Goal: Task Accomplishment & Management: Manage account settings

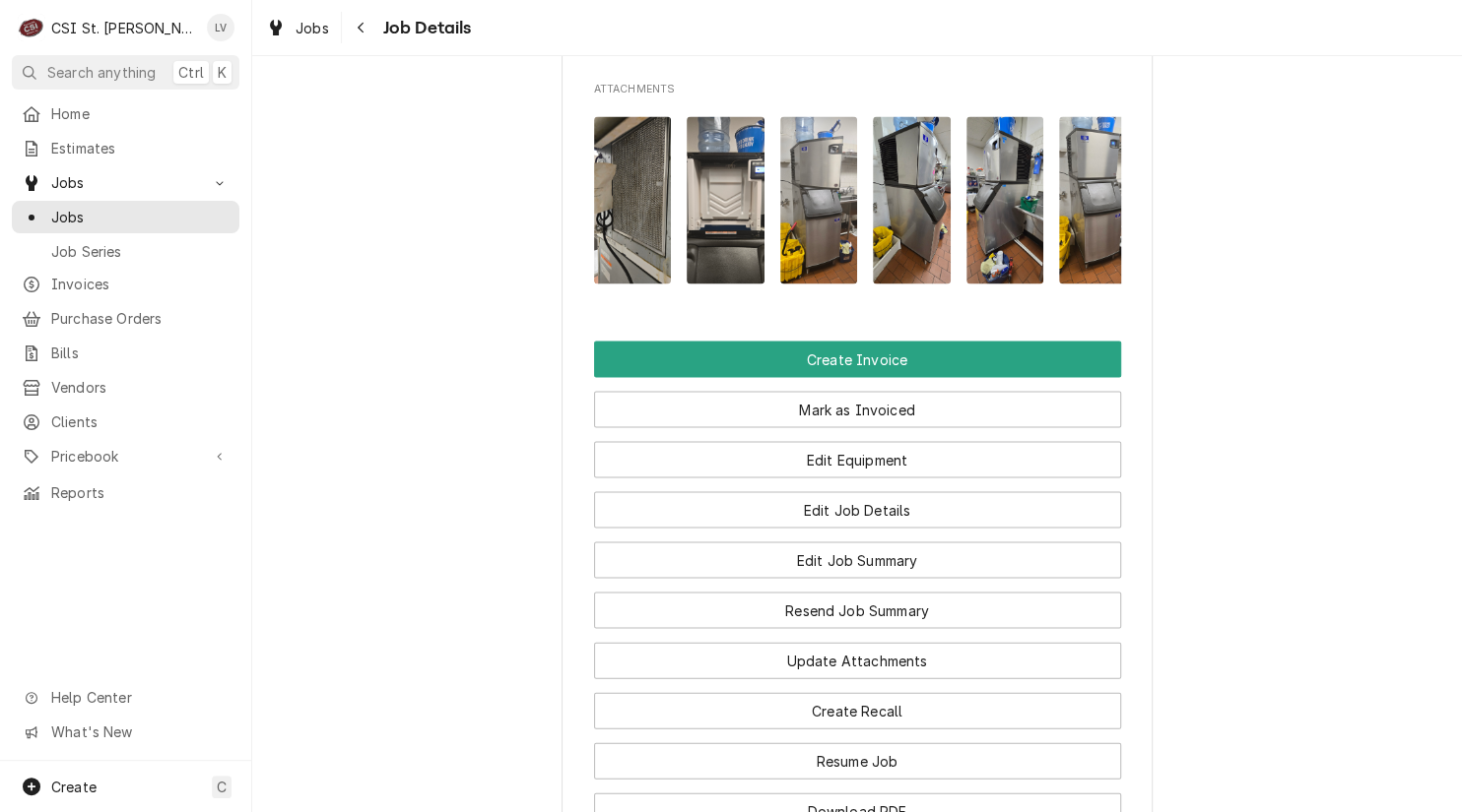
scroll to position [1969, 0]
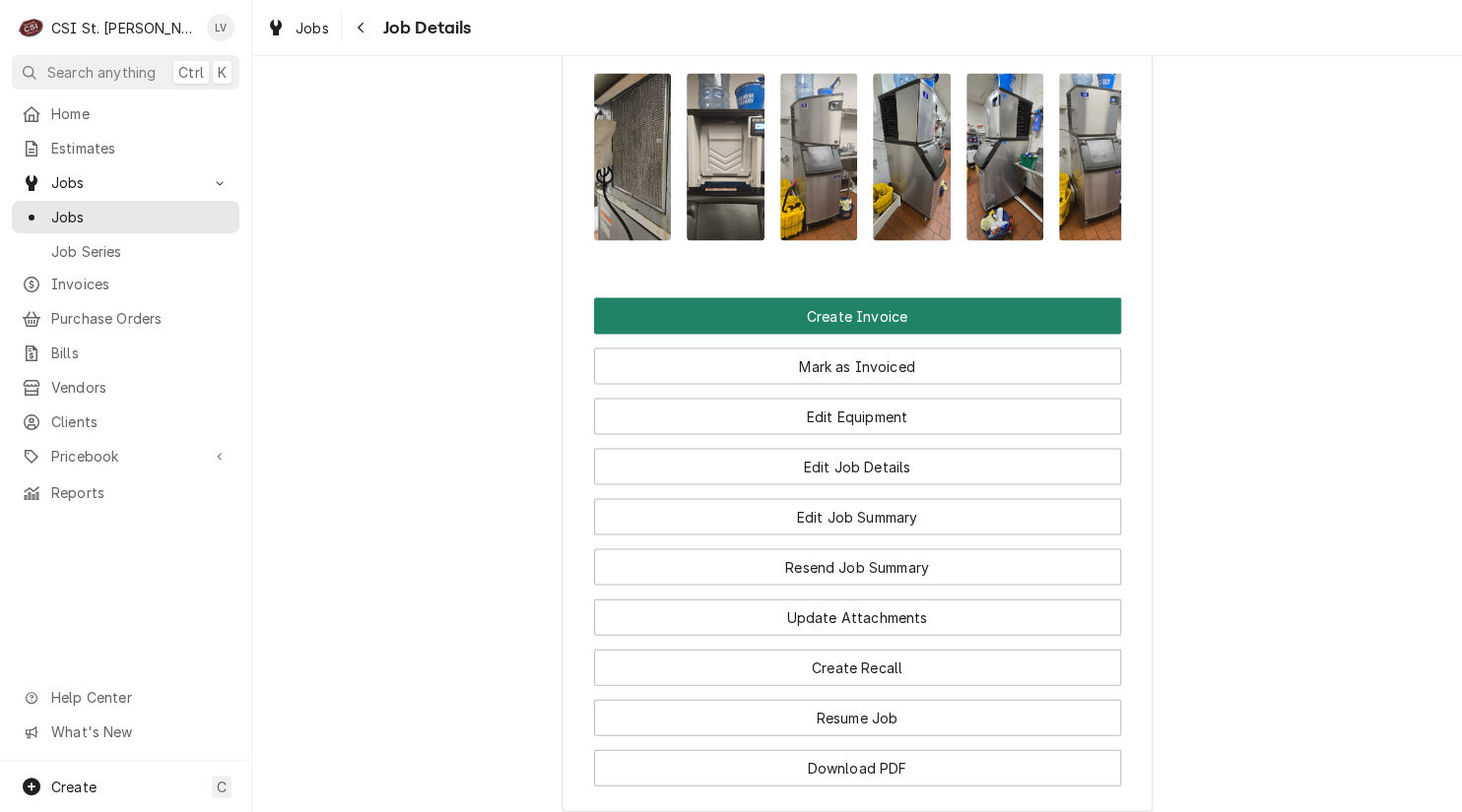
click at [827, 334] on button "Create Invoice" at bounding box center [856, 316] width 527 height 36
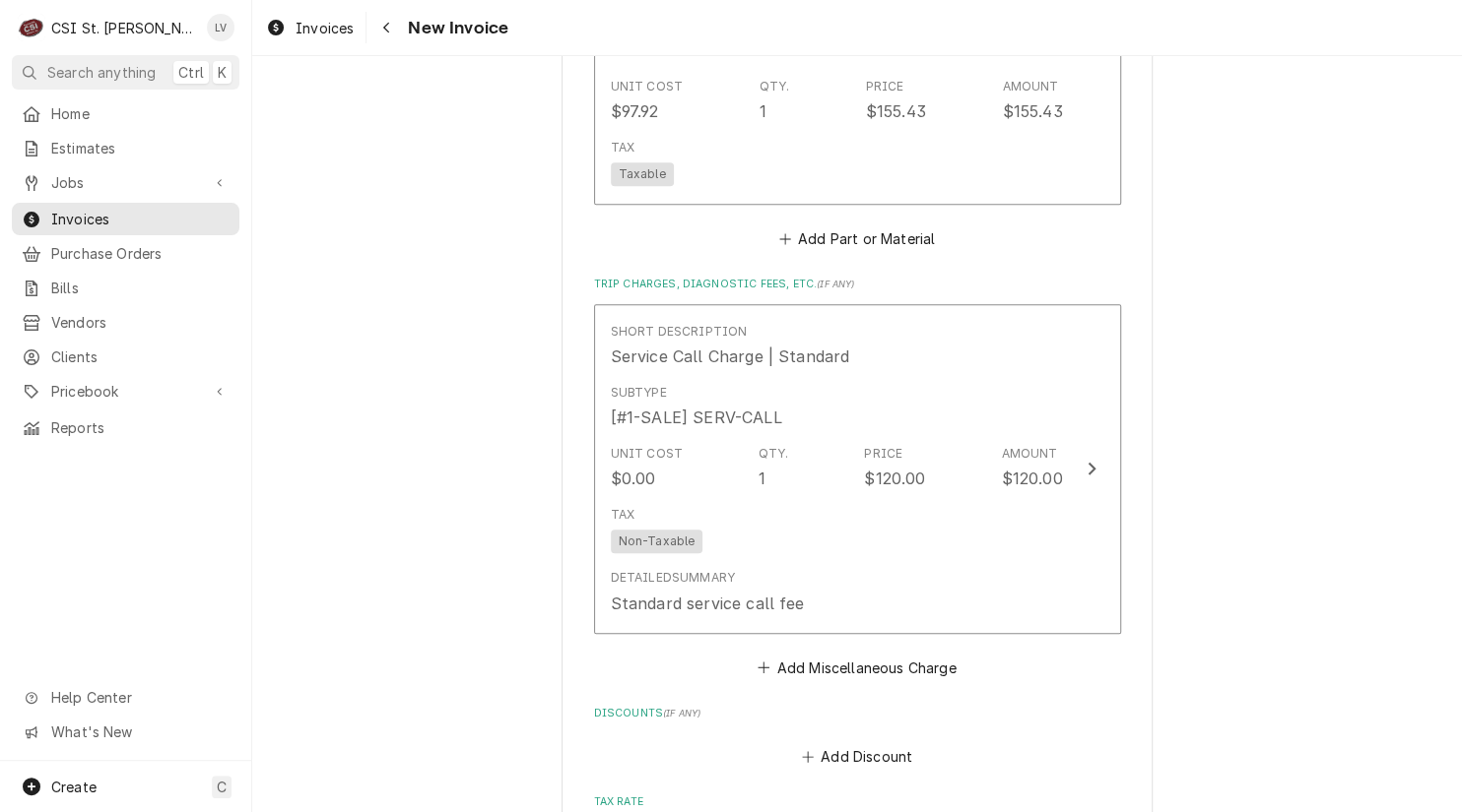
scroll to position [4528, 0]
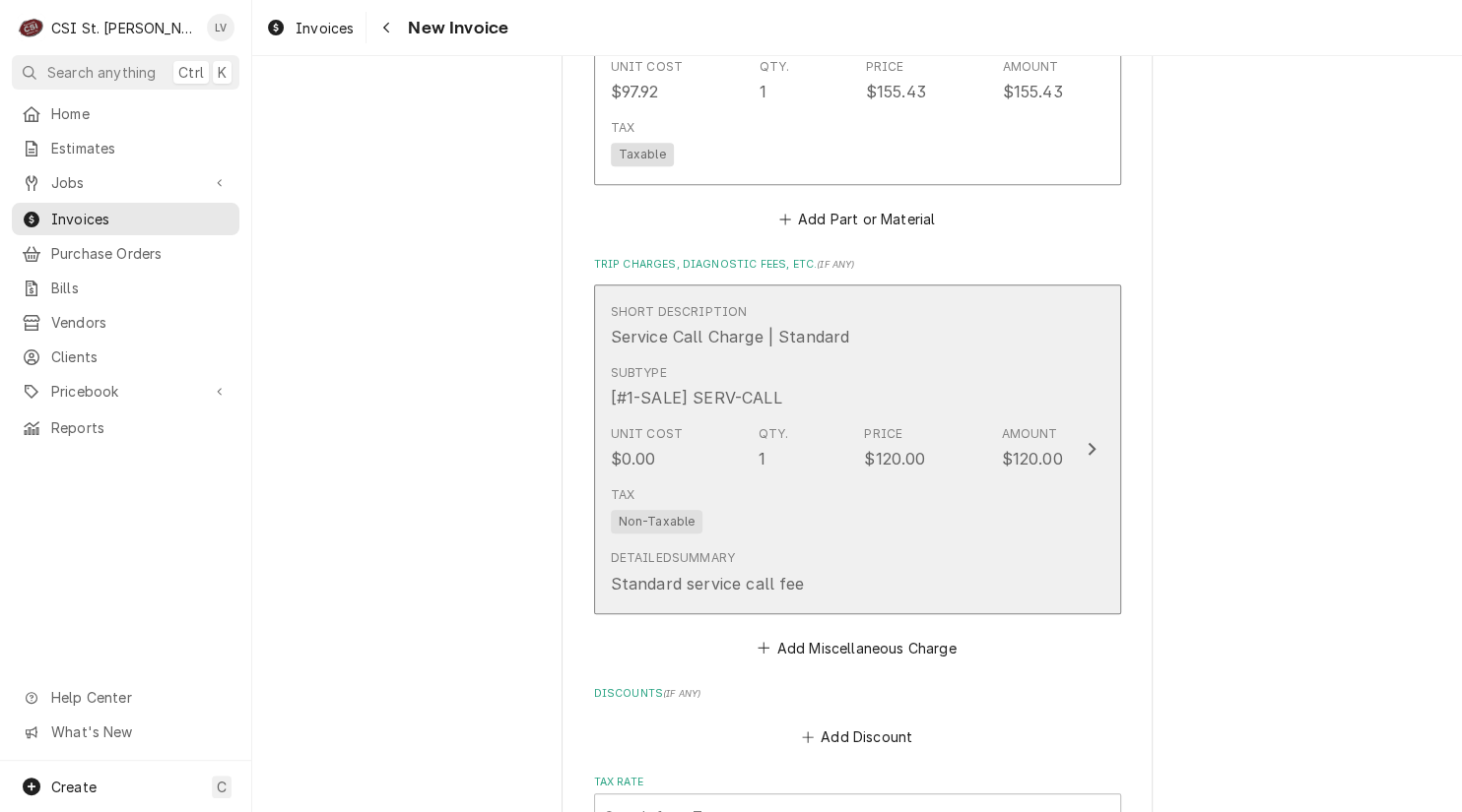
click at [1015, 527] on div "Tax Non-Taxable" at bounding box center [836, 509] width 452 height 63
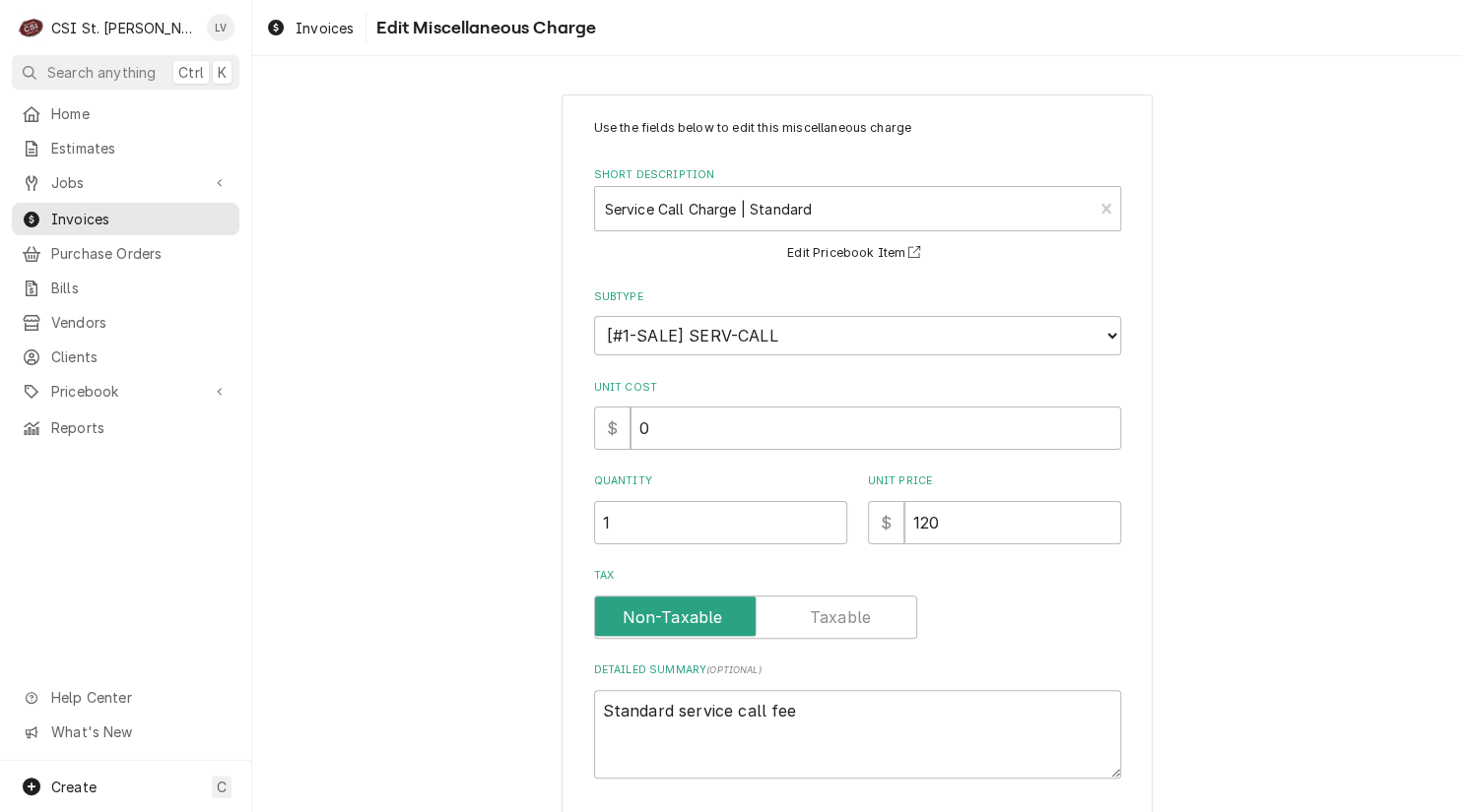
scroll to position [133, 0]
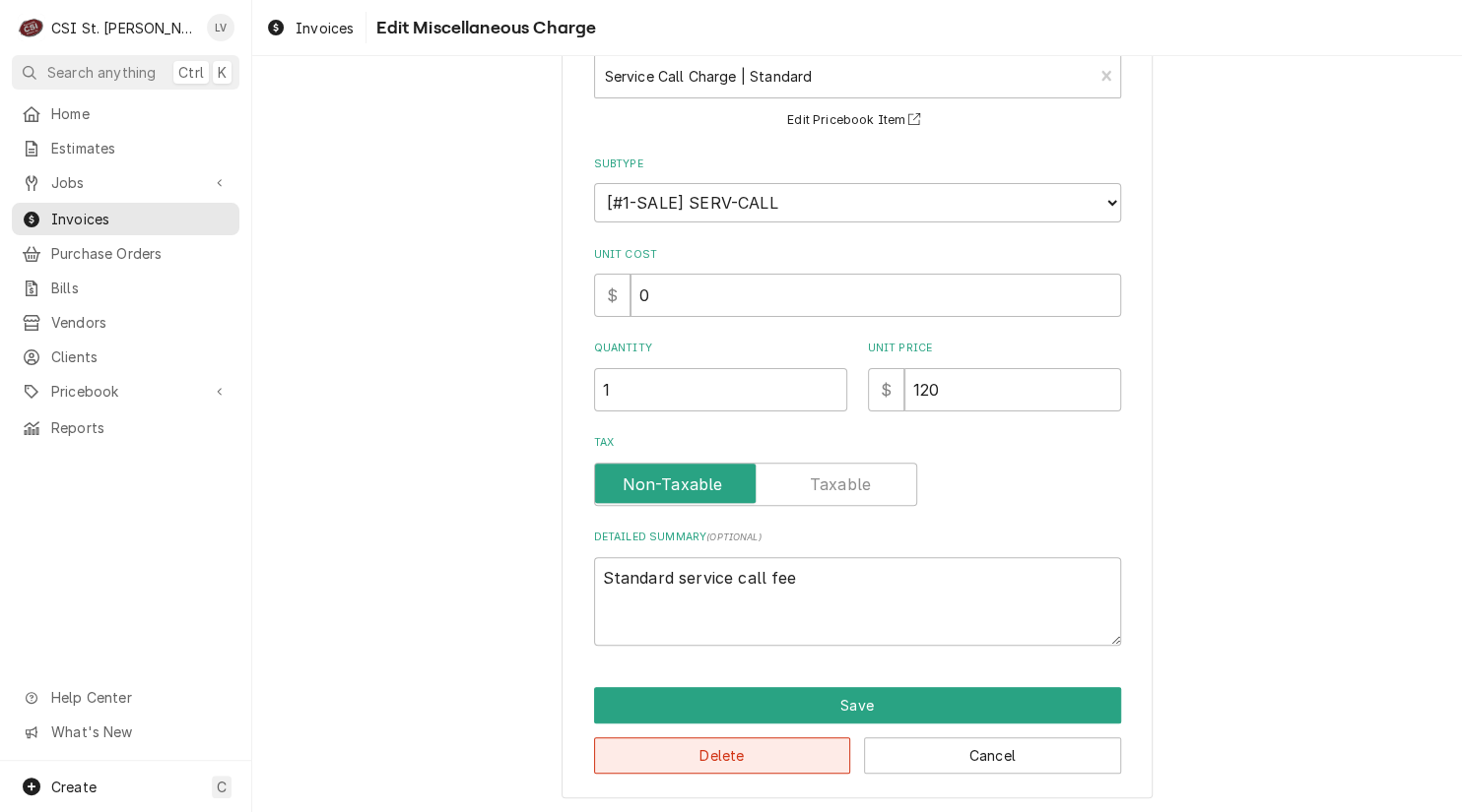
click at [792, 750] on button "Delete" at bounding box center [722, 755] width 257 height 36
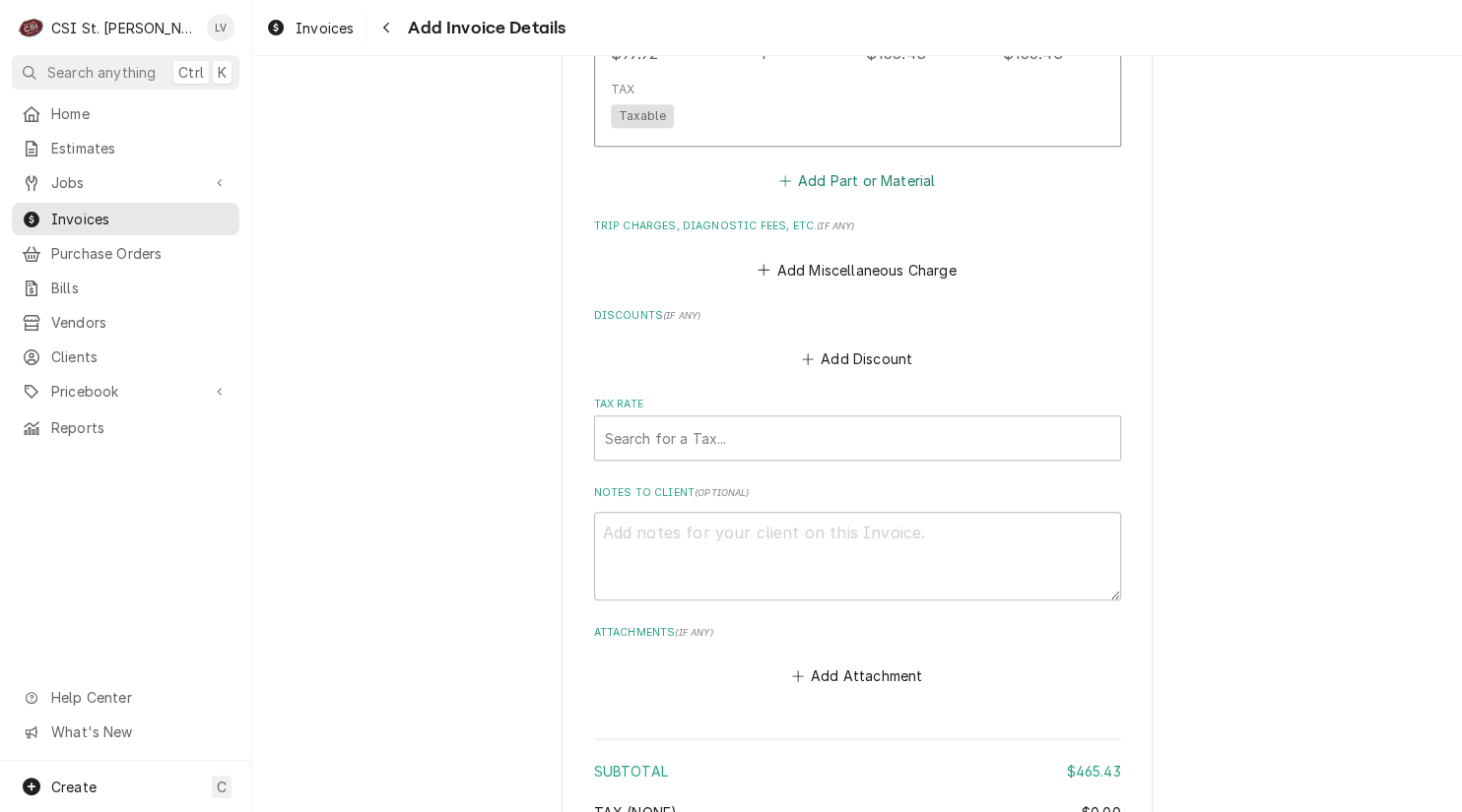
scroll to position [4158, 0]
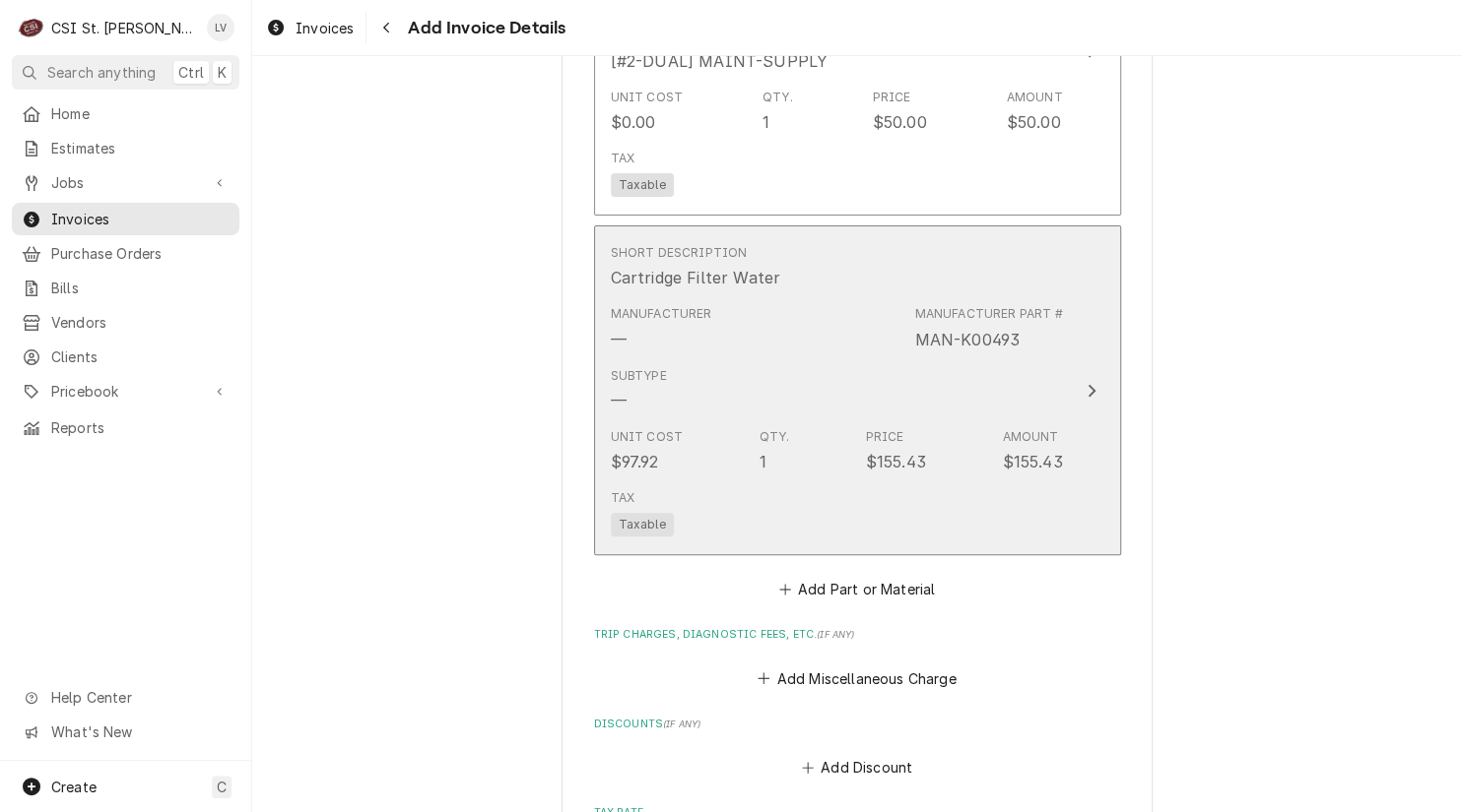
click at [796, 350] on div "Manufacturer — Manufacturer Part # MAN-K00493" at bounding box center [836, 328] width 452 height 61
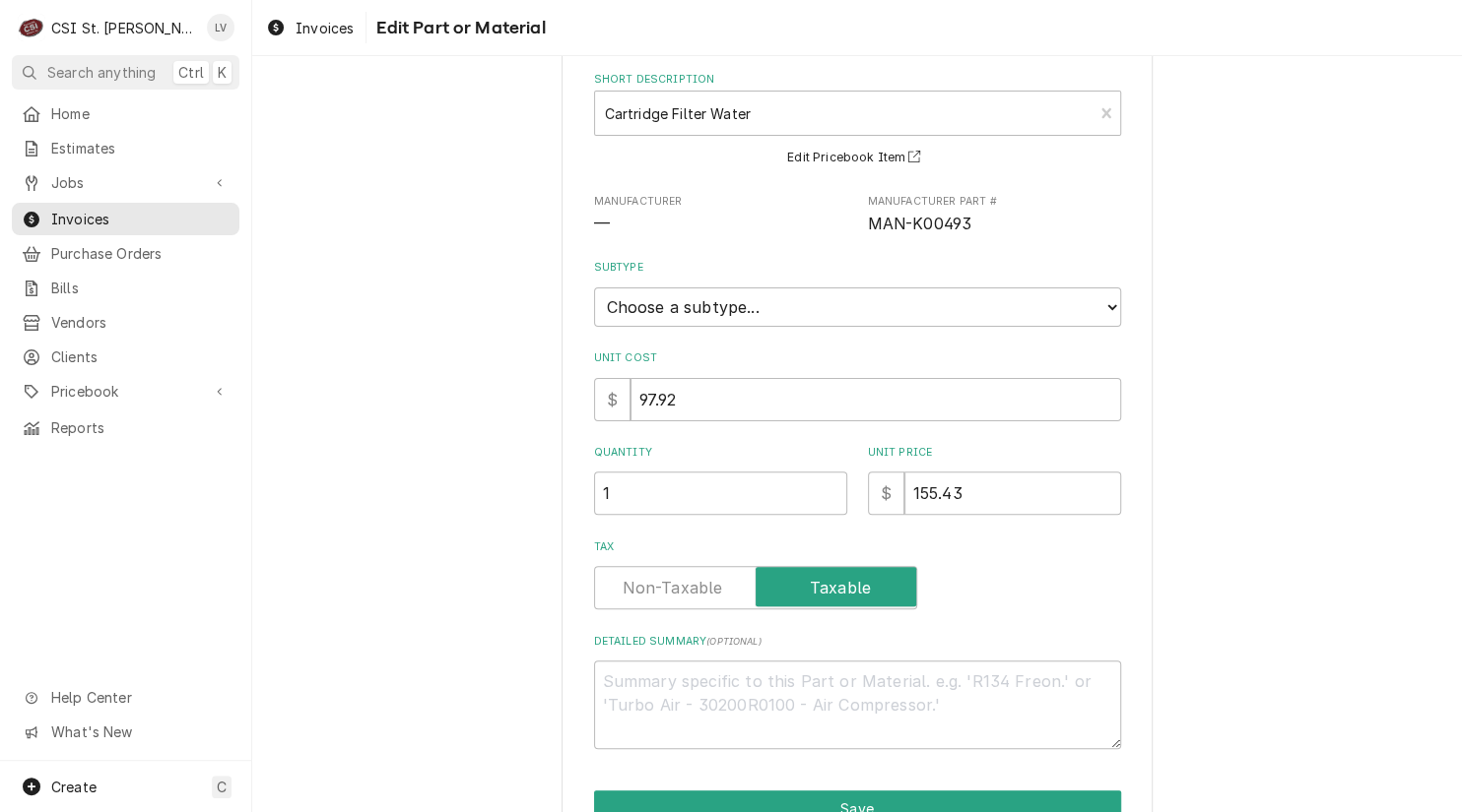
scroll to position [199, 0]
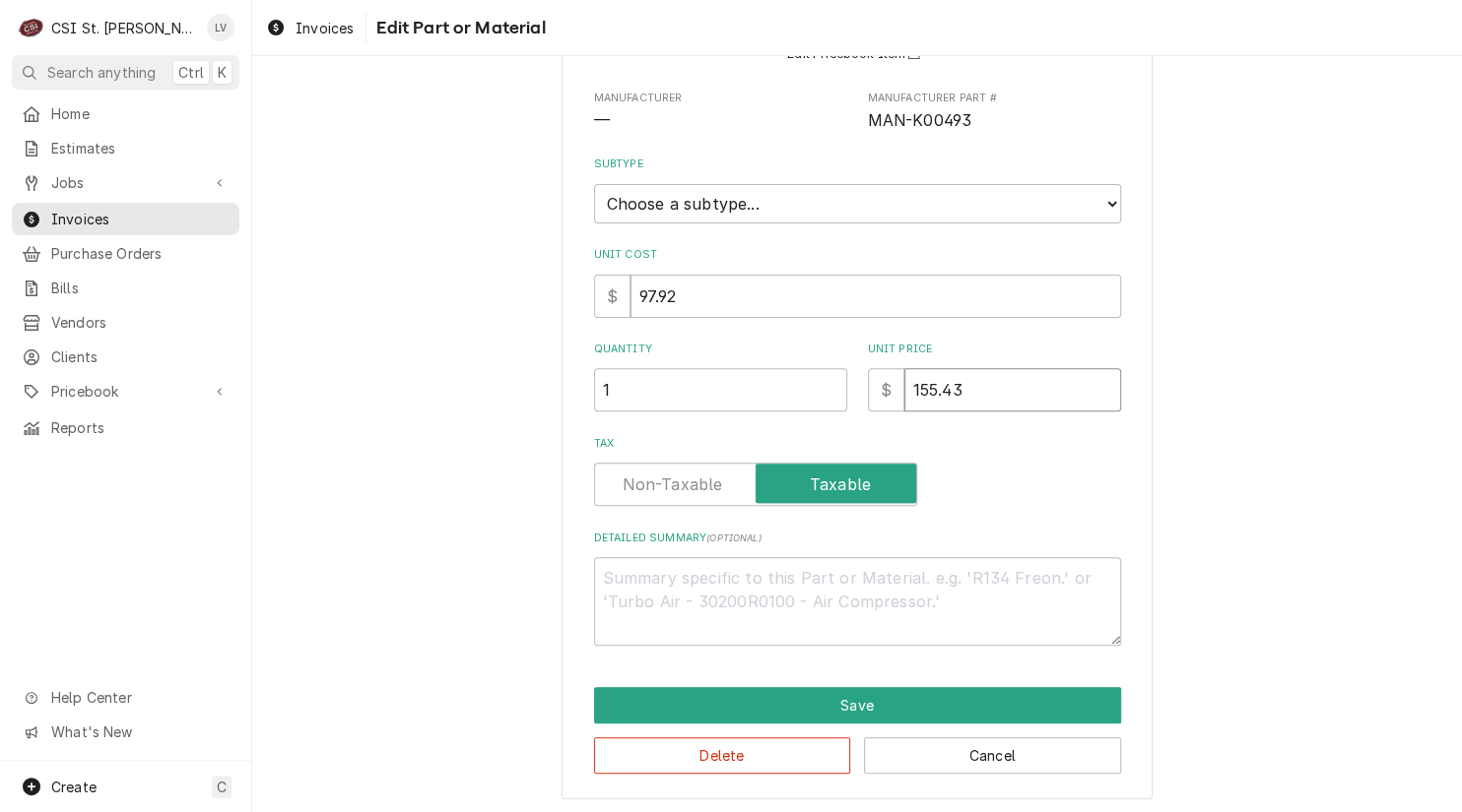
drag, startPoint x: 987, startPoint y: 394, endPoint x: 903, endPoint y: 392, distance: 84.0
click at [904, 392] on input "155.43" at bounding box center [1012, 390] width 217 height 43
type textarea "x"
click at [853, 697] on button "Save" at bounding box center [856, 705] width 527 height 36
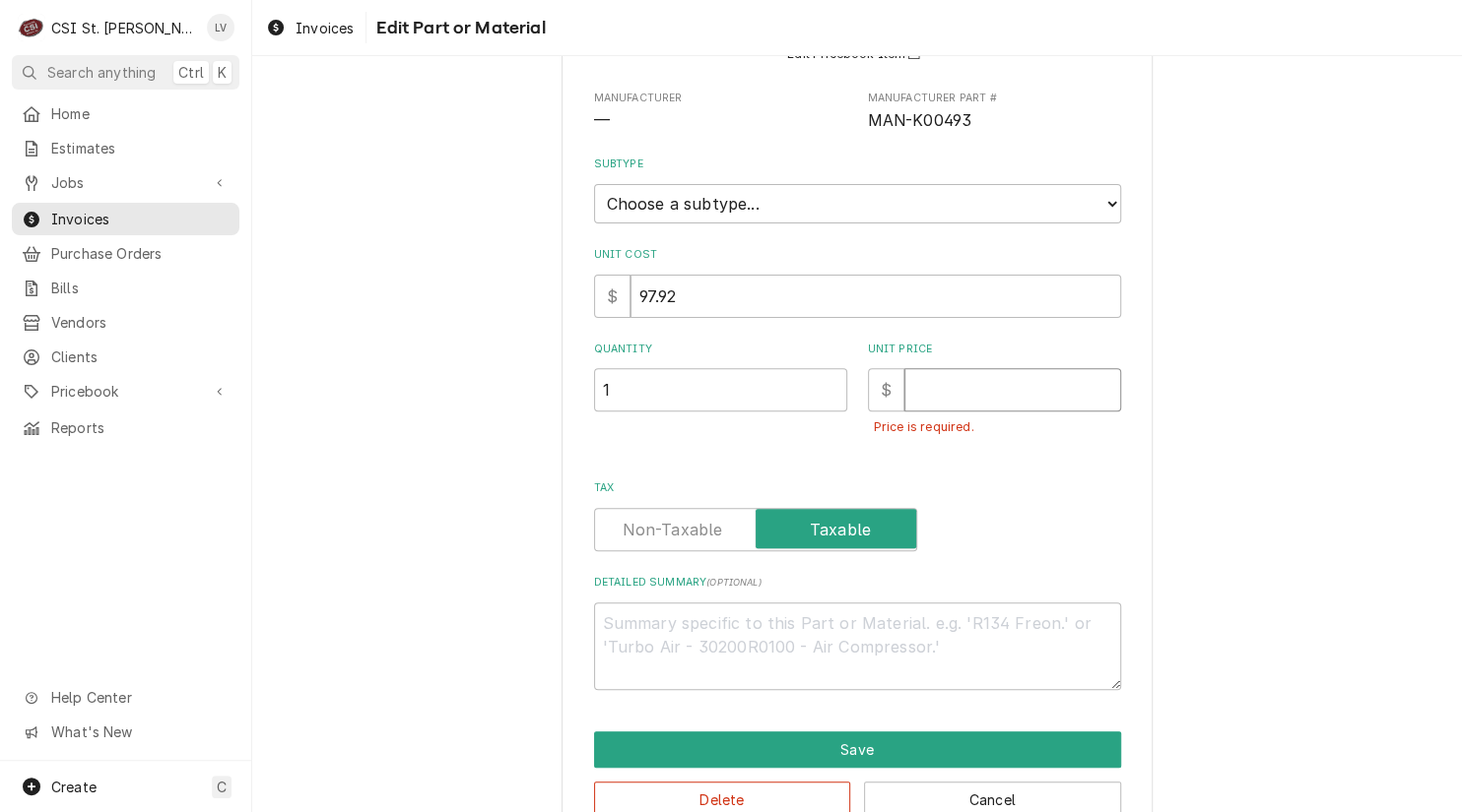
click at [922, 386] on input "Unit Price" at bounding box center [1012, 390] width 217 height 43
type textarea "x"
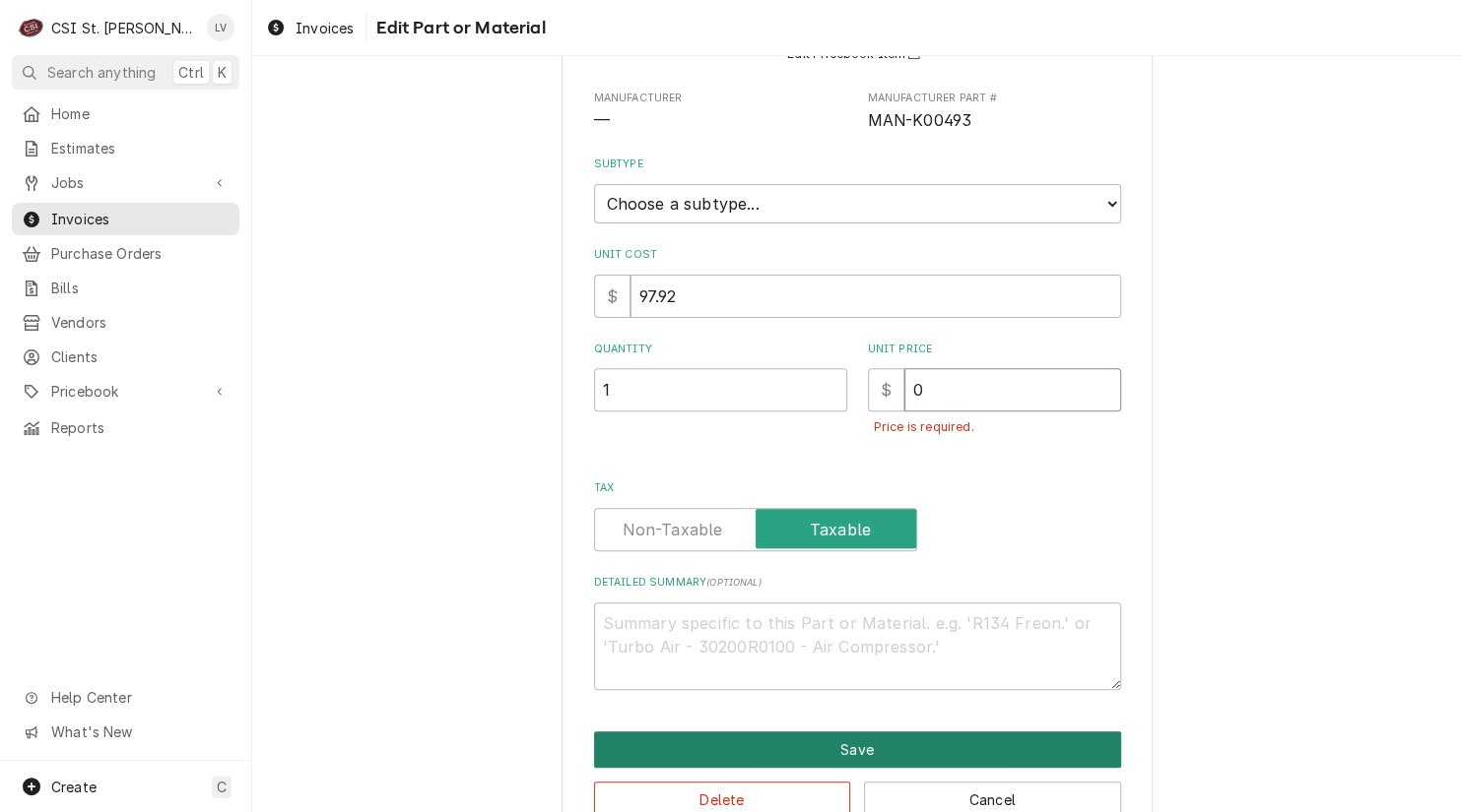
type input "0"
click at [875, 731] on button "Save" at bounding box center [856, 749] width 527 height 36
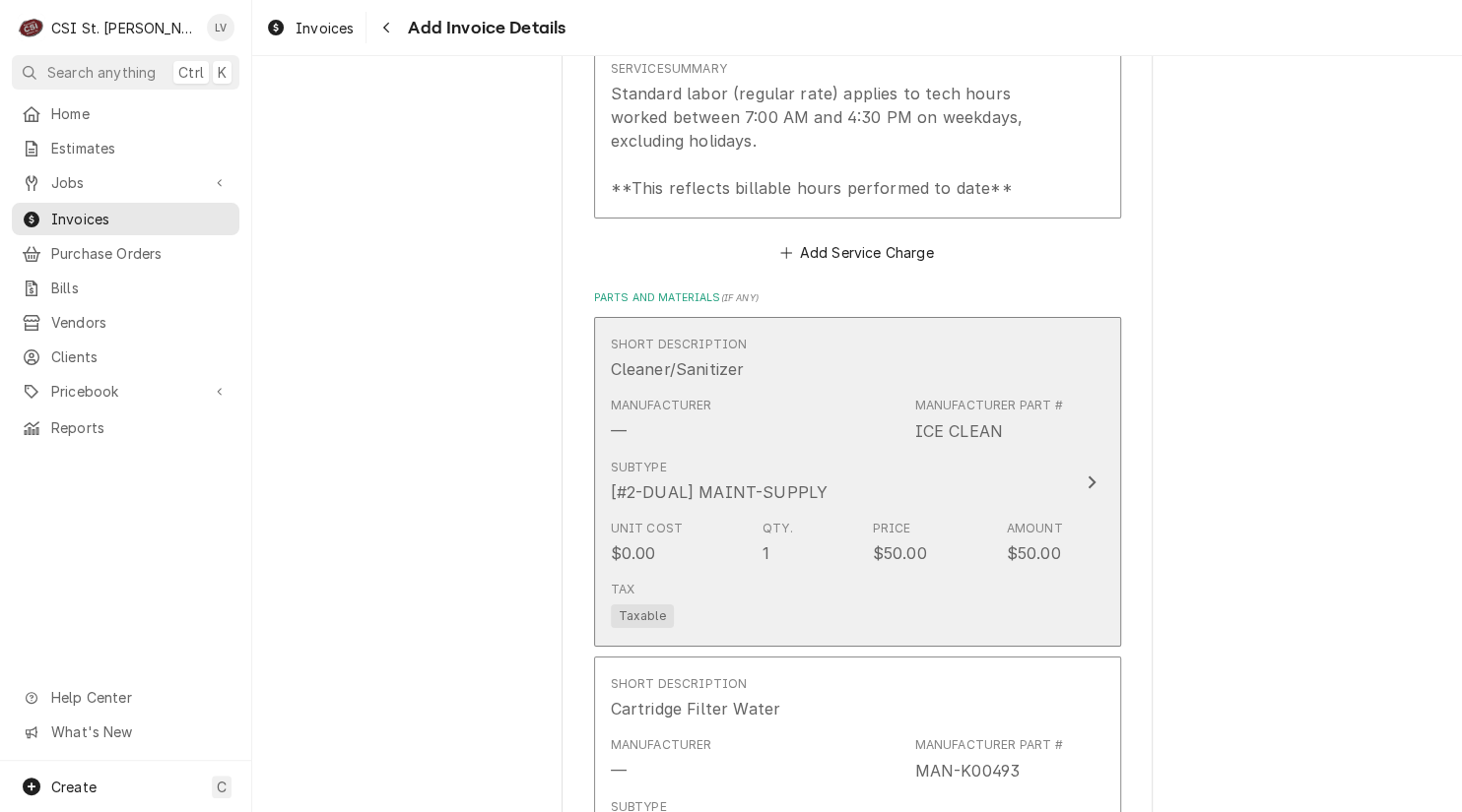
click at [850, 490] on div "Subtype [#2-DUAL] MAINT-SUPPLY" at bounding box center [836, 480] width 452 height 61
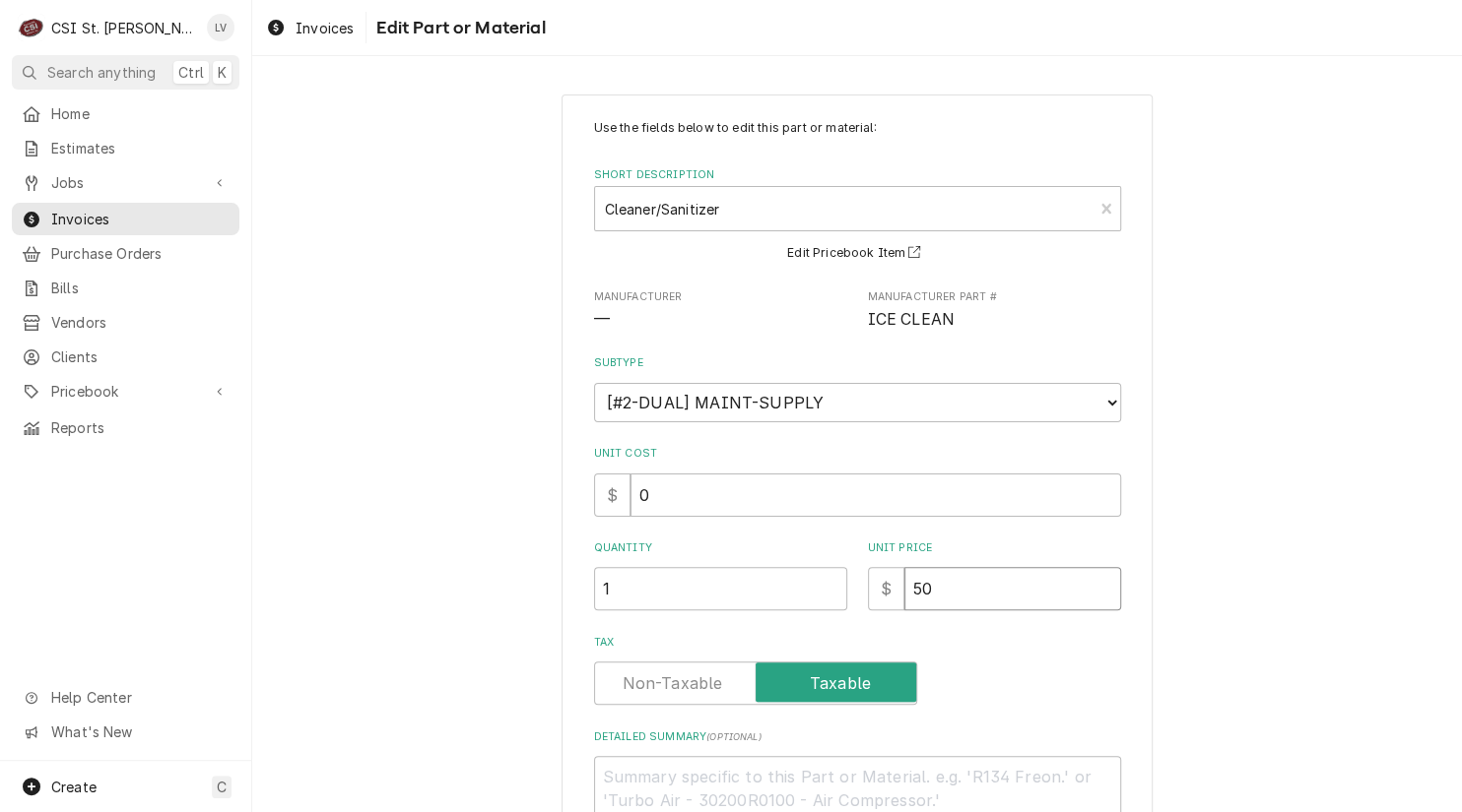
drag, startPoint x: 955, startPoint y: 589, endPoint x: 900, endPoint y: 594, distance: 55.2
click at [904, 594] on input "50" at bounding box center [1012, 588] width 217 height 43
type textarea "x"
type input "0"
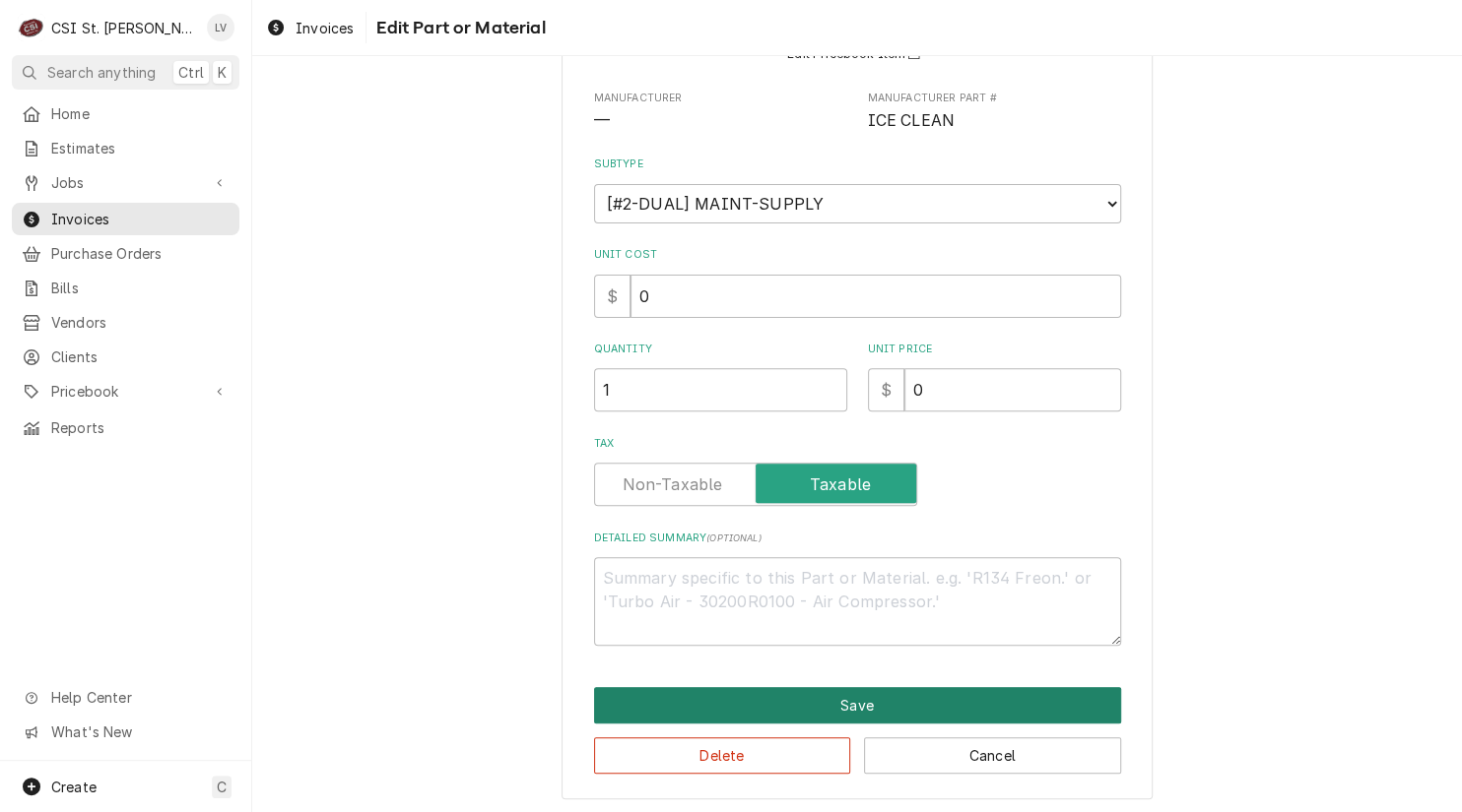
click at [852, 692] on button "Save" at bounding box center [856, 705] width 527 height 36
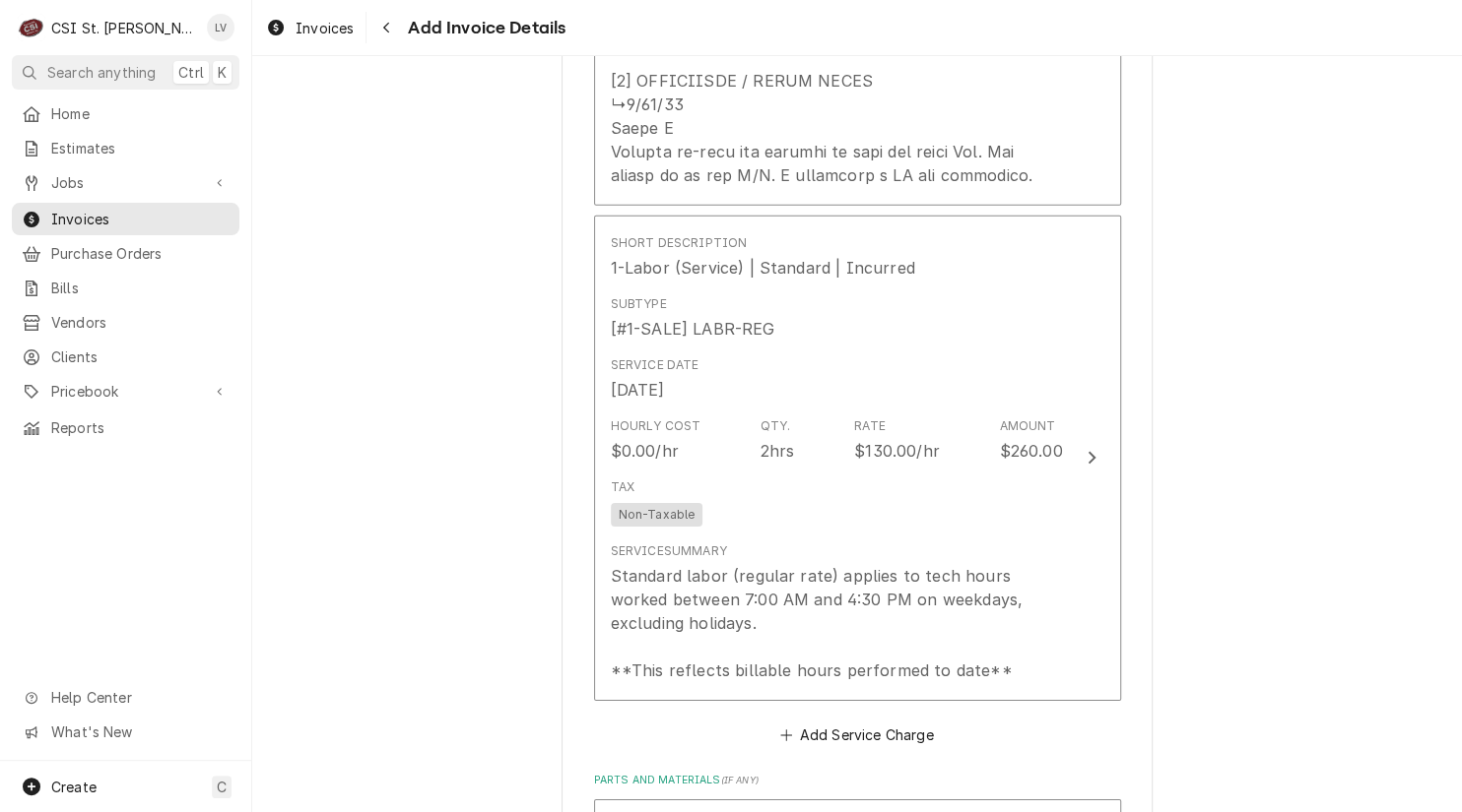
scroll to position [3235, 0]
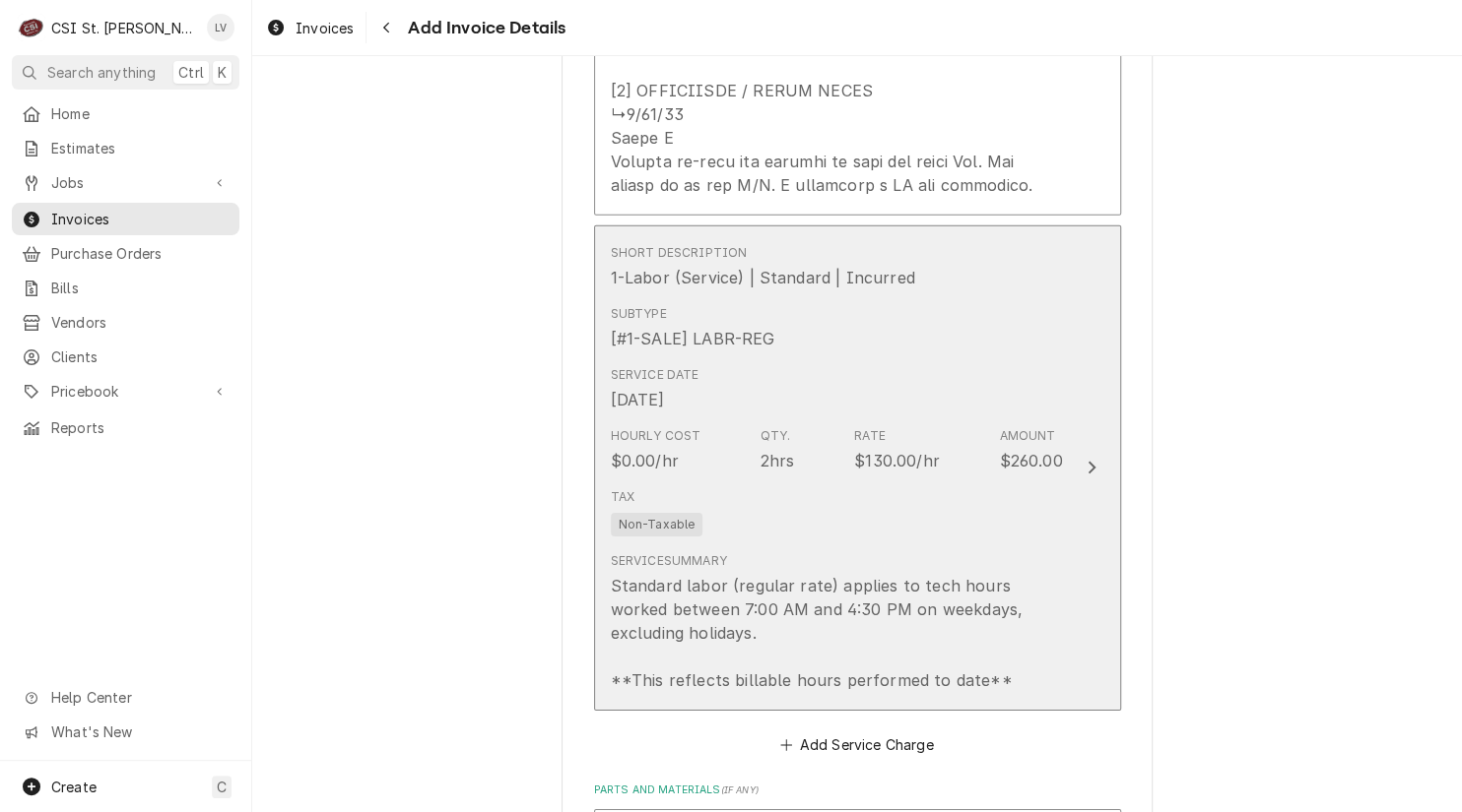
click at [807, 558] on div "Service Summary Standard labor (regular rate) applies to tech hours worked betw…" at bounding box center [836, 622] width 452 height 140
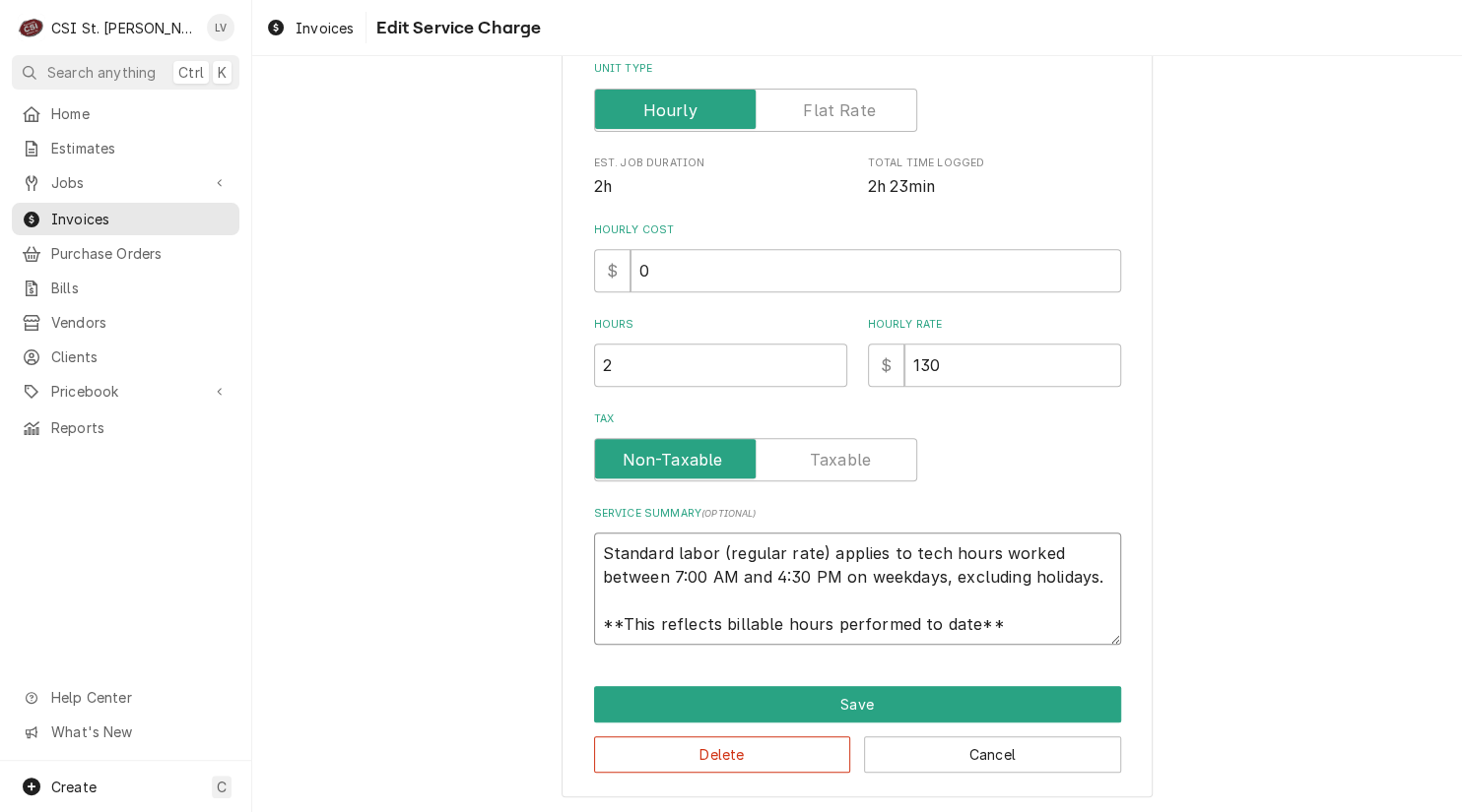
drag, startPoint x: 1002, startPoint y: 628, endPoint x: 596, endPoint y: 543, distance: 414.8
click at [596, 542] on textarea "Standard labor (regular rate) applies to tech hours worked between 7:00 AM and …" at bounding box center [856, 588] width 527 height 112
type textarea "x"
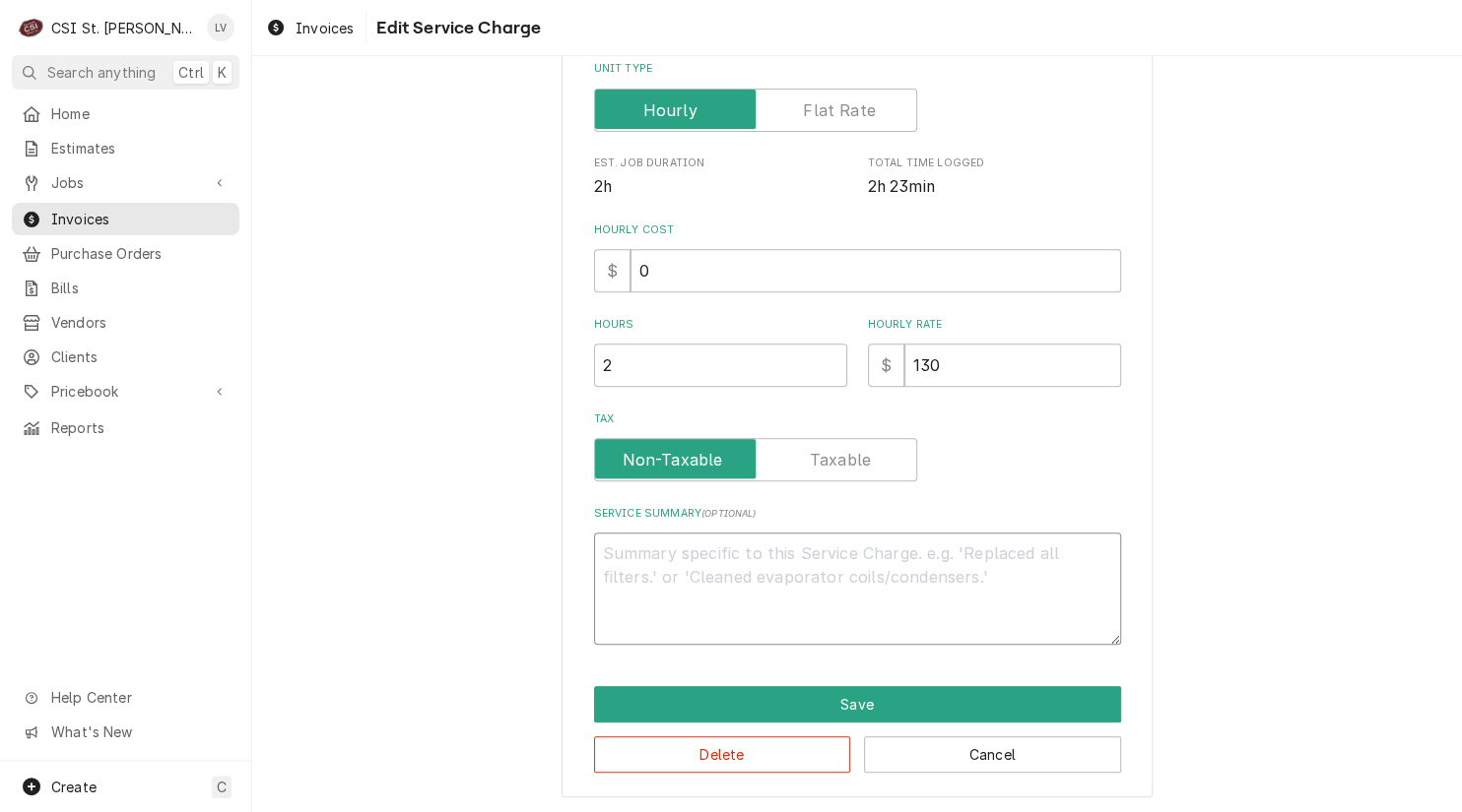
scroll to position [389, 0]
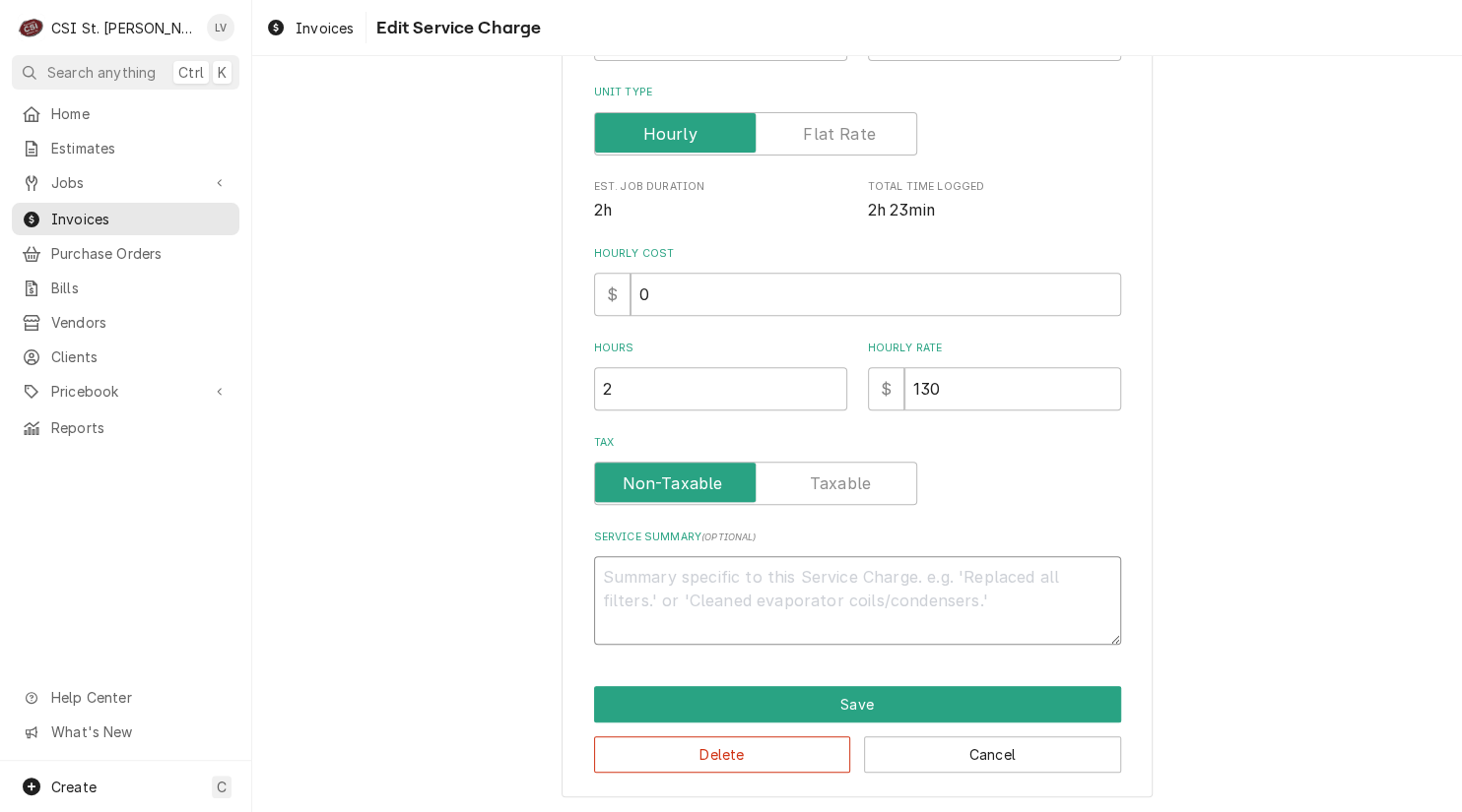
type textarea "x"
type textarea "P"
type textarea "x"
type textarea "Pe"
type textarea "x"
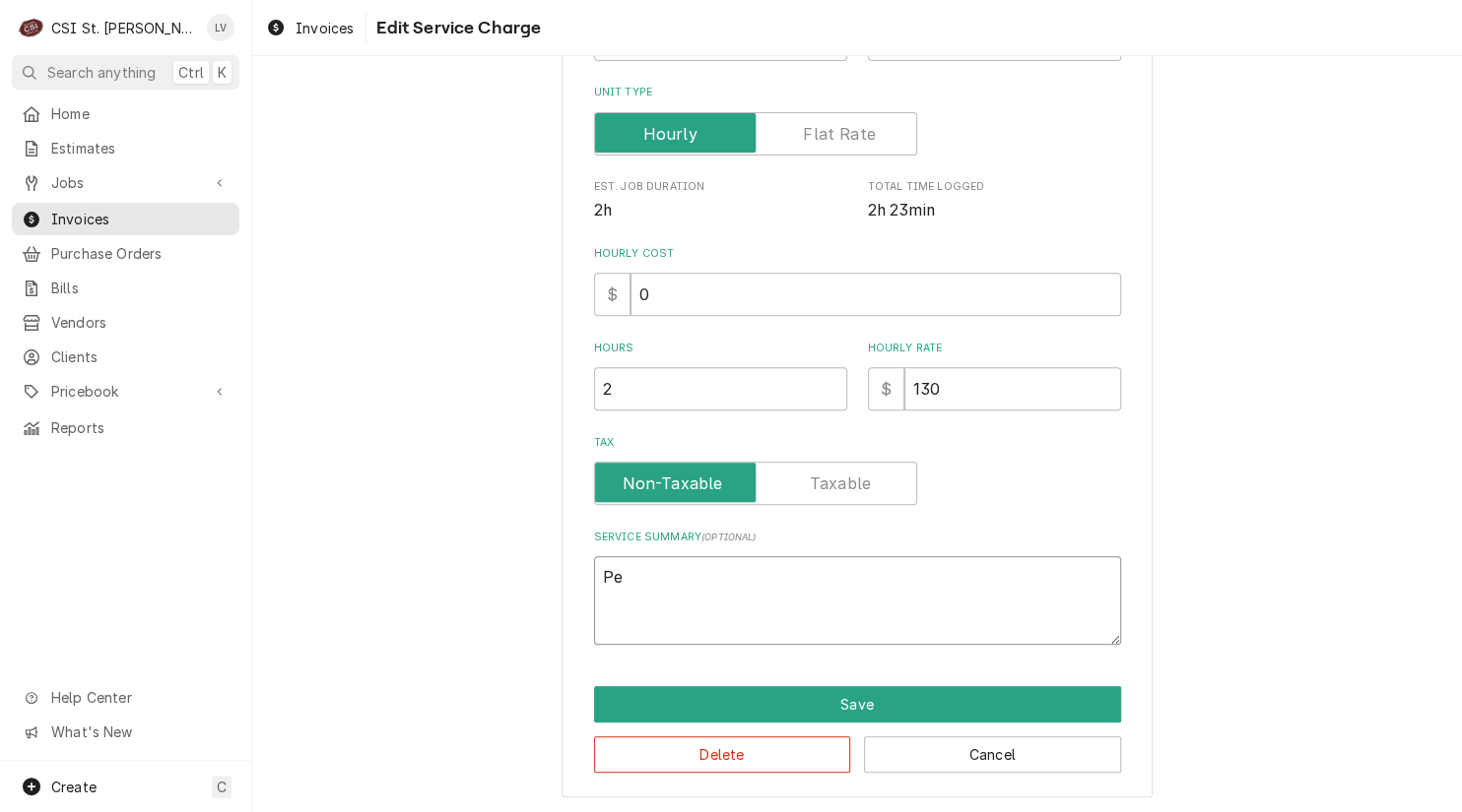
type textarea "Per"
type textarea "x"
type textarea "Perf"
type textarea "x"
type textarea "Perfo"
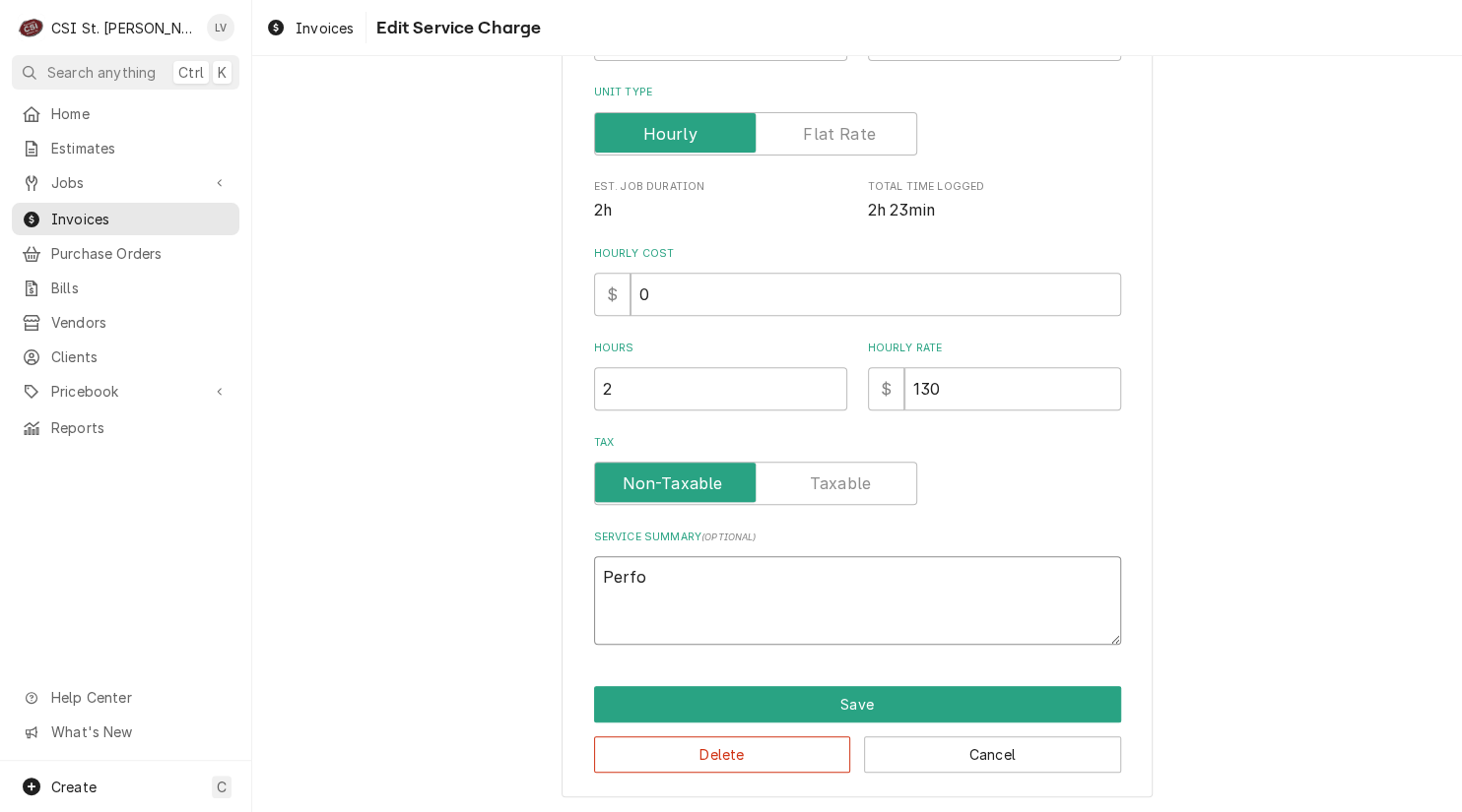
type textarea "x"
type textarea "Perfor"
type textarea "x"
type textarea "Perform"
type textarea "x"
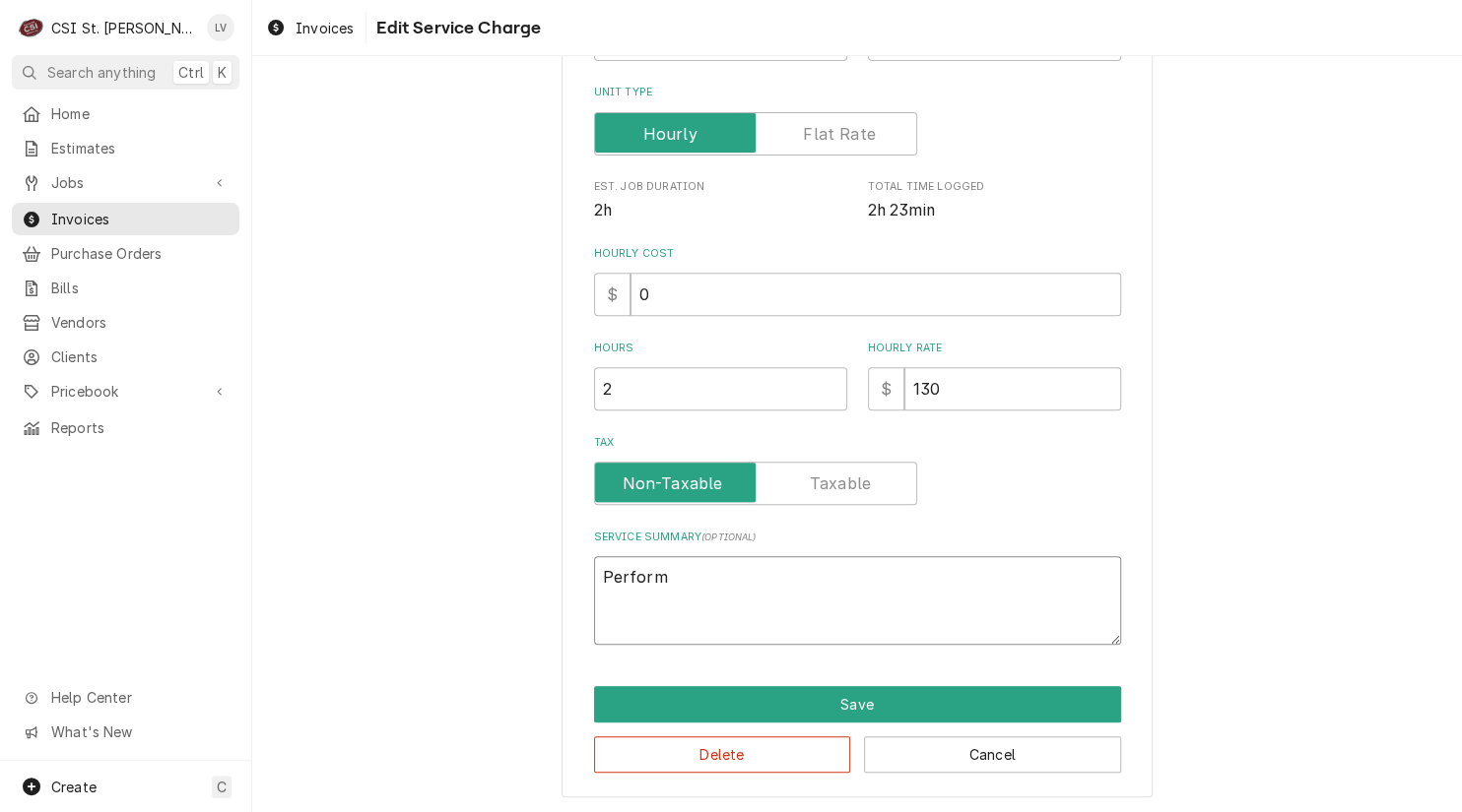
type textarea "Performe"
type textarea "x"
type textarea "Performed"
type textarea "x"
type textarea "Performed"
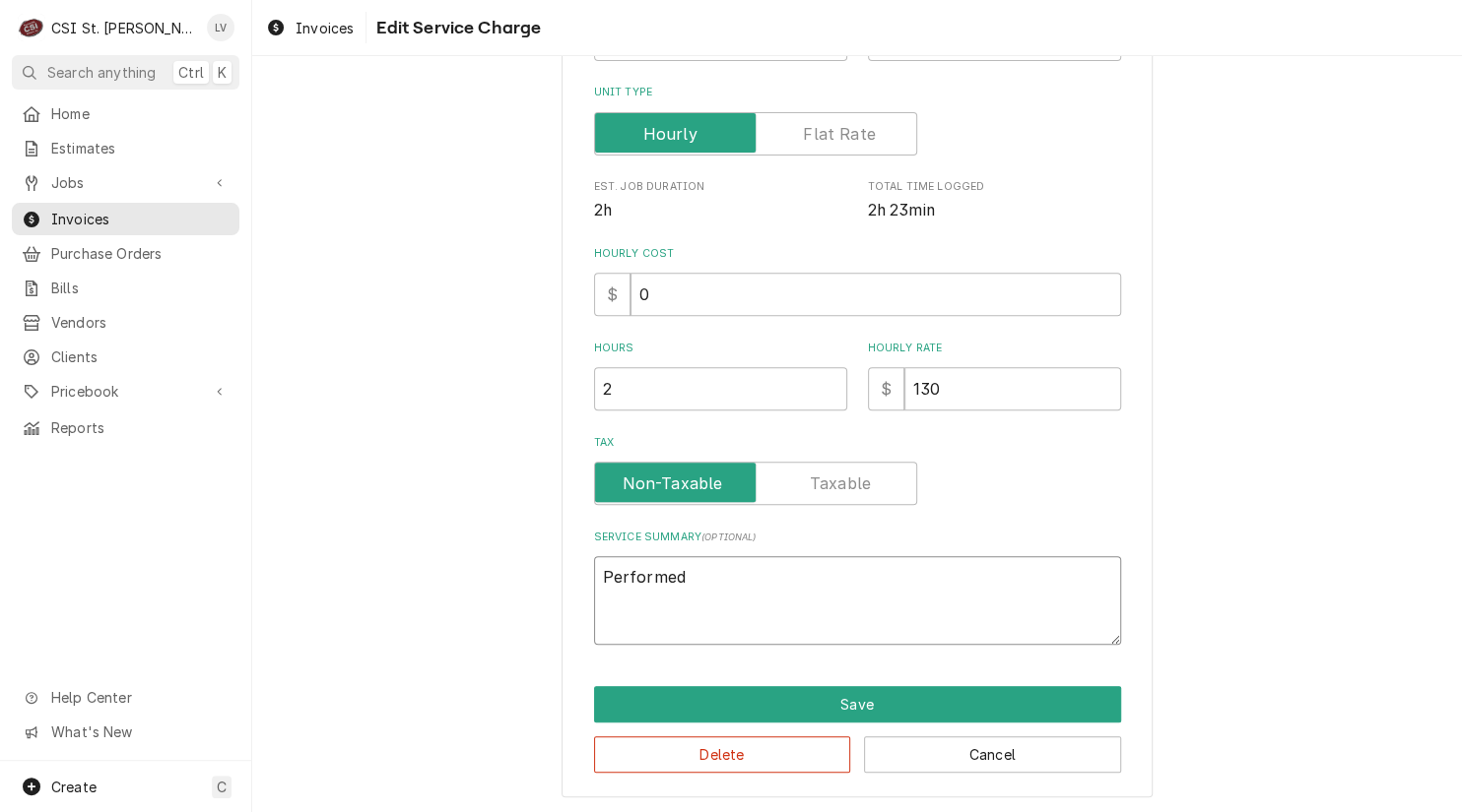
type textarea "x"
type textarea "Performed s"
type textarea "x"
type textarea "Performed sc"
type textarea "x"
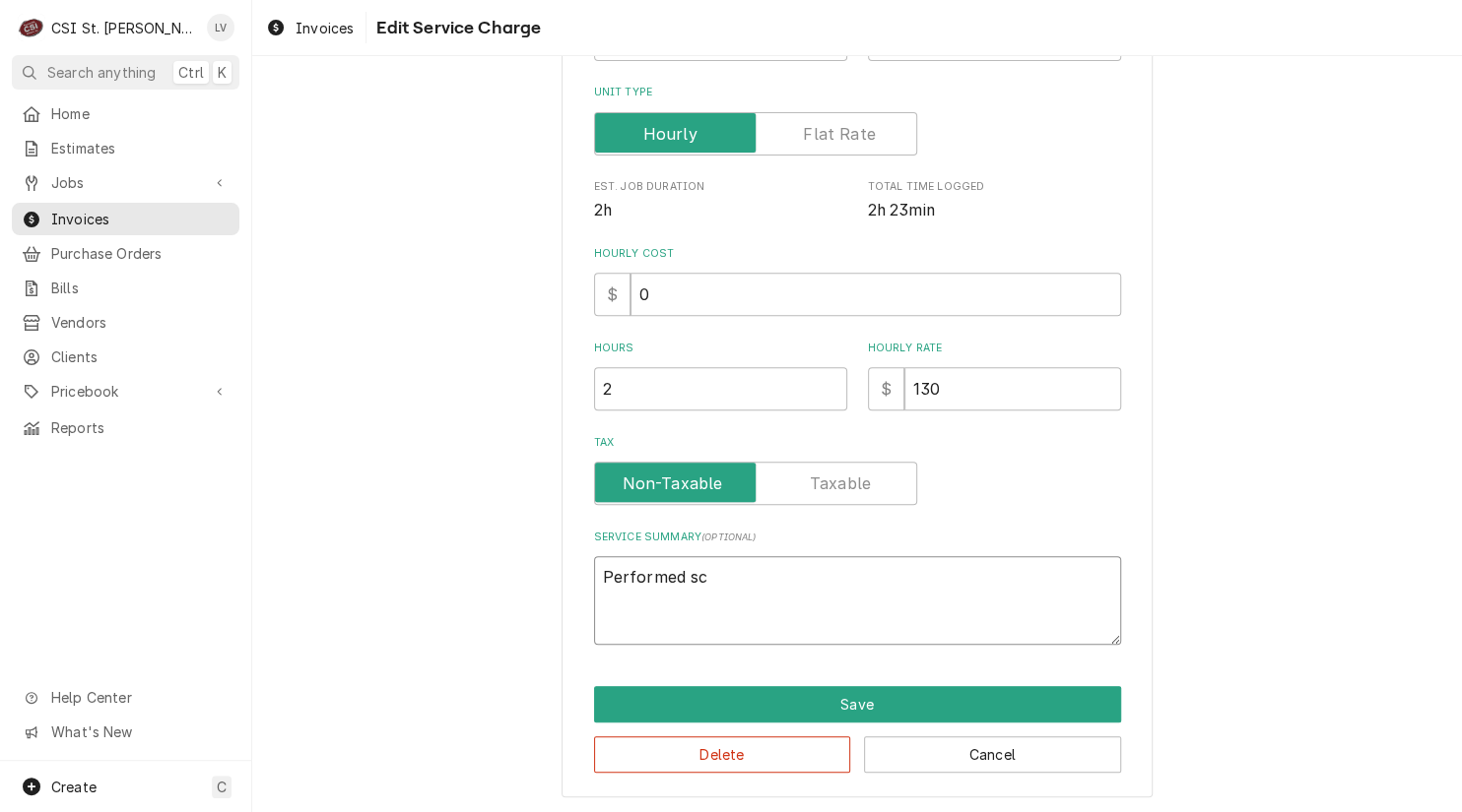
type textarea "Performed sch"
type textarea "x"
type textarea "Performed sche"
type textarea "x"
type textarea "Performed sched"
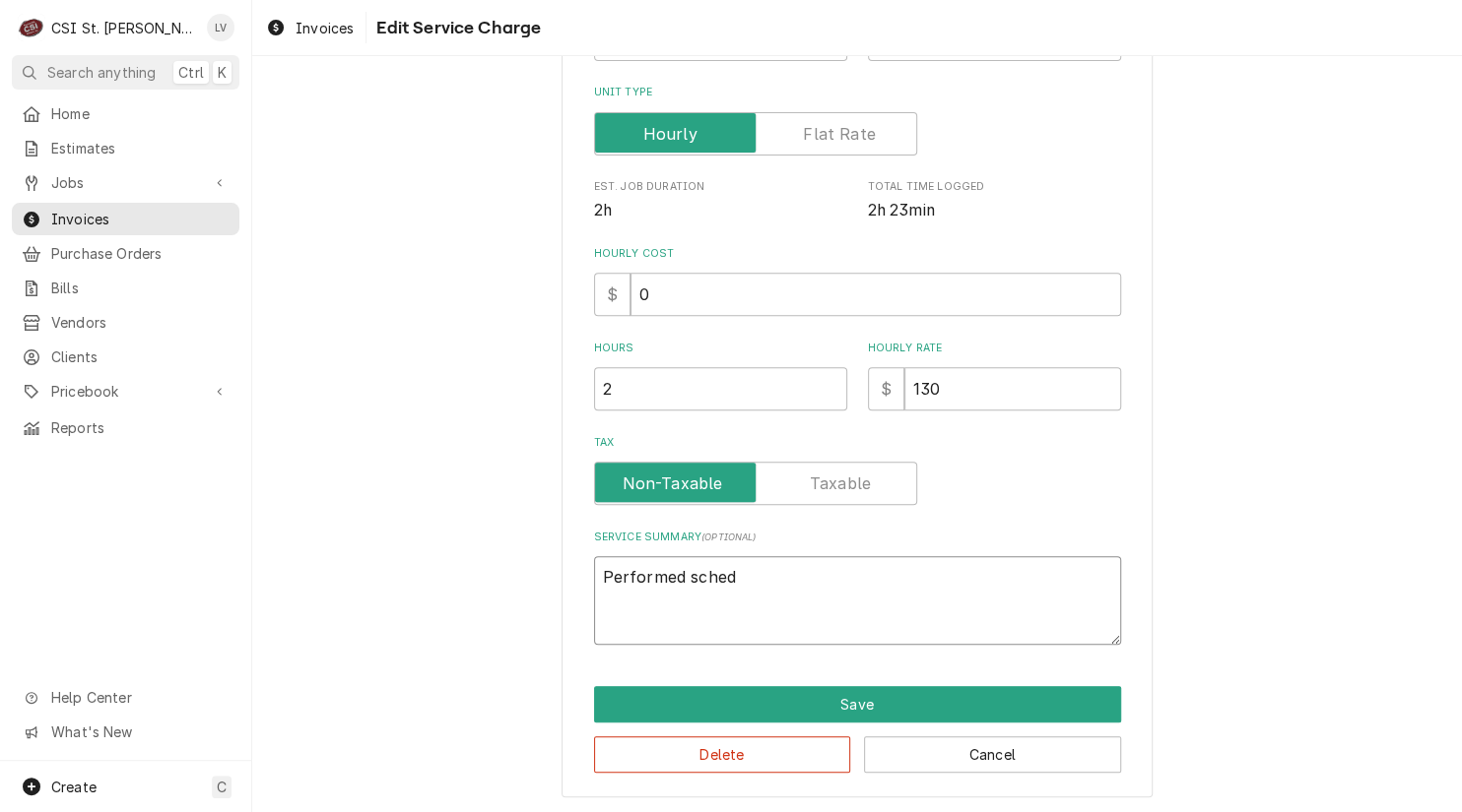
type textarea "x"
type textarea "Performed schedu"
type textarea "x"
type textarea "Performed schedul"
type textarea "x"
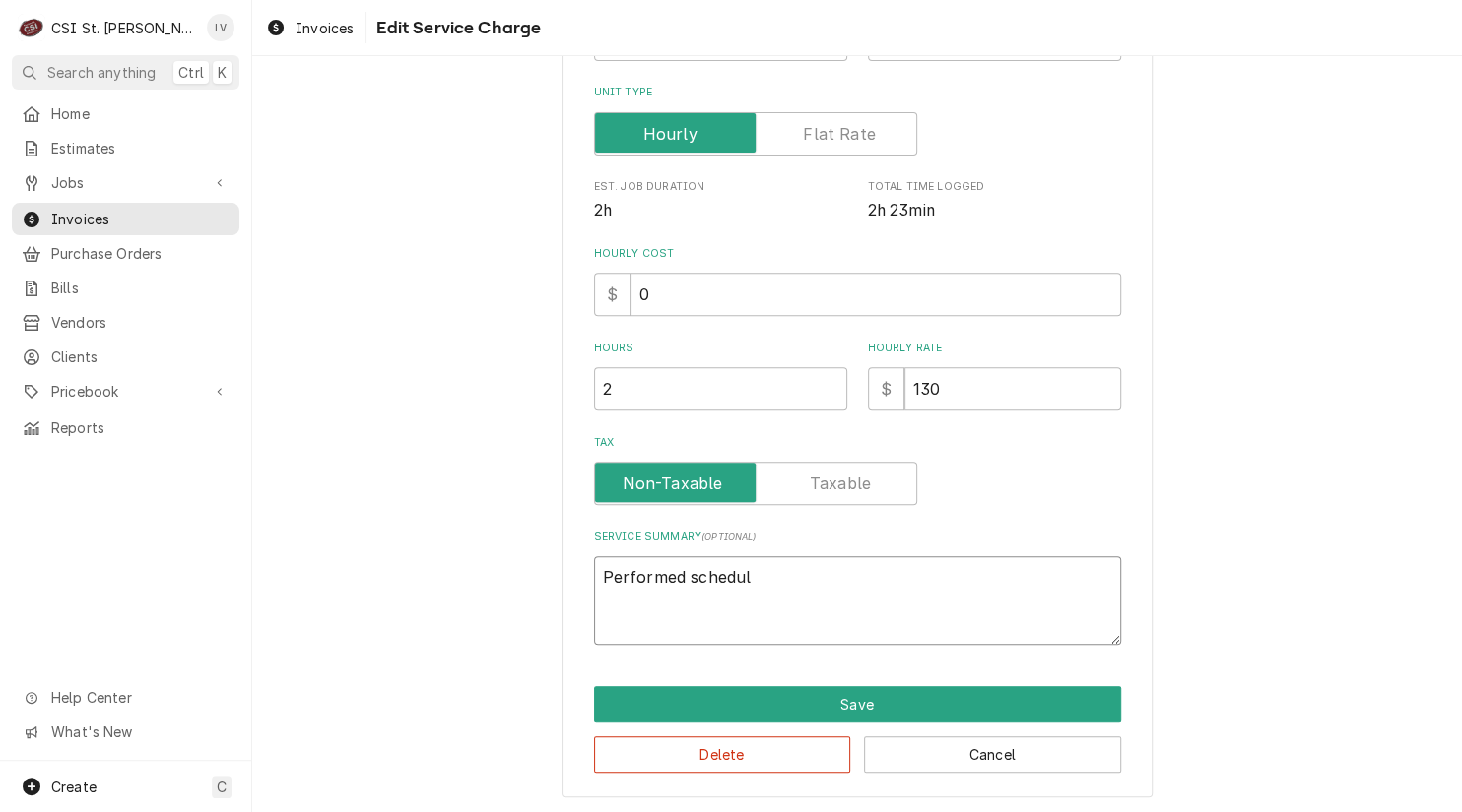
type textarea "Performed schedule"
type textarea "x"
type textarea "Performed scheduled"
type textarea "x"
type textarea "Performed scheduled"
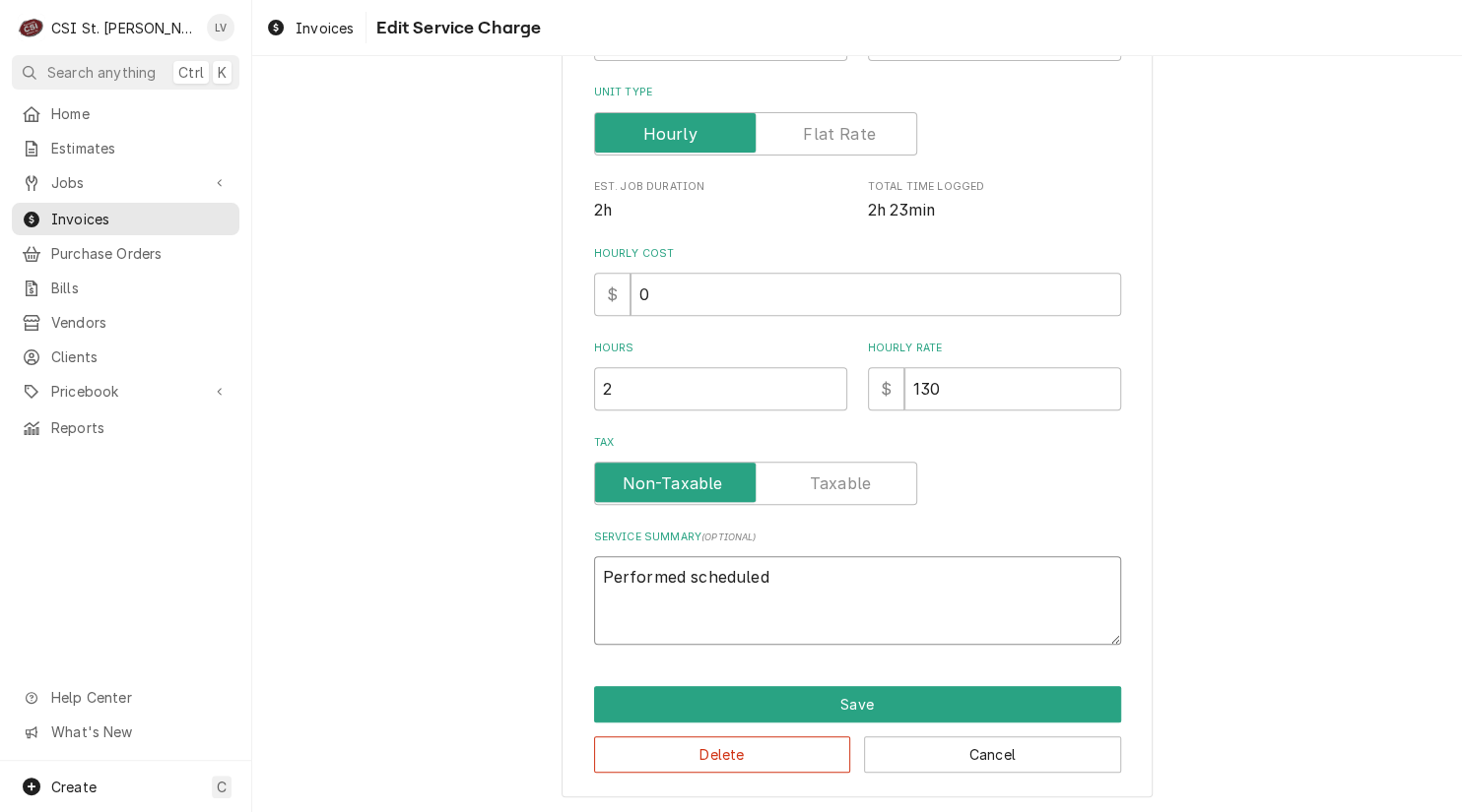
type textarea "x"
type textarea "Performed scheduled I"
type textarea "x"
type textarea "Performed scheduled Ic"
type textarea "x"
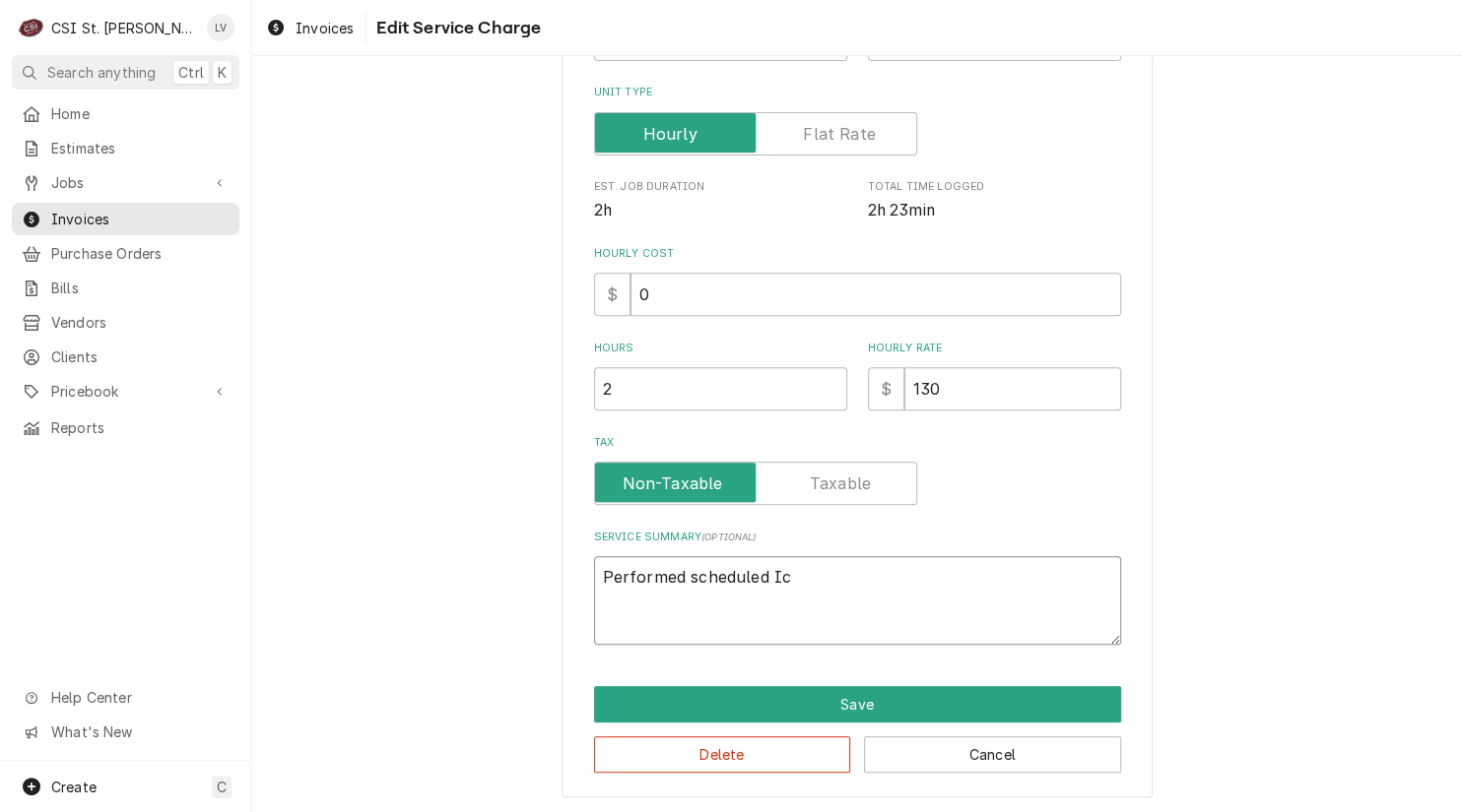
type textarea "Performed scheduled Ice"
type textarea "x"
type textarea "Performed scheduled Ice"
type textarea "x"
type textarea "Performed scheduled Ice m"
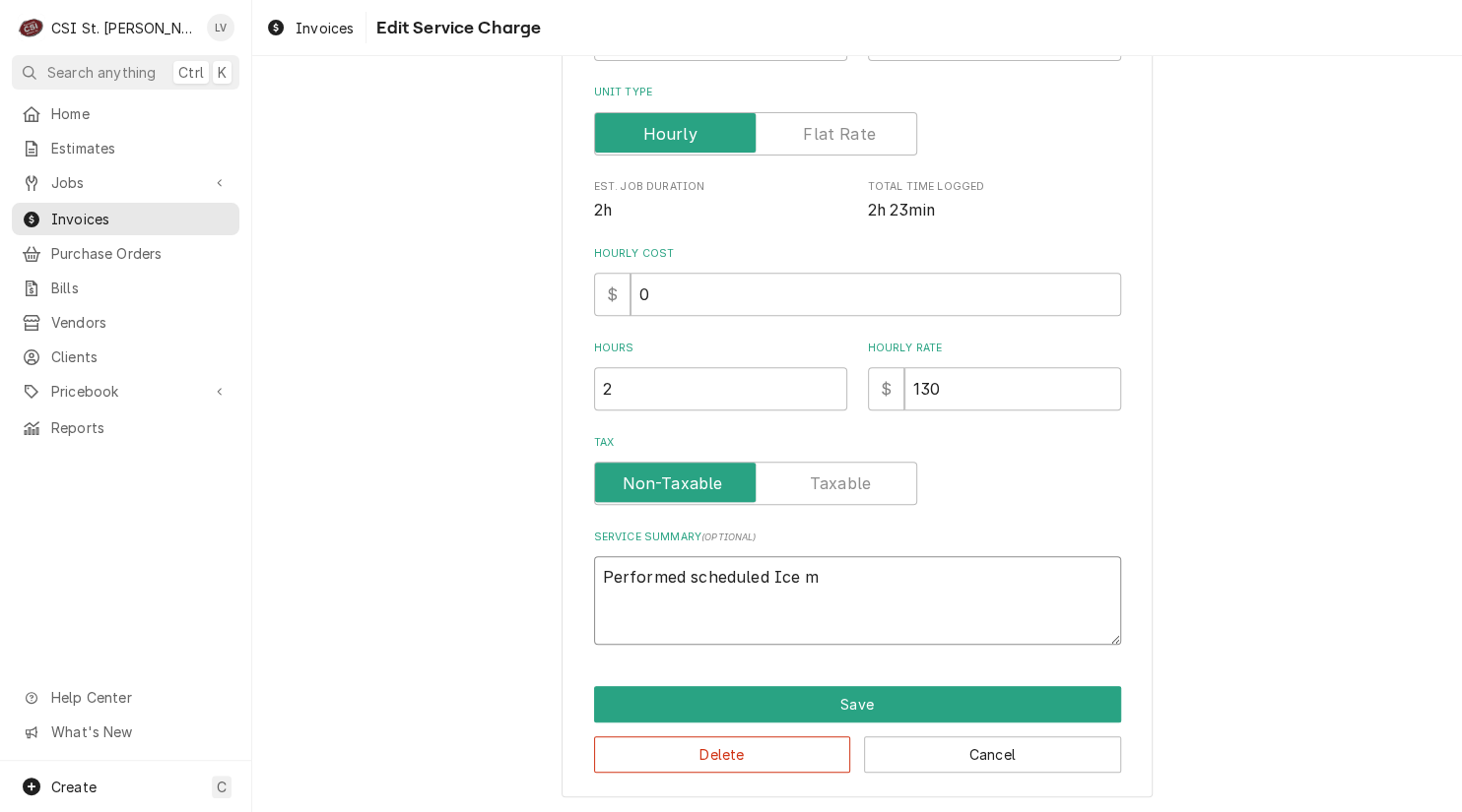
type textarea "x"
type textarea "Performed scheduled Ice ma"
type textarea "x"
type textarea "Performed scheduled Ice m"
type textarea "x"
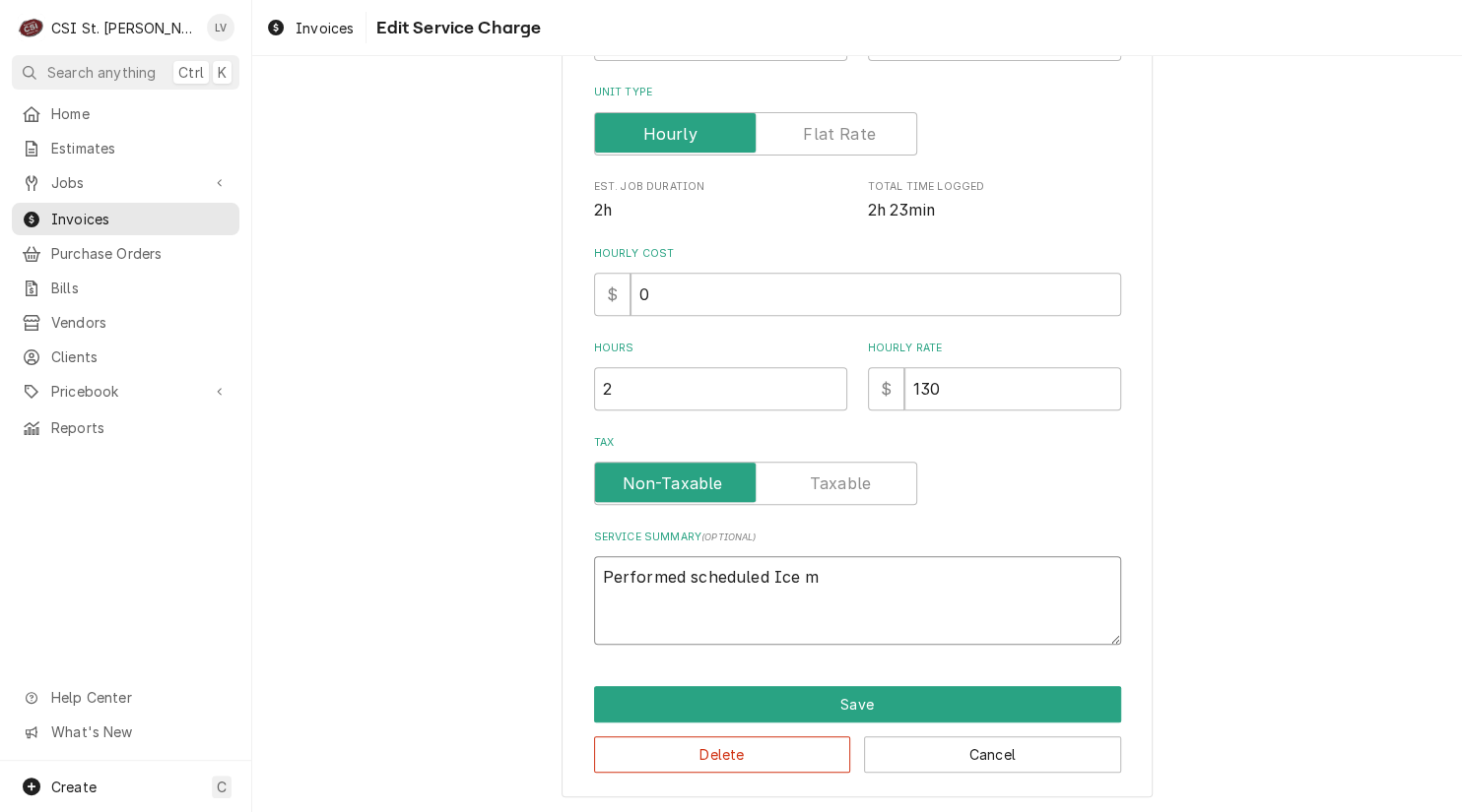
type textarea "Performed scheduled Ice"
type textarea "x"
type textarea "Performed scheduled Ice"
type textarea "x"
type textarea "Performed scheduled Ic"
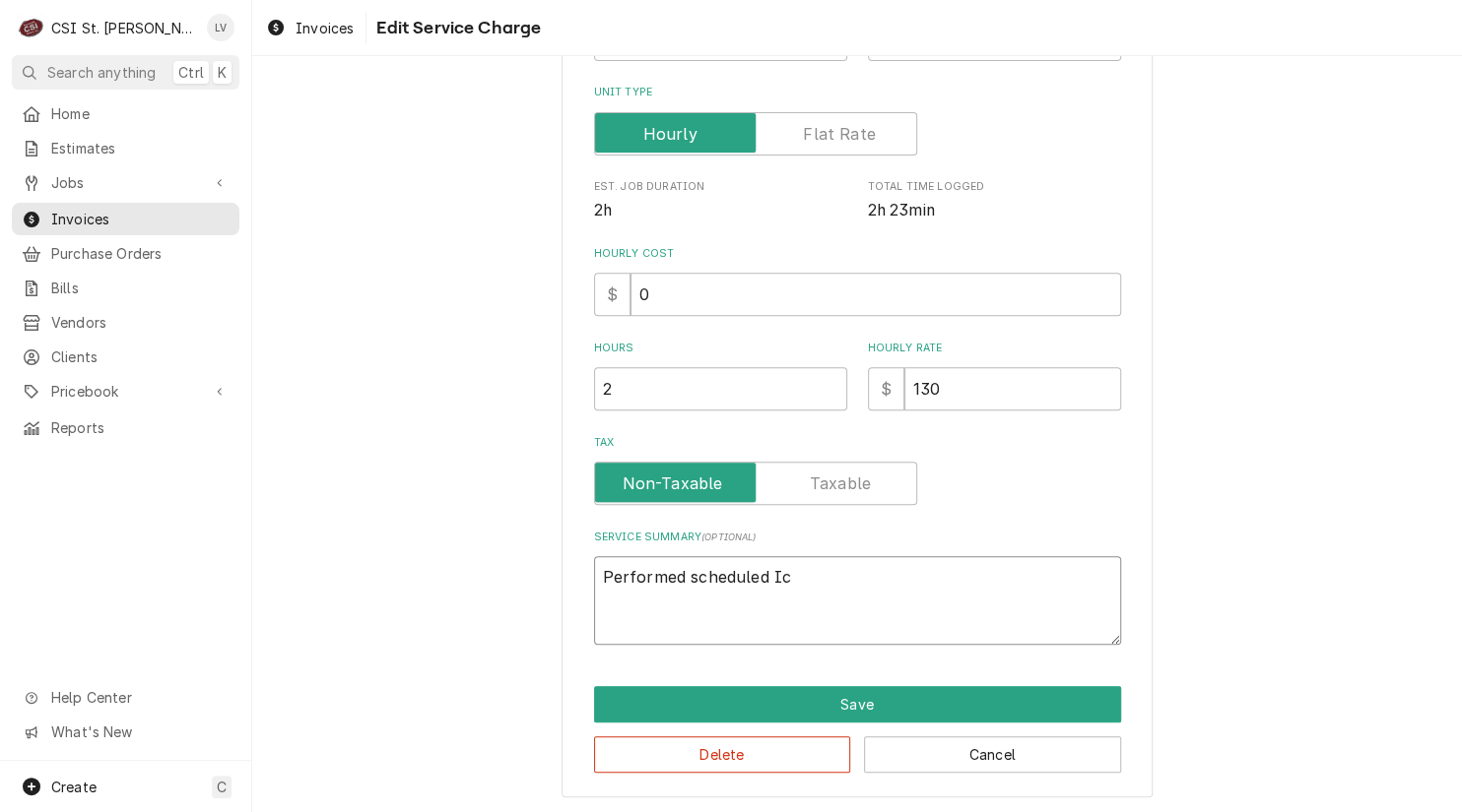
type textarea "x"
type textarea "Performed scheduled I"
type textarea "x"
type textarea "Performed scheduled"
type textarea "x"
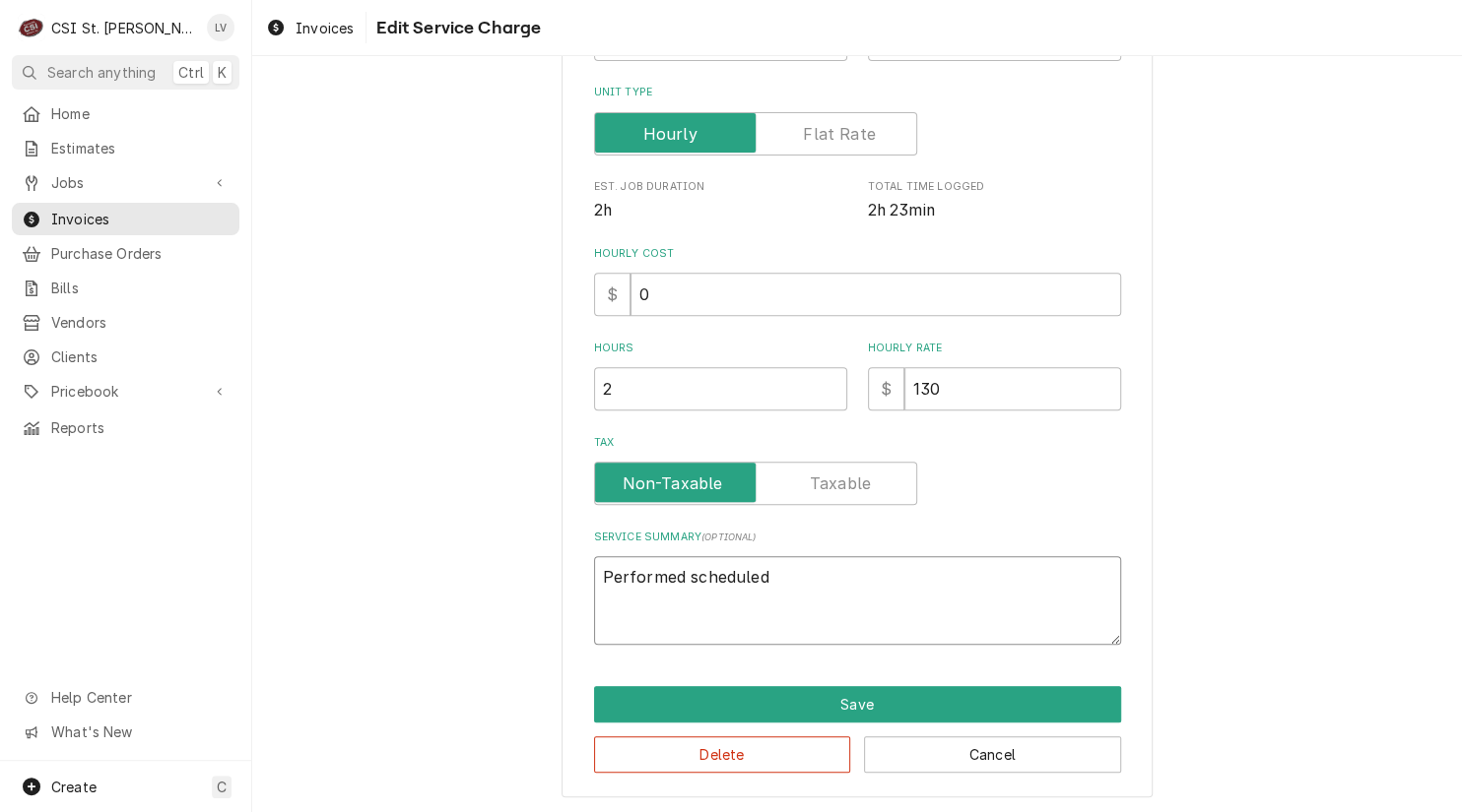
type textarea "Performed scheduled i"
type textarea "x"
type textarea "Performed scheduled ic"
type textarea "x"
type textarea "Performed scheduled ice"
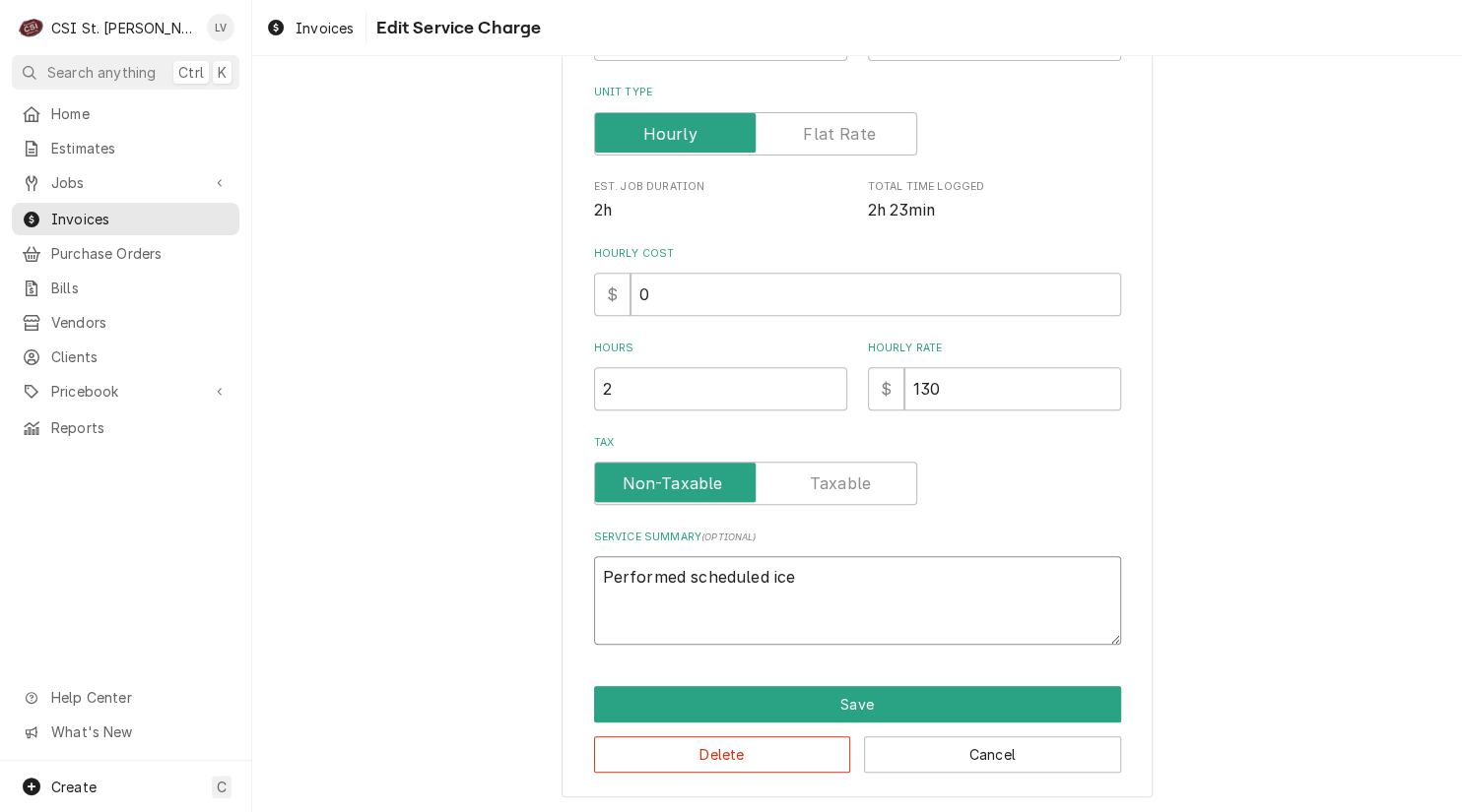
type textarea "x"
type textarea "Performed scheduled ice"
type textarea "x"
type textarea "Performed scheduled ice m"
type textarea "x"
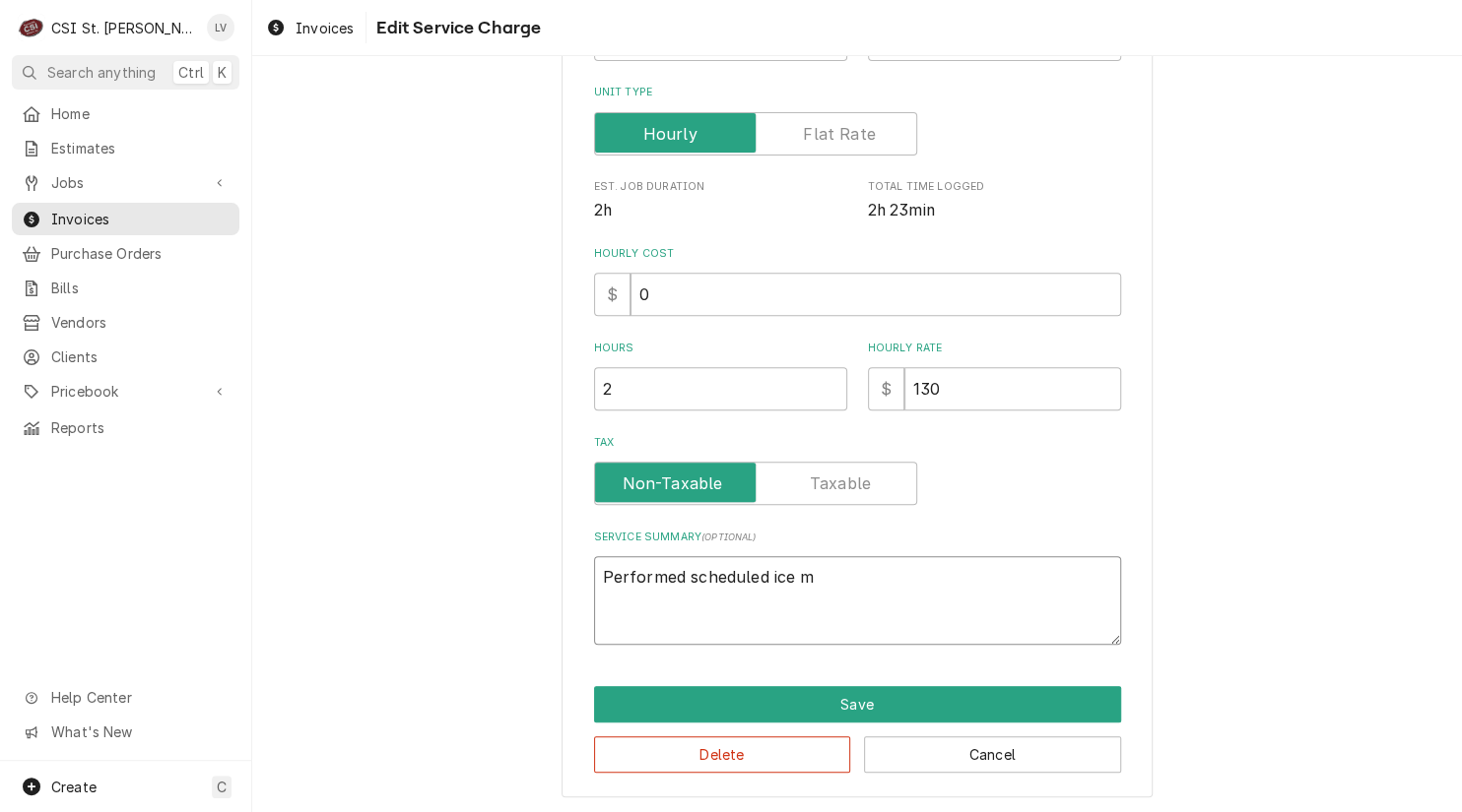
type textarea "Performed scheduled ice ma"
type textarea "x"
type textarea "Performed scheduled ice mah"
type textarea "x"
type textarea "Performed scheduled ice ma"
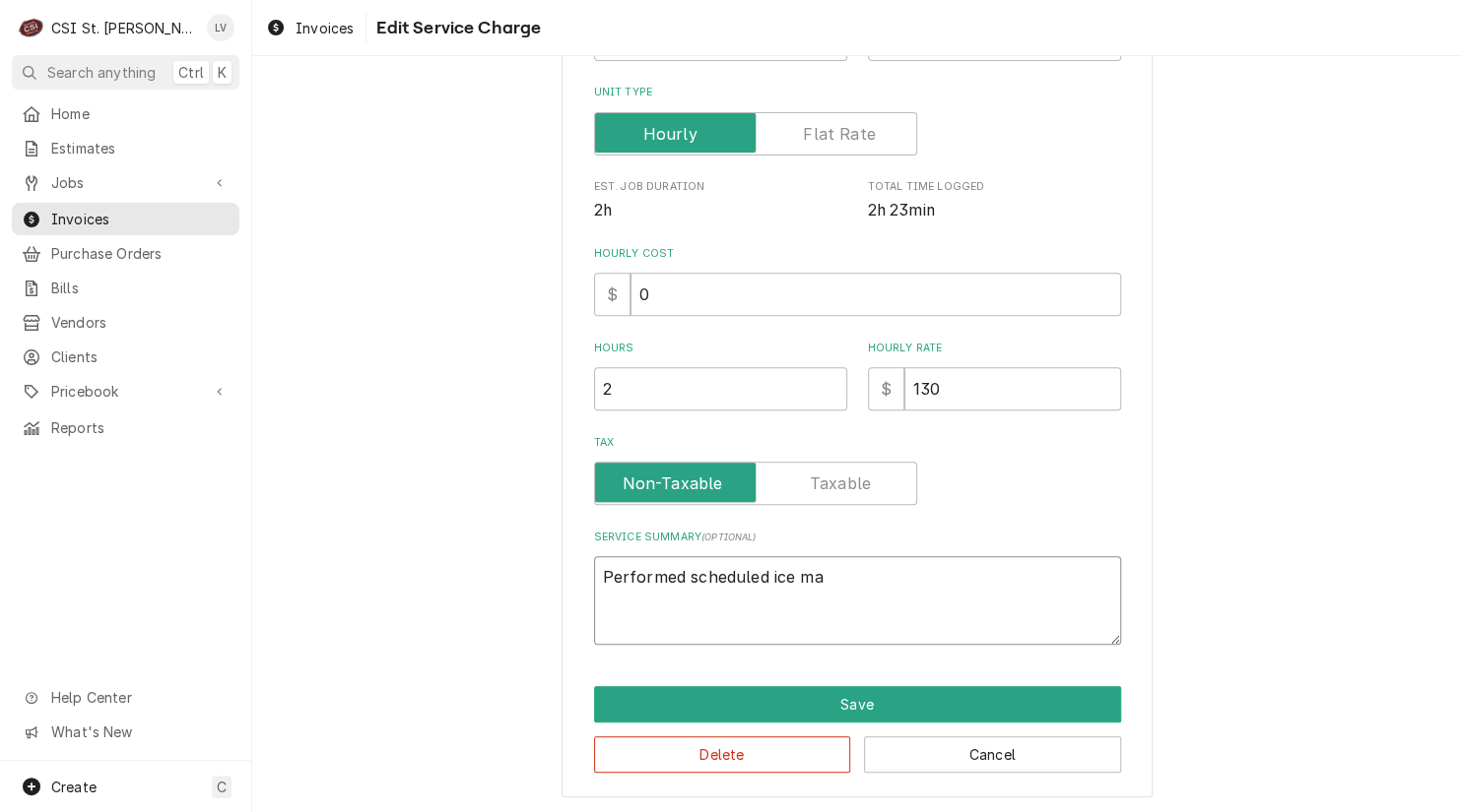
type textarea "x"
type textarea "Performed scheduled ice mac"
type textarea "x"
type textarea "Performed scheduled ice mach"
type textarea "x"
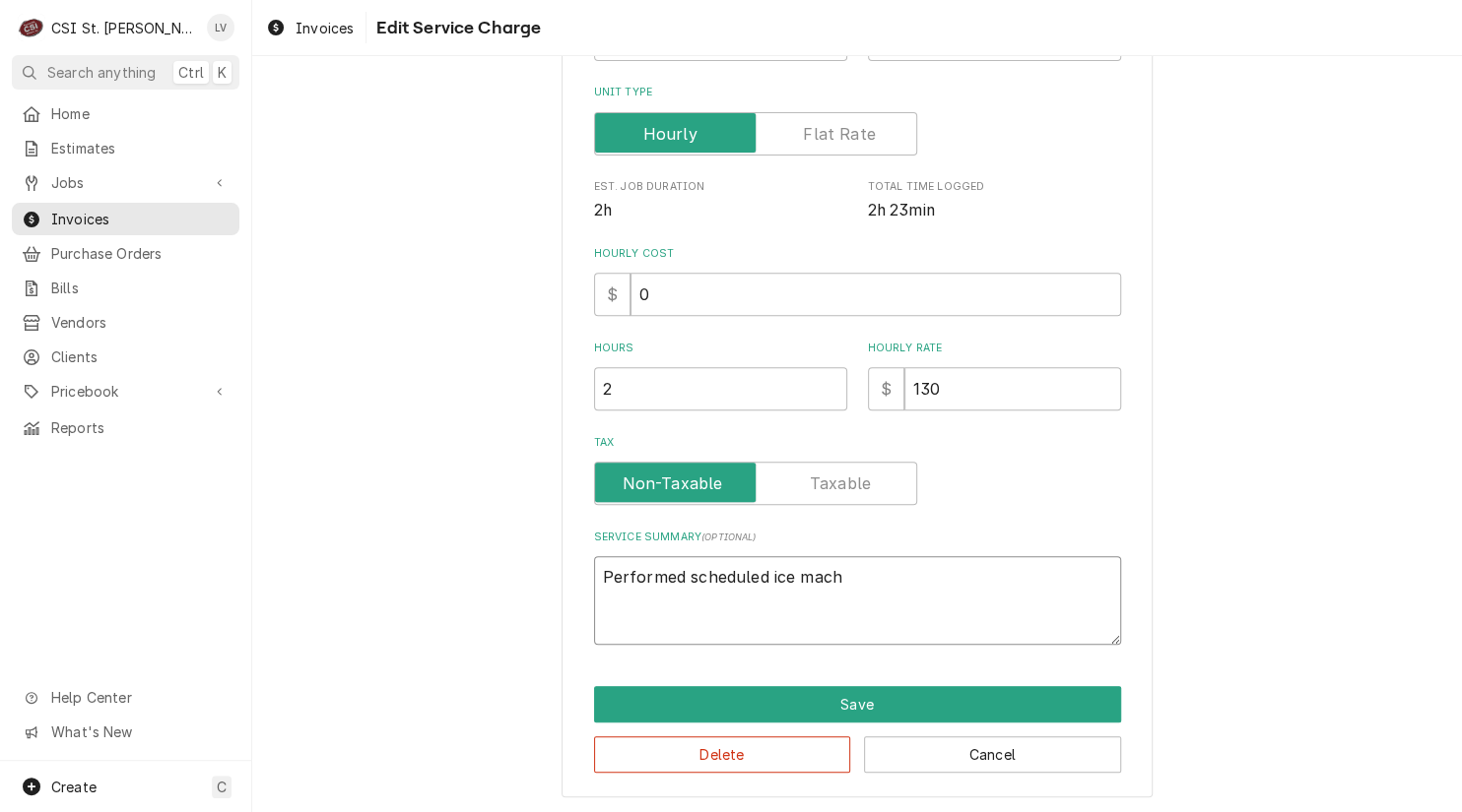
type textarea "Performed scheduled ice machi"
type textarea "x"
type textarea "Performed scheduled ice machin"
type textarea "x"
type textarea "Performed scheduled ice machine"
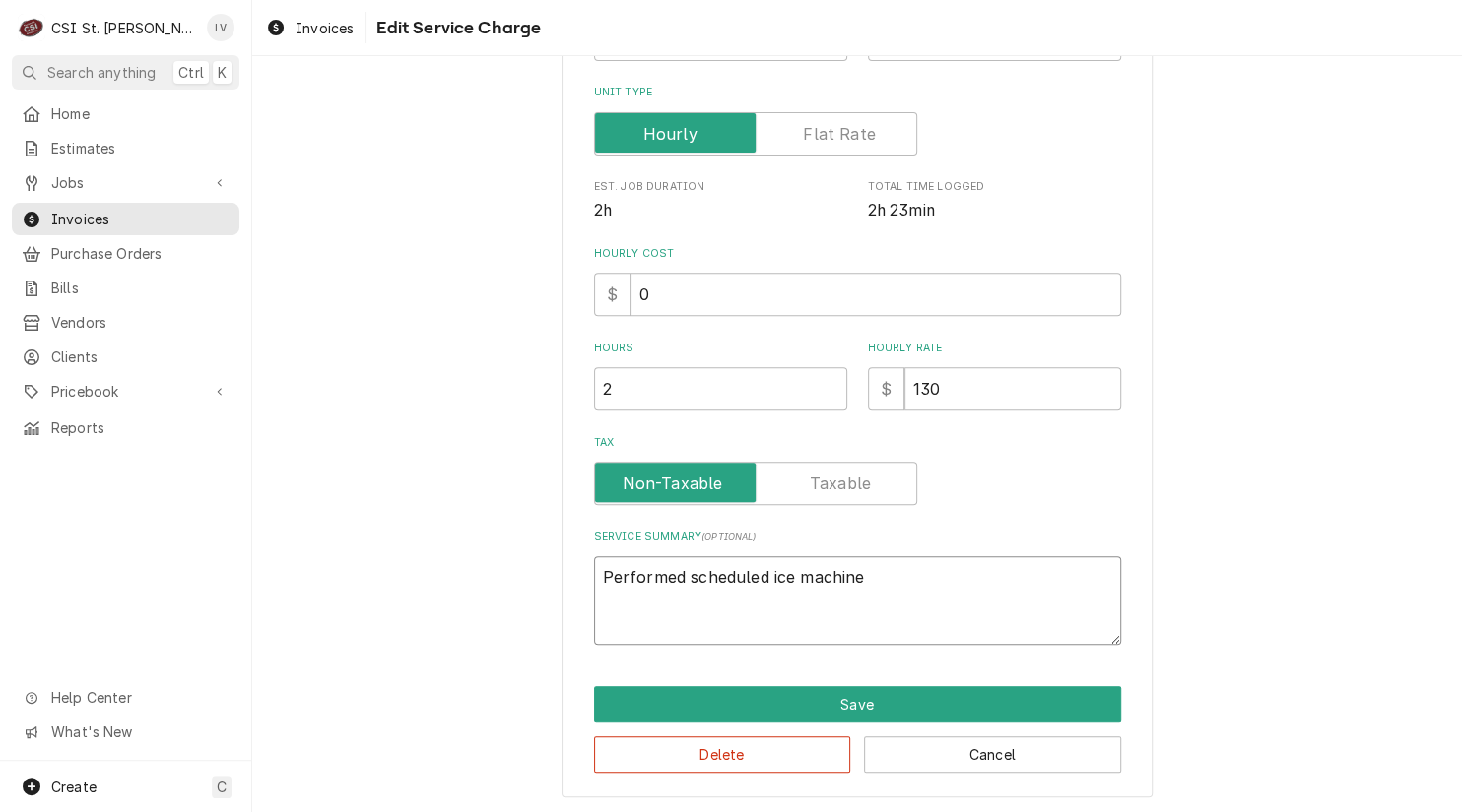
type textarea "x"
type textarea "Performed scheduled ice machine"
drag, startPoint x: 907, startPoint y: 579, endPoint x: 581, endPoint y: 562, distance: 326.4
click at [581, 562] on div "Use the fields below to edit this service charge Short Description 1-Labor (Ser…" at bounding box center [856, 252] width 591 height 1093
paste textarea "PM service on ice machine equipment as per agreement."
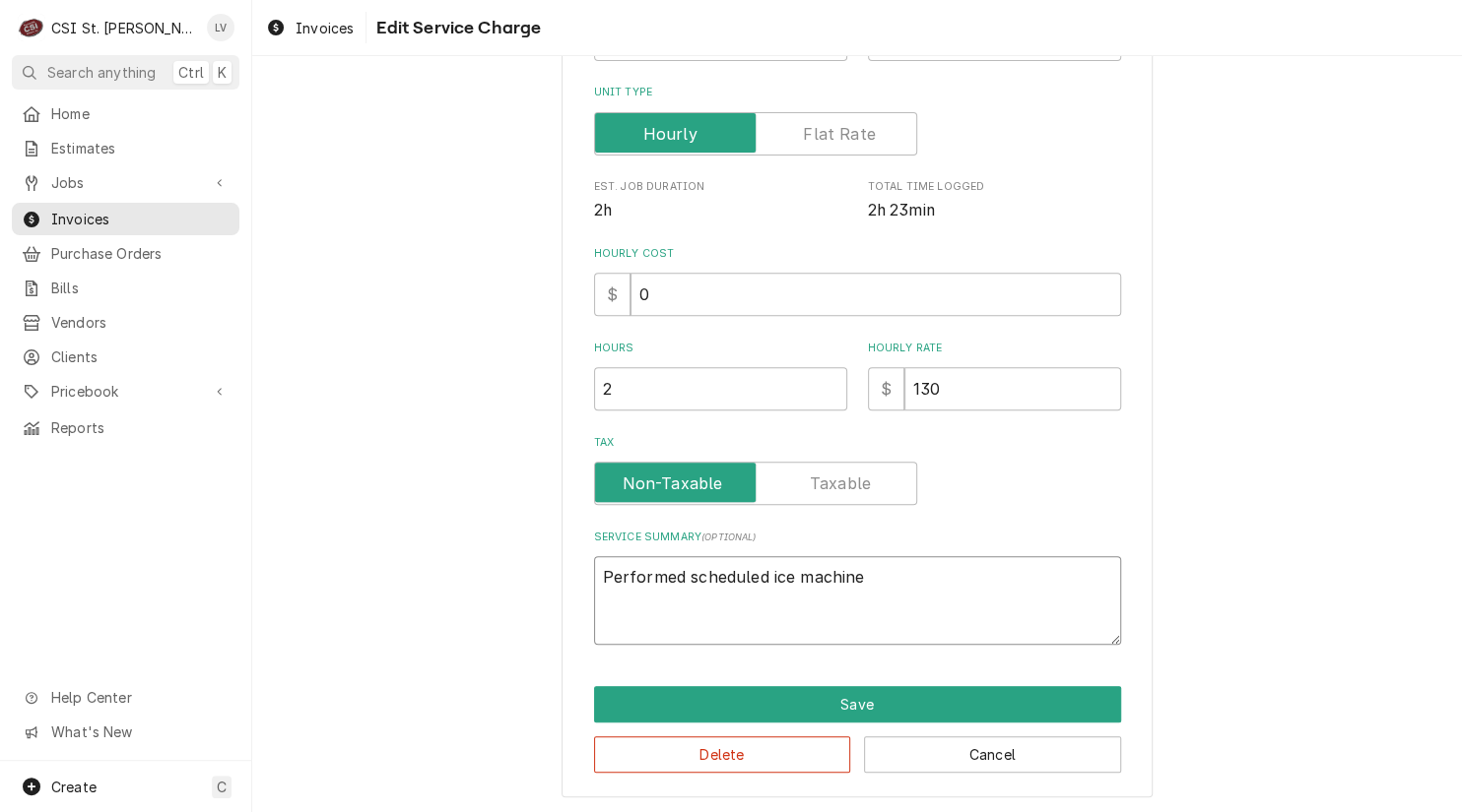
type textarea "x"
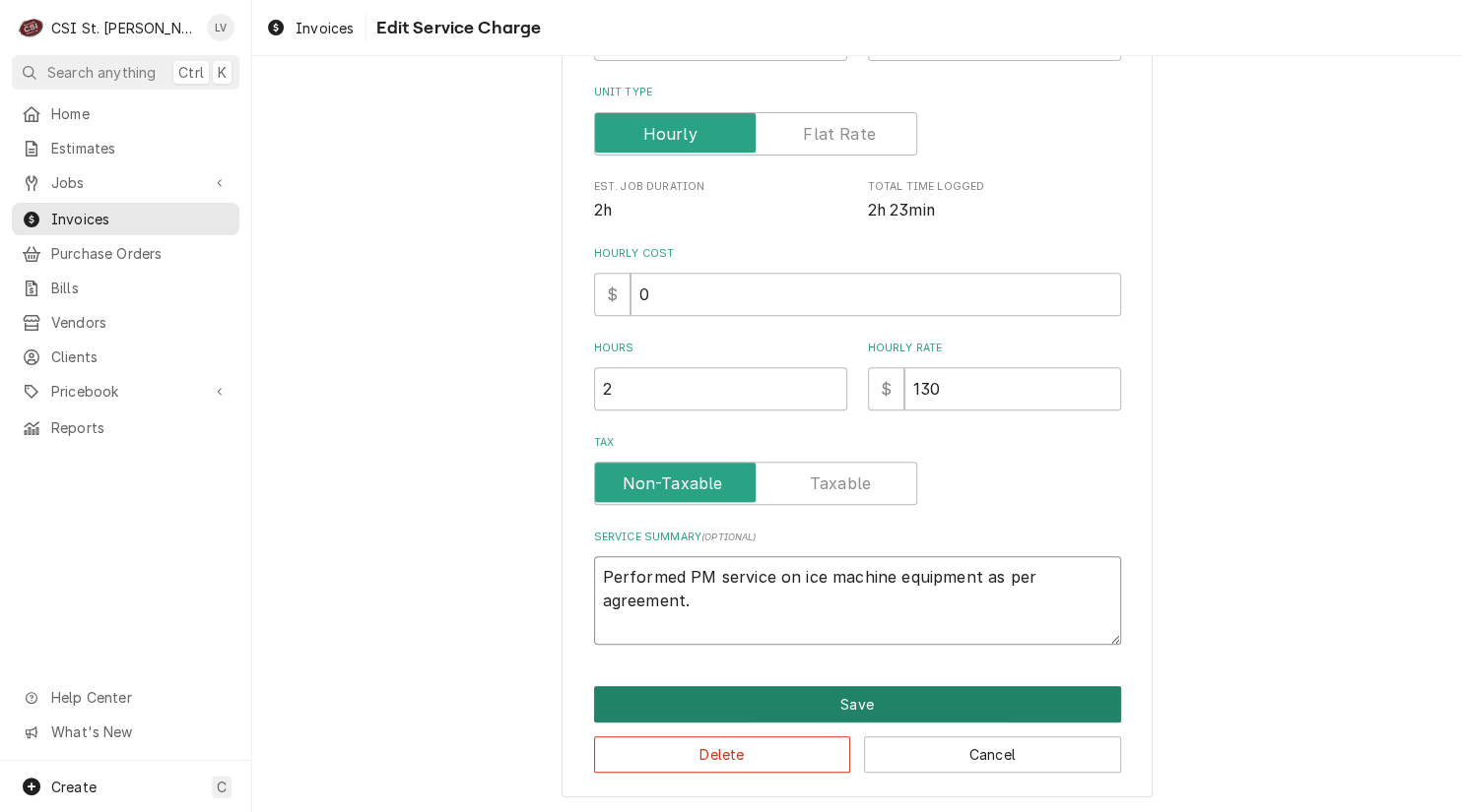
type textarea "Performed PM service on ice machine equipment as per agreement."
click at [787, 695] on button "Save" at bounding box center [856, 704] width 527 height 36
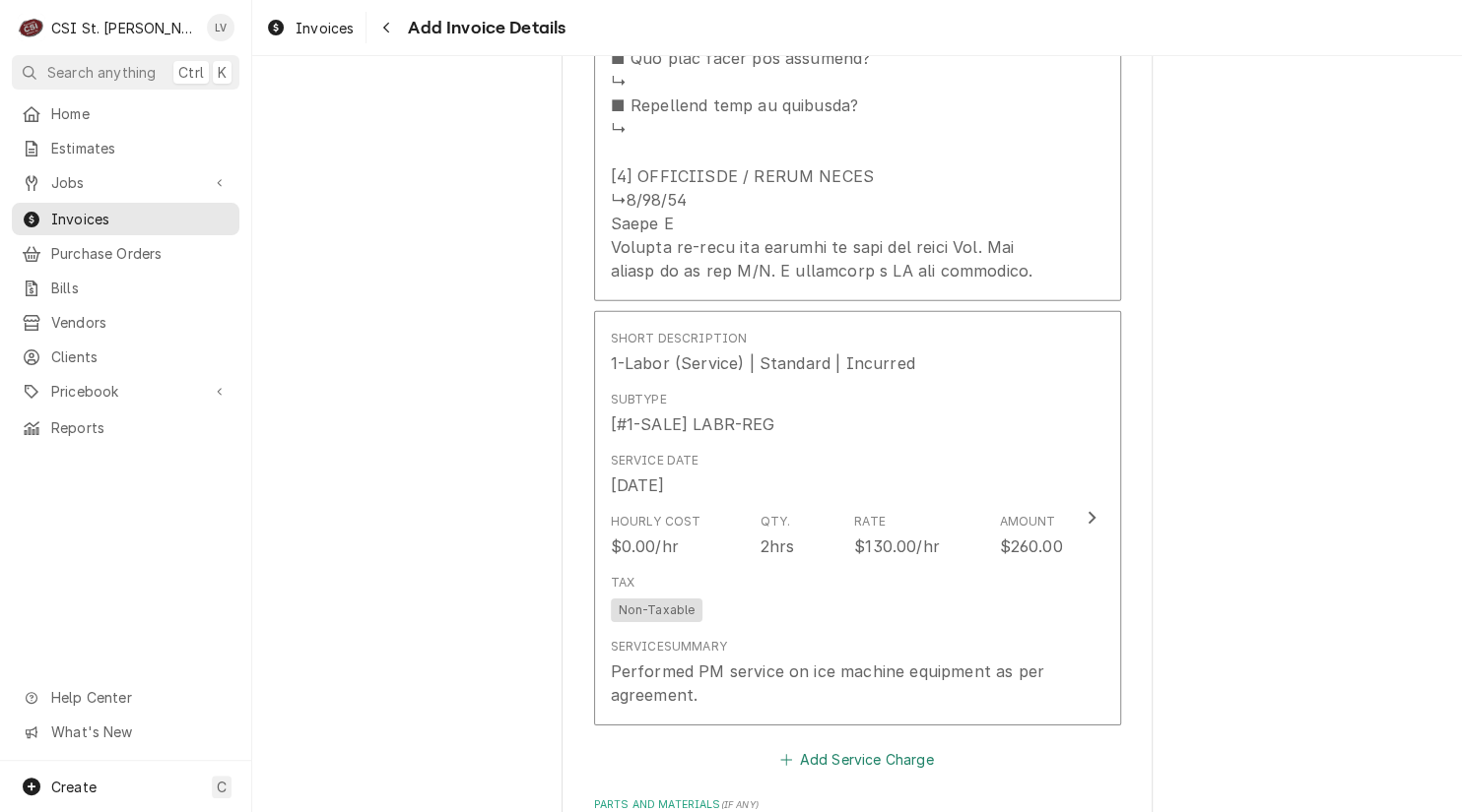
scroll to position [2779, 0]
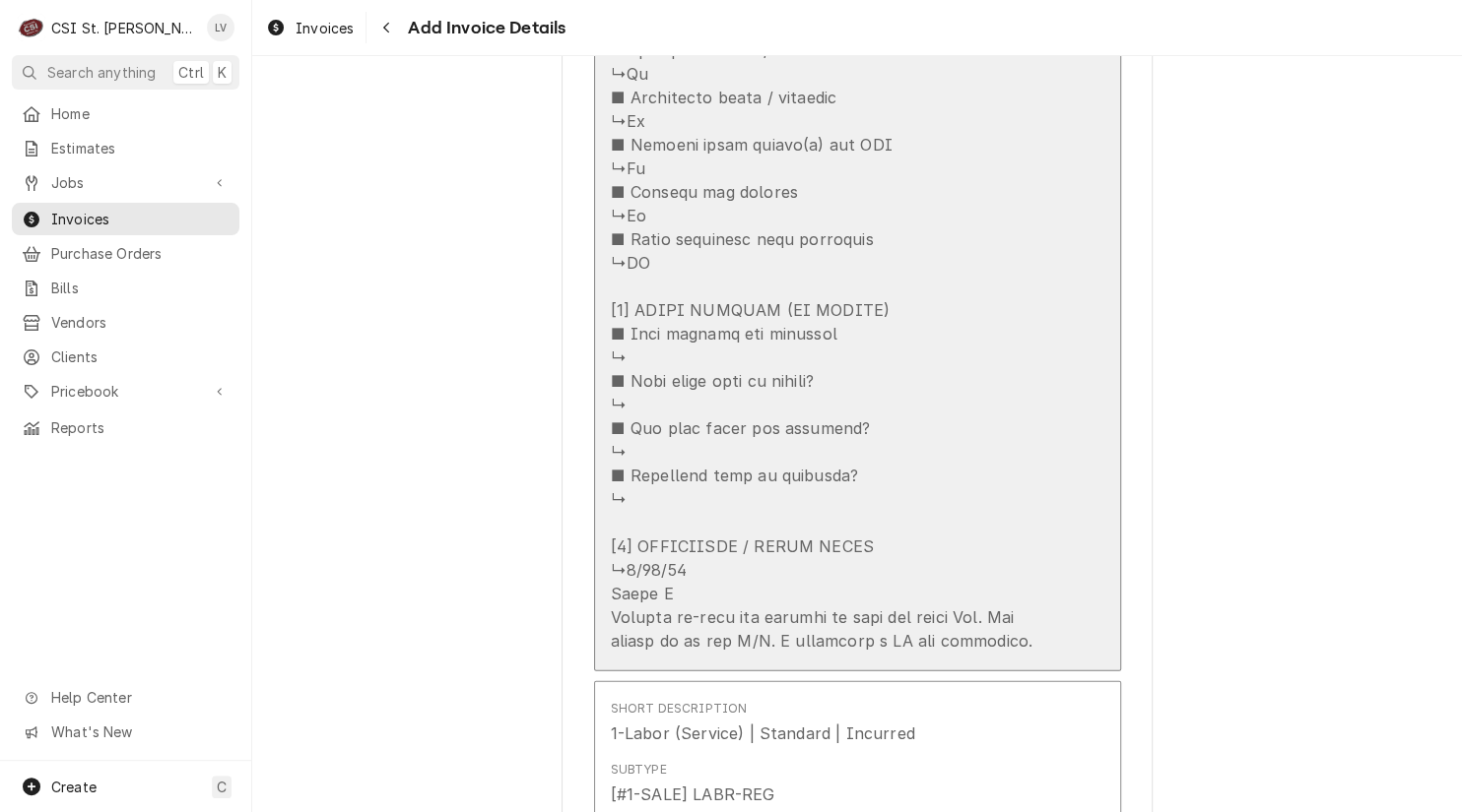
click at [777, 505] on div "Update Line Item" at bounding box center [836, 121] width 452 height 1063
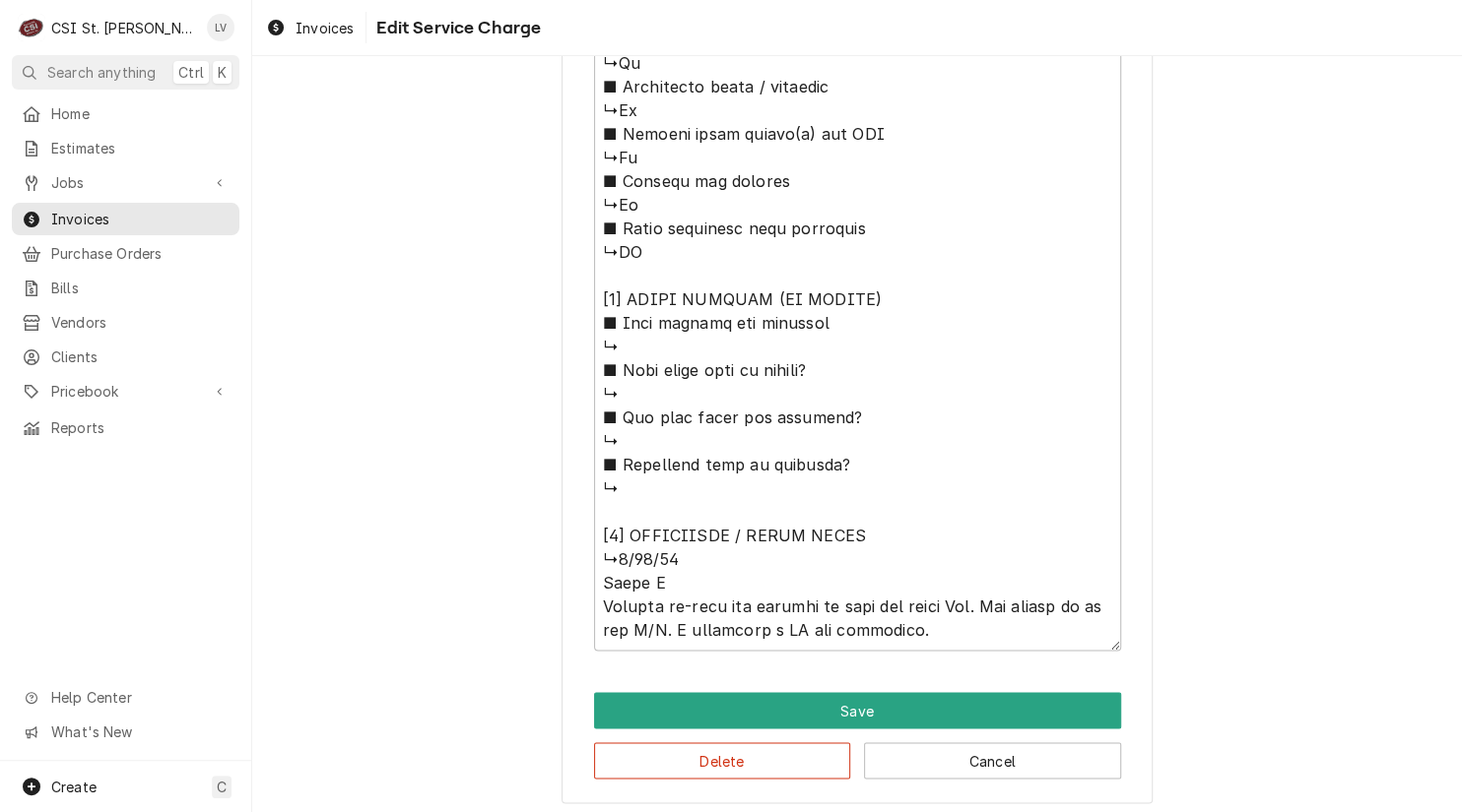
scroll to position [1380, 0]
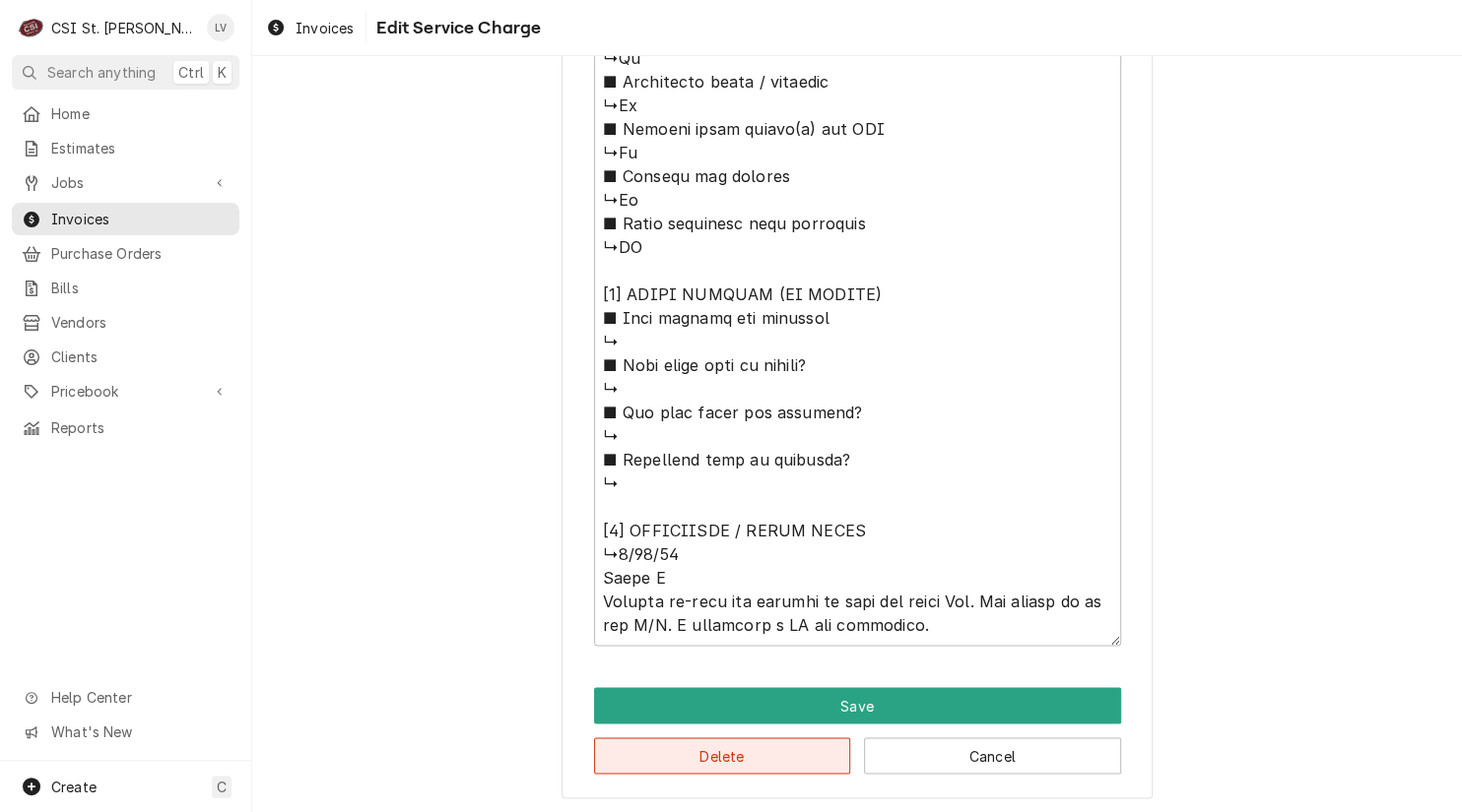
click at [771, 751] on button "Delete" at bounding box center [722, 755] width 257 height 36
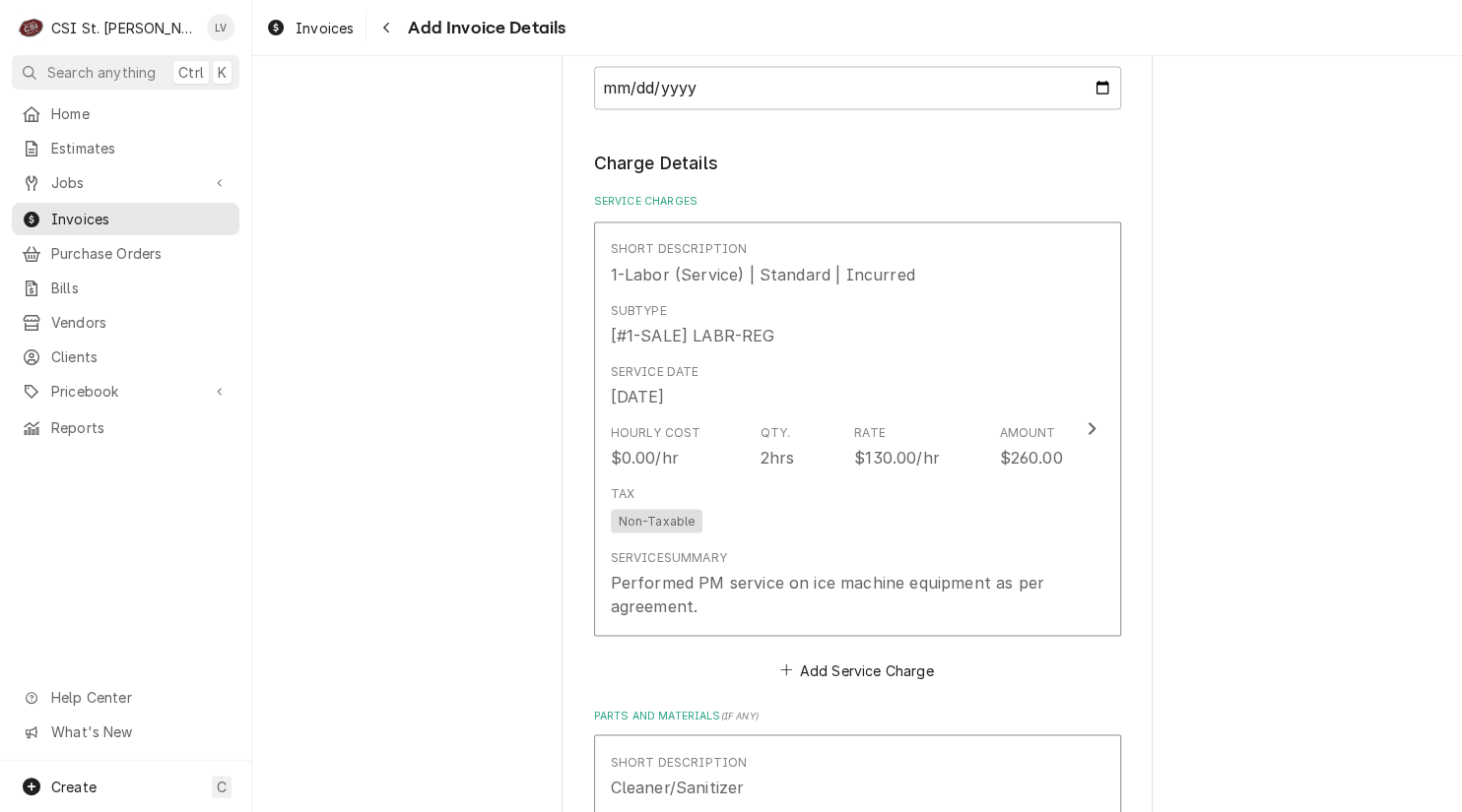
scroll to position [1795, 0]
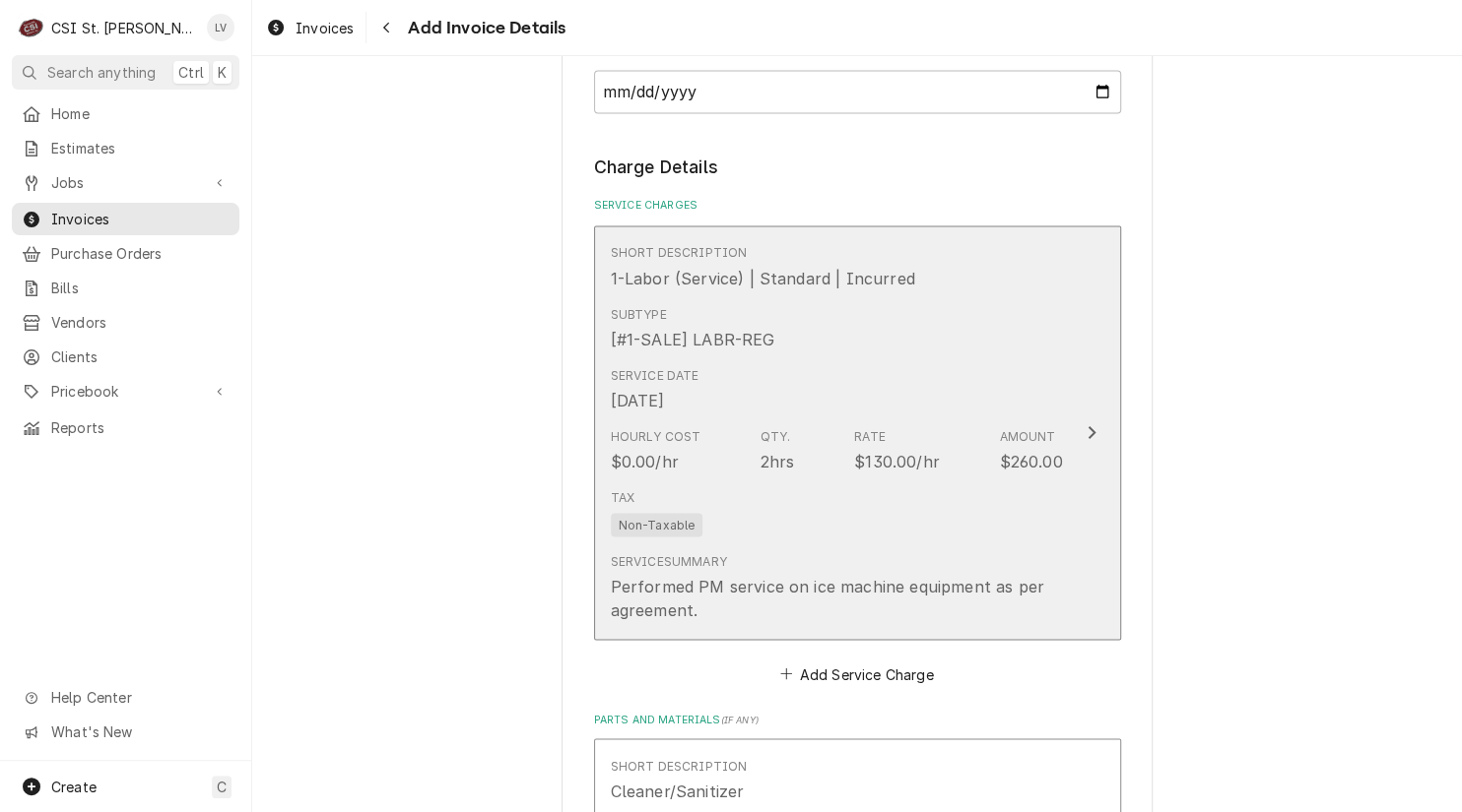
click at [781, 353] on div "Subtype [#1-SALE] LABR-REG" at bounding box center [836, 328] width 452 height 61
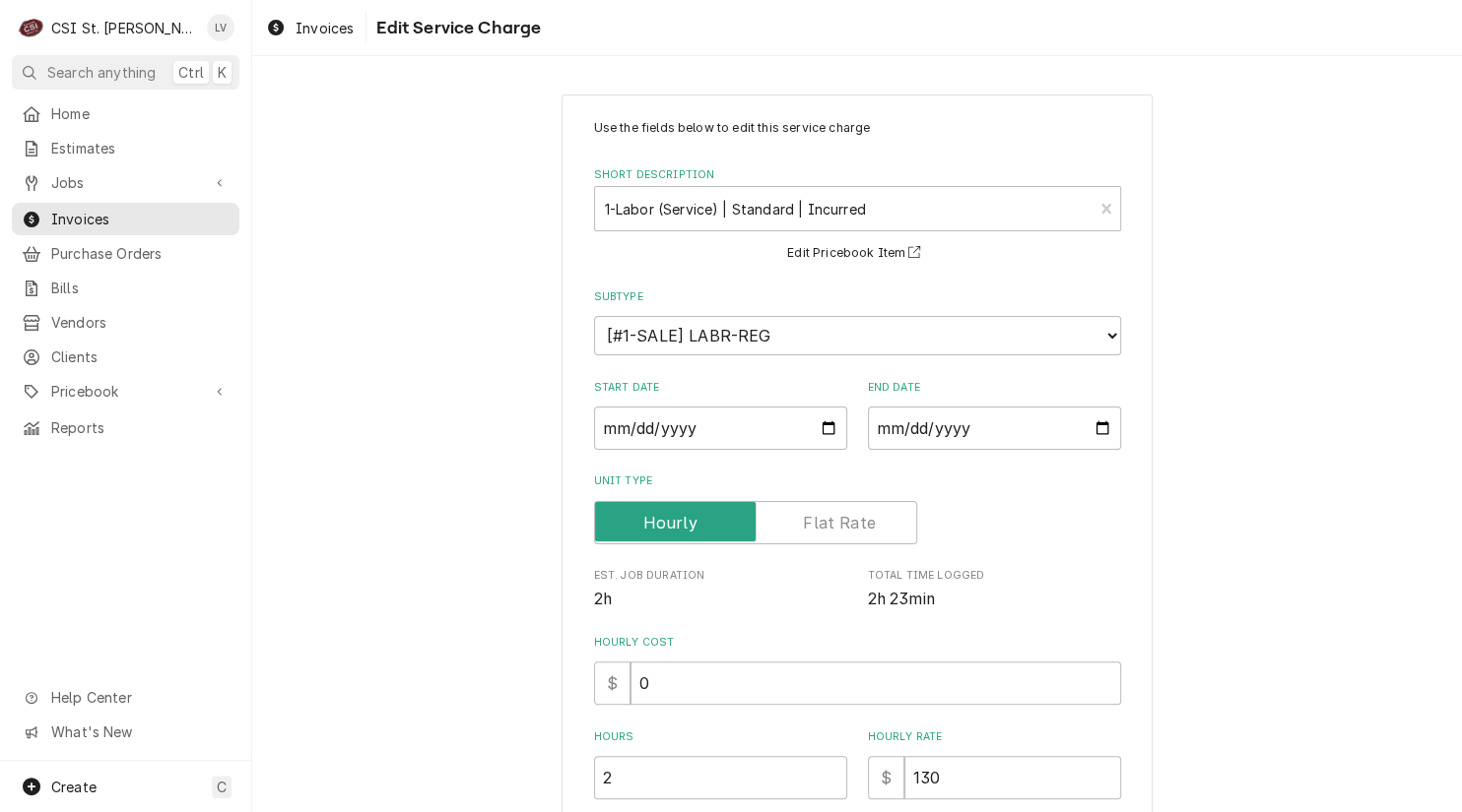
scroll to position [388, 0]
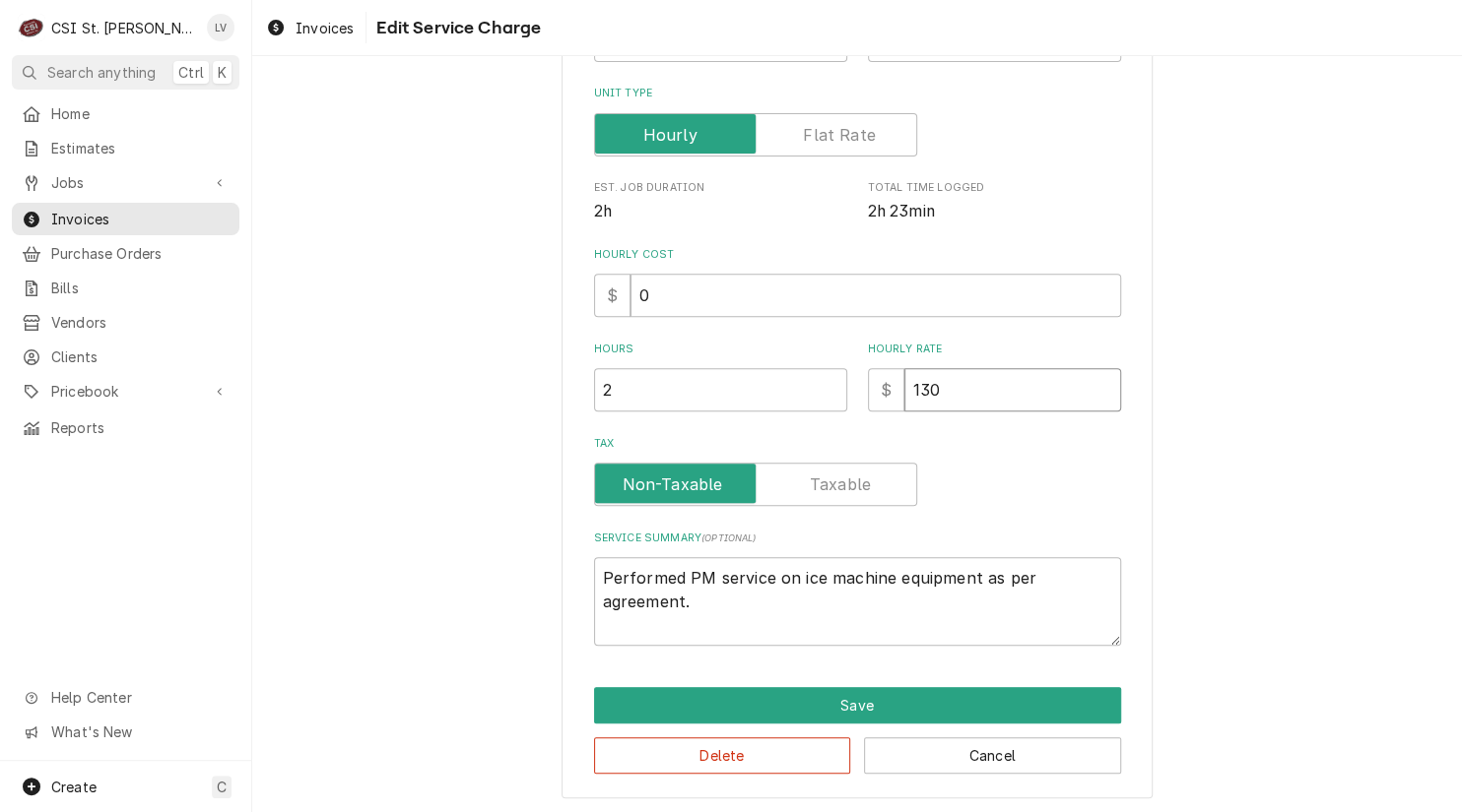
drag, startPoint x: 951, startPoint y: 394, endPoint x: 900, endPoint y: 397, distance: 51.1
click at [904, 399] on input "130" at bounding box center [1012, 390] width 217 height 43
type textarea "x"
type input "0"
click at [835, 702] on button "Save" at bounding box center [856, 705] width 527 height 36
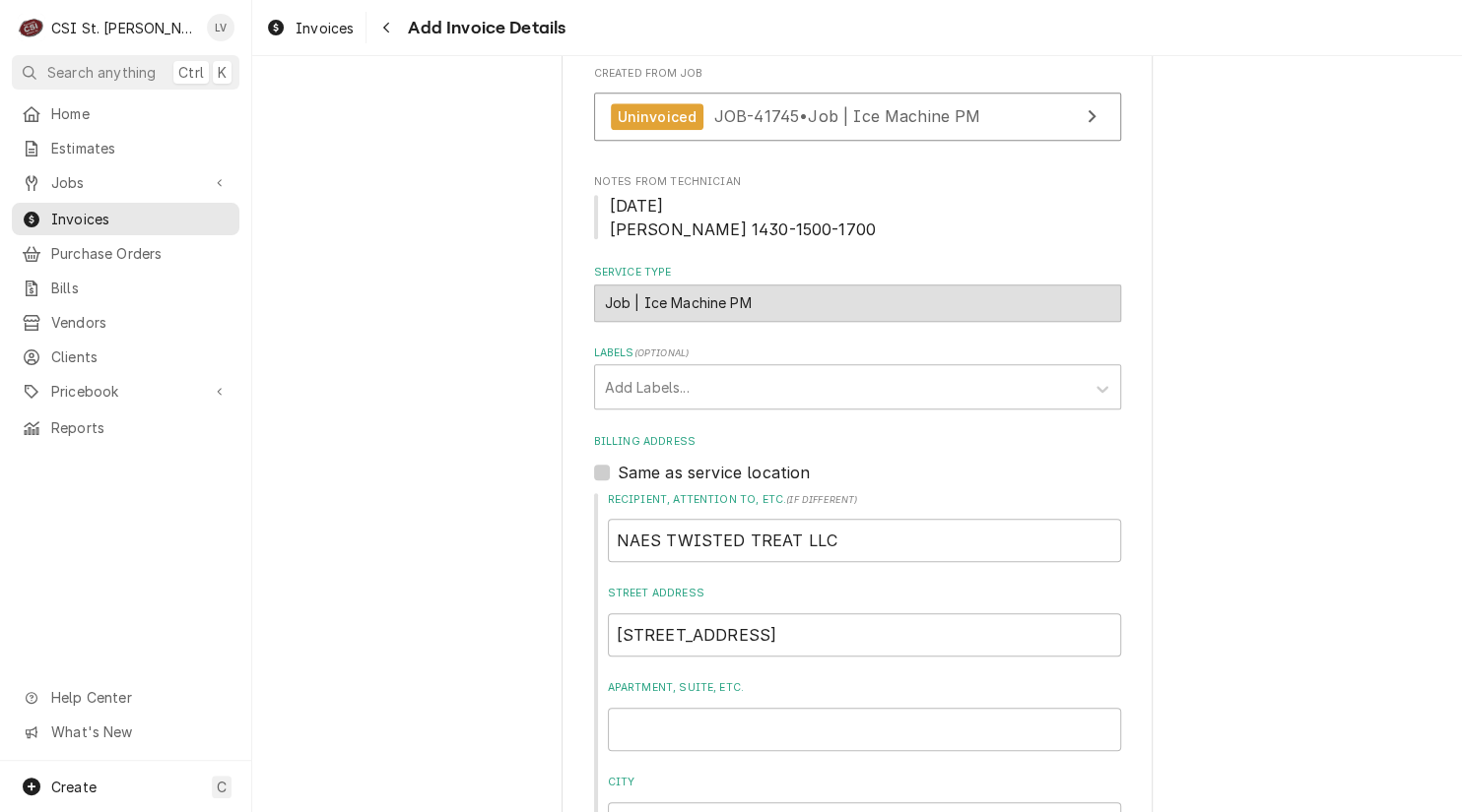
scroll to position [584, 0]
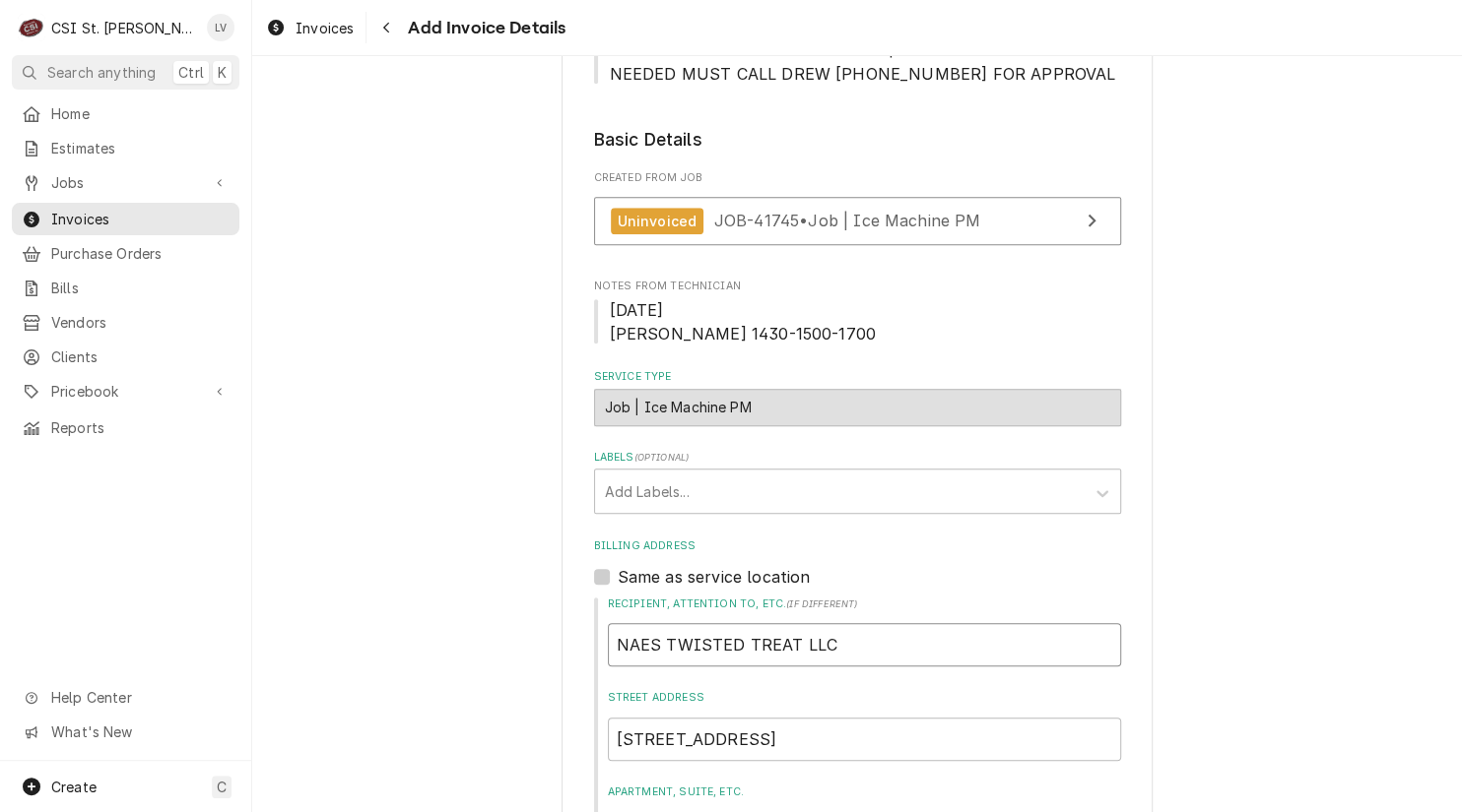
drag, startPoint x: 860, startPoint y: 639, endPoint x: 561, endPoint y: 647, distance: 299.1
type textarea "x"
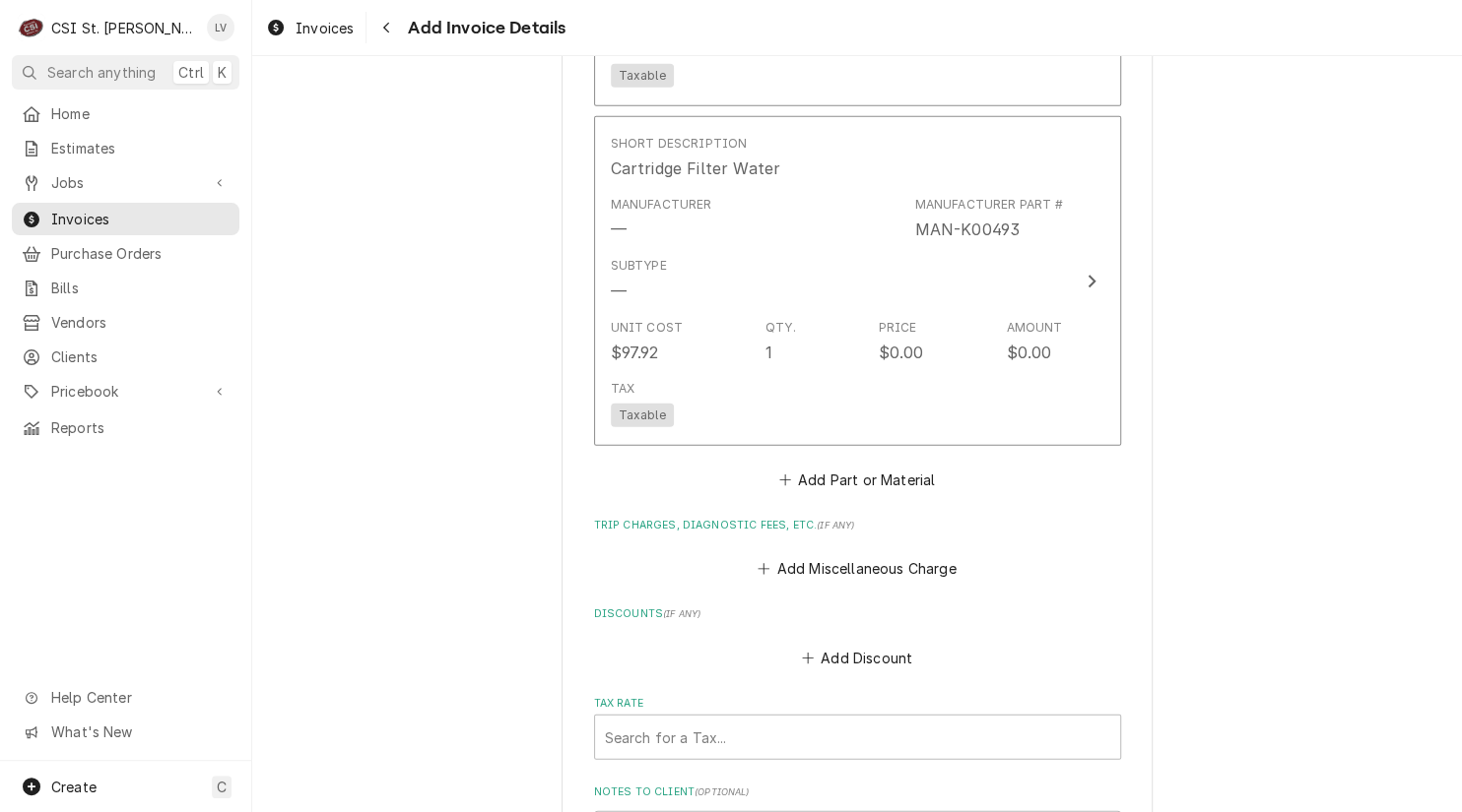
scroll to position [3045, 0]
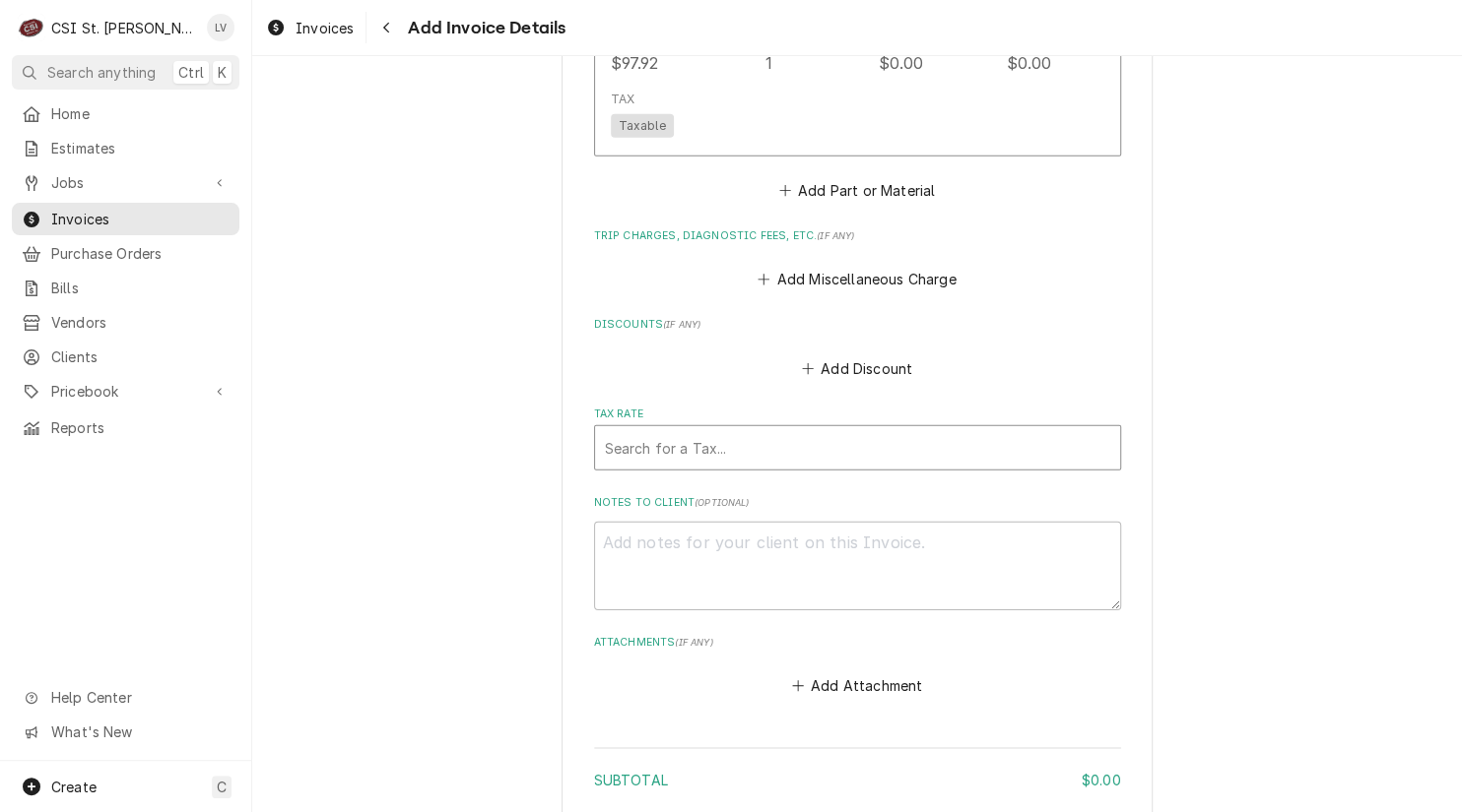
click at [646, 454] on div "Tax Rate" at bounding box center [857, 447] width 506 height 35
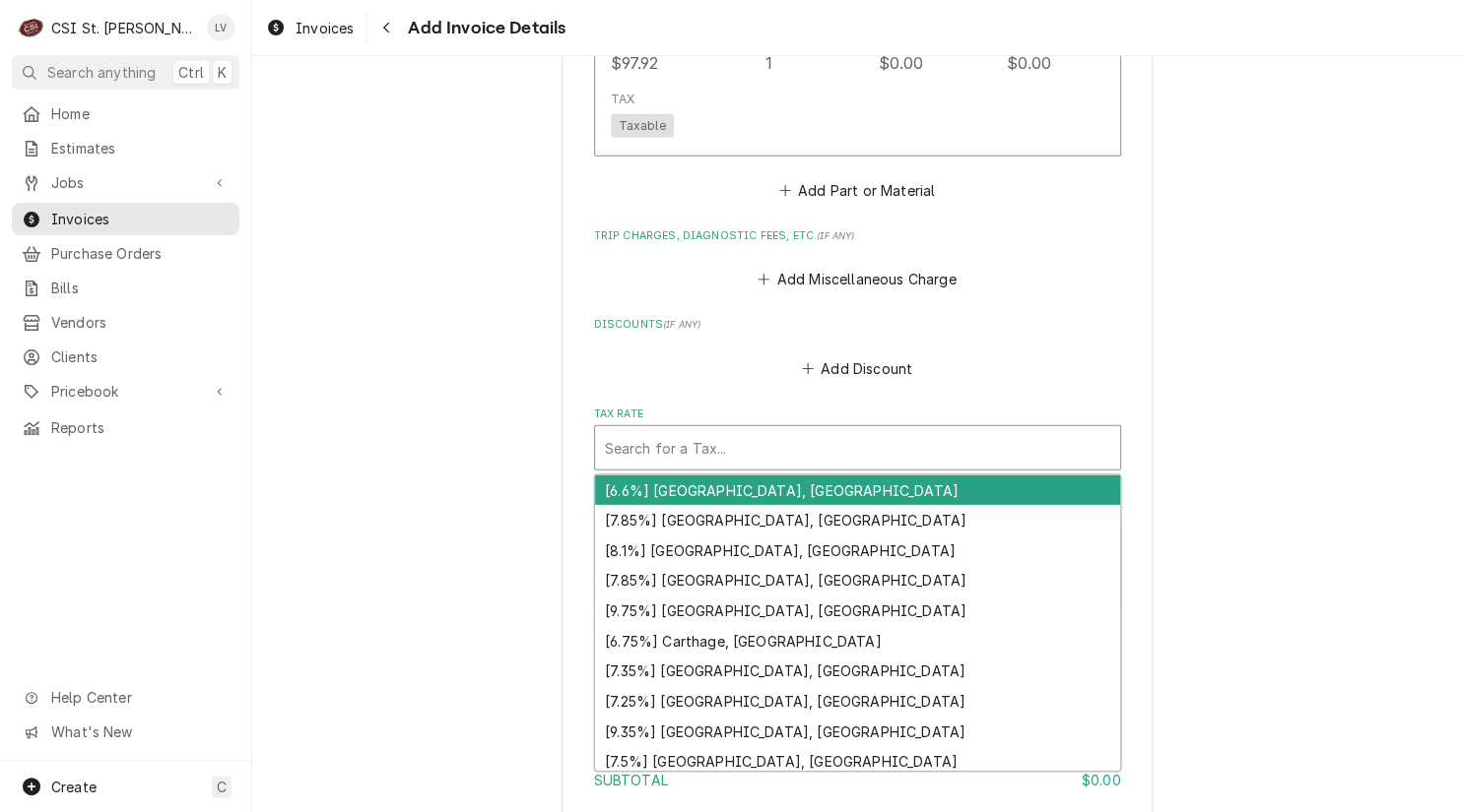
type textarea "x"
type input "mo"
type textarea "x"
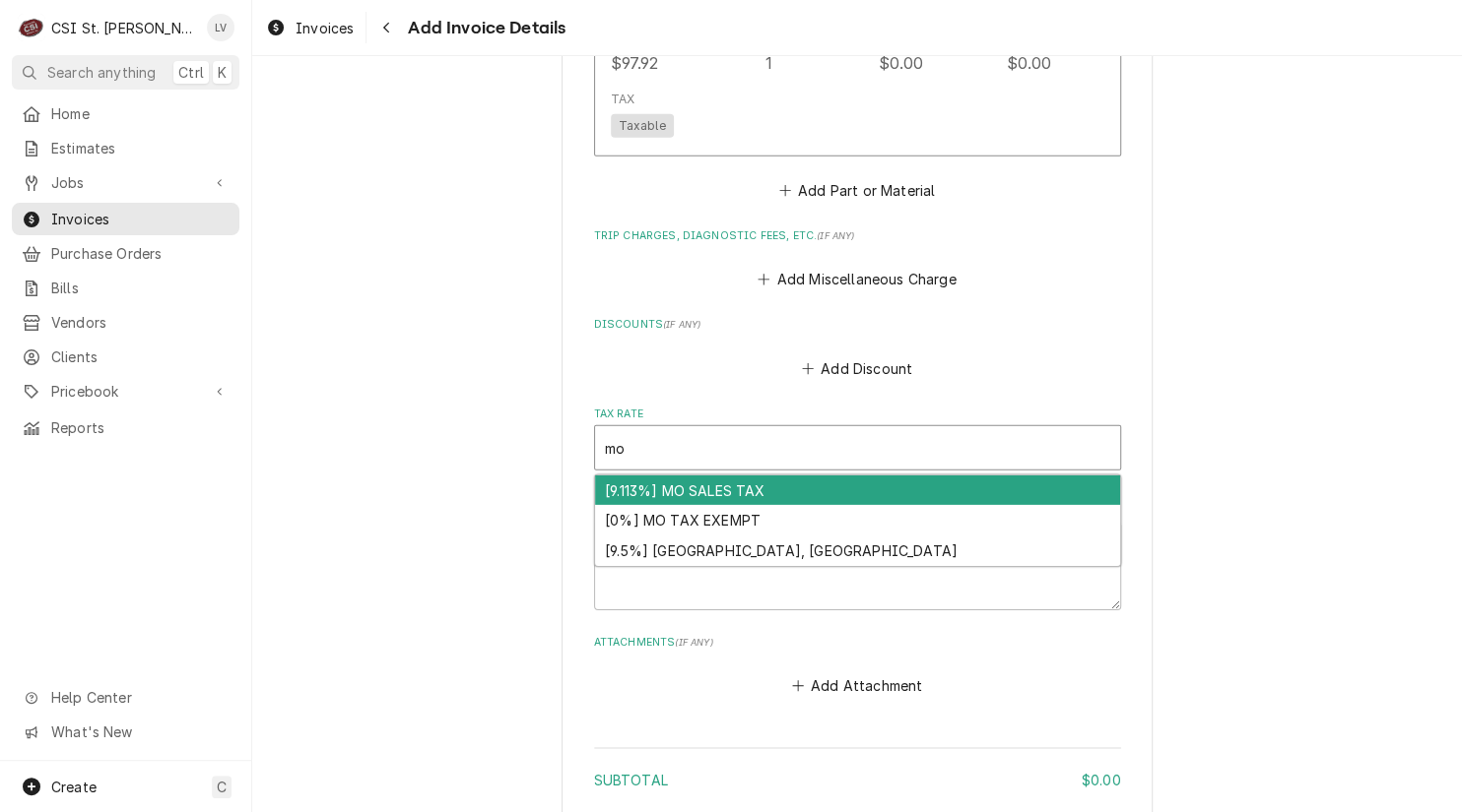
click at [652, 486] on div "[9.113%] MO SALES TAX" at bounding box center [856, 490] width 525 height 31
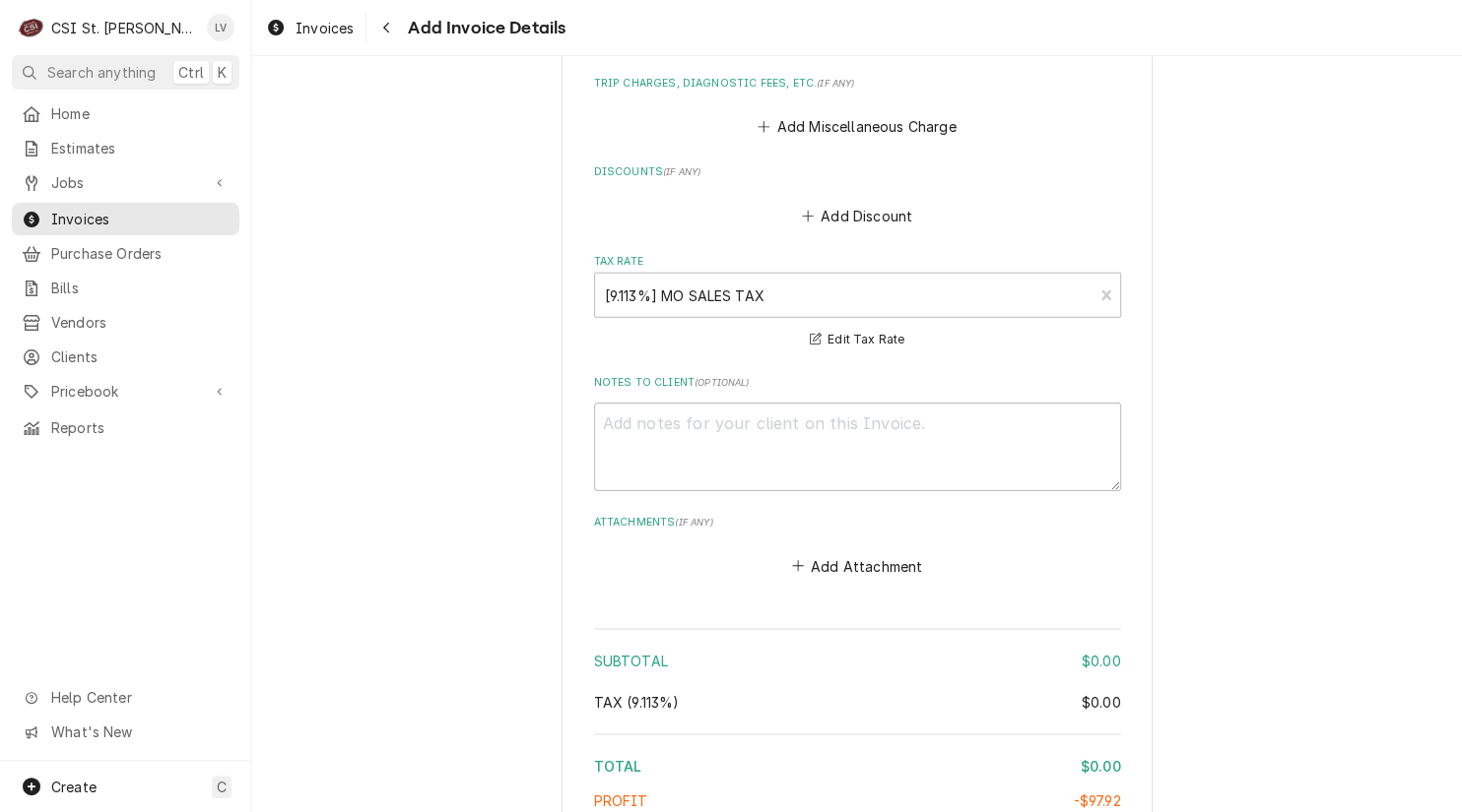
scroll to position [3374, 0]
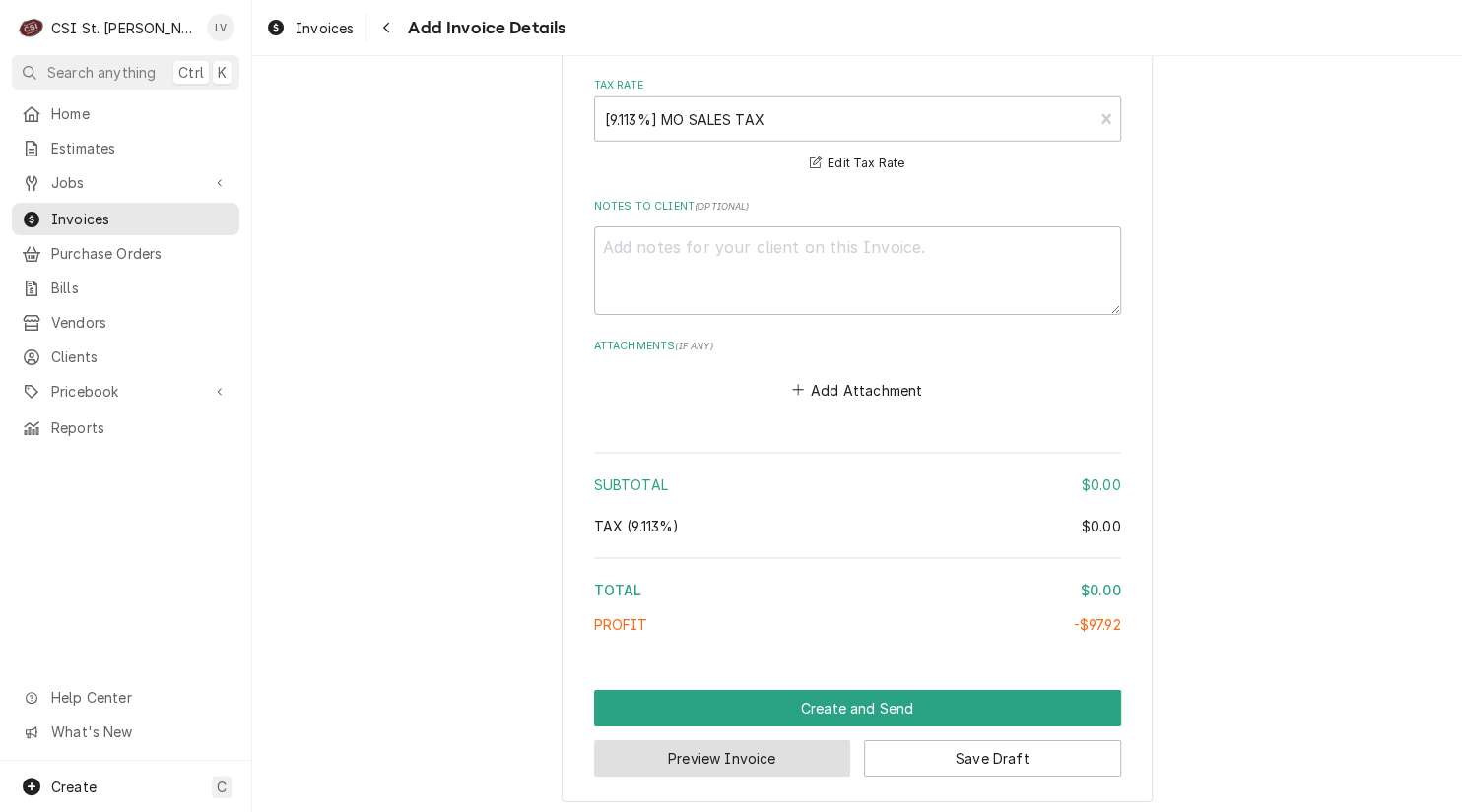
click at [781, 745] on button "Preview Invoice" at bounding box center [722, 758] width 257 height 36
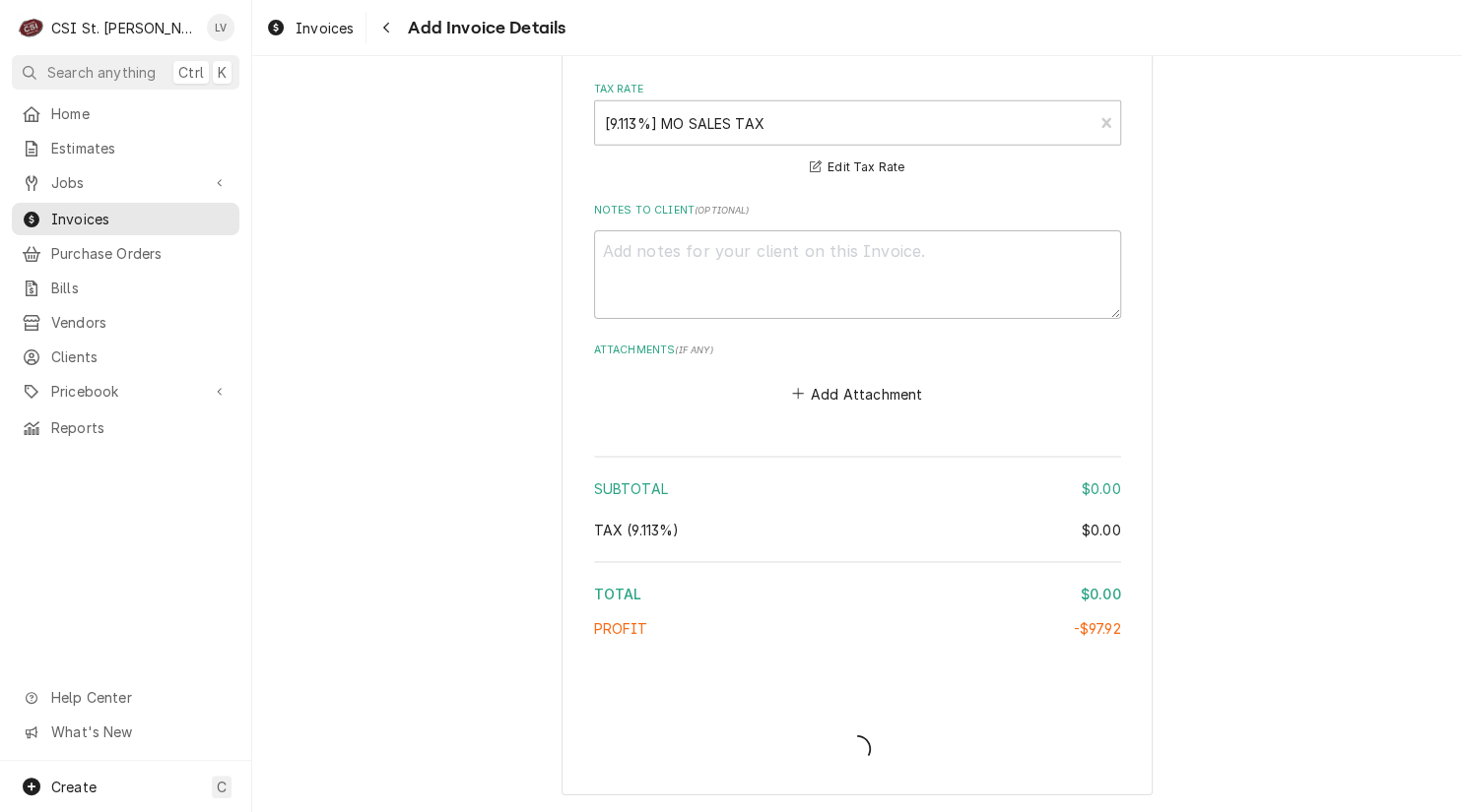
scroll to position [3365, 0]
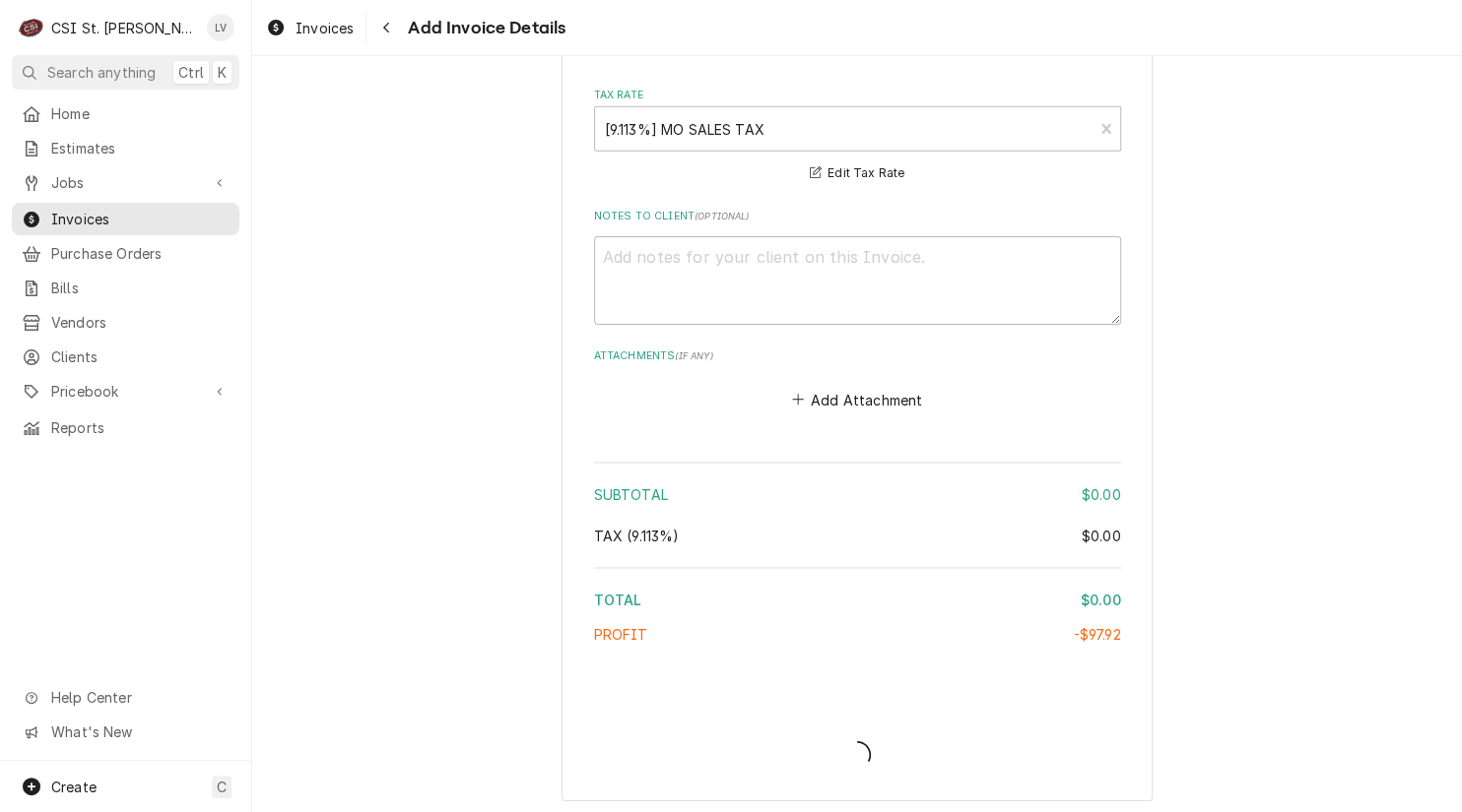
type textarea "x"
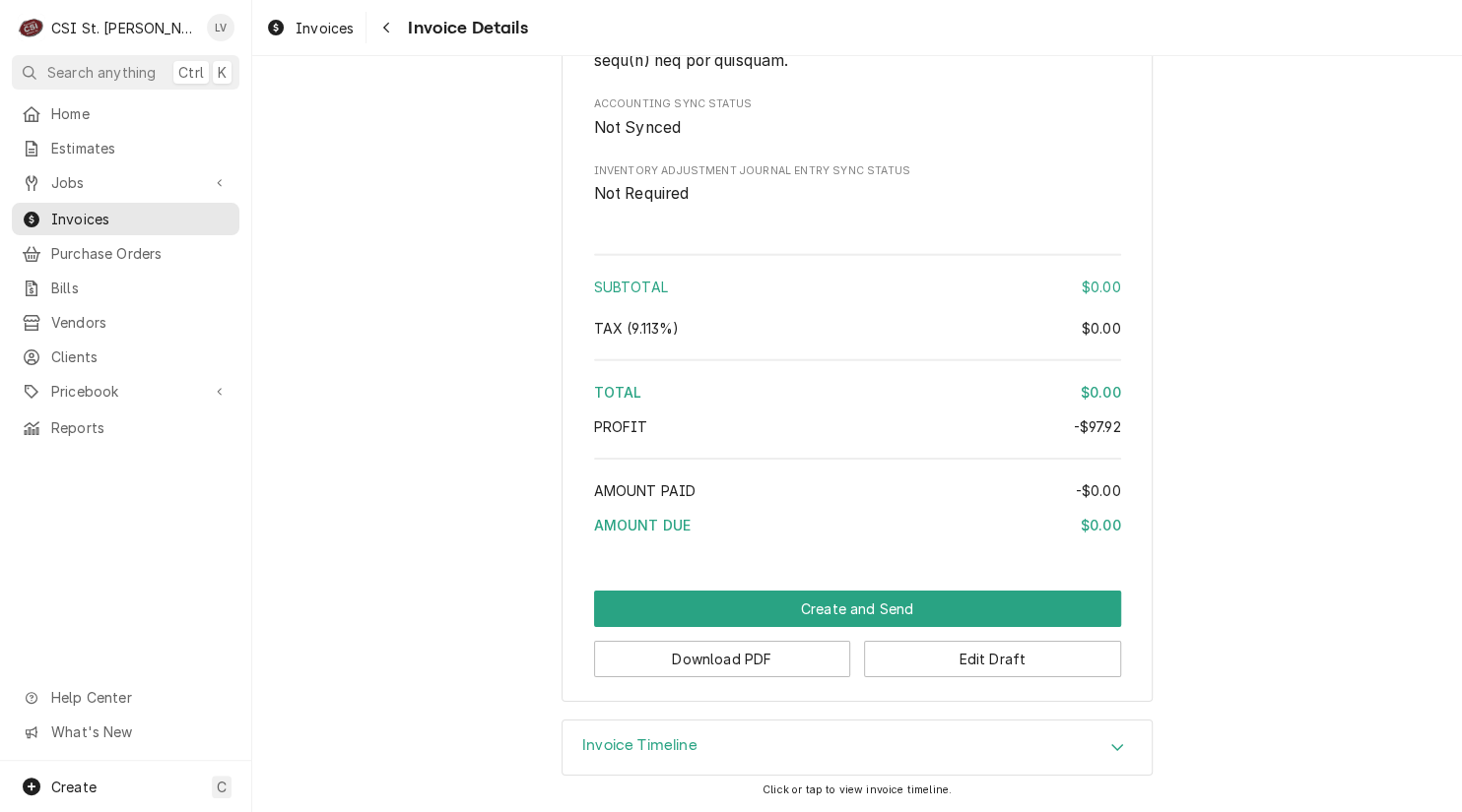
scroll to position [3234, 0]
click at [745, 655] on button "Download PDF" at bounding box center [722, 659] width 257 height 36
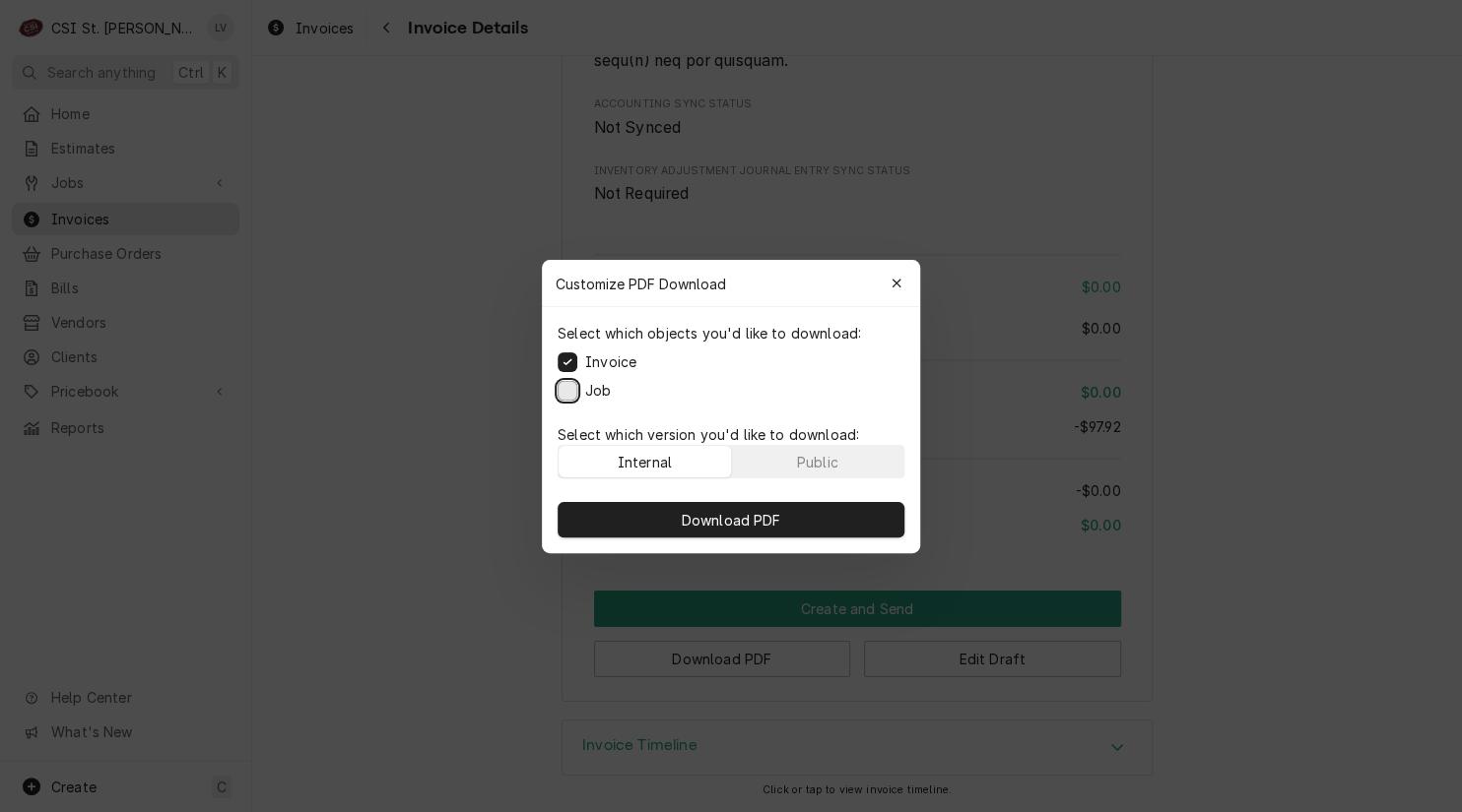
click at [564, 385] on button "Job" at bounding box center [568, 390] width 20 height 20
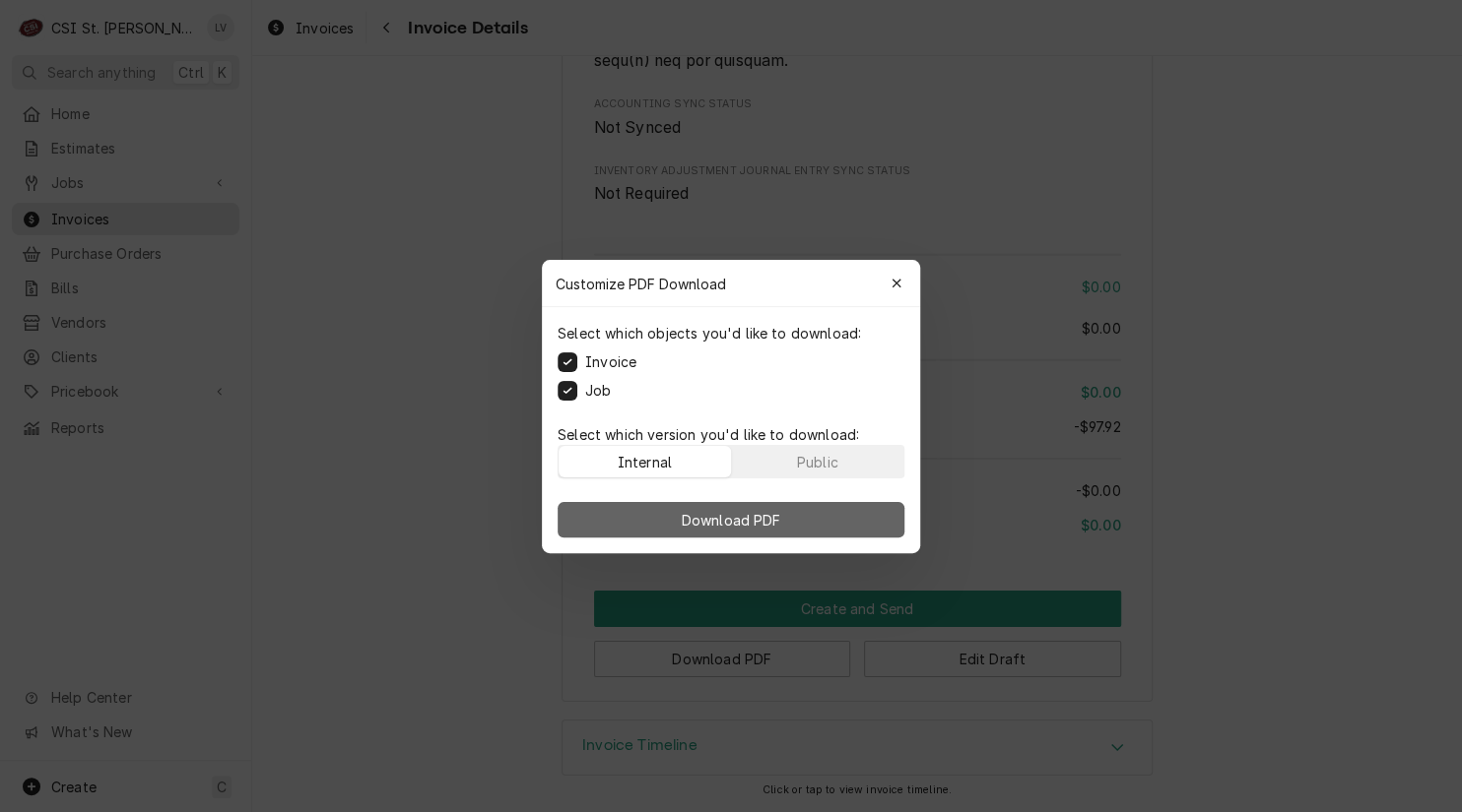
click at [729, 511] on span "Download PDF" at bounding box center [731, 519] width 107 height 21
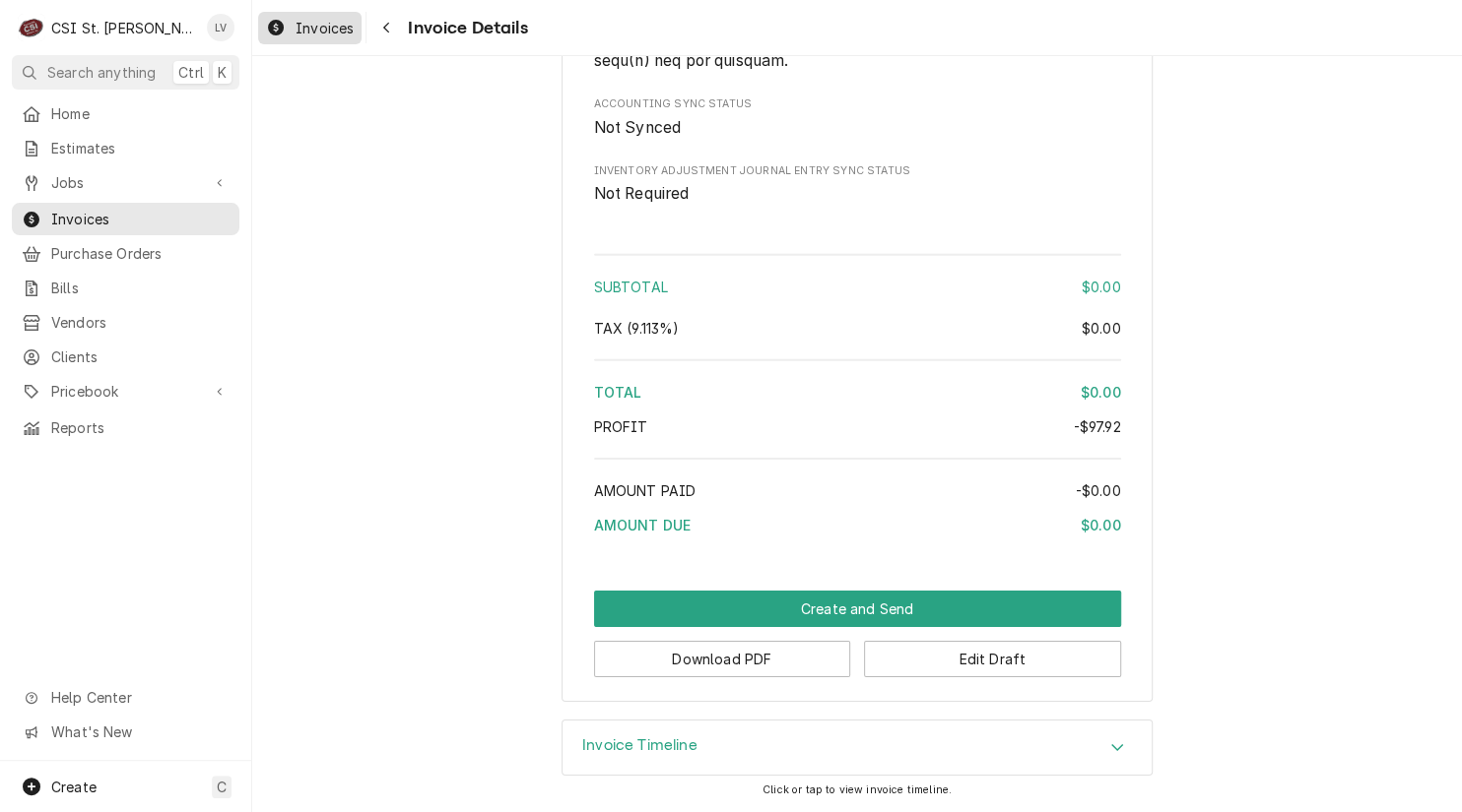
click at [307, 32] on span "Invoices" at bounding box center [325, 28] width 58 height 21
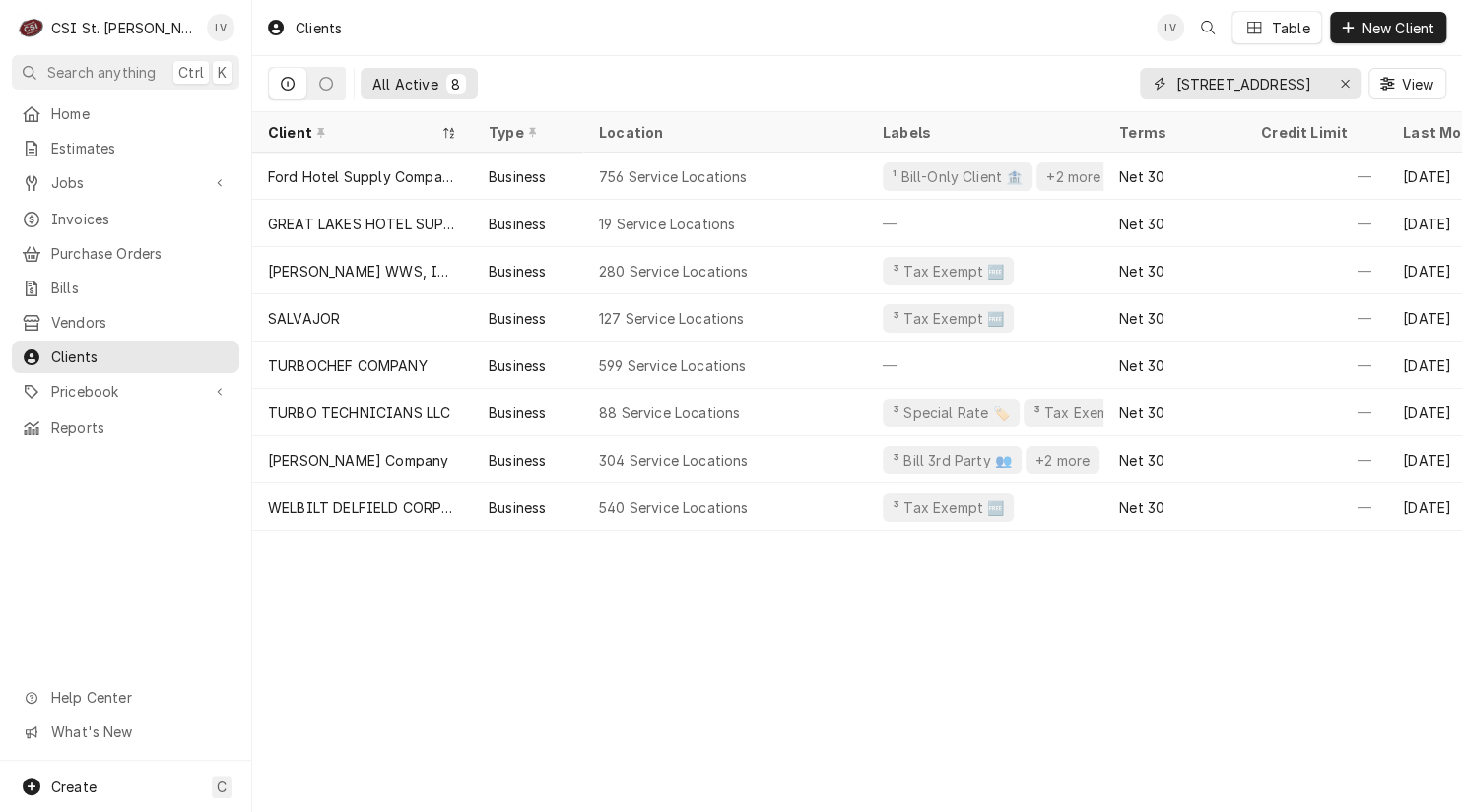
drag, startPoint x: 1292, startPoint y: 74, endPoint x: 1117, endPoint y: 109, distance: 178.5
click at [1118, 109] on div "All Active 8 700 broadway View" at bounding box center [856, 83] width 1178 height 55
type input "n"
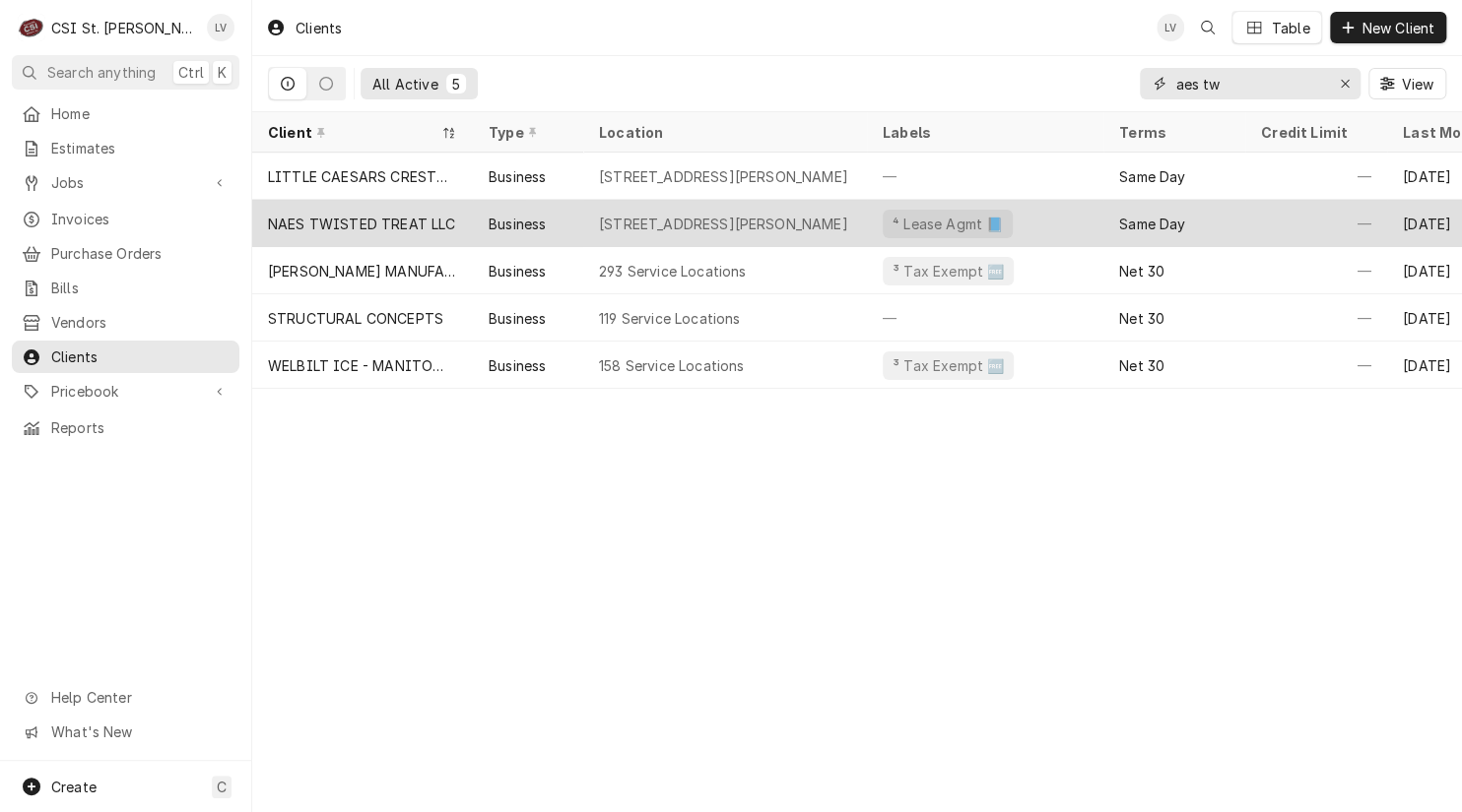
type input "aes tw"
click at [369, 216] on div "NAES TWISTED TREAT LLC" at bounding box center [362, 224] width 188 height 21
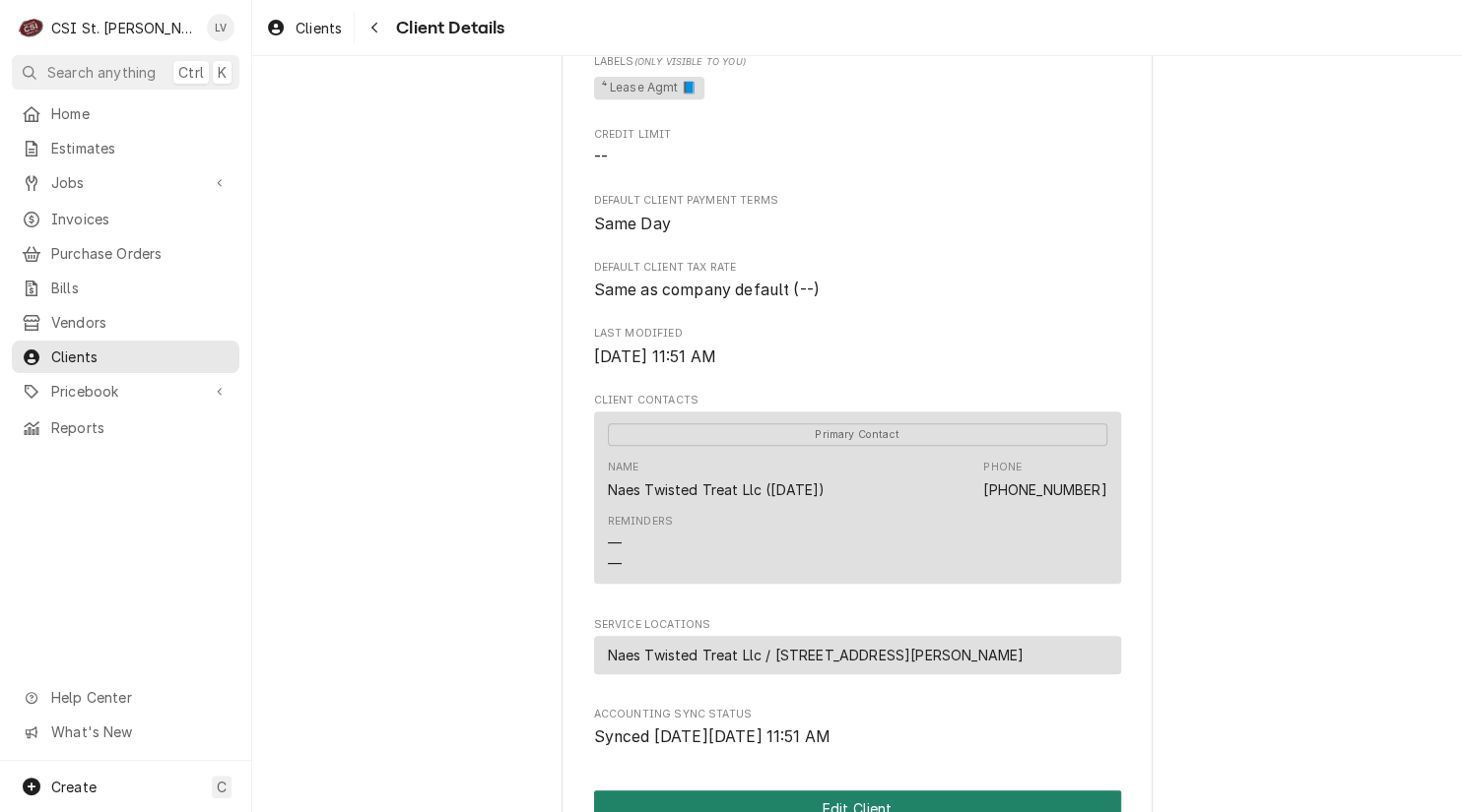
scroll to position [787, 0]
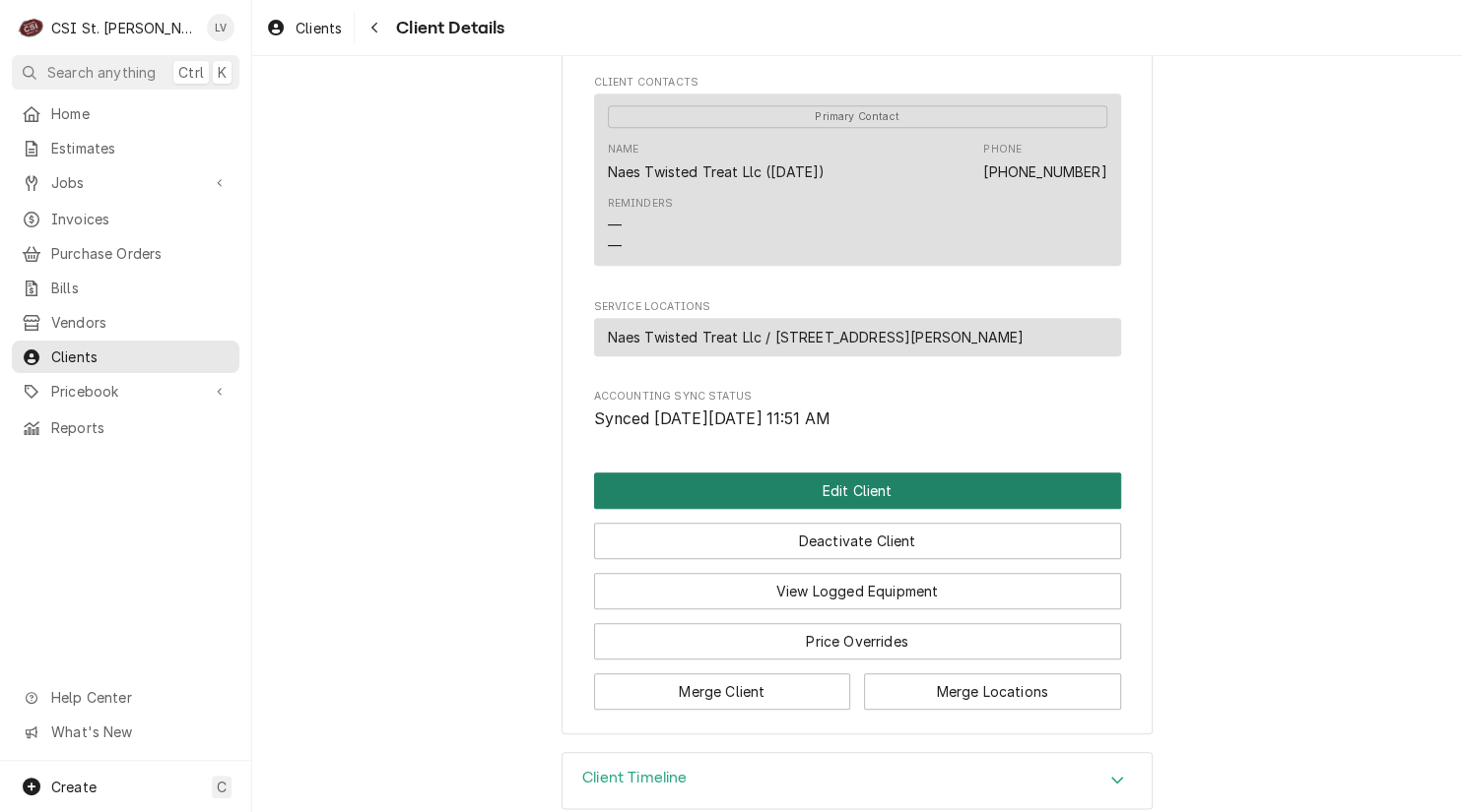
click at [850, 481] on button "Edit Client" at bounding box center [856, 490] width 527 height 36
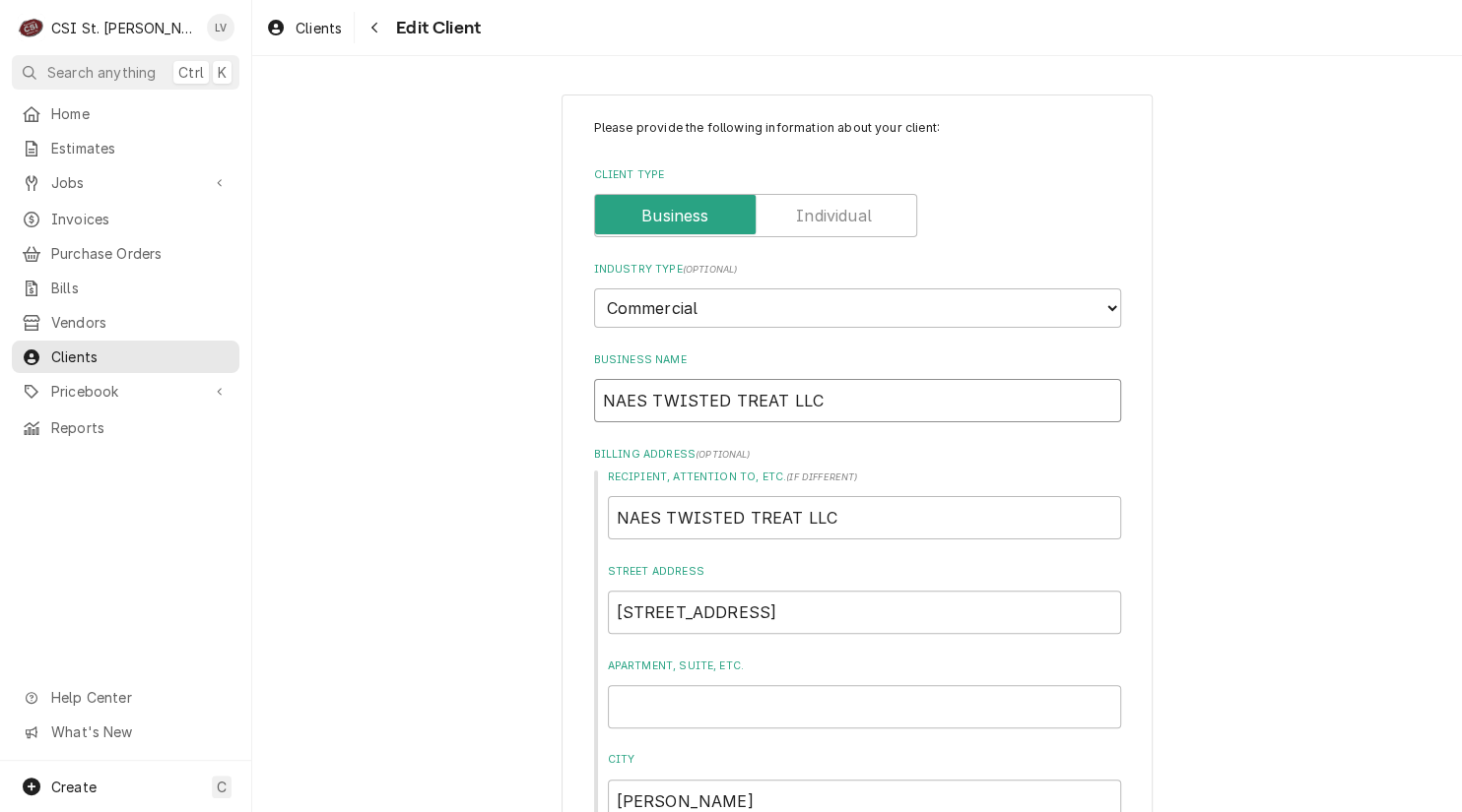
drag, startPoint x: 700, startPoint y: 389, endPoint x: 588, endPoint y: 386, distance: 112.0
click at [594, 386] on input "NAES TWISTED TREAT LLC" at bounding box center [856, 400] width 527 height 43
type textarea "x"
type input "N"
type textarea "x"
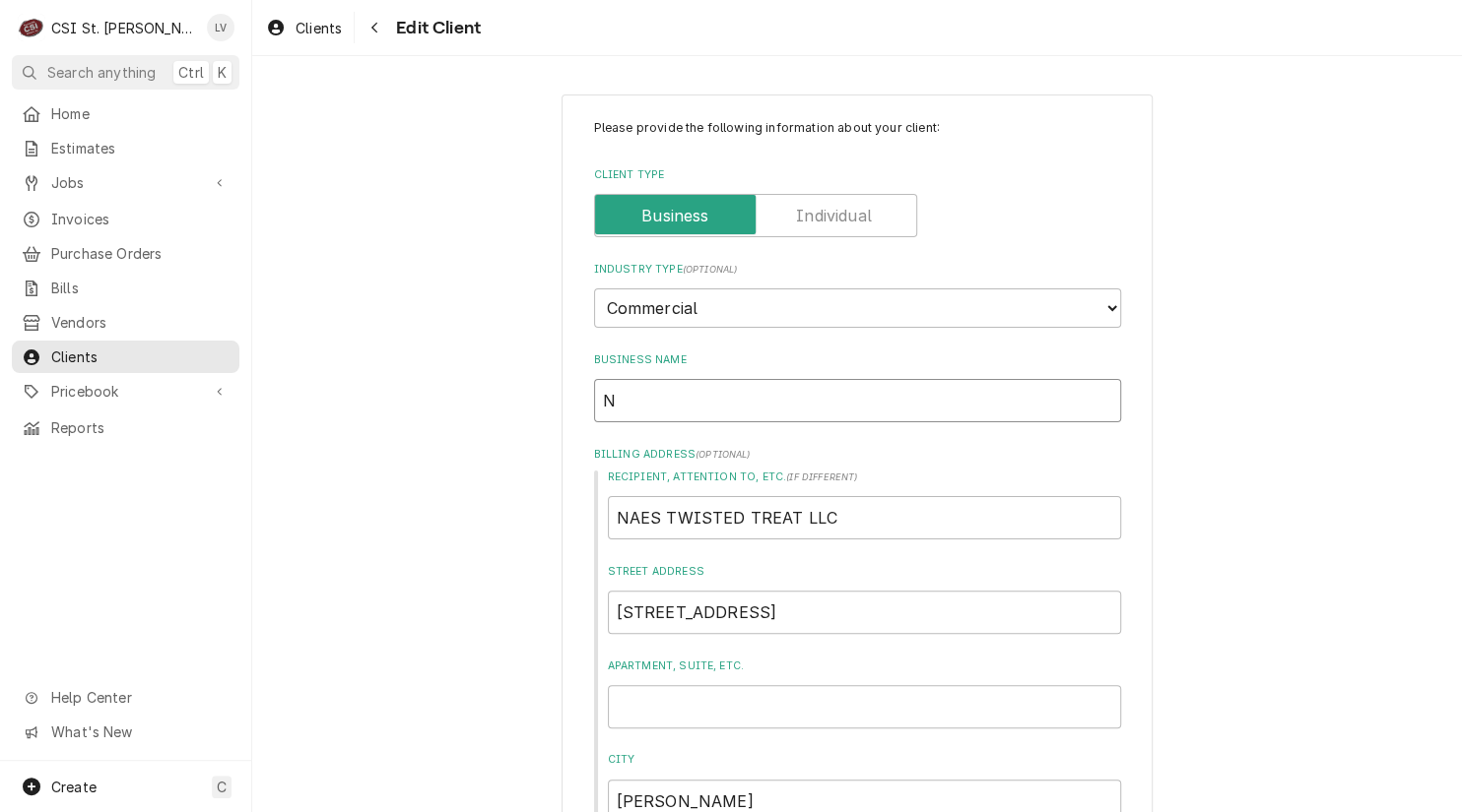
type input "Na"
type textarea "x"
type input "Nae"
type textarea "x"
type input "Nae'"
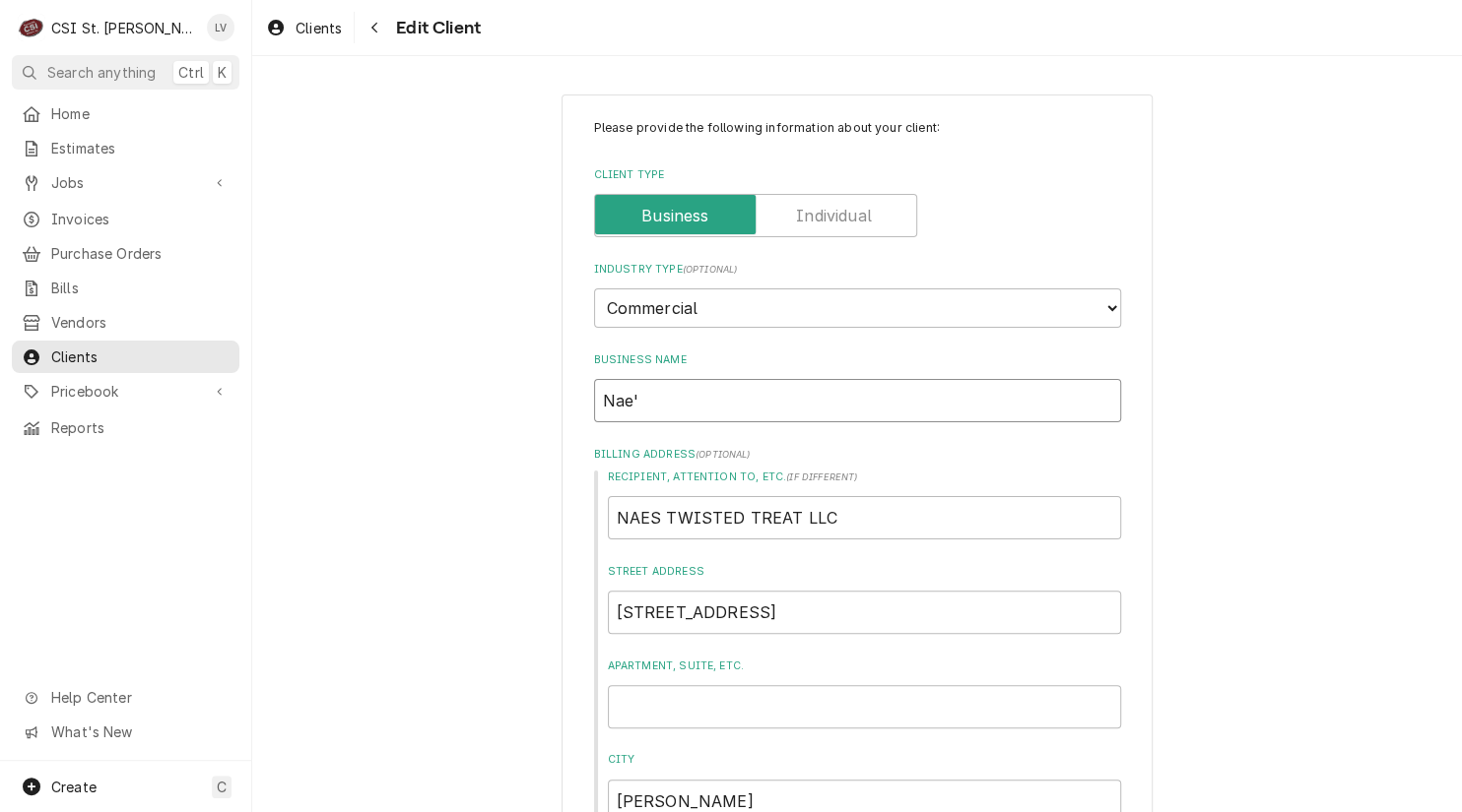
type textarea "x"
type input "Nae's"
type textarea "x"
type input "Nae's"
type textarea "x"
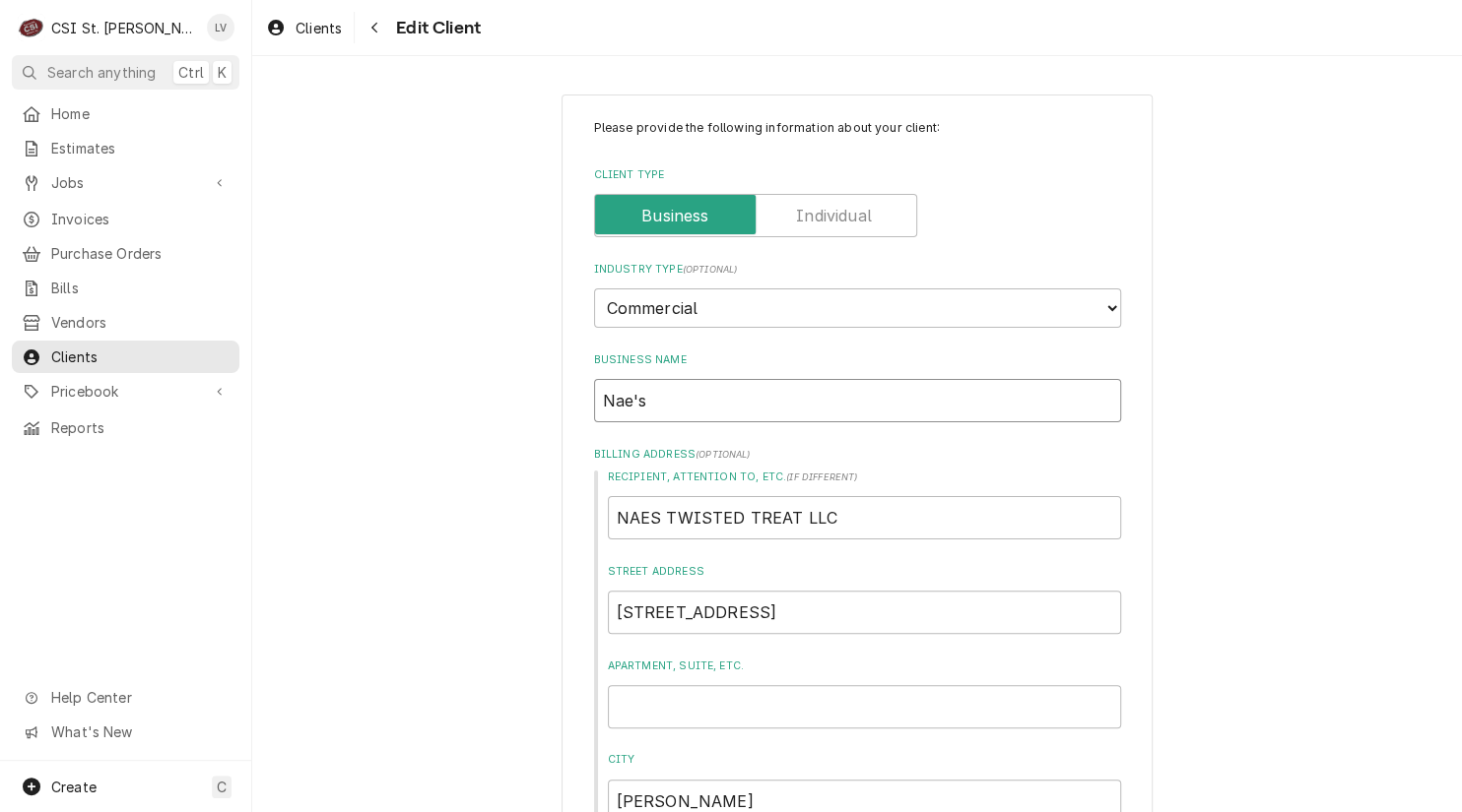
type input "Nae's T"
type textarea "x"
type input "Nae's Tw"
type textarea "x"
type input "Nae's Twi"
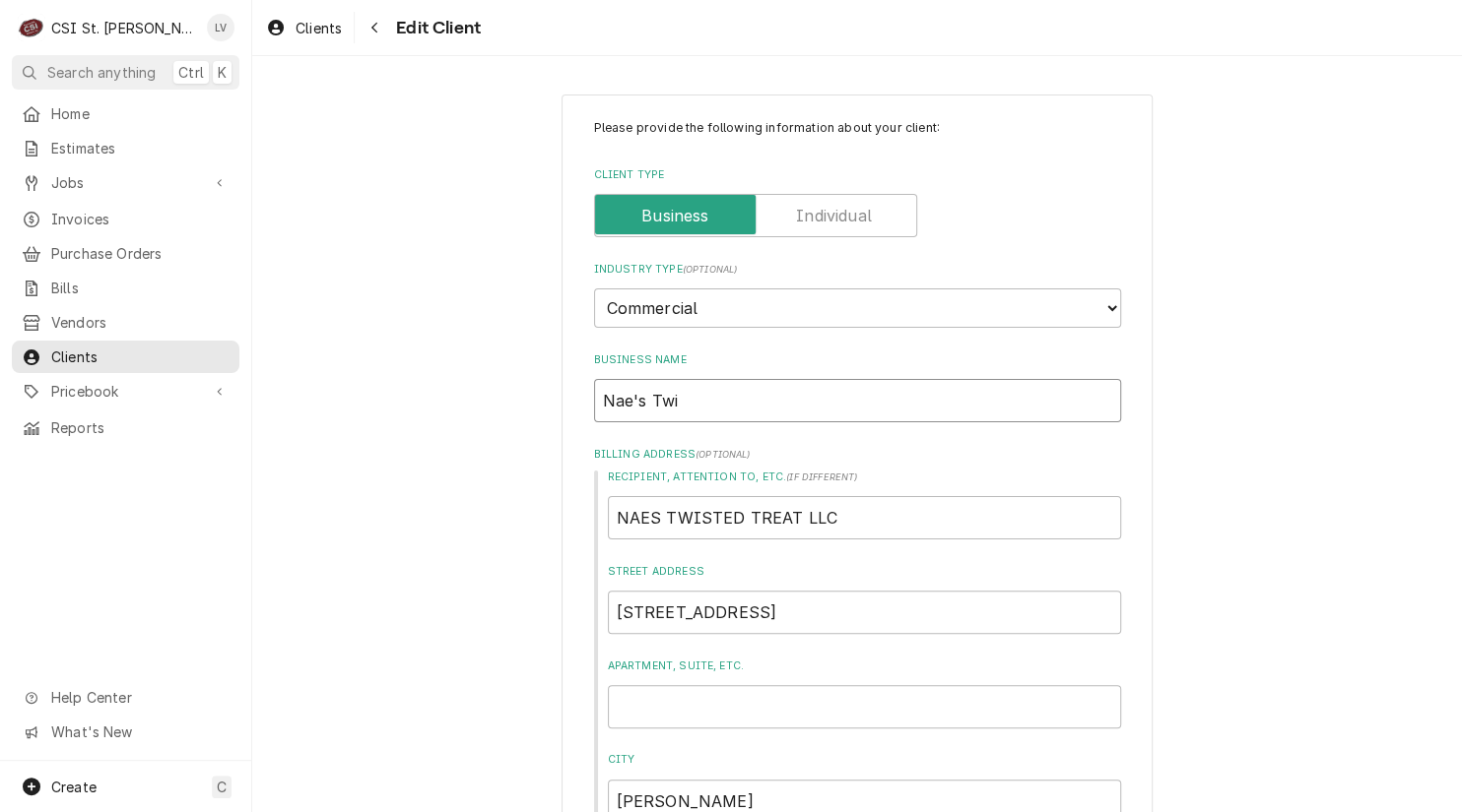
type textarea "x"
type input "Nae's Twis"
type textarea "x"
type input "Nae's Twist"
type textarea "x"
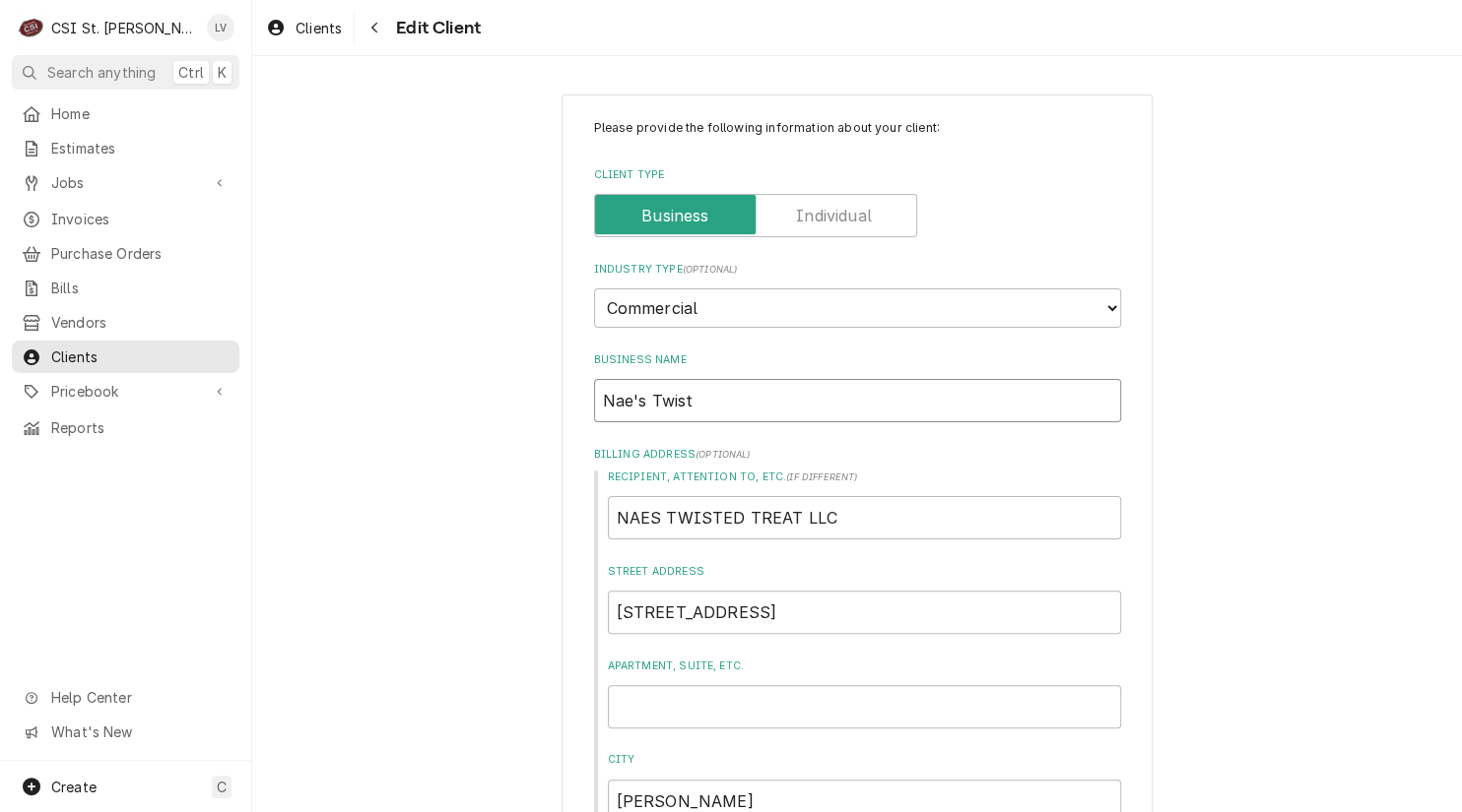
type input "Nae's Twiste"
type textarea "x"
type input "Nae's Twisted"
type textarea "x"
type input "Nae's Twisted"
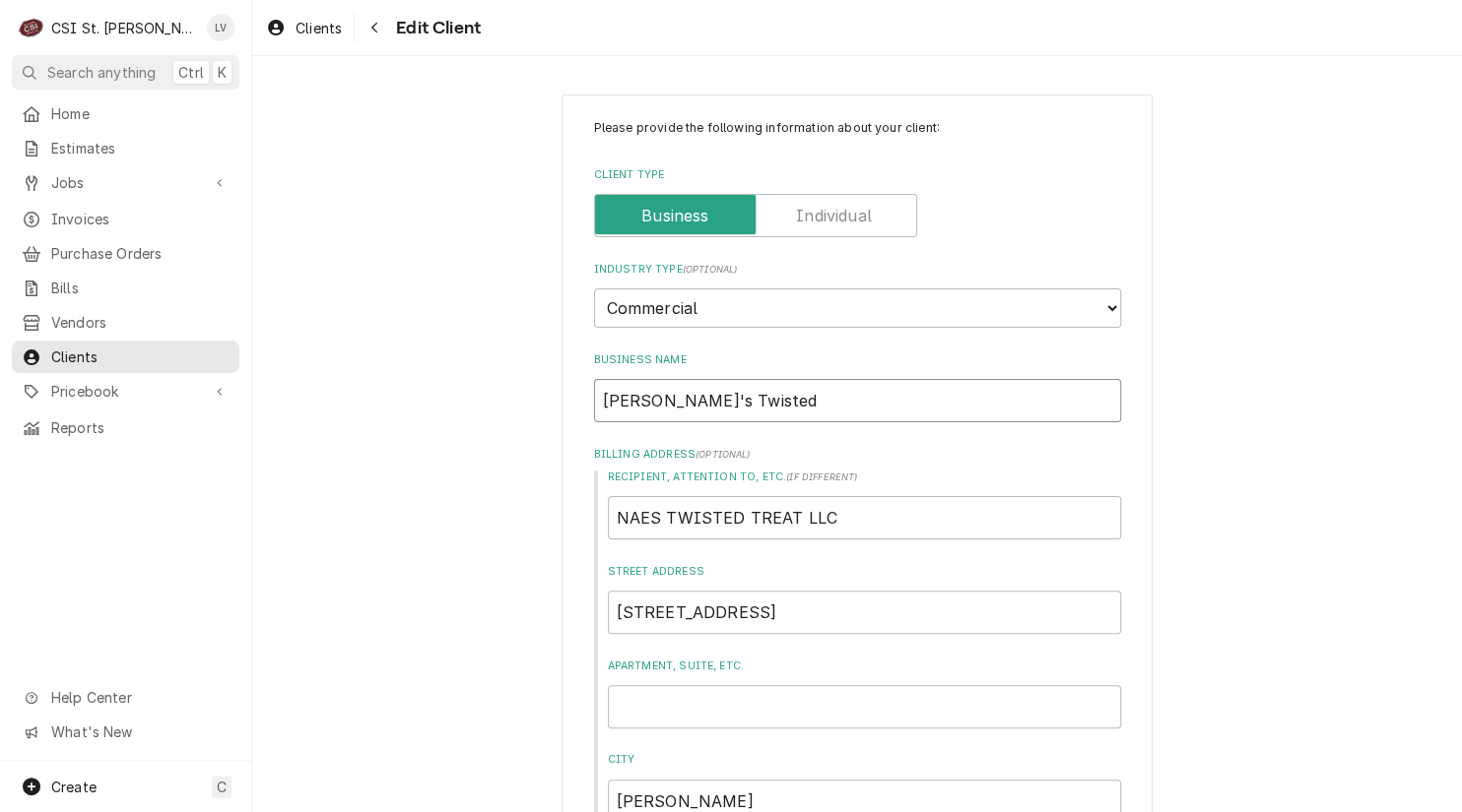
type textarea "x"
type input "Nae's Twisted T"
type textarea "x"
type input "Nae's Twisted Tr"
type textarea "x"
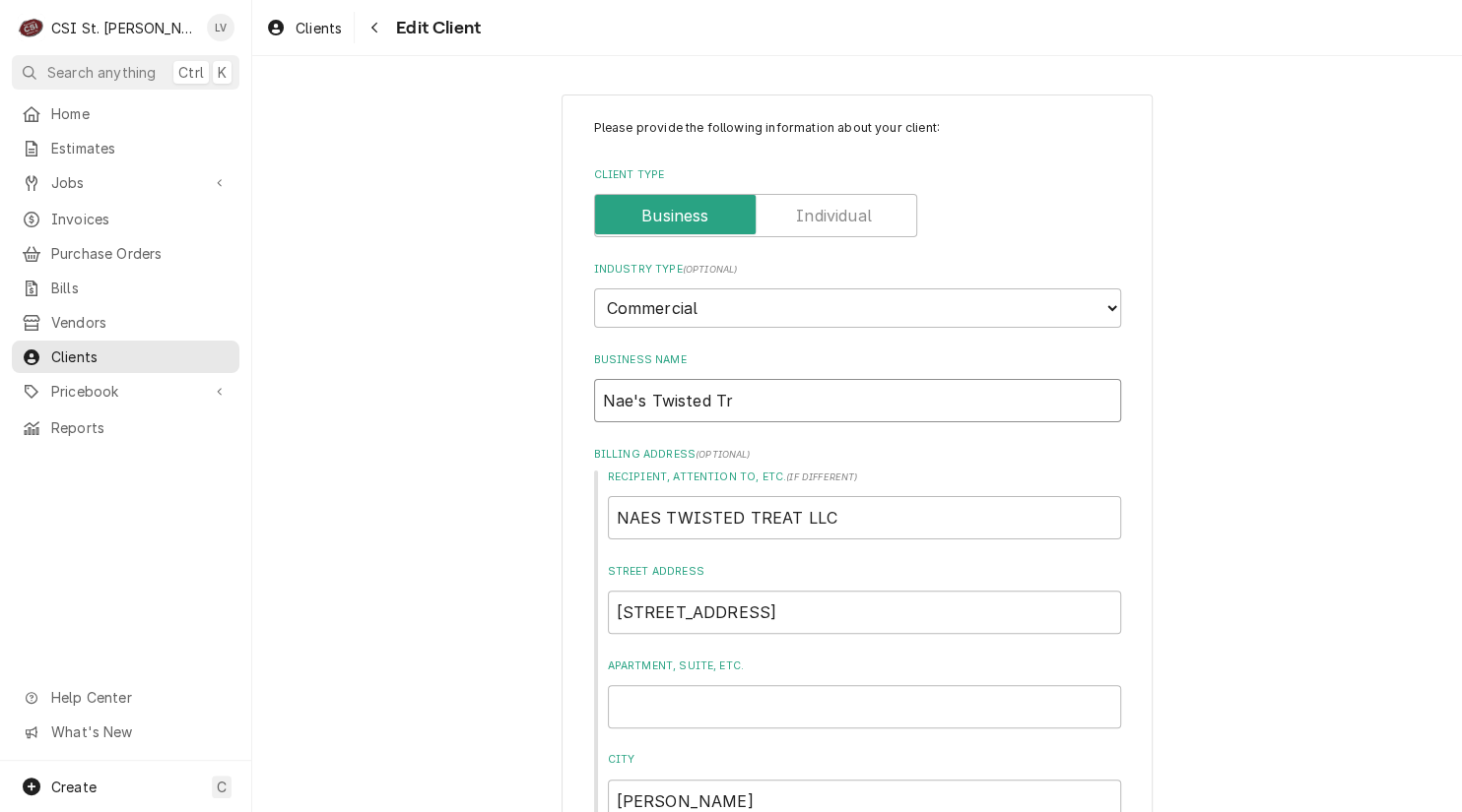
type input "Nae's Twisted Tre"
type textarea "x"
type input "Nae's Twisted Trea"
type textarea "x"
type input "Nae's Twisted Treat"
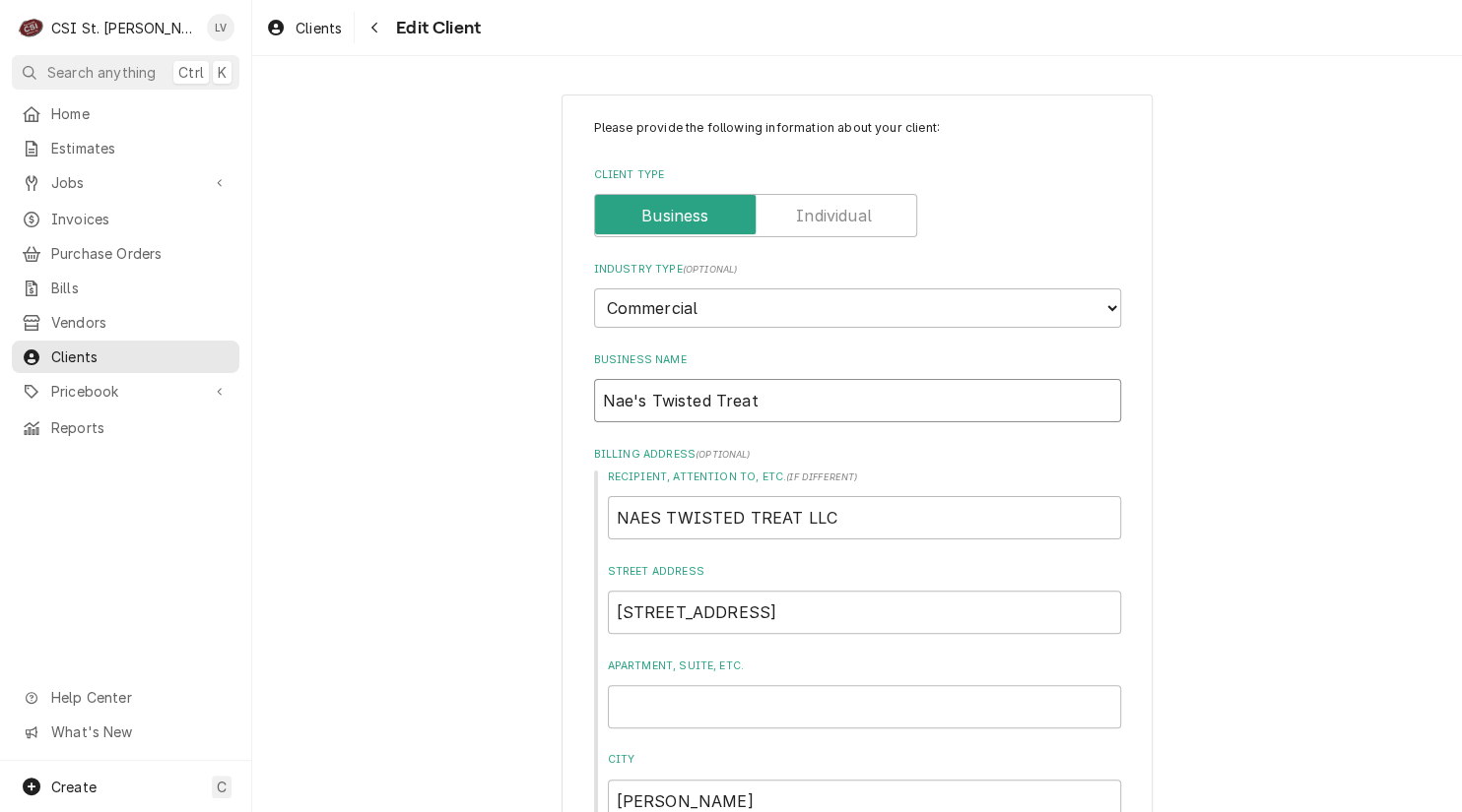
type textarea "x"
type input "Nae's Twisted Treats"
type textarea "x"
type input "Nae's Twisted Treats."
type textarea "x"
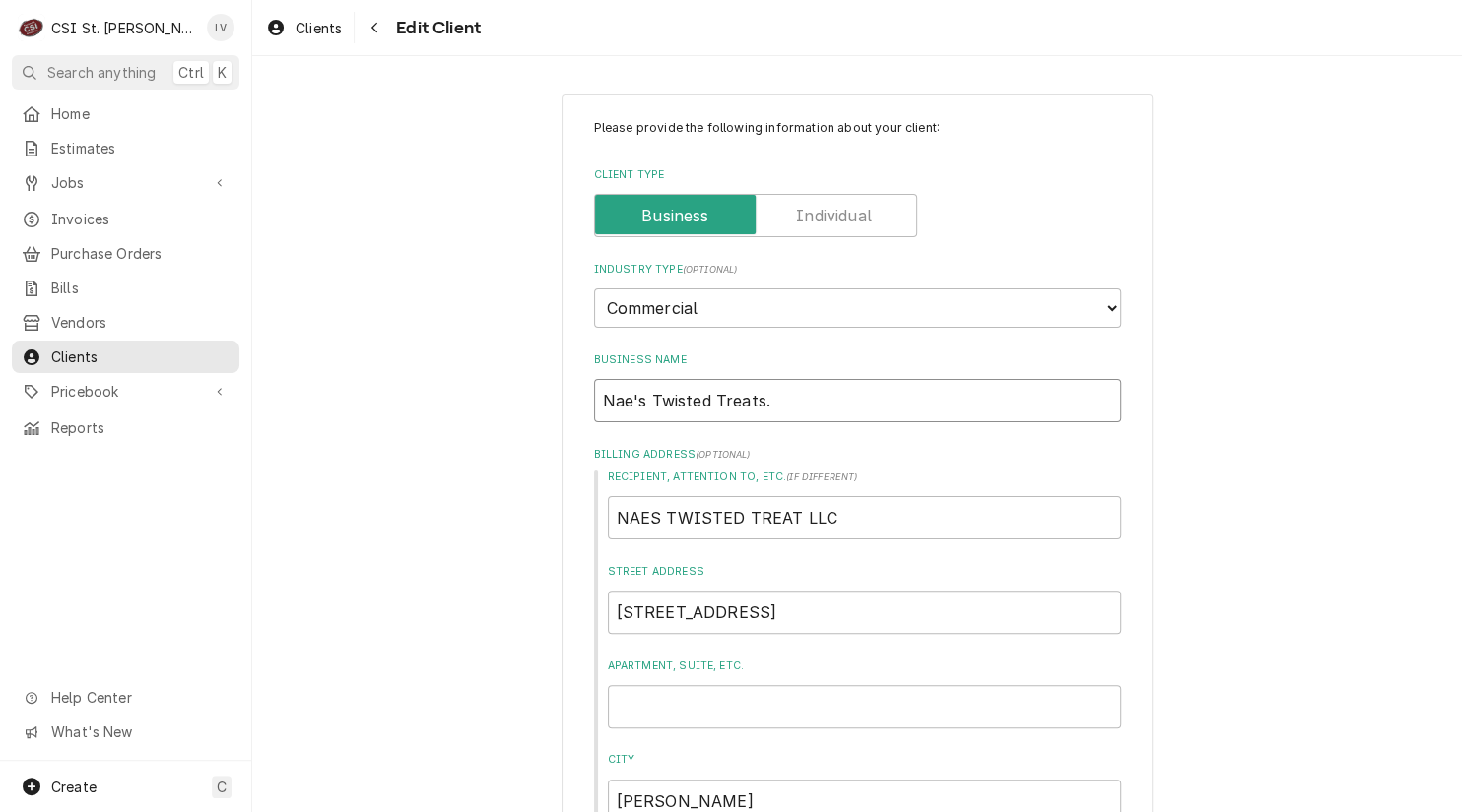
type input "Nae's Twisted Treats"
type textarea "x"
type input "Nae's Twisted Treats,"
type textarea "x"
type input "Nae's Twisted Treats,"
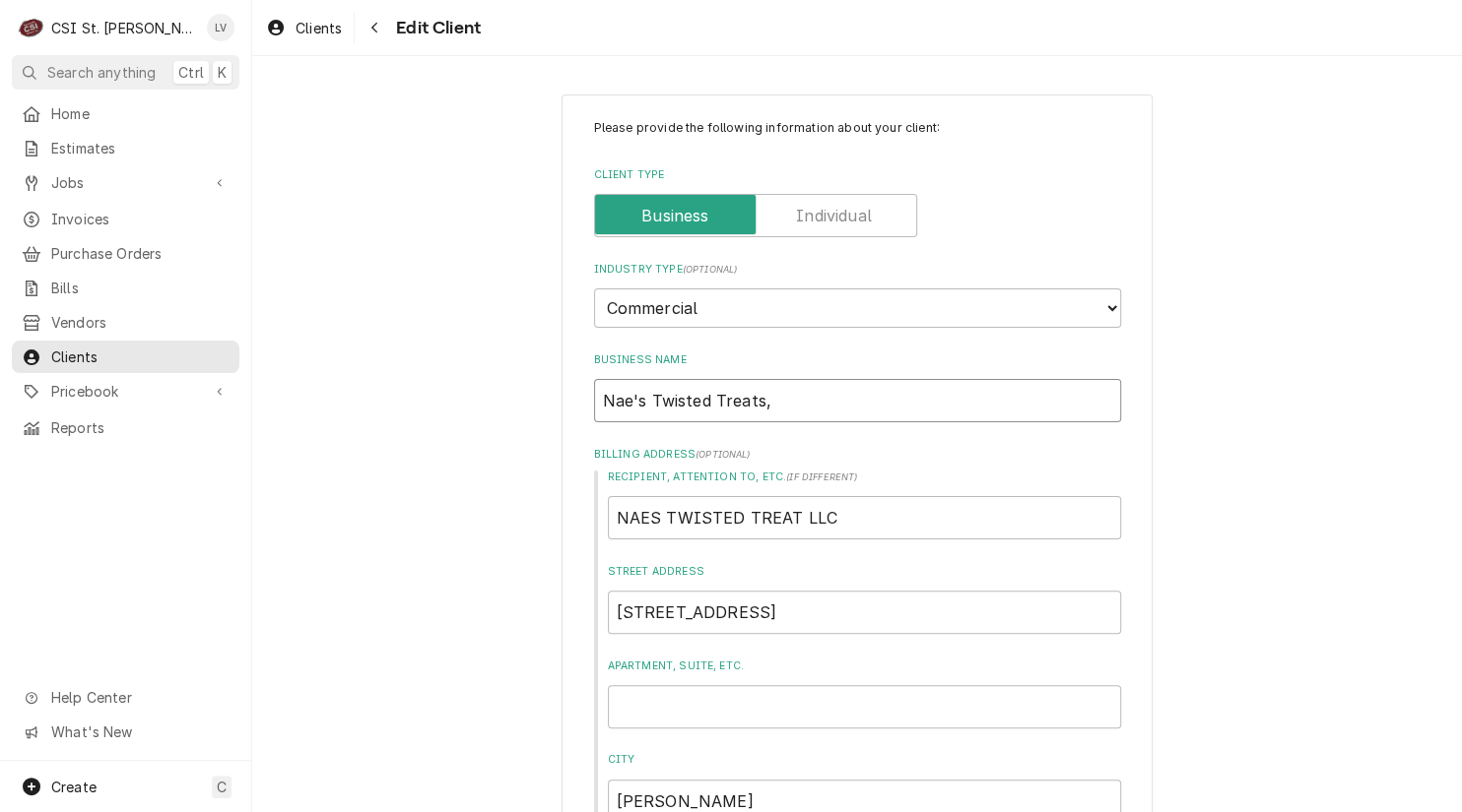
type textarea "x"
type input "Nae's Twisted Treats, L"
type textarea "x"
type input "Nae's Twisted Treats, LL"
type textarea "x"
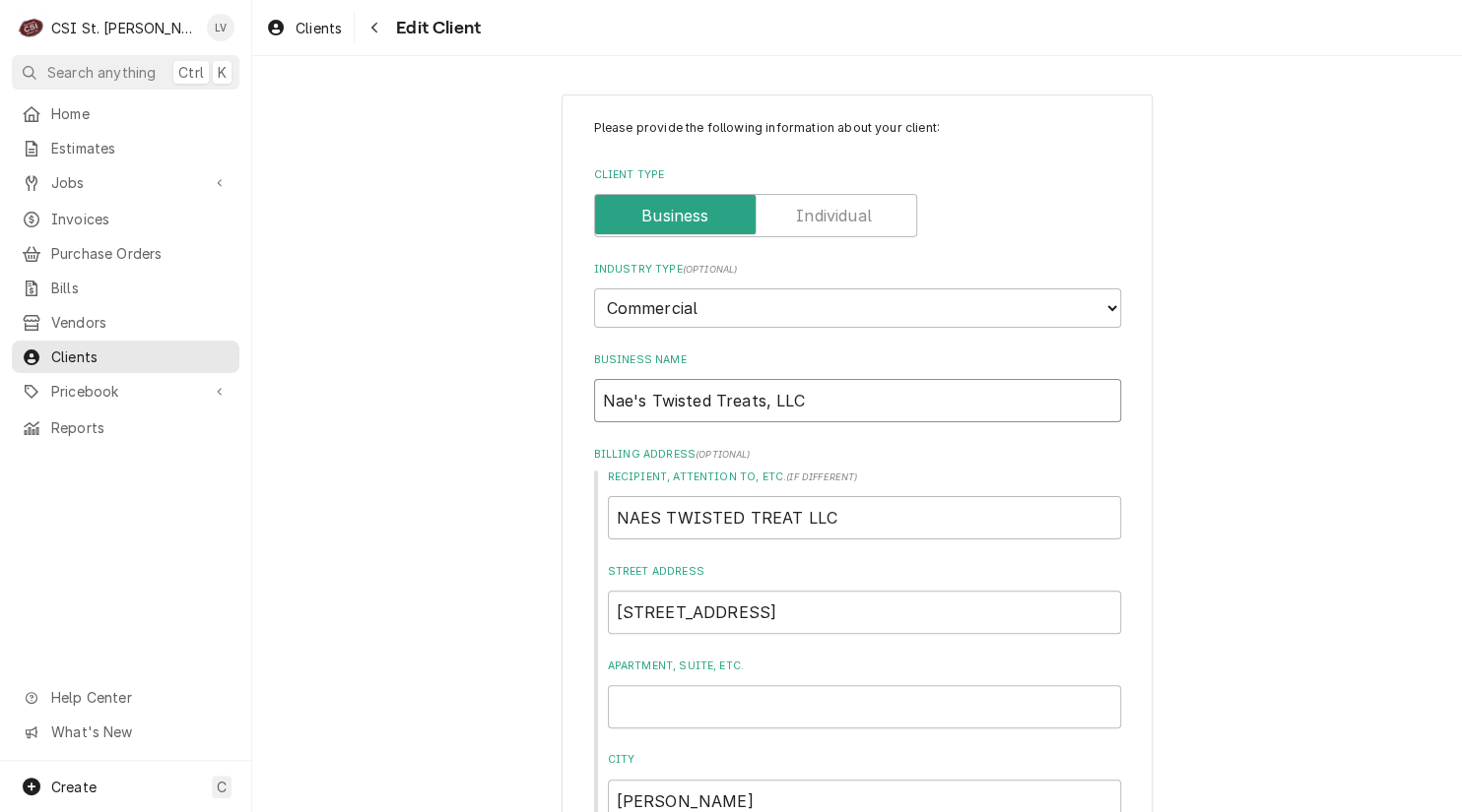
type input "Nae's Twisted Treats, LLC"
type textarea "x"
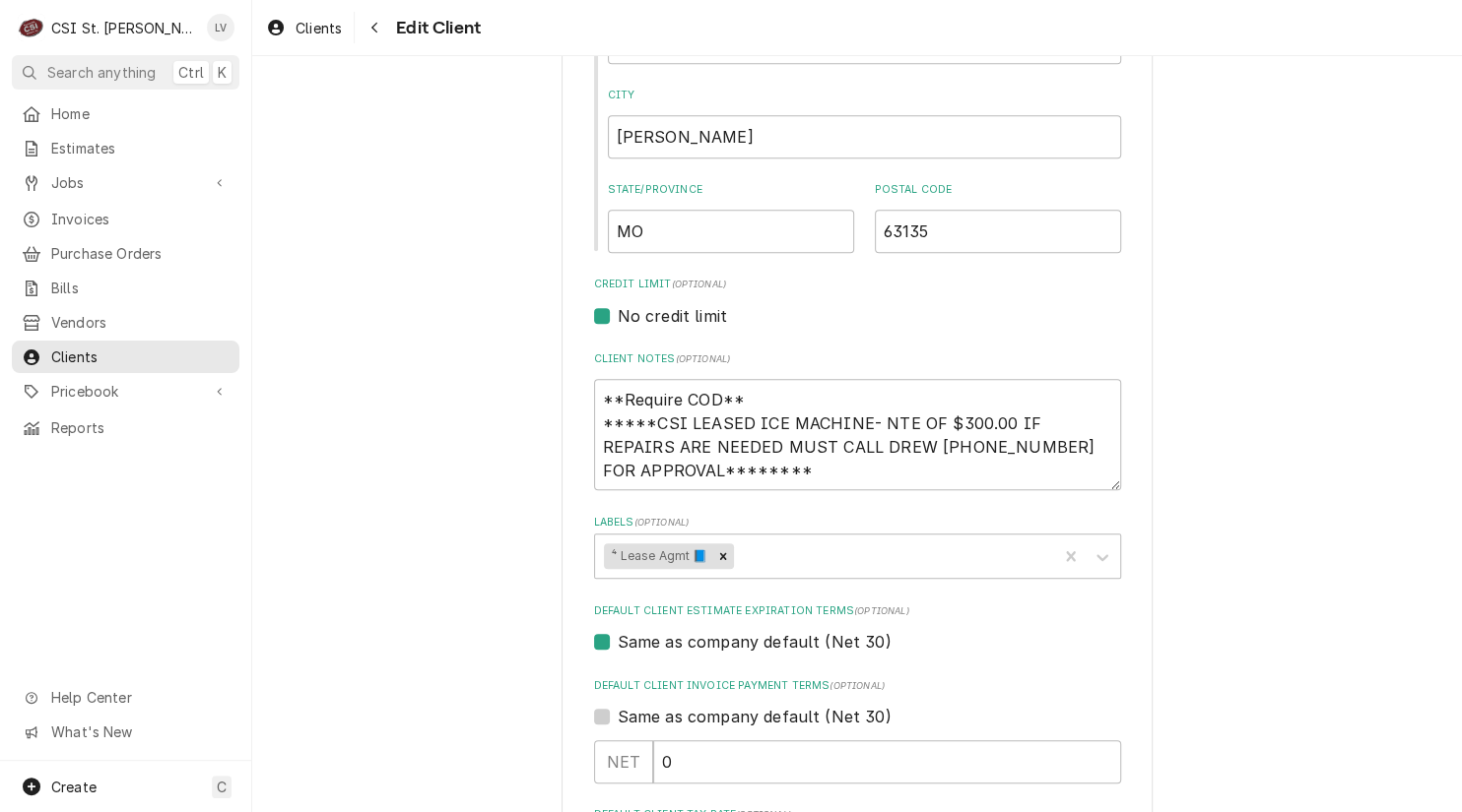
scroll to position [689, 0]
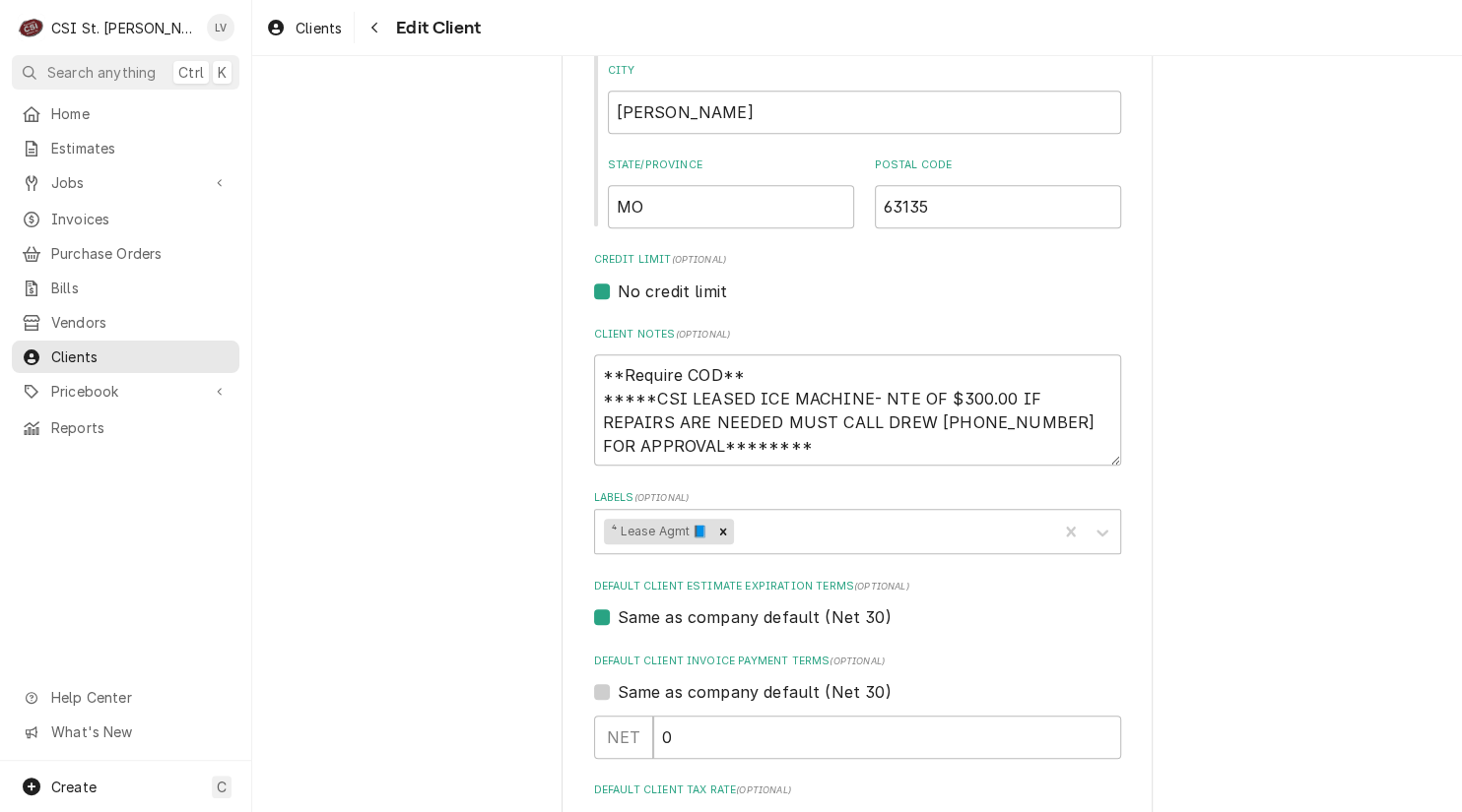
click at [618, 617] on label "Same as company default (Net 30)" at bounding box center [754, 617] width 274 height 24
click at [618, 617] on input "Same as company default (Net 30)" at bounding box center [880, 626] width 527 height 43
checkbox input "false"
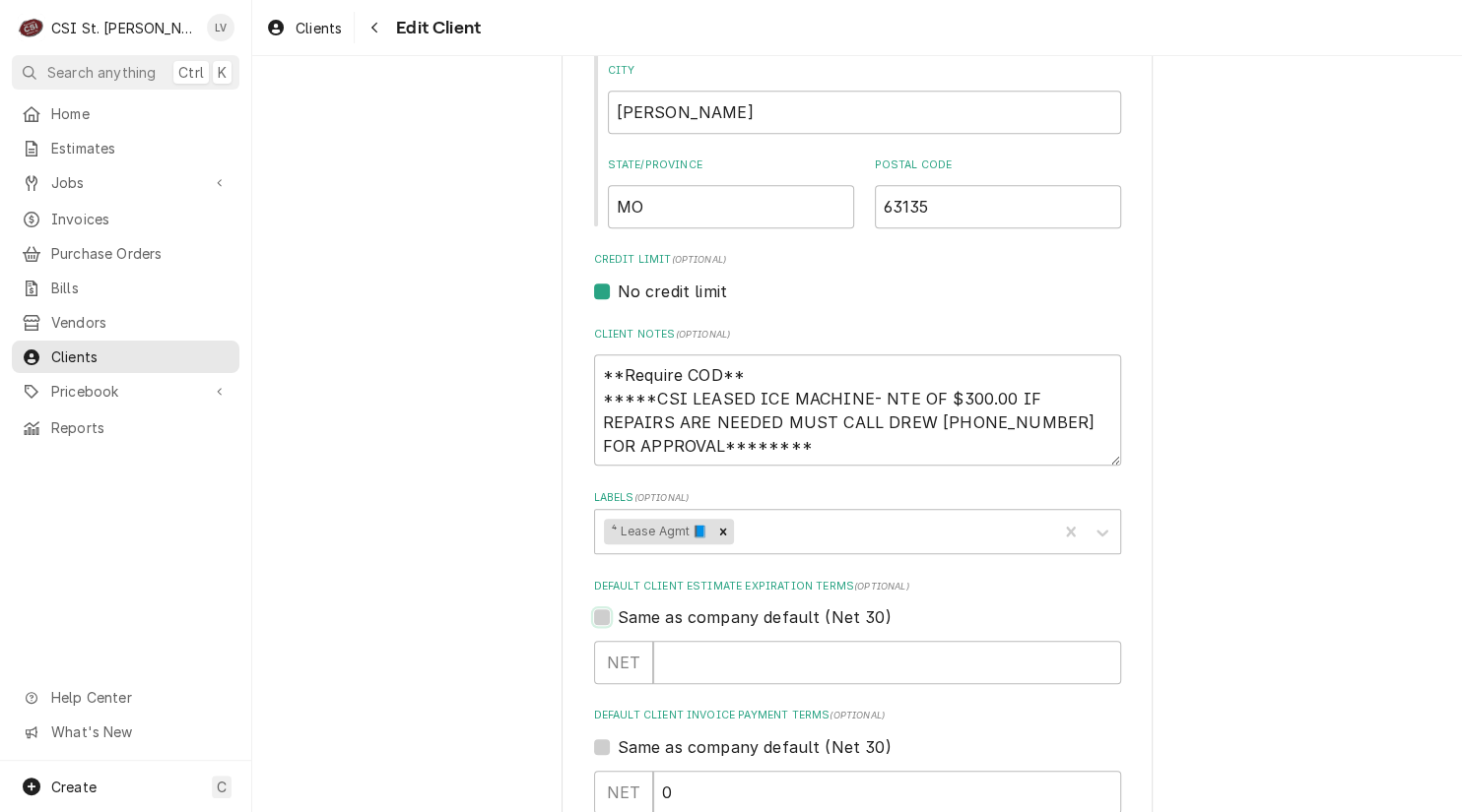
type textarea "x"
click at [618, 614] on label "Same as company default (Net 30)" at bounding box center [754, 617] width 274 height 24
click at [618, 614] on input "Same as company default (Net 30)" at bounding box center [880, 626] width 527 height 43
checkbox input "true"
type textarea "x"
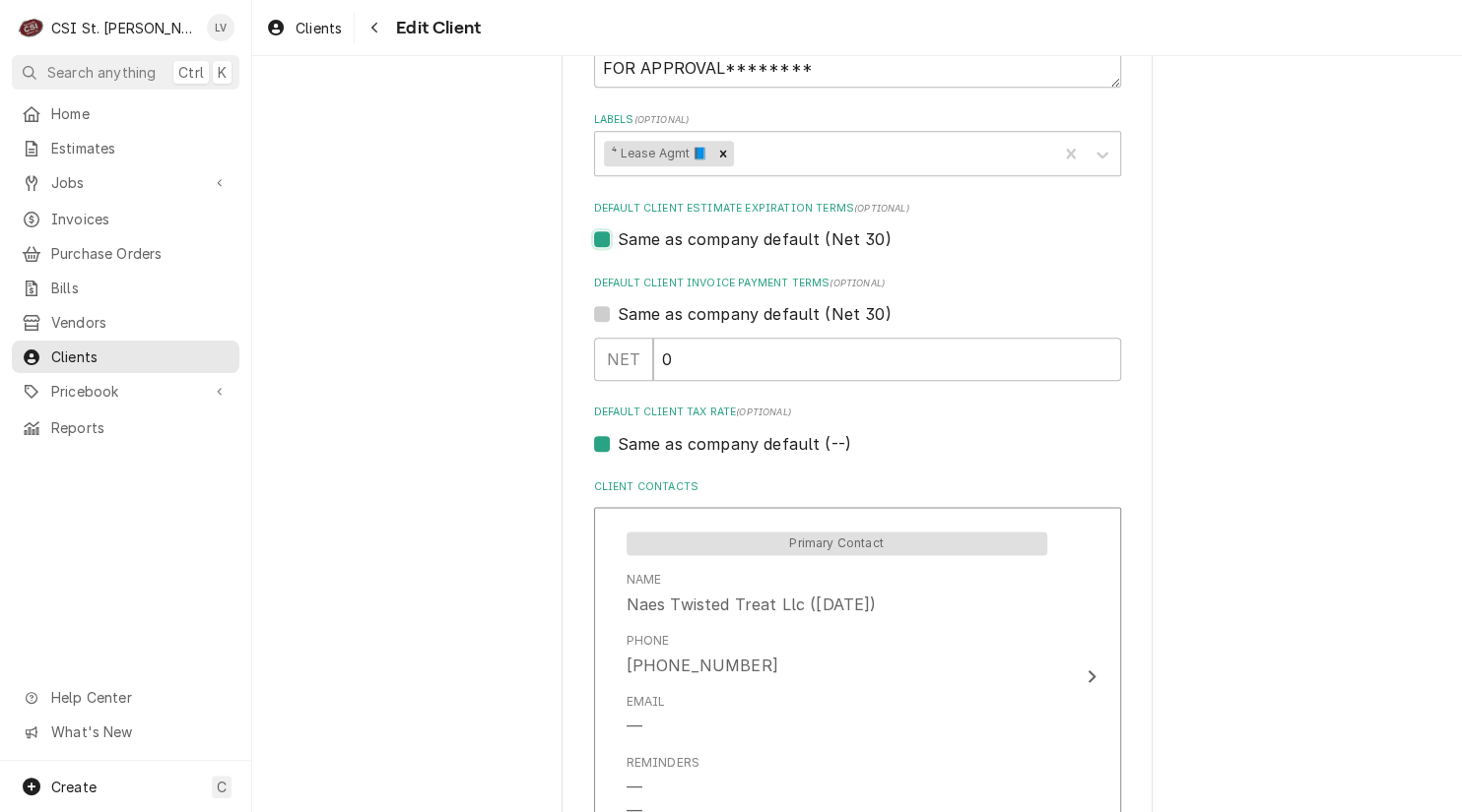
scroll to position [1083, 0]
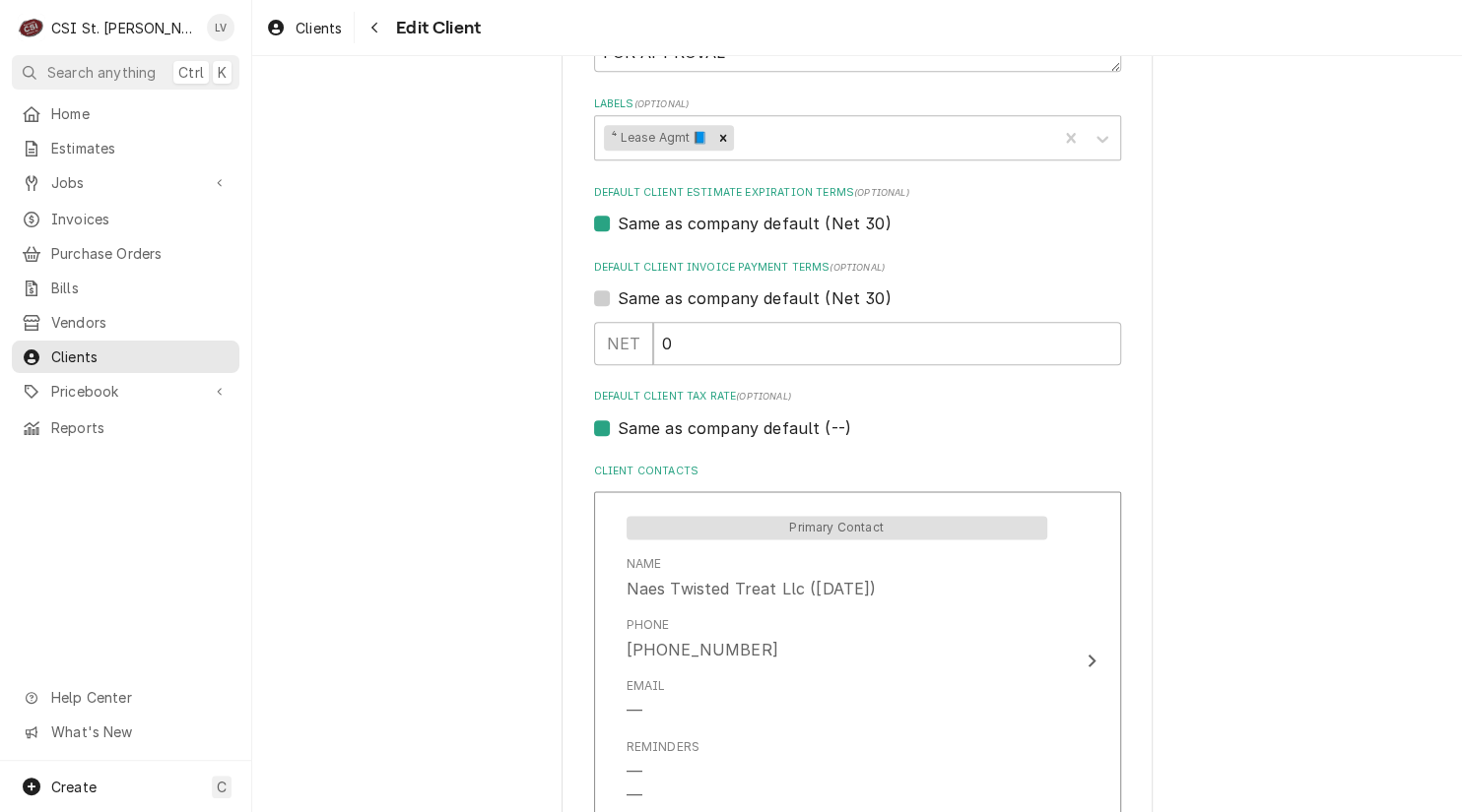
click at [646, 427] on label "Same as company default (--)" at bounding box center [734, 428] width 234 height 24
click at [646, 427] on input "Same as company default (--)" at bounding box center [880, 437] width 527 height 43
checkbox input "false"
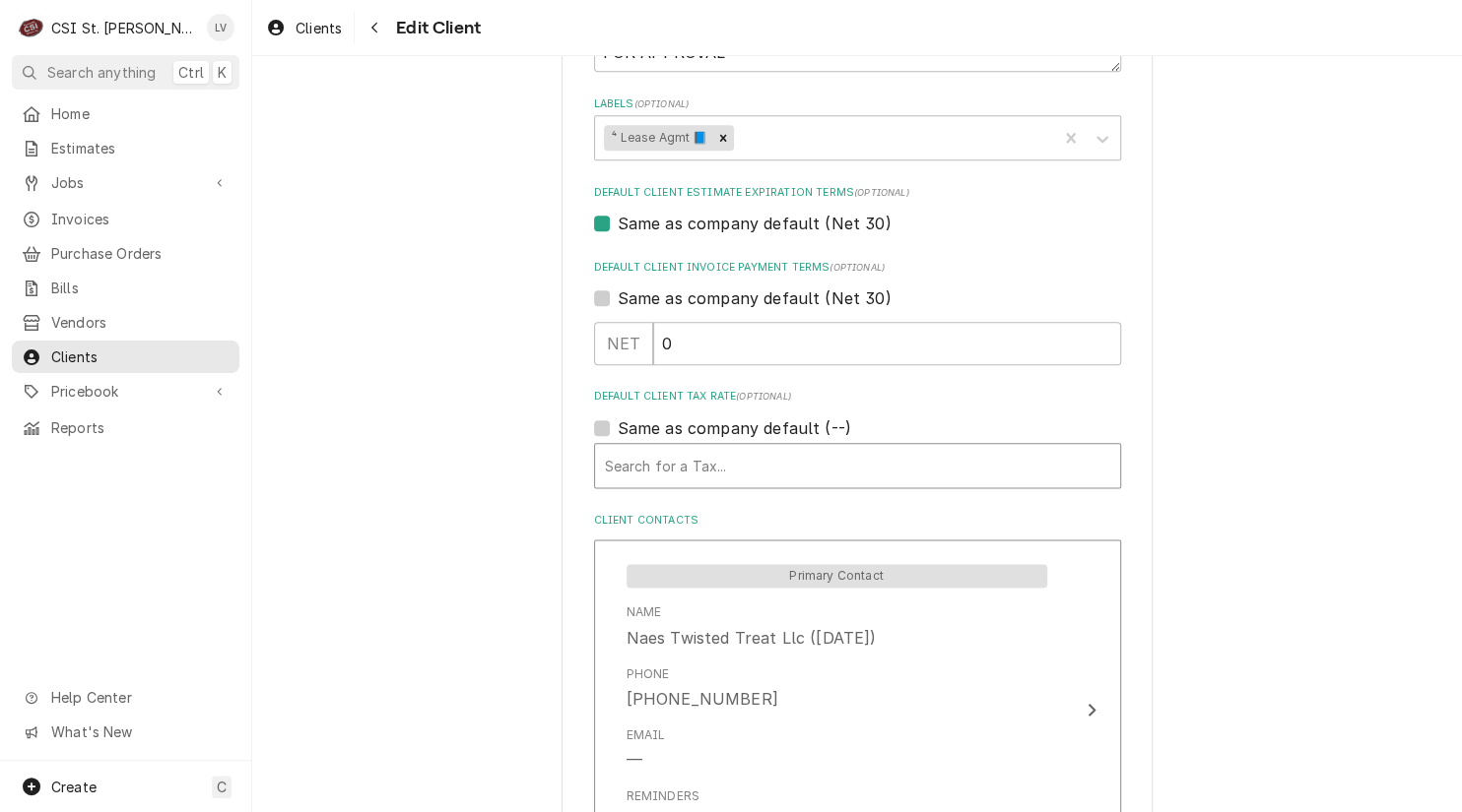
click at [652, 462] on div "Default Client Tax Rate" at bounding box center [857, 464] width 506 height 35
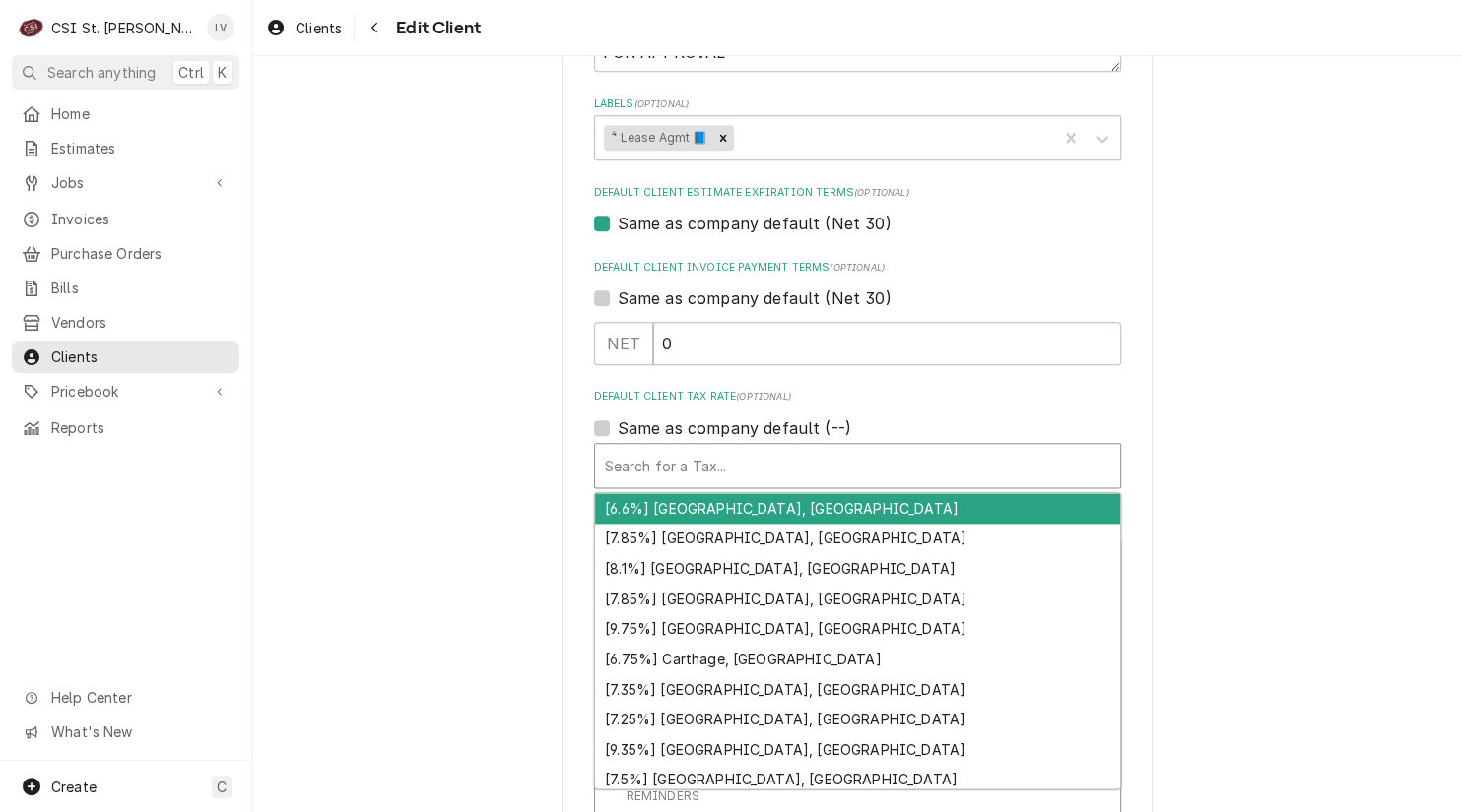
type textarea "x"
type input "m"
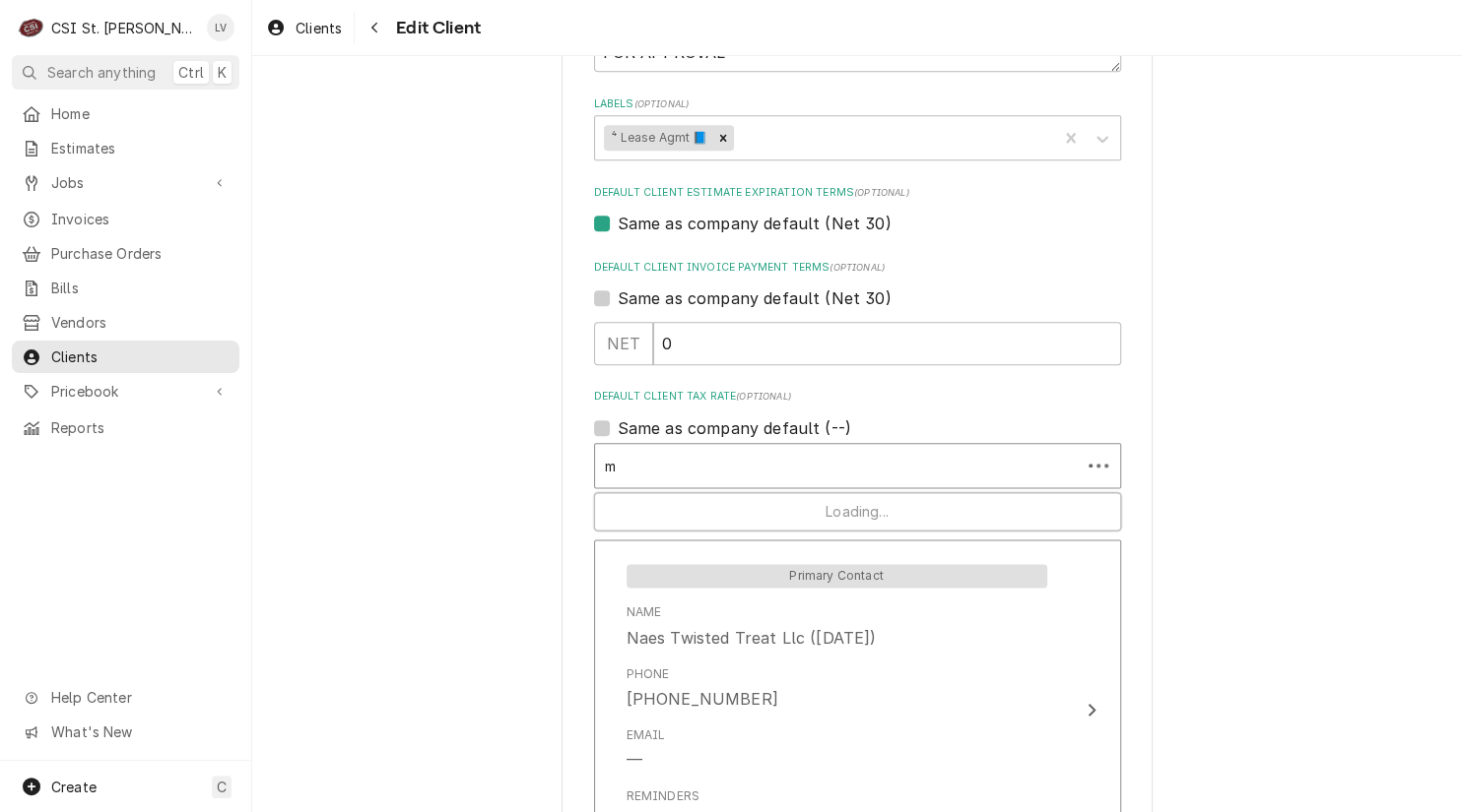
type textarea "x"
type input "mo"
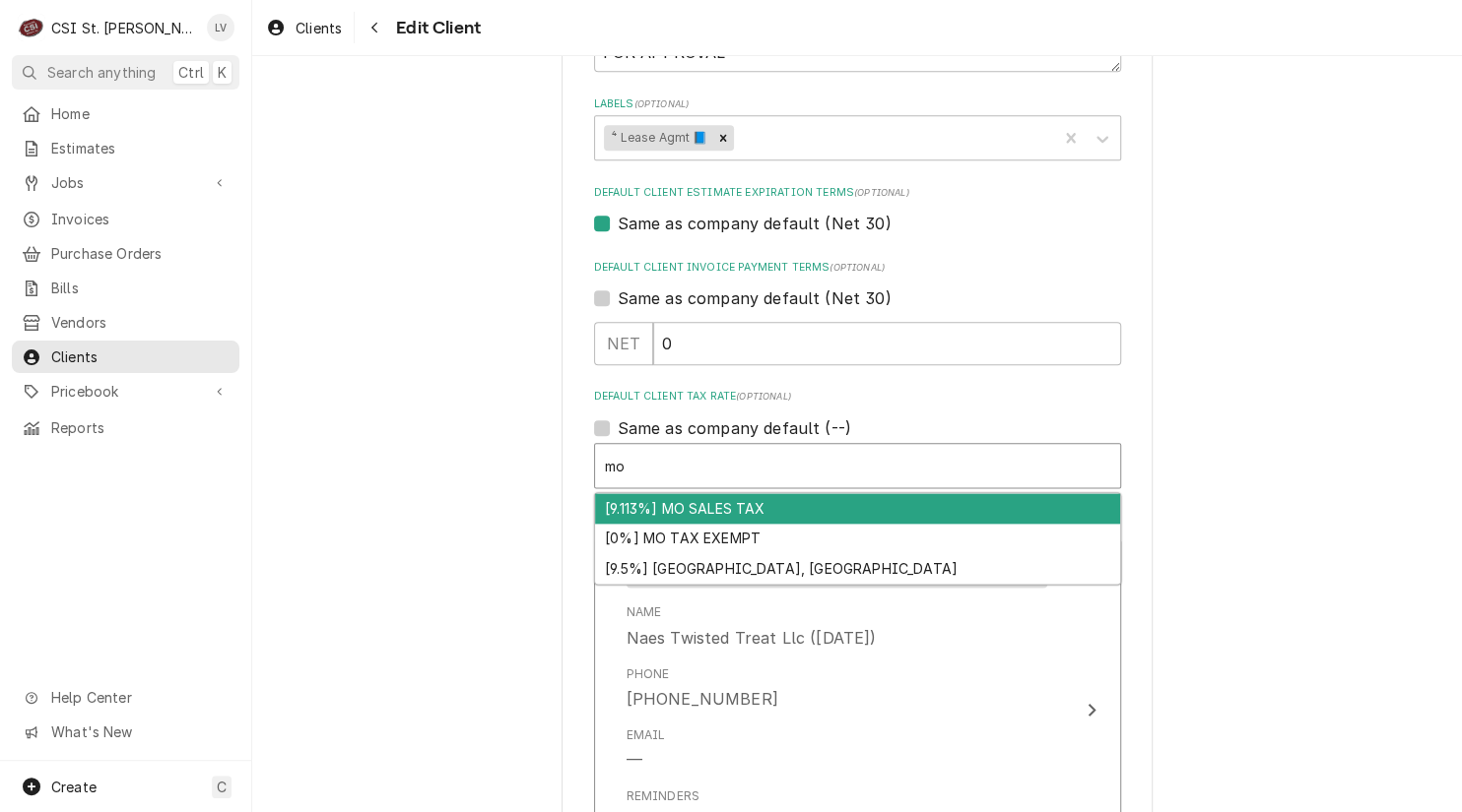
click at [634, 505] on div "[9.113%] MO SALES TAX" at bounding box center [856, 508] width 525 height 31
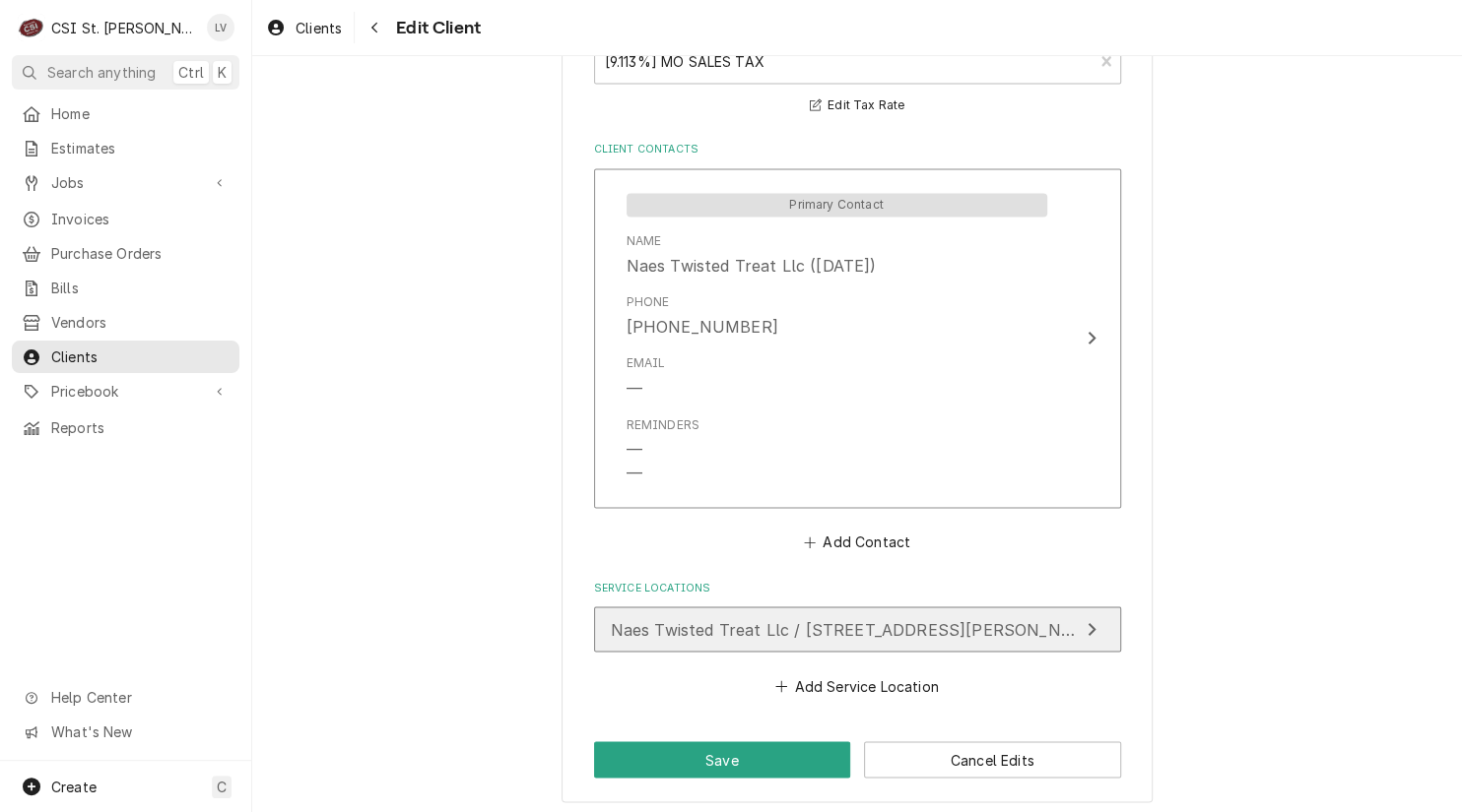
scroll to position [1490, 0]
click at [684, 617] on span "Naes Twisted Treat Llc / 42 S Florissant Rd, Ferguson, MO 63135" at bounding box center [856, 626] width 493 height 20
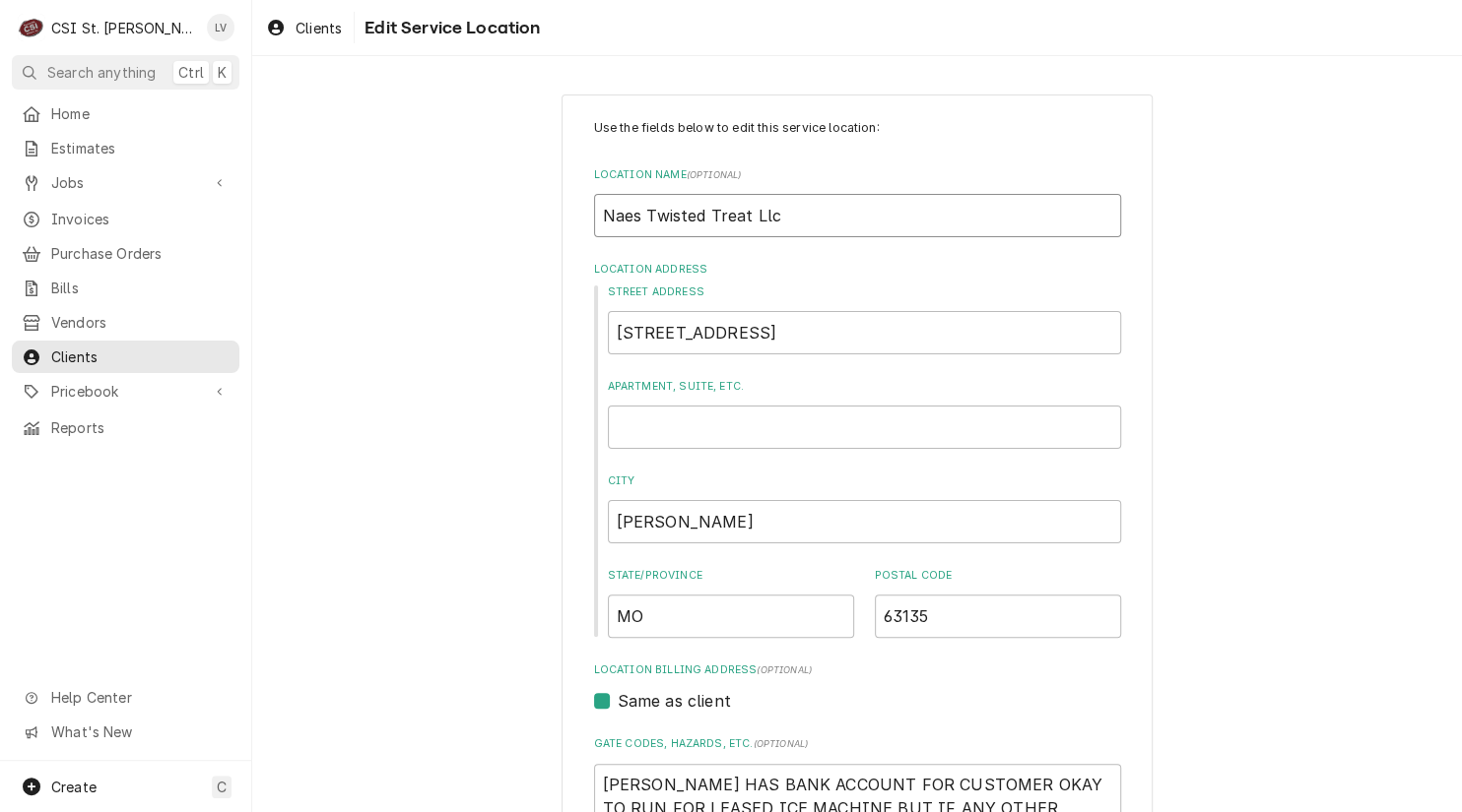
click at [629, 222] on input "Naes Twisted Treat Llc" at bounding box center [856, 215] width 527 height 43
type textarea "x"
type input "Nae's Twisted Treat Llc"
drag, startPoint x: 745, startPoint y: 217, endPoint x: 774, endPoint y: 230, distance: 31.8
click at [746, 218] on input "Nae's Twisted Treat Llc" at bounding box center [856, 215] width 527 height 43
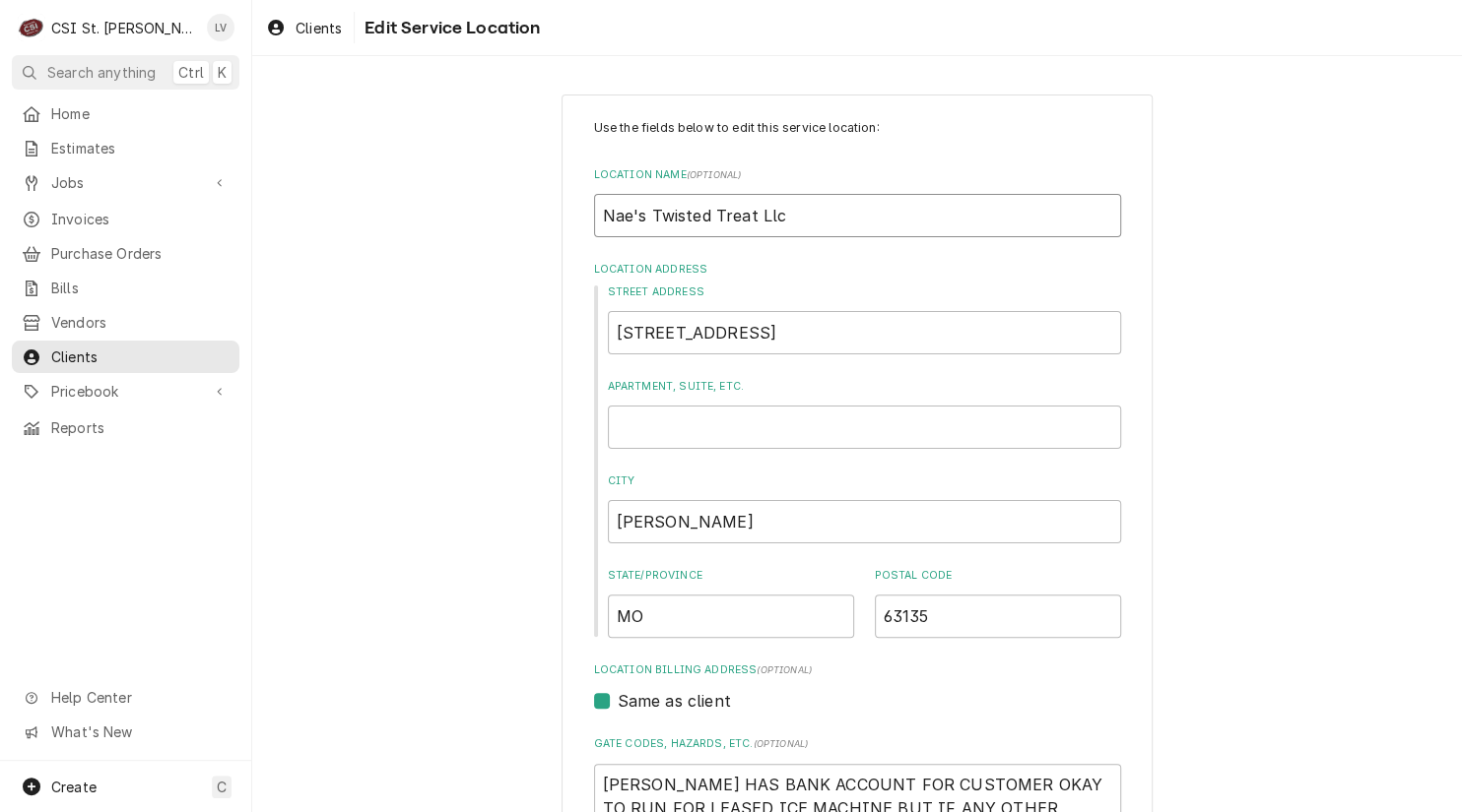
type textarea "x"
type input "Nae's Twisted Treats Llc"
type textarea "x"
type input "Nae's Twisted TreatsLlc"
type textarea "x"
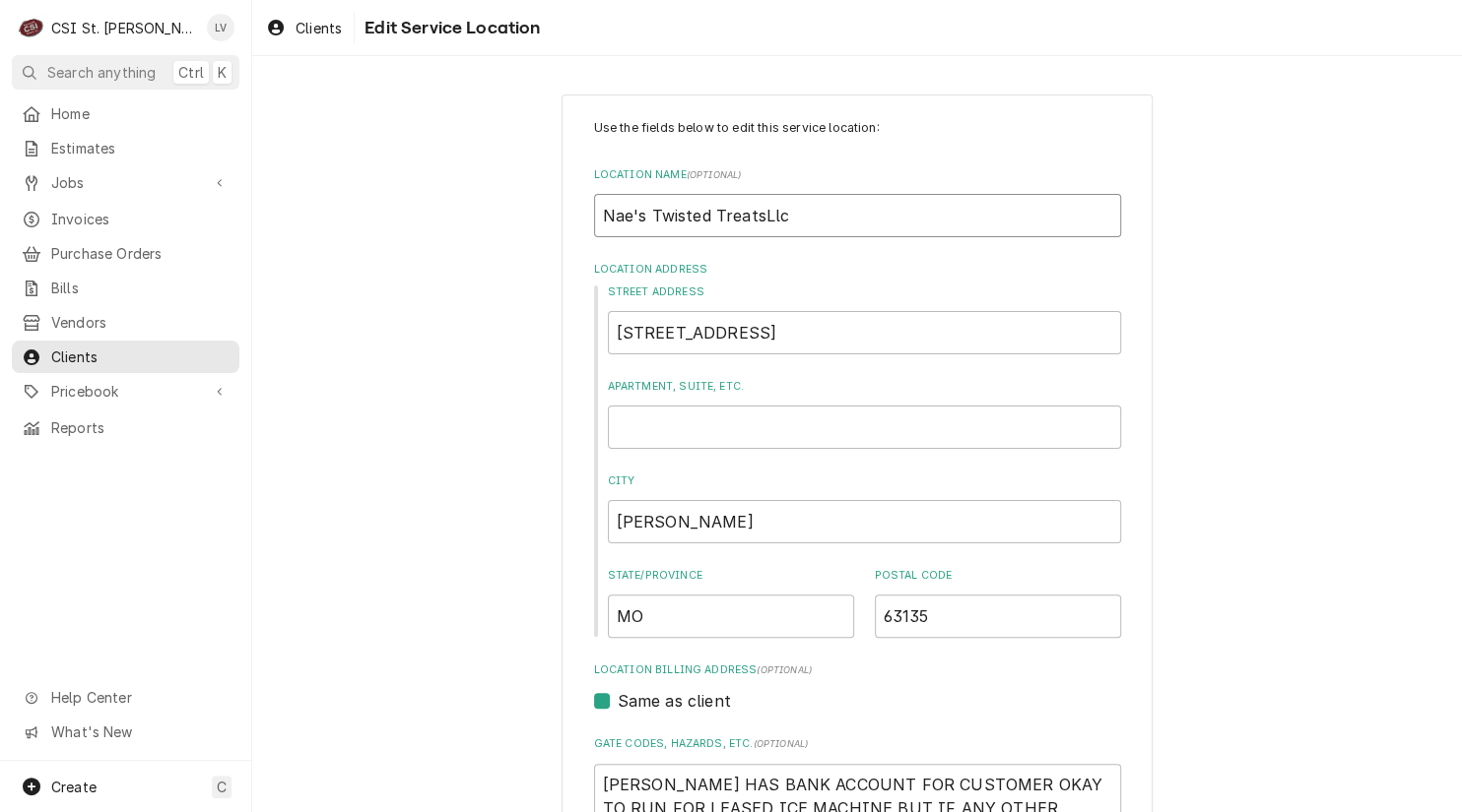
type input "Nae's Twisted Treatslc"
type textarea "x"
type input "Nae's Twisted Treatsc"
type textarea "x"
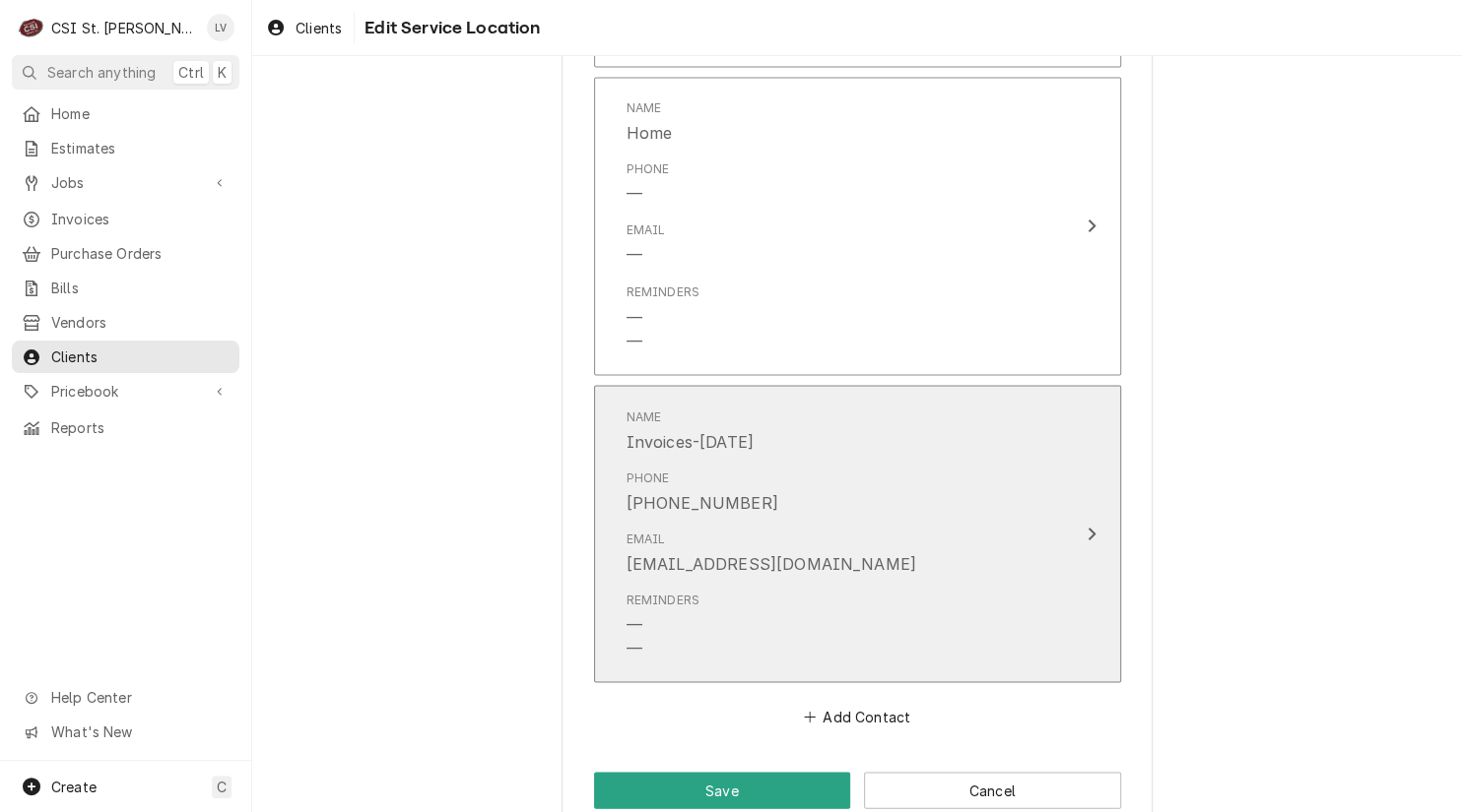
scroll to position [1813, 0]
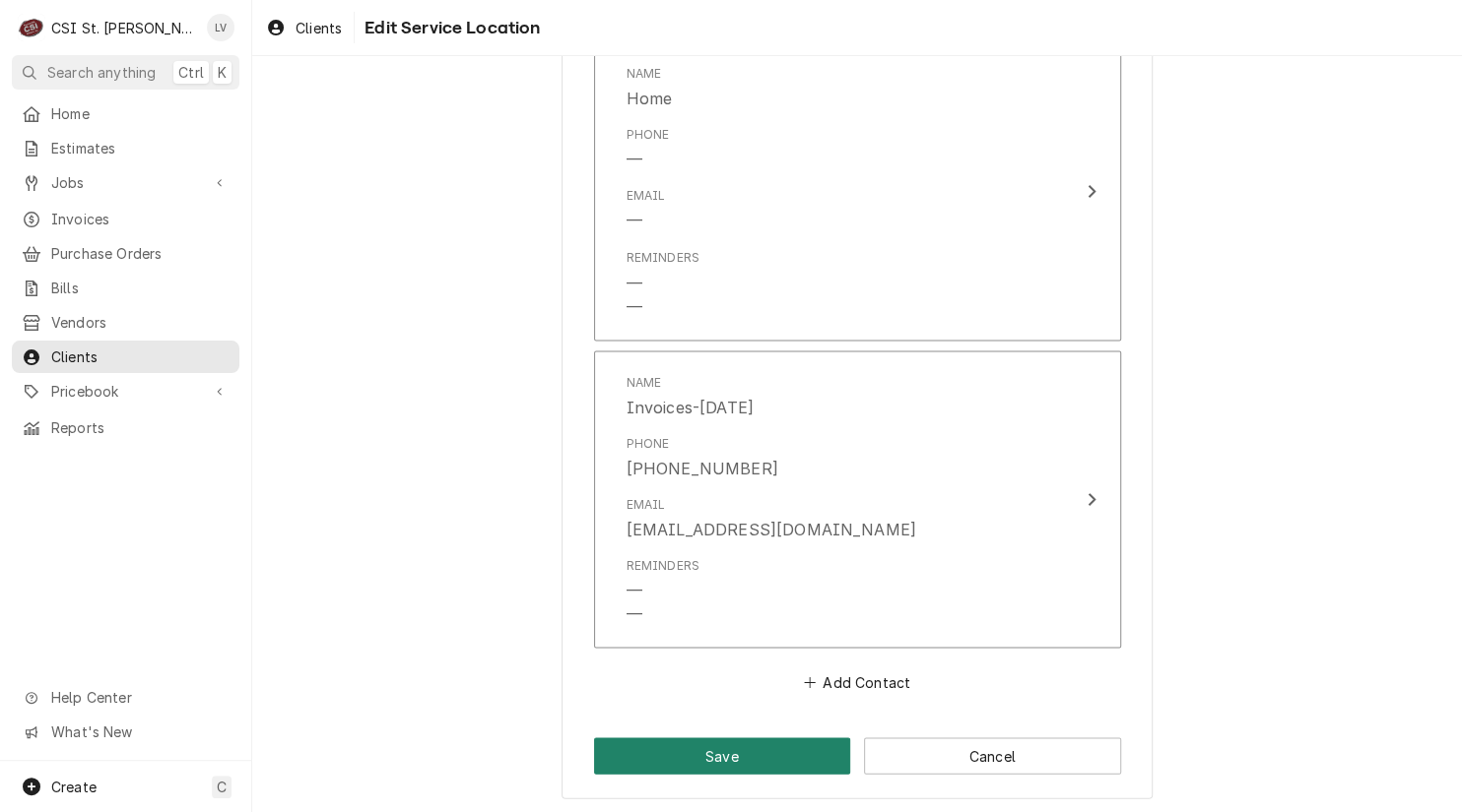
type input "Nae's Twisted Treats"
click at [728, 744] on button "Save" at bounding box center [722, 755] width 257 height 36
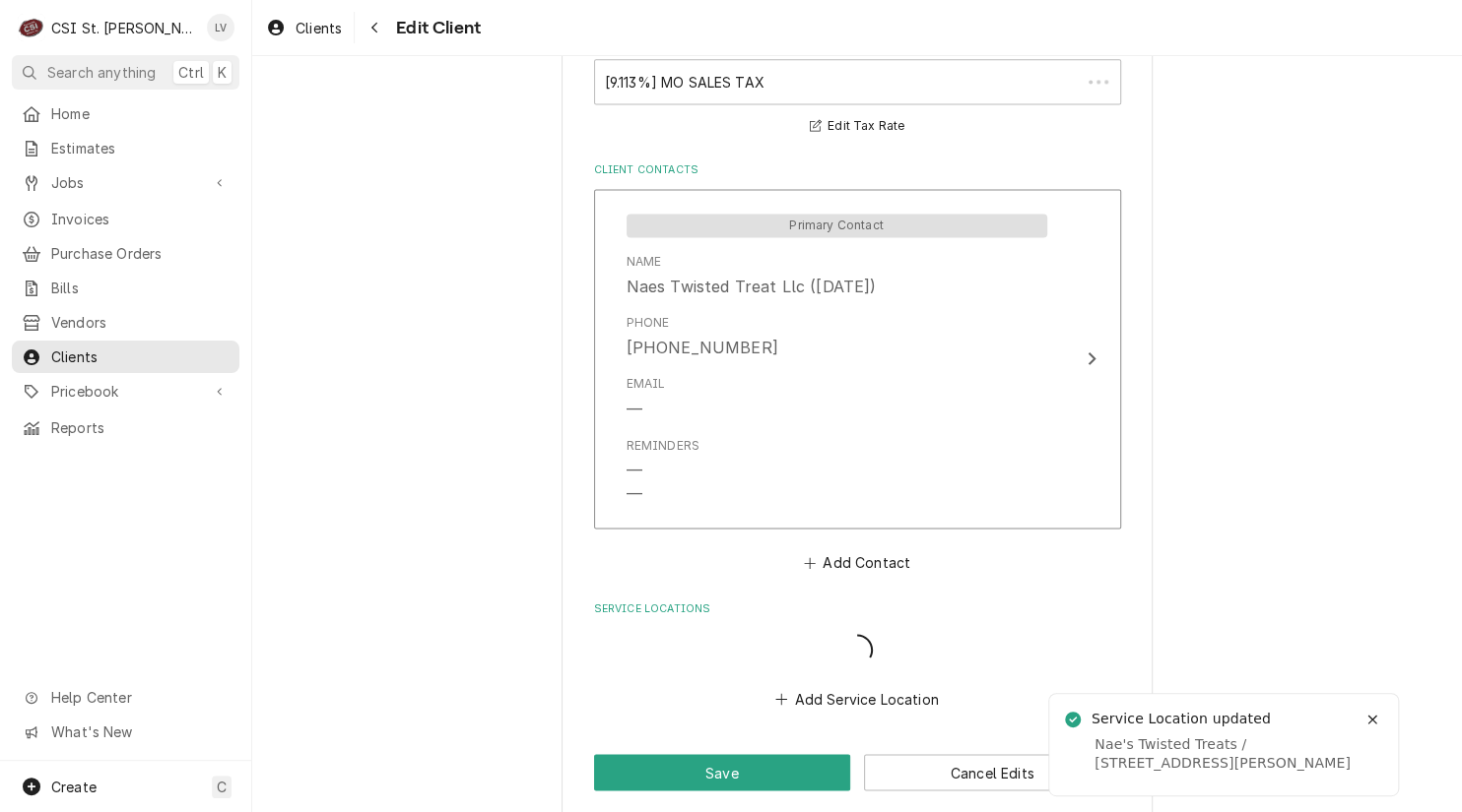
scroll to position [1466, 0]
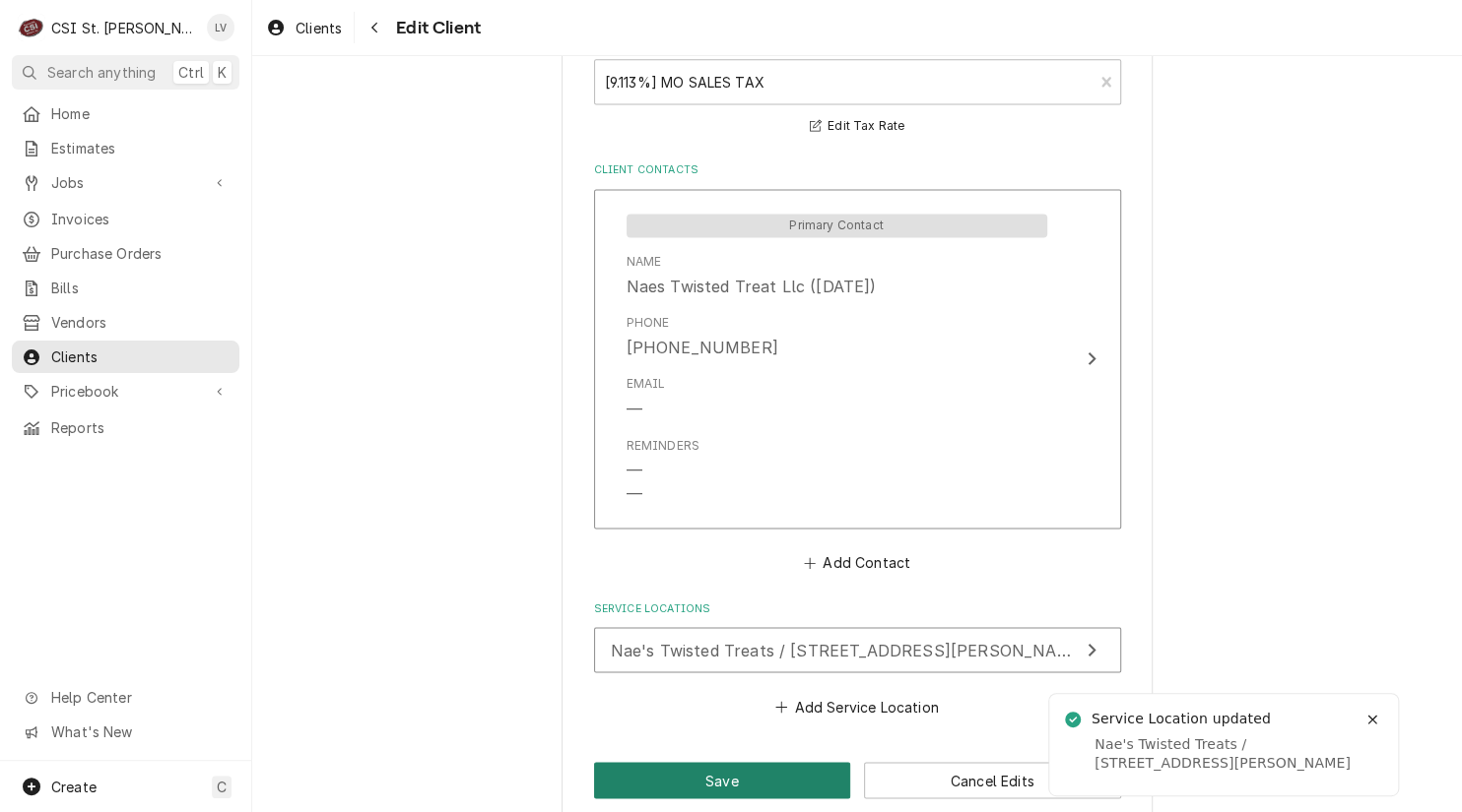
click at [714, 779] on button "Save" at bounding box center [722, 780] width 257 height 36
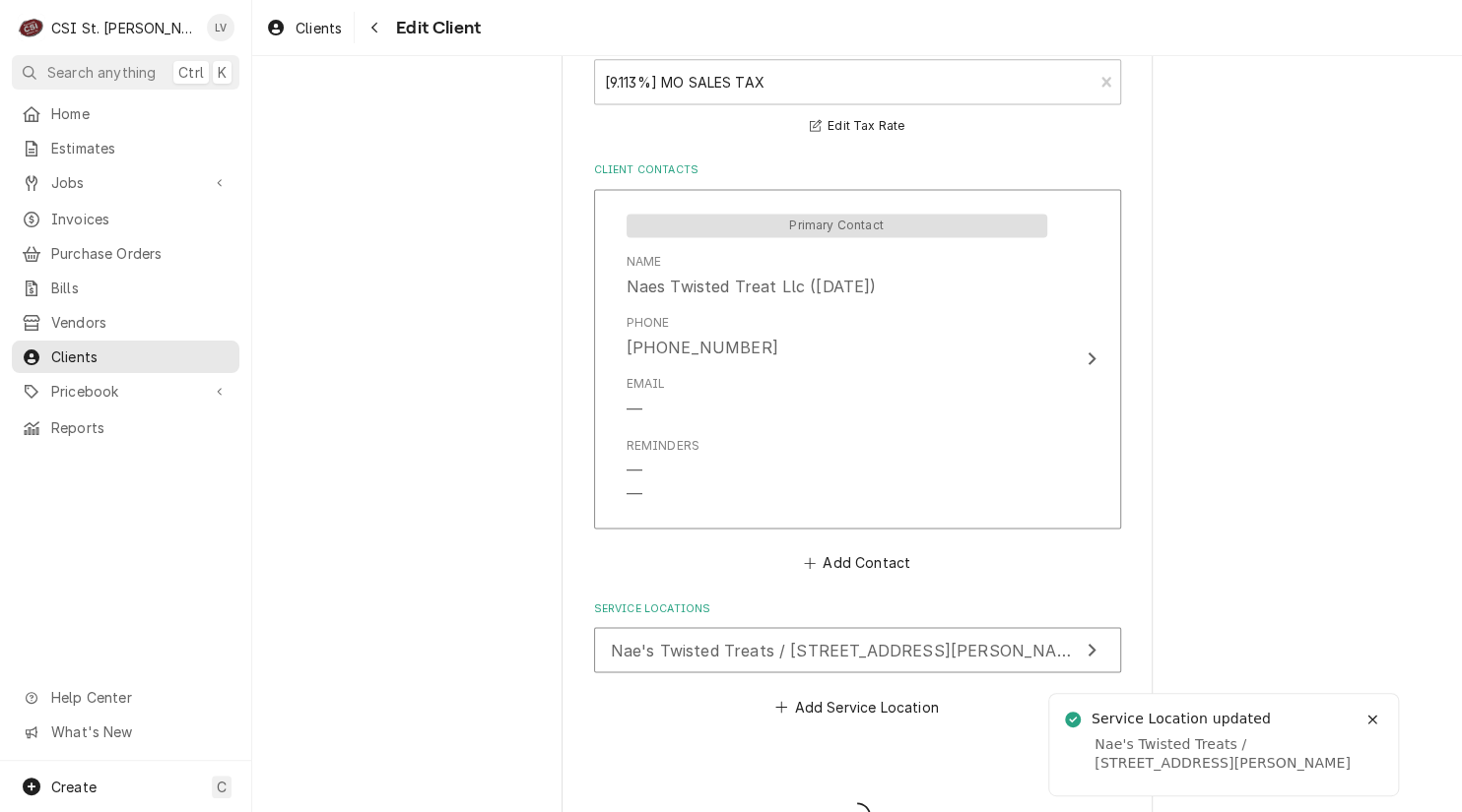
type textarea "x"
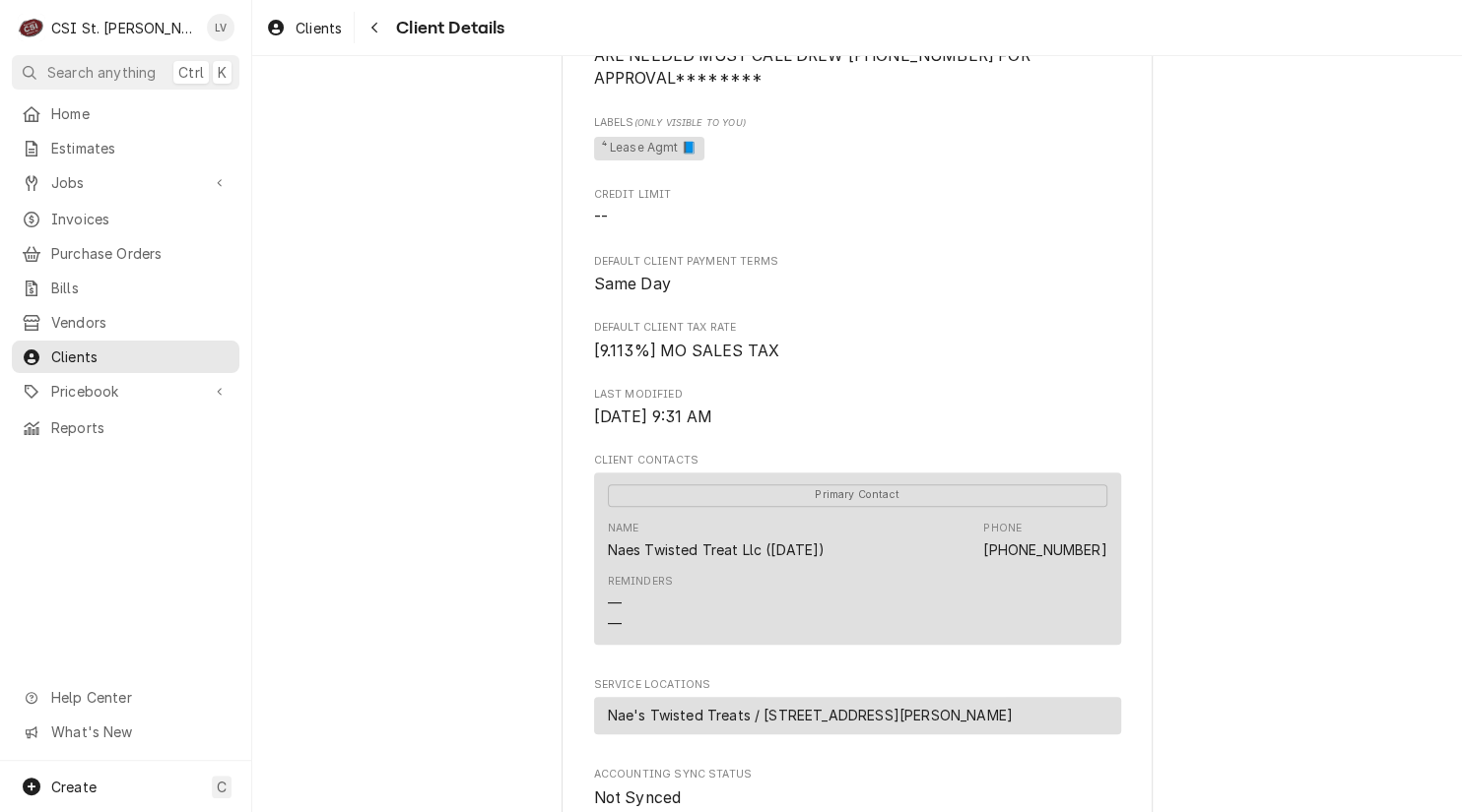
scroll to position [197, 0]
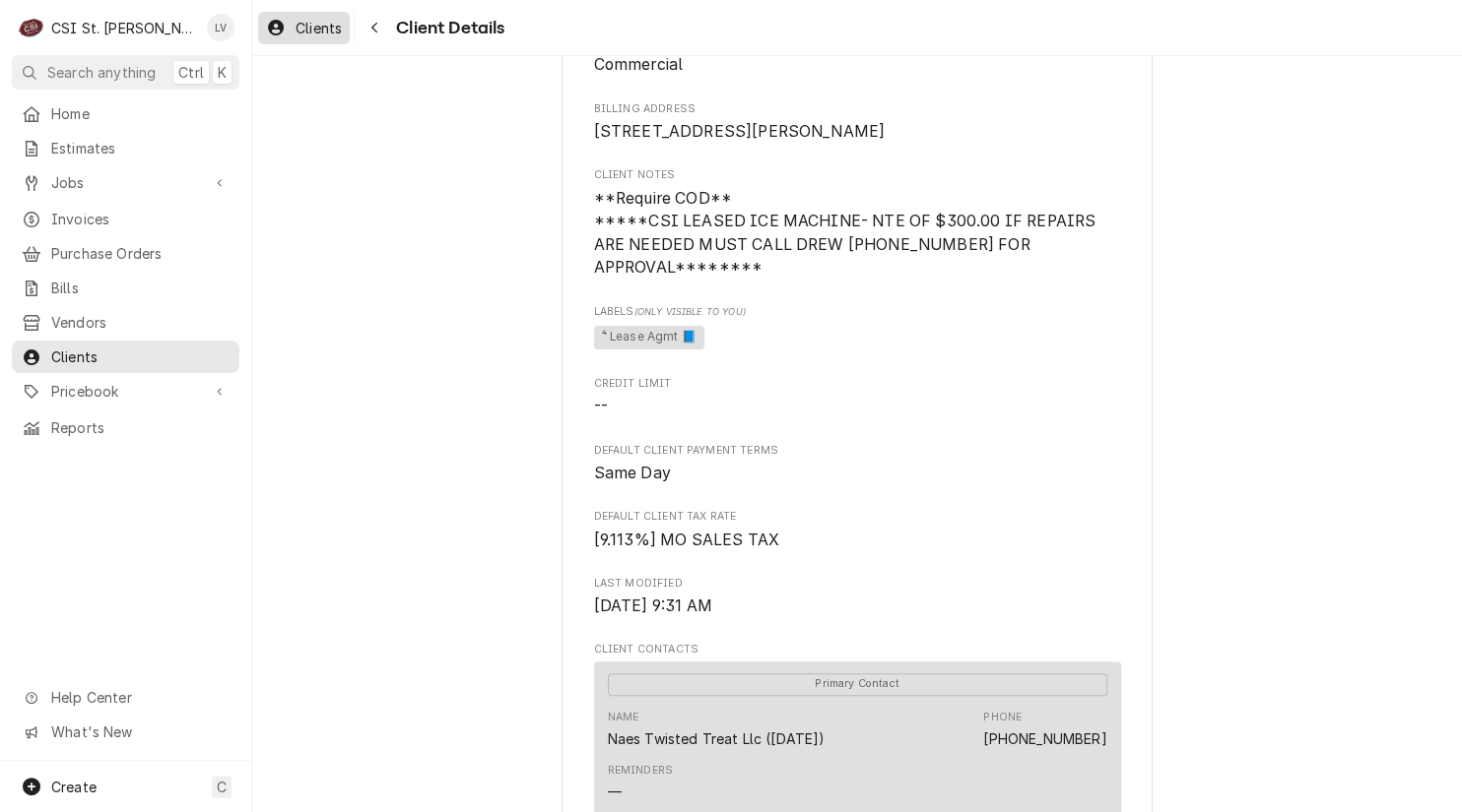
drag, startPoint x: 307, startPoint y: 16, endPoint x: 312, endPoint y: 34, distance: 18.7
click at [308, 14] on link "Clients" at bounding box center [304, 28] width 92 height 33
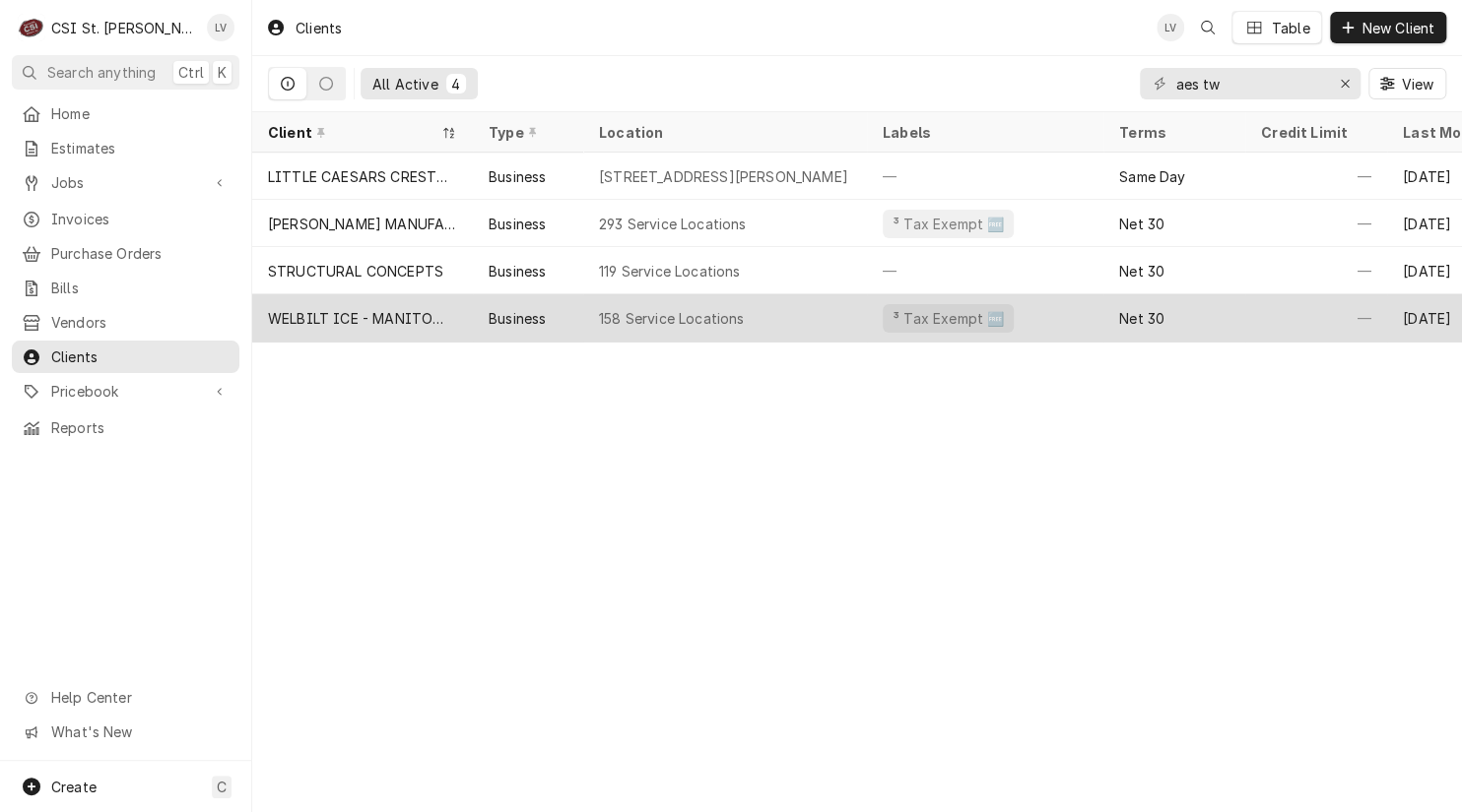
click at [334, 303] on div "WELBILT ICE - MANITOWOC ICE" at bounding box center [362, 318] width 221 height 47
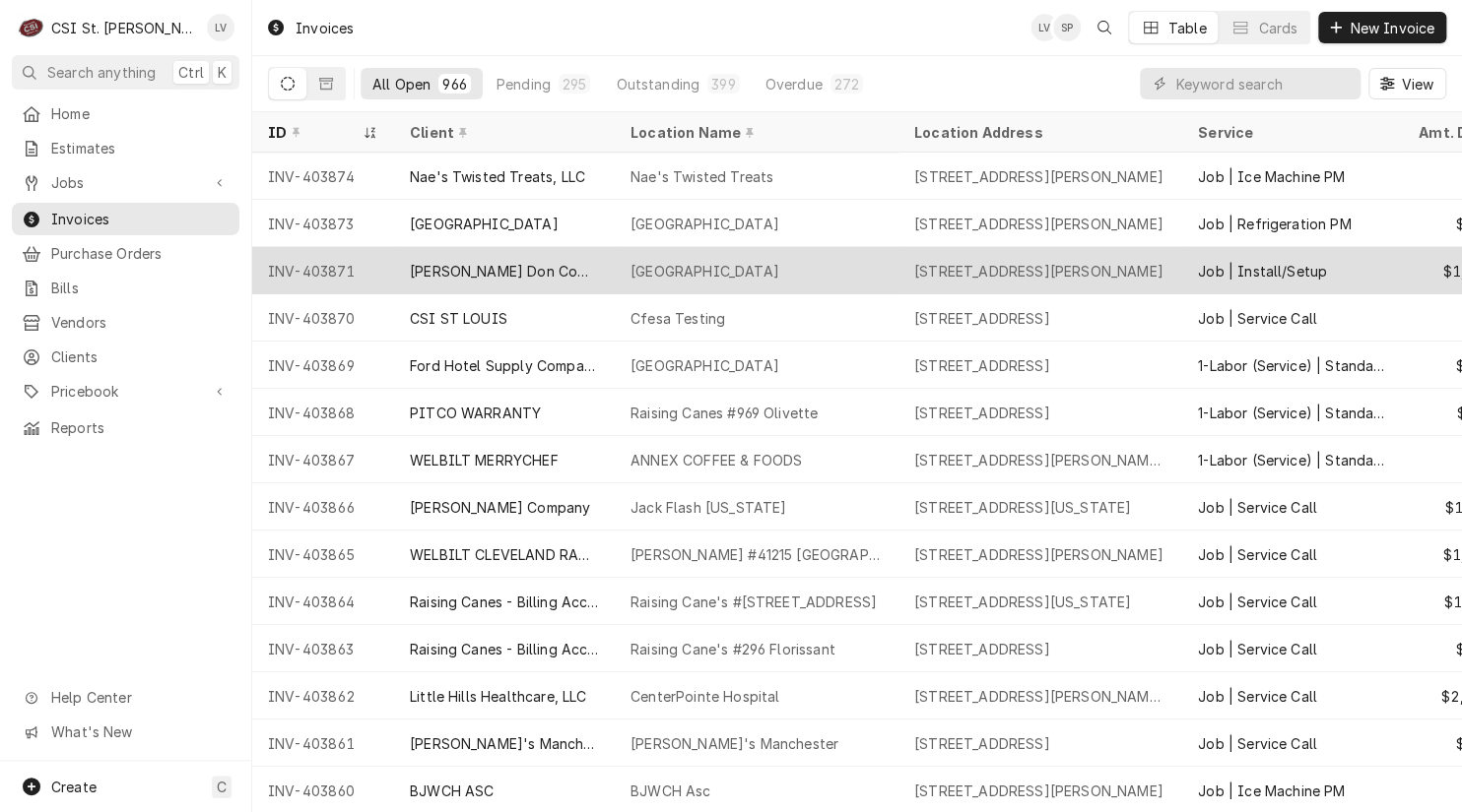
click at [328, 266] on div "INV-403871" at bounding box center [323, 270] width 142 height 47
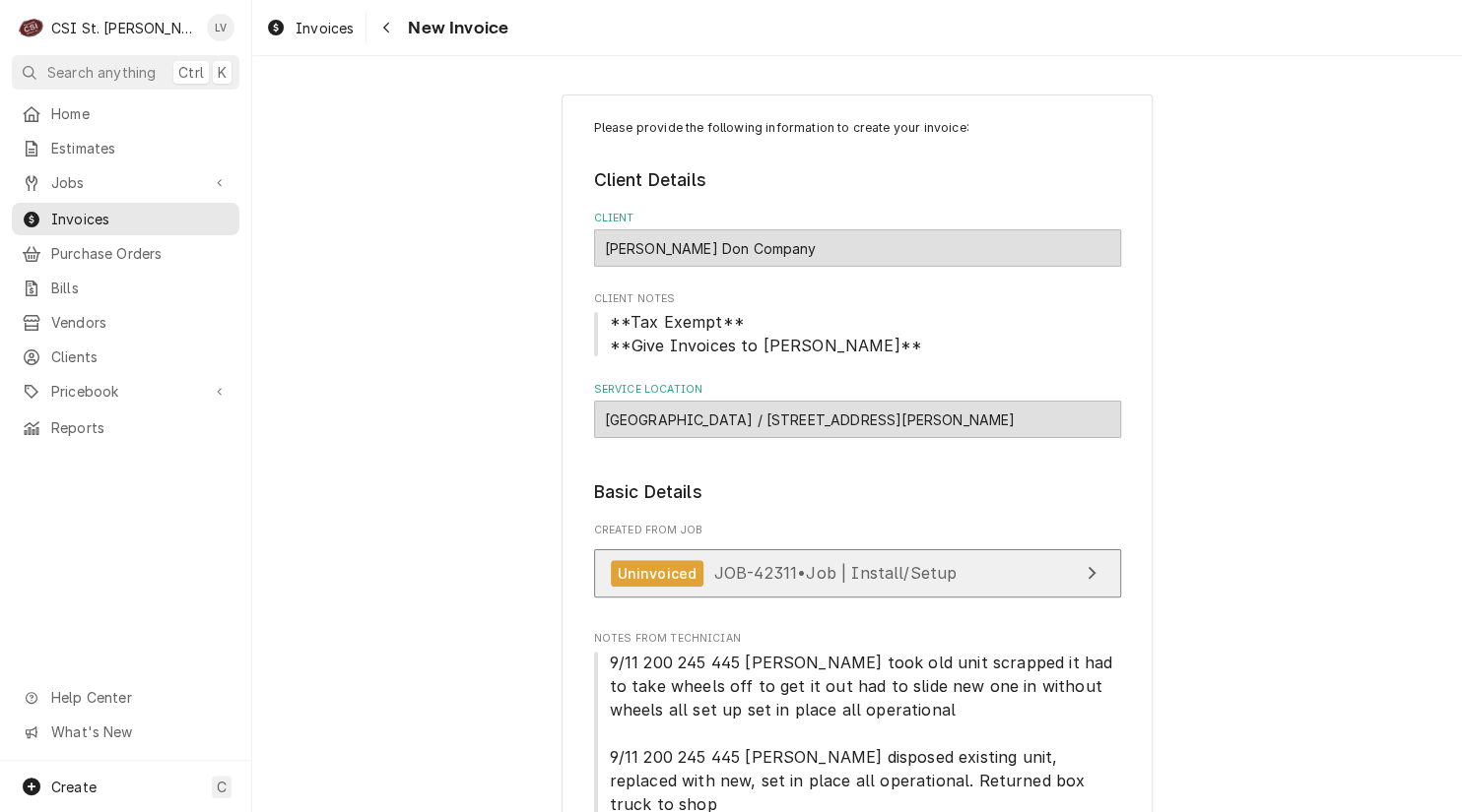
click at [832, 579] on span "JOB-42311 • Job | Install/Setup" at bounding box center [835, 573] width 243 height 20
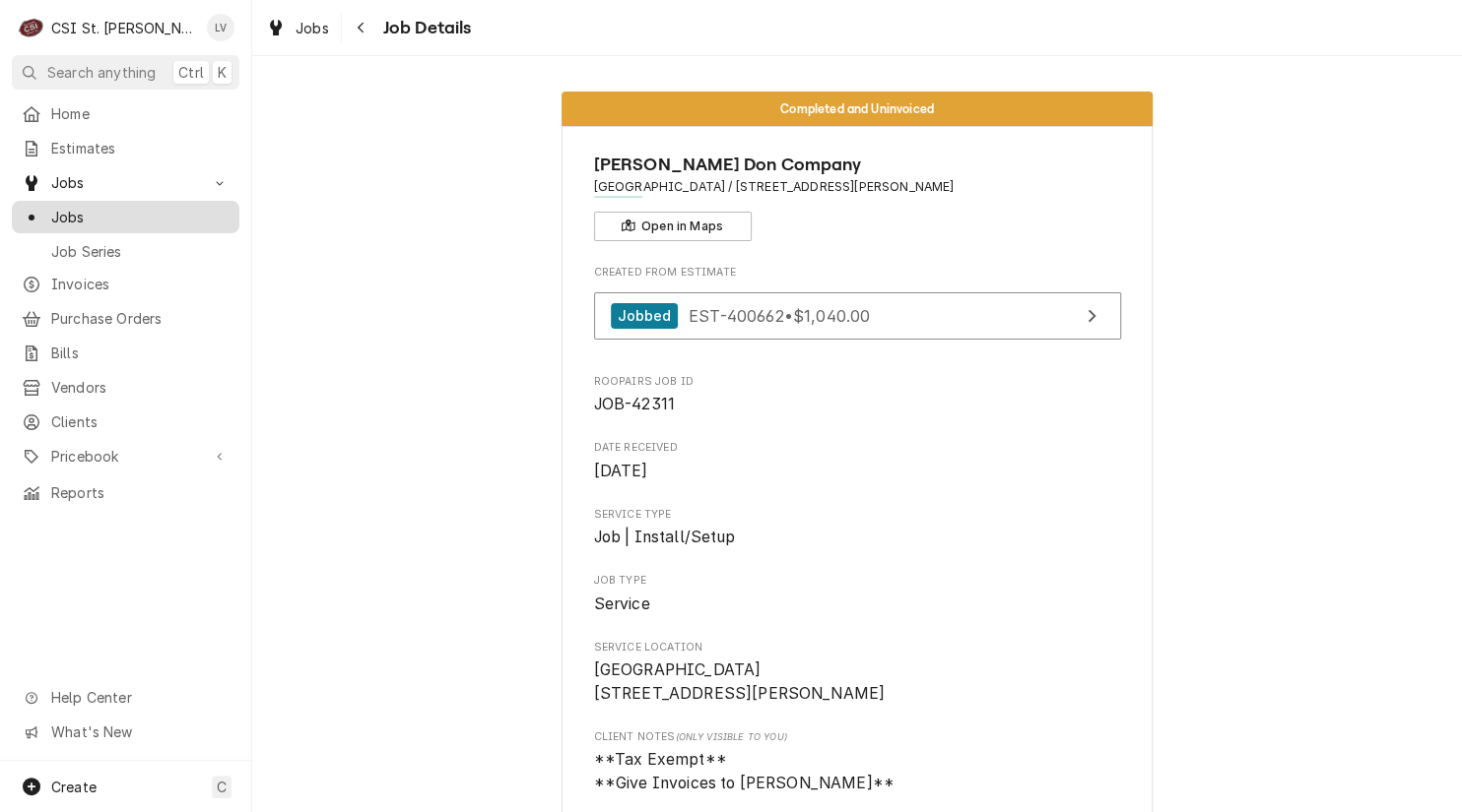
click at [56, 207] on span "Jobs" at bounding box center [140, 217] width 178 height 21
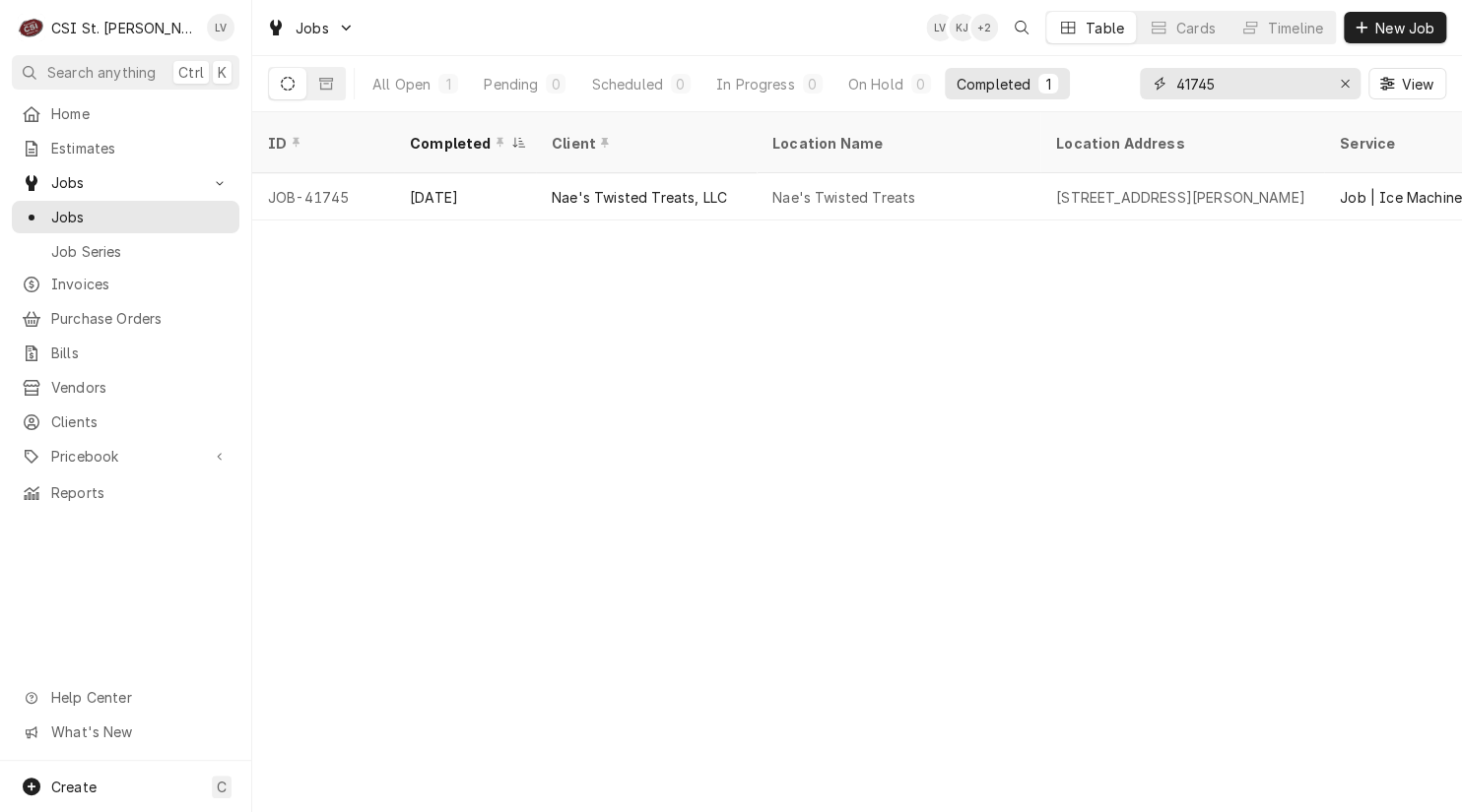
drag, startPoint x: 1249, startPoint y: 71, endPoint x: 1154, endPoint y: 97, distance: 98.5
click at [1154, 97] on div "41745" at bounding box center [1249, 84] width 221 height 32
type input "41697"
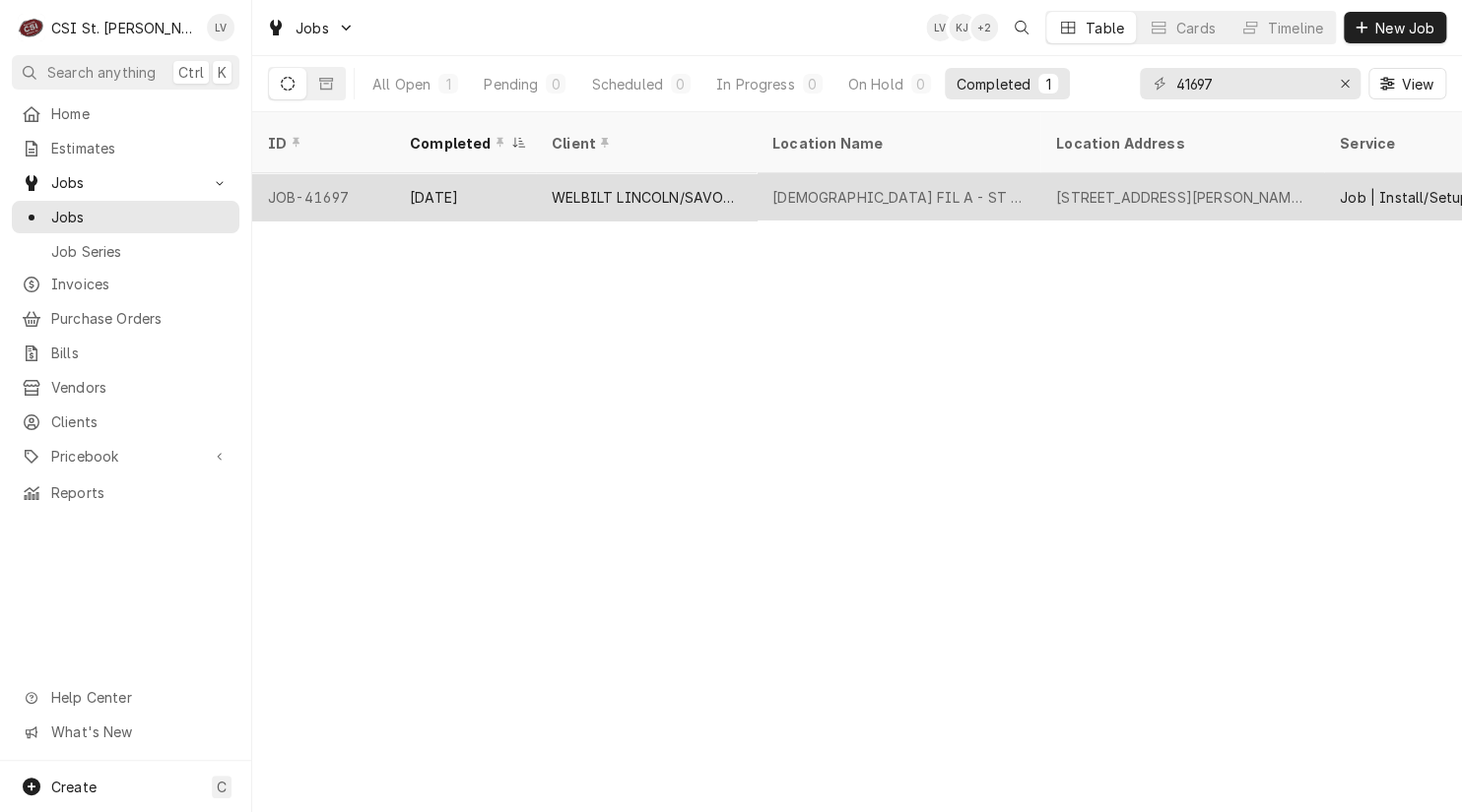
click at [633, 187] on div "WELBILT LINCOLN/SAVORY/MERCO" at bounding box center [646, 197] width 189 height 21
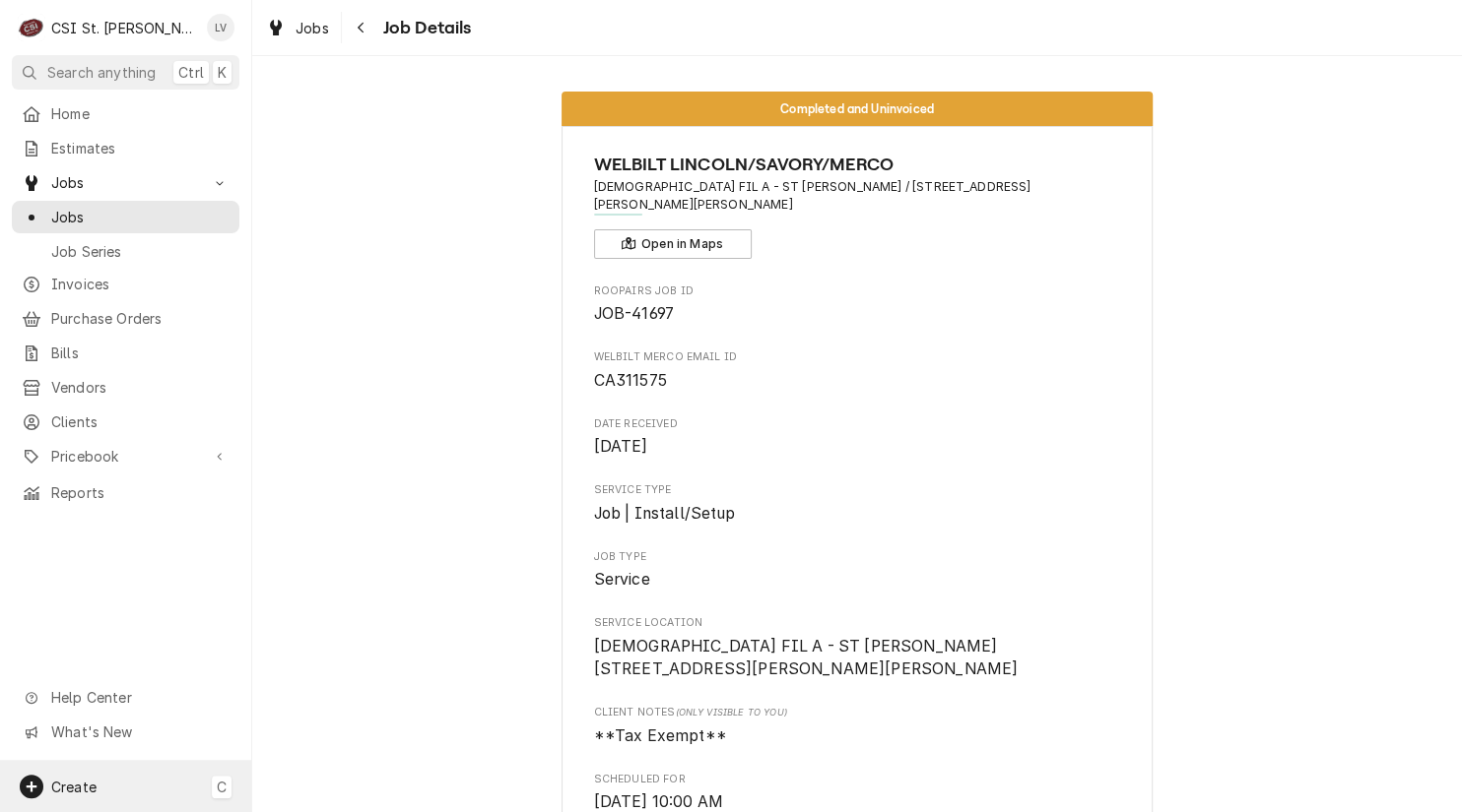
click at [105, 781] on div "Create C" at bounding box center [125, 786] width 251 height 51
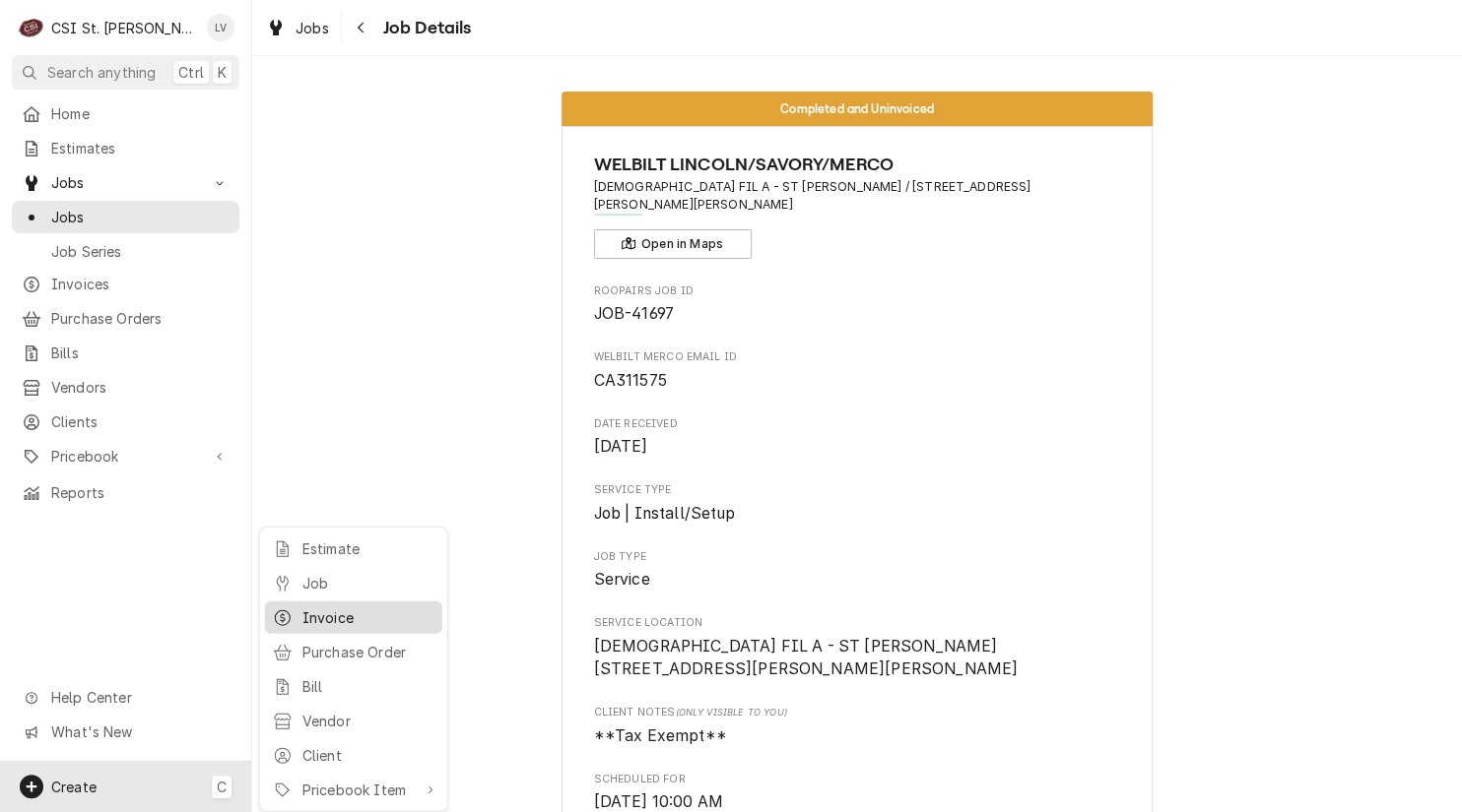
click at [321, 618] on div "Invoice" at bounding box center [369, 617] width 132 height 21
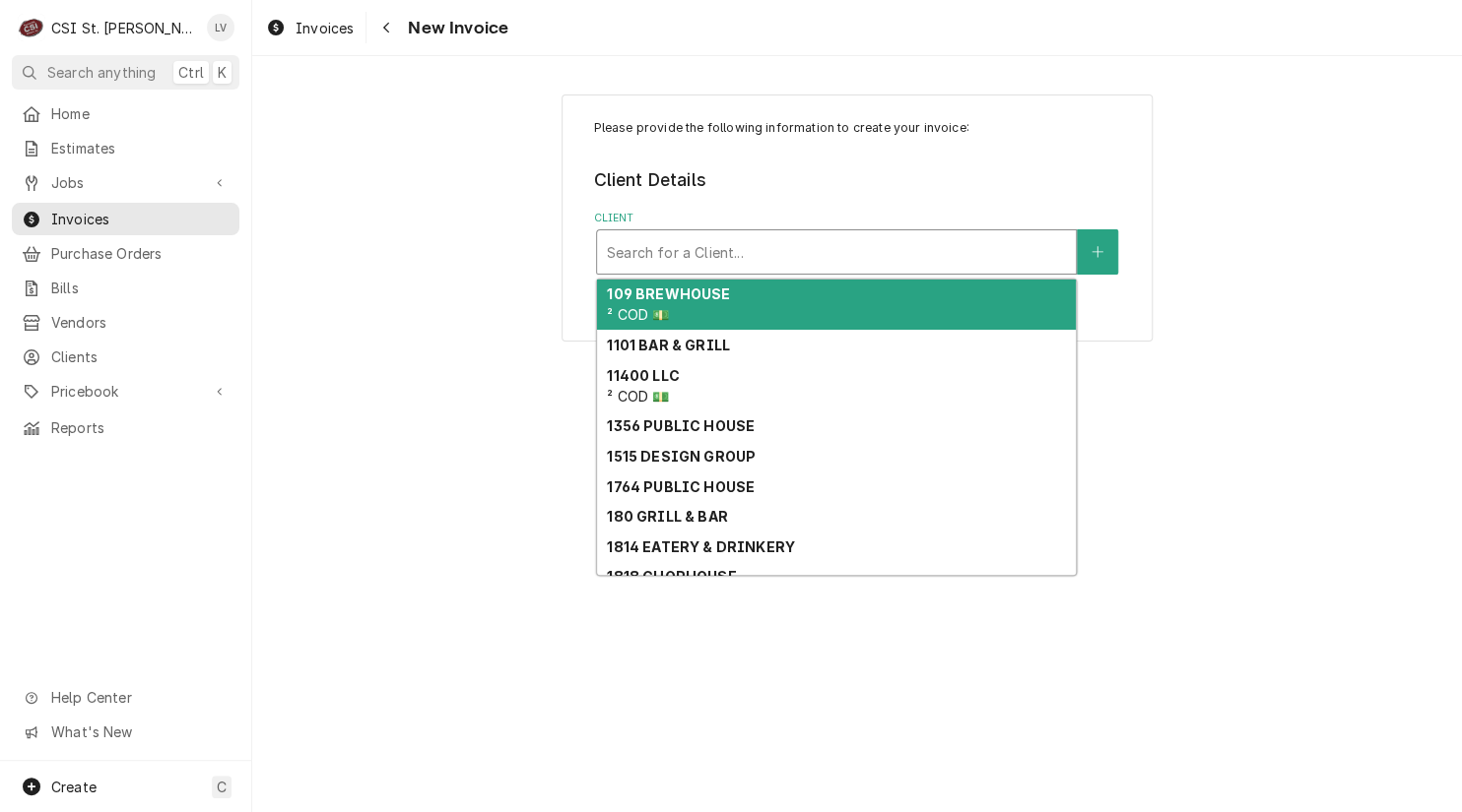
click at [682, 259] on div "Client" at bounding box center [835, 252] width 459 height 35
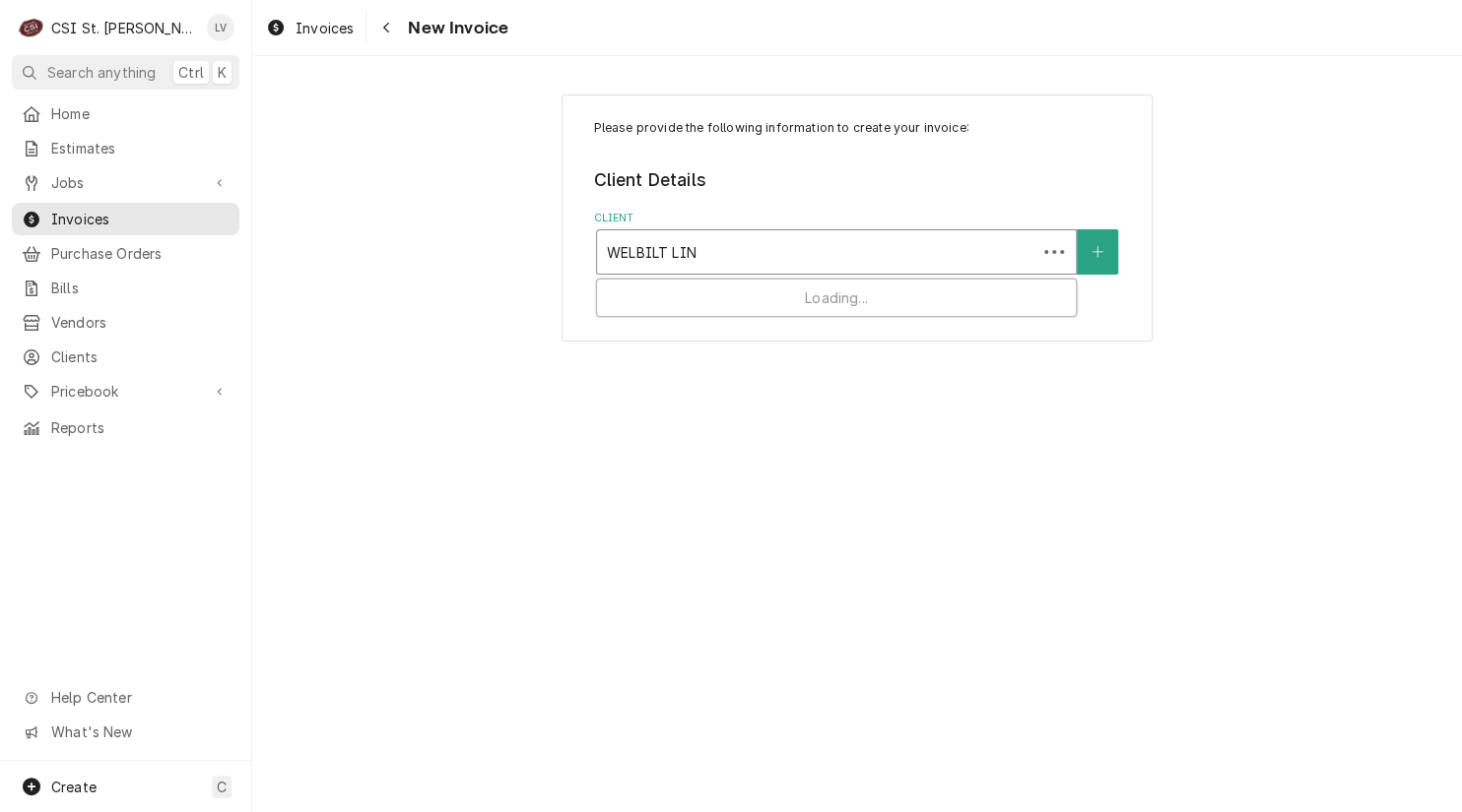
type input "WELBILT LINC"
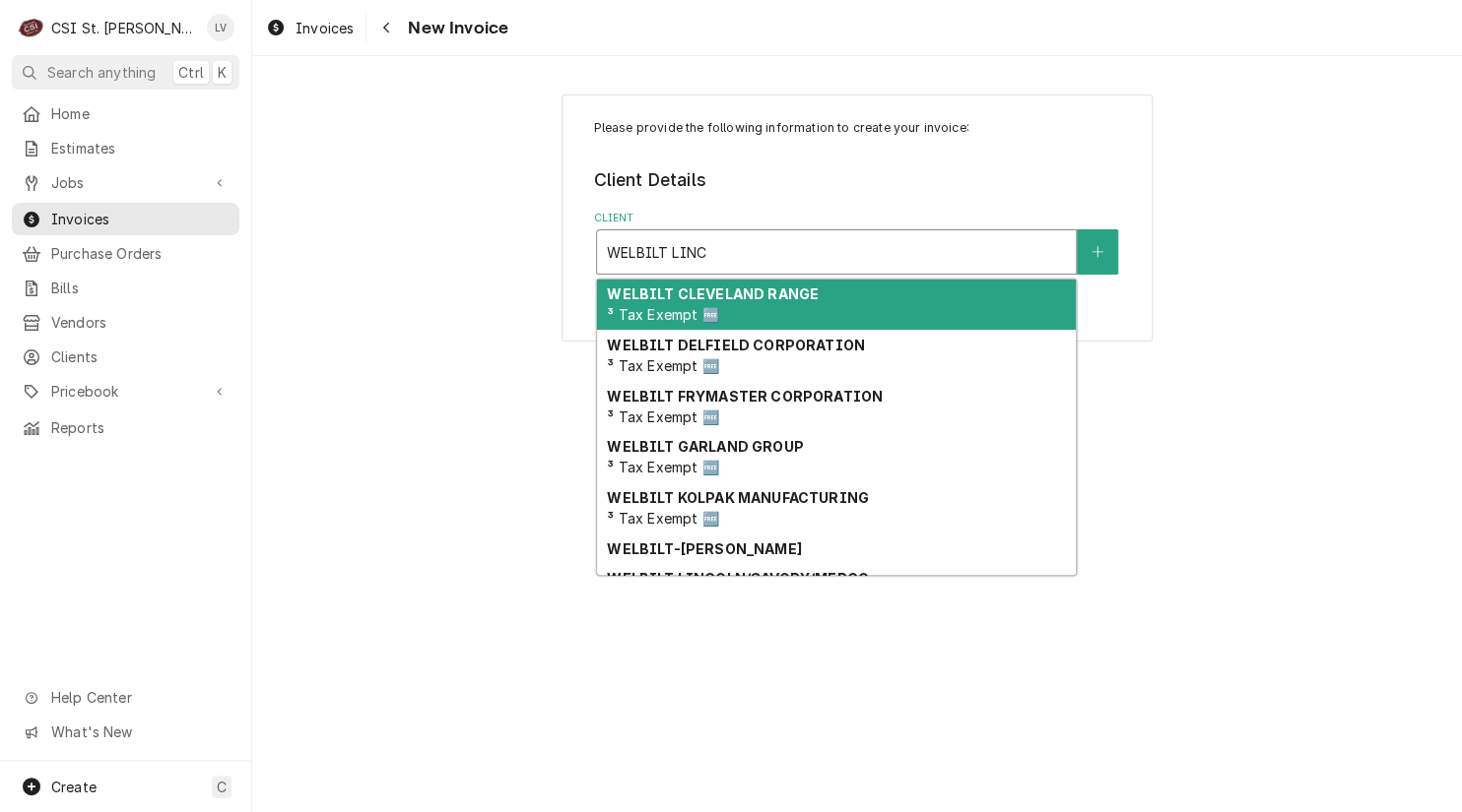
scroll to position [90, 0]
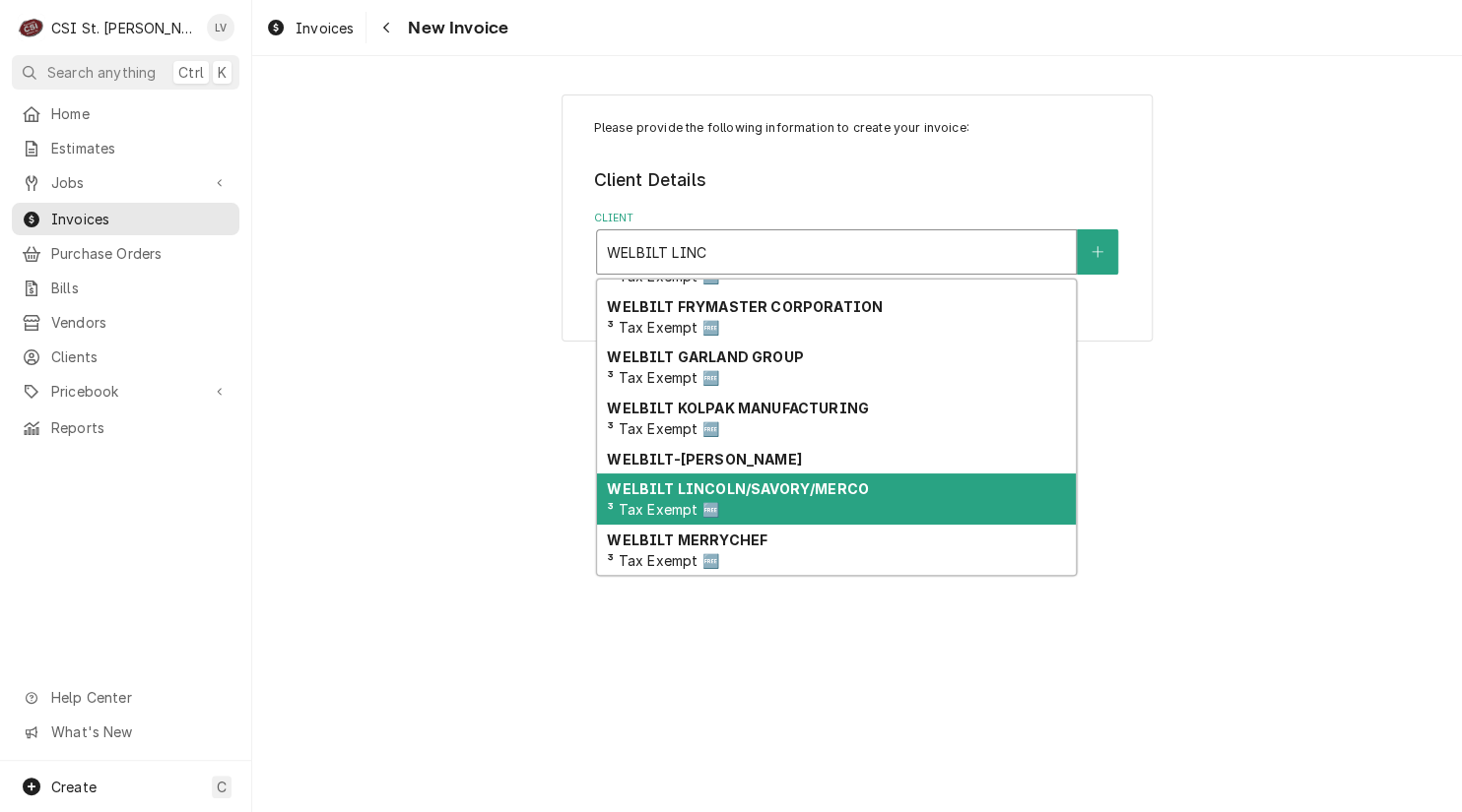
click at [788, 501] on div "WELBILT LINCOLN/SAVORY/MERCO ³ Tax Exempt 🆓" at bounding box center [835, 498] width 479 height 51
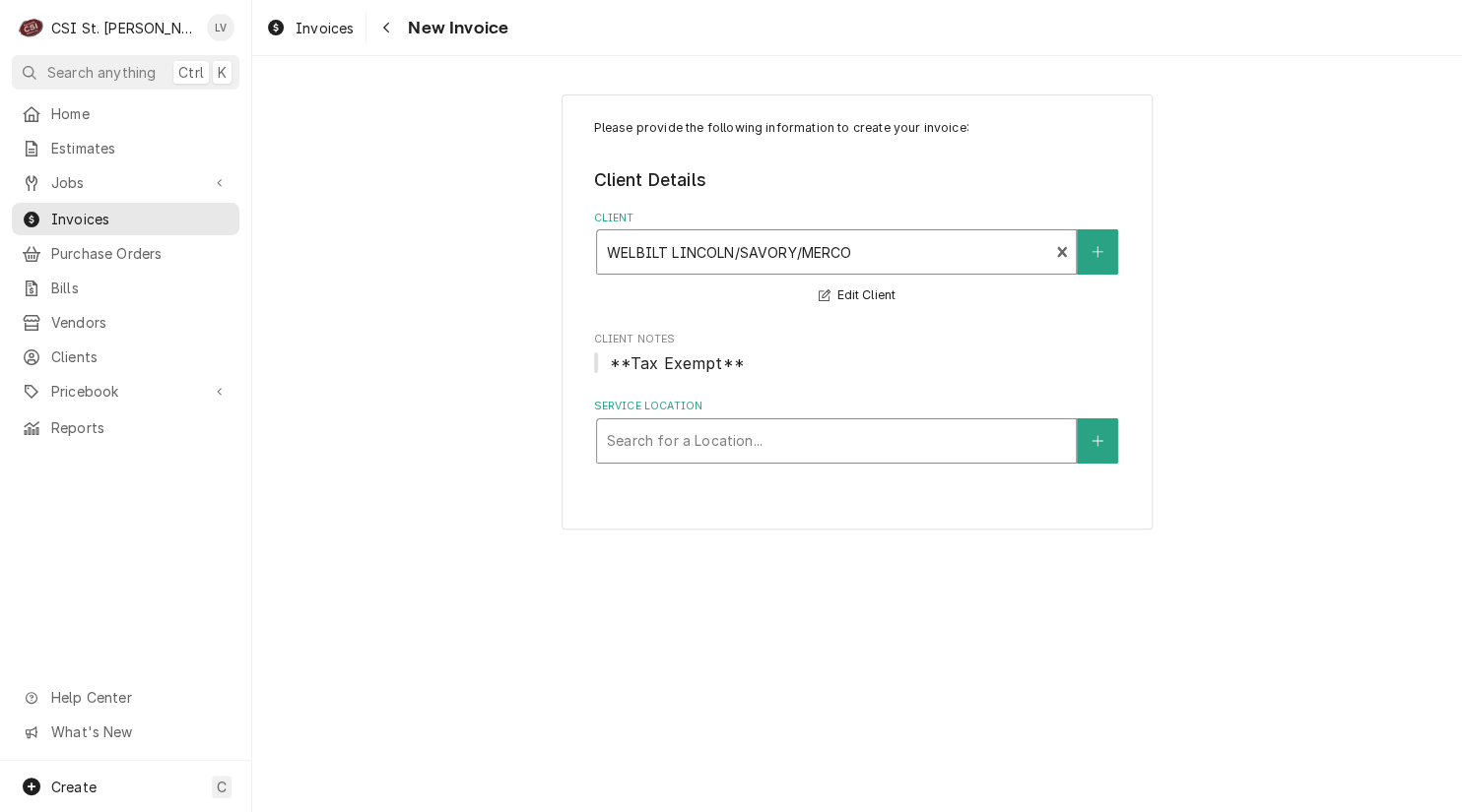
click at [693, 444] on div "Service Location" at bounding box center [835, 440] width 459 height 35
type input "[DEMOGRAPHIC_DATA] FIL"
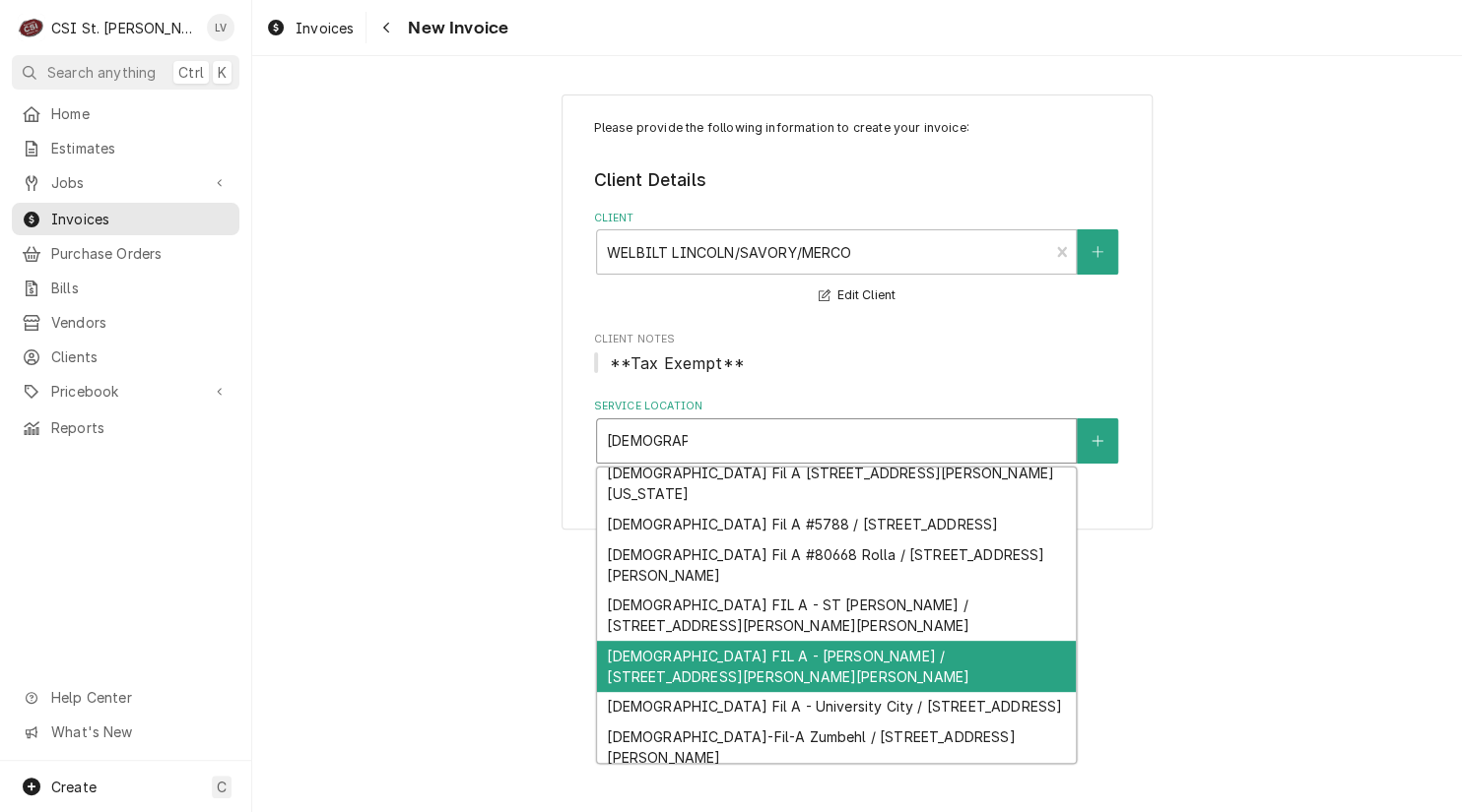
scroll to position [526, 0]
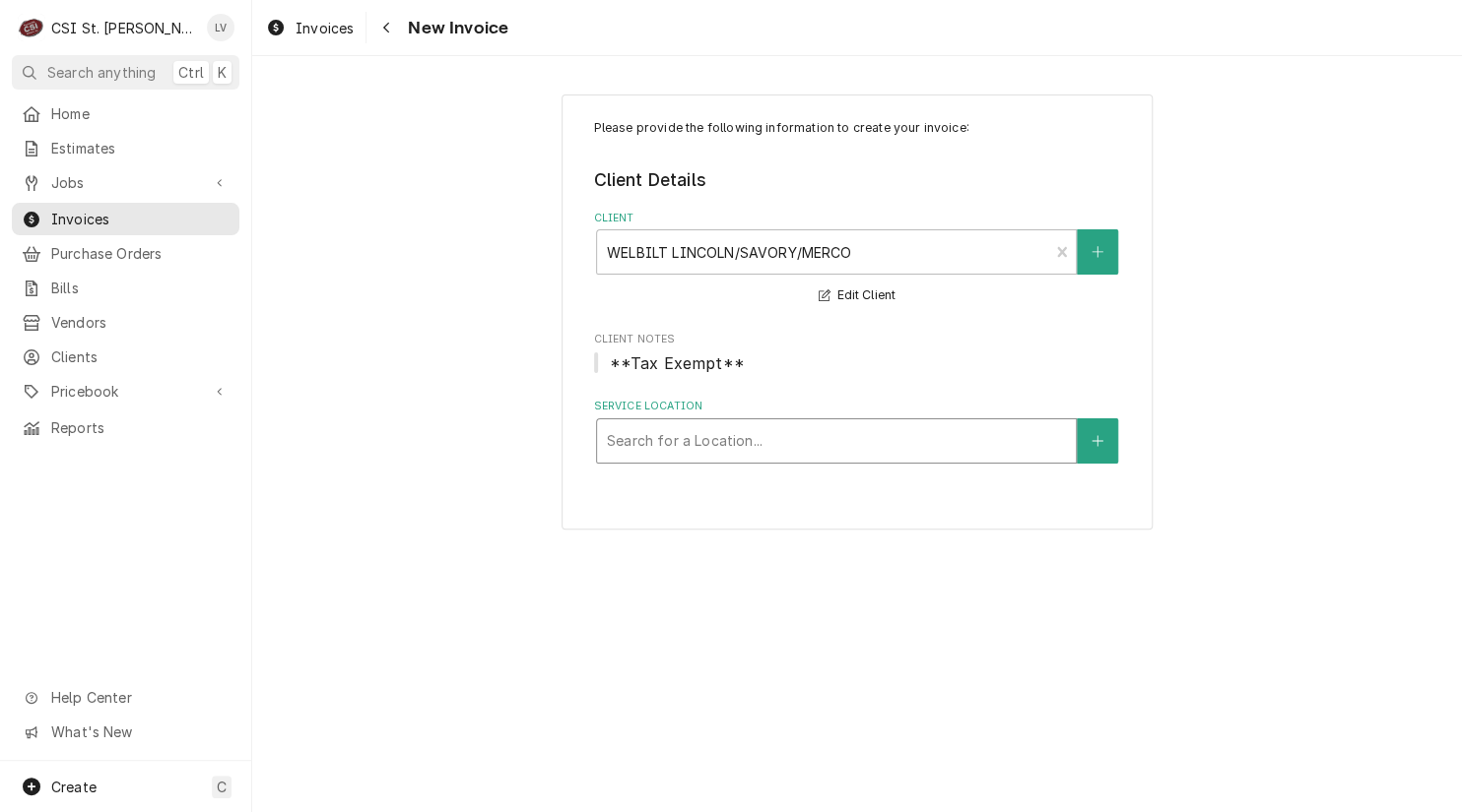
drag, startPoint x: 701, startPoint y: 442, endPoint x: 593, endPoint y: 416, distance: 111.1
click at [594, 418] on div "Search for a Location..." at bounding box center [856, 440] width 527 height 45
type input "10897"
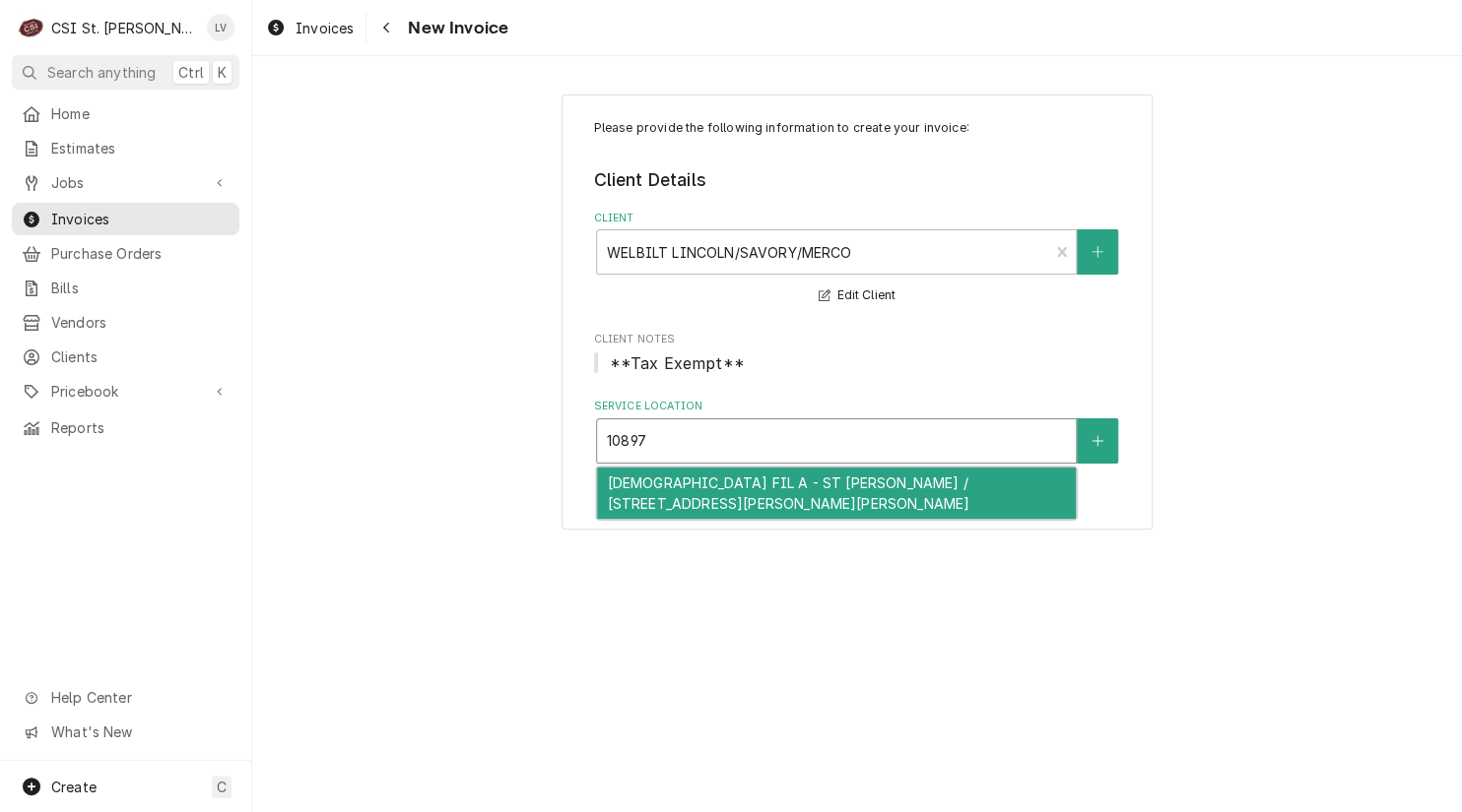
click at [699, 487] on div "[DEMOGRAPHIC_DATA] FIL A - ST [PERSON_NAME] / [STREET_ADDRESS][PERSON_NAME][PER…" at bounding box center [835, 492] width 479 height 51
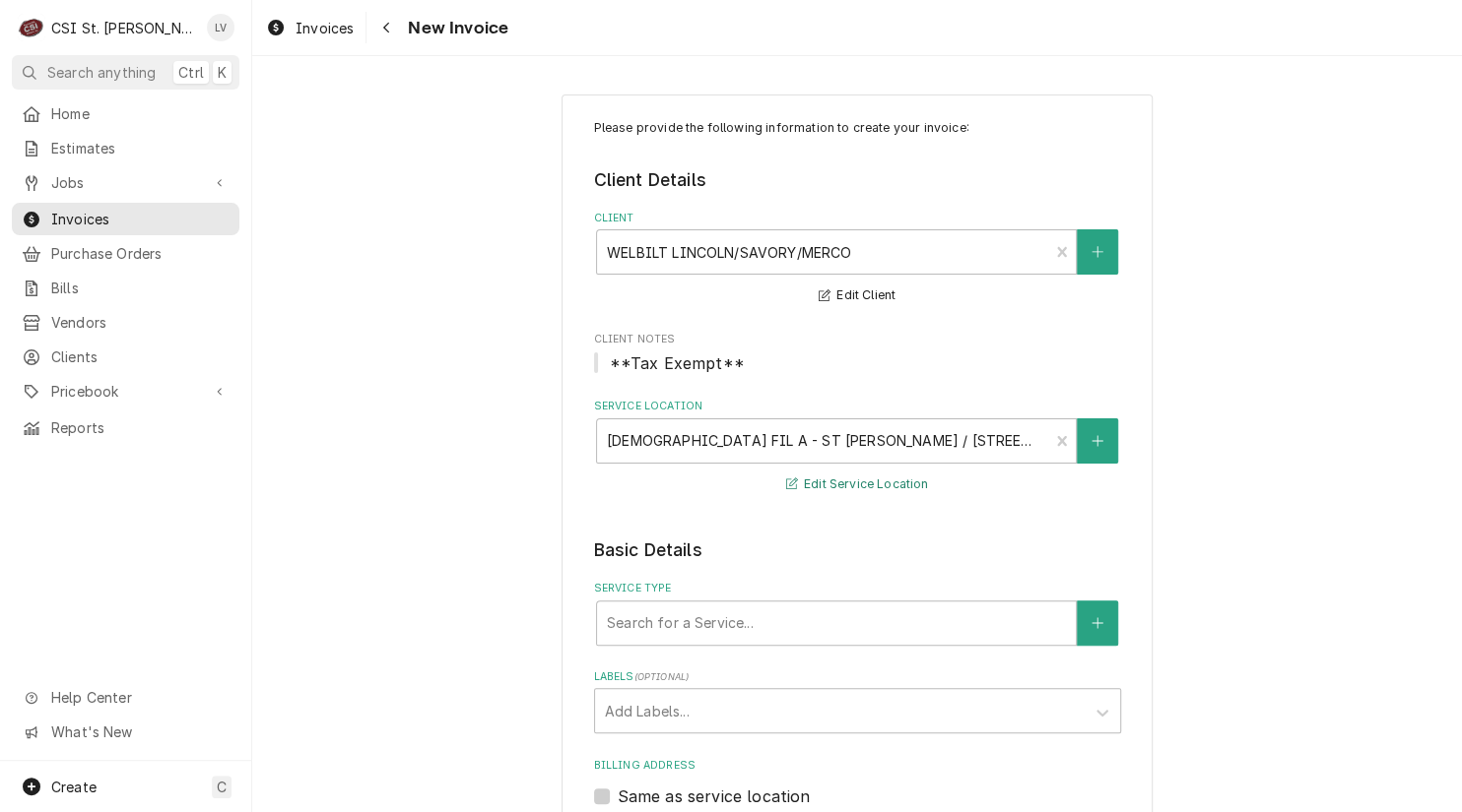
click at [839, 486] on button "Edit Service Location" at bounding box center [857, 484] width 149 height 25
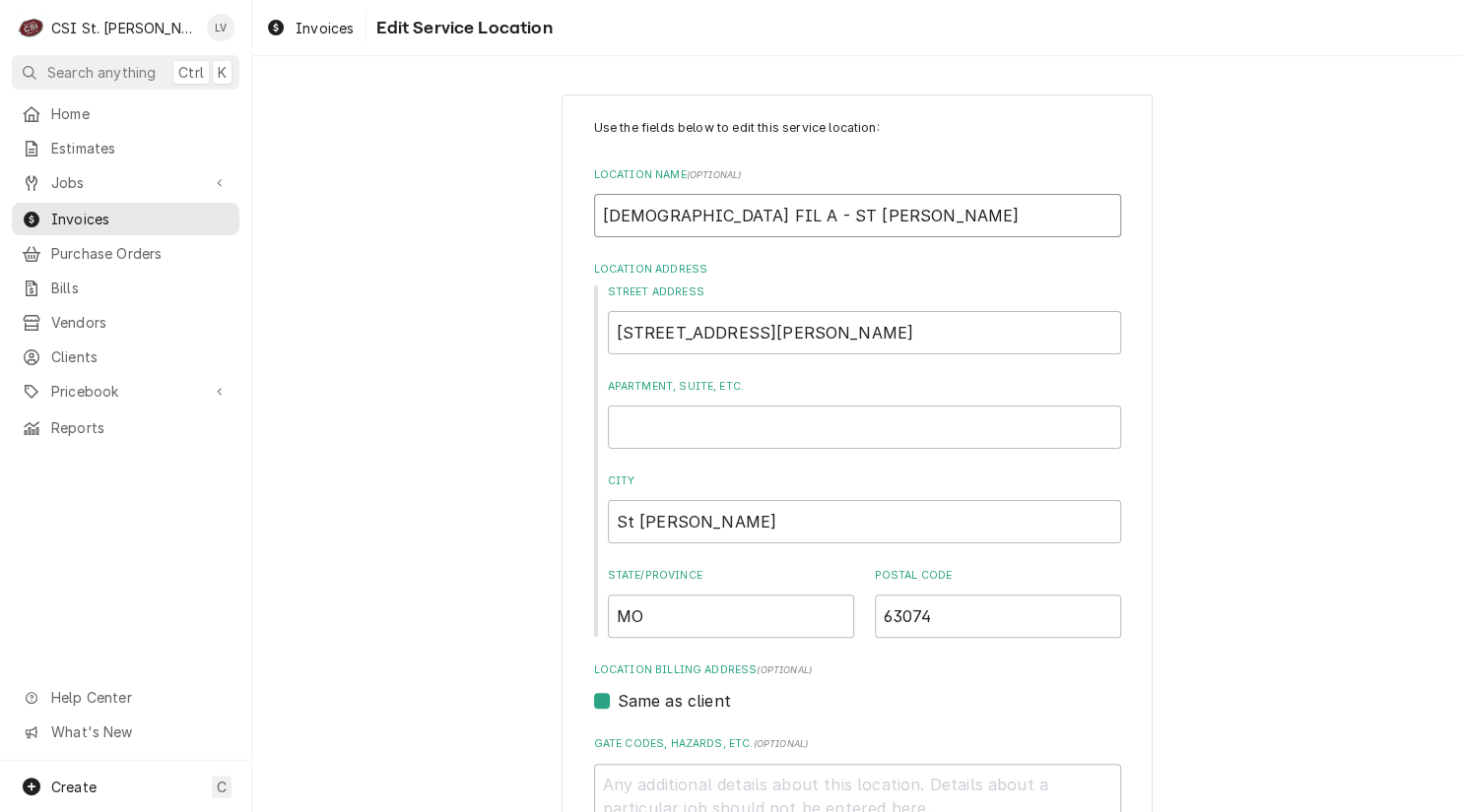
drag, startPoint x: 810, startPoint y: 214, endPoint x: 533, endPoint y: 216, distance: 277.0
click at [533, 216] on div "Use the fields below to edit this service location: Location Name ( optional ) …" at bounding box center [856, 681] width 1209 height 1209
type textarea "x"
type input "c"
type textarea "x"
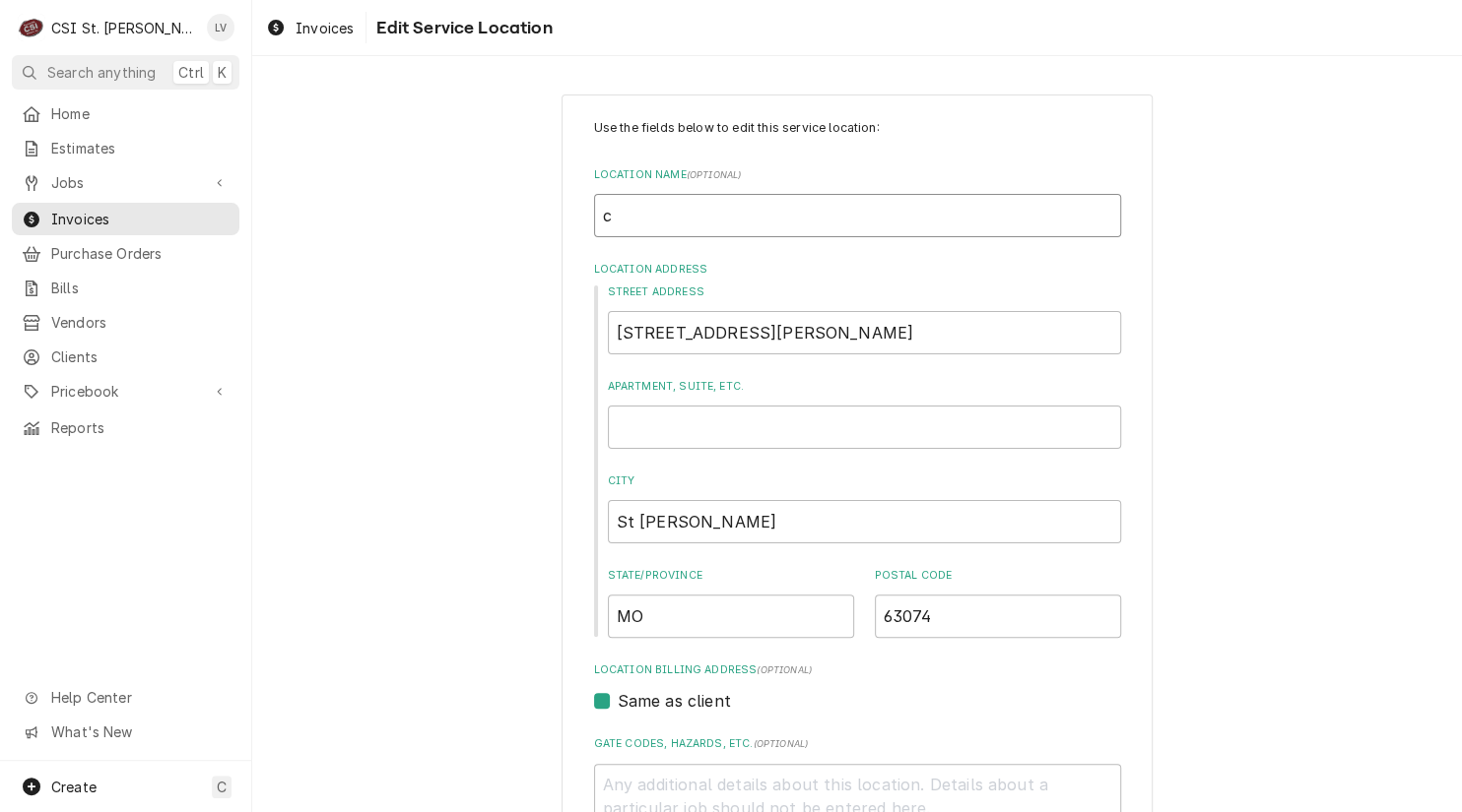
type input "cH"
type textarea "x"
type input "cHI"
type textarea "x"
type input "cH"
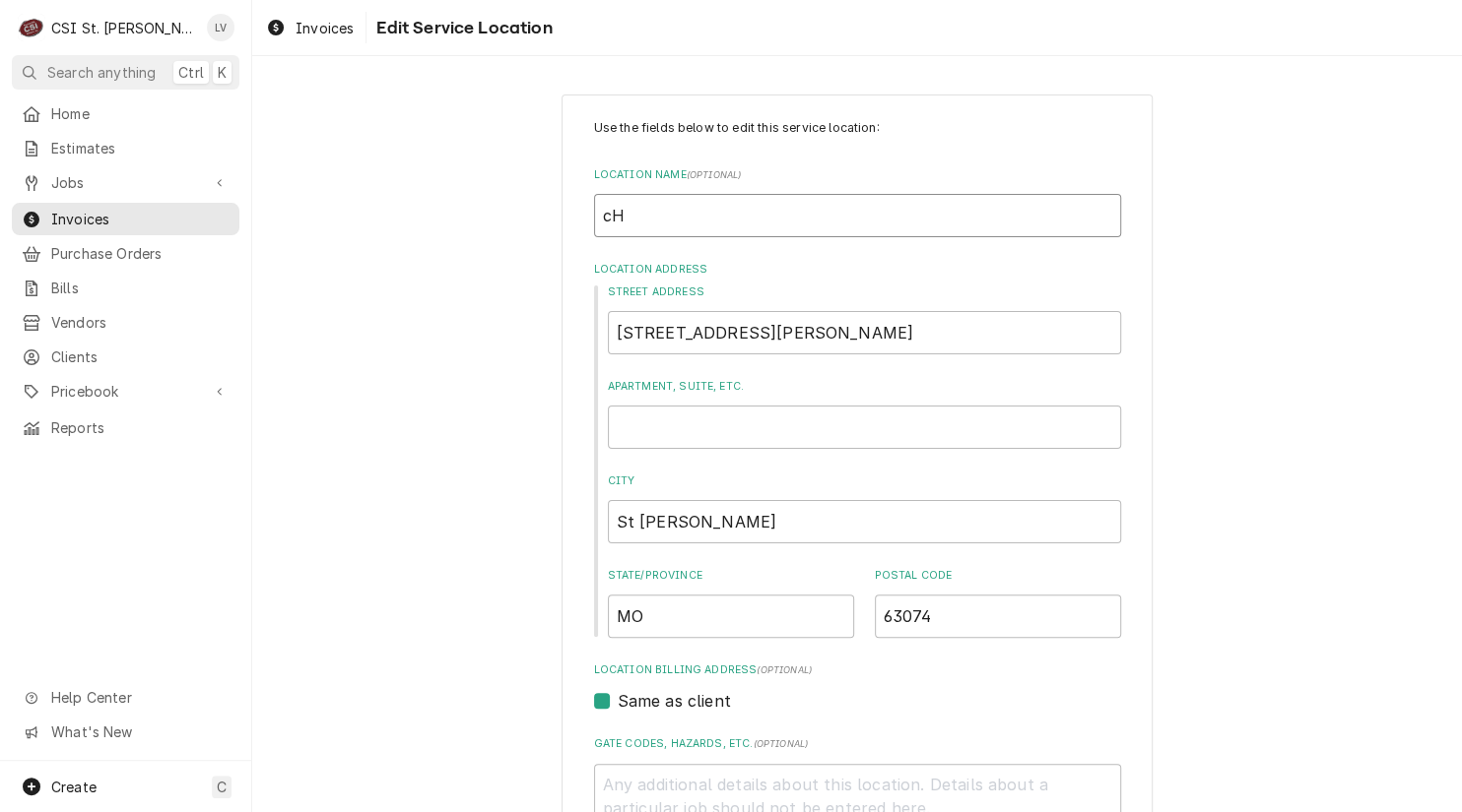
type textarea "x"
type input "c"
type textarea "x"
type input "C"
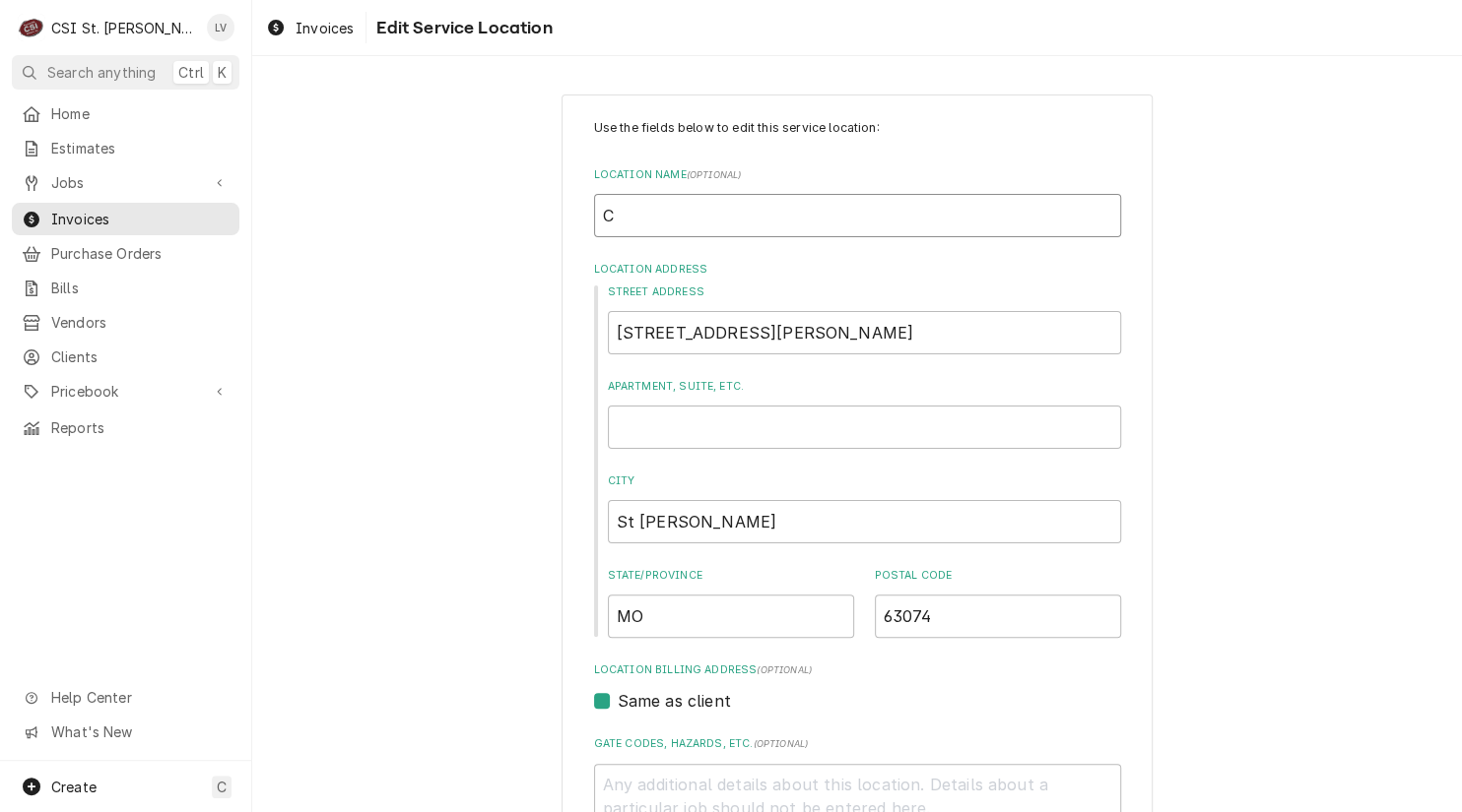
type textarea "x"
type input "Ch"
type textarea "x"
type input "Chi"
type textarea "x"
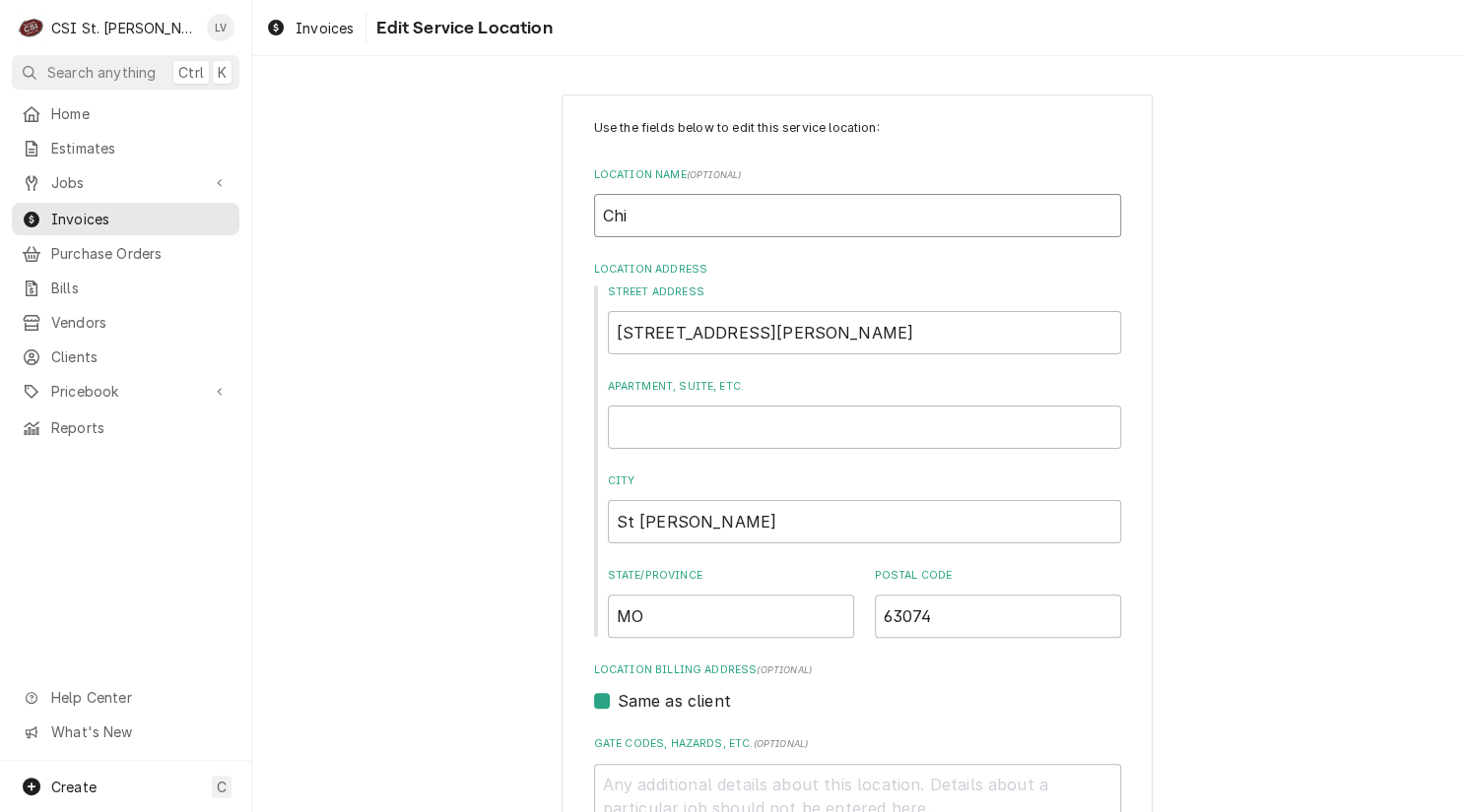
type input "Chic"
type textarea "x"
type input "Chick"
type textarea "x"
type input "Chick-"
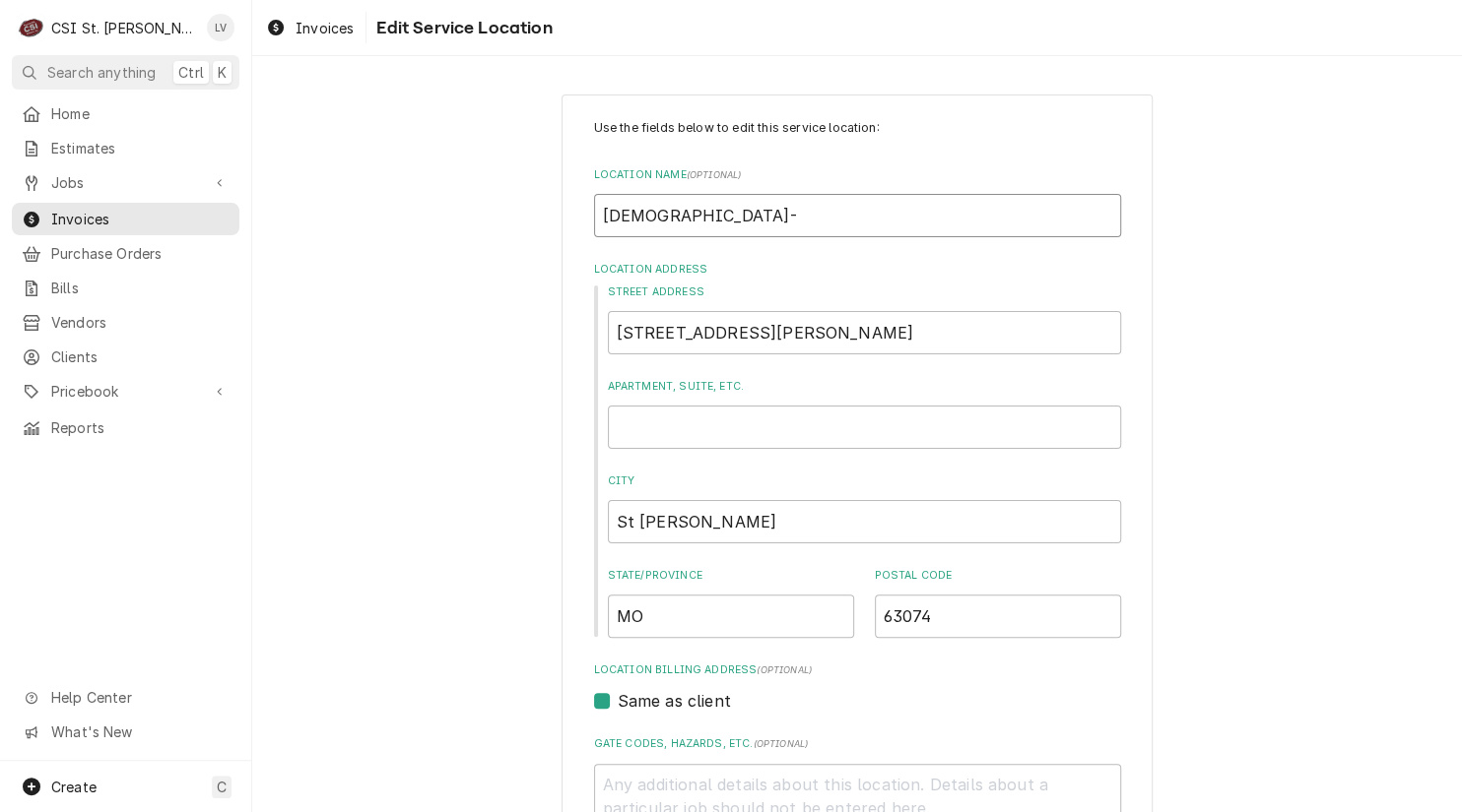
type textarea "x"
type input "Chick-f"
type textarea "x"
type input "Chick-fi"
type textarea "x"
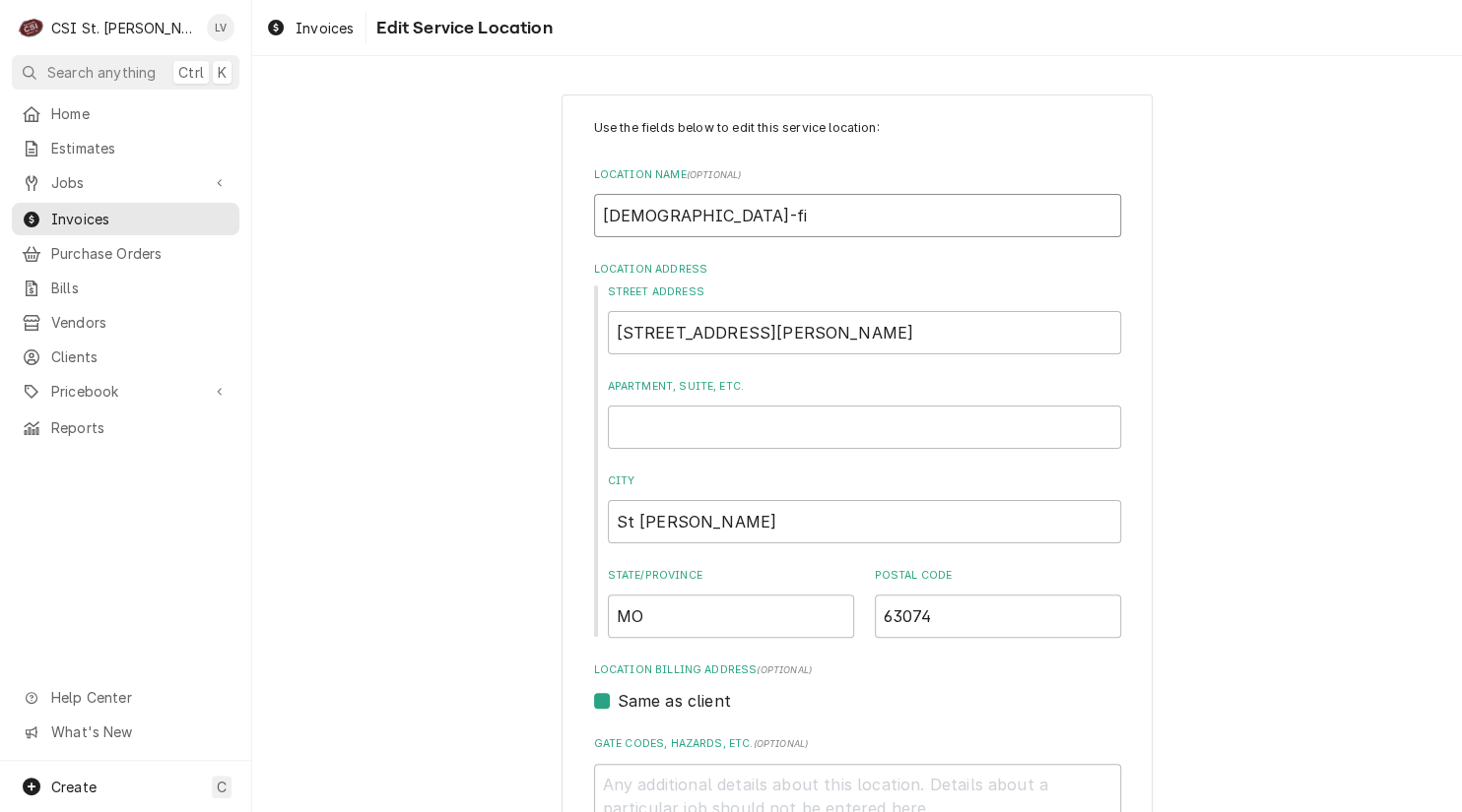
type input "Chick-fil"
type textarea "x"
type input "Chick-fil-"
type textarea "x"
type input "Chick-fil-A"
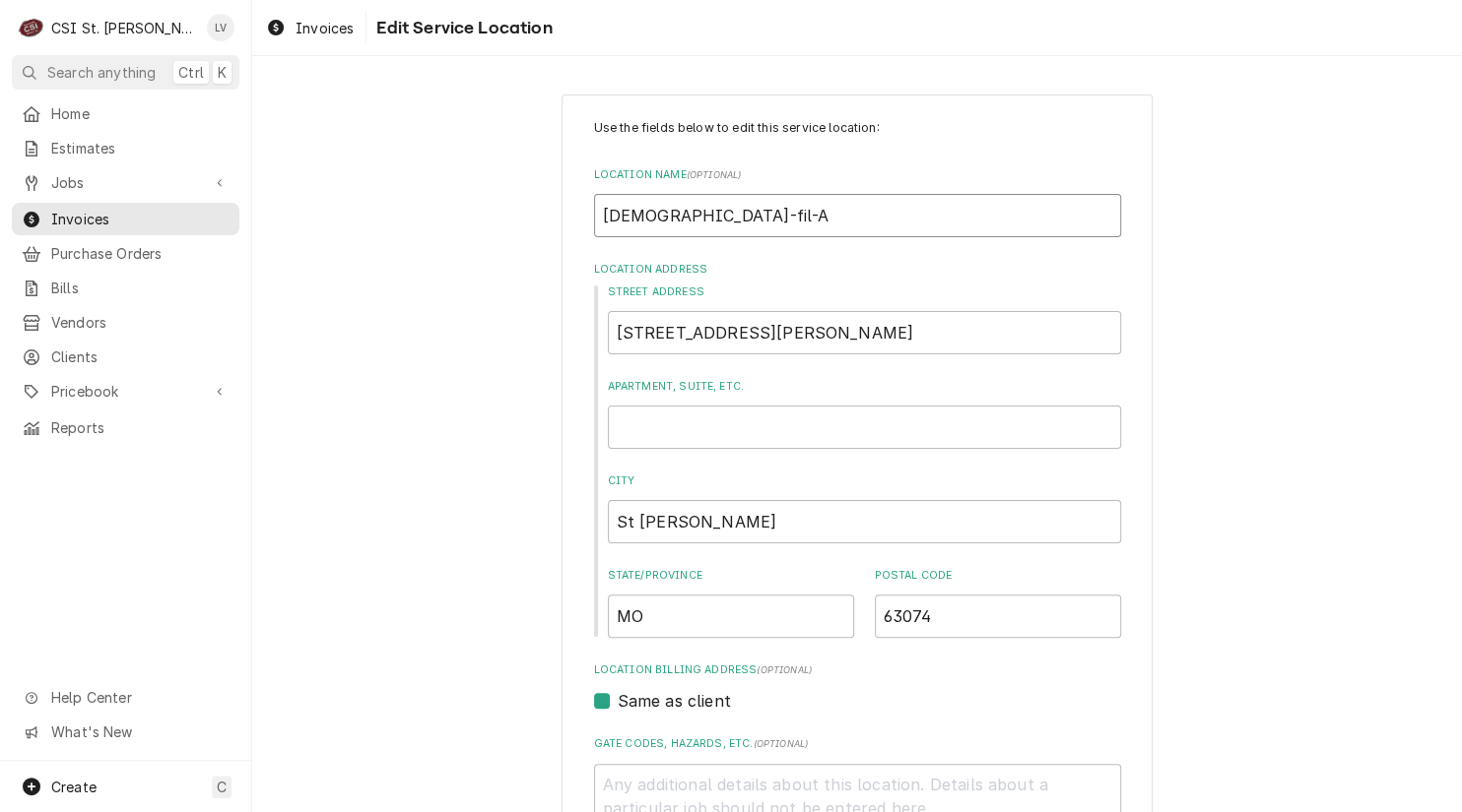
type textarea "x"
type input "Chick-fil-A"
type textarea "x"
type input "Chick-fil-A S"
type textarea "x"
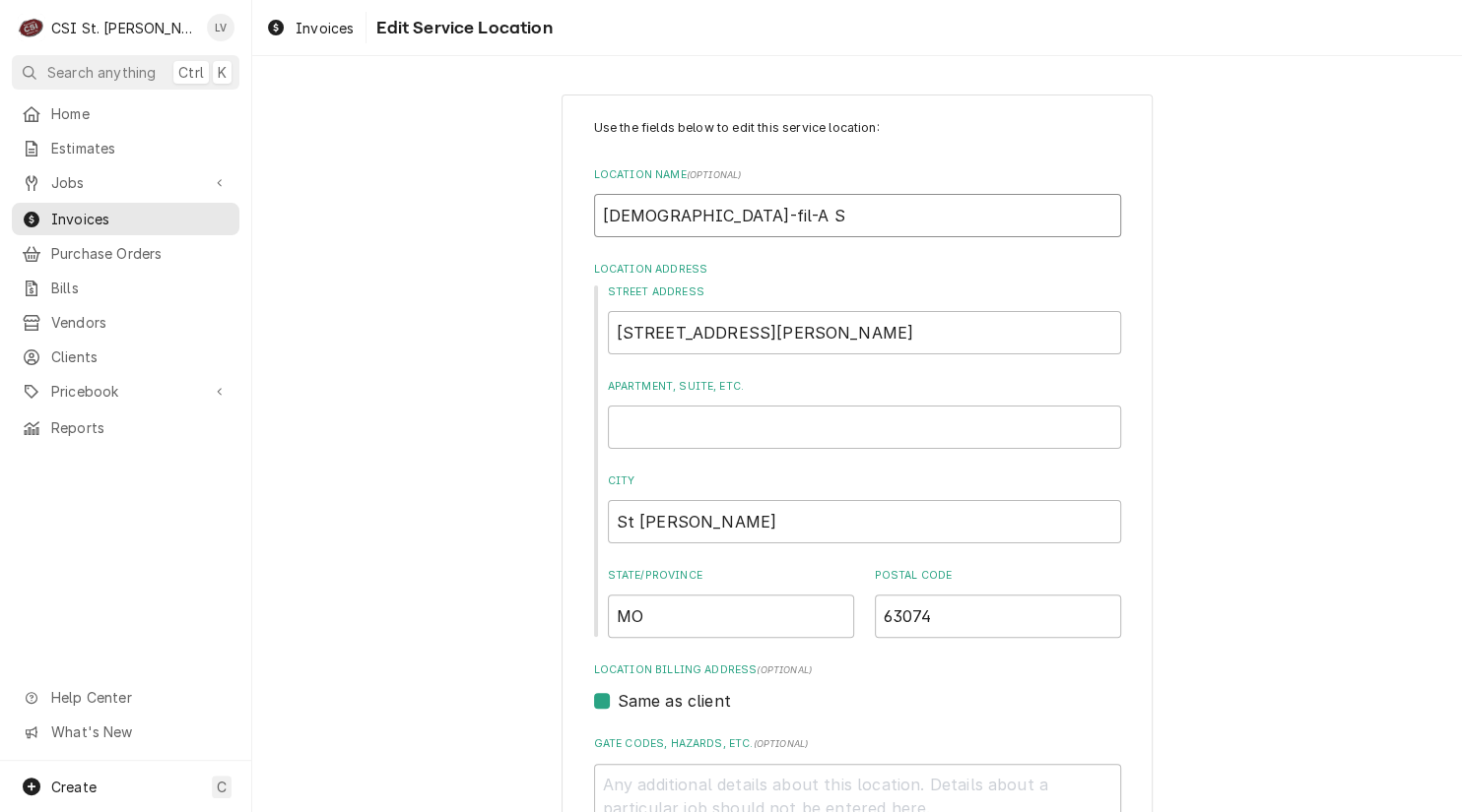
type input "Chick-fil-A St"
type textarea "x"
type input "Chick-fil-A St."
type textarea "x"
type input "Chick-fil-A St."
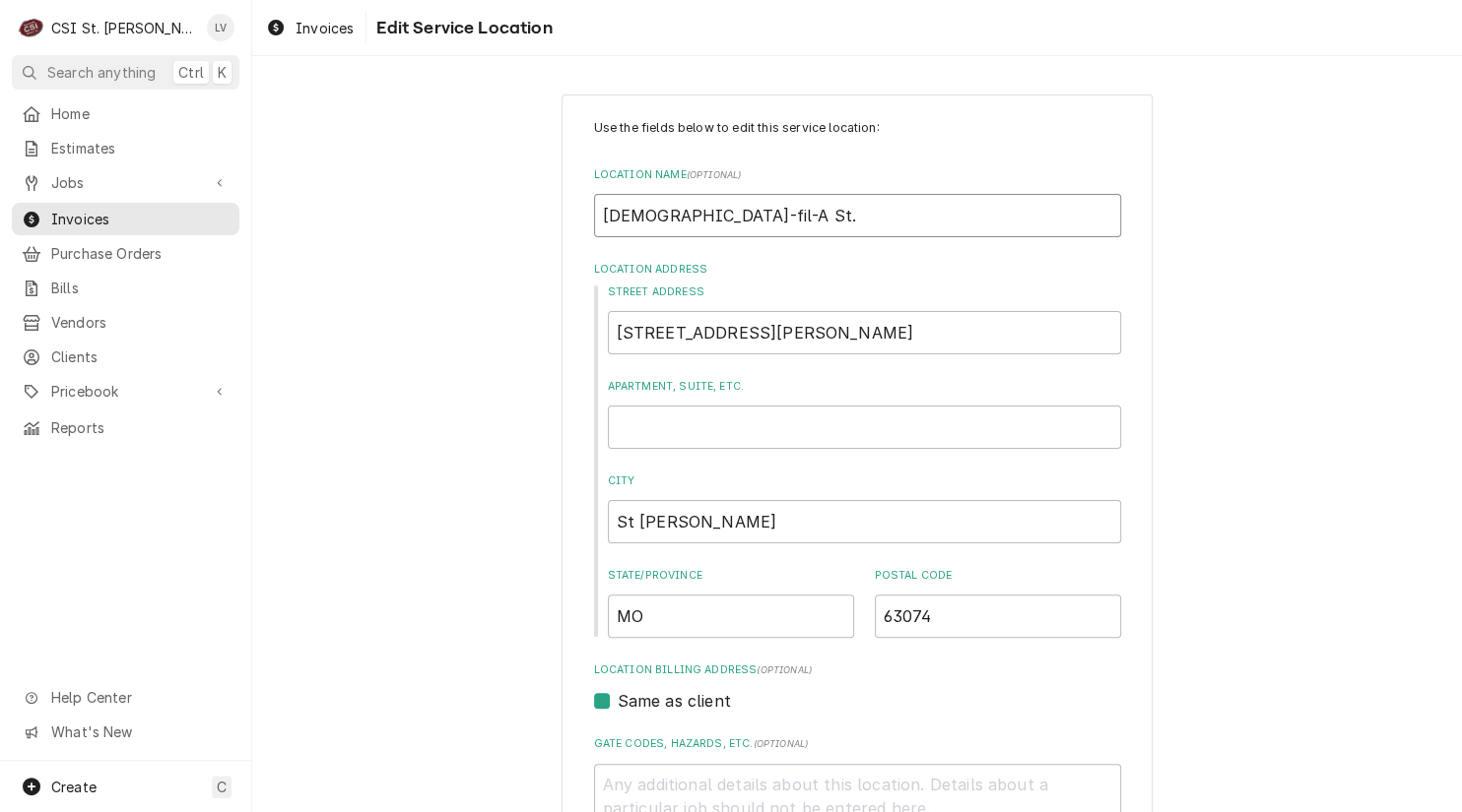
type textarea "x"
type input "Chick-fil-A St. A"
type textarea "x"
type input "Chick-fil-A St. An"
type textarea "x"
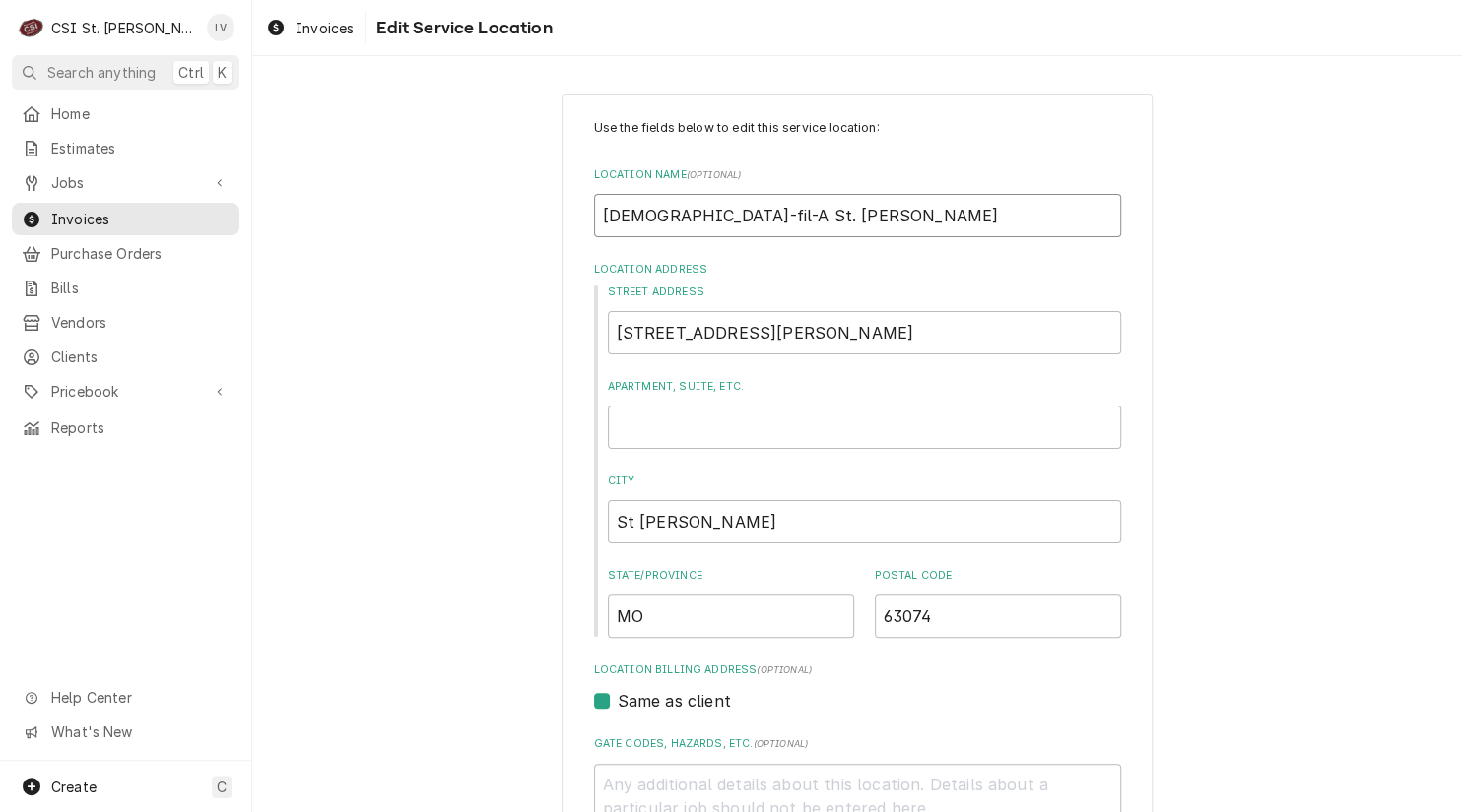
type input "Chick-fil-A St. Ann"
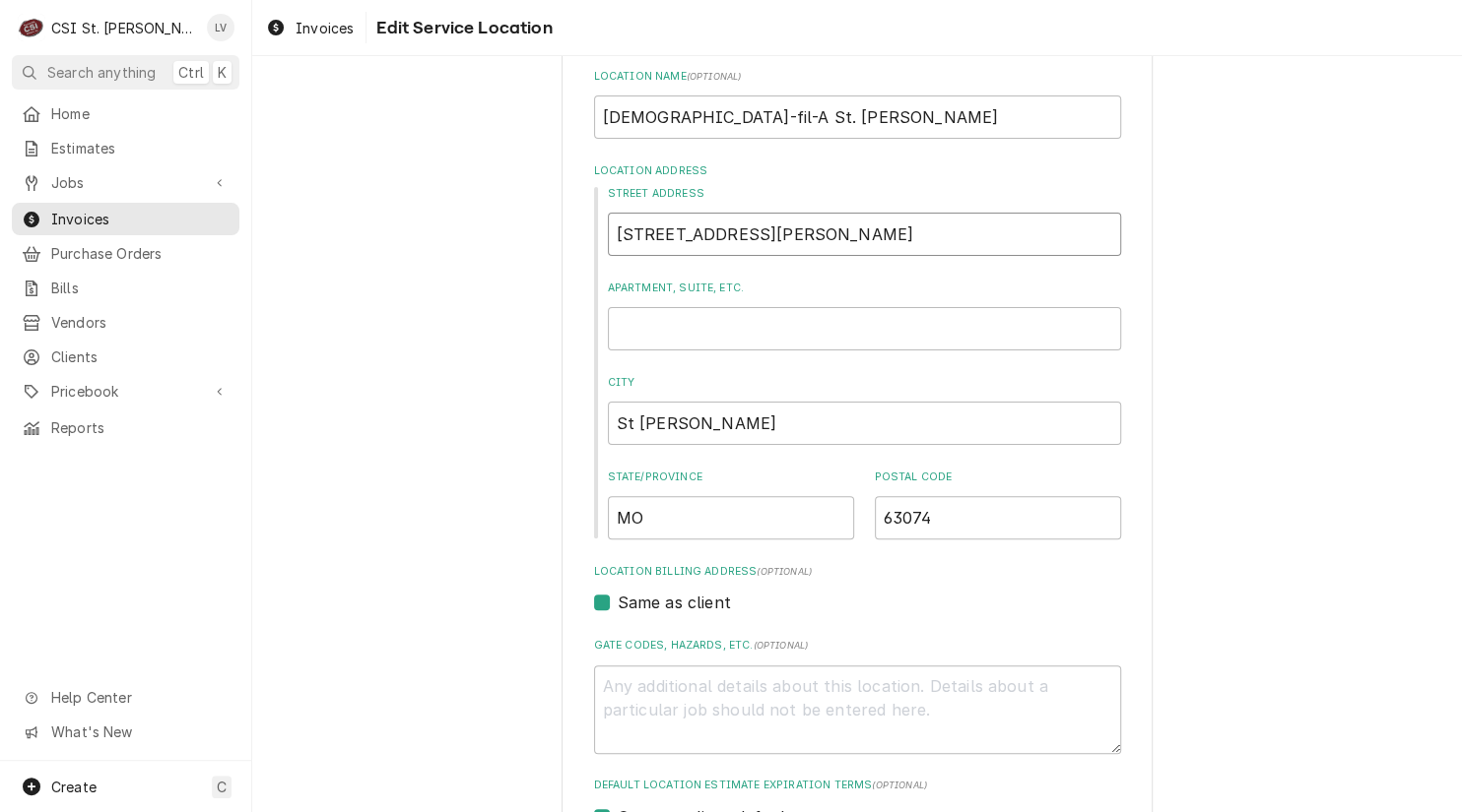
click at [668, 234] on input "10897 St Charles Rock Rd" at bounding box center [863, 234] width 513 height 43
type textarea "x"
type input "10897 Sat Charles Rock Rd"
type textarea "x"
type input "10897 Sait Charles Rock Rd"
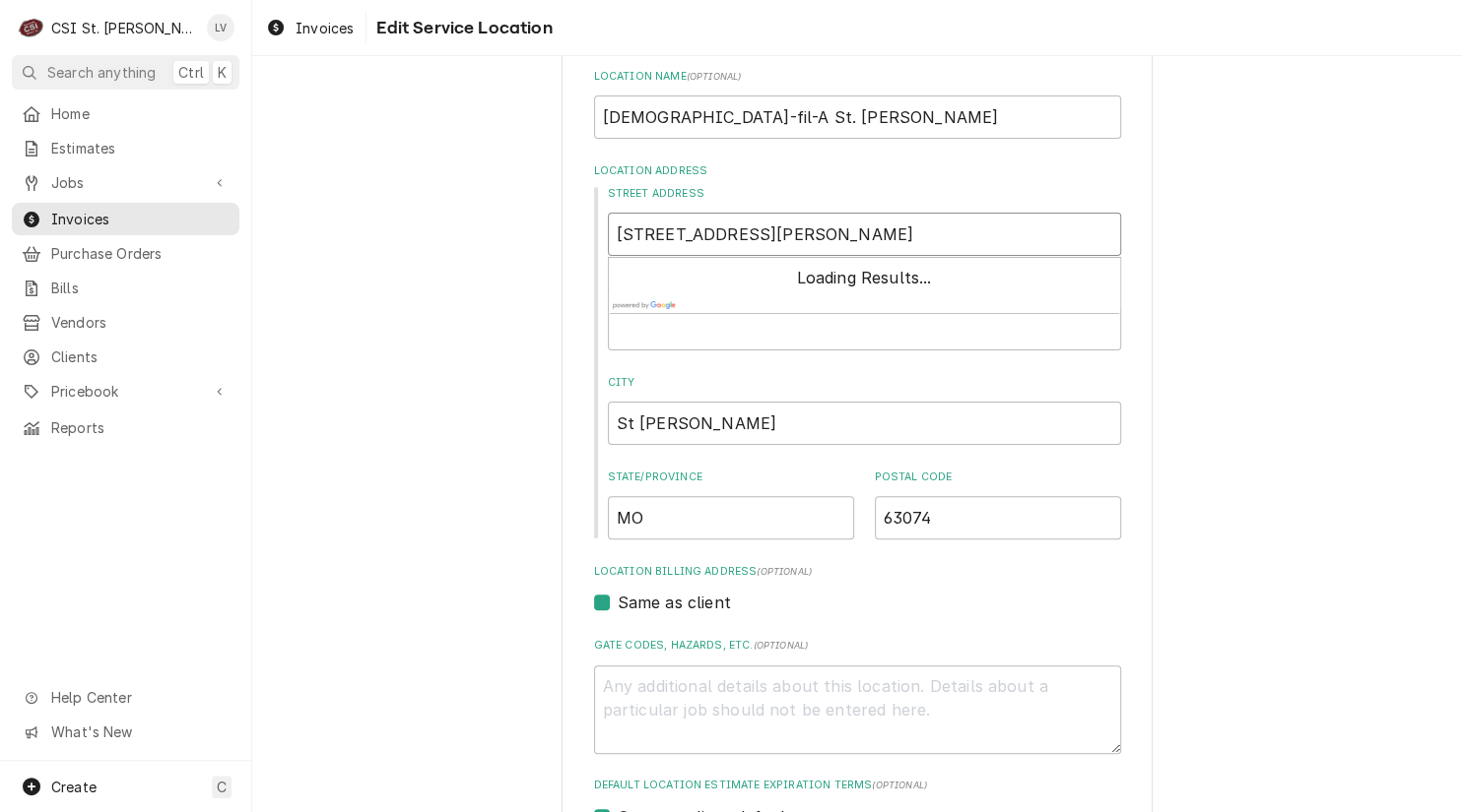
type textarea "x"
type input "10897 Saint Charles Rock Rd"
click at [1188, 278] on div "Use the fields below to edit this service location: Location Name ( optional ) …" at bounding box center [856, 582] width 1209 height 1209
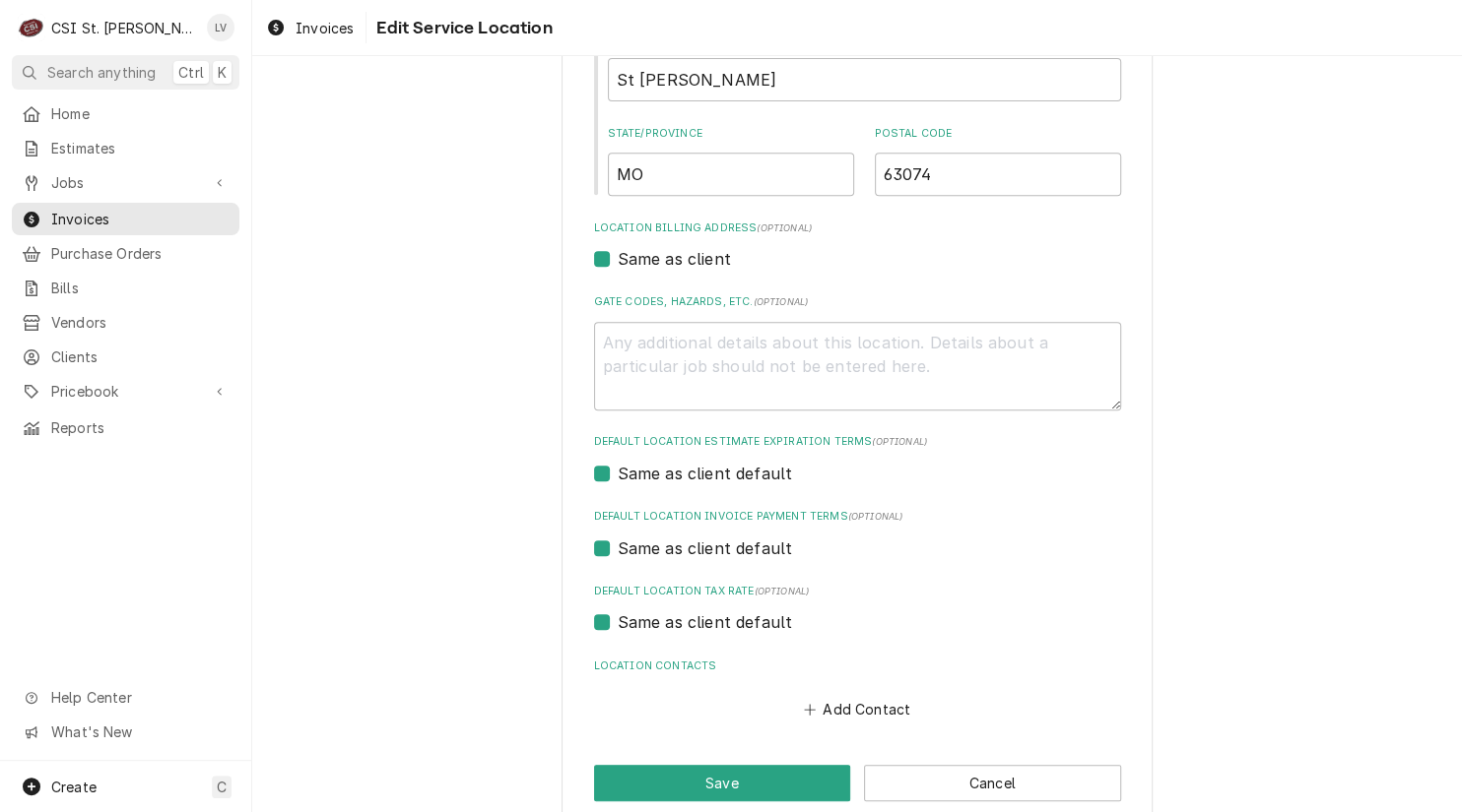
scroll to position [471, 0]
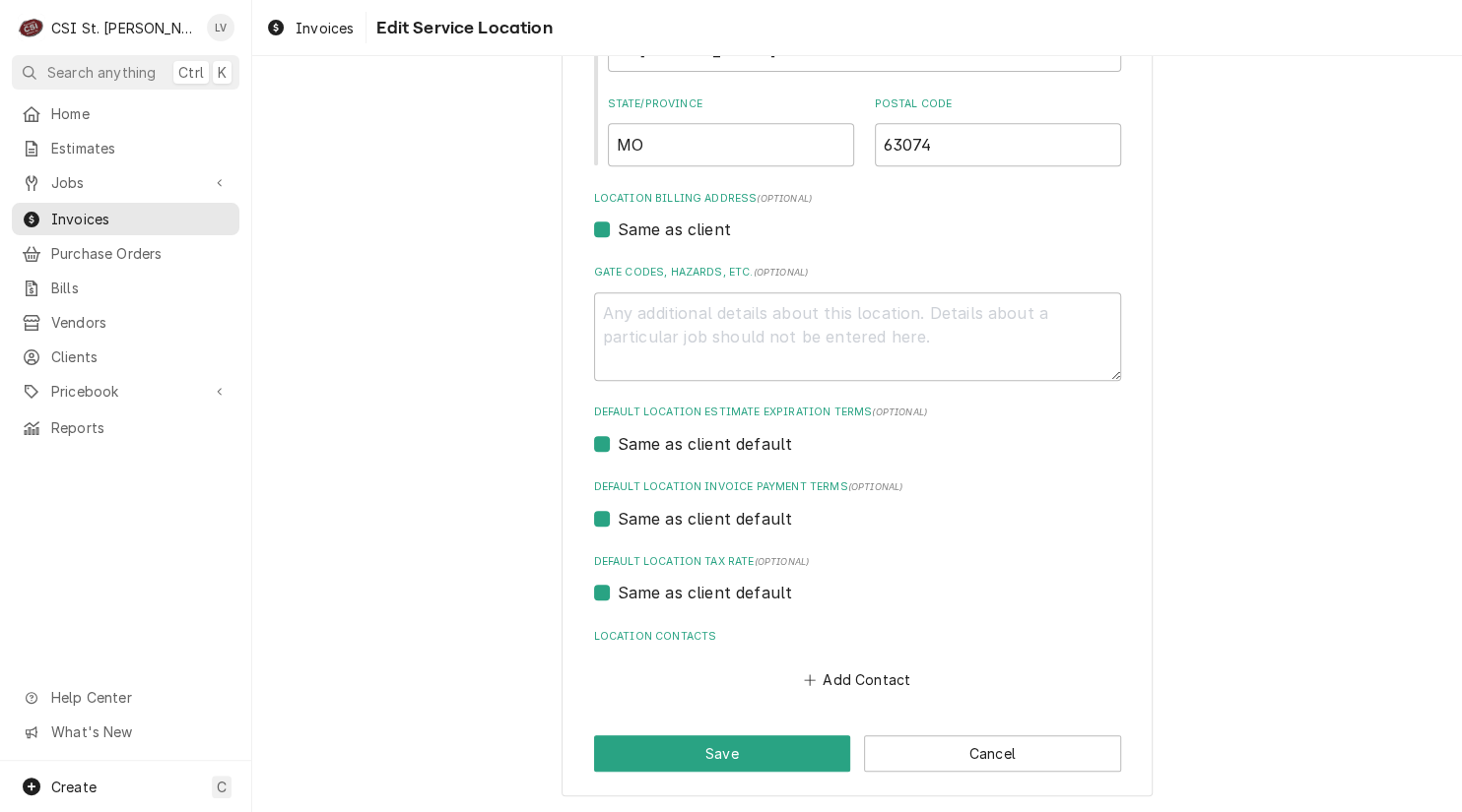
click at [618, 597] on label "Same as client default" at bounding box center [705, 592] width 175 height 24
click at [618, 597] on input "Same as client default" at bounding box center [880, 601] width 527 height 43
checkbox input "false"
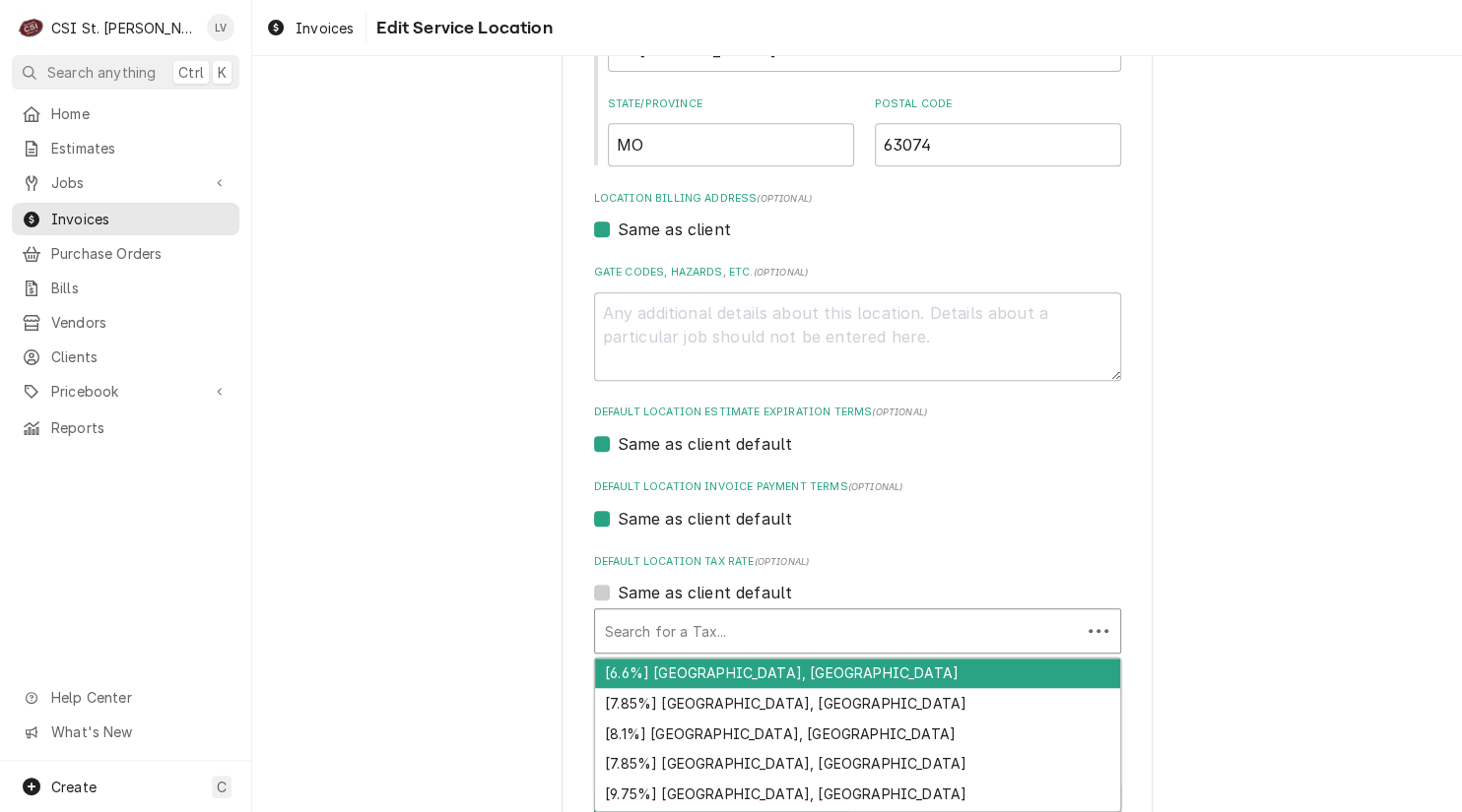
click at [634, 637] on div "Default Location Tax Rate" at bounding box center [837, 630] width 466 height 35
type textarea "x"
type input "e"
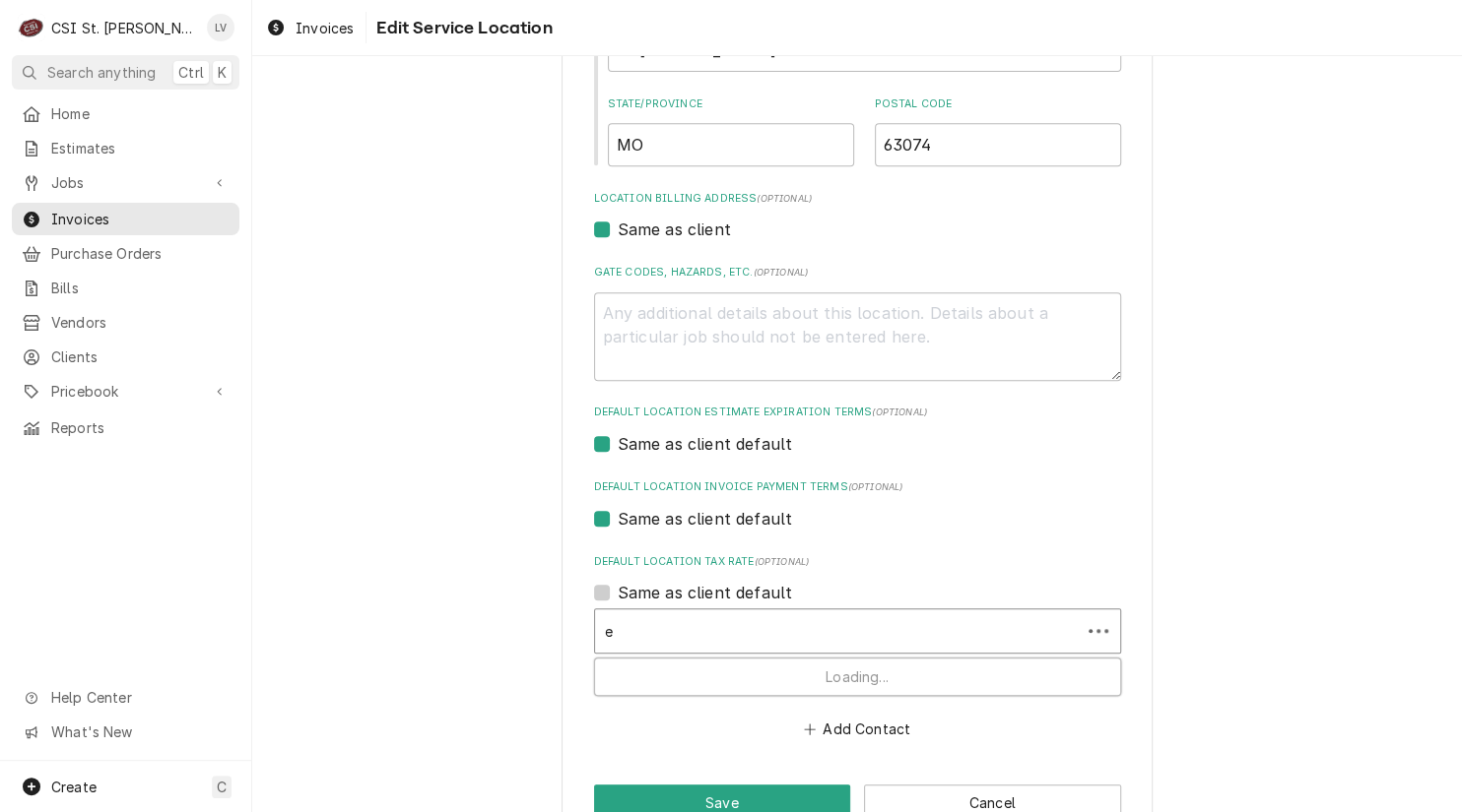
type textarea "x"
type input "ex"
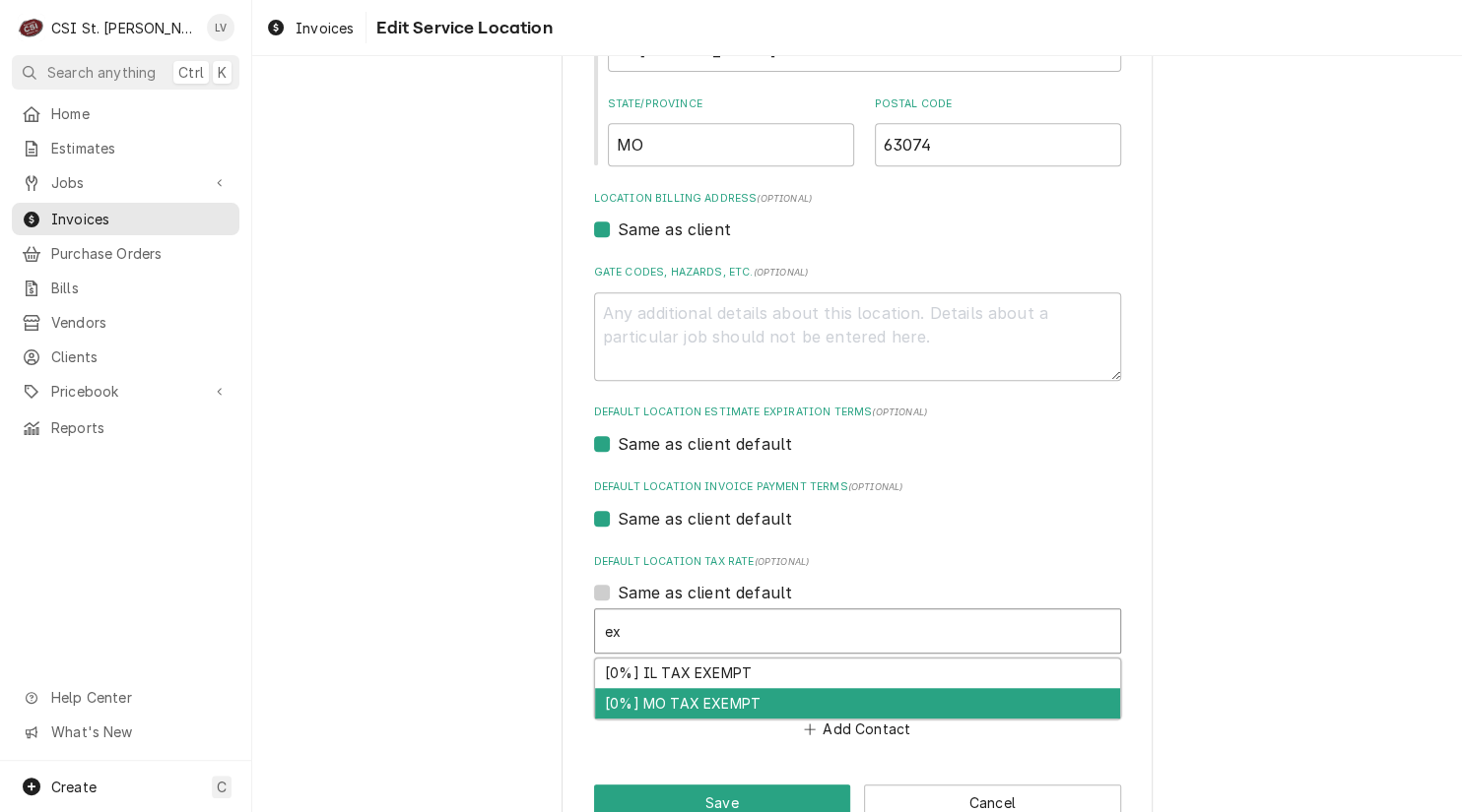
click at [670, 698] on div "[0%] MO TAX EXEMPT" at bounding box center [856, 703] width 525 height 31
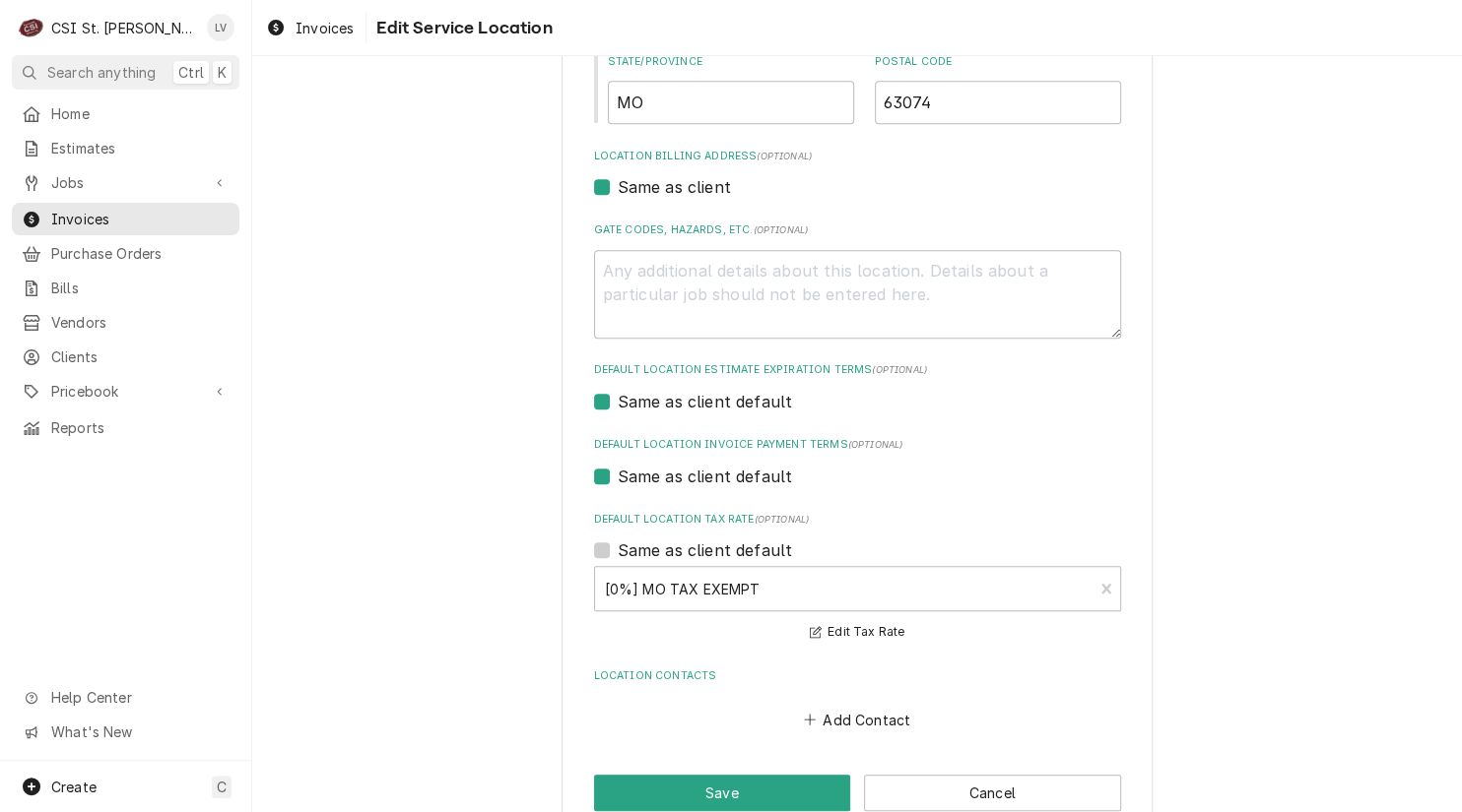
scroll to position [553, 0]
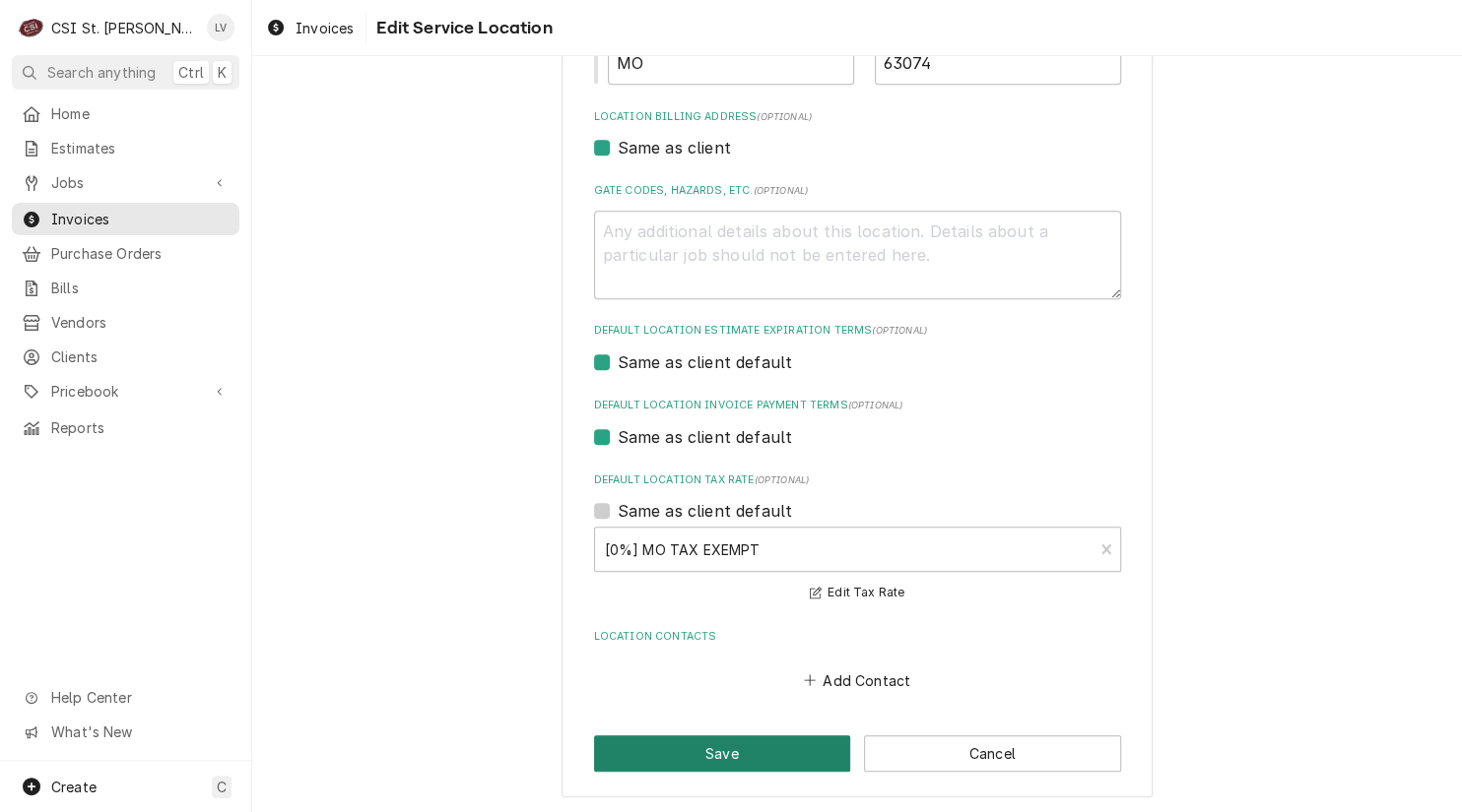
click at [674, 760] on button "Save" at bounding box center [722, 753] width 257 height 36
type textarea "x"
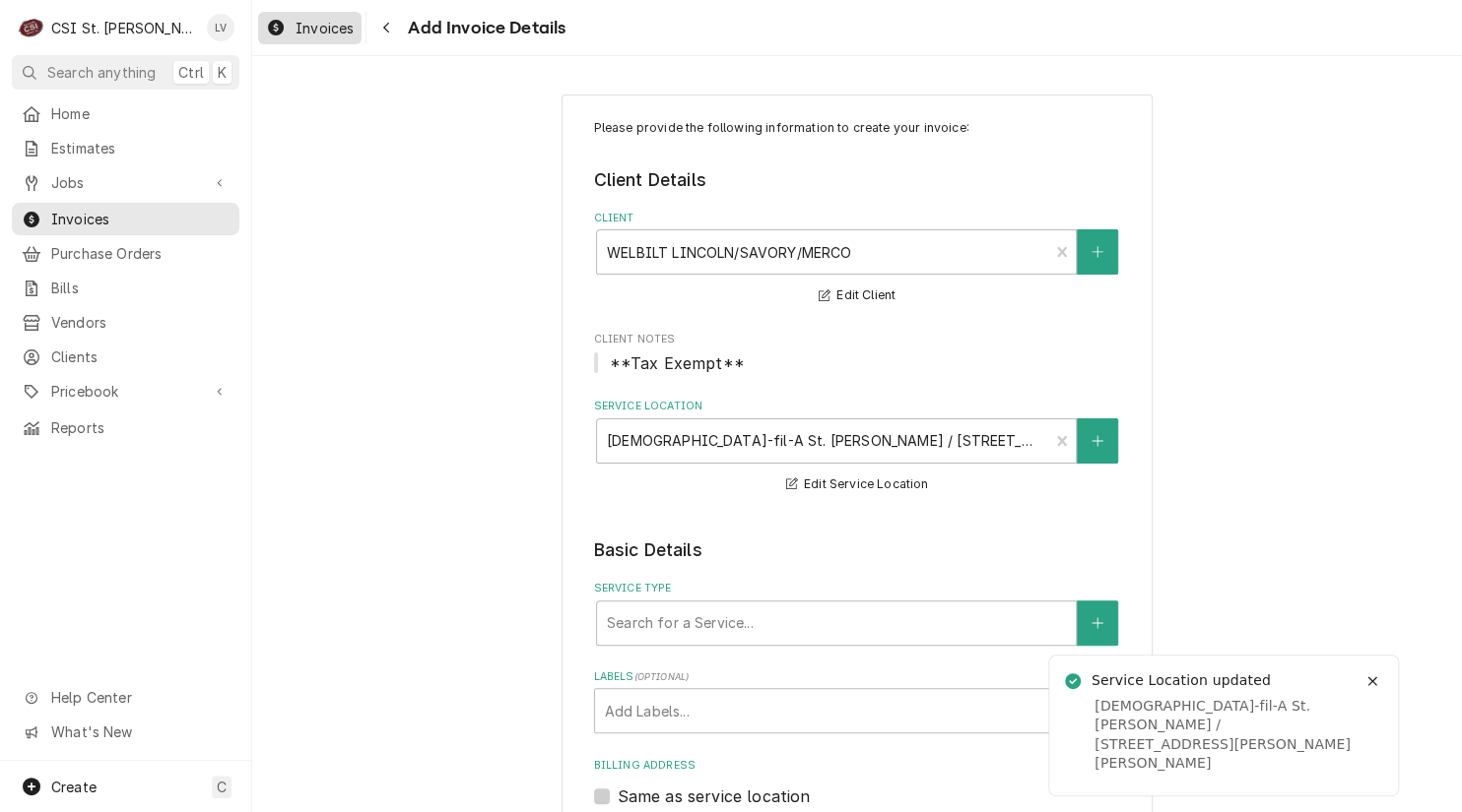
click at [296, 29] on span "Invoices" at bounding box center [325, 28] width 58 height 21
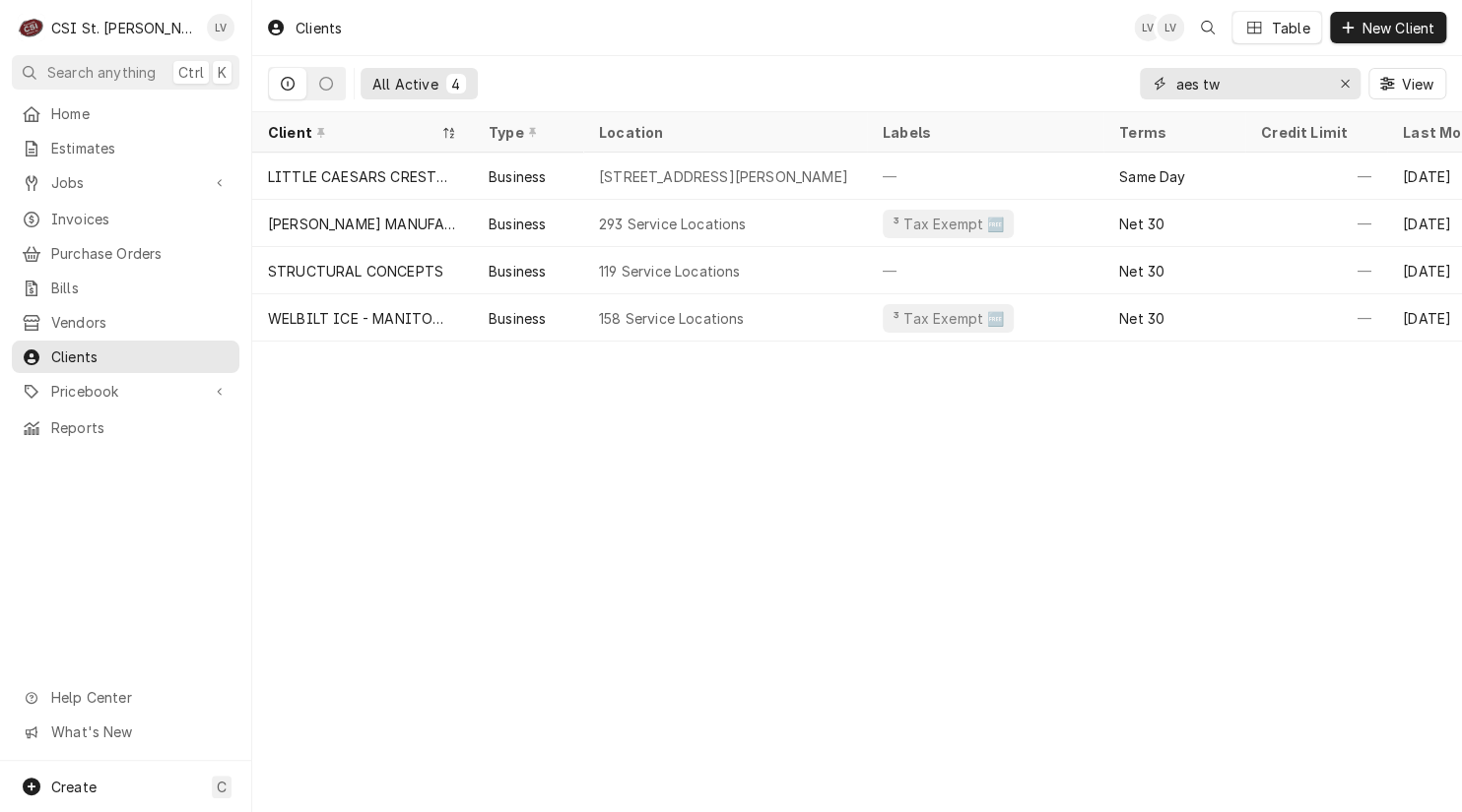
drag, startPoint x: 1236, startPoint y: 78, endPoint x: 1143, endPoint y: 75, distance: 93.0
click at [1143, 75] on div "aes tw" at bounding box center [1249, 84] width 221 height 32
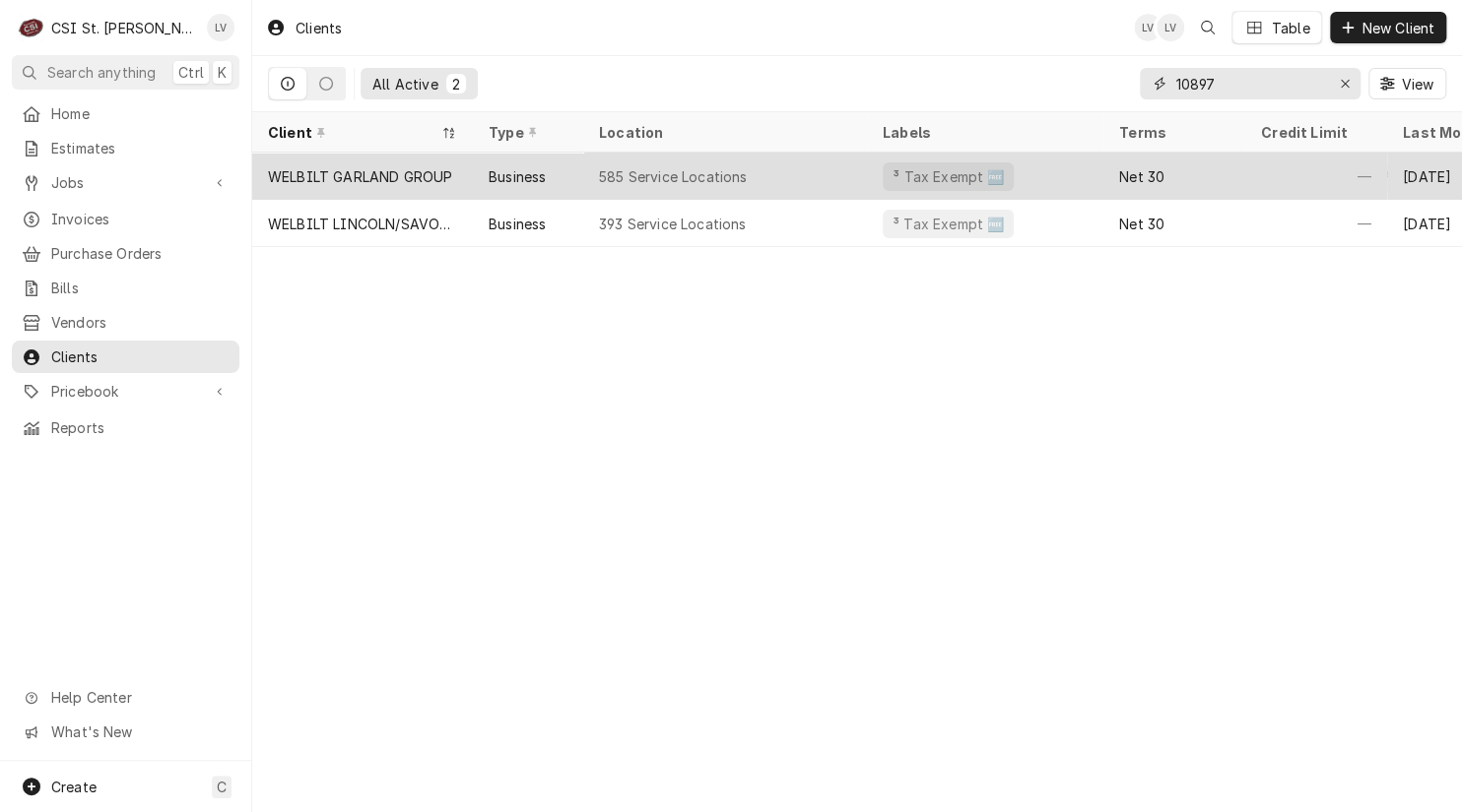
type input "10897"
click at [309, 160] on div "WELBILT GARLAND GROUP" at bounding box center [362, 176] width 221 height 47
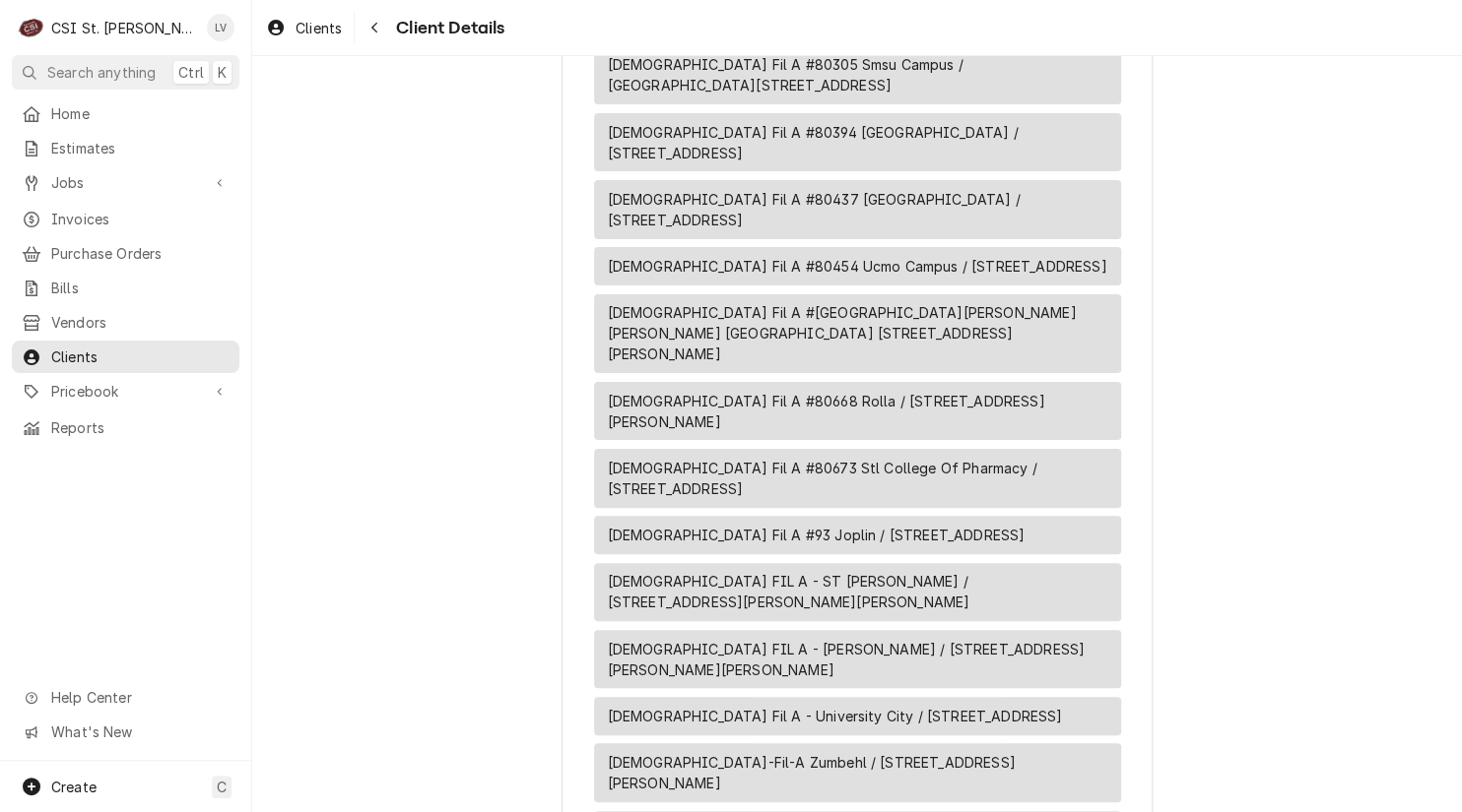
scroll to position [7580, 0]
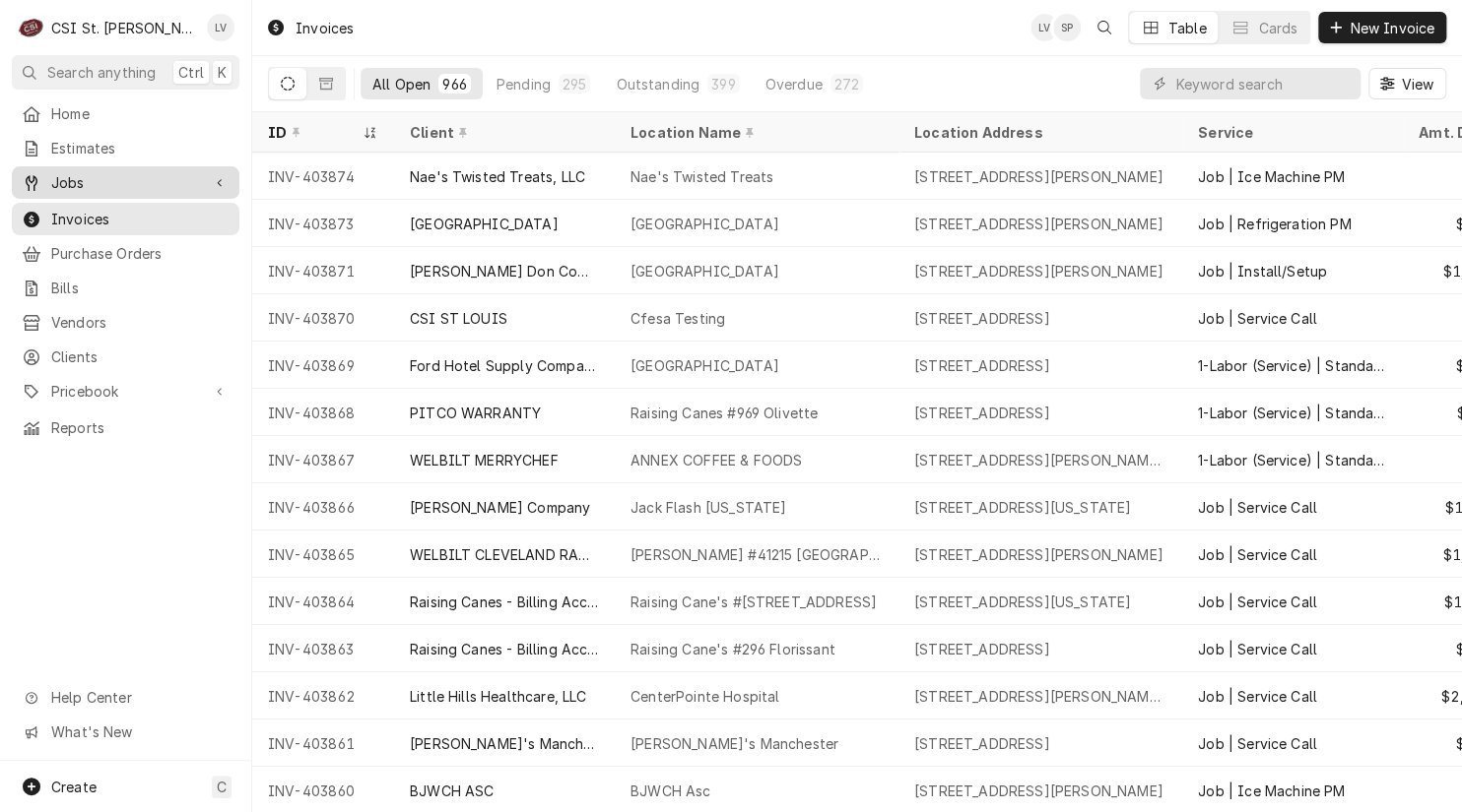
click at [100, 172] on span "Jobs" at bounding box center [125, 182] width 149 height 21
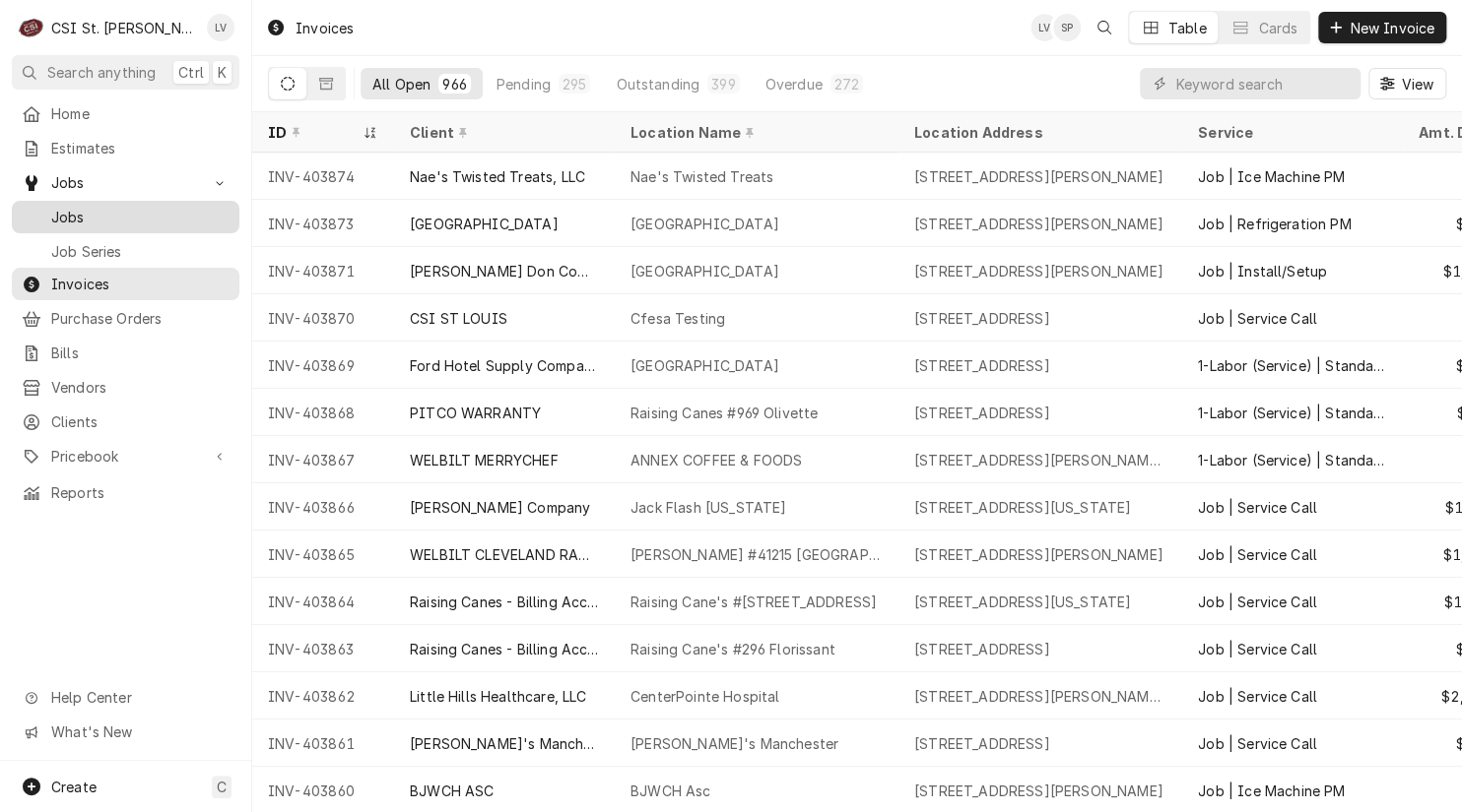
click at [79, 207] on span "Jobs" at bounding box center [140, 217] width 178 height 21
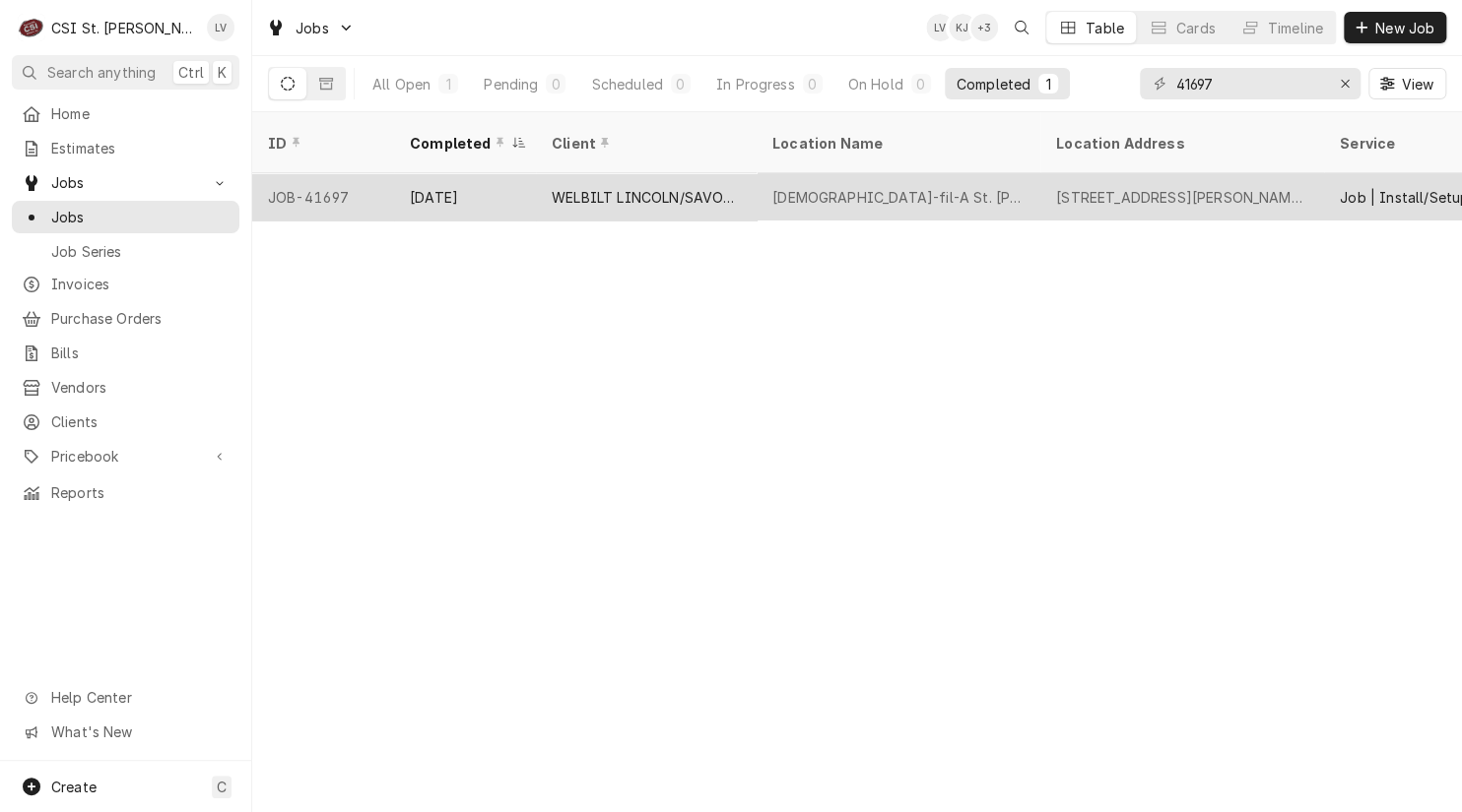
click at [601, 186] on div "WELBILT LINCOLN/SAVORY/MERCO" at bounding box center [646, 196] width 221 height 47
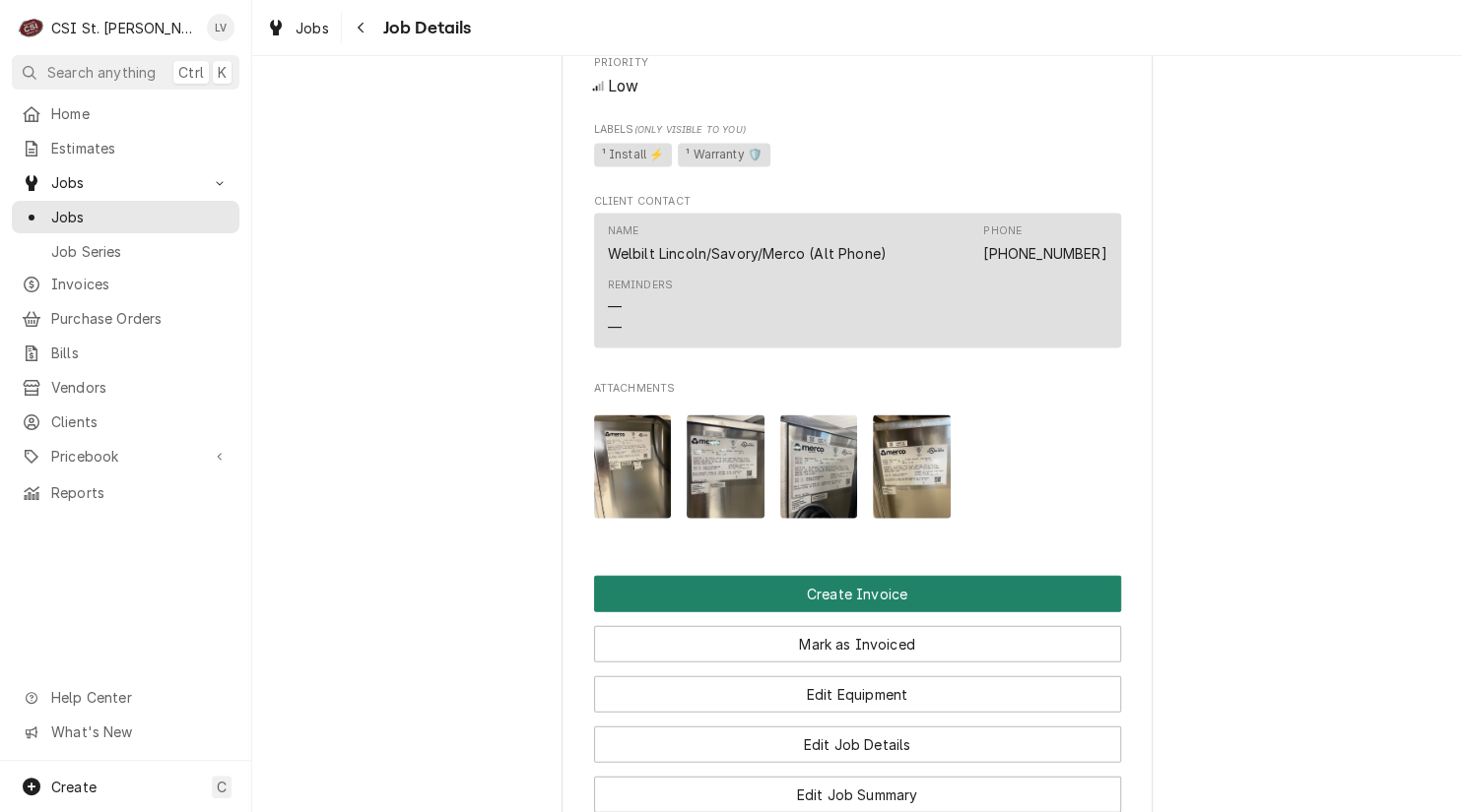
scroll to position [2461, 0]
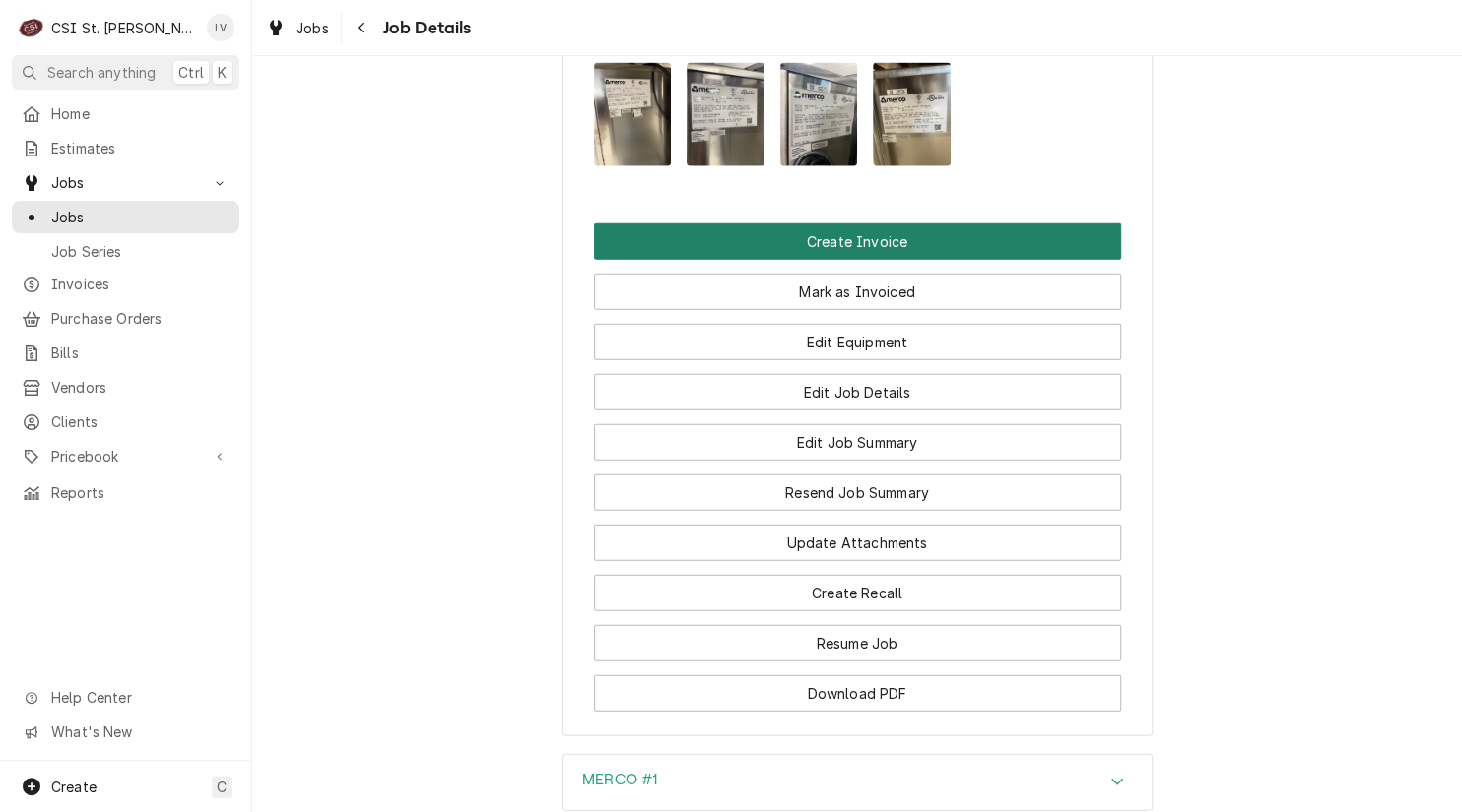
click at [763, 259] on button "Create Invoice" at bounding box center [856, 242] width 527 height 36
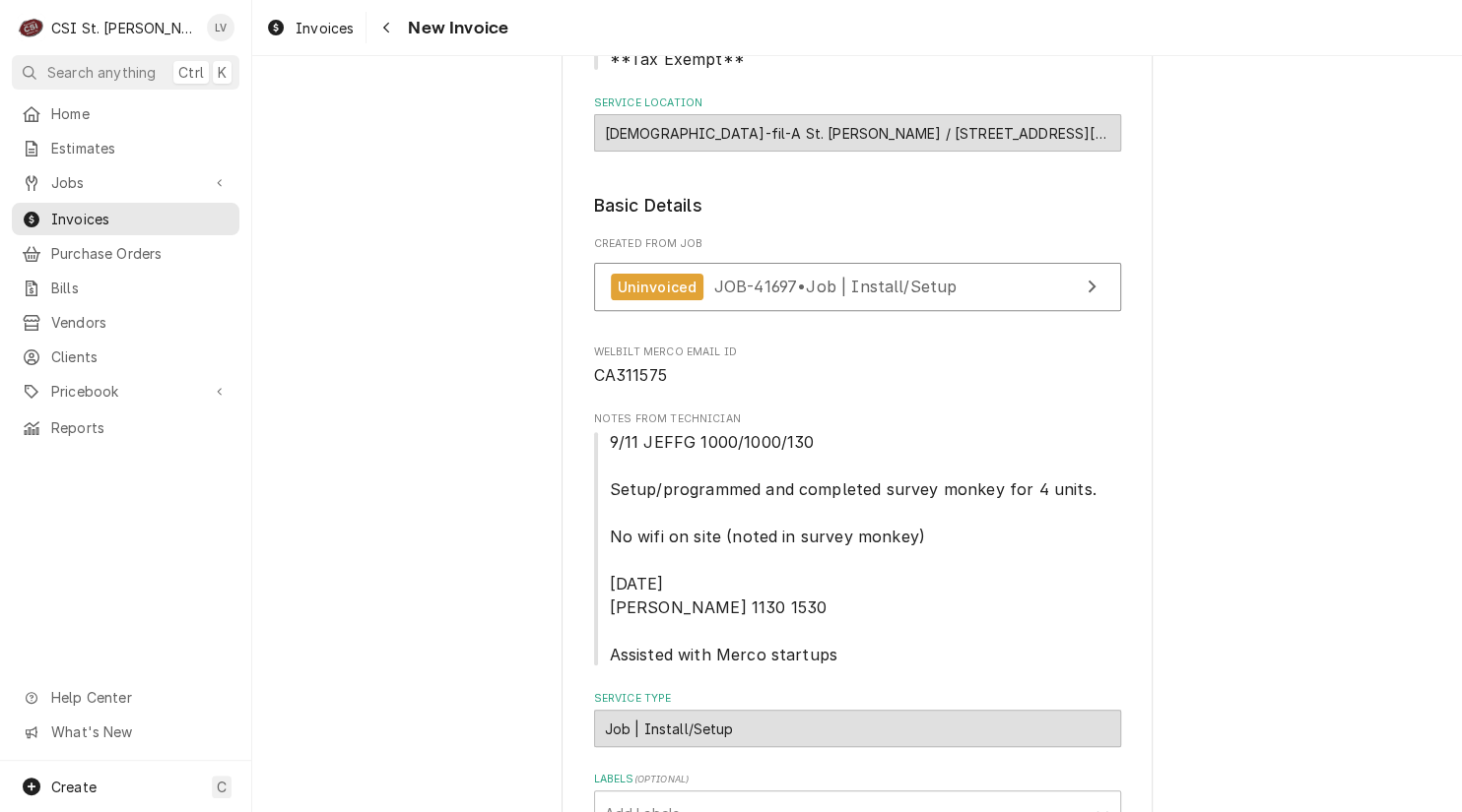
scroll to position [296, 0]
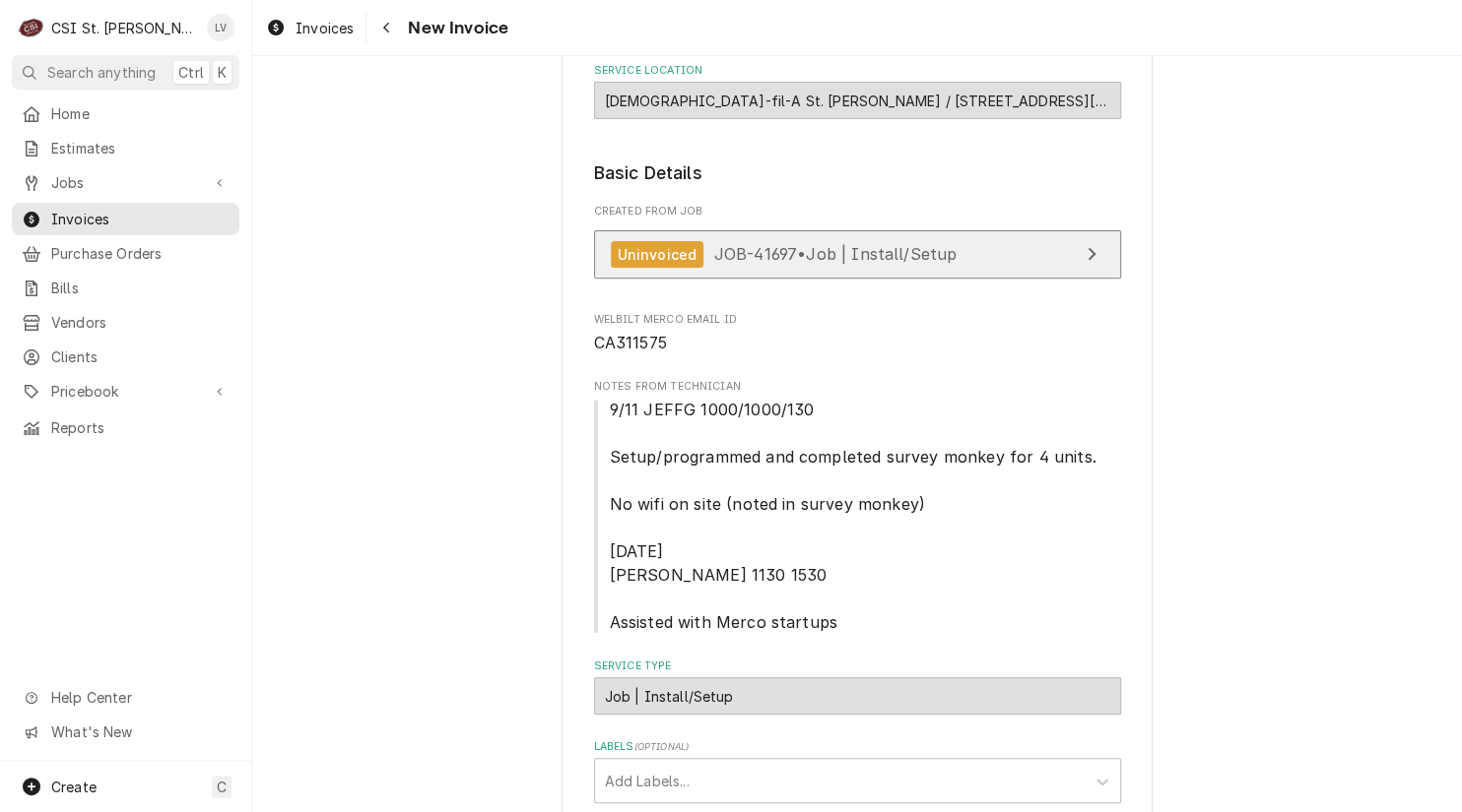
click at [641, 263] on div "Uninvoiced" at bounding box center [658, 254] width 94 height 27
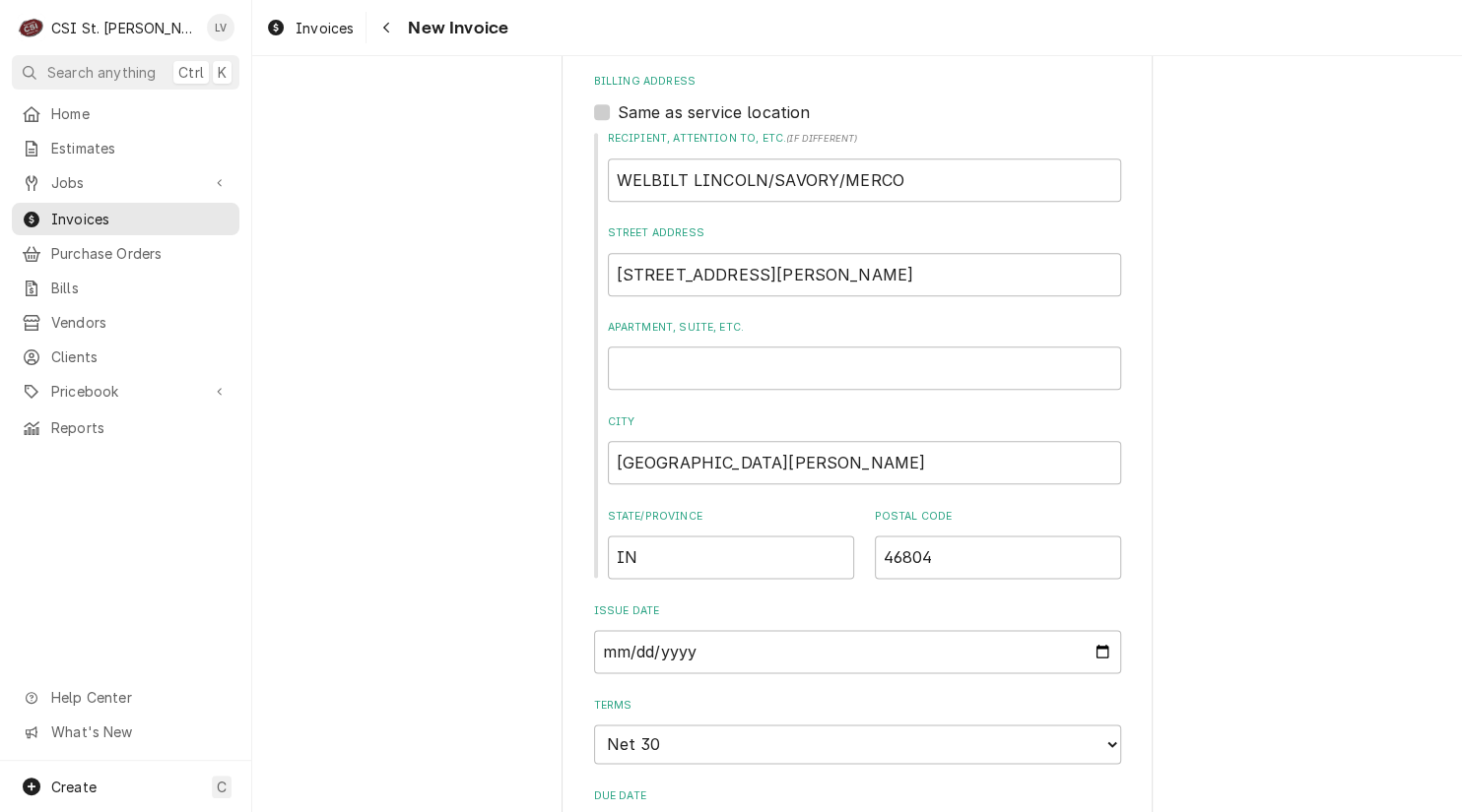
scroll to position [1083, 0]
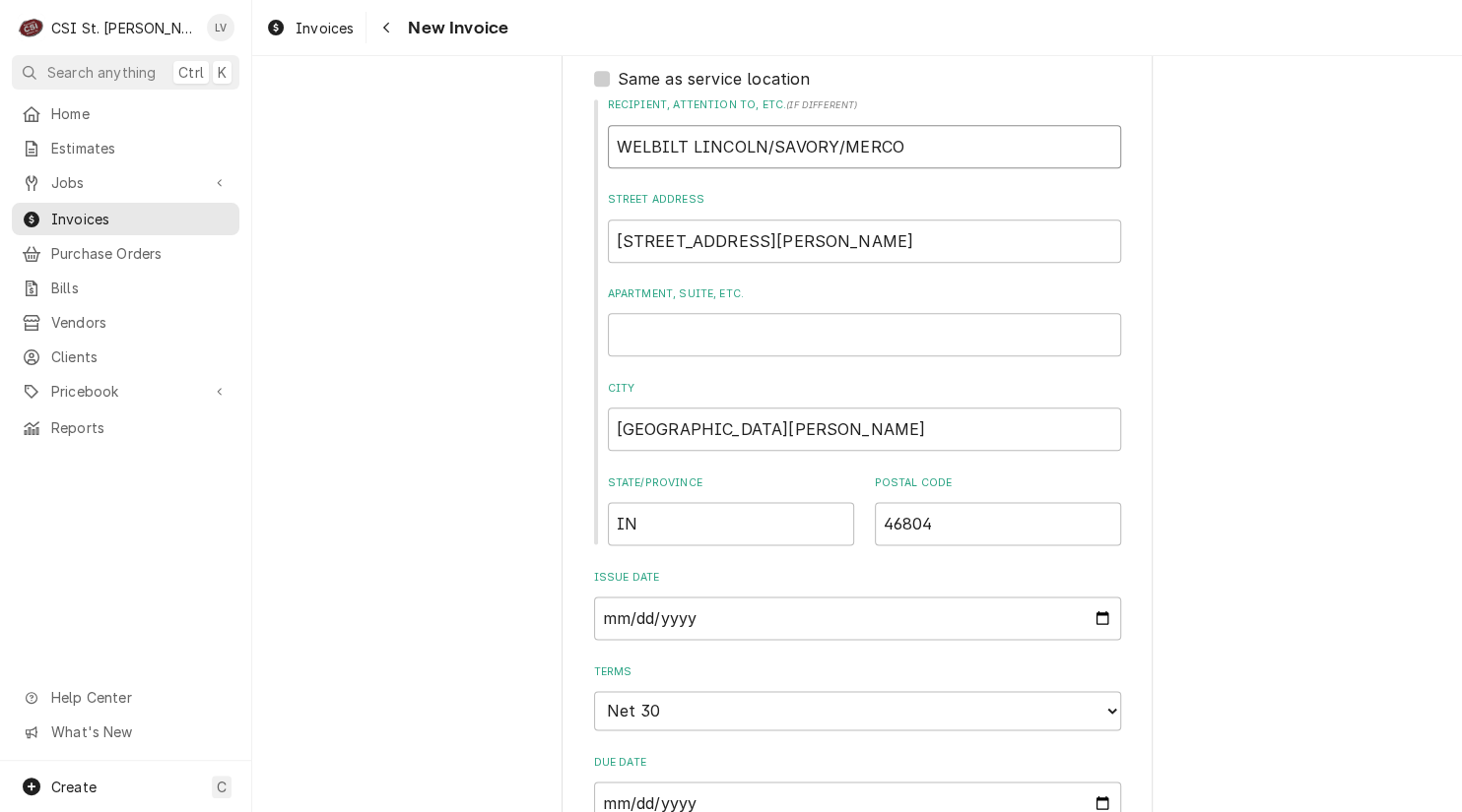
drag, startPoint x: 984, startPoint y: 146, endPoint x: 563, endPoint y: 196, distance: 424.0
type textarea "x"
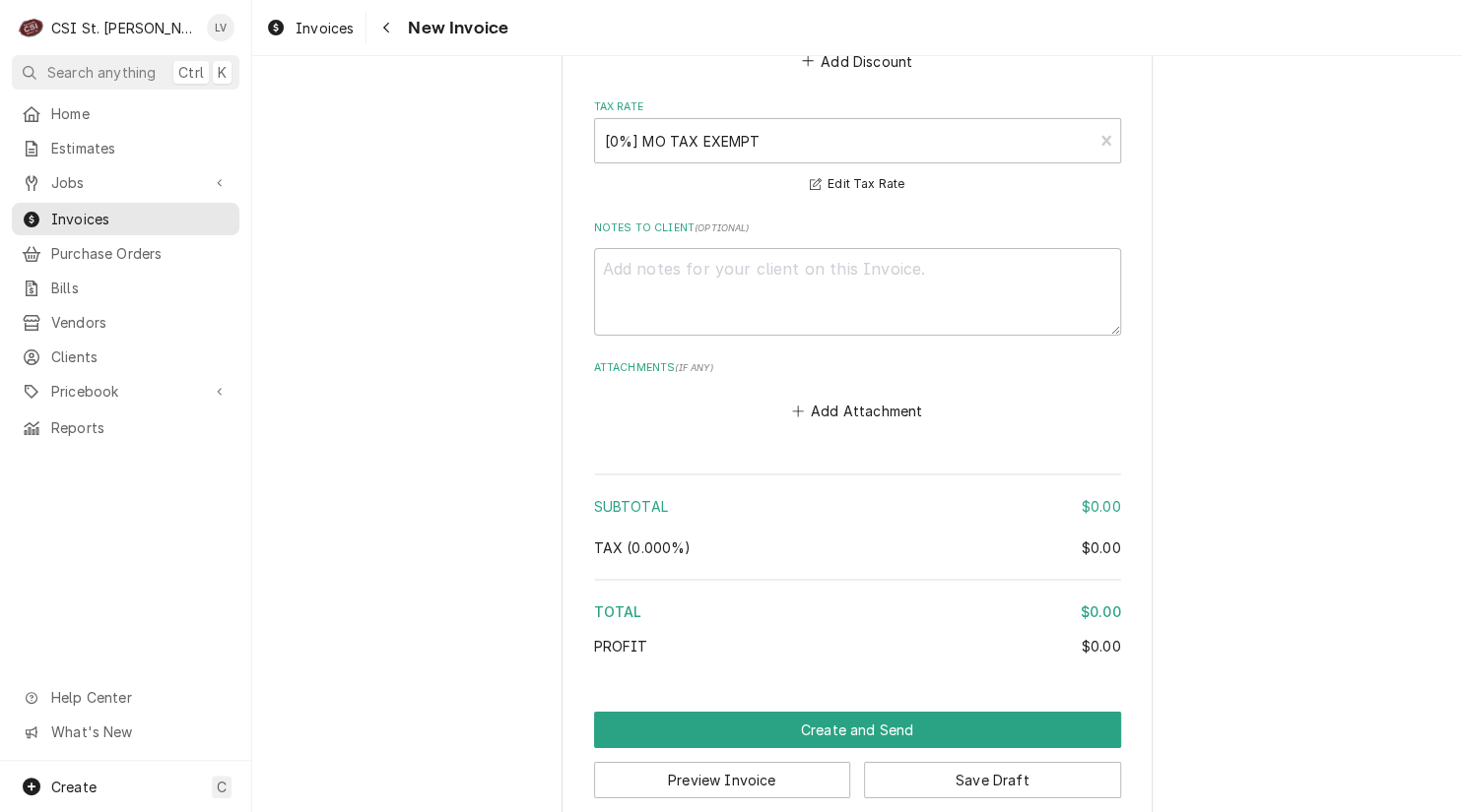
scroll to position [3523, 0]
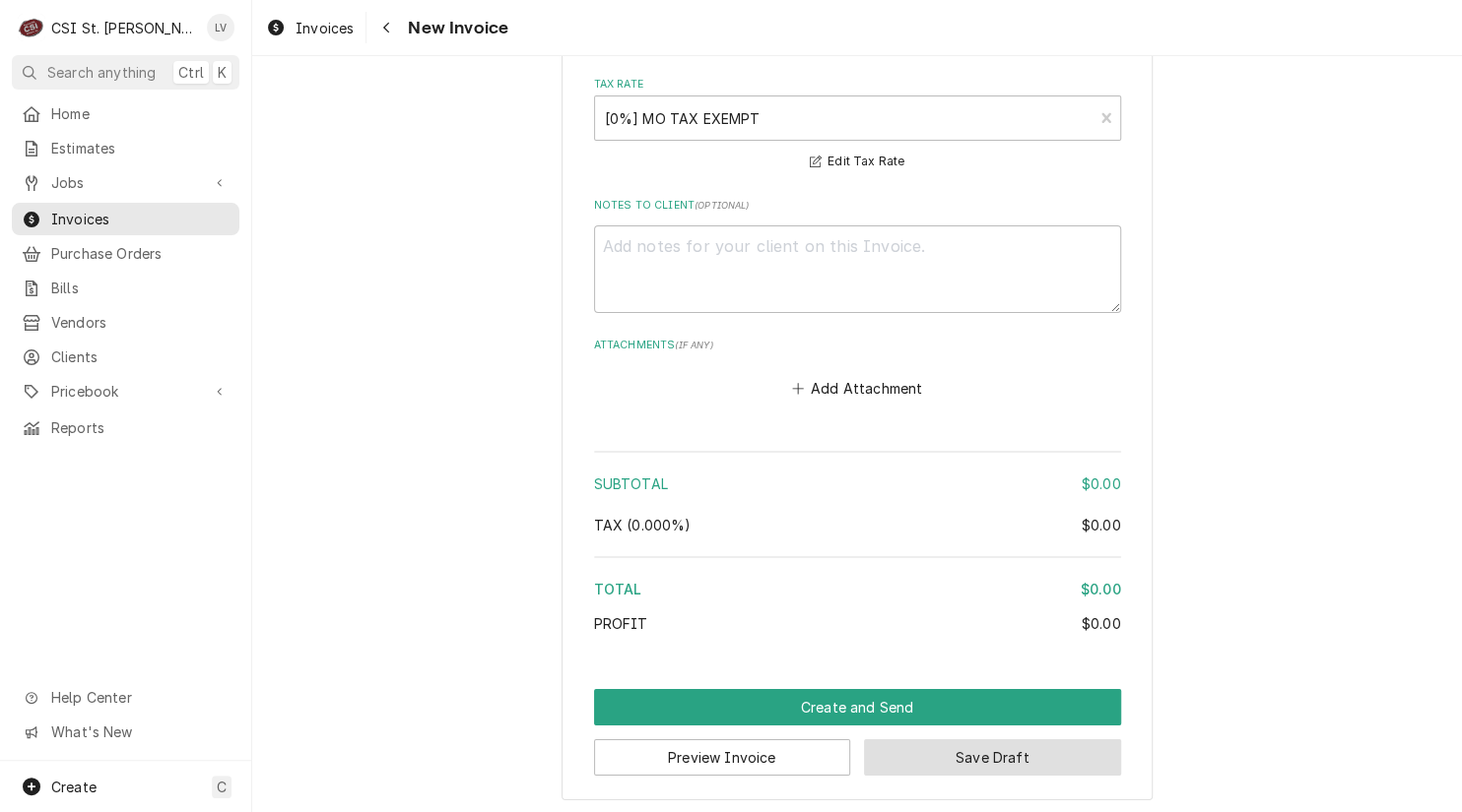
click at [947, 756] on button "Save Draft" at bounding box center [991, 757] width 257 height 36
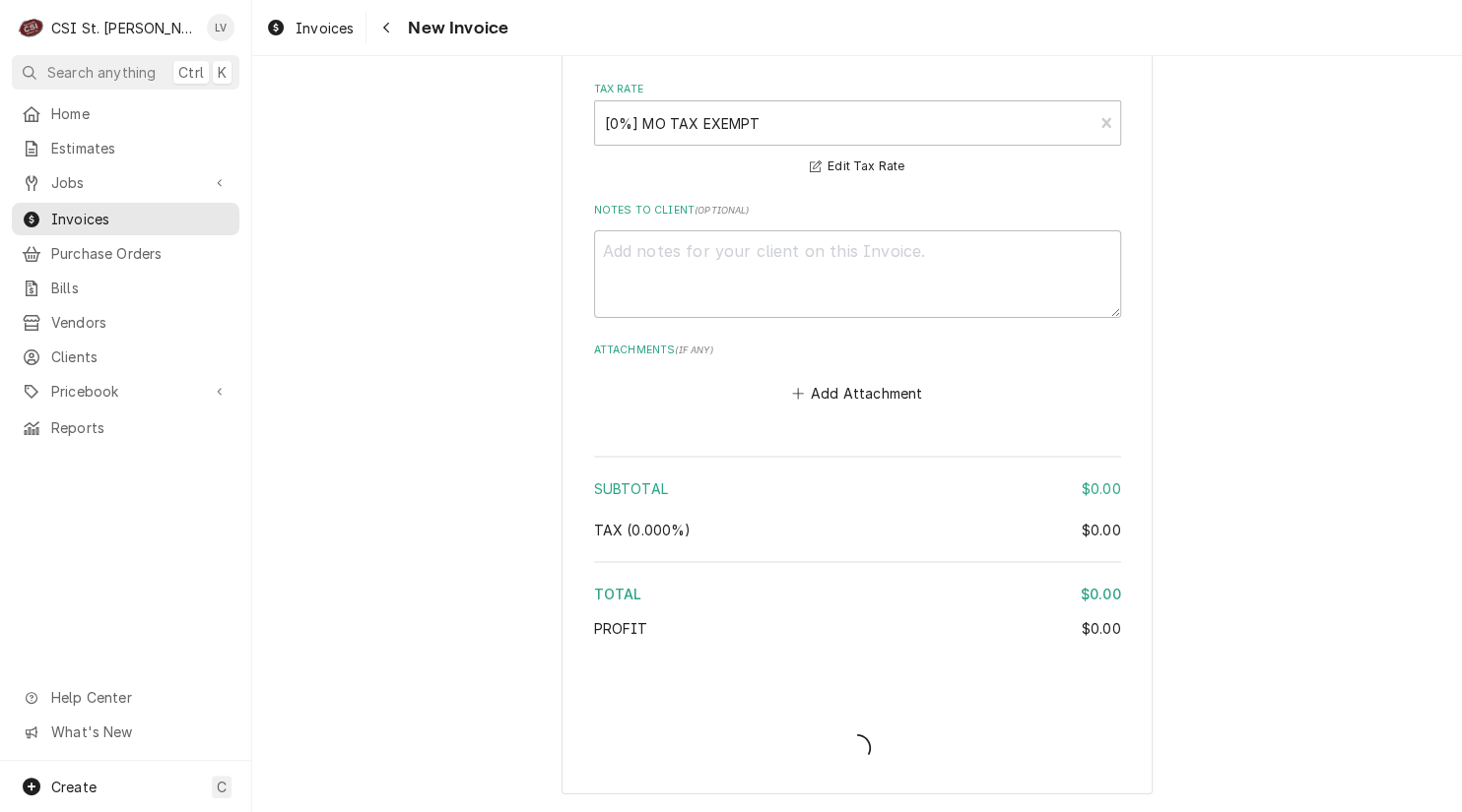
scroll to position [3513, 0]
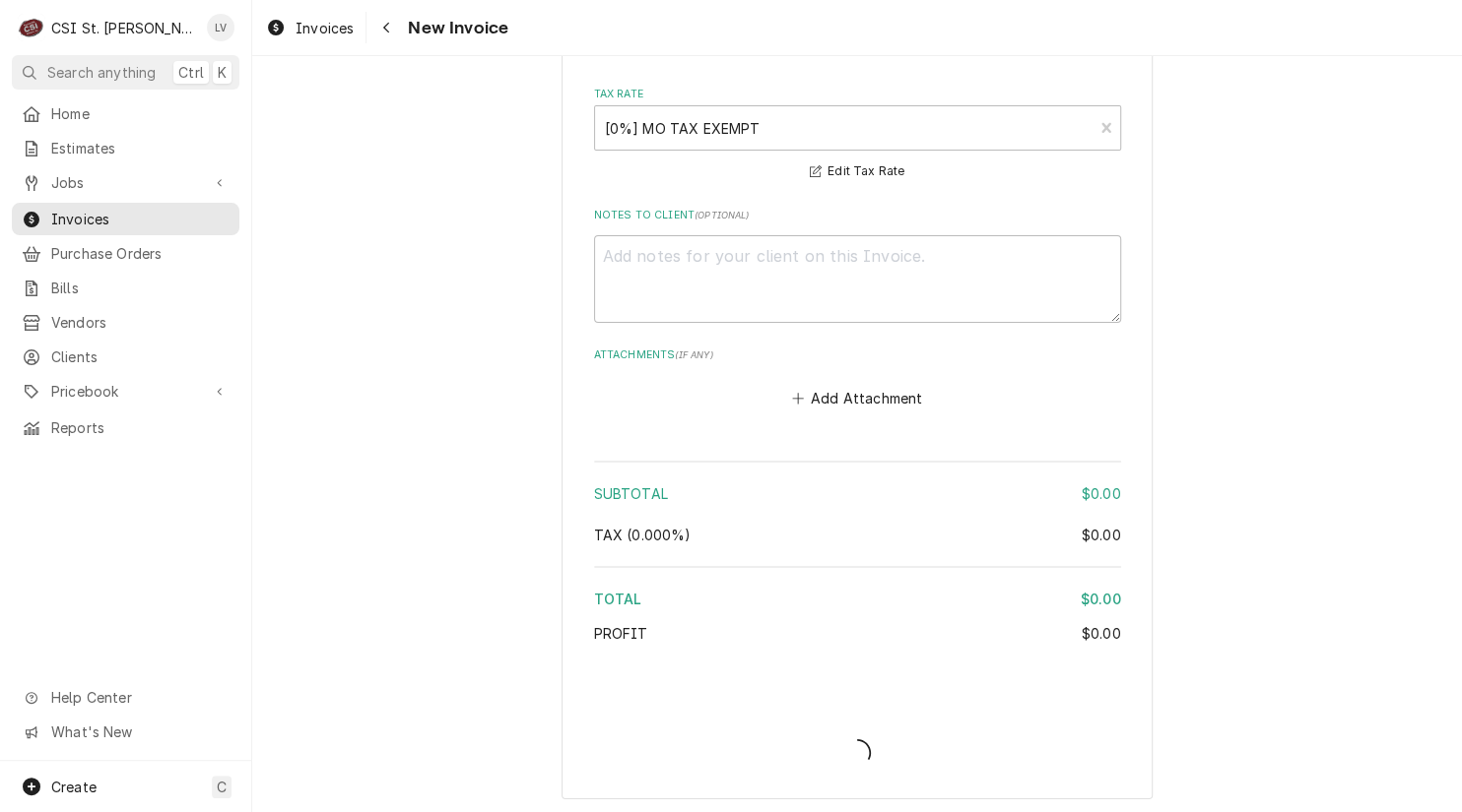
type textarea "x"
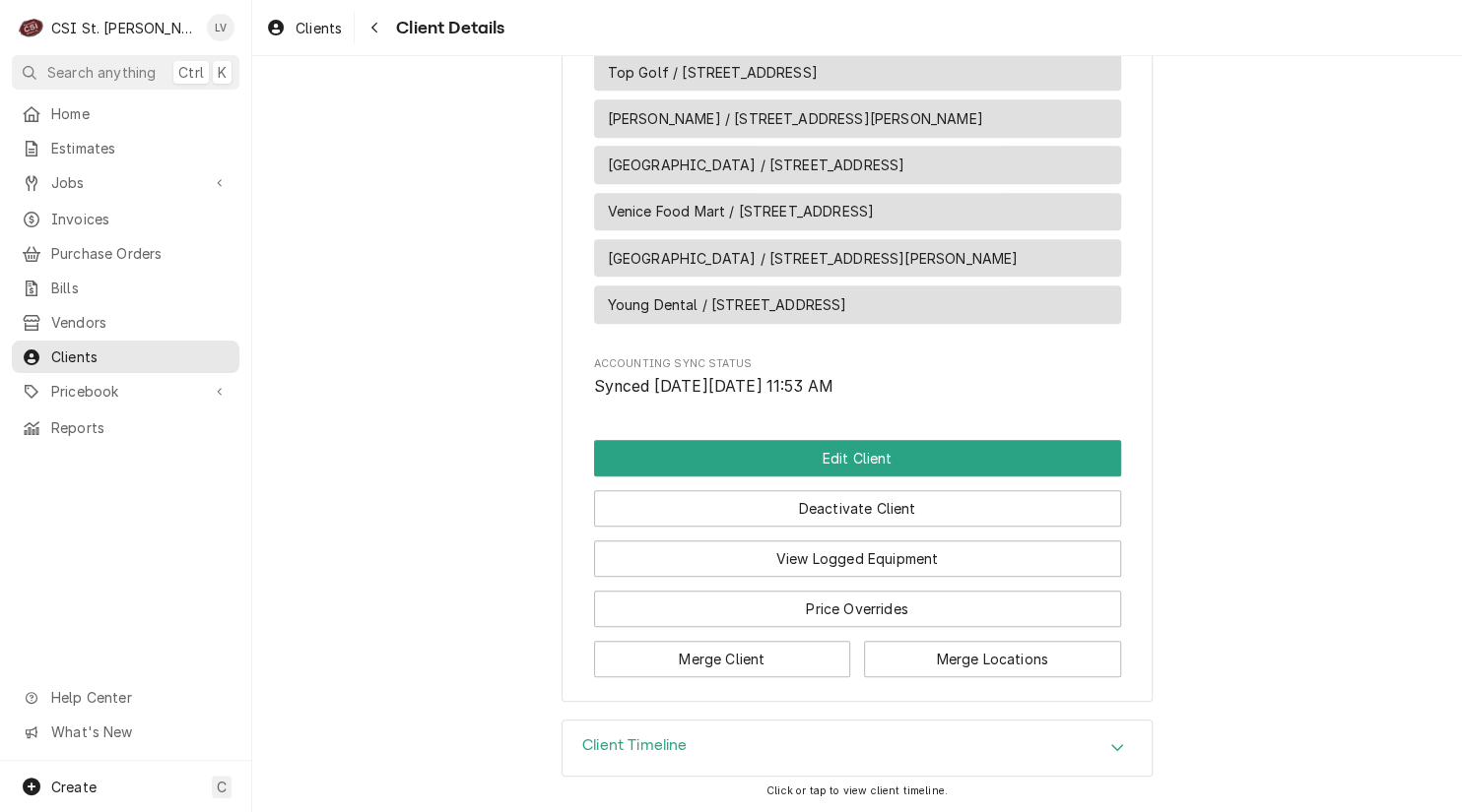
scroll to position [9082, 0]
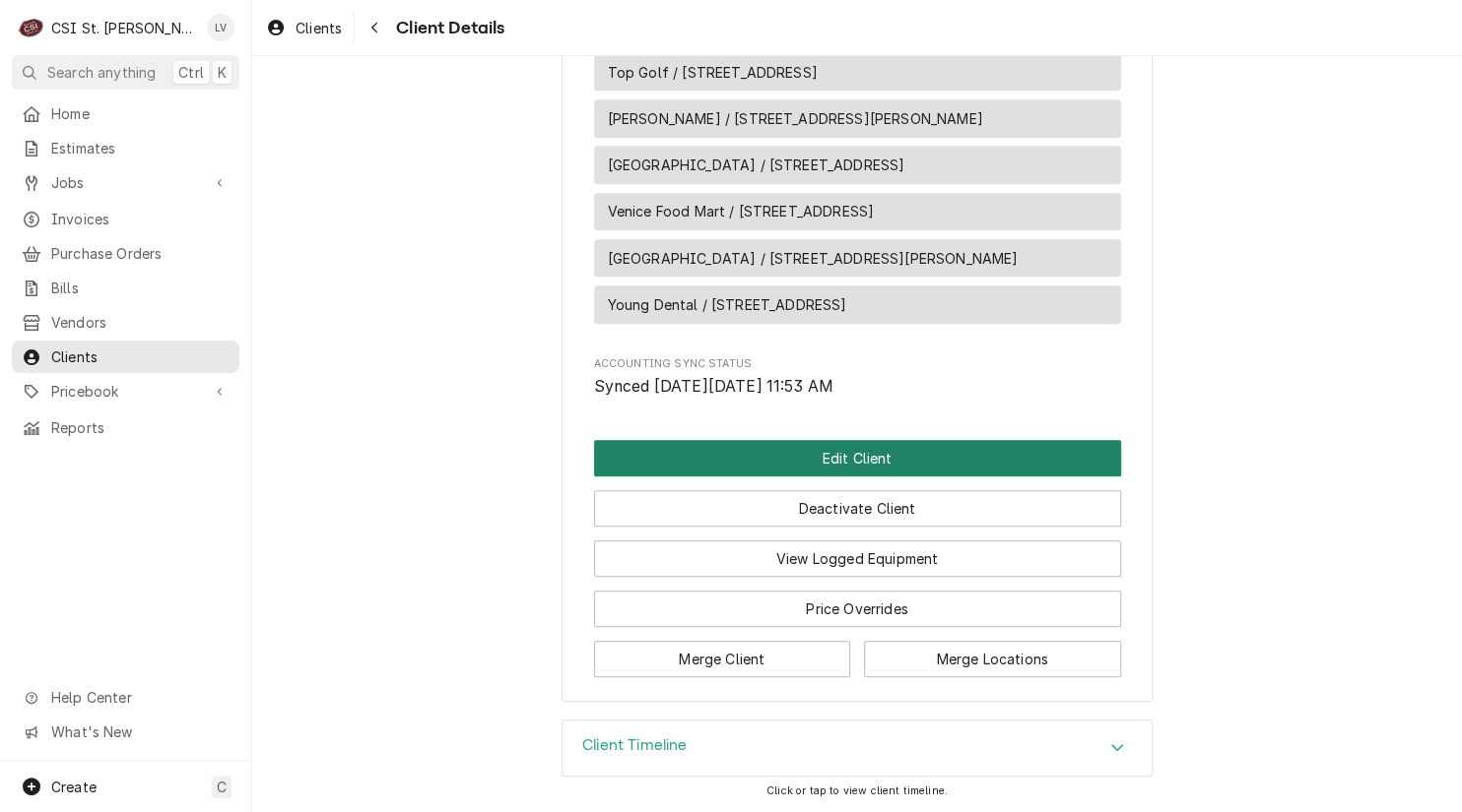
click at [748, 462] on button "Edit Client" at bounding box center [856, 458] width 527 height 36
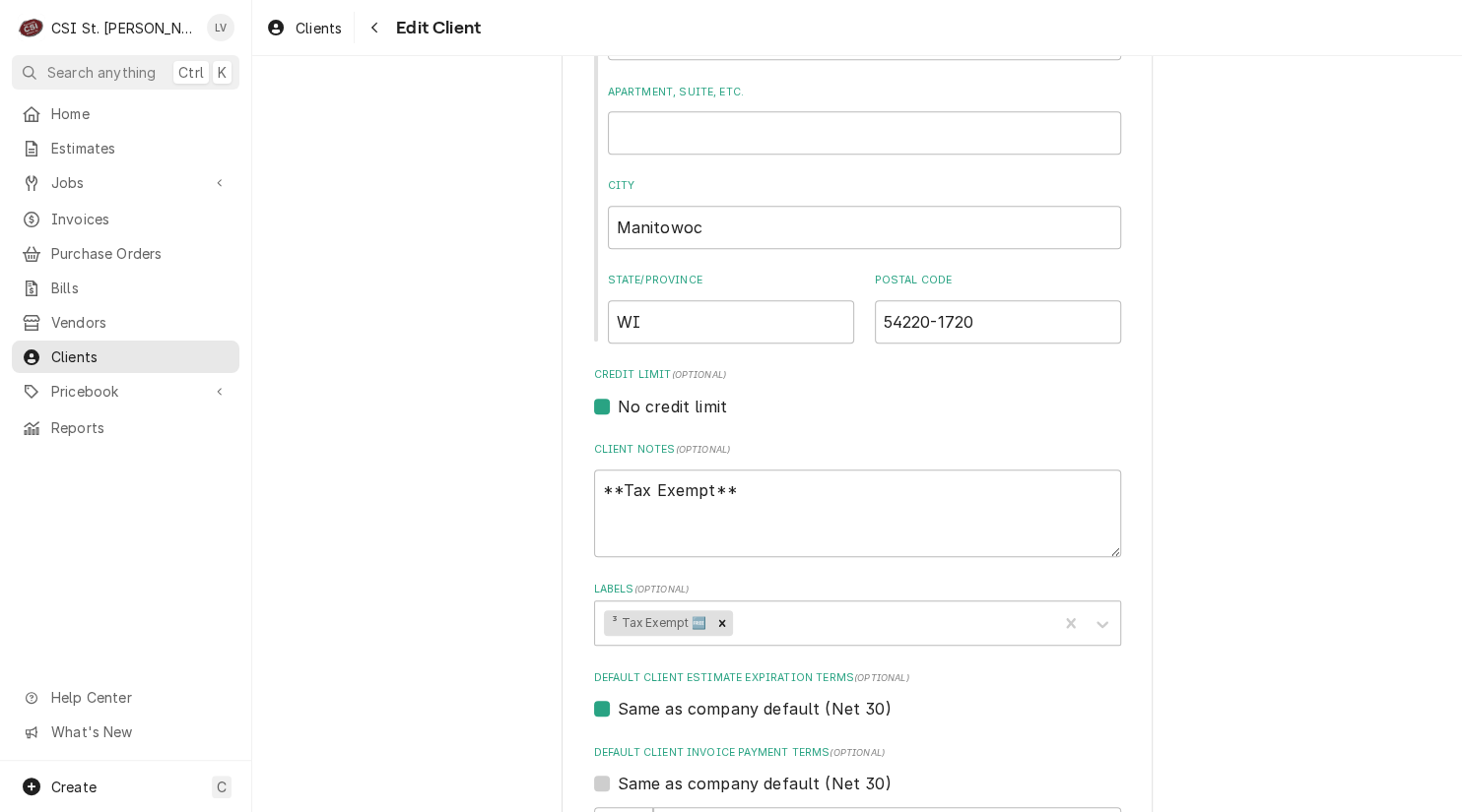
scroll to position [590, 0]
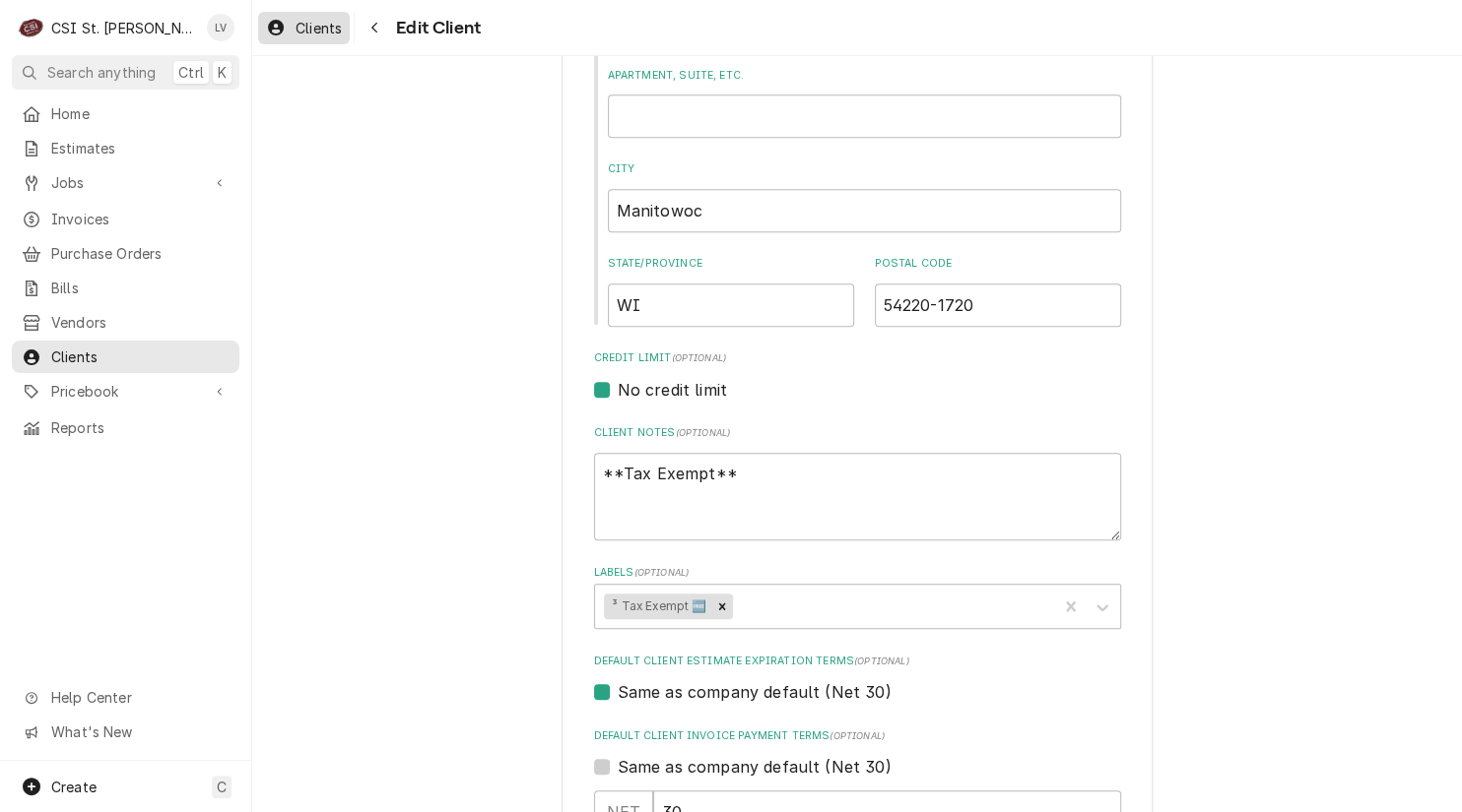
click at [298, 35] on span "Clients" at bounding box center [319, 28] width 46 height 21
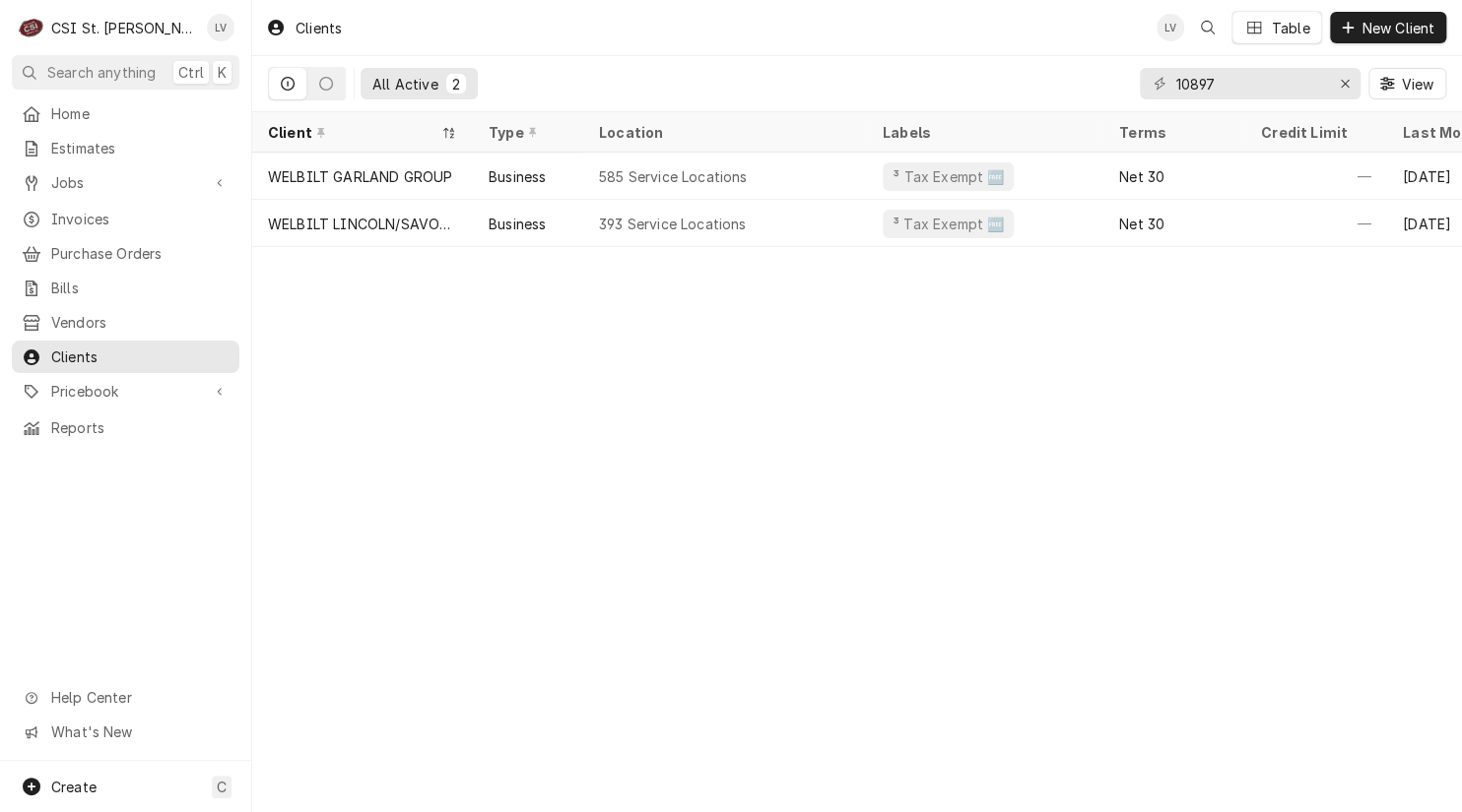
click at [346, 224] on div "WELBILT LINCOLN/SAVORY/MERCO" at bounding box center [362, 224] width 189 height 21
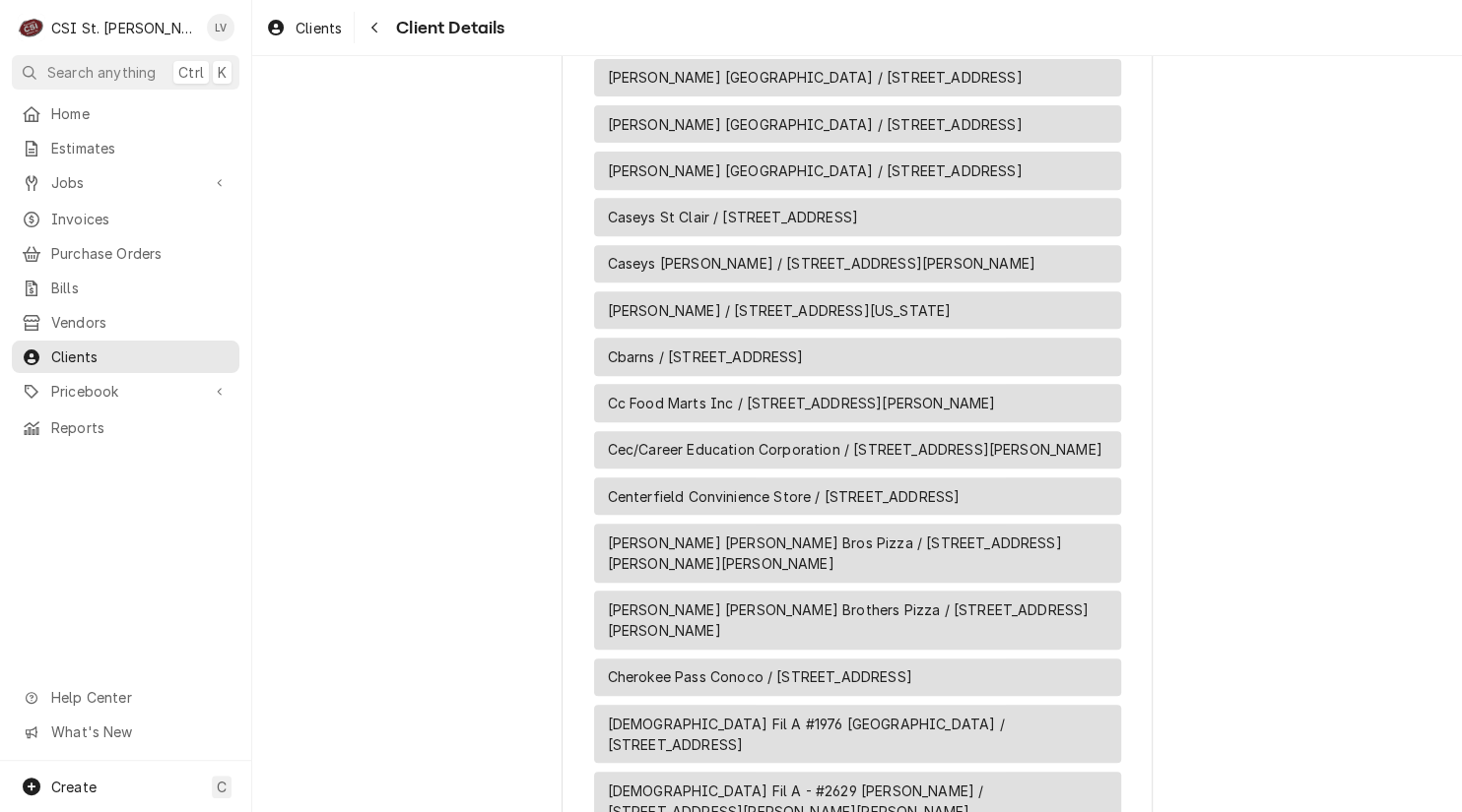
scroll to position [4725, 0]
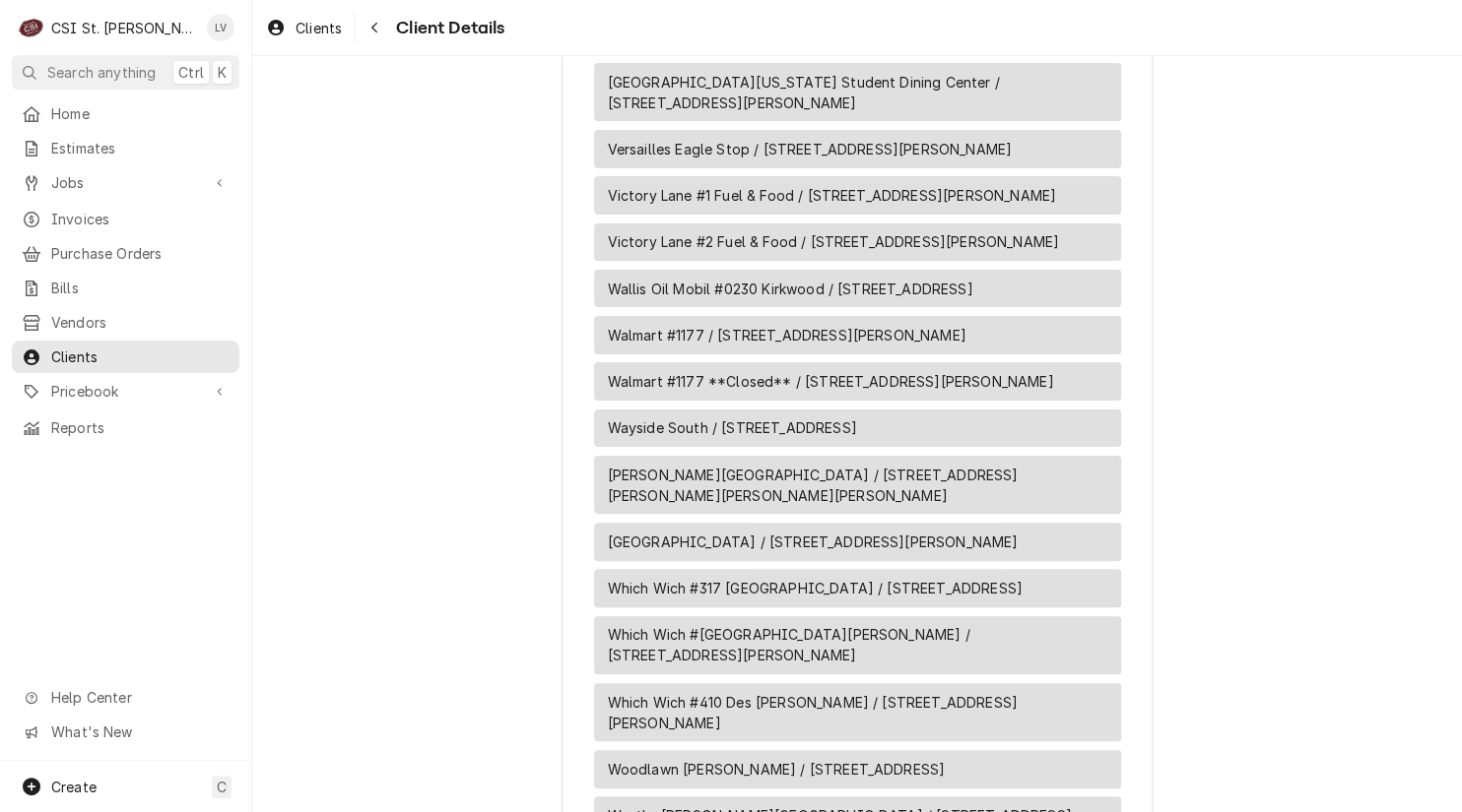
scroll to position [20987, 0]
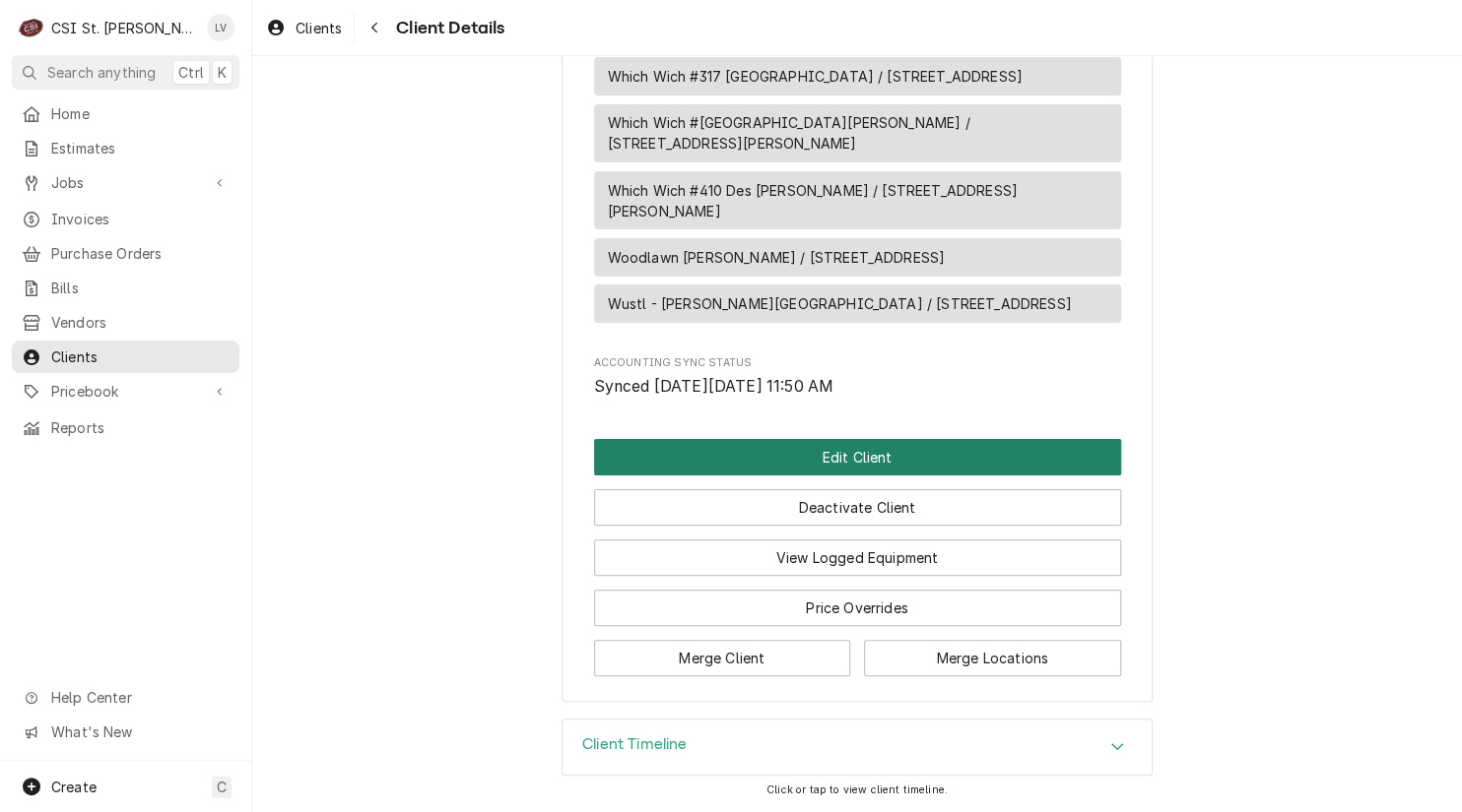
click at [875, 460] on button "Edit Client" at bounding box center [856, 457] width 527 height 36
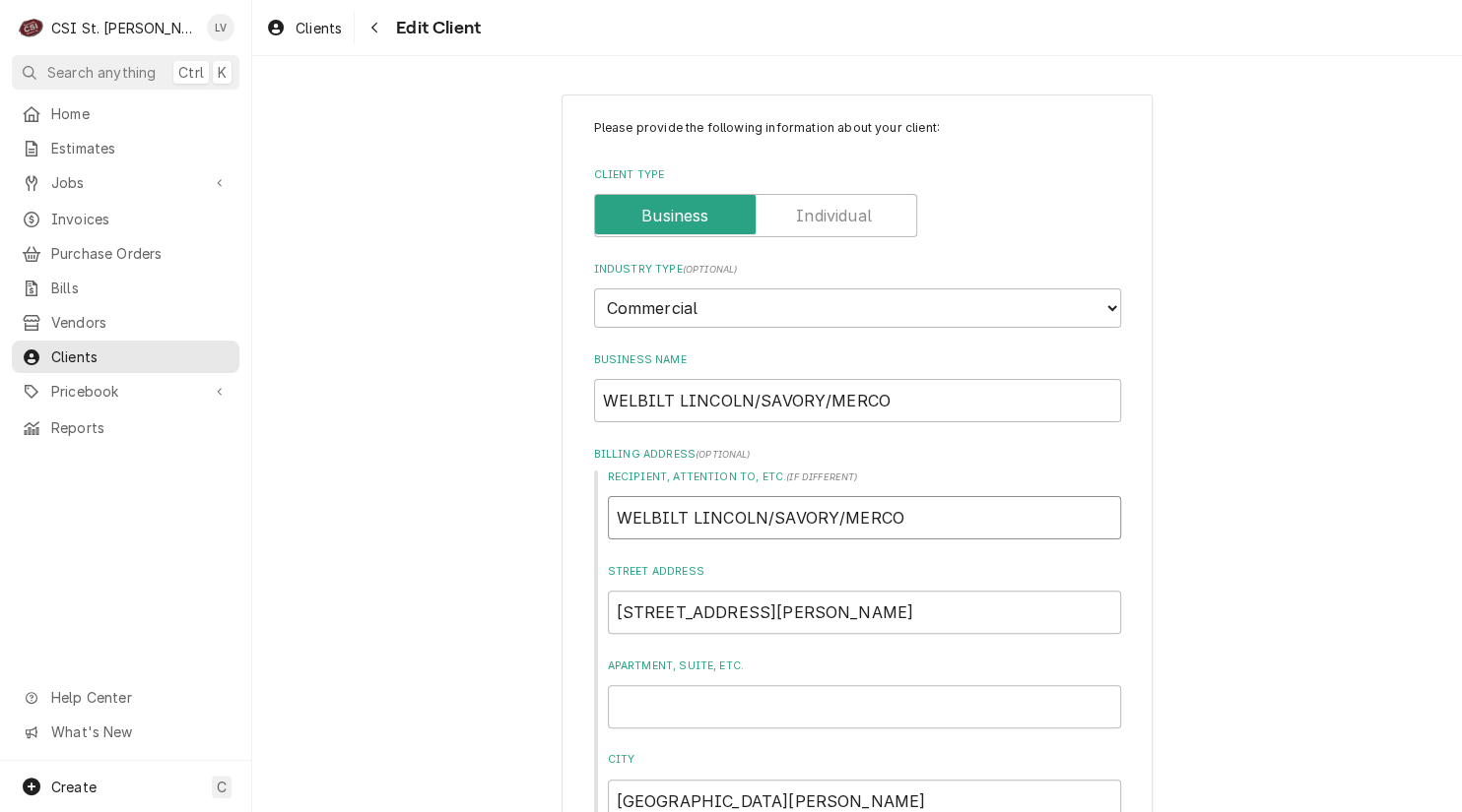
drag, startPoint x: 968, startPoint y: 511, endPoint x: 542, endPoint y: 539, distance: 426.9
type textarea "x"
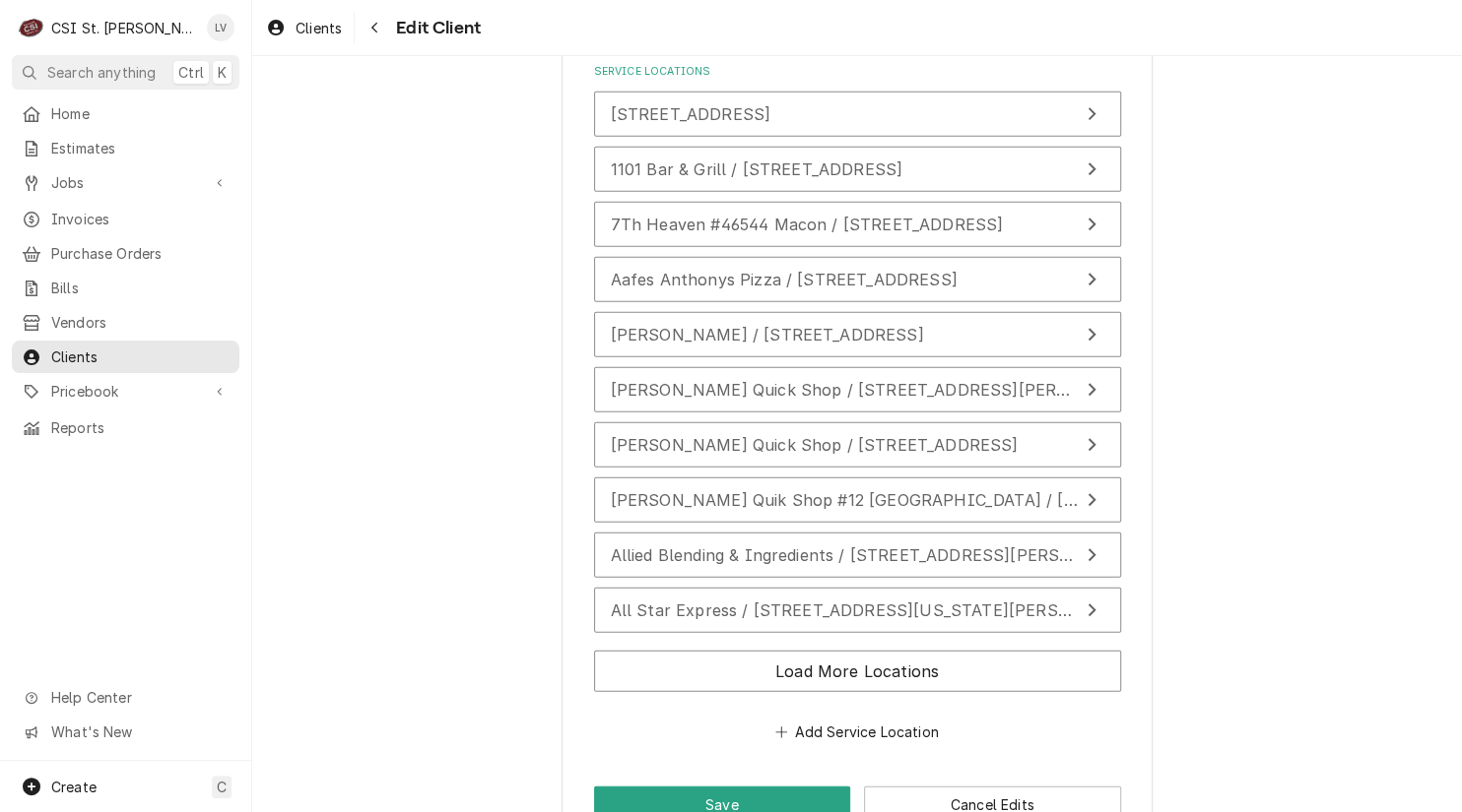
scroll to position [2641, 0]
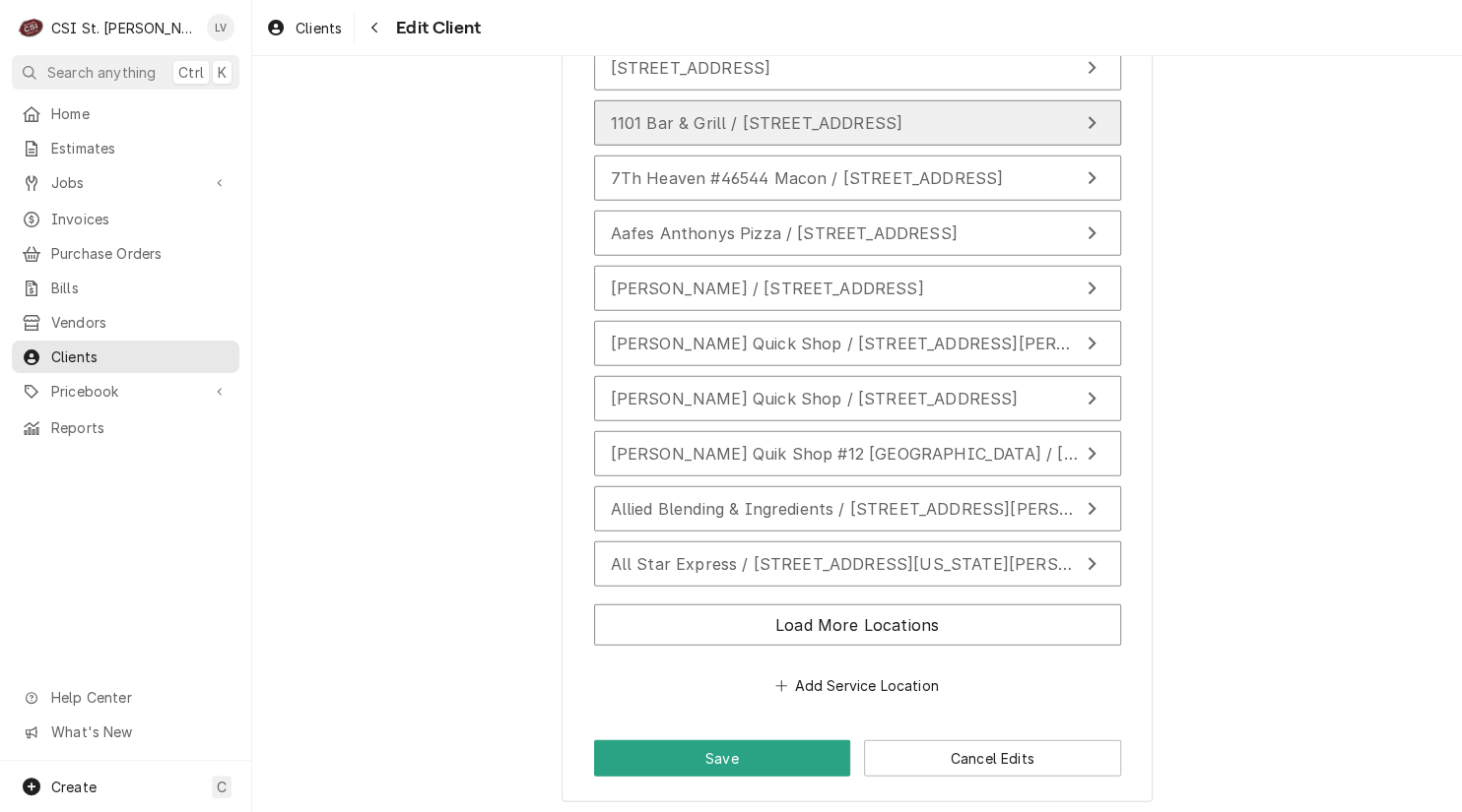
click at [702, 113] on span "1101 Bar & Grill / 1101 Caseyville Road, Caseyville, IL 62232" at bounding box center [756, 123] width 293 height 20
type textarea "x"
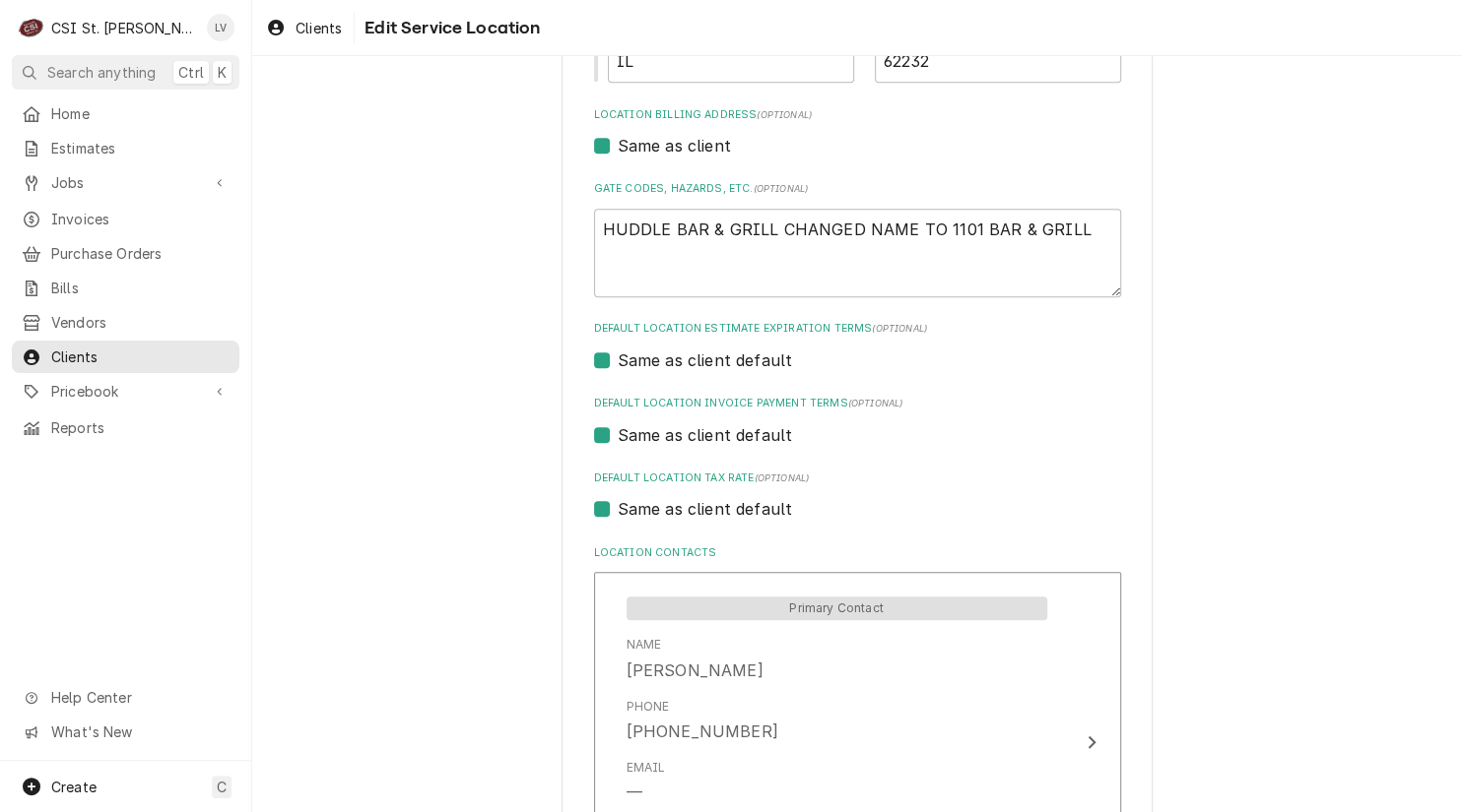
scroll to position [590, 0]
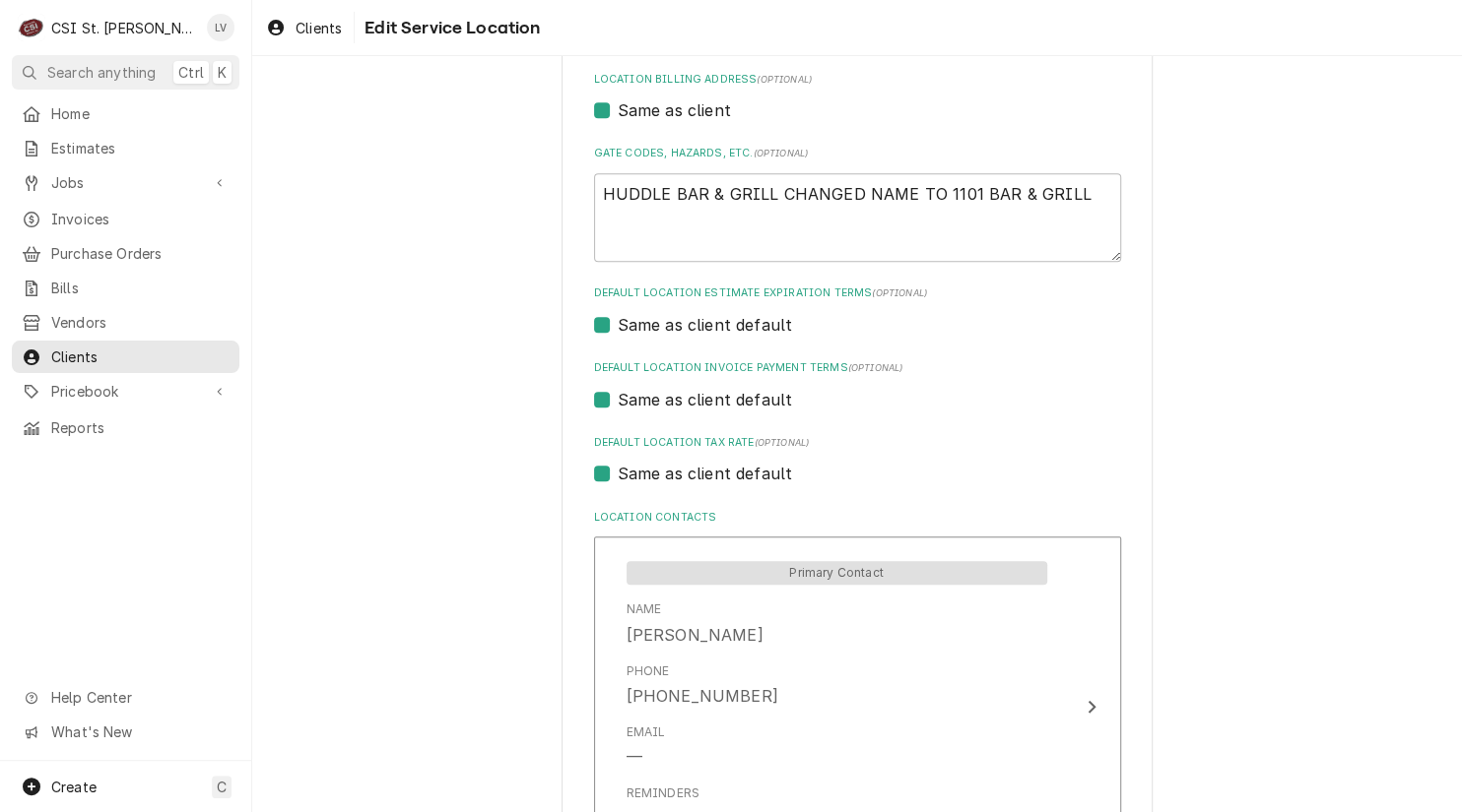
click at [695, 476] on label "Same as client default" at bounding box center [705, 473] width 175 height 24
click at [695, 476] on input "Same as client default" at bounding box center [880, 482] width 527 height 43
checkbox input "false"
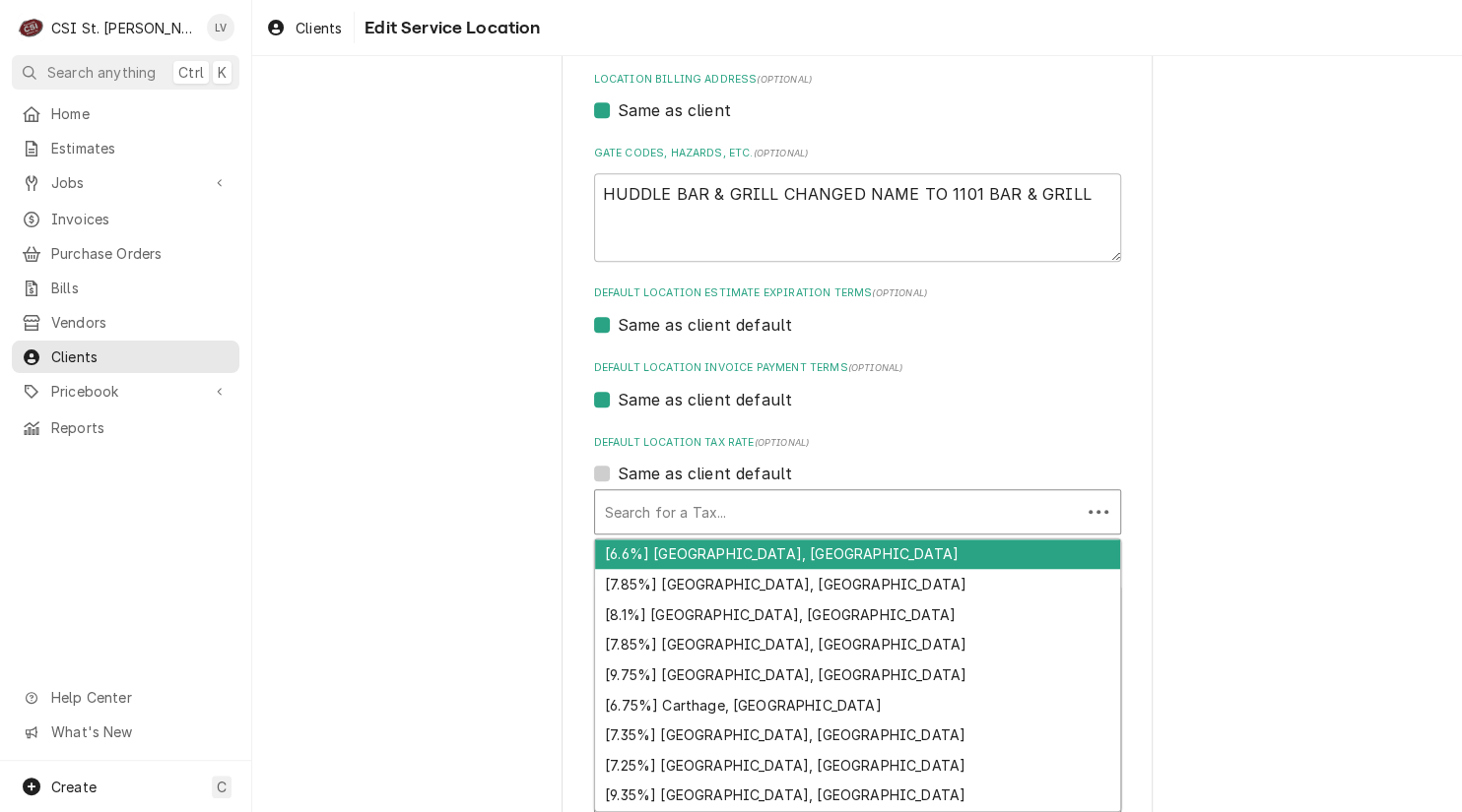
click at [699, 502] on div "Default Location Tax Rate" at bounding box center [837, 511] width 466 height 35
type textarea "x"
type input "e"
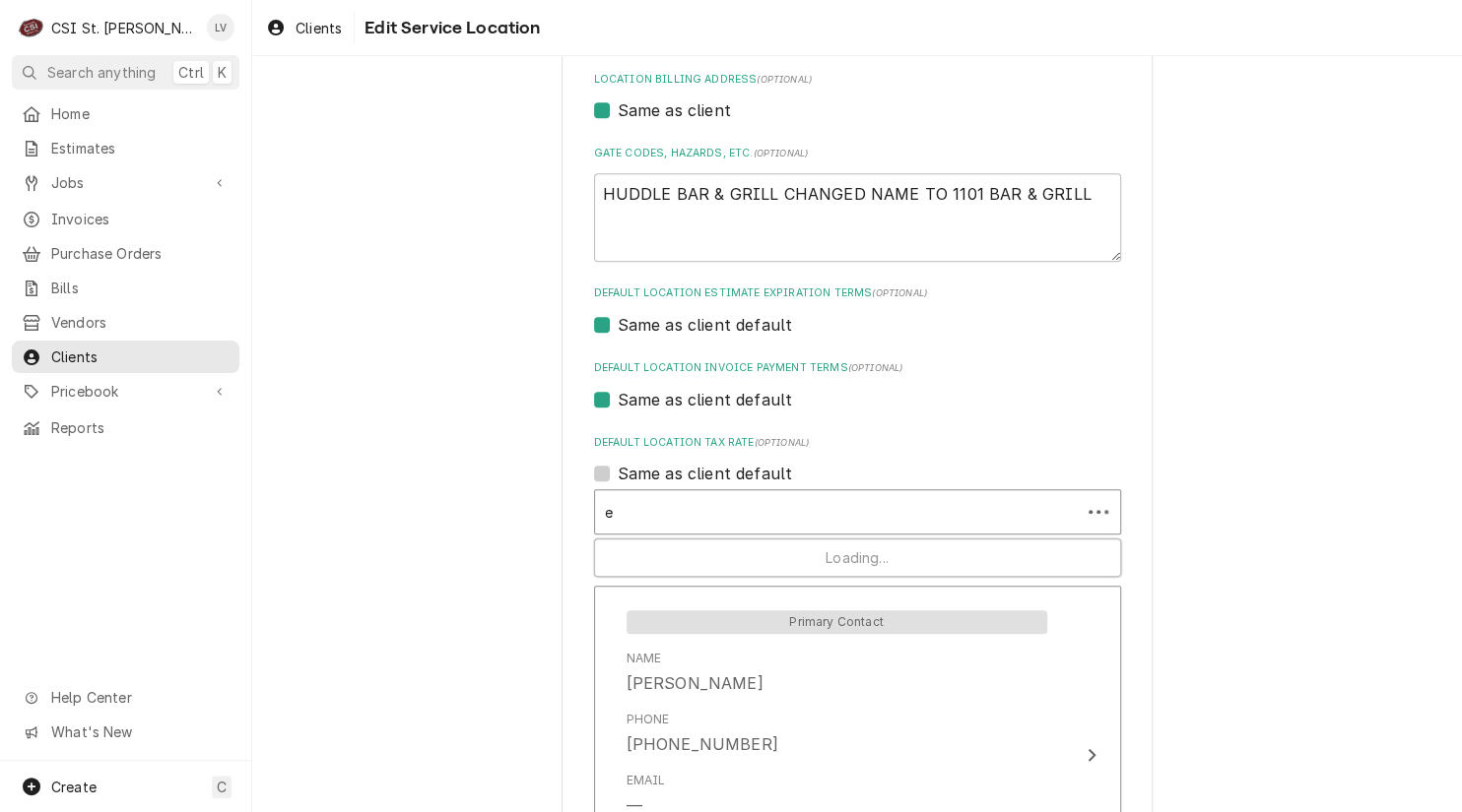
type textarea "x"
type input "ex"
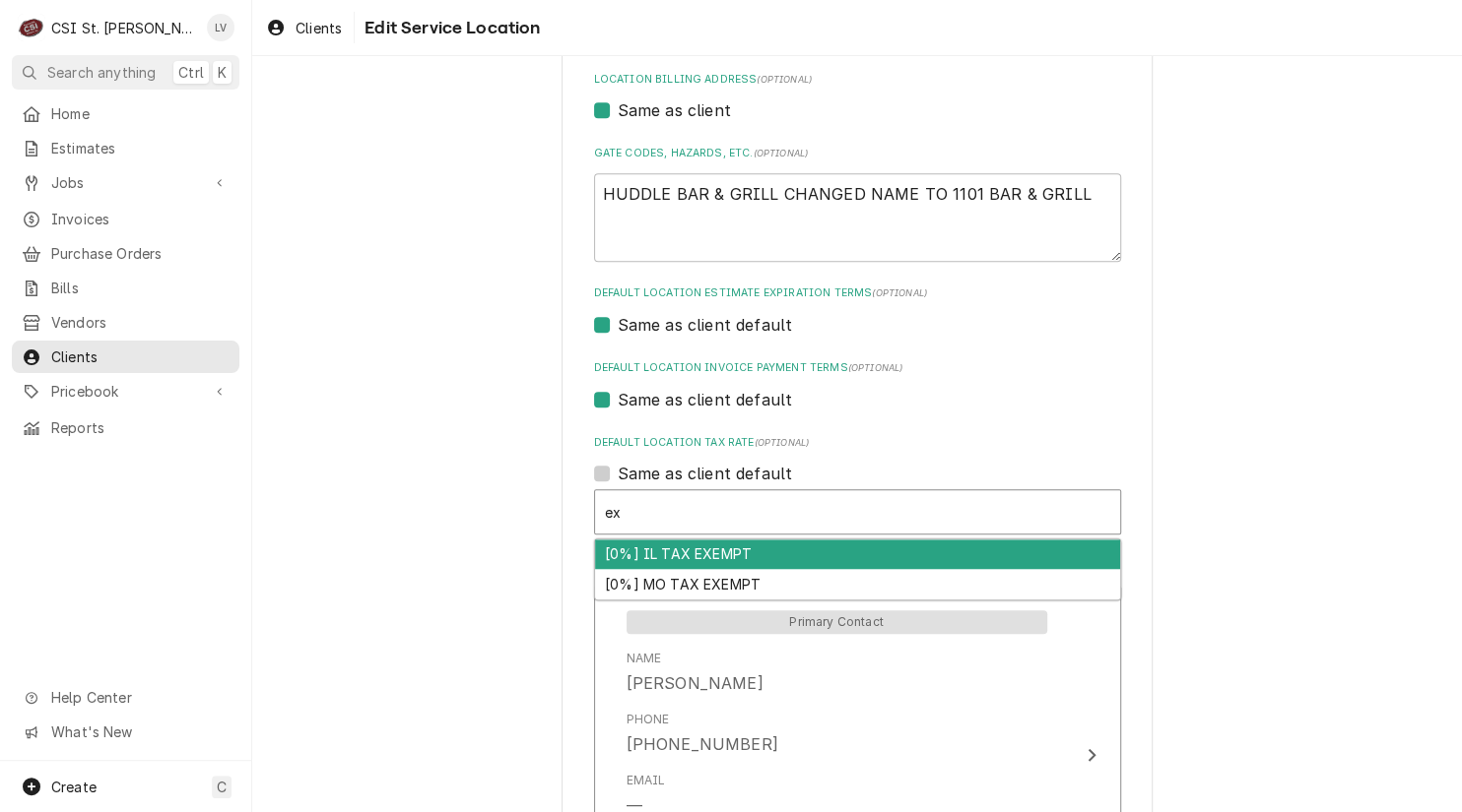
click at [671, 557] on div "[0%] IL TAX EXEMPT" at bounding box center [856, 554] width 525 height 31
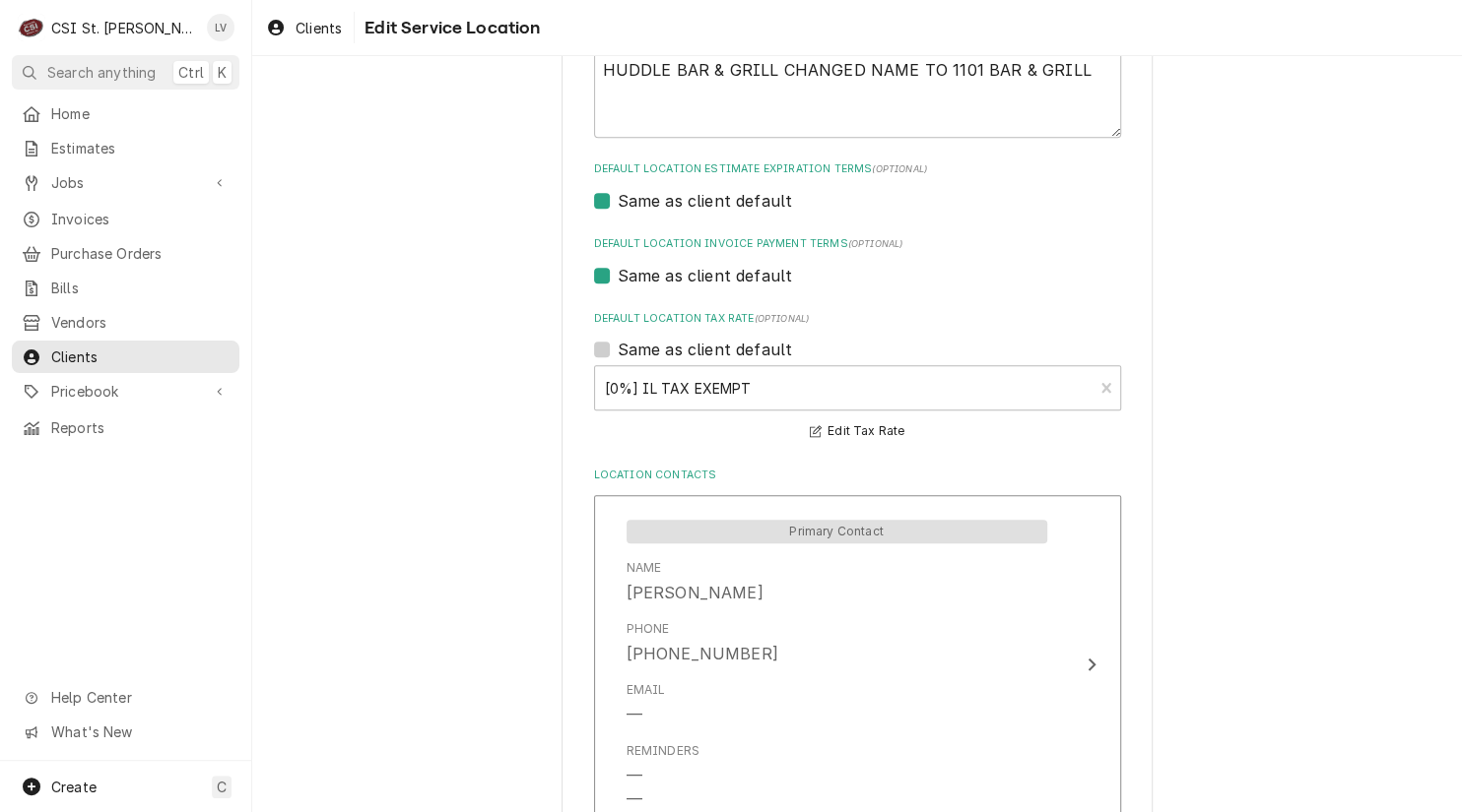
scroll to position [902, 0]
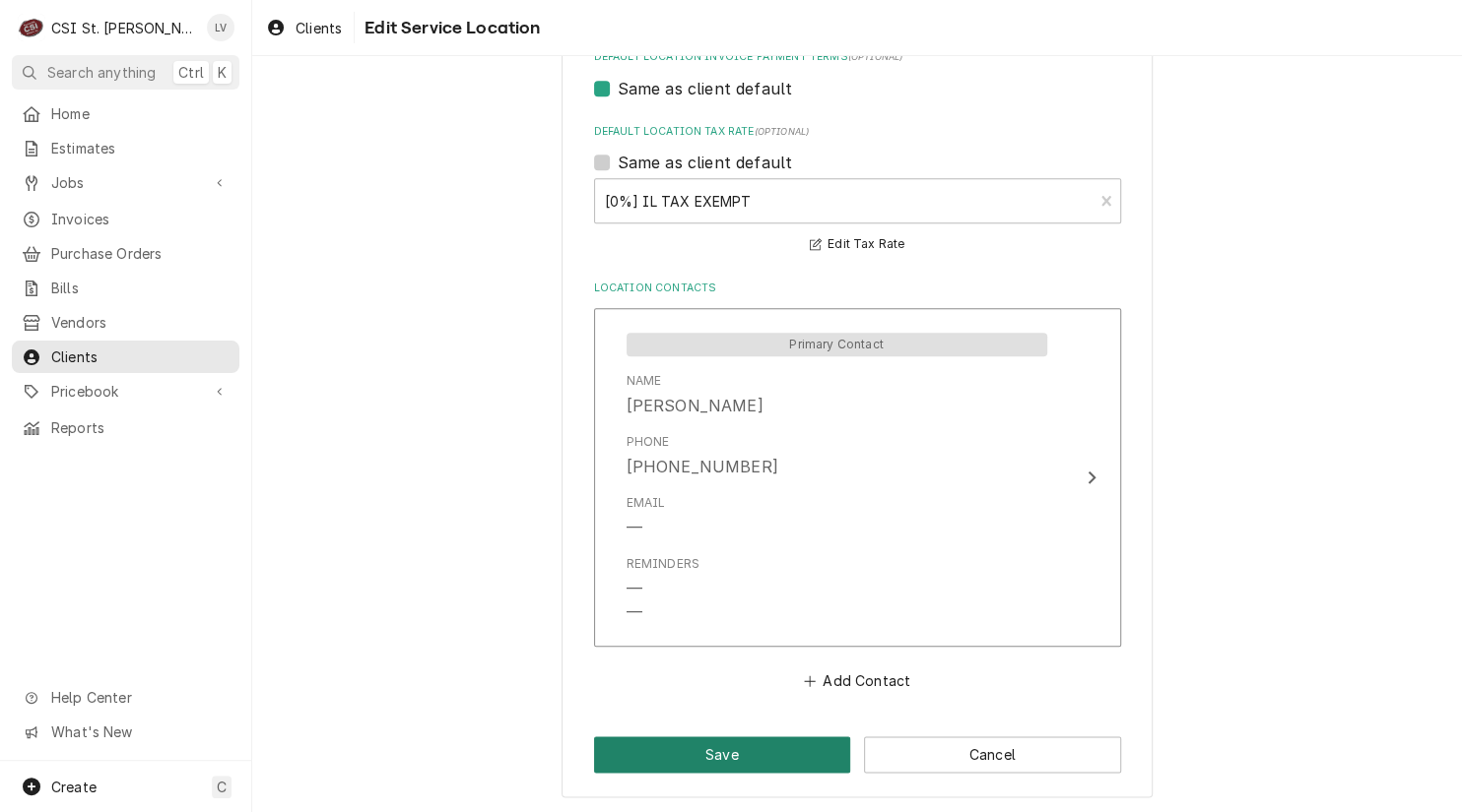
drag, startPoint x: 666, startPoint y: 746, endPoint x: 636, endPoint y: 733, distance: 32.7
click at [666, 747] on button "Save" at bounding box center [722, 754] width 257 height 36
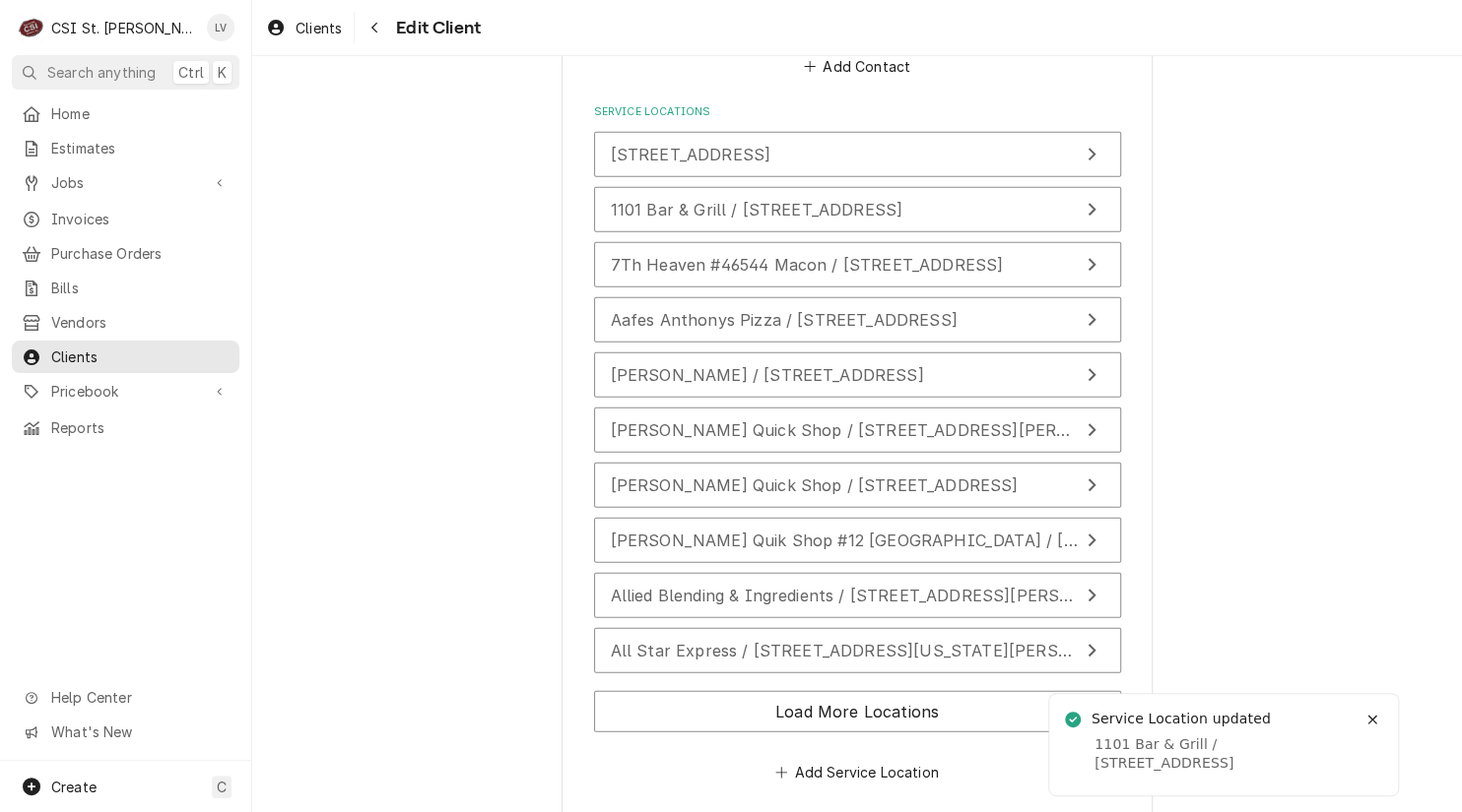
scroll to position [2567, 0]
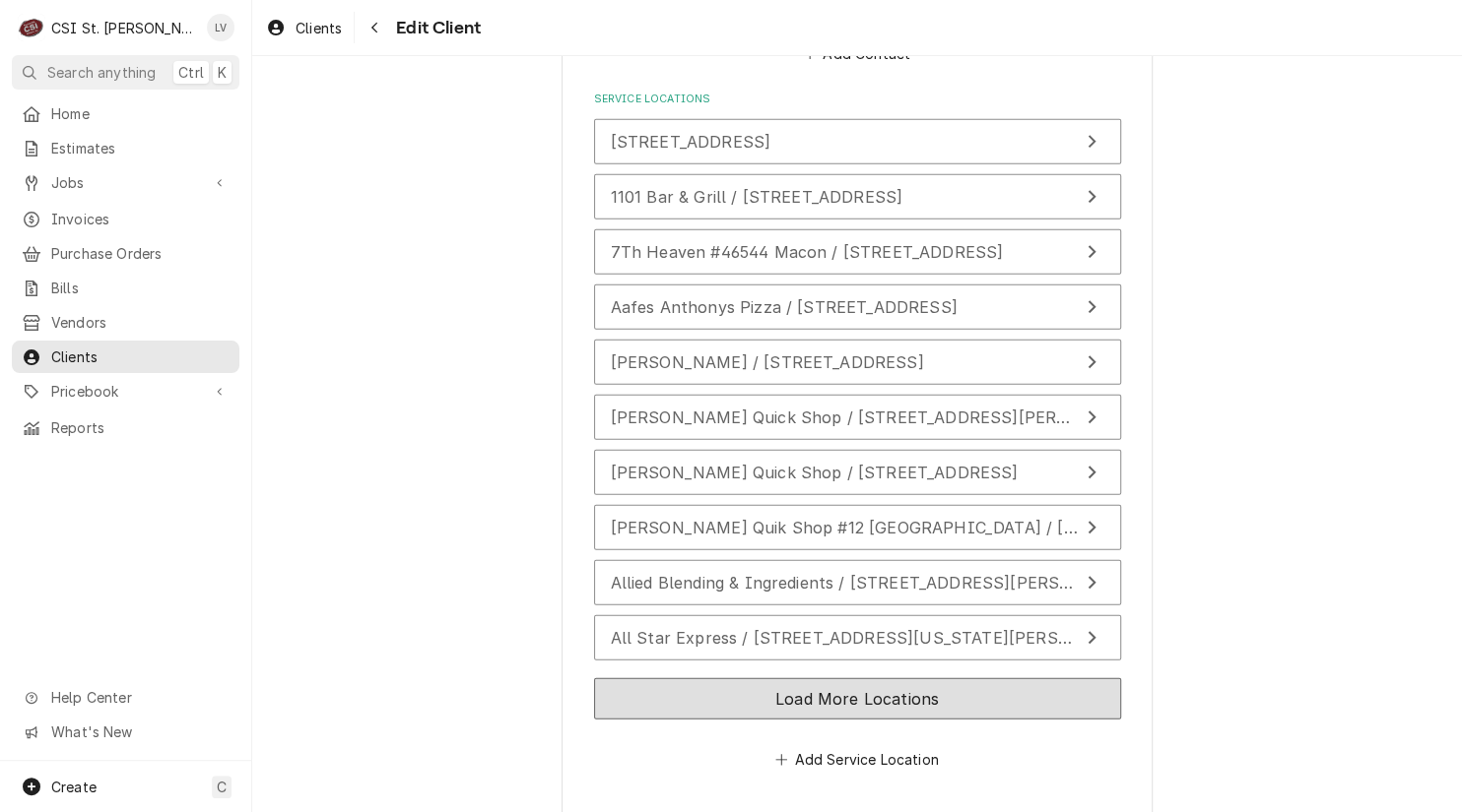
click at [696, 678] on button "Load More Locations" at bounding box center [856, 698] width 527 height 41
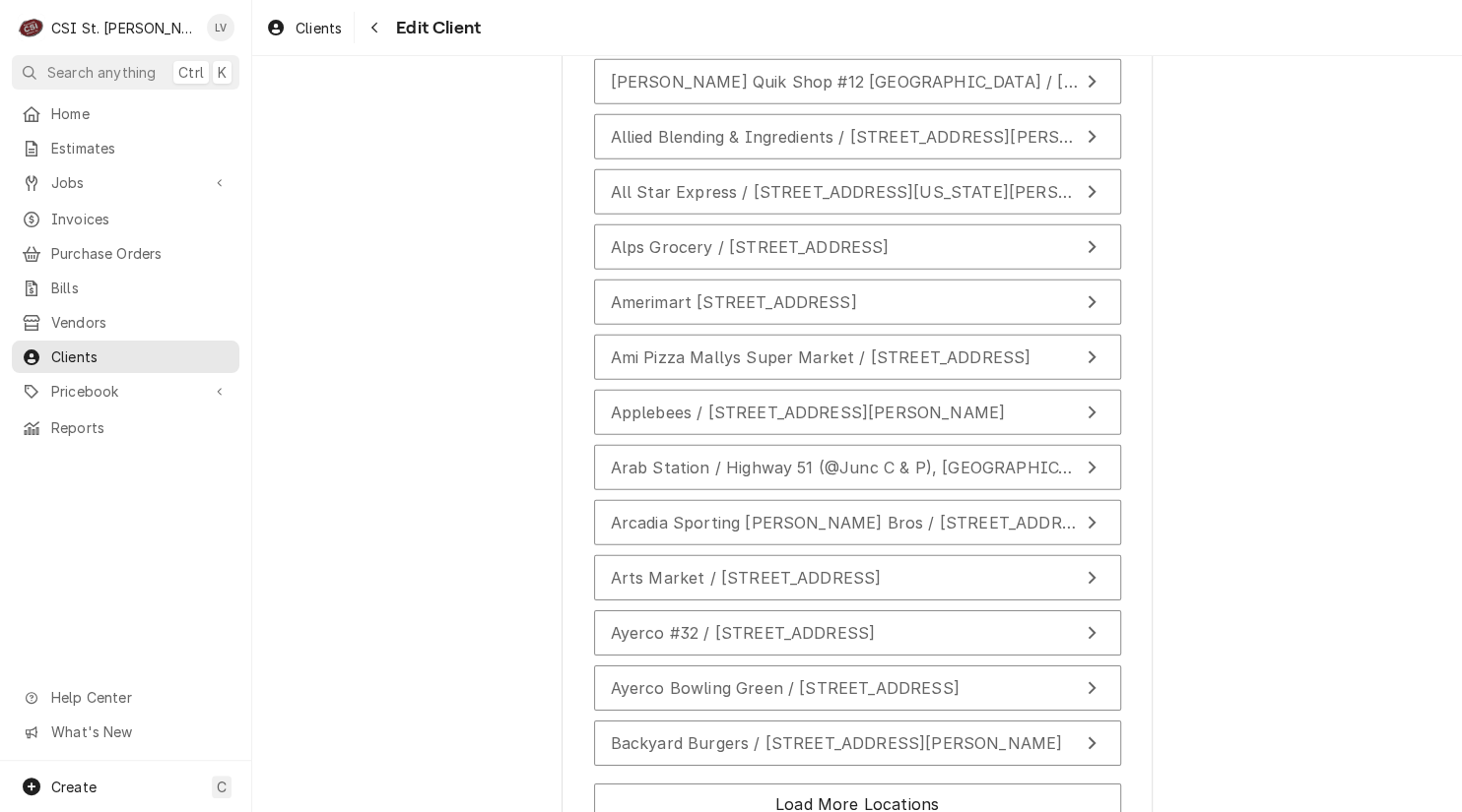
scroll to position [3158, 0]
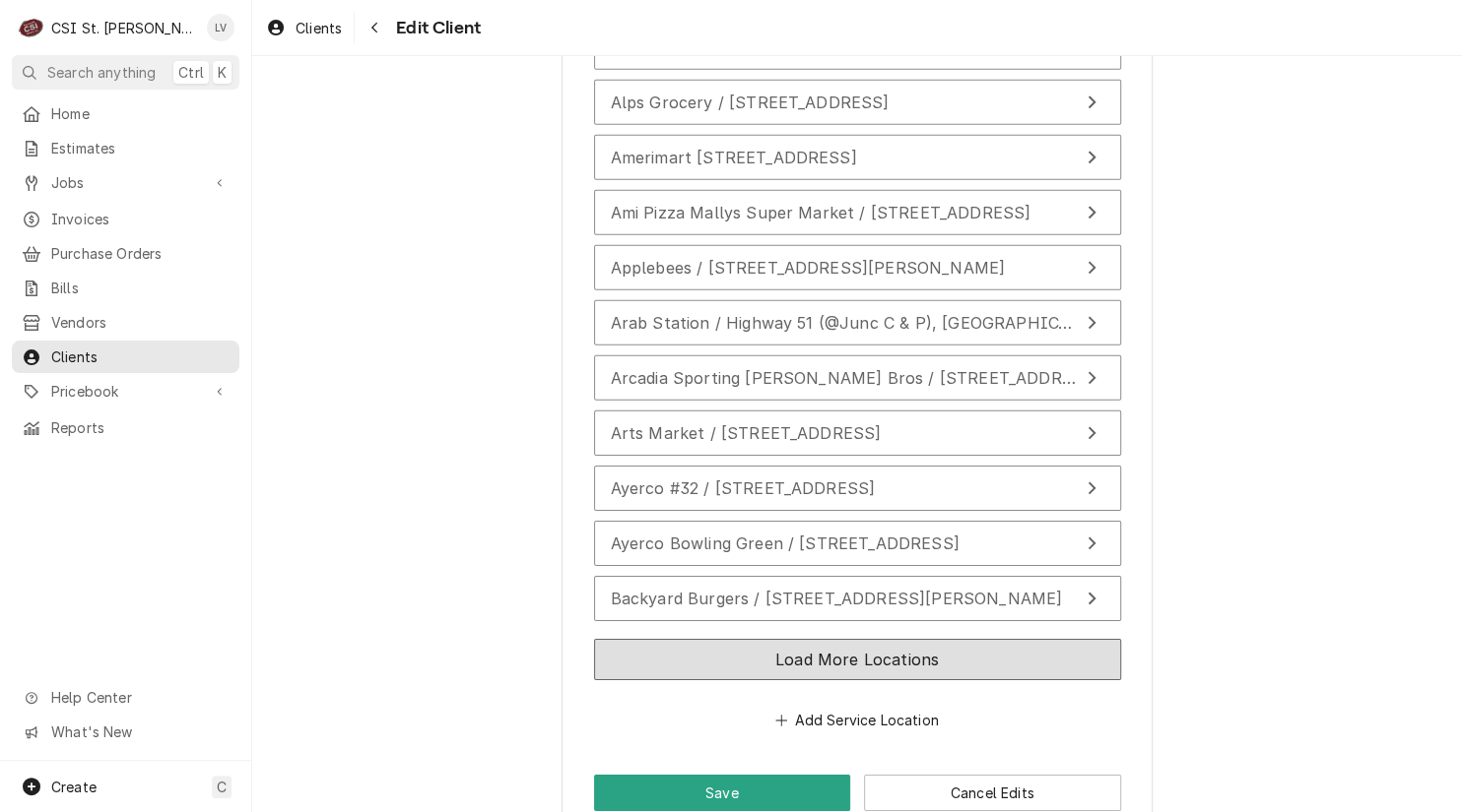
click at [809, 653] on button "Load More Locations" at bounding box center [856, 659] width 527 height 41
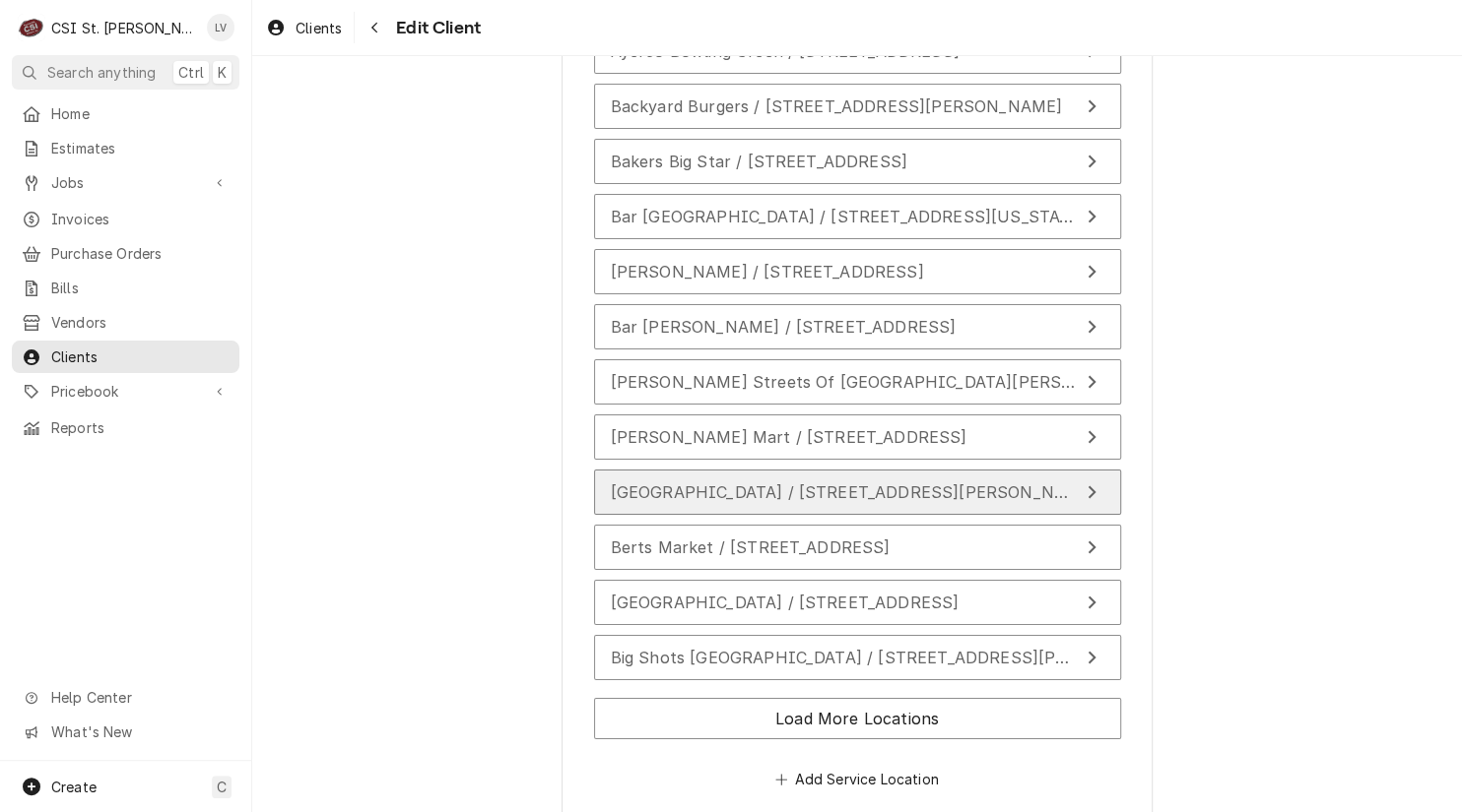
scroll to position [3740, 0]
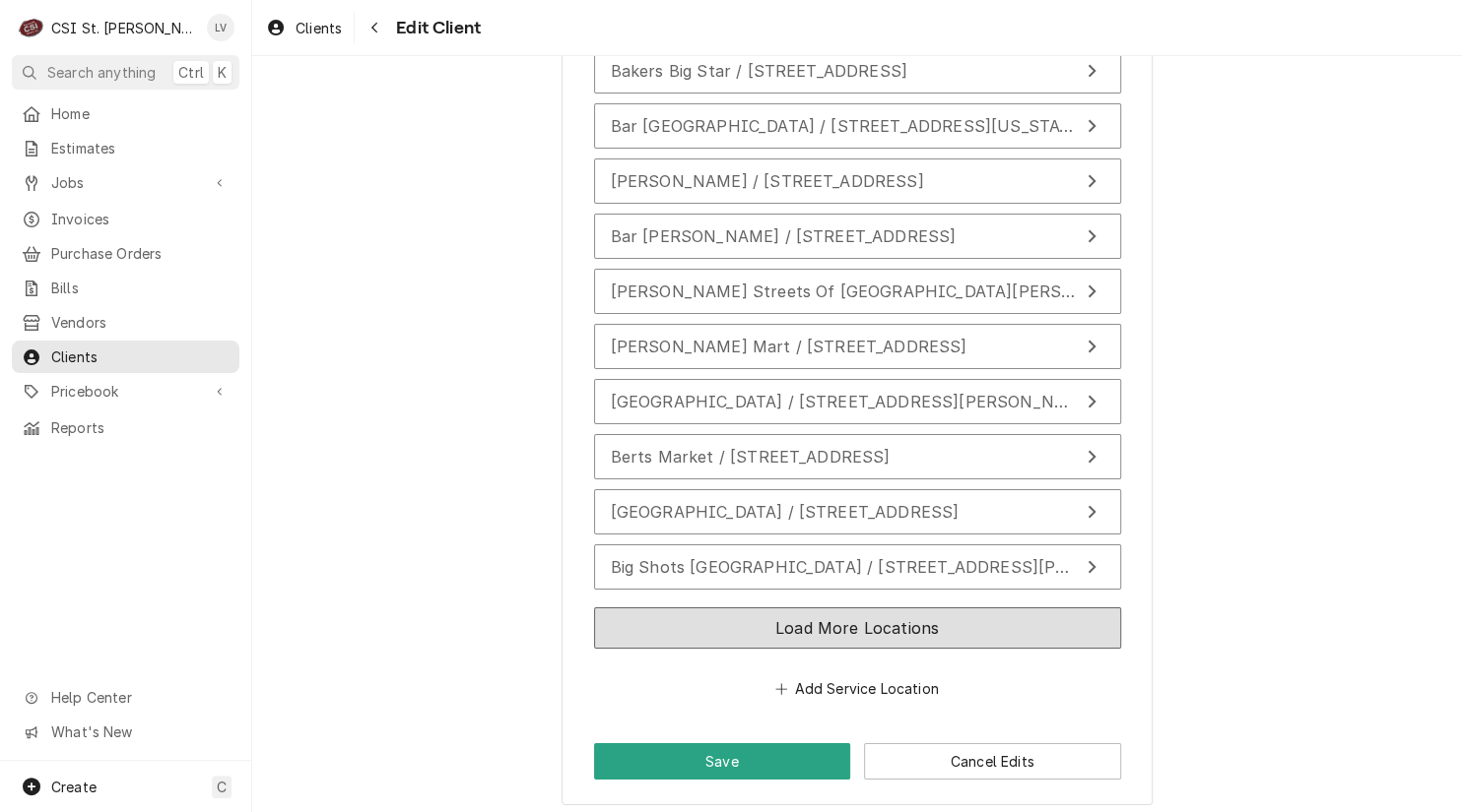
click at [766, 622] on button "Load More Locations" at bounding box center [856, 627] width 527 height 41
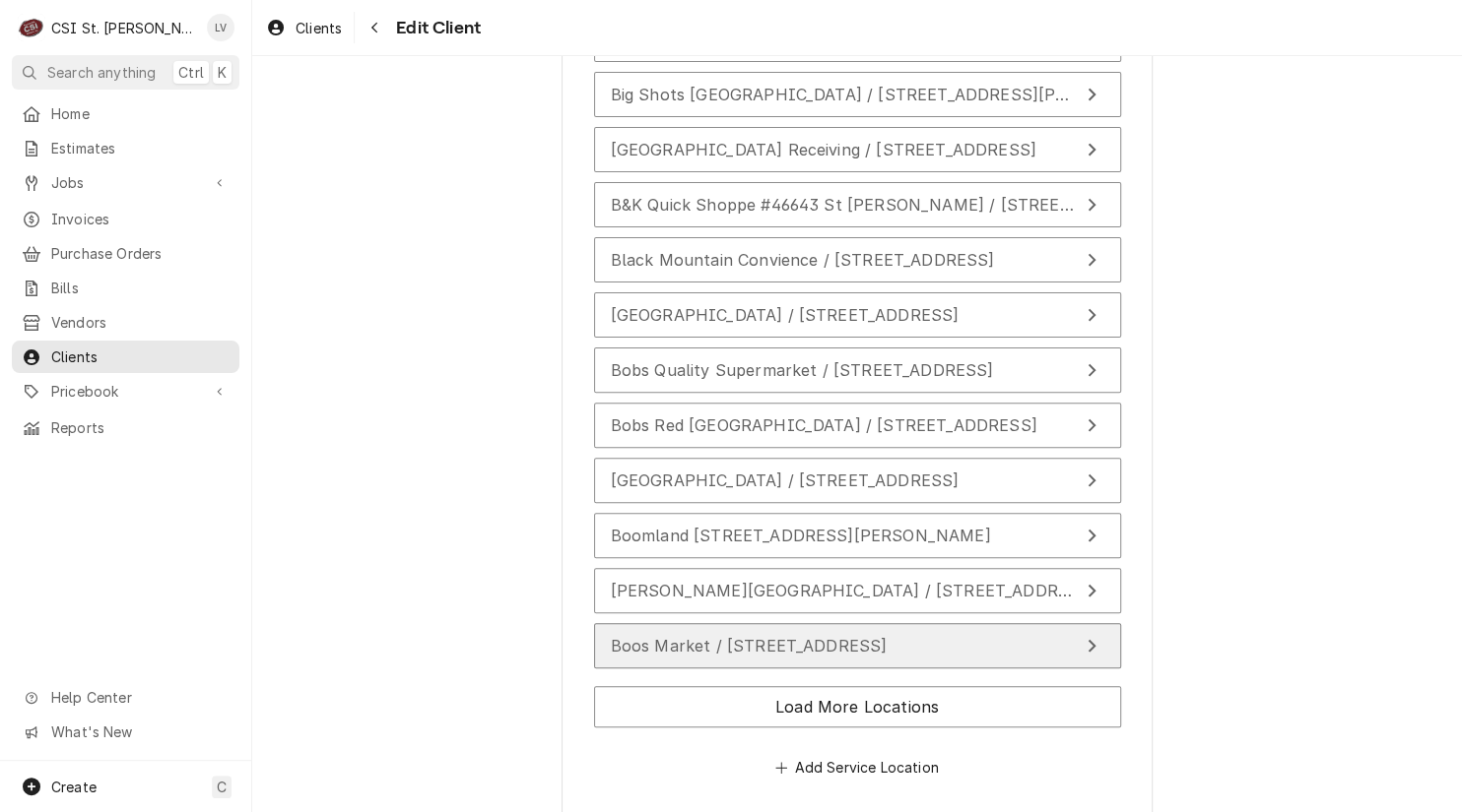
scroll to position [4233, 0]
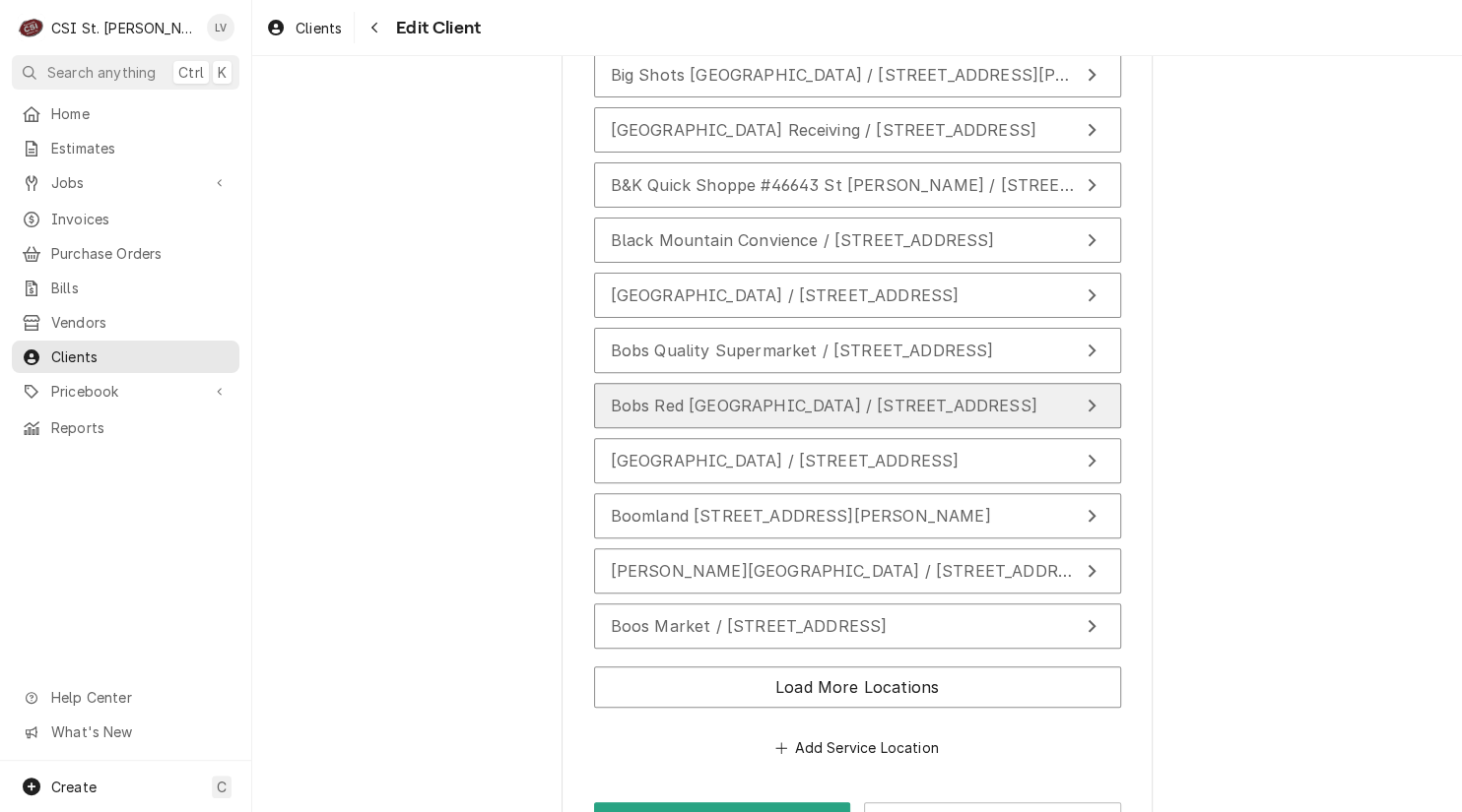
click at [782, 396] on span "Bobs Red Fox Pleasant Hill / 202 6Th Street, Pleasant Hill, IL 62366" at bounding box center [823, 406] width 427 height 20
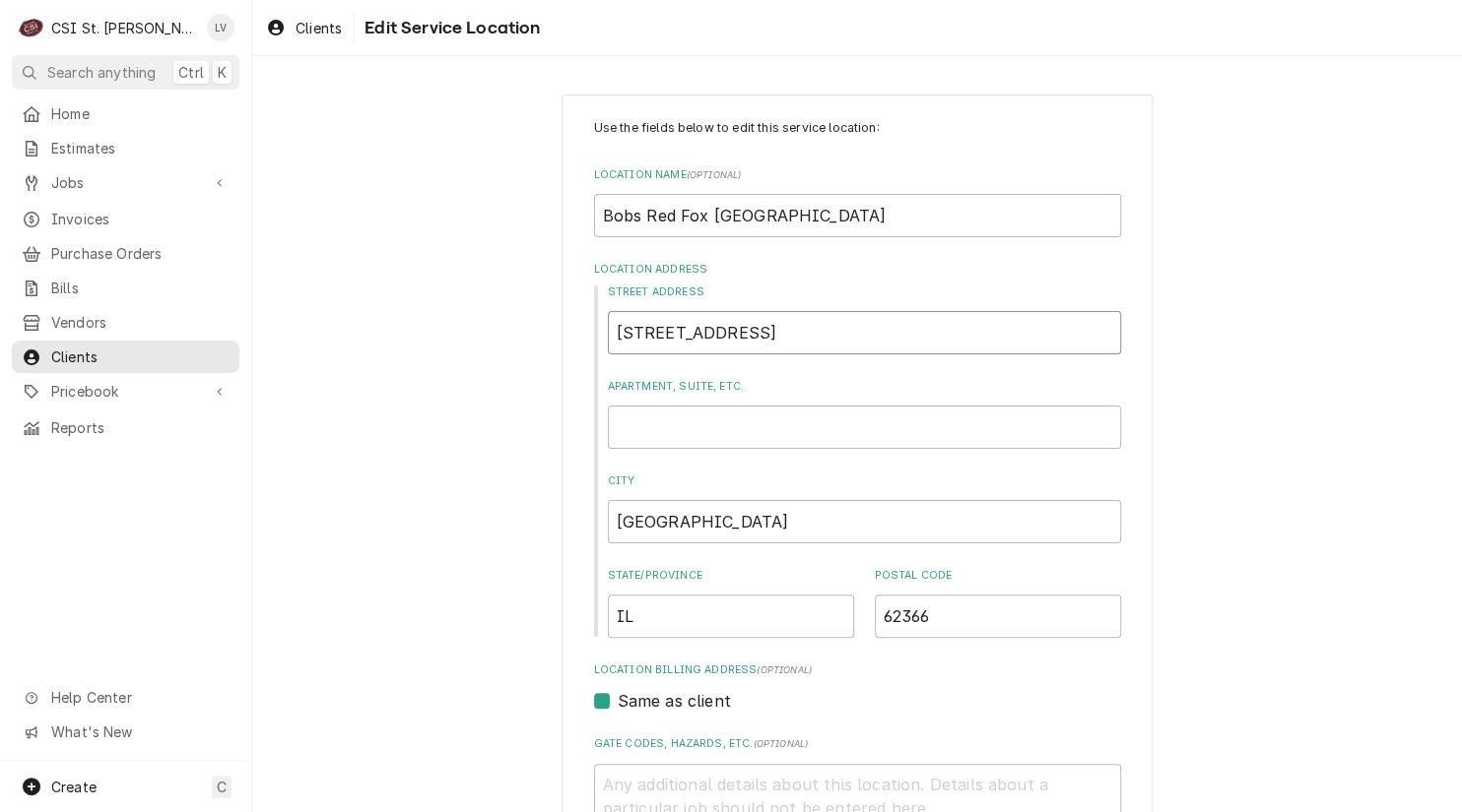
click at [767, 332] on input "202 6Th Street" at bounding box center [863, 332] width 513 height 43
type textarea "x"
type input "202 6Th Stree"
type textarea "x"
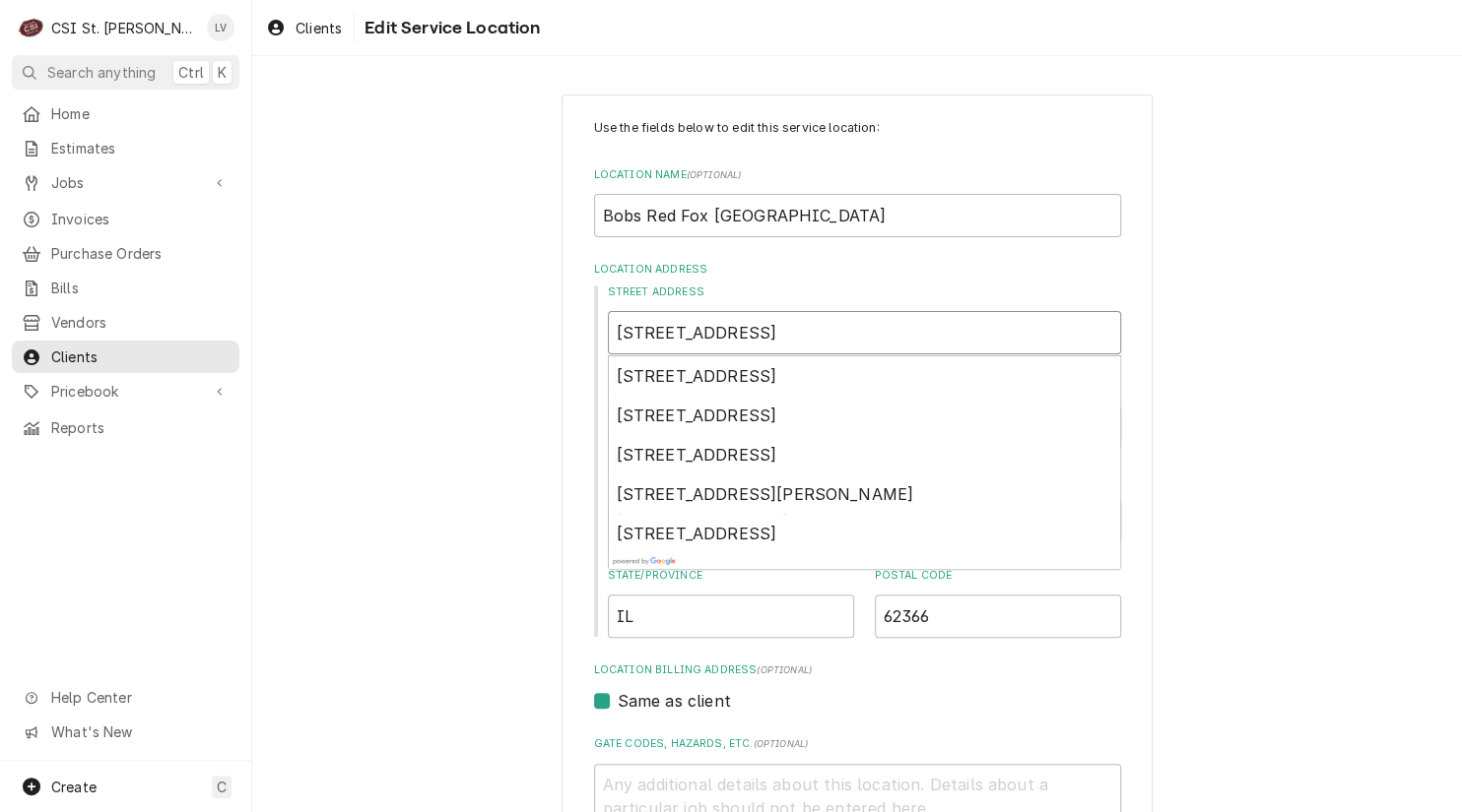
type input "202 6Th Stre"
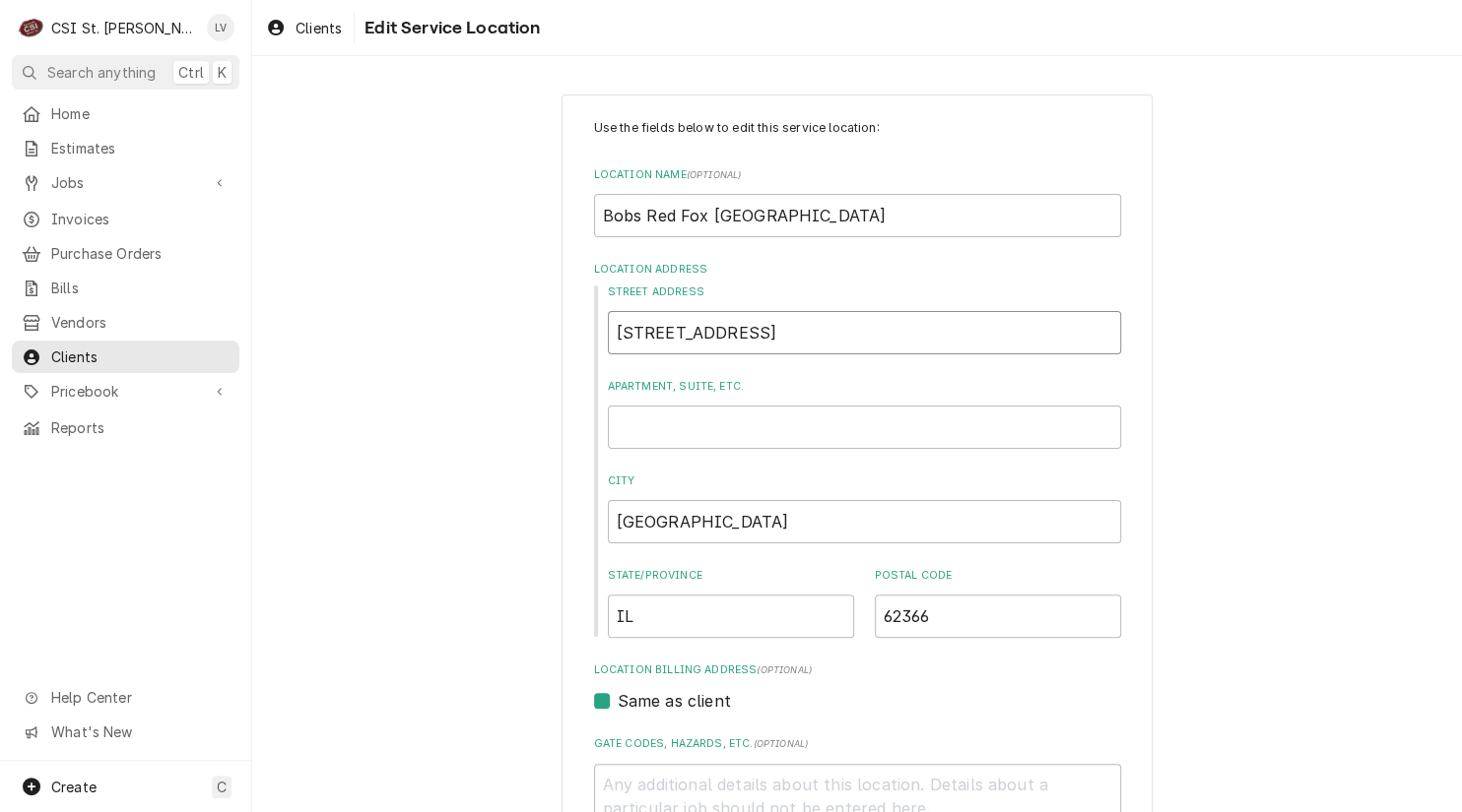
drag, startPoint x: 645, startPoint y: 333, endPoint x: 730, endPoint y: 347, distance: 86.1
click at [730, 347] on input "202 6Th Stre" at bounding box center [863, 332] width 513 height 43
type textarea "x"
type input "202 S"
type textarea "x"
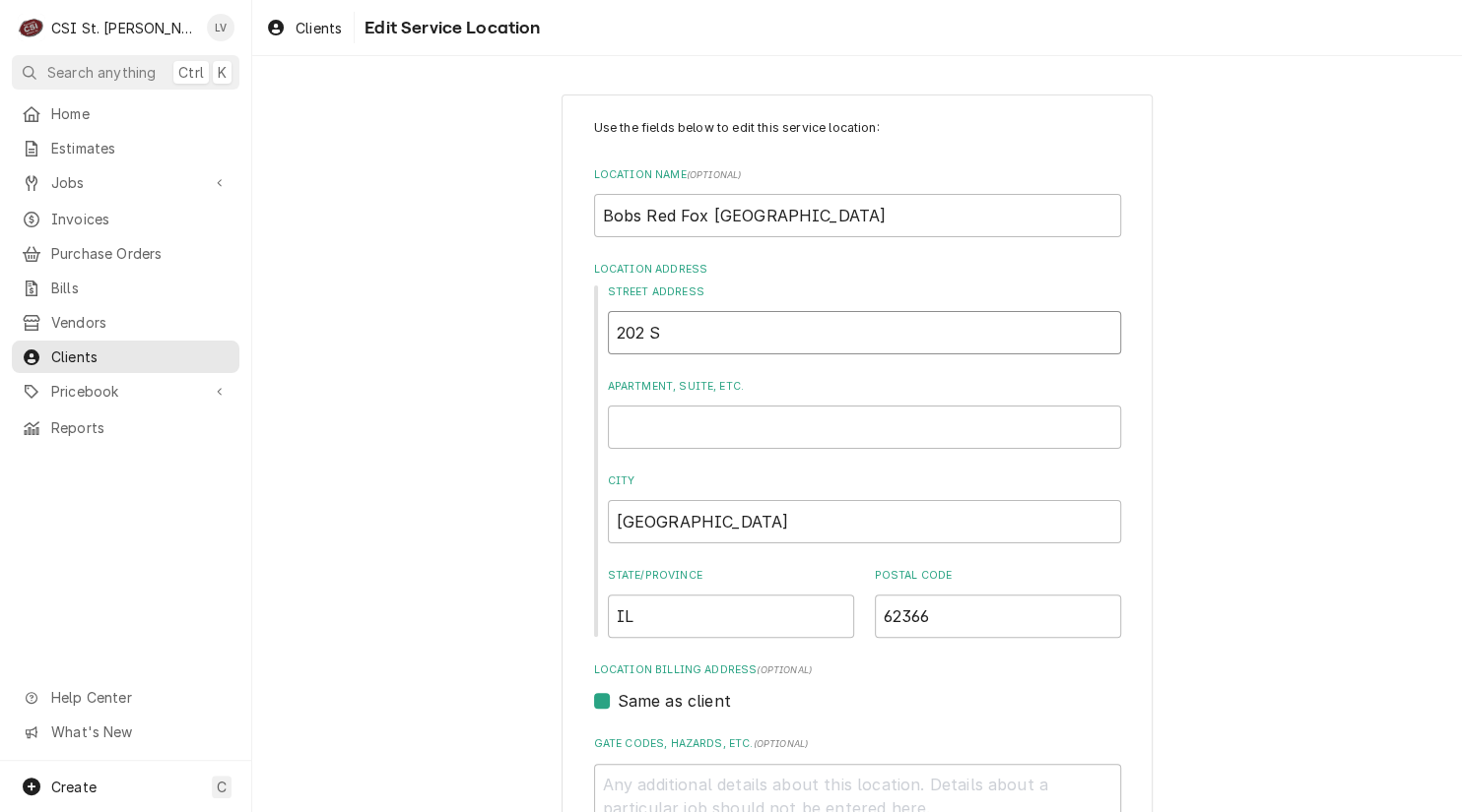
type input "202 Si"
type textarea "x"
type input "202 Six"
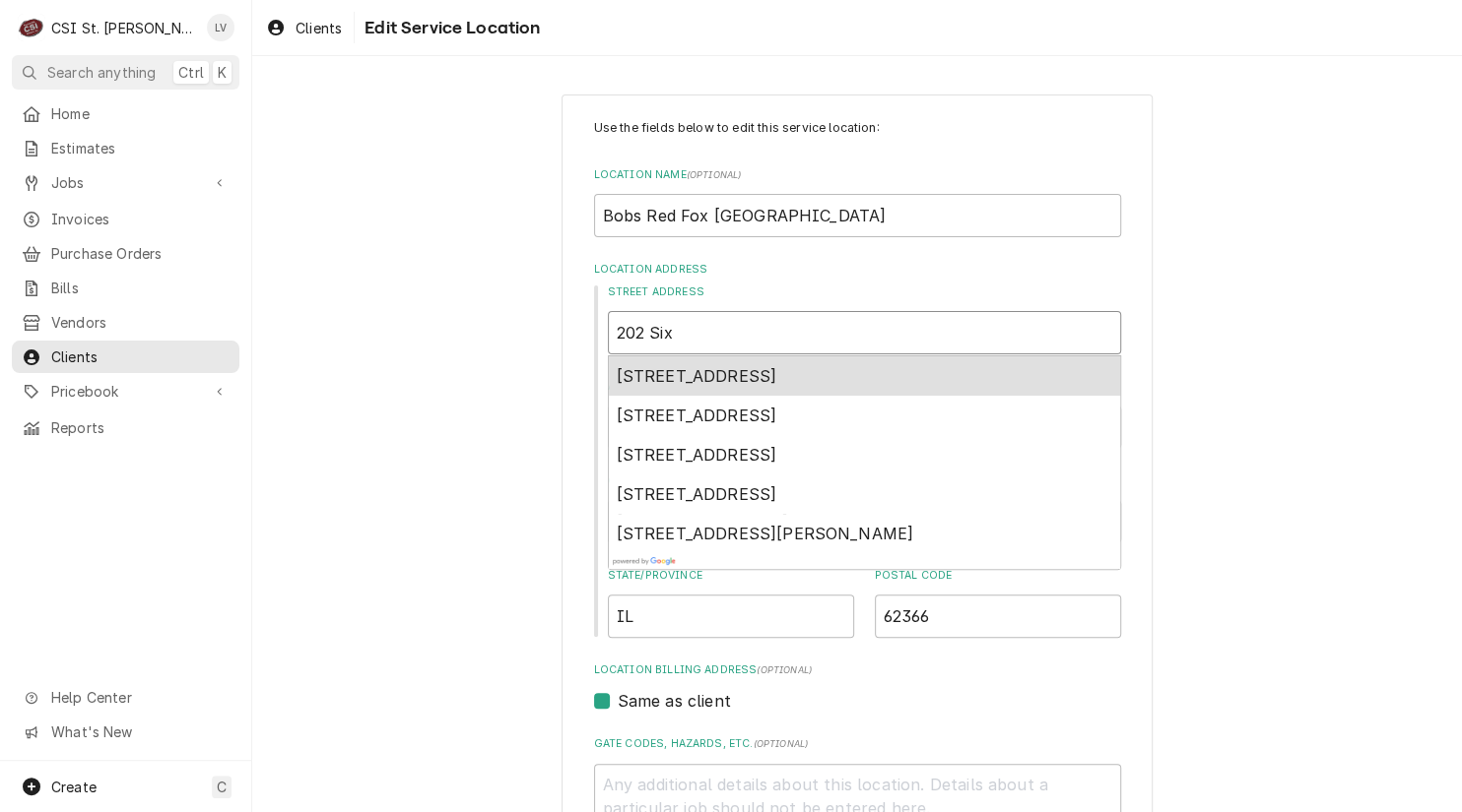
type textarea "x"
type input "202 Sixt"
type textarea "x"
type input "202 Sixth"
type textarea "x"
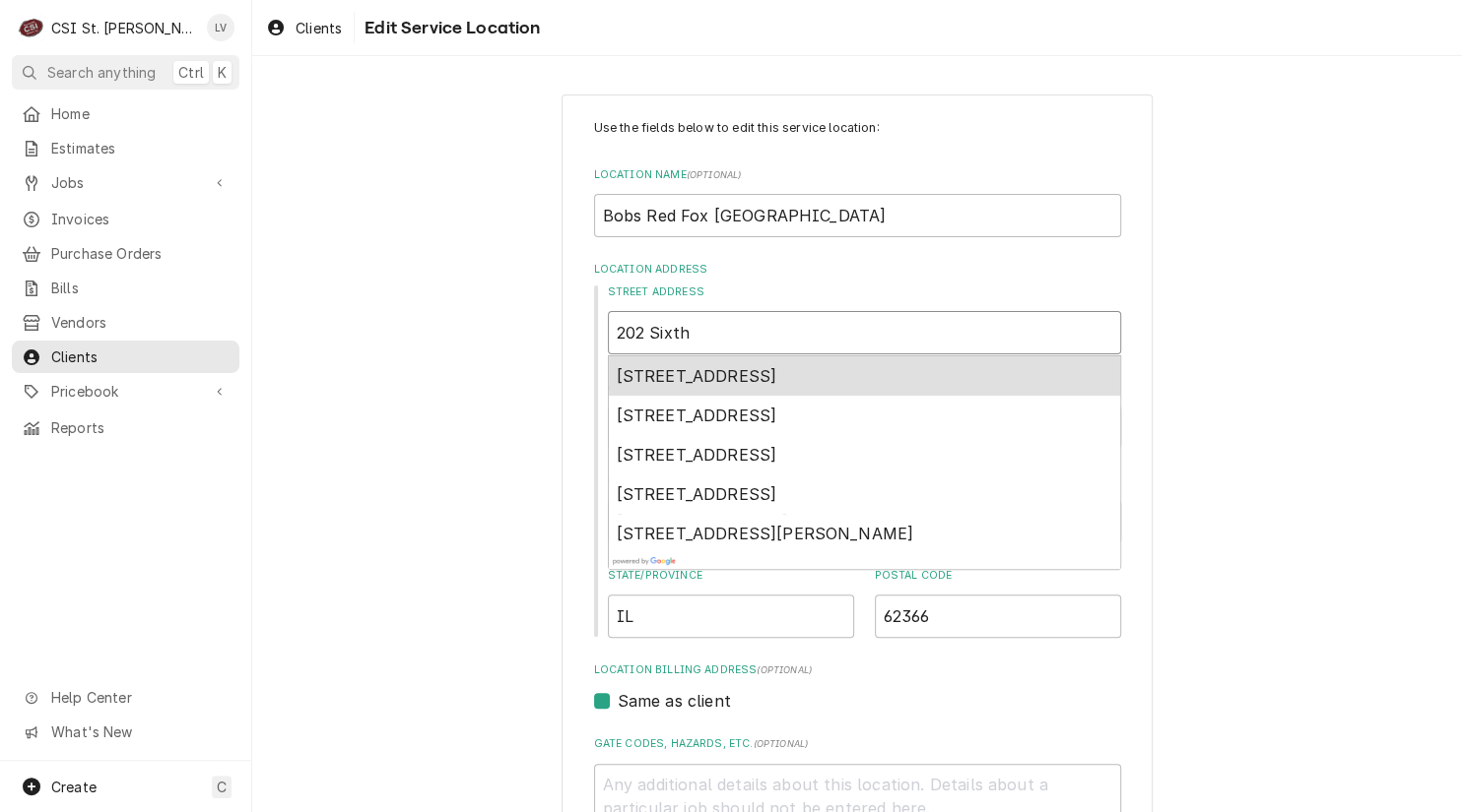
type input "202 Sixth"
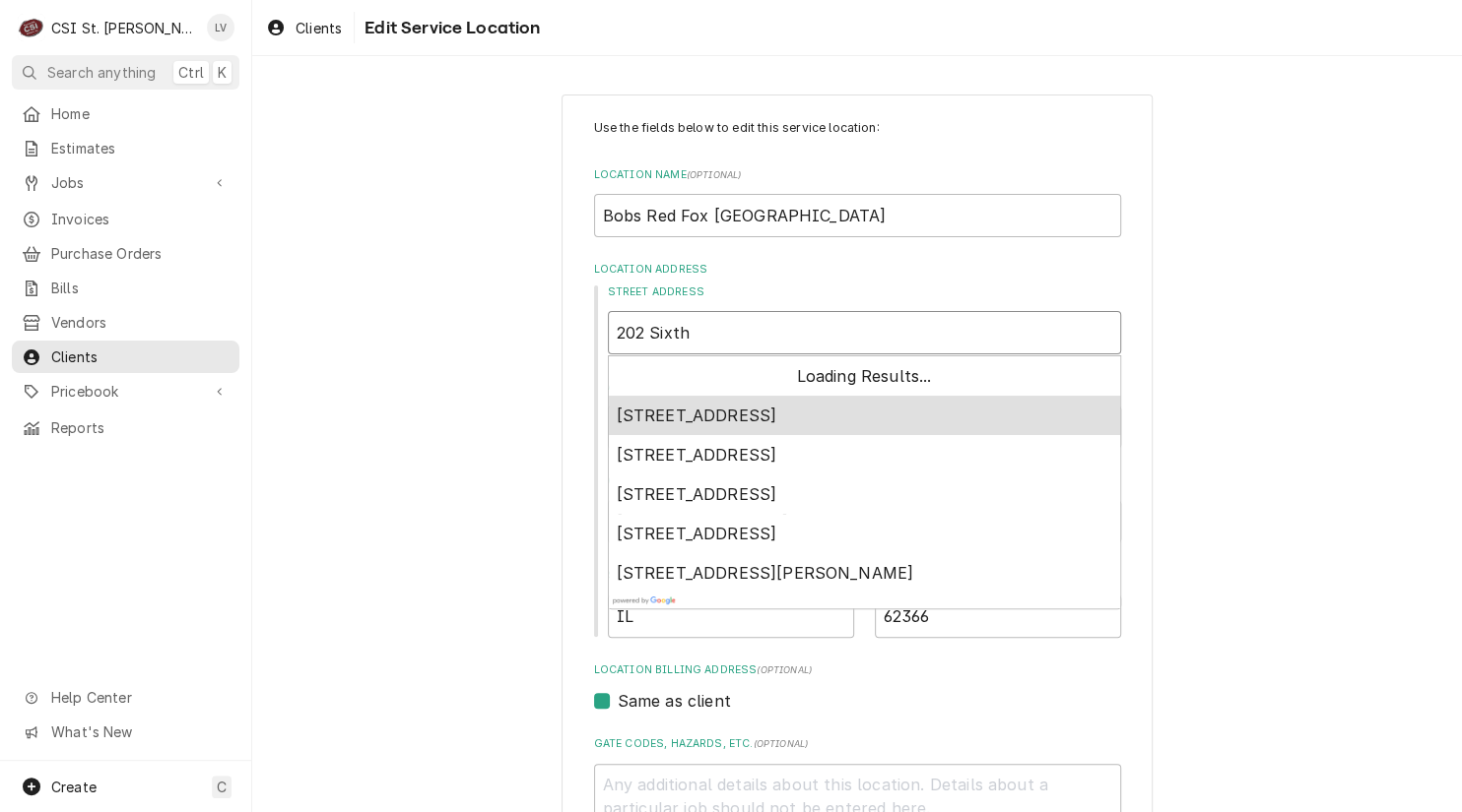
type textarea "x"
type input "202 Sixth S"
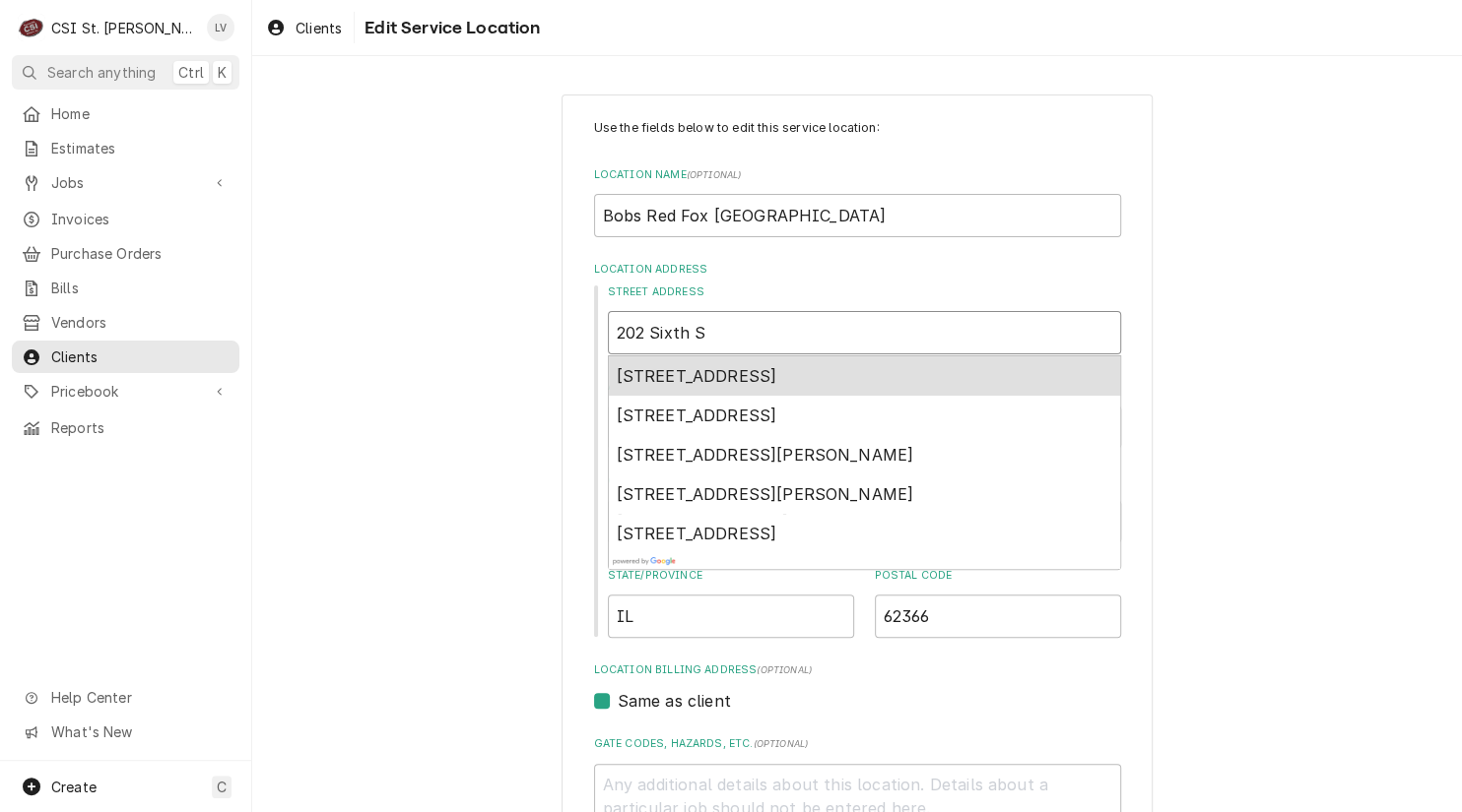
type textarea "x"
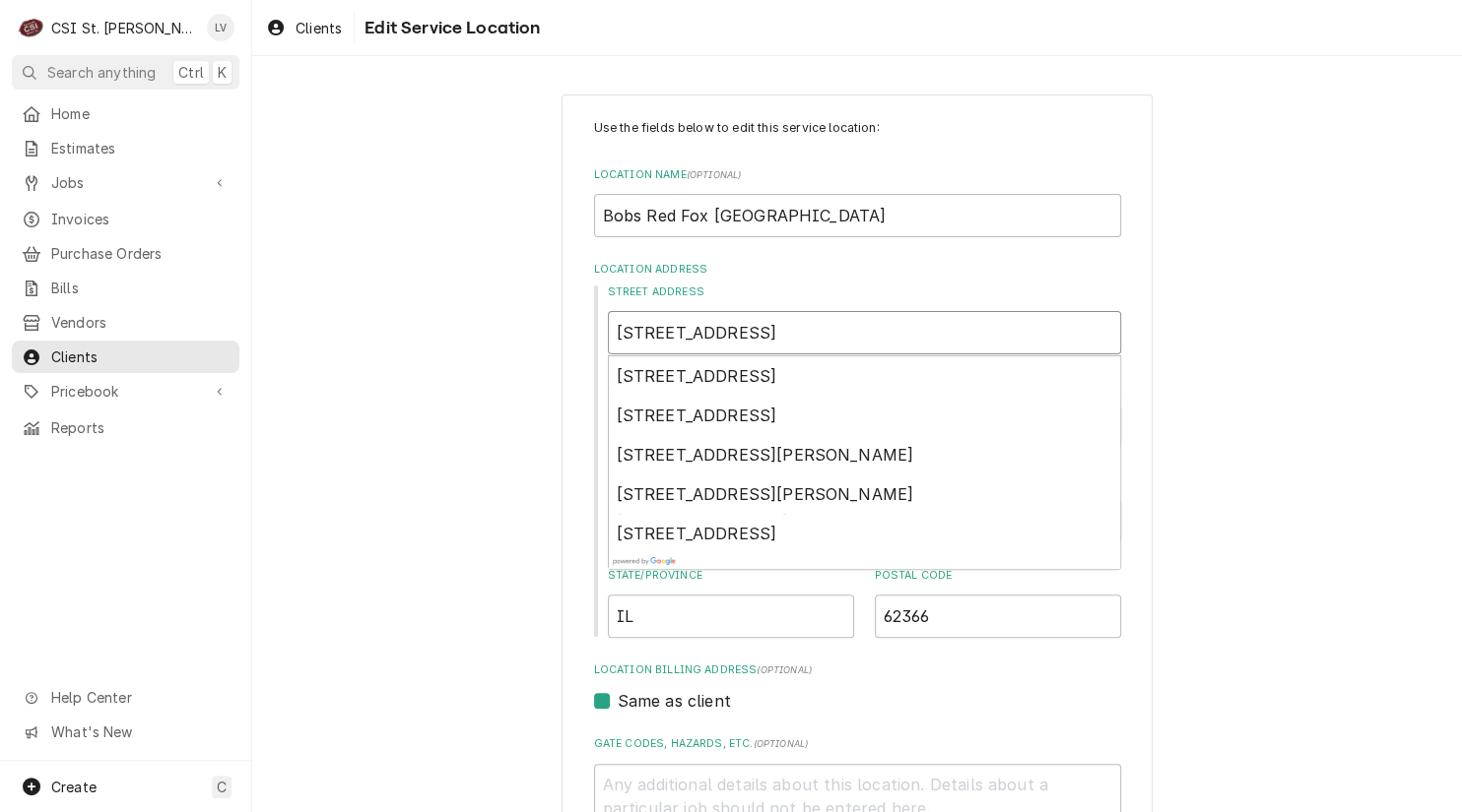
type input "202 Sixth St"
click at [701, 617] on input "IL" at bounding box center [731, 615] width 246 height 43
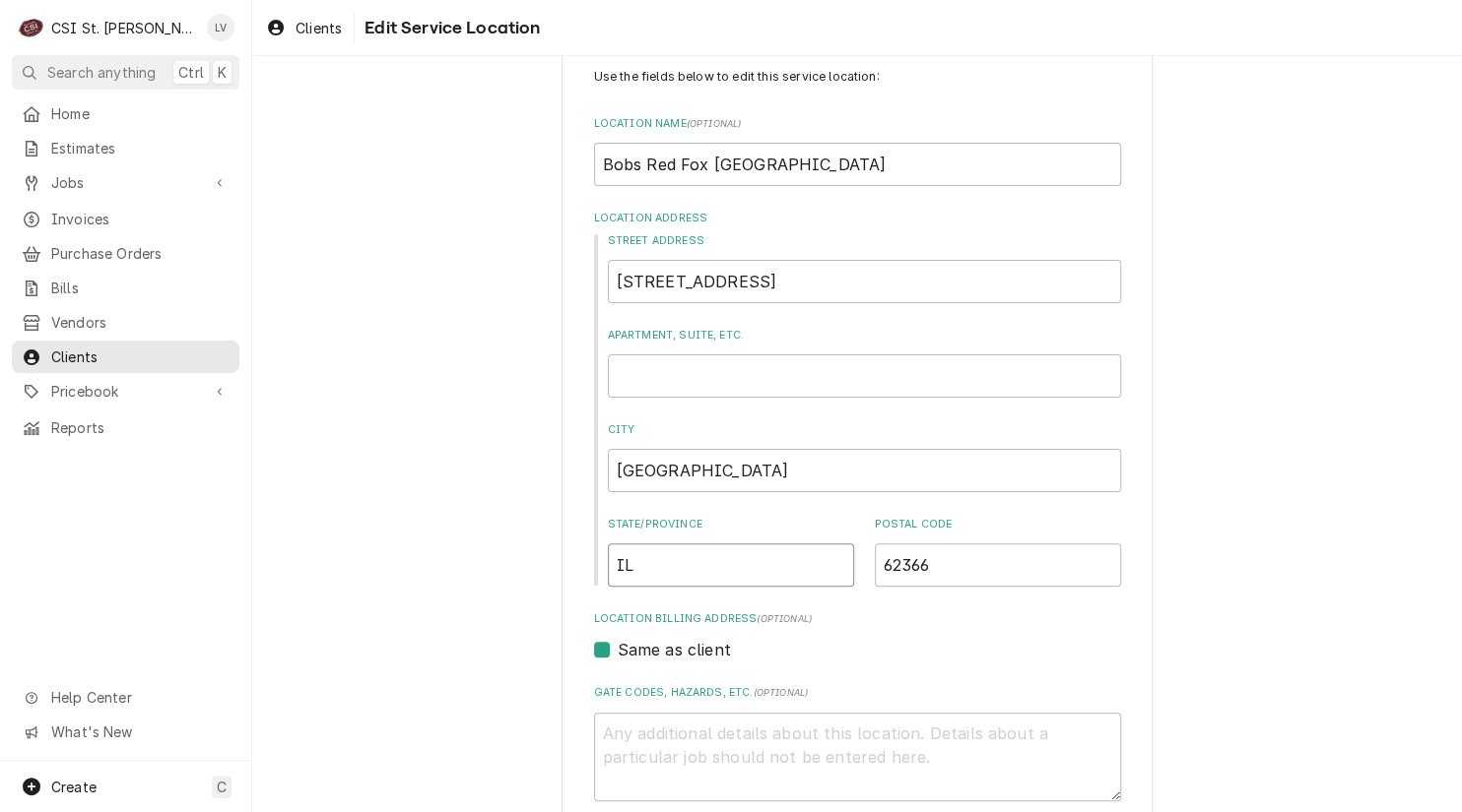
scroll to position [99, 0]
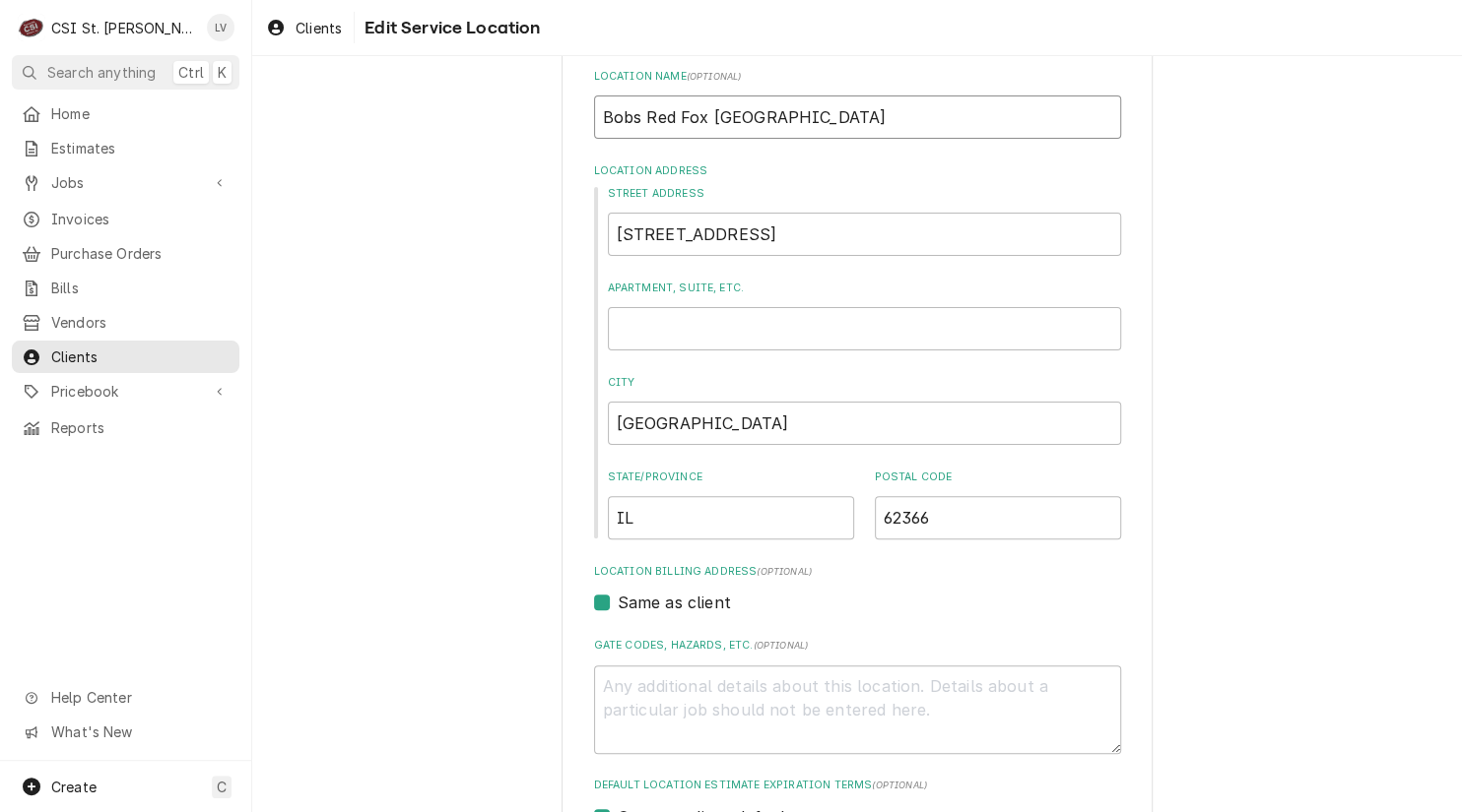
drag, startPoint x: 624, startPoint y: 119, endPoint x: 641, endPoint y: 122, distance: 17.3
click at [630, 118] on input "Bobs Red Fox Pleasant Hill" at bounding box center [856, 117] width 527 height 43
type textarea "x"
type input "Bob' Red Fox Pleasant Hill"
type textarea "x"
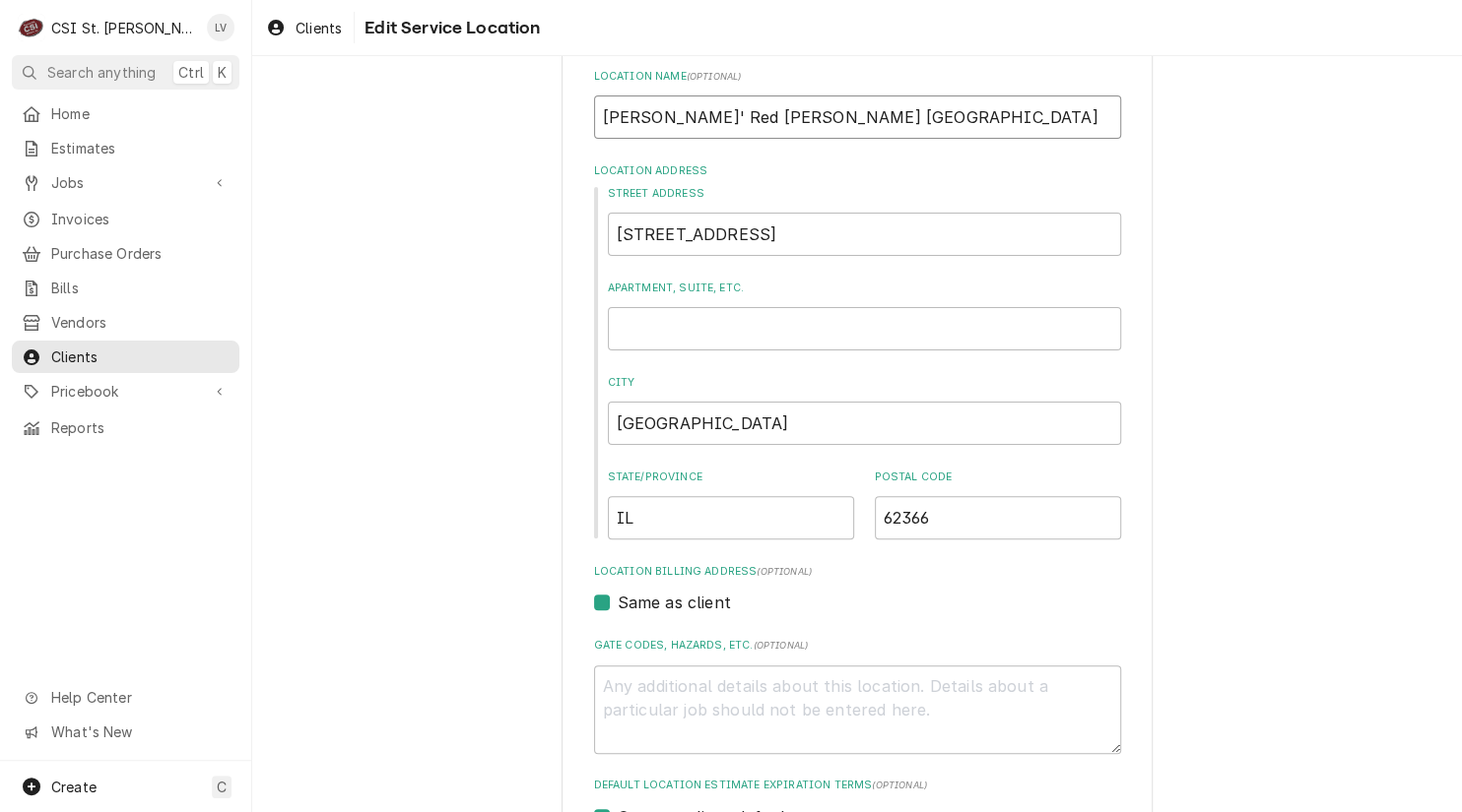
type input "Bob's Red Fox Pleasant Hill"
drag, startPoint x: 709, startPoint y: 119, endPoint x: 858, endPoint y: 144, distance: 151.1
click at [858, 144] on div "Use the fields below to edit this service location: Location Name ( optional ) …" at bounding box center [856, 719] width 527 height 1396
type textarea "x"
type input "Bob's Red Fox"
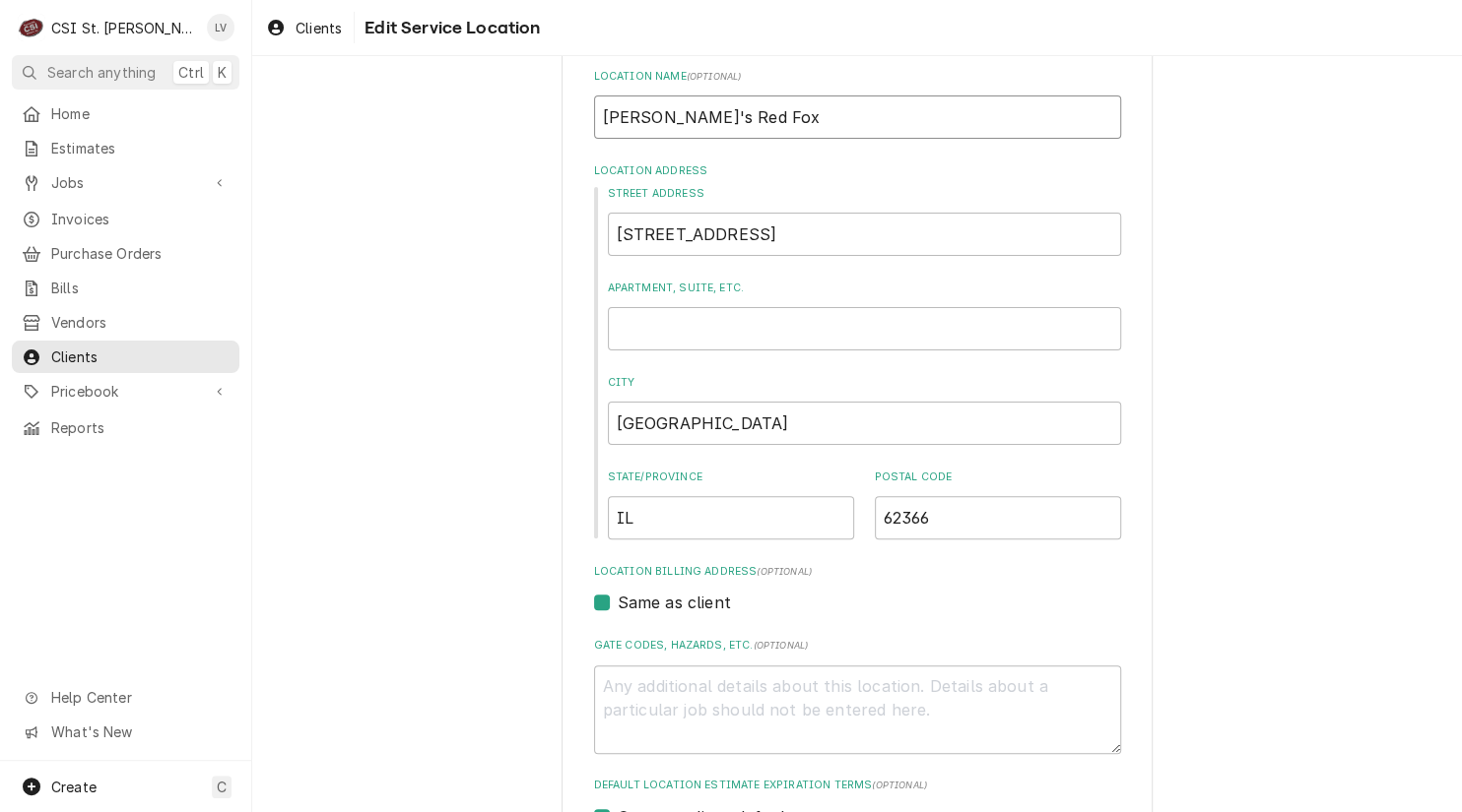
type textarea "x"
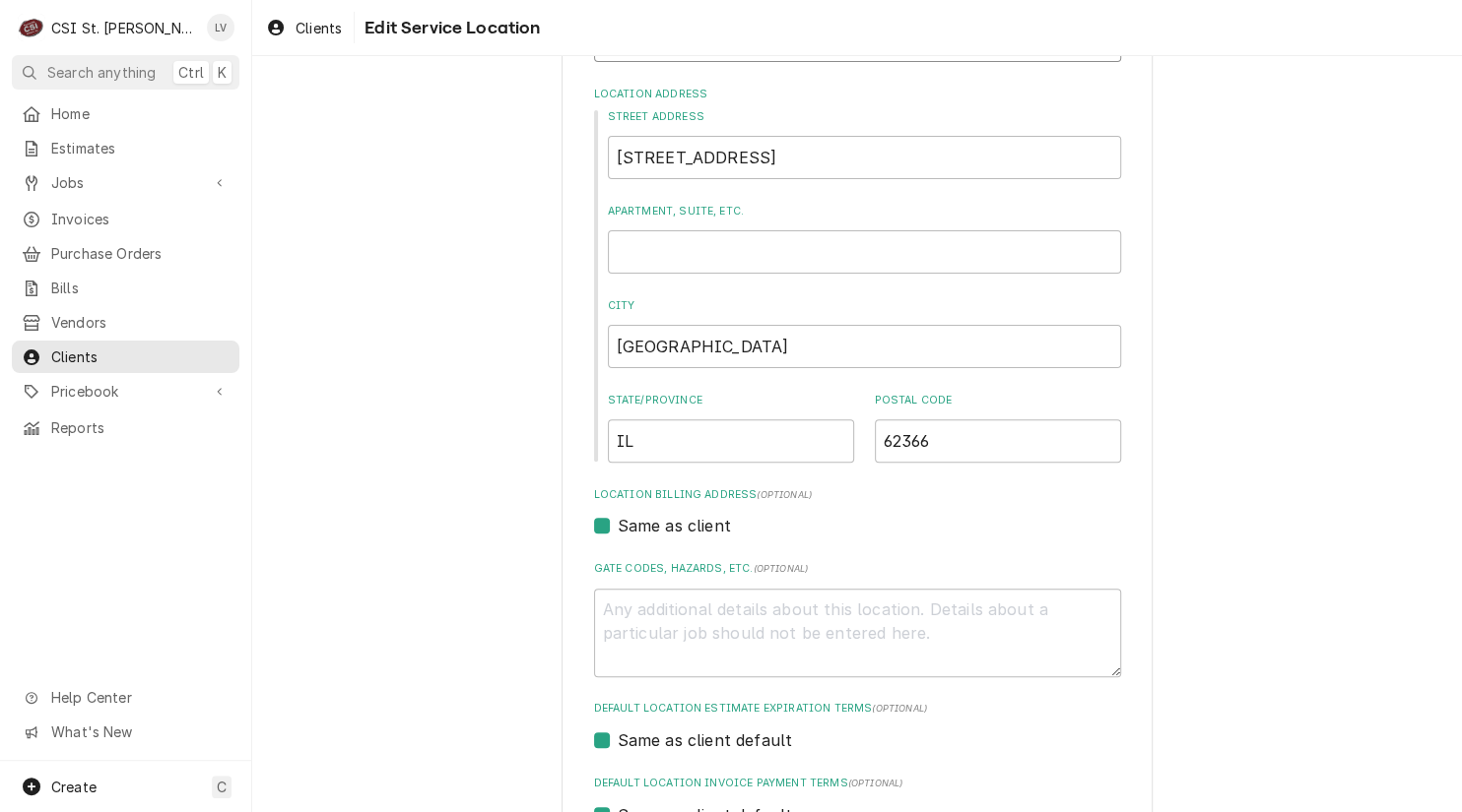
scroll to position [394, 0]
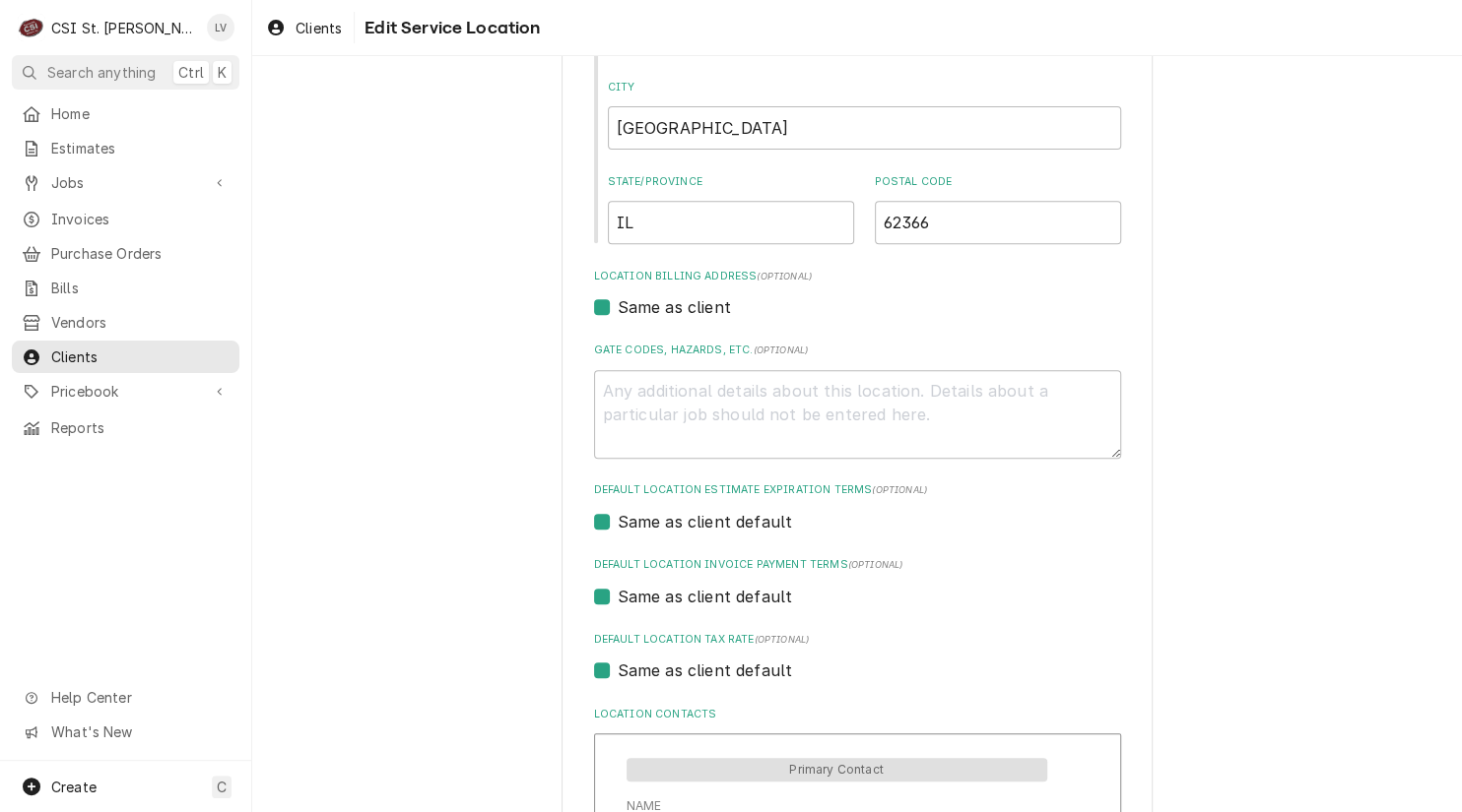
type input "Bob's Red Fox"
click at [662, 672] on label "Same as client default" at bounding box center [705, 670] width 175 height 24
click at [662, 672] on input "Same as client default" at bounding box center [880, 679] width 527 height 43
checkbox input "false"
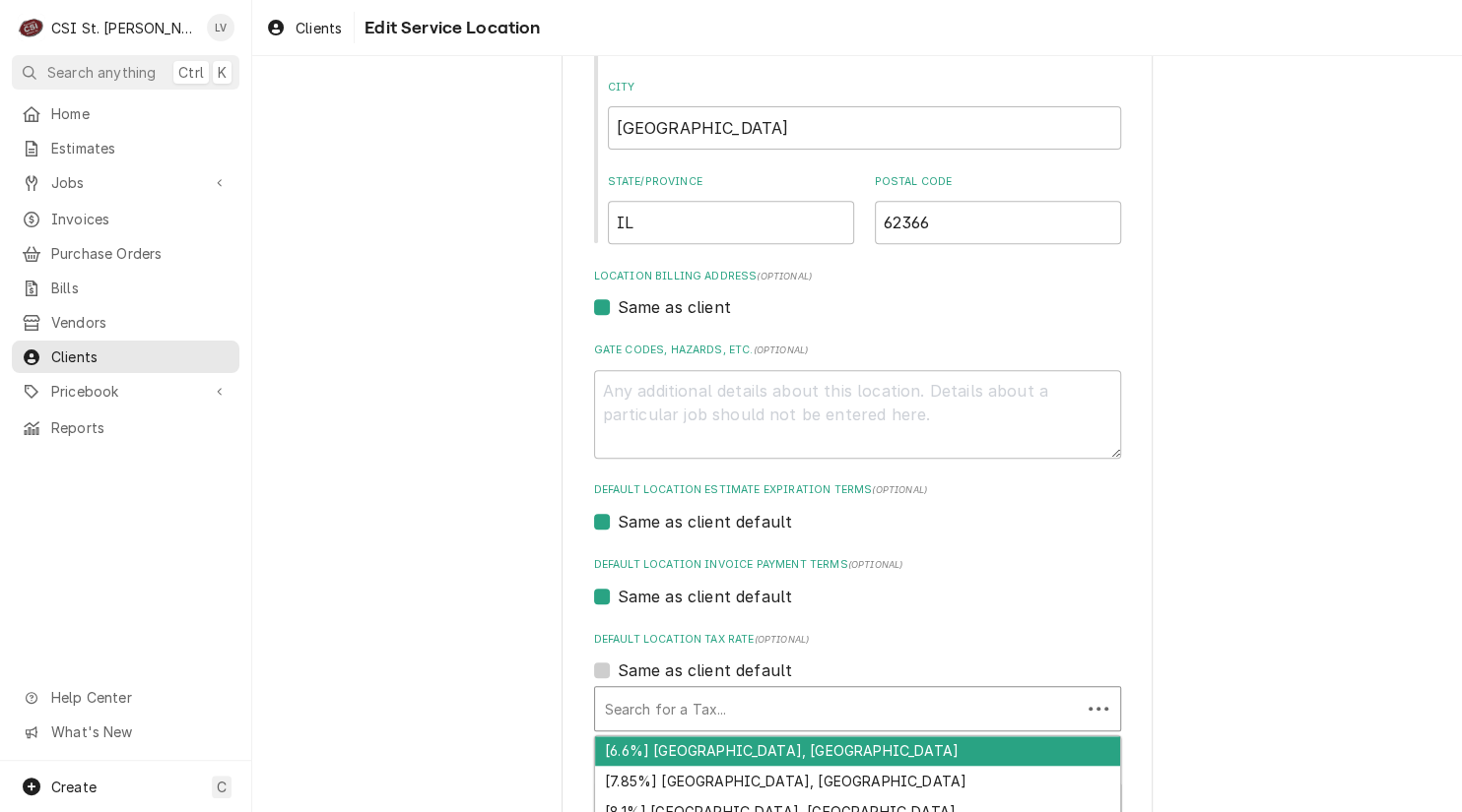
click at [652, 706] on div "Default Location Tax Rate" at bounding box center [837, 708] width 466 height 35
type textarea "x"
type input "e"
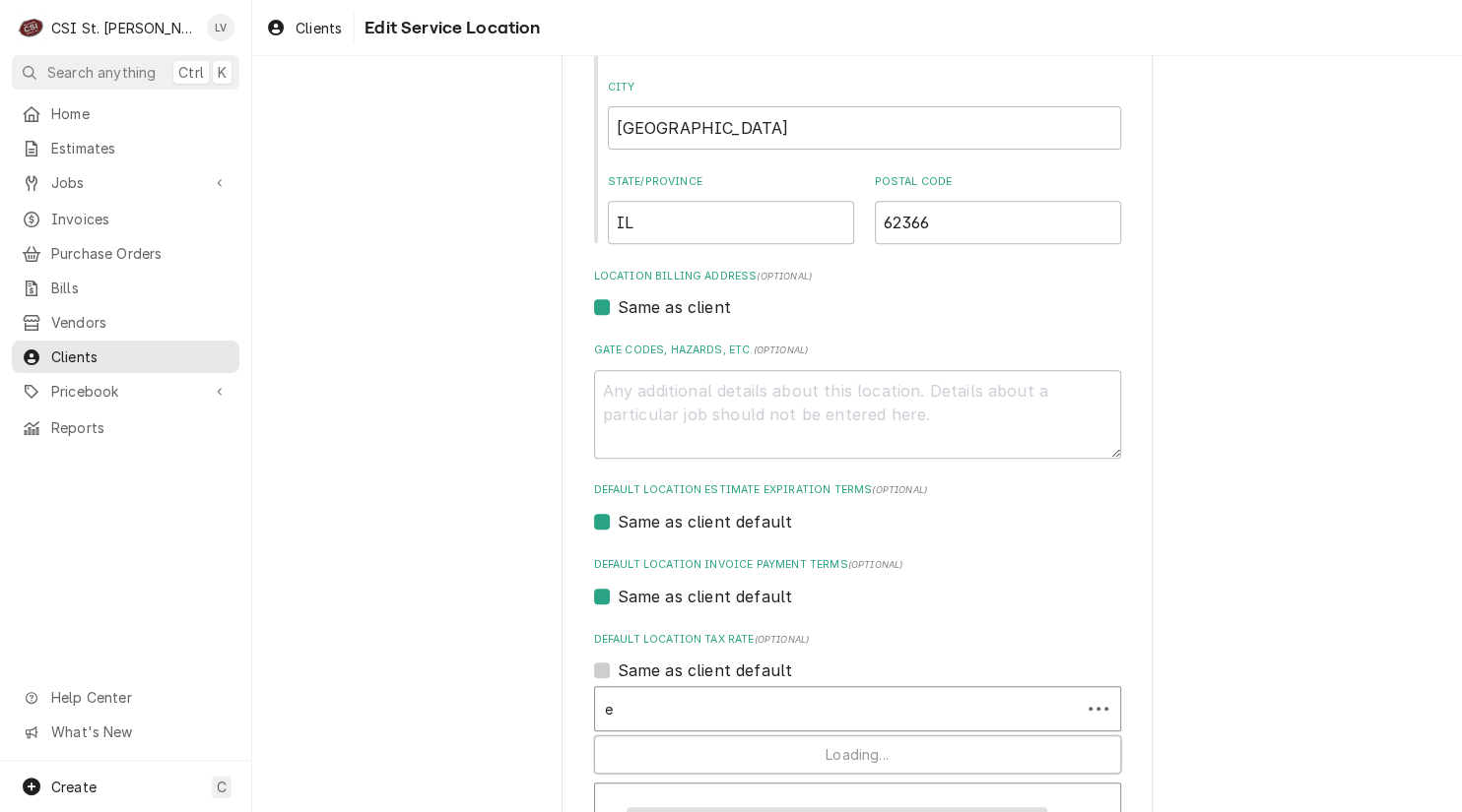
type textarea "x"
type input "ex"
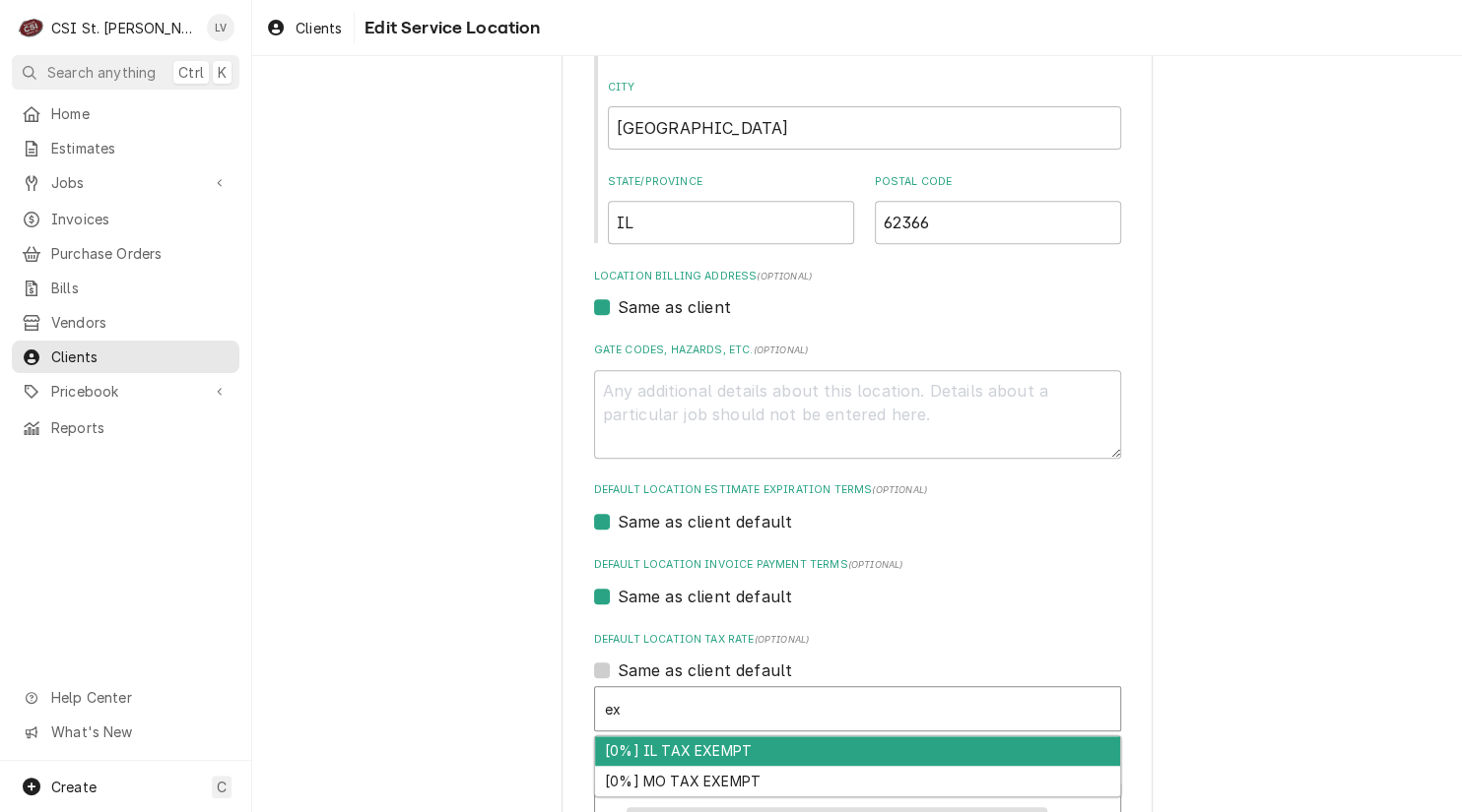
click at [653, 746] on div "[0%] IL TAX EXEMPT" at bounding box center [856, 751] width 525 height 31
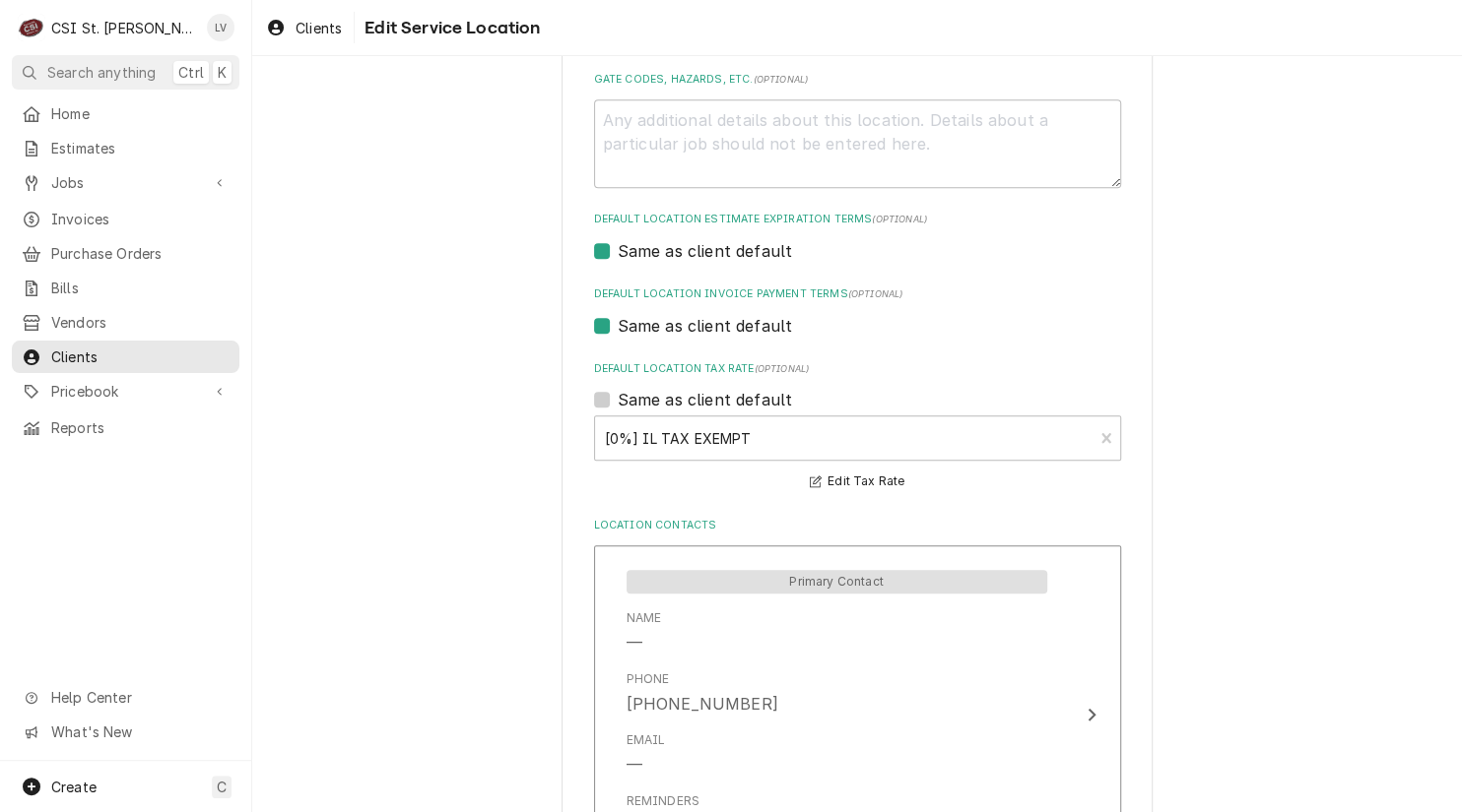
scroll to position [902, 0]
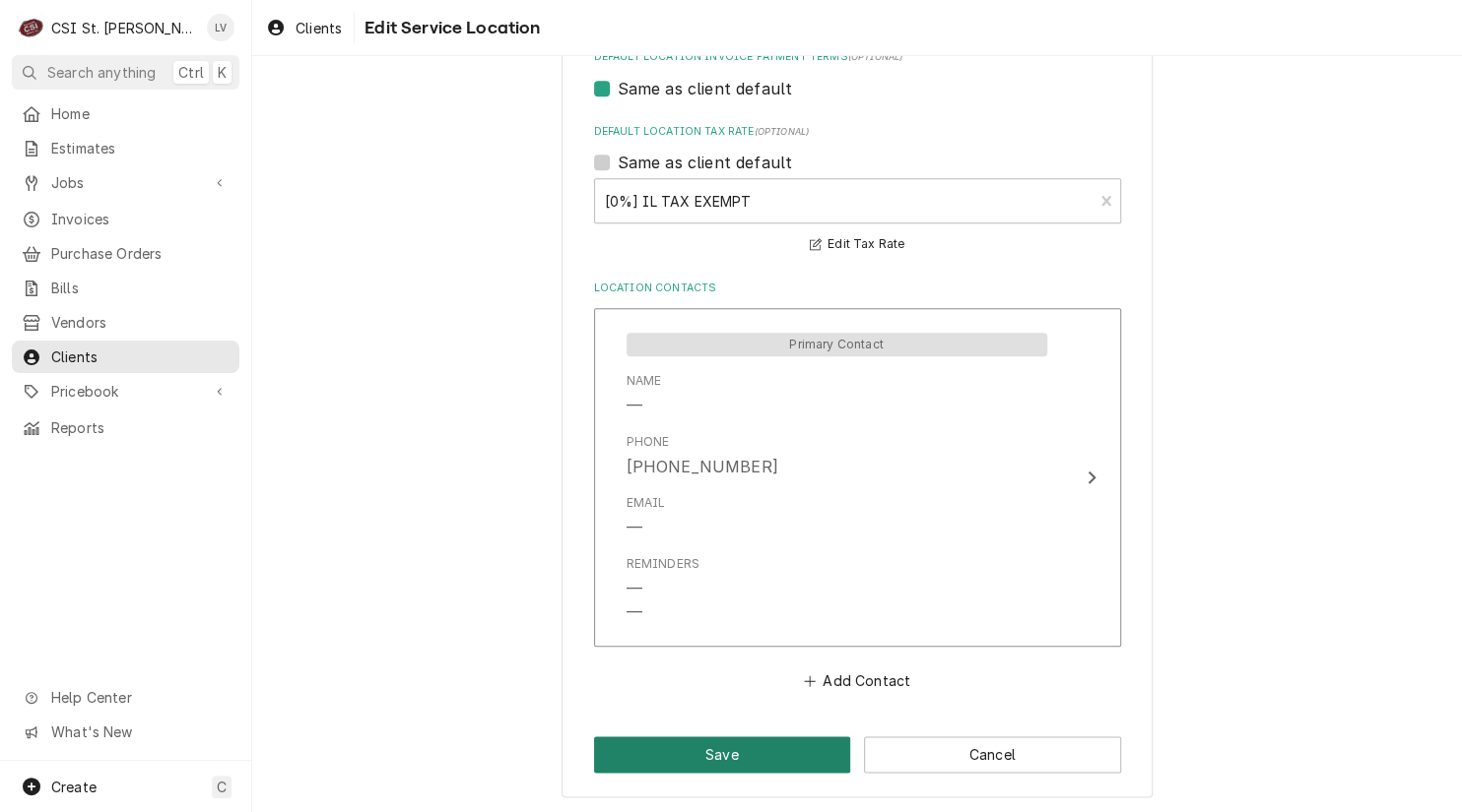
click at [684, 759] on button "Save" at bounding box center [722, 754] width 257 height 36
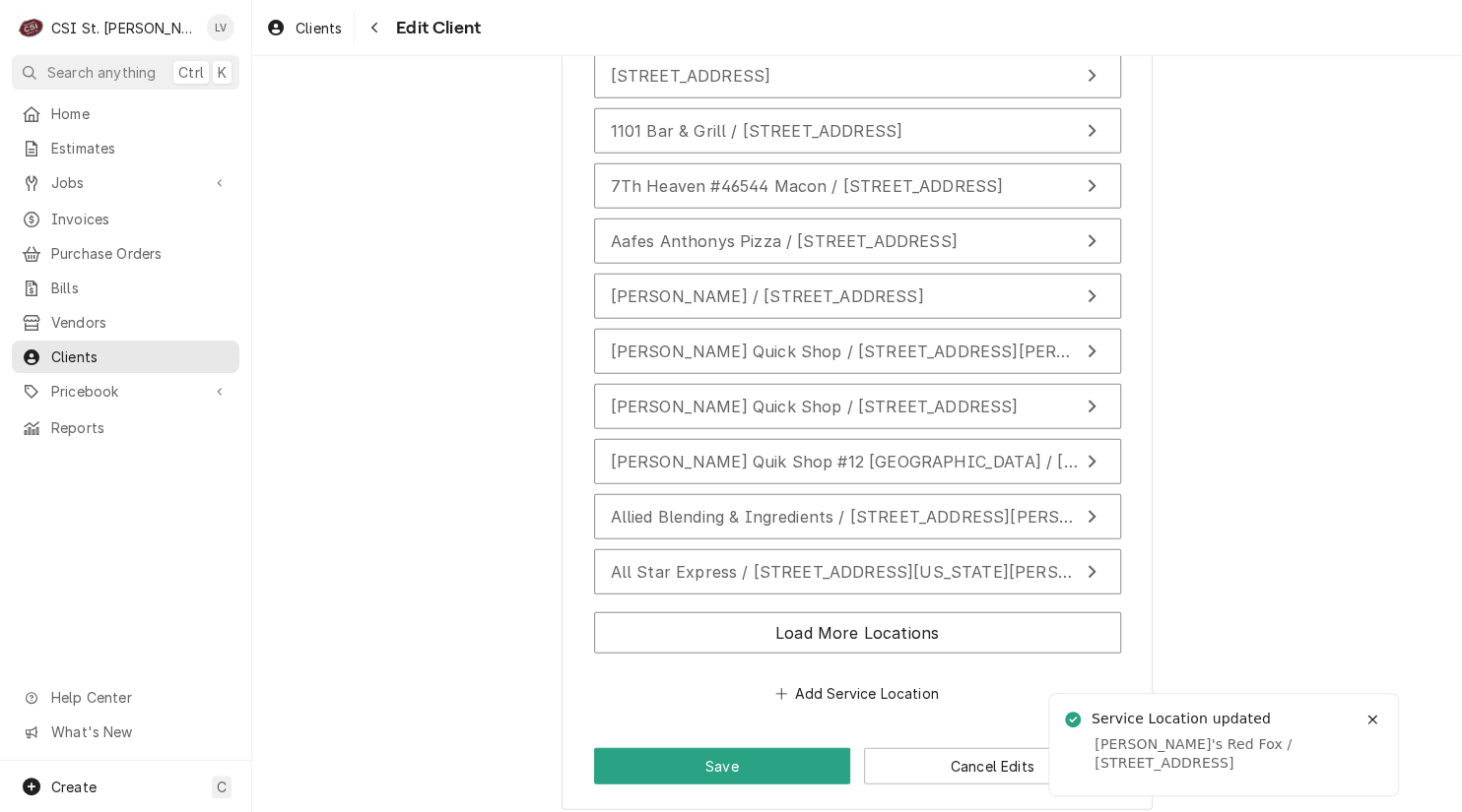
scroll to position [2641, 0]
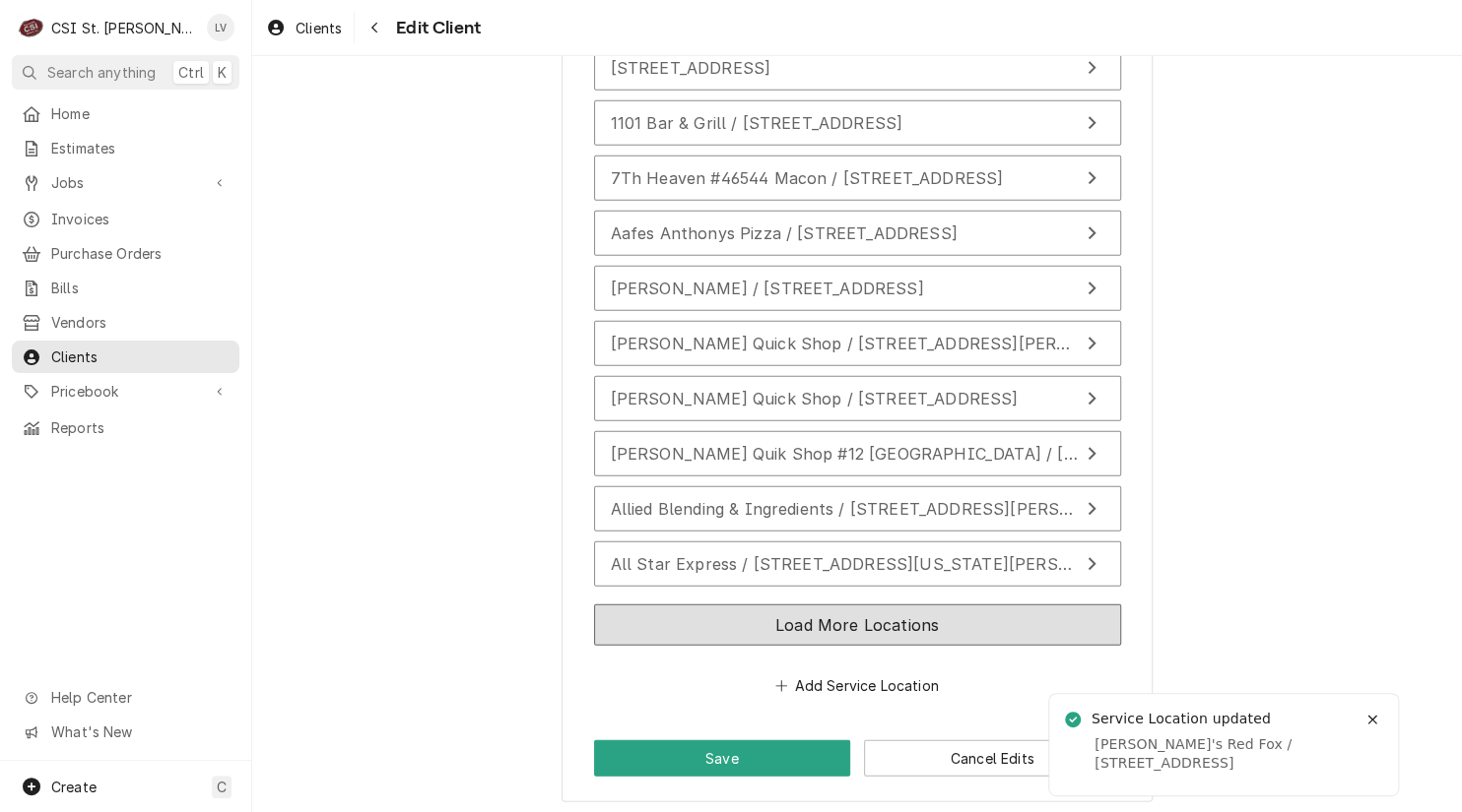
click at [709, 628] on button "Load More Locations" at bounding box center [856, 624] width 527 height 41
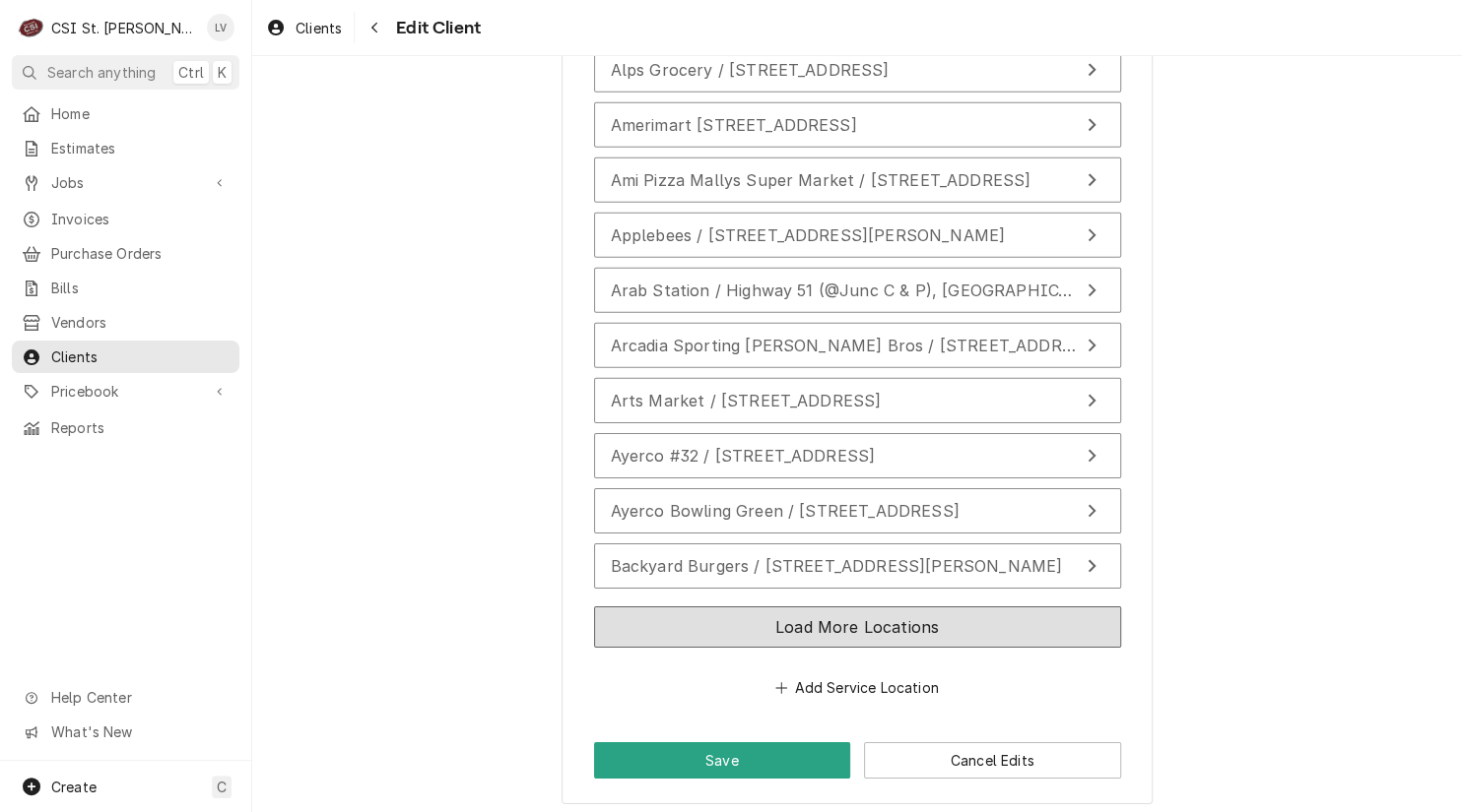
click at [650, 617] on button "Load More Locations" at bounding box center [856, 626] width 527 height 41
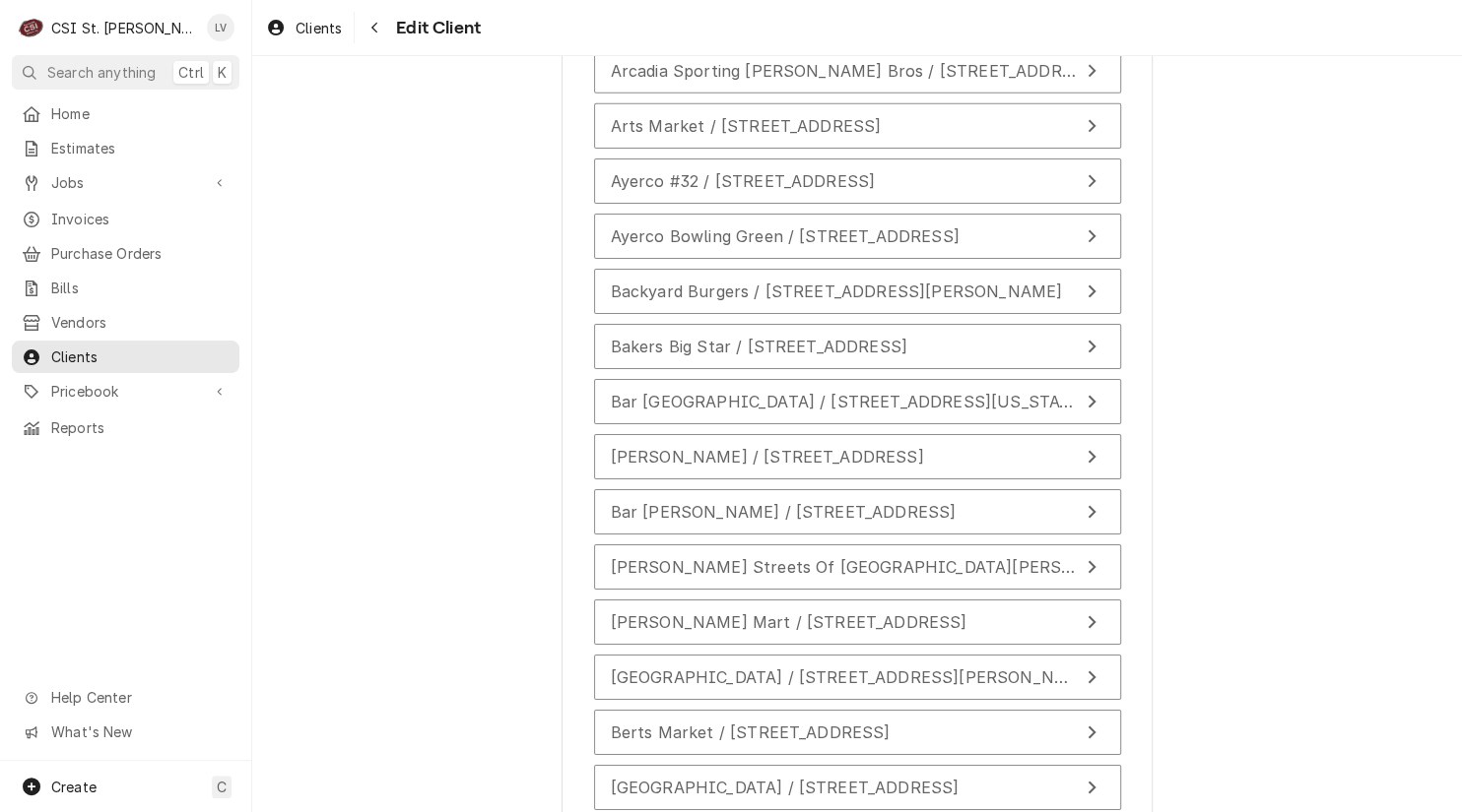
scroll to position [3740, 0]
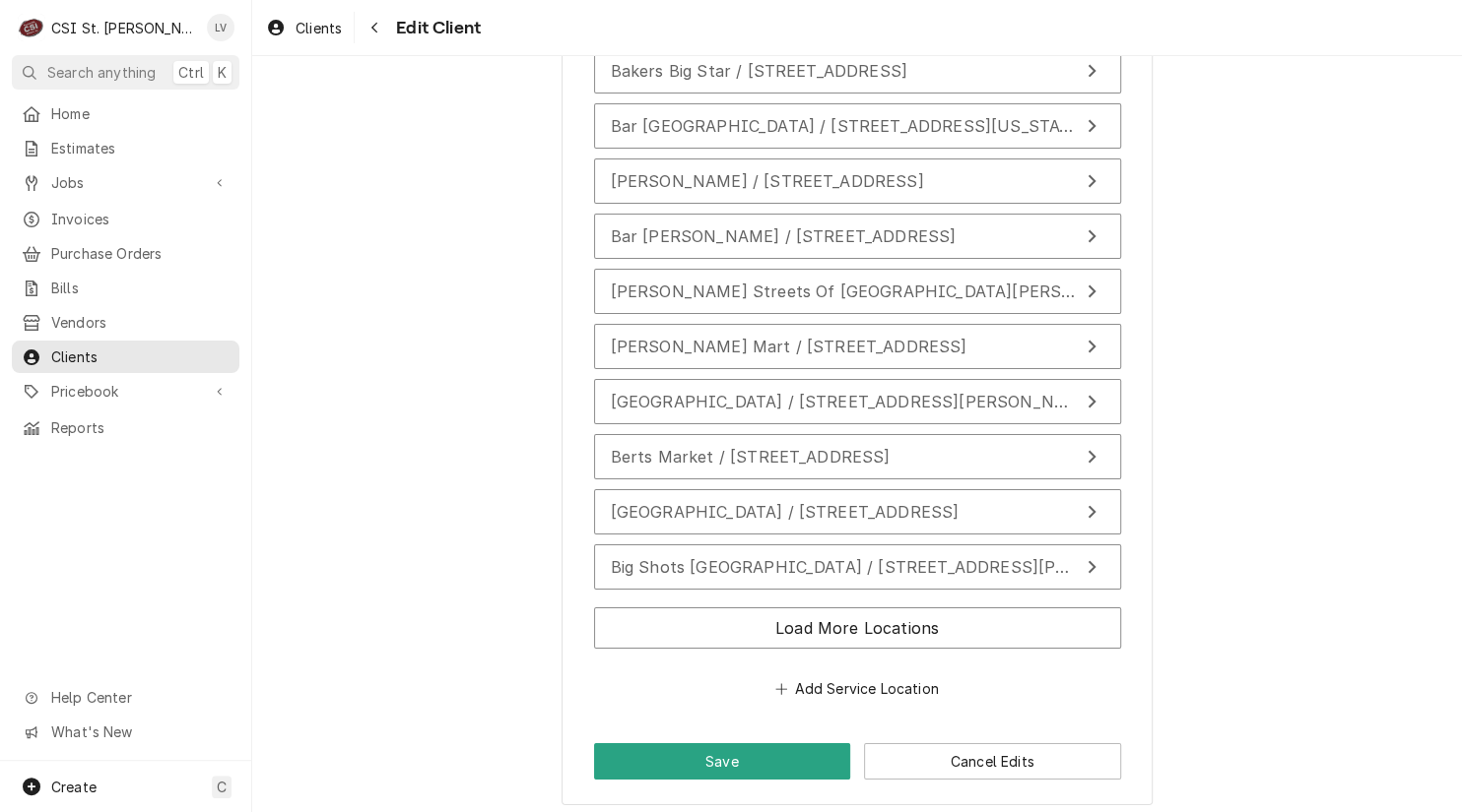
click at [732, 644] on div "Load More Locations" at bounding box center [856, 631] width 527 height 65
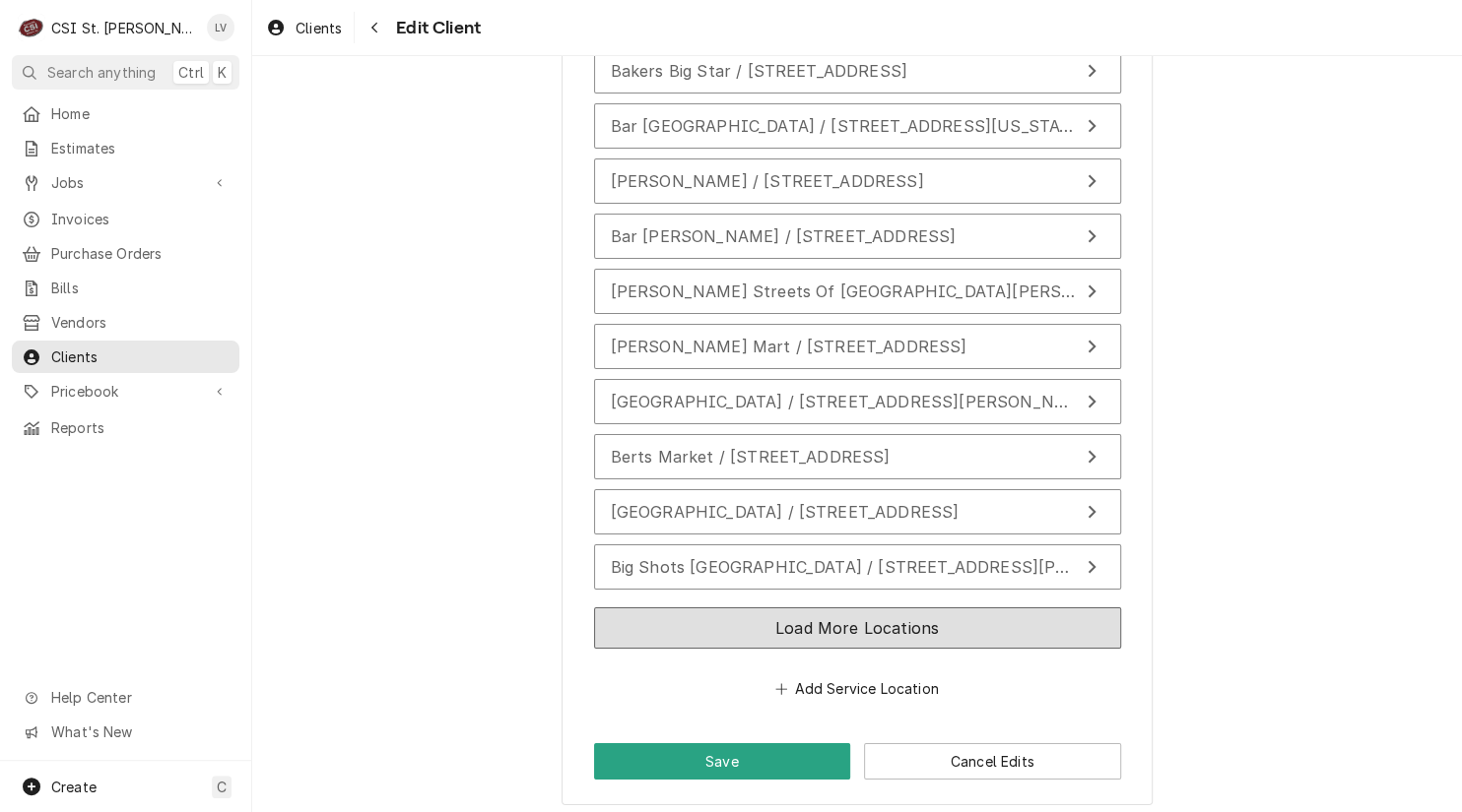
click at [720, 628] on button "Load More Locations" at bounding box center [856, 627] width 527 height 41
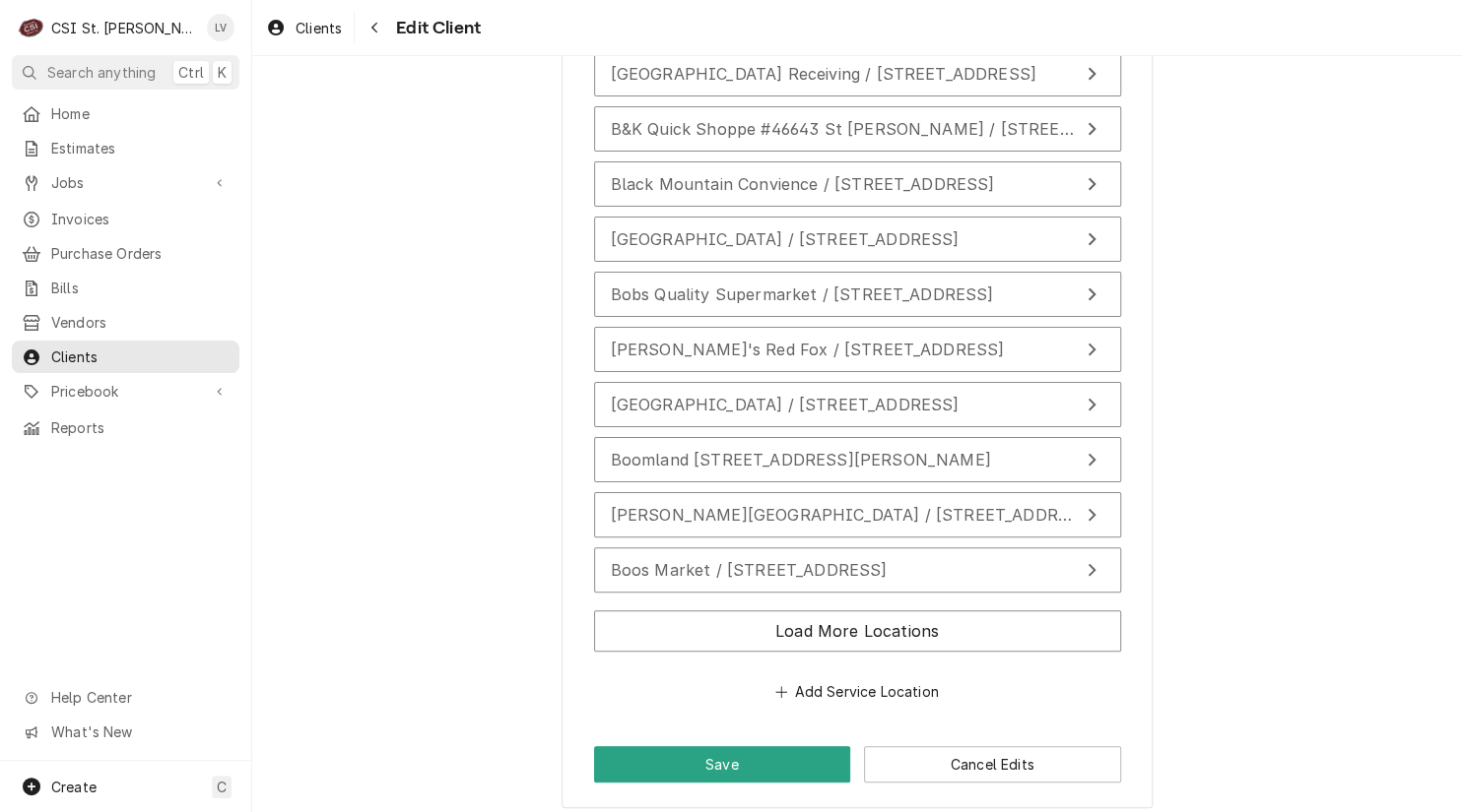
scroll to position [4191, 0]
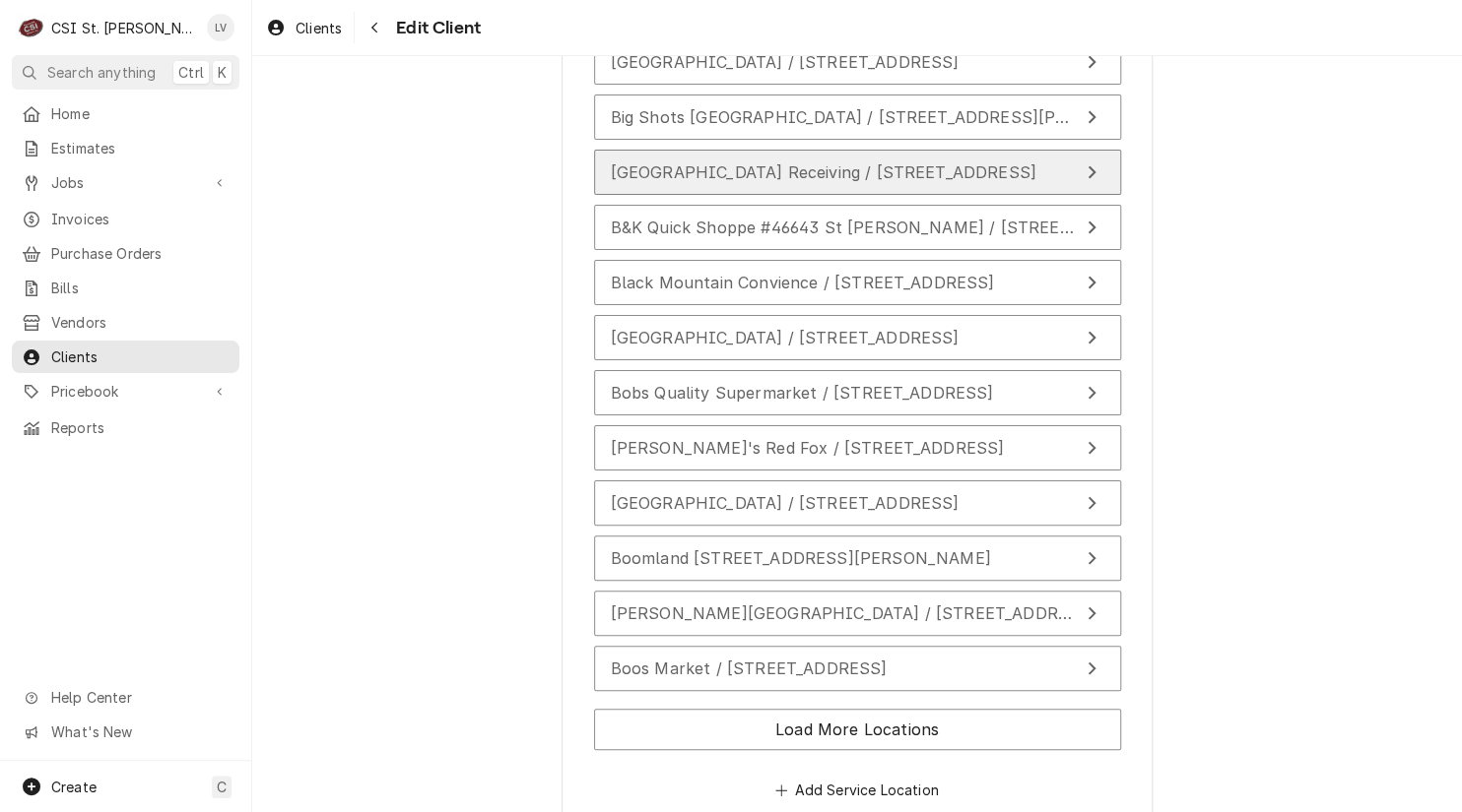
click at [709, 171] on div "Bjc Hospital Receiving / 4540 Forest Park, St Louis, MO 63108" at bounding box center [823, 173] width 426 height 24
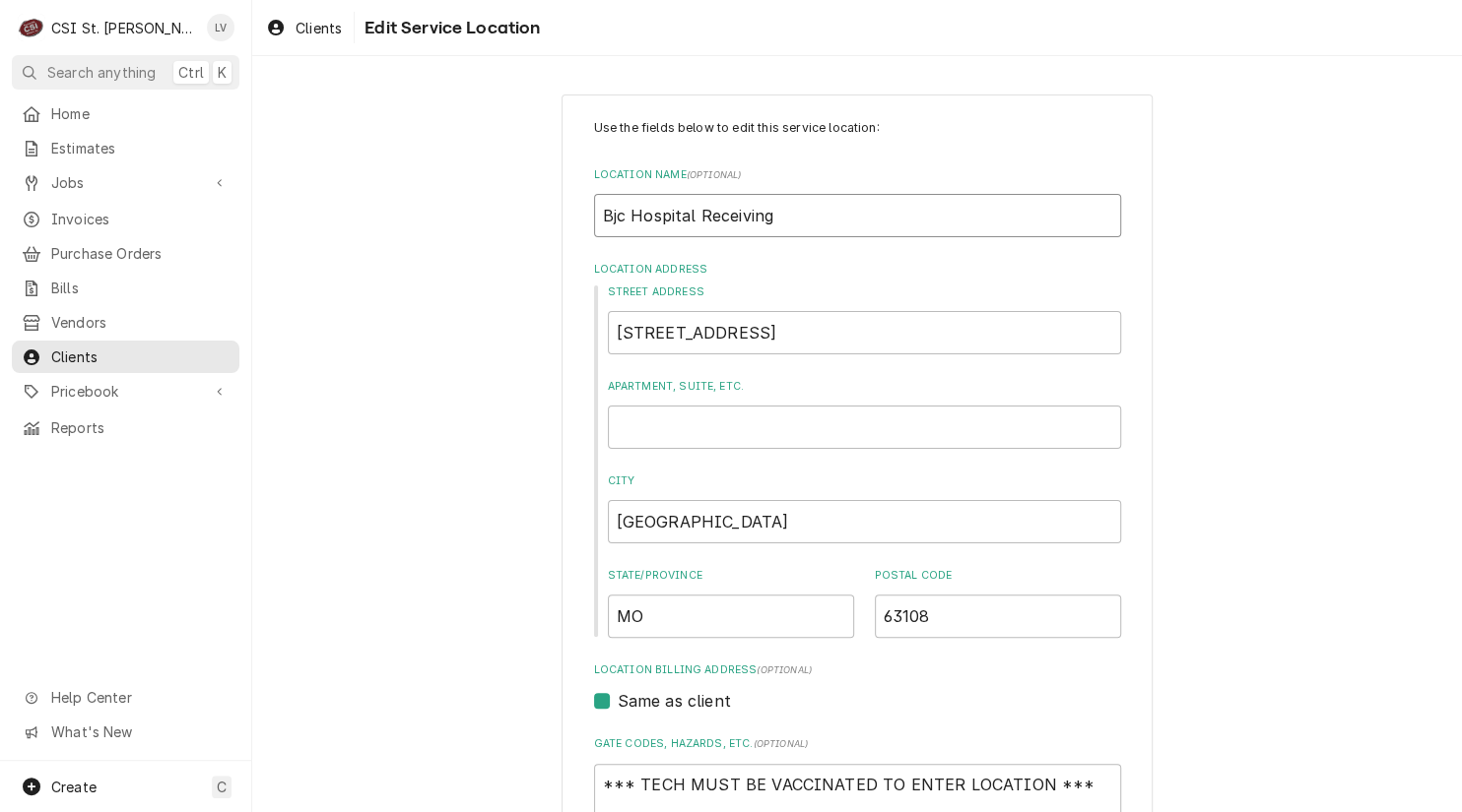
click at [617, 216] on input "Bjc Hospital Receiving" at bounding box center [856, 215] width 527 height 43
type textarea "x"
type input "Bj Hospital Receiving"
type textarea "x"
type input "B Hospital Receiving"
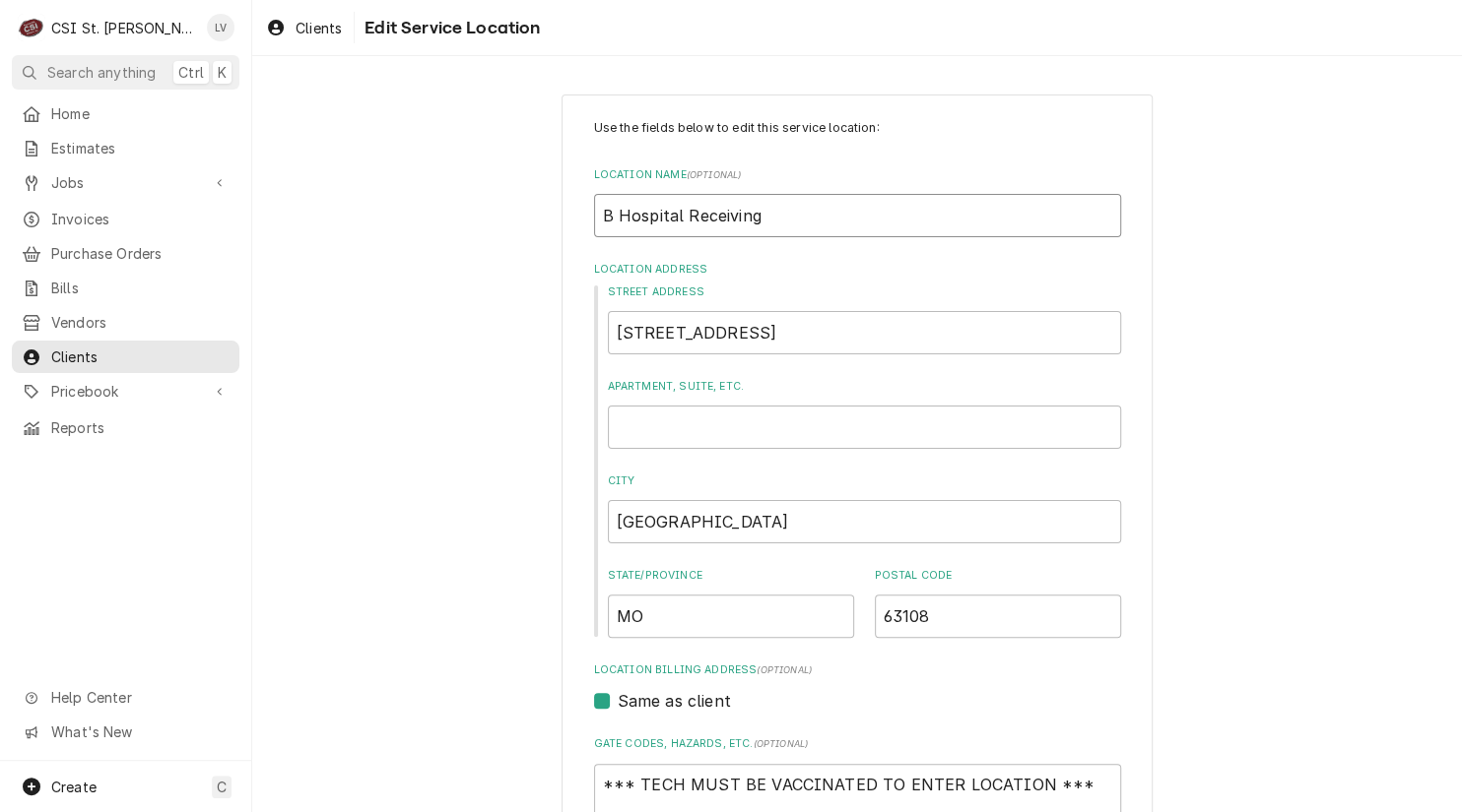
type textarea "x"
type input "BJ Hospital Receiving"
type textarea "x"
type input "BJC Hospital Receiving"
click at [789, 336] on input "4540 Forest Park" at bounding box center [863, 332] width 513 height 43
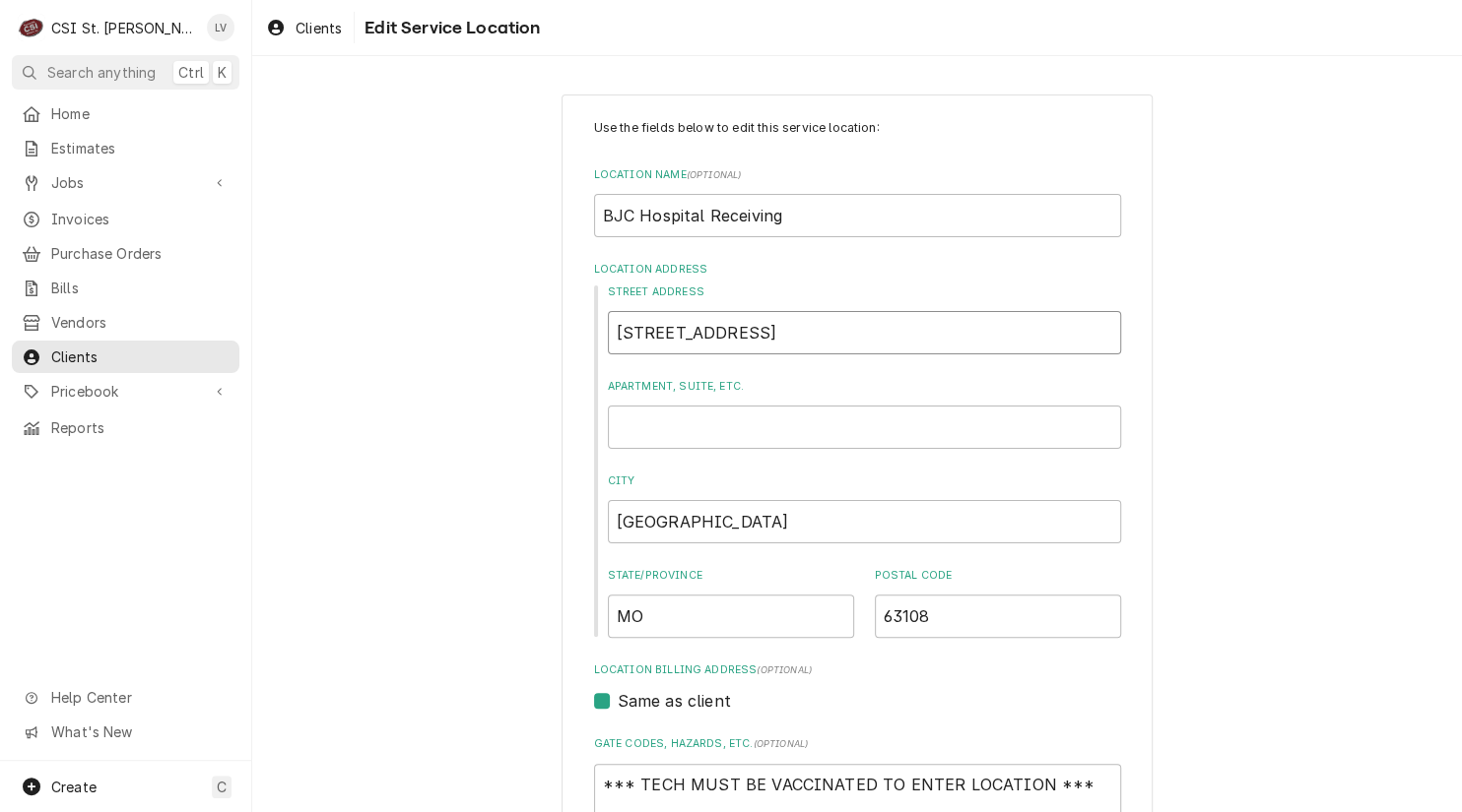
type textarea "x"
type input "4540 Forest Park"
type textarea "x"
type input "4540 Forest Park A"
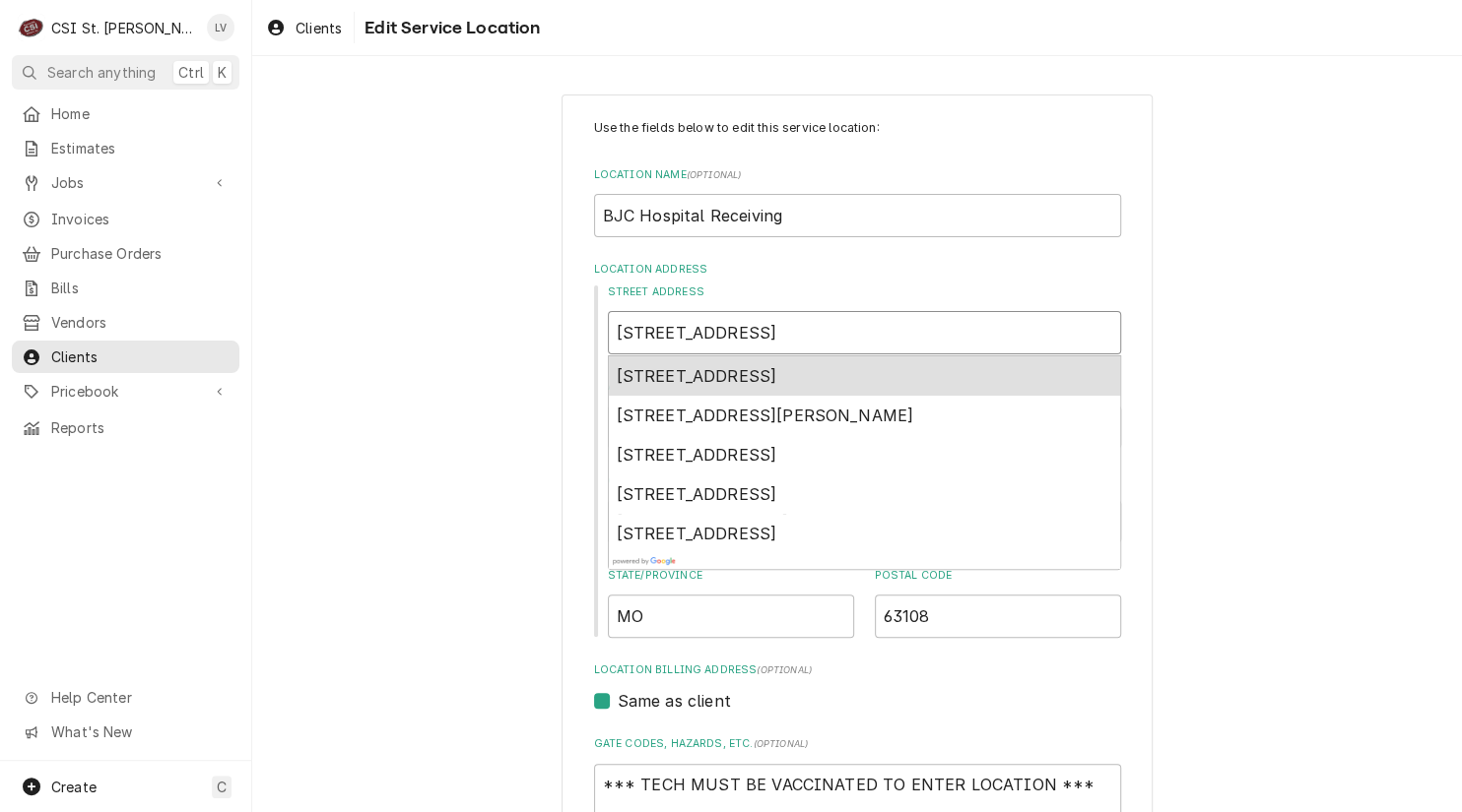
type textarea "x"
type input "4540 Forest Park Av"
type textarea "x"
type input "4540 Forest Park Ave"
click at [790, 385] on div "4540 Forest Park Avenue, St. Louis, MO, USA" at bounding box center [864, 376] width 512 height 39
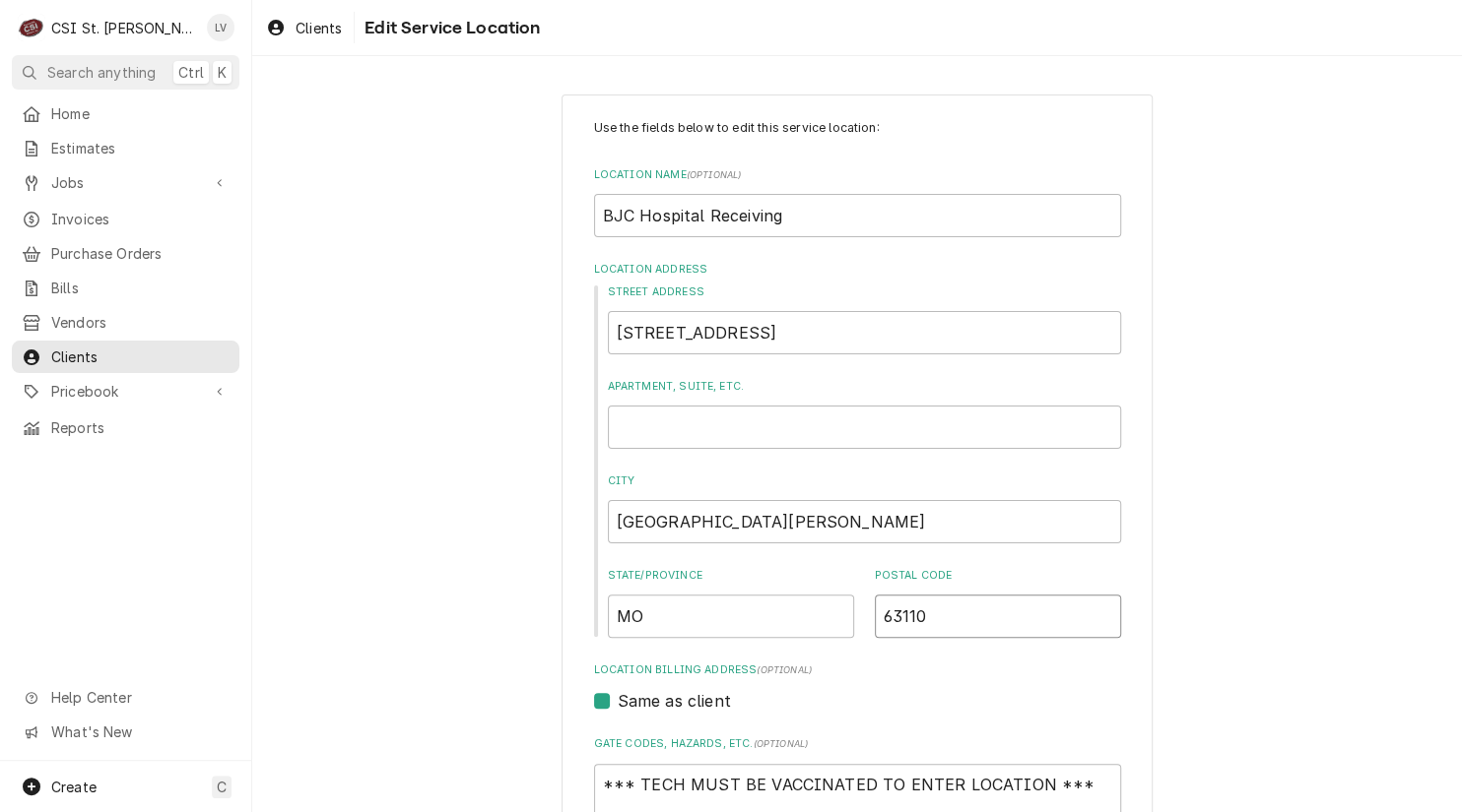
drag, startPoint x: 939, startPoint y: 611, endPoint x: 869, endPoint y: 633, distance: 73.4
click at [874, 633] on input "63110" at bounding box center [997, 615] width 246 height 43
type textarea "x"
type input "6"
type textarea "x"
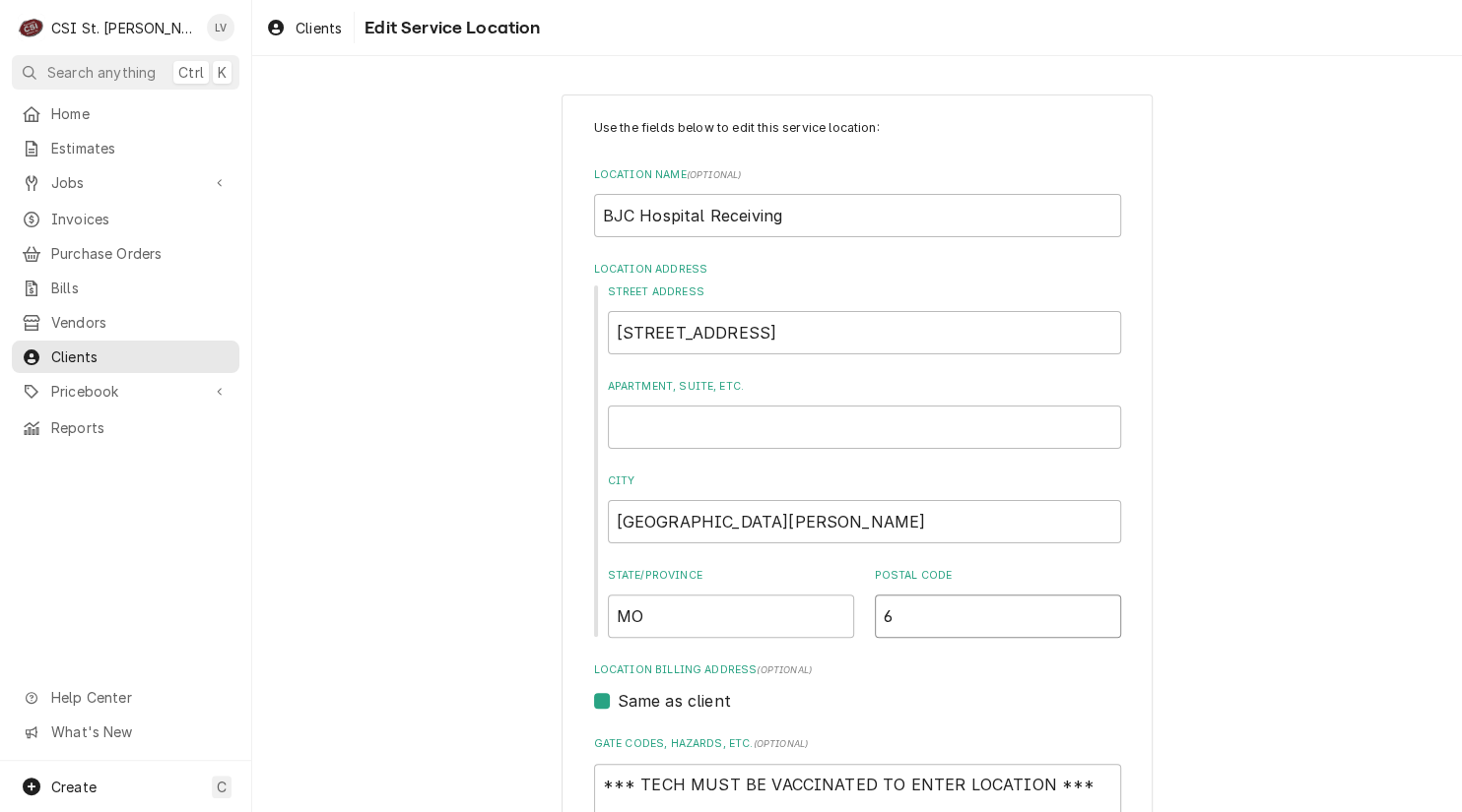
type input "63"
type textarea "x"
type input "631"
type textarea "x"
type input "6310"
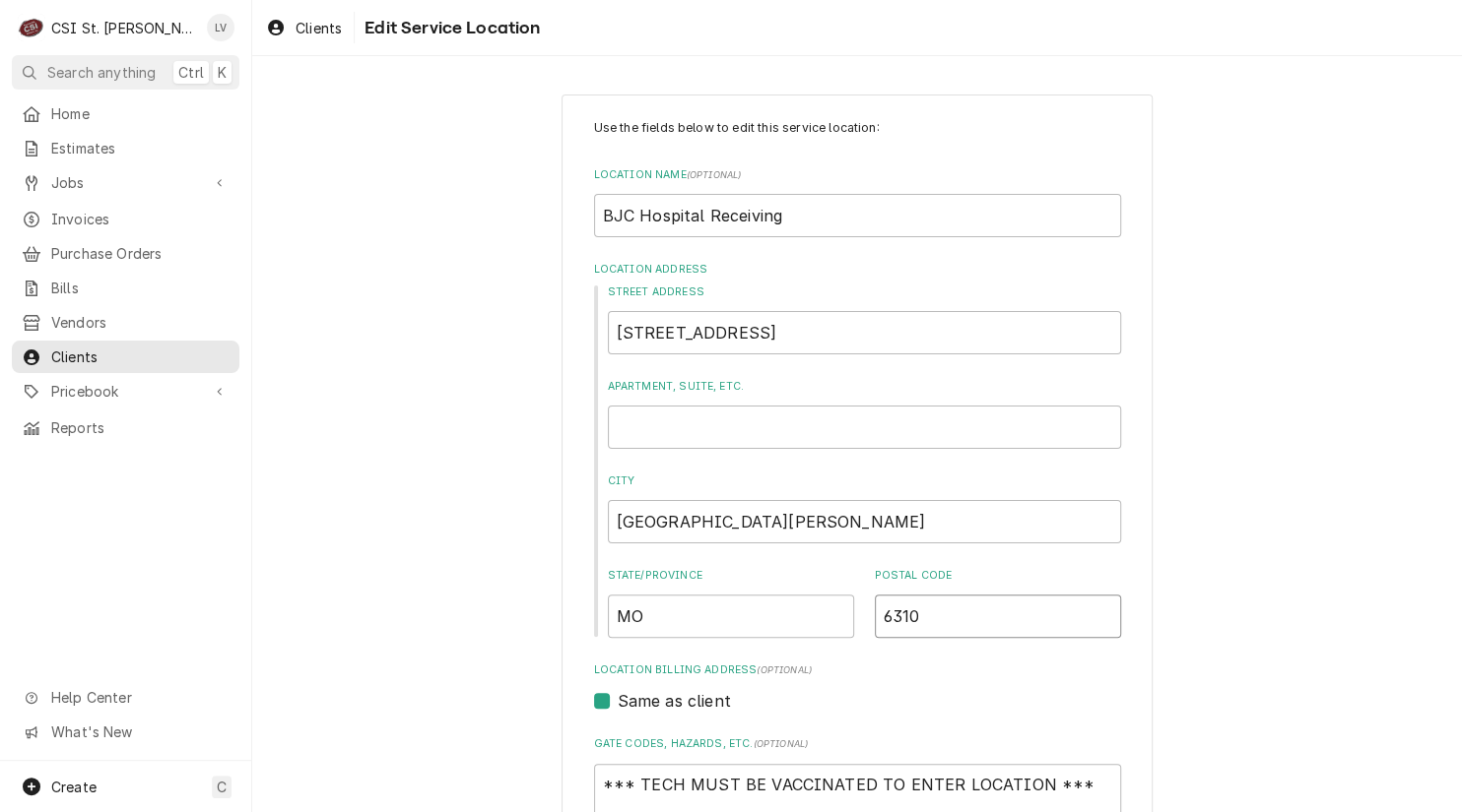
type textarea "x"
type input "63108"
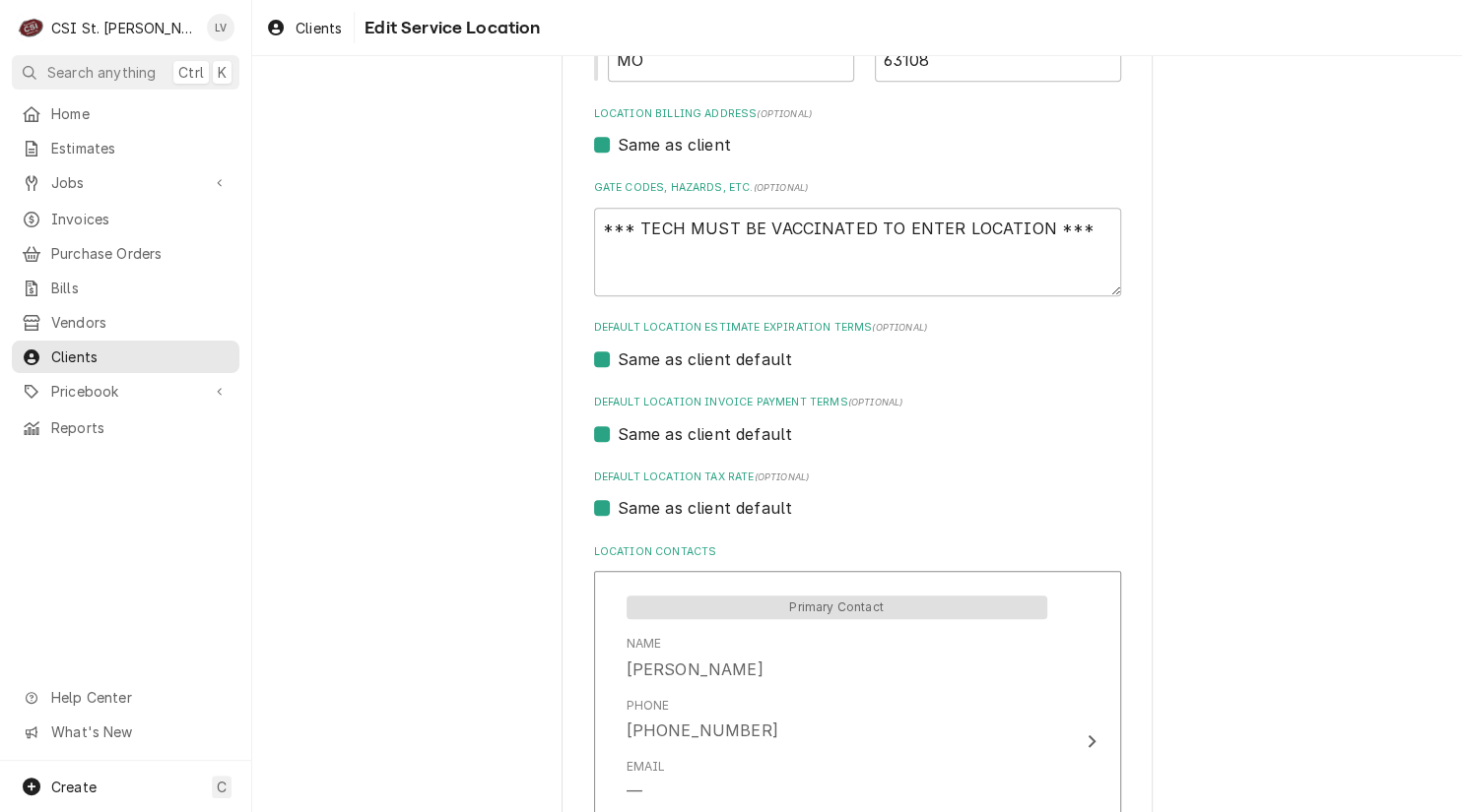
scroll to position [590, 0]
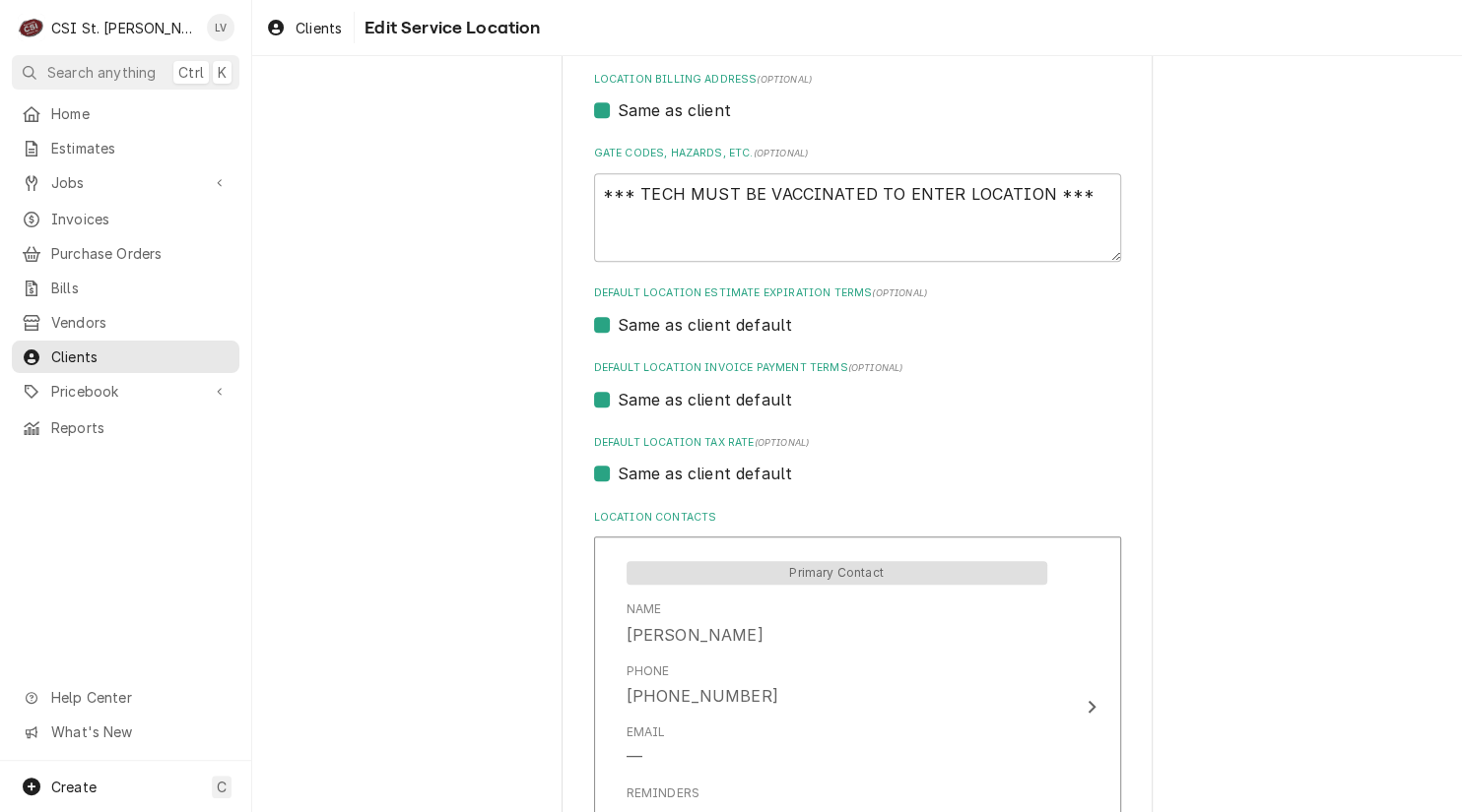
click at [652, 479] on label "Same as client default" at bounding box center [705, 473] width 175 height 24
click at [652, 479] on input "Same as client default" at bounding box center [880, 482] width 527 height 43
checkbox input "false"
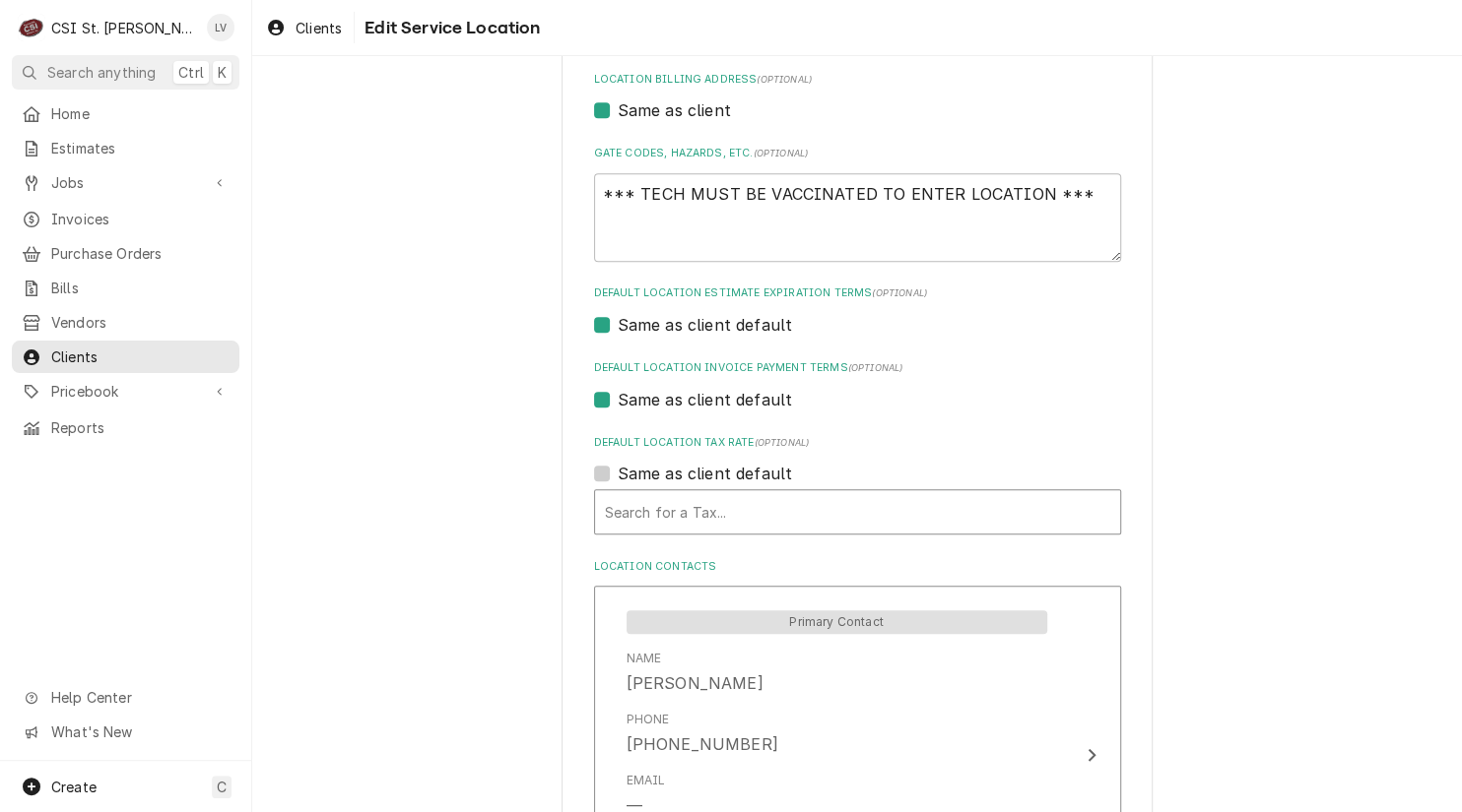
click at [641, 511] on div "Default Location Tax Rate" at bounding box center [857, 511] width 506 height 35
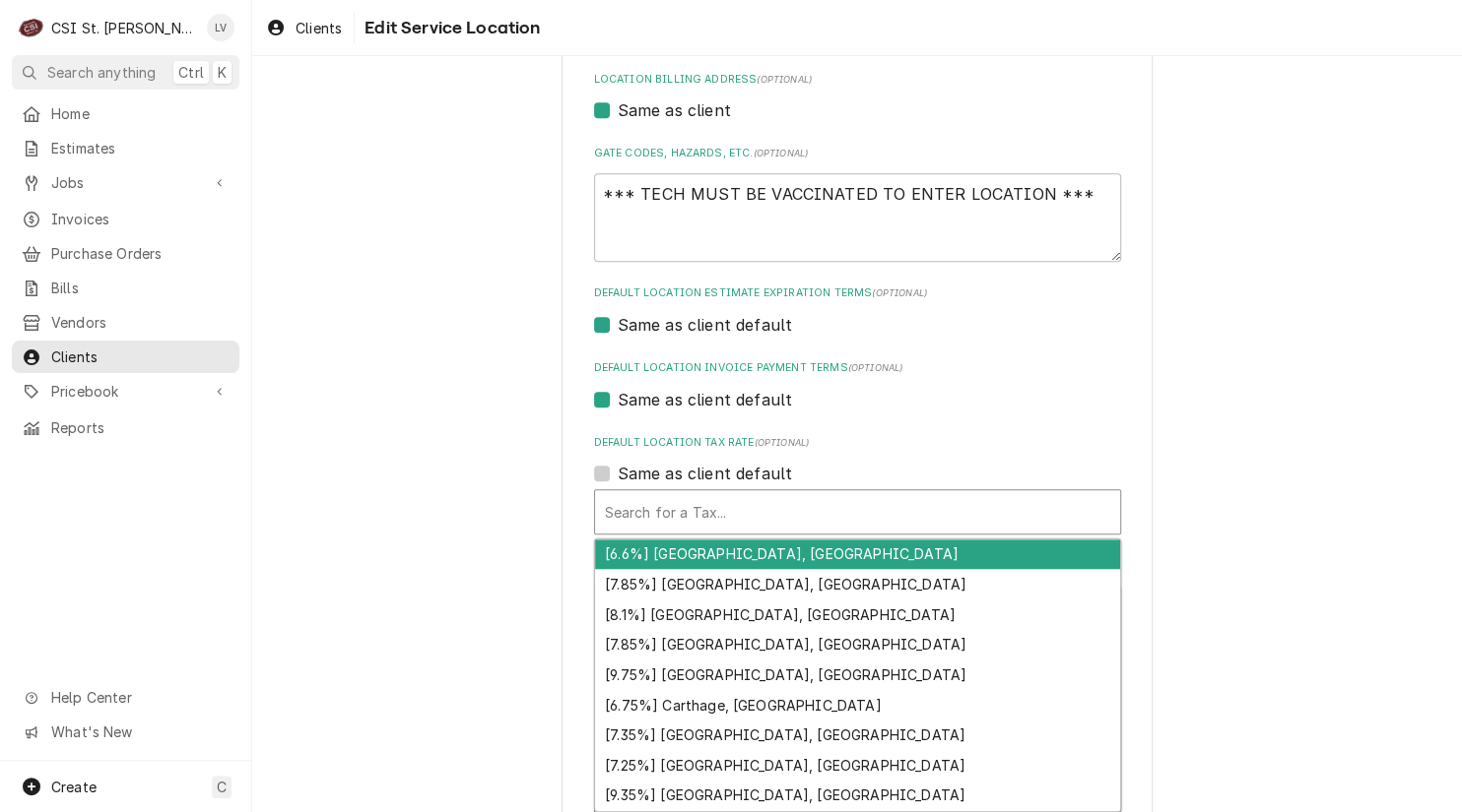
type textarea "x"
type input "e"
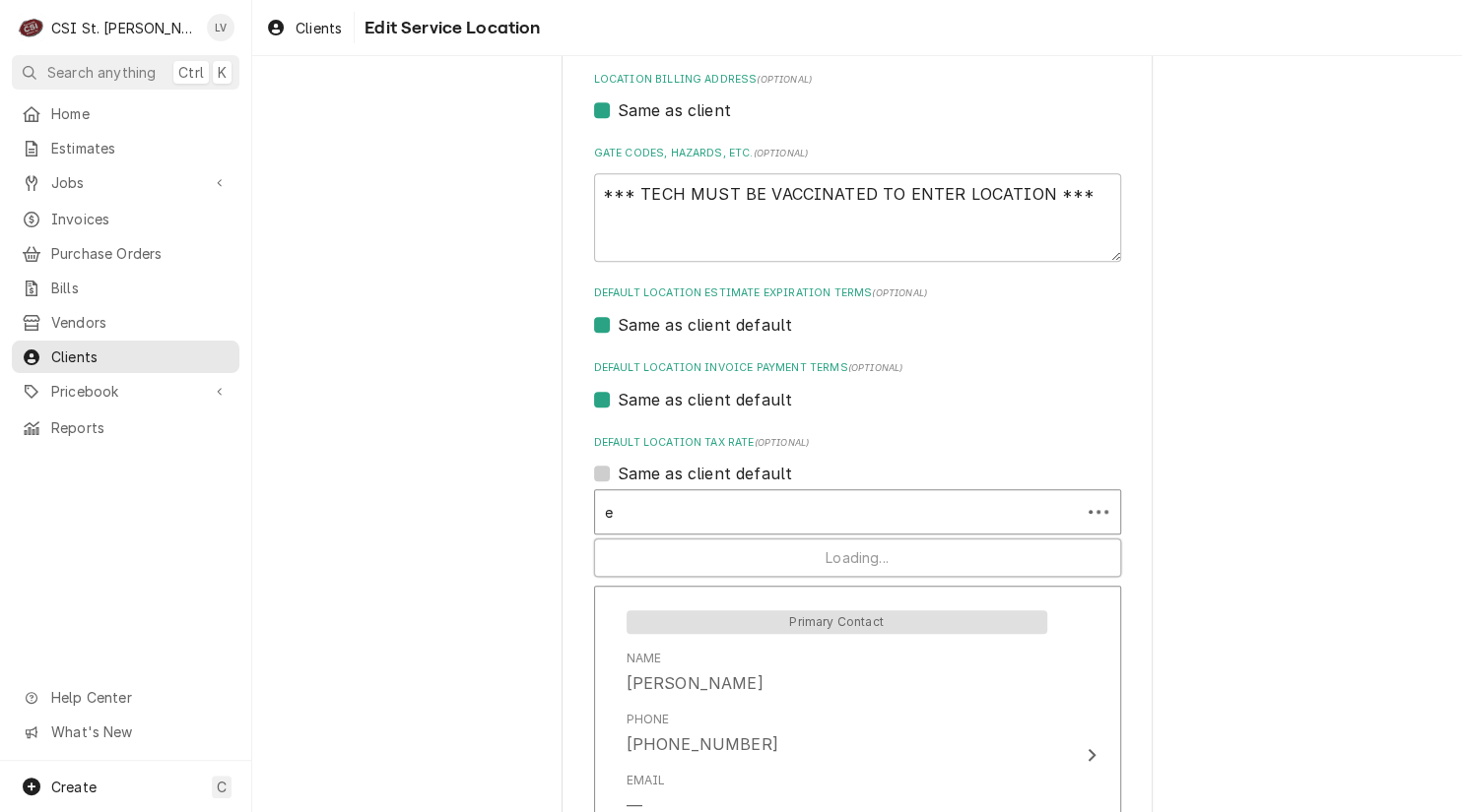
type textarea "x"
type input "ex"
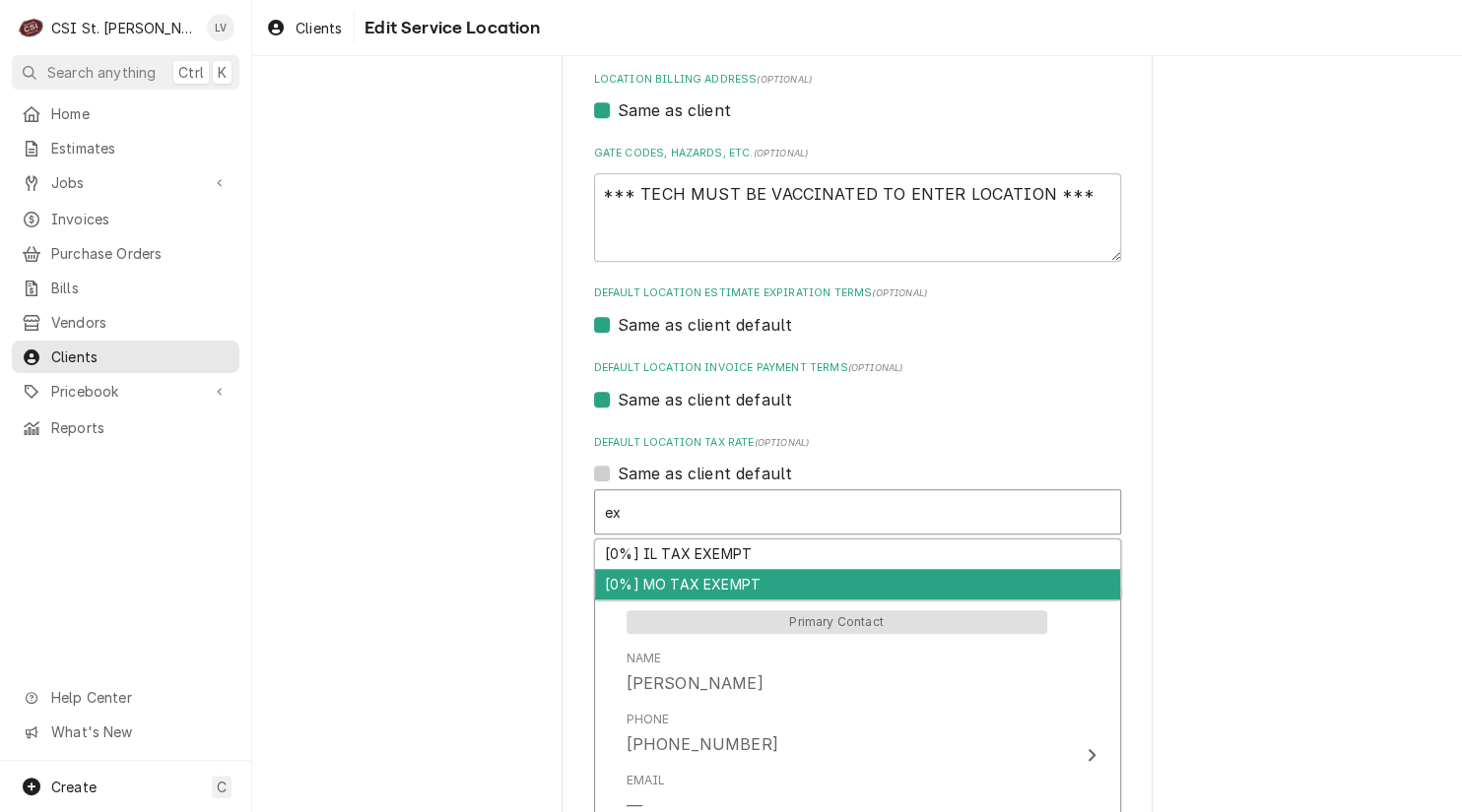
click at [636, 581] on div "[0%] MO TAX EXEMPT" at bounding box center [856, 584] width 525 height 31
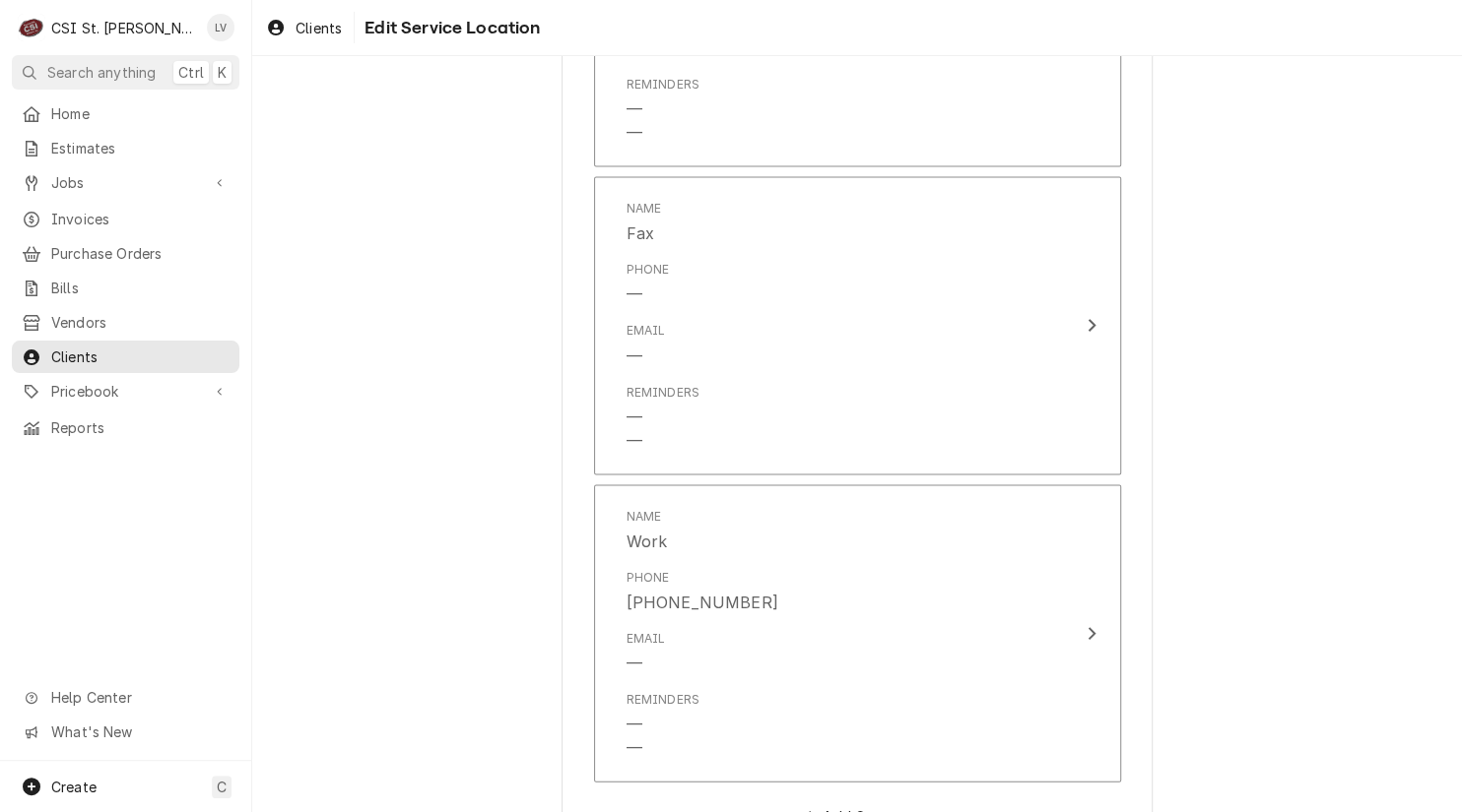
scroll to position [2132, 0]
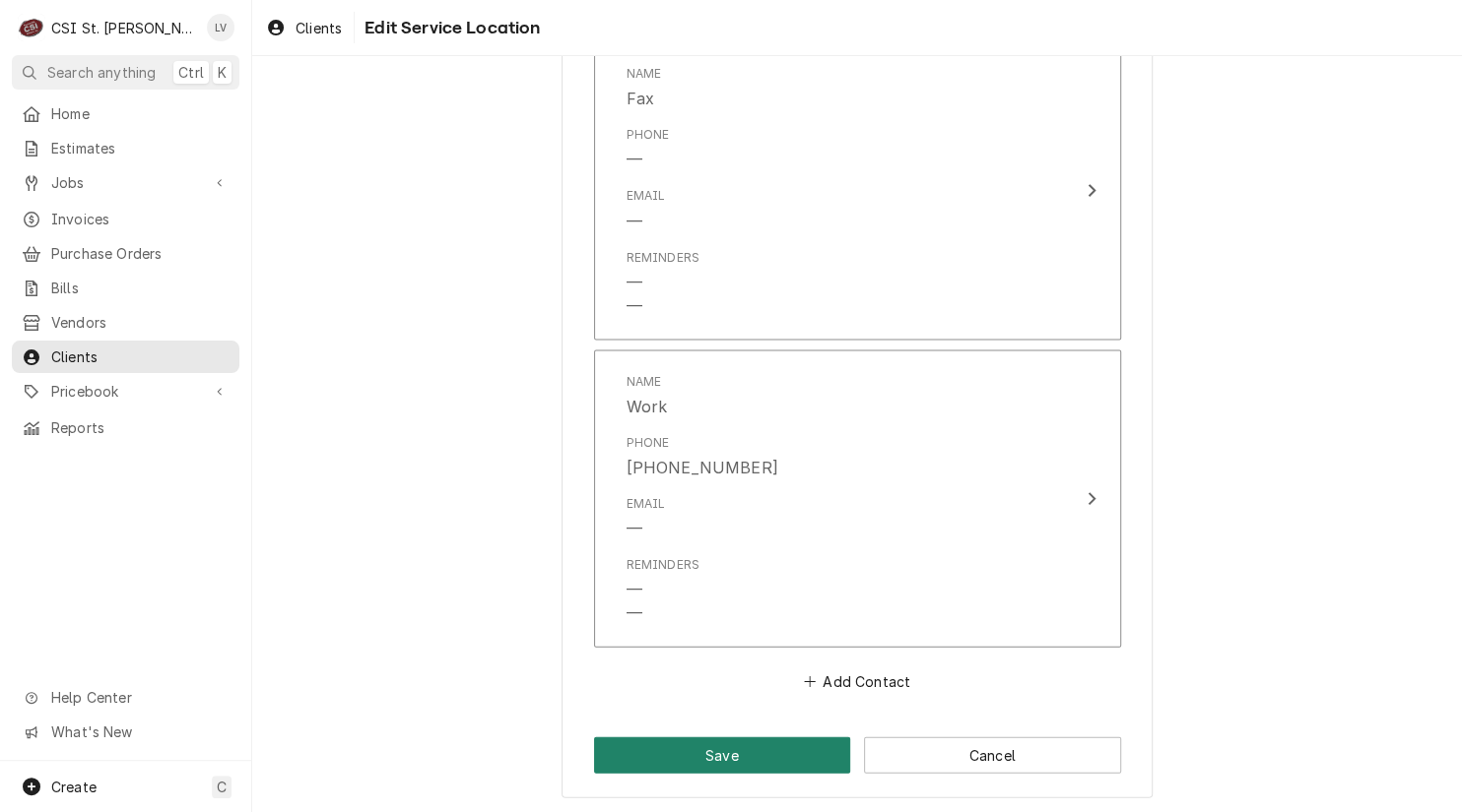
click at [699, 766] on button "Save" at bounding box center [722, 755] width 257 height 36
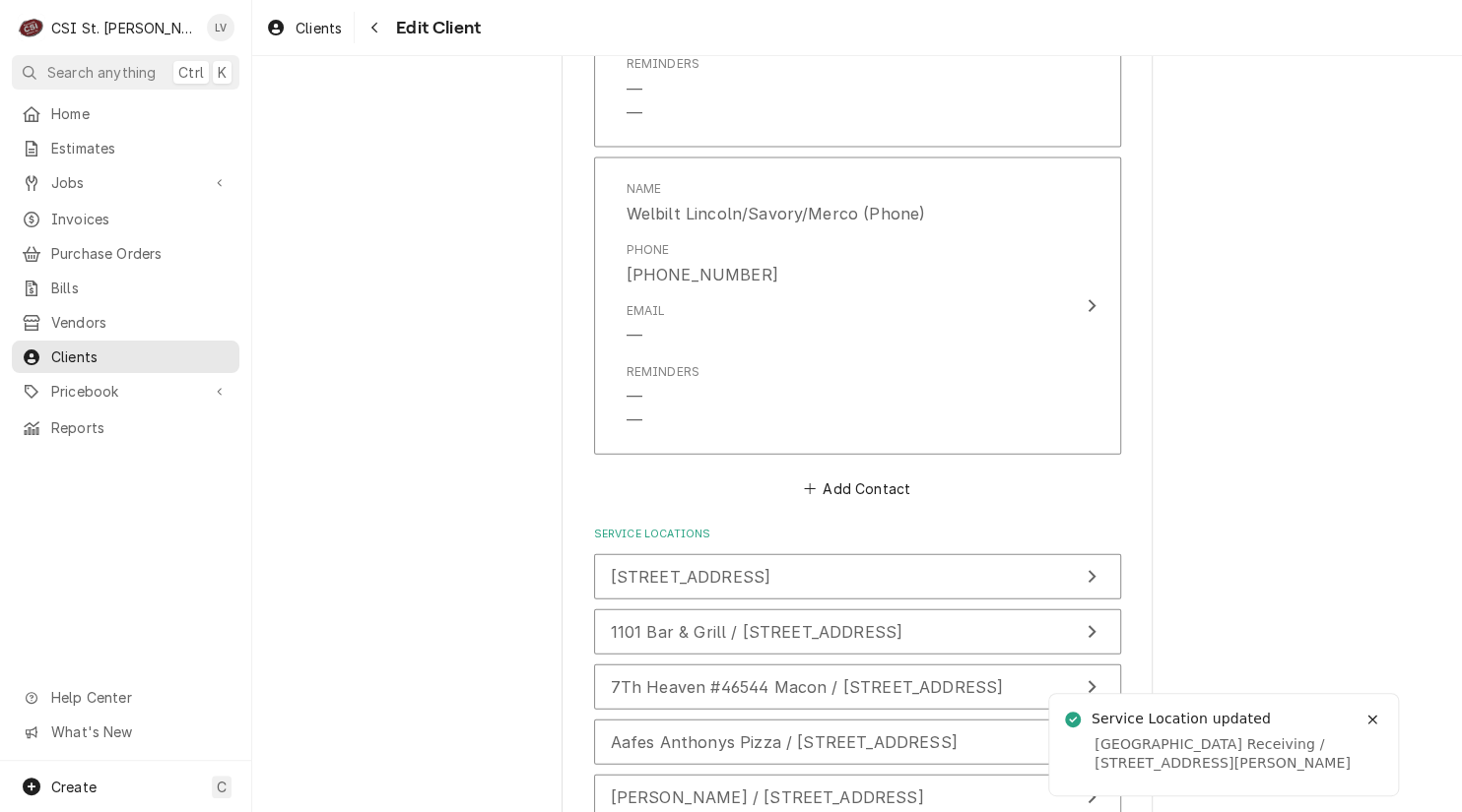
scroll to position [2641, 0]
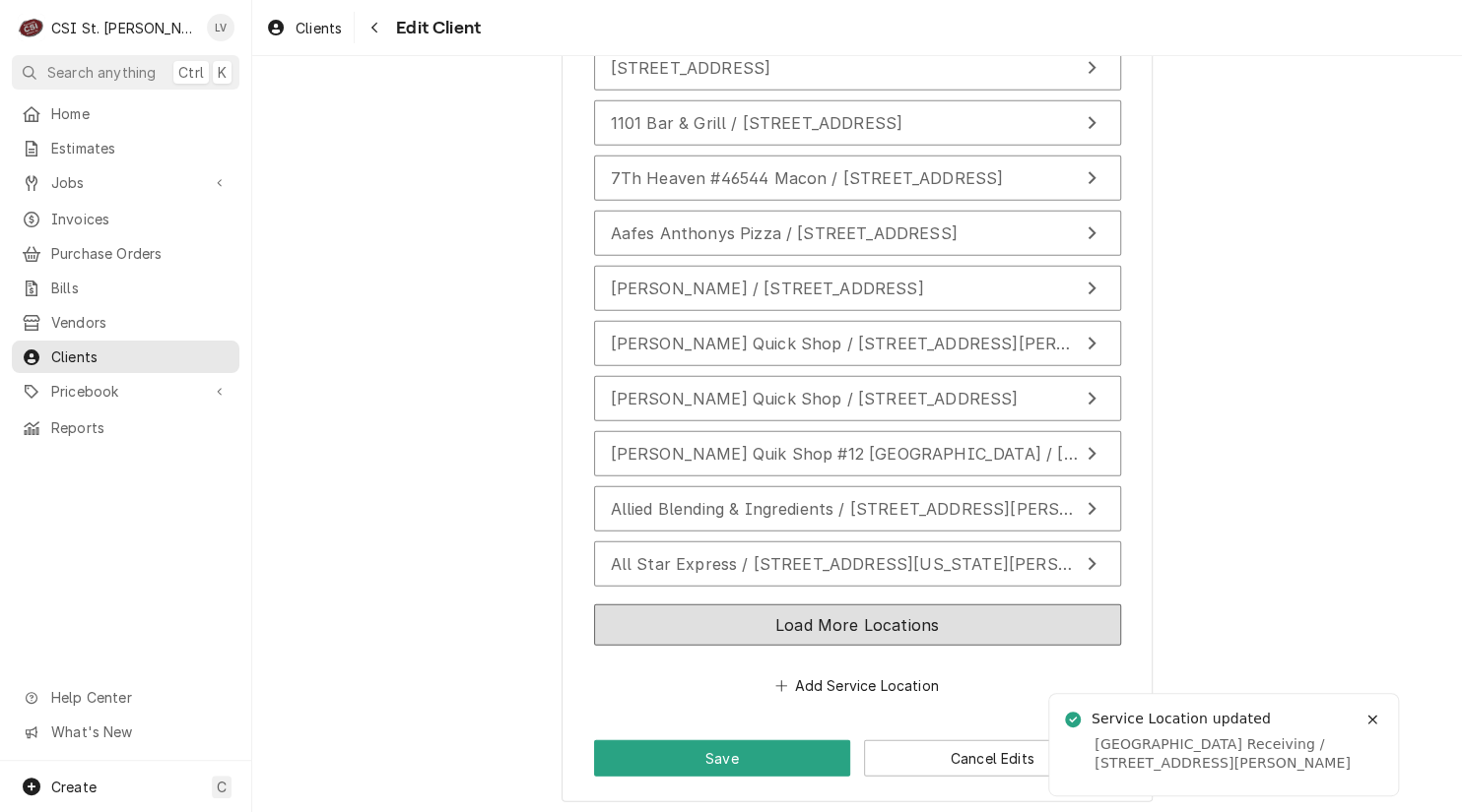
click at [1033, 628] on button "Load More Locations" at bounding box center [856, 624] width 527 height 41
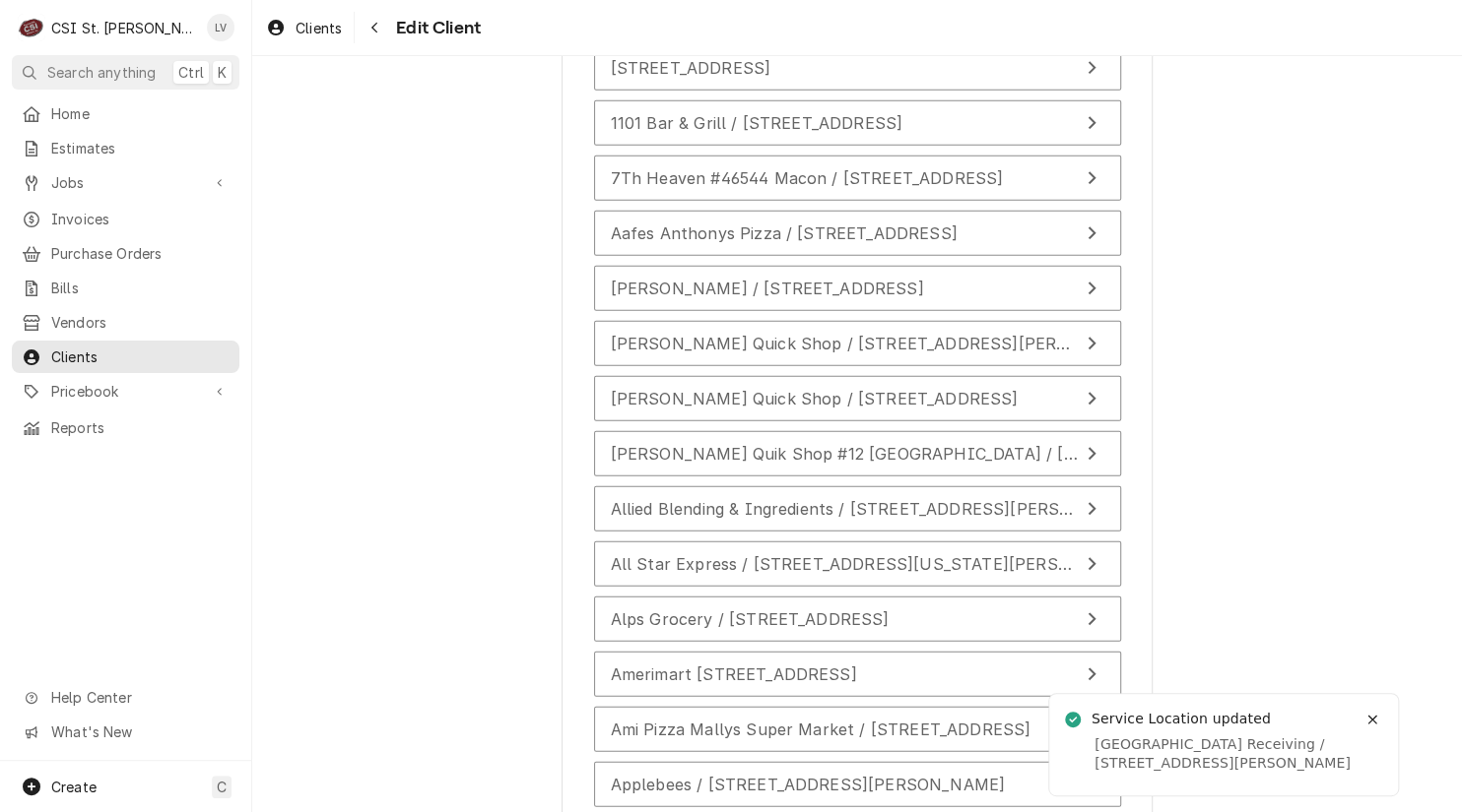
scroll to position [3190, 0]
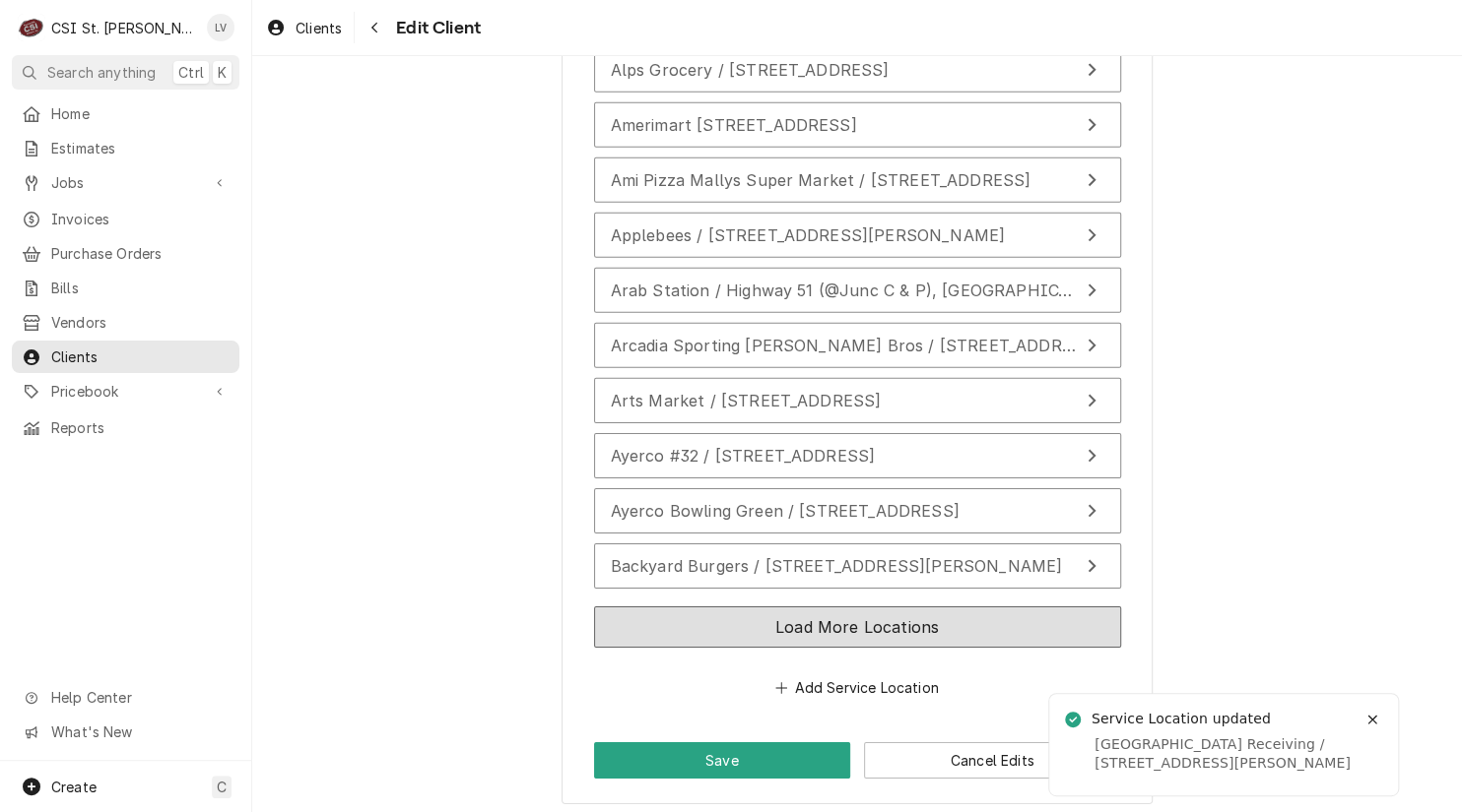
click at [1069, 624] on button "Load More Locations" at bounding box center [856, 626] width 527 height 41
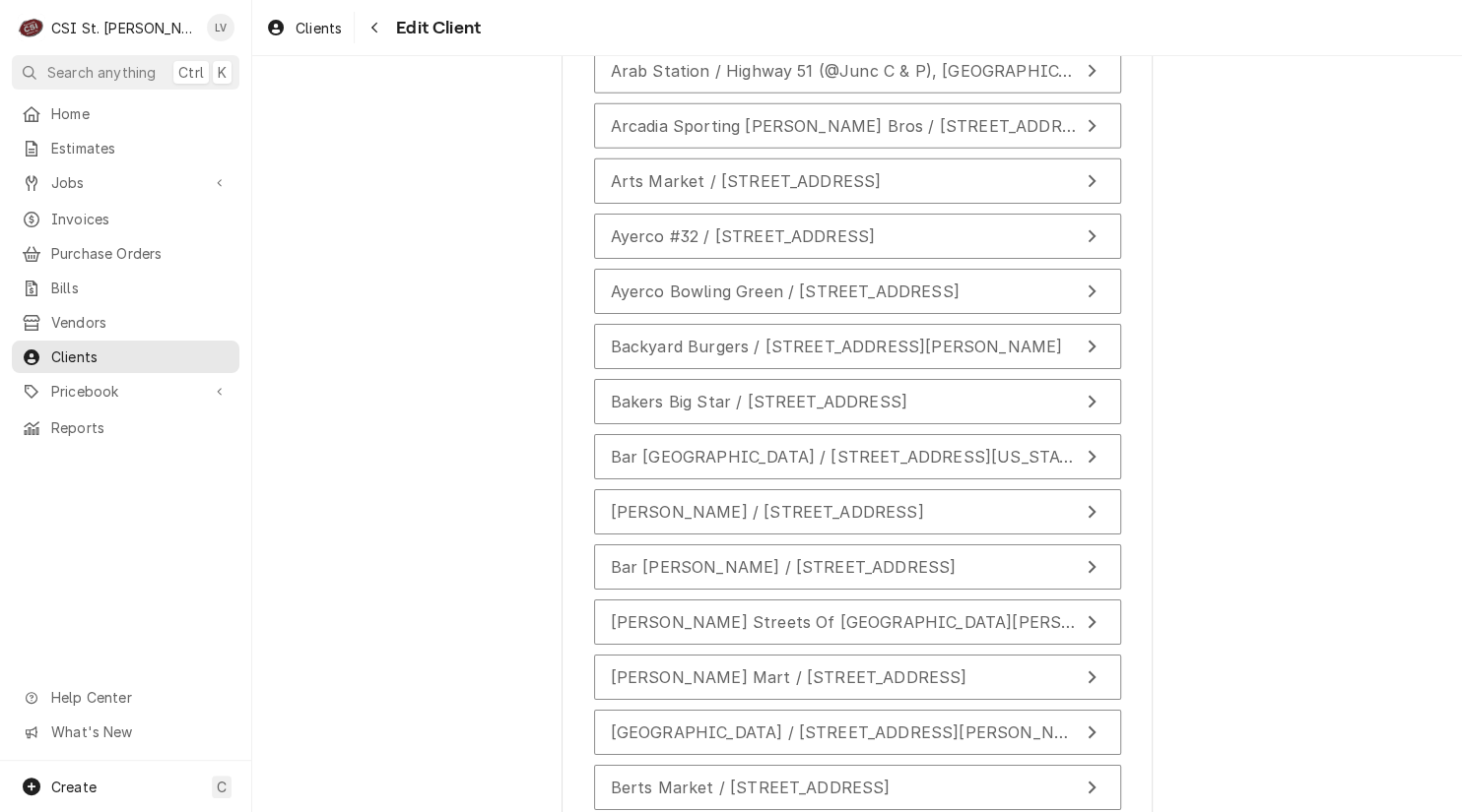
scroll to position [3740, 0]
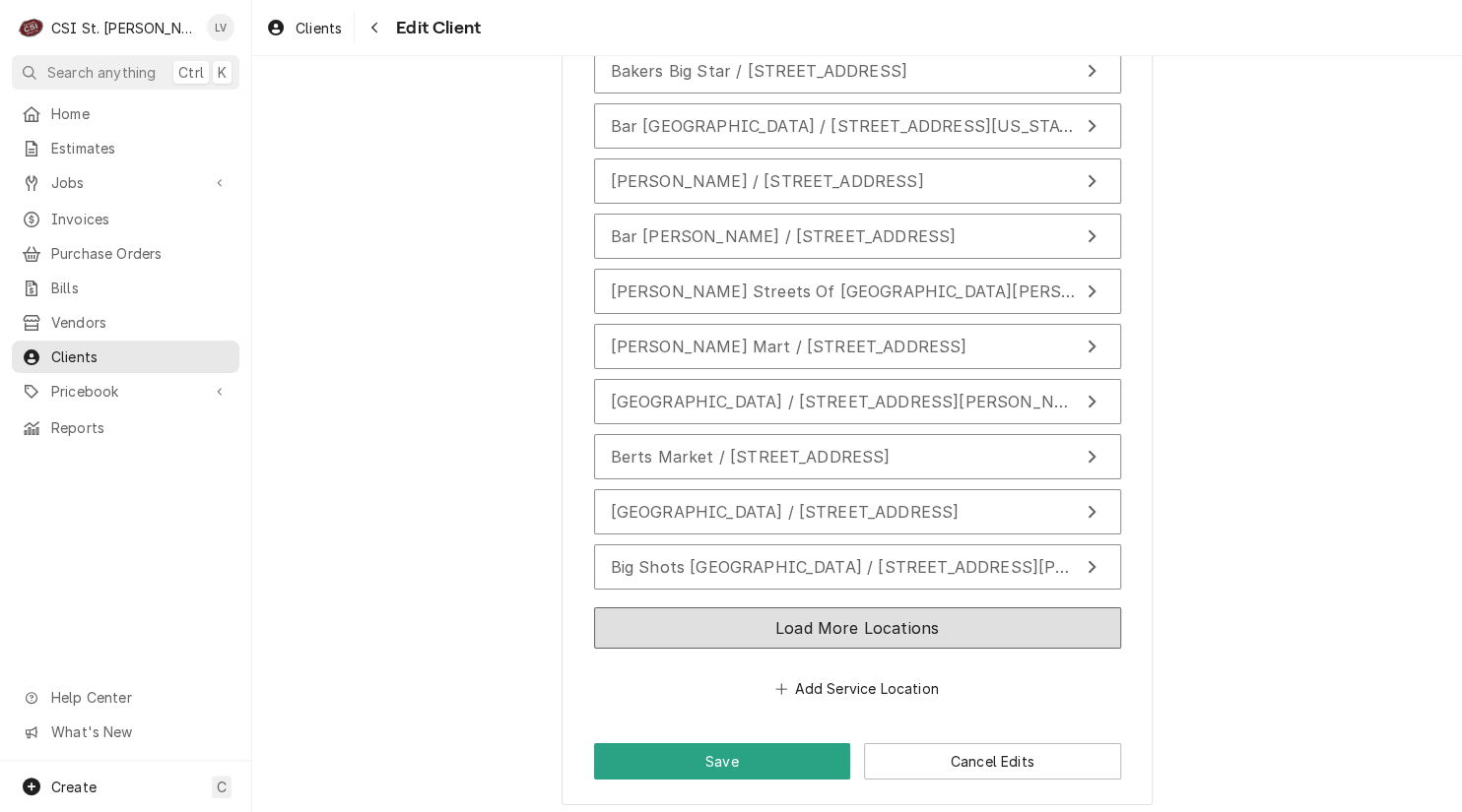
click at [1036, 612] on button "Load More Locations" at bounding box center [856, 627] width 527 height 41
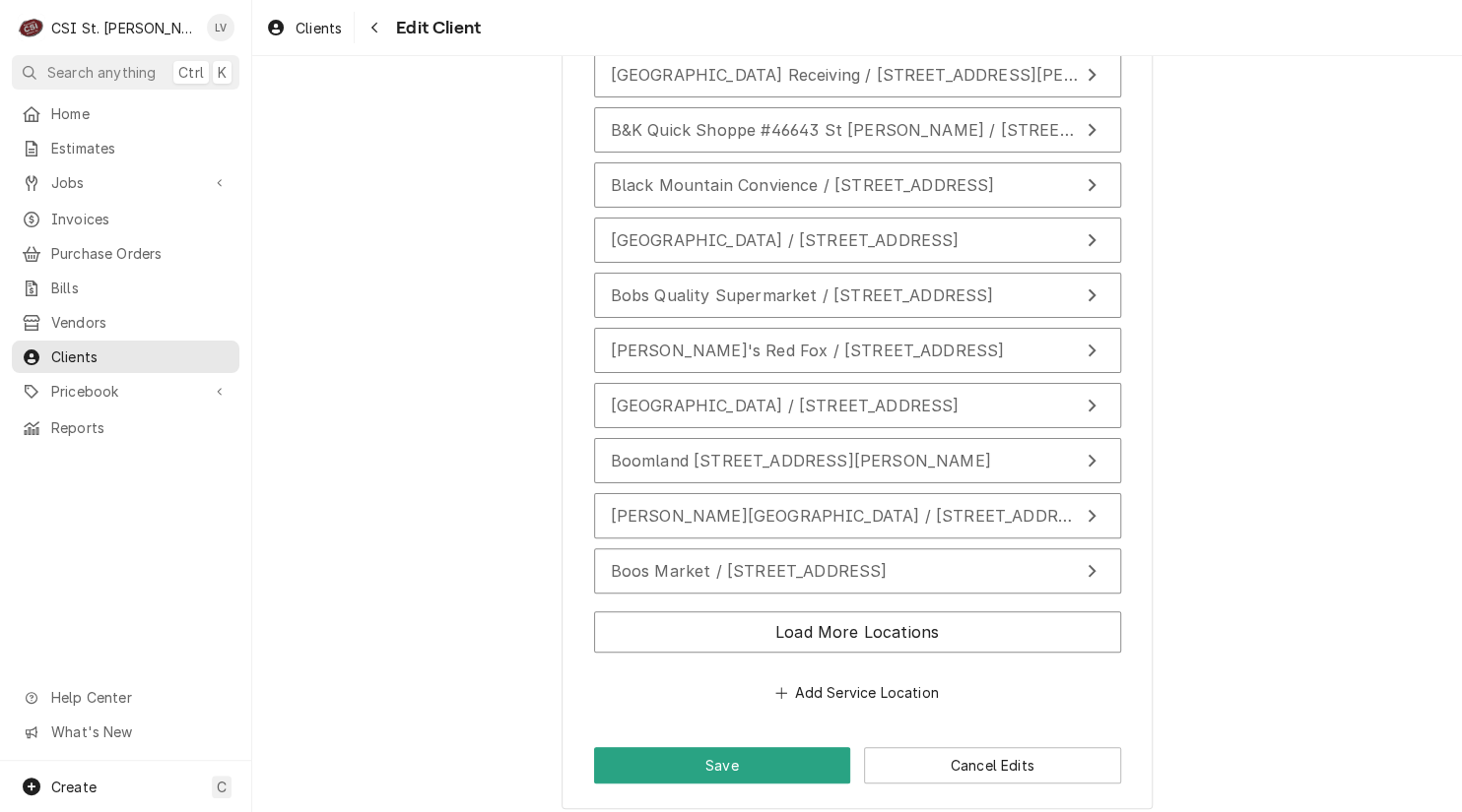
scroll to position [4289, 0]
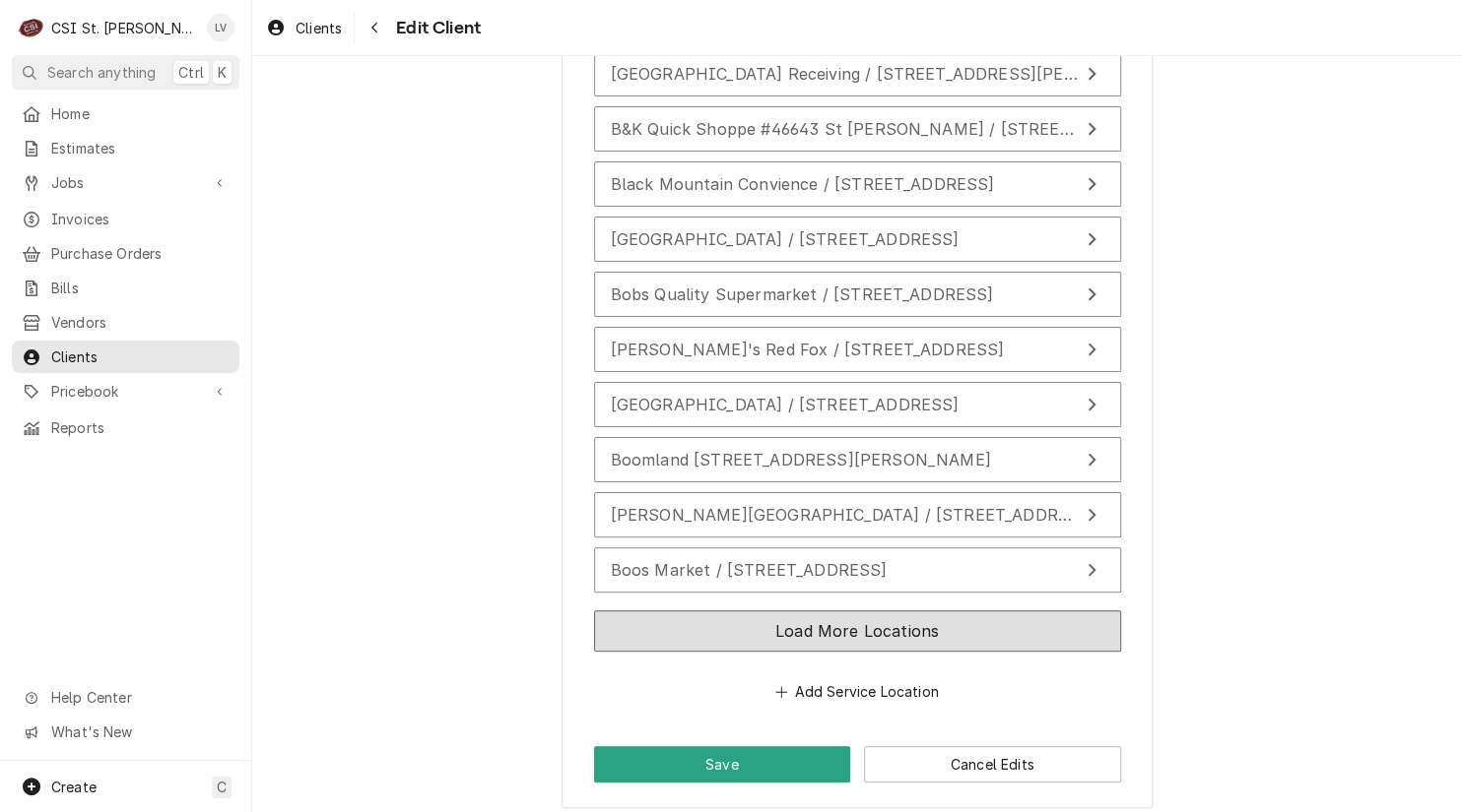
click at [847, 611] on button "Load More Locations" at bounding box center [856, 630] width 527 height 41
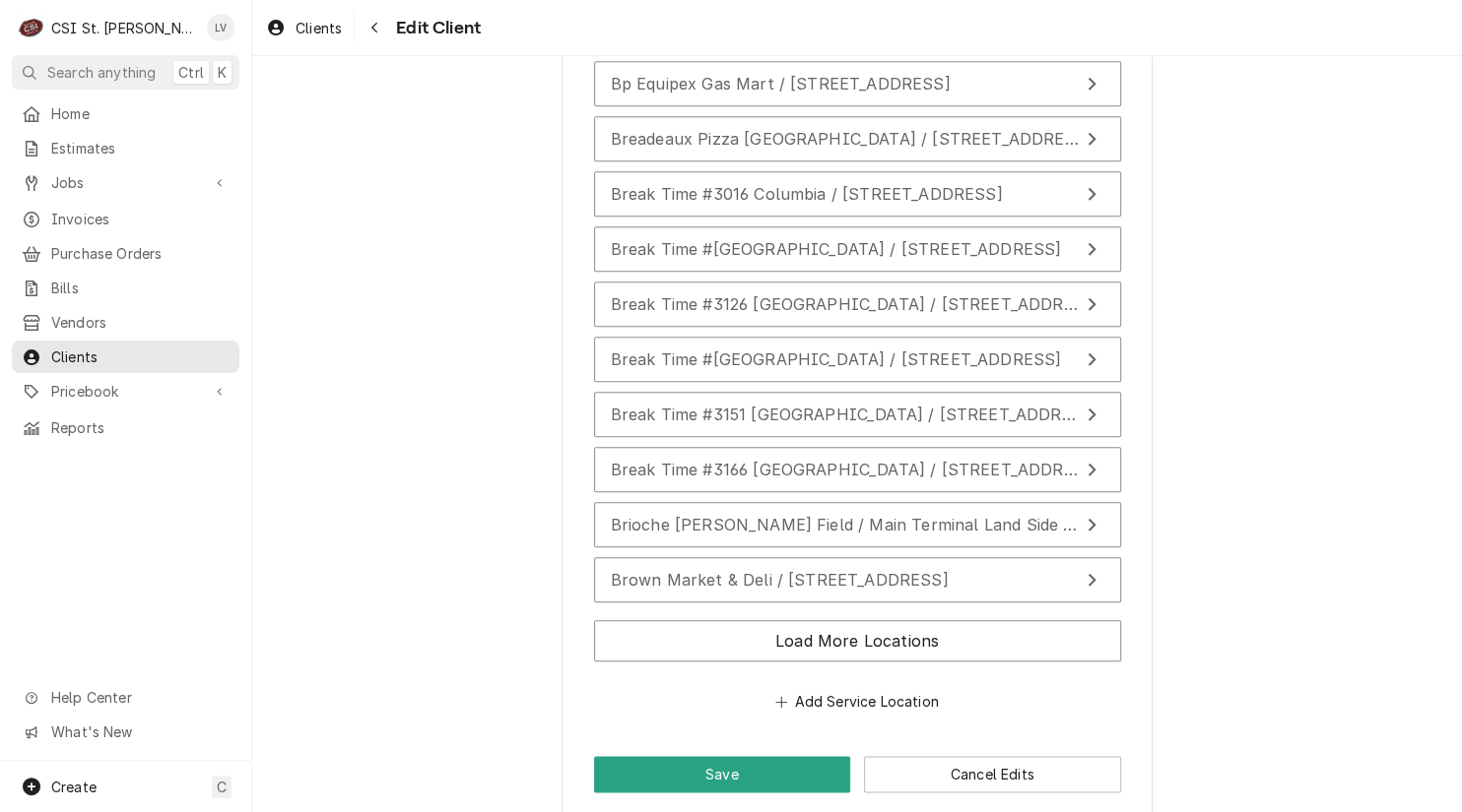
scroll to position [4838, 0]
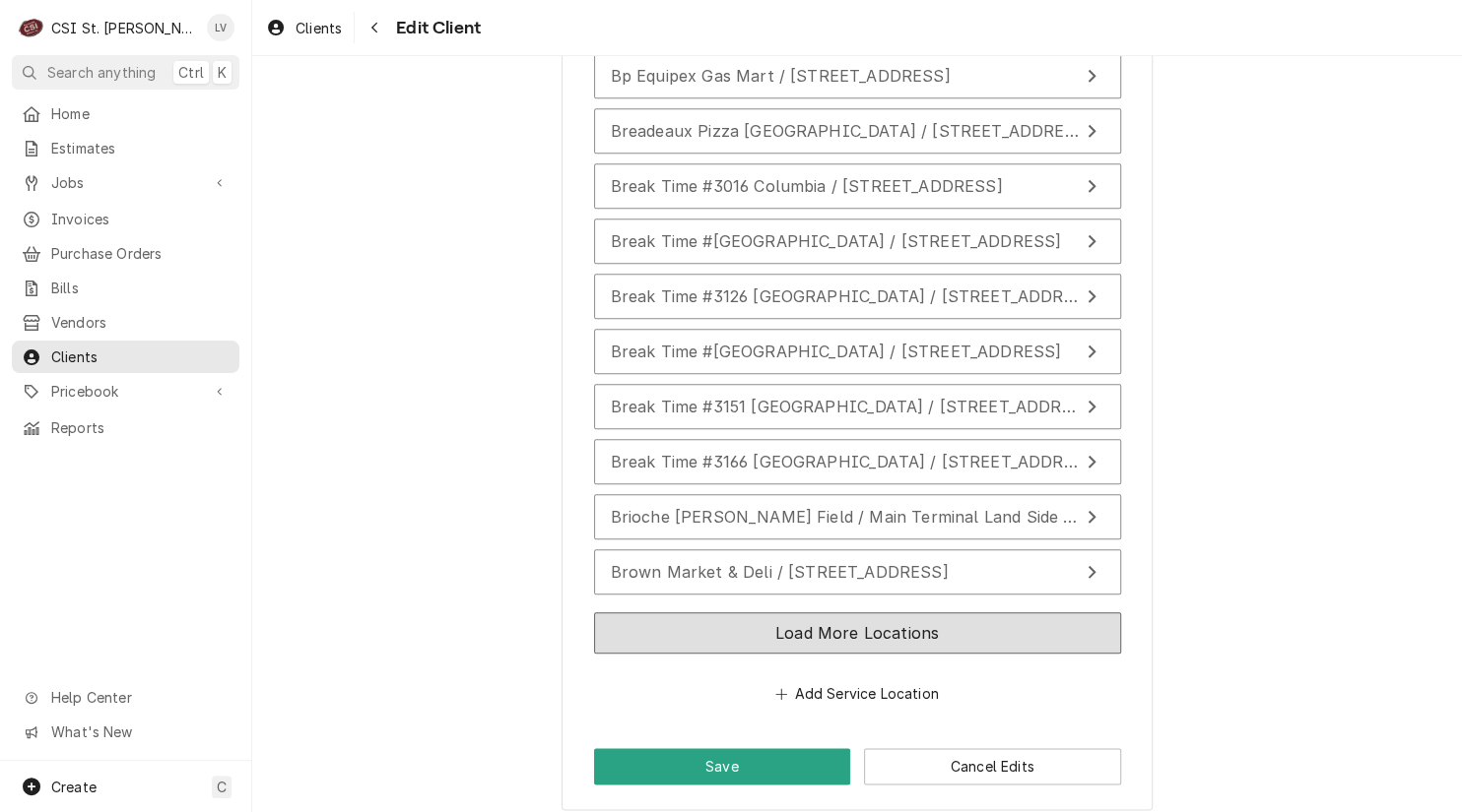
click at [959, 619] on button "Load More Locations" at bounding box center [856, 632] width 527 height 41
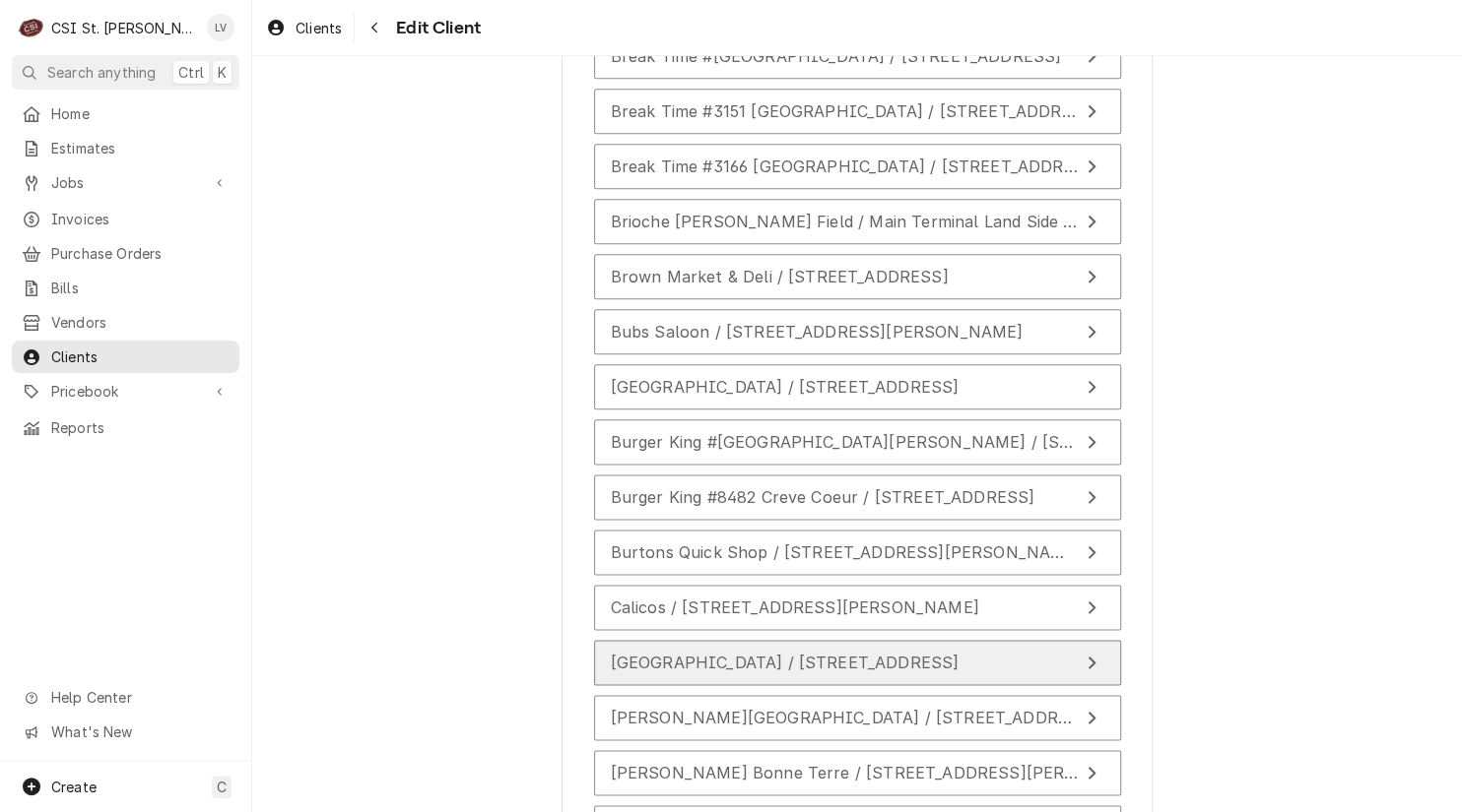
scroll to position [5232, 0]
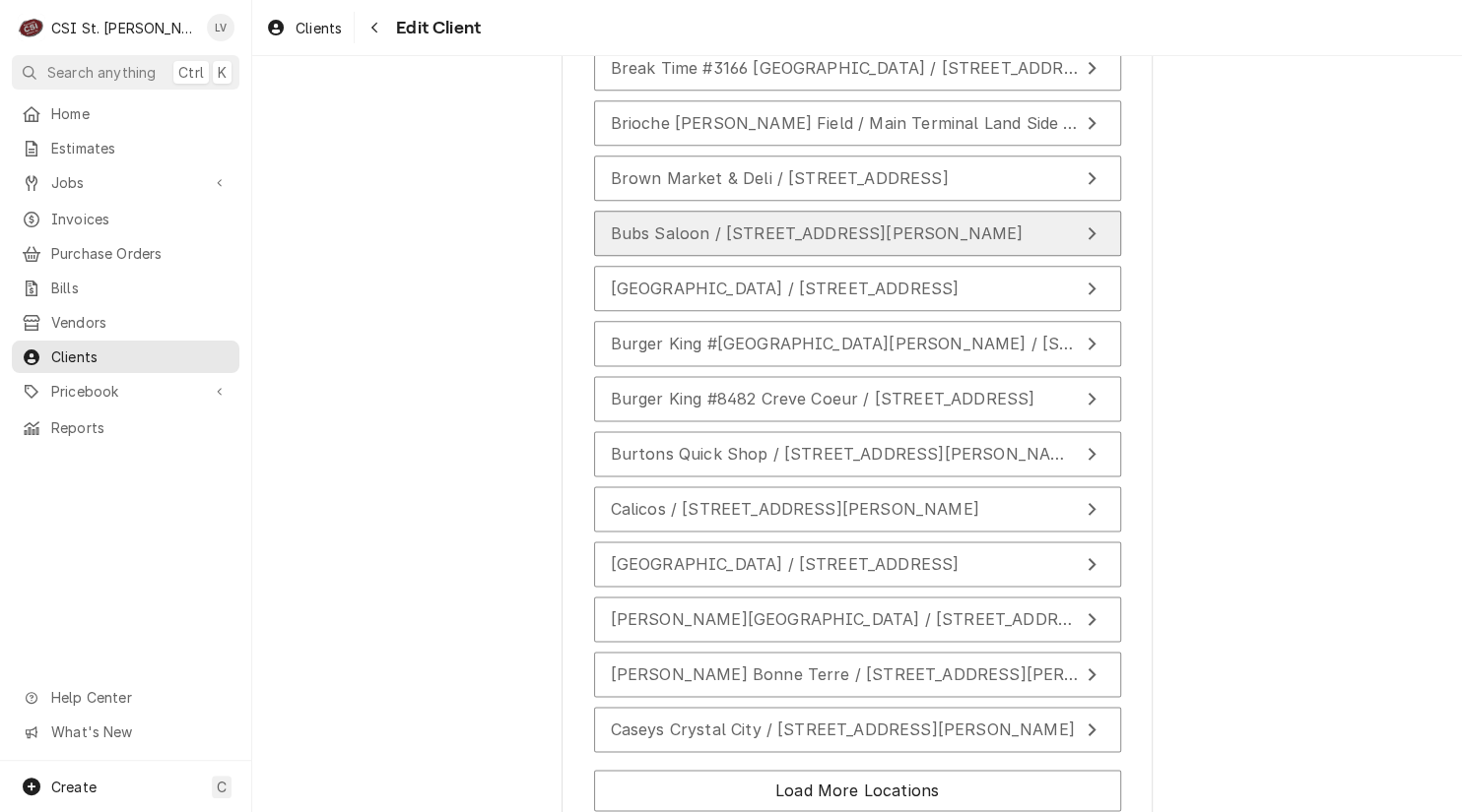
click at [770, 224] on span "Bubs Saloon / 855 Sparta St, St Libory, IL 62282" at bounding box center [816, 234] width 413 height 20
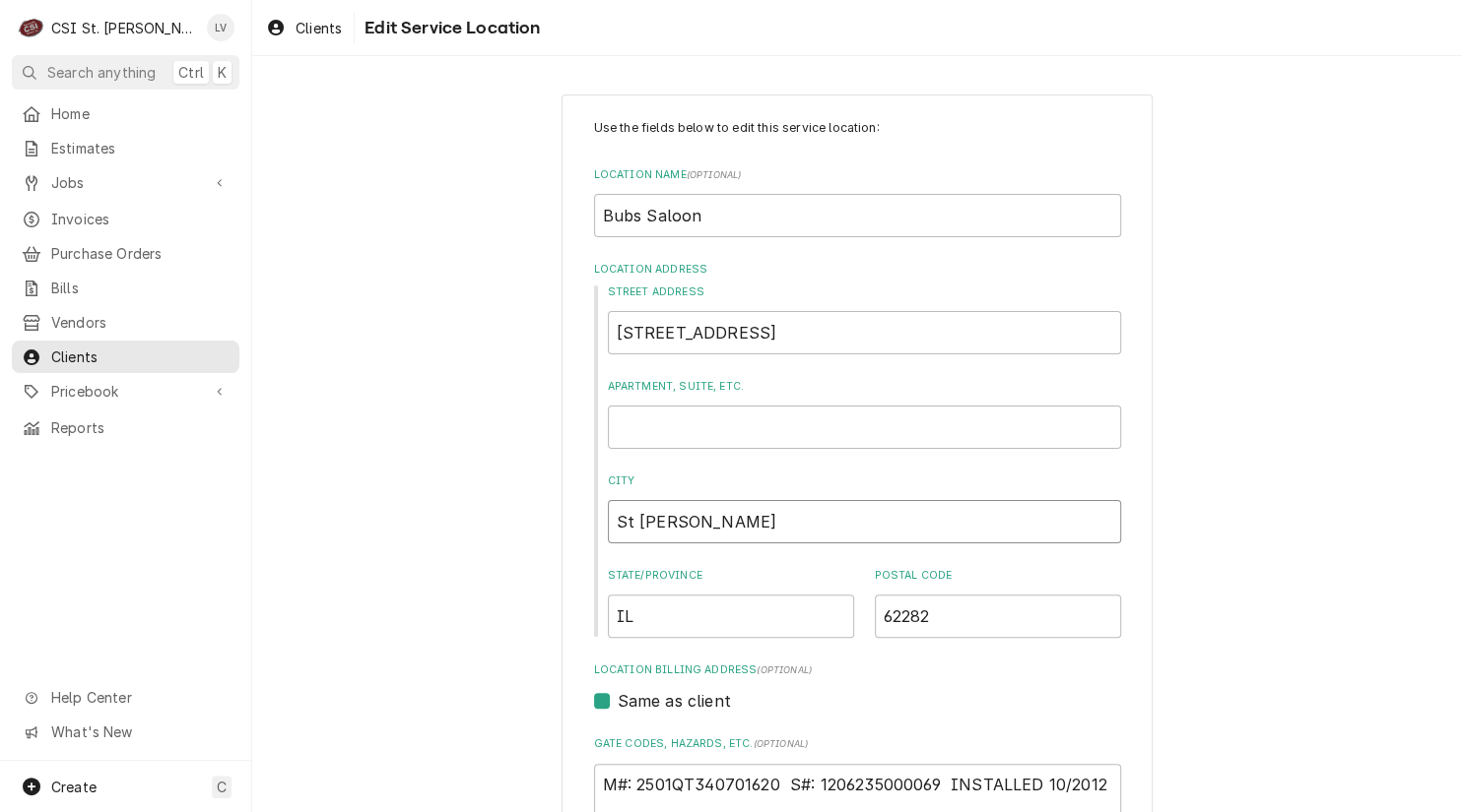
drag, startPoint x: 738, startPoint y: 521, endPoint x: 579, endPoint y: 518, distance: 159.0
type textarea "x"
type input "S"
type textarea "x"
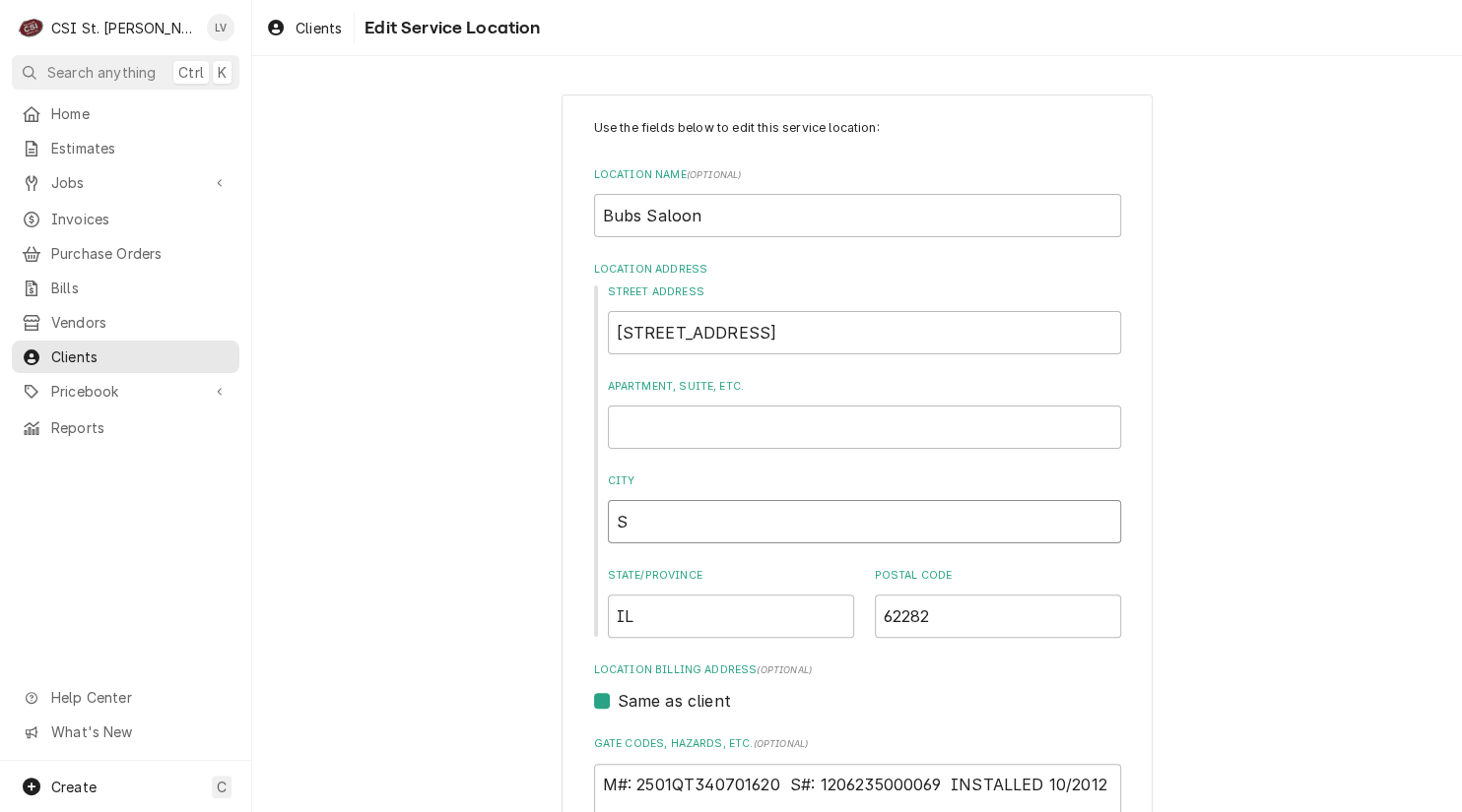
type input "Sa"
type textarea "x"
type input "Sai"
type textarea "x"
type input "Sain"
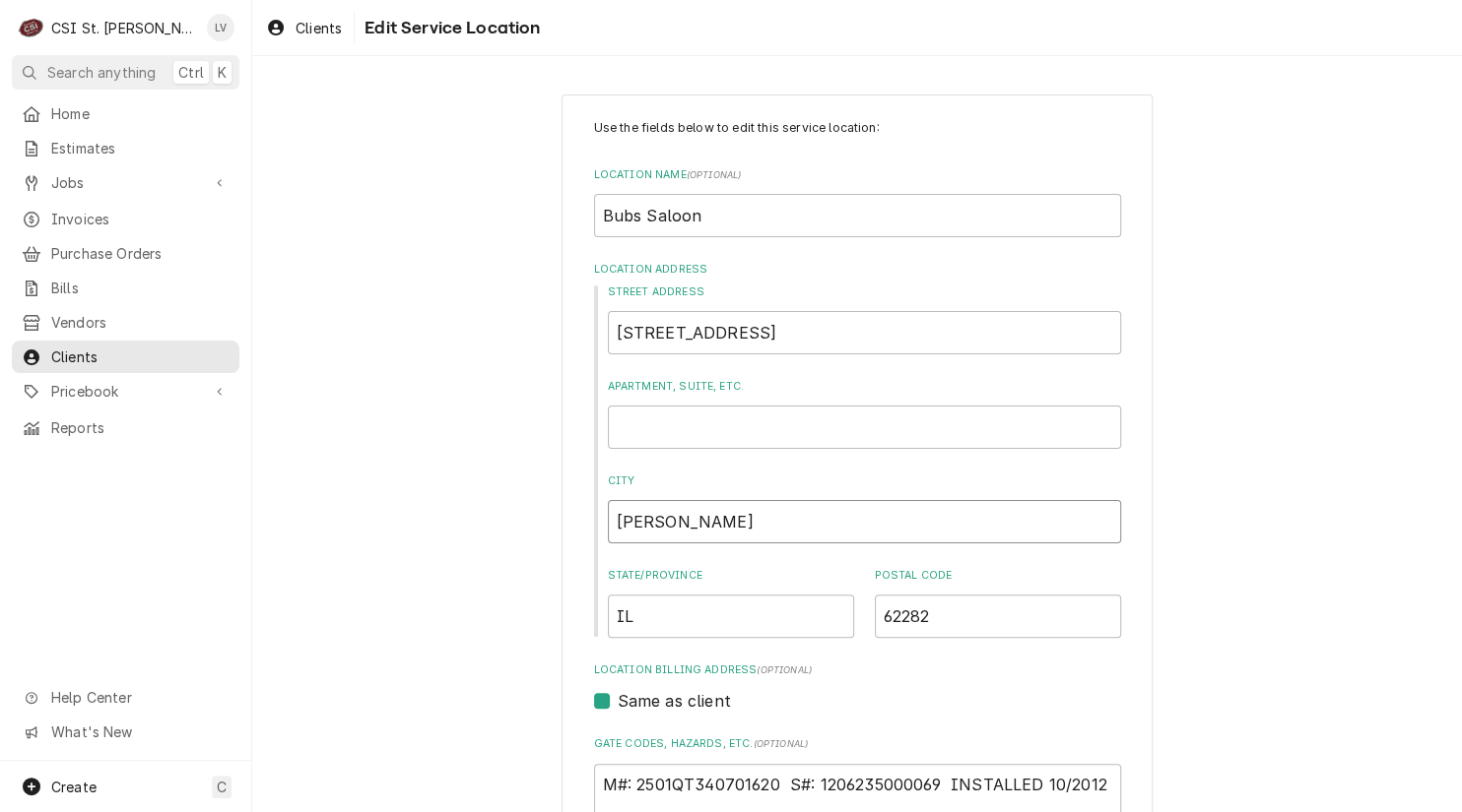
type textarea "x"
type input "Saint"
type textarea "x"
type input "Saint"
type textarea "x"
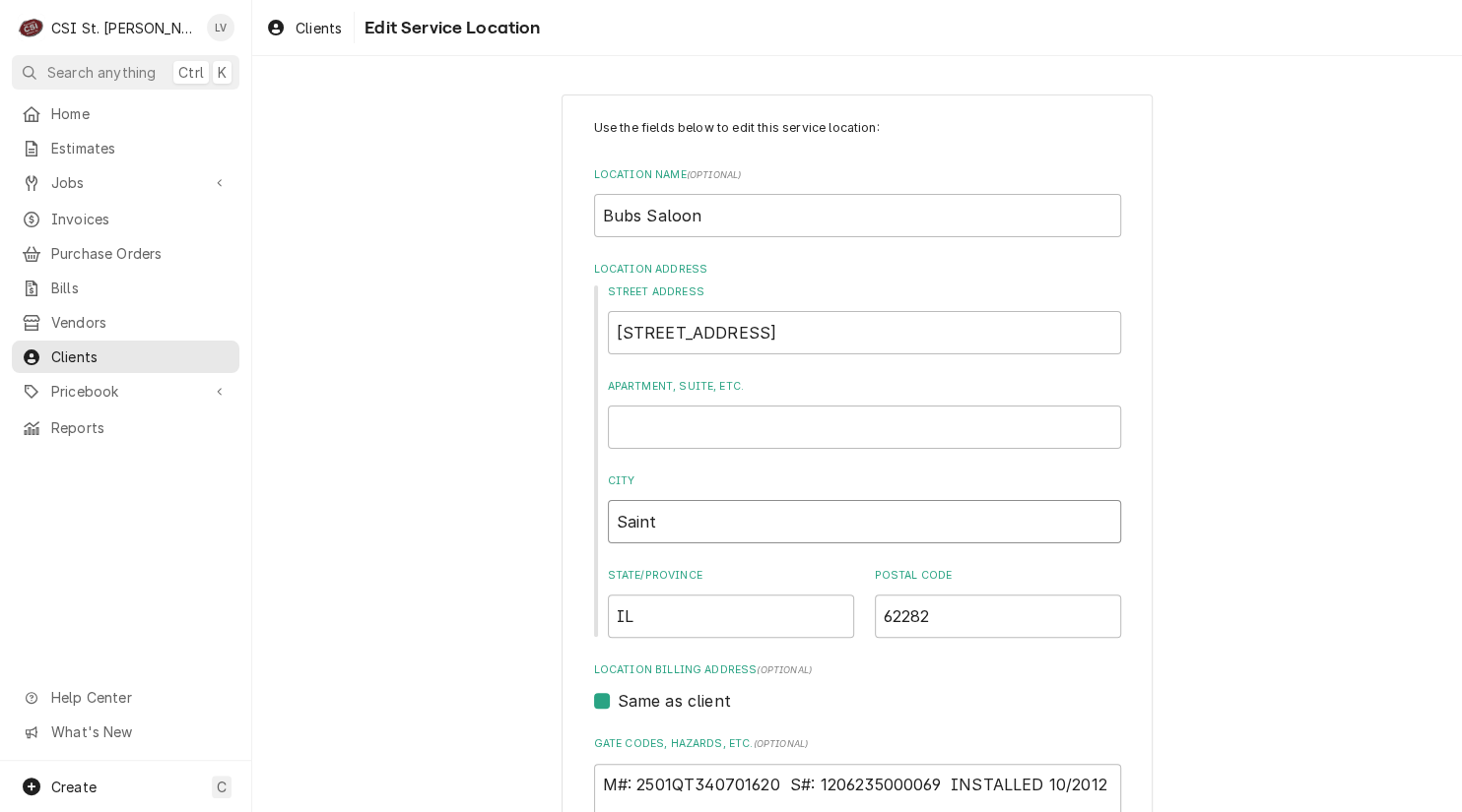
type input "Saint L"
type textarea "x"
type input "Saint Li"
type textarea "x"
type input "Saint Lib"
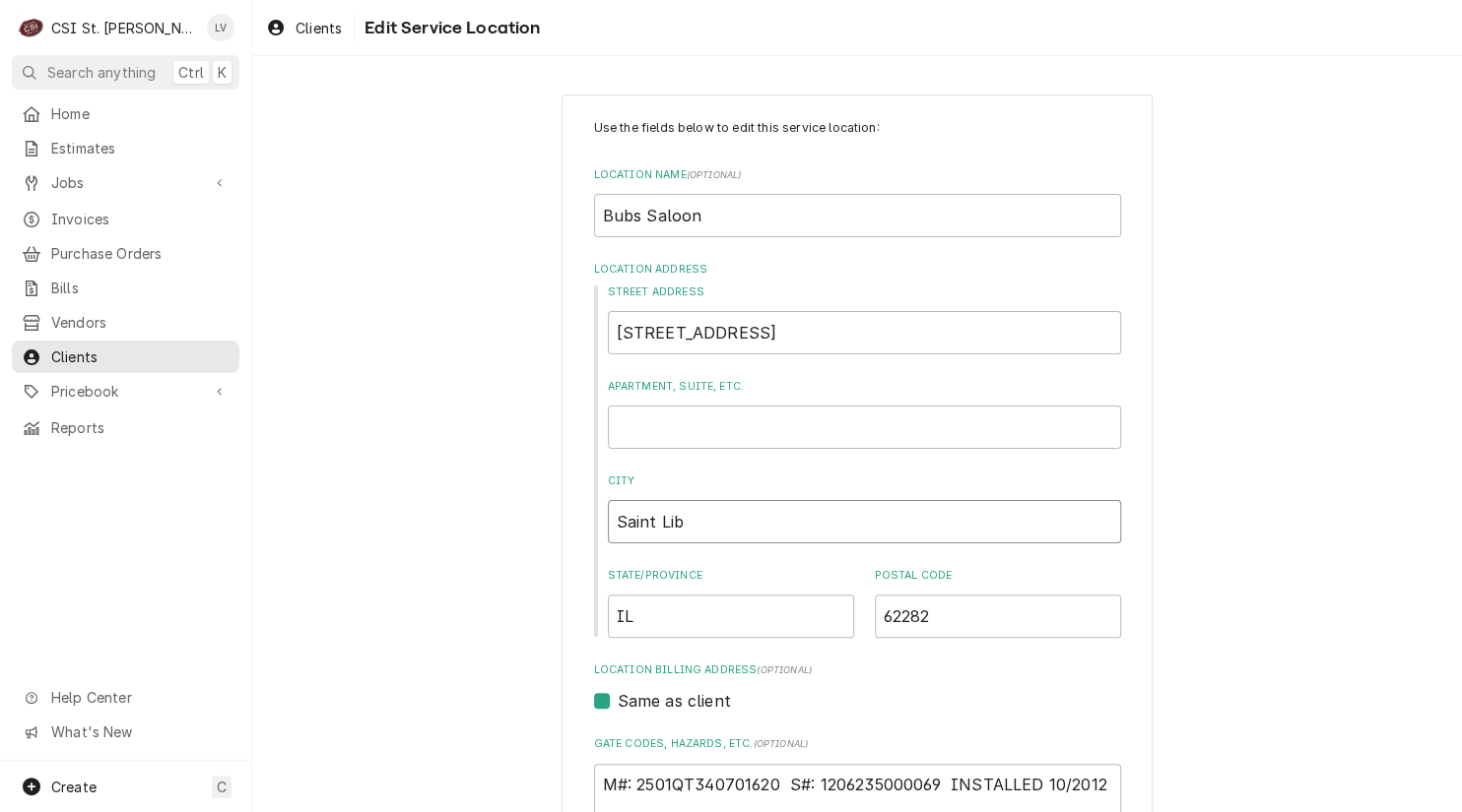
type textarea "x"
type input "Saint Libo"
type textarea "x"
type input "Saint Libor"
type textarea "x"
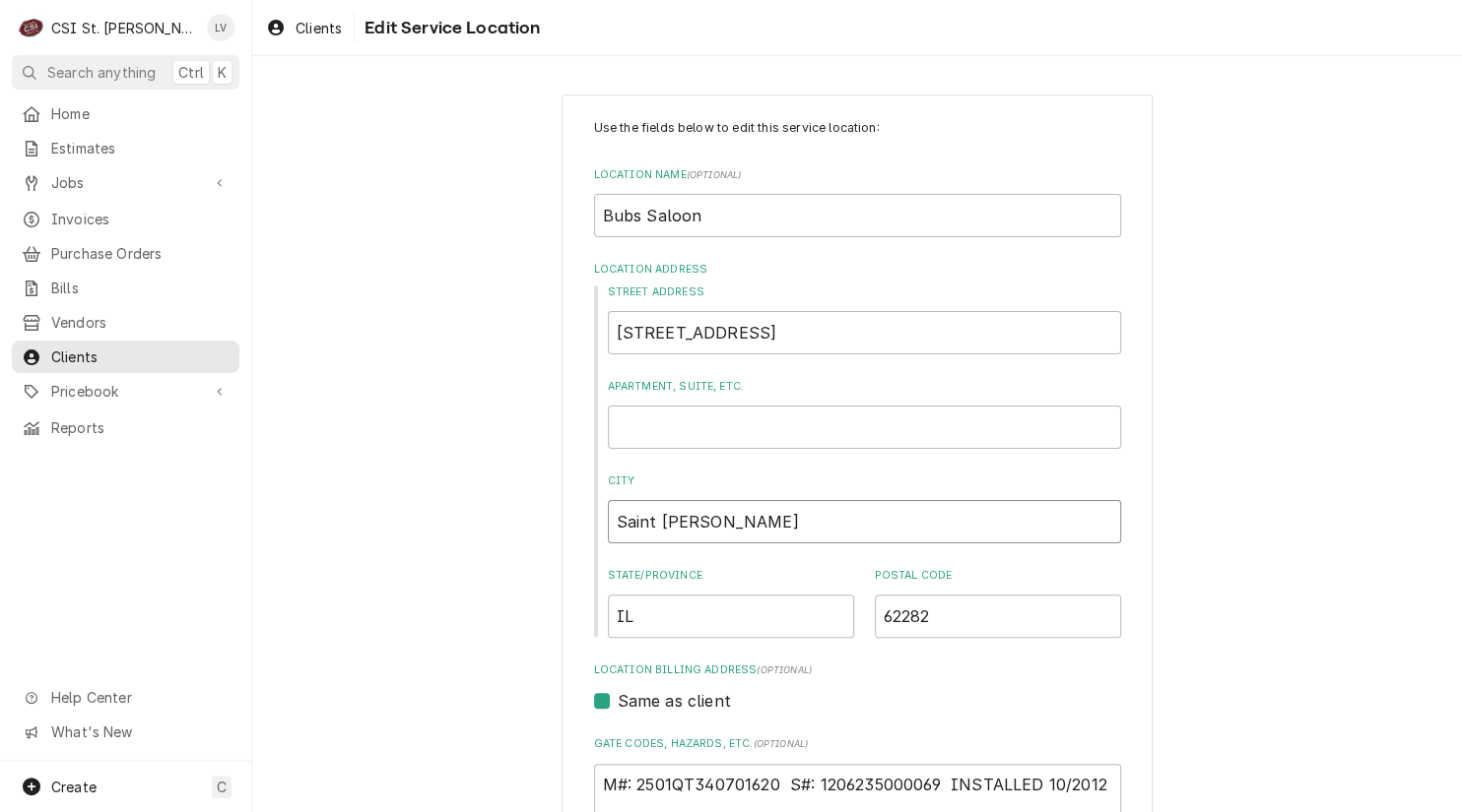
type input "Saint Libory"
click at [623, 215] on input "Bubs Saloon" at bounding box center [856, 215] width 527 height 43
type textarea "x"
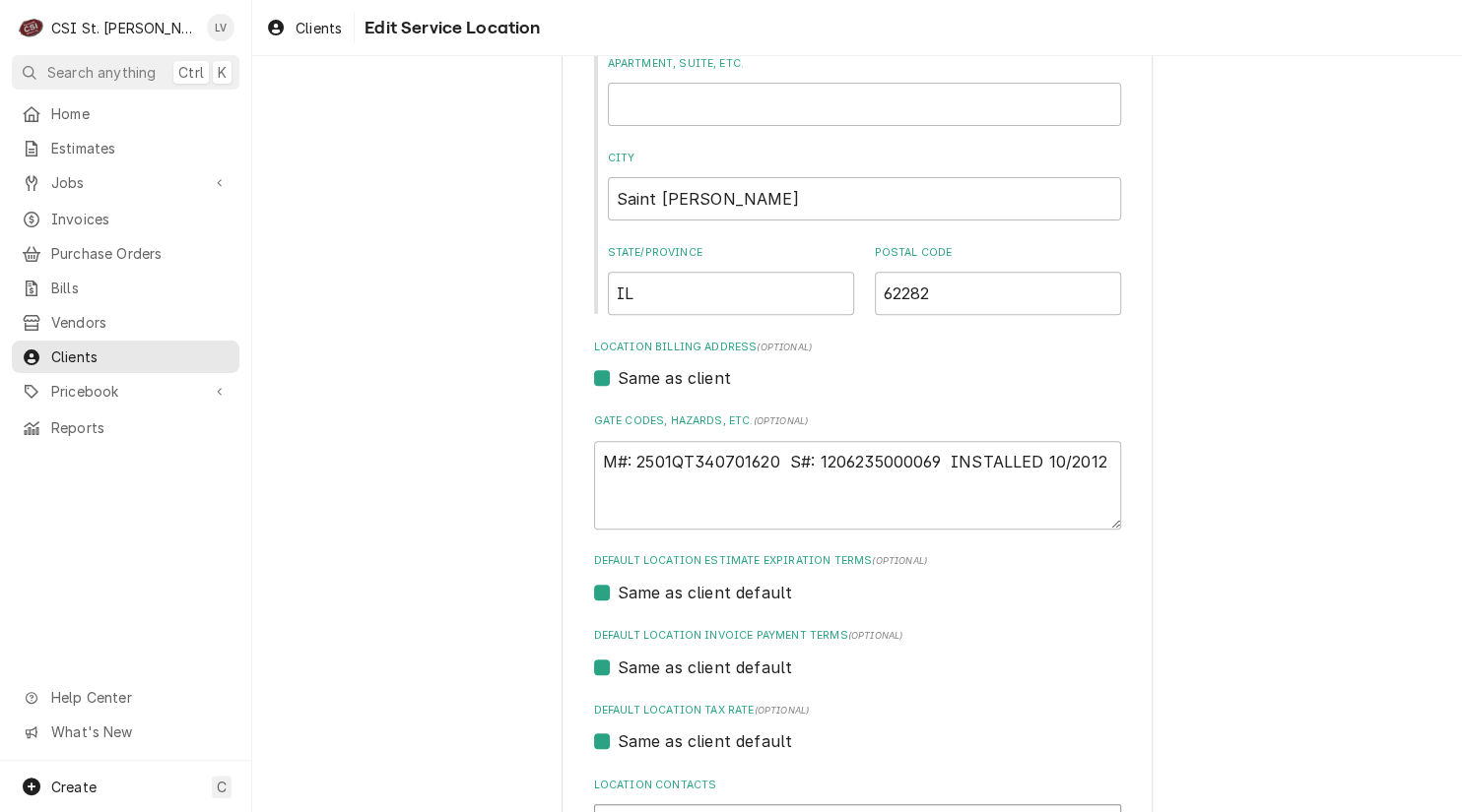
scroll to position [590, 0]
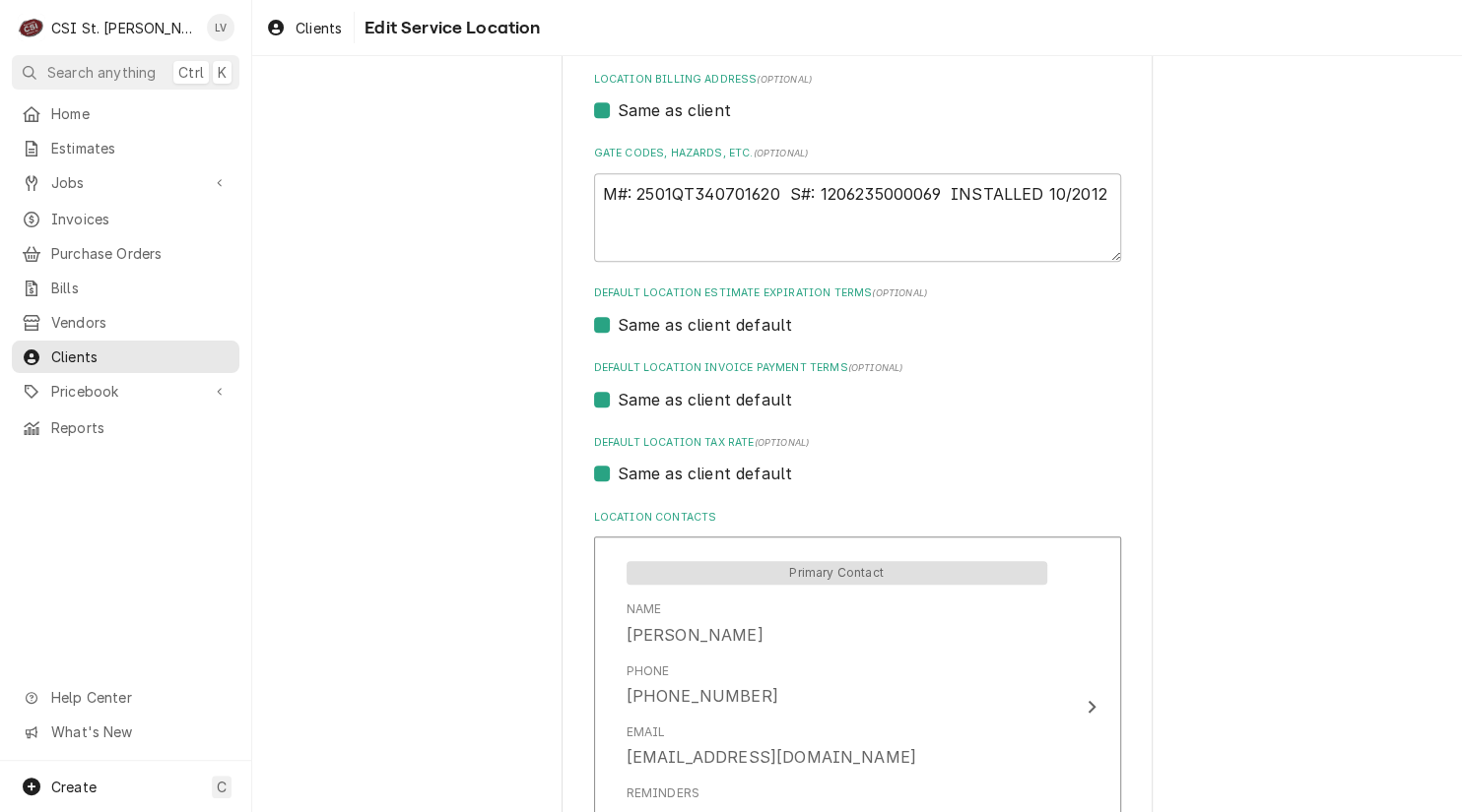
type input "Bub's Saloon"
click at [664, 472] on label "Same as client default" at bounding box center [705, 473] width 175 height 24
click at [664, 472] on input "Same as client default" at bounding box center [880, 482] width 527 height 43
checkbox input "false"
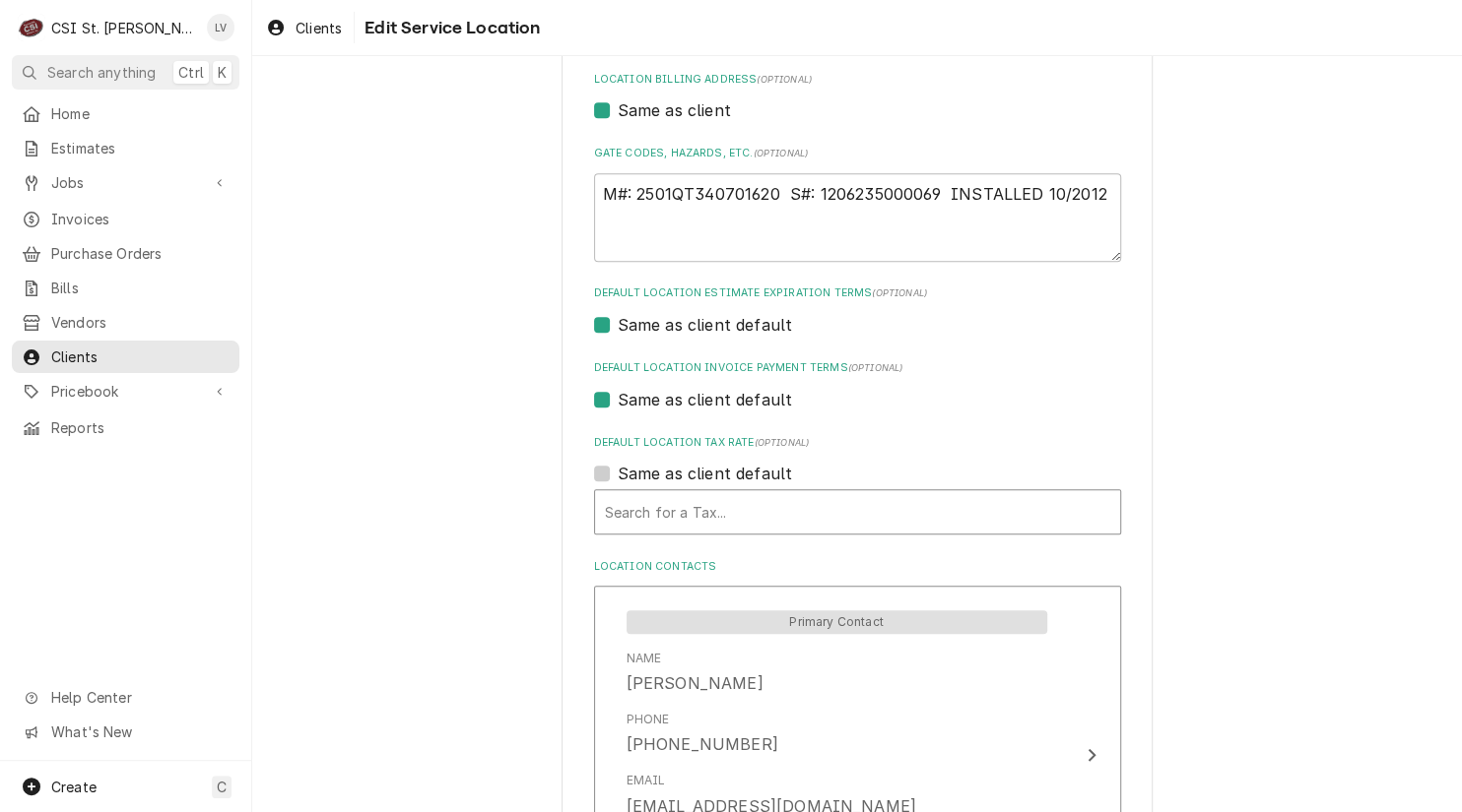
click at [634, 499] on div "Default Location Tax Rate" at bounding box center [857, 511] width 506 height 35
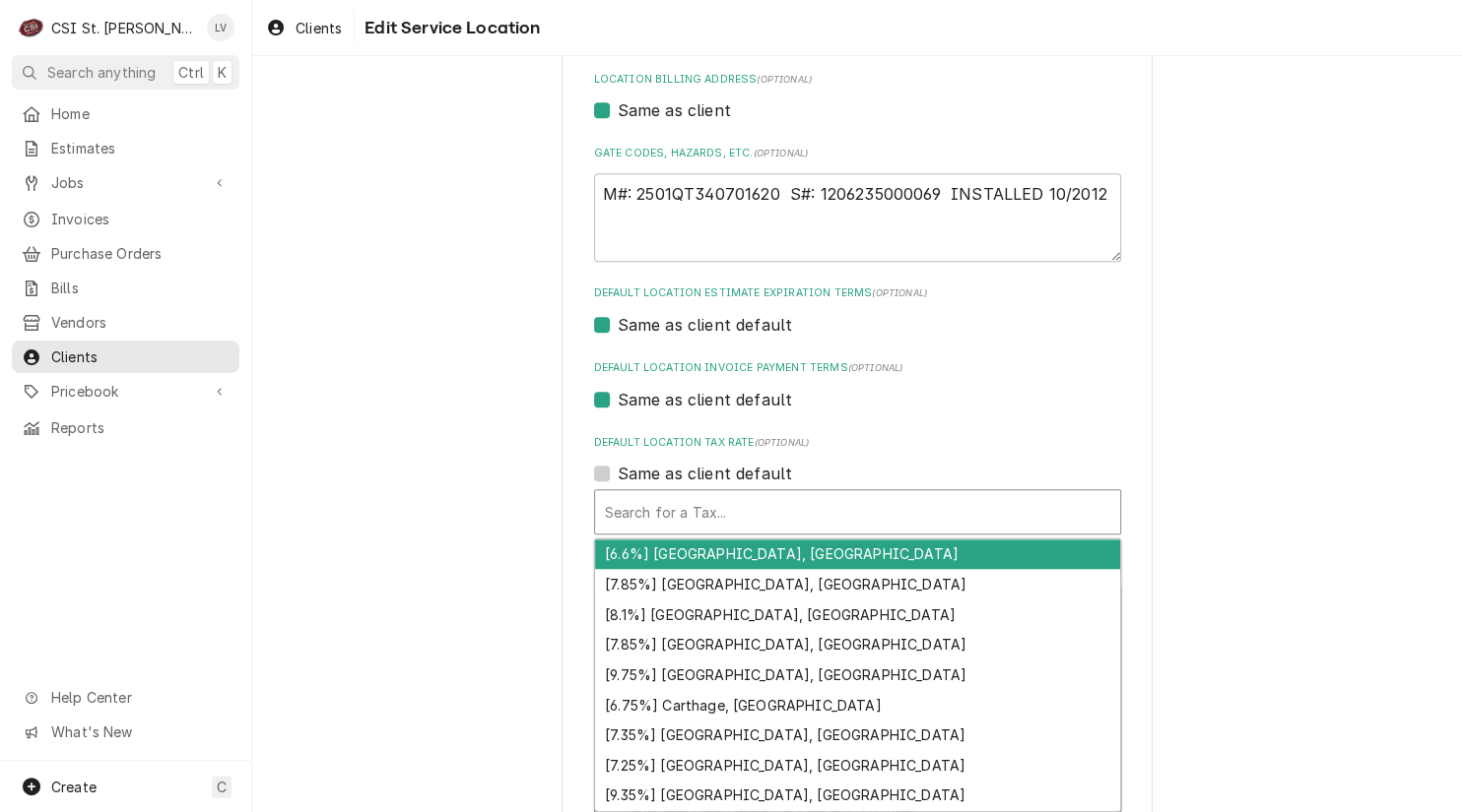
type textarea "x"
type input "s"
type textarea "x"
type input "sa"
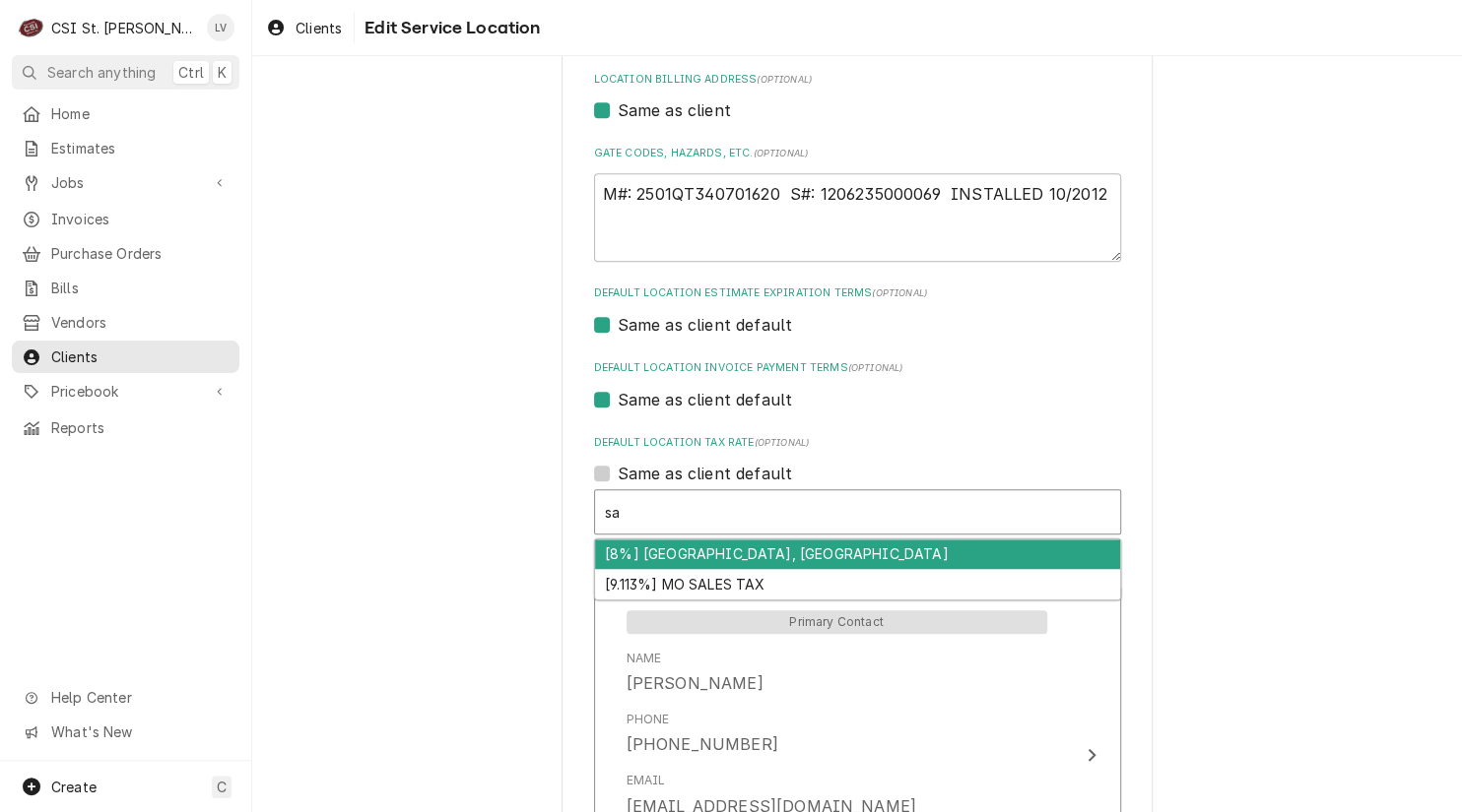
type textarea "x"
type input "s"
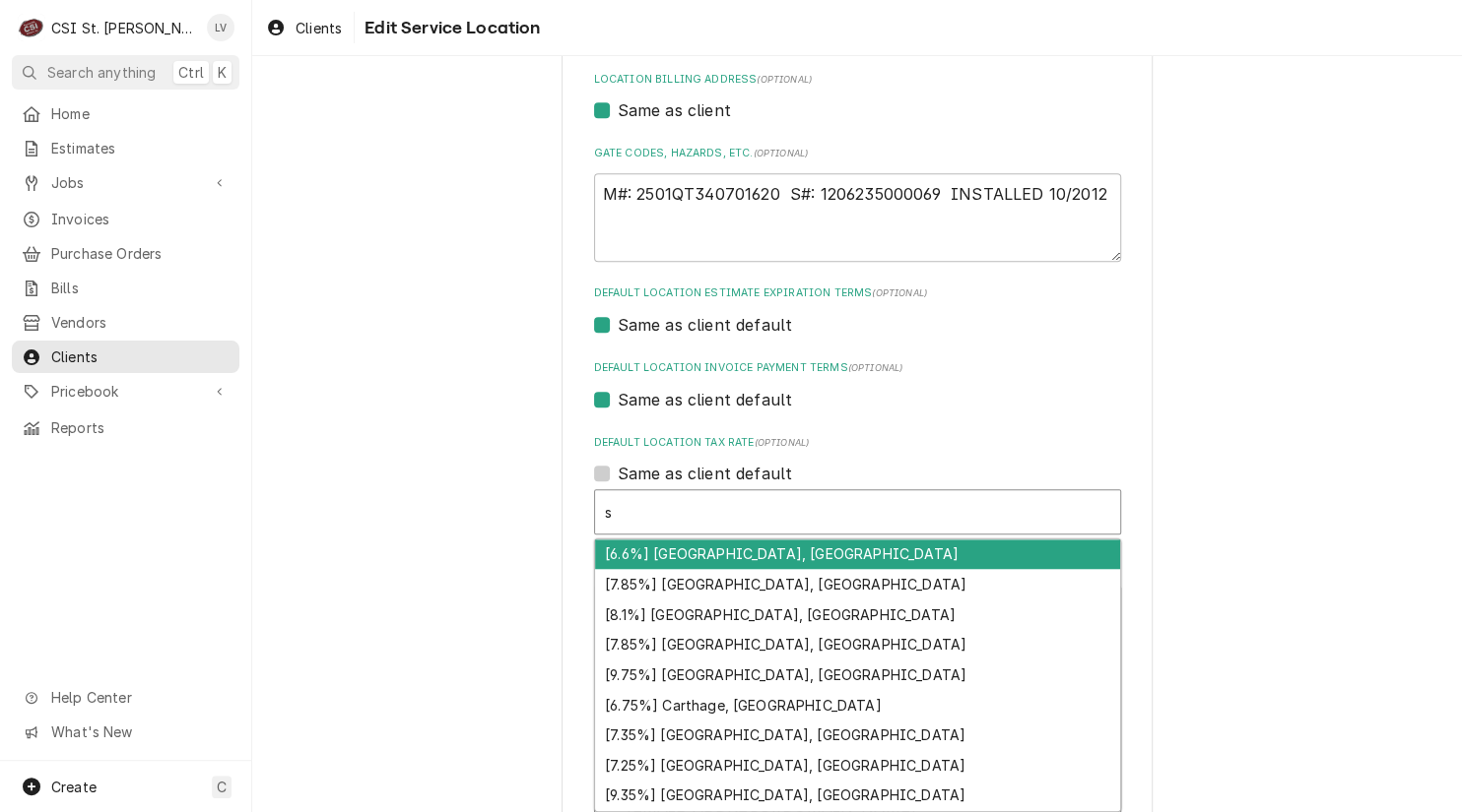
type textarea "x"
type input "e"
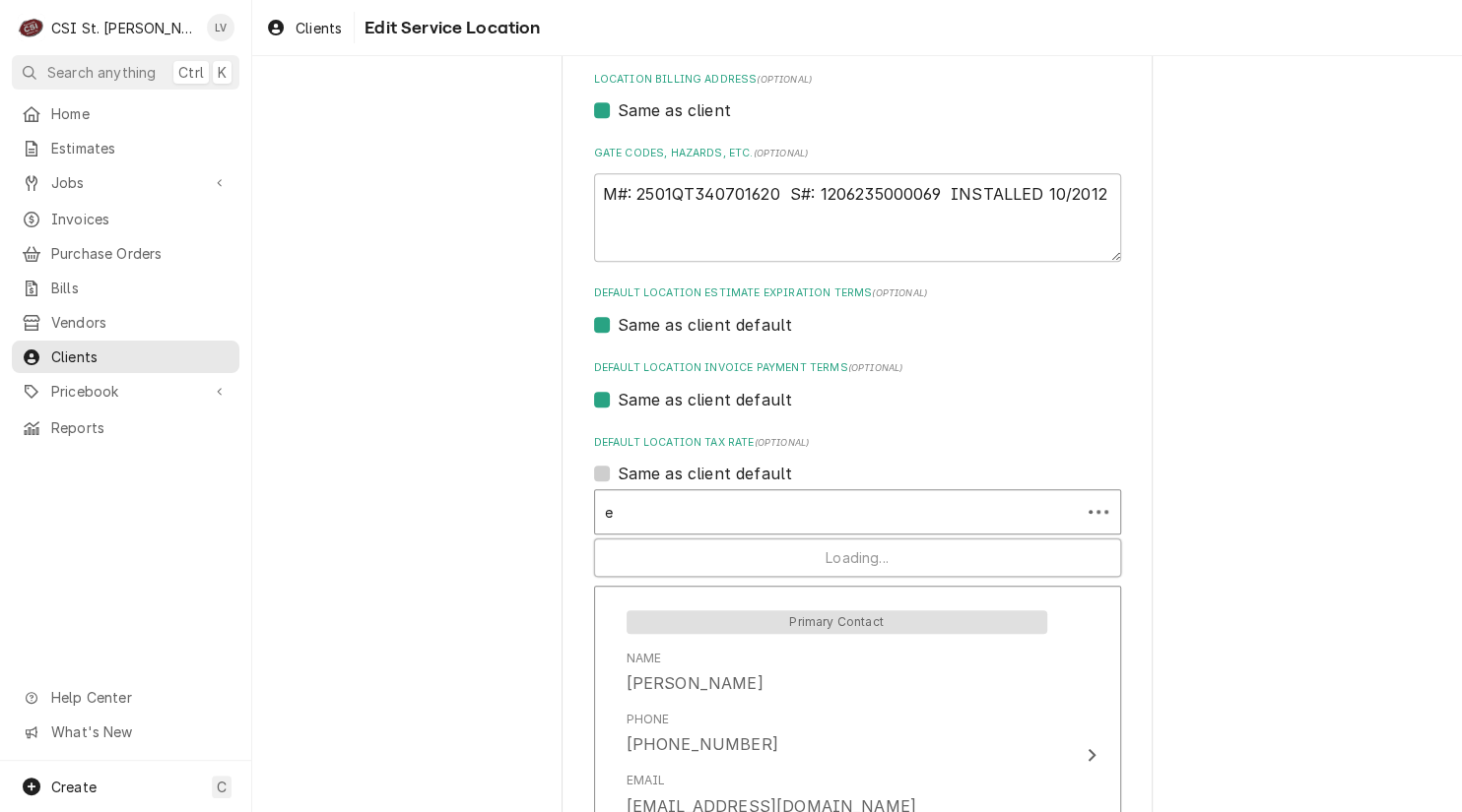
type textarea "x"
type input "ex"
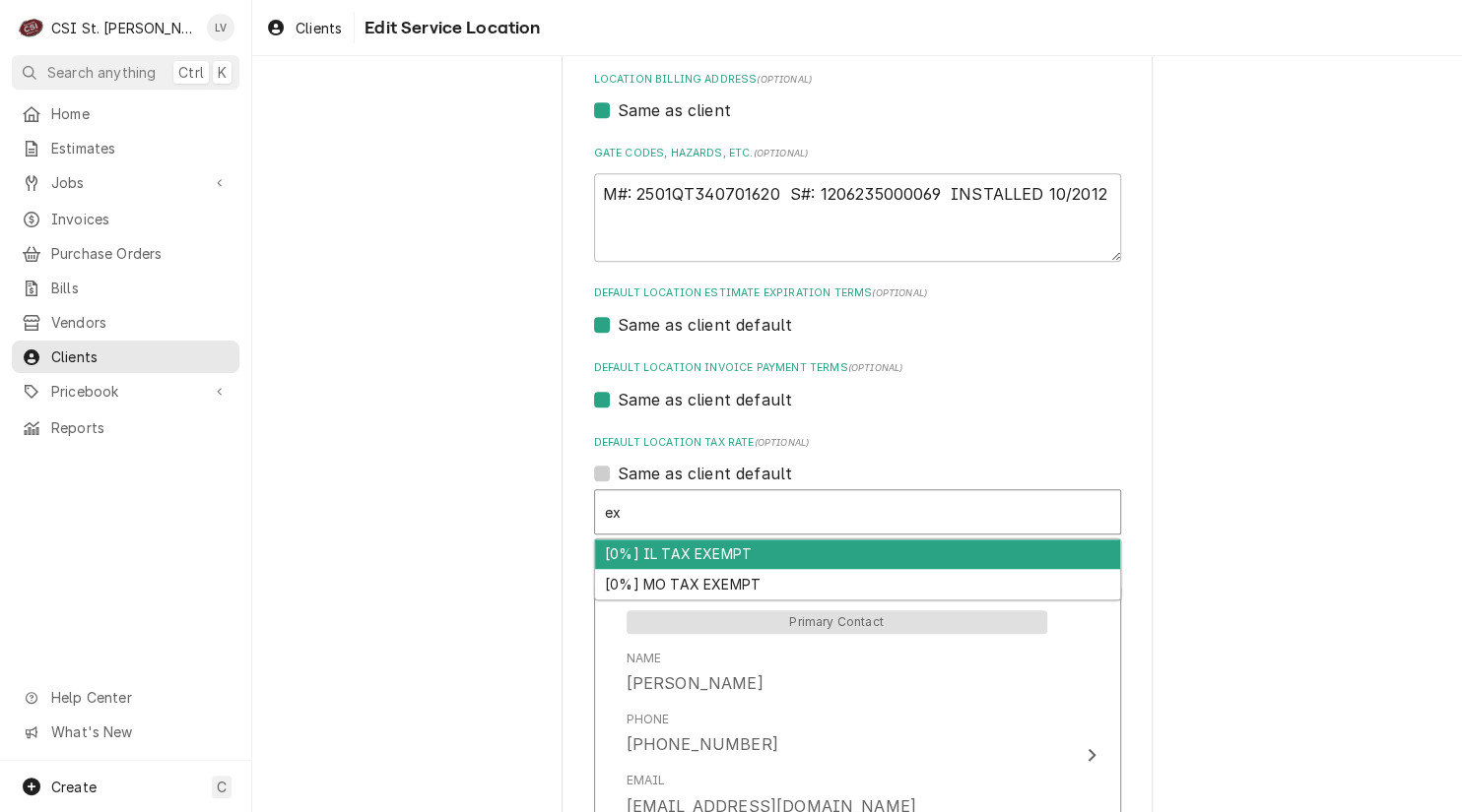
click at [703, 548] on div "[0%] IL TAX EXEMPT" at bounding box center [856, 554] width 525 height 31
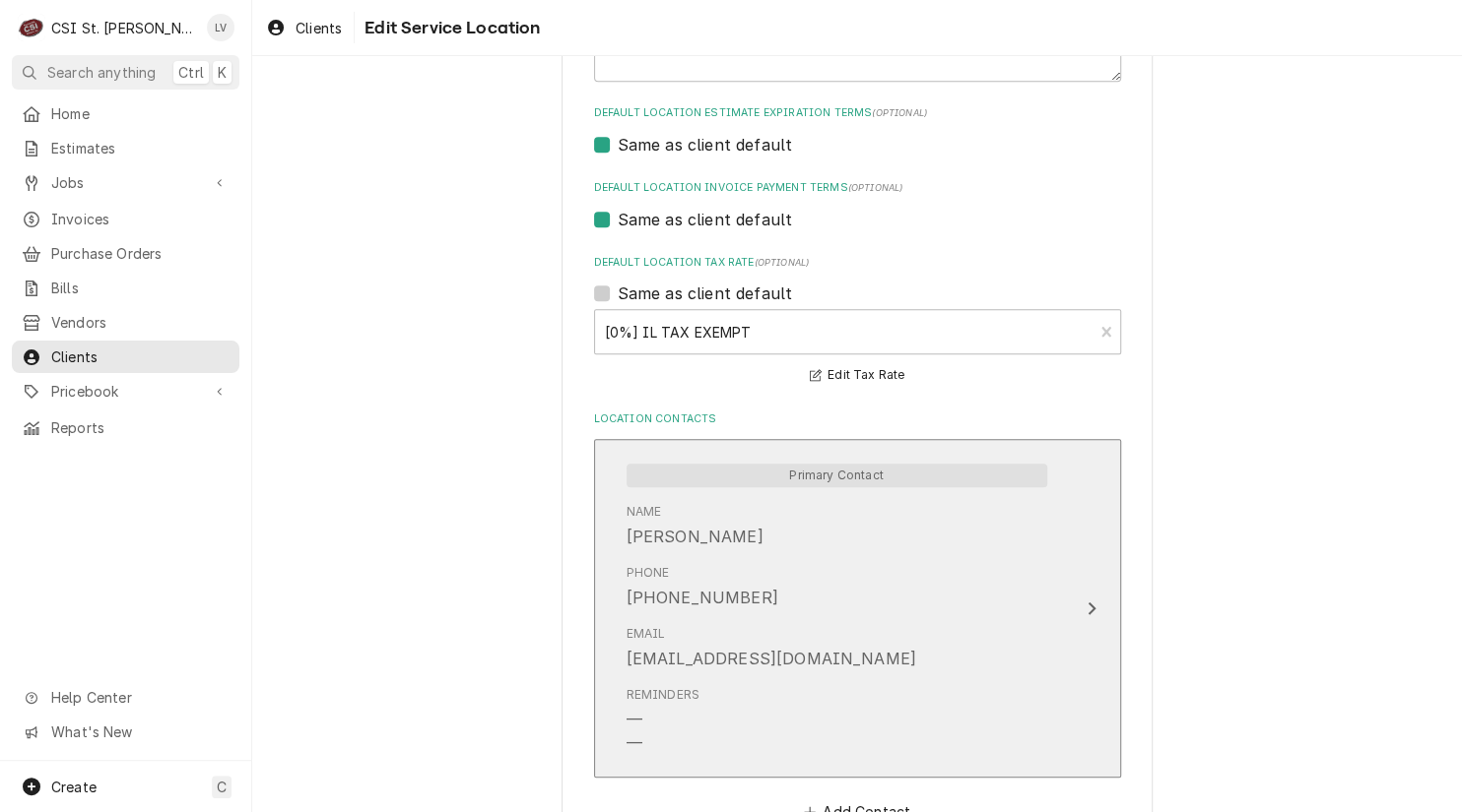
scroll to position [902, 0]
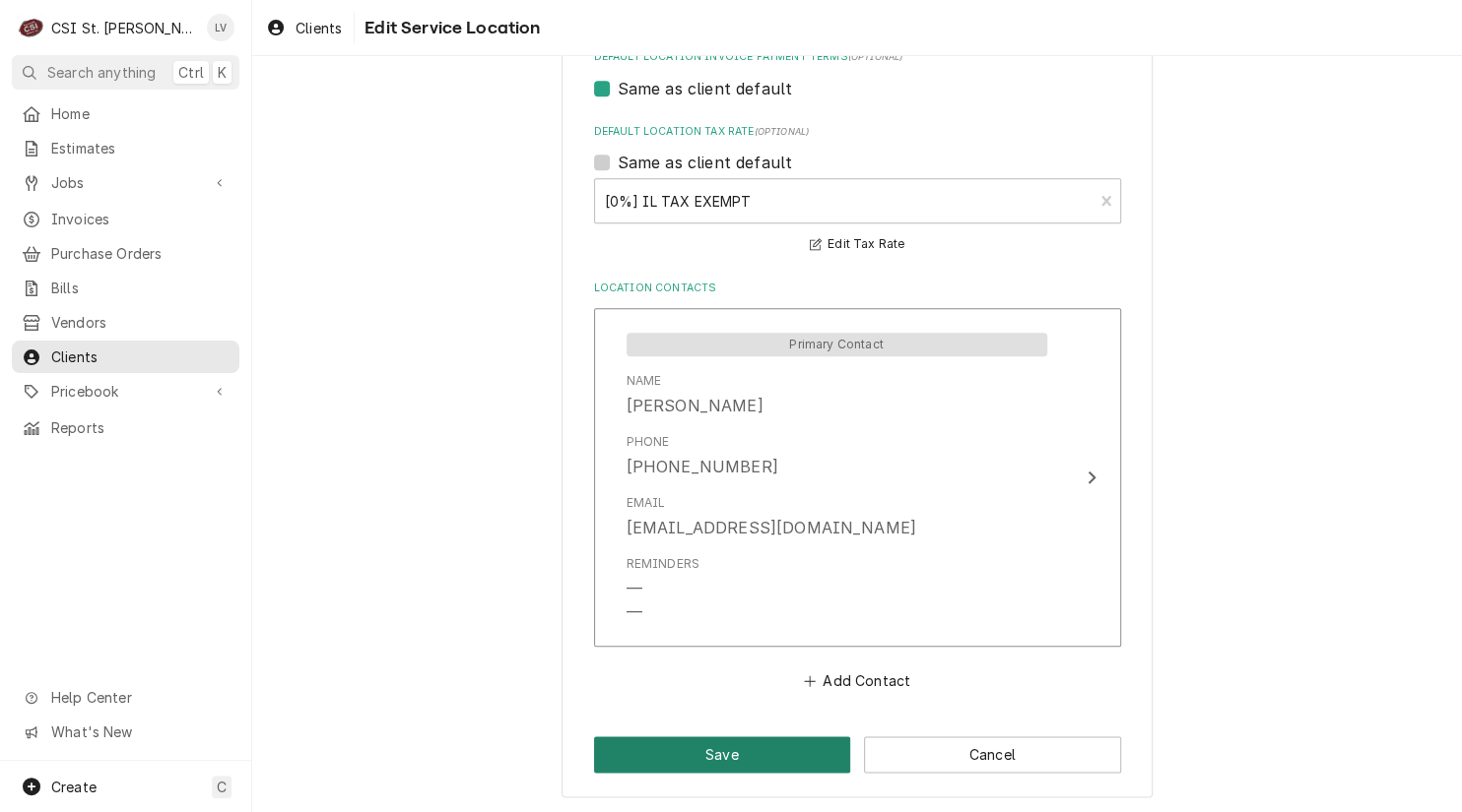
drag, startPoint x: 700, startPoint y: 745, endPoint x: 734, endPoint y: 732, distance: 36.4
click at [700, 746] on button "Save" at bounding box center [722, 754] width 257 height 36
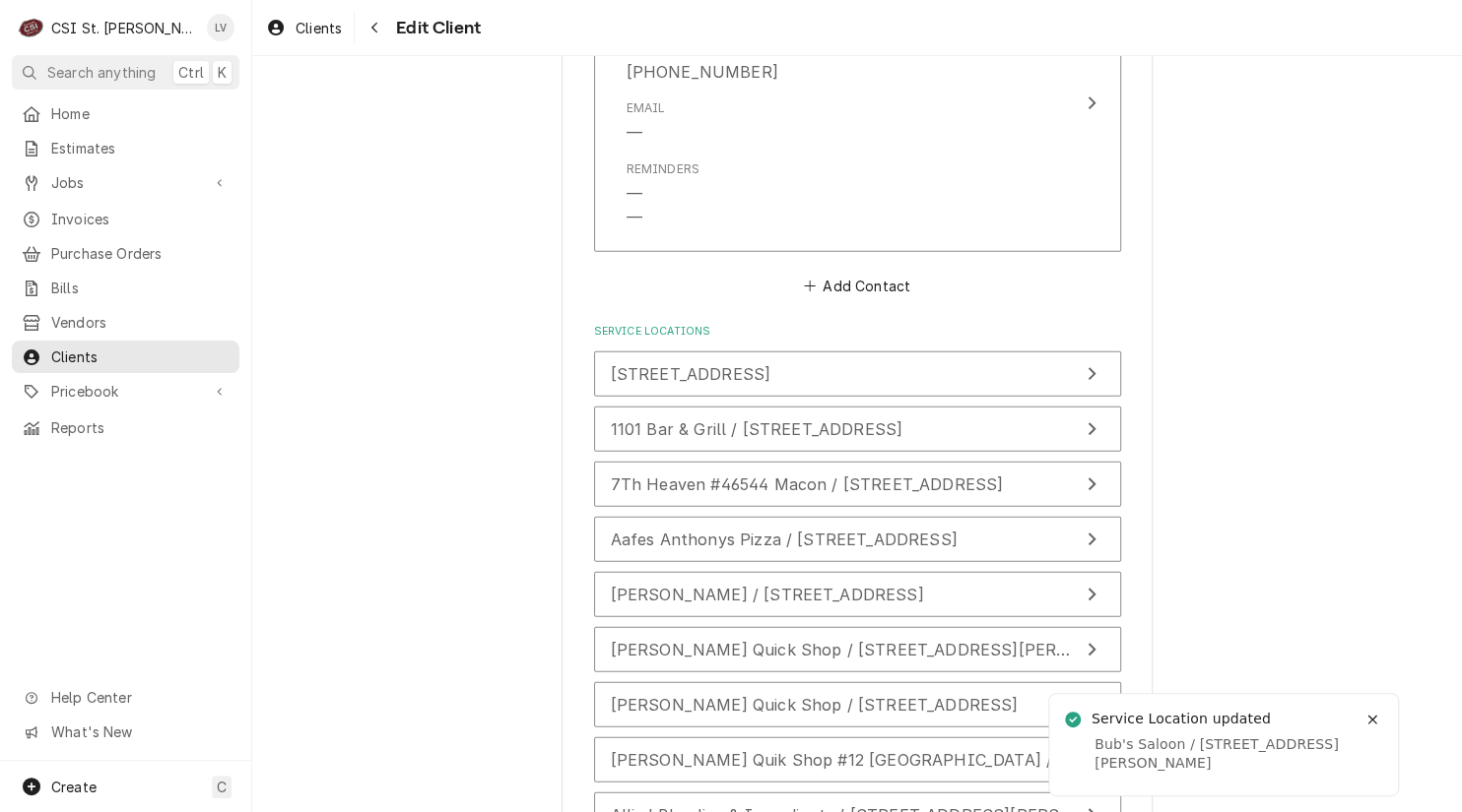
scroll to position [2641, 0]
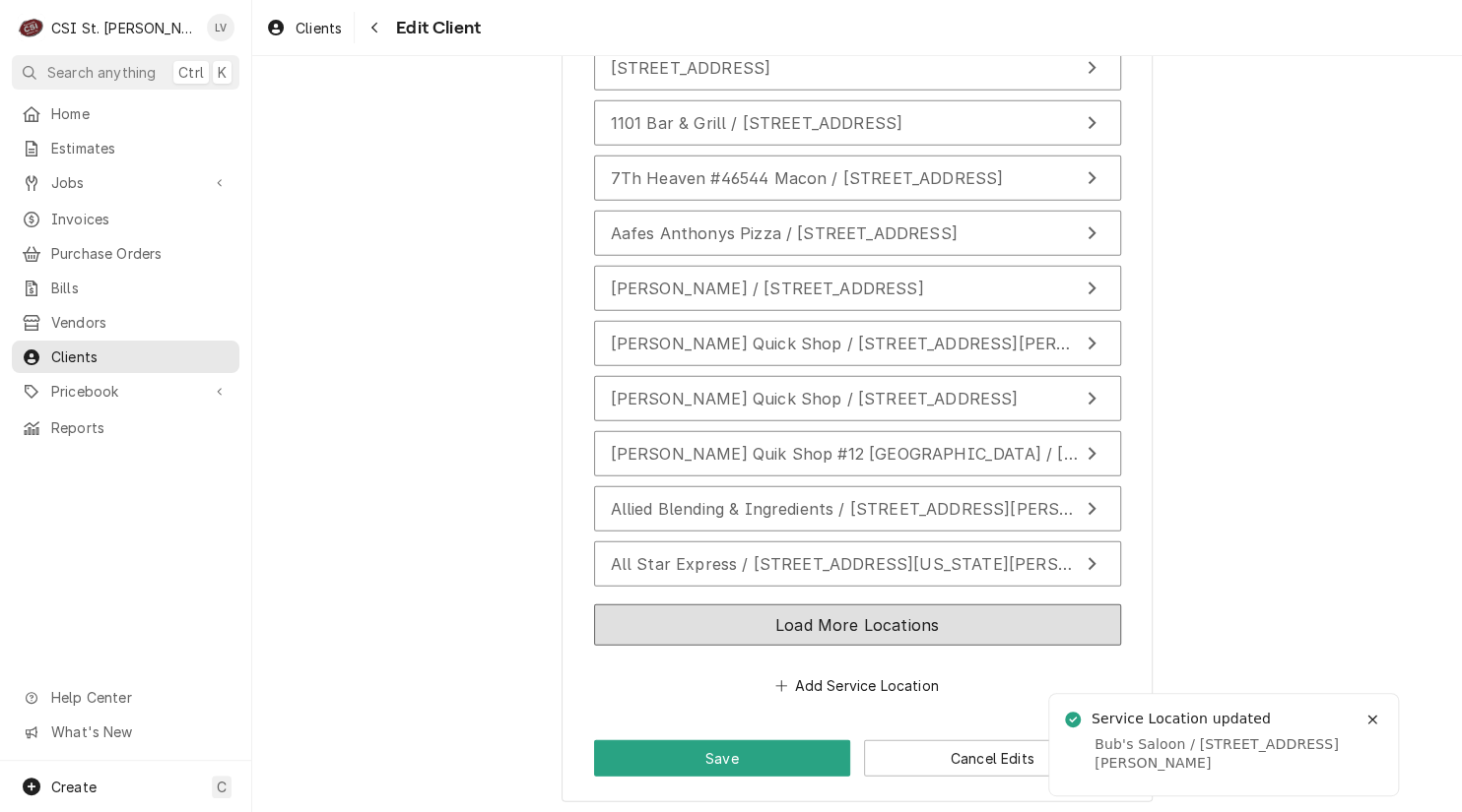
click at [1047, 620] on button "Load More Locations" at bounding box center [856, 624] width 527 height 41
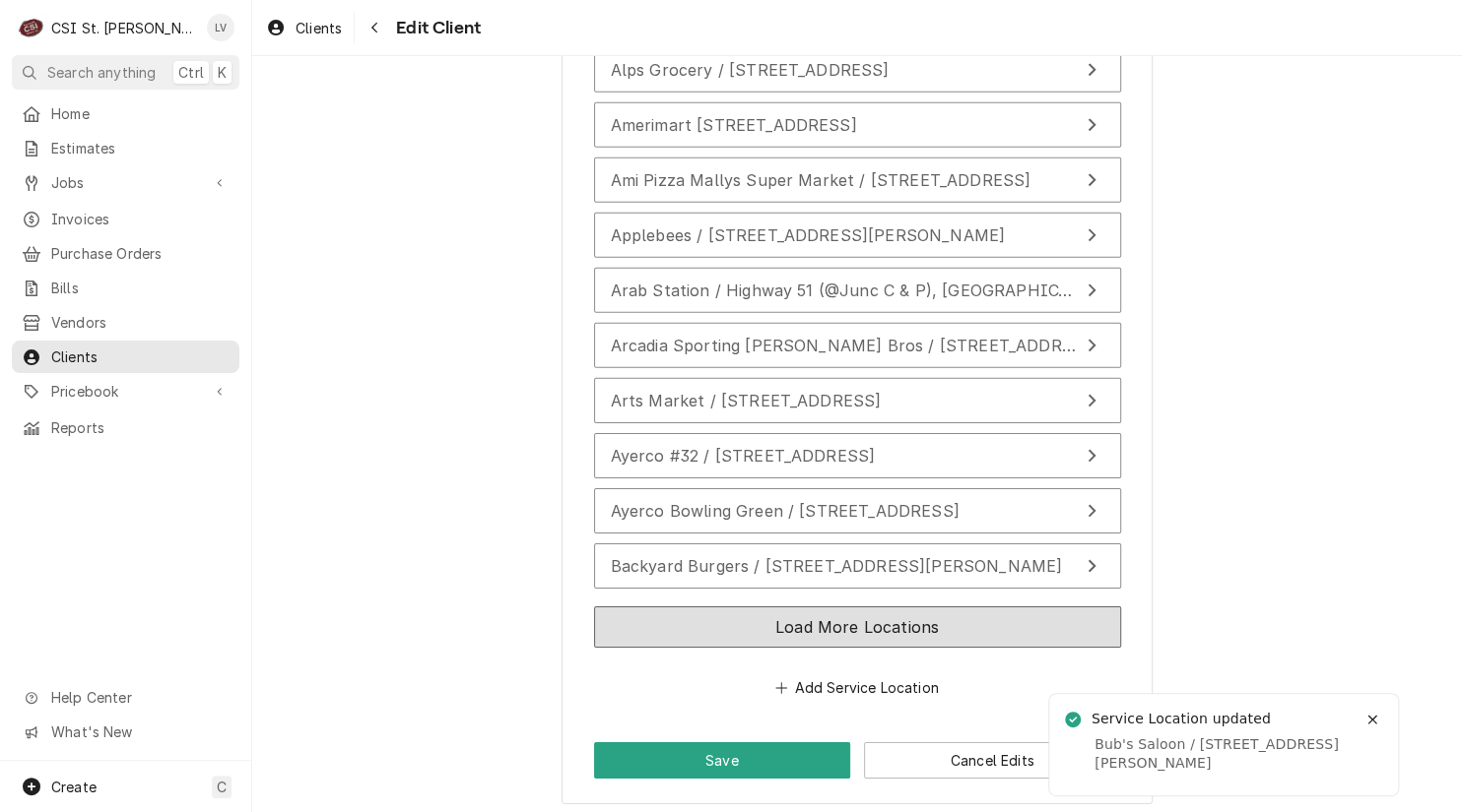
click at [1022, 633] on button "Load More Locations" at bounding box center [856, 626] width 527 height 41
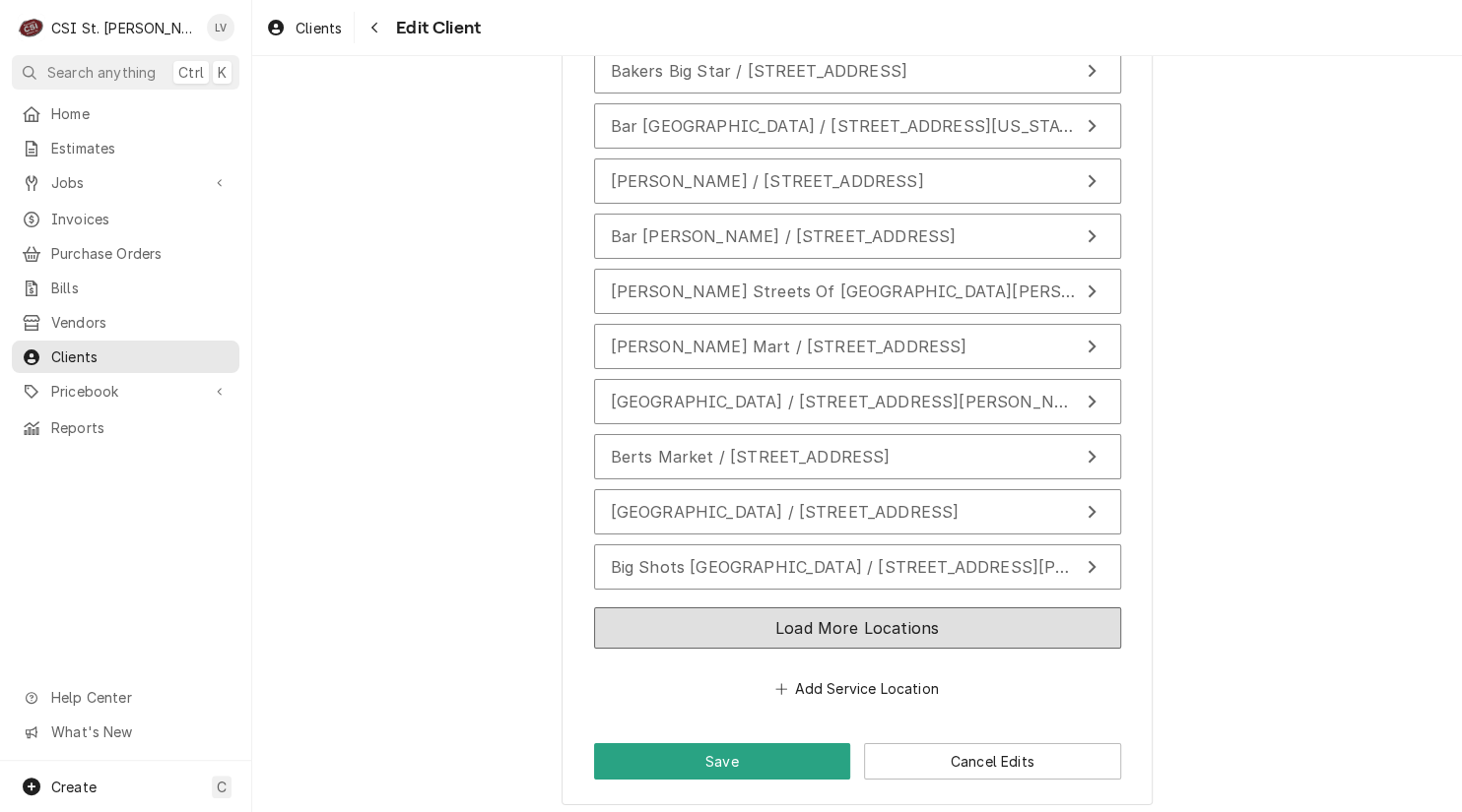
click at [1051, 632] on button "Load More Locations" at bounding box center [856, 627] width 527 height 41
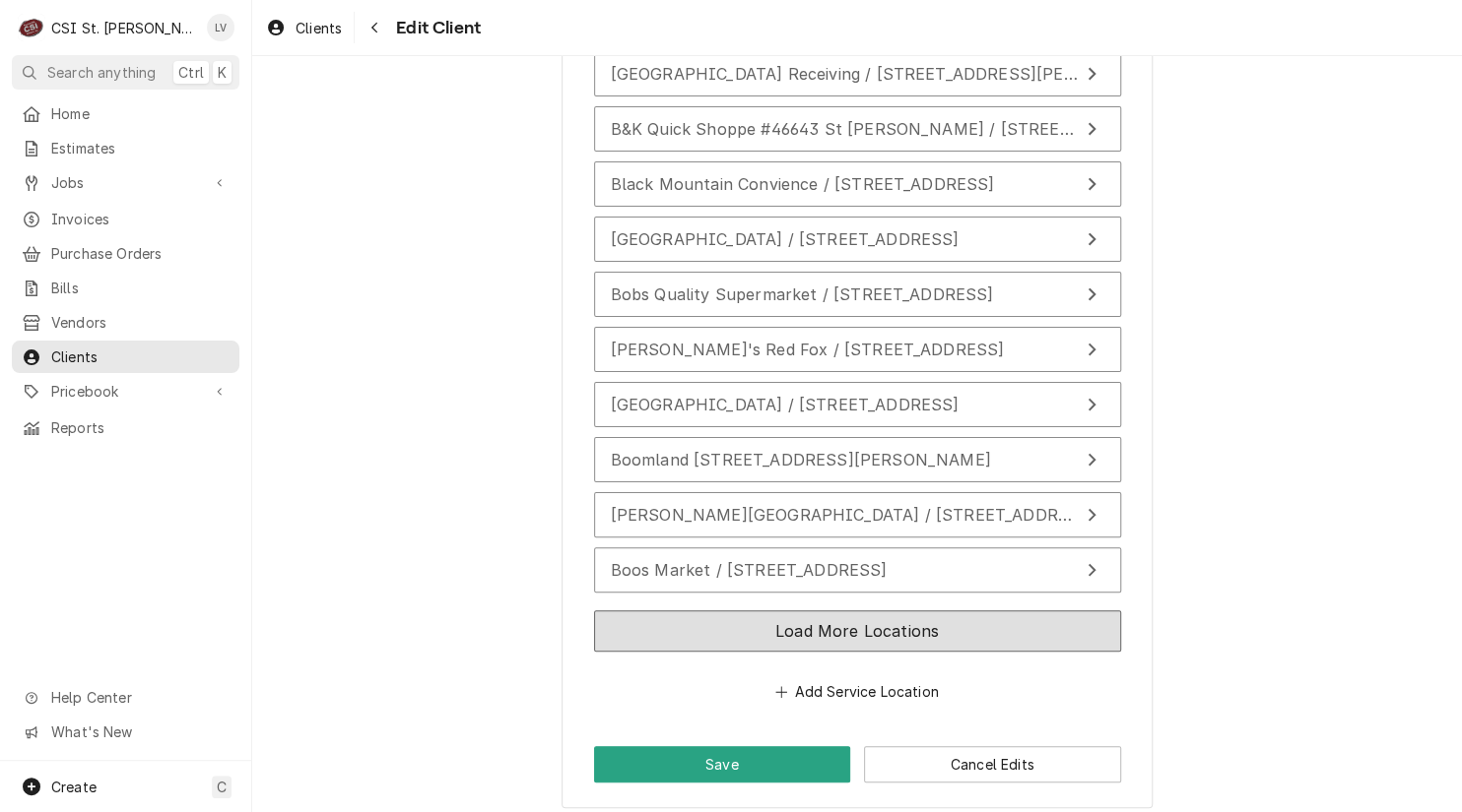
click at [1074, 629] on button "Load More Locations" at bounding box center [856, 630] width 527 height 41
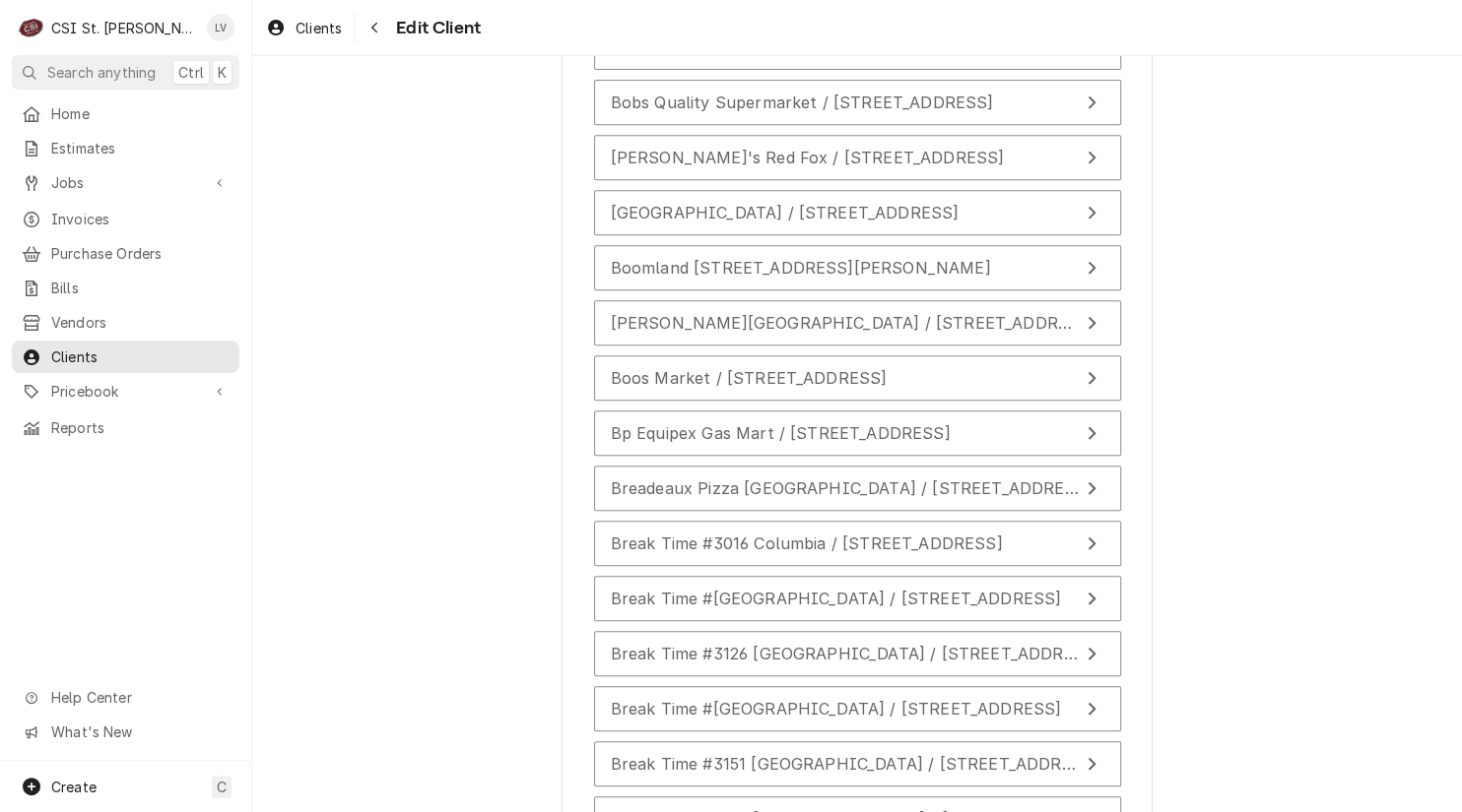
scroll to position [4838, 0]
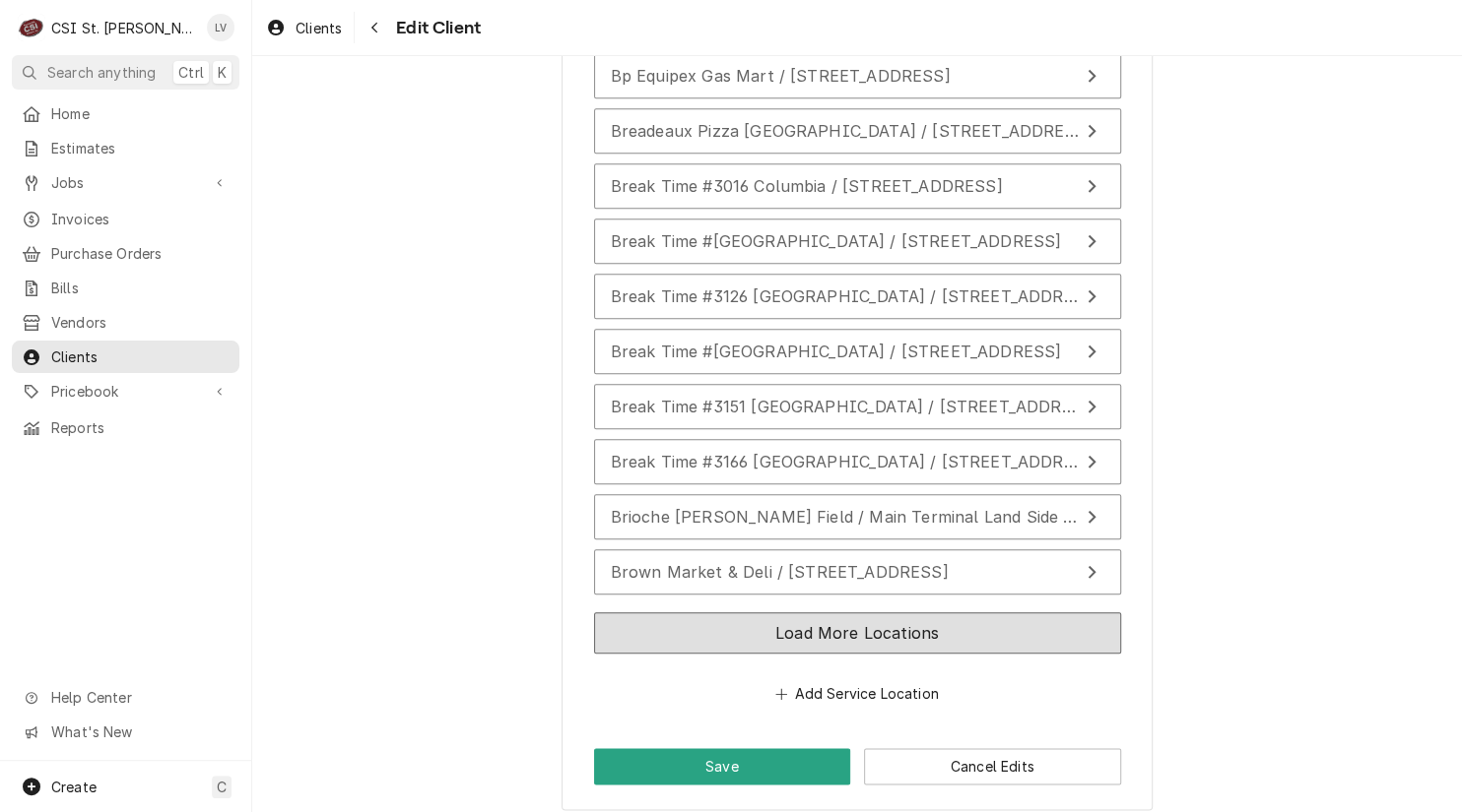
click at [1049, 624] on button "Load More Locations" at bounding box center [856, 632] width 527 height 41
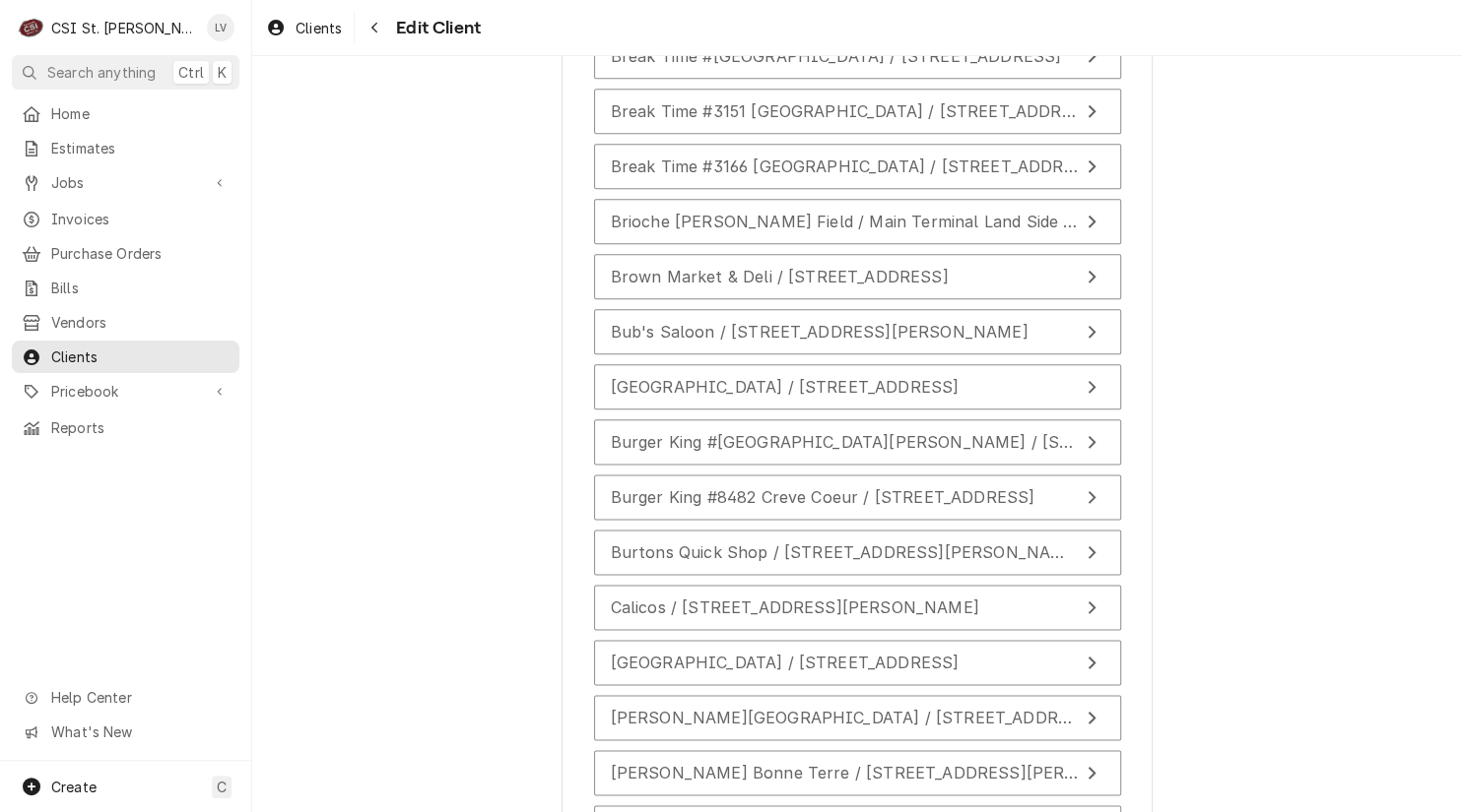
scroll to position [5387, 0]
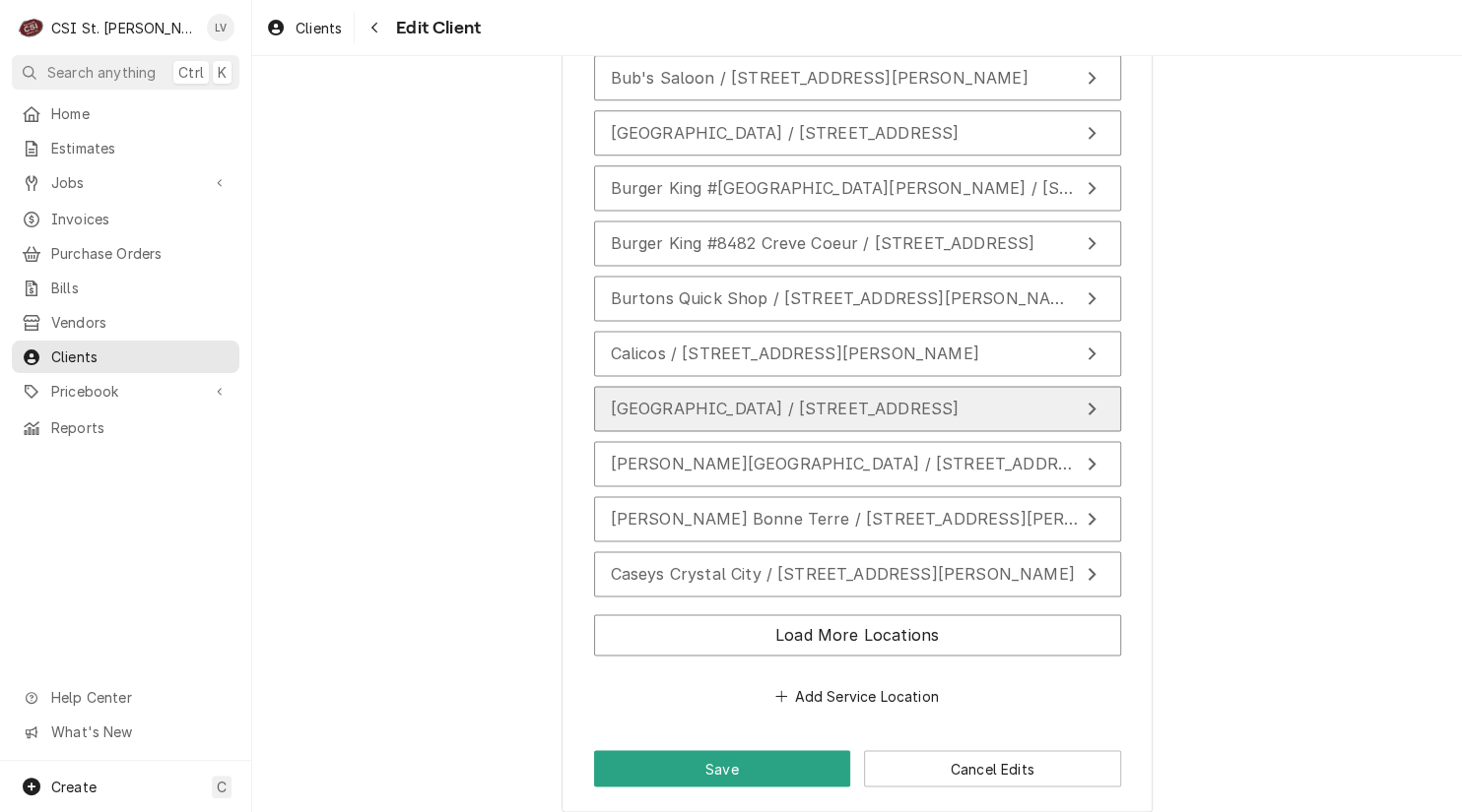
click at [959, 399] on span "Cardinal Corner Grand Tower / 409 Grand Tower Road, Grand Tower, IL 62992" at bounding box center [784, 408] width 349 height 20
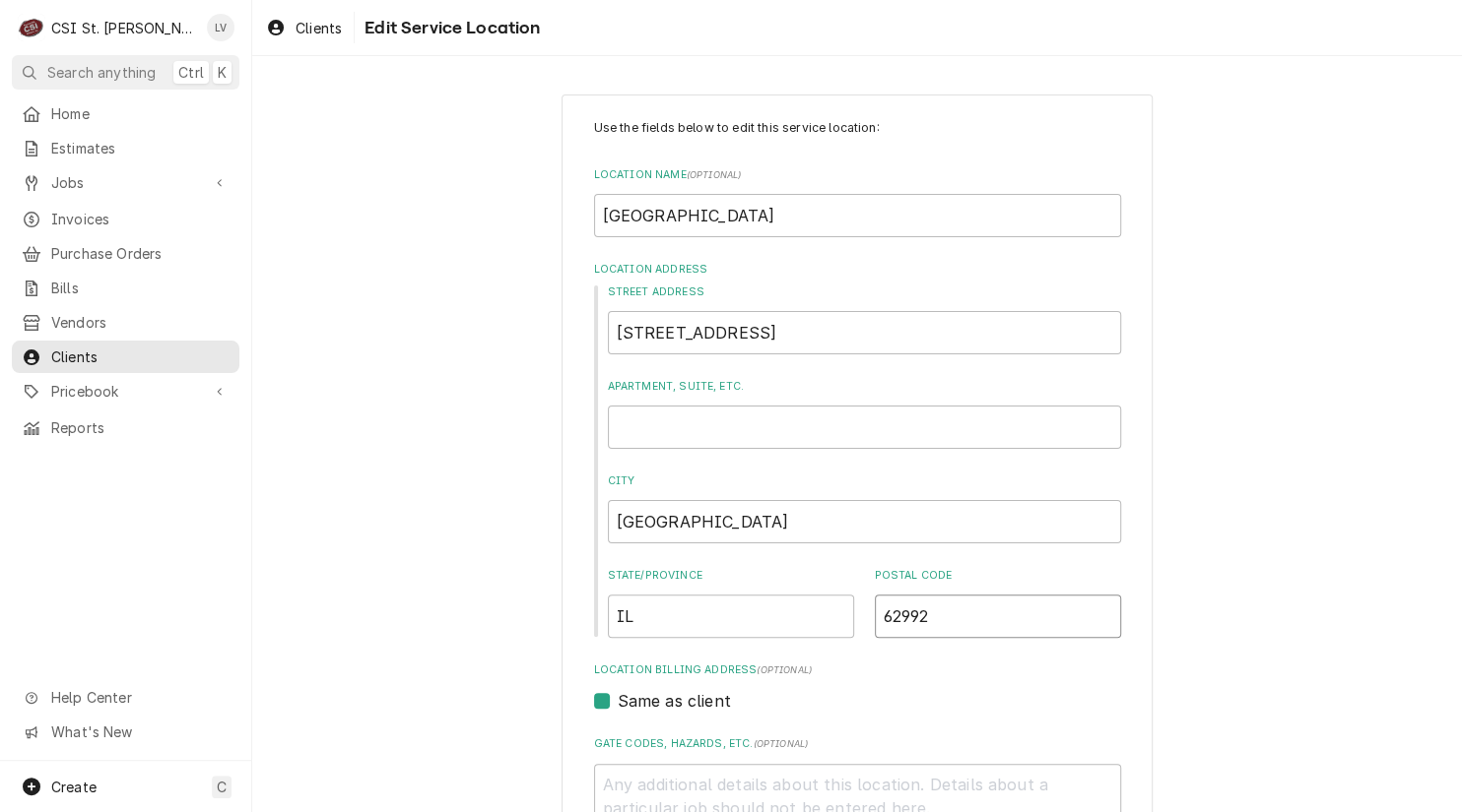
drag, startPoint x: 904, startPoint y: 614, endPoint x: 961, endPoint y: 614, distance: 57.0
click at [961, 614] on input "62992" at bounding box center [997, 615] width 246 height 43
type textarea "x"
type input "6294"
type textarea "x"
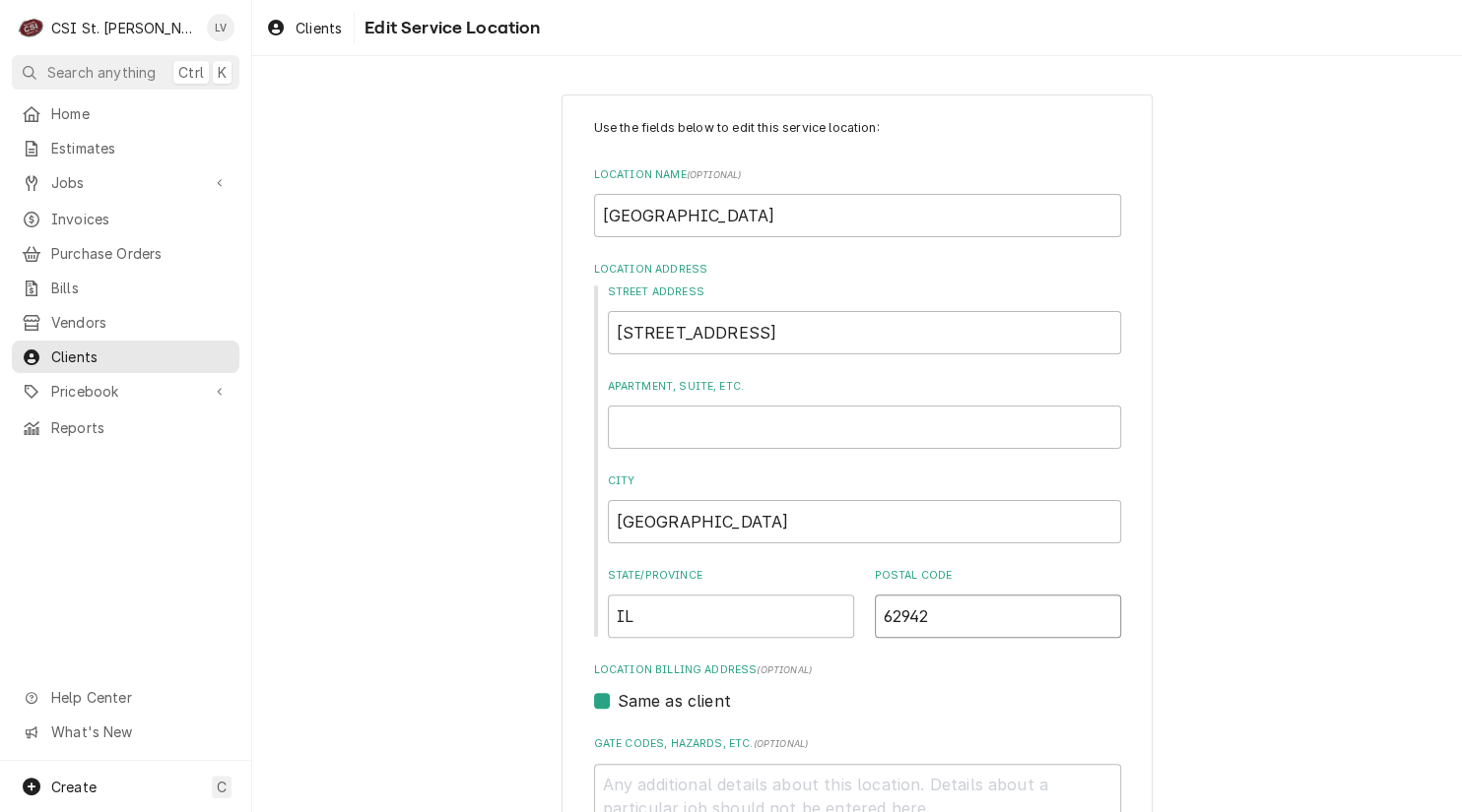
type input "62942"
drag, startPoint x: 717, startPoint y: 212, endPoint x: 875, endPoint y: 216, distance: 158.1
click at [875, 216] on input "Cardinal Corner Grand Tower" at bounding box center [856, 215] width 527 height 43
type textarea "x"
type input "Cardinal Corner Grand Towe"
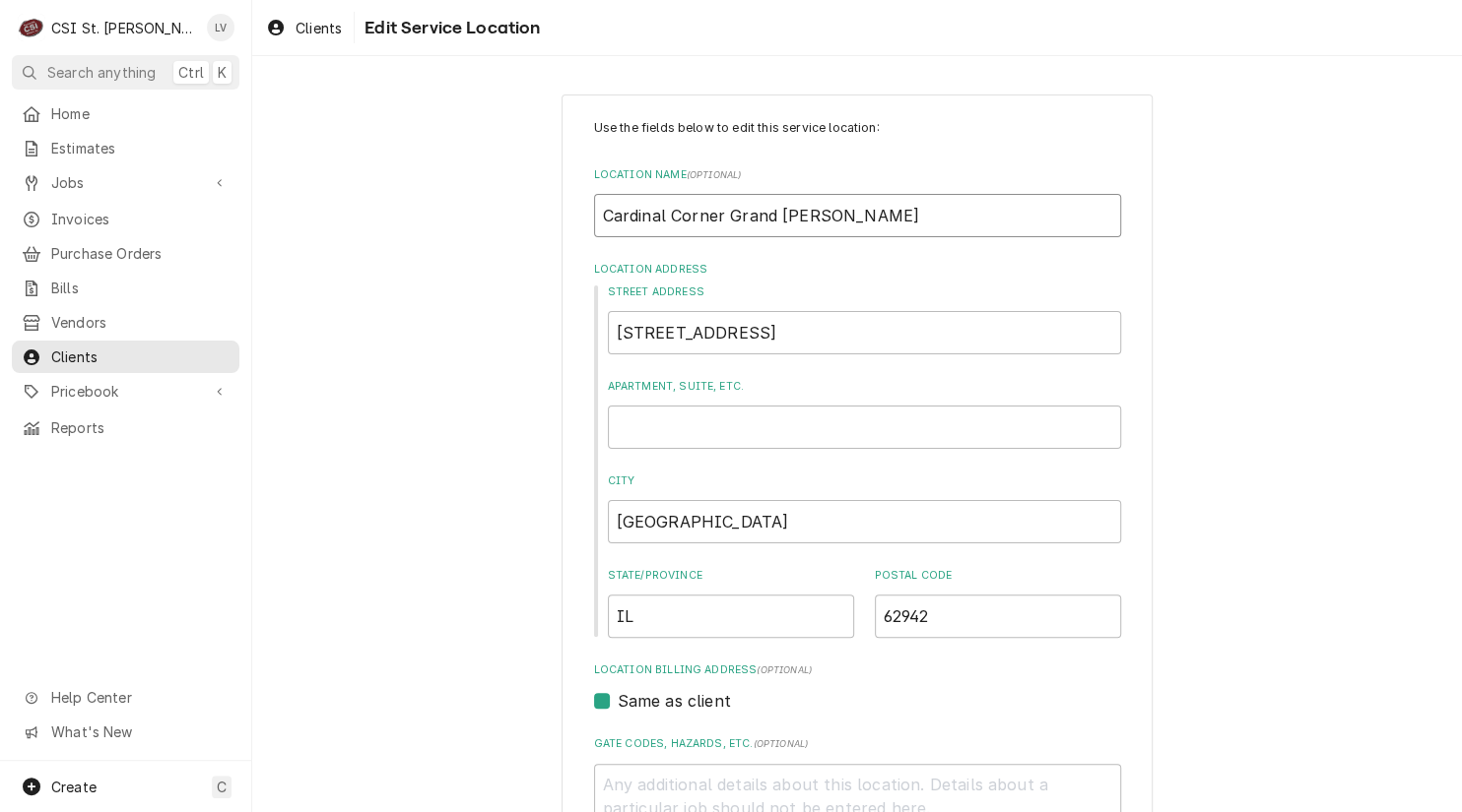
type textarea "x"
type input "Cardinal Corner Grand Tow"
type textarea "x"
type input "Cardinal Corner Grand To"
type textarea "x"
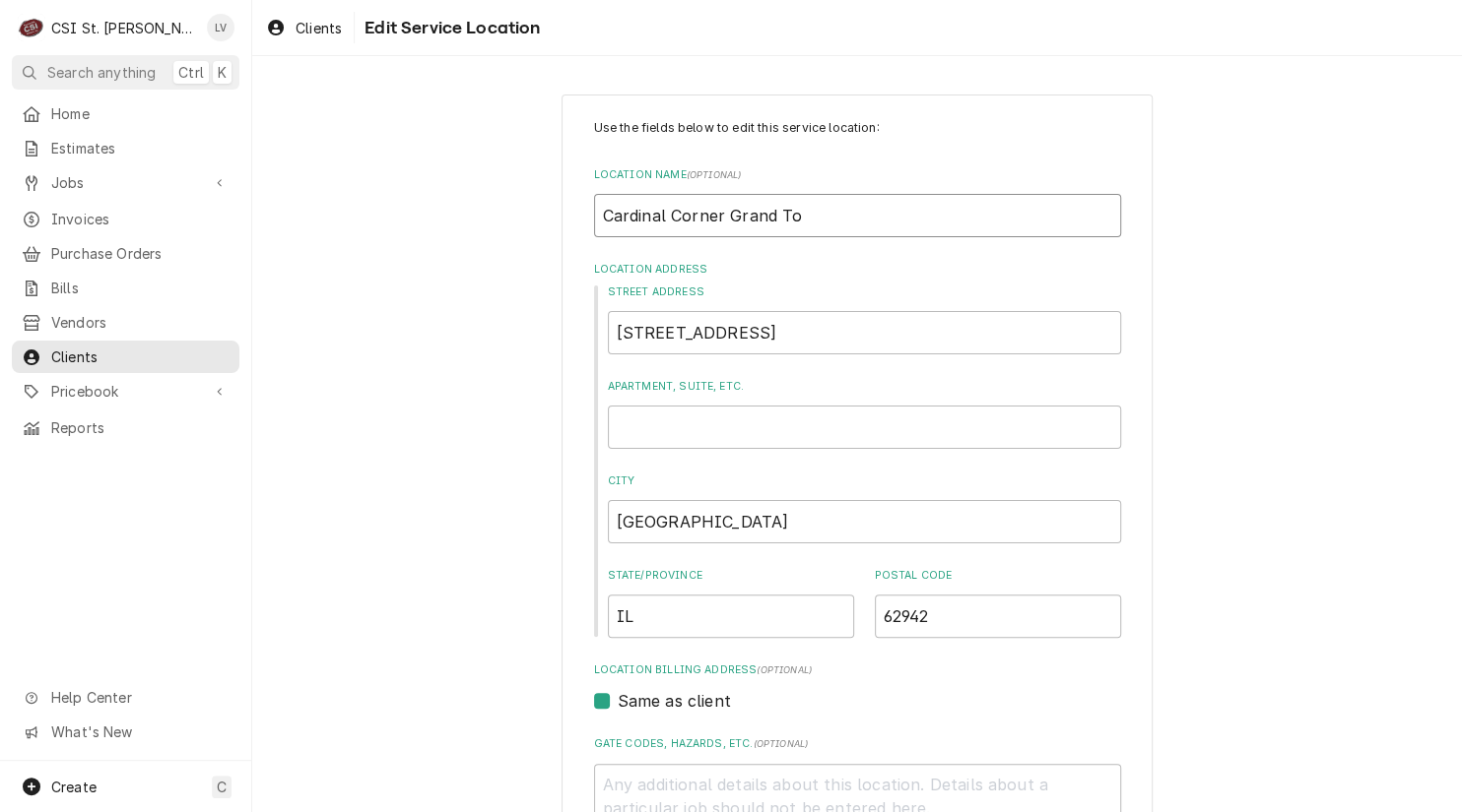
type input "Cardinal Corner Grand T"
type textarea "x"
type input "Cardinal Corner Grand"
type textarea "x"
type input "Cardinal Corner Grand"
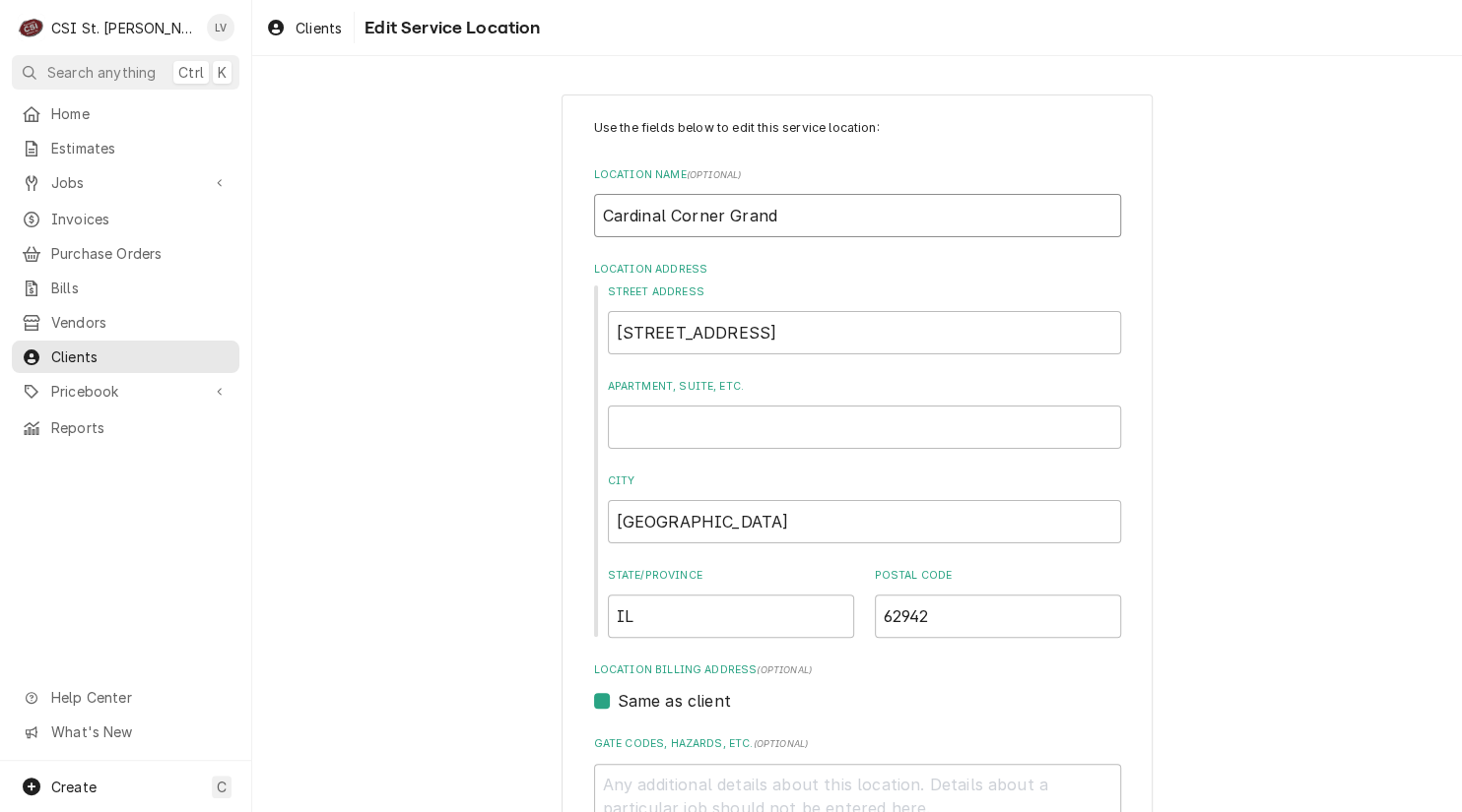
type textarea "x"
type input "Cardinal Corner Gran"
type textarea "x"
type input "Cardinal Corner Gra"
type textarea "x"
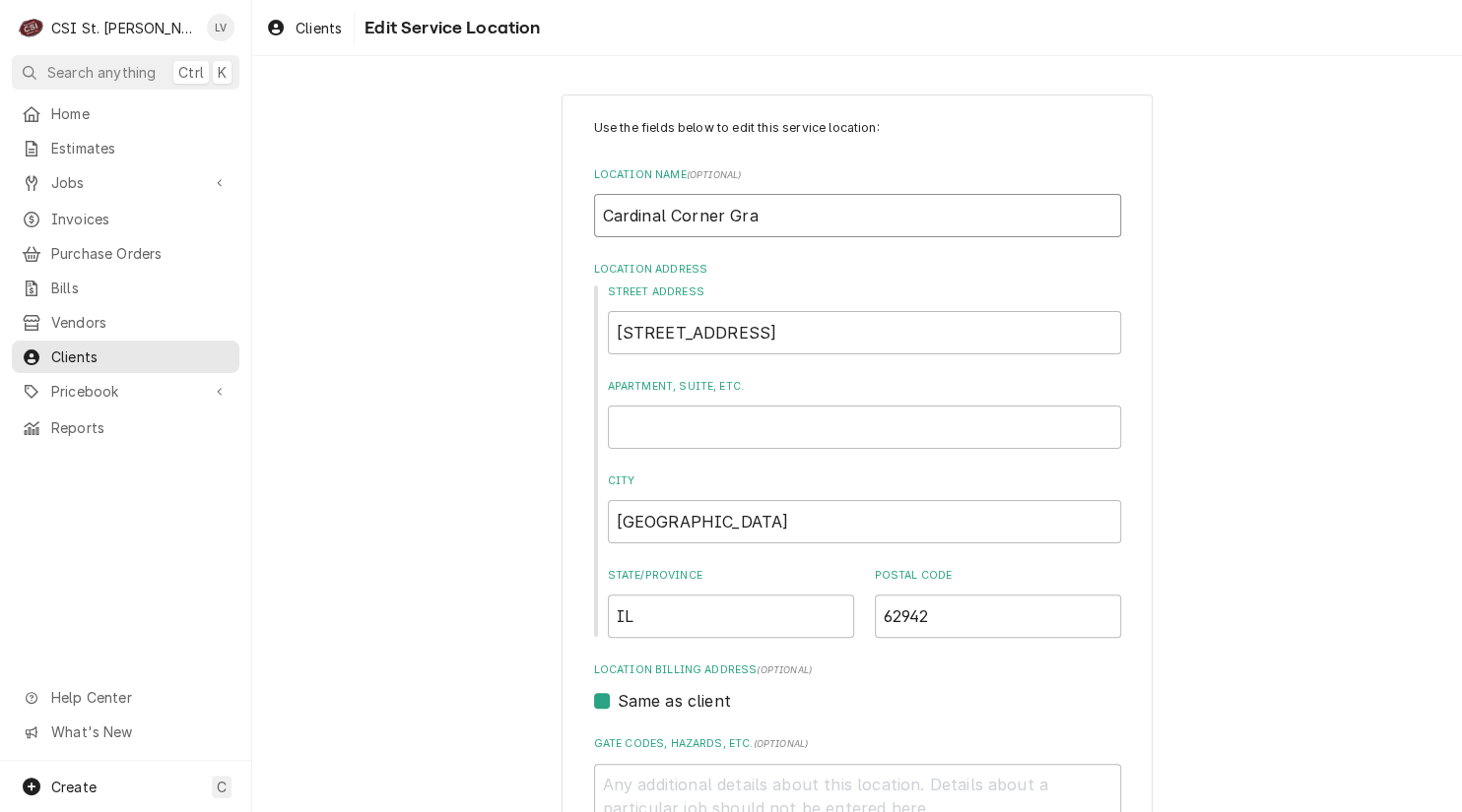
type input "Cardinal Corner Gr"
type textarea "x"
type input "Cardinal Corner G"
type textarea "x"
type input "Cardinal Corner"
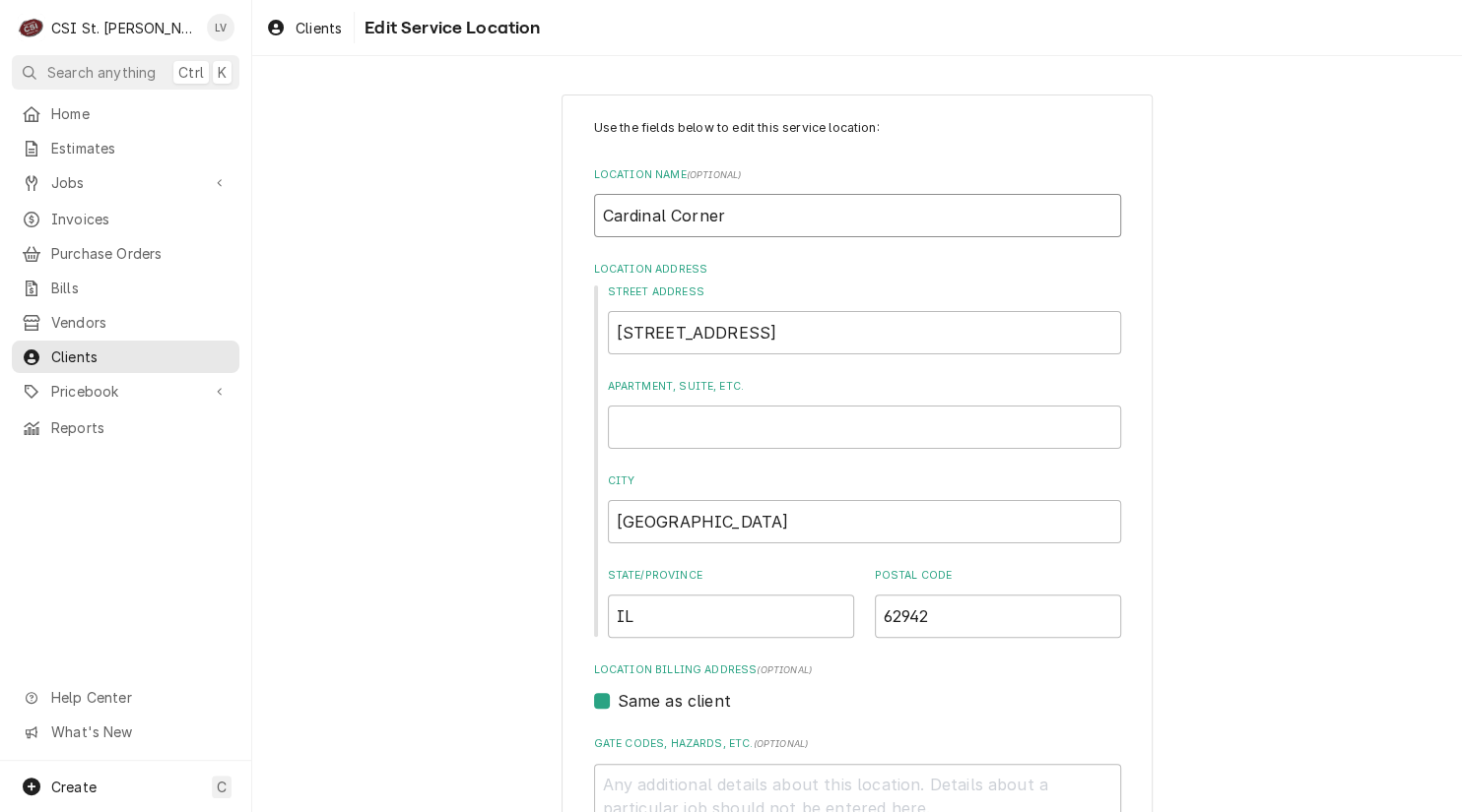
type textarea "x"
type input "Cardinal Corner"
click at [768, 327] on input "409 Grand Tower Road" at bounding box center [863, 332] width 513 height 43
type textarea "x"
type input "409 Grand Tower Rod"
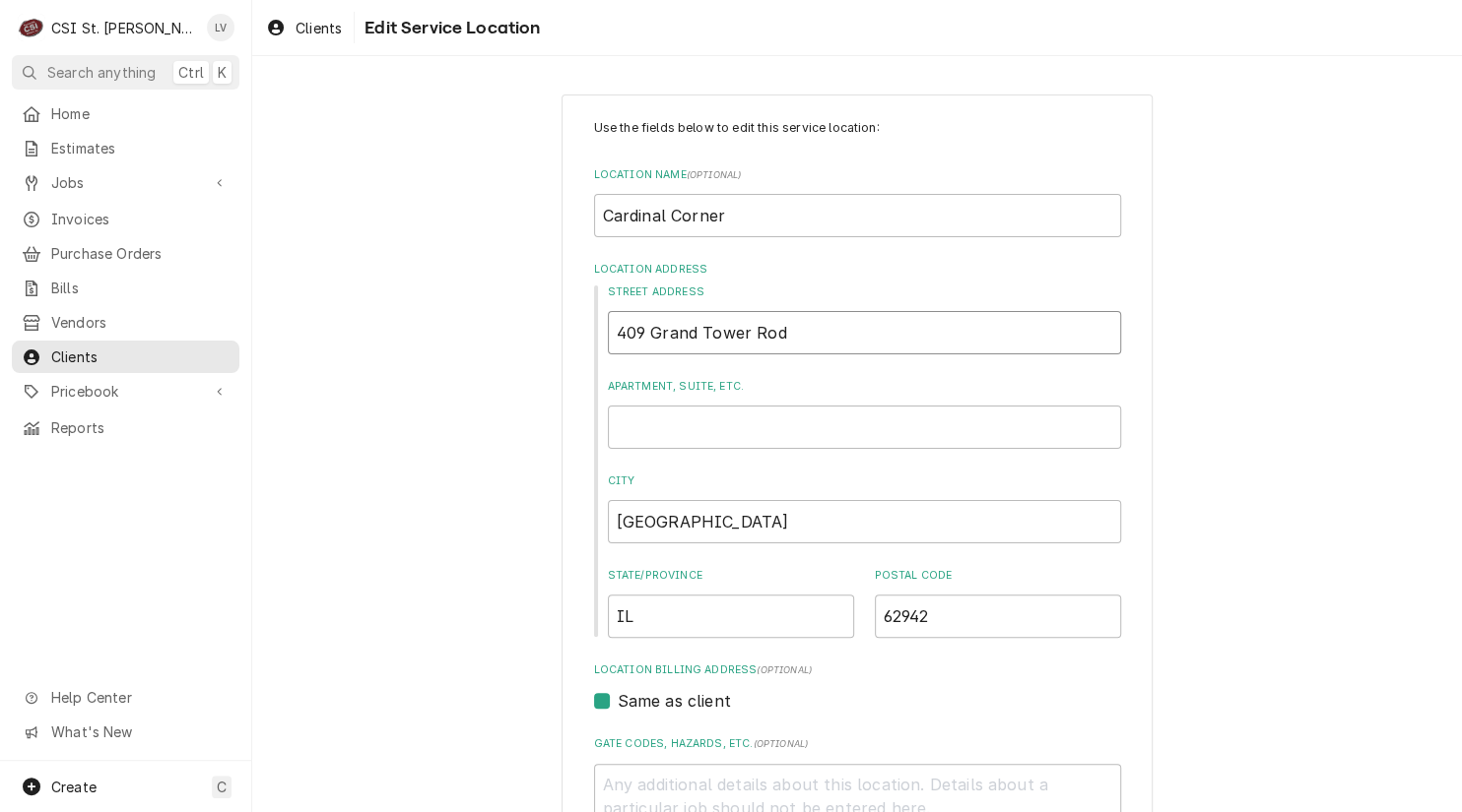
type textarea "x"
type input "409 Grand Tower Rd"
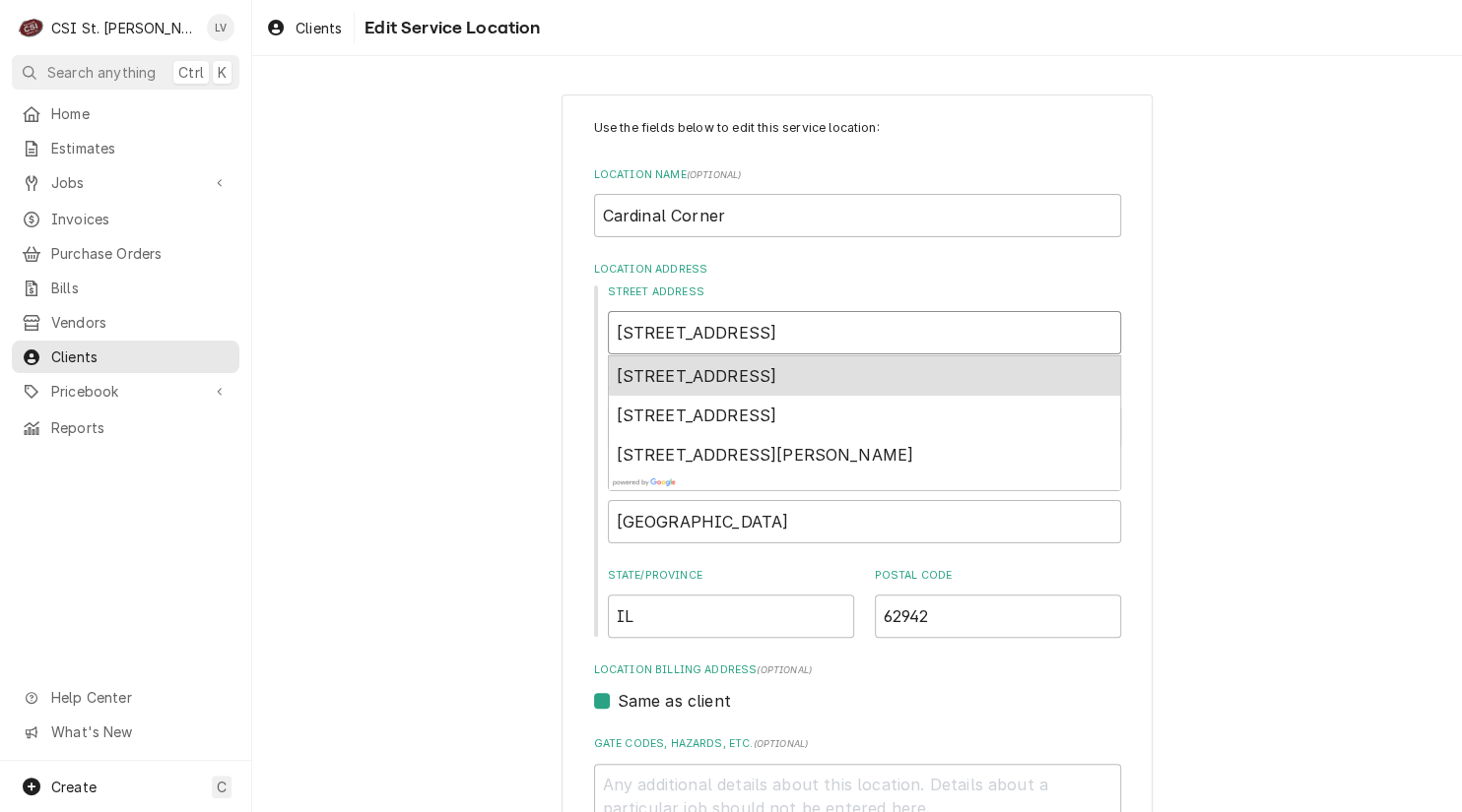
click at [777, 375] on span "409 Grand Tower Rd, Grand Tower, IL, USA" at bounding box center [697, 377] width 161 height 20
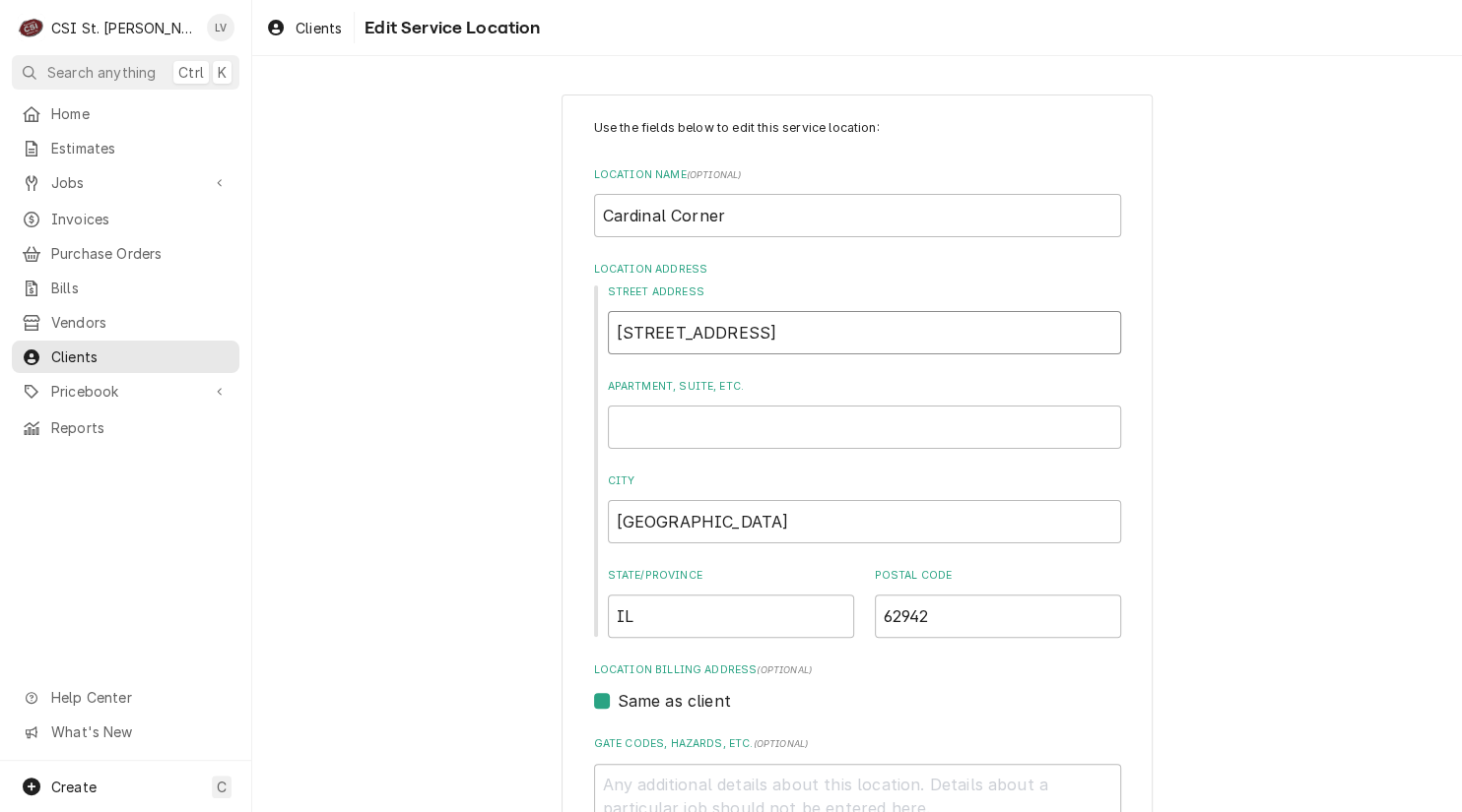
type textarea "x"
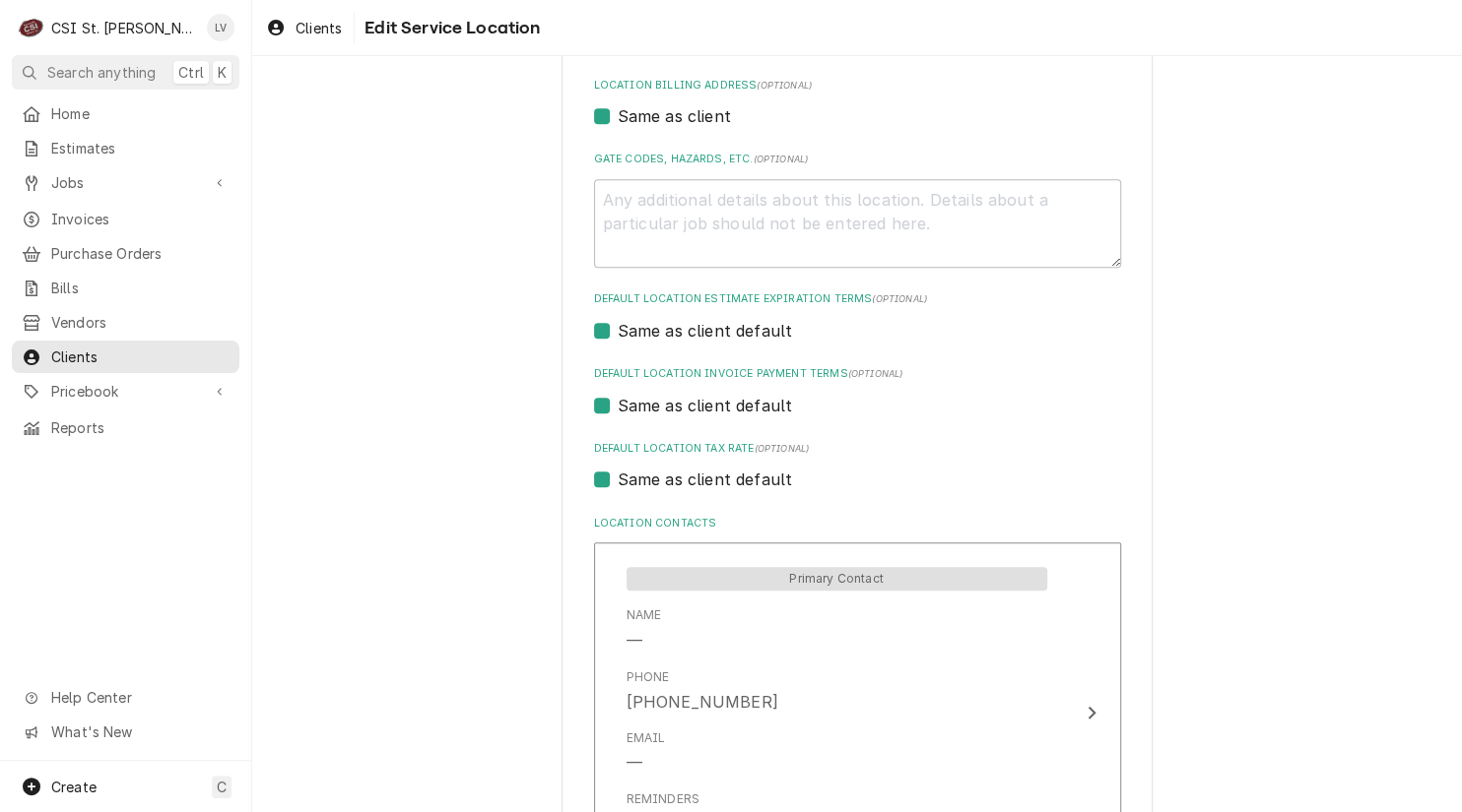
scroll to position [590, 0]
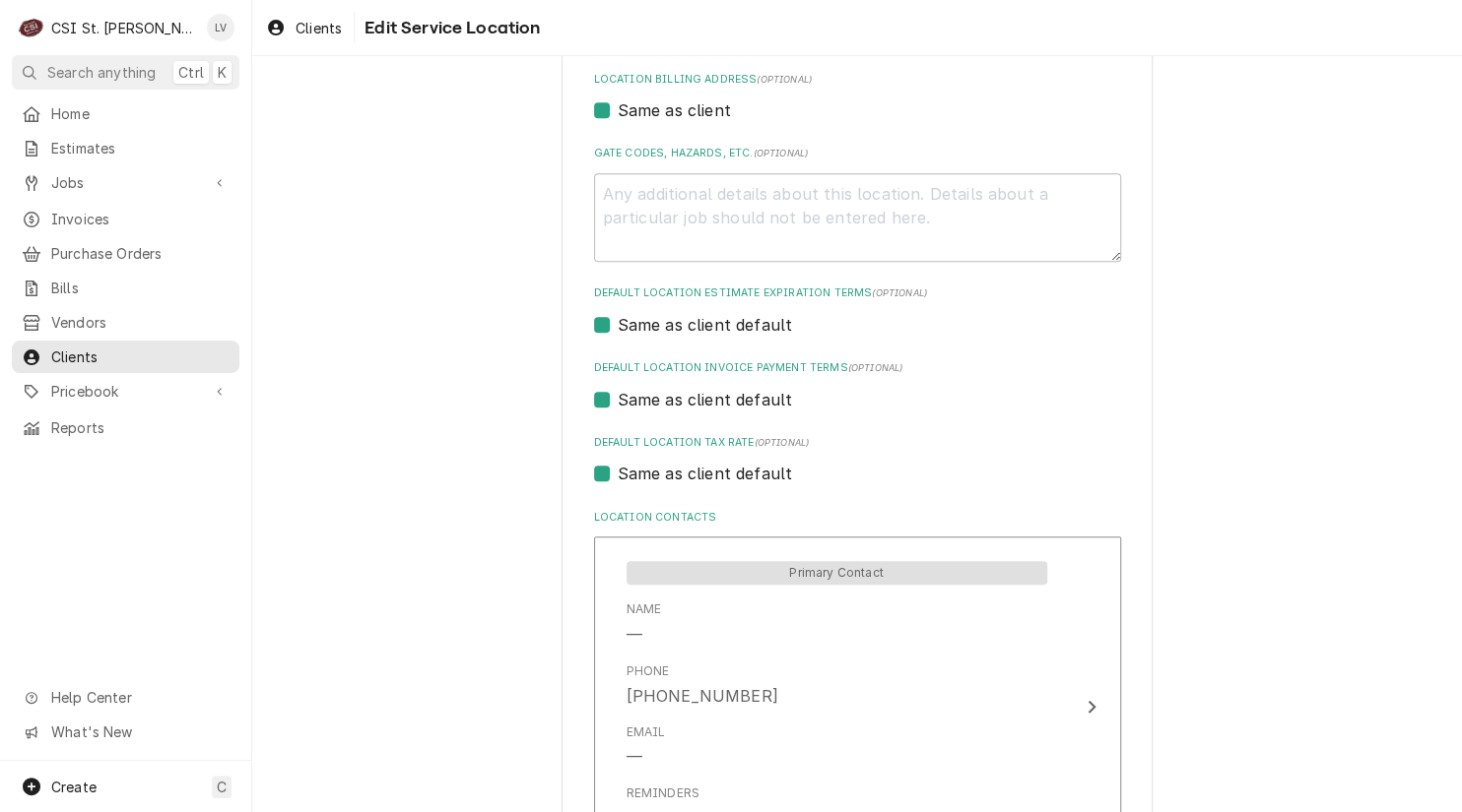
type input "409 Grand Tower Rd"
click at [655, 471] on label "Same as client default" at bounding box center [705, 473] width 175 height 24
click at [655, 471] on input "Same as client default" at bounding box center [880, 482] width 527 height 43
checkbox input "false"
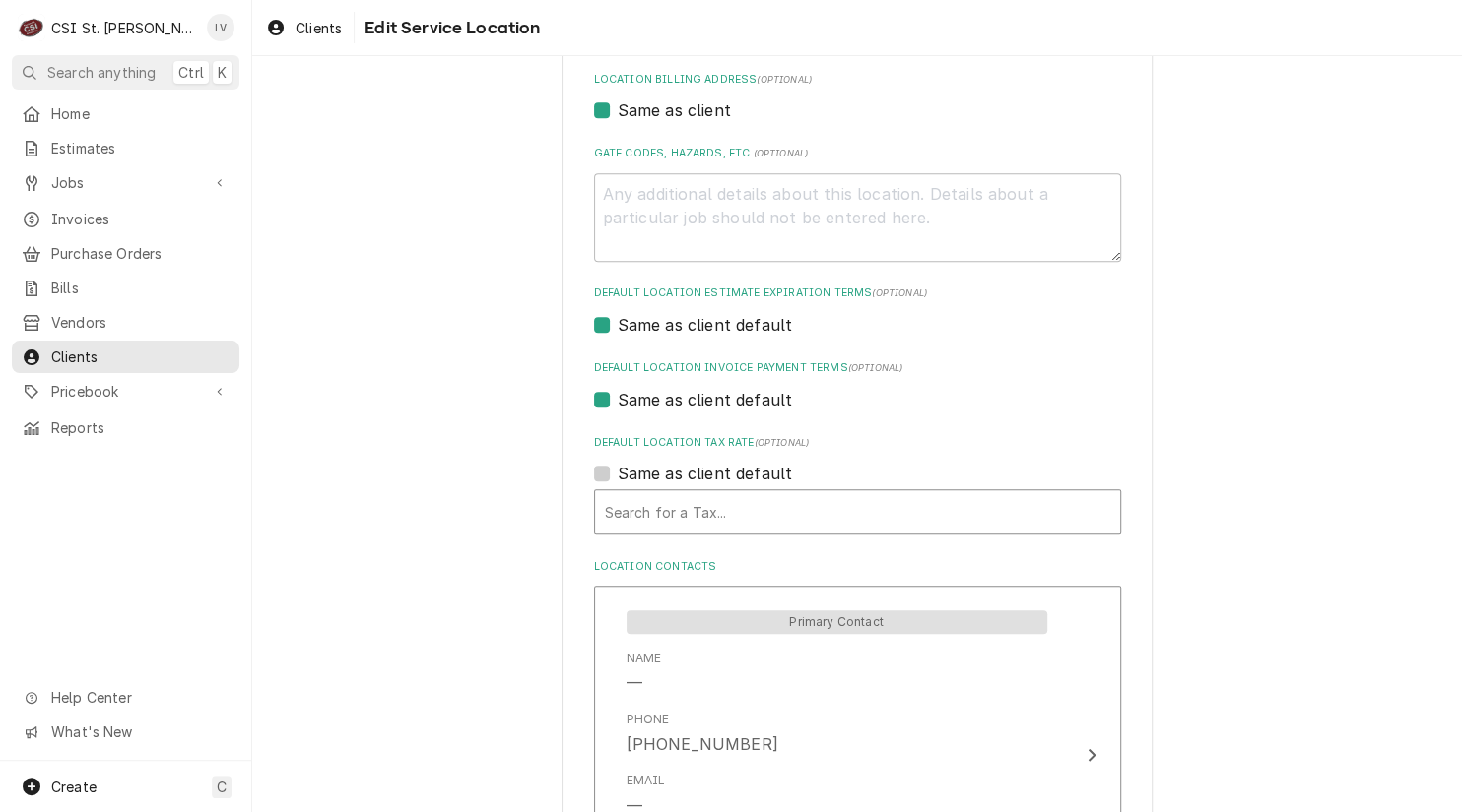
click at [631, 516] on div "Default Location Tax Rate" at bounding box center [857, 511] width 506 height 35
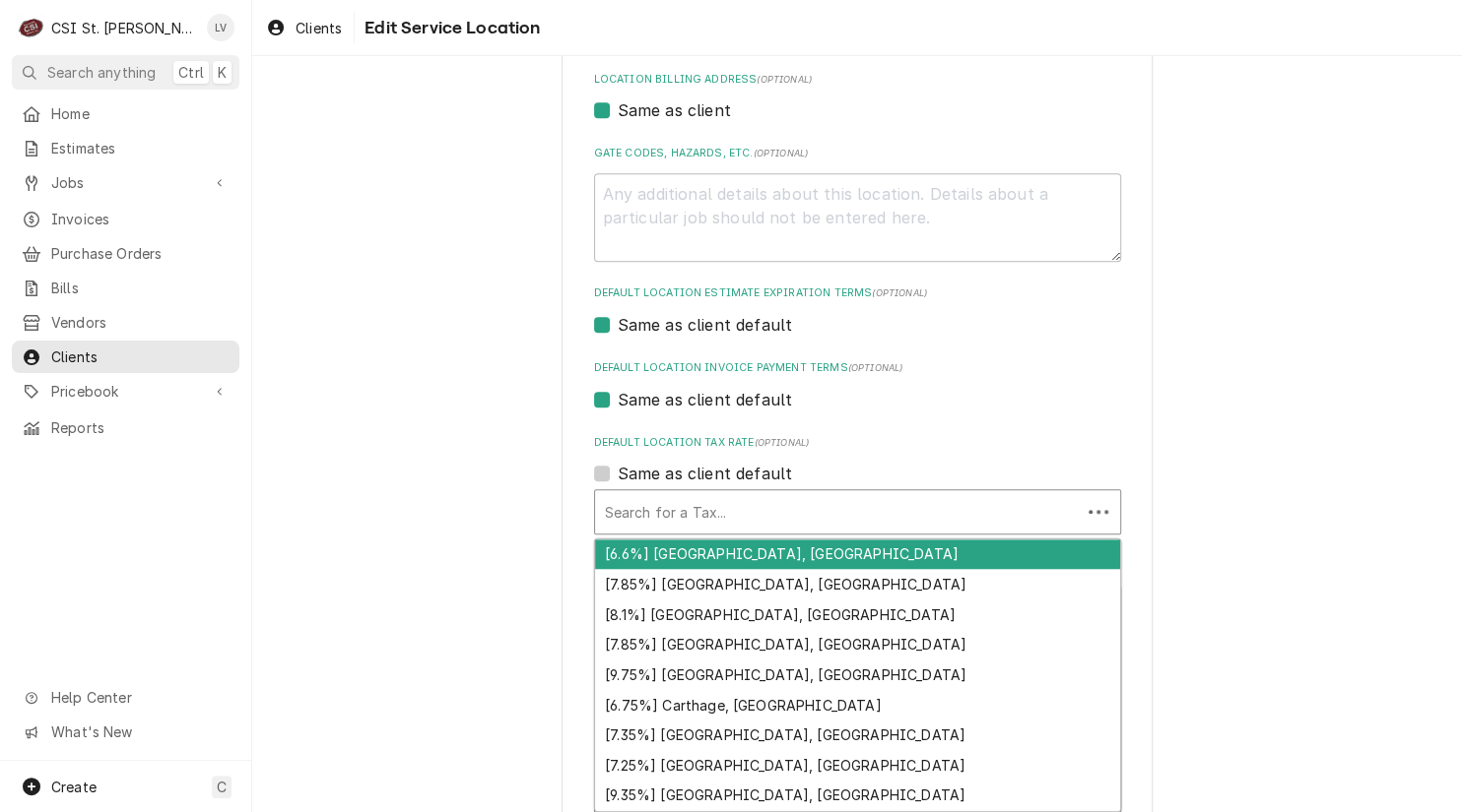
type textarea "x"
type input "e"
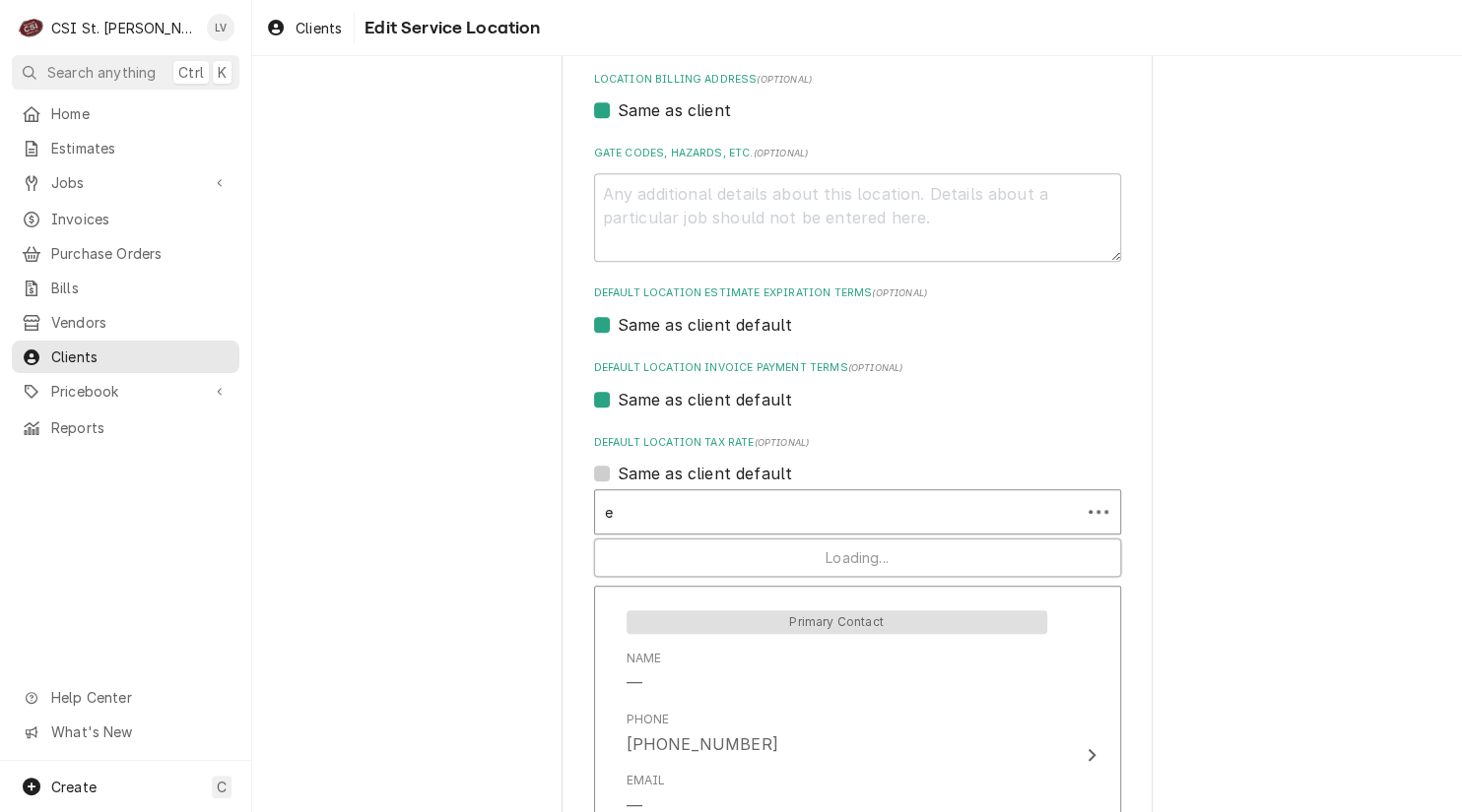
type textarea "x"
type input "ex"
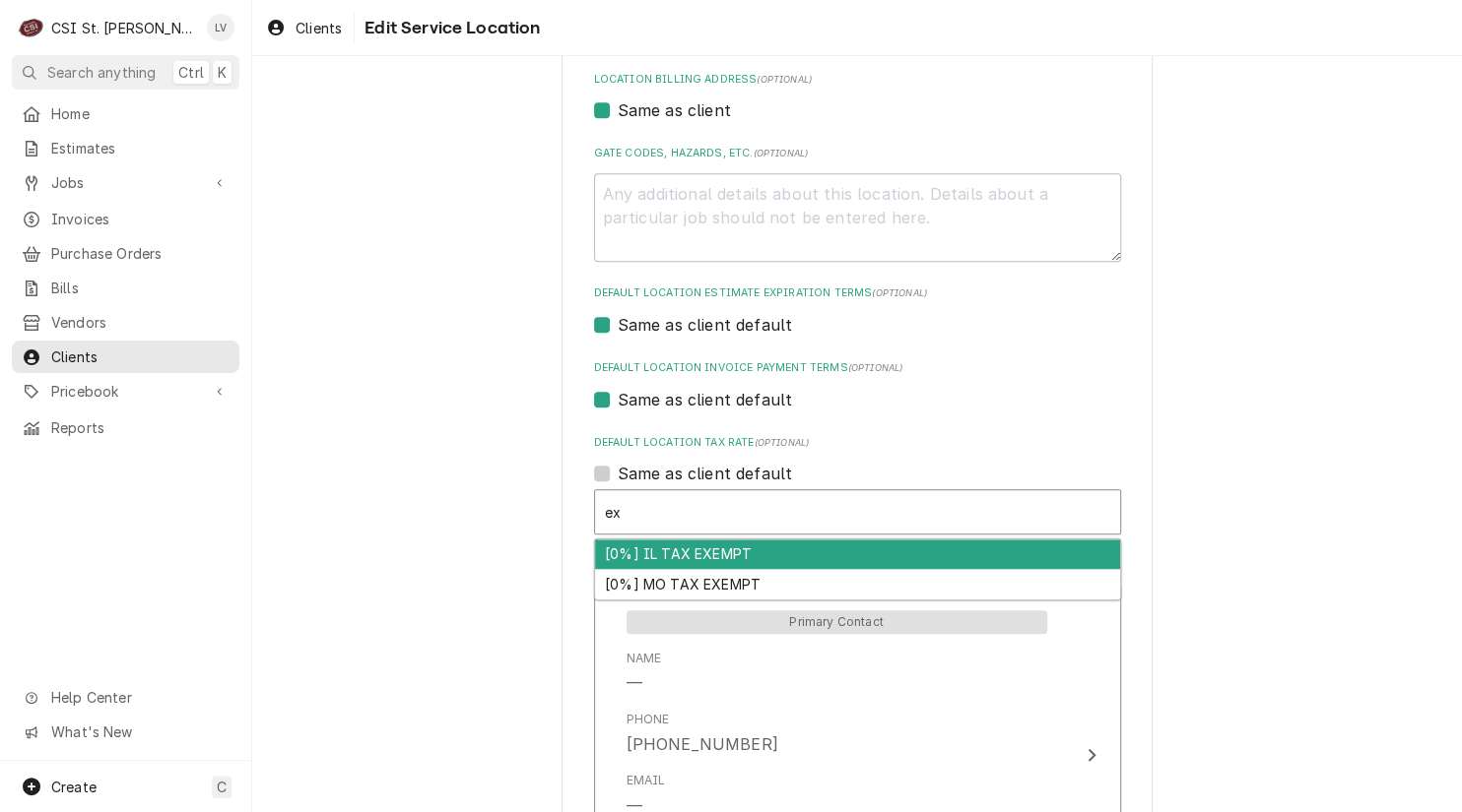
click at [627, 557] on div "[0%] IL TAX EXEMPT" at bounding box center [856, 554] width 525 height 31
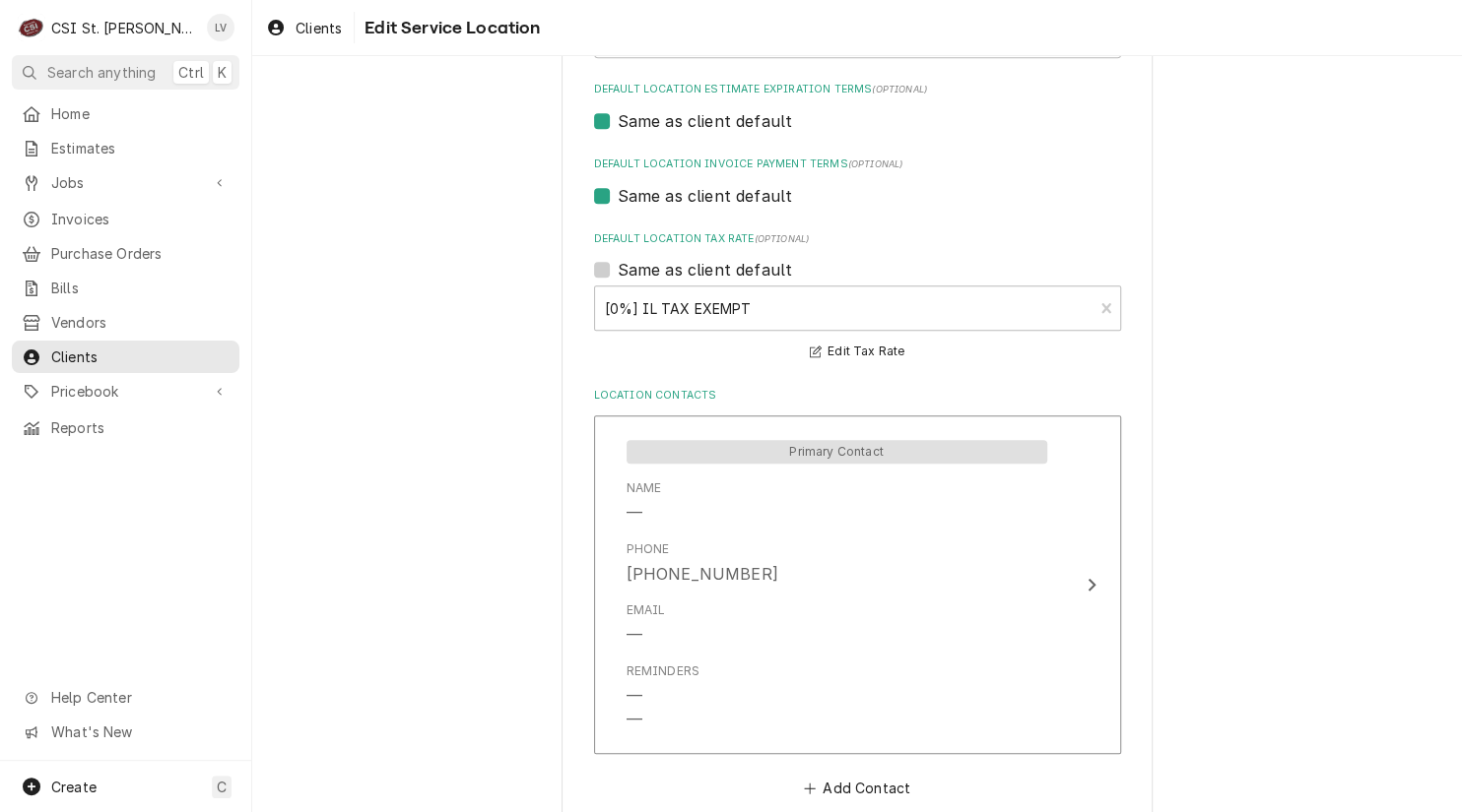
scroll to position [902, 0]
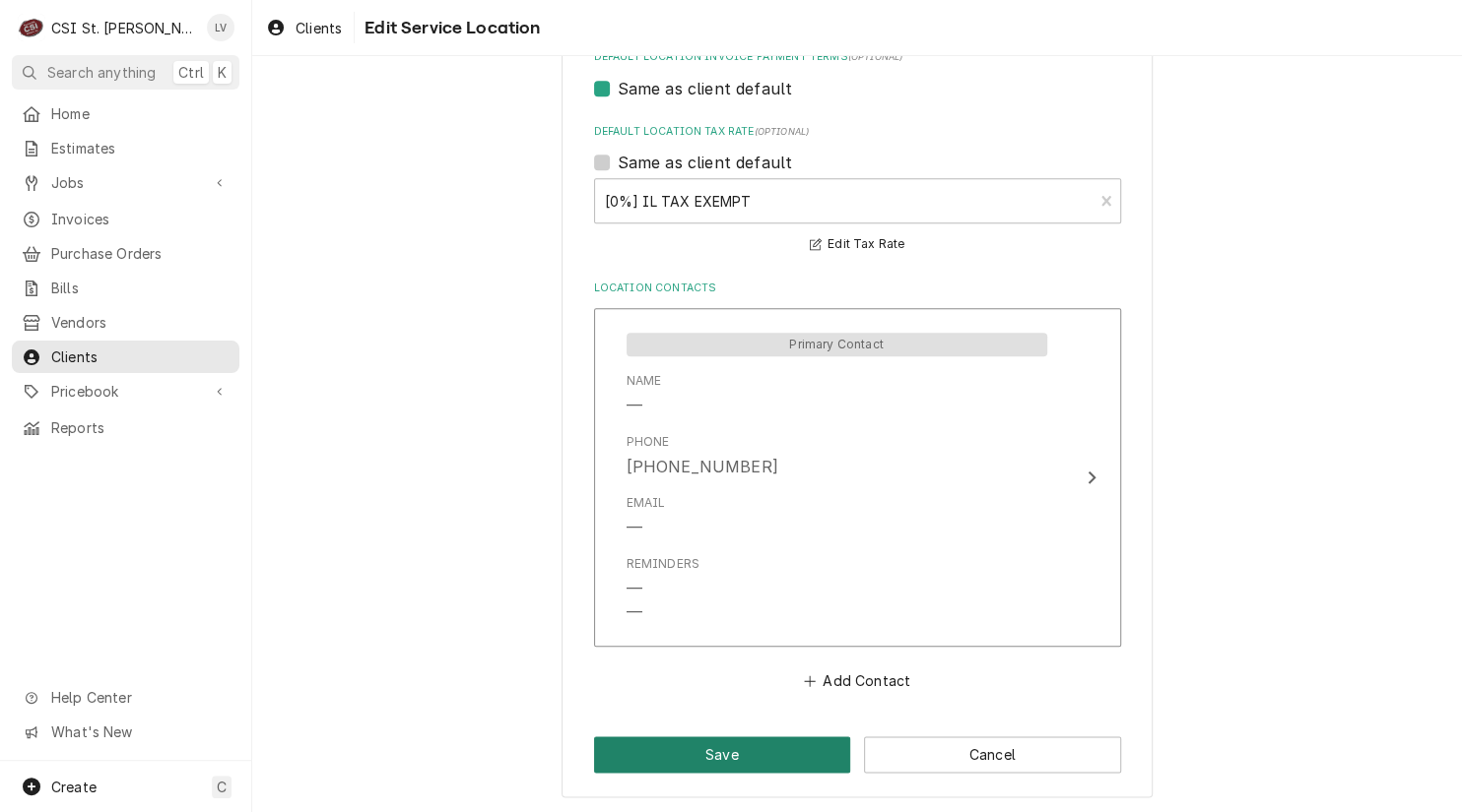
drag, startPoint x: 681, startPoint y: 760, endPoint x: 916, endPoint y: 691, distance: 244.9
click at [680, 759] on button "Save" at bounding box center [722, 754] width 257 height 36
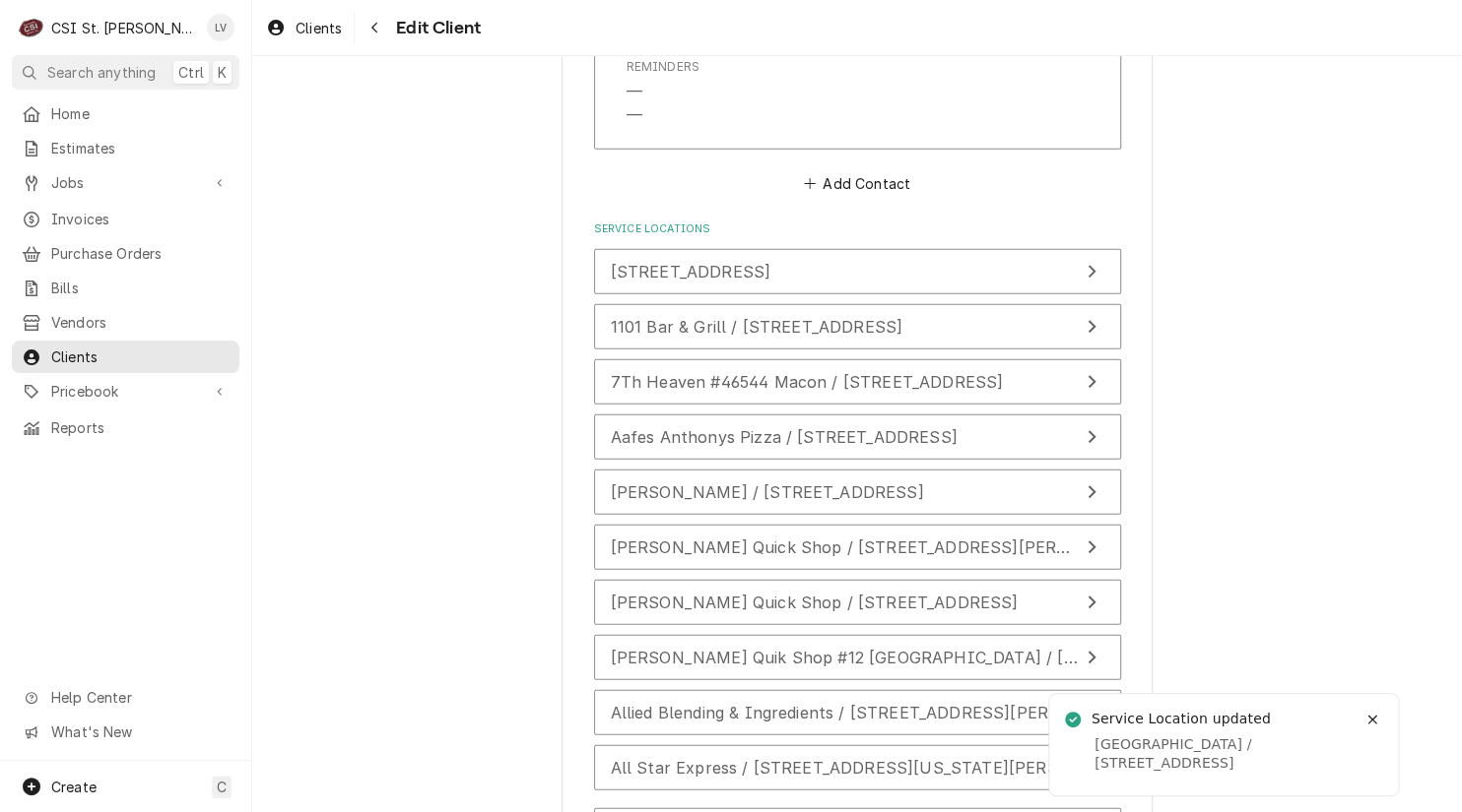
scroll to position [2641, 0]
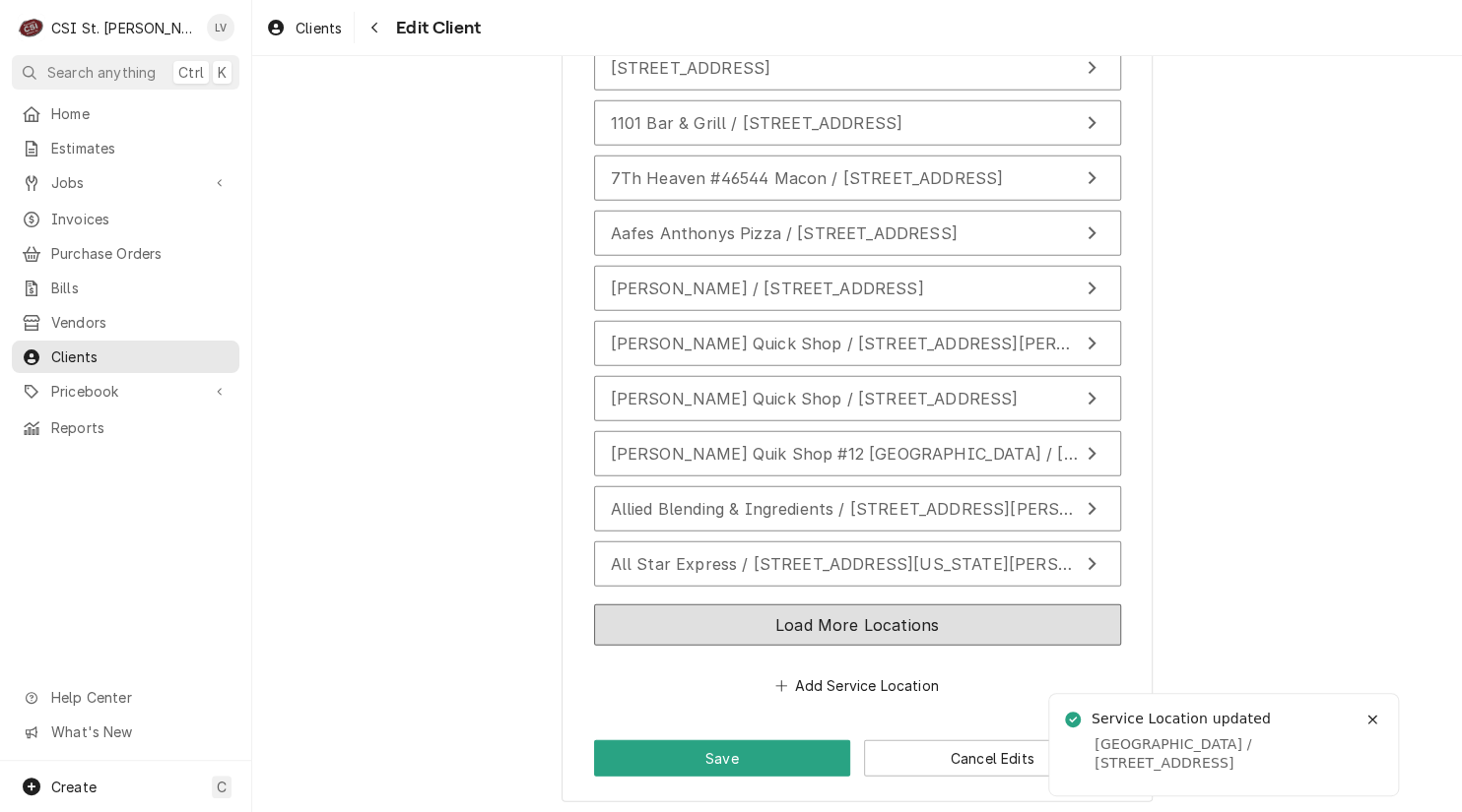
drag, startPoint x: 1064, startPoint y: 612, endPoint x: 1142, endPoint y: 598, distance: 79.2
click at [1068, 610] on button "Load More Locations" at bounding box center [856, 624] width 527 height 41
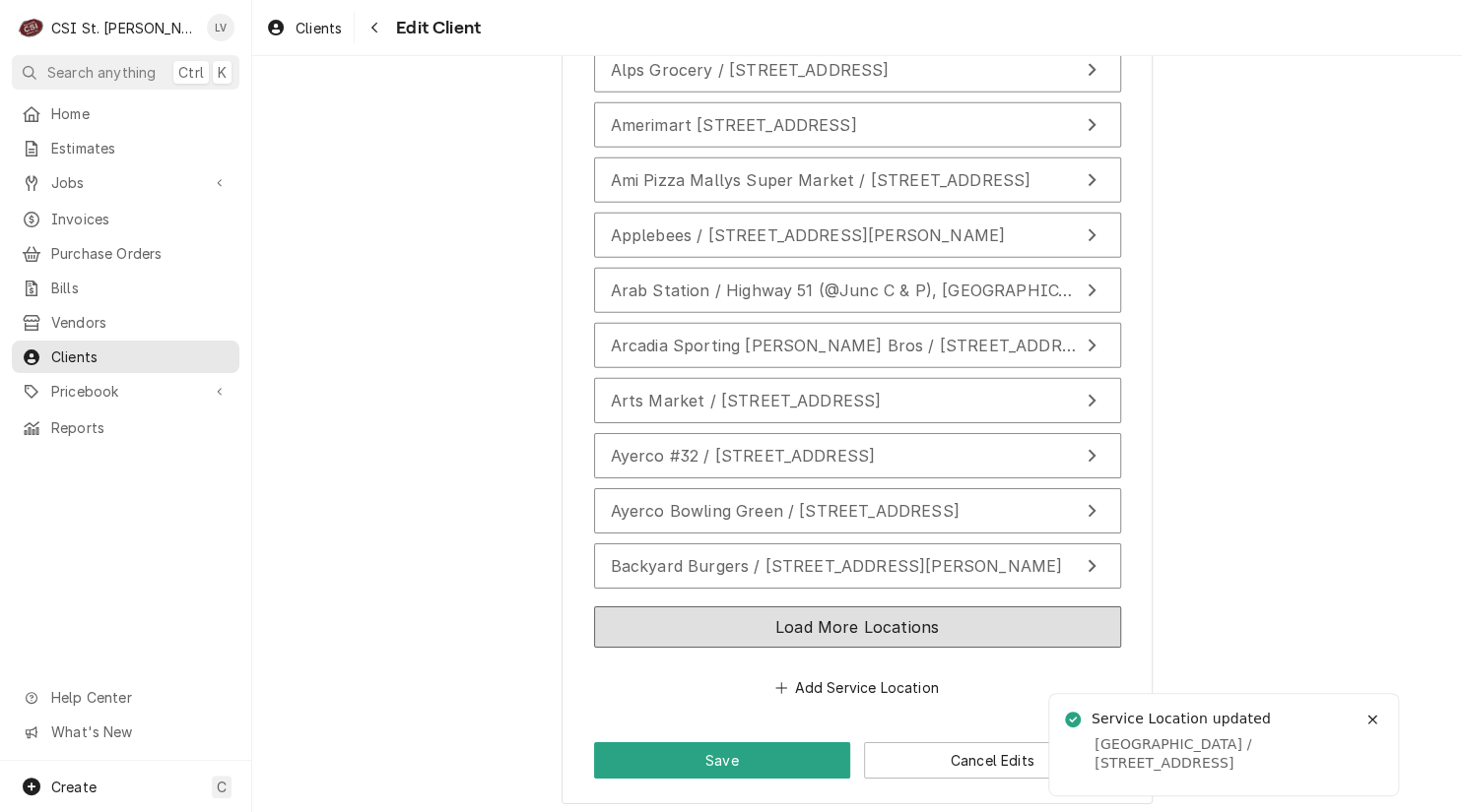
click at [1027, 629] on button "Load More Locations" at bounding box center [856, 626] width 527 height 41
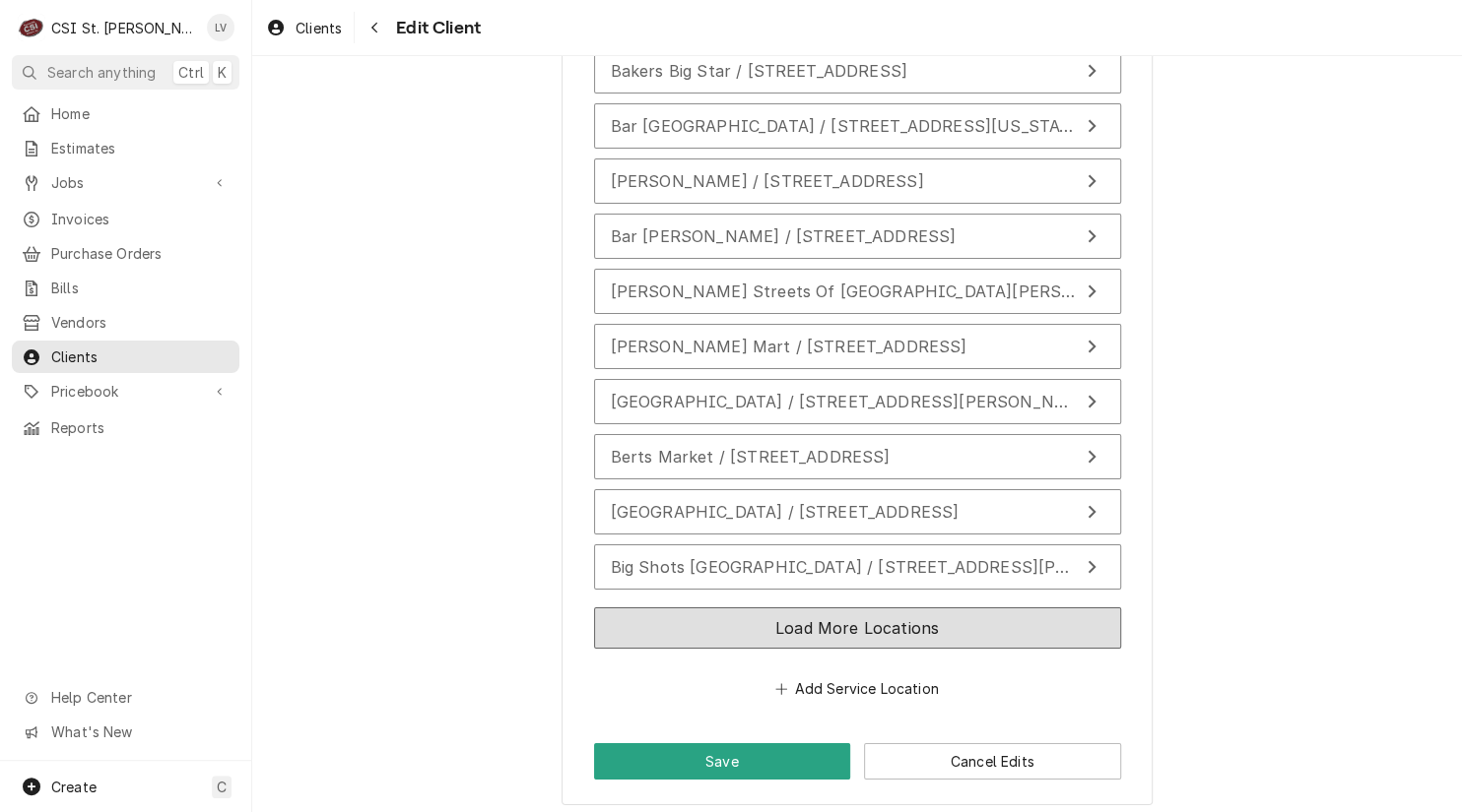
drag, startPoint x: 1060, startPoint y: 626, endPoint x: 1203, endPoint y: 634, distance: 143.2
click at [1060, 625] on button "Load More Locations" at bounding box center [856, 627] width 527 height 41
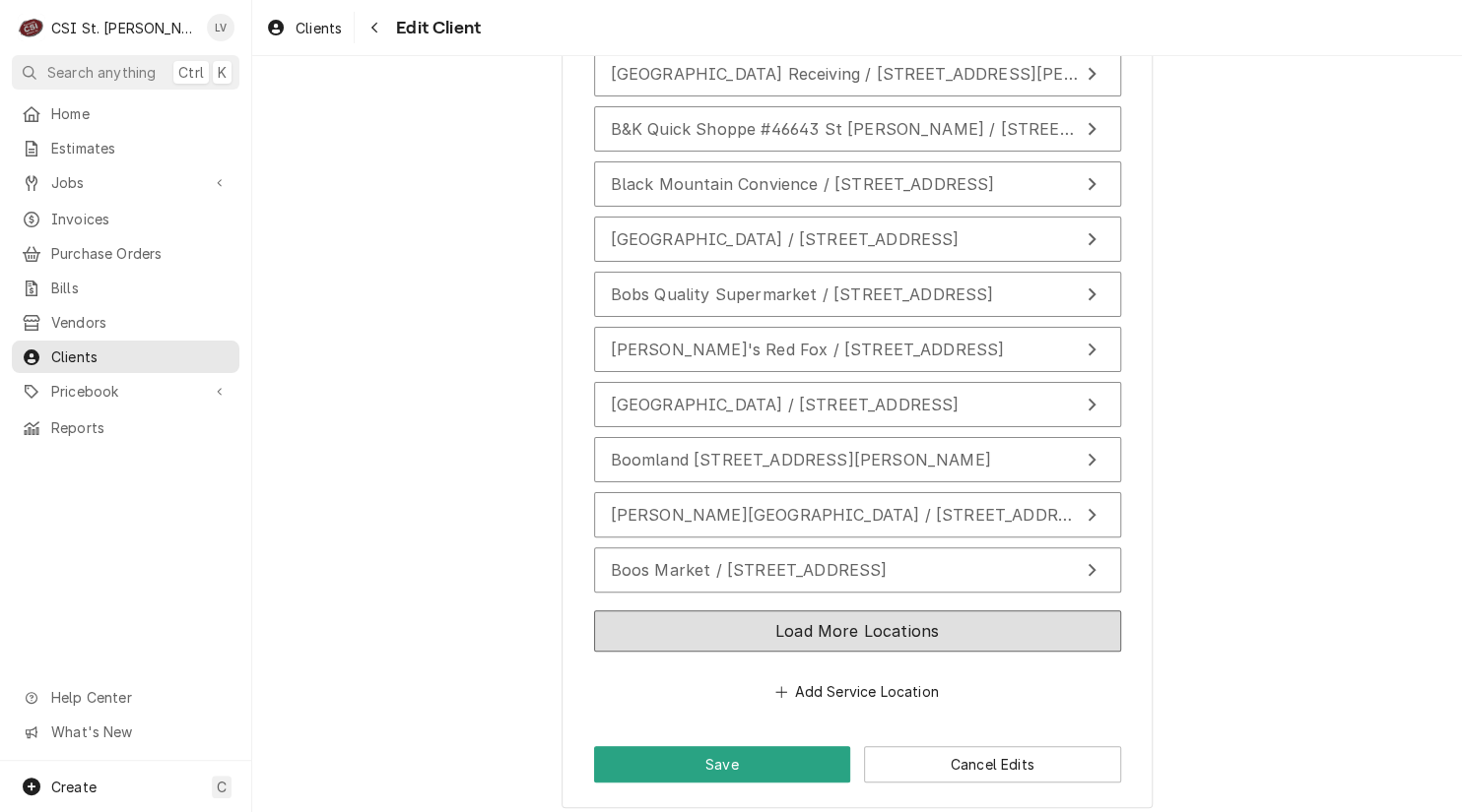
drag, startPoint x: 1044, startPoint y: 616, endPoint x: 1181, endPoint y: 646, distance: 140.2
click at [1044, 615] on button "Load More Locations" at bounding box center [856, 630] width 527 height 41
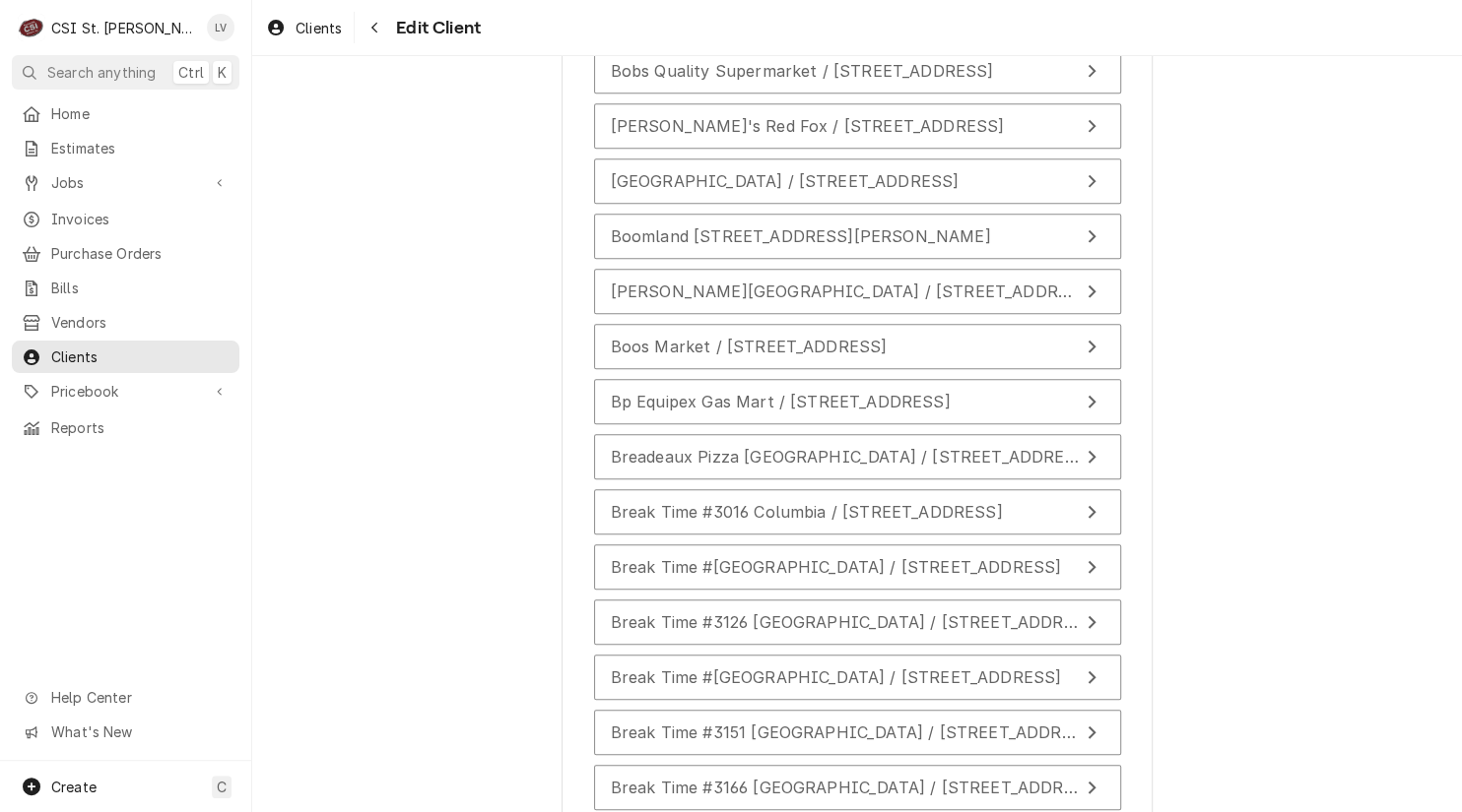
scroll to position [4838, 0]
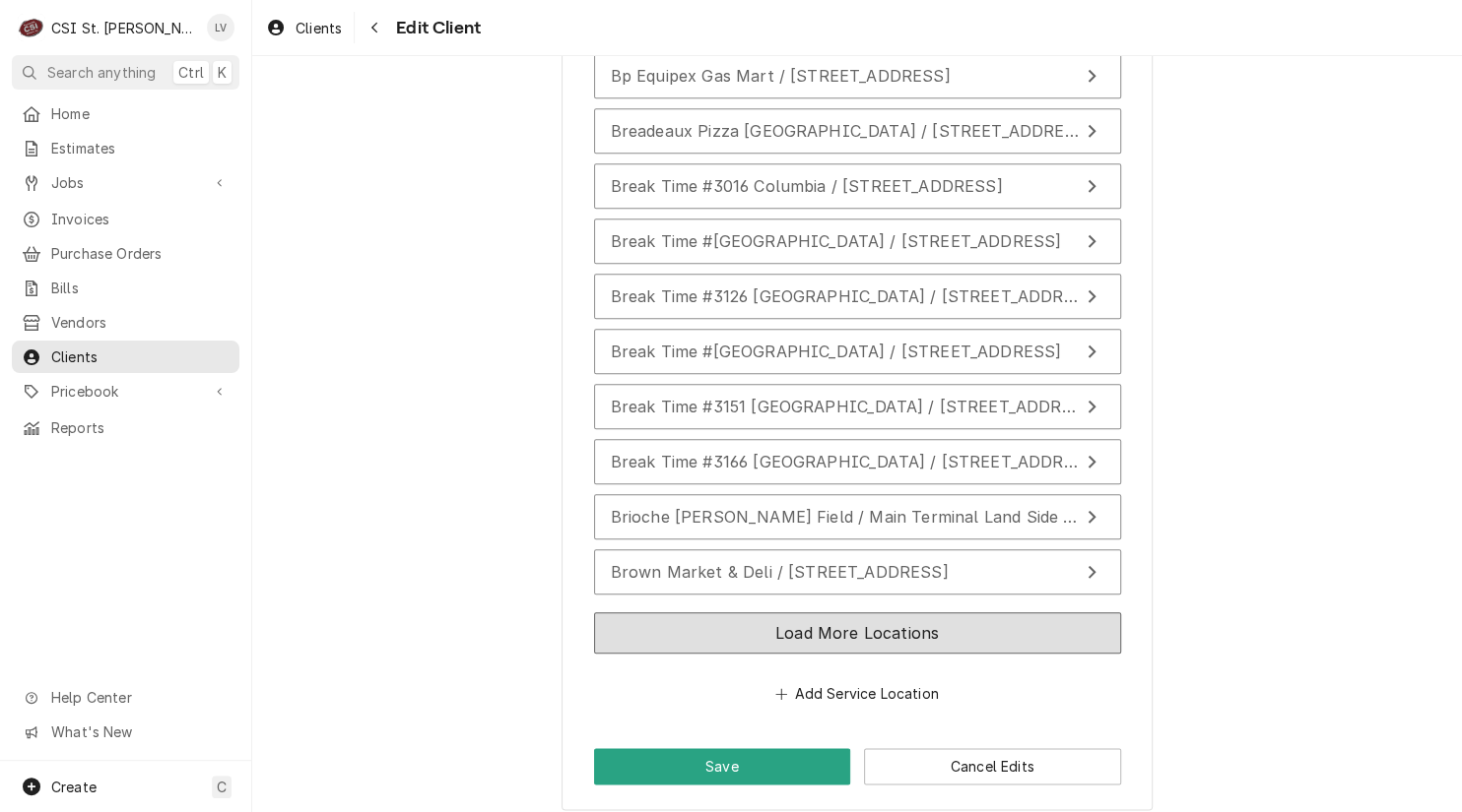
click at [989, 622] on button "Load More Locations" at bounding box center [856, 632] width 527 height 41
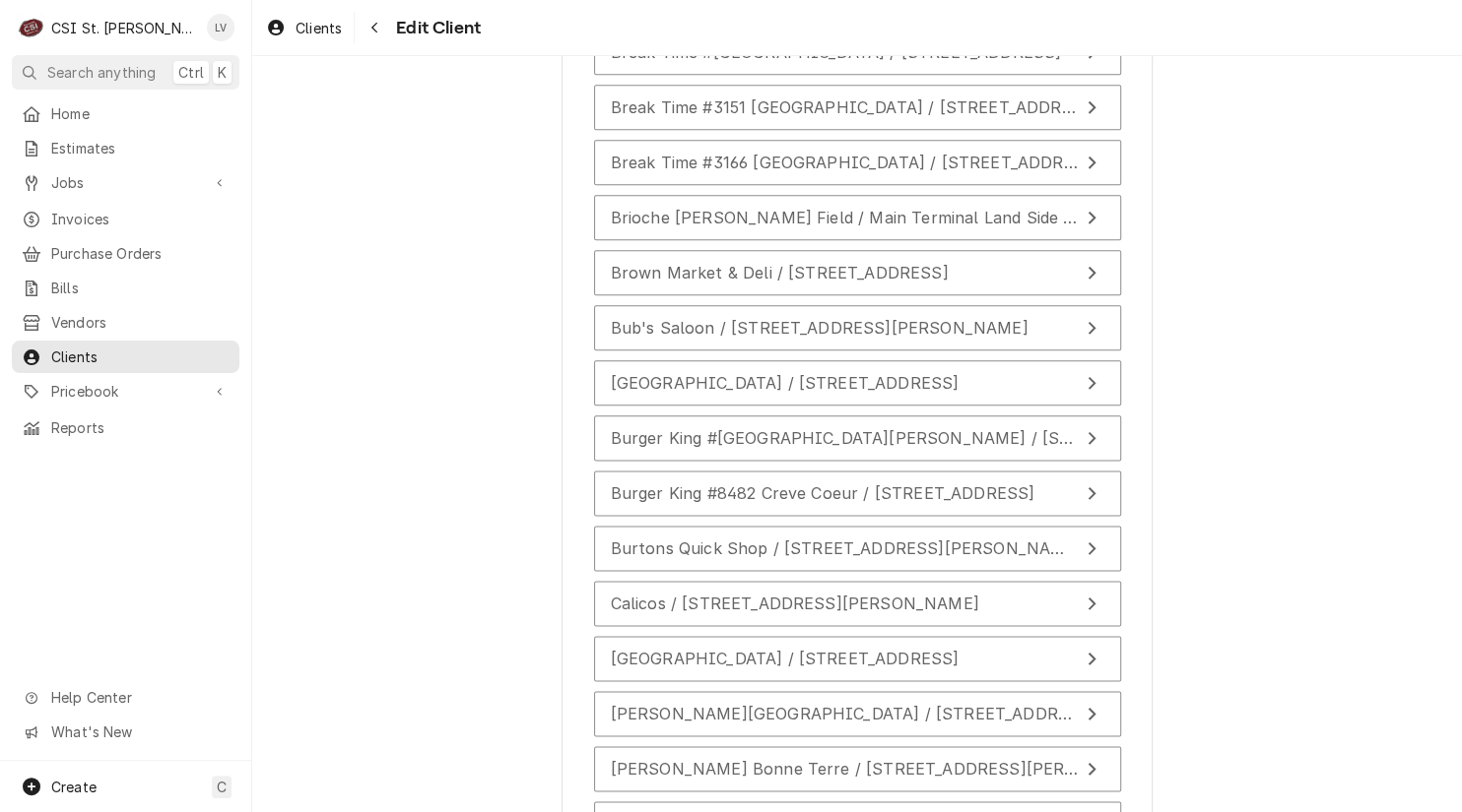
scroll to position [5387, 0]
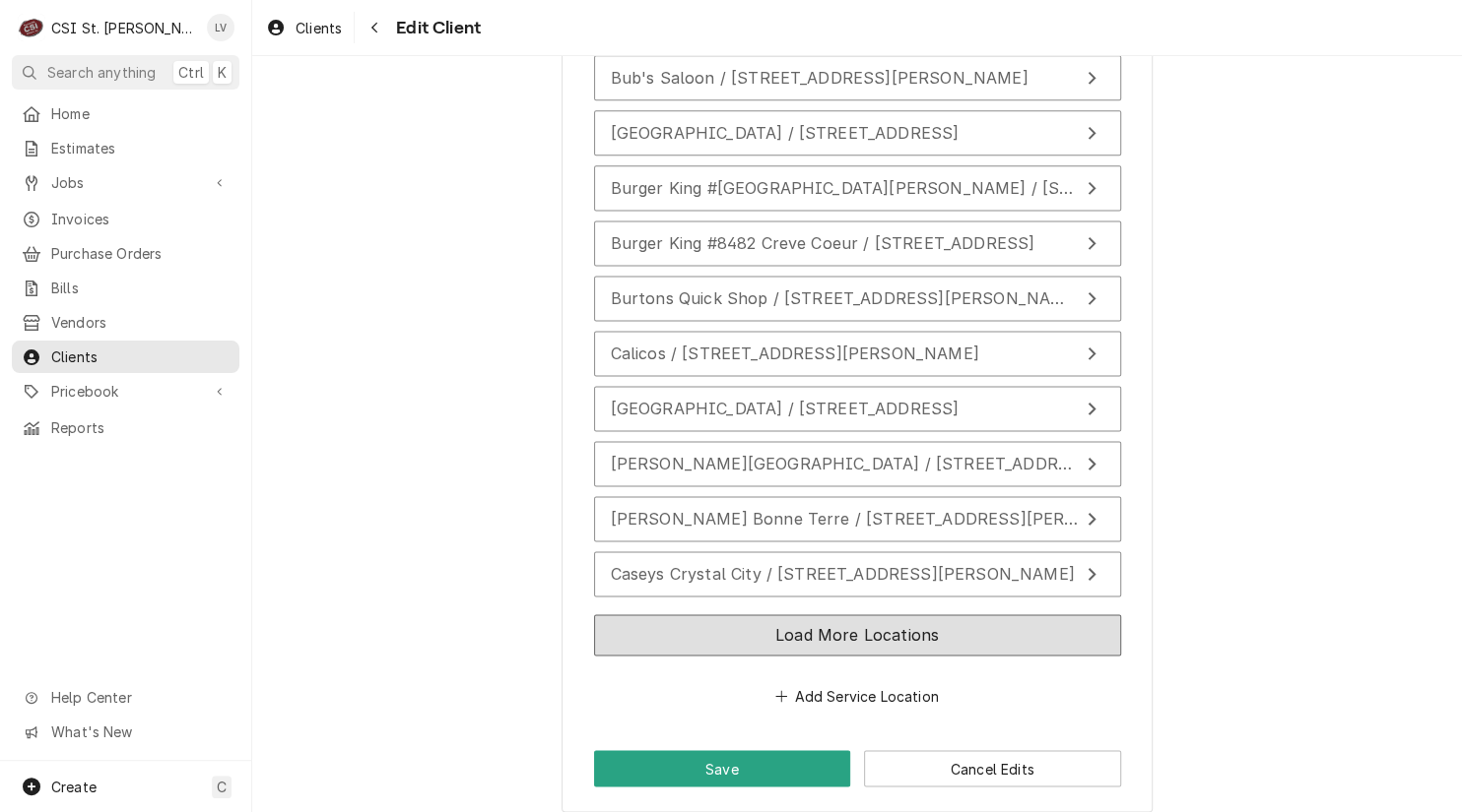
click at [1027, 614] on button "Load More Locations" at bounding box center [856, 634] width 527 height 41
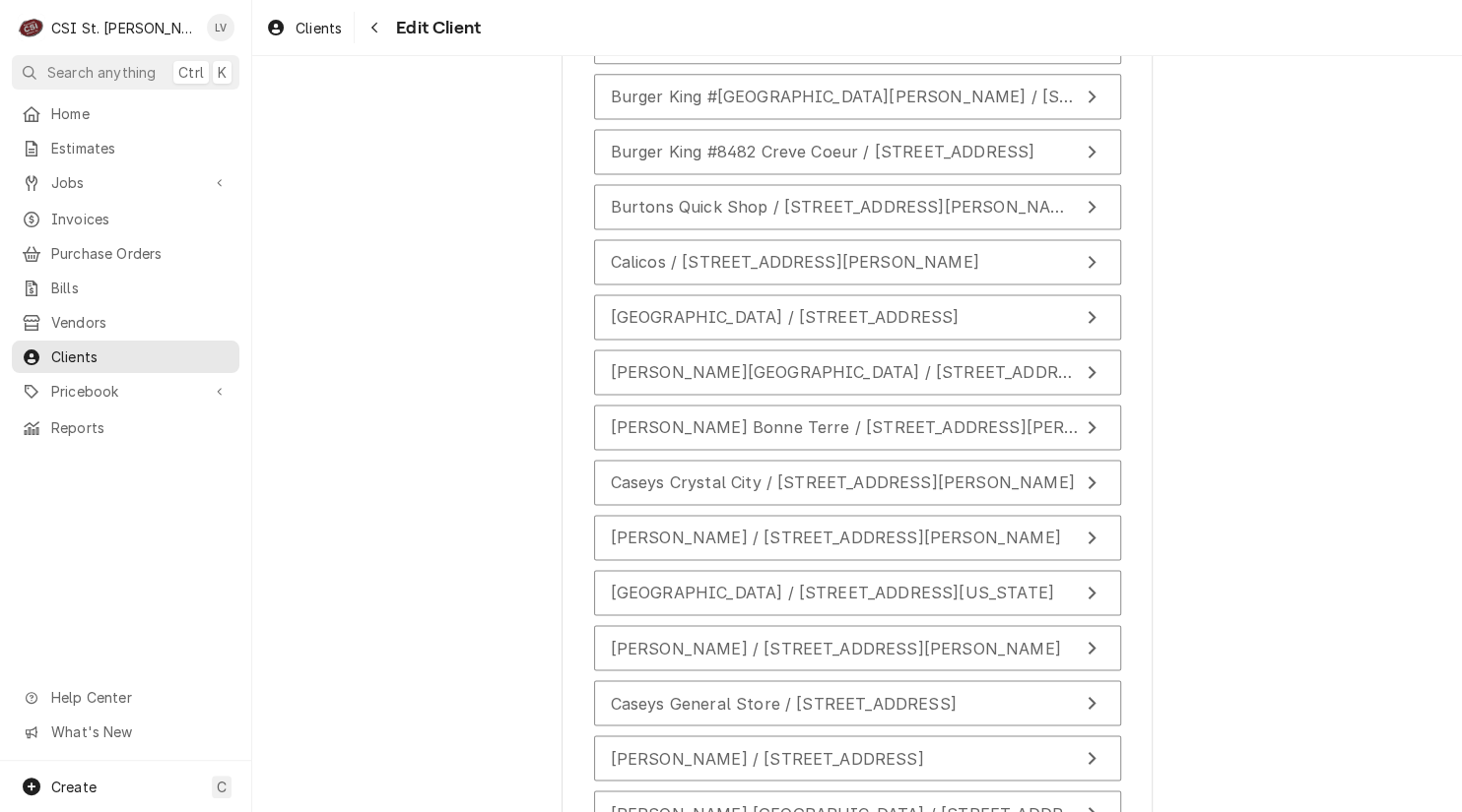
scroll to position [5937, 0]
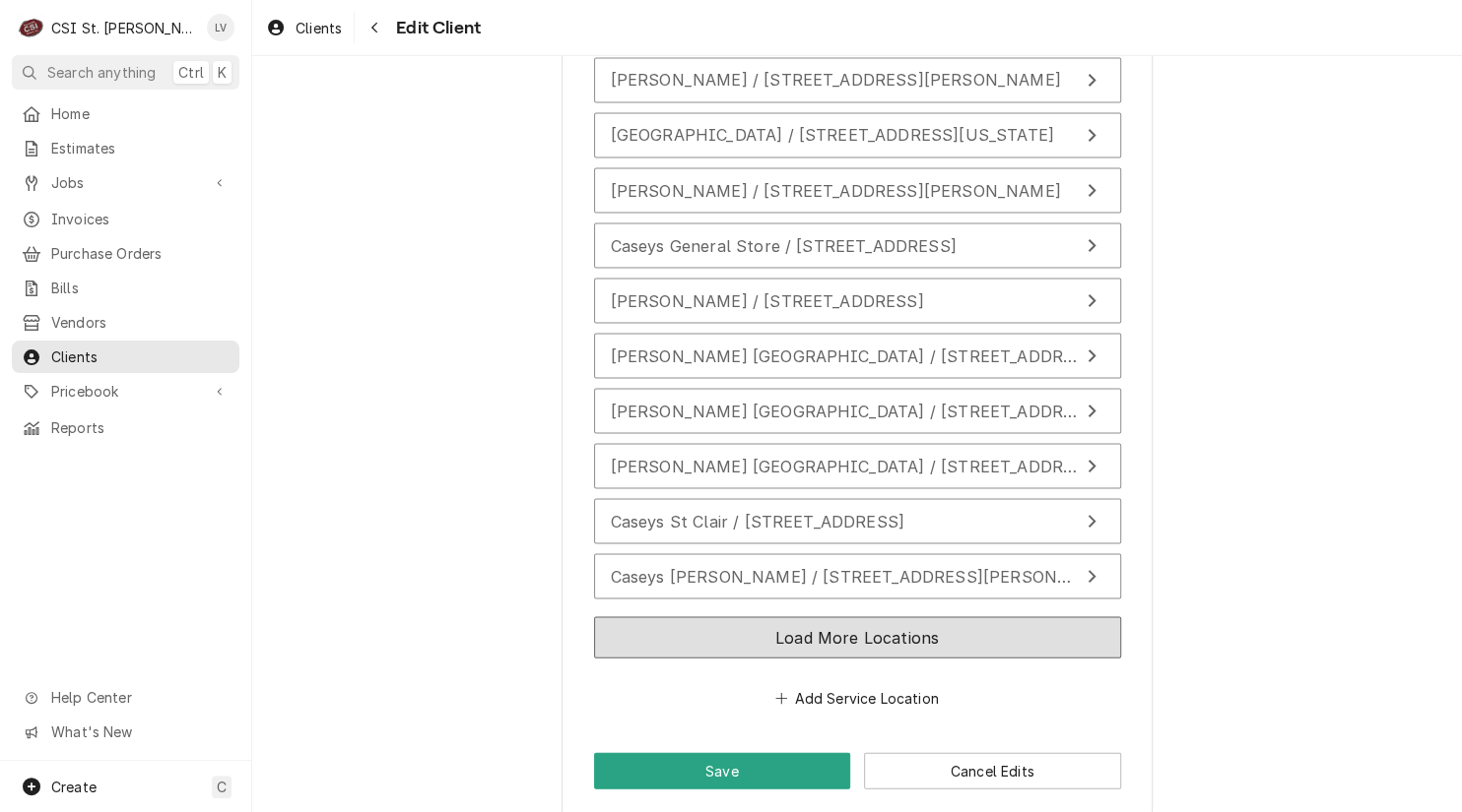
click at [1067, 623] on button "Load More Locations" at bounding box center [856, 636] width 527 height 41
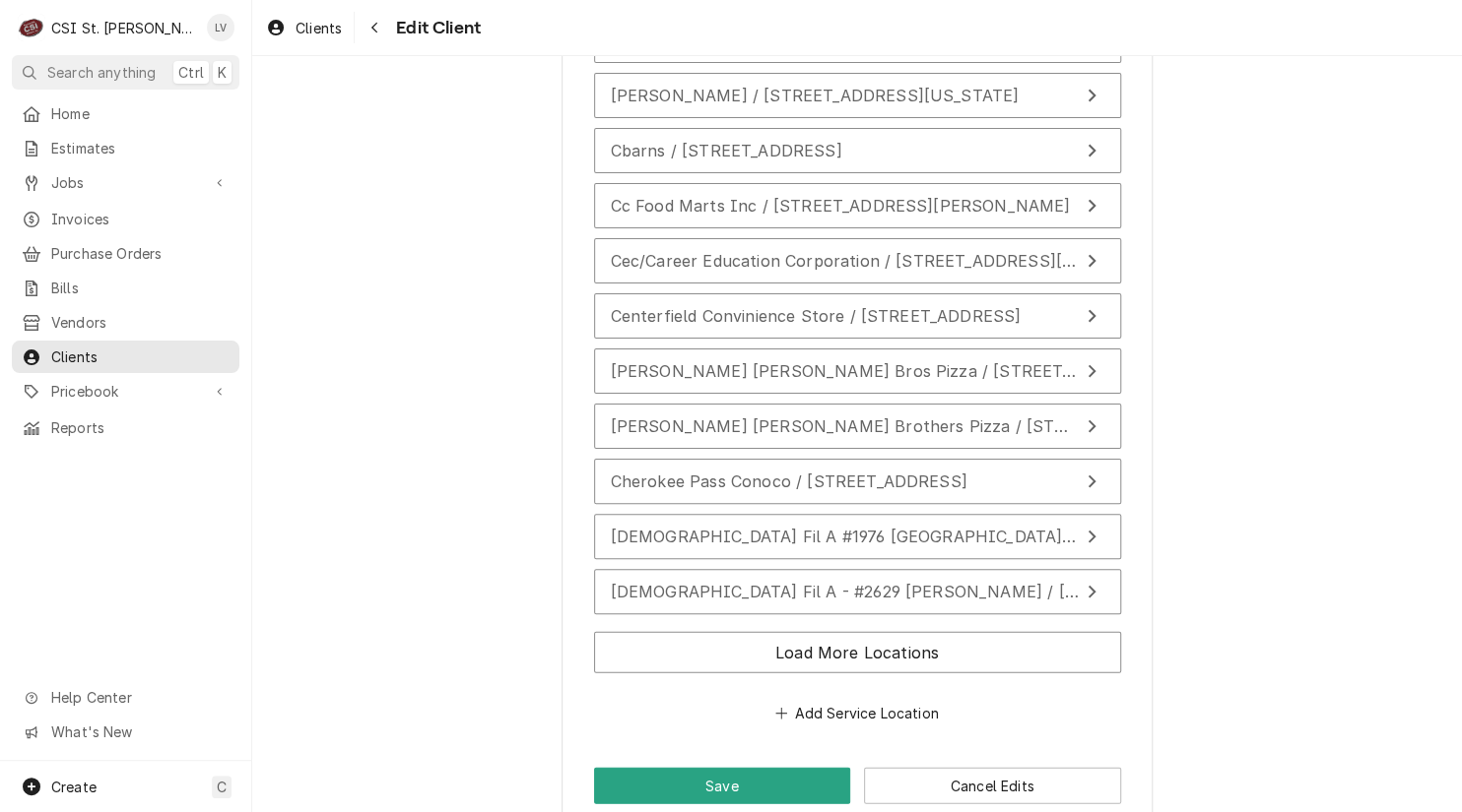
scroll to position [6487, 0]
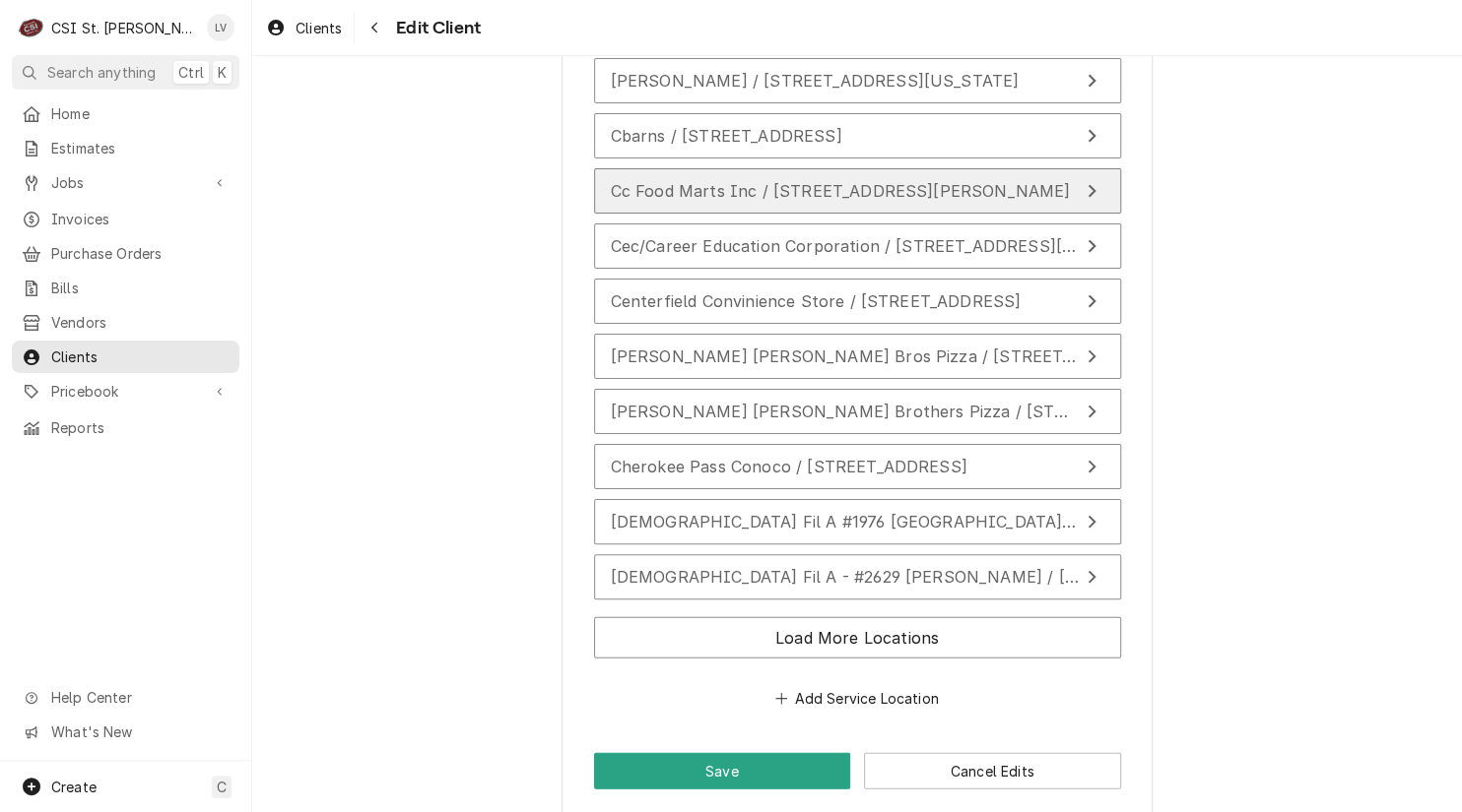
click at [982, 185] on button "Cc Food Marts Inc / 3410 George St, Highland, IL 62349" at bounding box center [856, 191] width 527 height 45
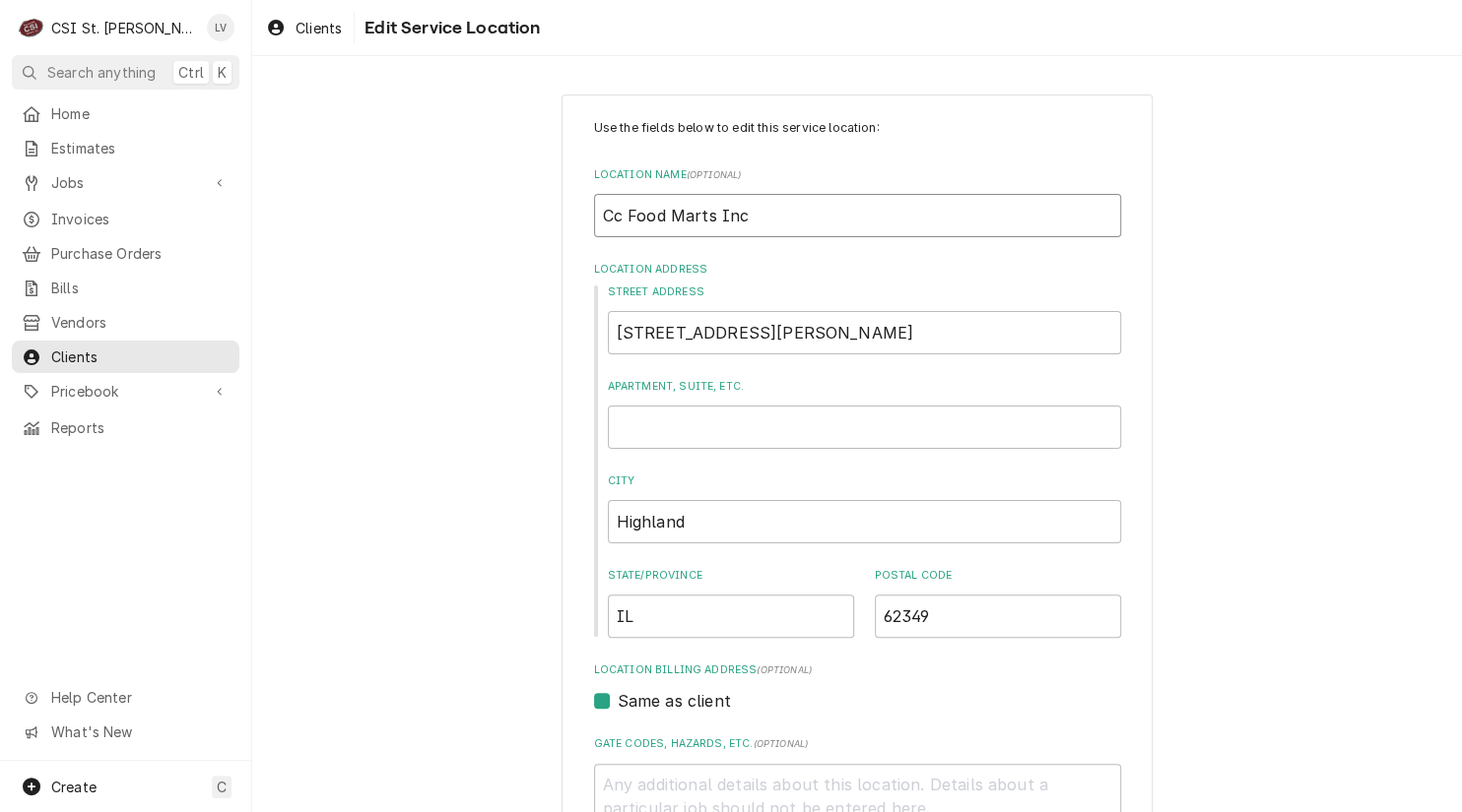
click at [608, 222] on input "Cc Food Marts Inc" at bounding box center [856, 215] width 527 height 43
type textarea "x"
type input "CX Food Marts Inc"
drag, startPoint x: 965, startPoint y: 618, endPoint x: 851, endPoint y: 605, distance: 114.7
click at [851, 605] on div "State/Province IL Postal Code 62349" at bounding box center [863, 603] width 513 height 70
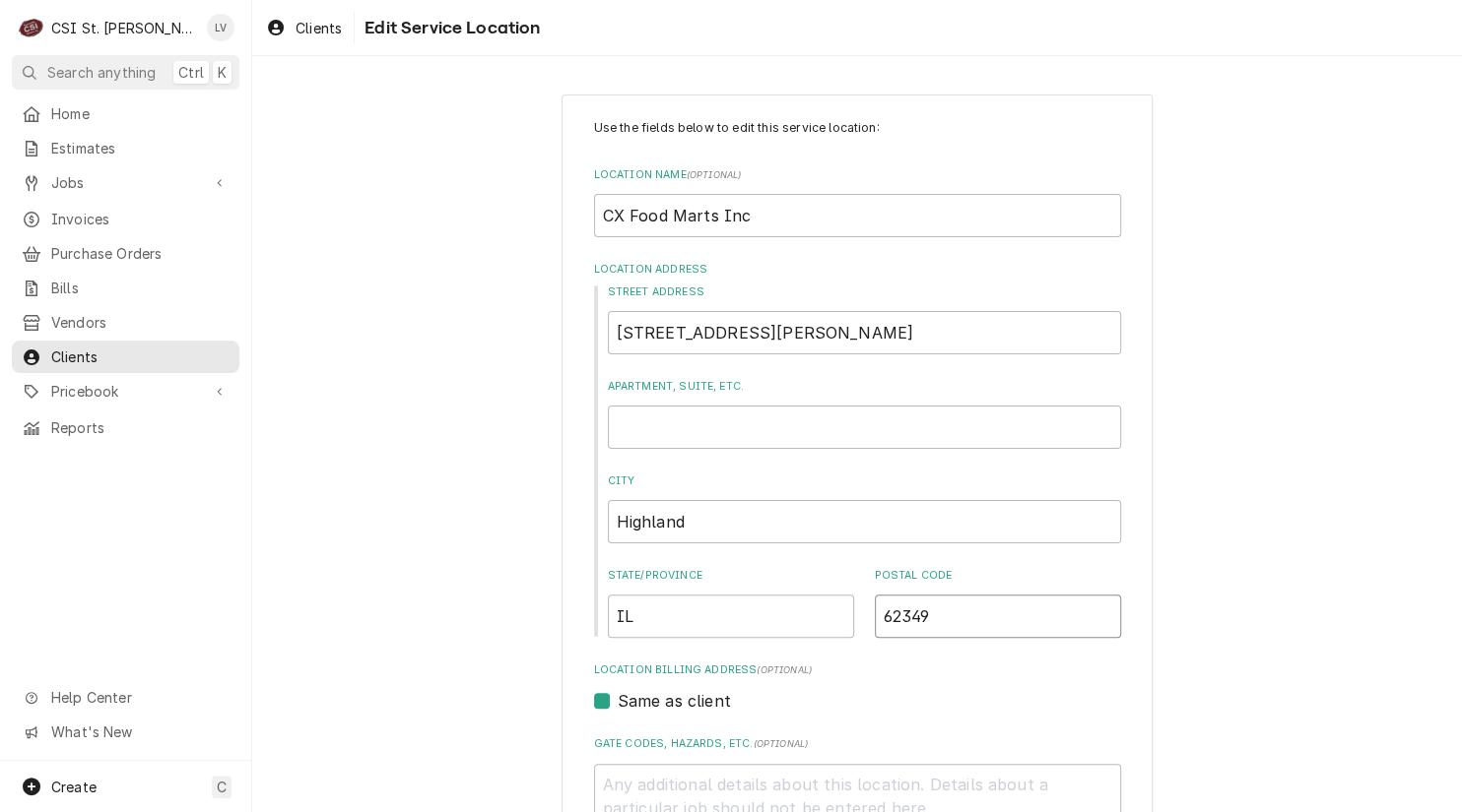
type textarea "x"
type input "6"
type textarea "x"
type input "62"
type textarea "x"
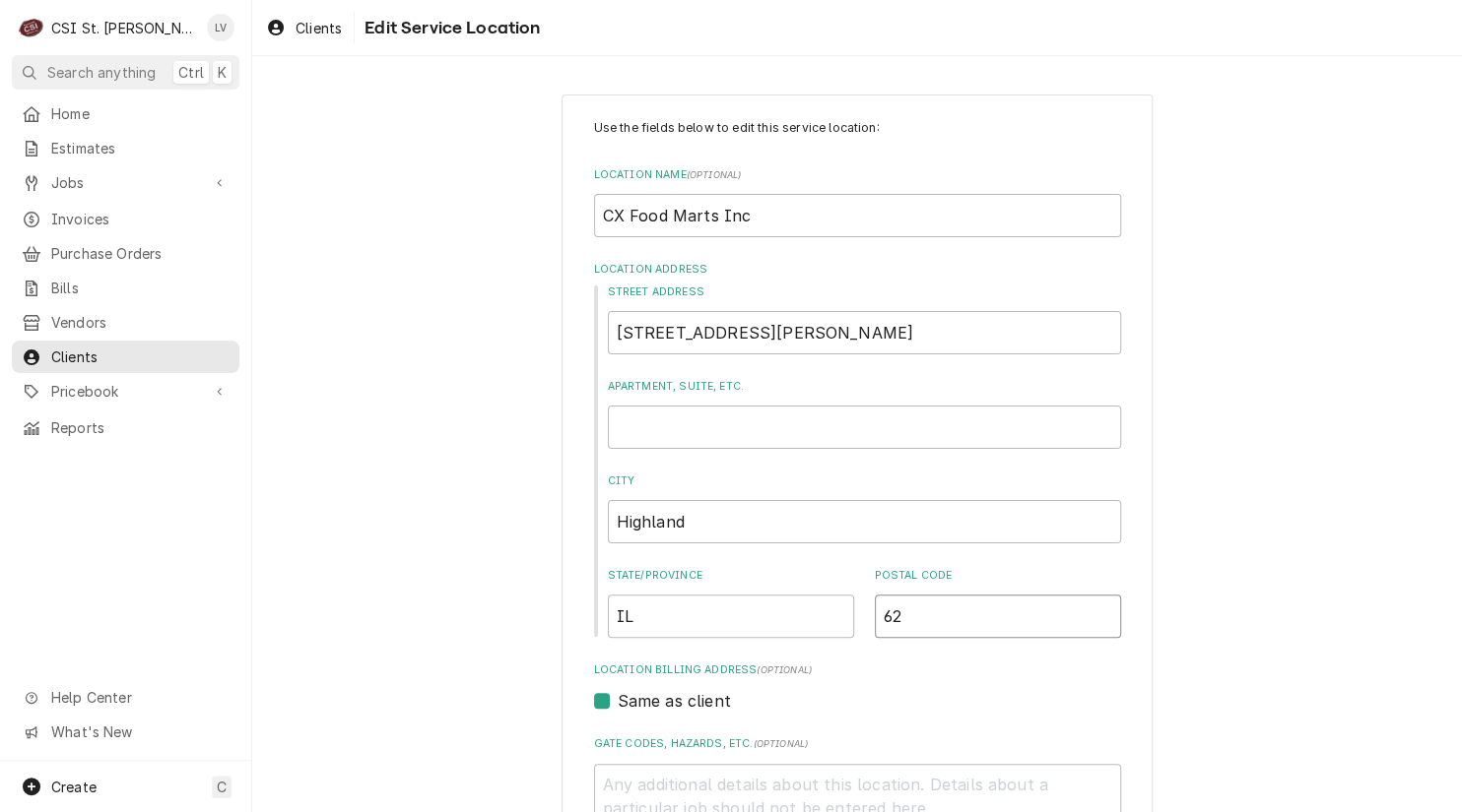
type input "622"
type textarea "x"
type input "6224"
type textarea "x"
type input "62249"
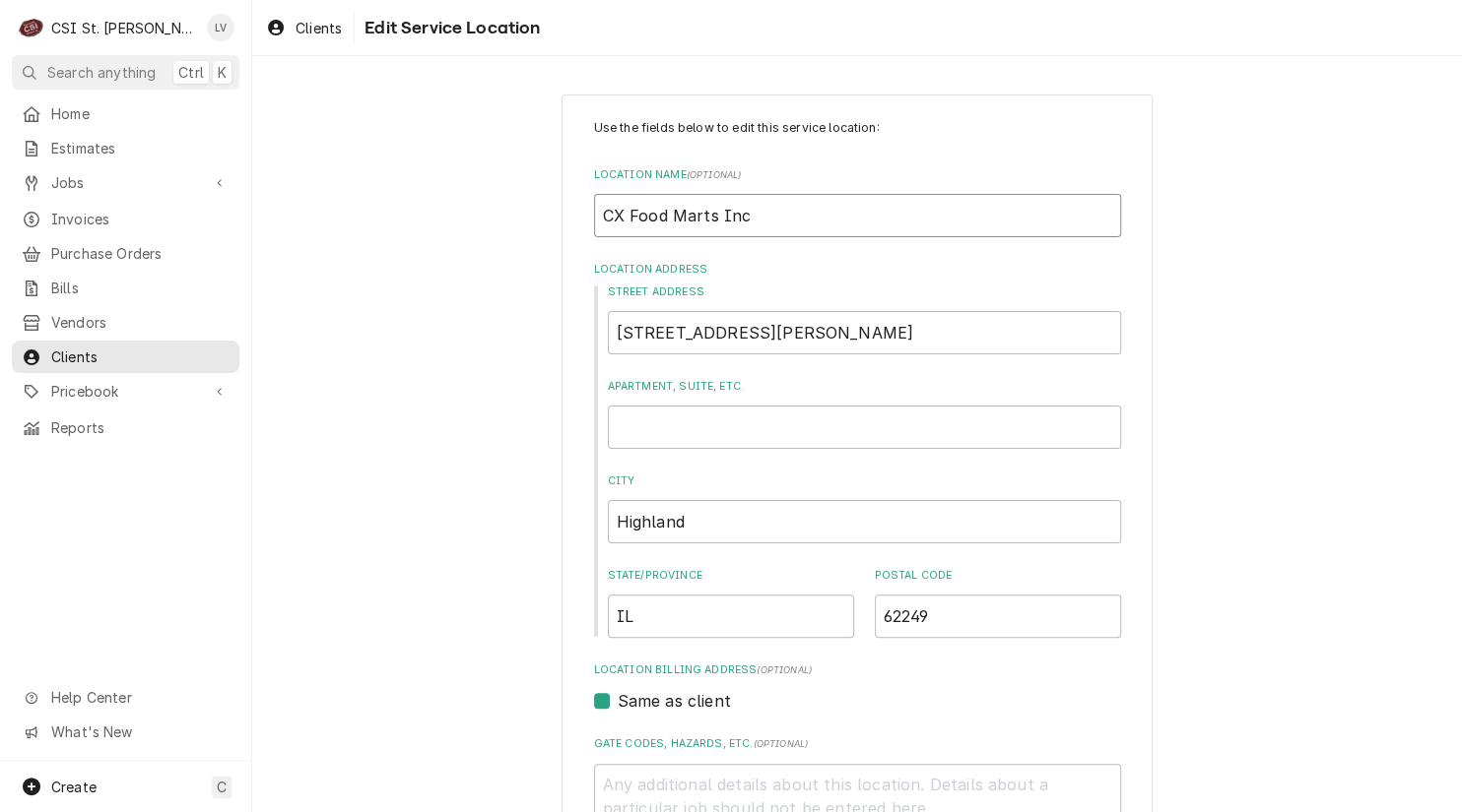
click at [614, 220] on input "CX Food Marts Inc" at bounding box center [856, 215] width 527 height 43
type textarea "x"
type input "C Food Marts Inc"
type textarea "x"
type input "Cc Food Marts Inc"
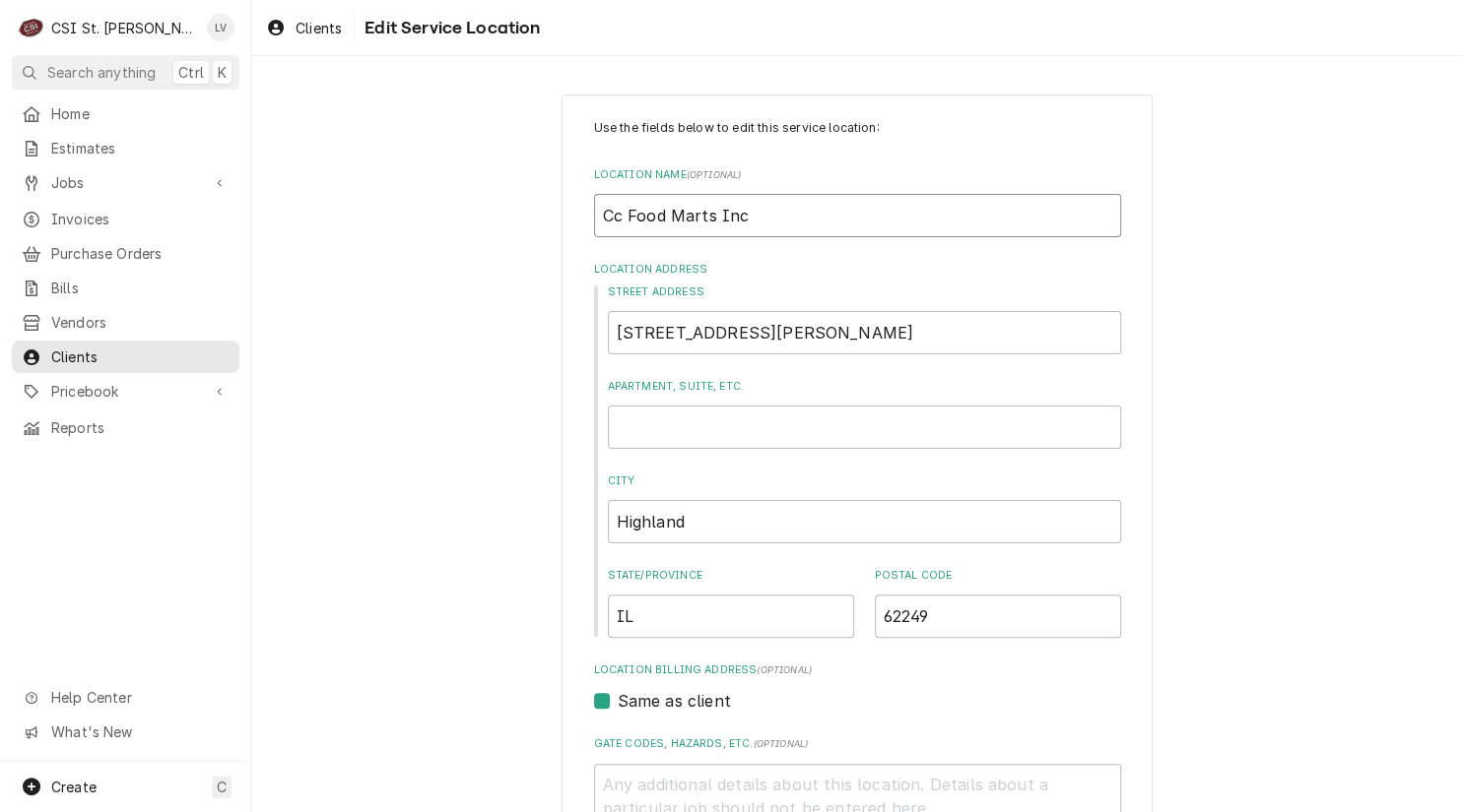
drag, startPoint x: 706, startPoint y: 216, endPoint x: 803, endPoint y: 239, distance: 99.7
click at [802, 239] on div "Use the fields below to edit this service location: Location Name ( optional ) …" at bounding box center [856, 817] width 527 height 1396
type textarea "x"
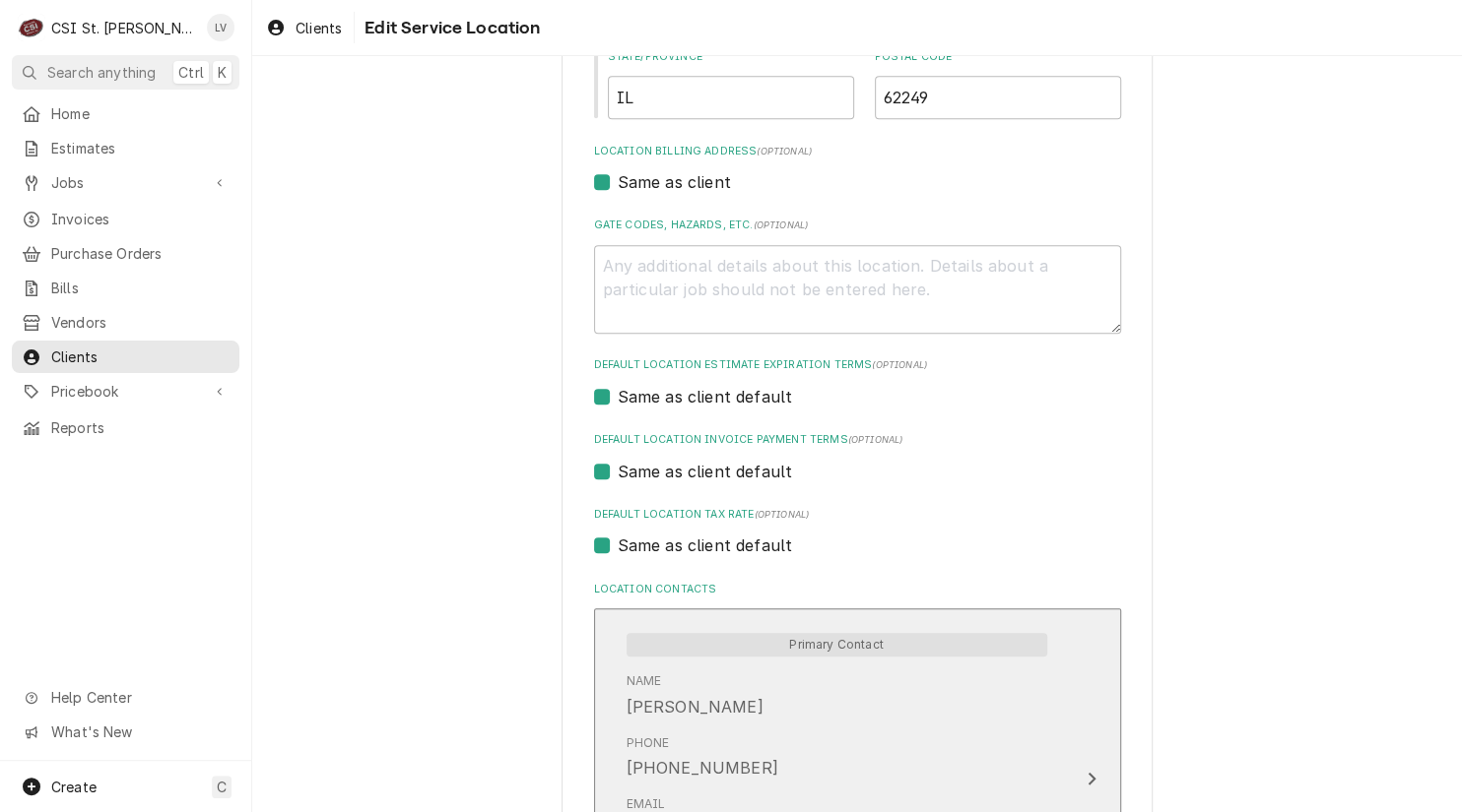
scroll to position [590, 0]
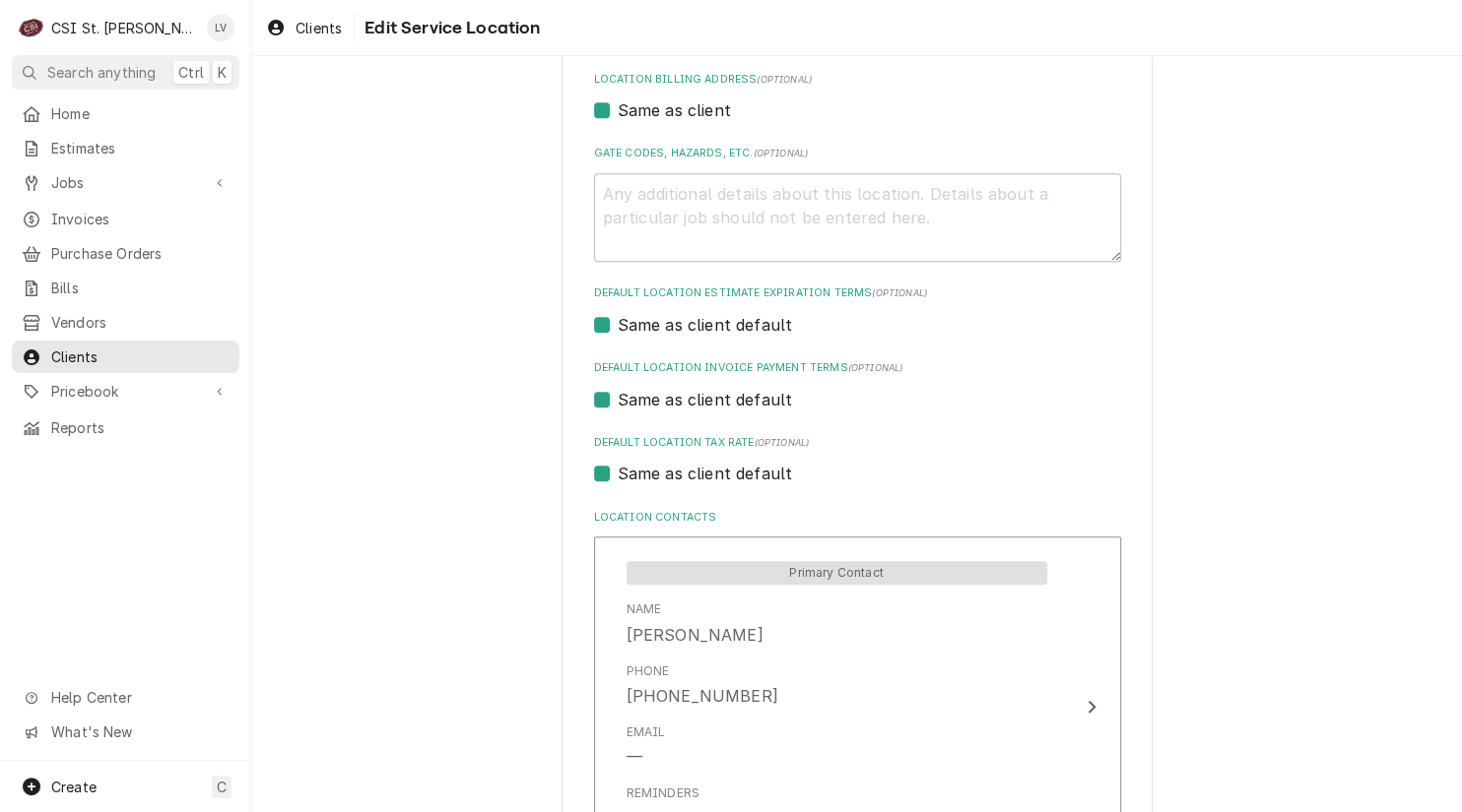
type input "Cc Food Marts"
click at [675, 479] on label "Same as client default" at bounding box center [705, 473] width 175 height 24
click at [675, 479] on input "Same as client default" at bounding box center [880, 482] width 527 height 43
checkbox input "false"
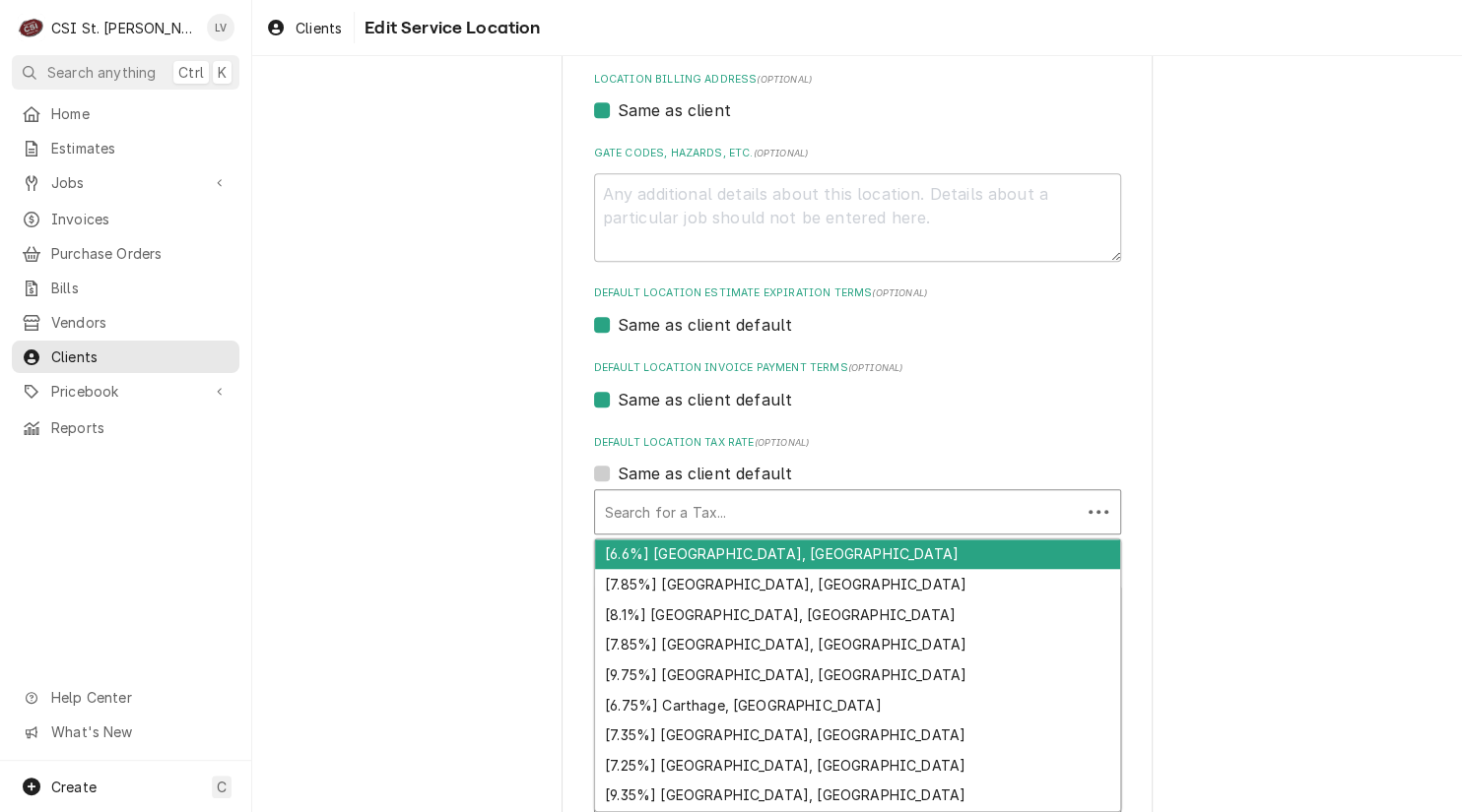
click at [678, 518] on div "Default Location Tax Rate" at bounding box center [837, 511] width 466 height 35
type textarea "x"
type input "E"
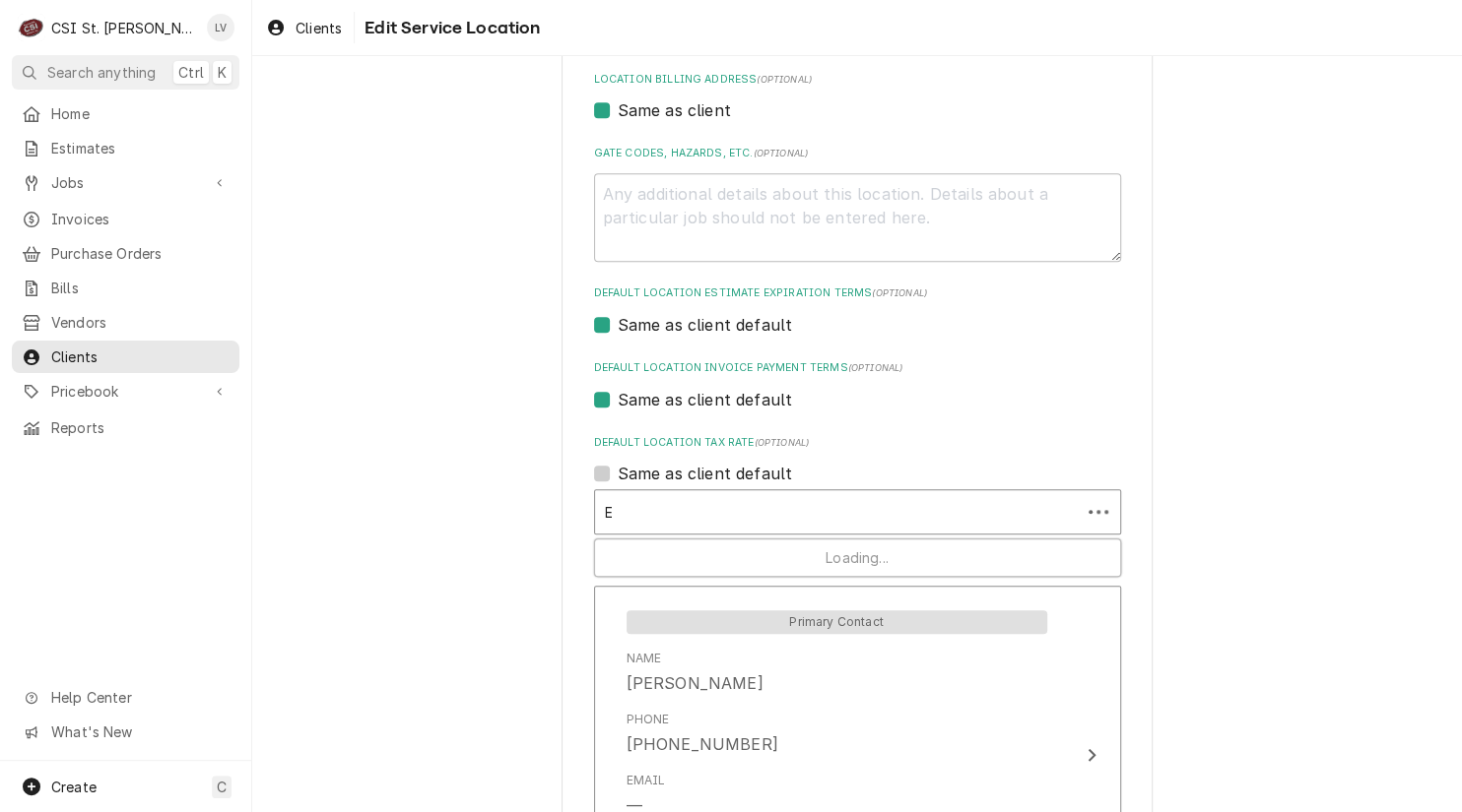
type textarea "x"
type input "EX"
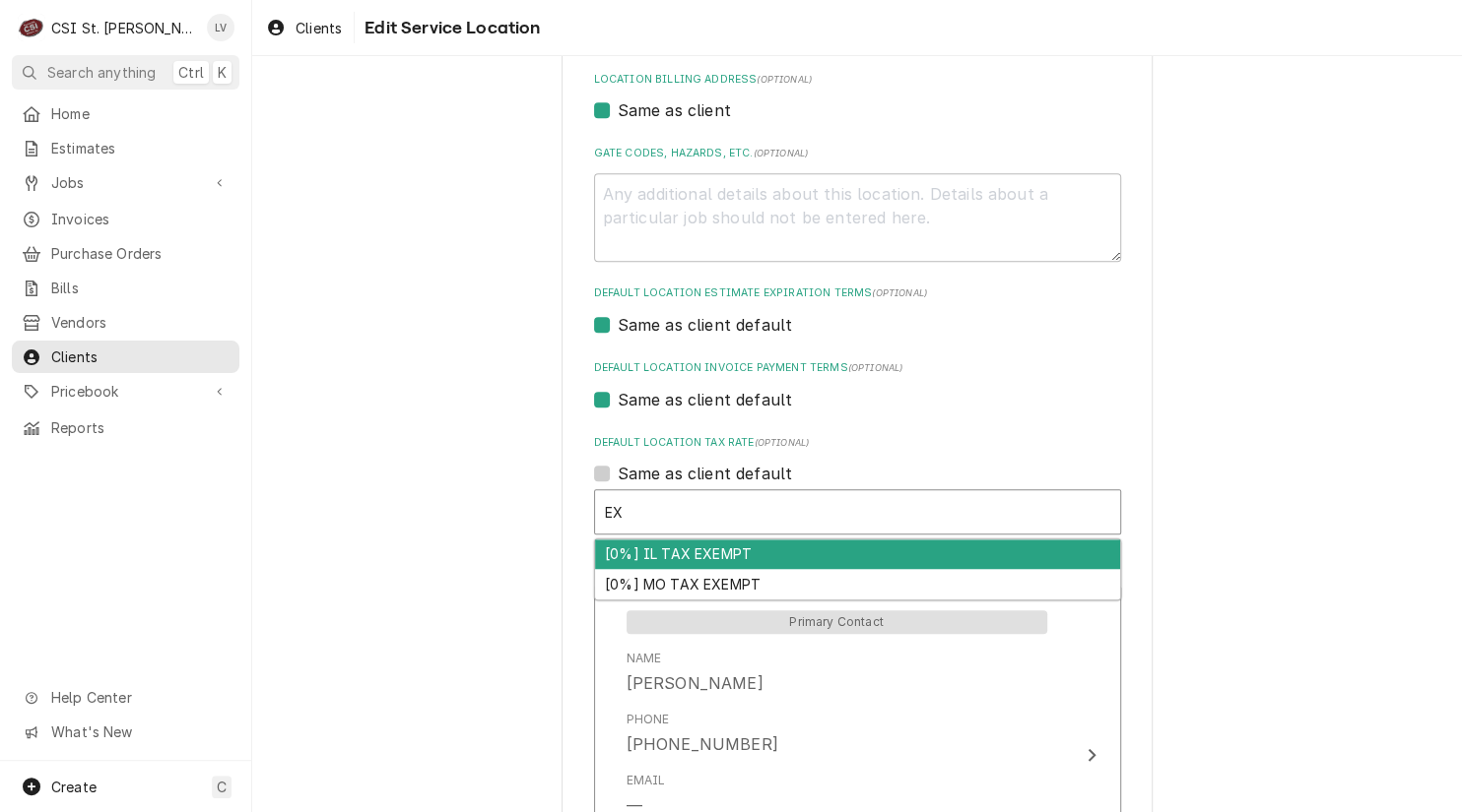
click at [677, 555] on div "[0%] IL TAX EXEMPT" at bounding box center [856, 554] width 525 height 31
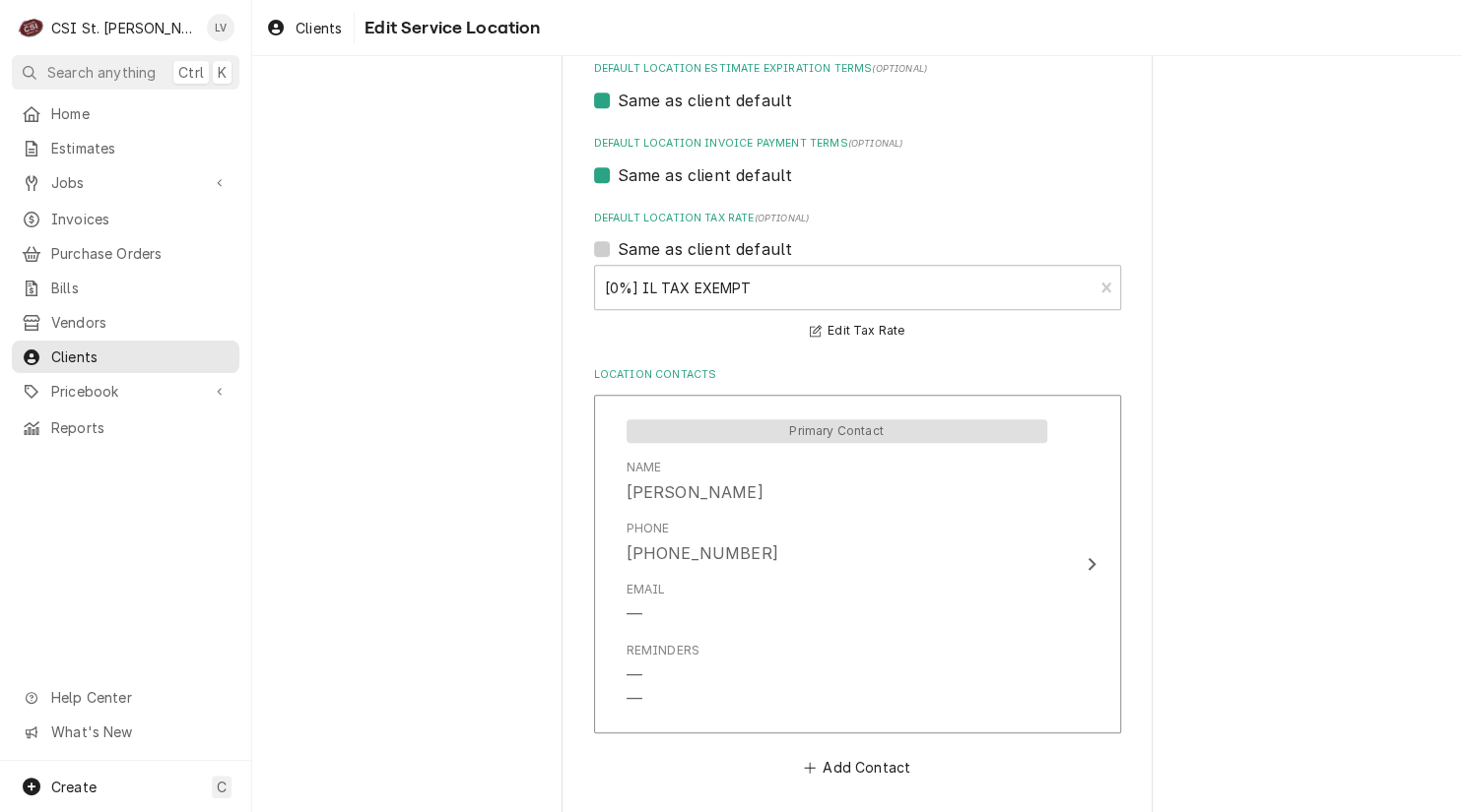
scroll to position [902, 0]
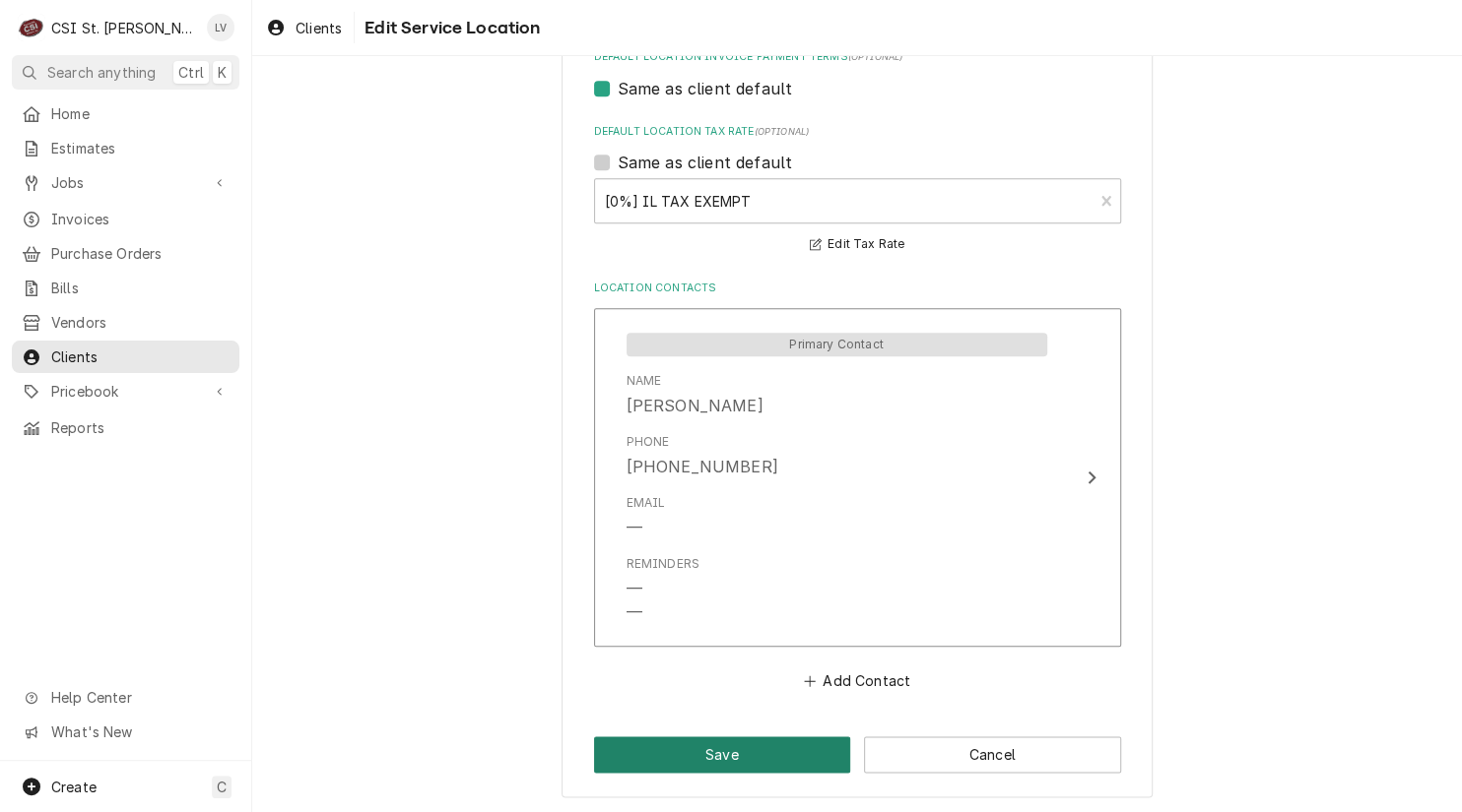
click at [744, 762] on button "Save" at bounding box center [722, 754] width 257 height 36
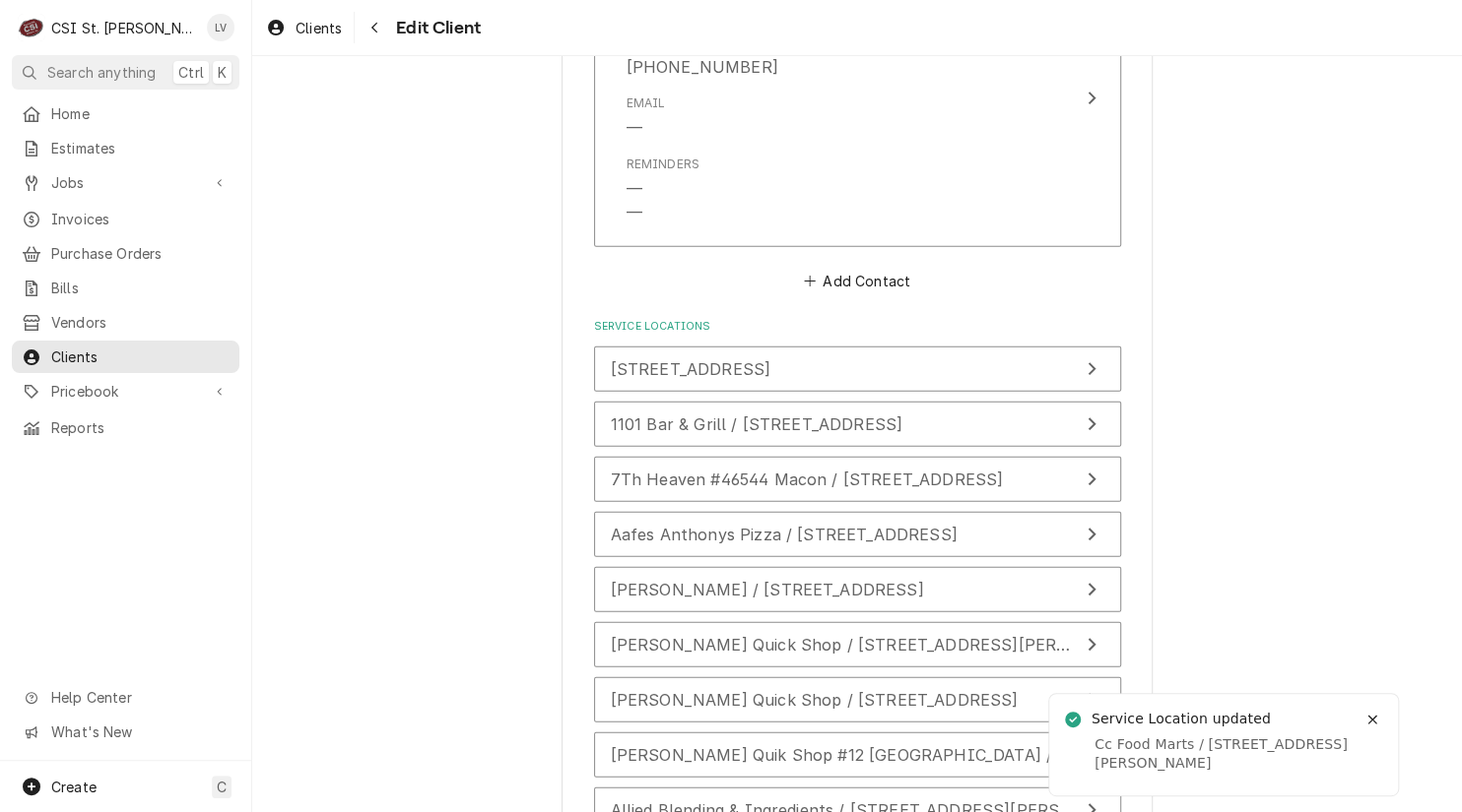
scroll to position [2641, 0]
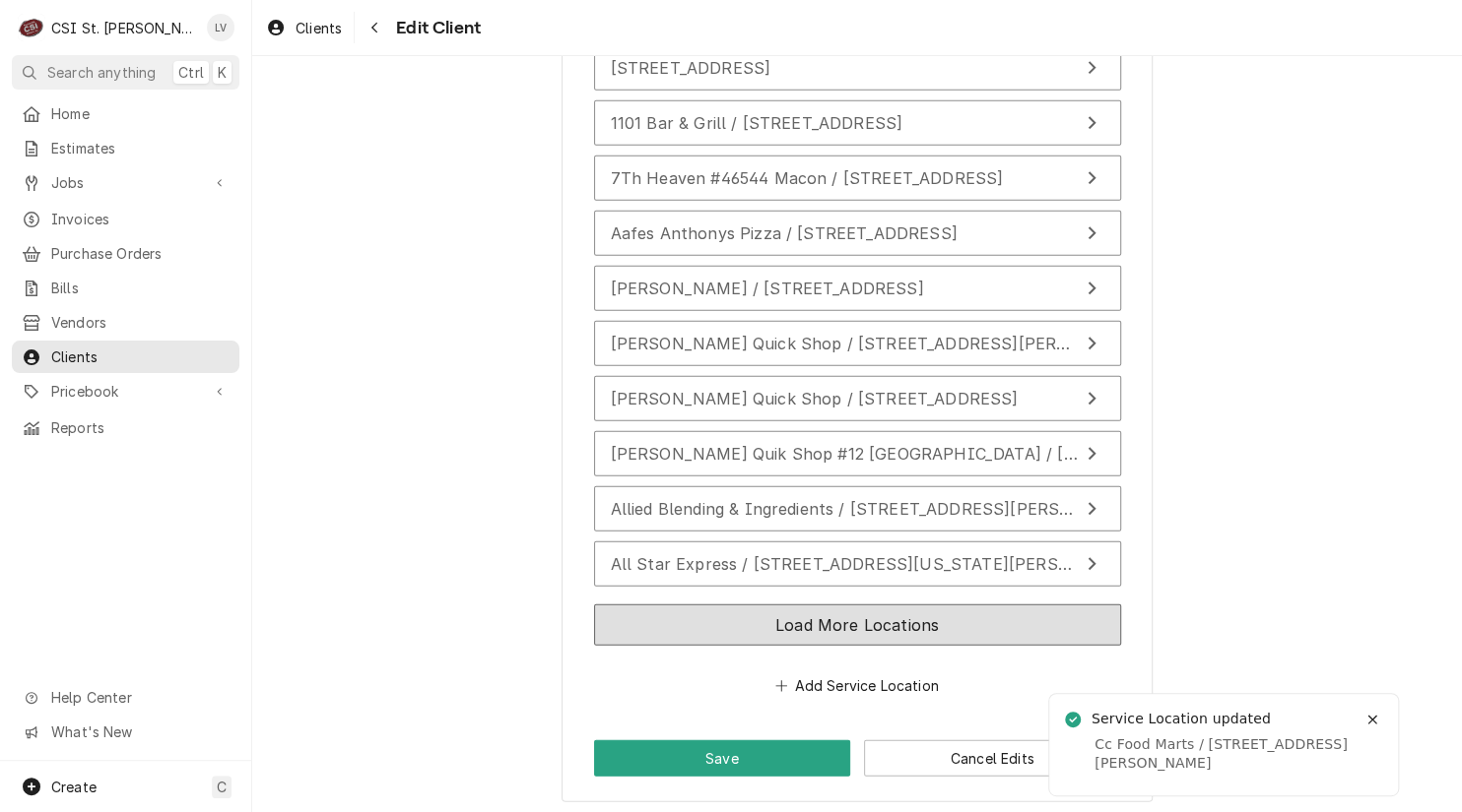
click at [846, 627] on button "Load More Locations" at bounding box center [856, 624] width 527 height 41
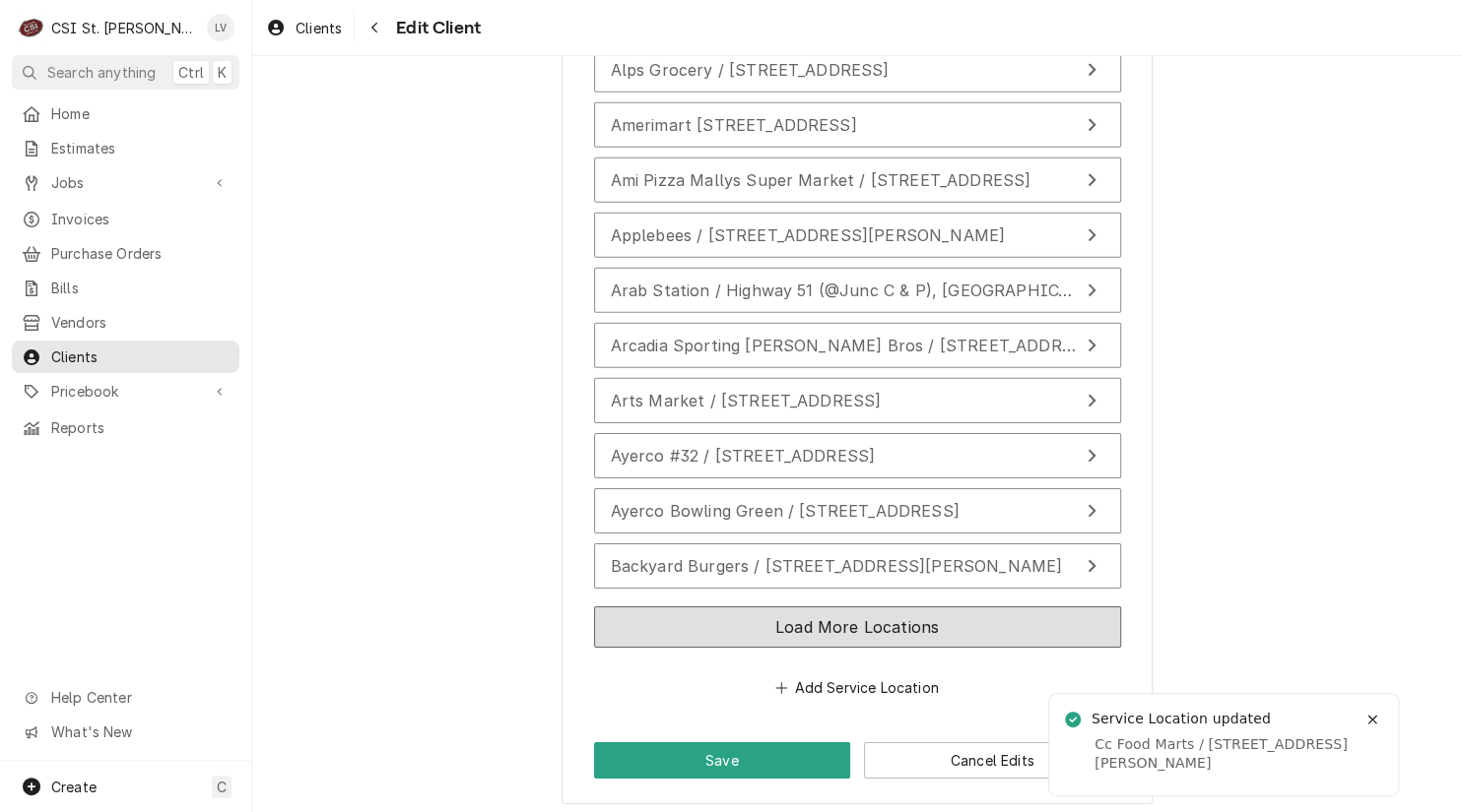
click at [880, 627] on button "Load More Locations" at bounding box center [856, 626] width 527 height 41
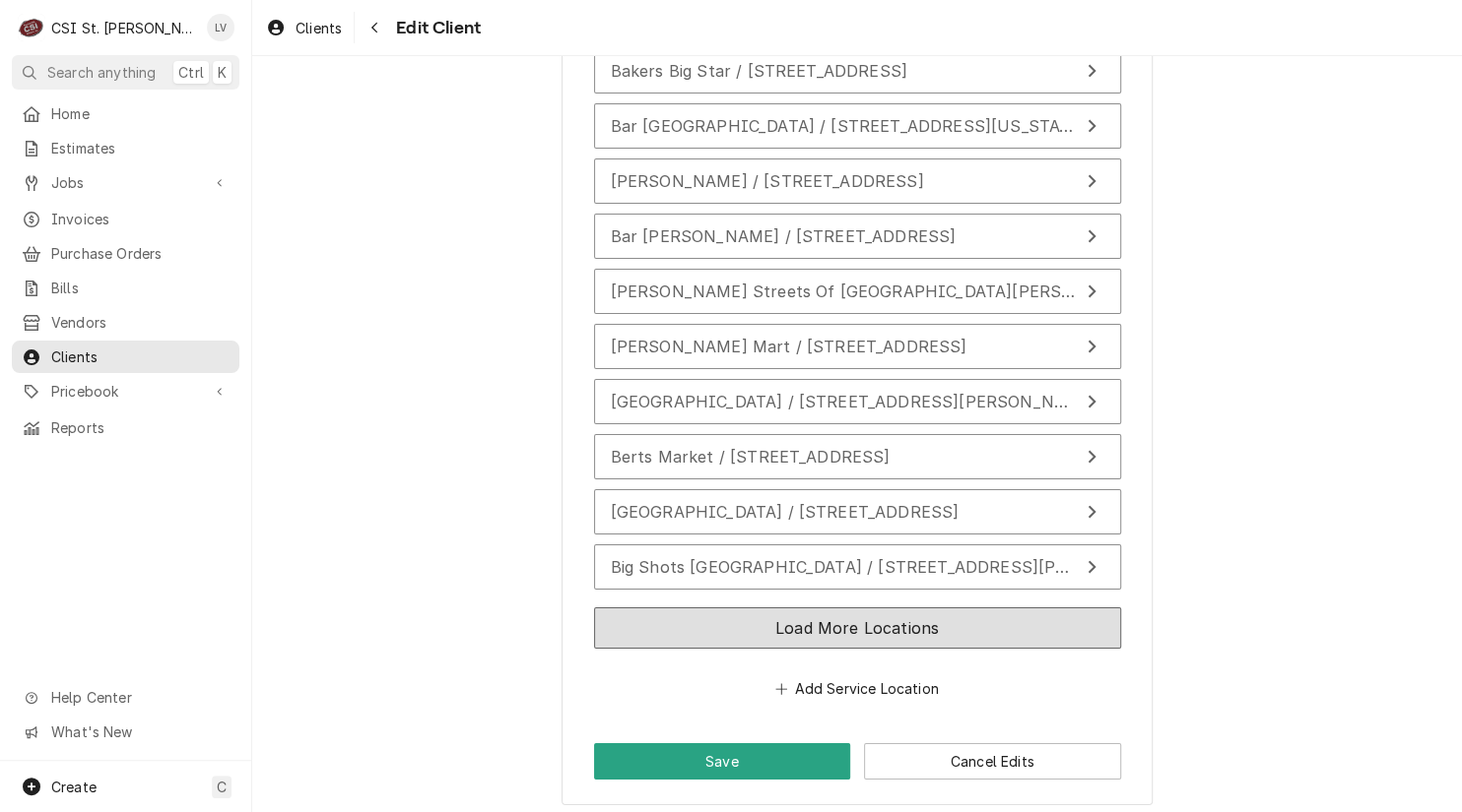
click at [883, 626] on button "Load More Locations" at bounding box center [856, 627] width 527 height 41
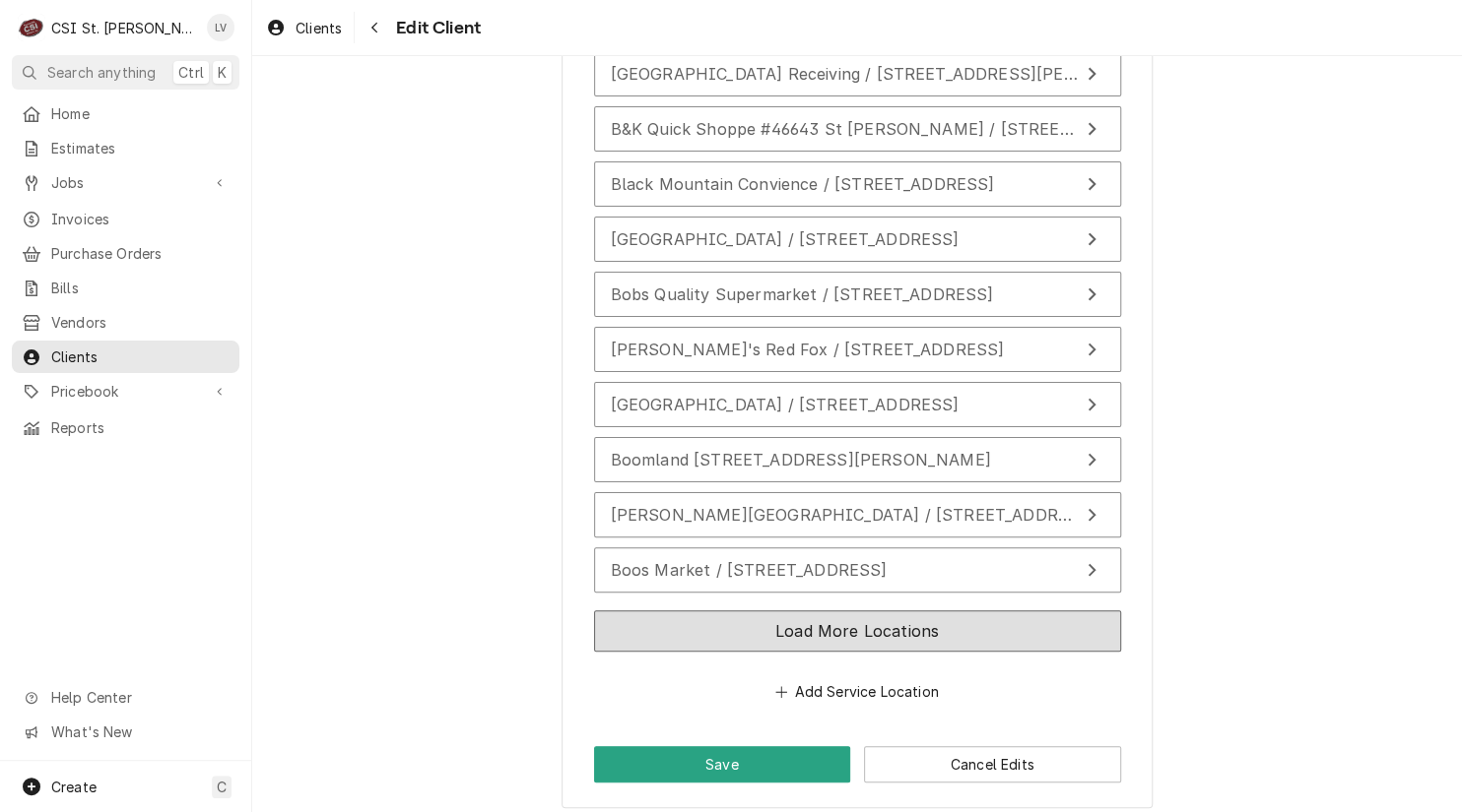
click at [922, 633] on button "Load More Locations" at bounding box center [856, 630] width 527 height 41
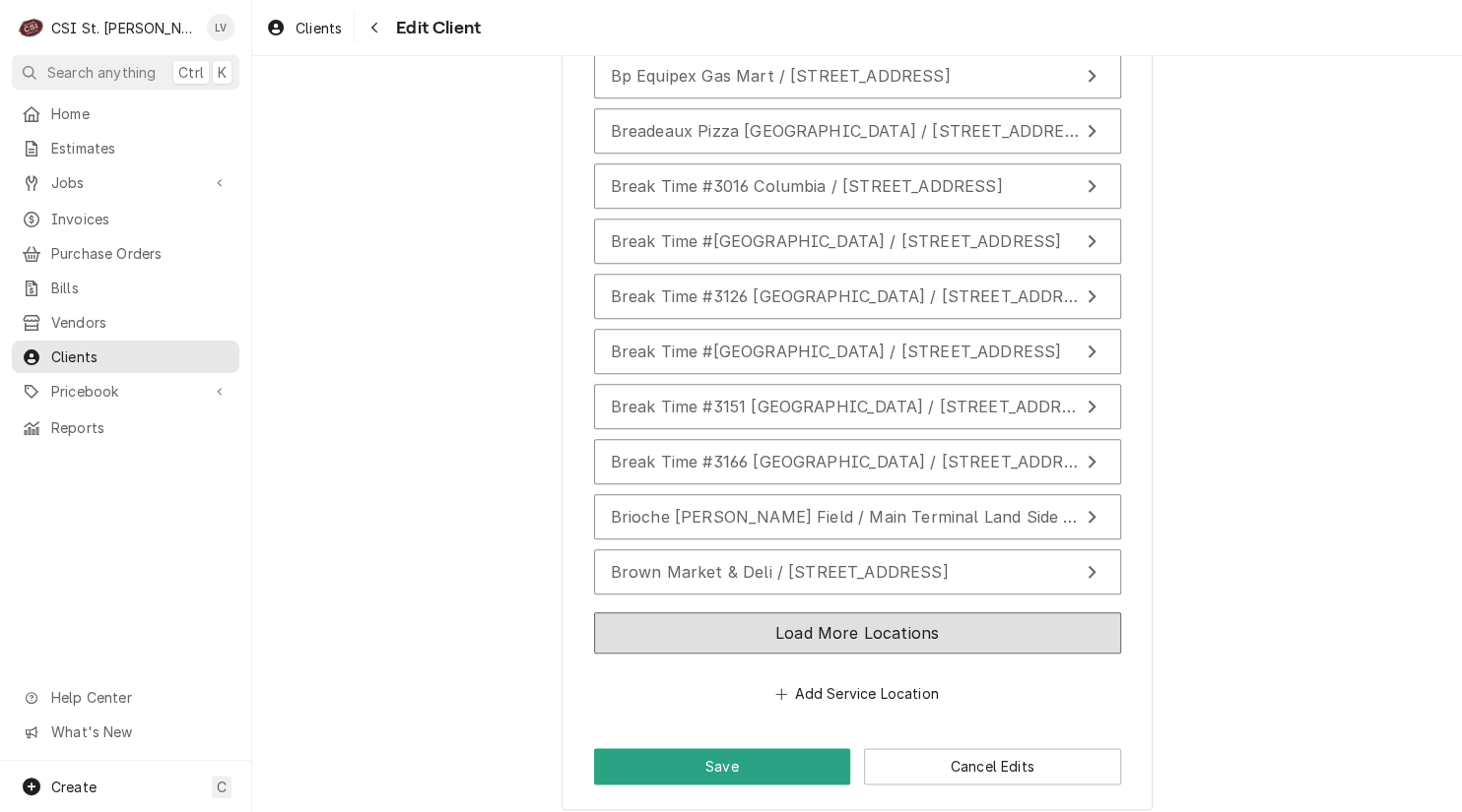
click at [920, 630] on button "Load More Locations" at bounding box center [856, 632] width 527 height 41
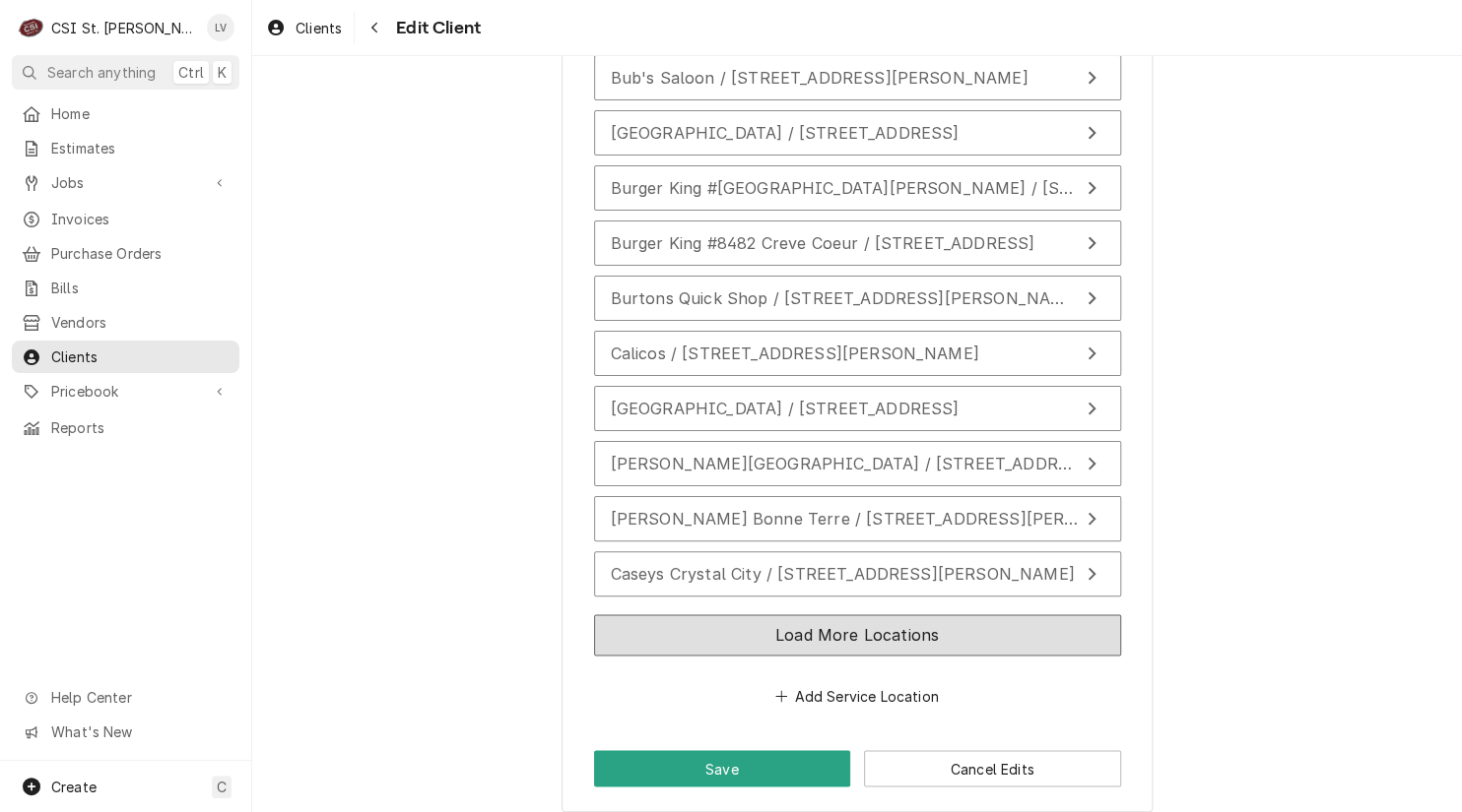
click at [930, 636] on button "Load More Locations" at bounding box center [856, 634] width 527 height 41
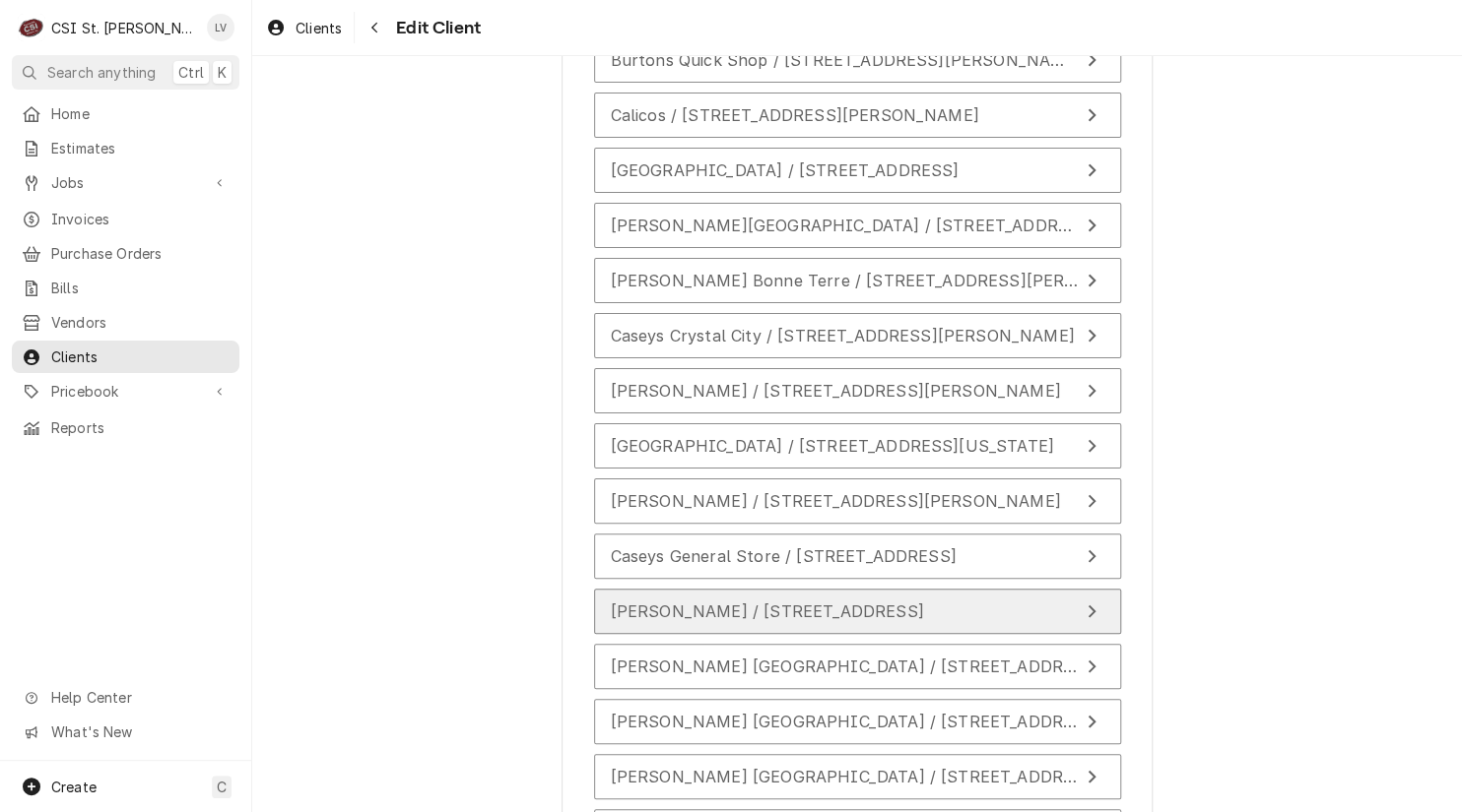
scroll to position [5937, 0]
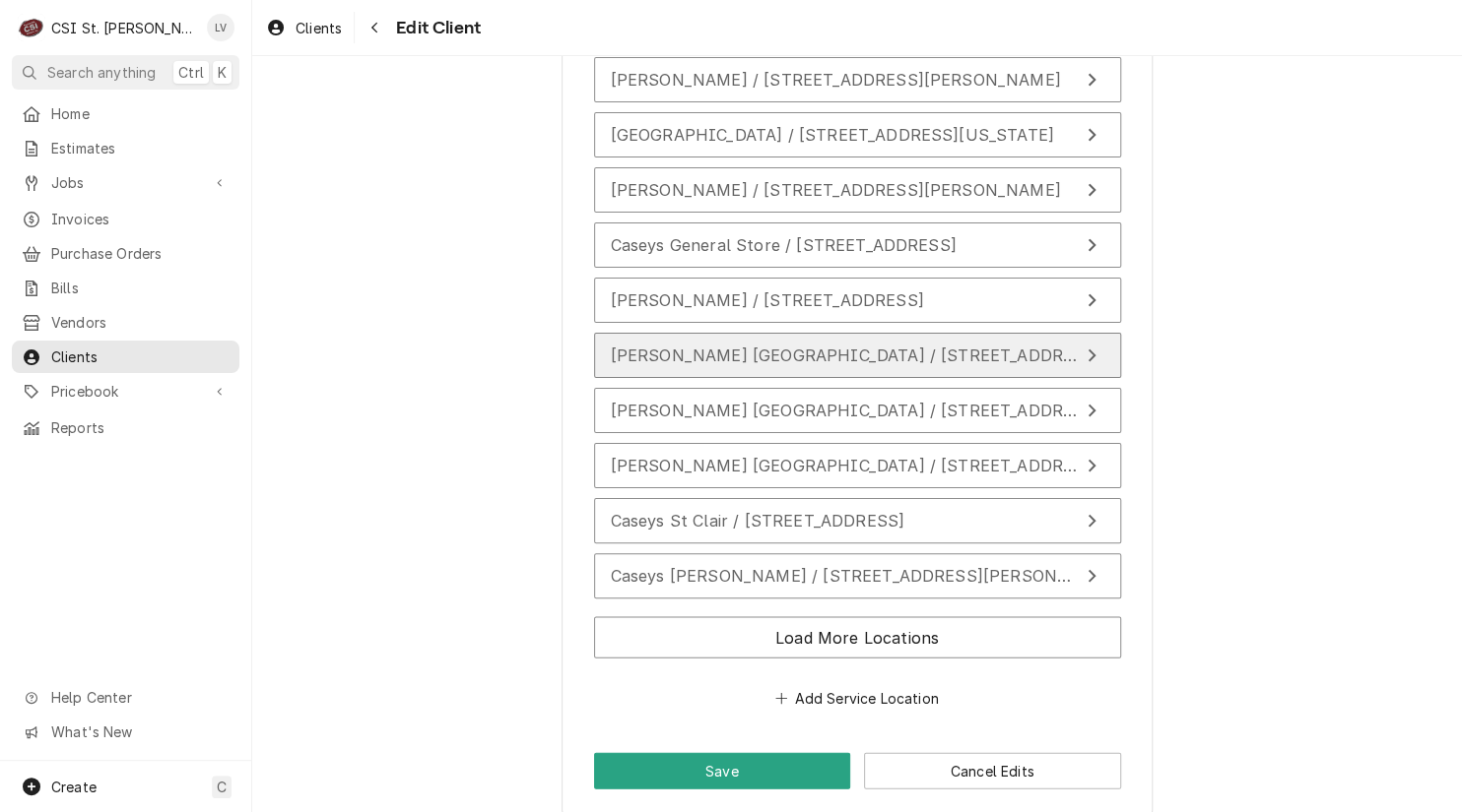
click at [799, 351] on button "Caseys Murphysboro / 2136 Walnut St, Murphysboro, IL 62966" at bounding box center [856, 355] width 527 height 45
type textarea "x"
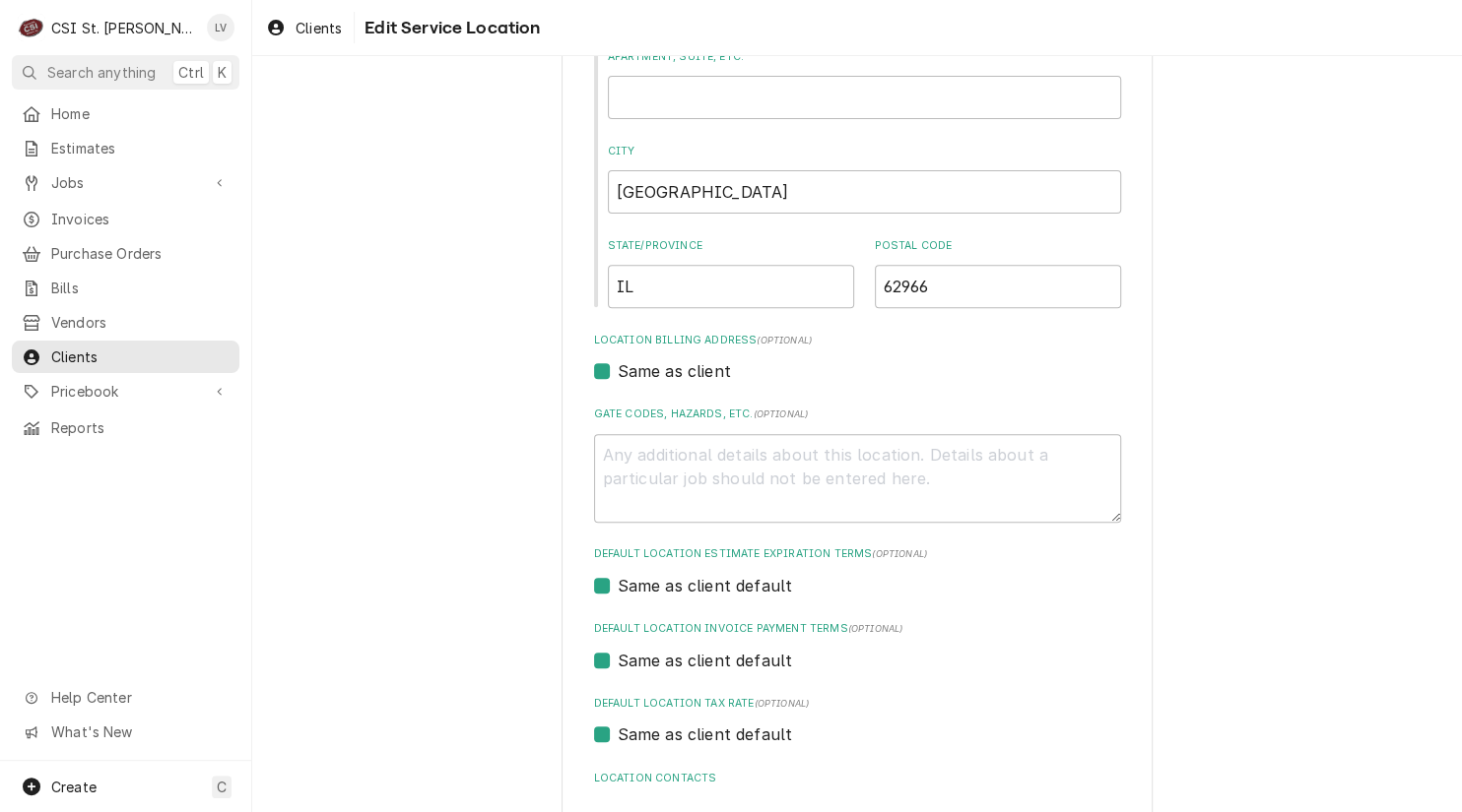
scroll to position [471, 0]
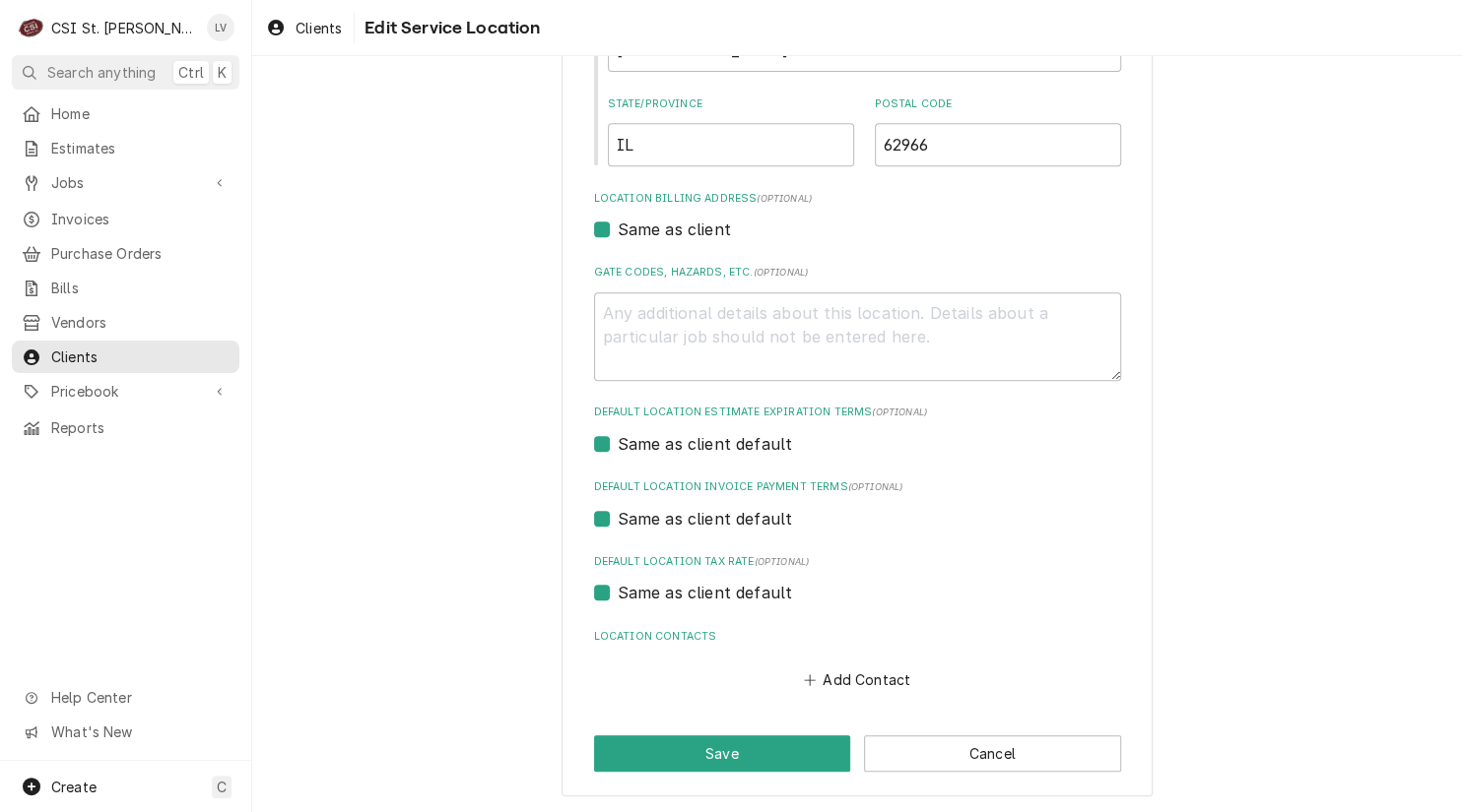
click at [689, 591] on label "Same as client default" at bounding box center [705, 592] width 175 height 24
click at [689, 591] on input "Same as client default" at bounding box center [880, 601] width 527 height 43
checkbox input "false"
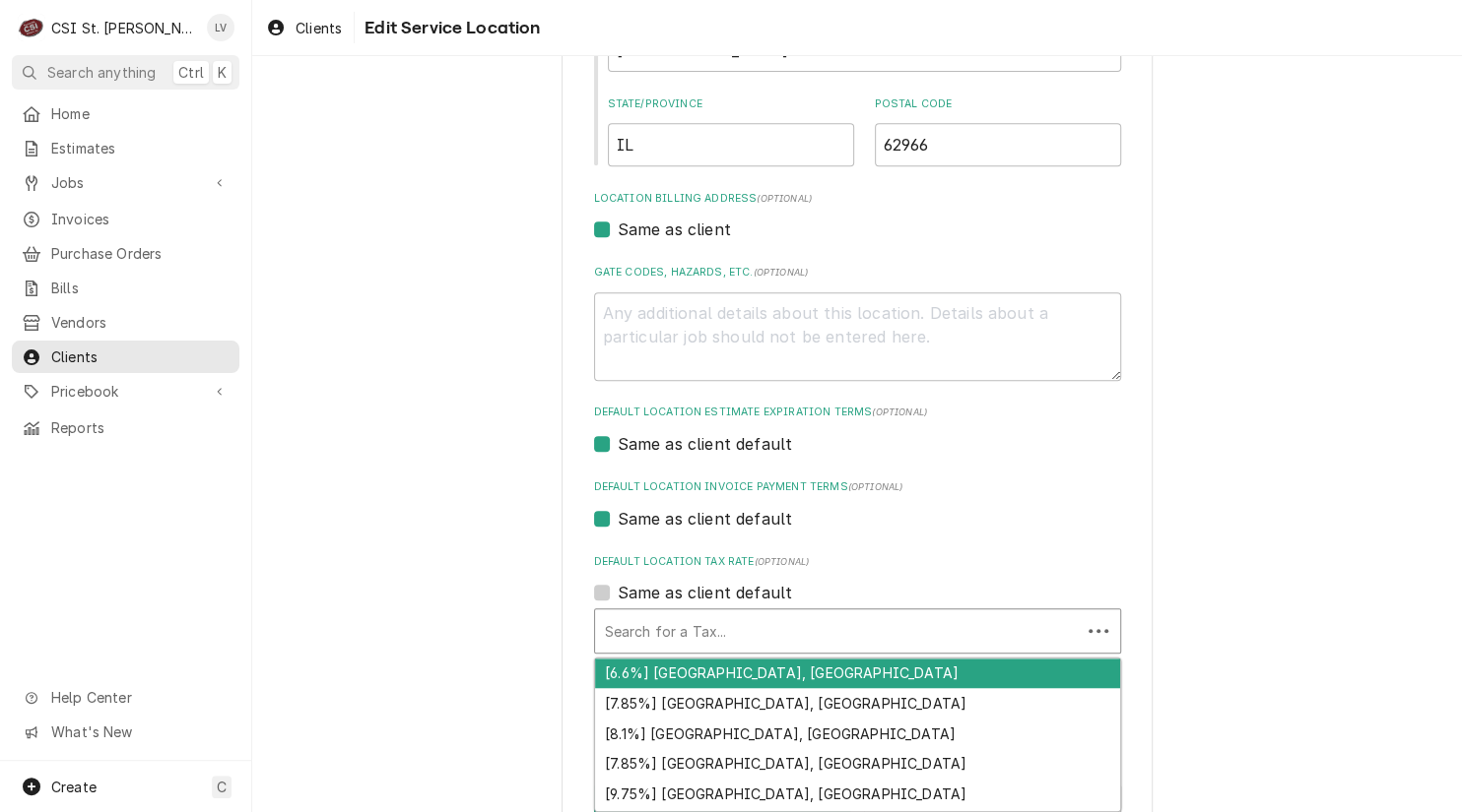
click at [677, 637] on div "Default Location Tax Rate" at bounding box center [837, 630] width 466 height 35
type textarea "x"
type input "E"
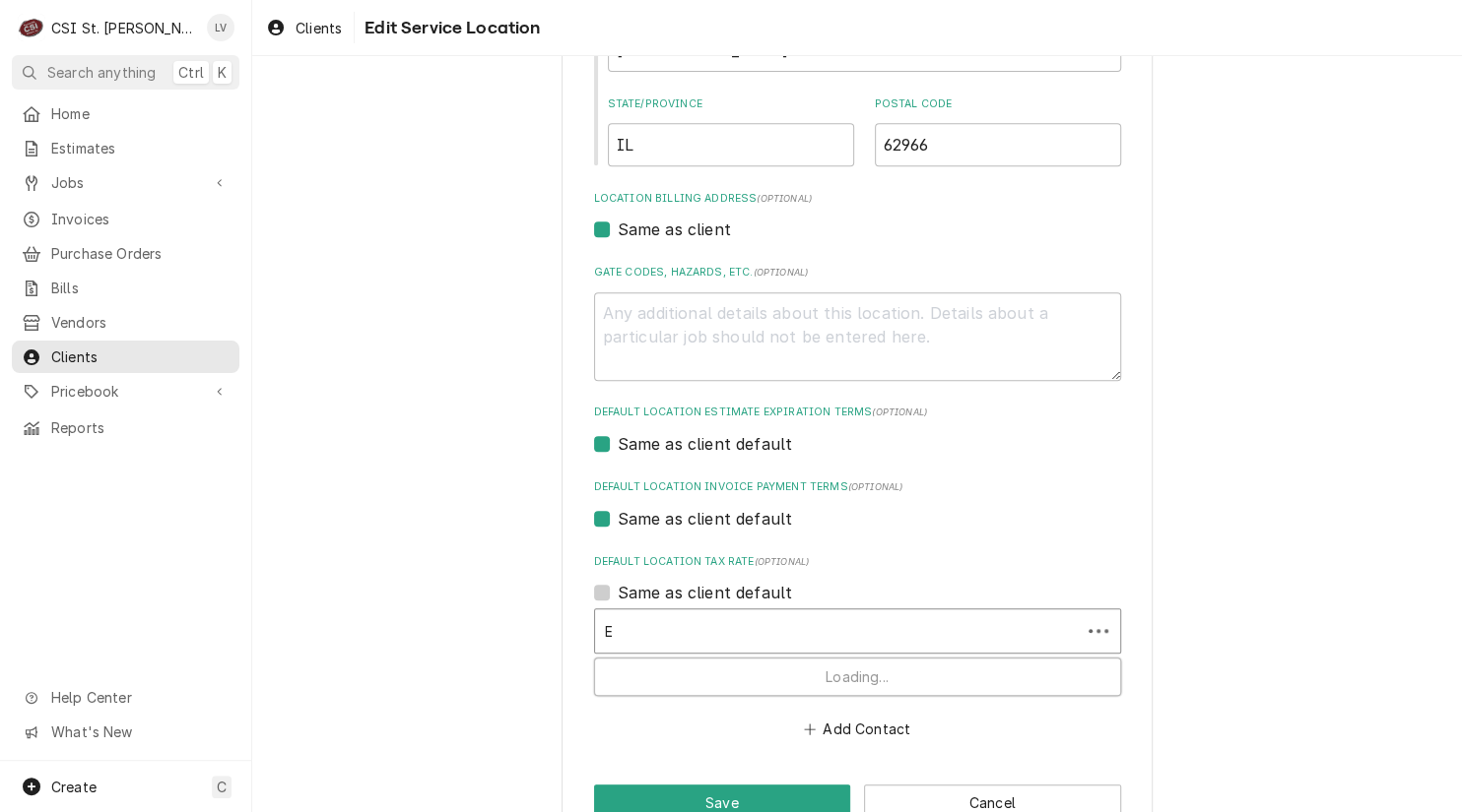
type textarea "x"
type input "EX"
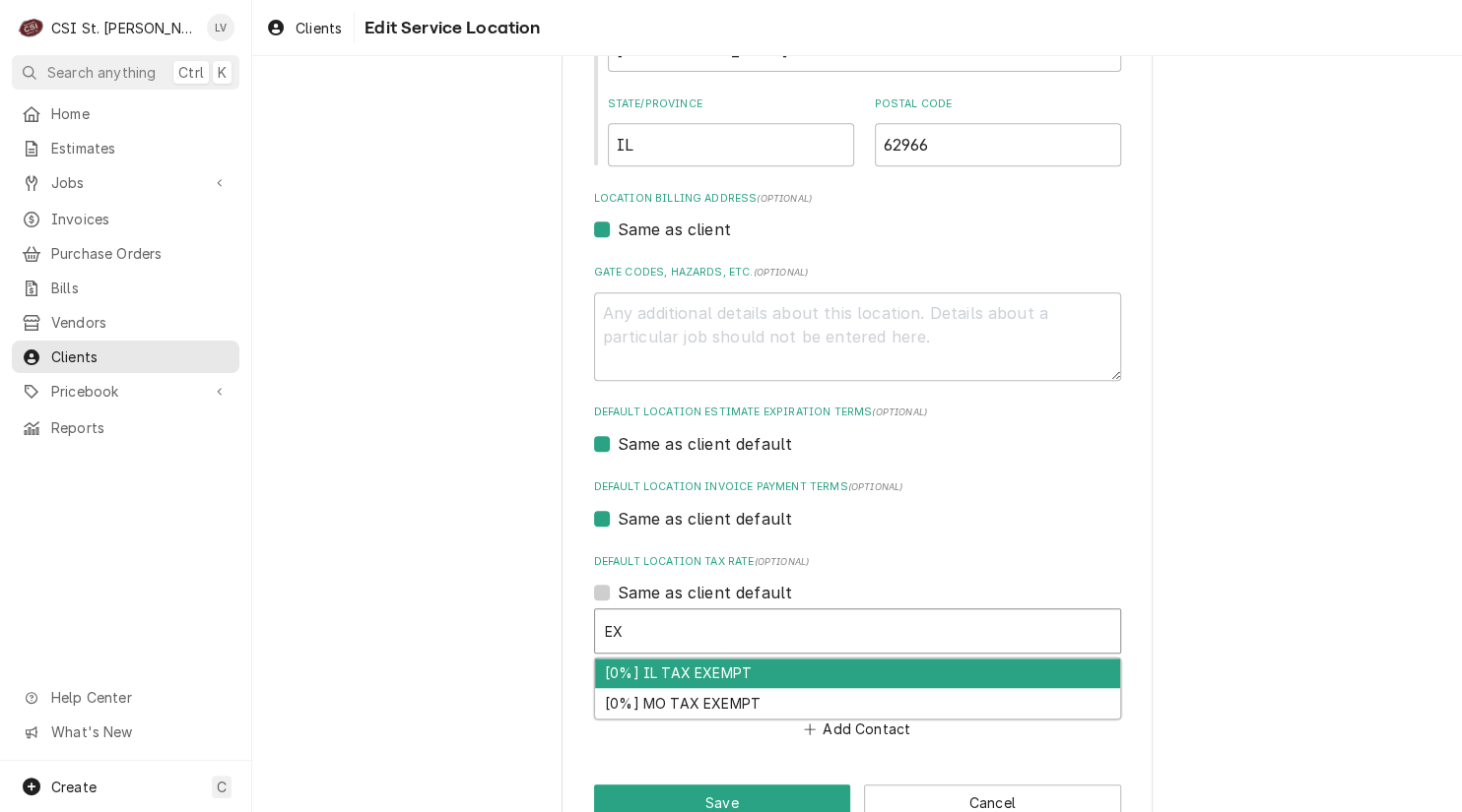
click at [648, 676] on div "[0%] IL TAX EXEMPT" at bounding box center [856, 673] width 525 height 31
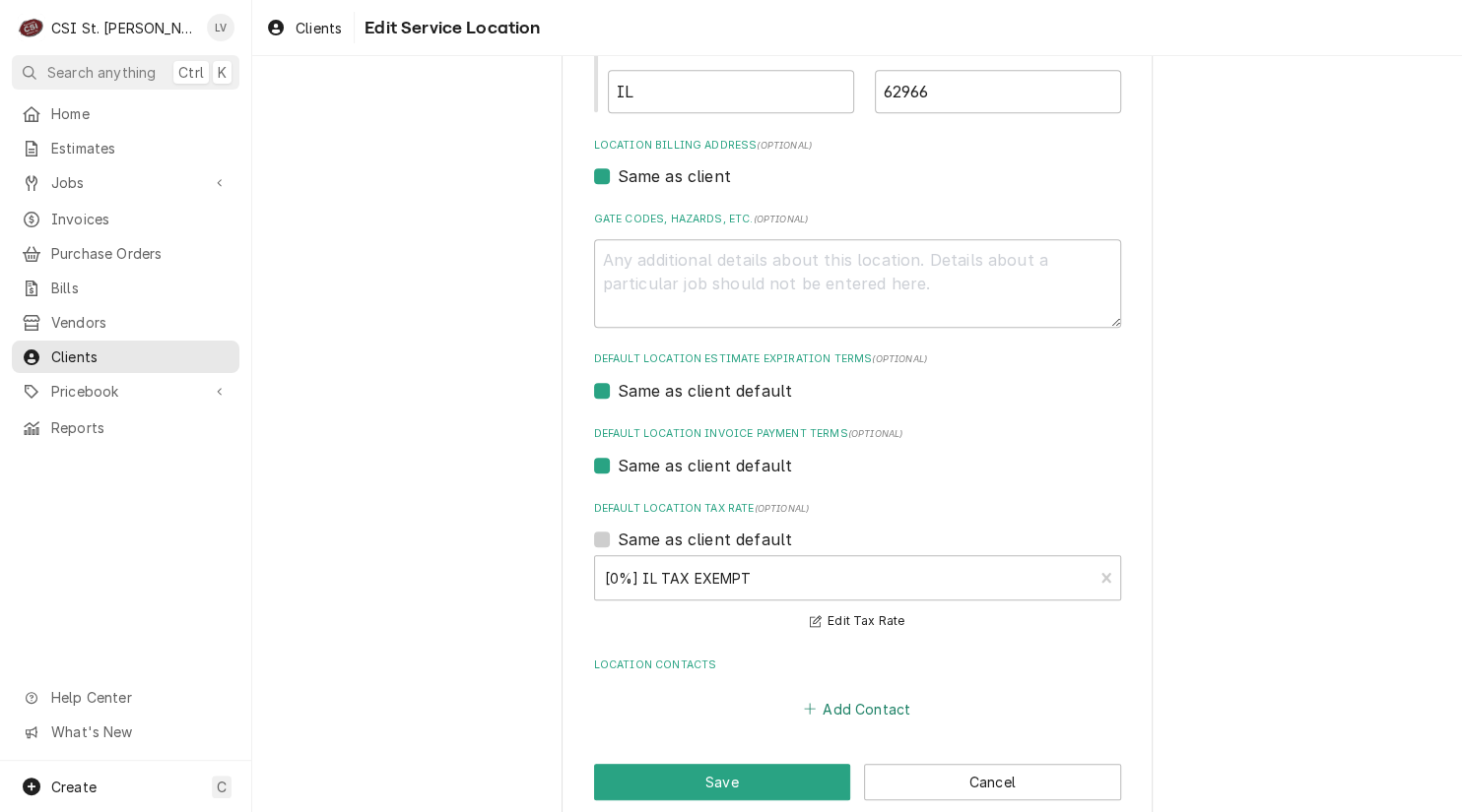
scroll to position [553, 0]
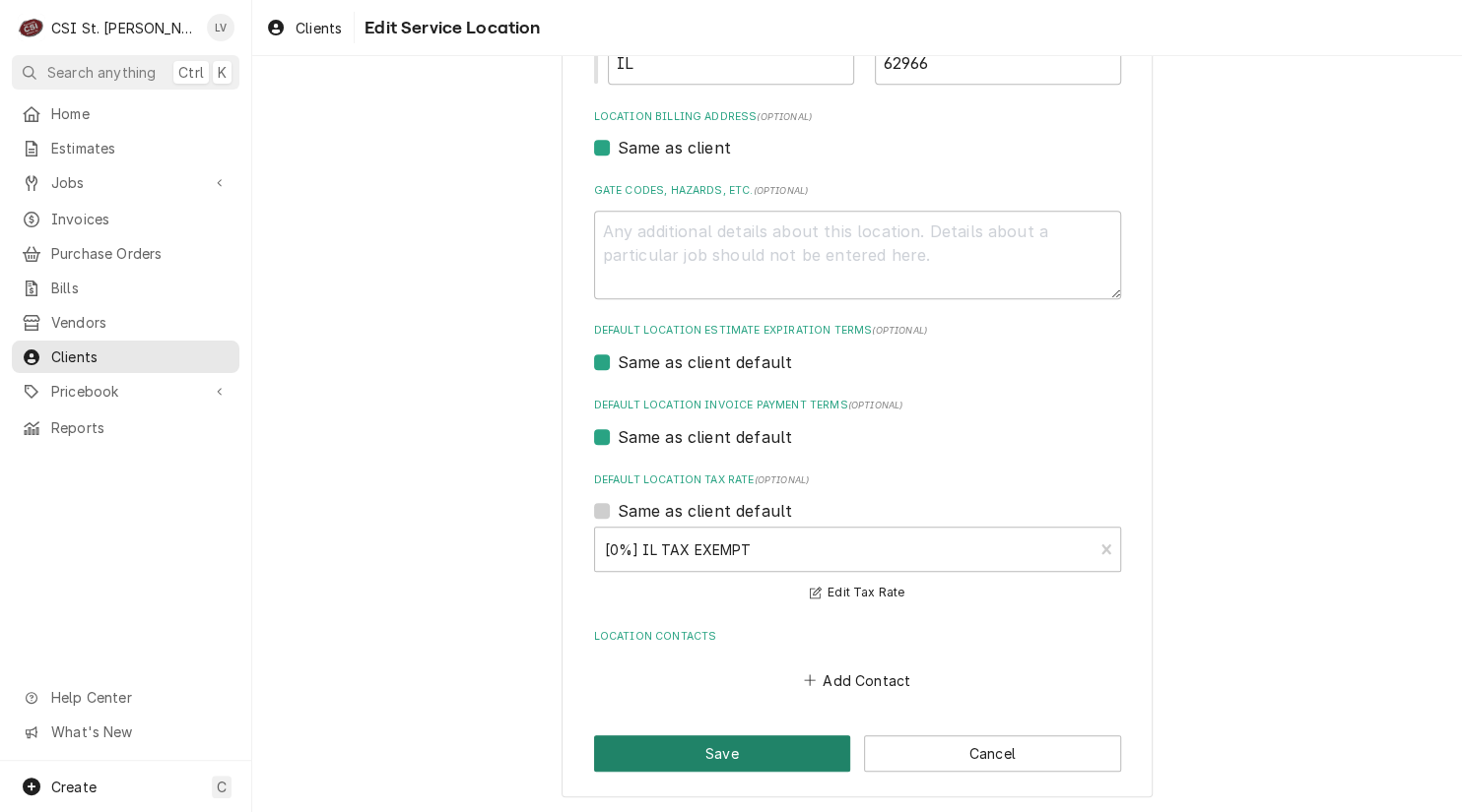
click at [759, 760] on button "Save" at bounding box center [722, 753] width 257 height 36
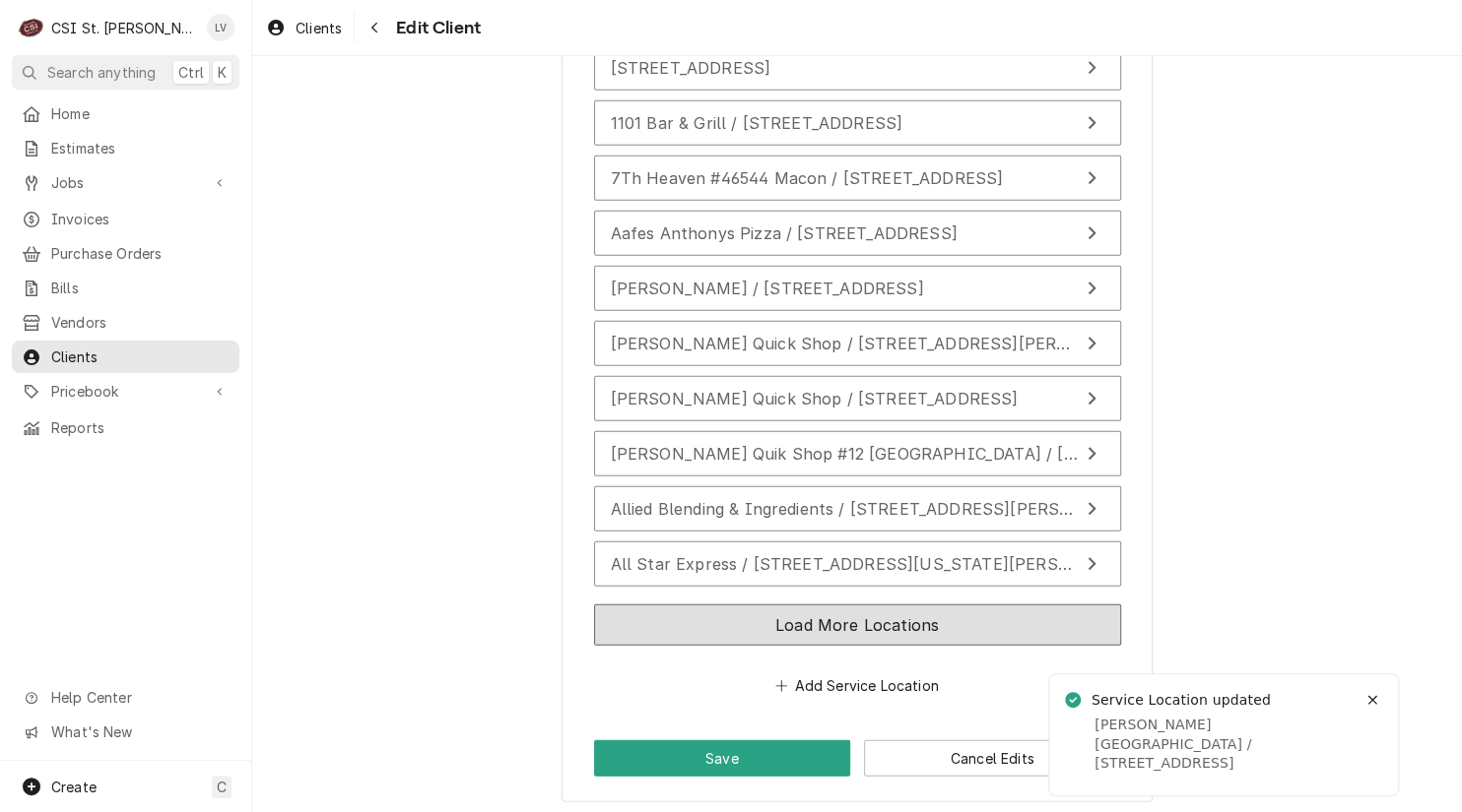
click at [914, 628] on button "Load More Locations" at bounding box center [856, 624] width 527 height 41
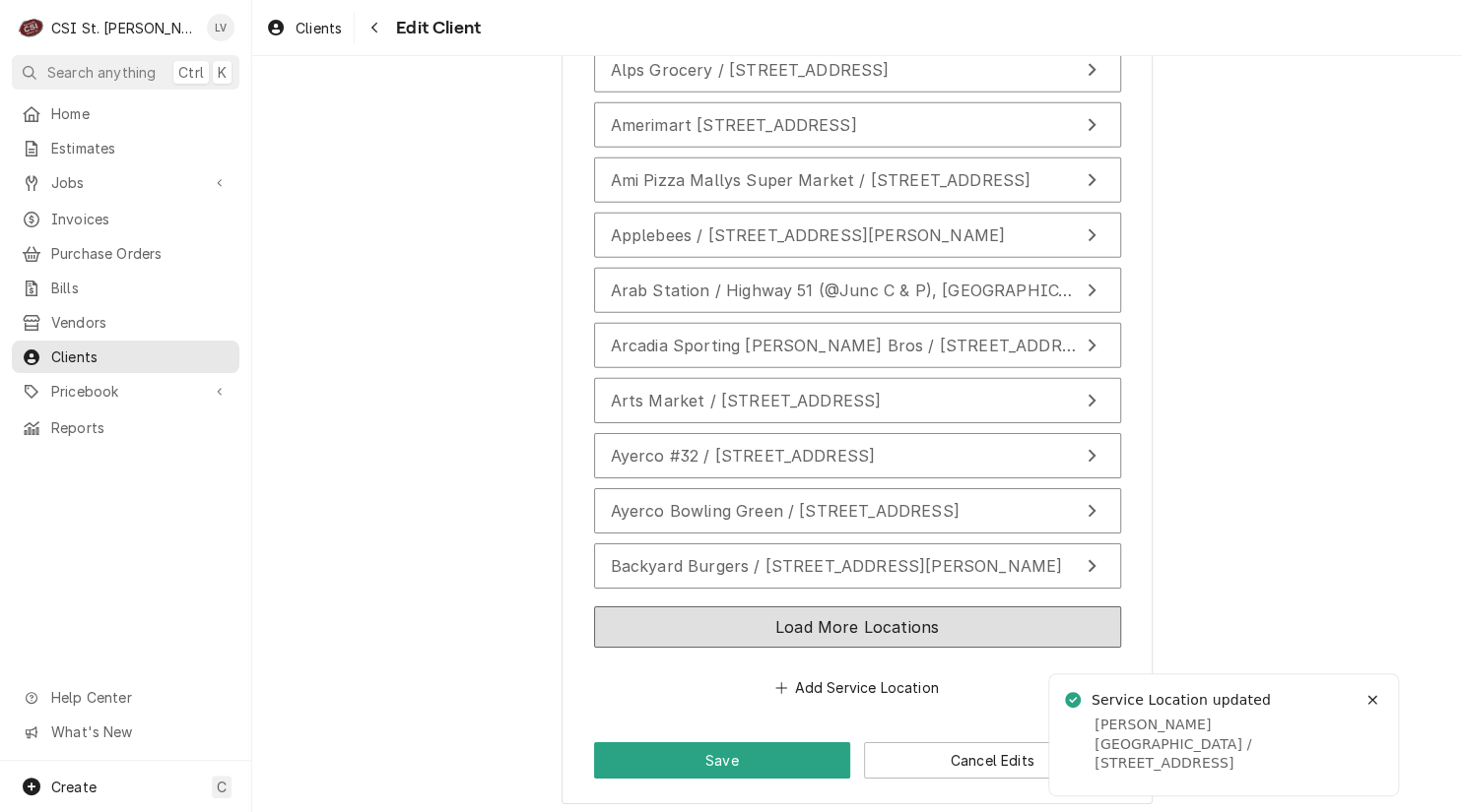
click at [918, 636] on button "Load More Locations" at bounding box center [856, 626] width 527 height 41
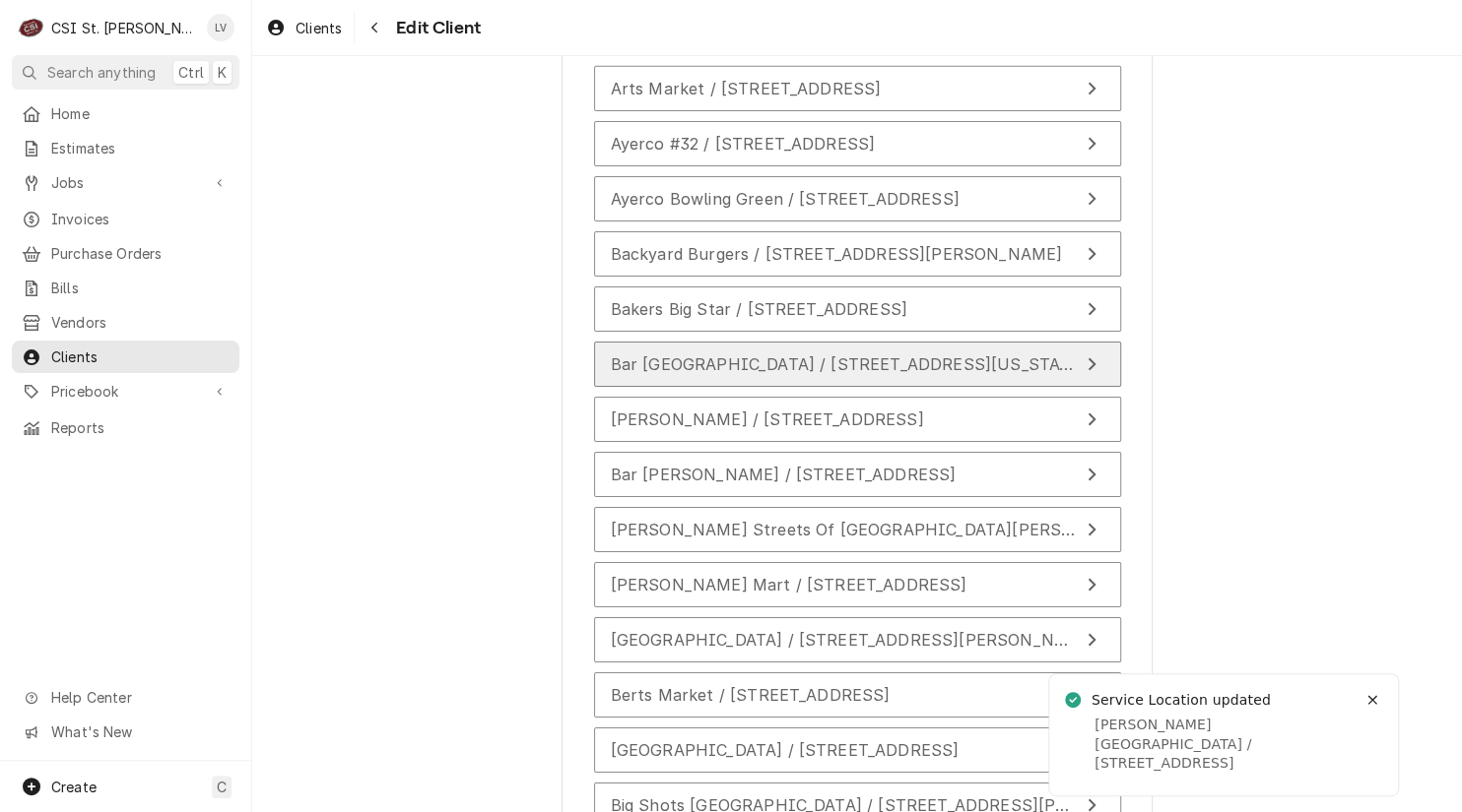
scroll to position [3740, 0]
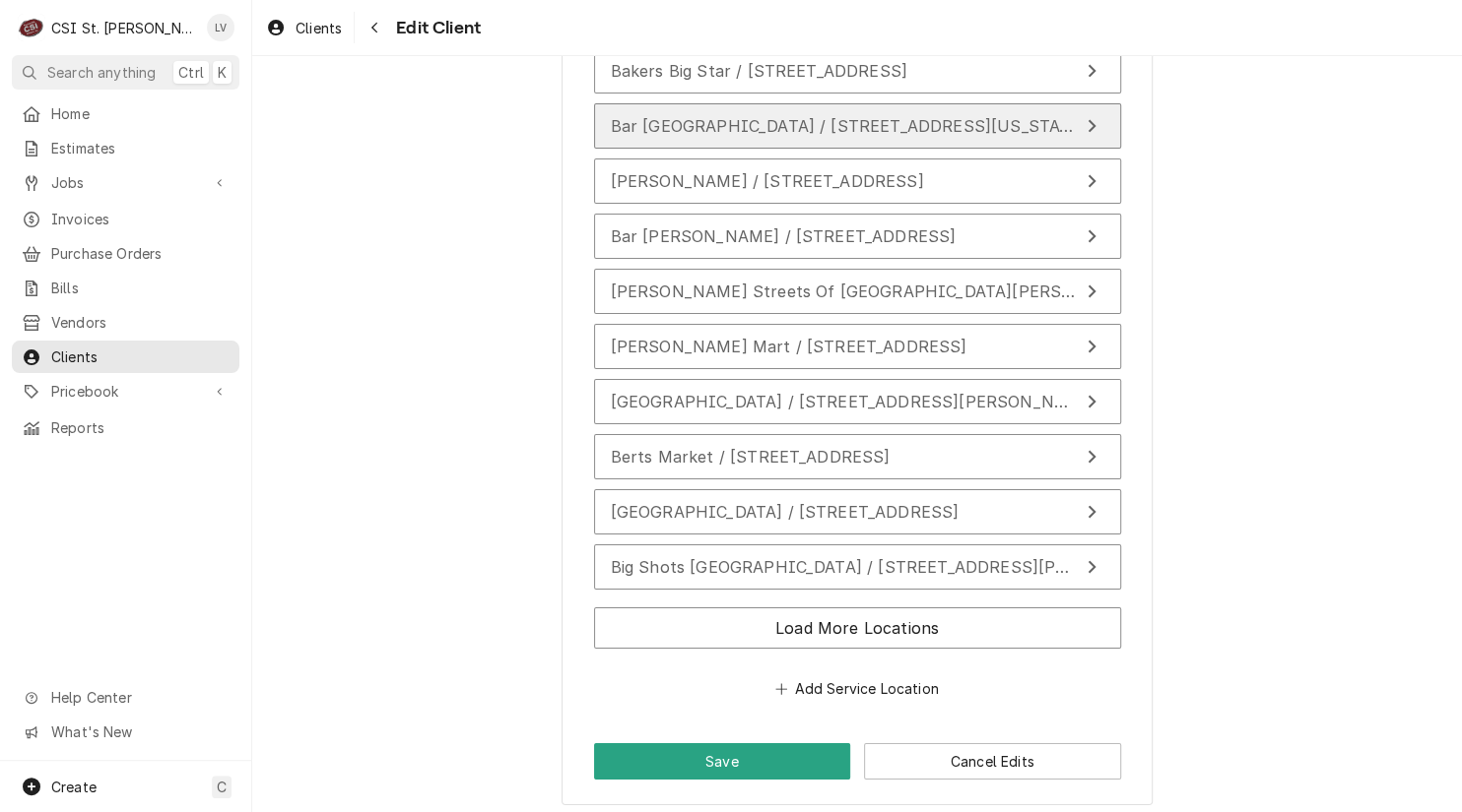
click at [918, 639] on div "Load More Locations" at bounding box center [856, 631] width 527 height 65
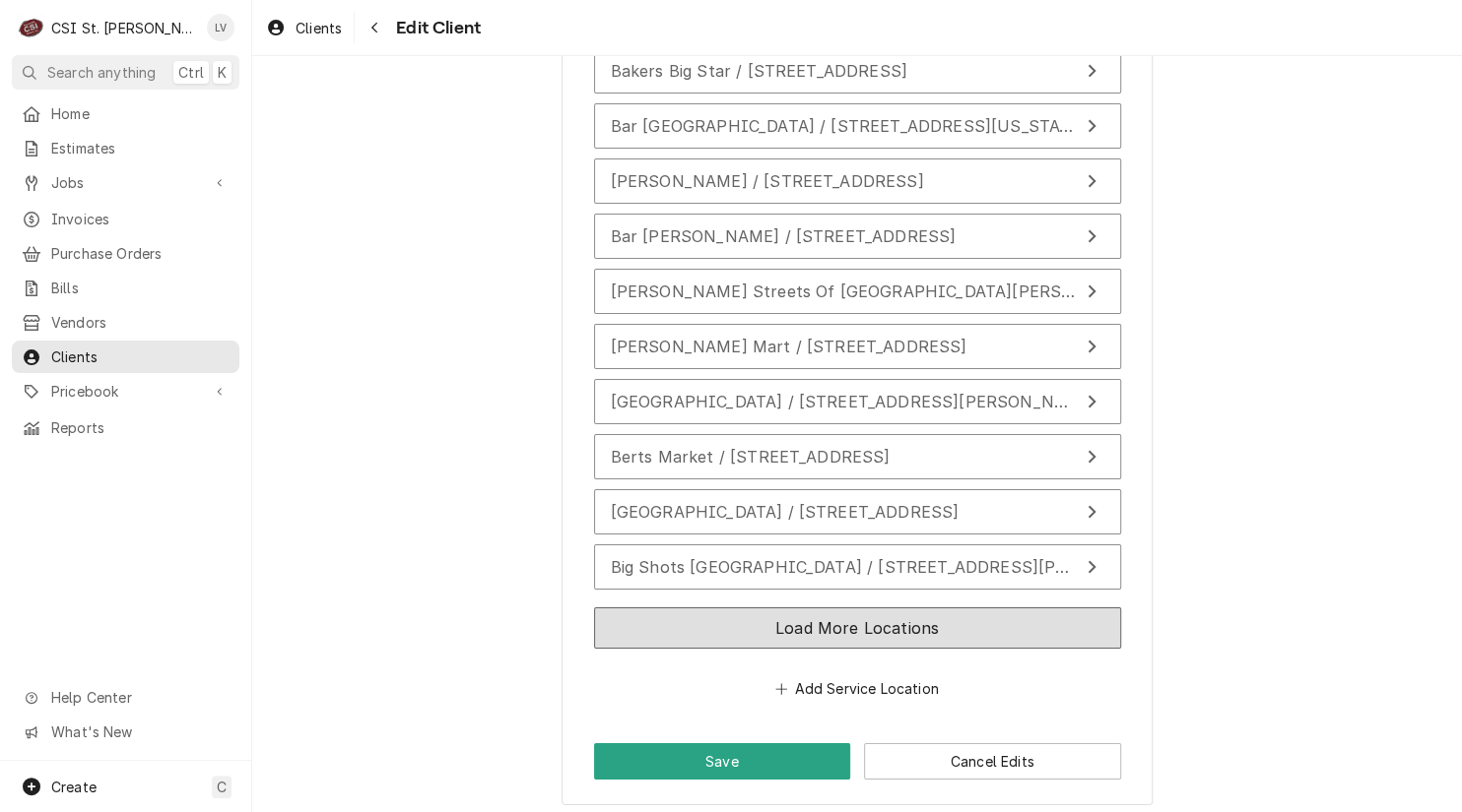
click at [912, 612] on button "Load More Locations" at bounding box center [856, 627] width 527 height 41
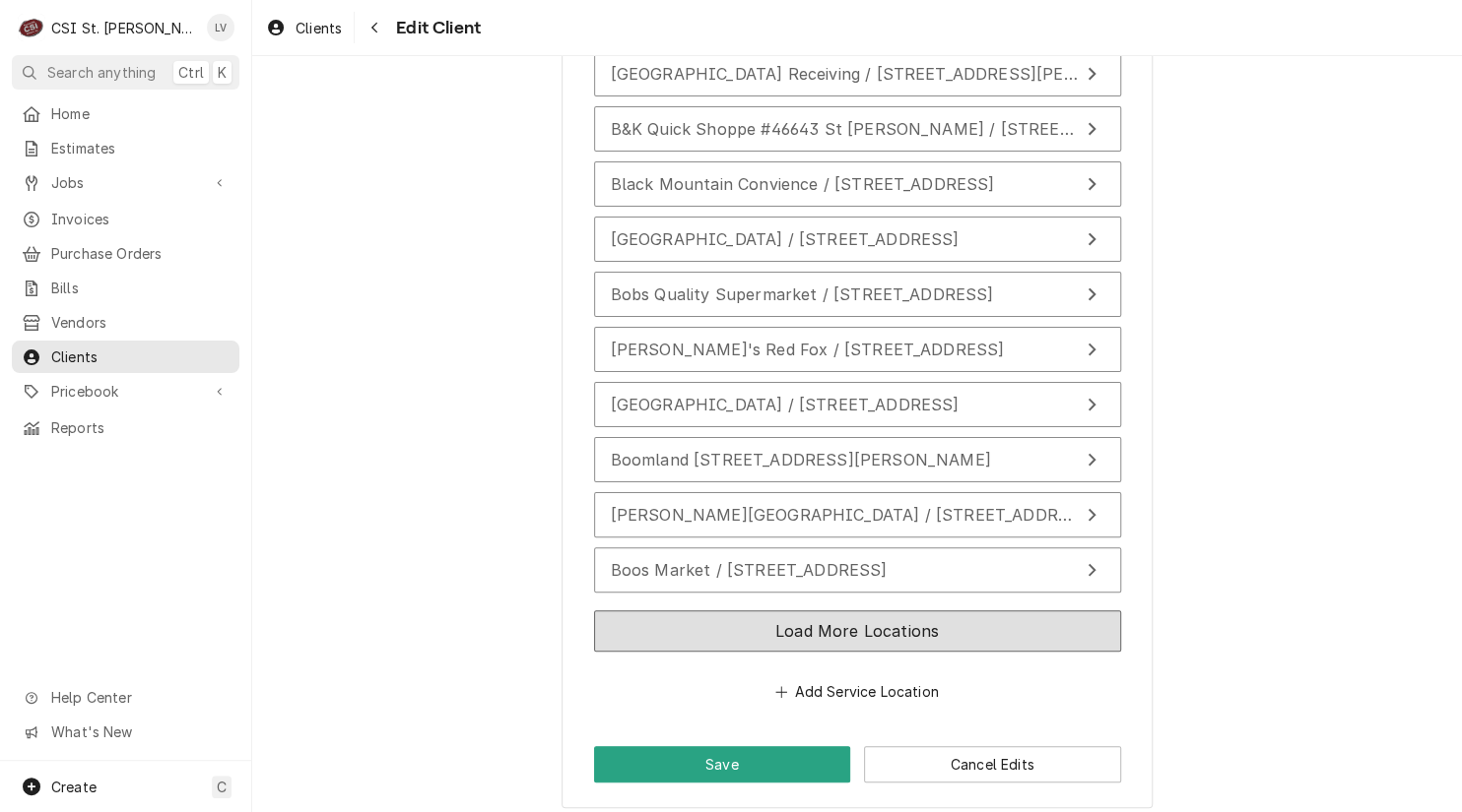
click at [912, 613] on button "Load More Locations" at bounding box center [856, 630] width 527 height 41
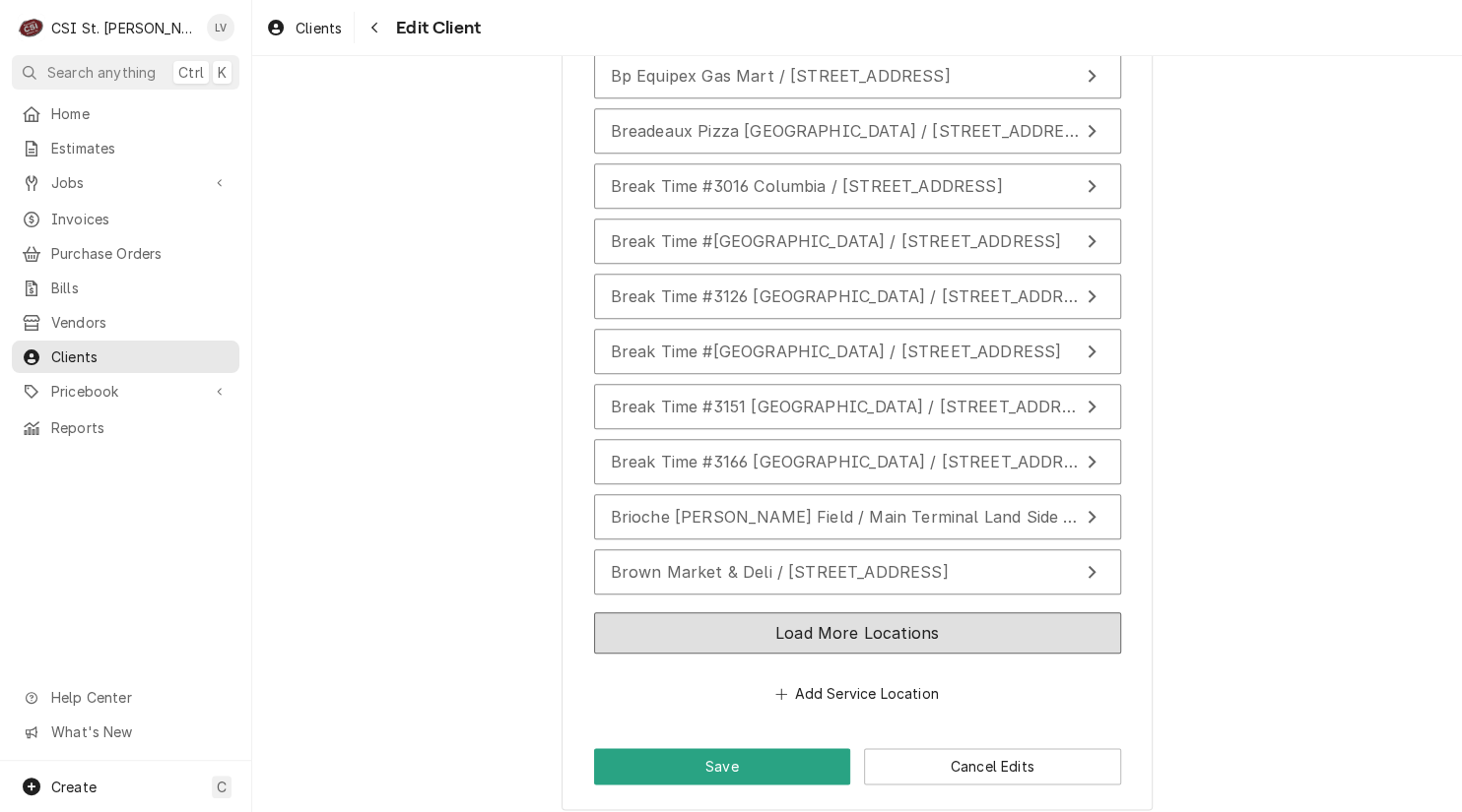
click at [913, 615] on button "Load More Locations" at bounding box center [856, 632] width 527 height 41
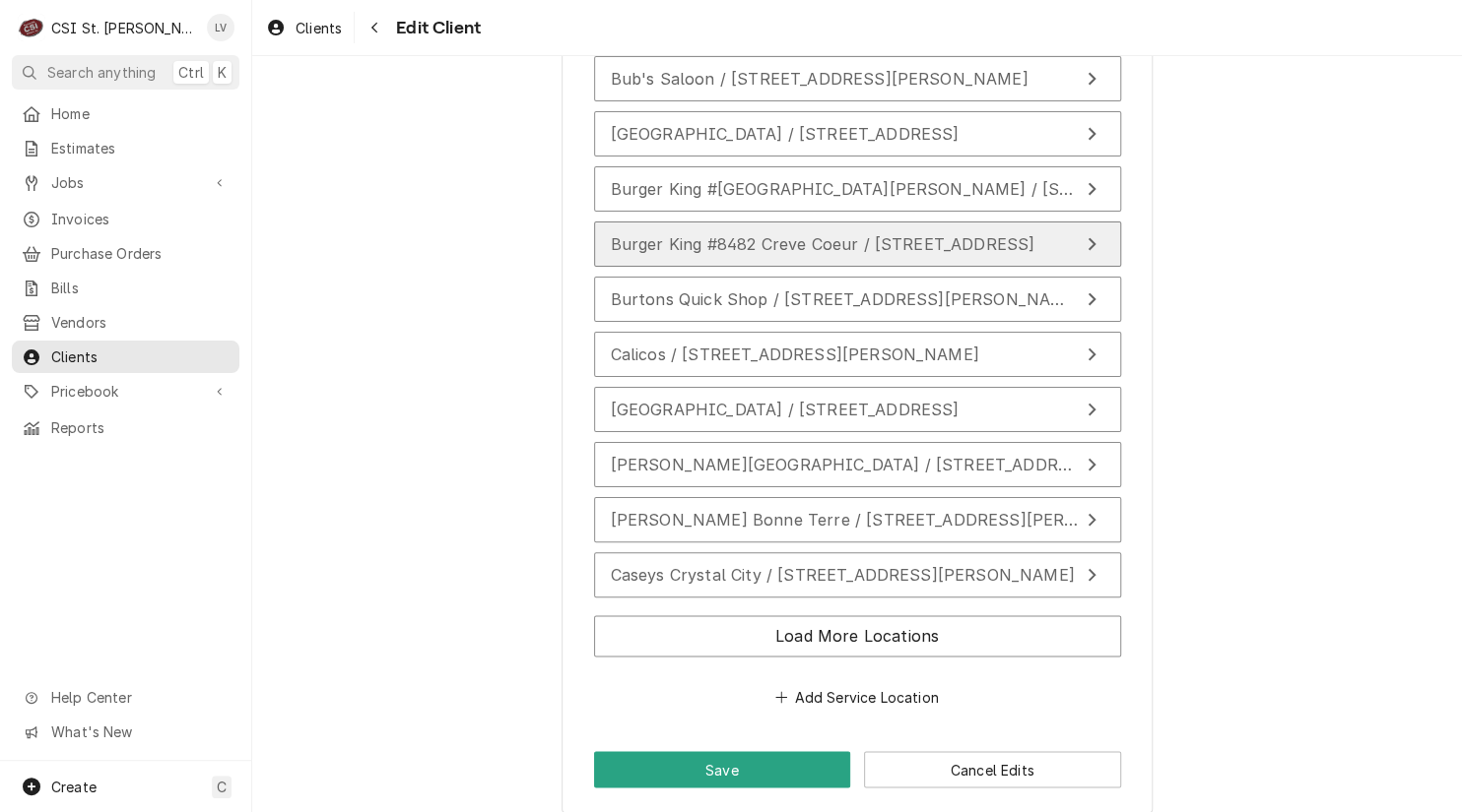
scroll to position [5387, 0]
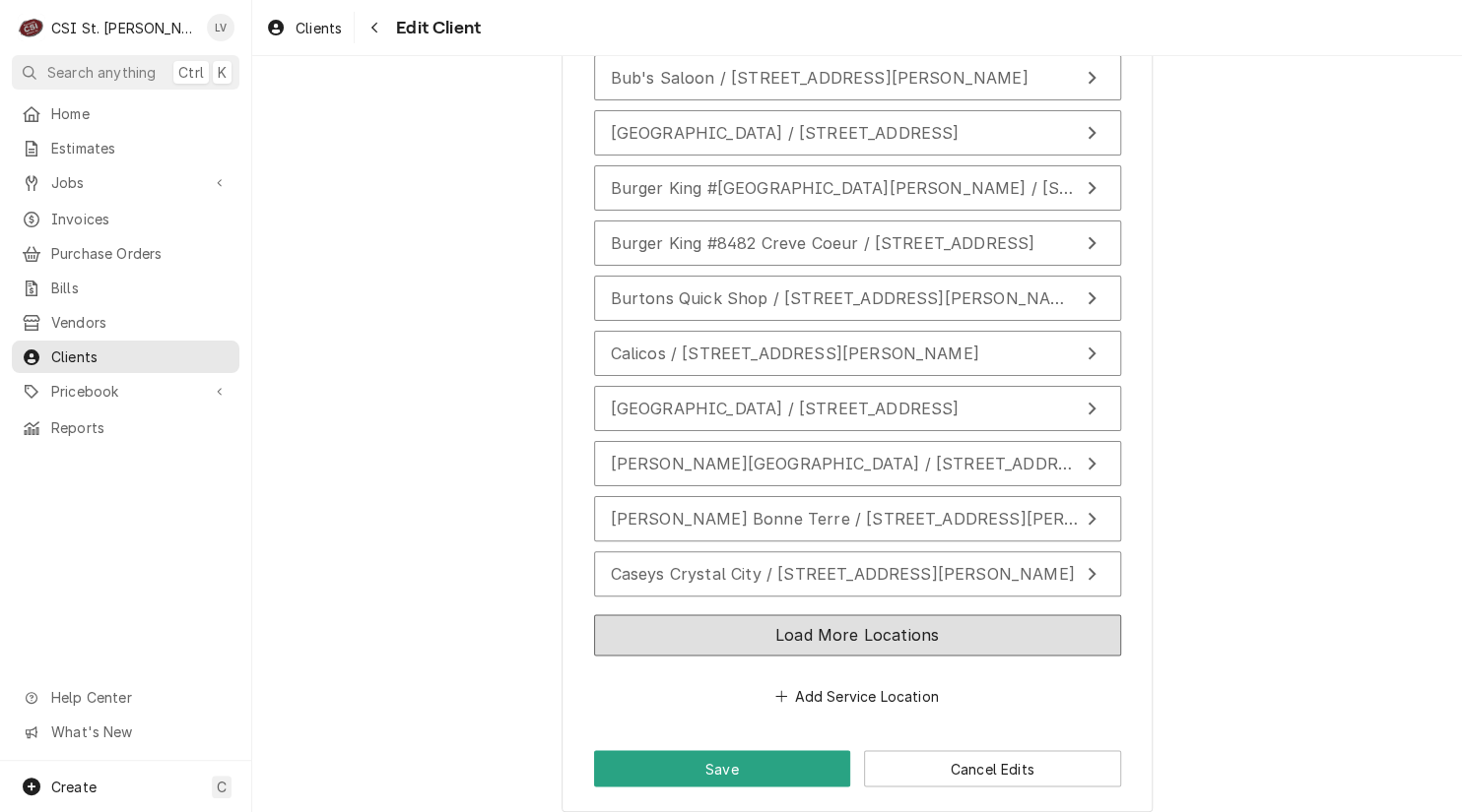
click at [924, 627] on button "Load More Locations" at bounding box center [856, 634] width 527 height 41
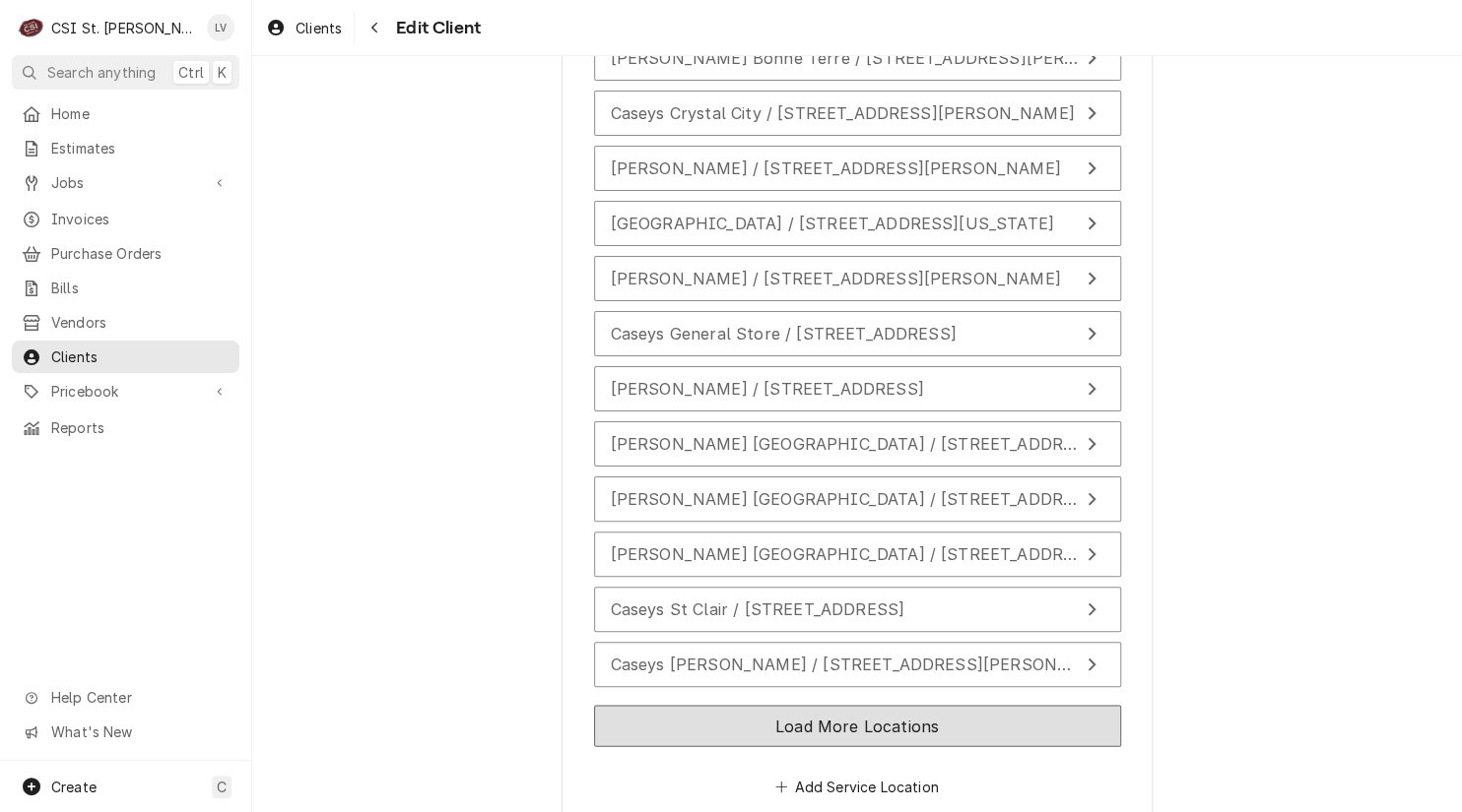
scroll to position [5937, 0]
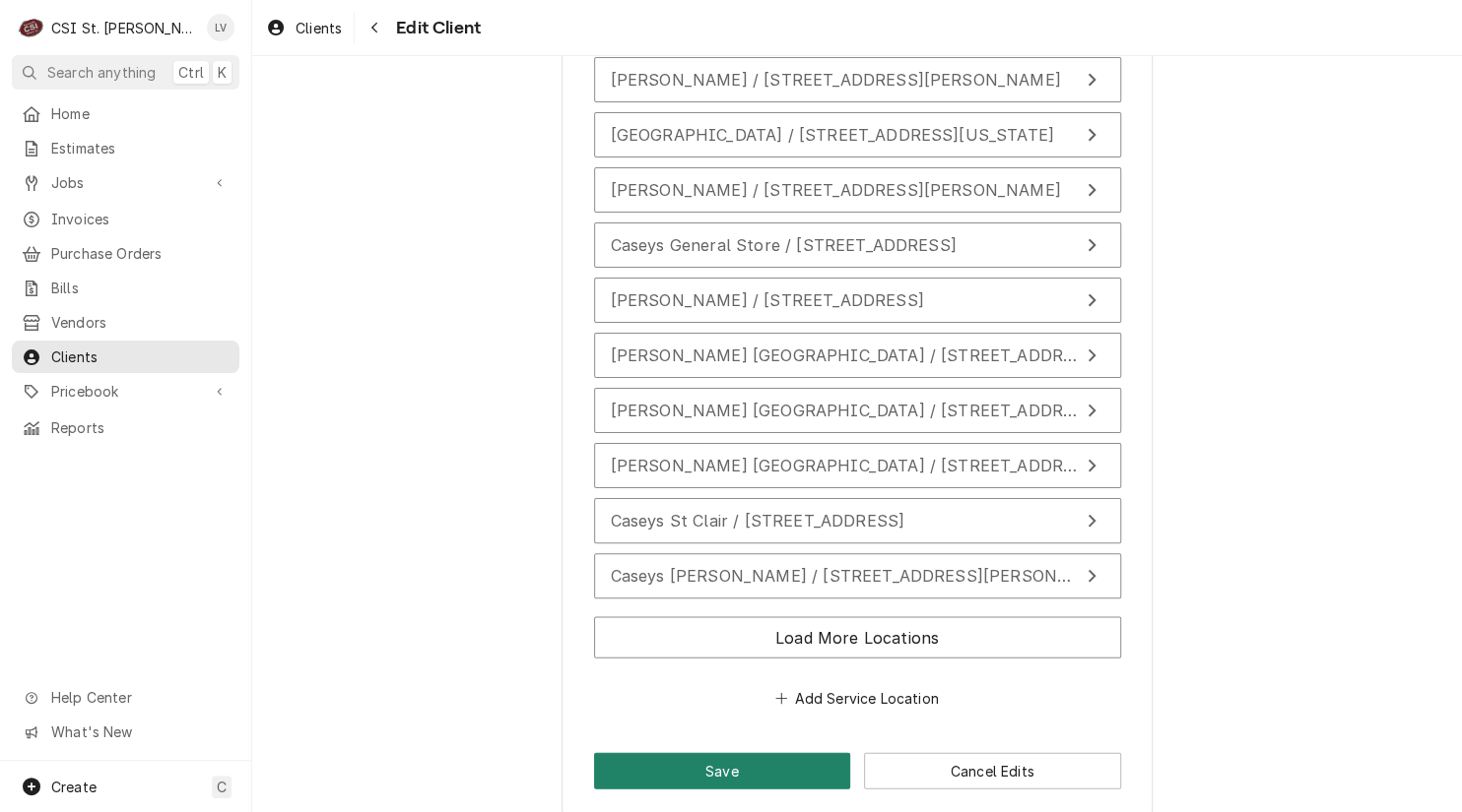
drag, startPoint x: 708, startPoint y: 743, endPoint x: 698, endPoint y: 728, distance: 18.0
click at [709, 752] on button "Save" at bounding box center [722, 770] width 257 height 36
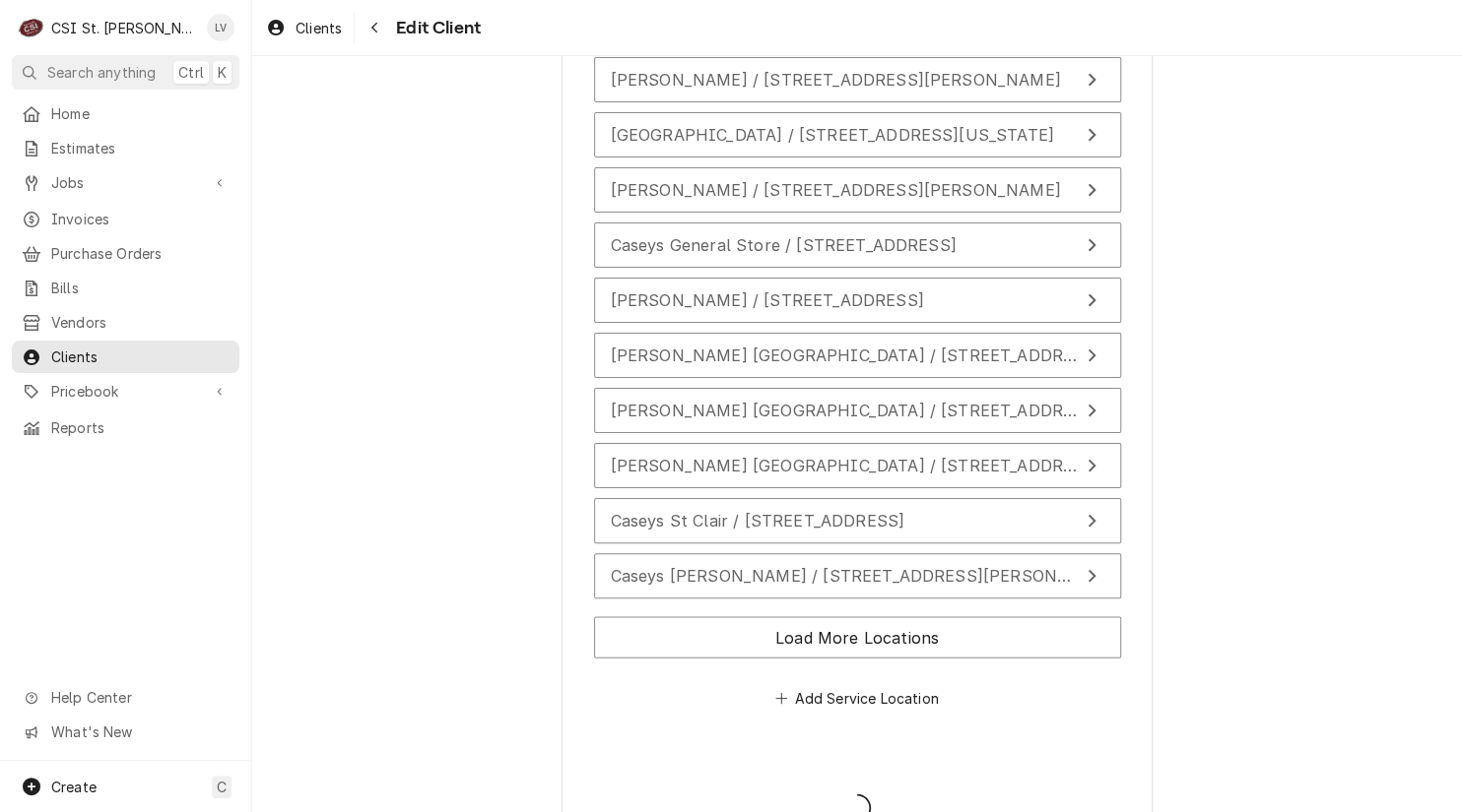
type textarea "x"
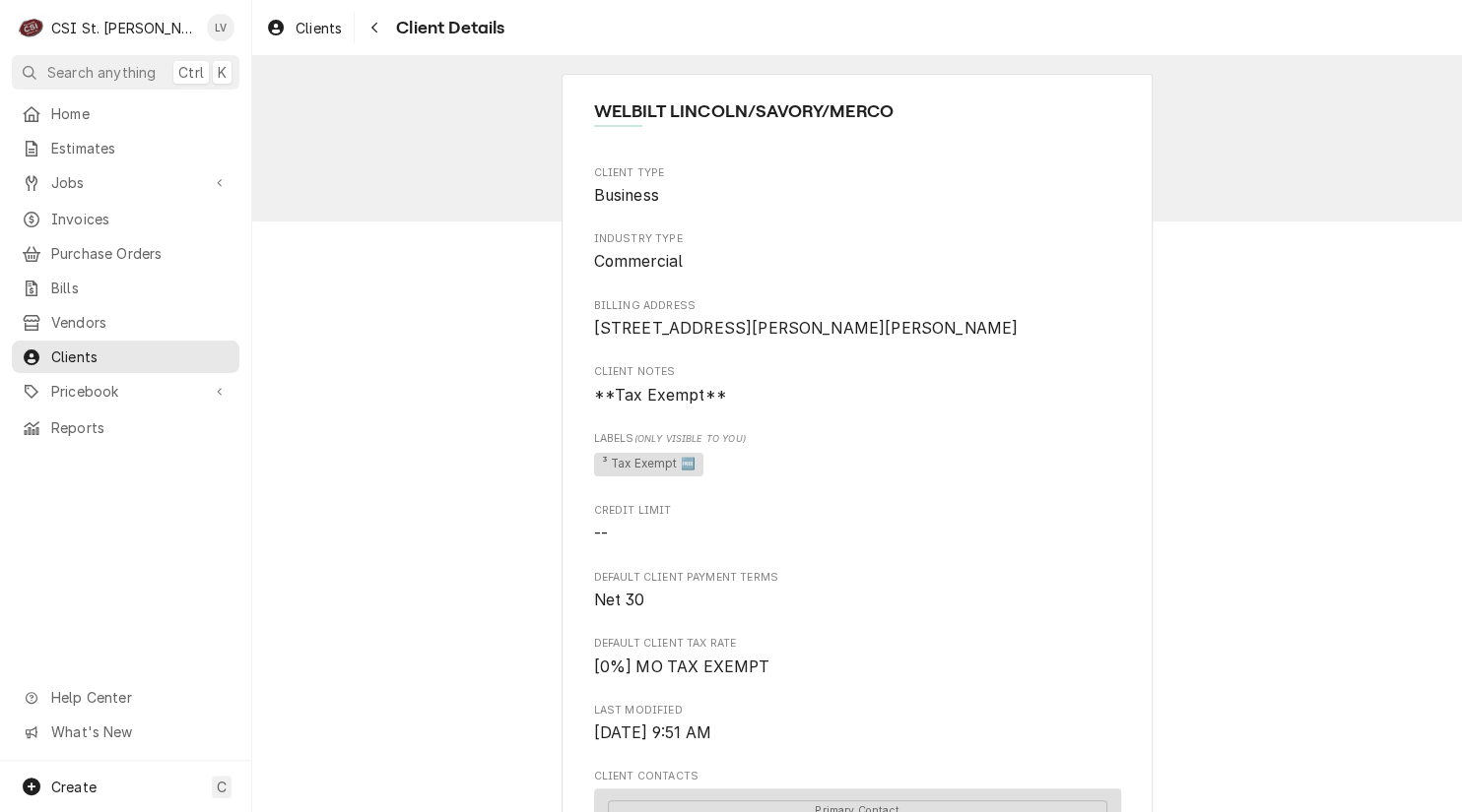
drag, startPoint x: 312, startPoint y: 22, endPoint x: 338, endPoint y: 48, distance: 36.8
click at [313, 22] on span "Clients" at bounding box center [319, 28] width 46 height 21
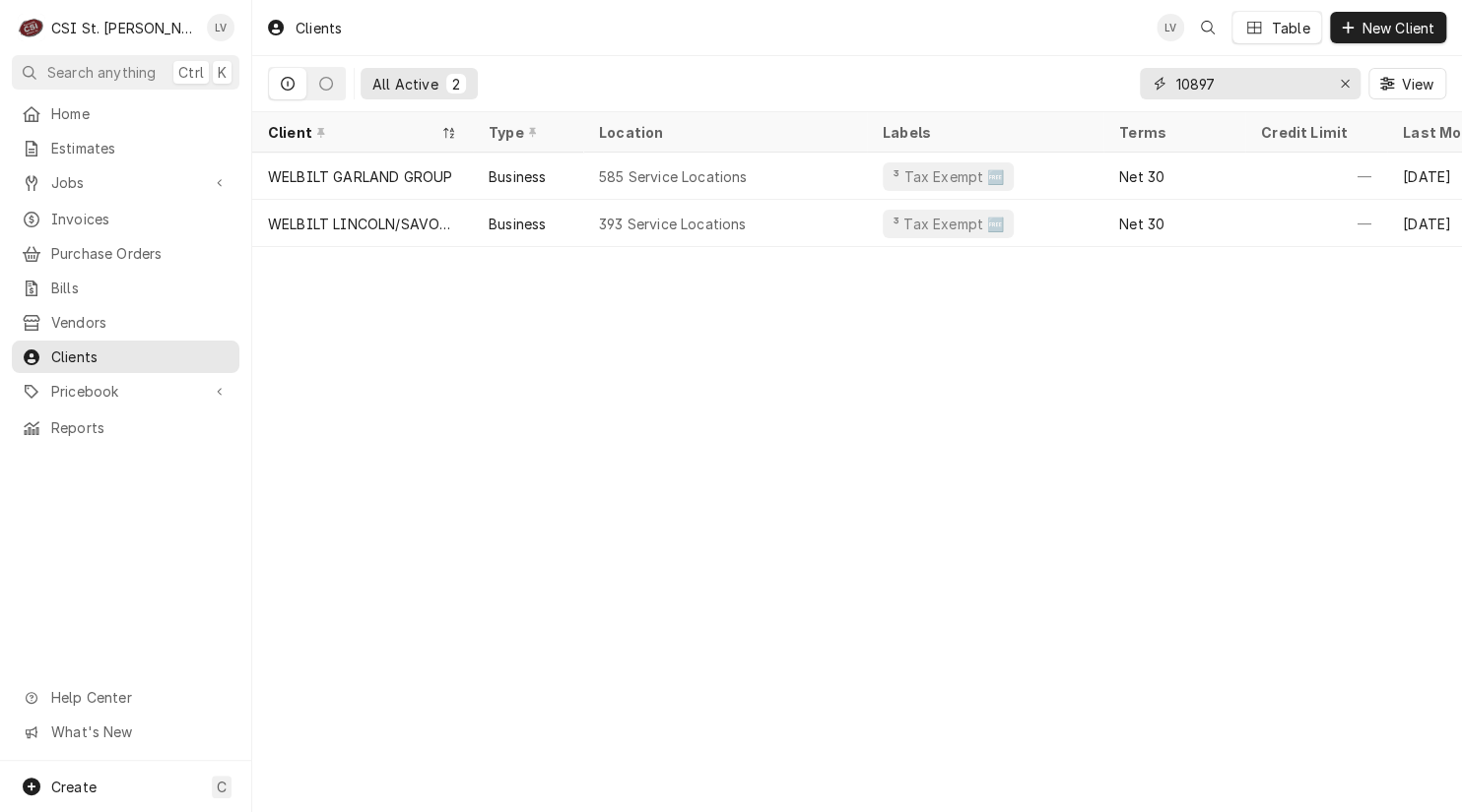
drag, startPoint x: 1198, startPoint y: 82, endPoint x: 1125, endPoint y: 101, distance: 75.4
click at [1125, 101] on div "All Active 2 10897 View" at bounding box center [856, 83] width 1178 height 55
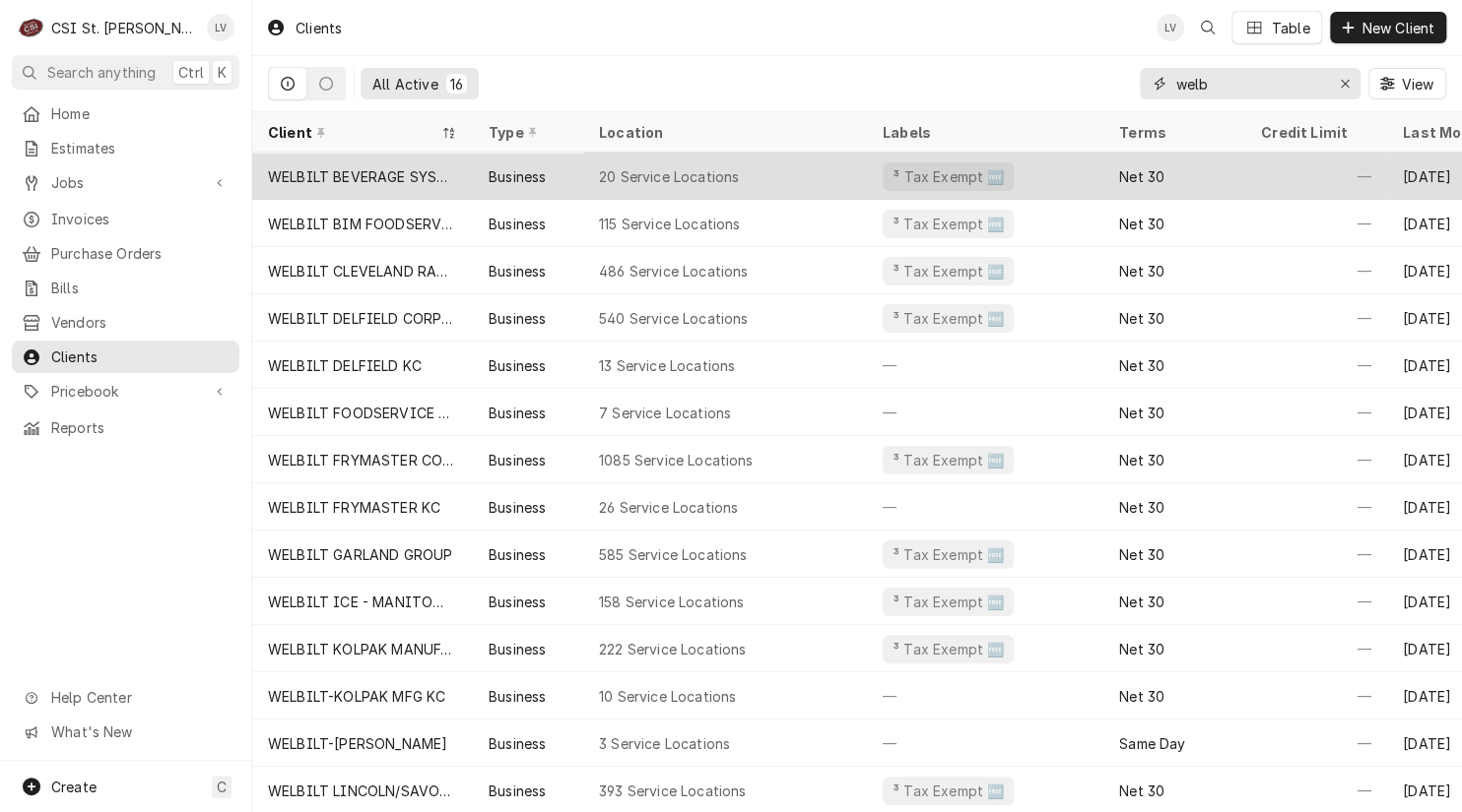
type input "welb"
click at [351, 176] on div "WELBILT BEVERAGE SYSTEMS" at bounding box center [362, 177] width 189 height 21
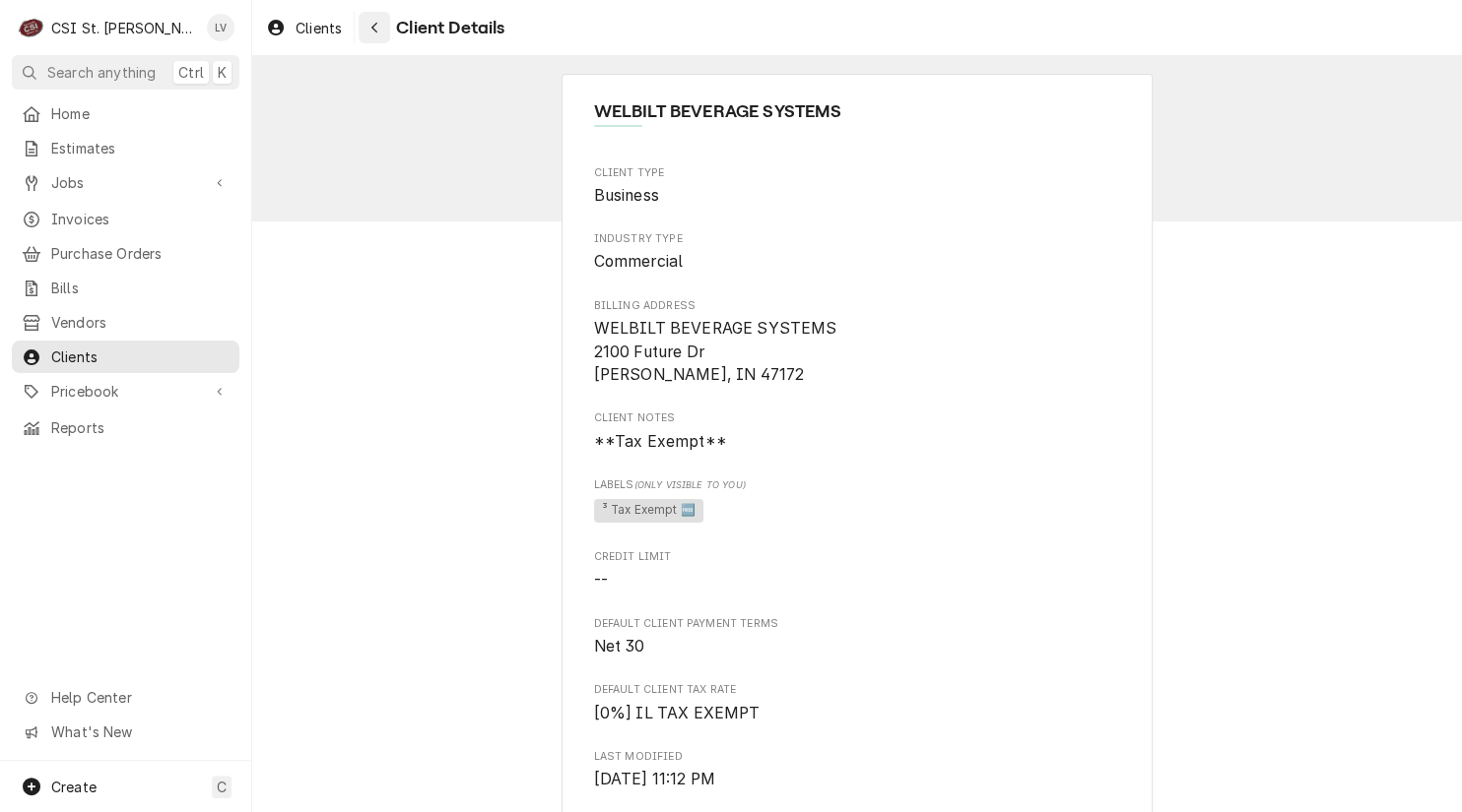
click at [375, 29] on icon "Navigate back" at bounding box center [375, 28] width 6 height 11
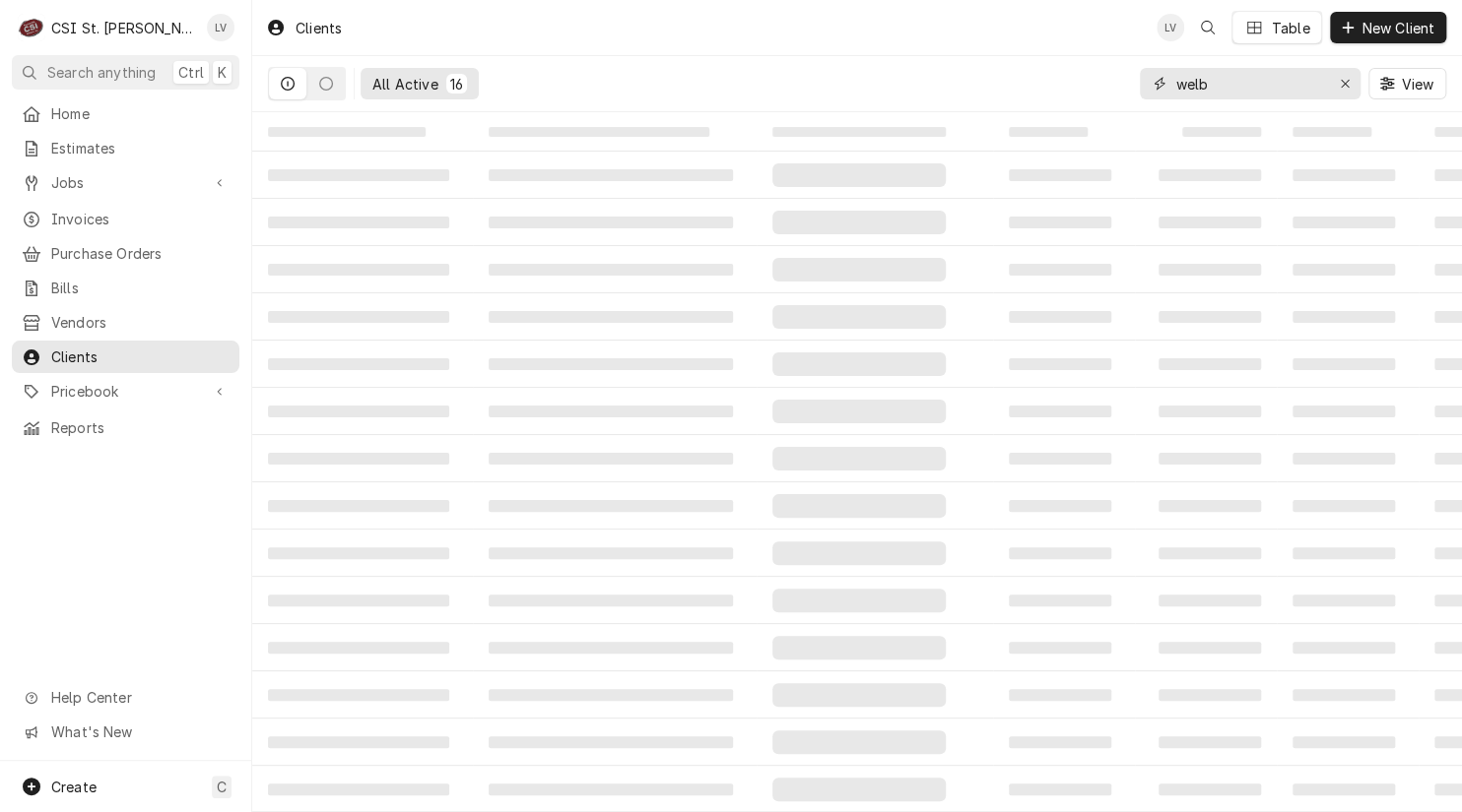
click at [1211, 87] on input "welb" at bounding box center [1249, 84] width 148 height 32
type input "welbilt"
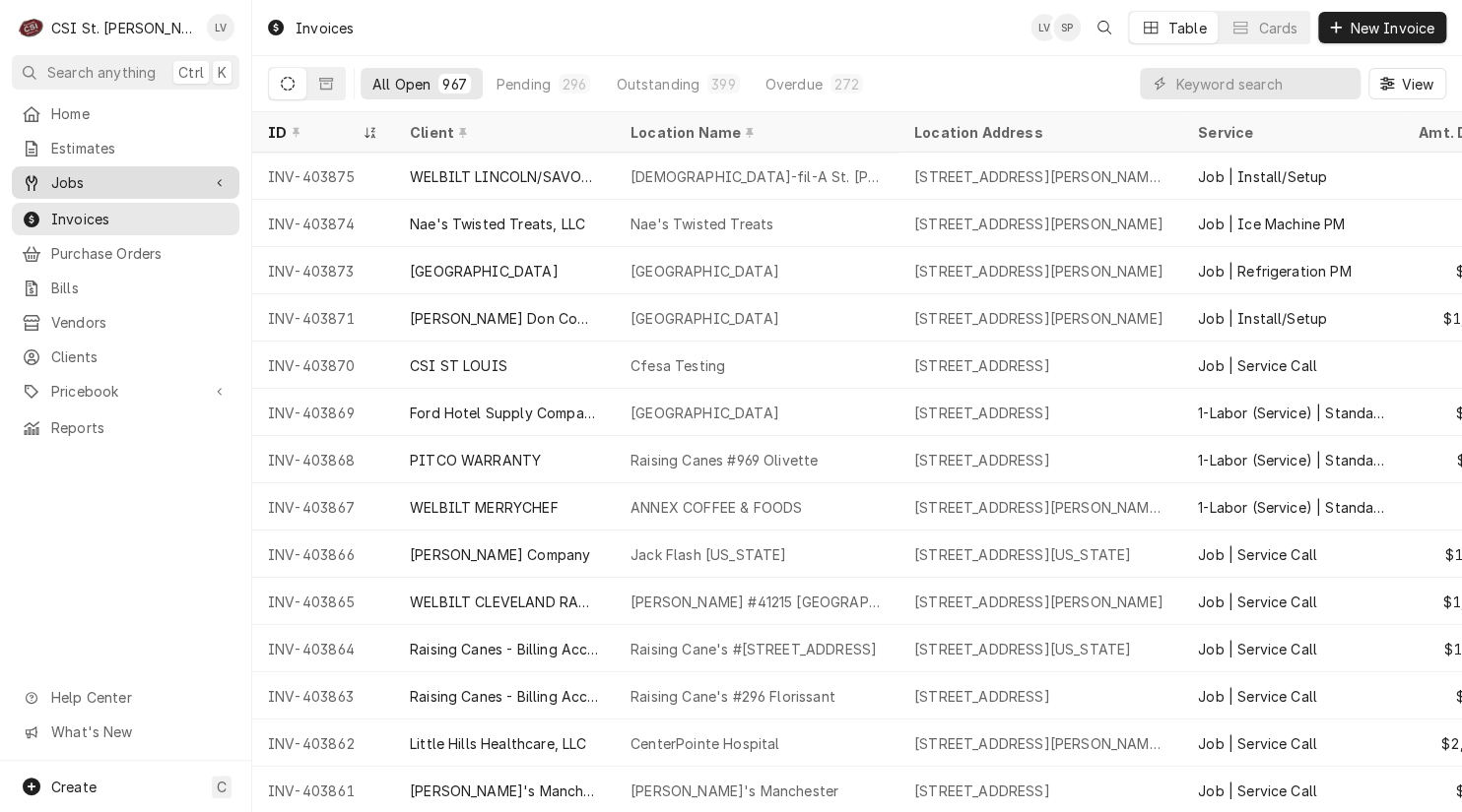
click at [55, 178] on span "Jobs" at bounding box center [125, 182] width 149 height 21
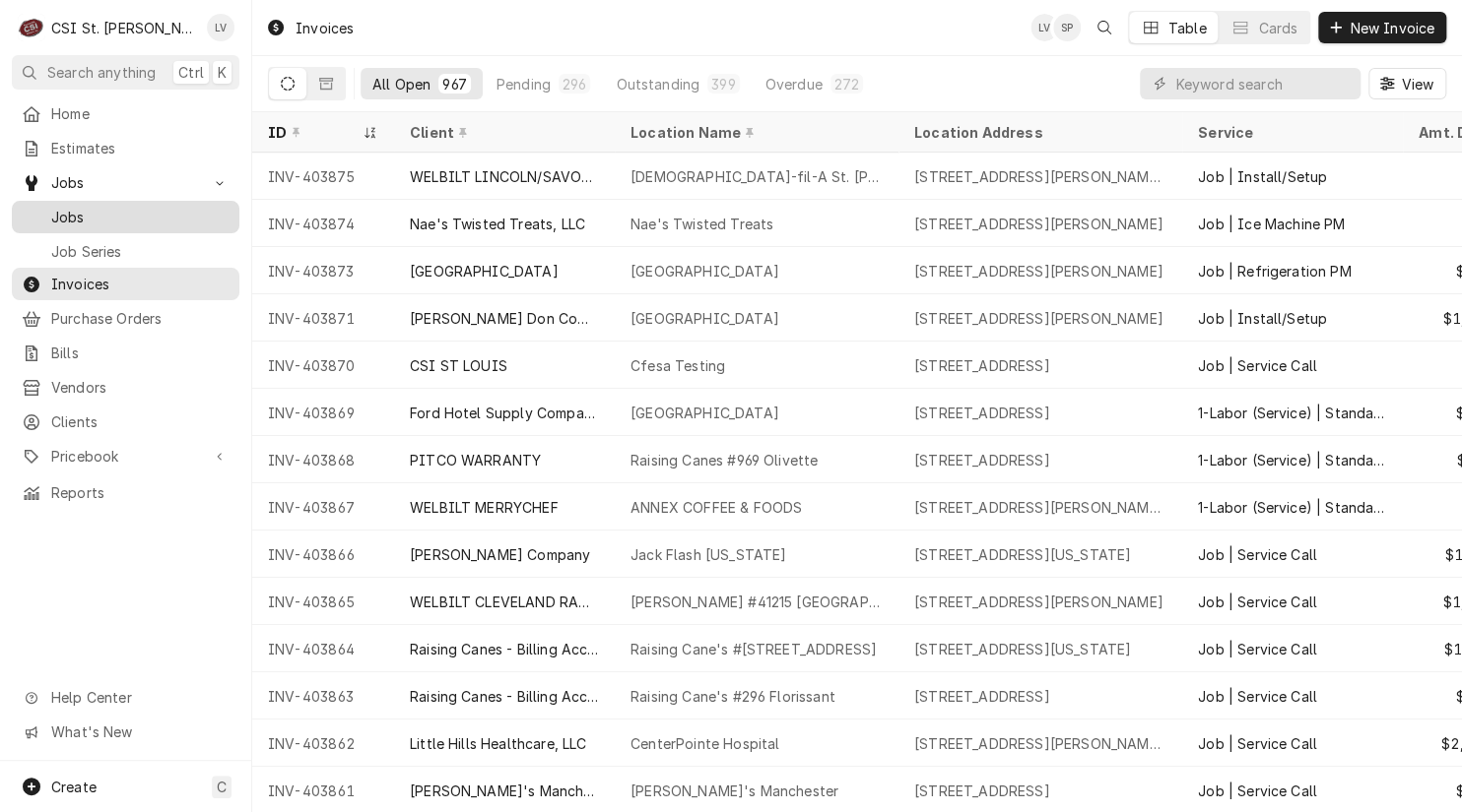
click at [51, 207] on span "Jobs" at bounding box center [140, 217] width 178 height 21
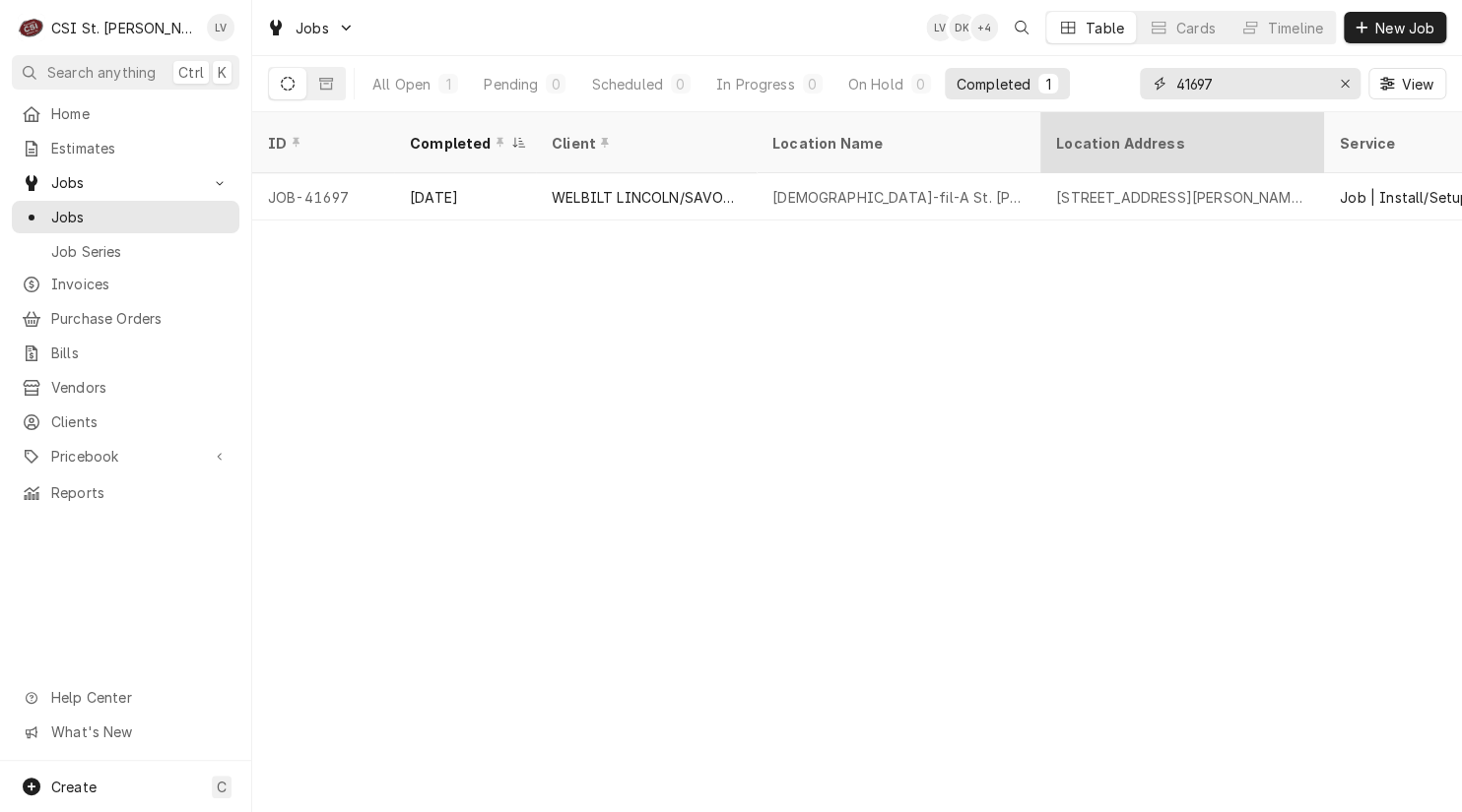
drag, startPoint x: 1245, startPoint y: 87, endPoint x: 1082, endPoint y: 114, distance: 165.2
click at [1082, 114] on div "Jobs LV DK + 4 Table Cards Timeline New Job All Open 1 Pending 0 Scheduled 0 In…" at bounding box center [856, 406] width 1209 height 812
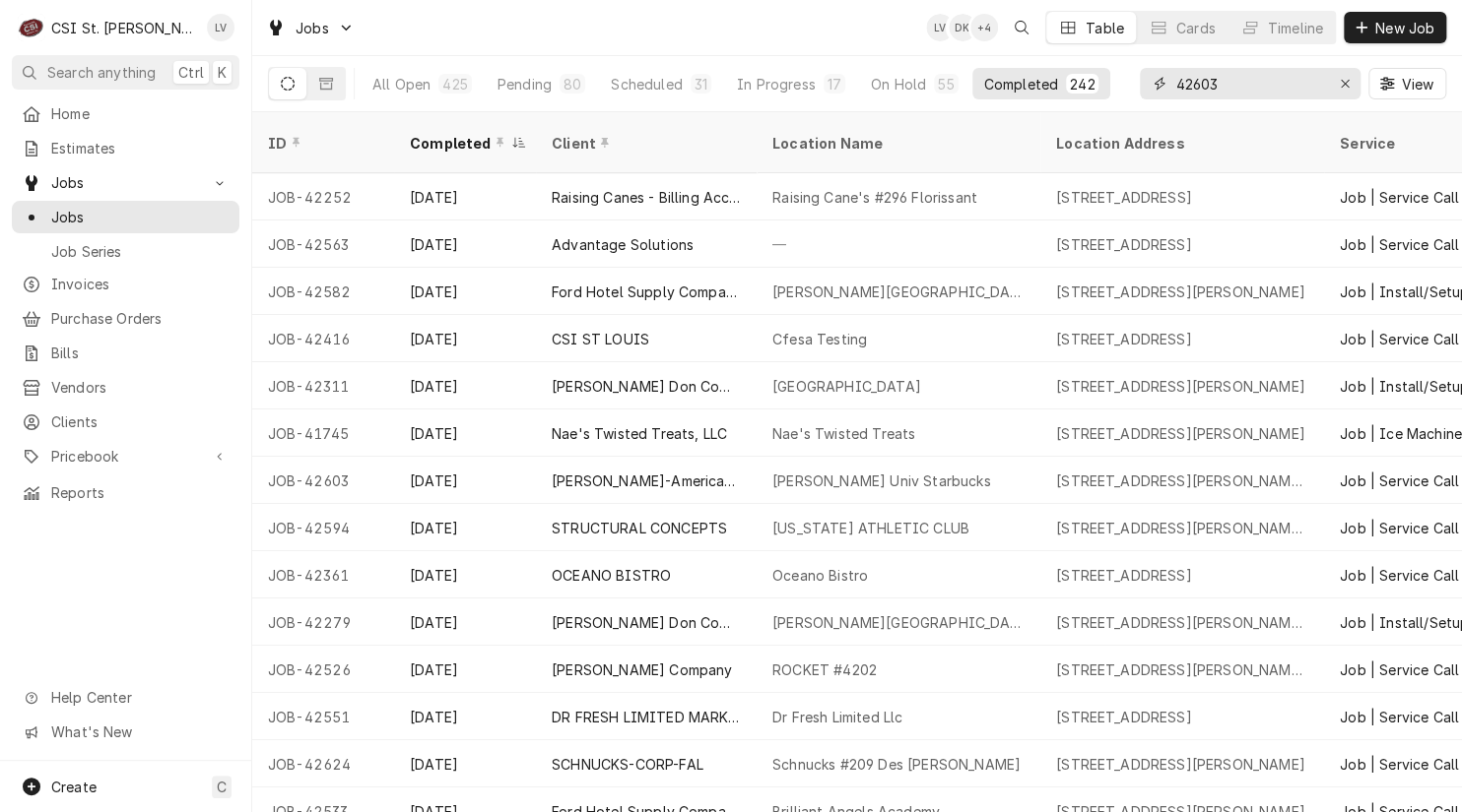
type input "42603"
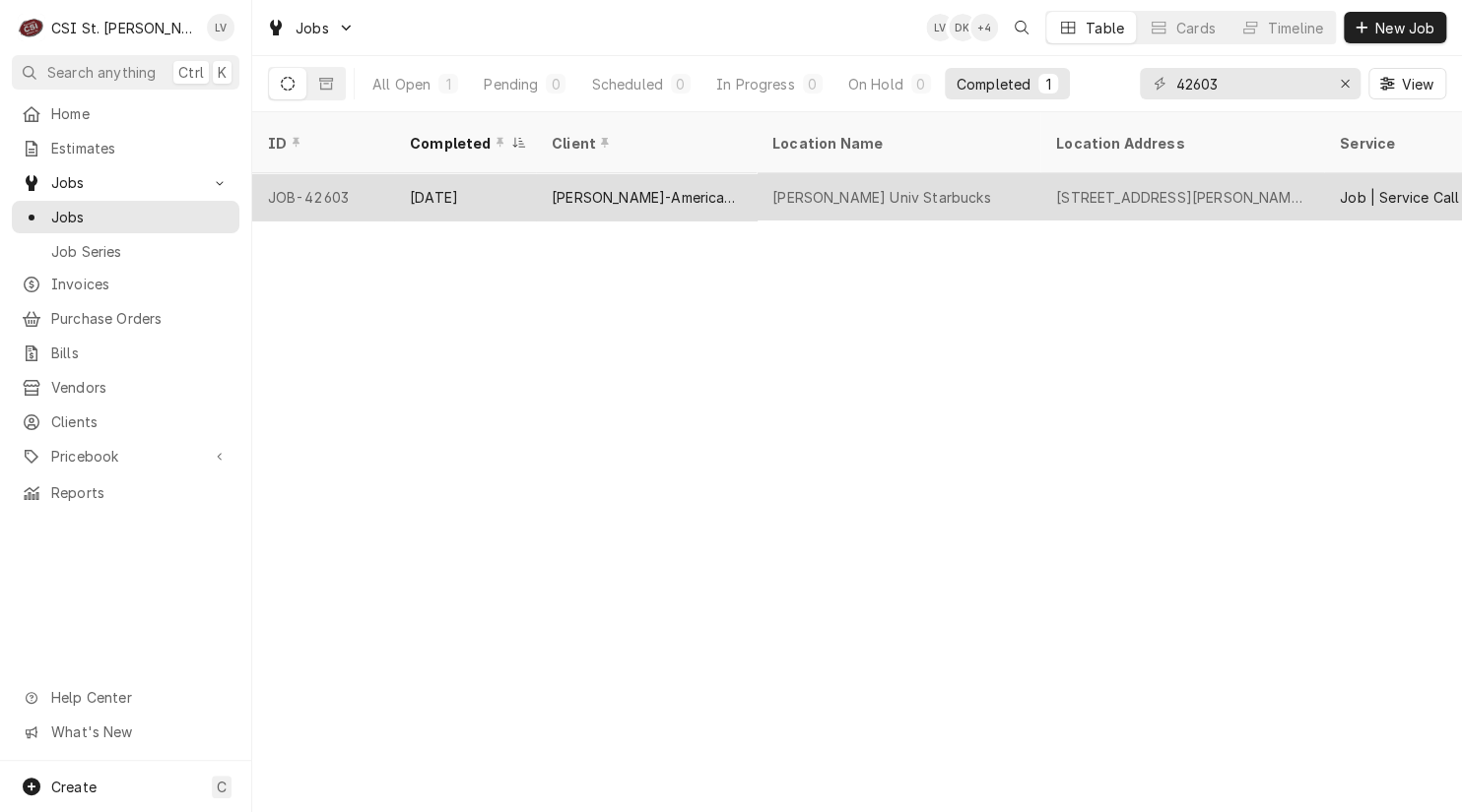
click at [972, 173] on div "[PERSON_NAME] Univ Starbucks" at bounding box center [898, 196] width 284 height 47
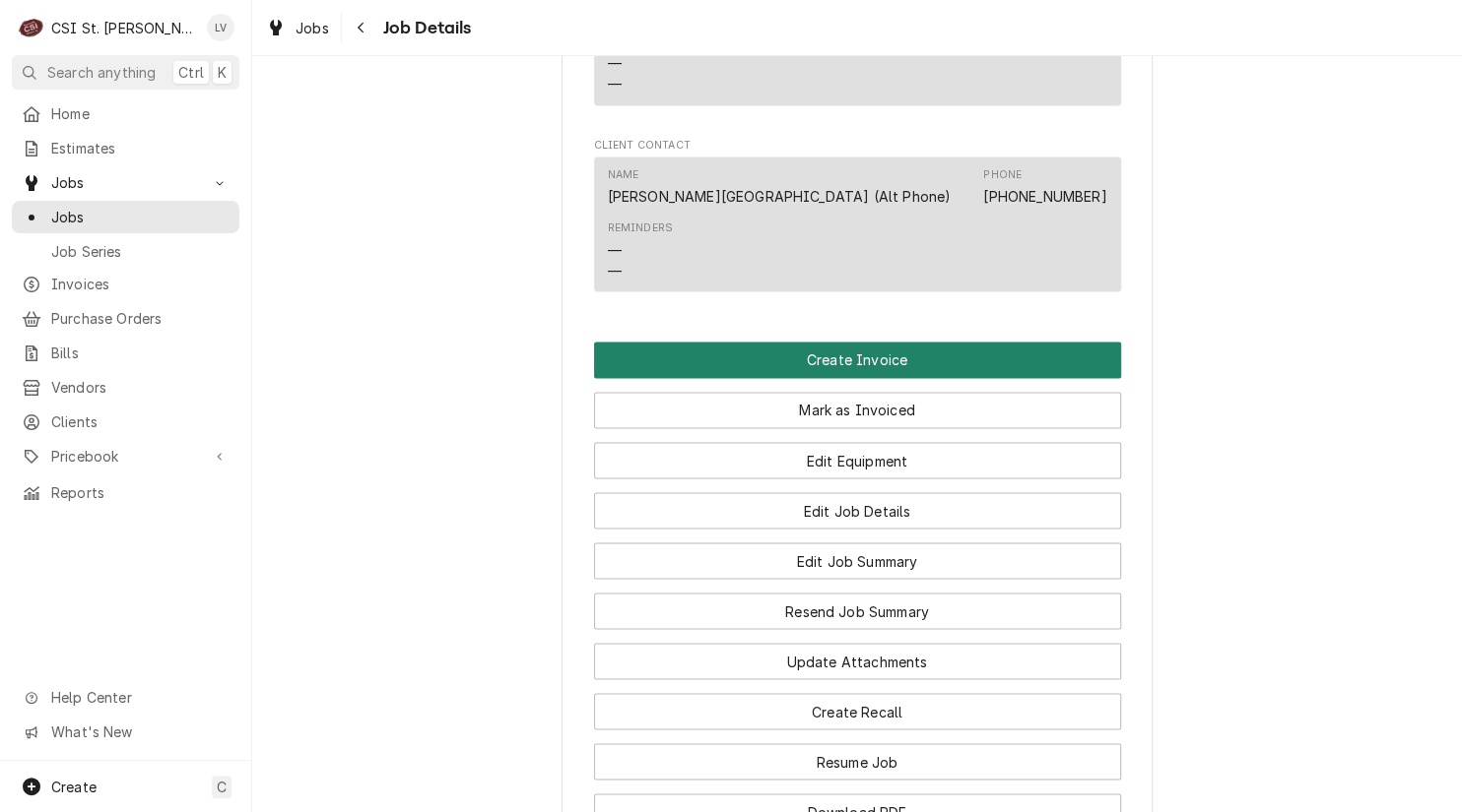
scroll to position [1673, 0]
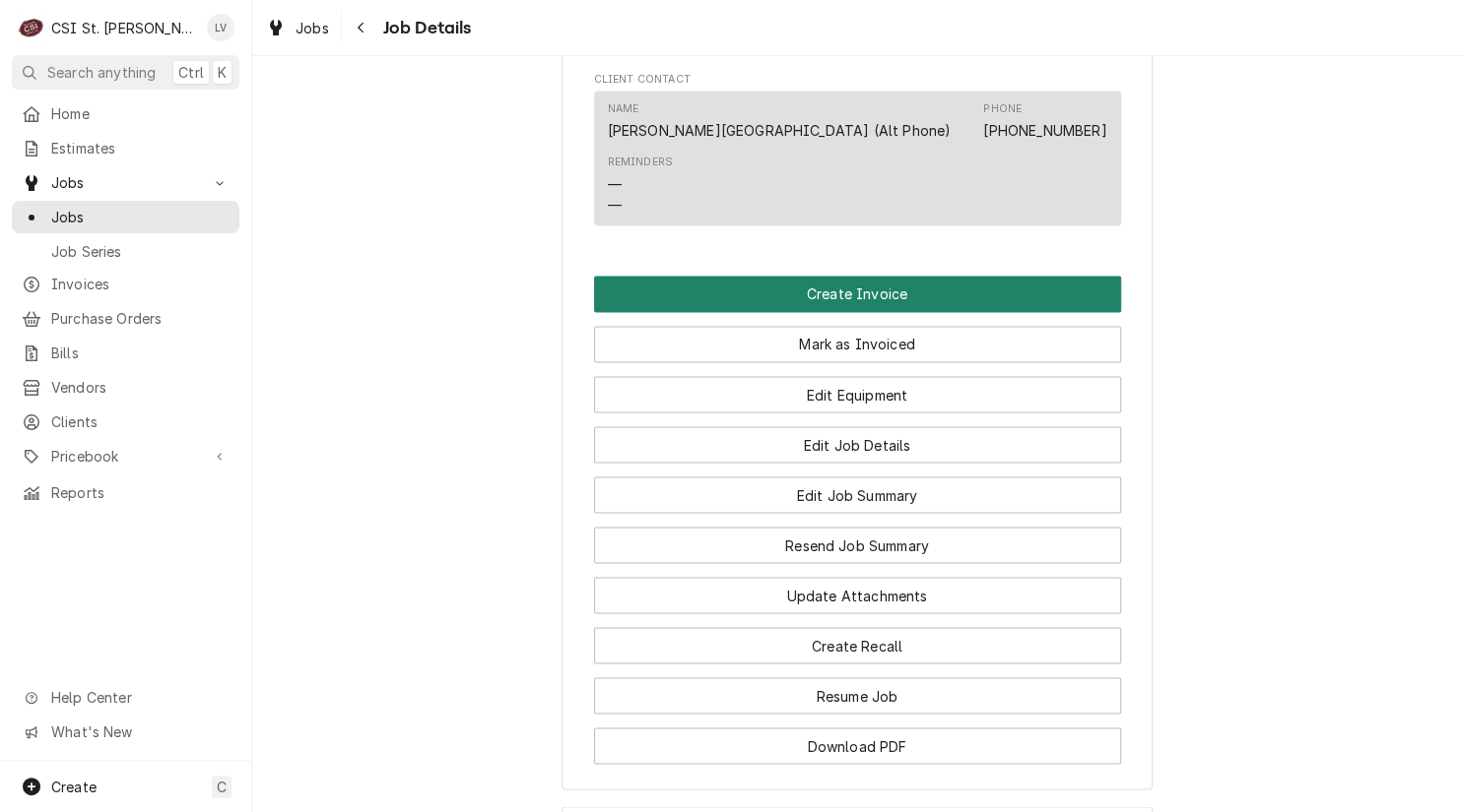
click at [851, 276] on button "Create Invoice" at bounding box center [856, 294] width 527 height 36
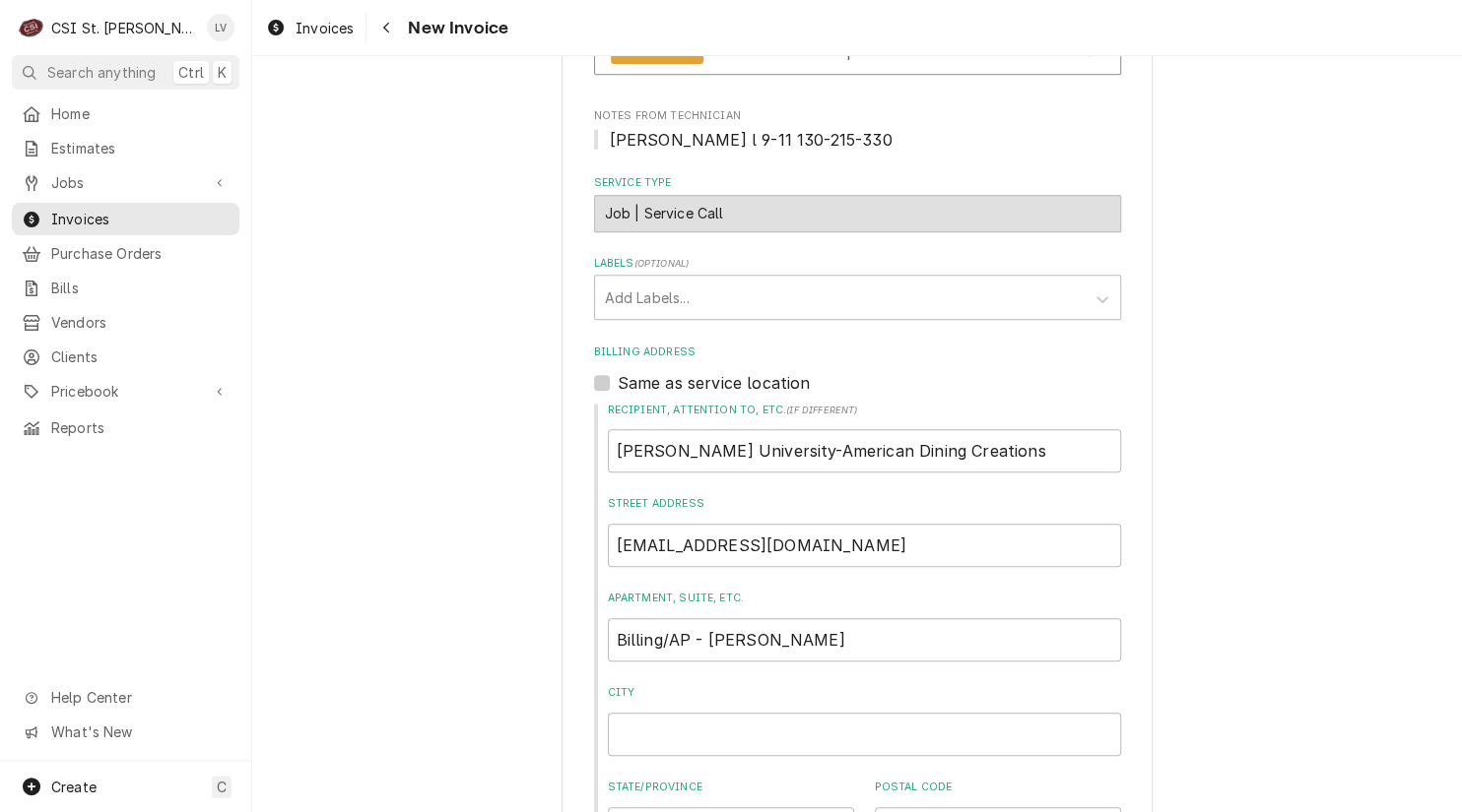
scroll to position [590, 0]
click at [758, 447] on input "Webster University-American Dining Creations" at bounding box center [863, 449] width 513 height 43
type textarea "x"
type input "Webster University- American Dining Creations"
click at [748, 444] on input "Webster University- American Dining Creations" at bounding box center [863, 449] width 513 height 43
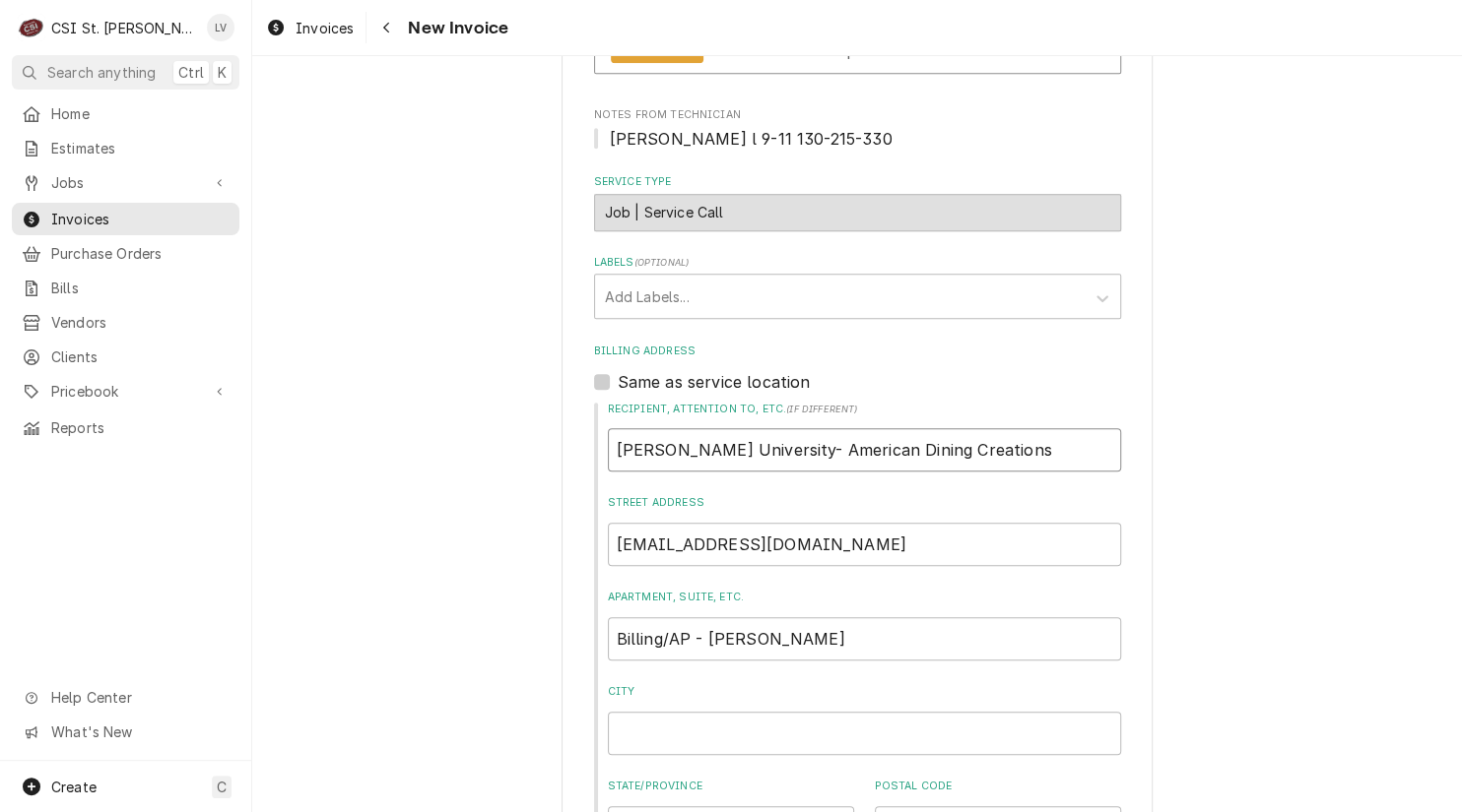
type textarea "x"
type input "Webster University - American Dining Creations"
drag, startPoint x: 830, startPoint y: 639, endPoint x: 600, endPoint y: 625, distance: 230.4
click at [608, 624] on input "Billing/AP - Danielle Jones" at bounding box center [863, 638] width 513 height 43
type textarea "x"
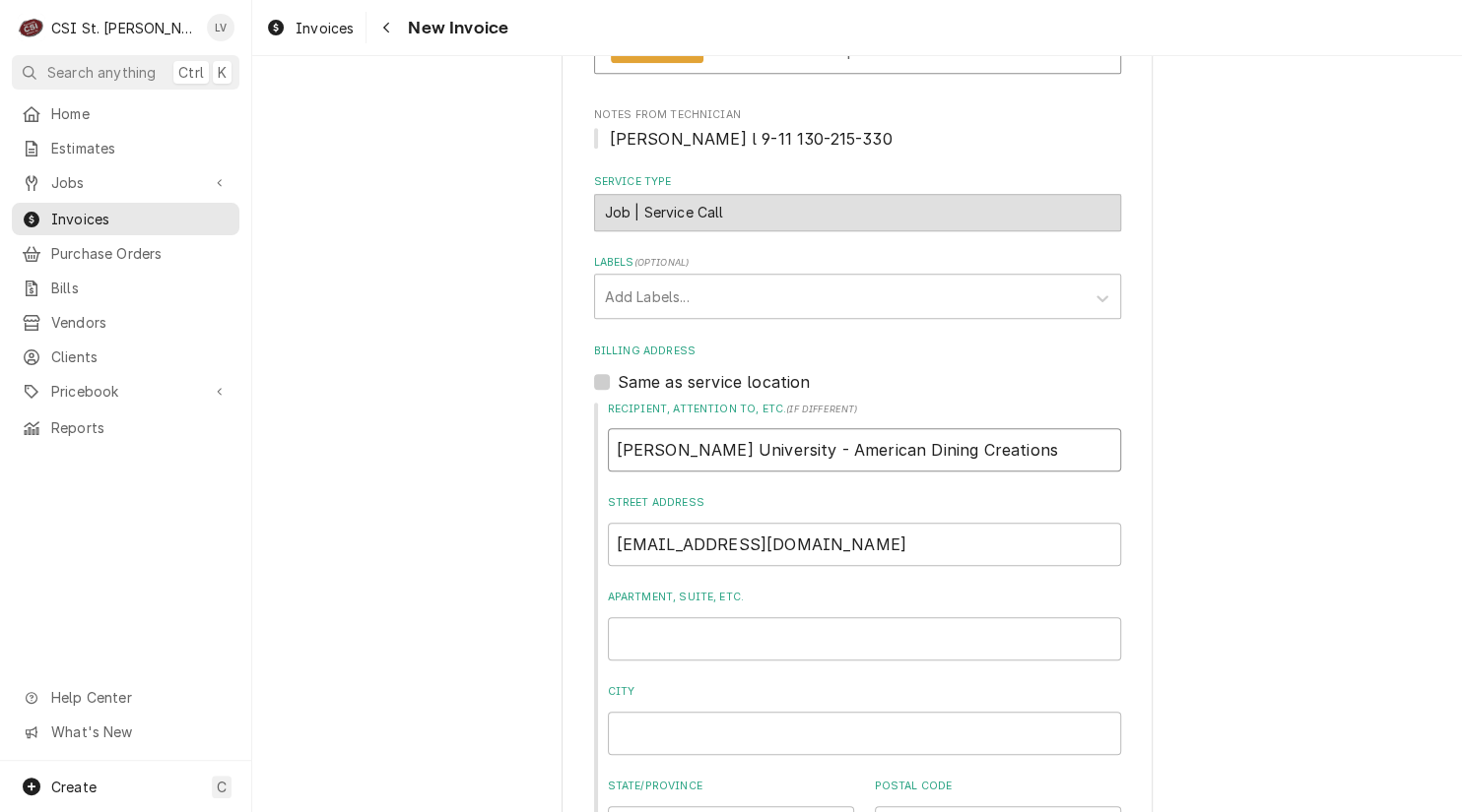
drag, startPoint x: 604, startPoint y: 447, endPoint x: 1027, endPoint y: 481, distance: 424.4
click at [1027, 481] on div "Recipient, Attention To, etc. ( if different ) Webster University - American Di…" at bounding box center [856, 625] width 527 height 447
type textarea "x"
type input "A"
type textarea "x"
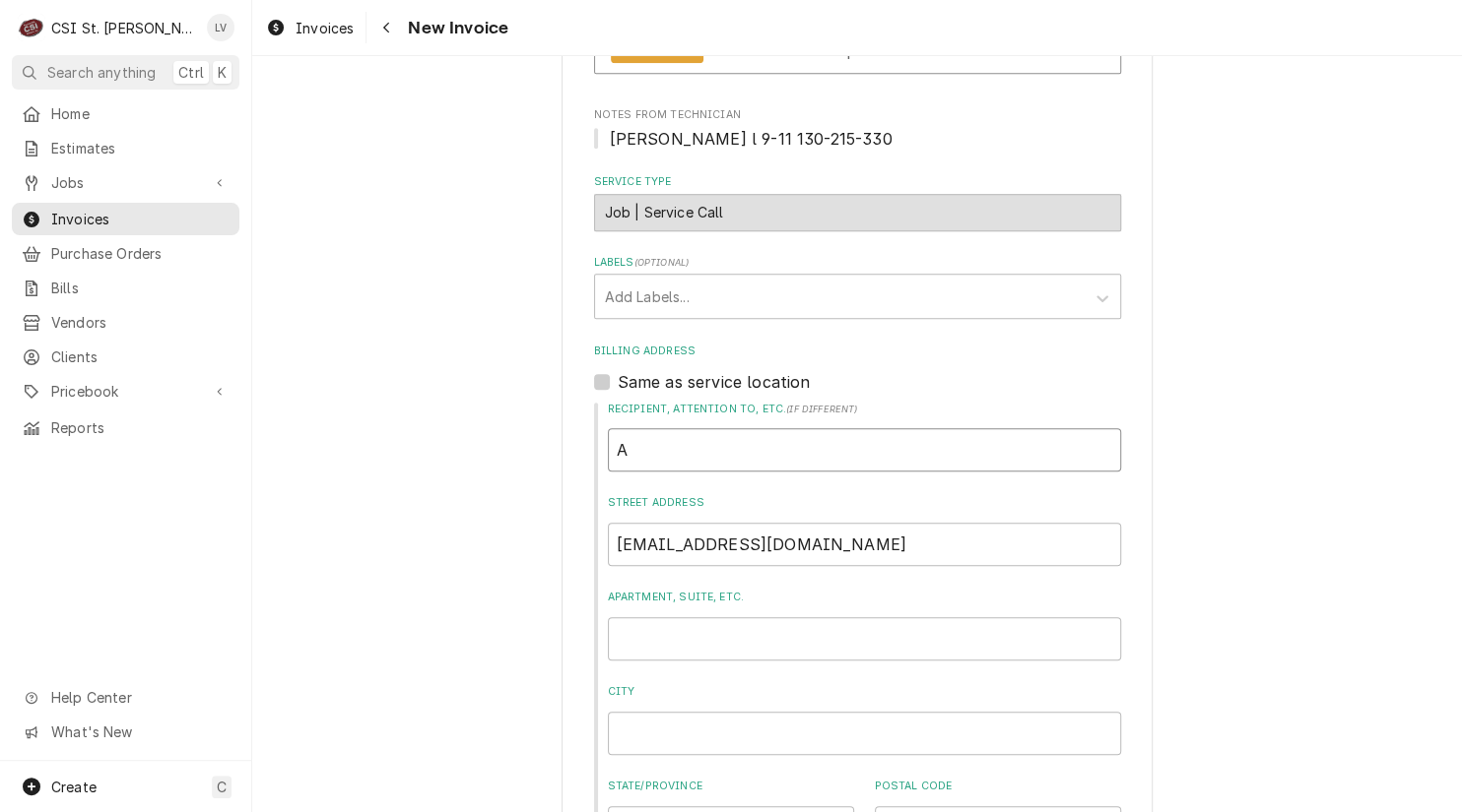
type input "At"
type textarea "x"
type input "Att"
type textarea "x"
type input "Attn"
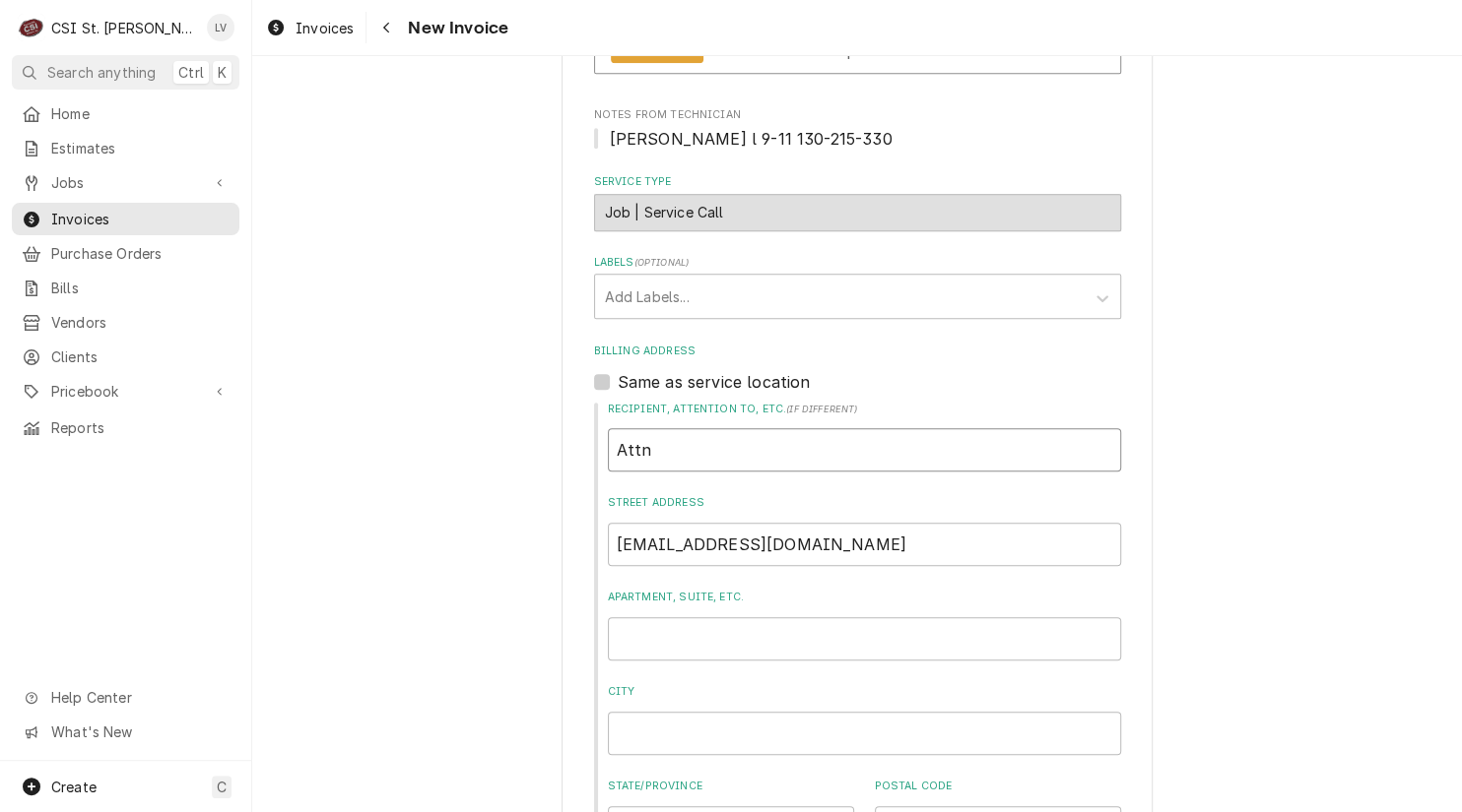
type textarea "x"
type input "Attn:"
type textarea "x"
type input "Attn:"
paste input "Billing/AP - Danielle Jones"
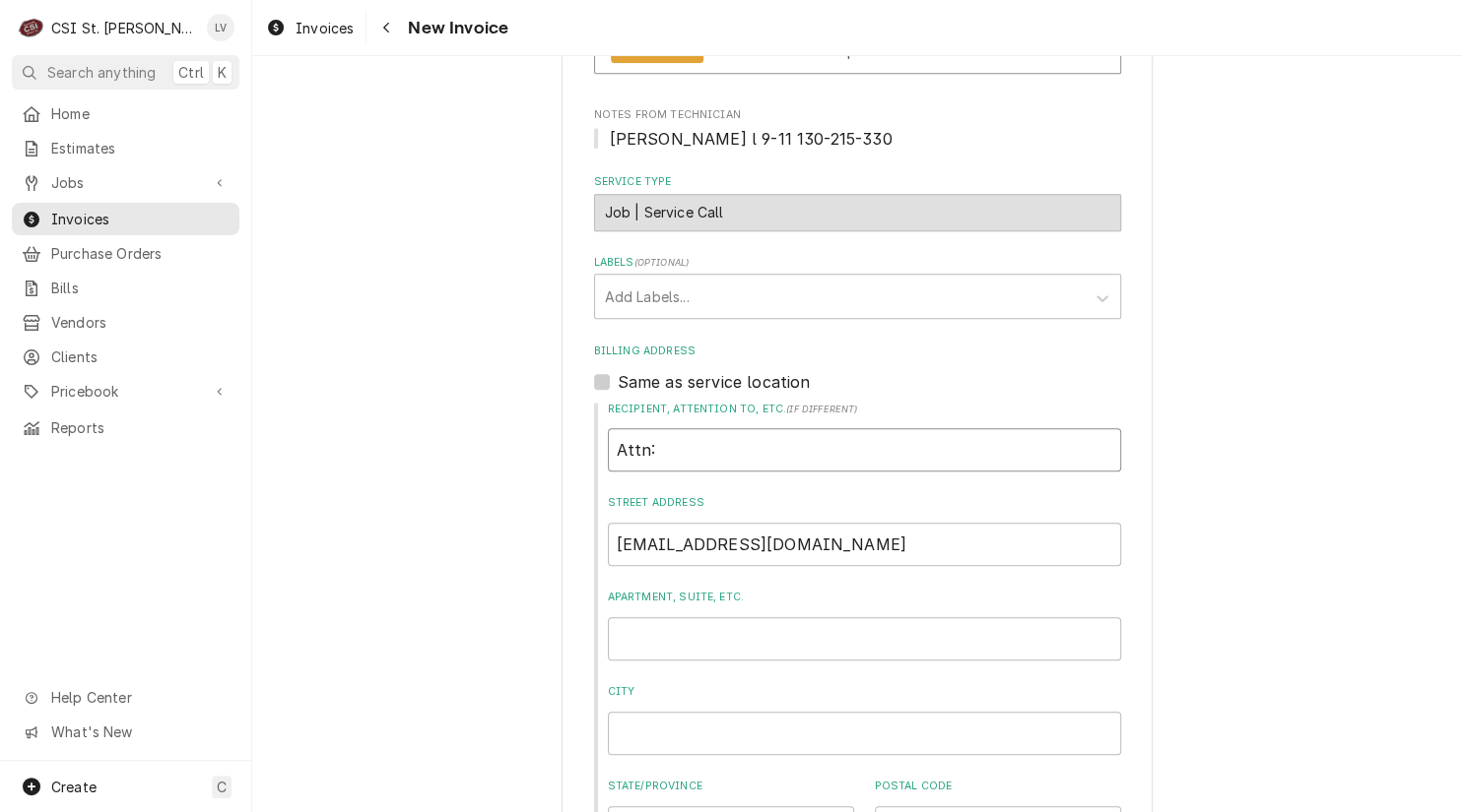
type textarea "x"
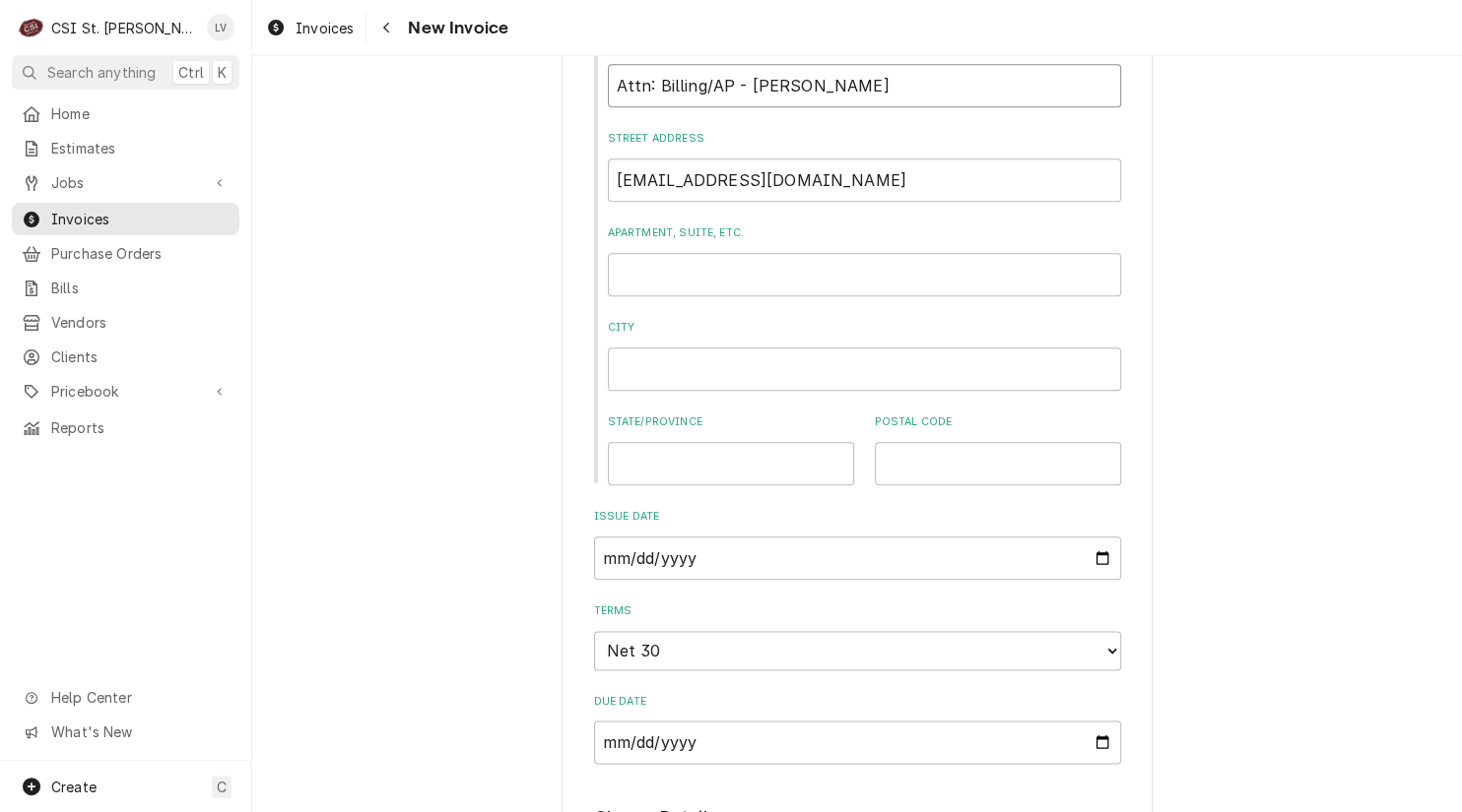
scroll to position [886, 0]
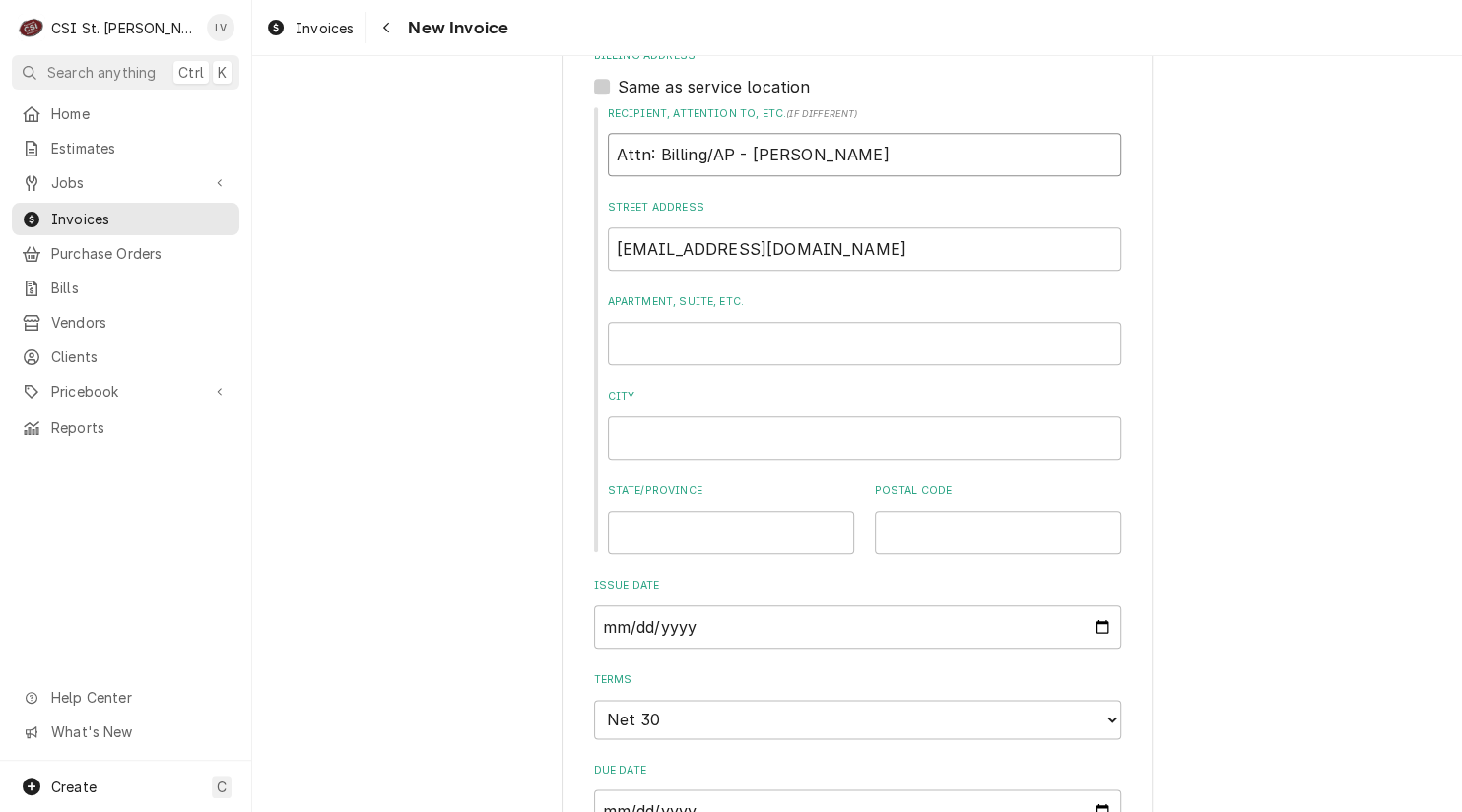
type input "Attn: Billing/AP - Danielle Jones"
drag, startPoint x: 782, startPoint y: 247, endPoint x: 574, endPoint y: 239, distance: 208.2
click div "Please provide the following information to create your invoice: Client Details…"
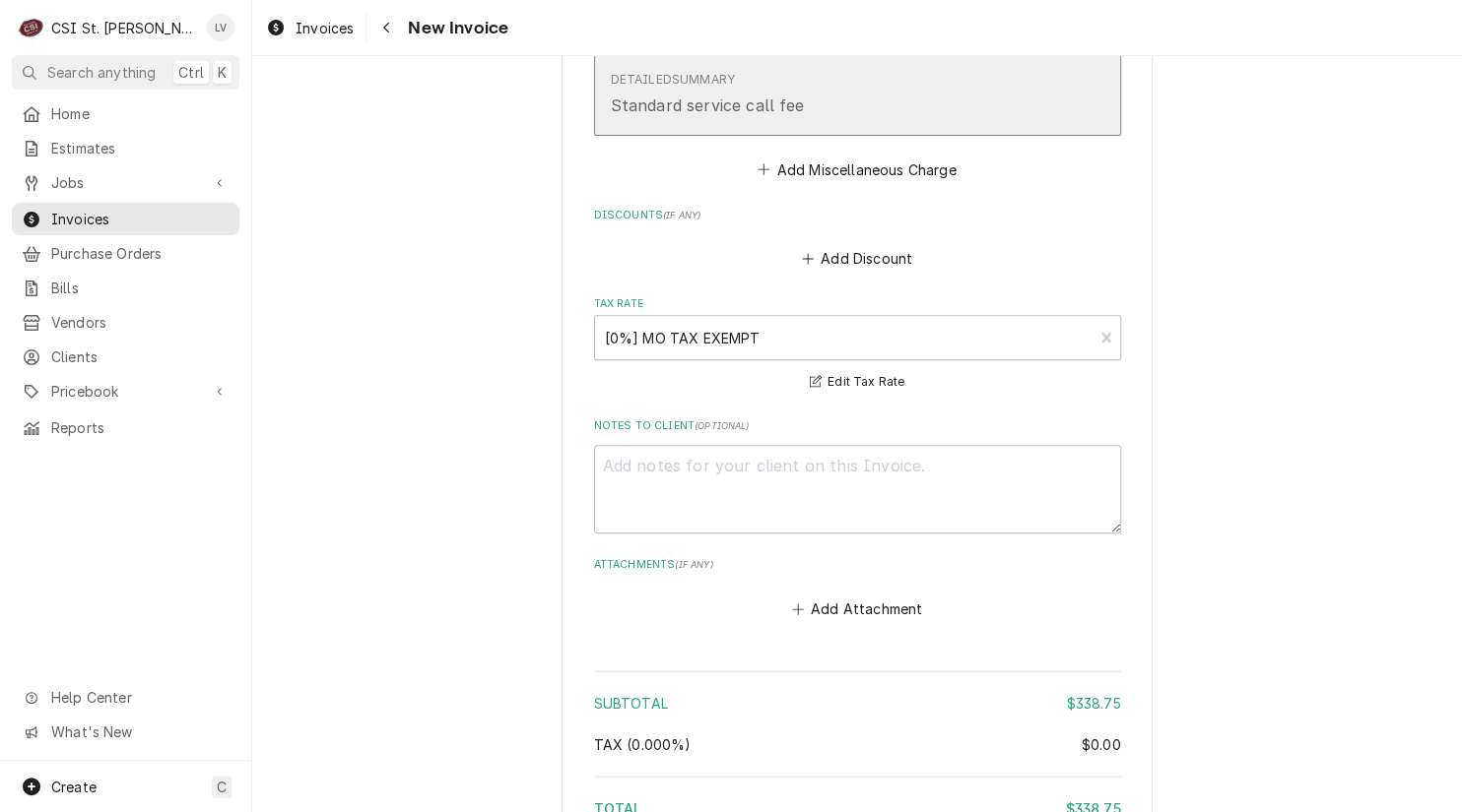
scroll to position [4592, 0]
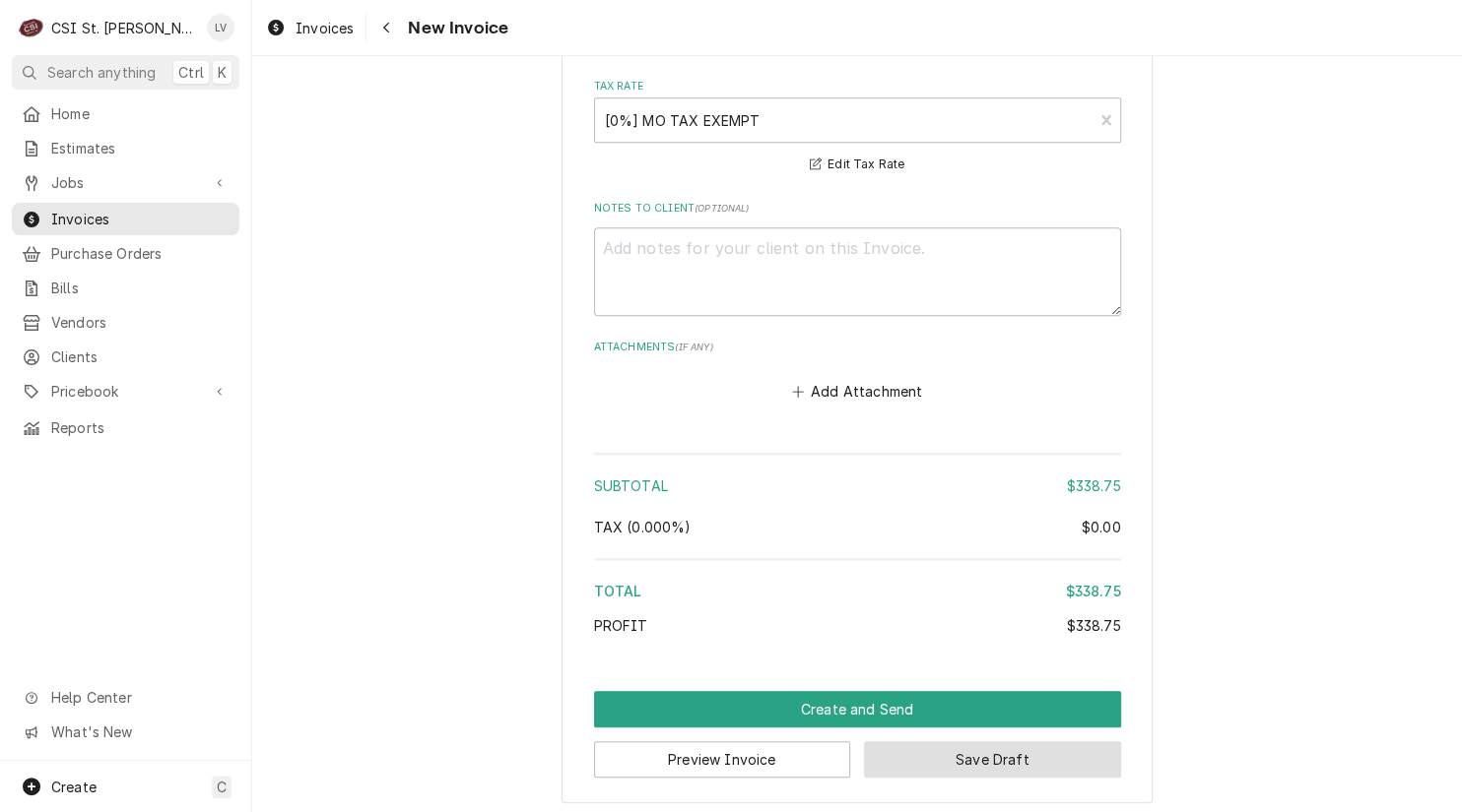
click button "Save Draft"
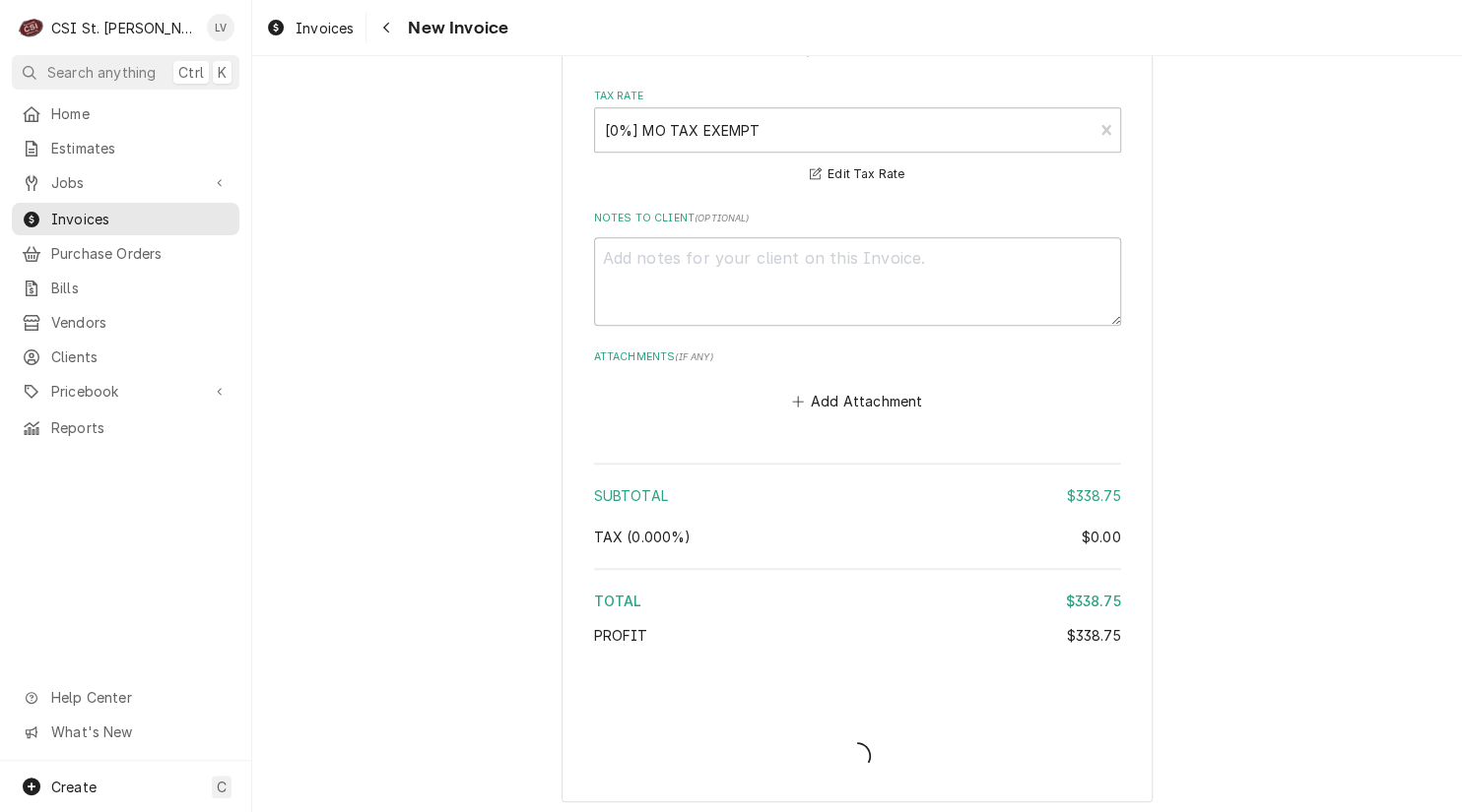
type textarea "x"
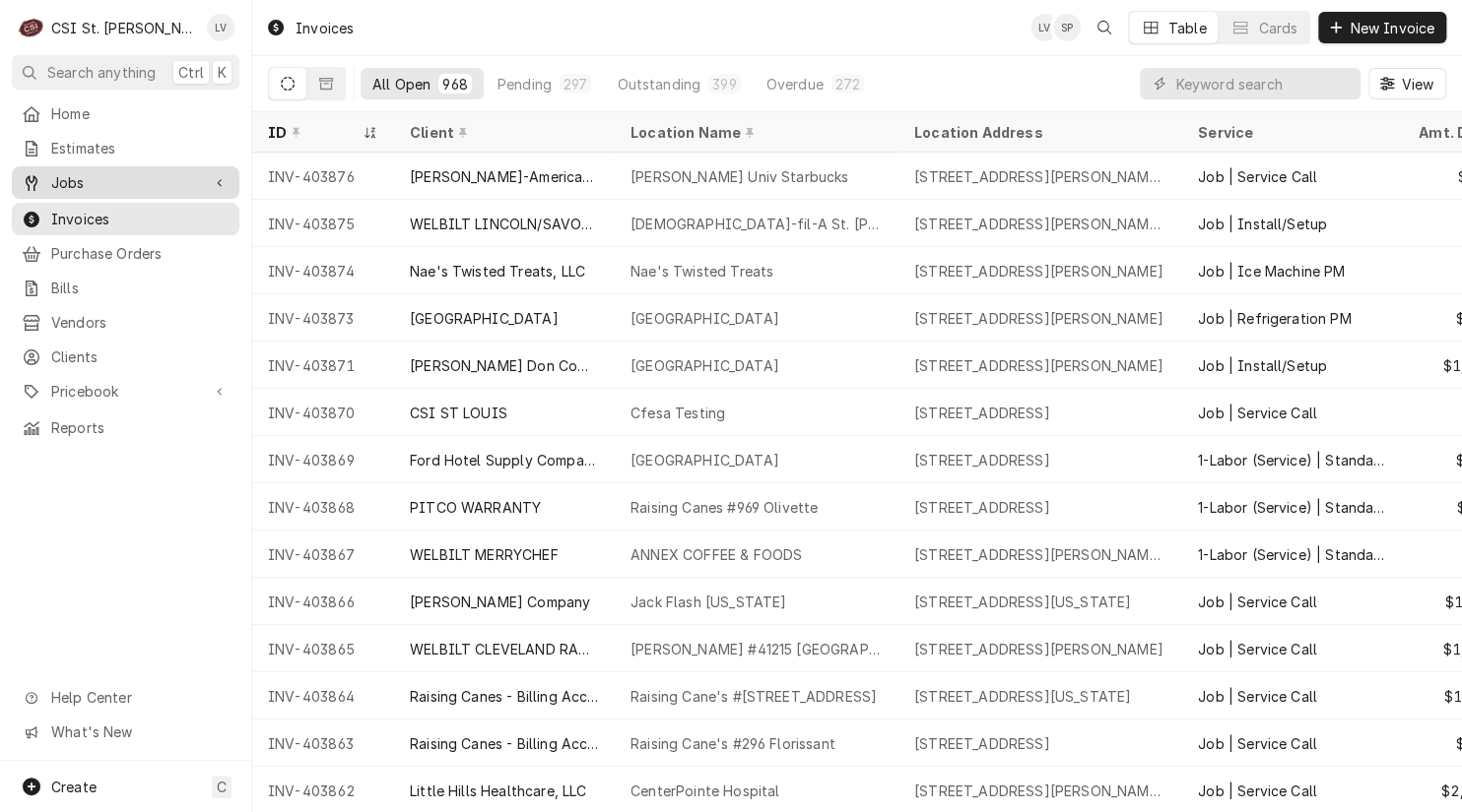
click at [93, 173] on span "Jobs" at bounding box center [125, 182] width 149 height 21
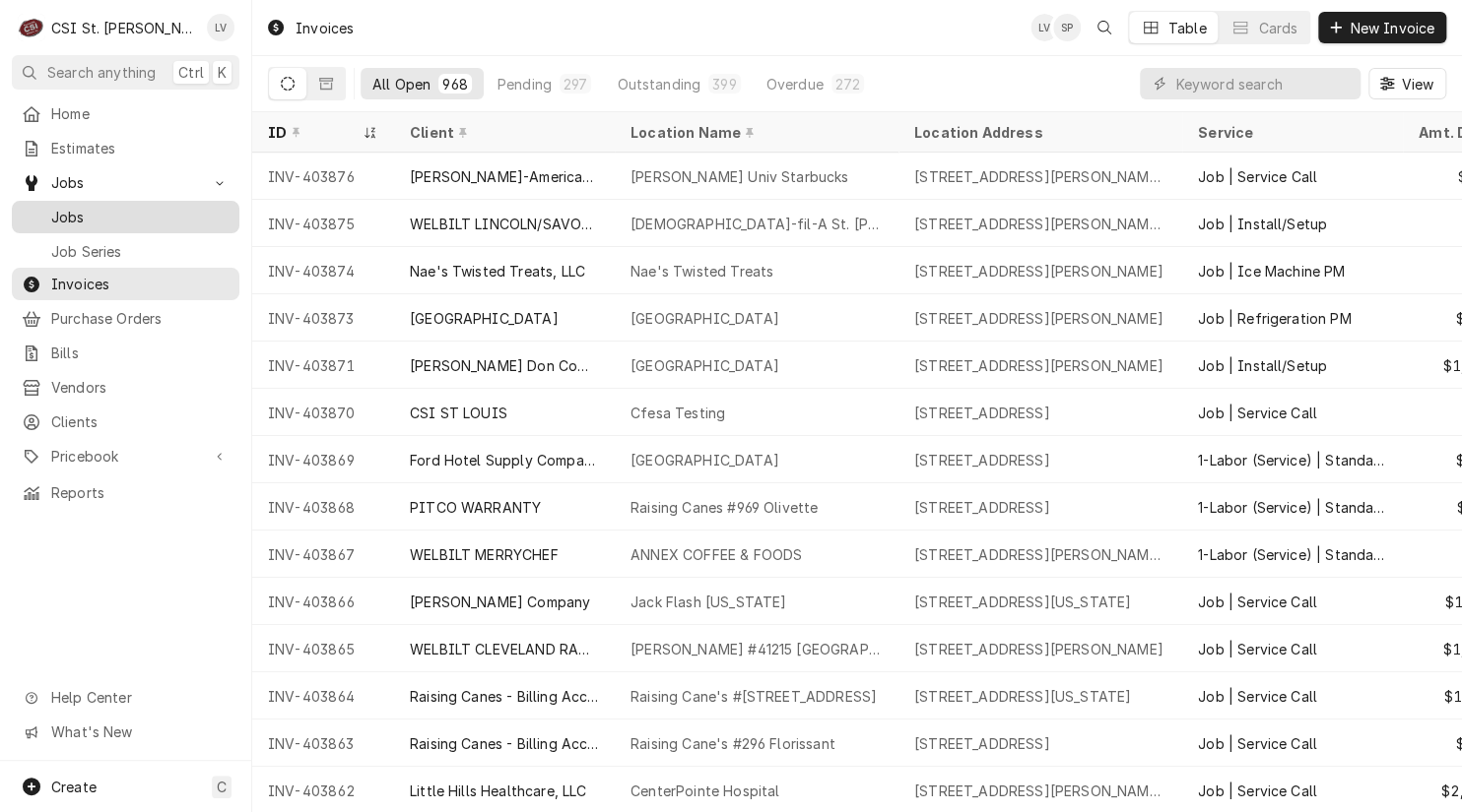
click at [66, 212] on span "Jobs" at bounding box center [140, 217] width 178 height 21
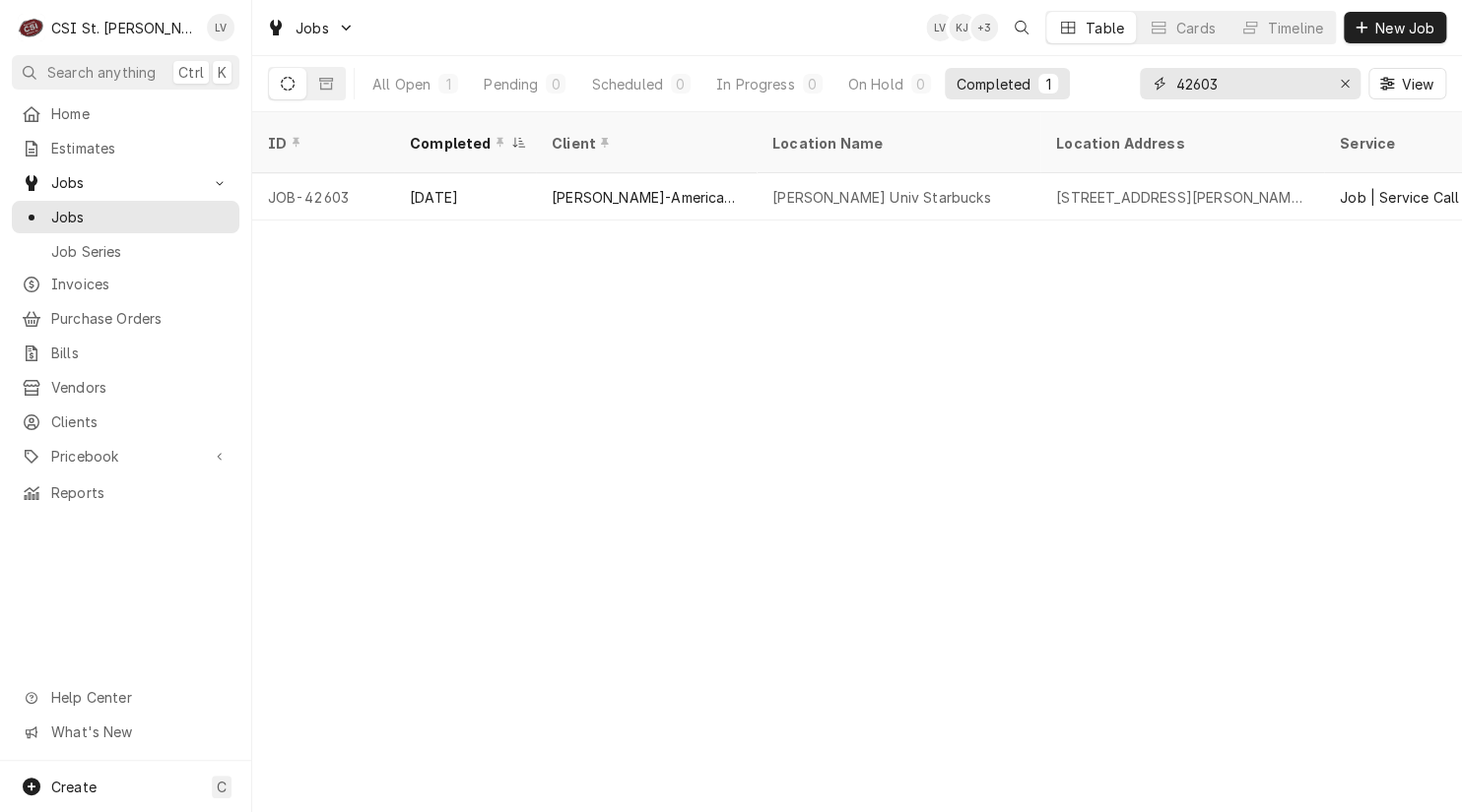
drag, startPoint x: 1227, startPoint y: 80, endPoint x: 1147, endPoint y: 78, distance: 80.0
click at [1147, 78] on div "42603" at bounding box center [1249, 84] width 221 height 32
type input "41698"
drag, startPoint x: 417, startPoint y: 177, endPoint x: 429, endPoint y: 199, distance: 25.1
click at [417, 177] on div "[DATE]" at bounding box center [465, 196] width 142 height 47
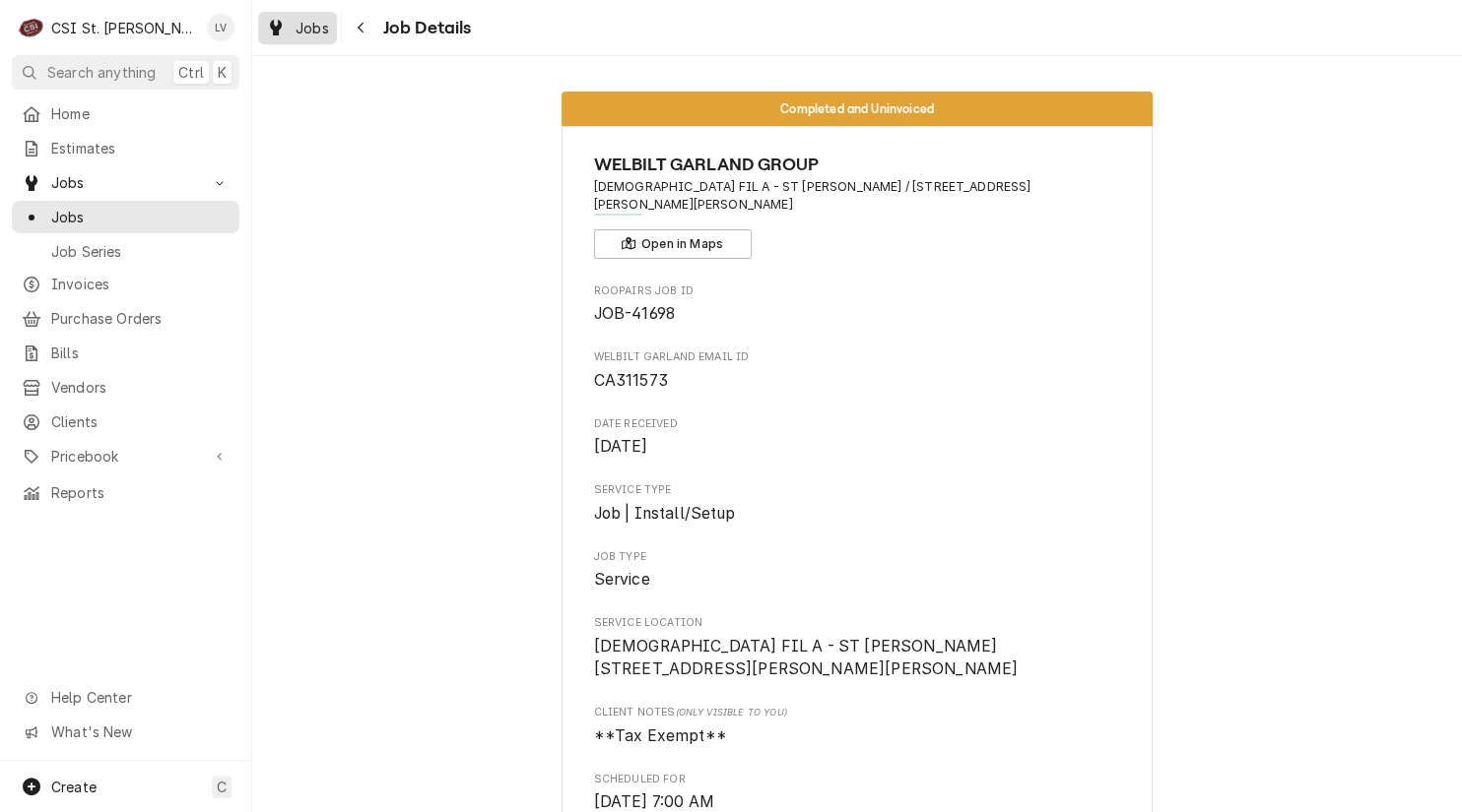
click at [296, 28] on span "Jobs" at bounding box center [313, 28] width 34 height 21
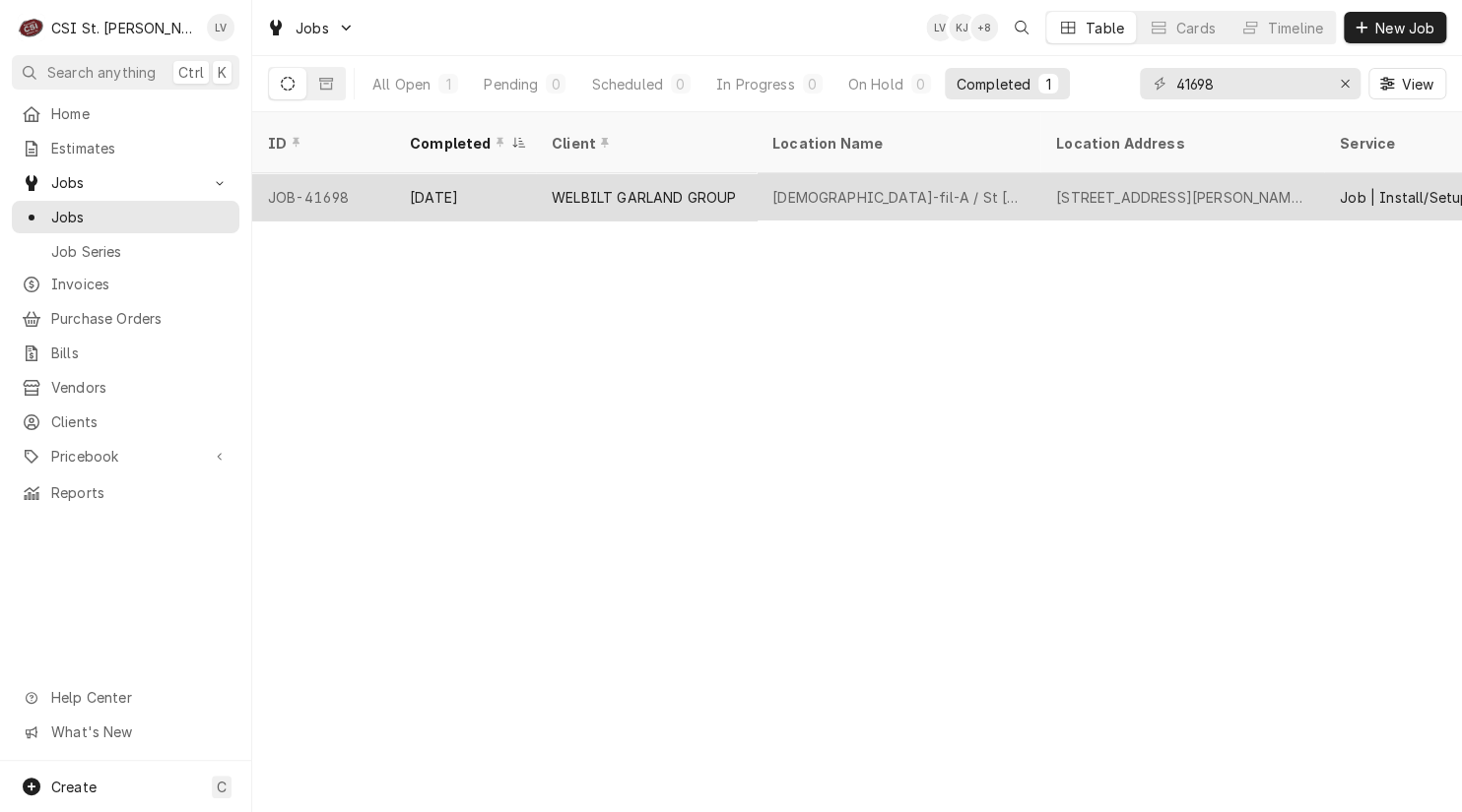
click at [603, 187] on div "WELBILT GARLAND GROUP" at bounding box center [644, 197] width 184 height 21
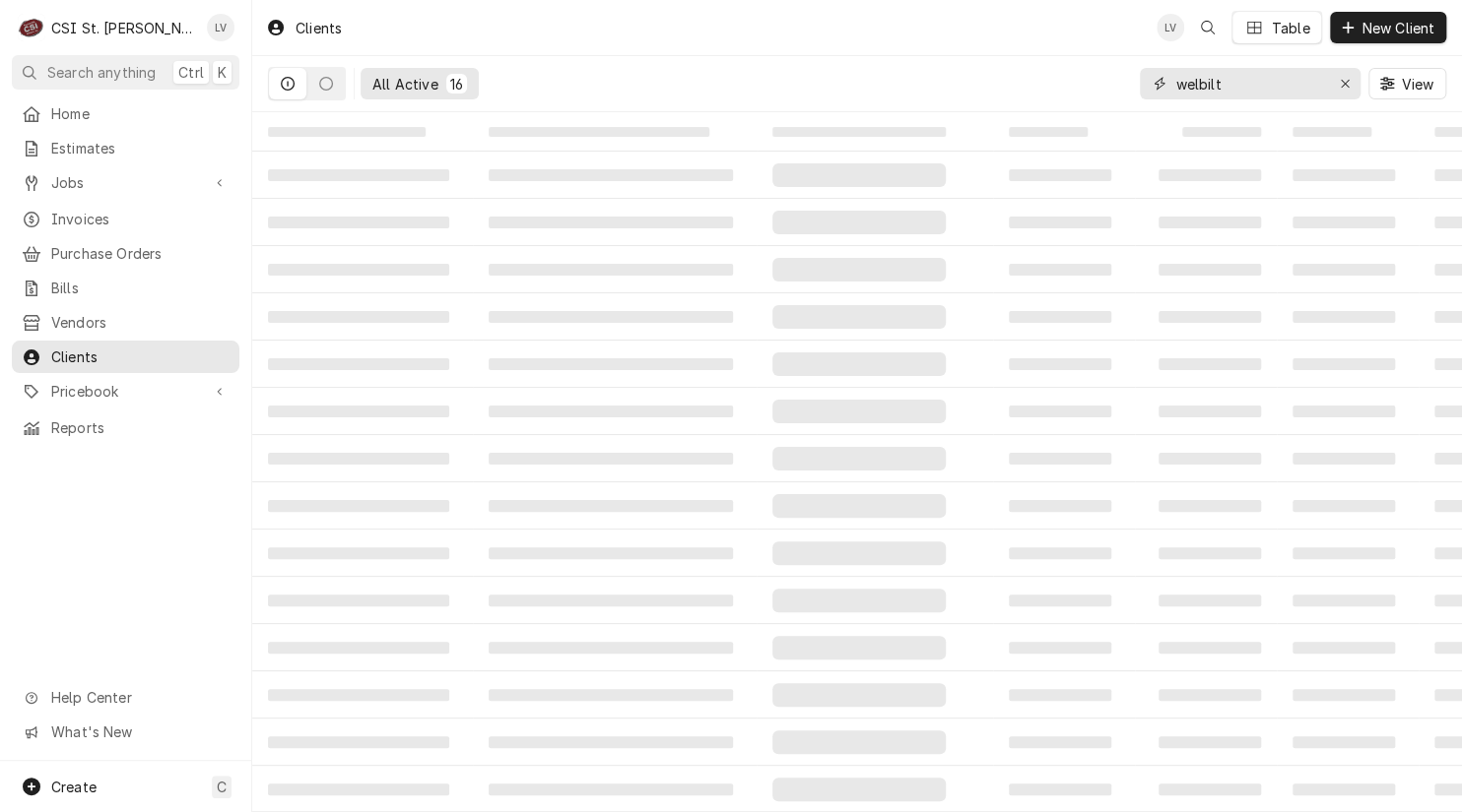
click at [1239, 78] on input "welbilt" at bounding box center [1249, 84] width 148 height 32
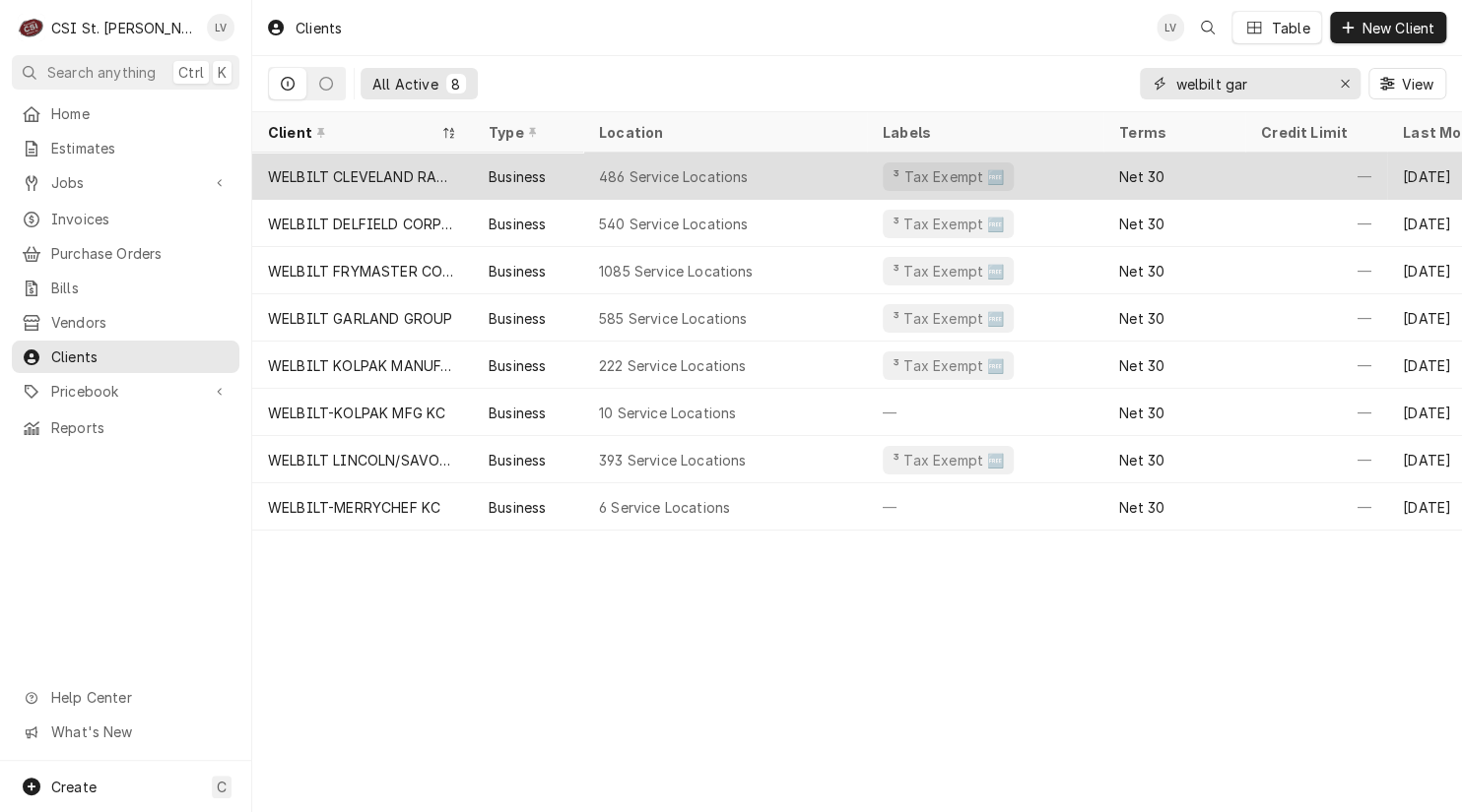
type input "welbilt gar"
click at [342, 179] on div "WELBILT CLEVELAND RANGE" at bounding box center [362, 177] width 189 height 21
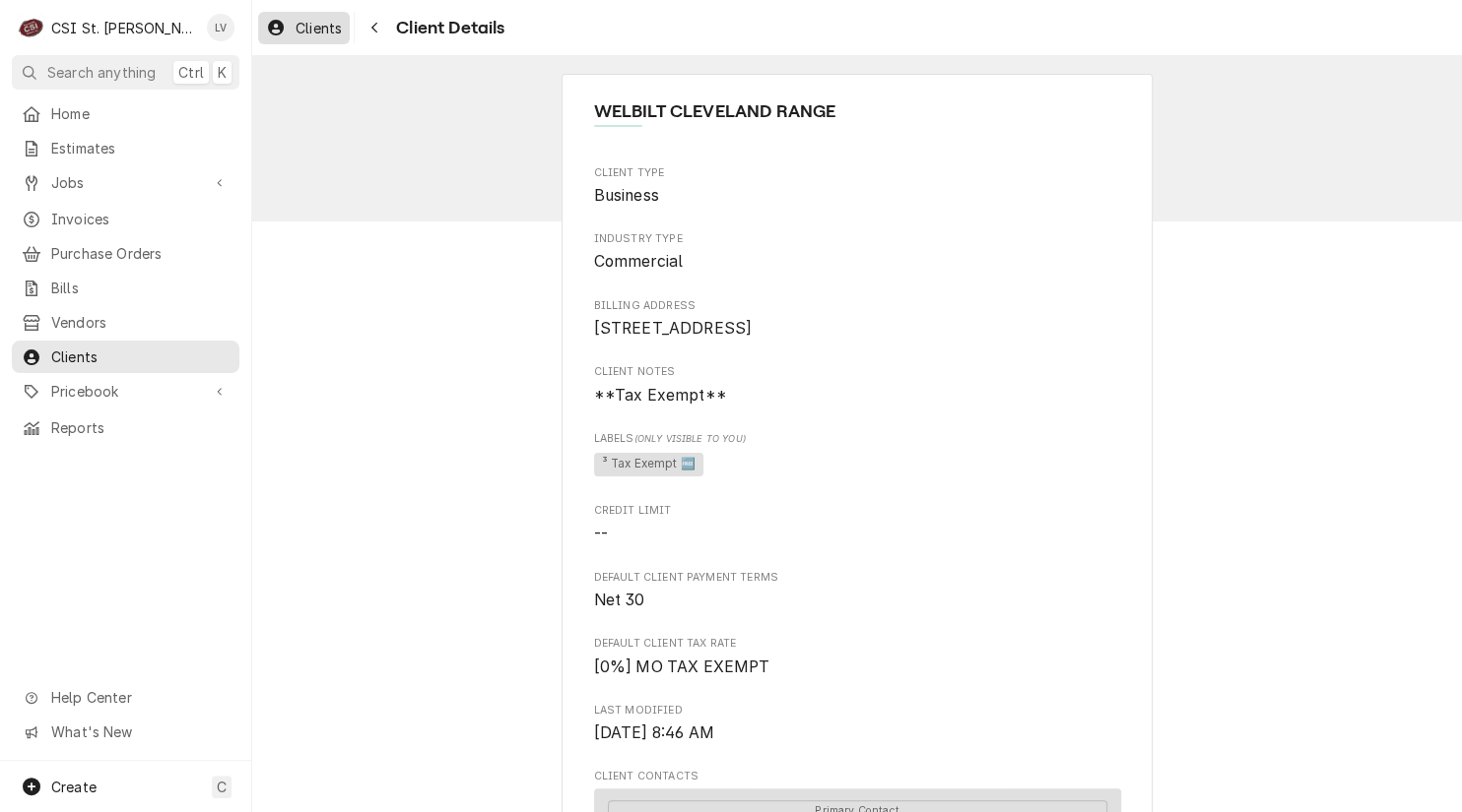
click at [304, 33] on span "Clients" at bounding box center [319, 28] width 46 height 21
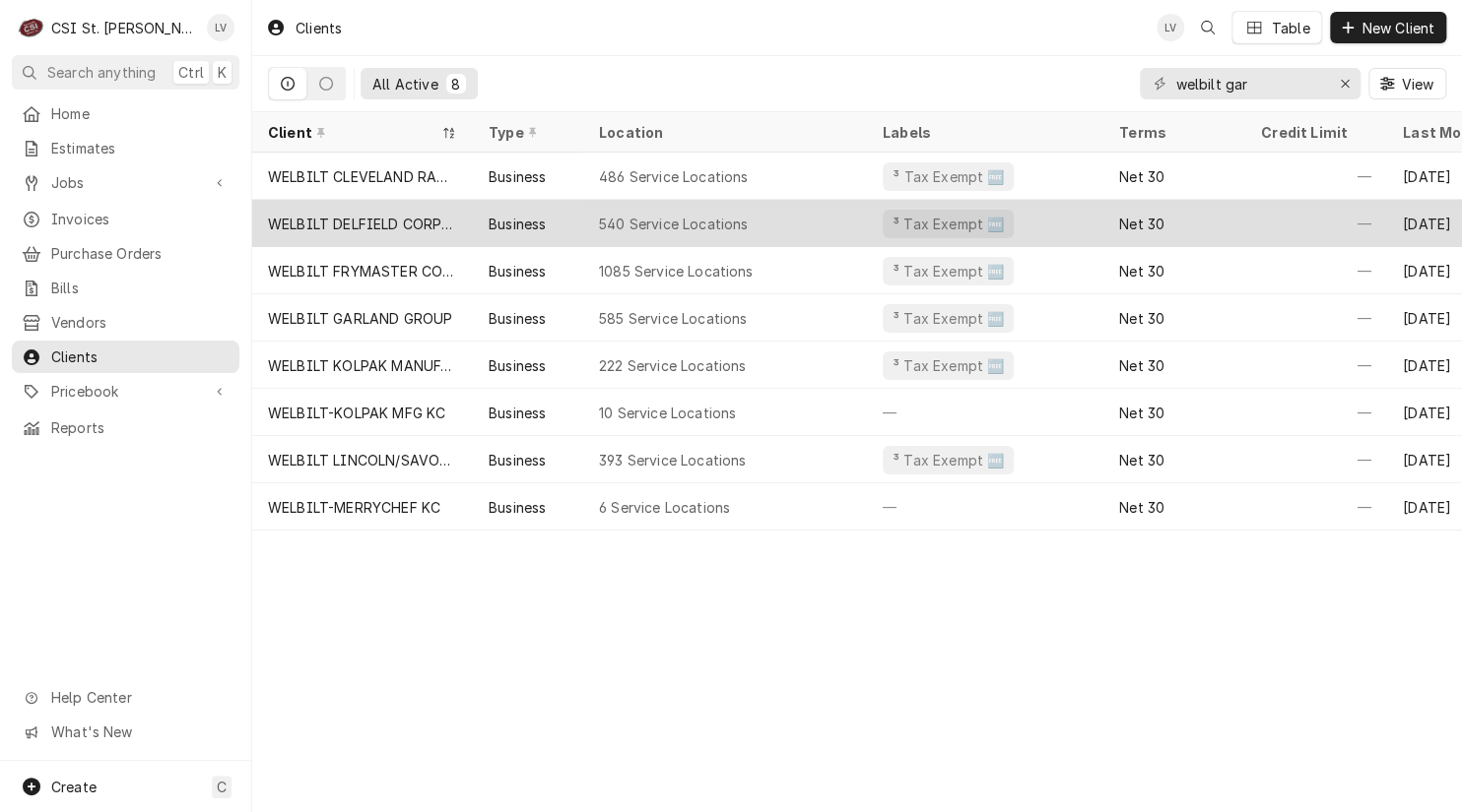
click at [357, 231] on div "WELBILT DELFIELD CORPORATION" at bounding box center [362, 223] width 221 height 47
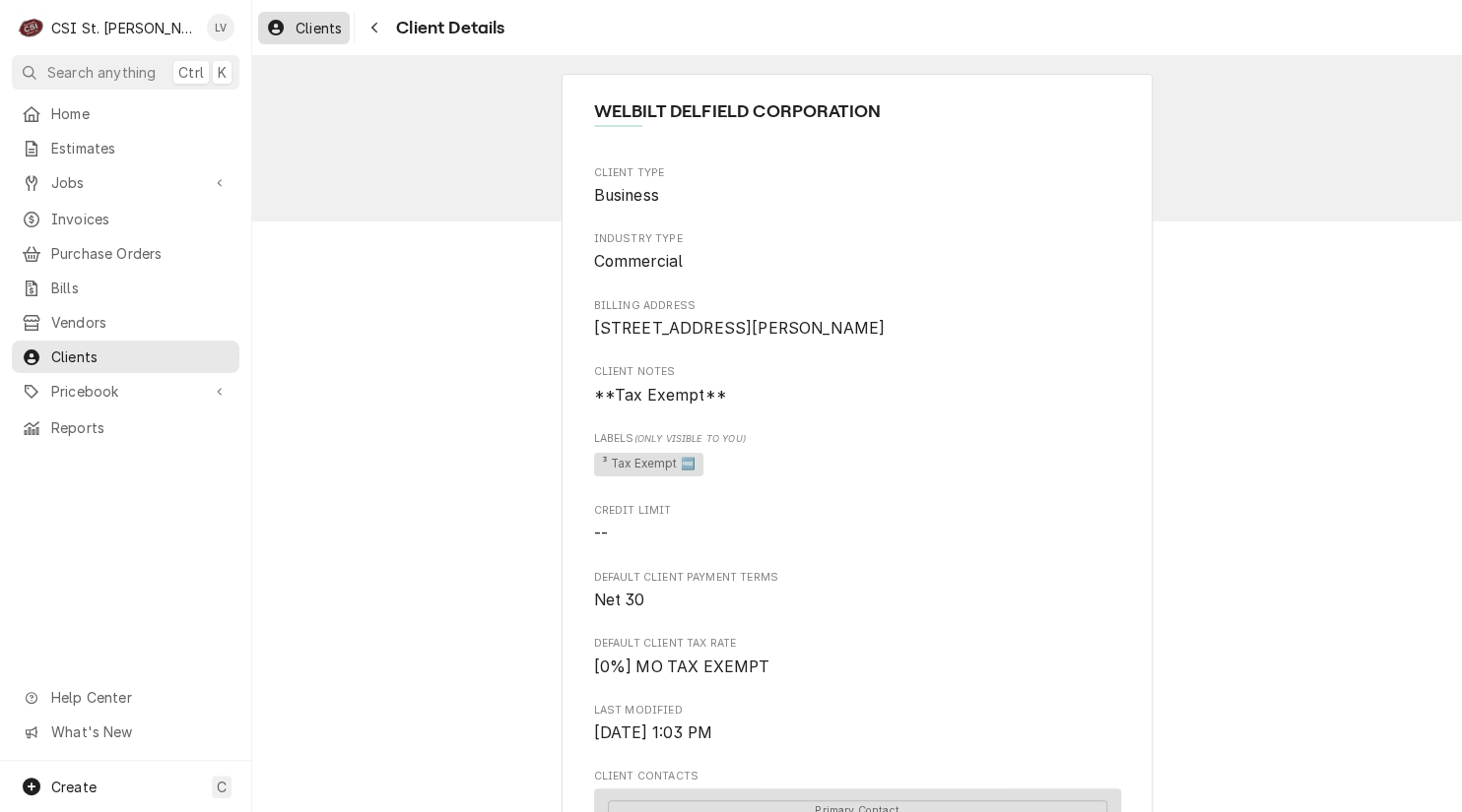
click at [307, 27] on span "Clients" at bounding box center [319, 28] width 46 height 21
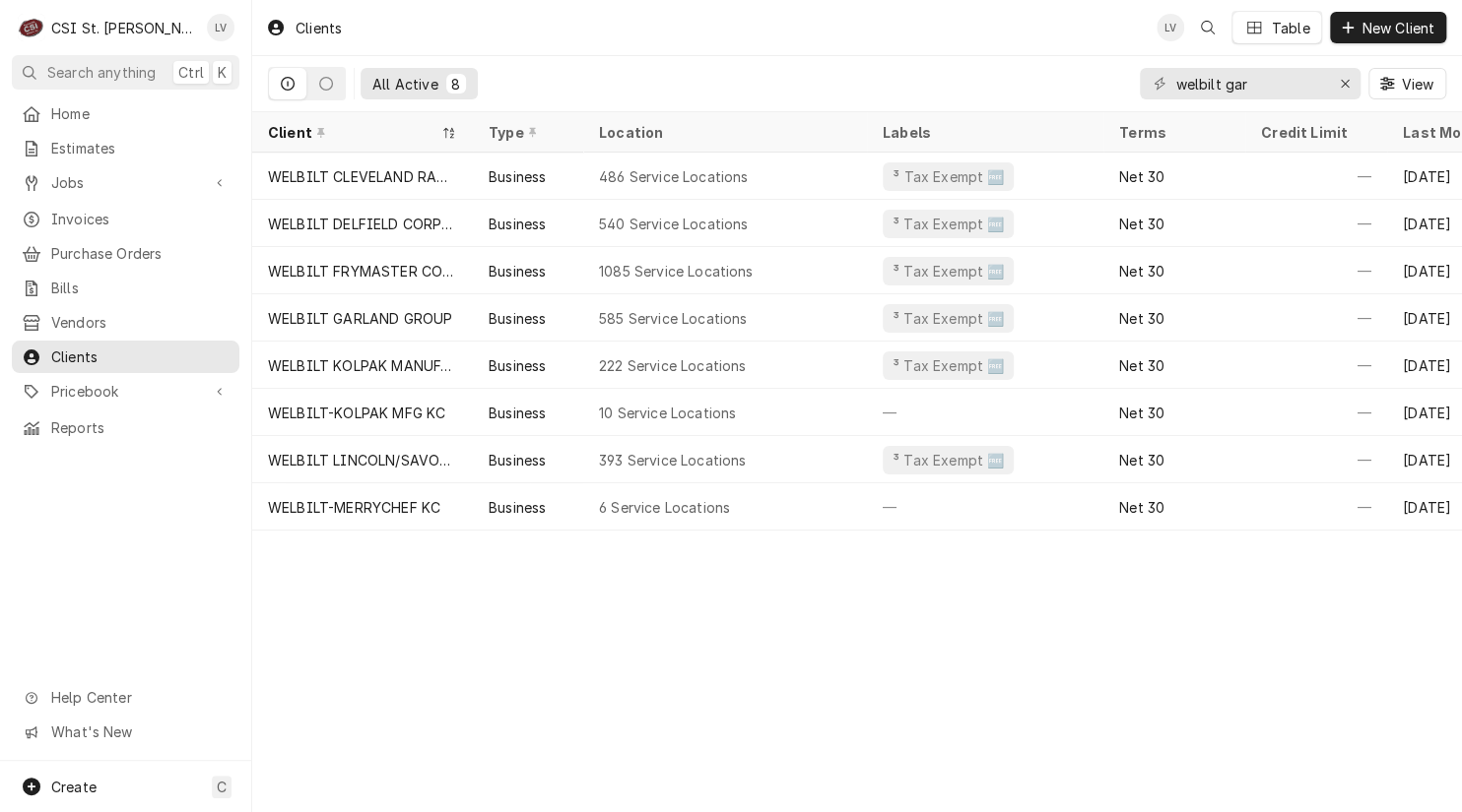
click at [377, 171] on div "WELBILT CLEVELAND RANGE" at bounding box center [362, 177] width 189 height 21
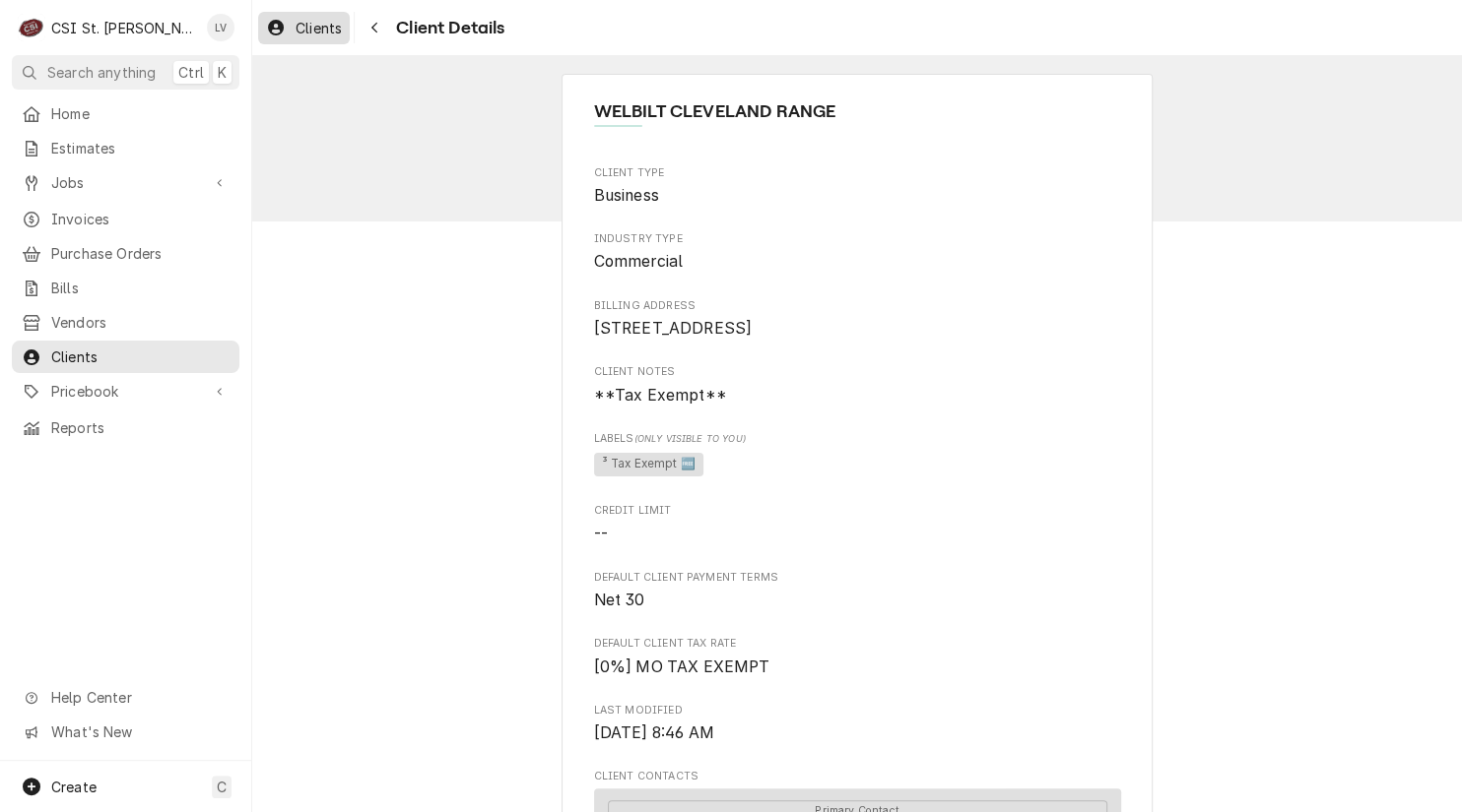
click at [301, 31] on span "Clients" at bounding box center [319, 28] width 46 height 21
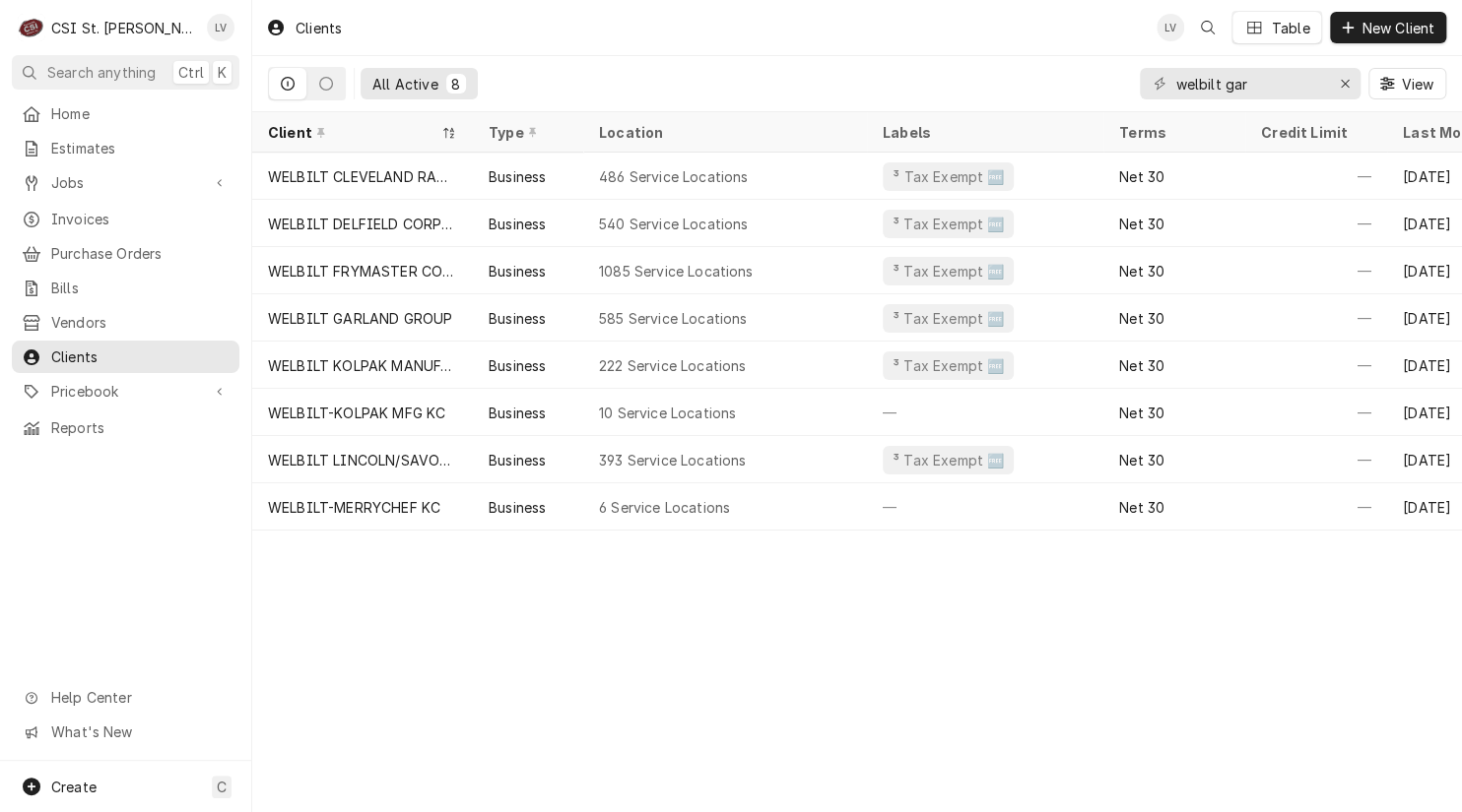
click at [356, 275] on div "WELBILT FRYMASTER CORPORATION" at bounding box center [362, 271] width 189 height 21
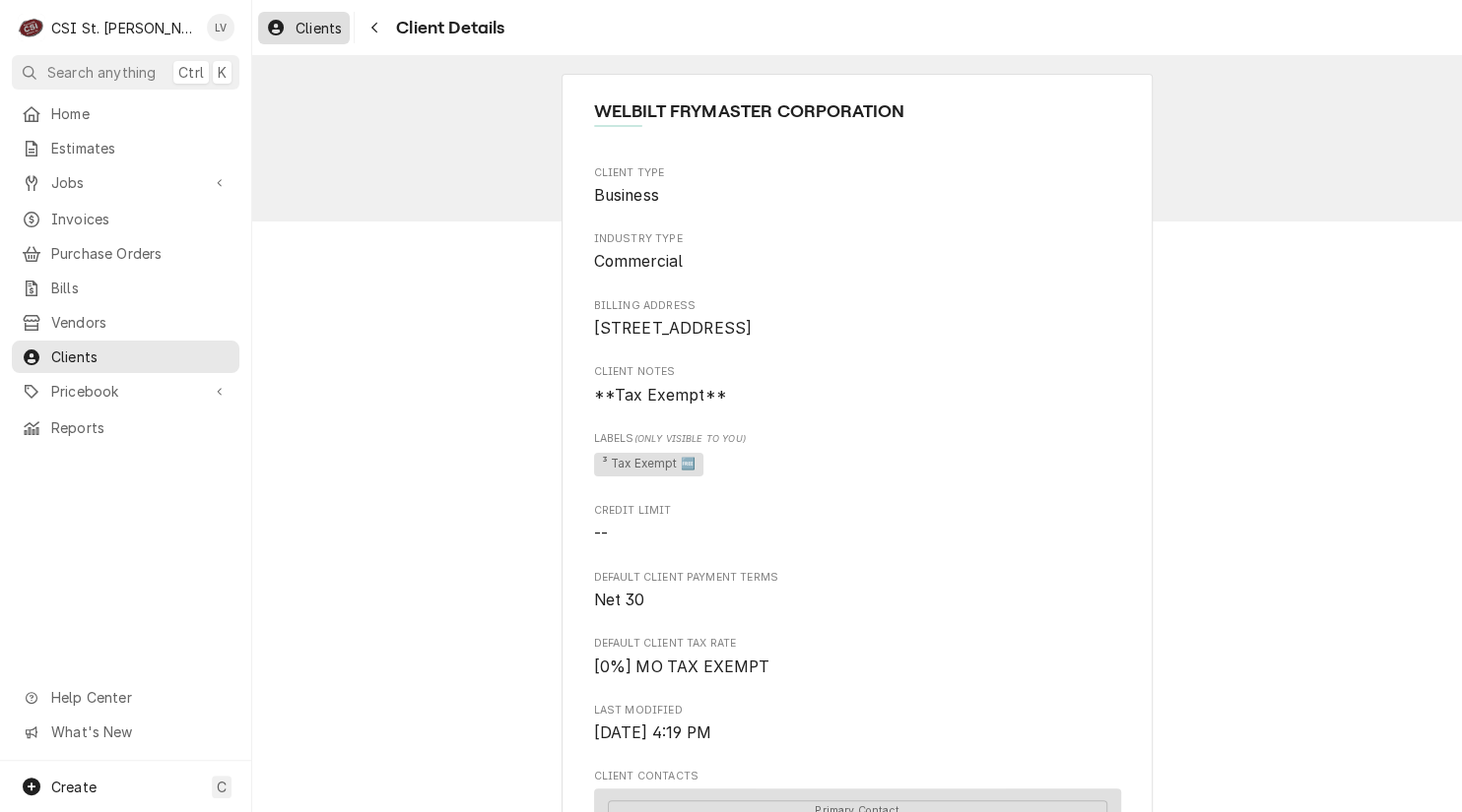
click at [299, 31] on span "Clients" at bounding box center [319, 28] width 46 height 21
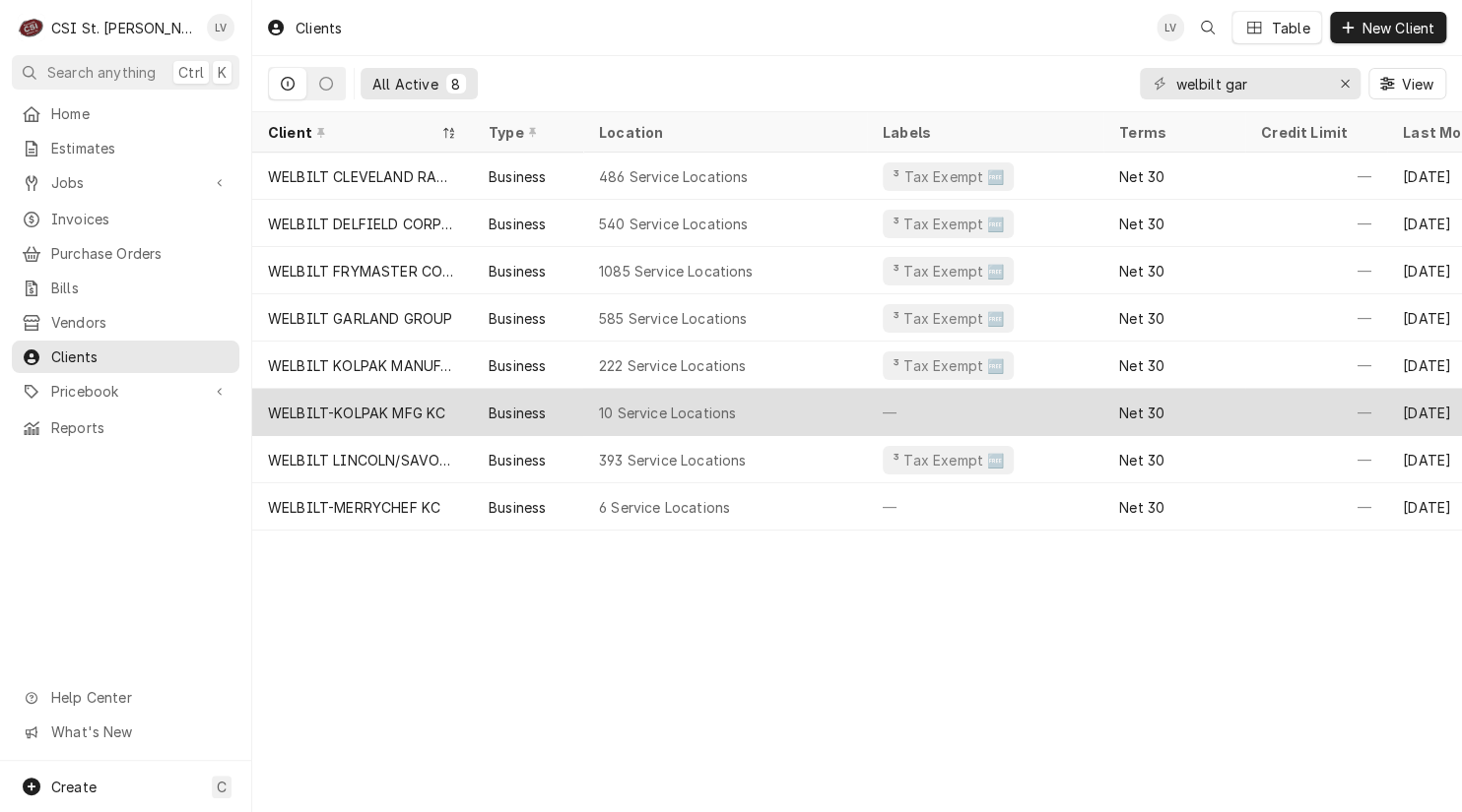
click at [391, 417] on div "WELBILT-KOLPAK MFG KC" at bounding box center [356, 412] width 177 height 21
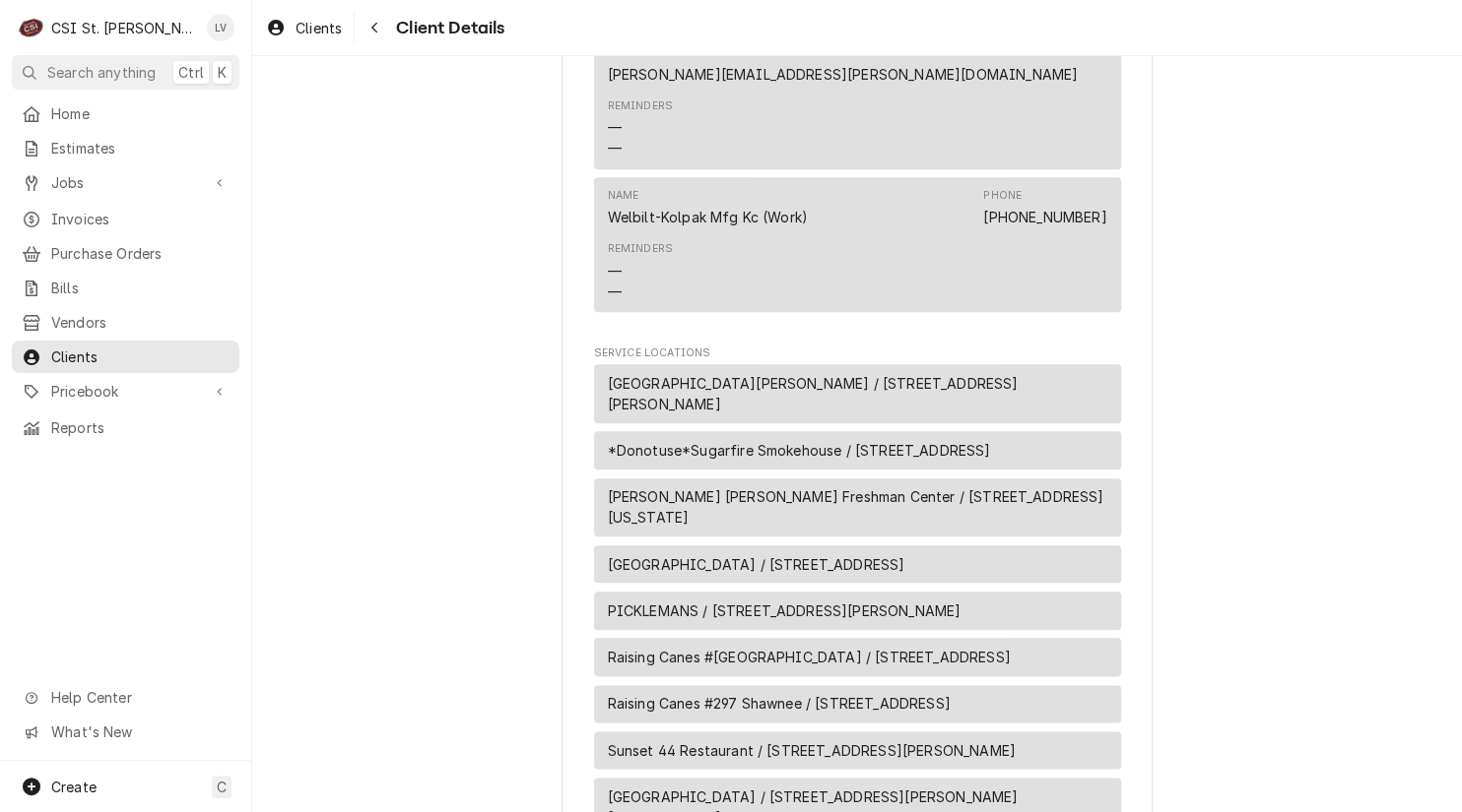
scroll to position [1486, 0]
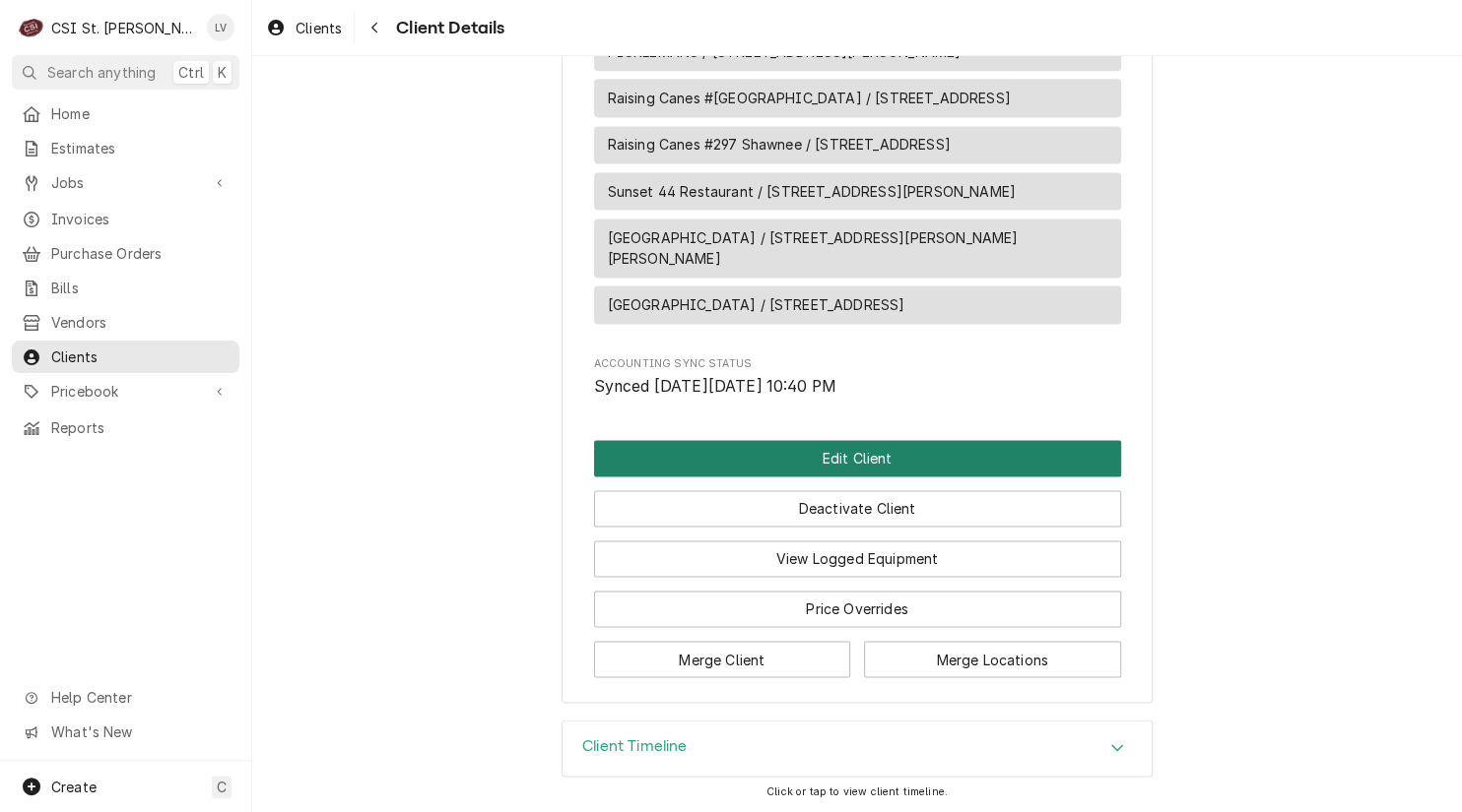
click at [752, 453] on button "Edit Client" at bounding box center [856, 458] width 527 height 36
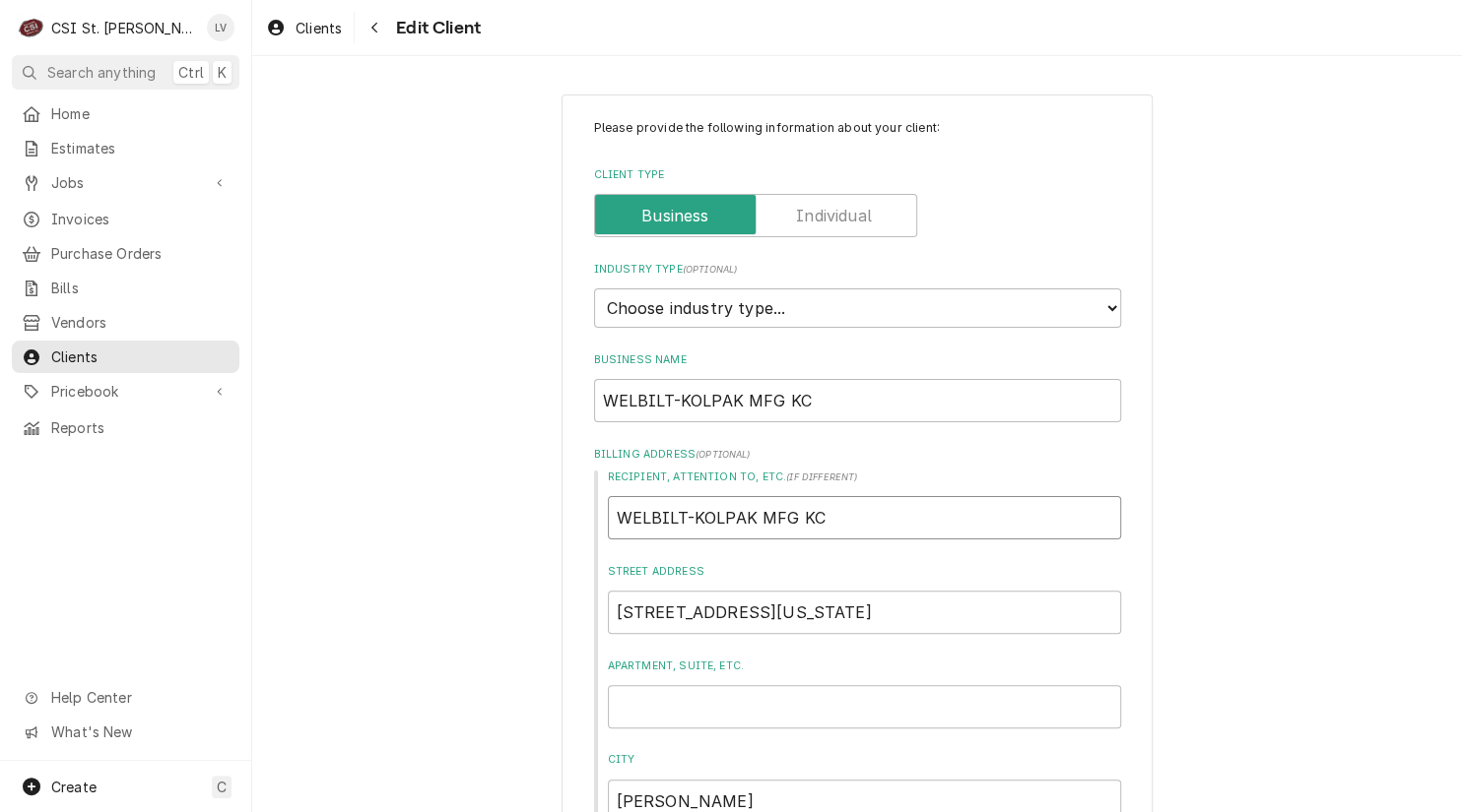
drag, startPoint x: 898, startPoint y: 519, endPoint x: 580, endPoint y: 527, distance: 318.1
type textarea "x"
click at [772, 322] on select "Choose industry type... Residential Commercial Industrial Government" at bounding box center [856, 308] width 527 height 39
select select "2"
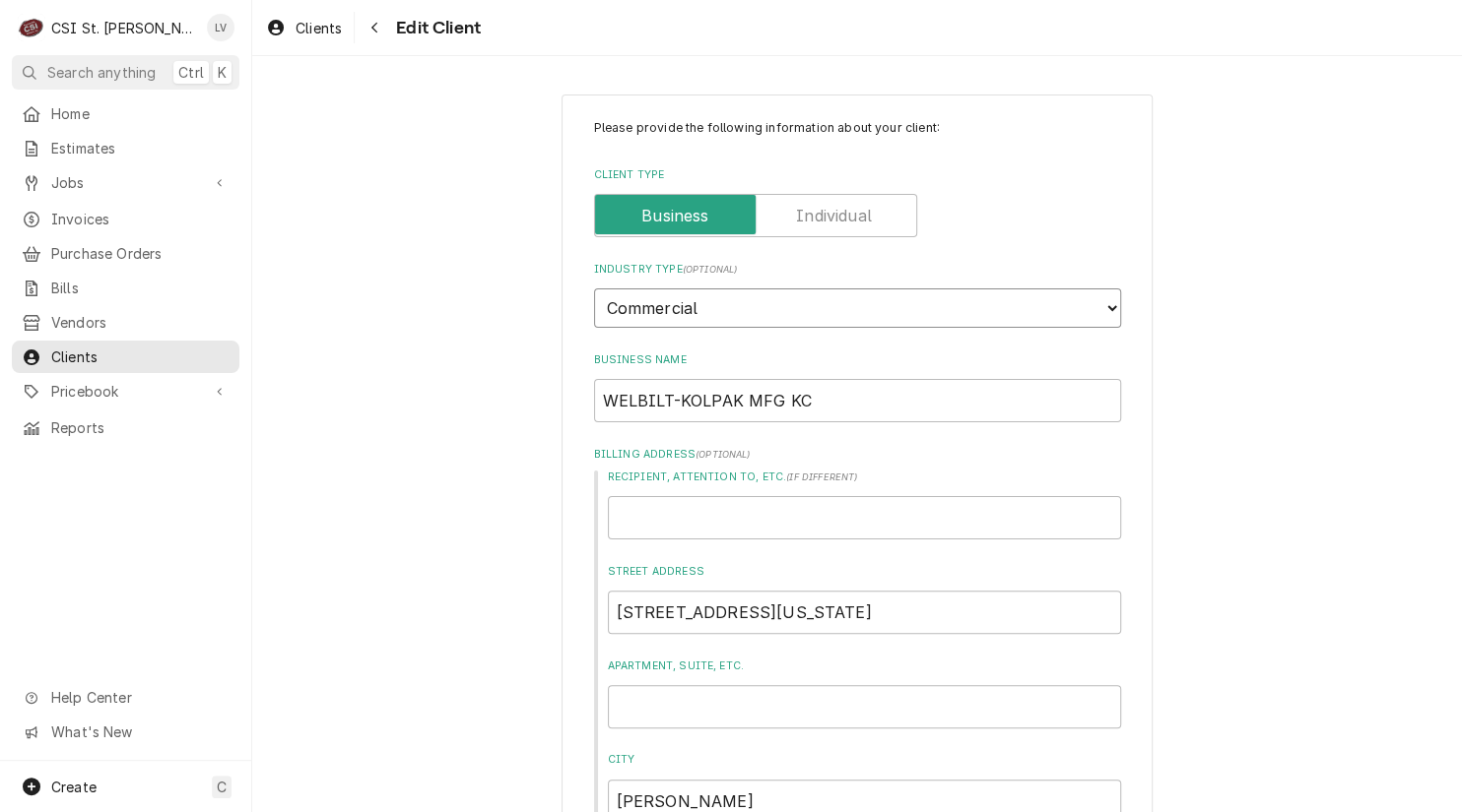
click at [594, 289] on select "Choose industry type... Residential Commercial Industrial Government" at bounding box center [856, 308] width 527 height 39
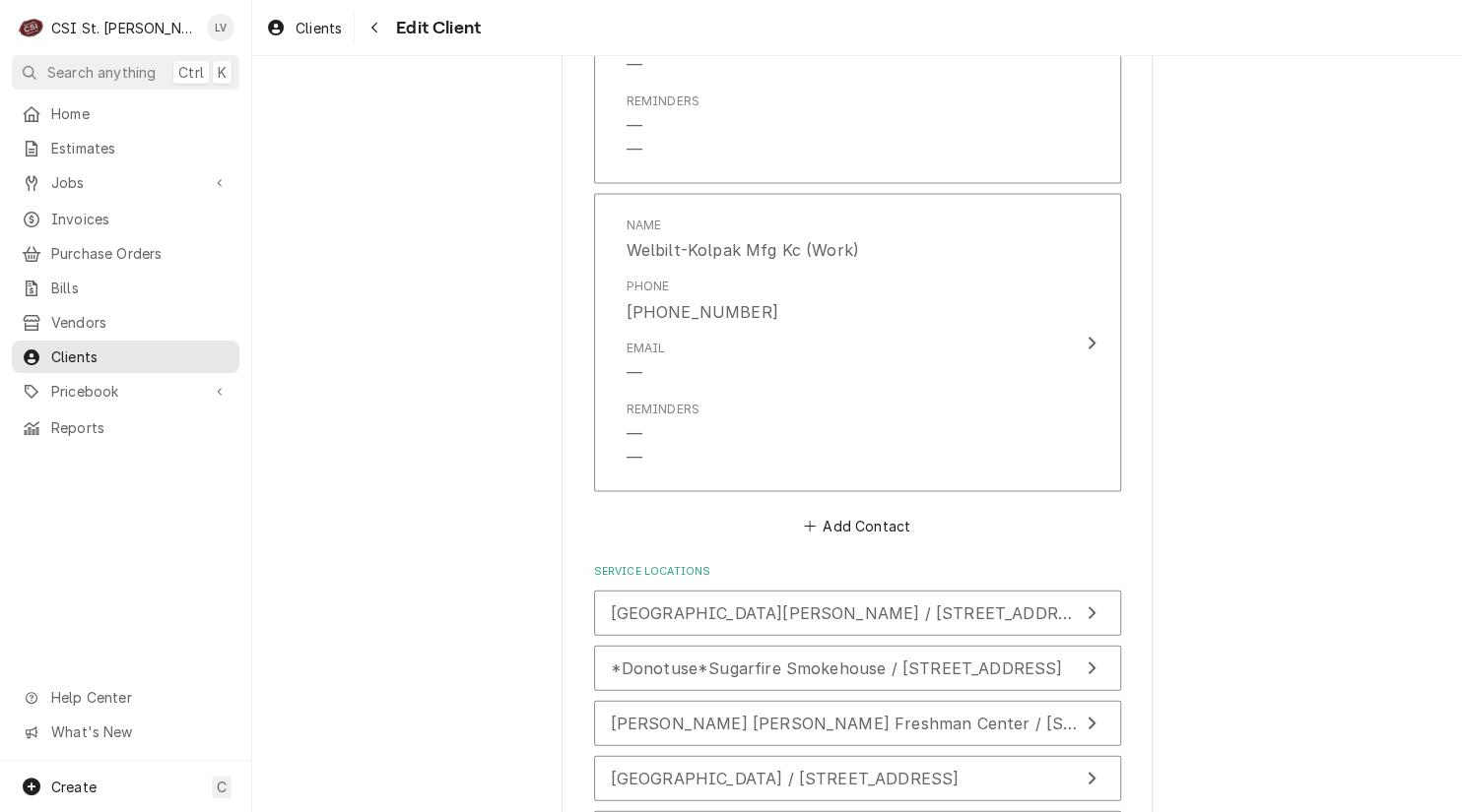
scroll to position [2067, 0]
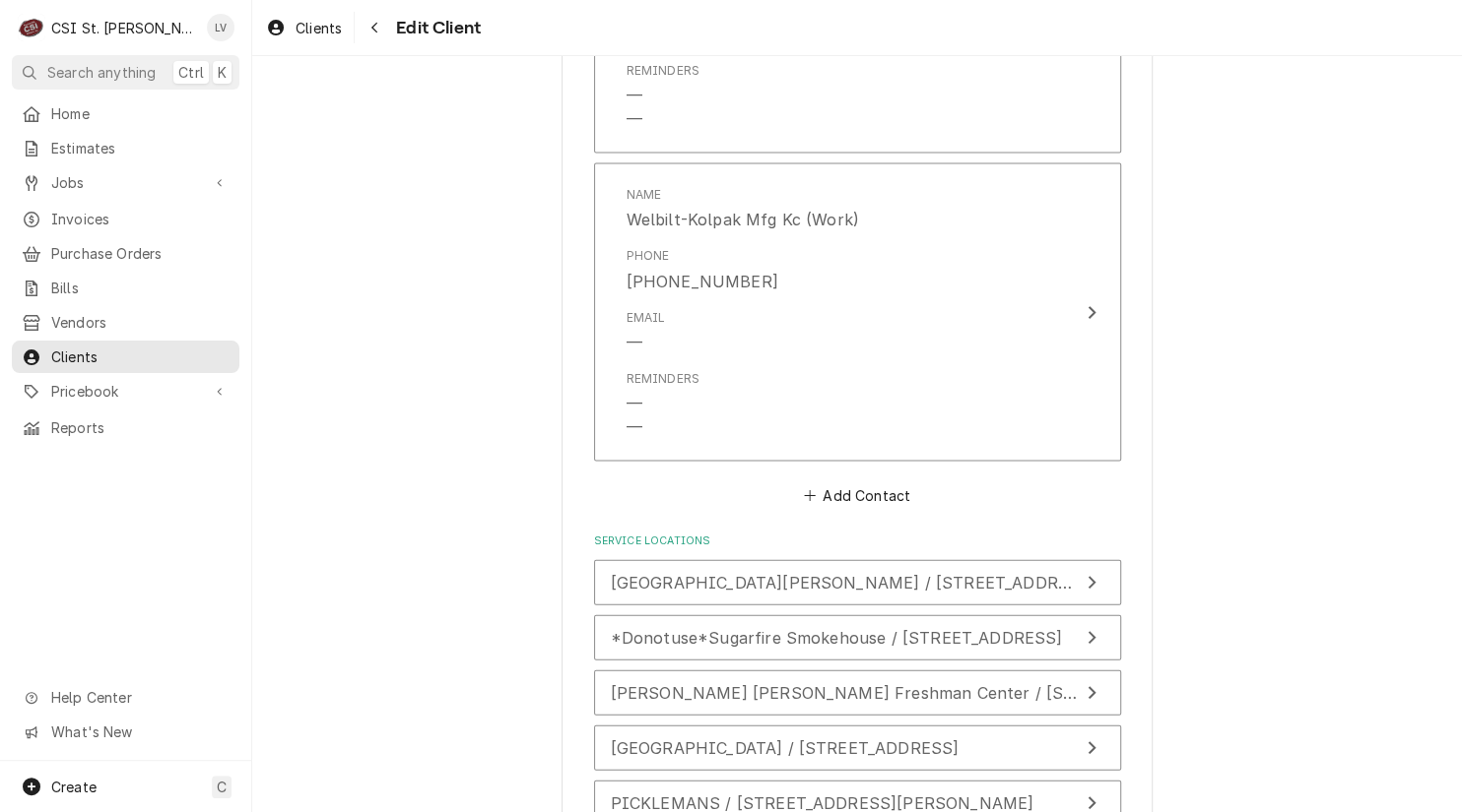
drag, startPoint x: 369, startPoint y: 634, endPoint x: 364, endPoint y: 609, distance: 25.5
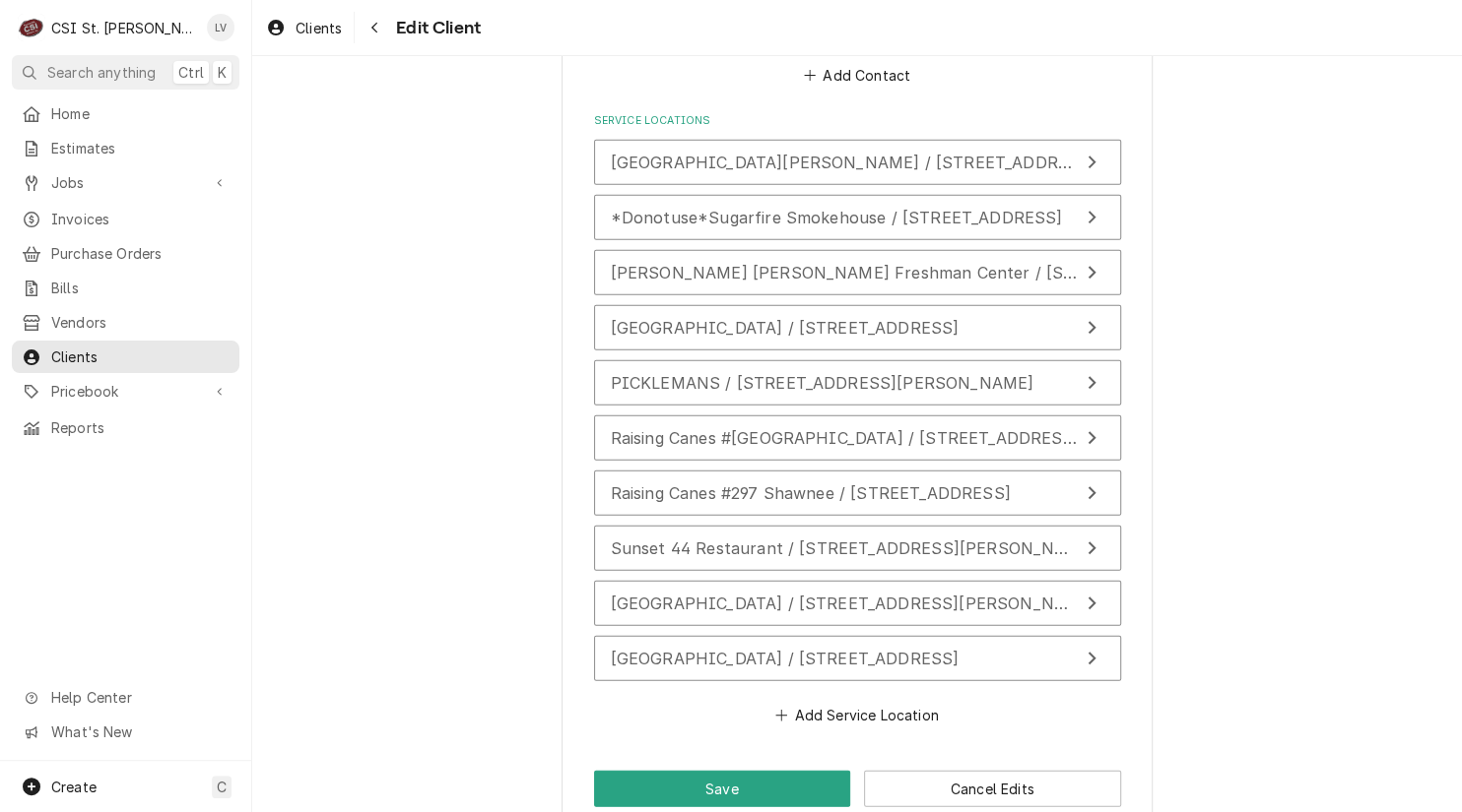
scroll to position [2494, 0]
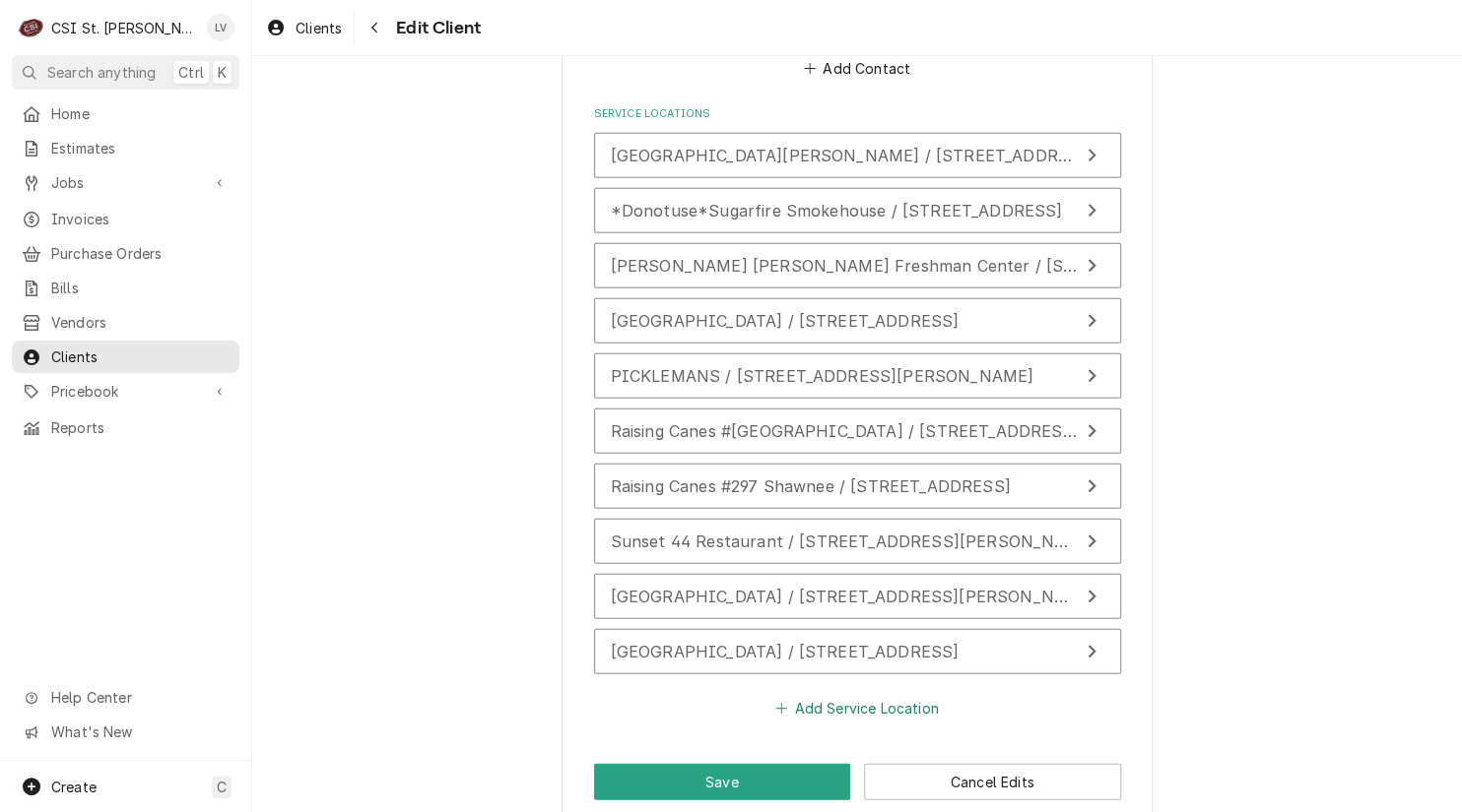
click at [869, 695] on button "Add Service Location" at bounding box center [857, 709] width 170 height 28
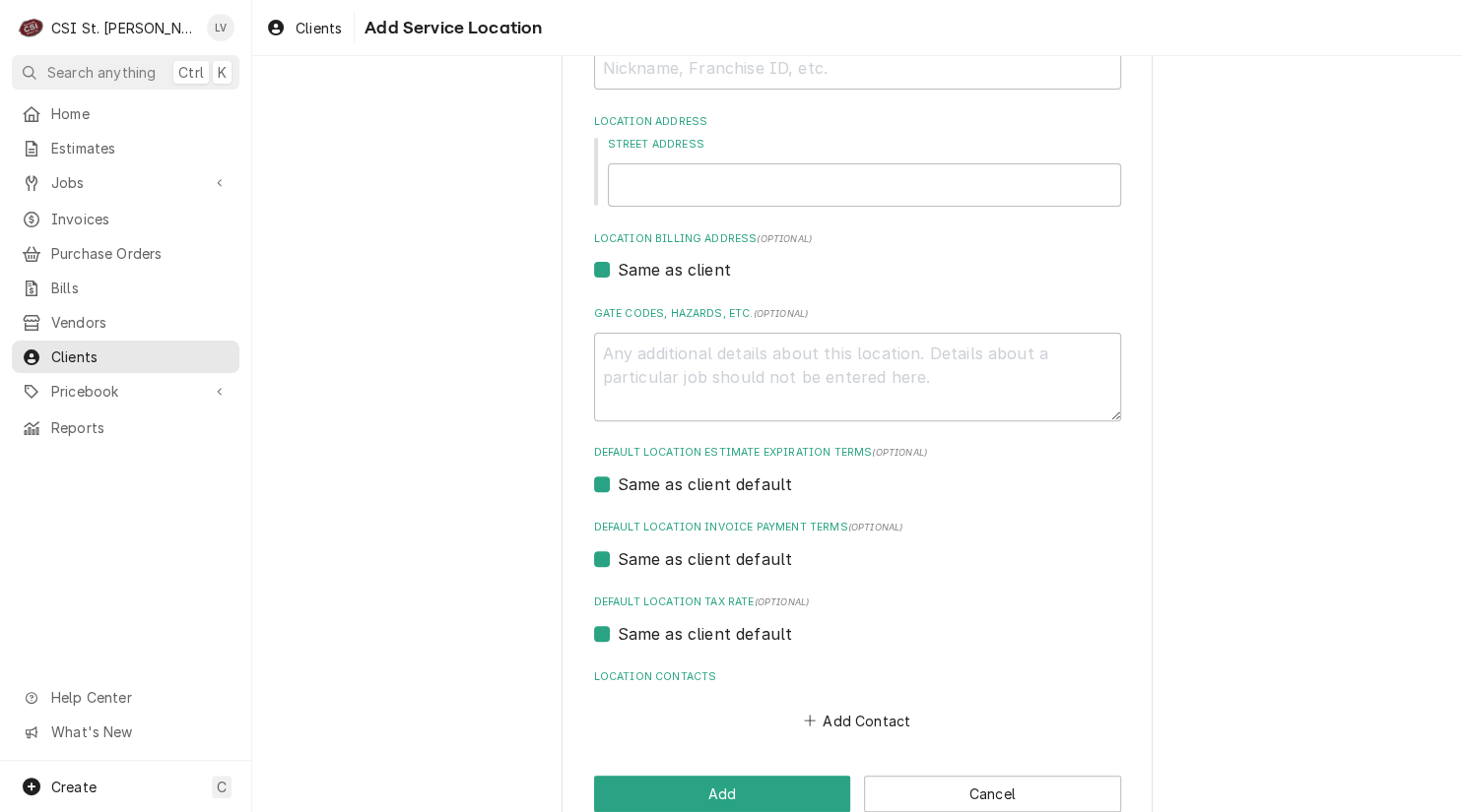
scroll to position [188, 0]
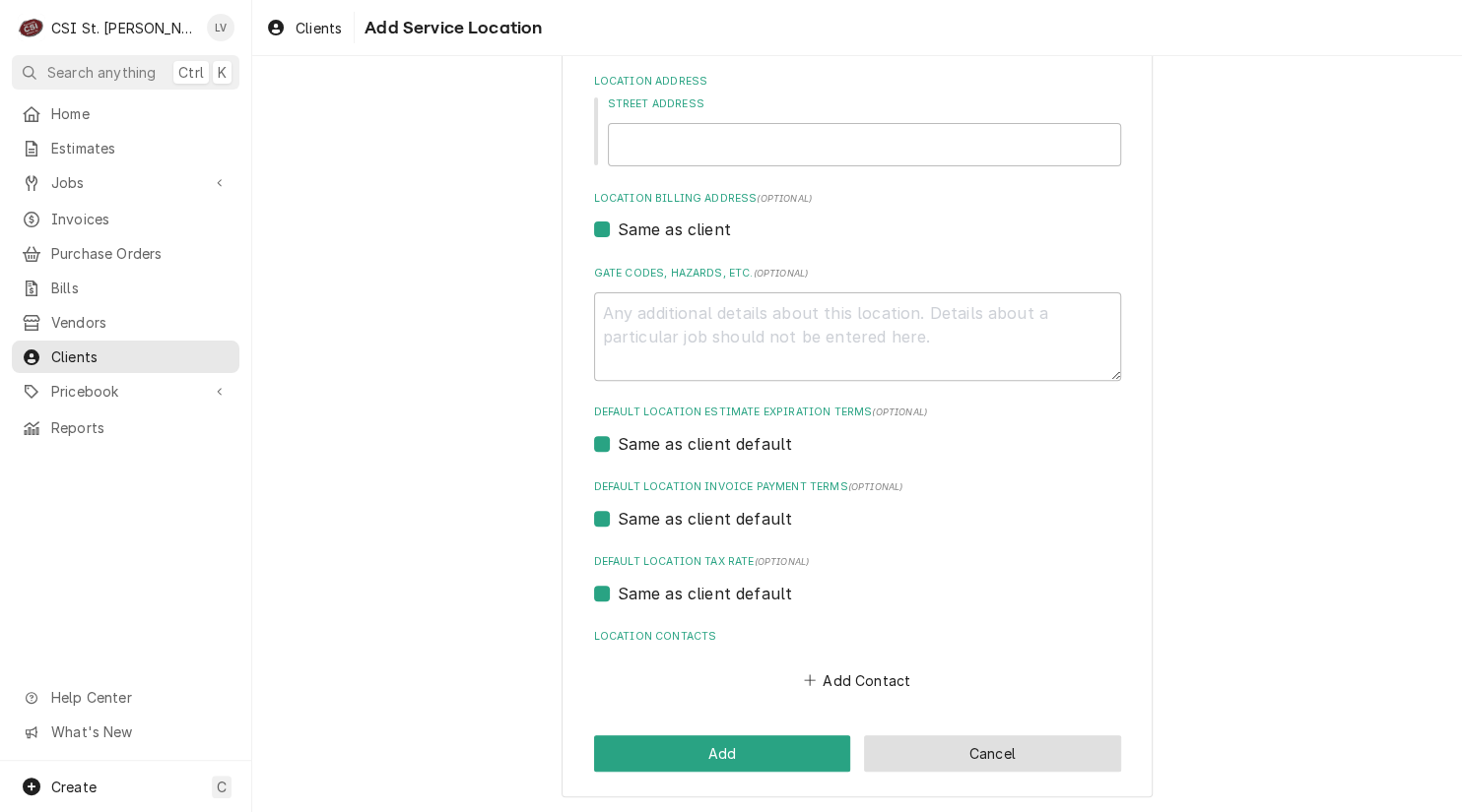
click at [1034, 749] on button "Cancel" at bounding box center [991, 753] width 257 height 36
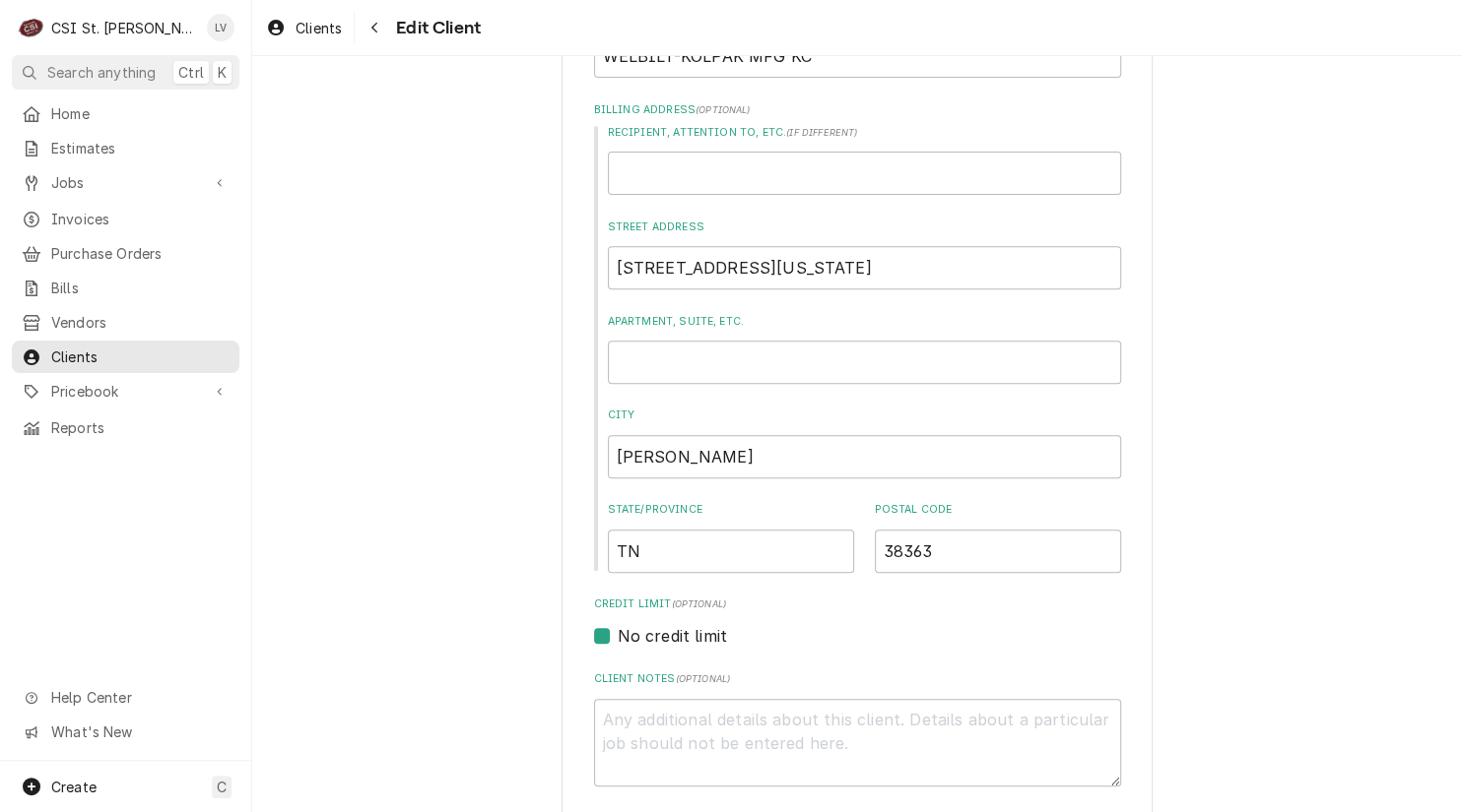
scroll to position [132, 0]
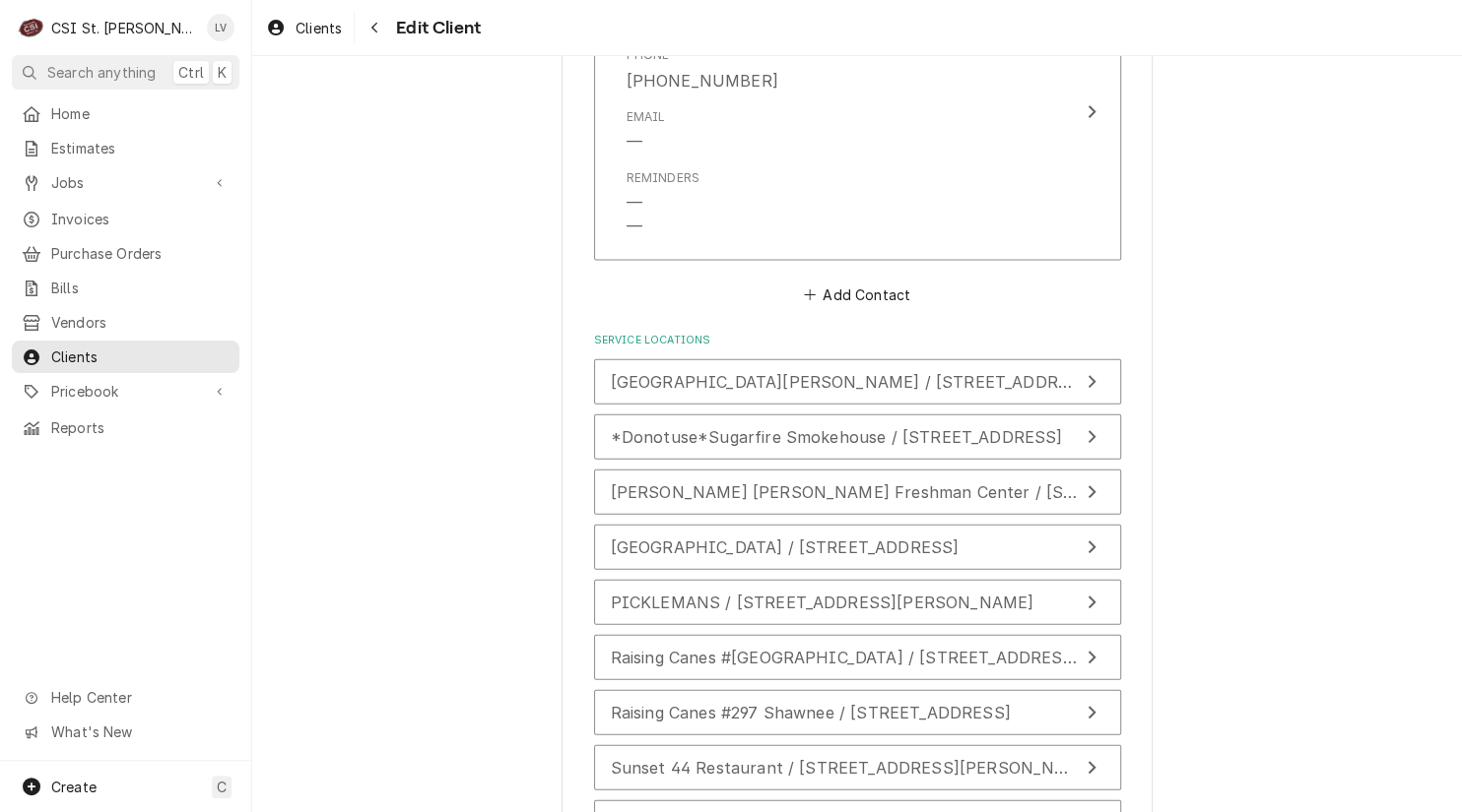
scroll to position [2494, 0]
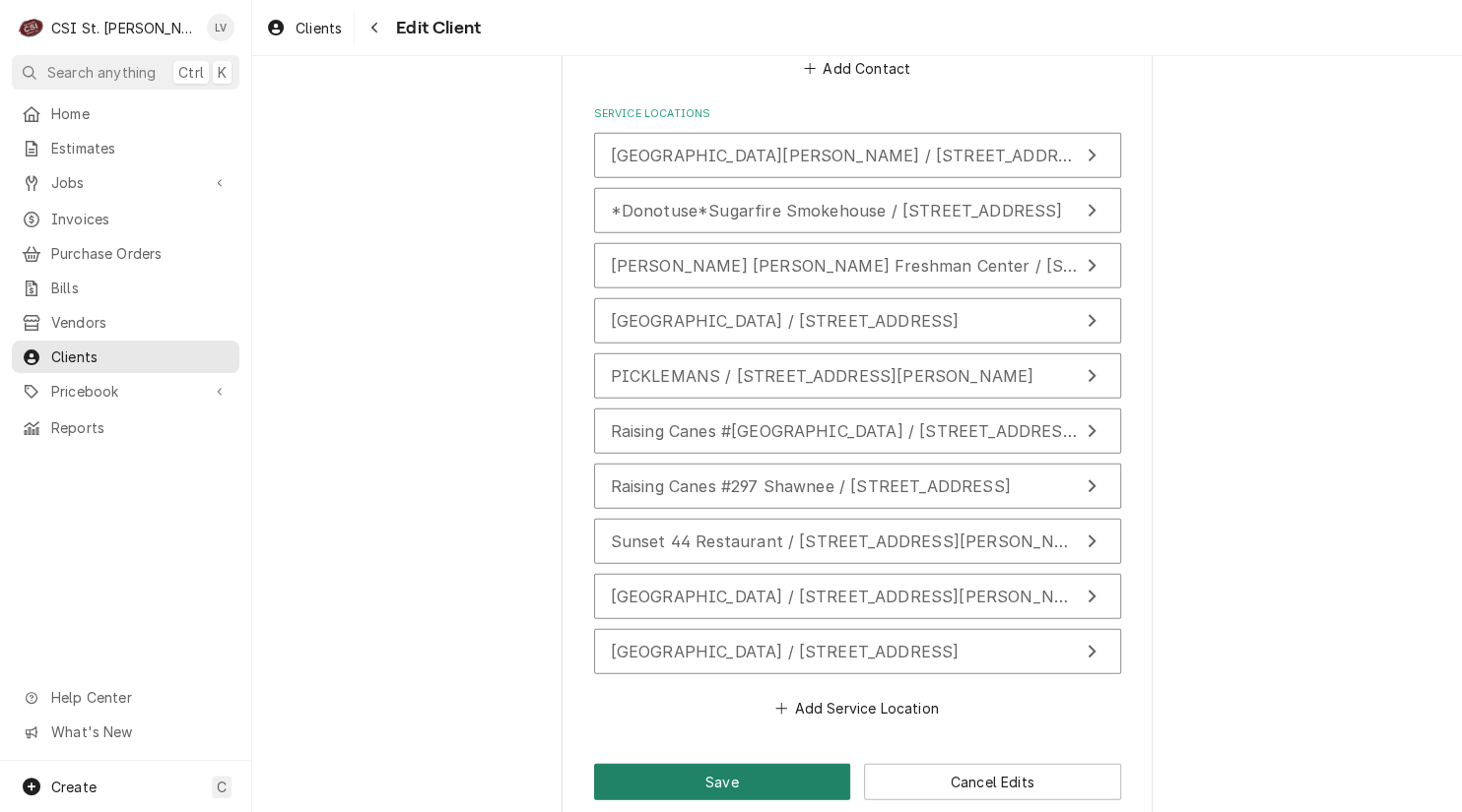
click at [716, 764] on button "Save" at bounding box center [722, 782] width 257 height 36
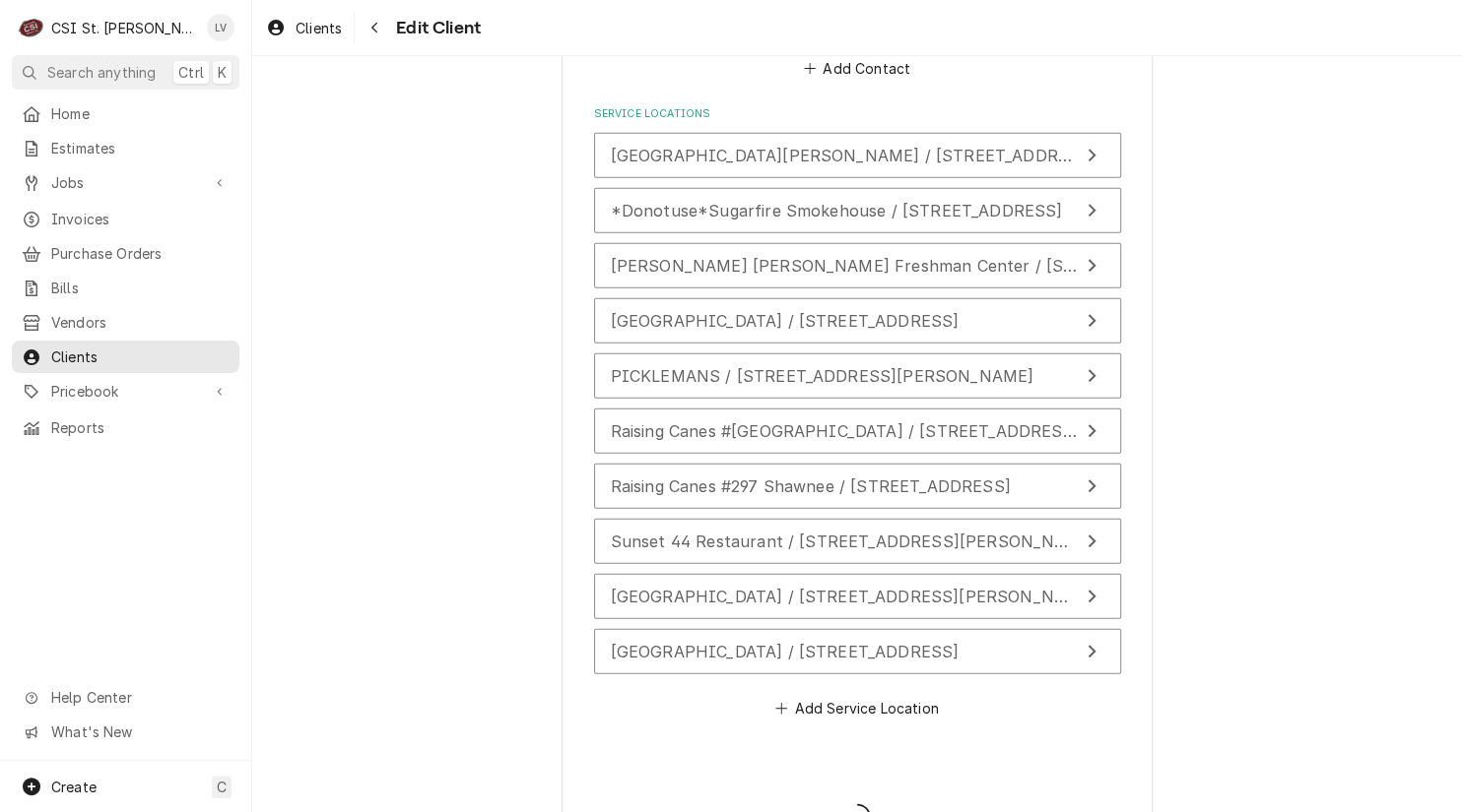
type textarea "x"
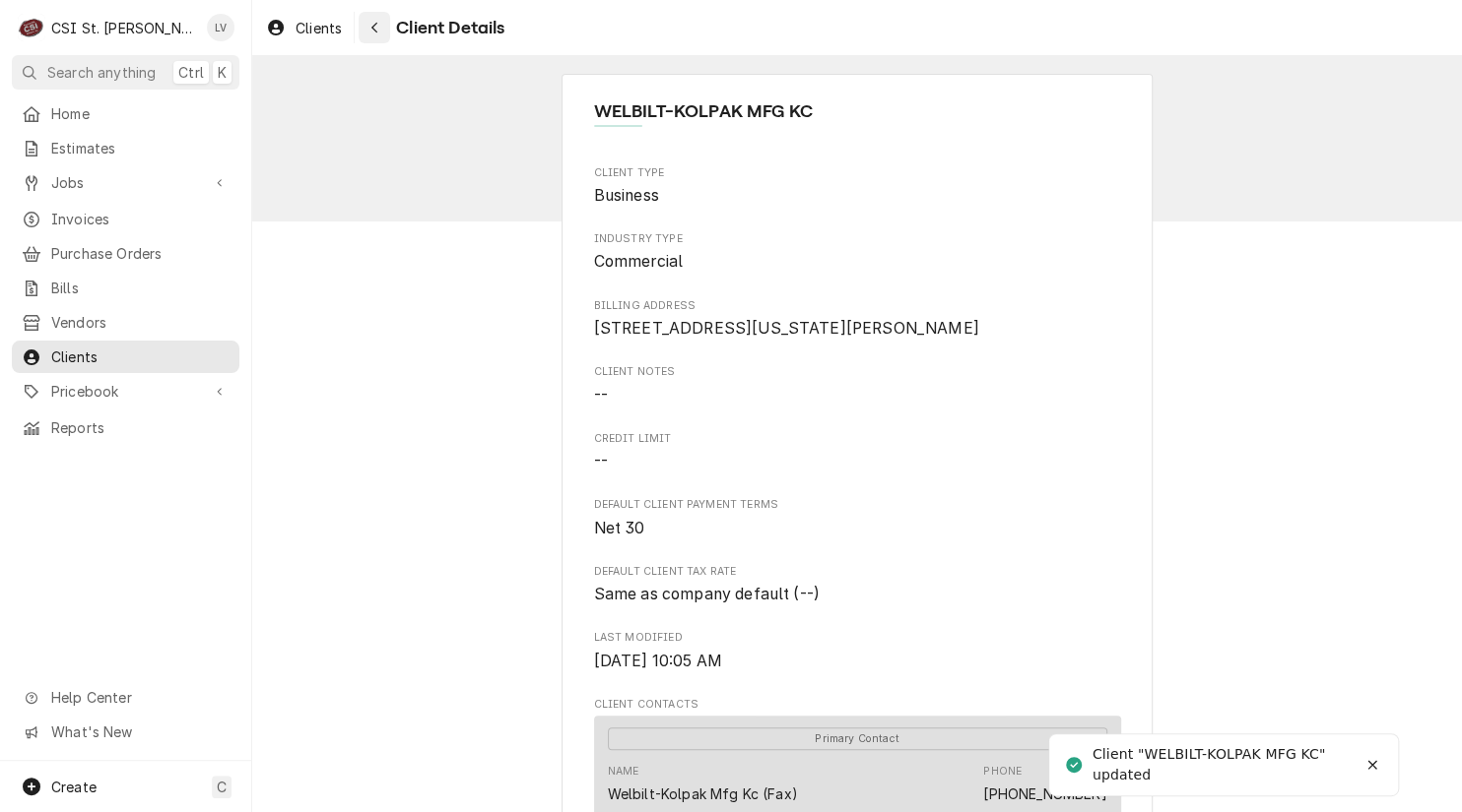
drag, startPoint x: 372, startPoint y: 28, endPoint x: 344, endPoint y: 148, distance: 123.2
click at [371, 28] on icon "Navigate back" at bounding box center [375, 28] width 9 height 14
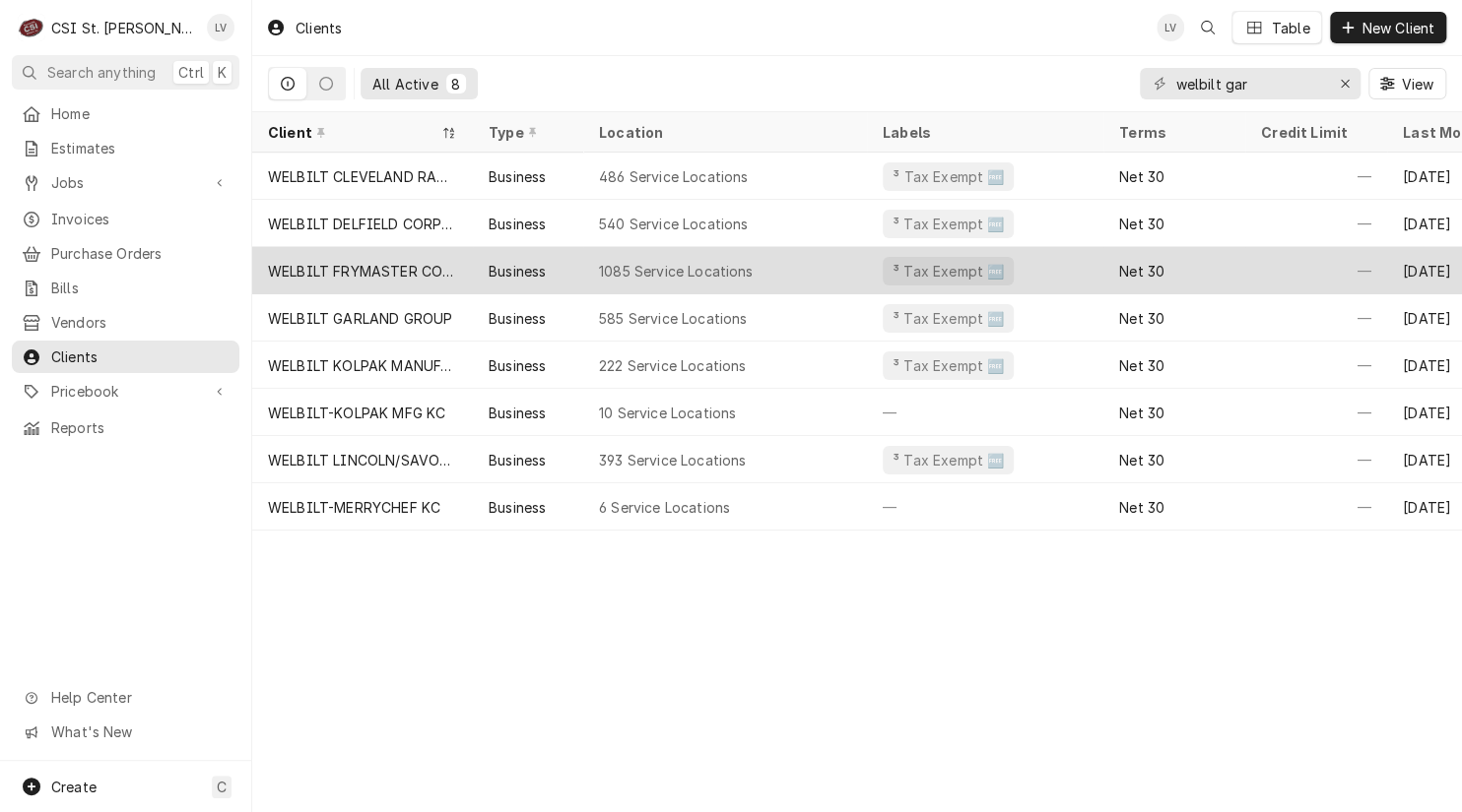
click at [302, 278] on div "WELBILT FRYMASTER CORPORATION" at bounding box center [362, 270] width 221 height 47
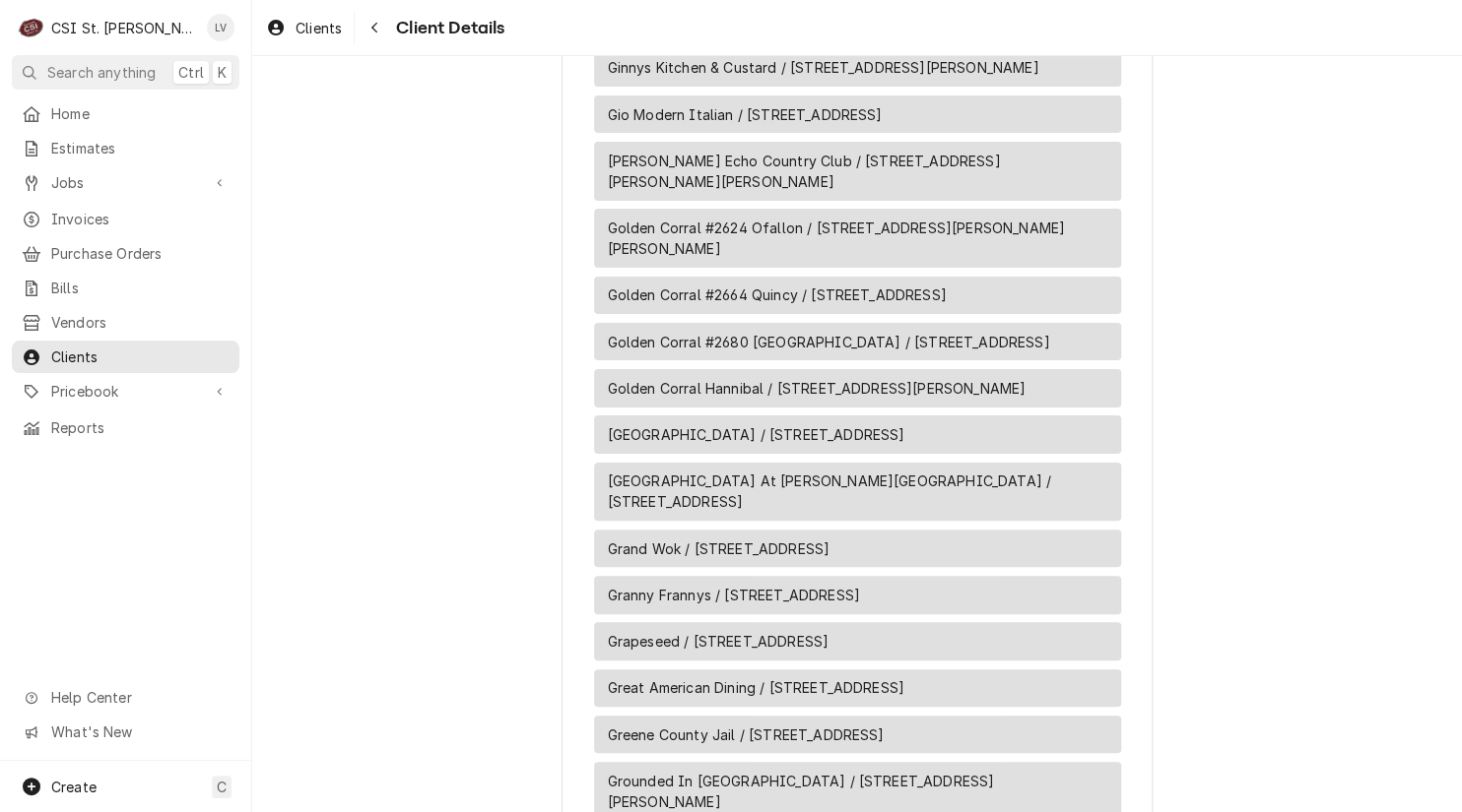
scroll to position [21852, 0]
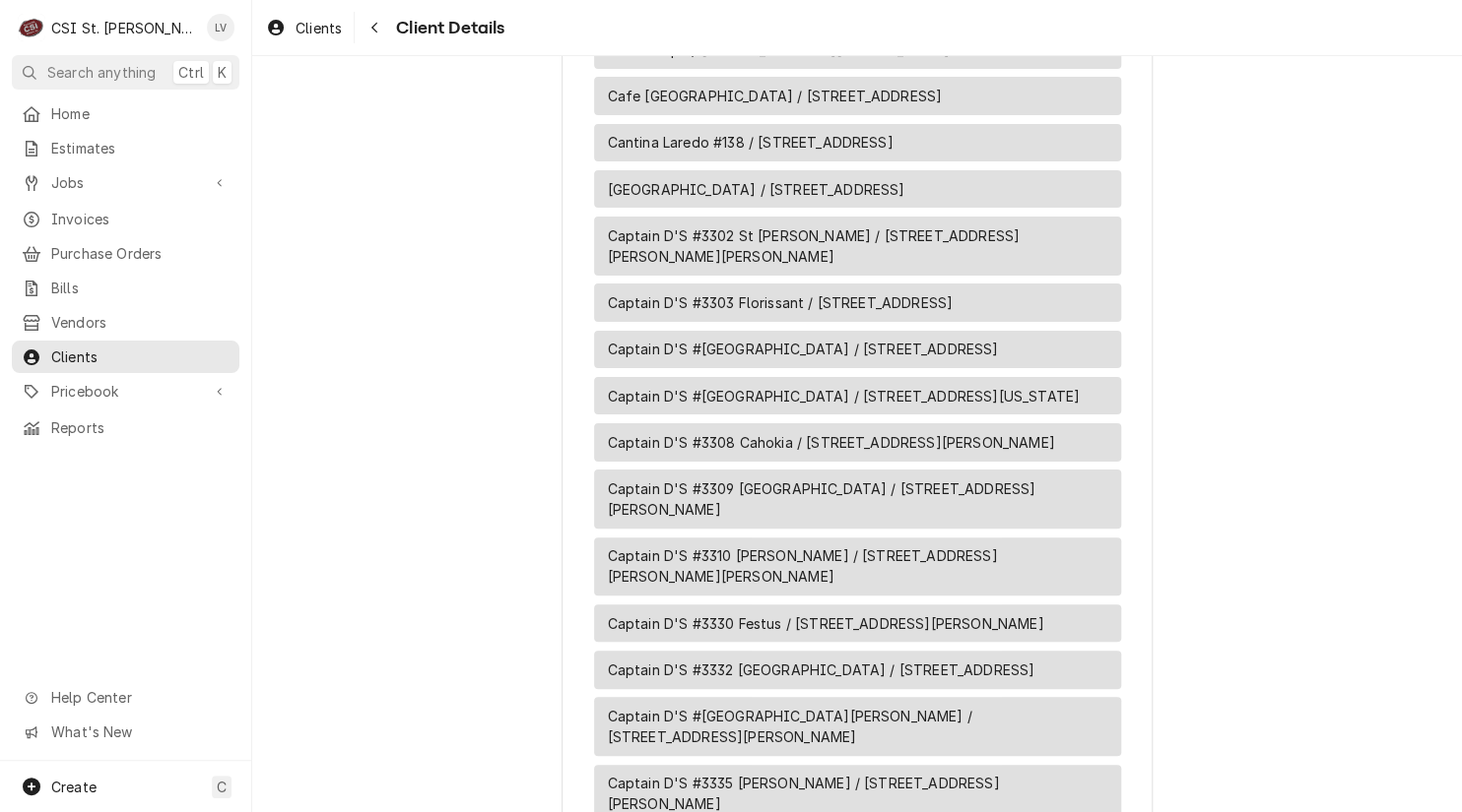
scroll to position [0, 0]
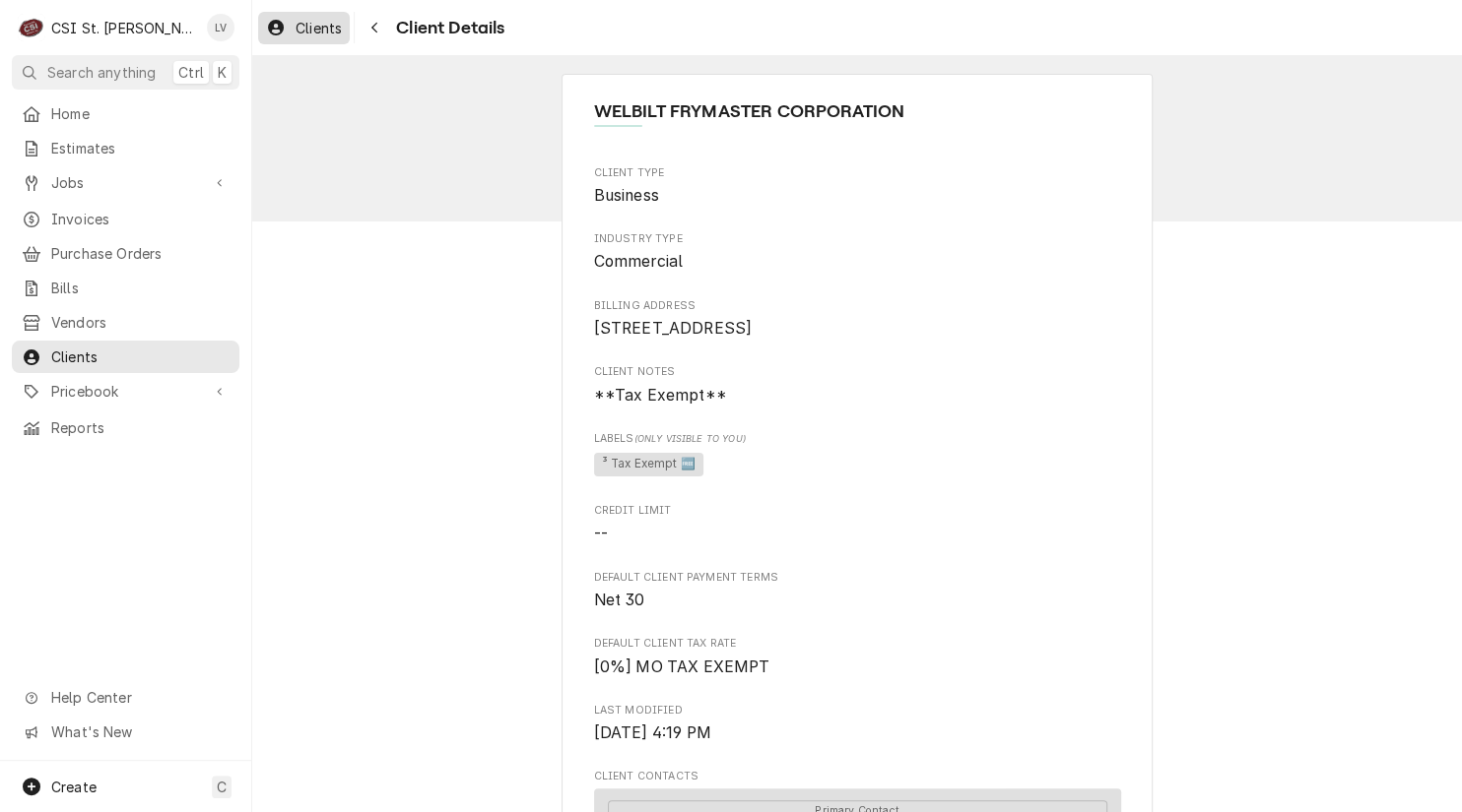
click at [314, 26] on span "Clients" at bounding box center [319, 28] width 46 height 21
click at [283, 25] on icon "Dynamic Content Wrapper" at bounding box center [276, 28] width 16 height 16
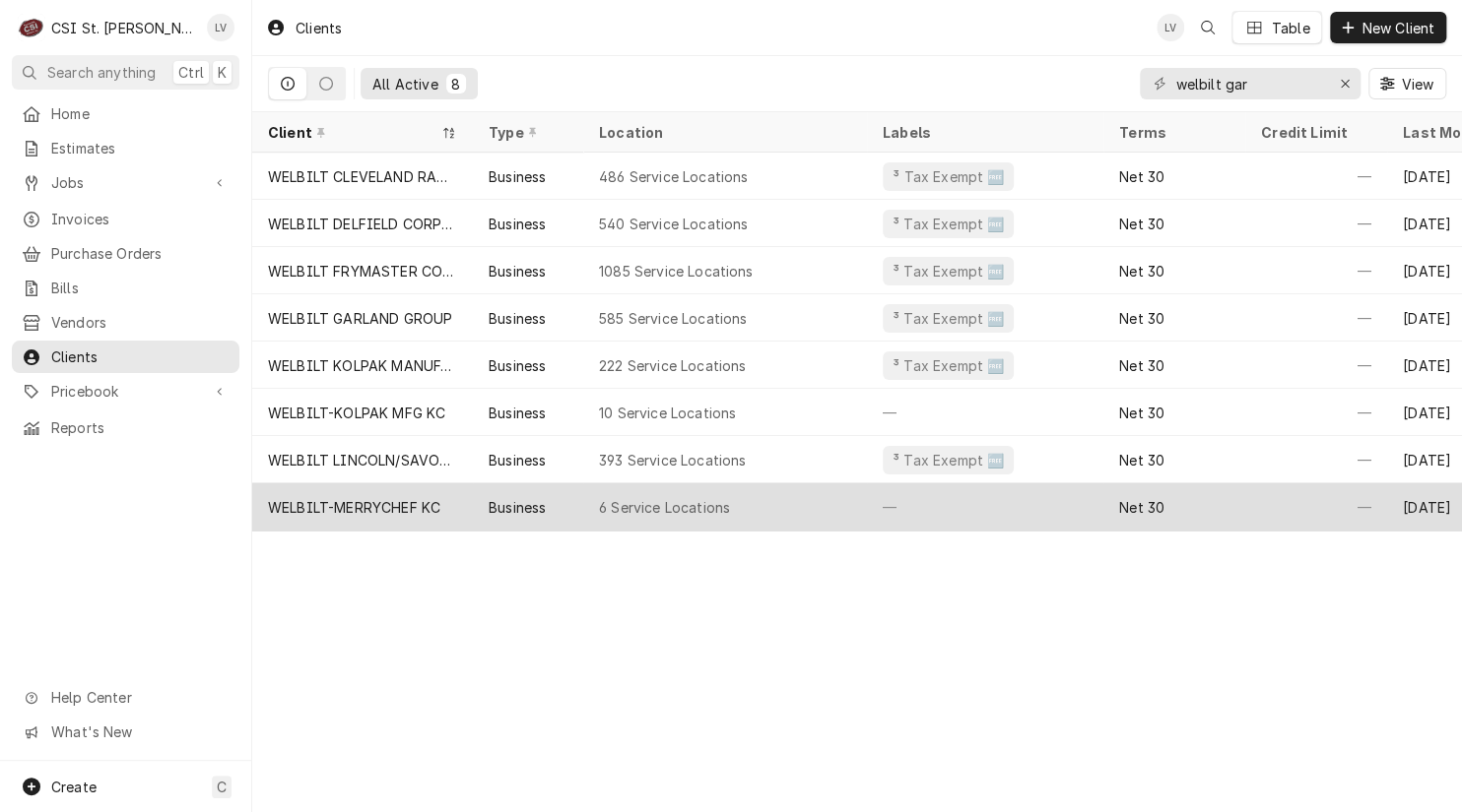
click at [345, 491] on div "WELBILT-MERRYCHEF KC" at bounding box center [362, 506] width 221 height 47
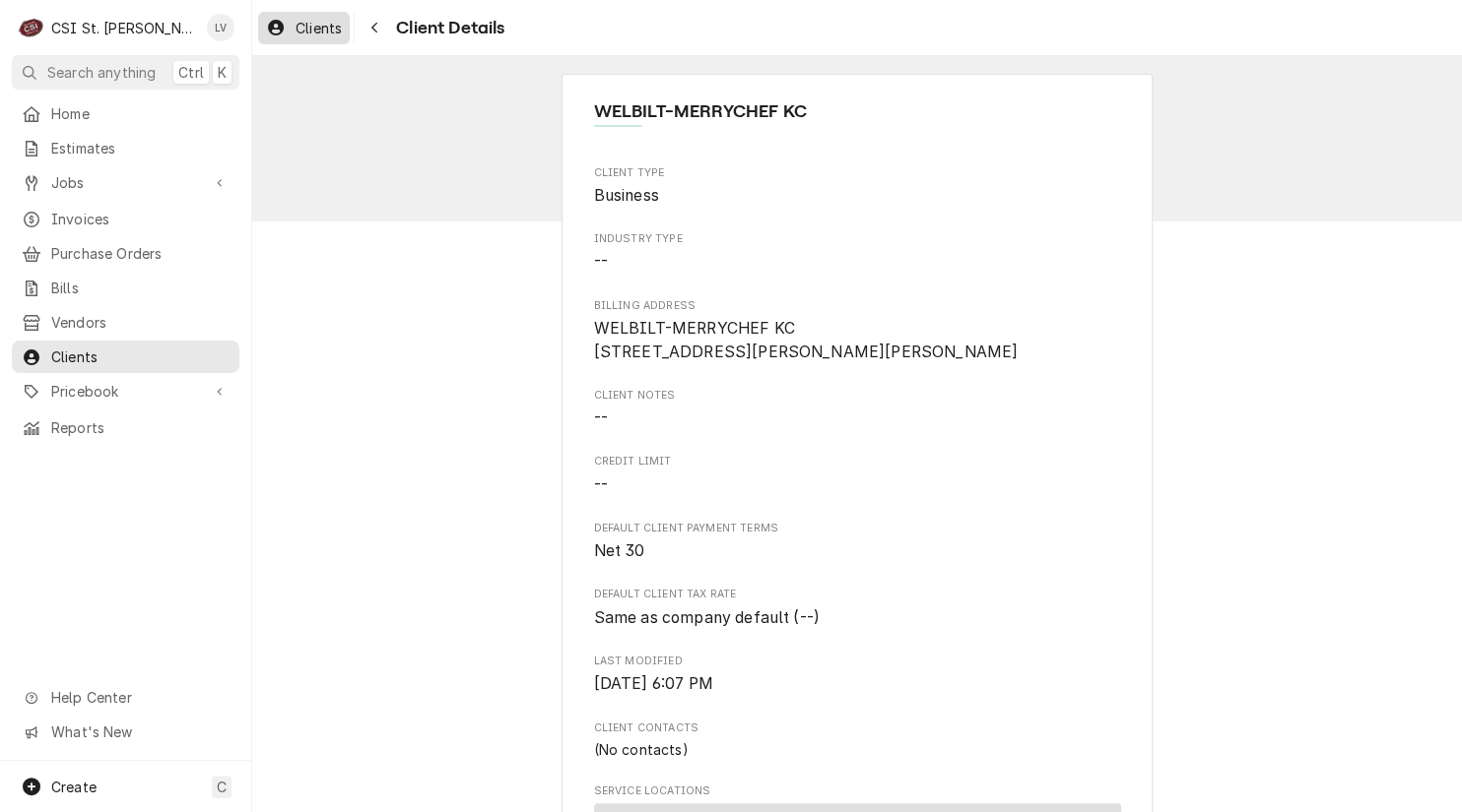
click at [302, 27] on span "Clients" at bounding box center [319, 28] width 46 height 21
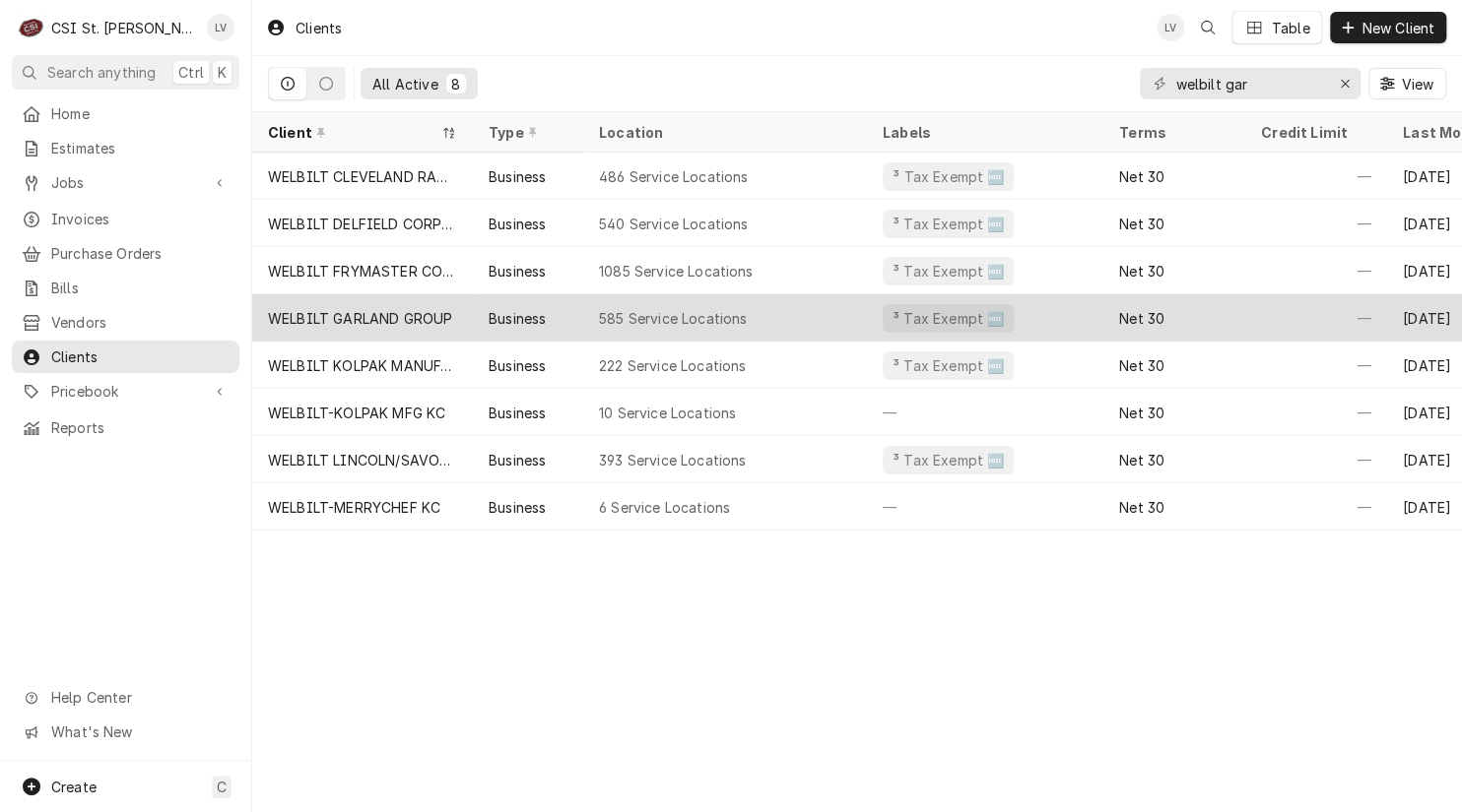
click at [363, 301] on div "WELBILT GARLAND GROUP" at bounding box center [362, 318] width 221 height 47
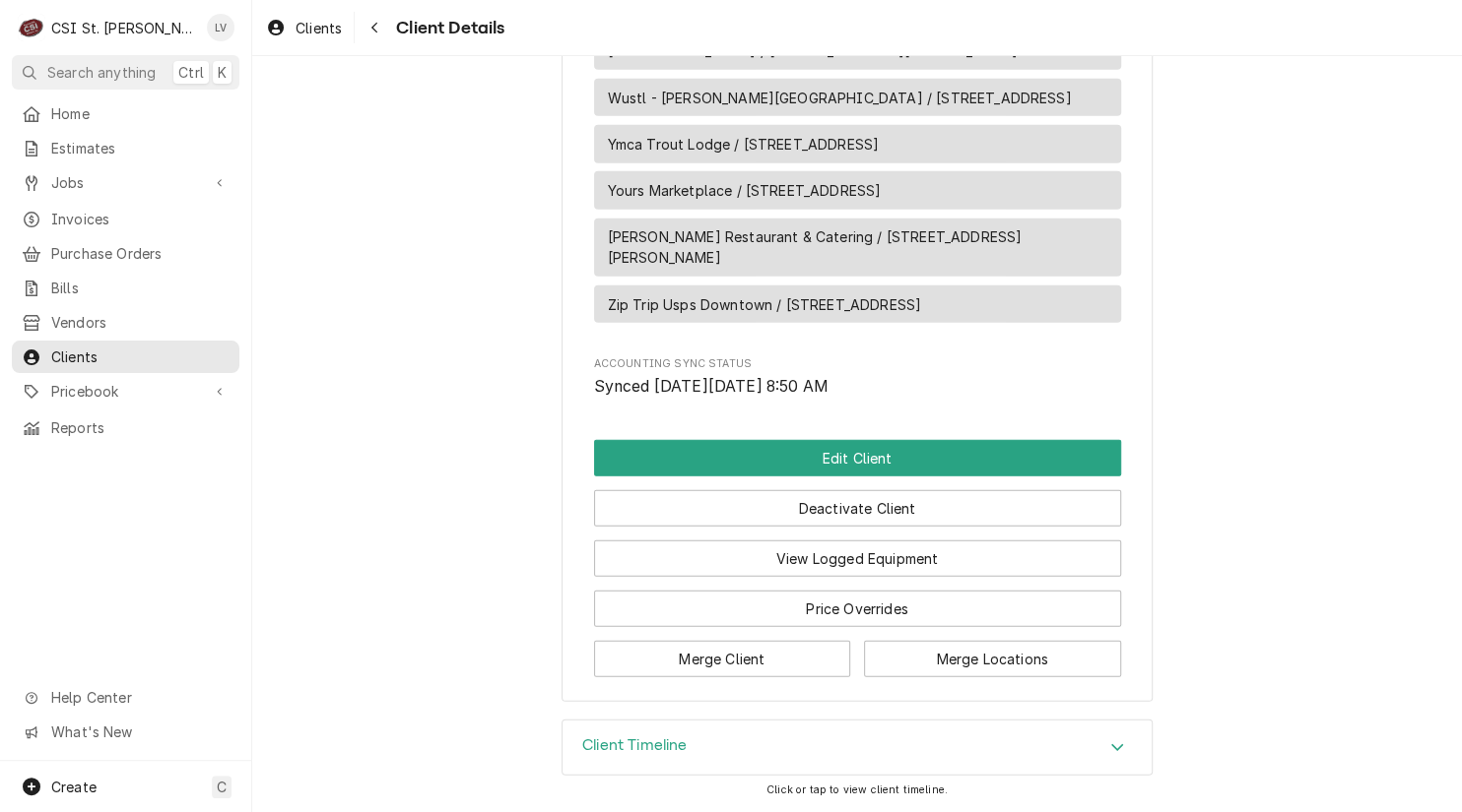
scroll to position [31222, 0]
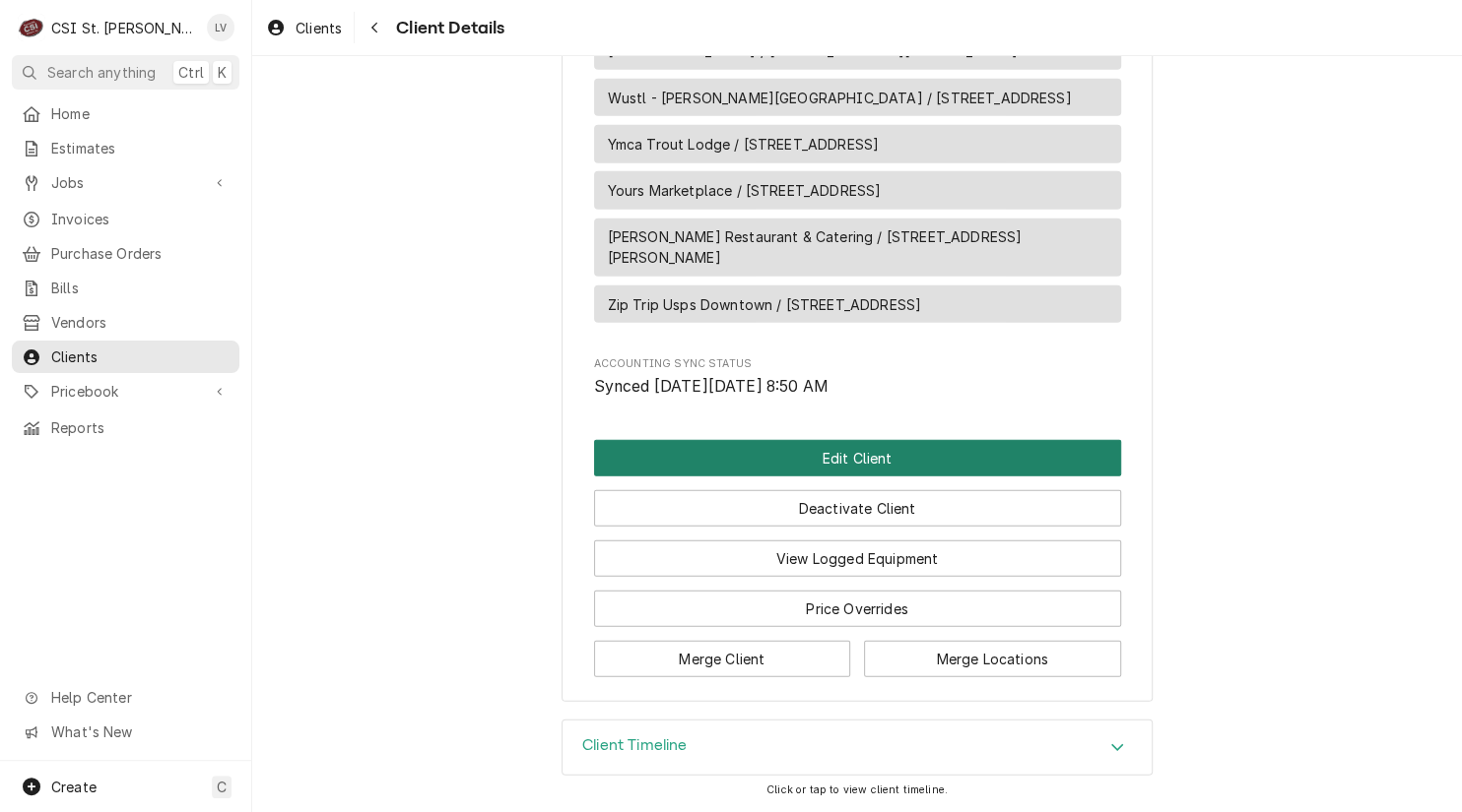
click at [898, 476] on button "Edit Client" at bounding box center [856, 458] width 527 height 36
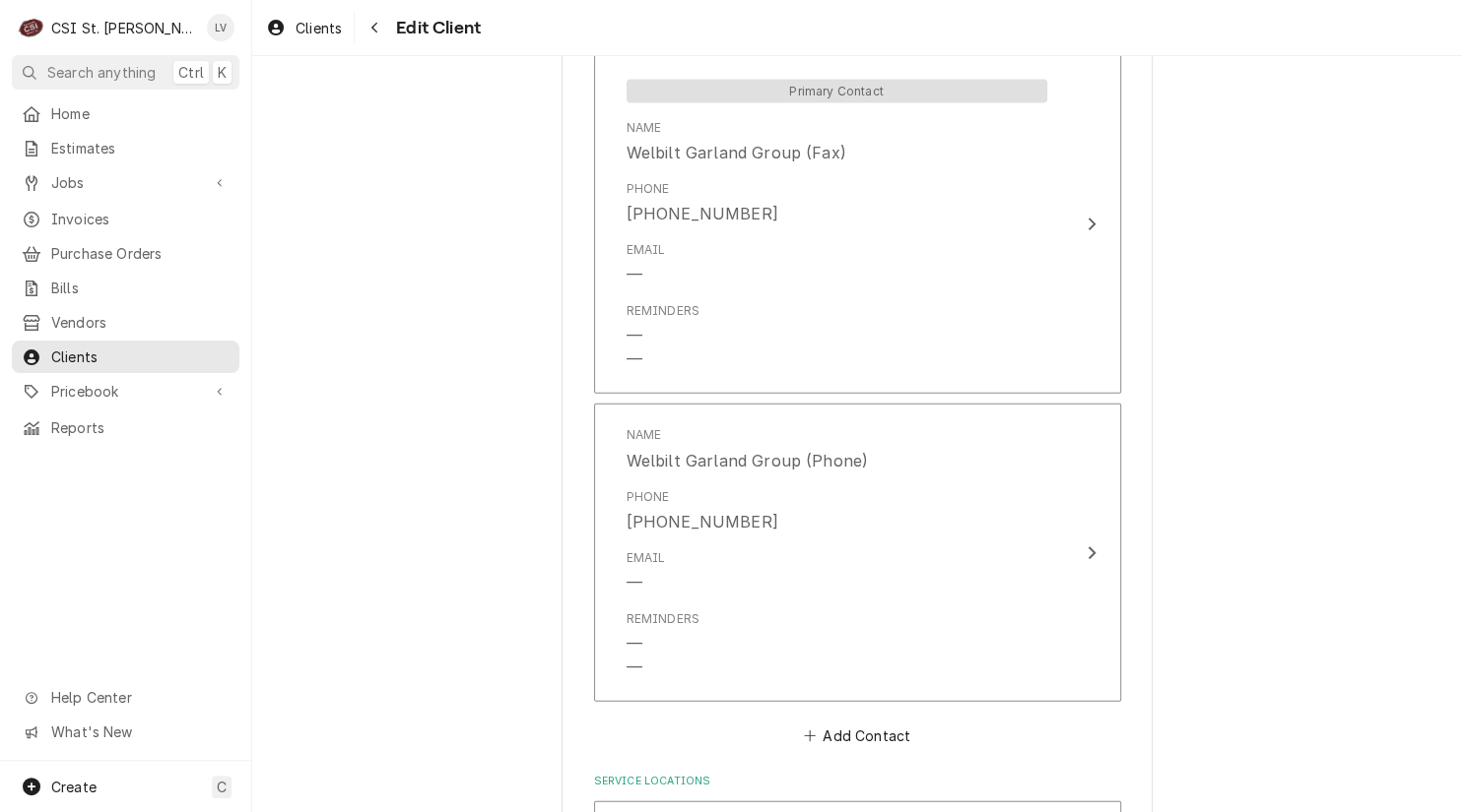
scroll to position [2949, 0]
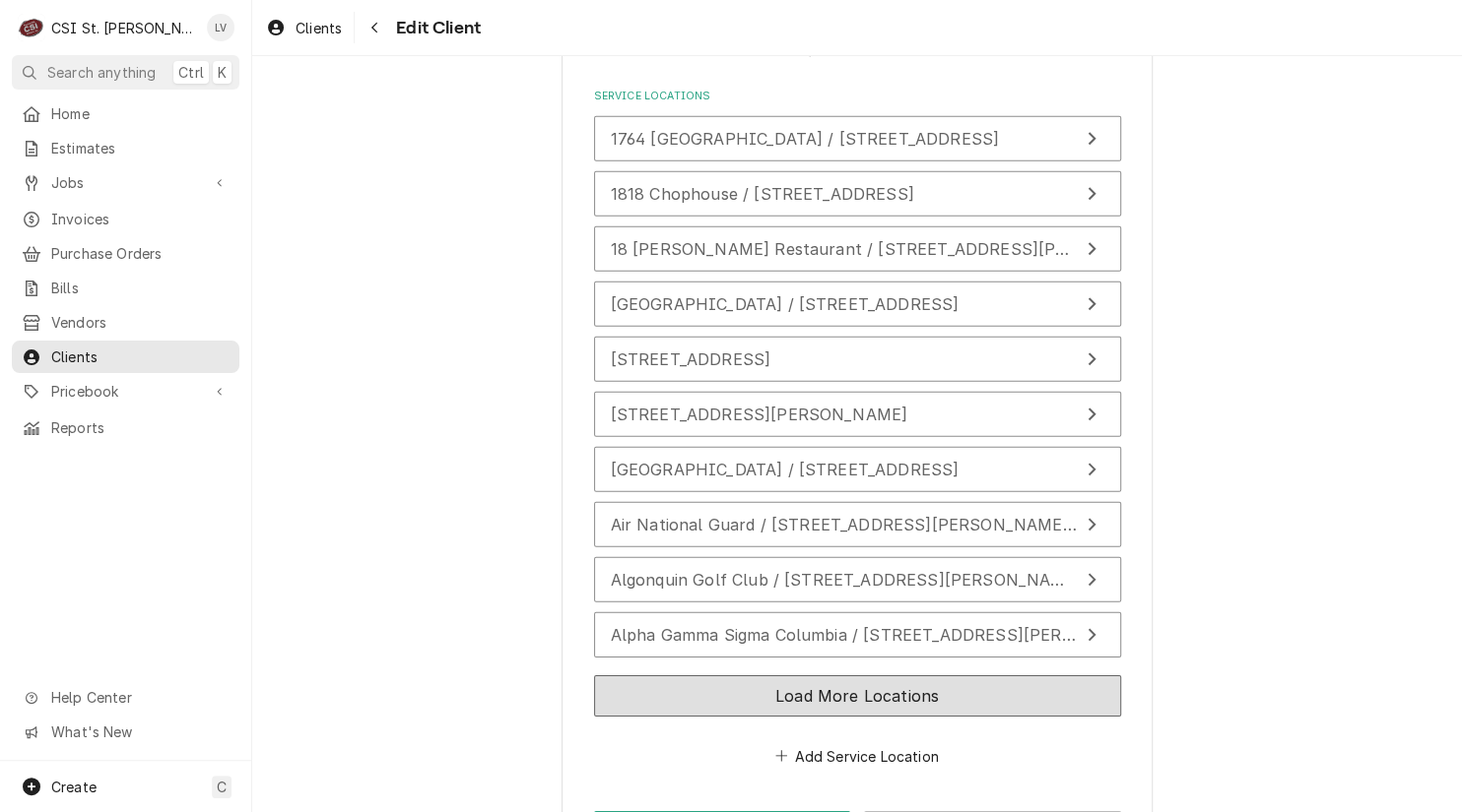
click at [1044, 675] on button "Load More Locations" at bounding box center [856, 695] width 527 height 41
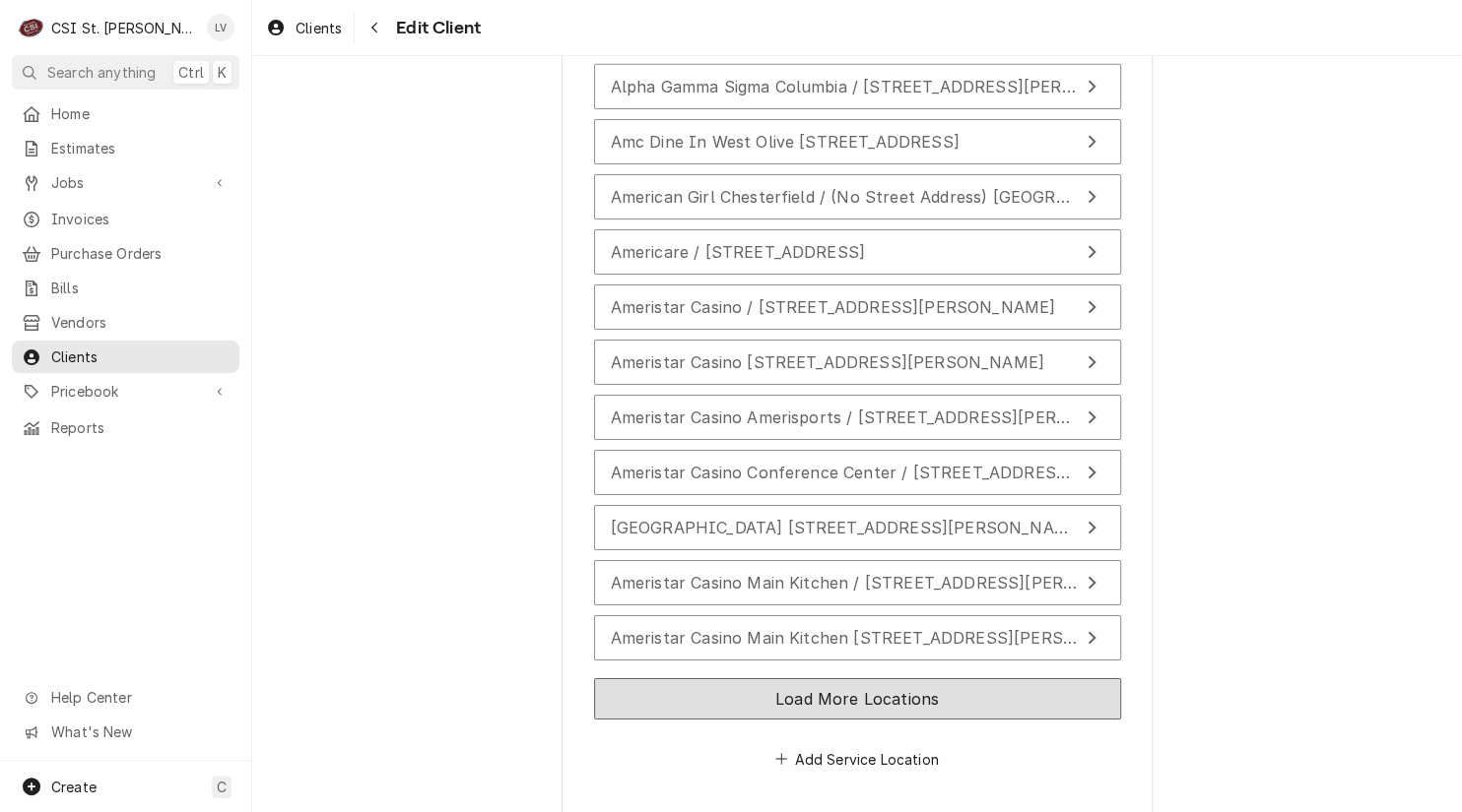
click at [1074, 678] on button "Load More Locations" at bounding box center [856, 698] width 527 height 41
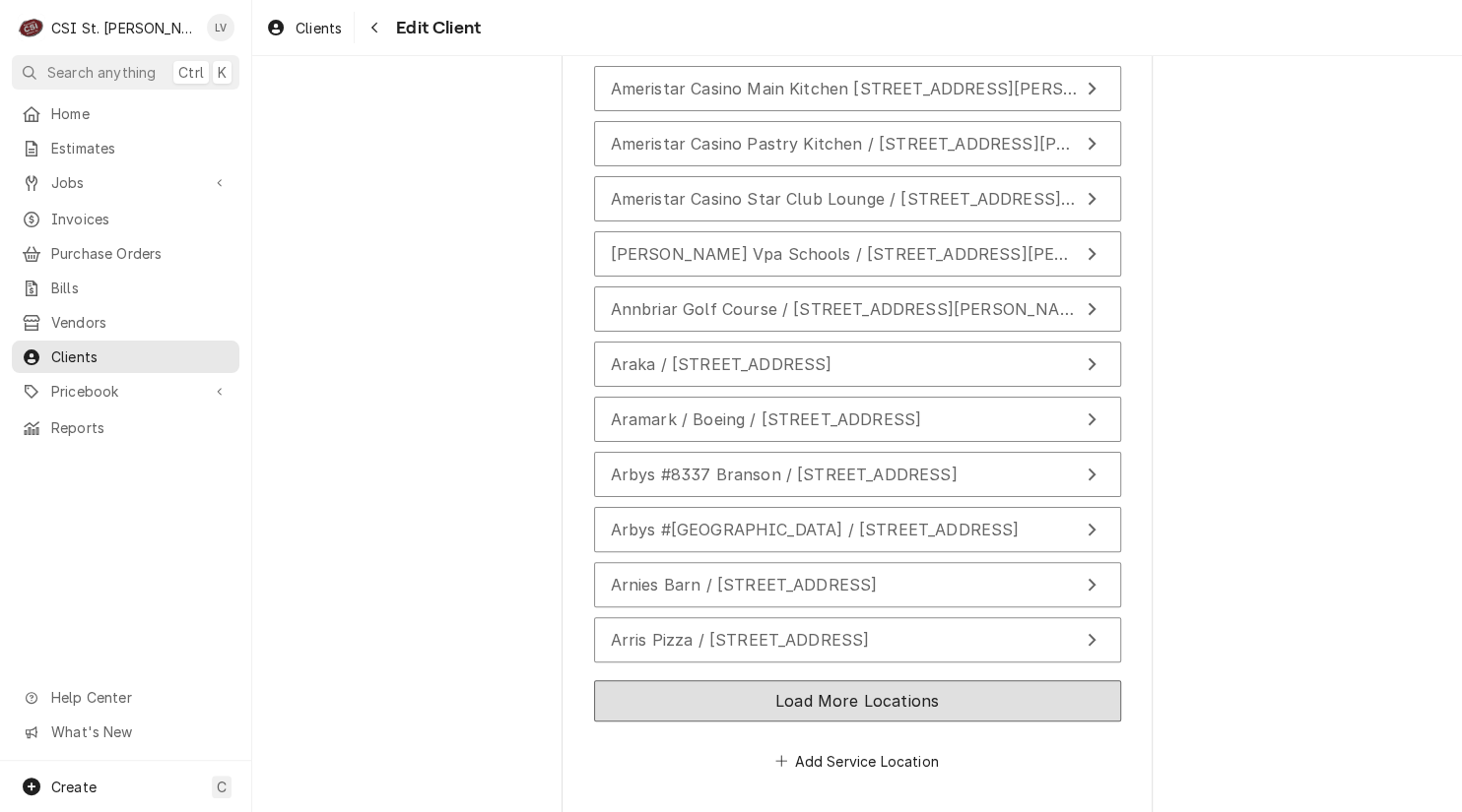
click at [1075, 680] on button "Load More Locations" at bounding box center [856, 700] width 527 height 41
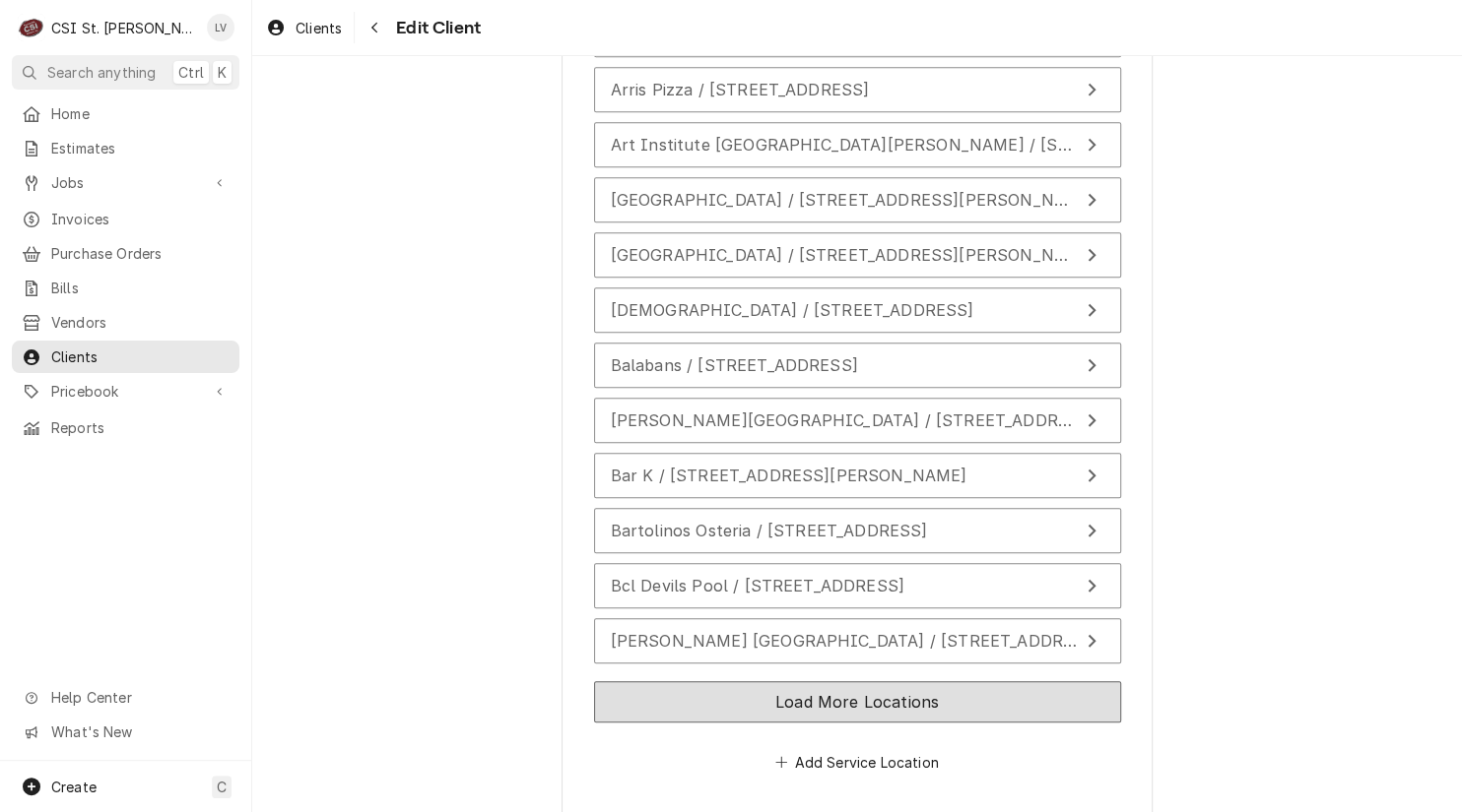
click at [1025, 681] on button "Load More Locations" at bounding box center [856, 701] width 527 height 41
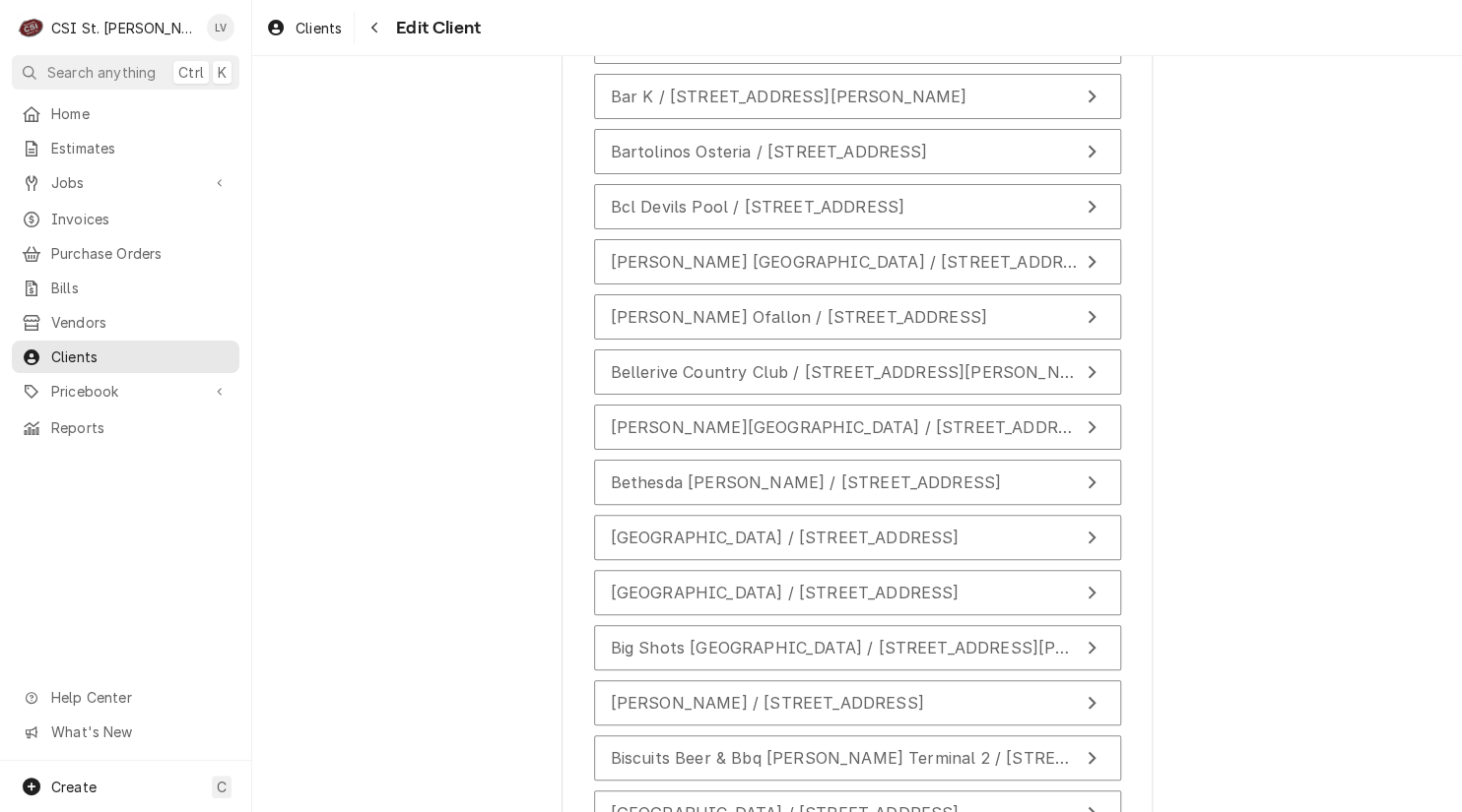
scroll to position [5147, 0]
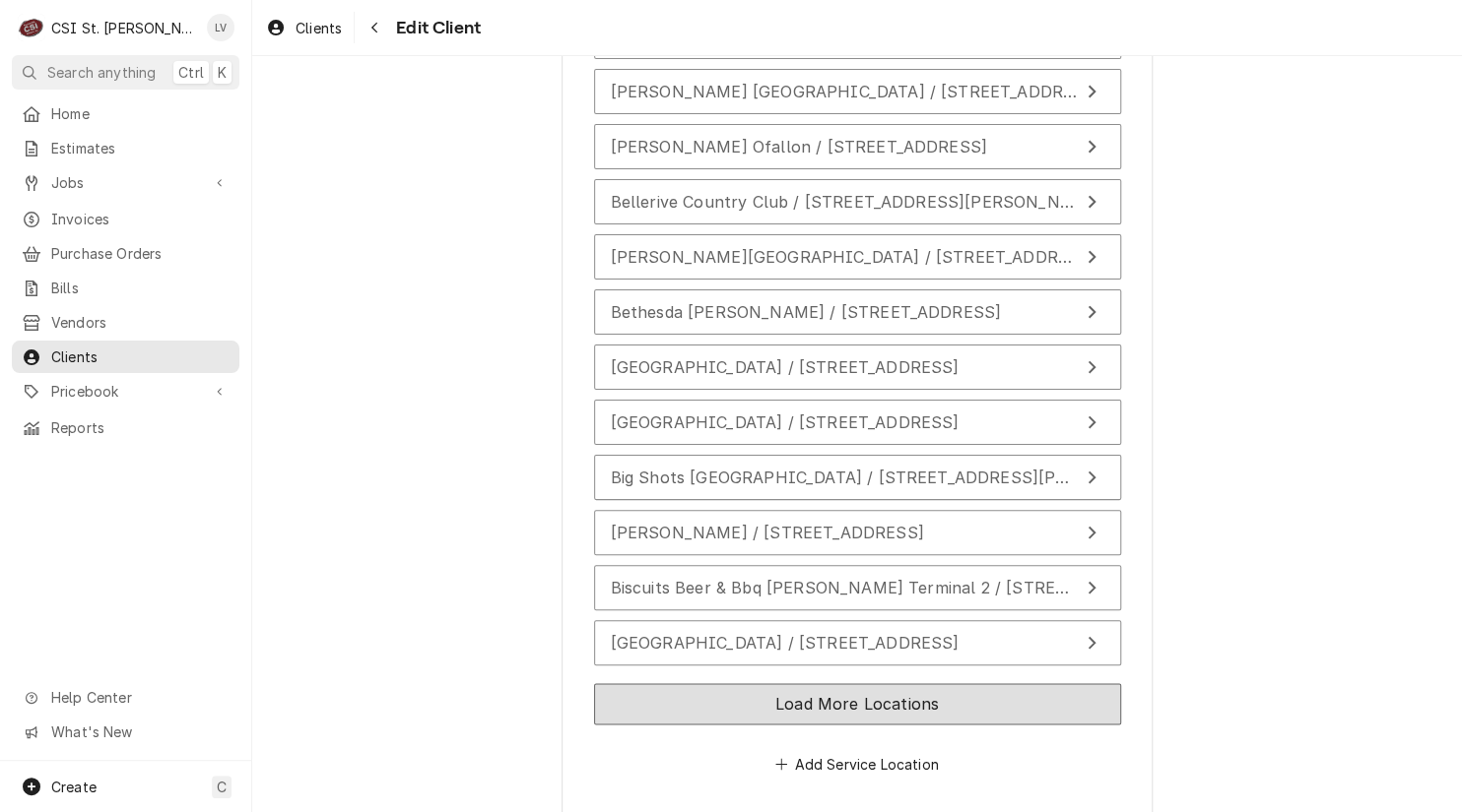
click at [1000, 683] on button "Load More Locations" at bounding box center [856, 703] width 527 height 41
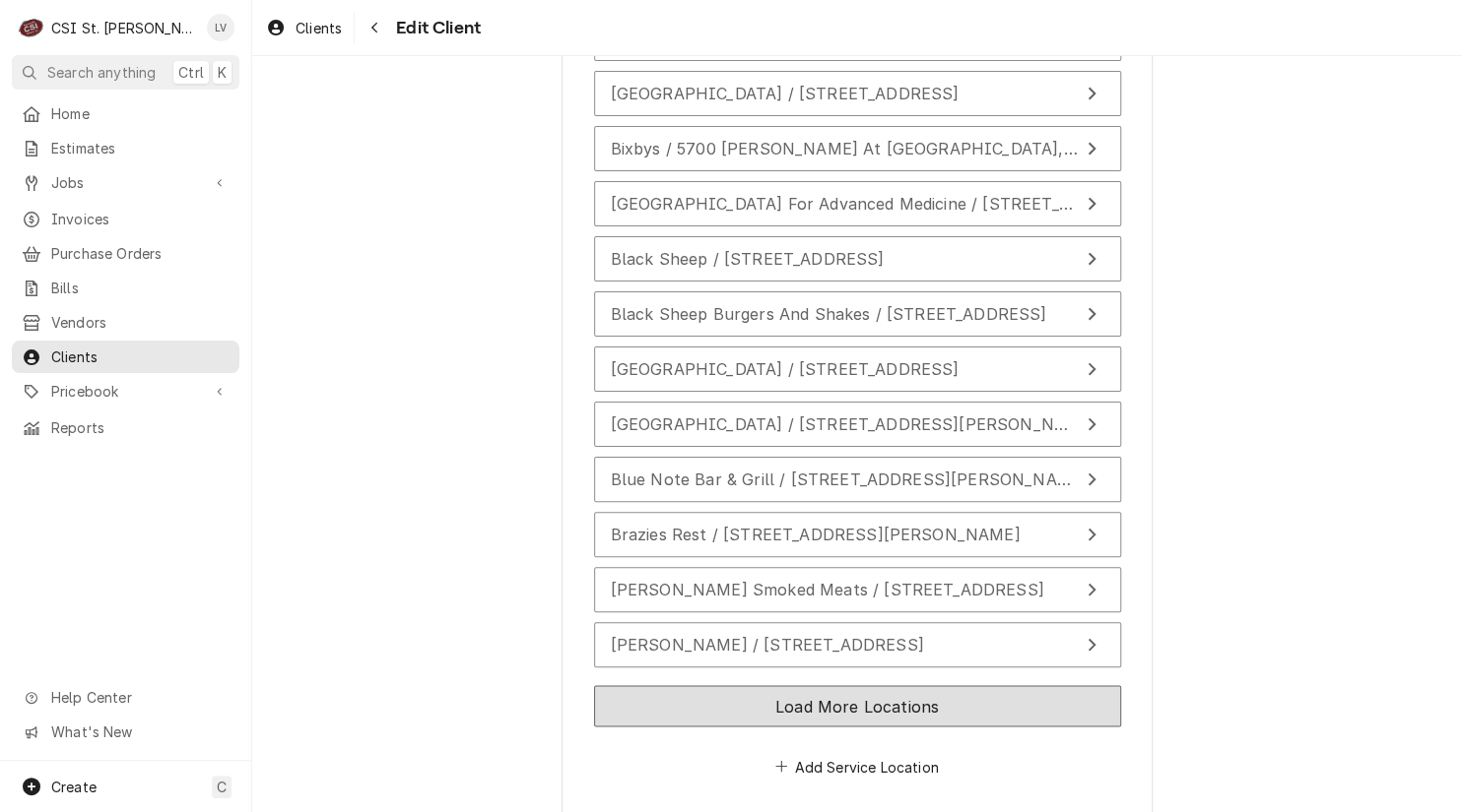
click at [1011, 685] on button "Load More Locations" at bounding box center [856, 705] width 527 height 41
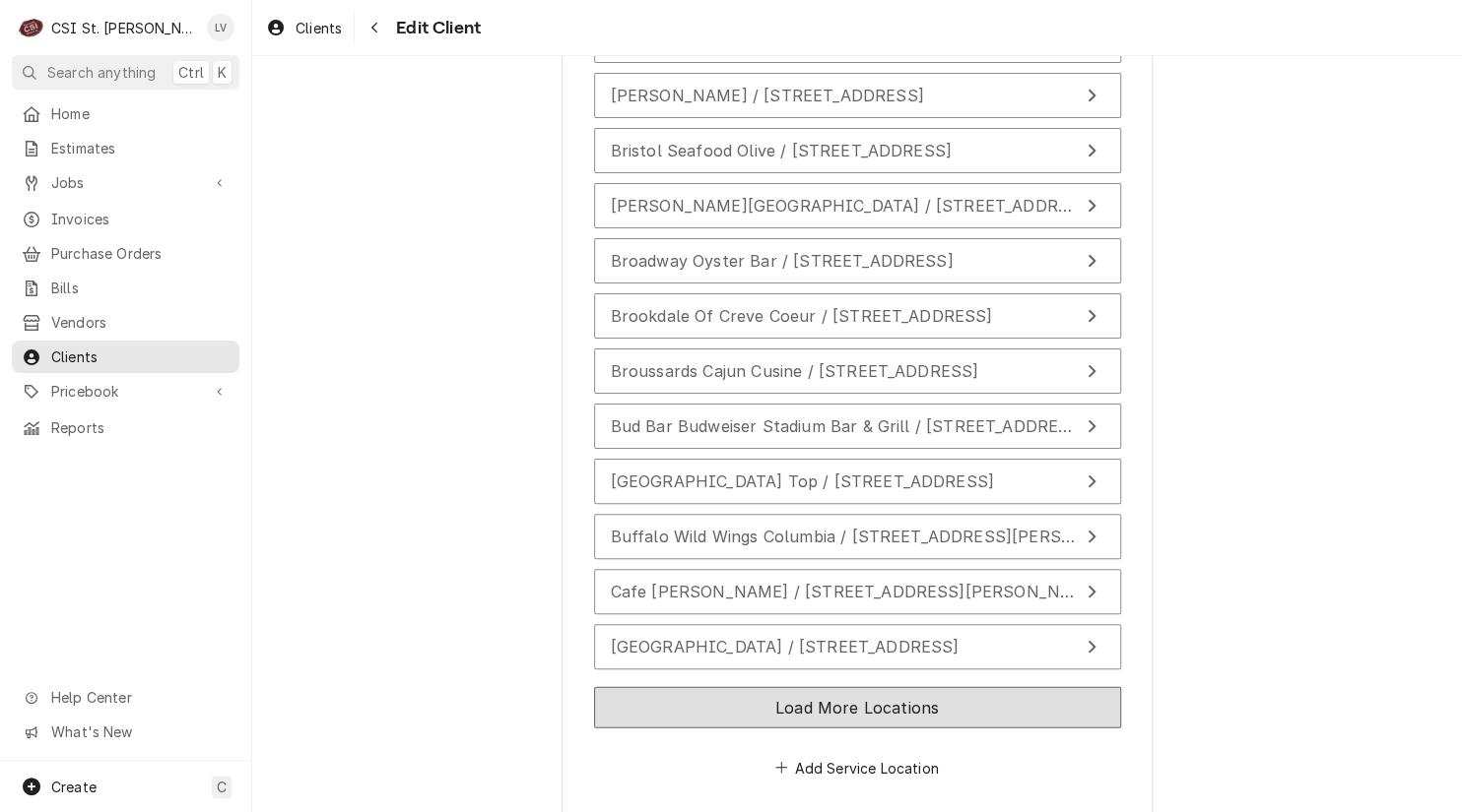
click at [1014, 687] on button "Load More Locations" at bounding box center [856, 707] width 527 height 41
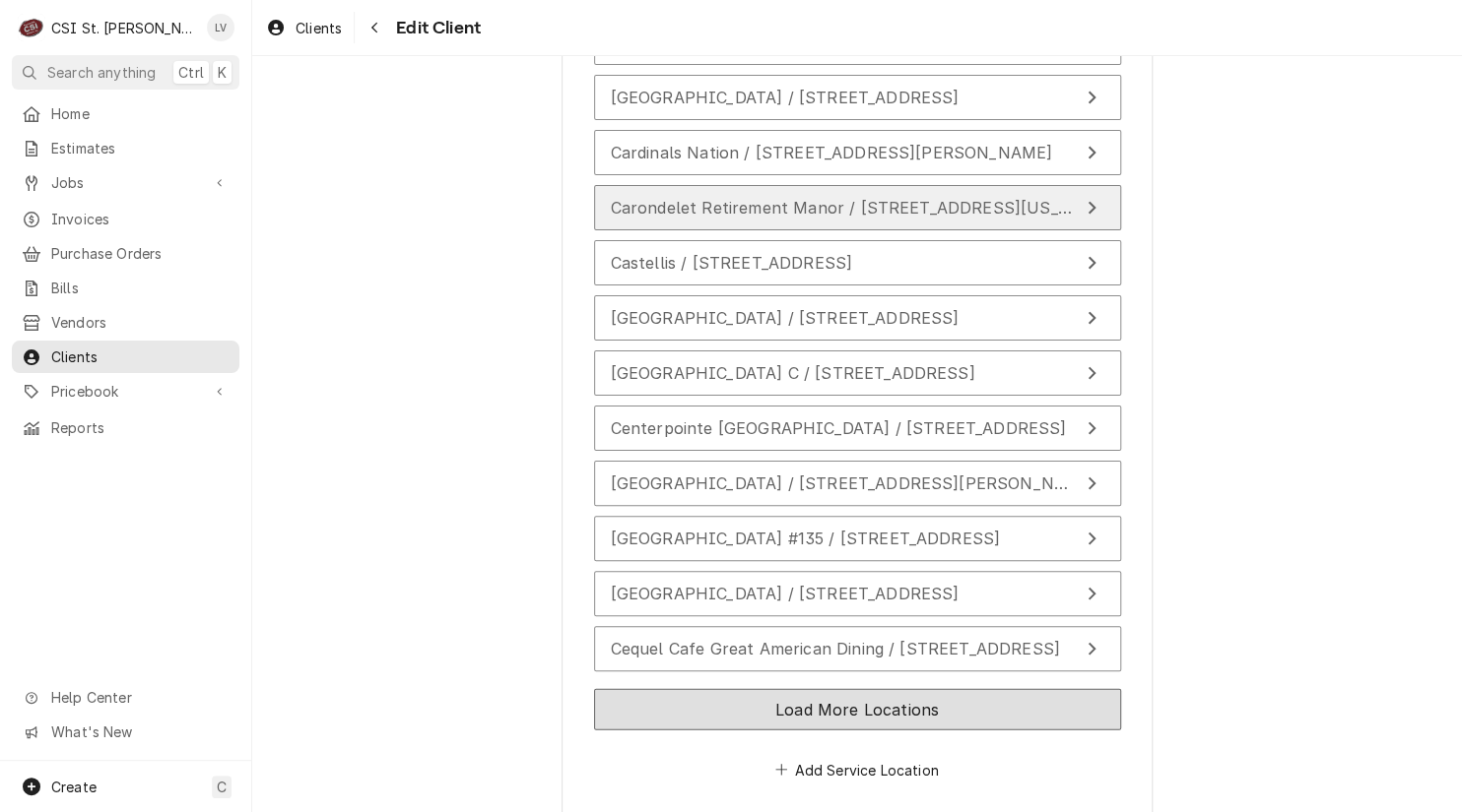
click at [1013, 689] on button "Load More Locations" at bounding box center [856, 709] width 527 height 41
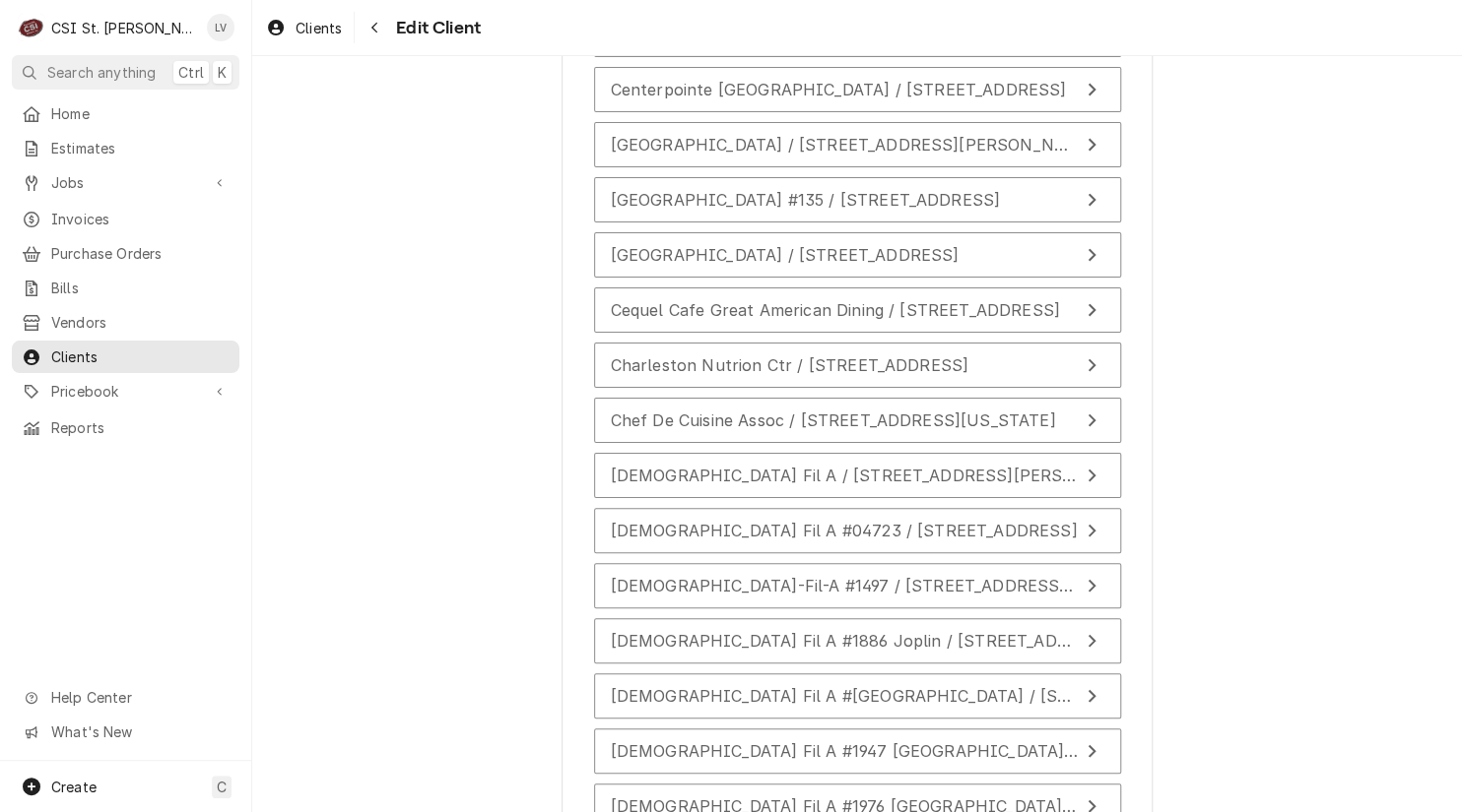
scroll to position [7343, 0]
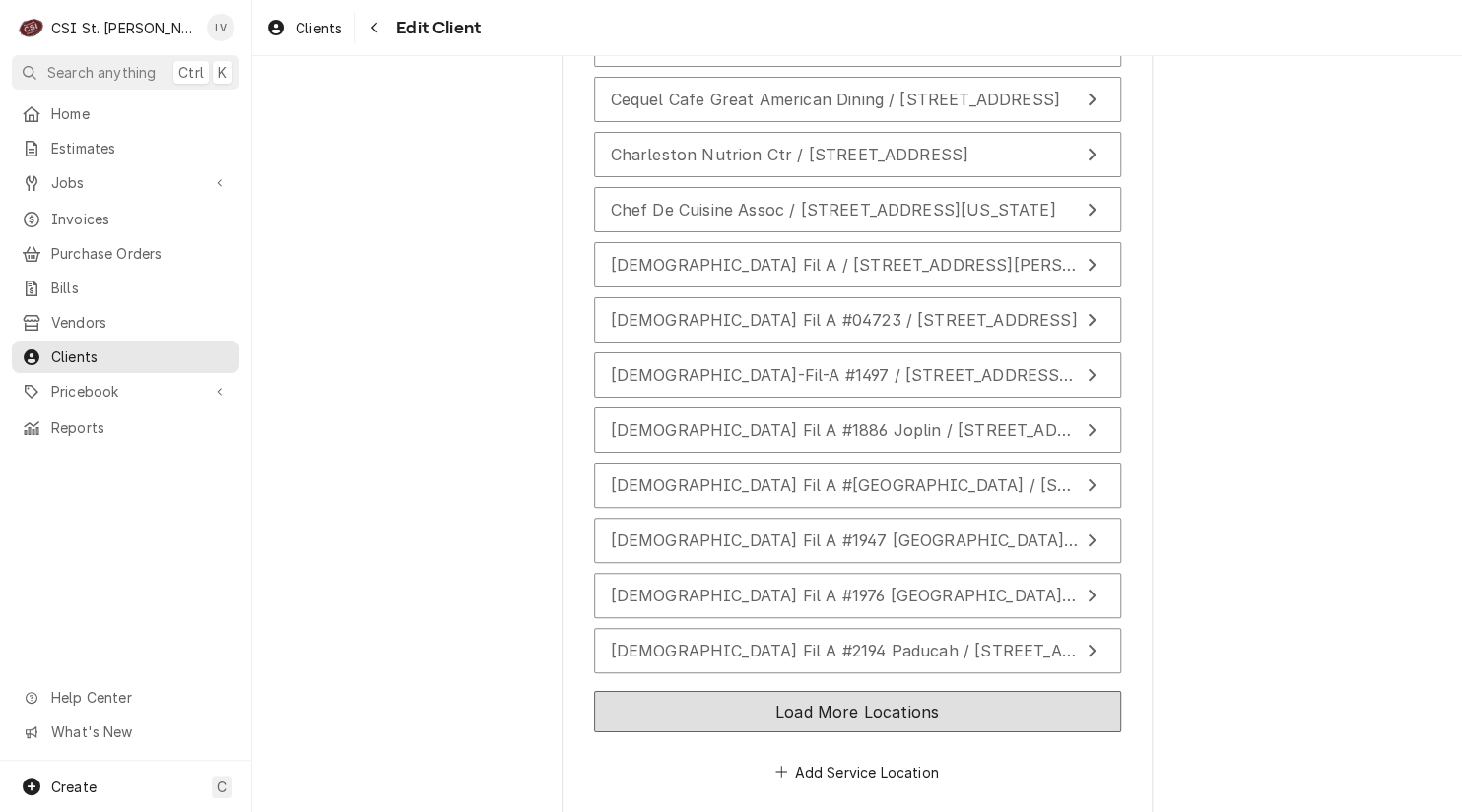
click at [1005, 691] on button "Load More Locations" at bounding box center [856, 711] width 527 height 41
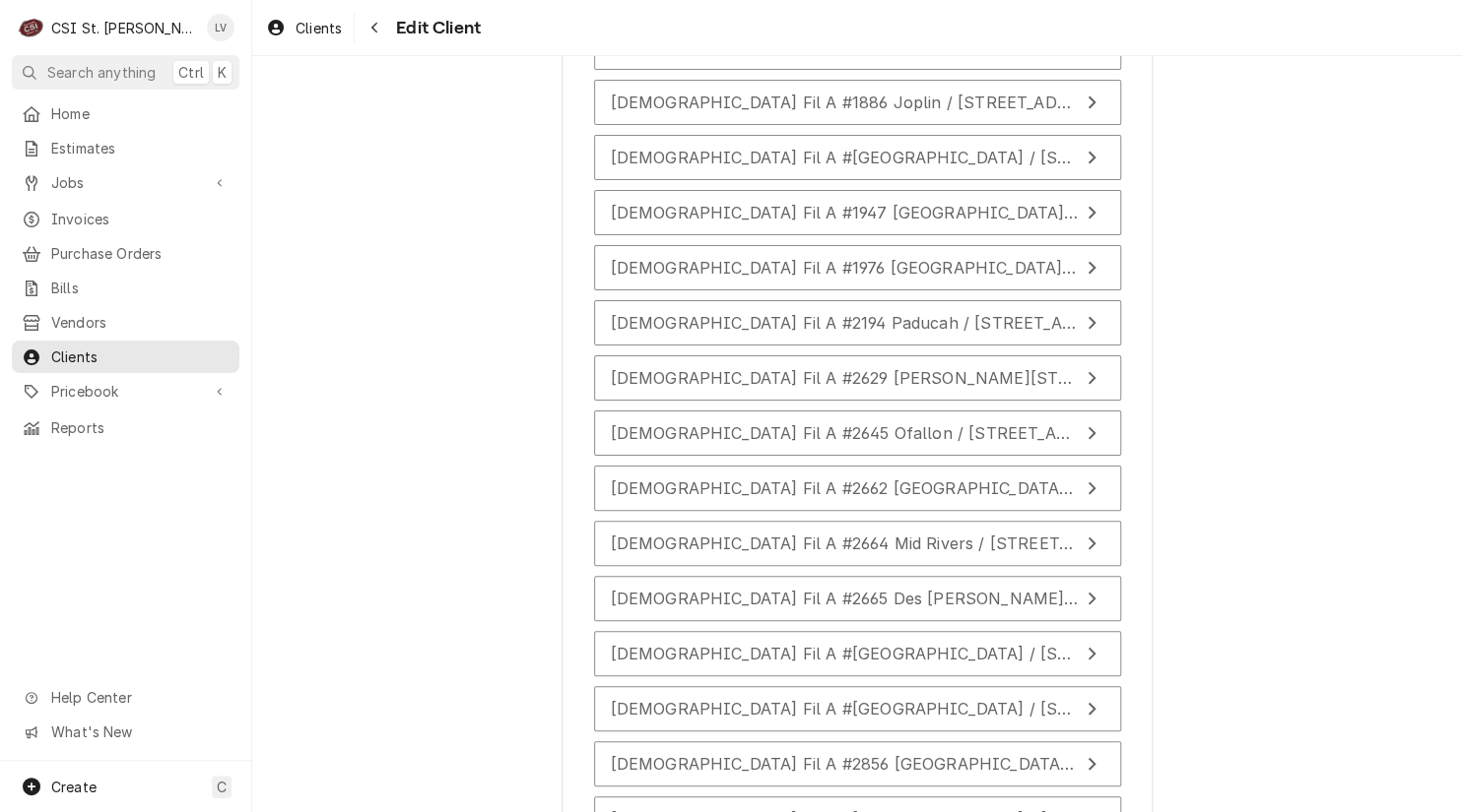
scroll to position [7893, 0]
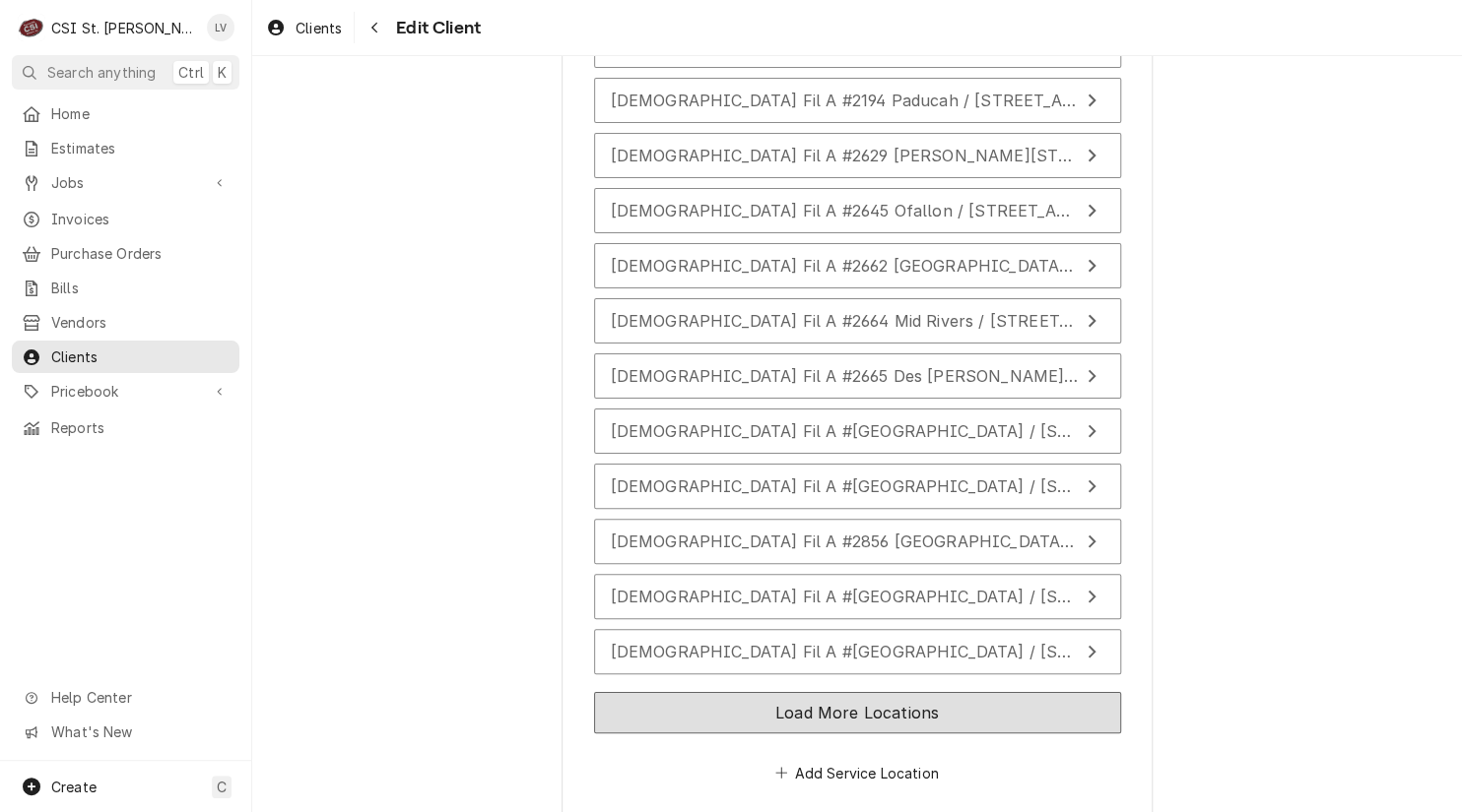
click at [1014, 692] on button "Load More Locations" at bounding box center [856, 712] width 527 height 41
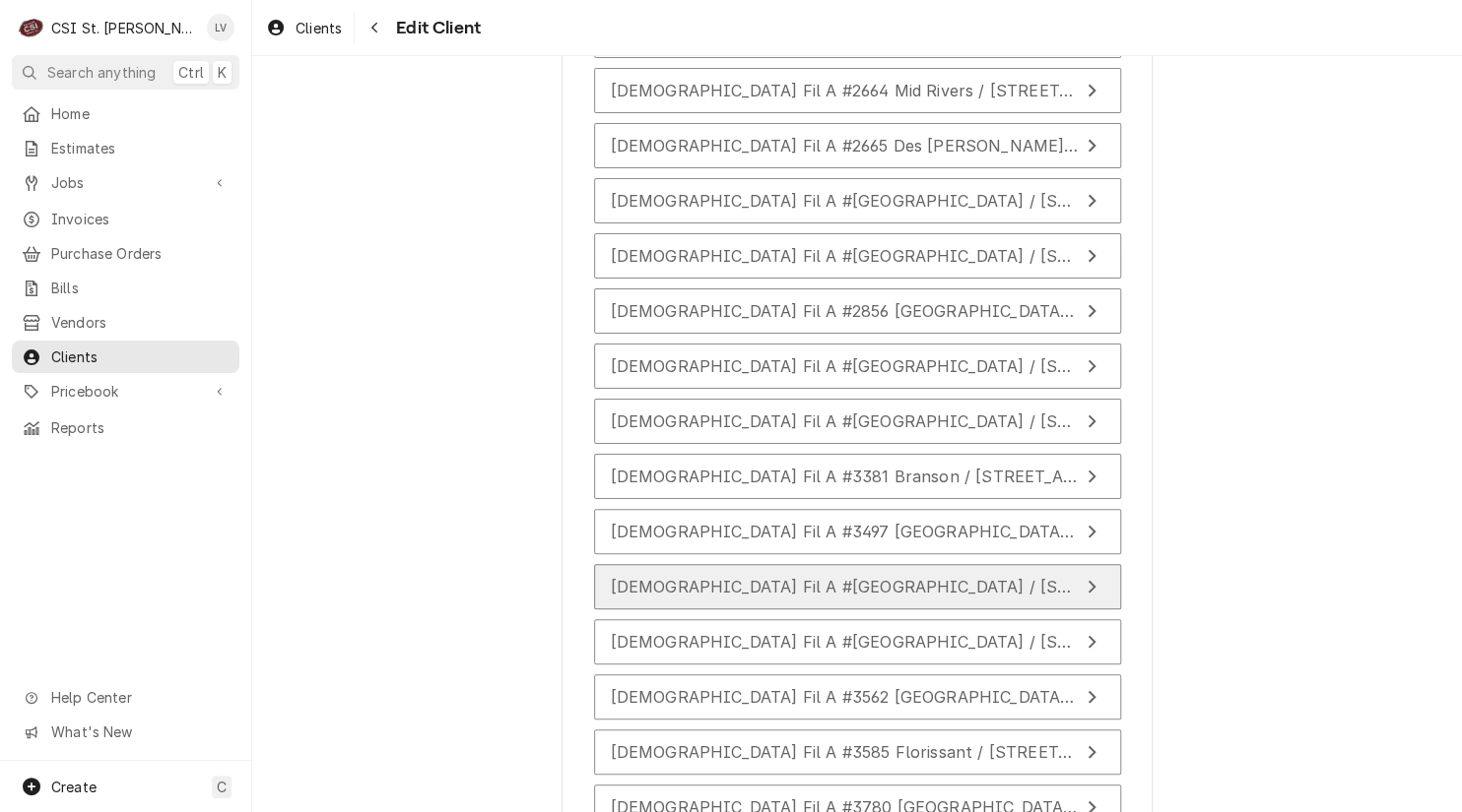
scroll to position [8443, 0]
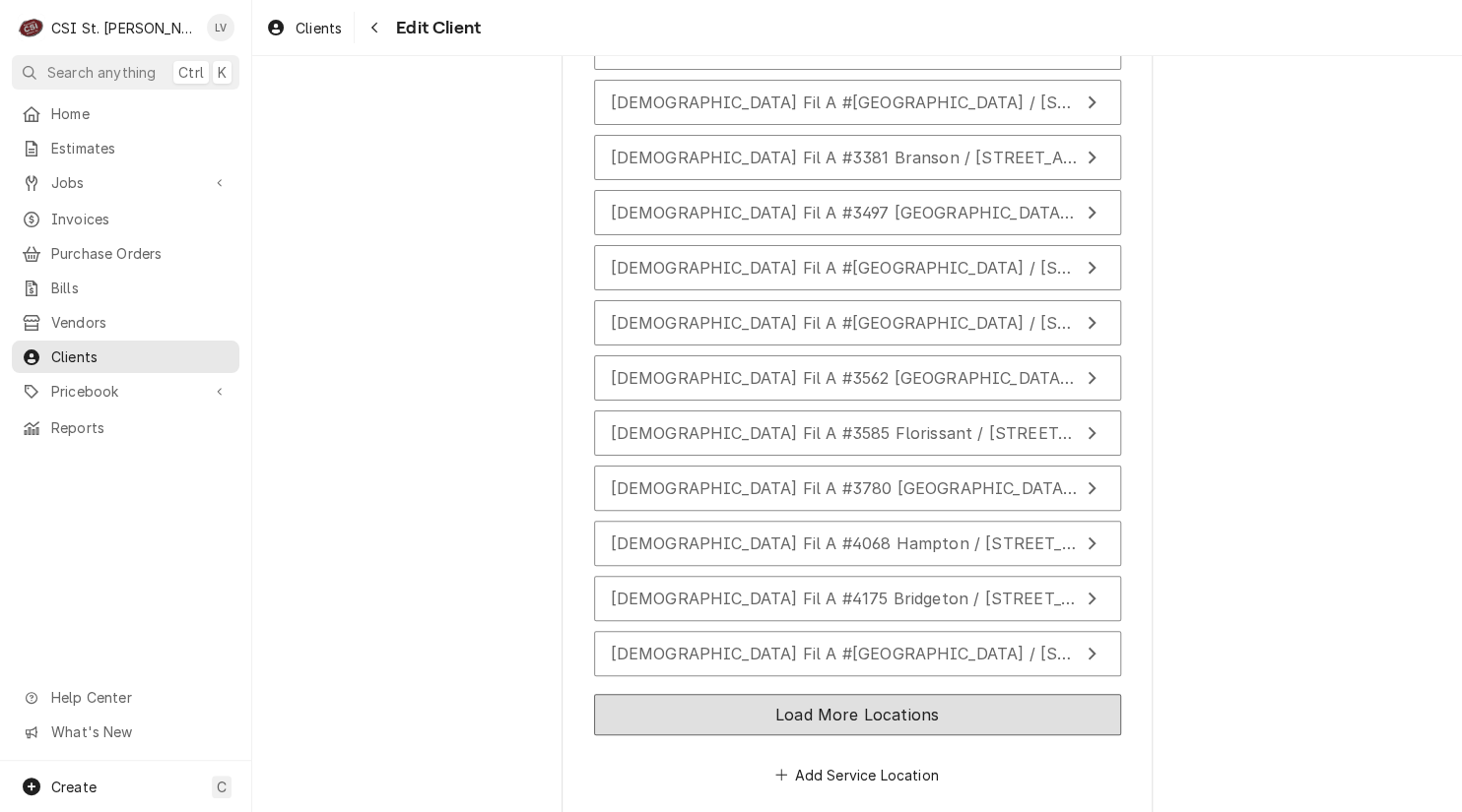
click at [1018, 694] on button "Load More Locations" at bounding box center [856, 714] width 527 height 41
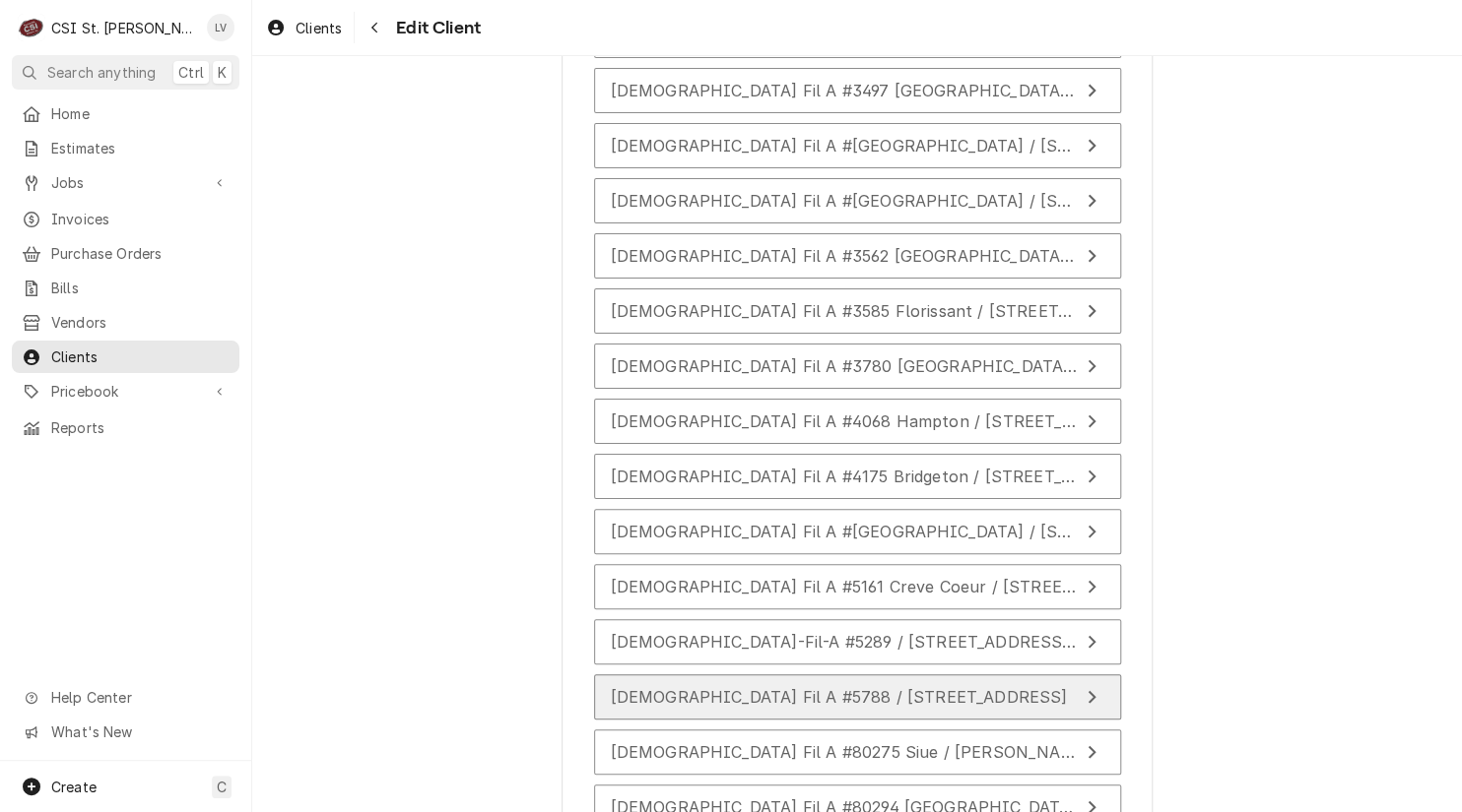
scroll to position [8991, 0]
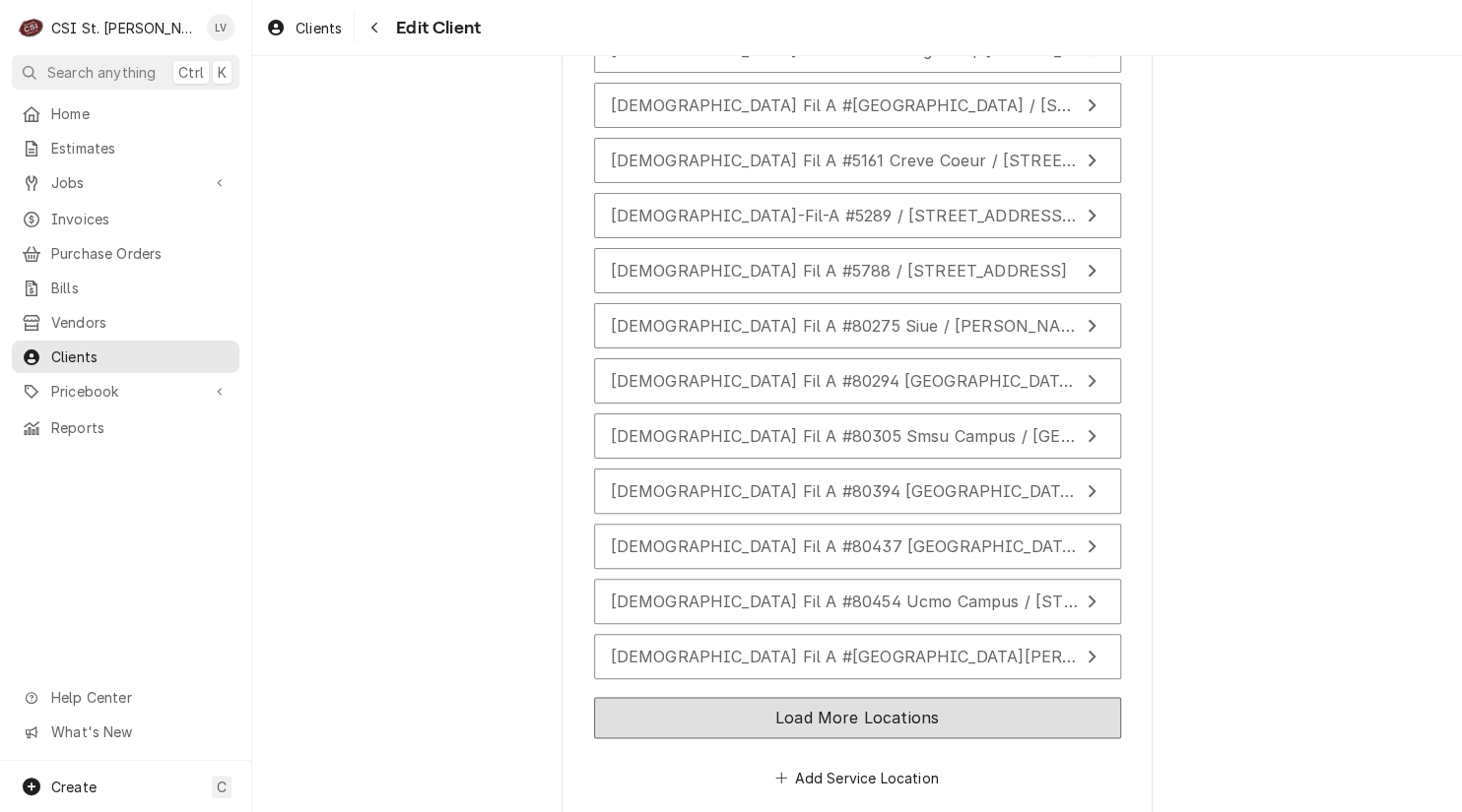
click at [1008, 697] on button "Load More Locations" at bounding box center [856, 717] width 527 height 41
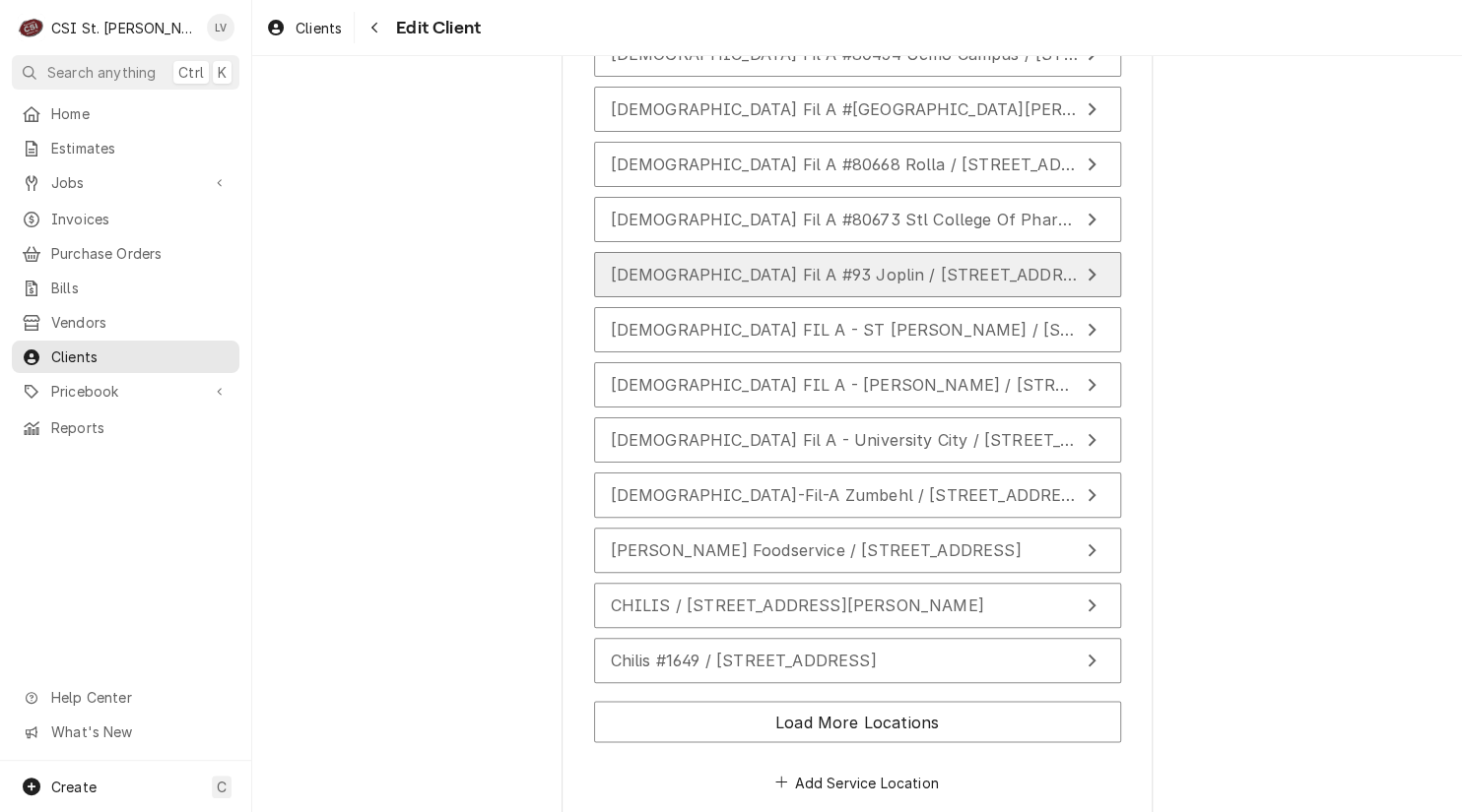
scroll to position [9540, 0]
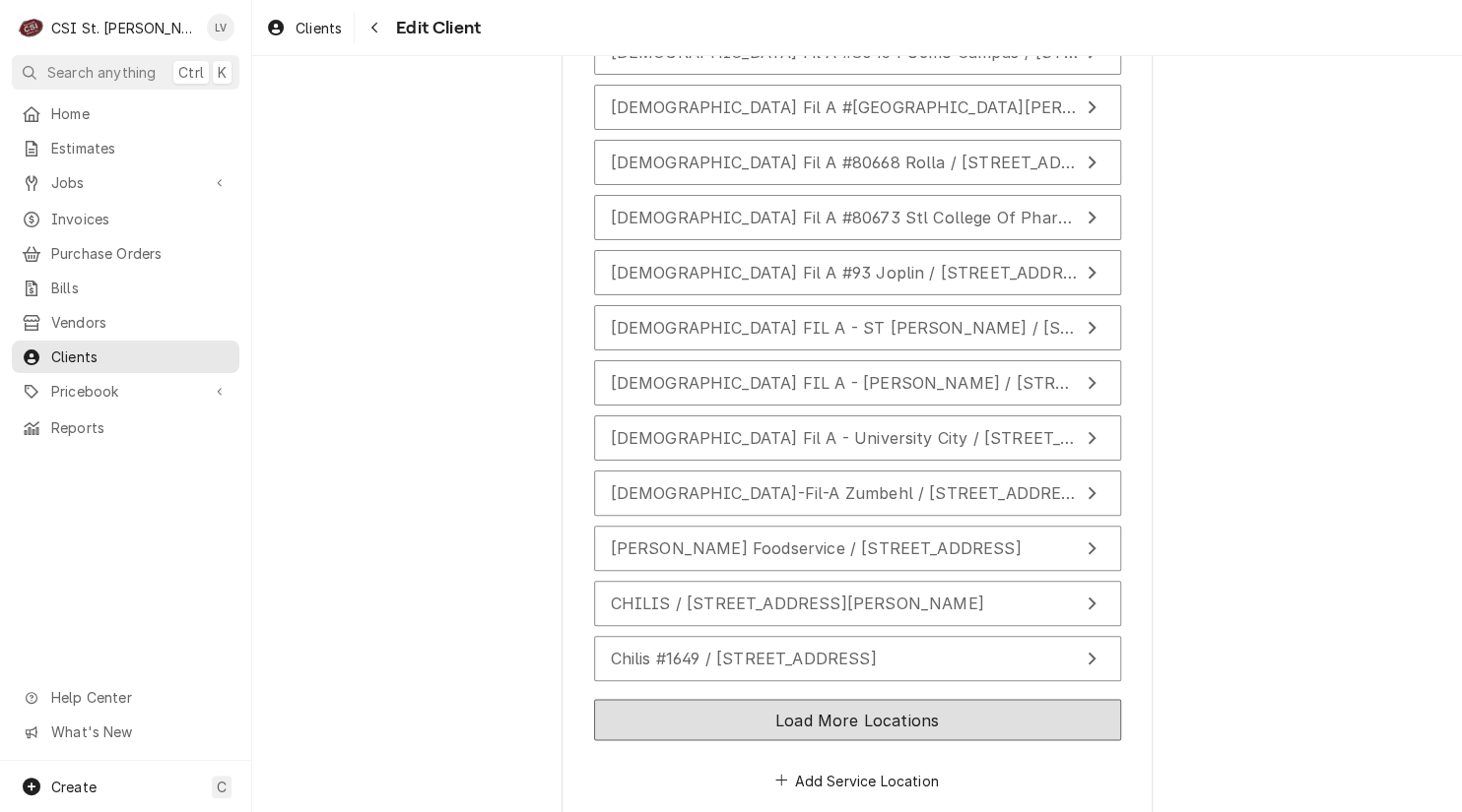
click at [1006, 699] on button "Load More Locations" at bounding box center [856, 719] width 527 height 41
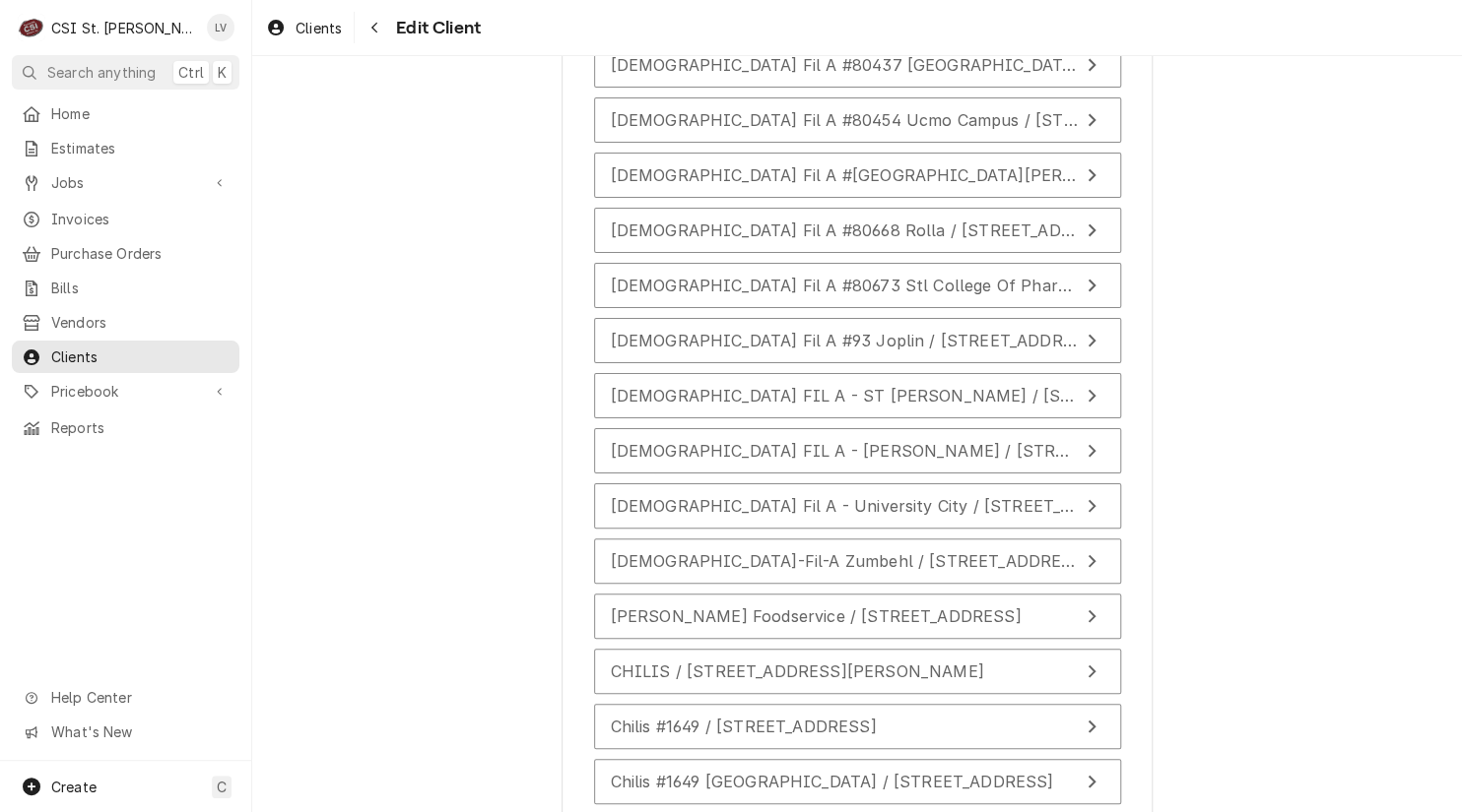
scroll to position [9441, 0]
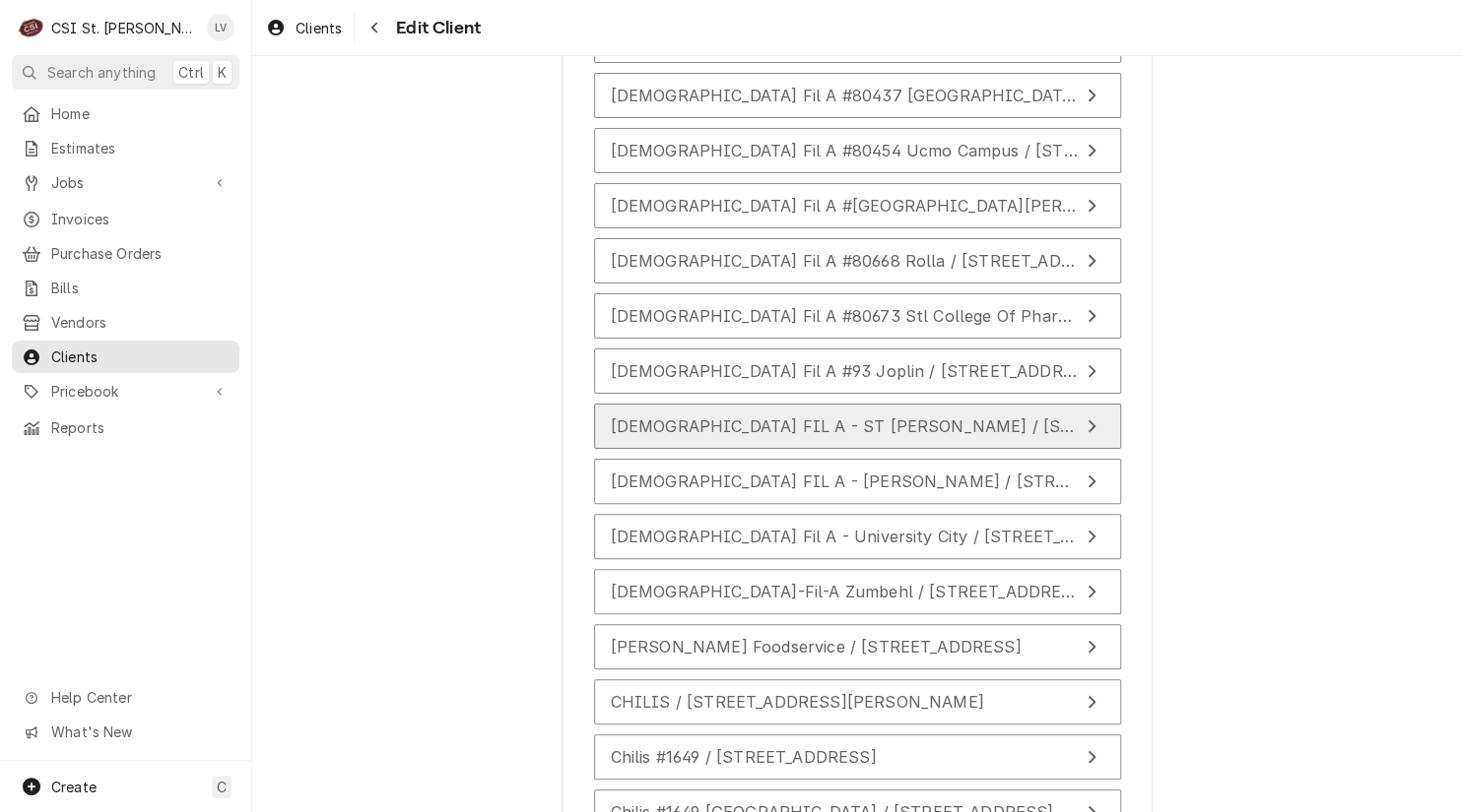
click at [756, 416] on span "CHICK FIL A - ST ANN / 10897 St Charles Rock Rd, St Ann, MO 63074" at bounding box center [1043, 426] width 866 height 20
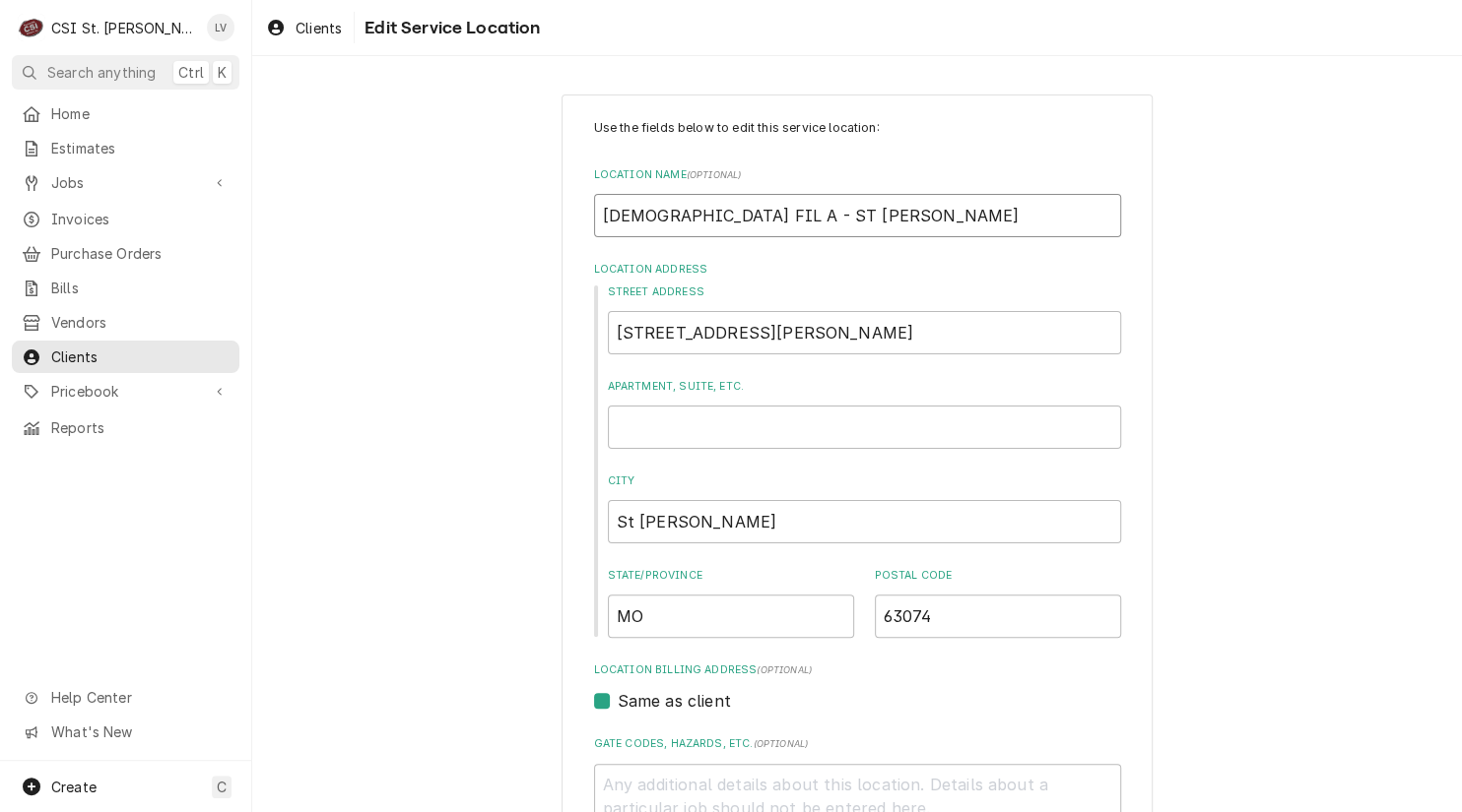
drag, startPoint x: 708, startPoint y: 214, endPoint x: 576, endPoint y: 210, distance: 132.1
click at [576, 210] on div "Use the fields below to edit this service location: Location Name ( optional ) …" at bounding box center [856, 682] width 591 height 1175
type textarea "x"
type input "C ST ANN"
type textarea "x"
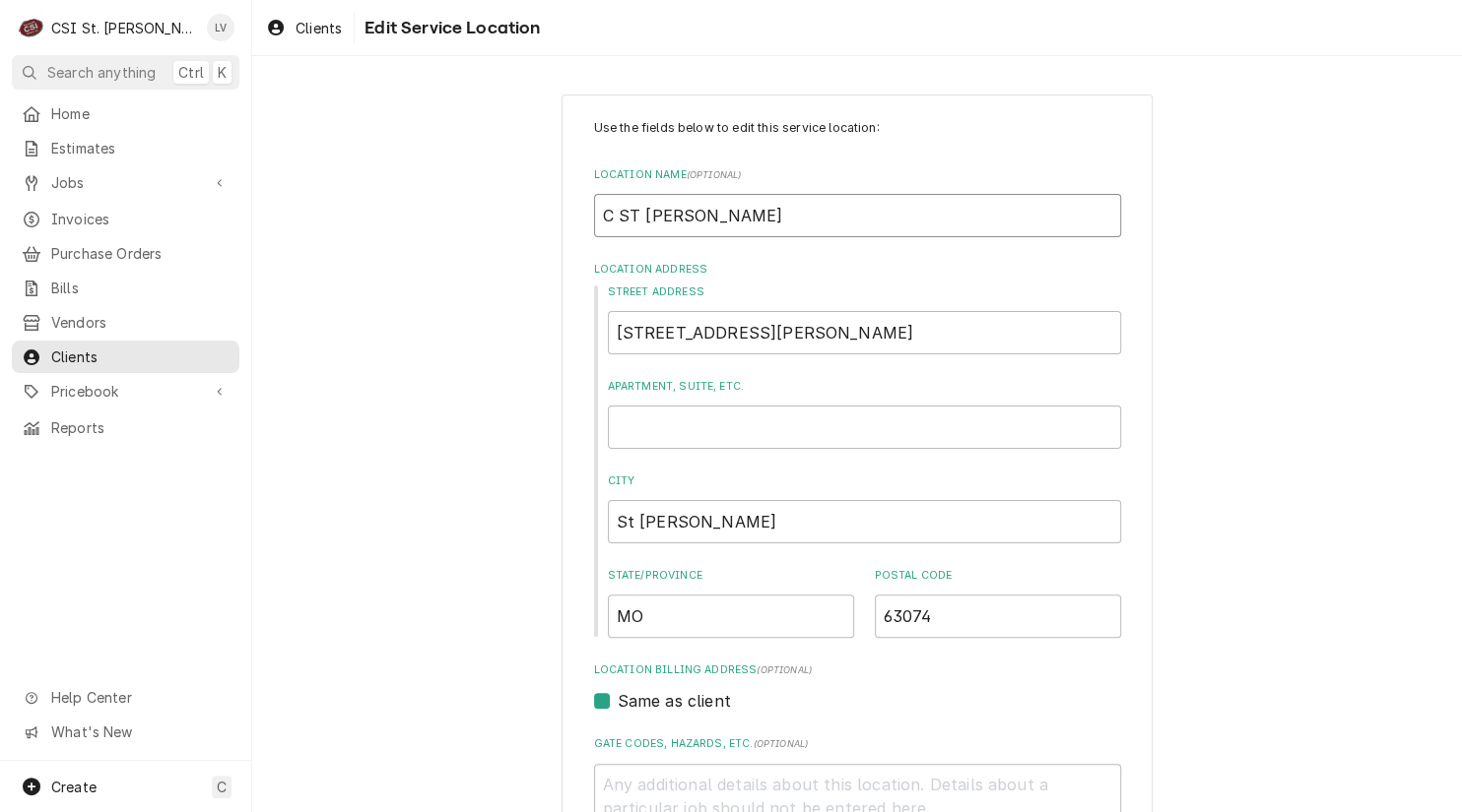
type input "Ch ST ANN"
type textarea "x"
type input "Chi ST ANN"
type textarea "x"
type input "Chic ST ANN"
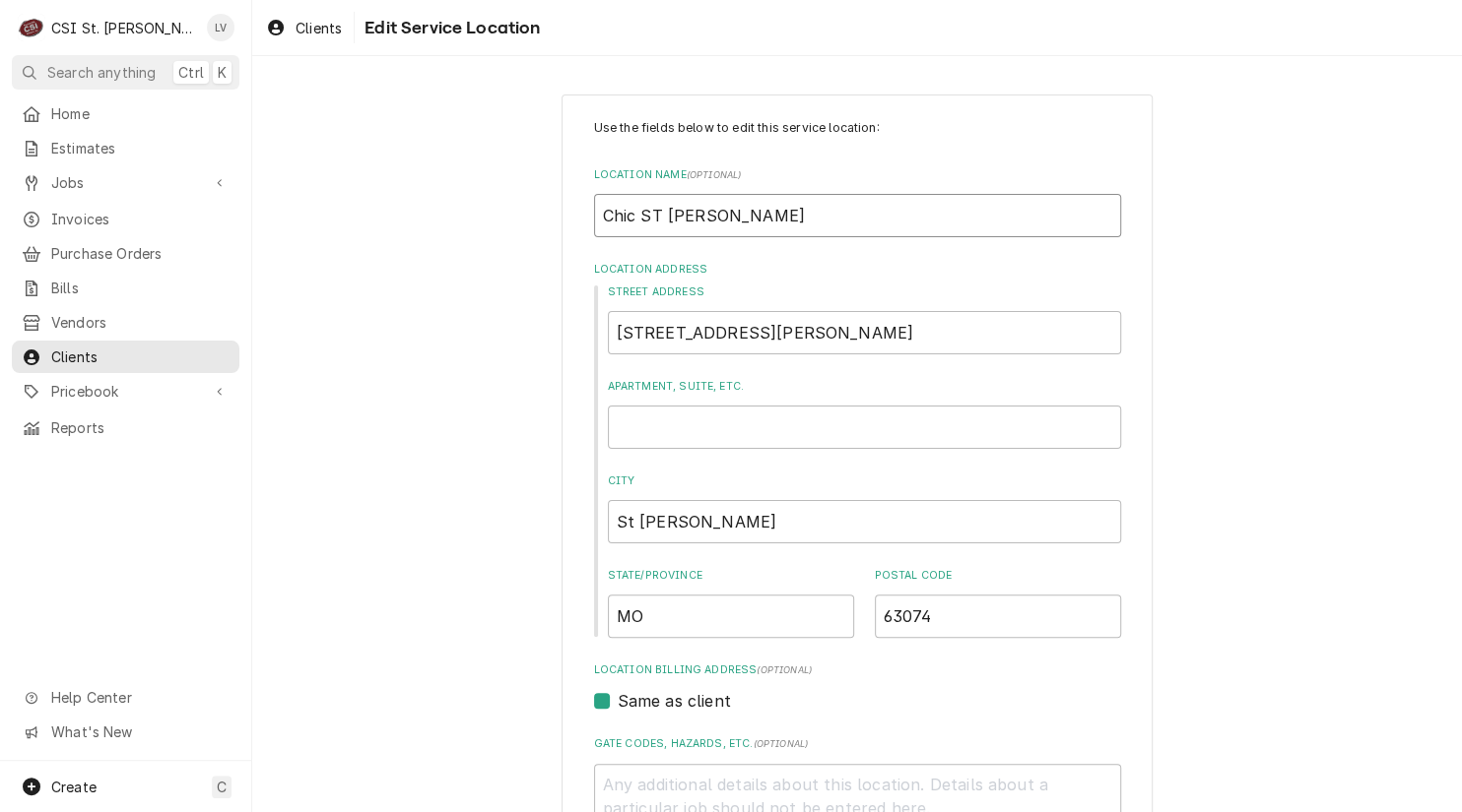
type textarea "x"
type input "Chick ST ANN"
type textarea "x"
type input "Chick- ST ANN"
type textarea "x"
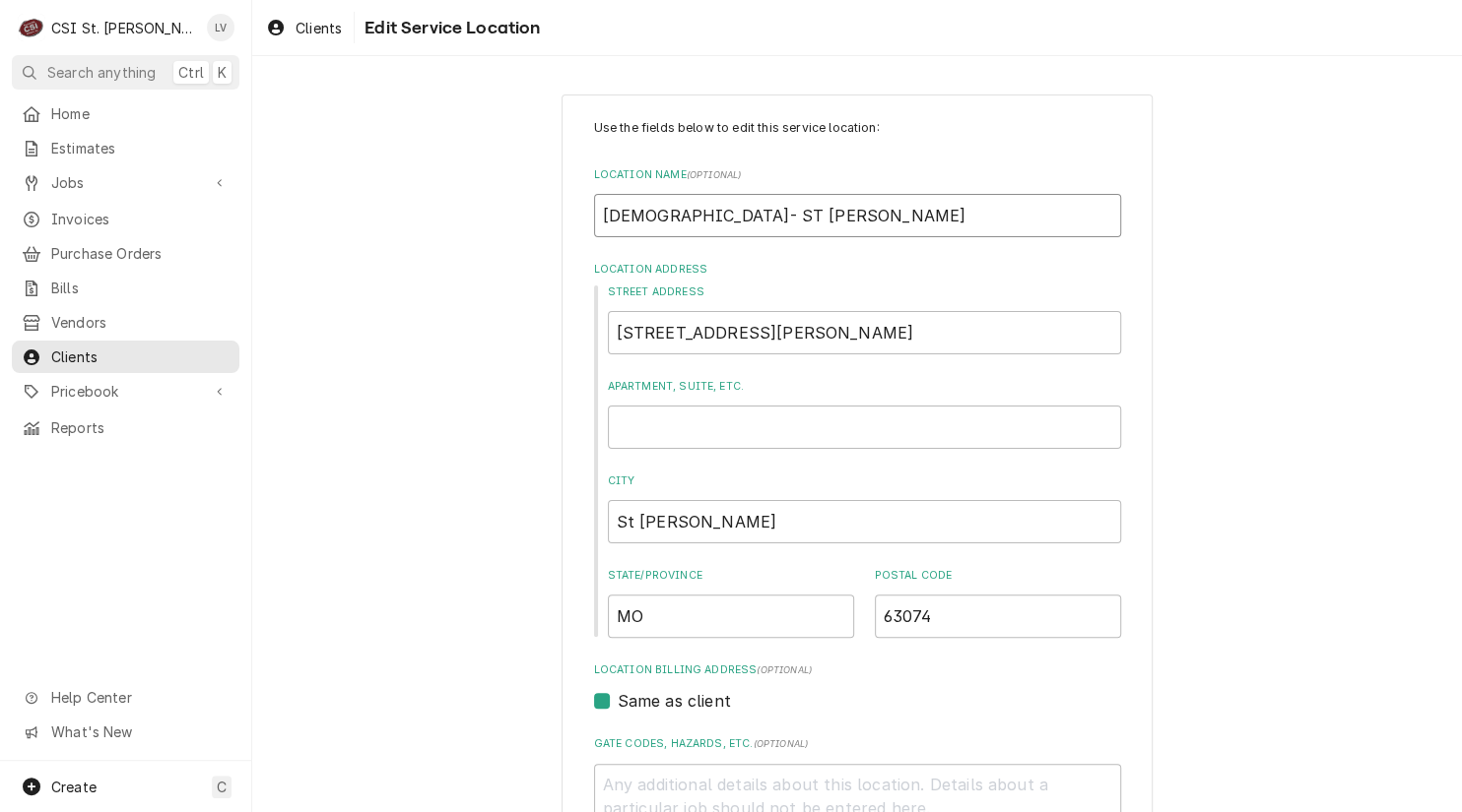
type input "Chick-F ST ANN"
type textarea "x"
type input "Chick-Fi ST ANN"
type textarea "x"
type input "Chick-Fil ST ANN"
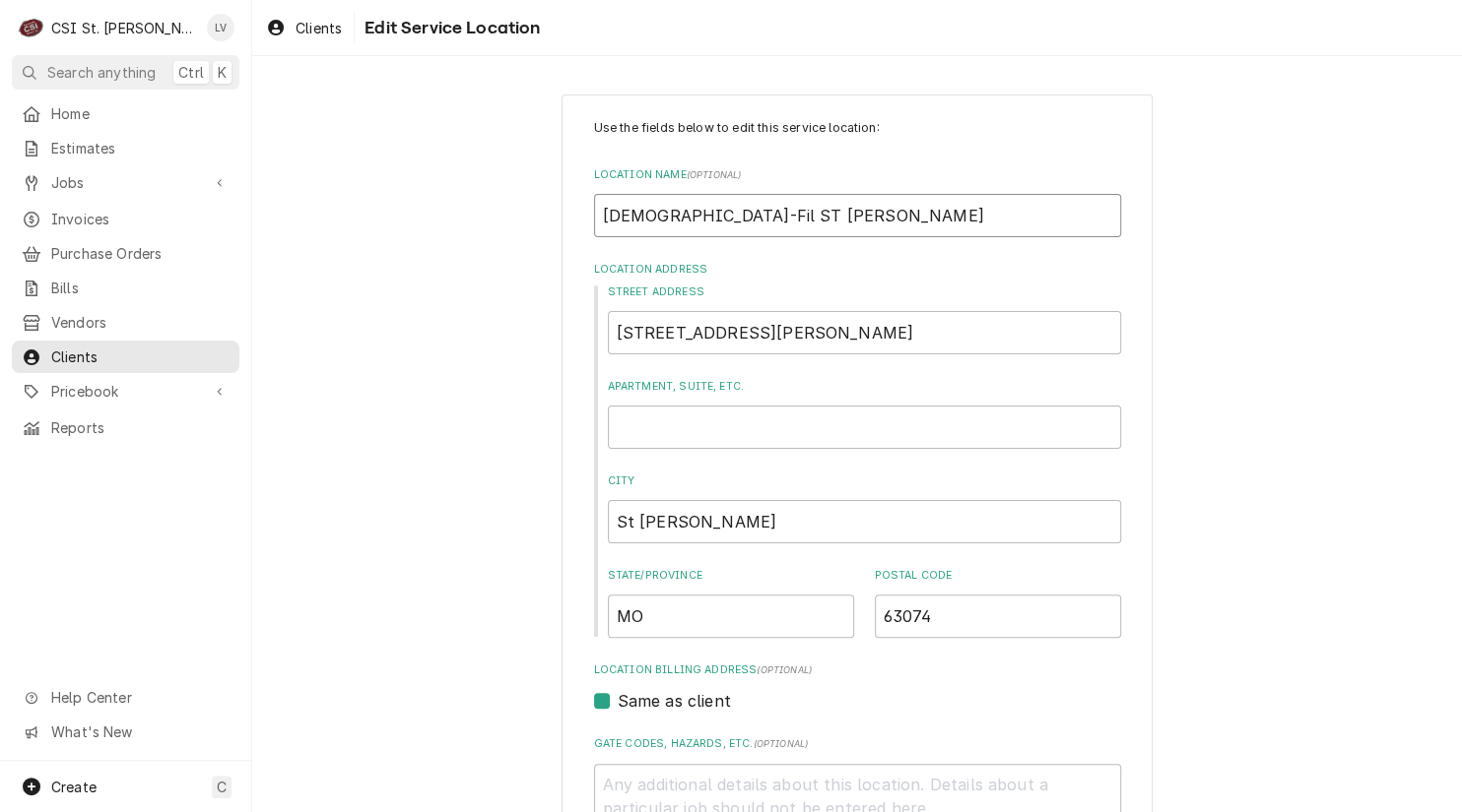
type textarea "x"
type input "Chick-Fil- ST ANN"
type textarea "x"
type input "Chick-Fil-A ST ANN"
click at [650, 216] on input "Chick-Fil-A ST ANN" at bounding box center [856, 215] width 527 height 43
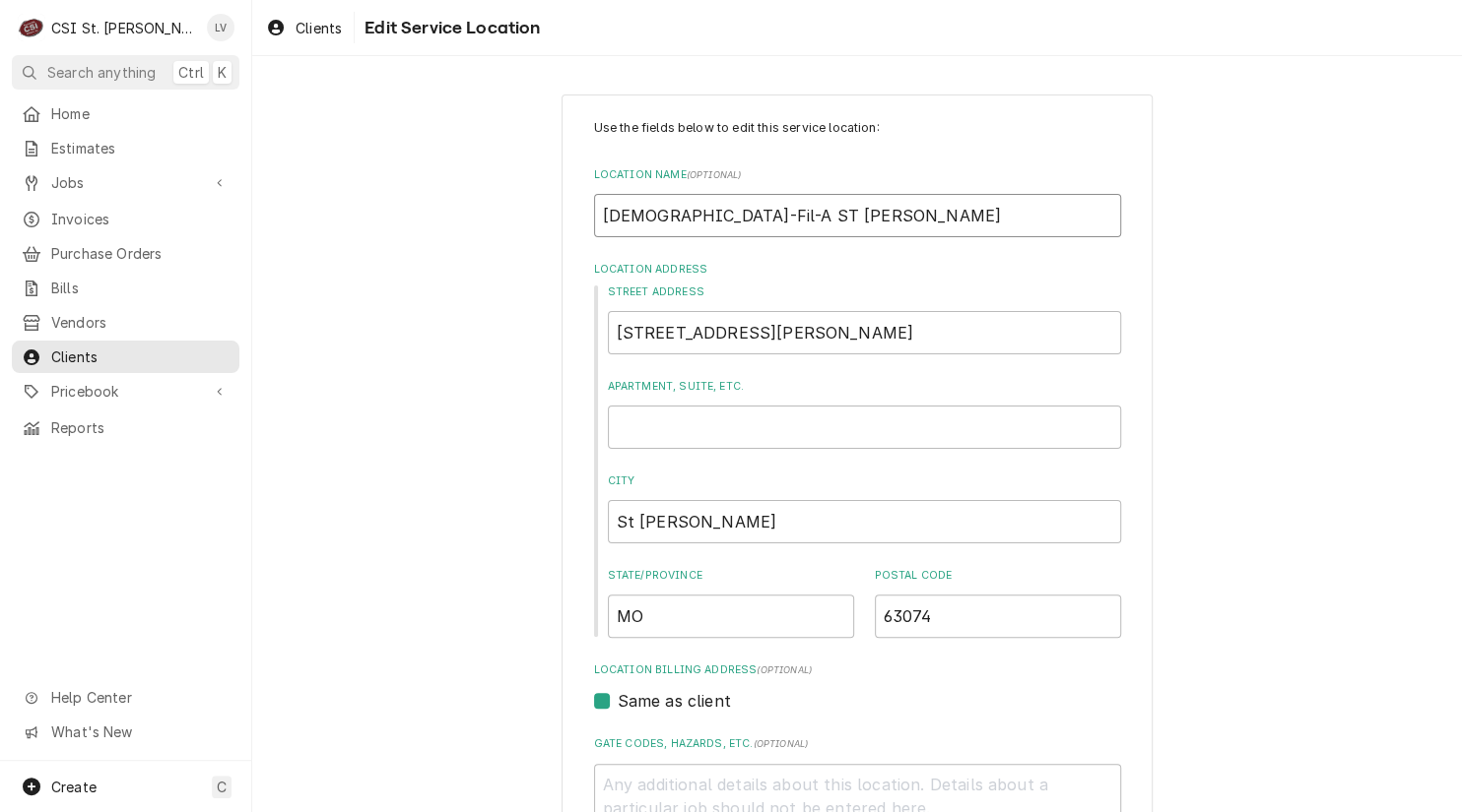
type textarea "x"
type input "Chick-il-A ST ANN"
type textarea "x"
type input "Chick-fil-A ST ANN"
click at [683, 215] on input "Chick-fil-A ST ANN" at bounding box center [856, 215] width 527 height 43
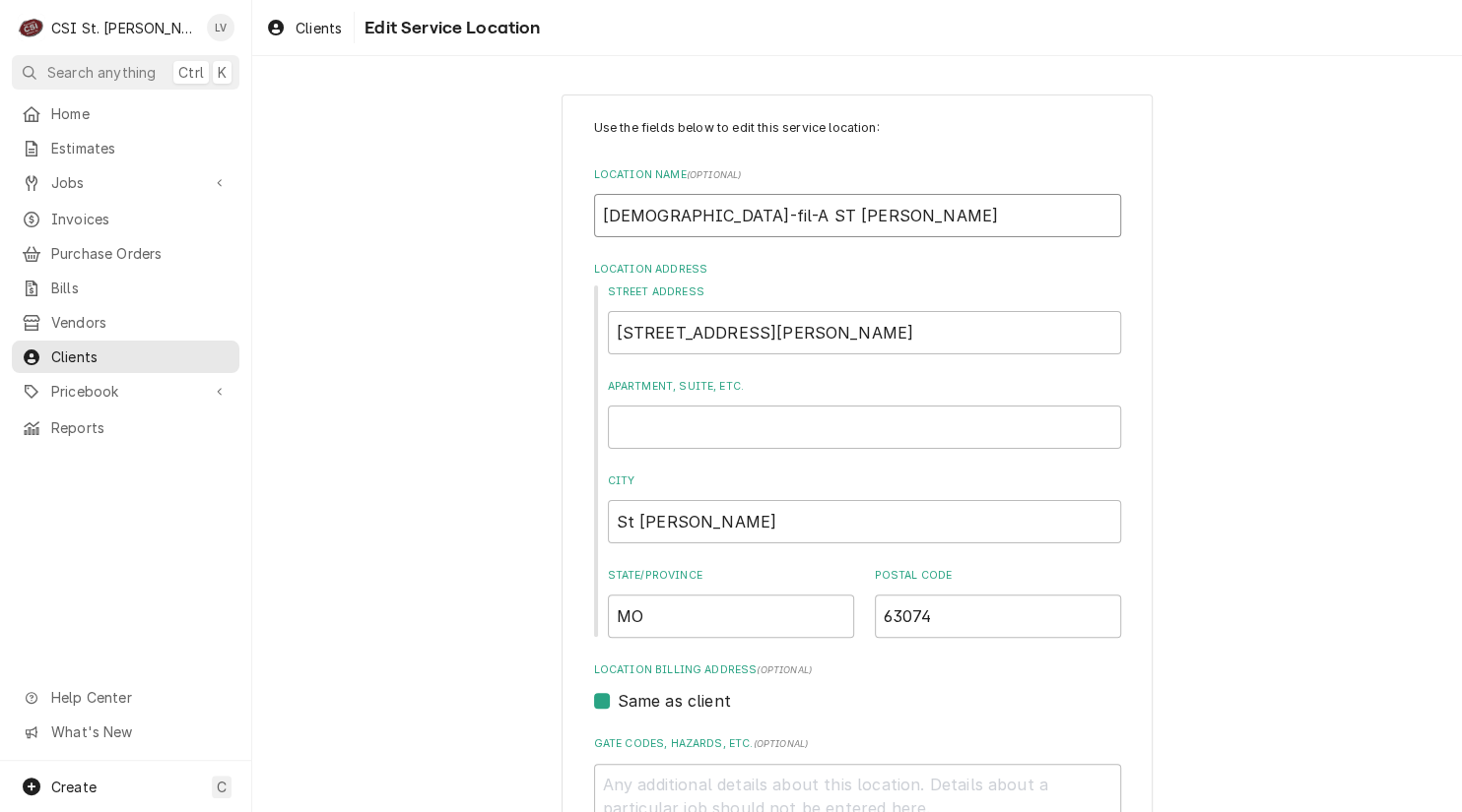
type textarea "x"
type input "Chick-fil-A /ST ANN"
type textarea "x"
type input "Chick-fil-A / ST ANN"
drag, startPoint x: 700, startPoint y: 216, endPoint x: 826, endPoint y: 226, distance: 126.4
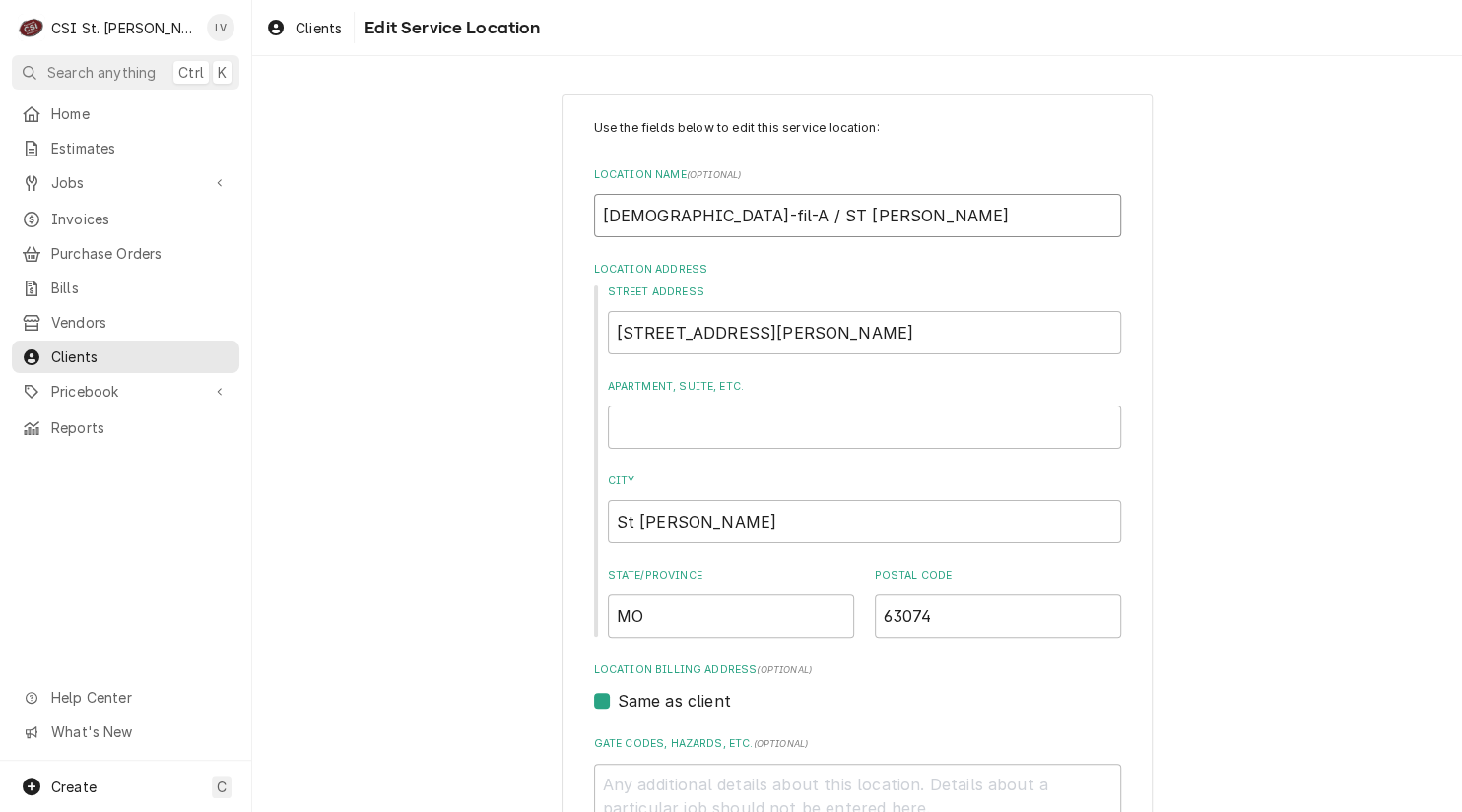
click at [826, 226] on input "Chick-fil-A / ST ANN" at bounding box center [856, 215] width 527 height 43
type textarea "x"
type input "Chick-fil-A / S"
type textarea "x"
type input "Chick-fil-A / St"
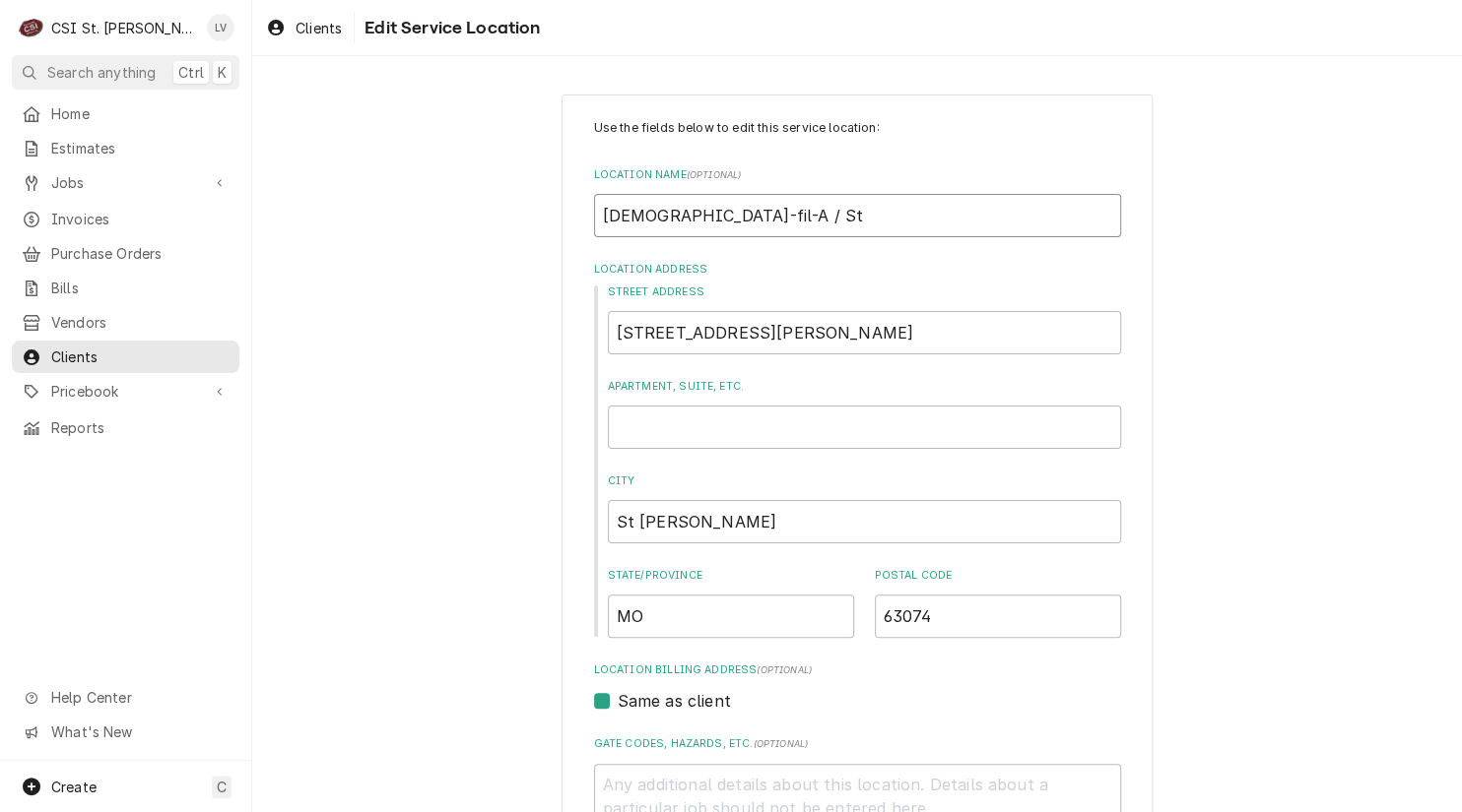
type textarea "x"
type input "Chick-fil-A / St"
type textarea "x"
type input "Chick-fil-A / St A"
type textarea "x"
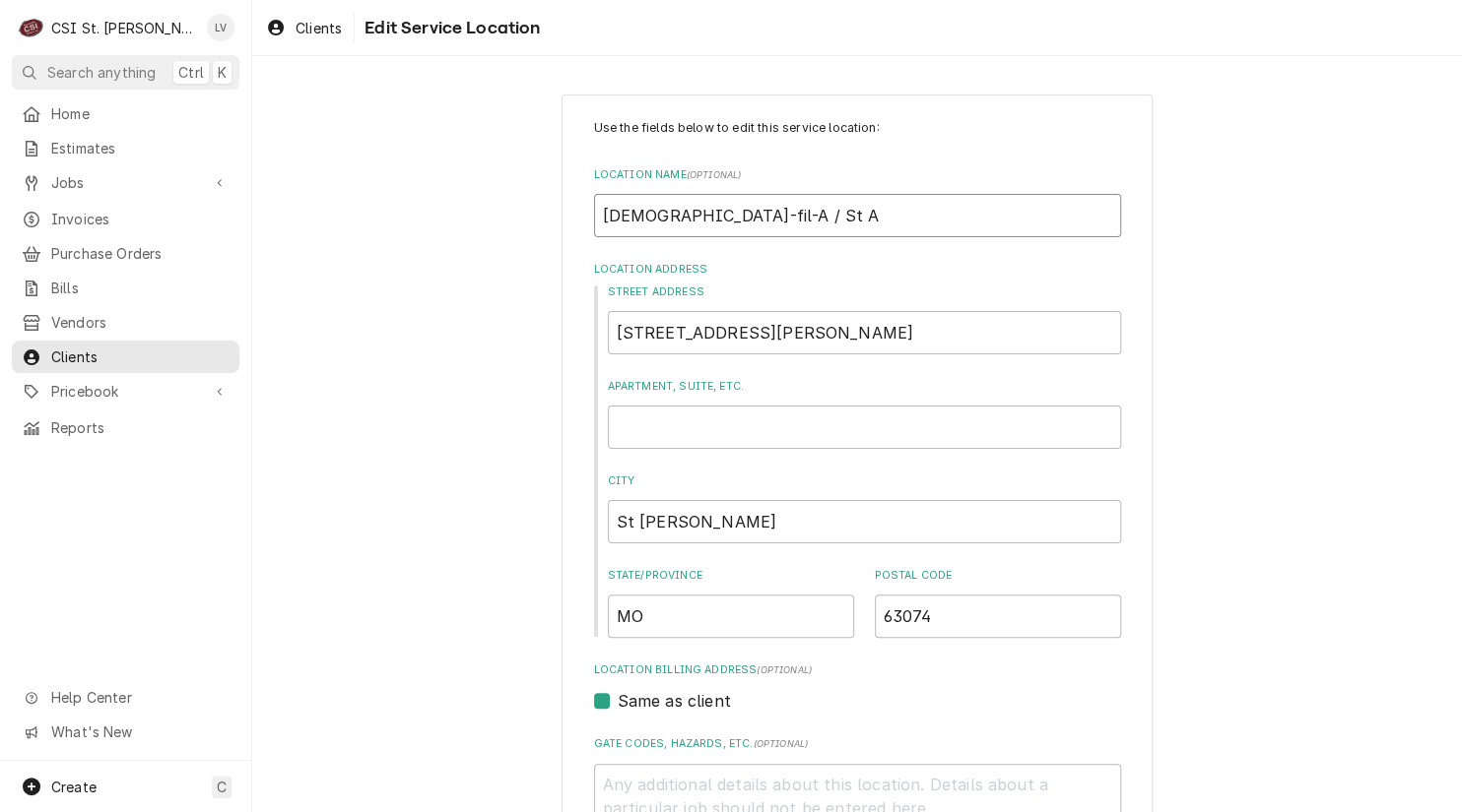
type input "Chick-fil-A / St An"
type textarea "x"
type input "Chick-fil-A / St Ann"
click at [667, 335] on input "10897 St Charles Rock Rd" at bounding box center [863, 332] width 513 height 43
type textarea "x"
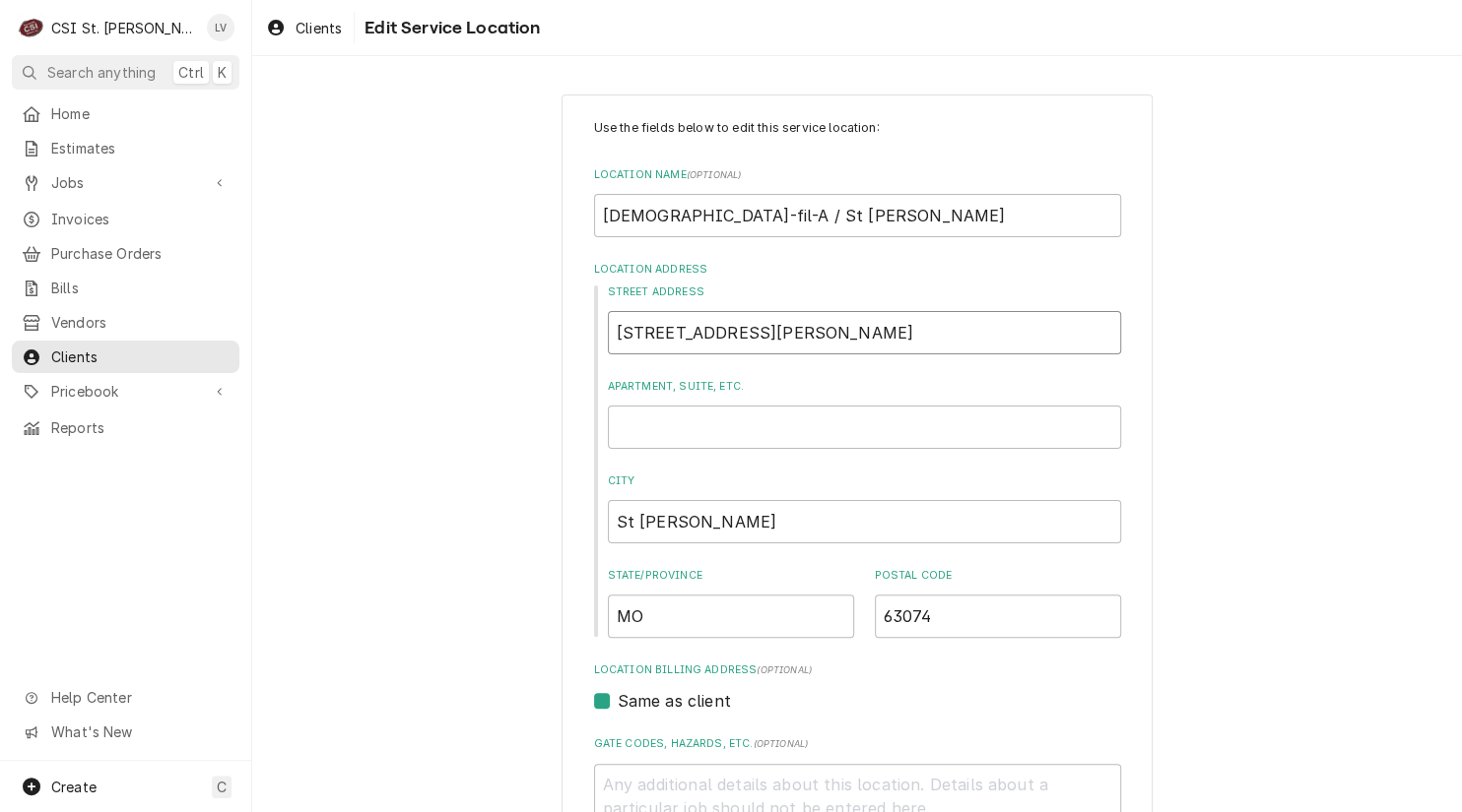
type input "10897 S Charles Rock Rd"
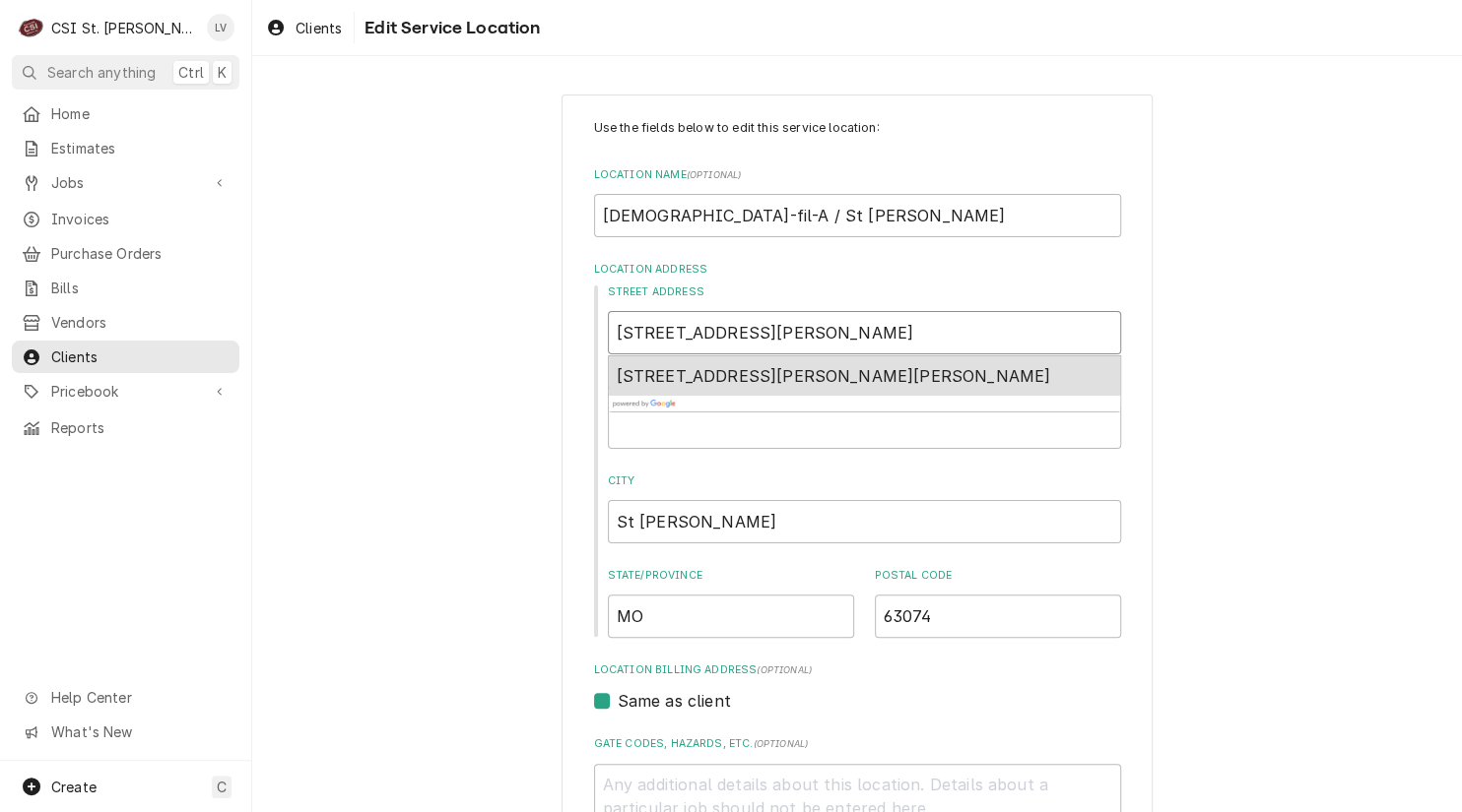
type textarea "x"
type input "10897 Sa Charles Rock Rd"
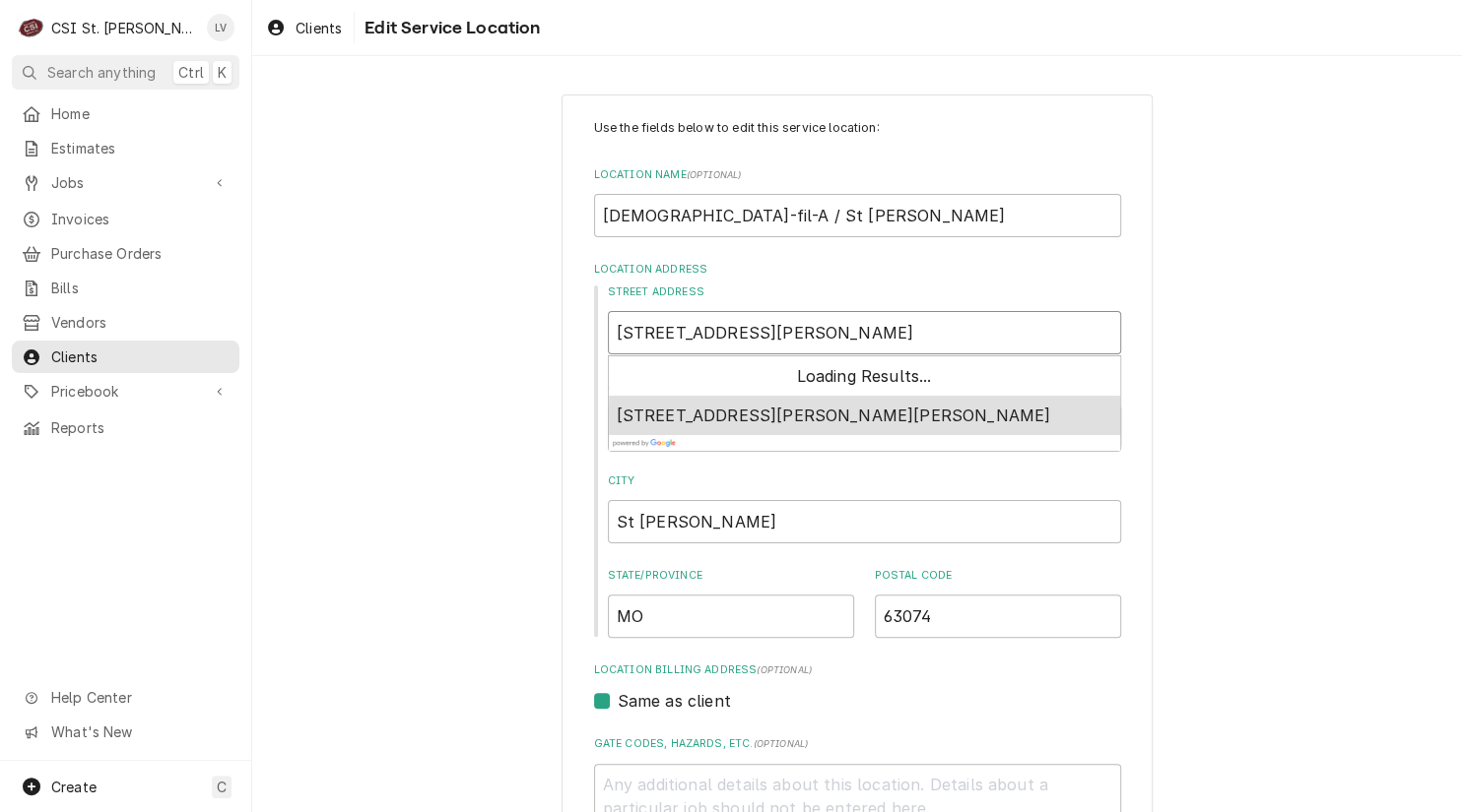
type textarea "x"
type input "10897 Sai Charles Rock Rd"
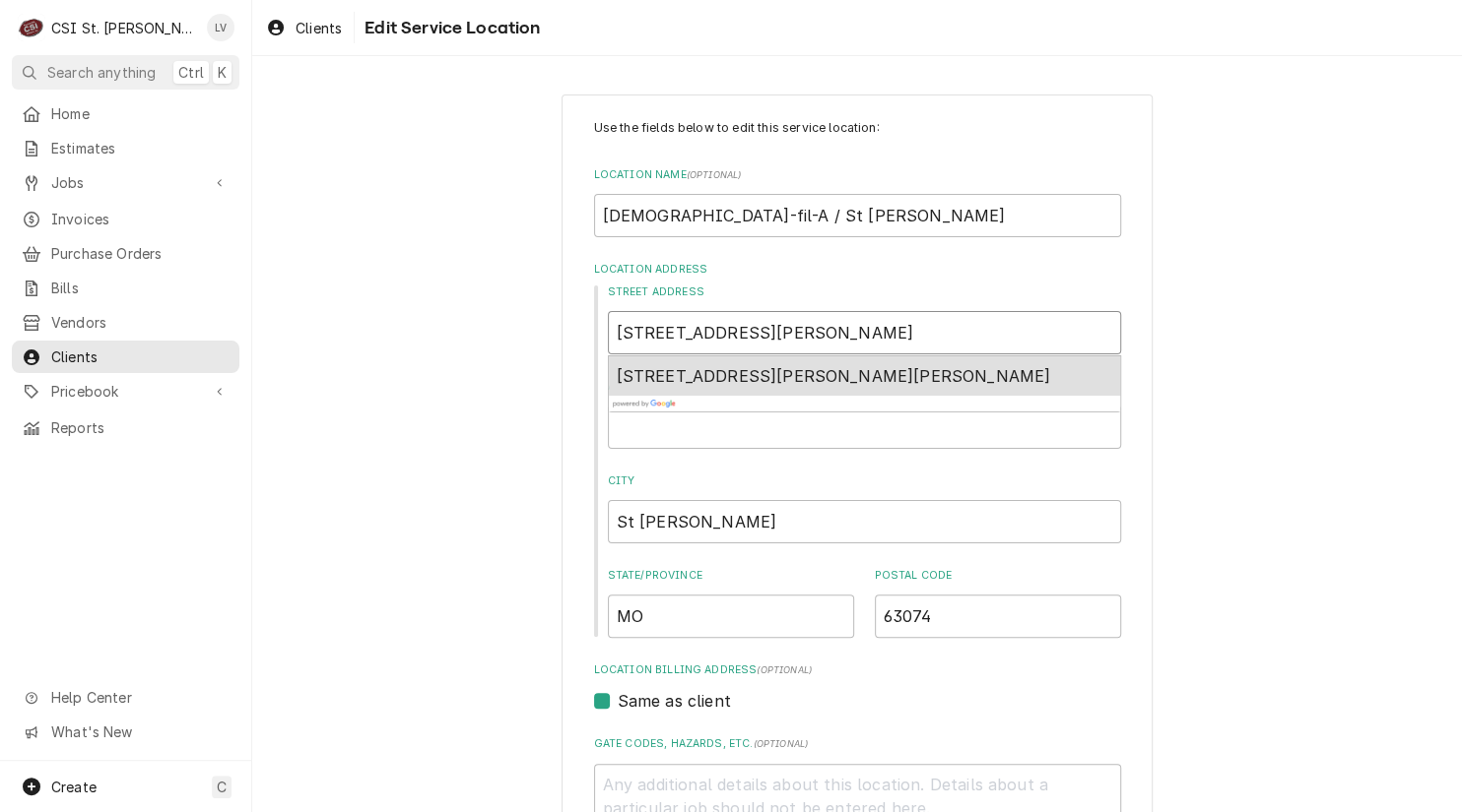
type textarea "x"
type input "10897 Sain Charles Rock Rd"
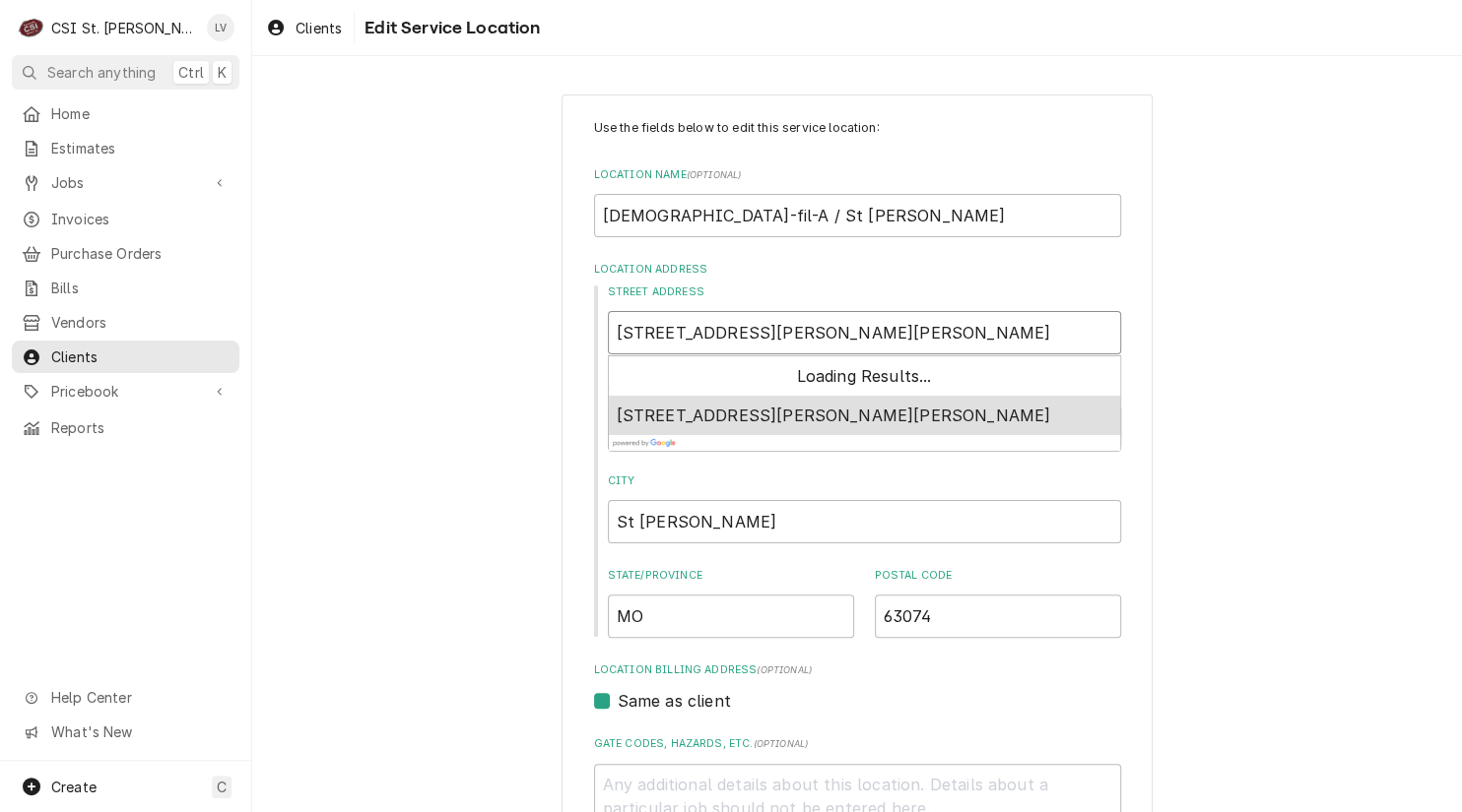
type textarea "x"
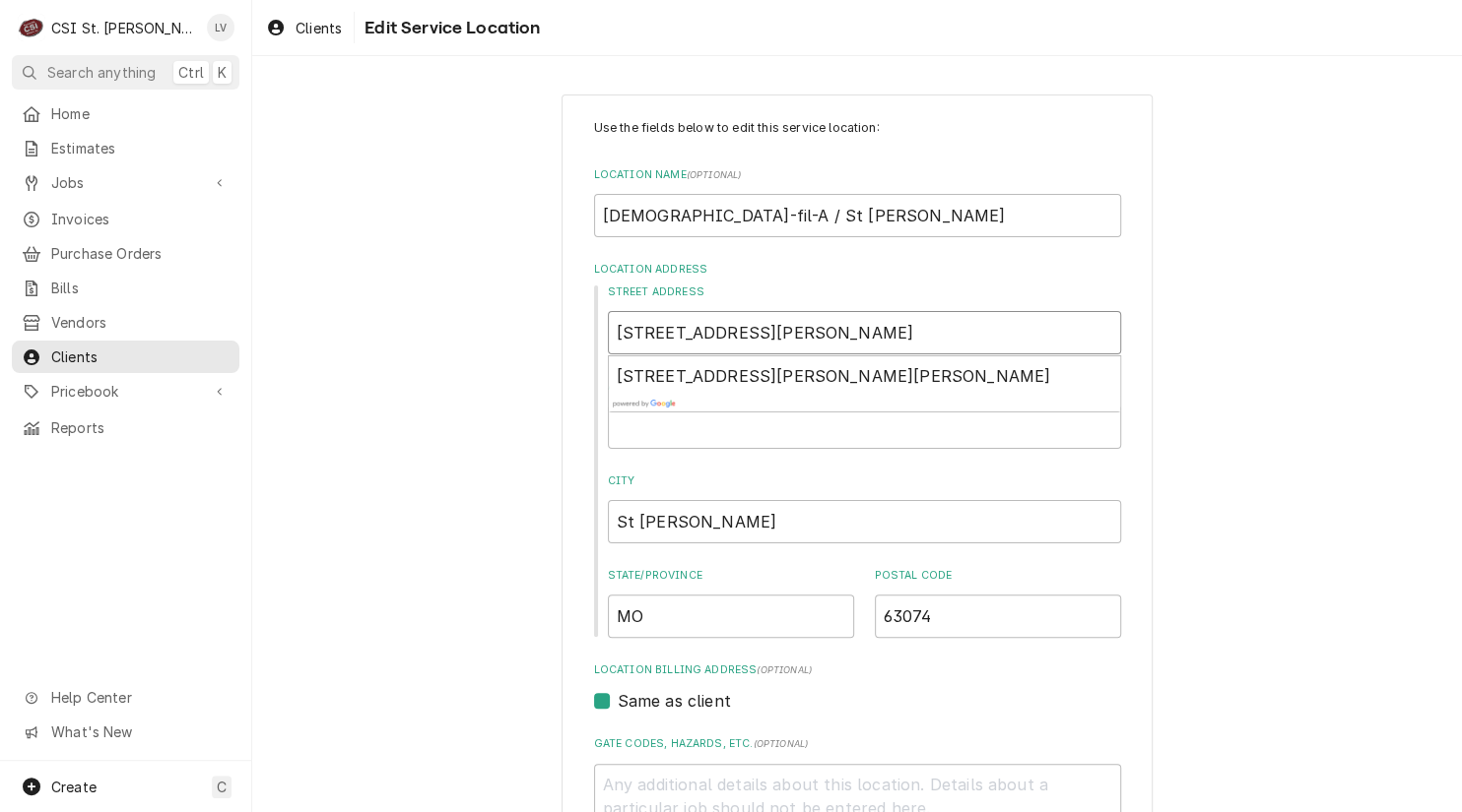
type input "10897 Saint Charles Rock Rd"
click at [1237, 416] on div "Use the fields below to edit this service location: Location Name ( optional ) …" at bounding box center [856, 681] width 1209 height 1209
drag, startPoint x: 674, startPoint y: 521, endPoint x: 510, endPoint y: 510, distance: 164.4
click at [510, 510] on div "Use the fields below to edit this service location: Location Name ( optional ) …" at bounding box center [856, 681] width 1209 height 1209
type textarea "x"
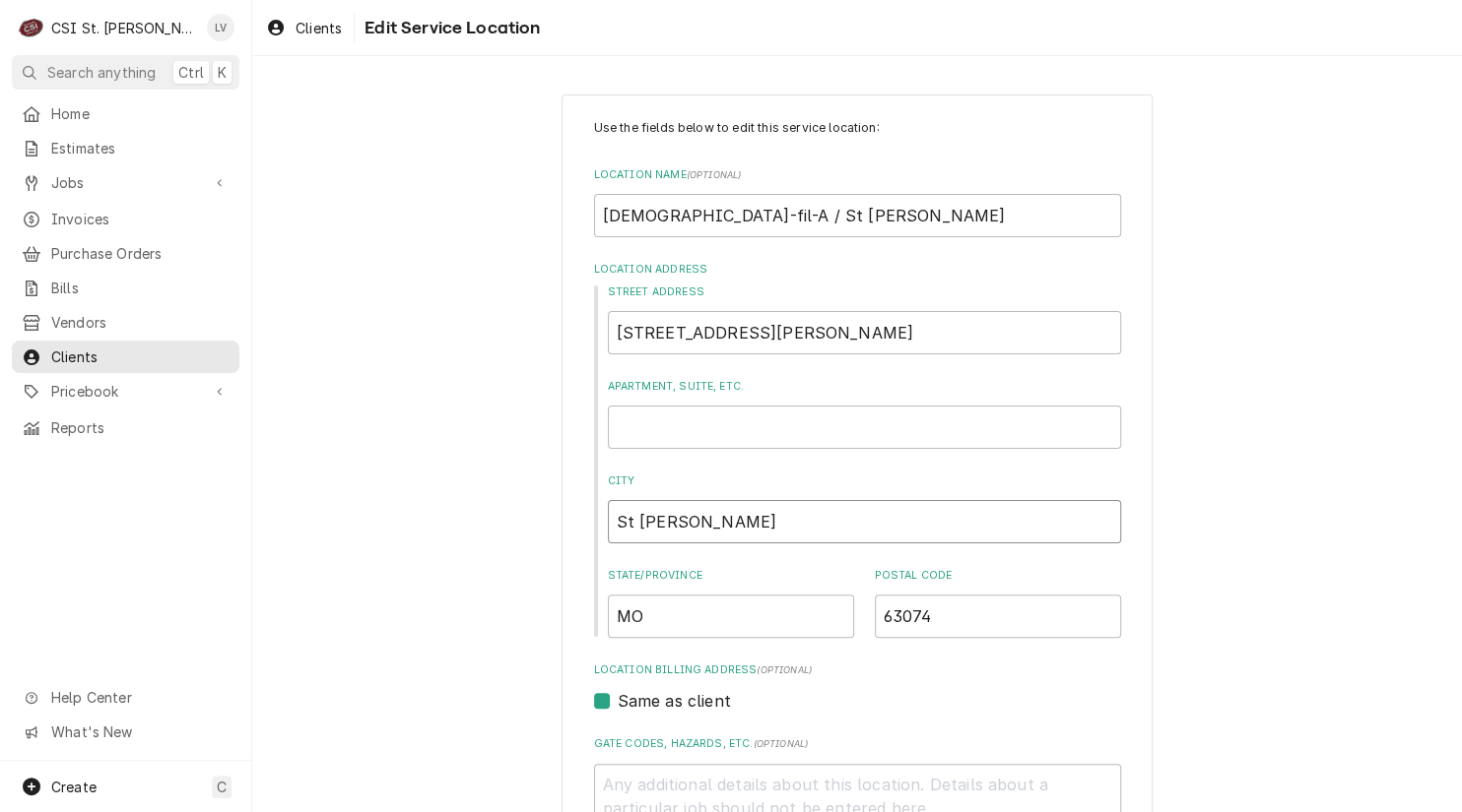
type input "S"
type textarea "x"
type input "Sa"
type textarea "x"
type input "Sai"
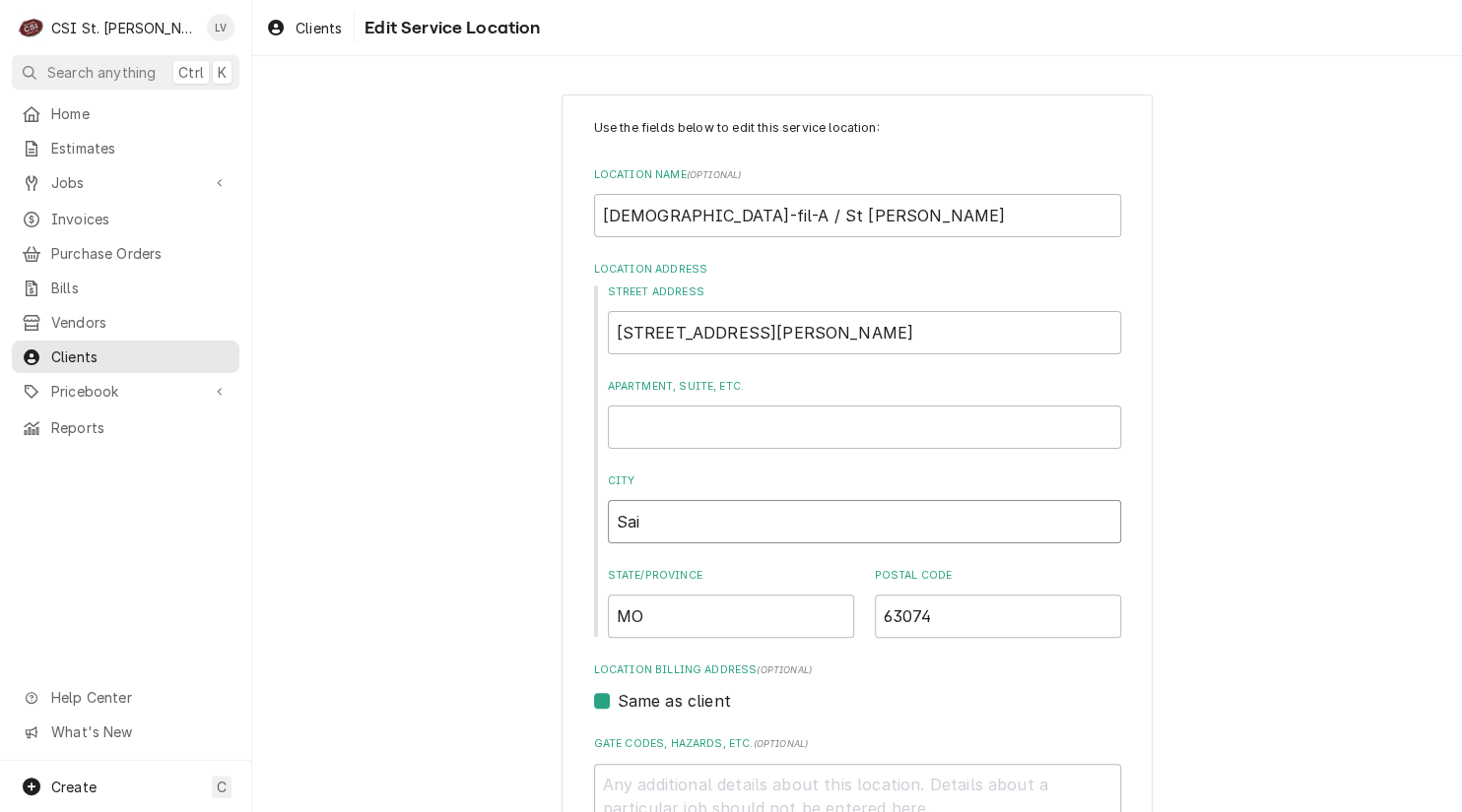
type textarea "x"
type input "Sain"
type textarea "x"
type input "Saint"
type textarea "x"
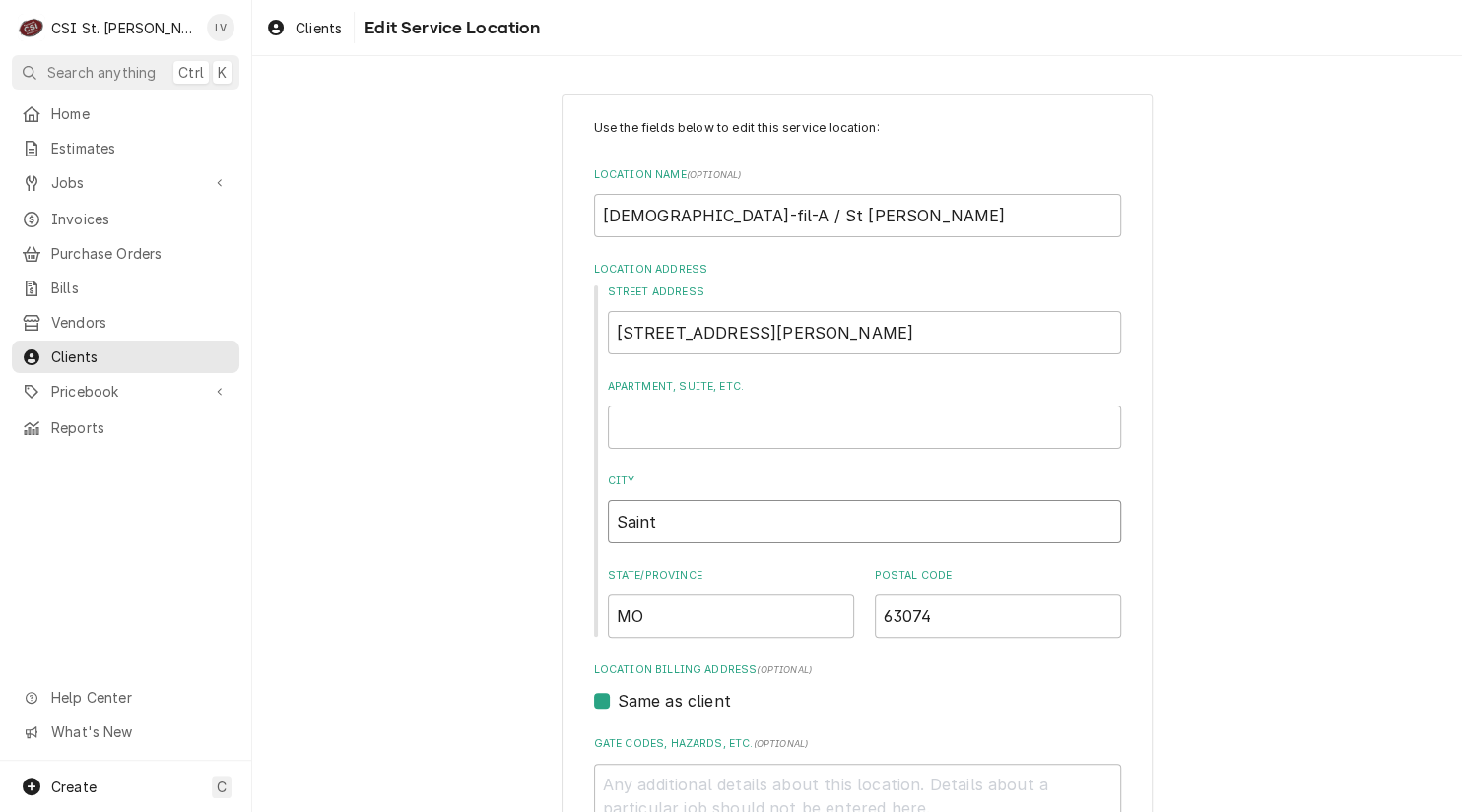
type input "Saint"
type textarea "x"
type input "Saint A"
type textarea "x"
type input "Saint An"
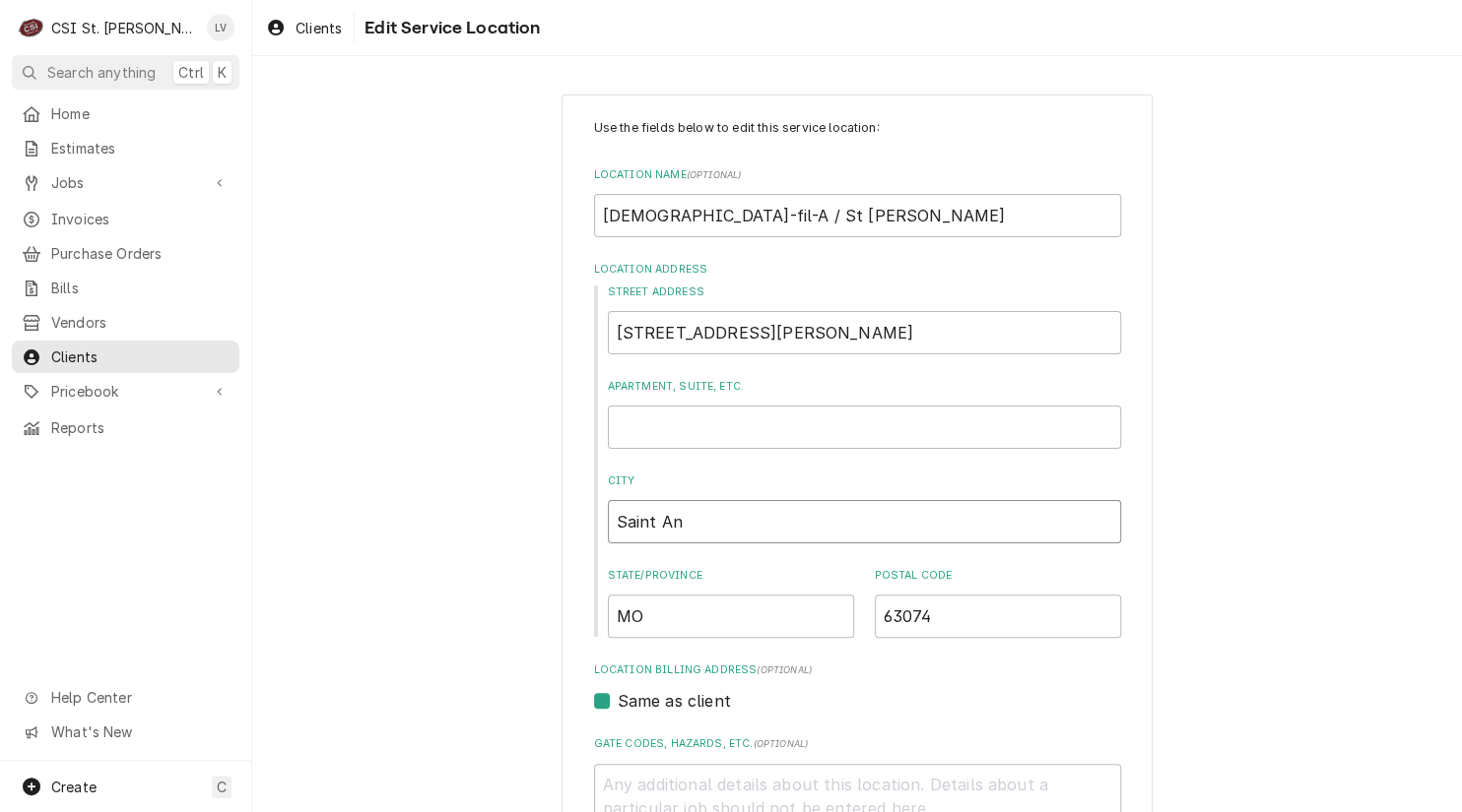
type textarea "x"
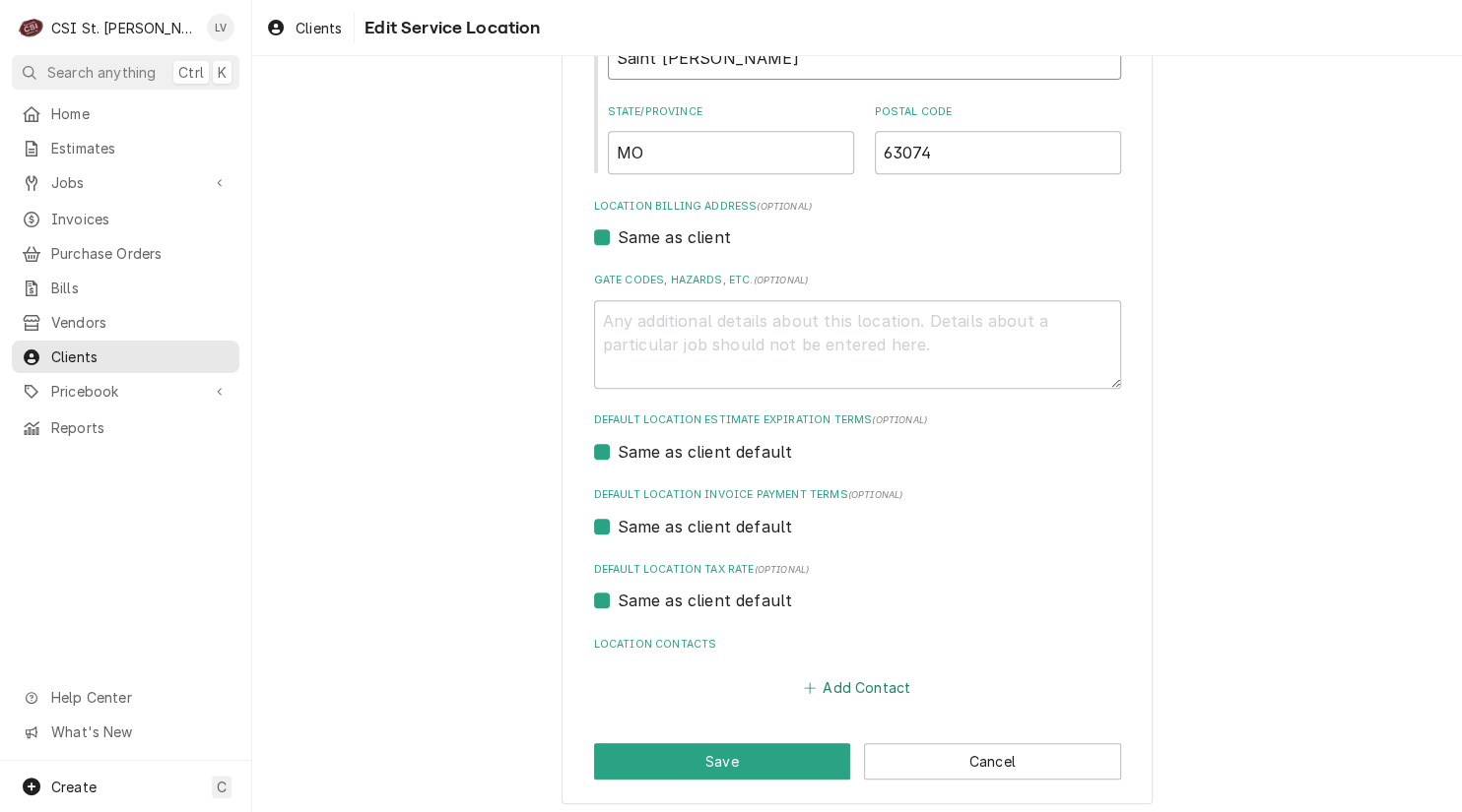
scroll to position [471, 0]
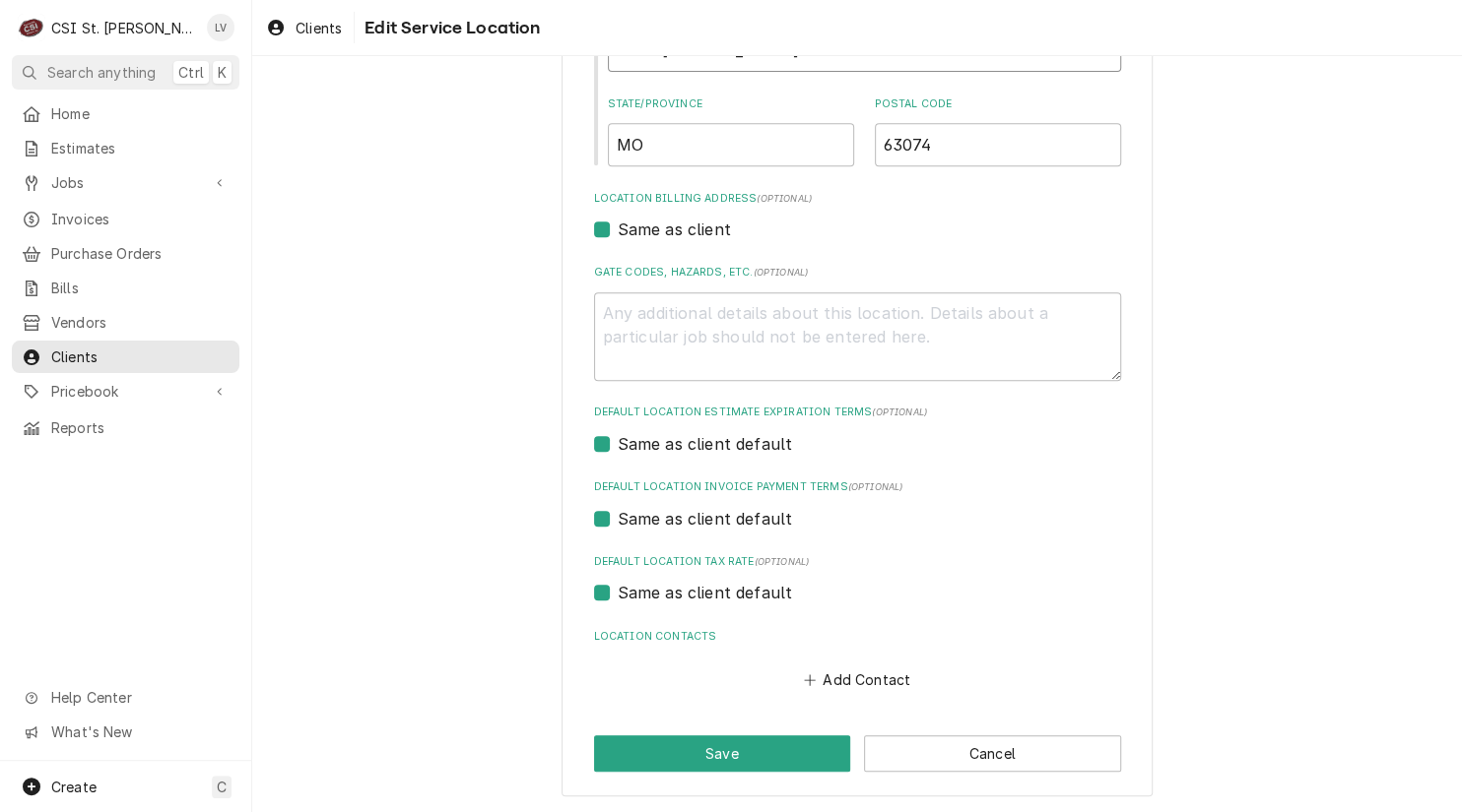
type input "Saint Ann"
click at [661, 586] on label "Same as client default" at bounding box center [705, 592] width 175 height 24
click at [661, 586] on input "Same as client default" at bounding box center [880, 601] width 527 height 43
checkbox input "false"
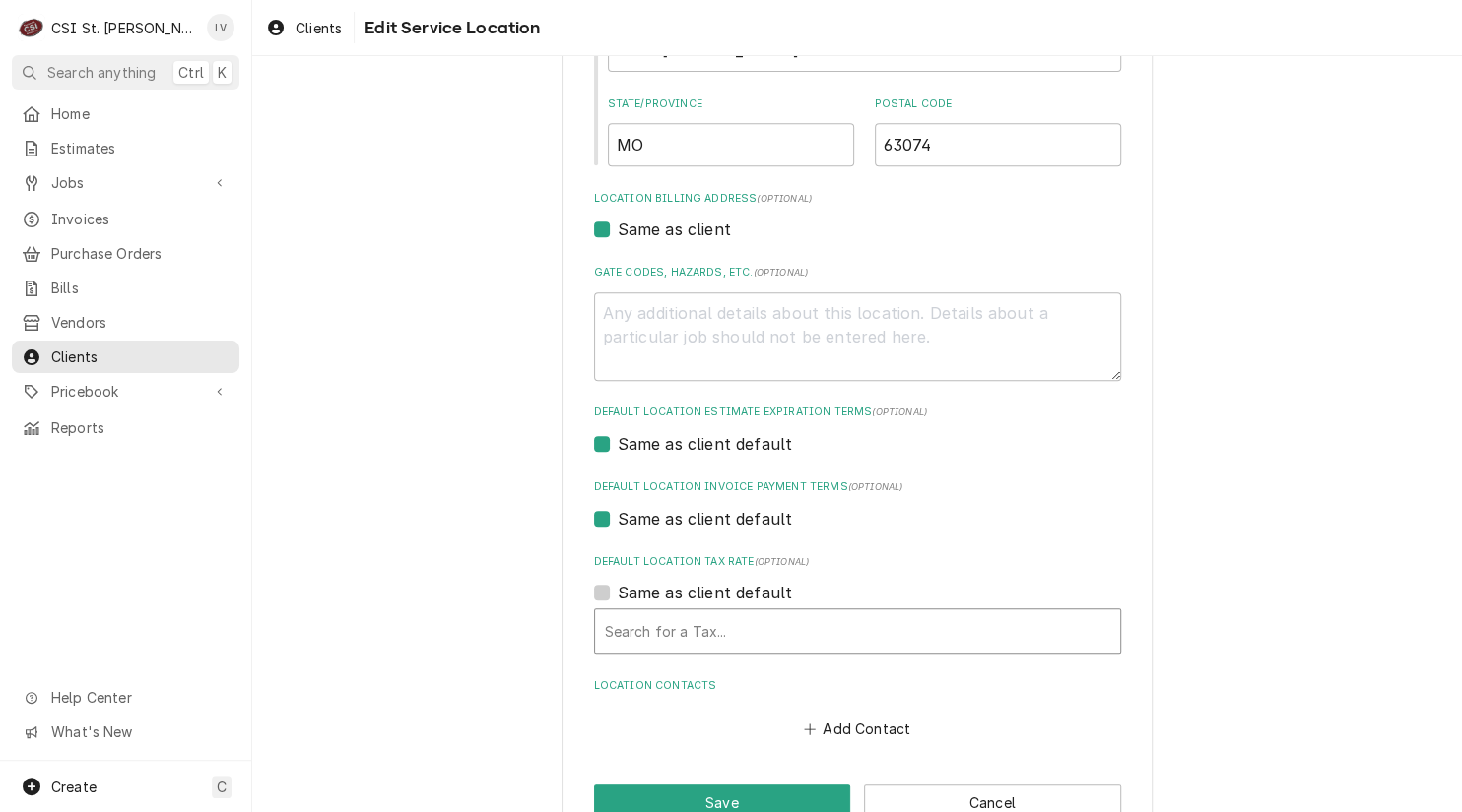
click at [667, 640] on div "Default Location Tax Rate" at bounding box center [857, 630] width 506 height 35
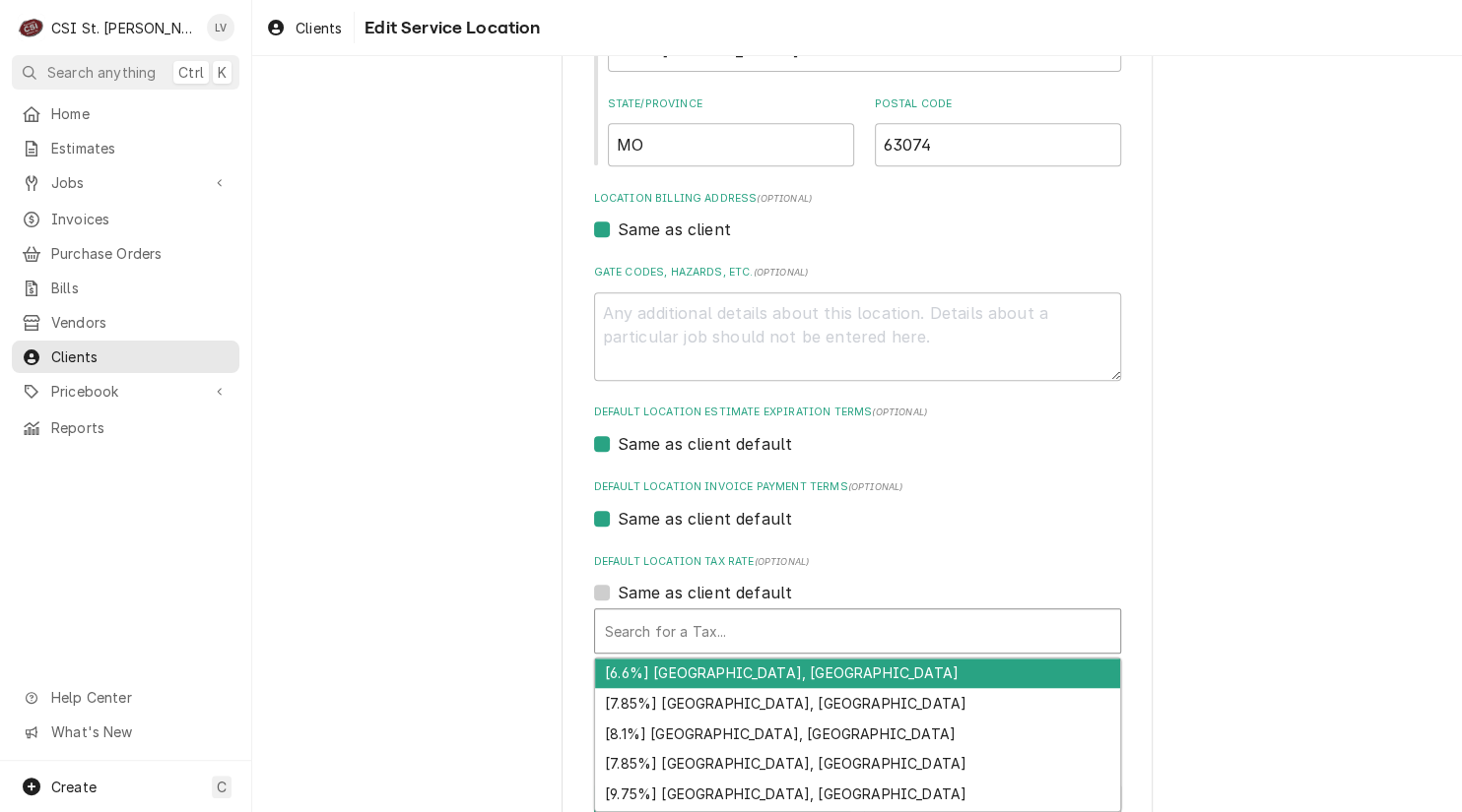
type textarea "x"
type input "e"
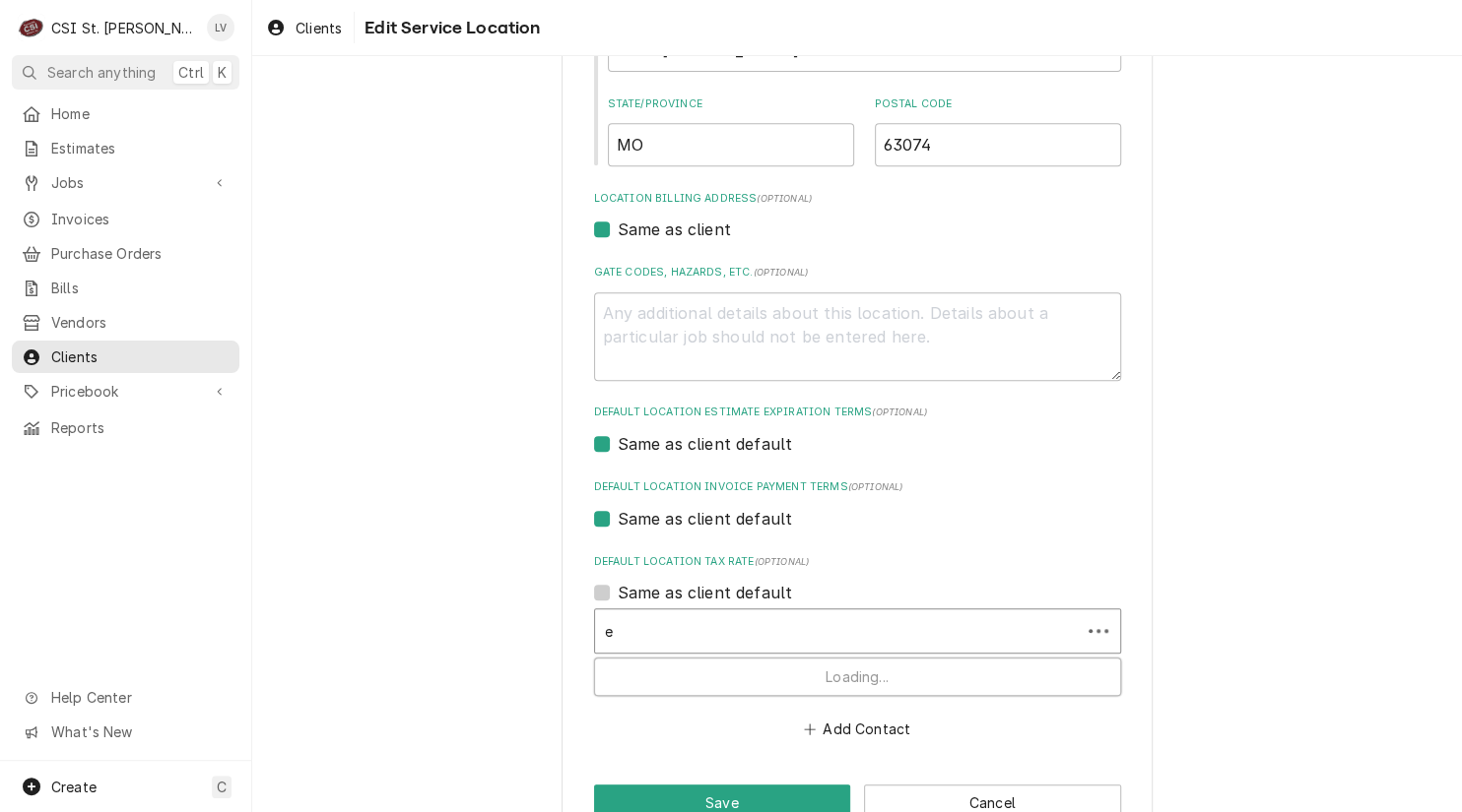
type textarea "x"
type input "ex"
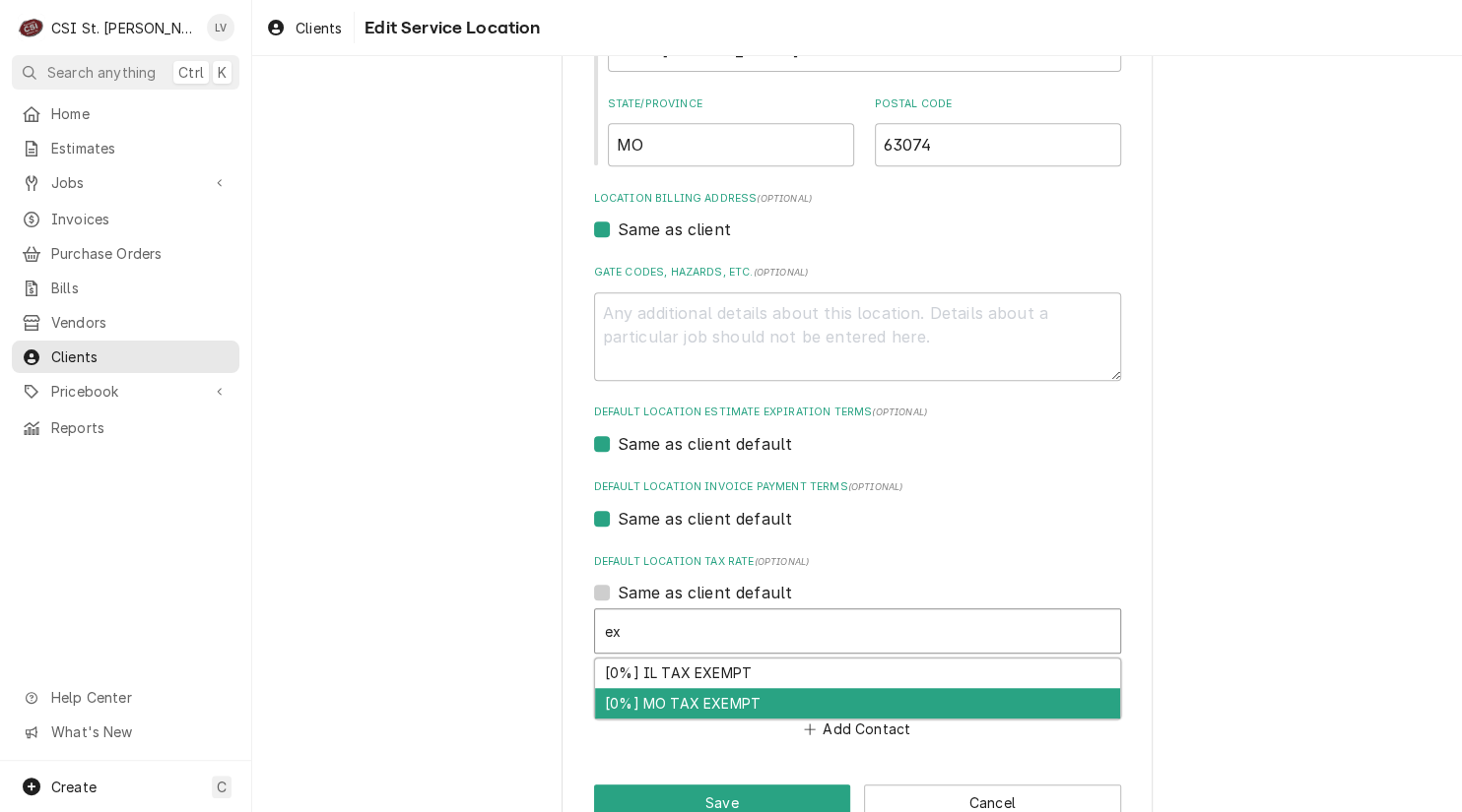
click at [649, 702] on div "[0%] MO TAX EXEMPT" at bounding box center [856, 703] width 525 height 31
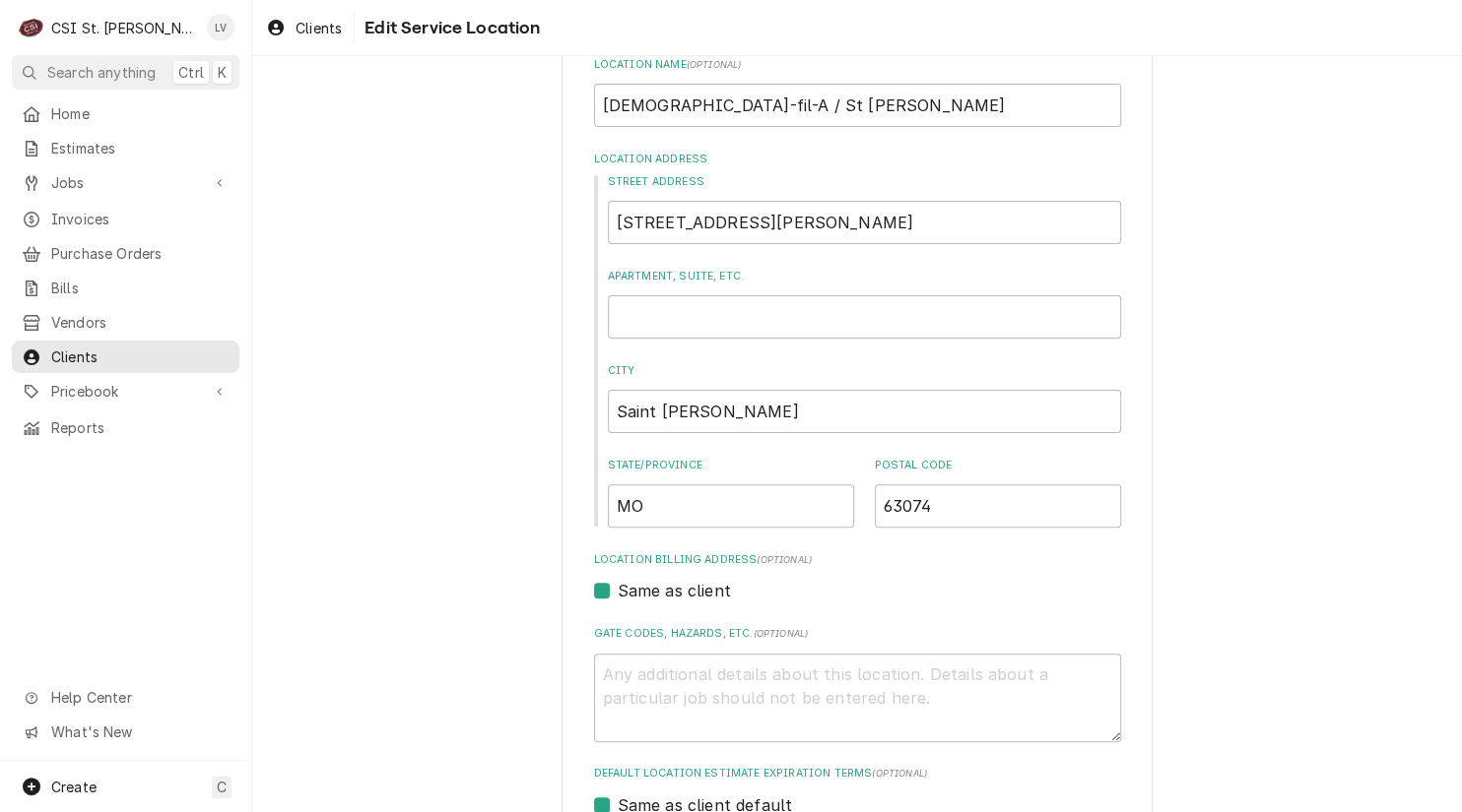
scroll to position [553, 0]
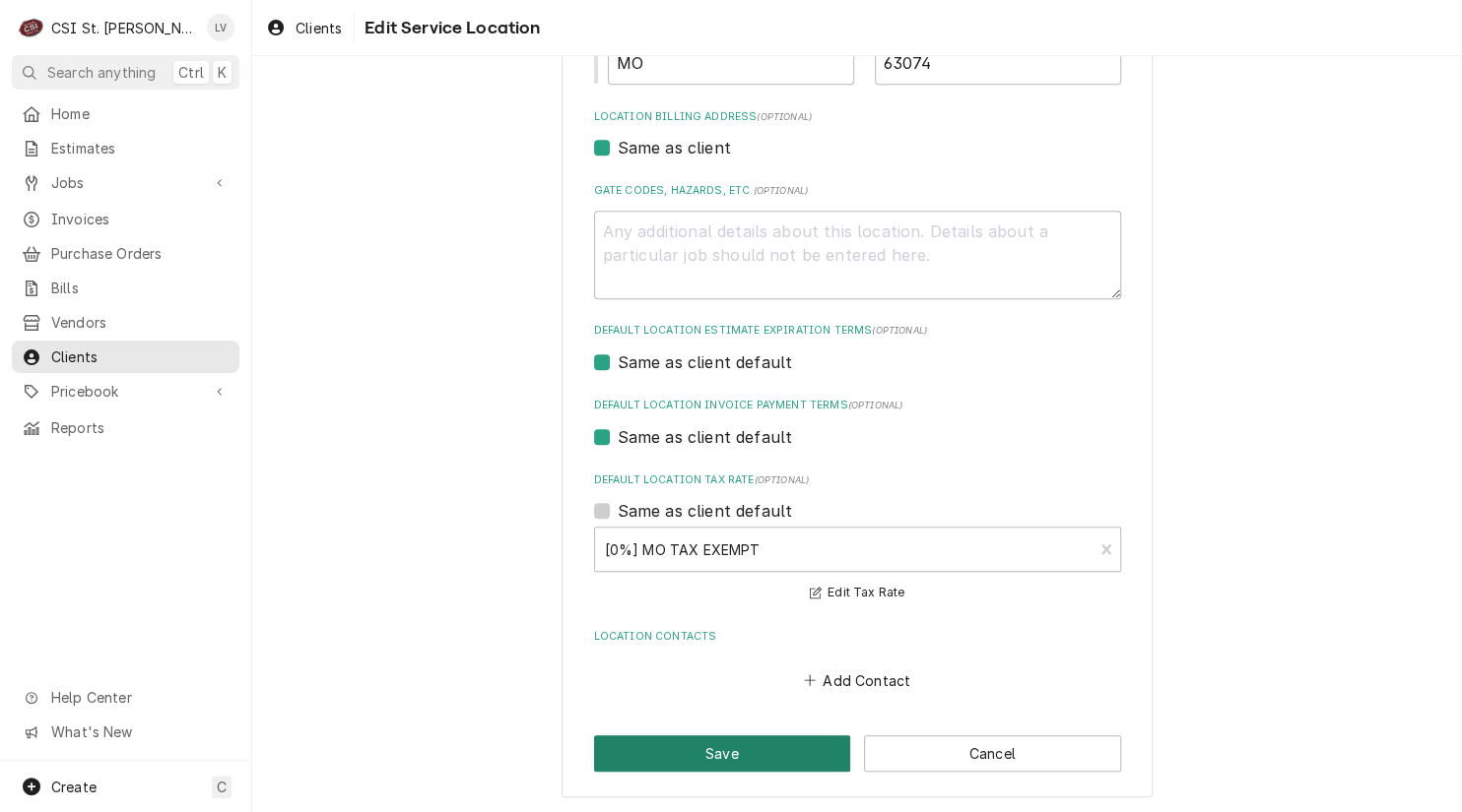
click at [738, 756] on button "Save" at bounding box center [722, 753] width 257 height 36
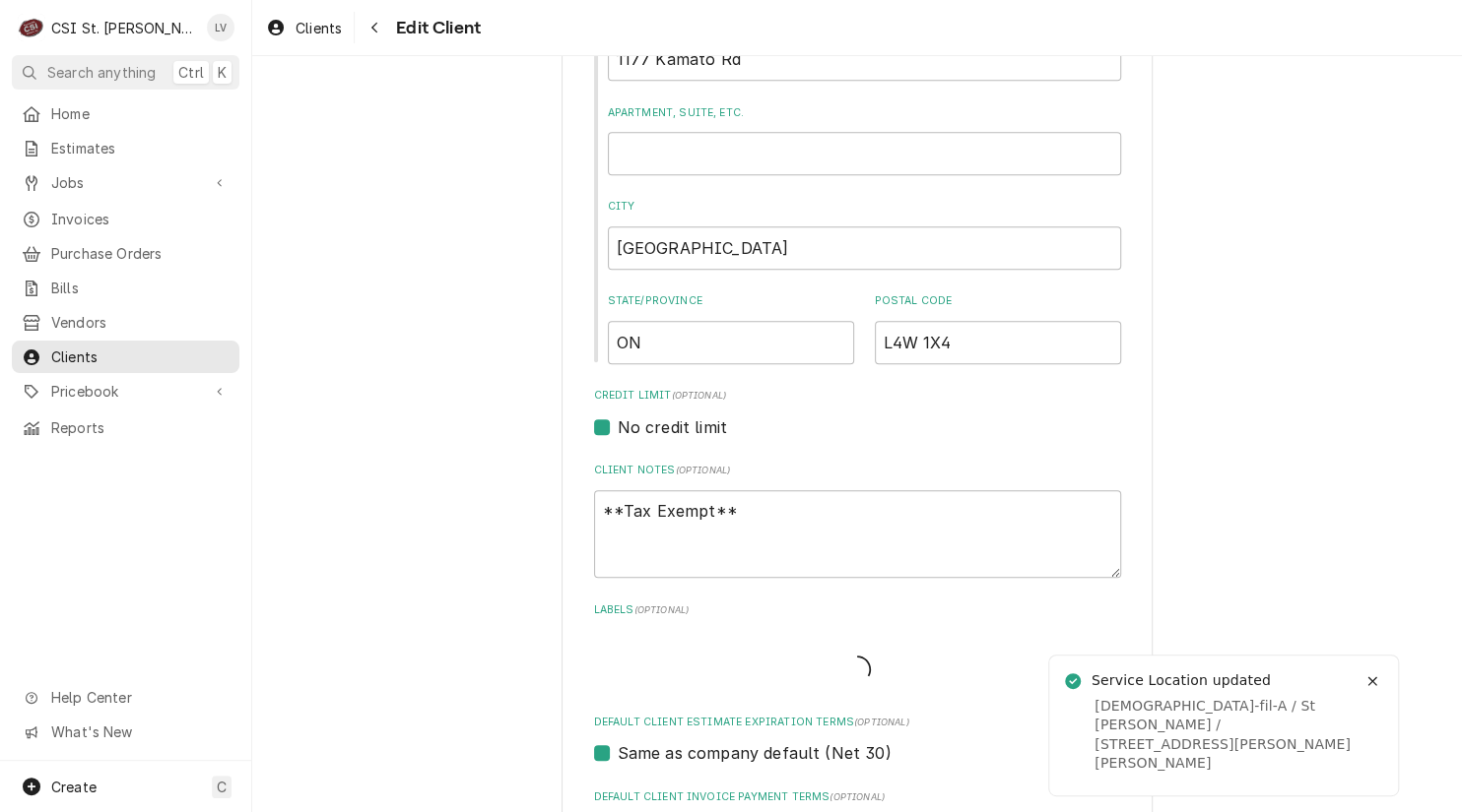
type textarea "x"
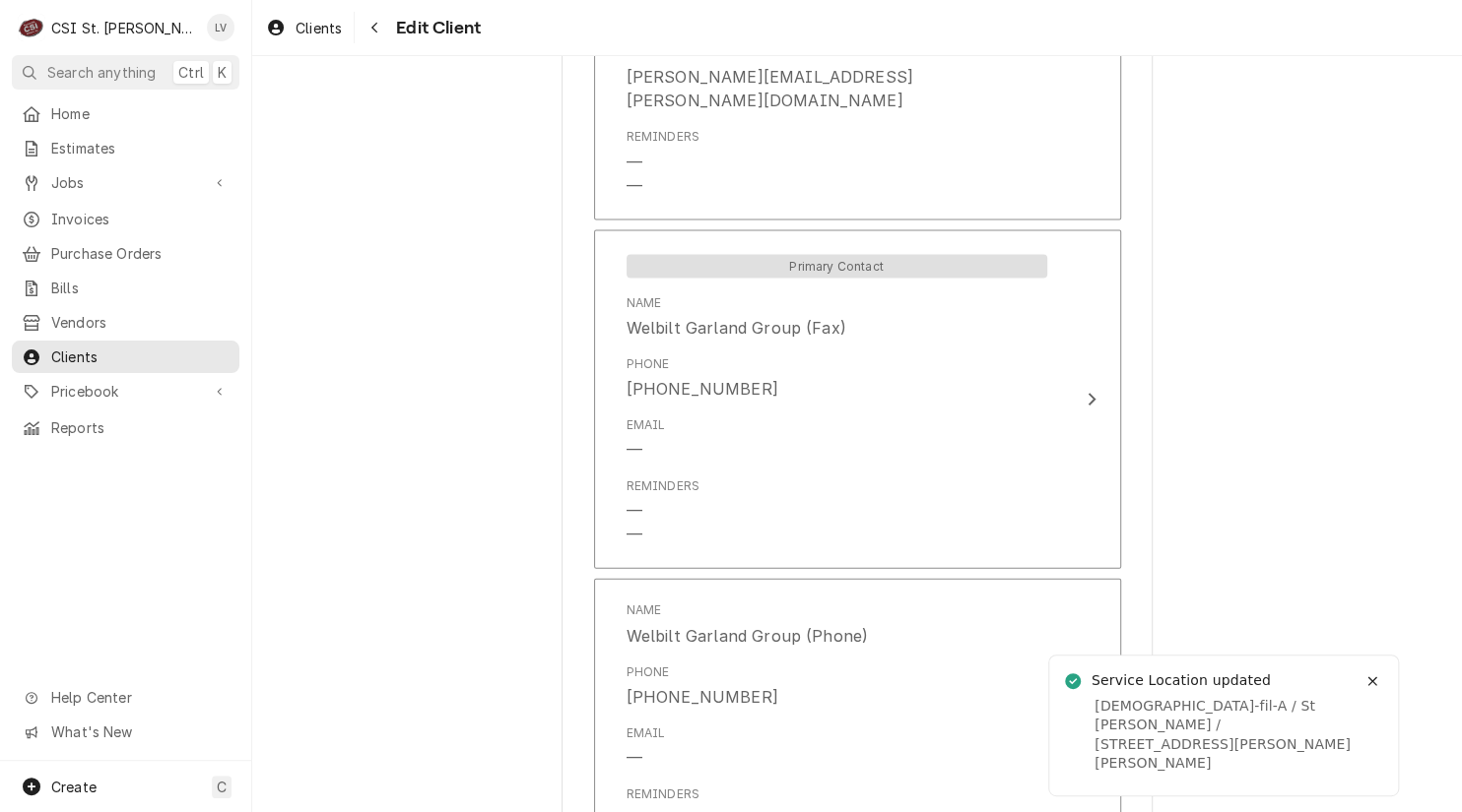
scroll to position [1693, 0]
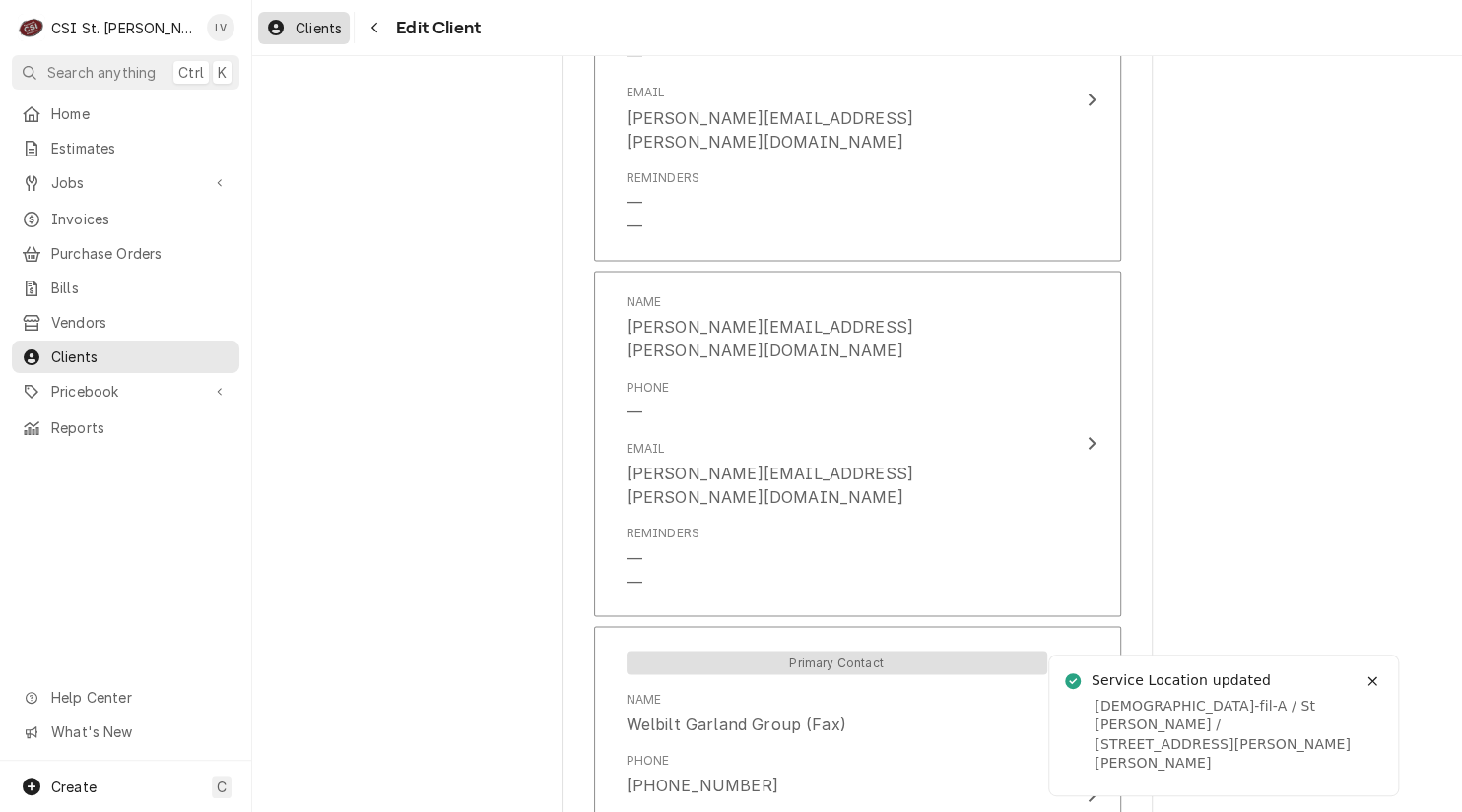
click at [315, 25] on span "Clients" at bounding box center [319, 28] width 46 height 21
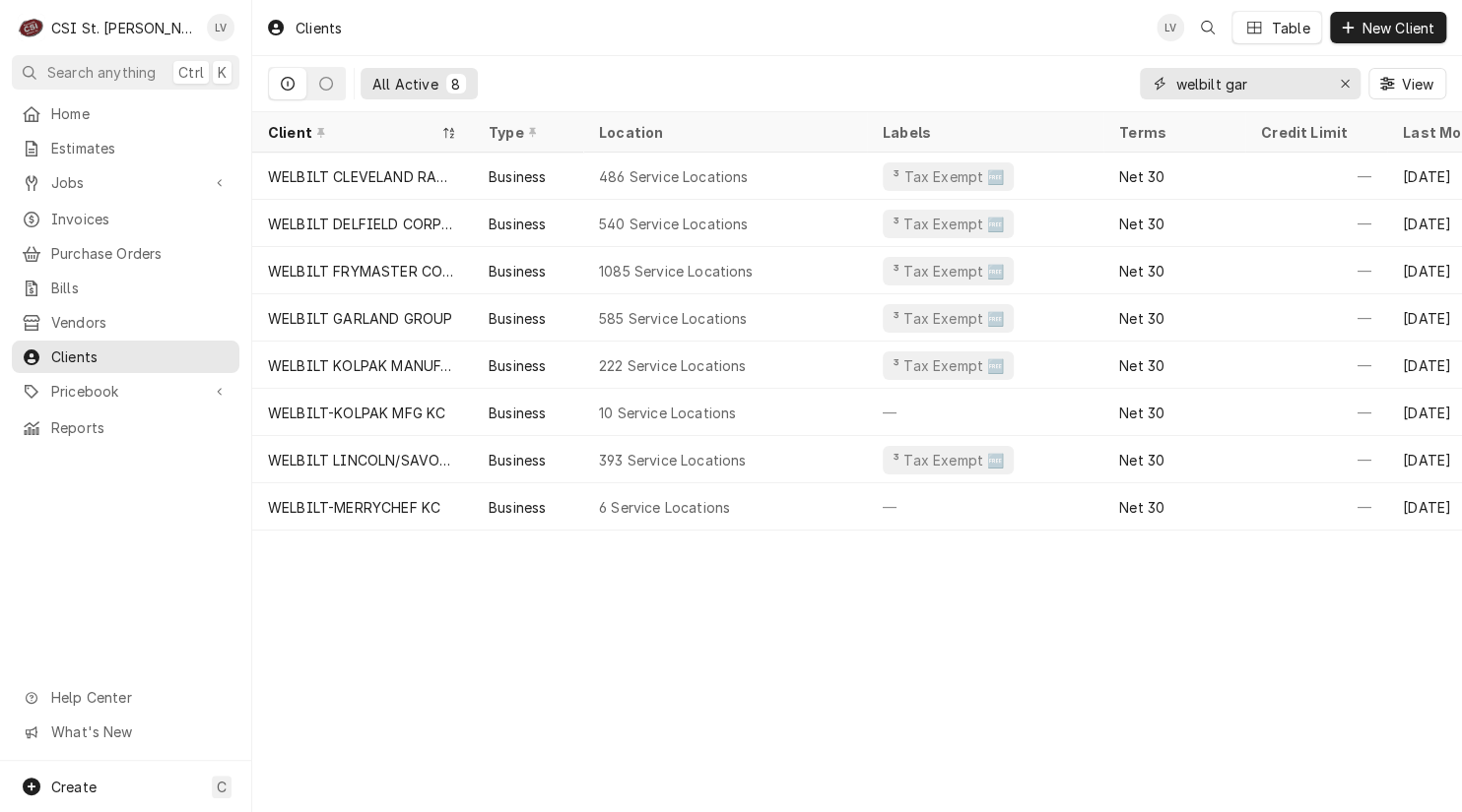
drag, startPoint x: 1225, startPoint y: 82, endPoint x: 1279, endPoint y: 84, distance: 54.0
click at [1279, 84] on input "welbilt gar" at bounding box center [1249, 84] width 148 height 32
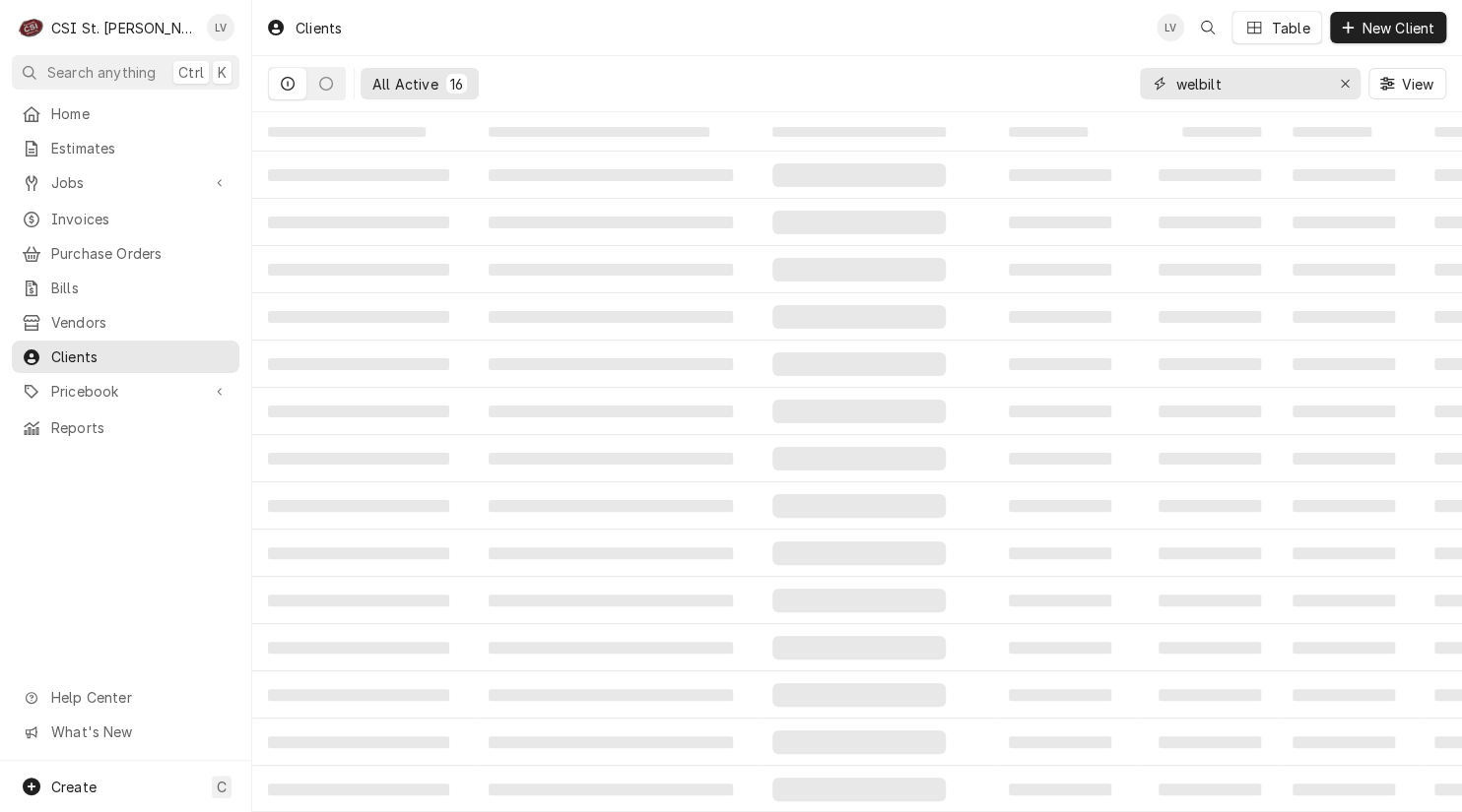
type input "welbilt"
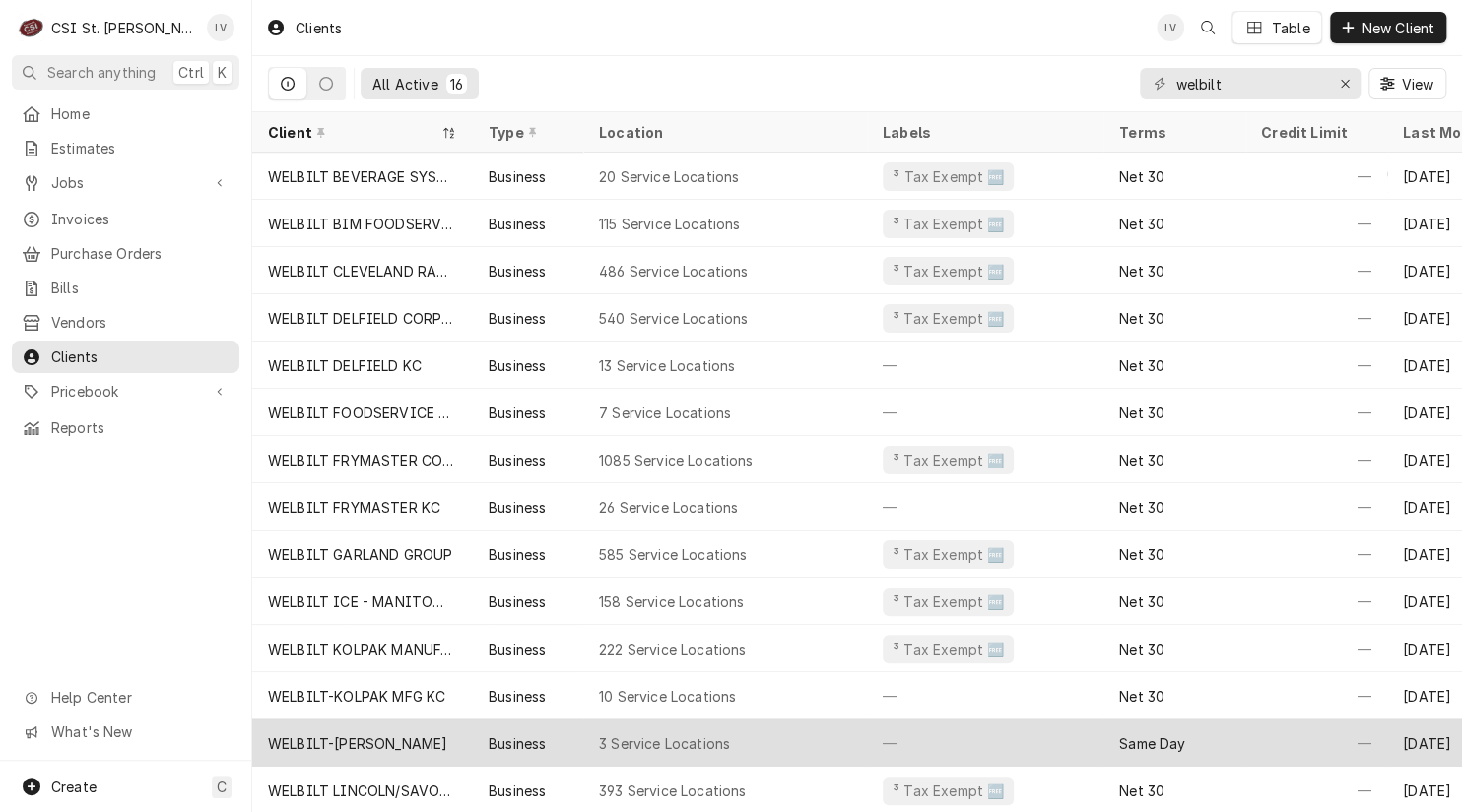
click at [391, 735] on div "WELBILT-[PERSON_NAME]" at bounding box center [357, 743] width 179 height 21
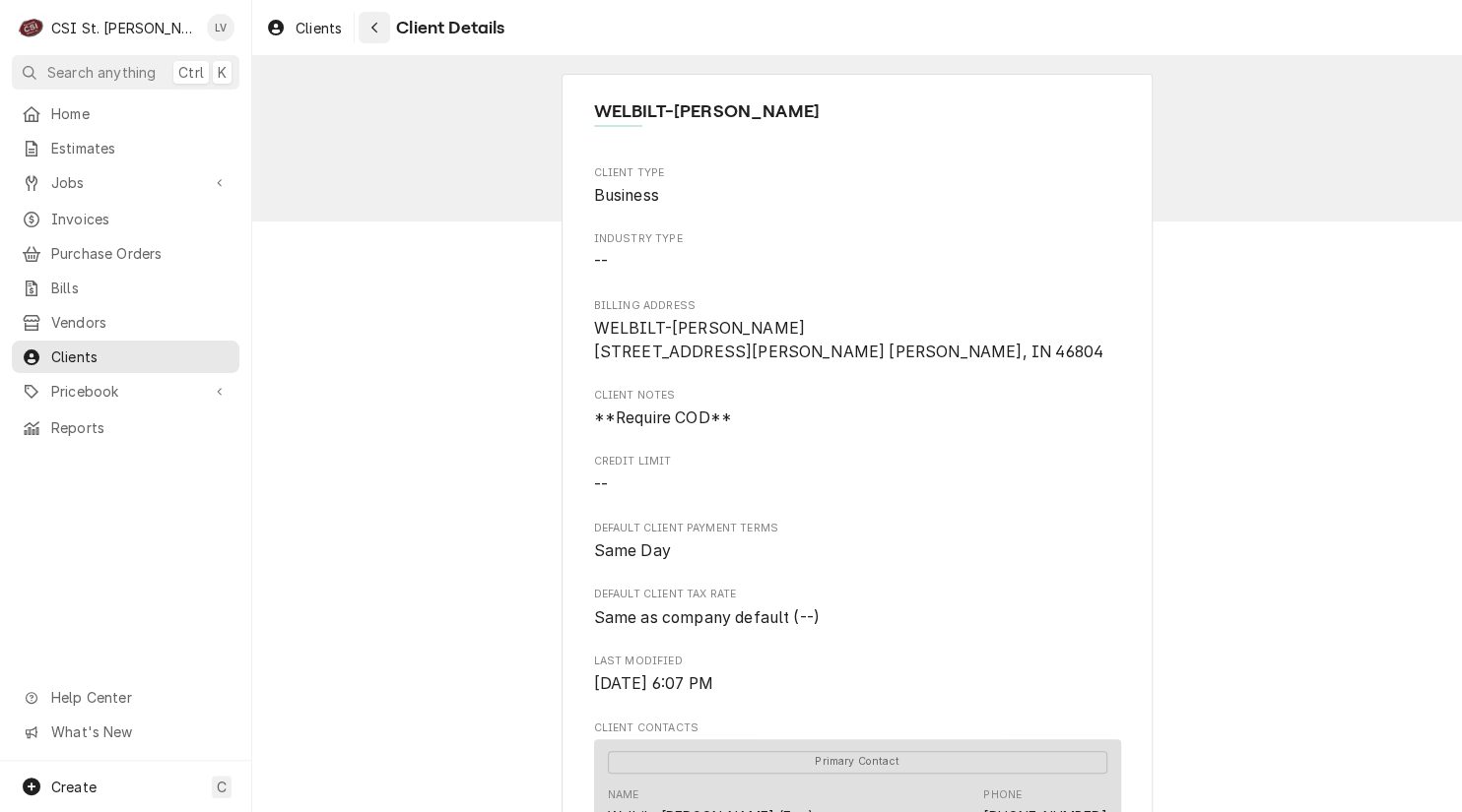
click at [370, 36] on button "Navigate back" at bounding box center [375, 28] width 32 height 32
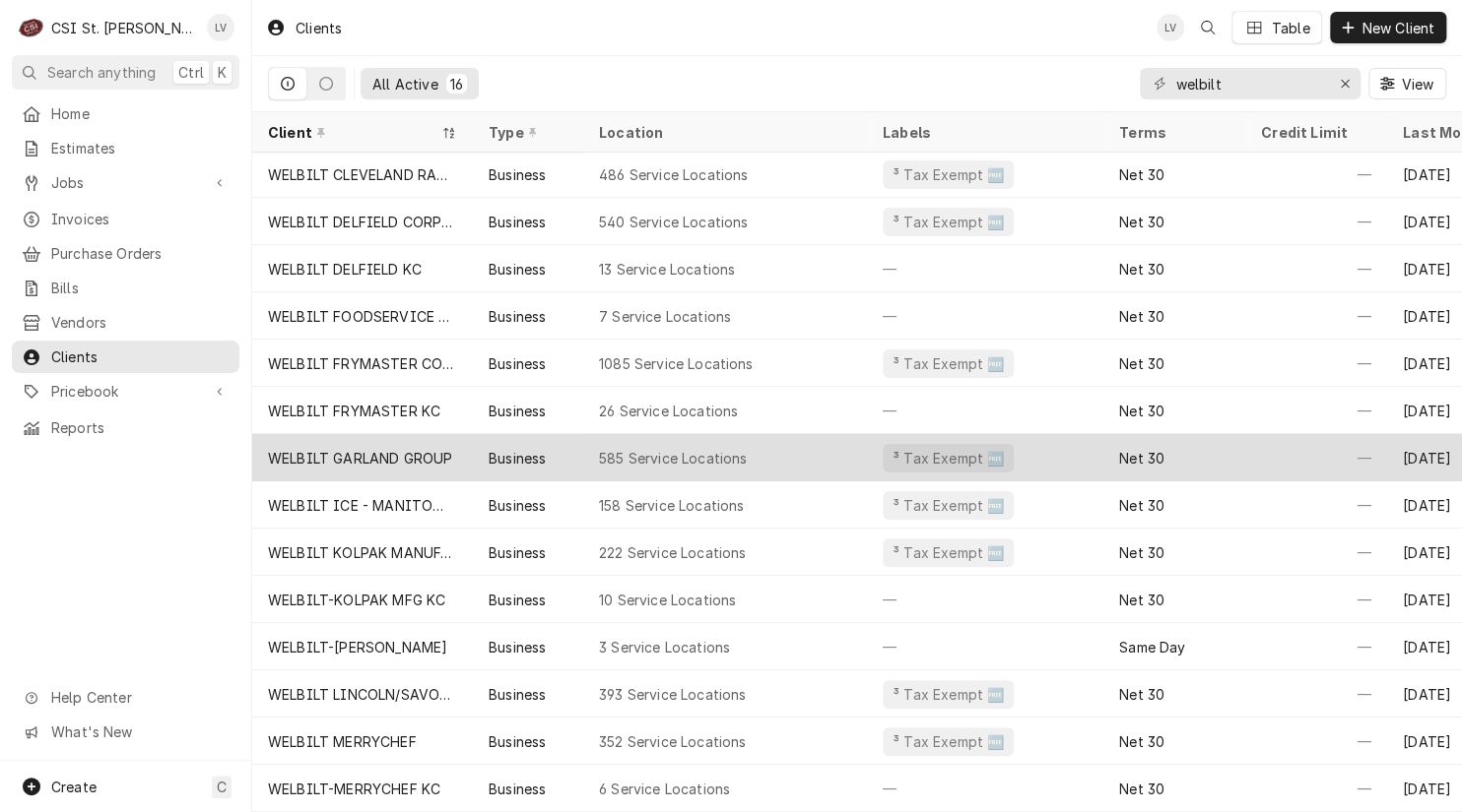
scroll to position [108, 0]
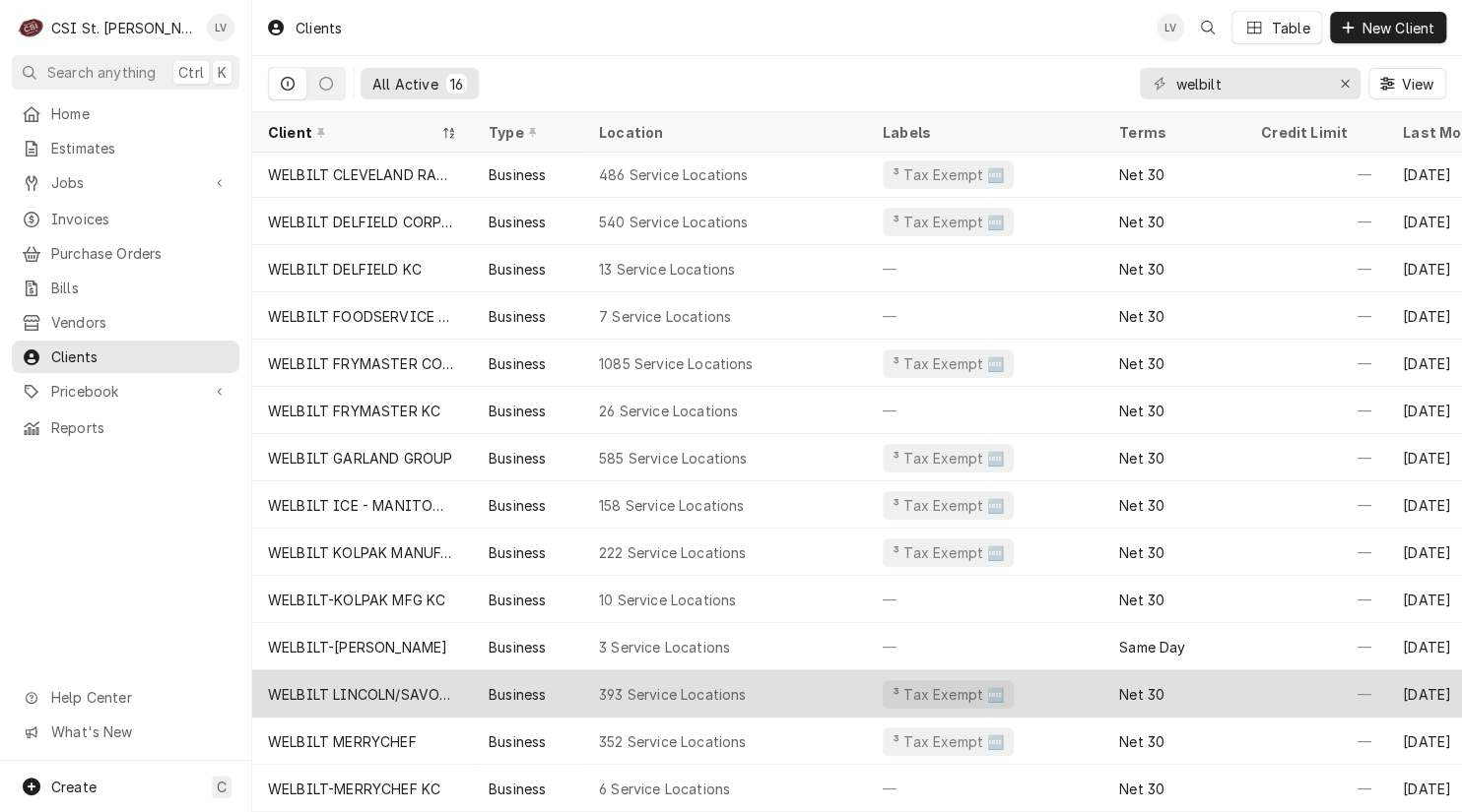
click at [507, 670] on div "Business" at bounding box center [528, 693] width 110 height 47
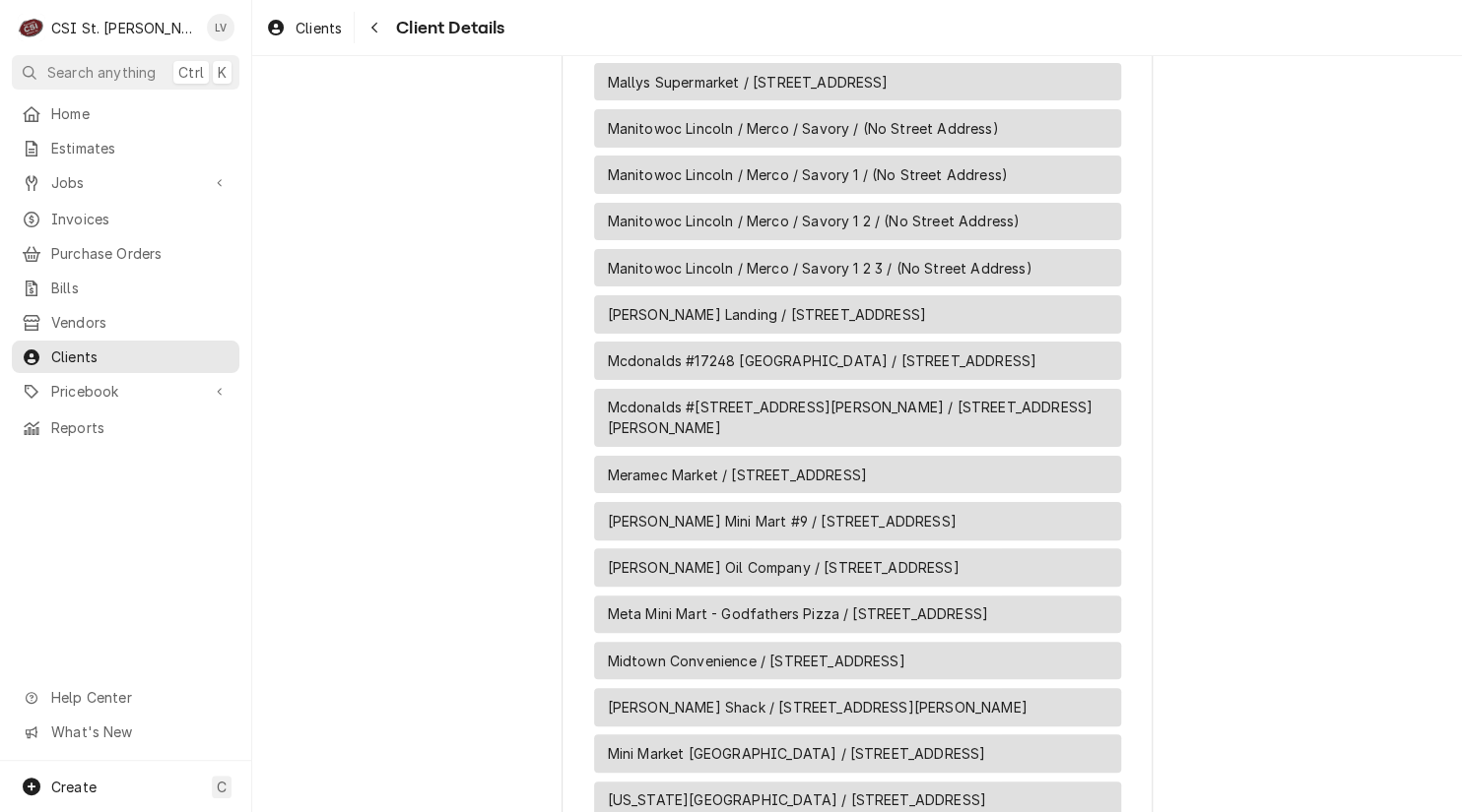
scroll to position [11714, 0]
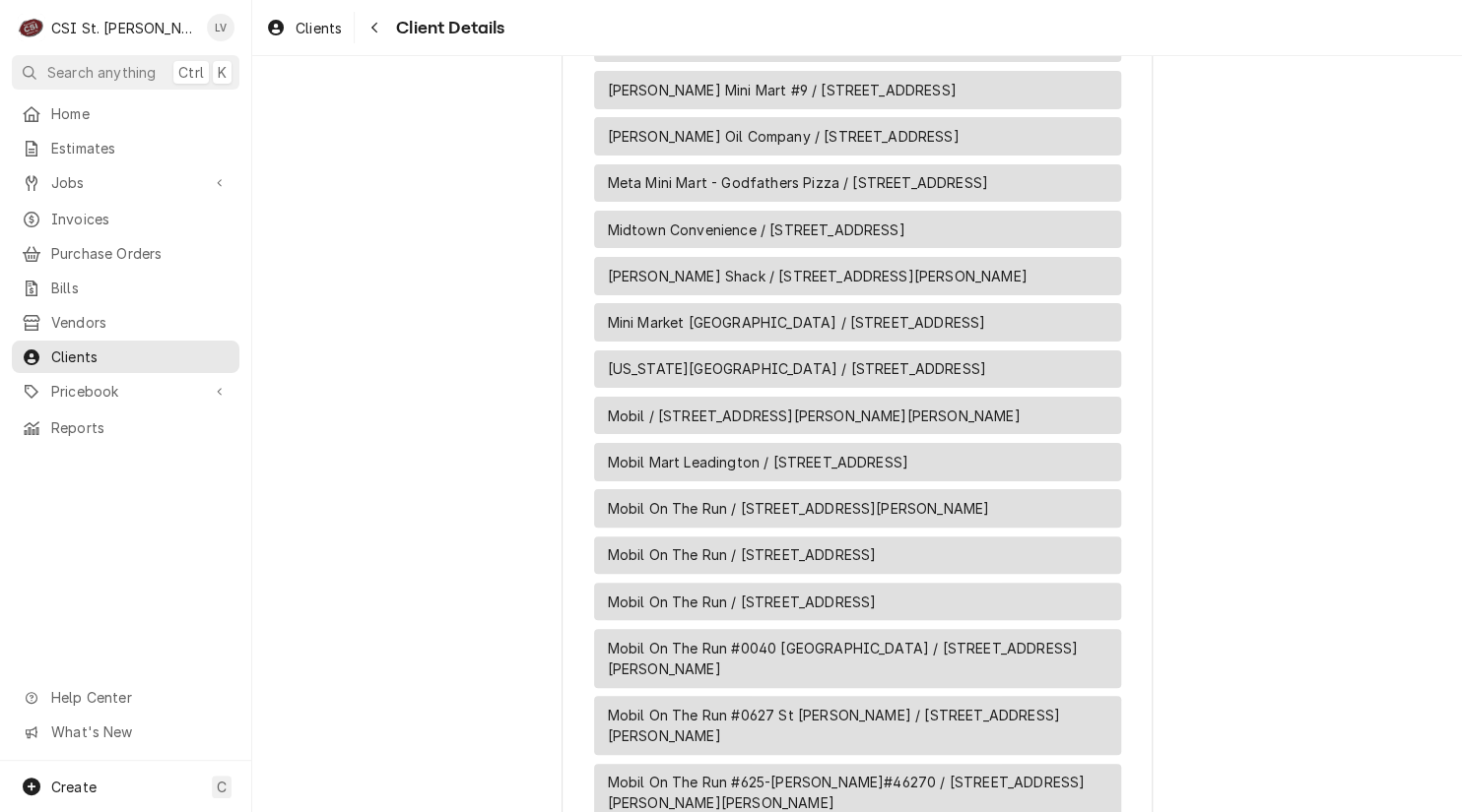
click at [69, 777] on div "Create" at bounding box center [73, 787] width 45 height 21
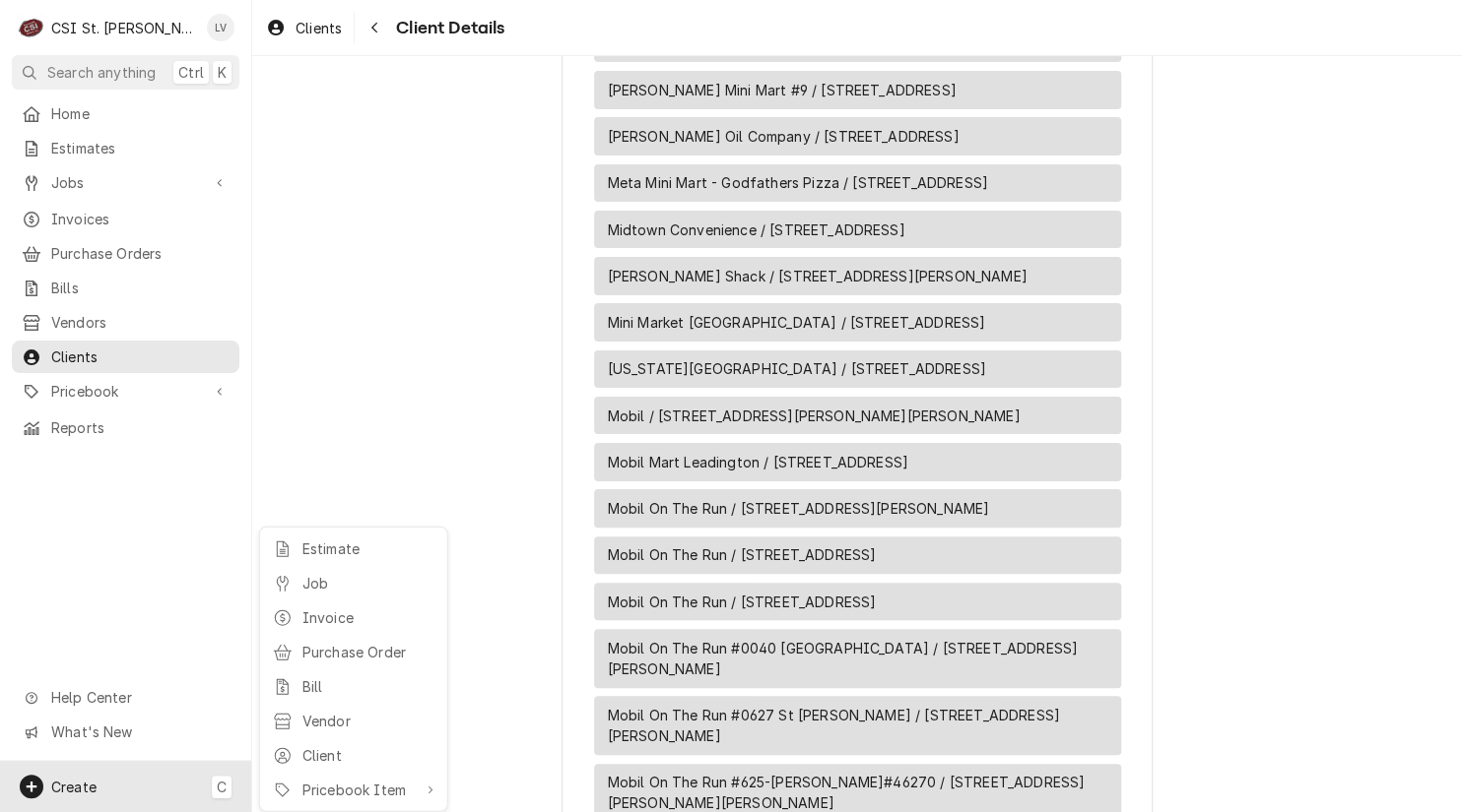
click at [307, 607] on div "Invoice" at bounding box center [369, 617] width 132 height 21
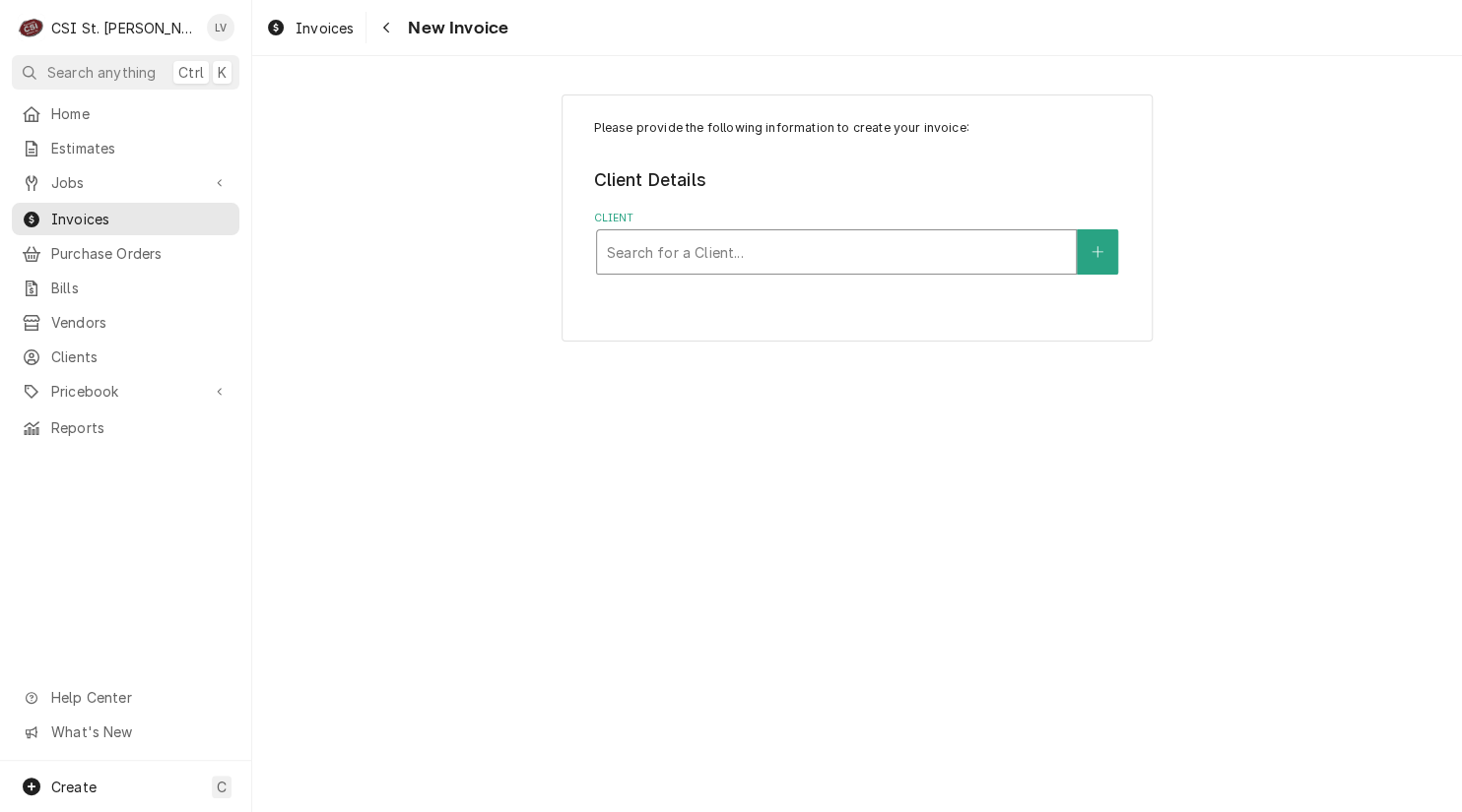
click at [748, 245] on div "Client" at bounding box center [835, 252] width 459 height 35
type input "s"
type input "welbilt lin"
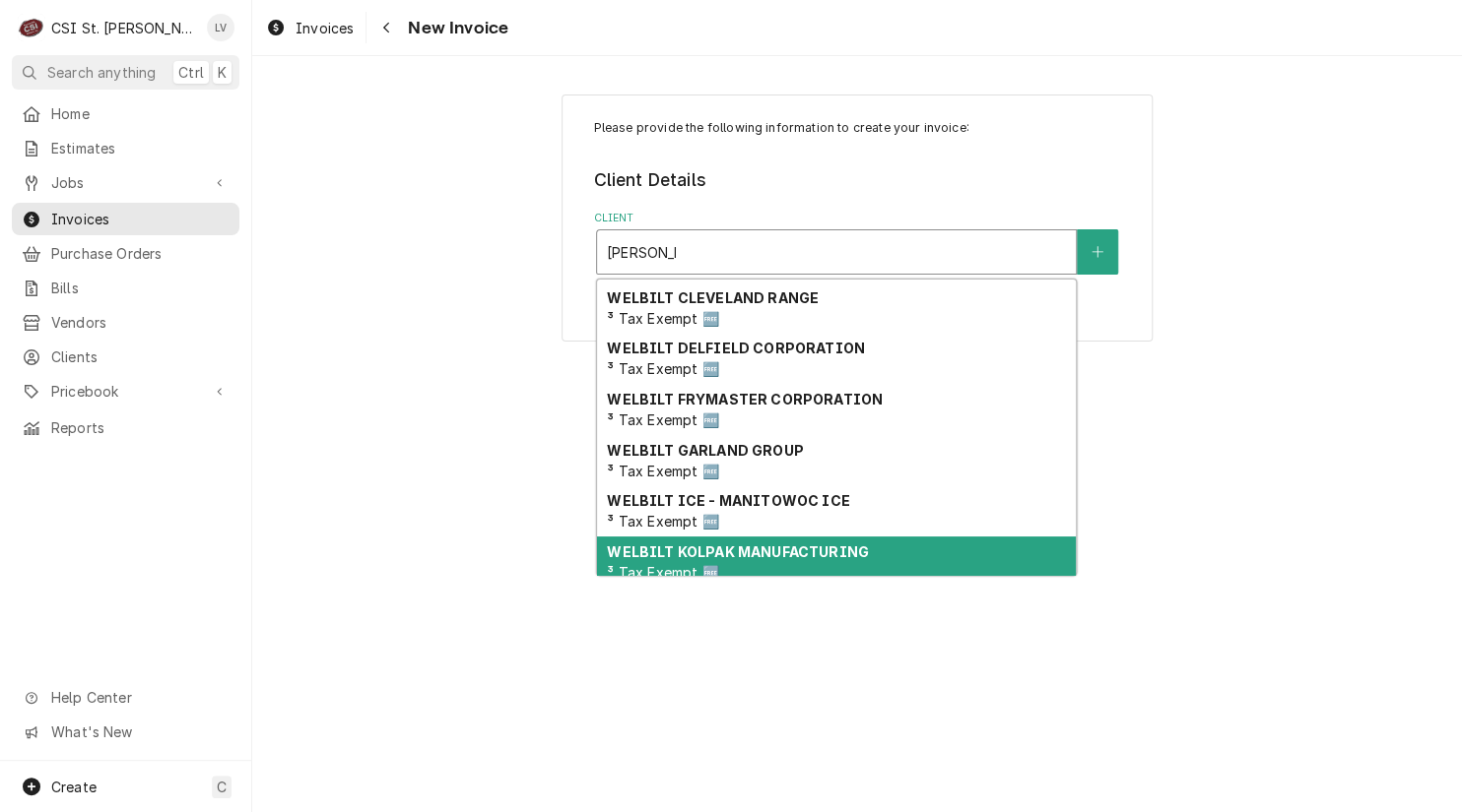
scroll to position [192, 0]
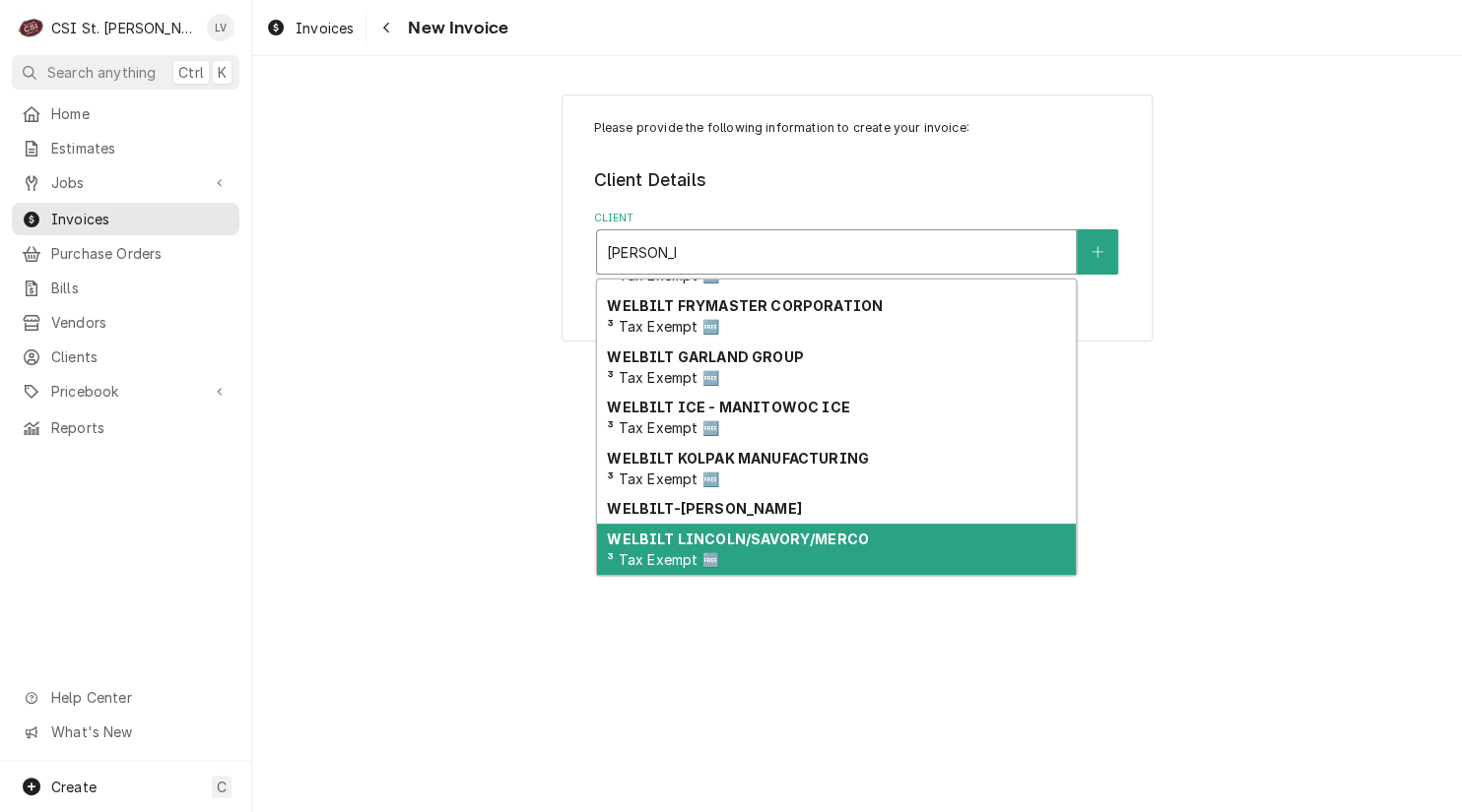
click at [634, 551] on span "³ Tax Exempt 🆓" at bounding box center [662, 559] width 111 height 17
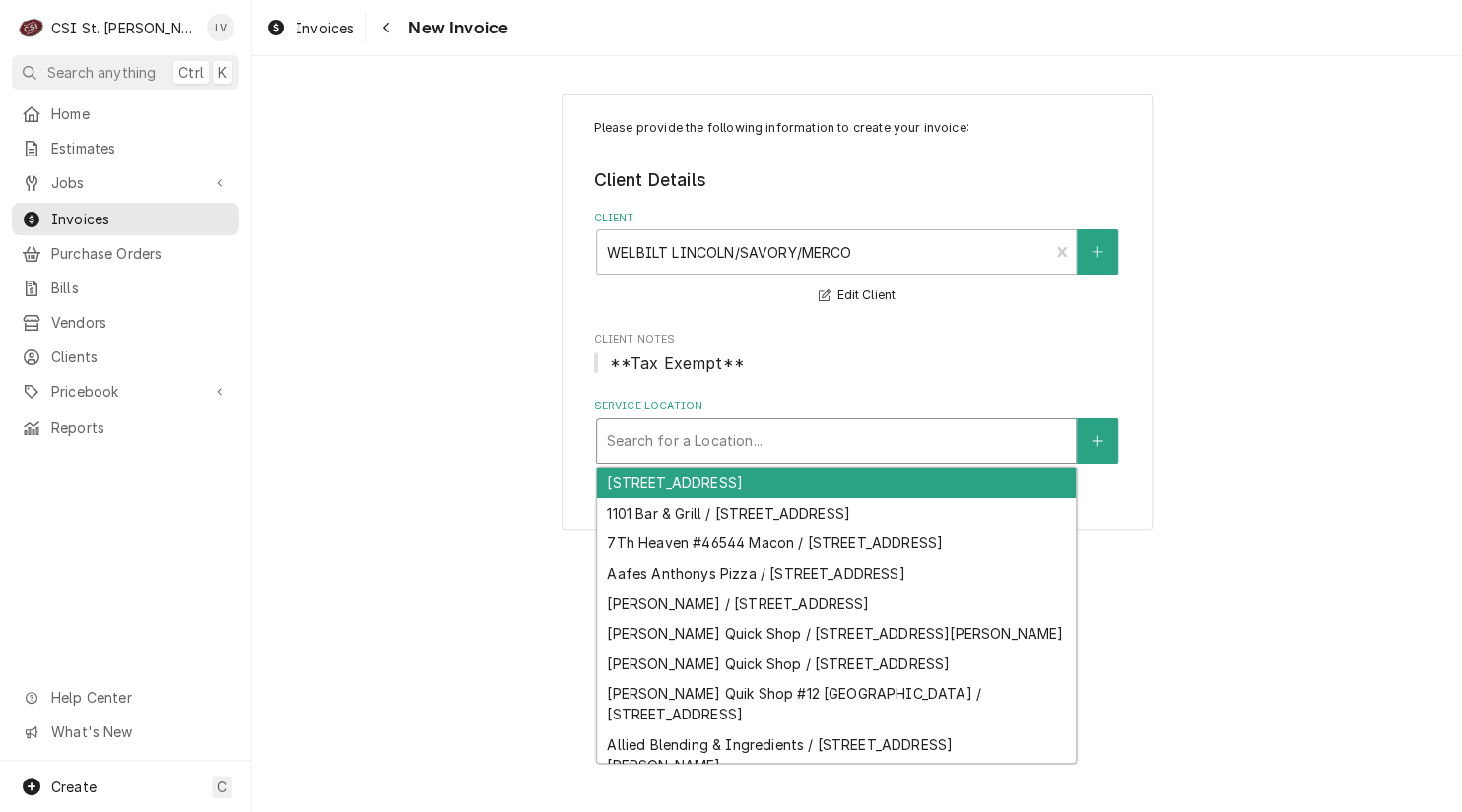
click at [650, 434] on div "Service Location" at bounding box center [835, 440] width 459 height 35
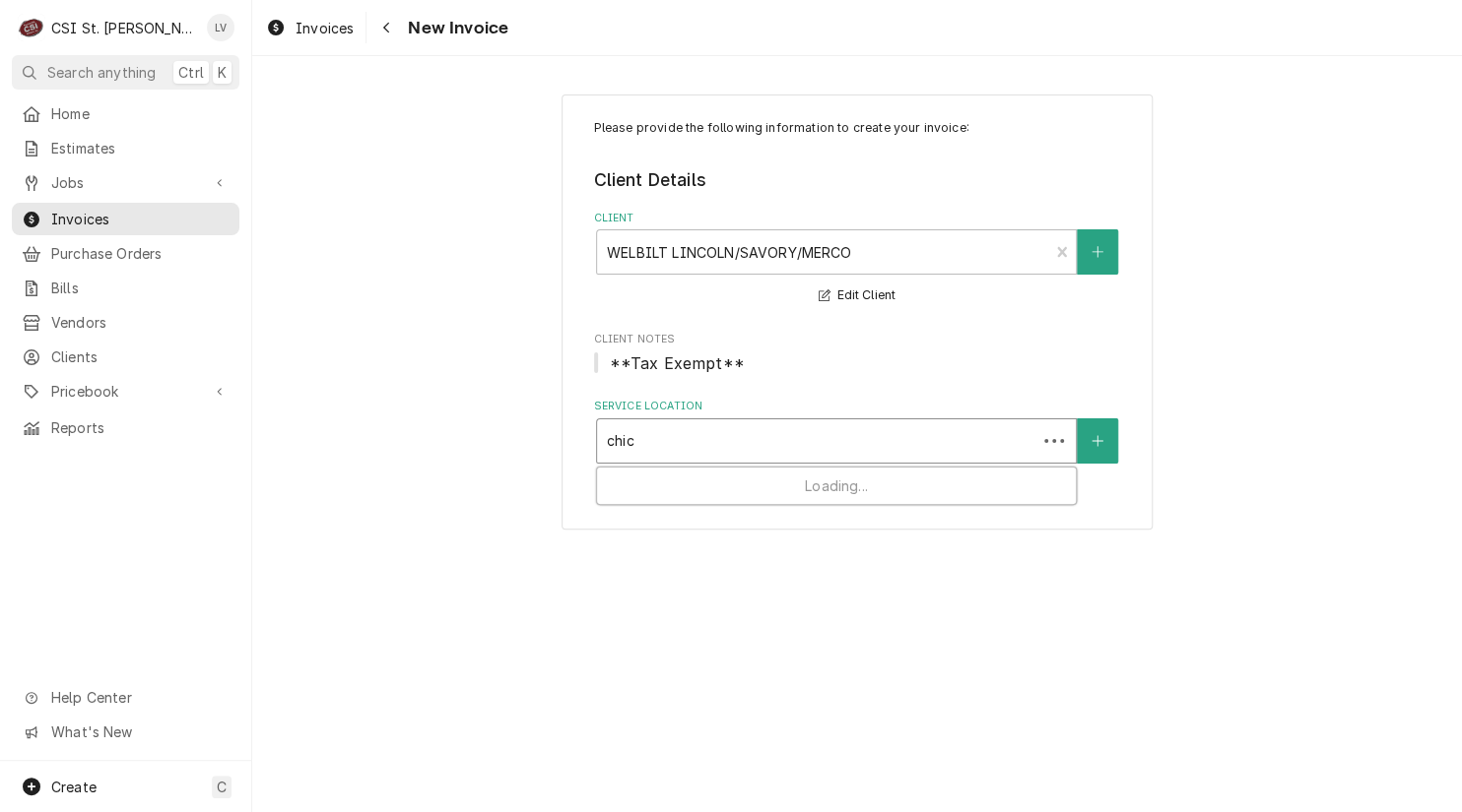
type input "chick"
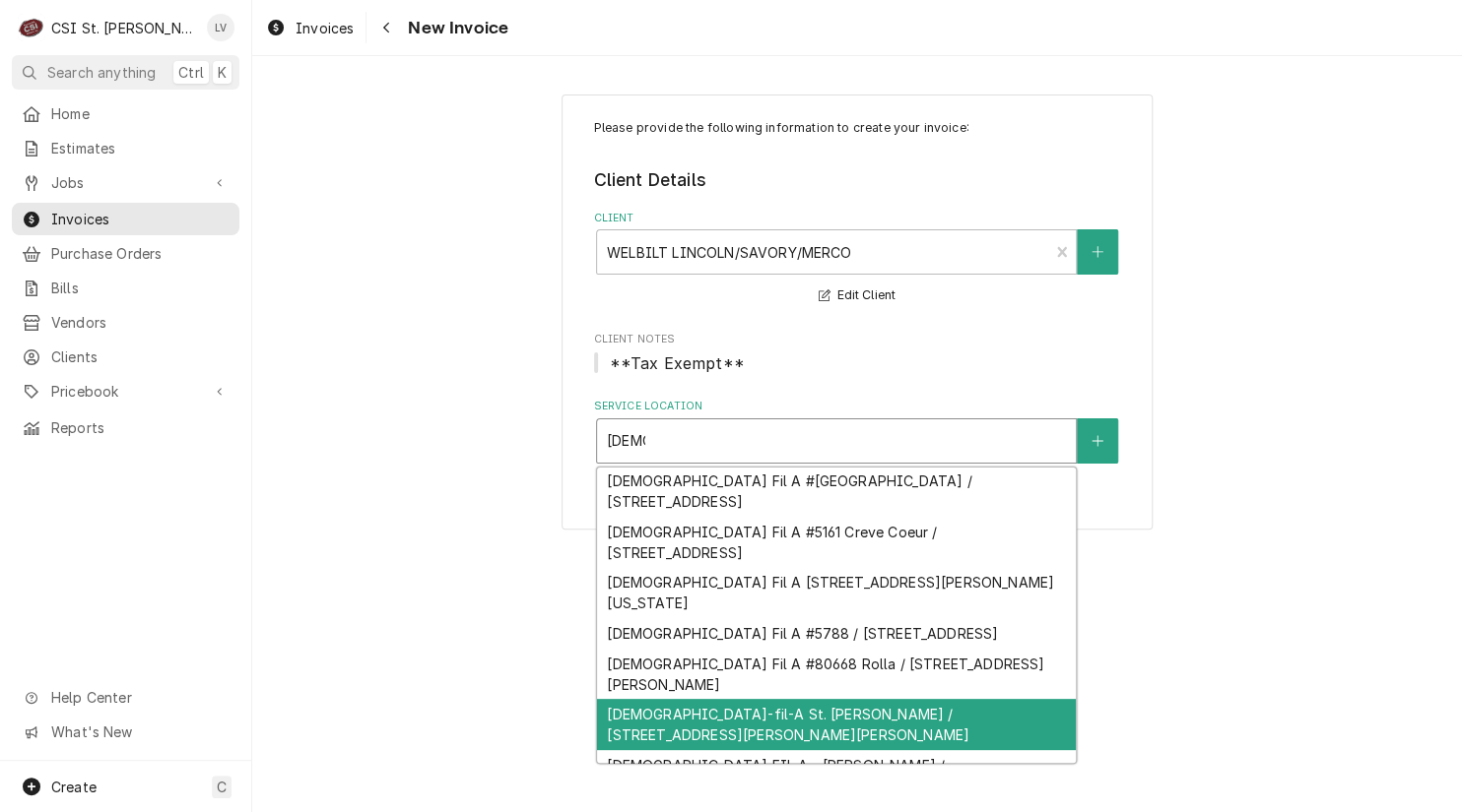
scroll to position [486, 0]
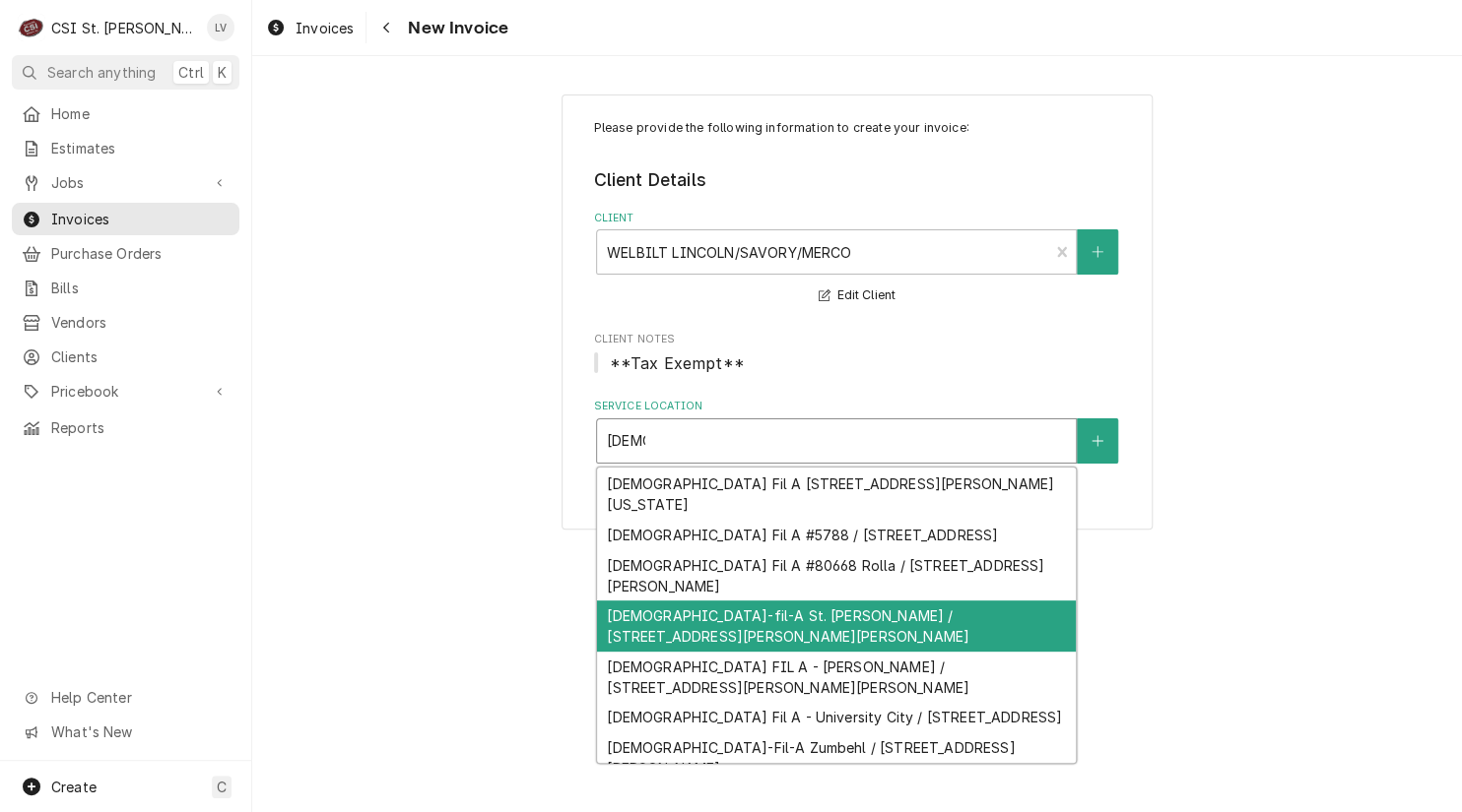
click at [764, 628] on div "Chick-fil-A St. Ann / 10897 Saint Charles Rock Rd, St Ann, MO 63074" at bounding box center [835, 625] width 479 height 51
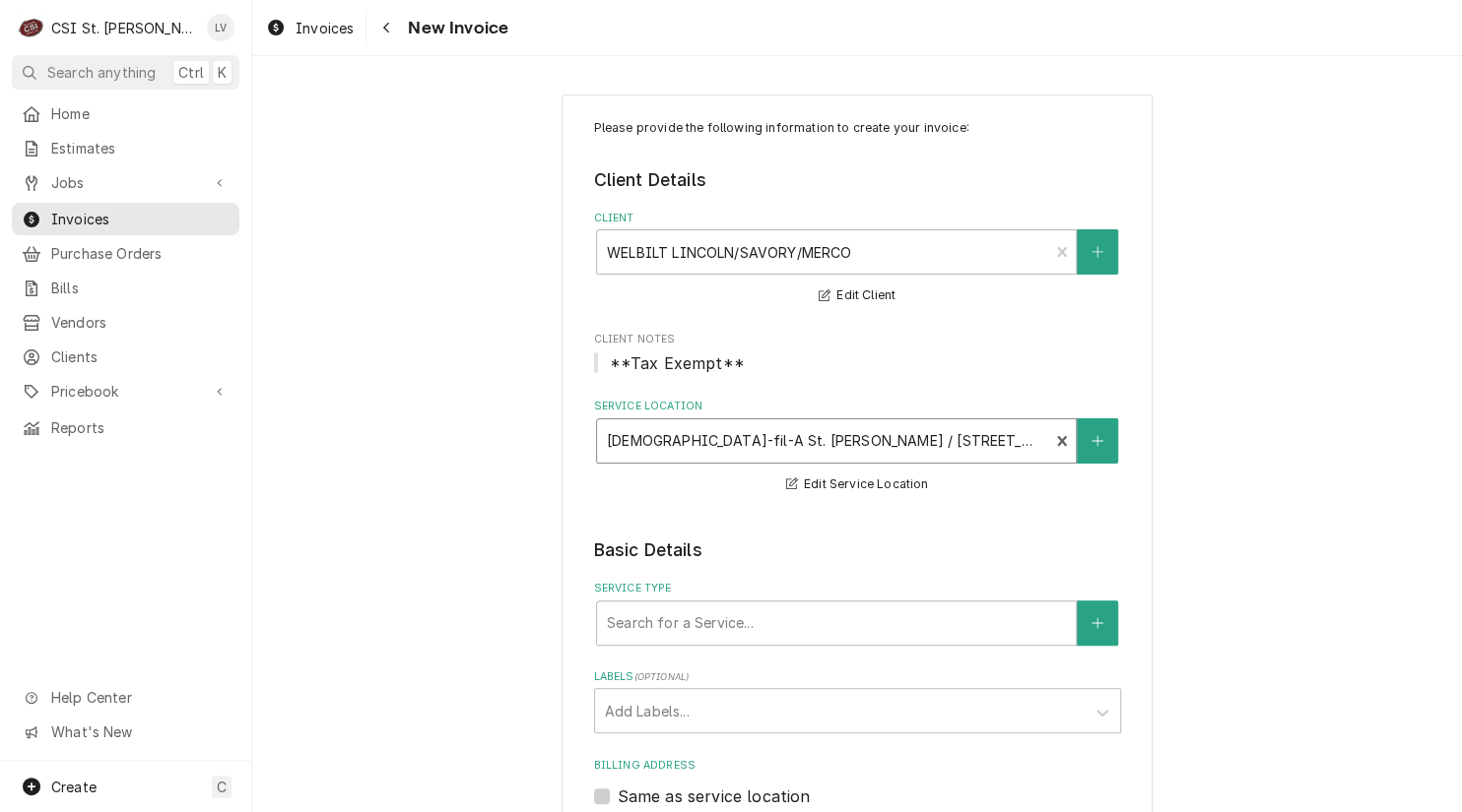
click at [676, 437] on div "Service Location" at bounding box center [822, 440] width 433 height 35
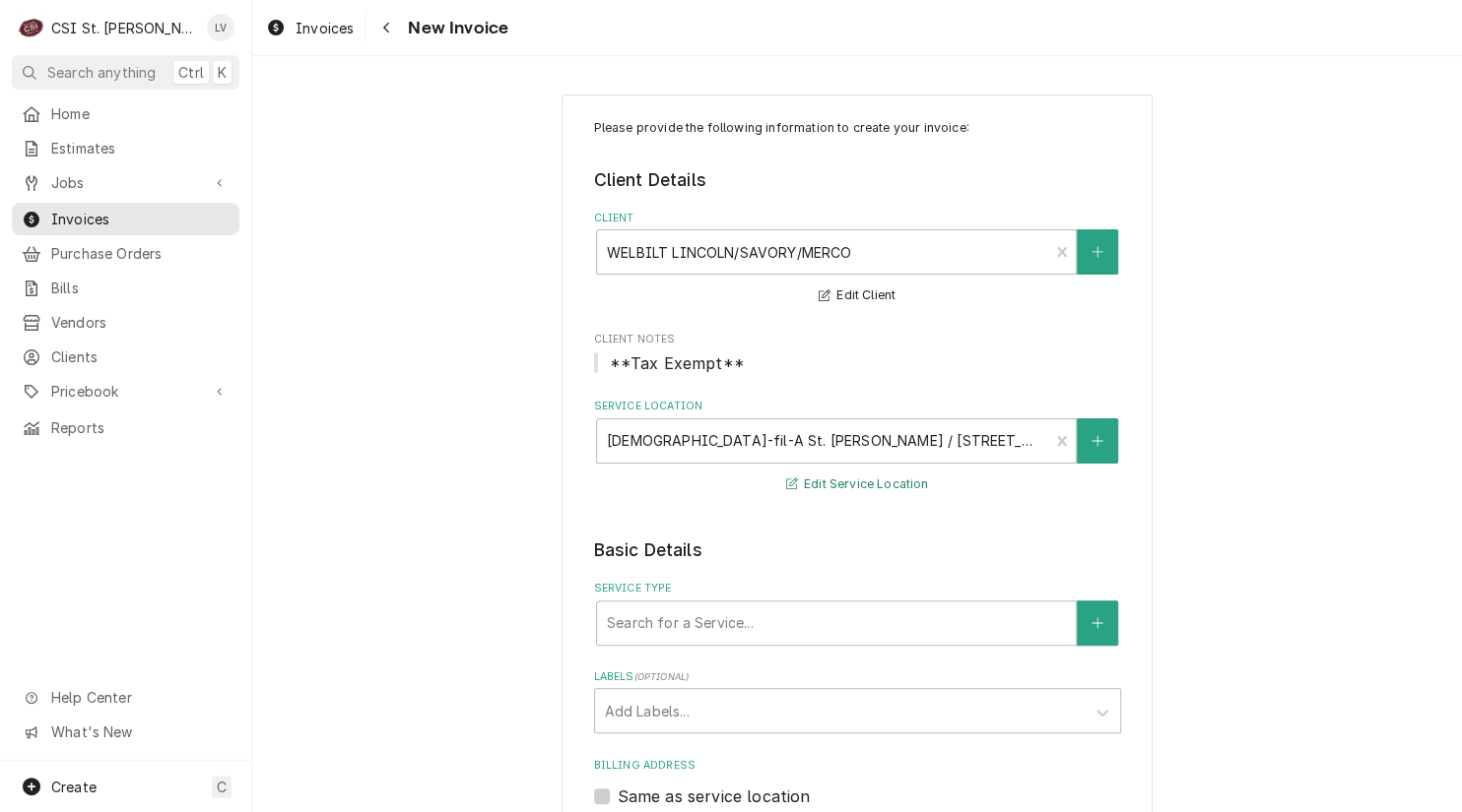
click at [863, 481] on button "Edit Service Location" at bounding box center [857, 484] width 149 height 25
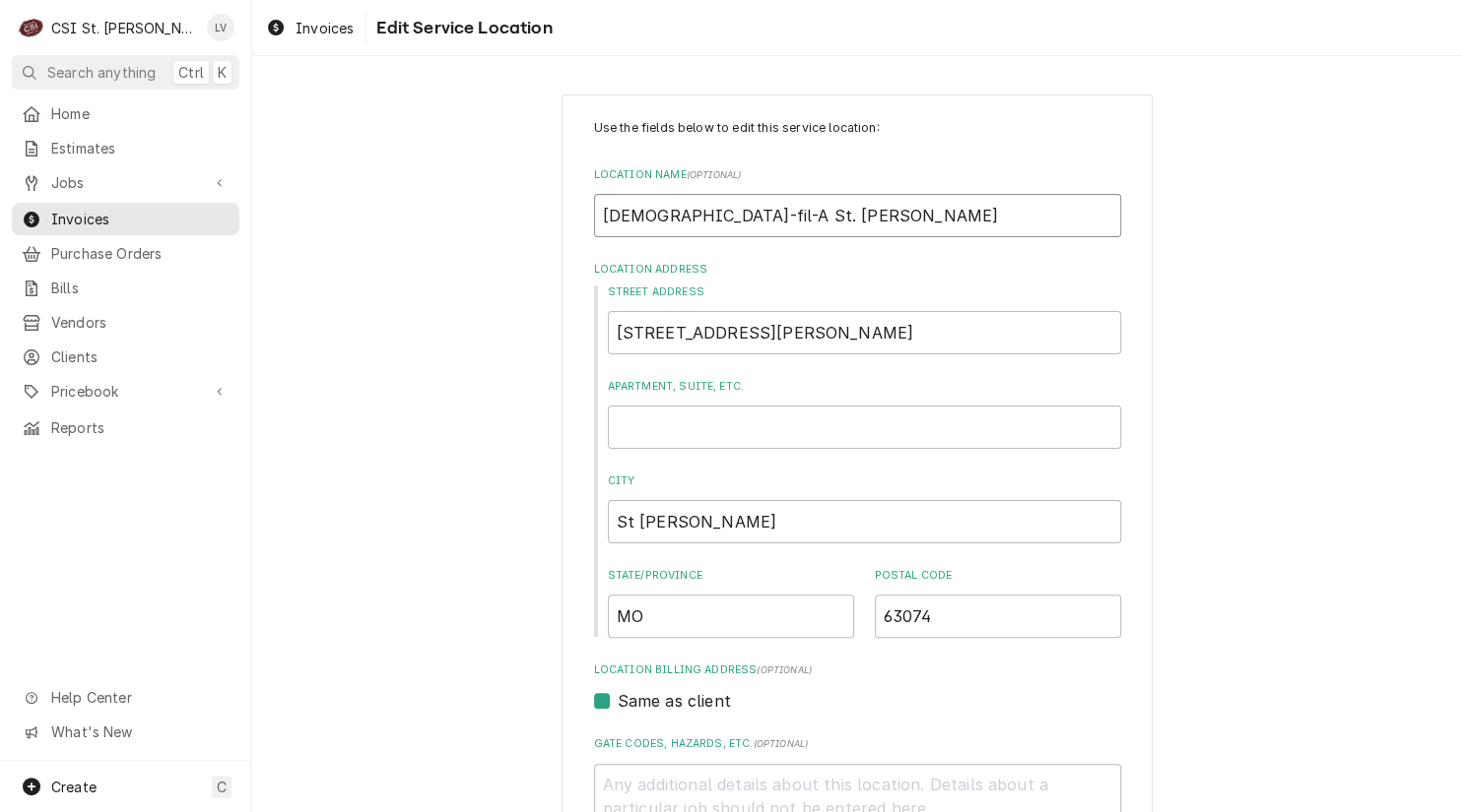
drag, startPoint x: 673, startPoint y: 214, endPoint x: 720, endPoint y: 232, distance: 50.3
click at [681, 216] on input "Chick-fil-A St. Ann" at bounding box center [856, 215] width 527 height 43
type textarea "x"
type input "Chick-fil-A /St. Ann"
type textarea "x"
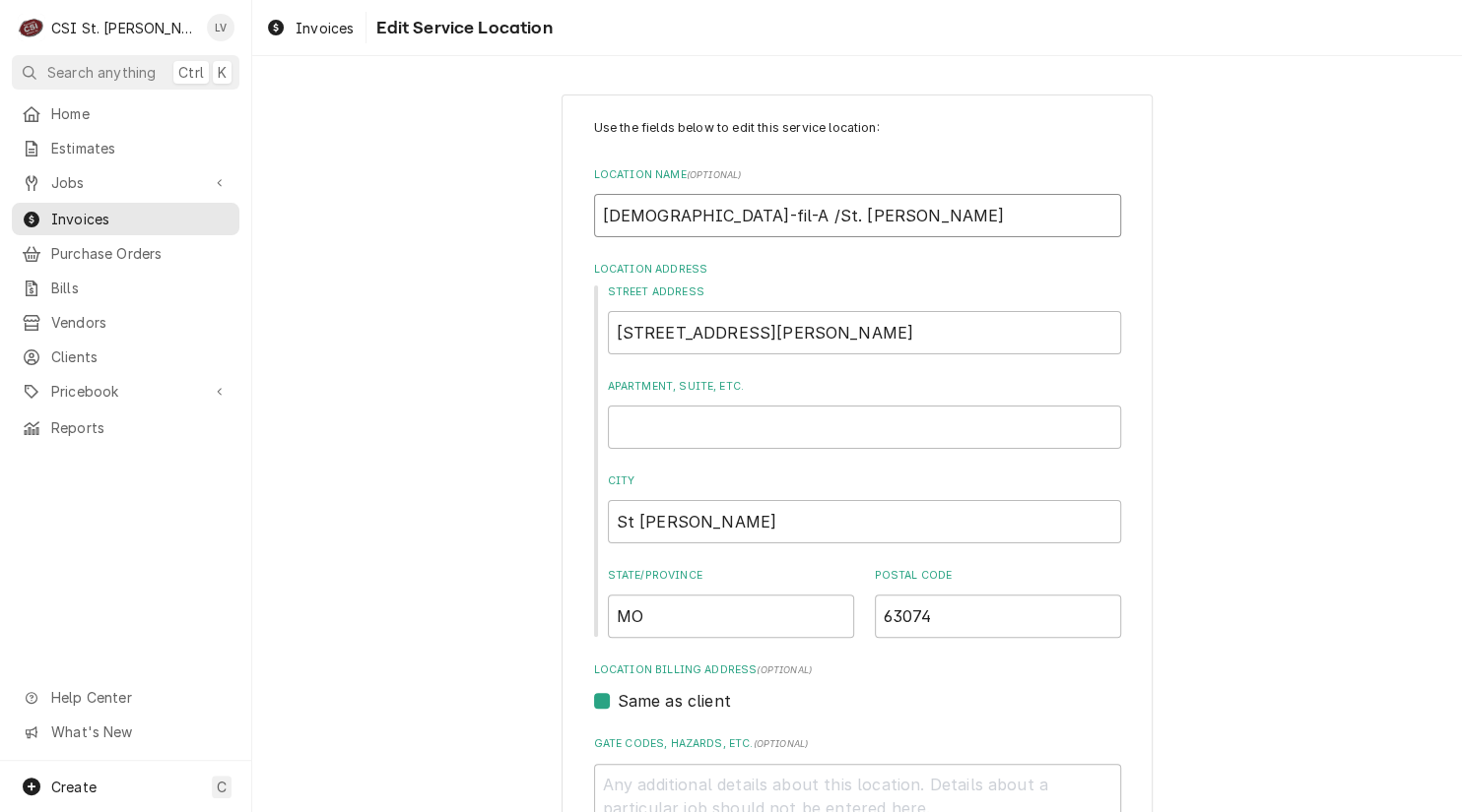
type input "Chick-fil-A / St. Ann"
type textarea "x"
type input "Chick-fil-A / St Ann"
click at [614, 527] on input "St Ann" at bounding box center [863, 521] width 513 height 43
type textarea "x"
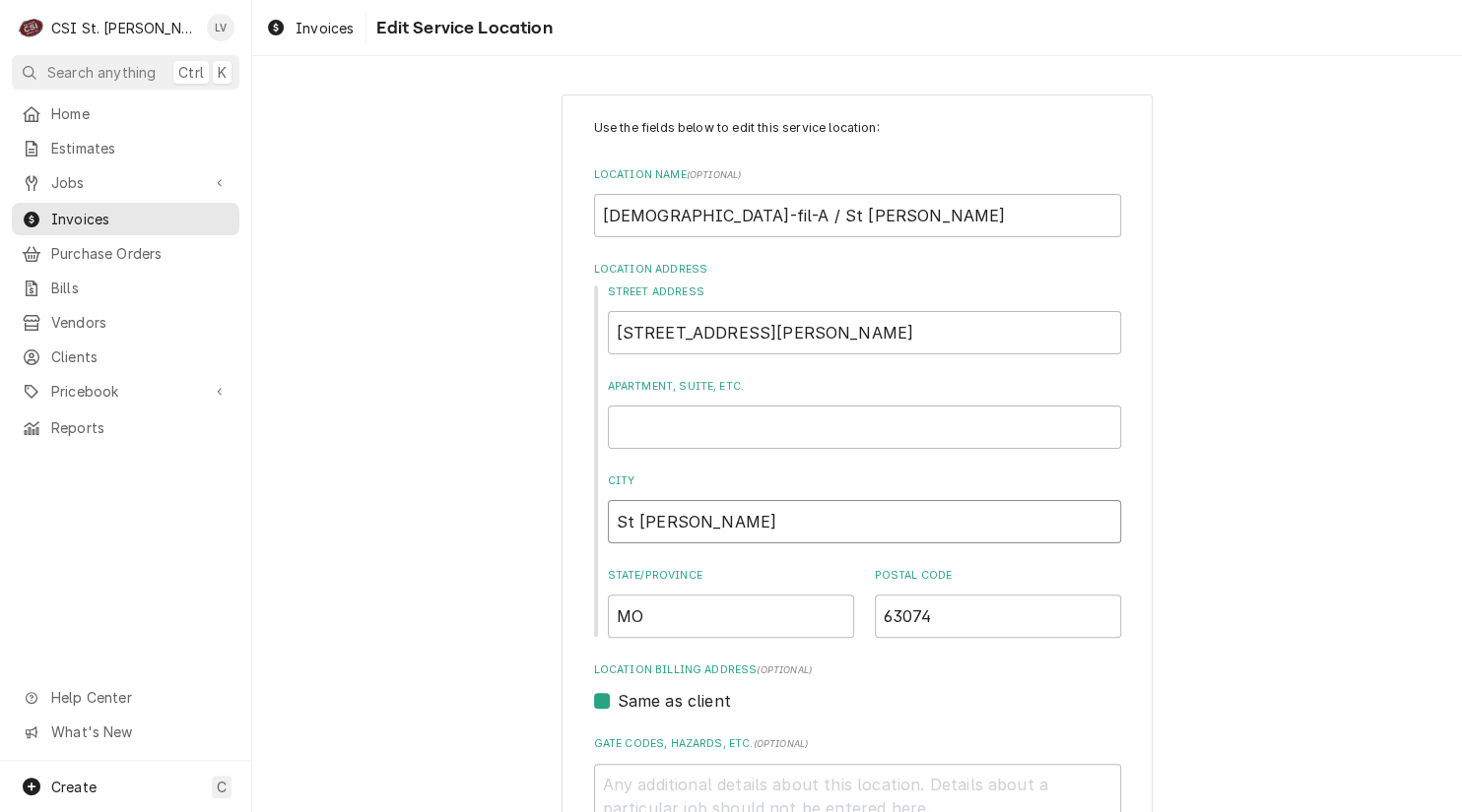
type input "Sat Ann"
type textarea "x"
type input "Sait Ann"
type textarea "x"
type input "Saint Ann"
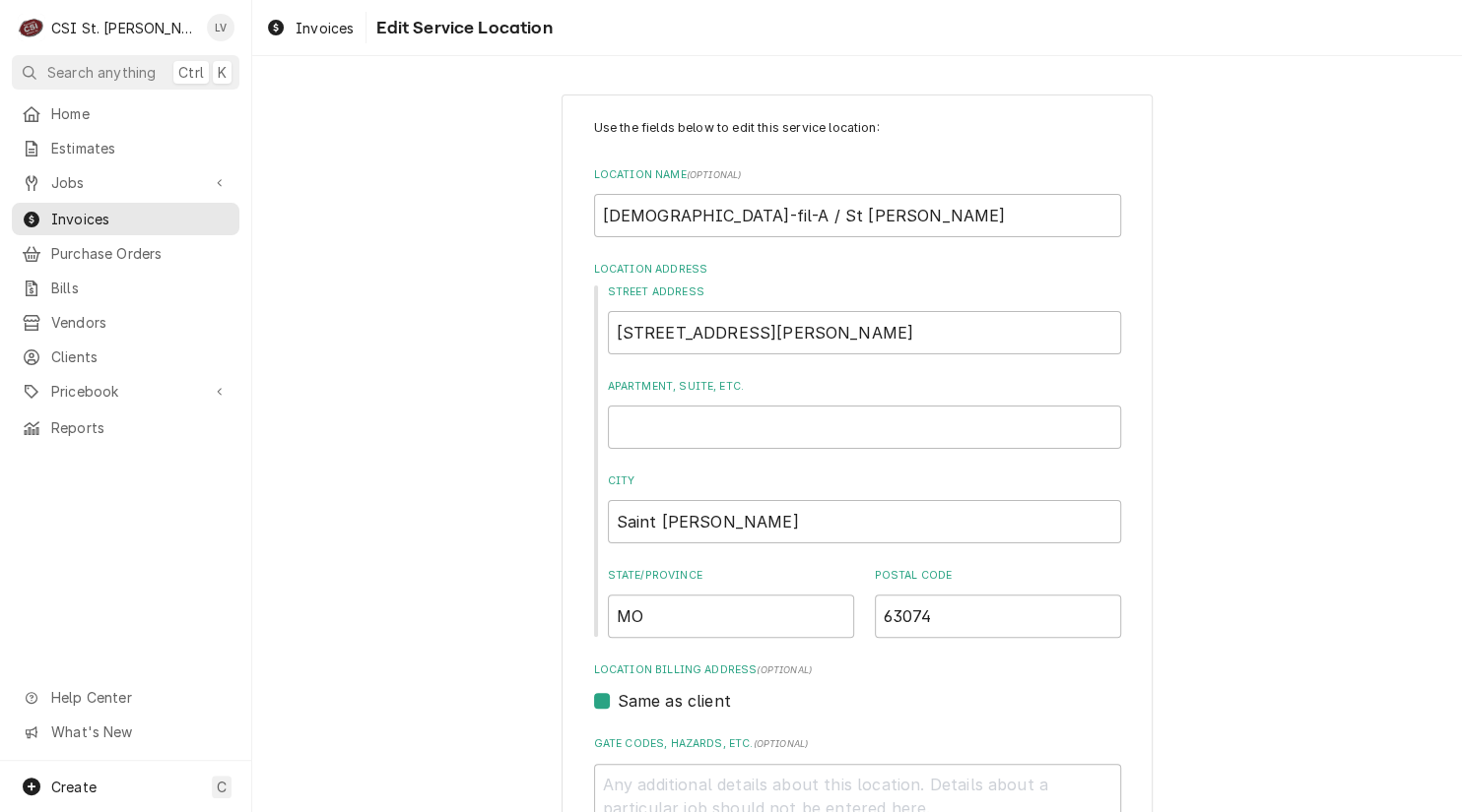
click at [475, 518] on div "Use the fields below to edit this service location: Location Name ( optional ) …" at bounding box center [856, 722] width 1209 height 1290
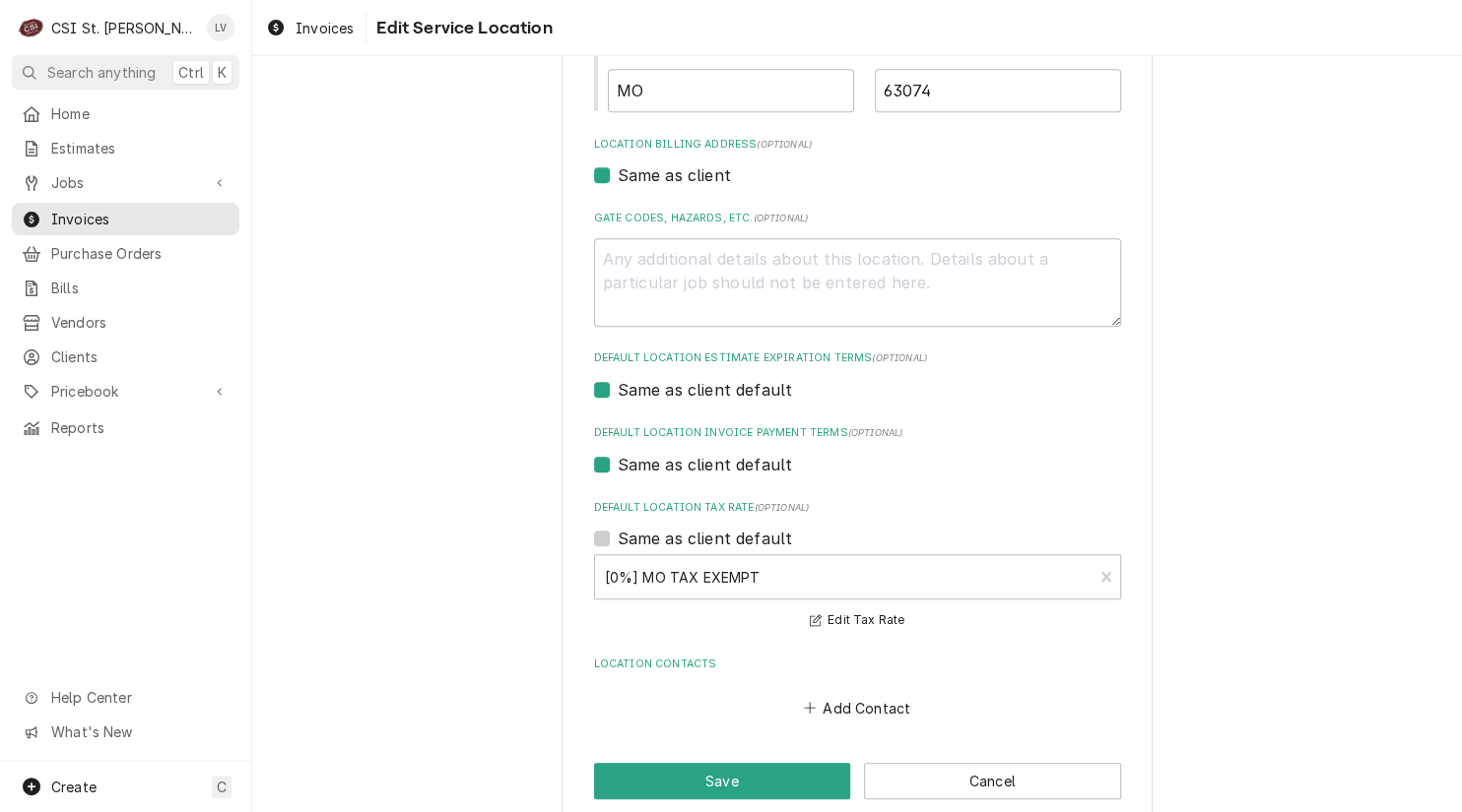
scroll to position [553, 0]
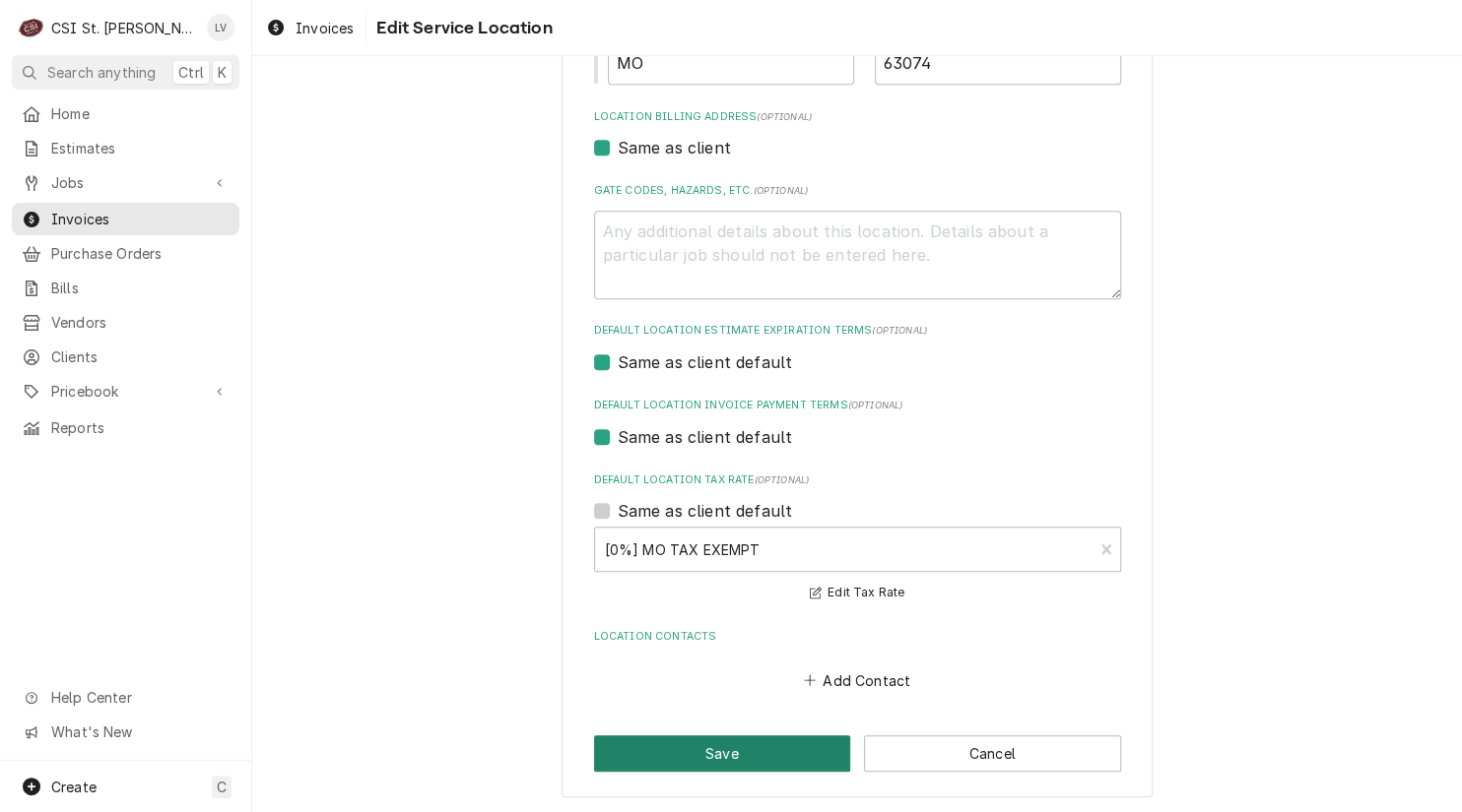
click at [691, 749] on button "Save" at bounding box center [722, 753] width 257 height 36
type textarea "x"
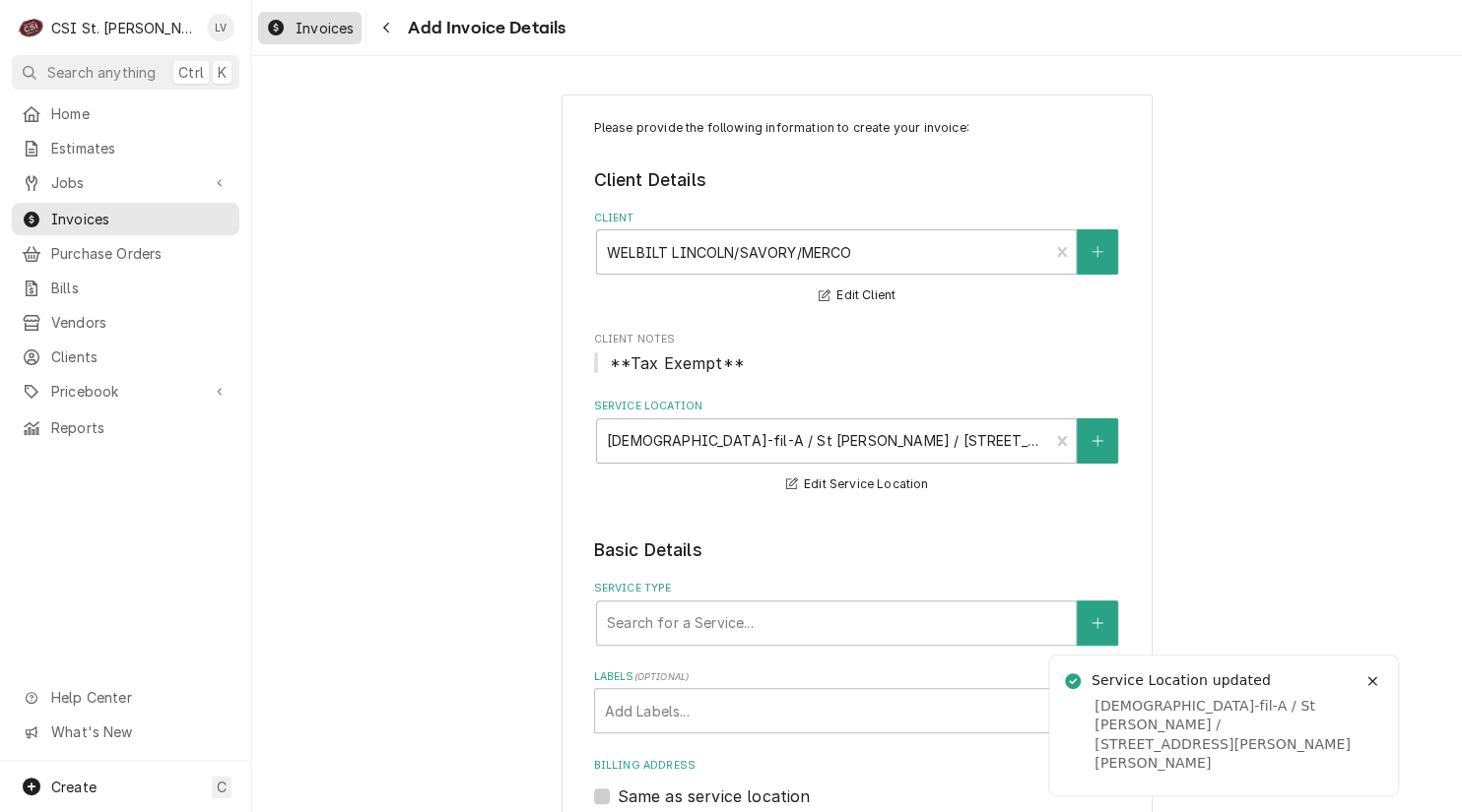
click at [300, 20] on span "Invoices" at bounding box center [325, 28] width 58 height 21
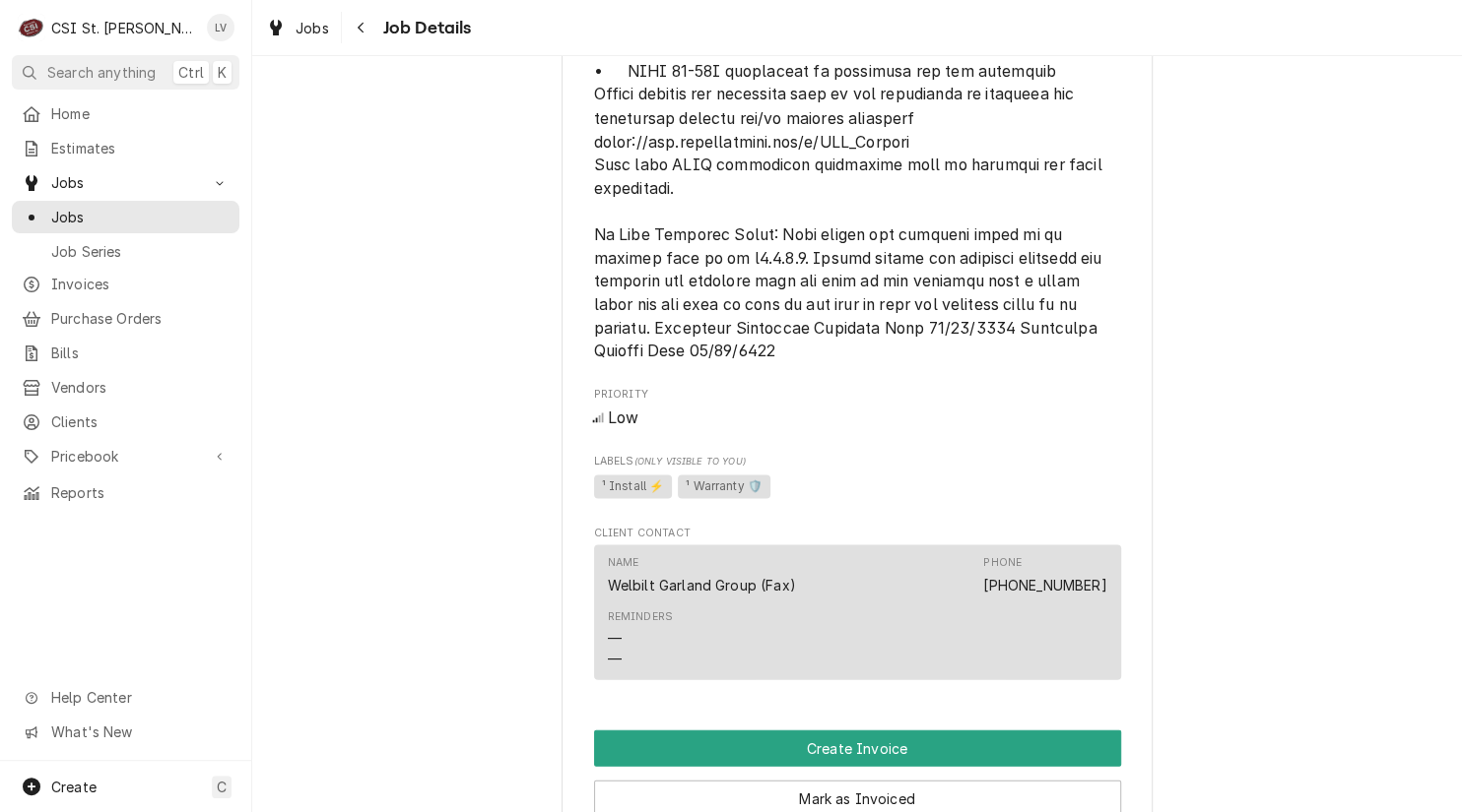
scroll to position [2165, 0]
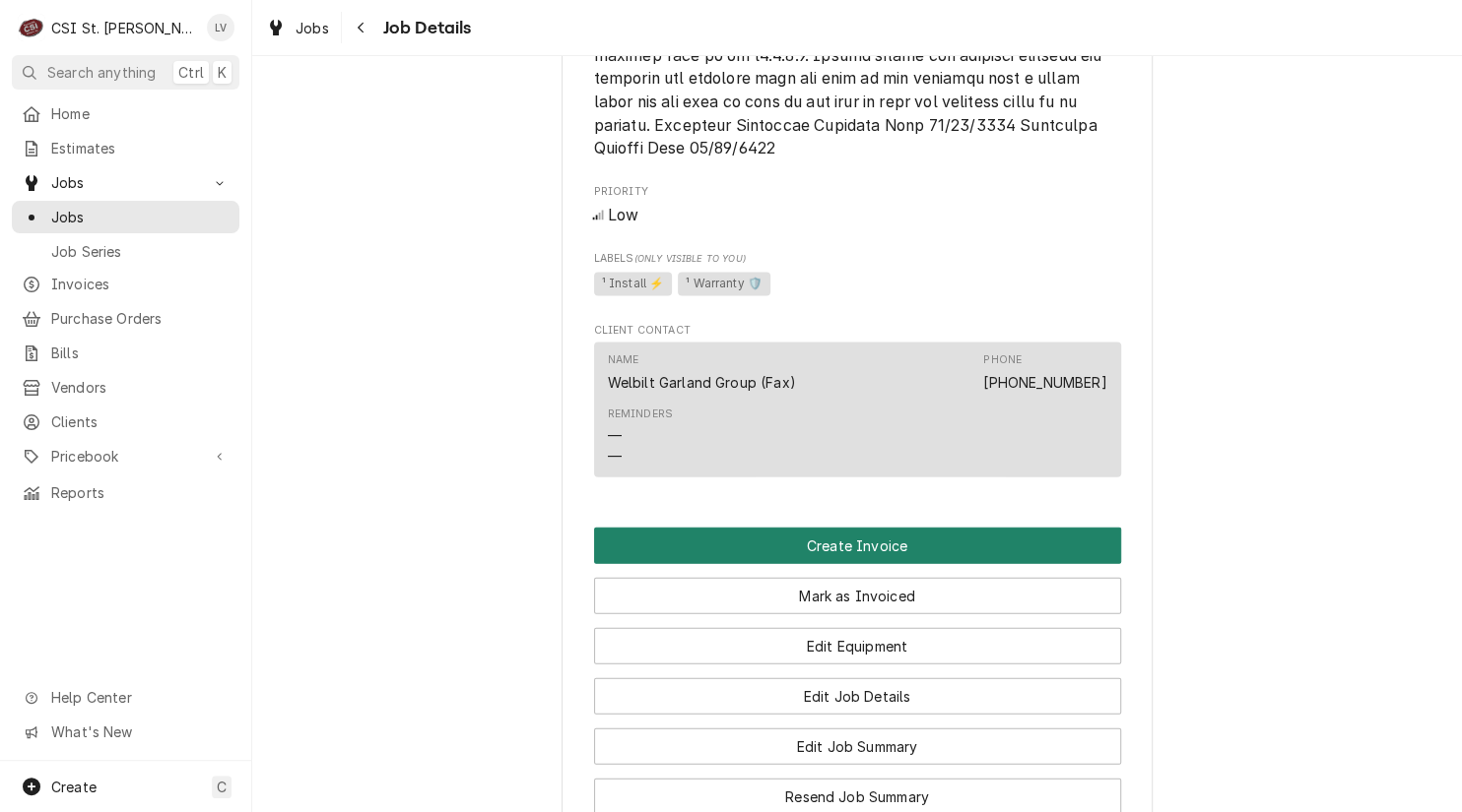
click at [794, 559] on button "Create Invoice" at bounding box center [856, 545] width 527 height 36
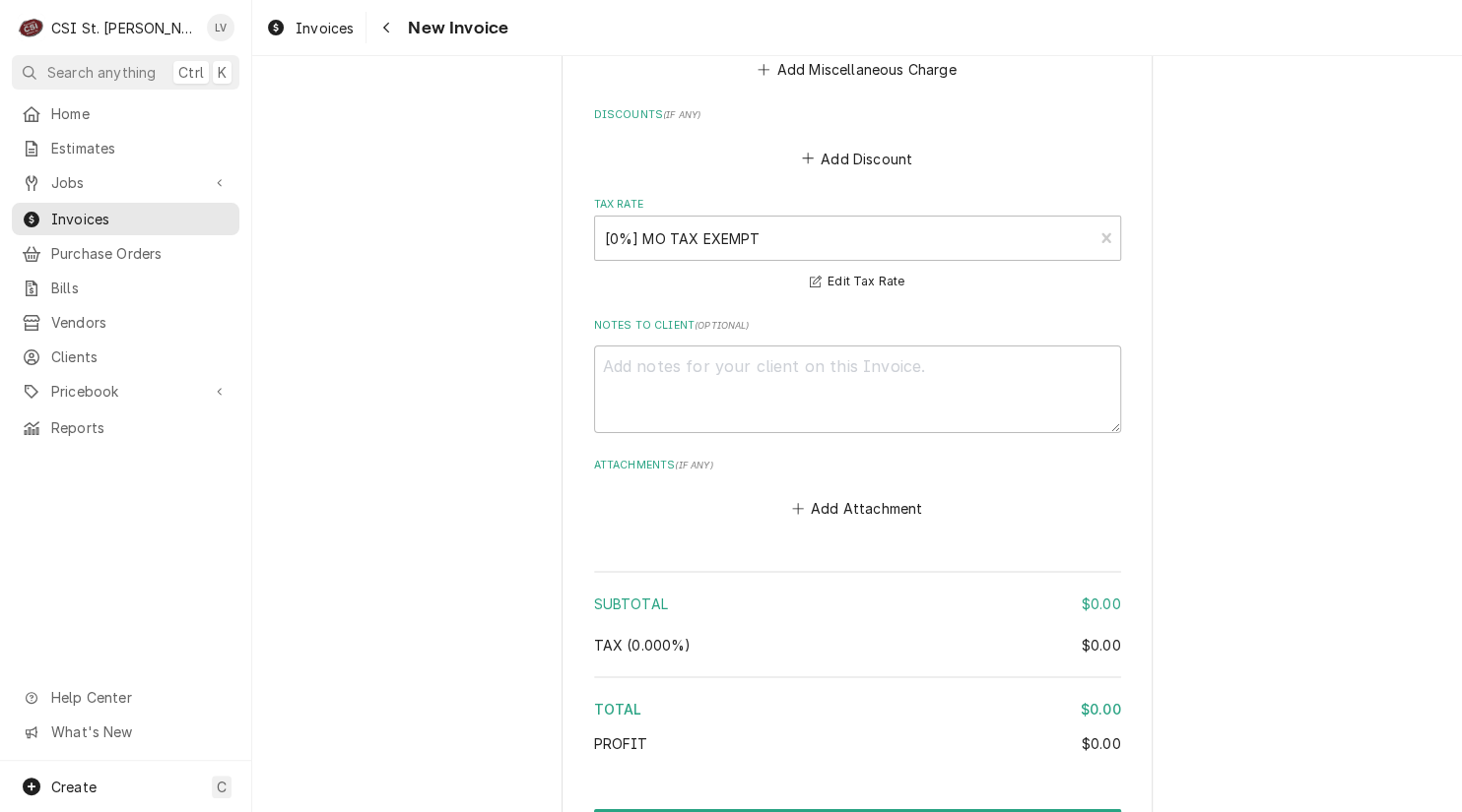
scroll to position [3500, 0]
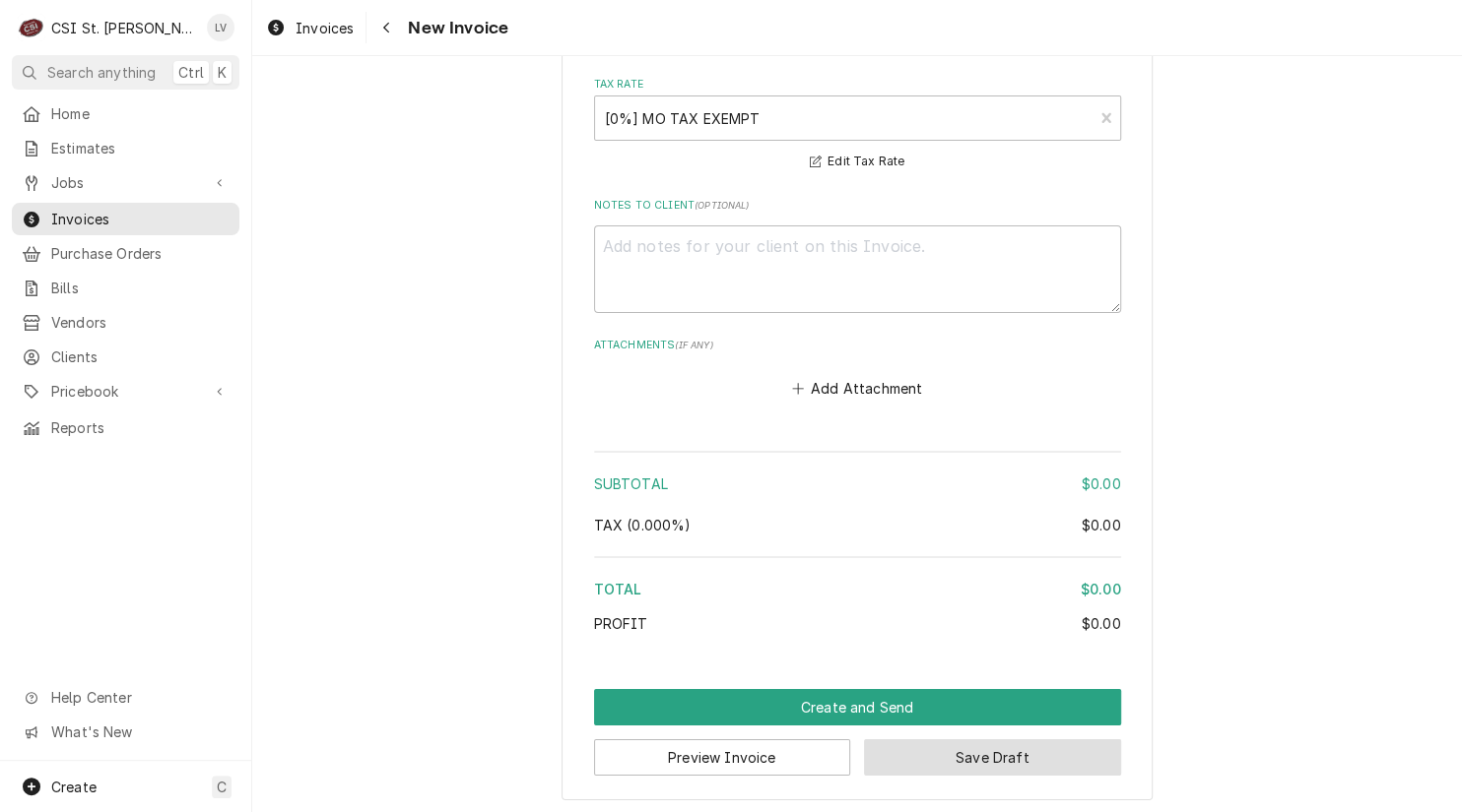
click at [980, 759] on button "Save Draft" at bounding box center [991, 757] width 257 height 36
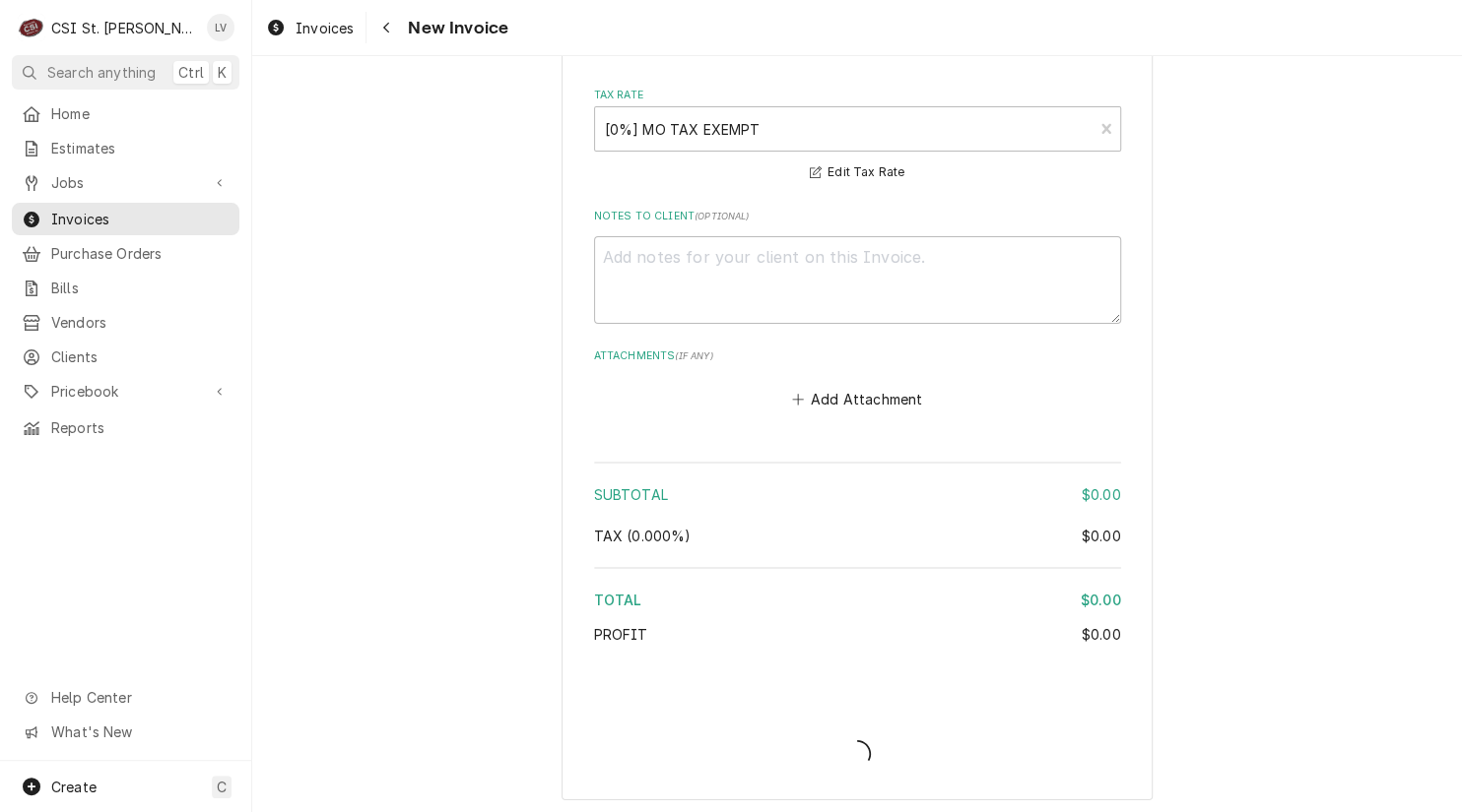
type textarea "x"
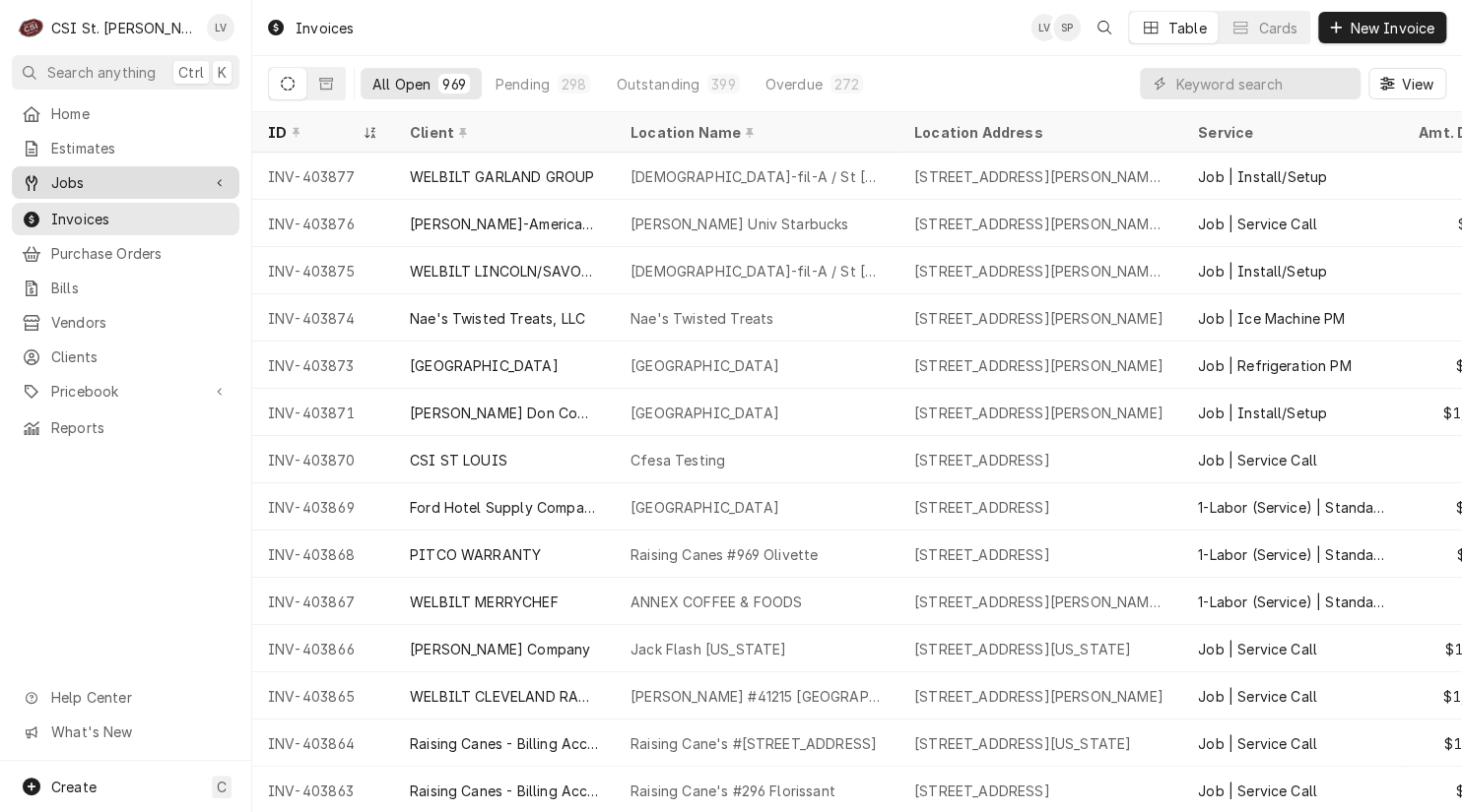
click at [52, 181] on span "Jobs" at bounding box center [125, 182] width 149 height 21
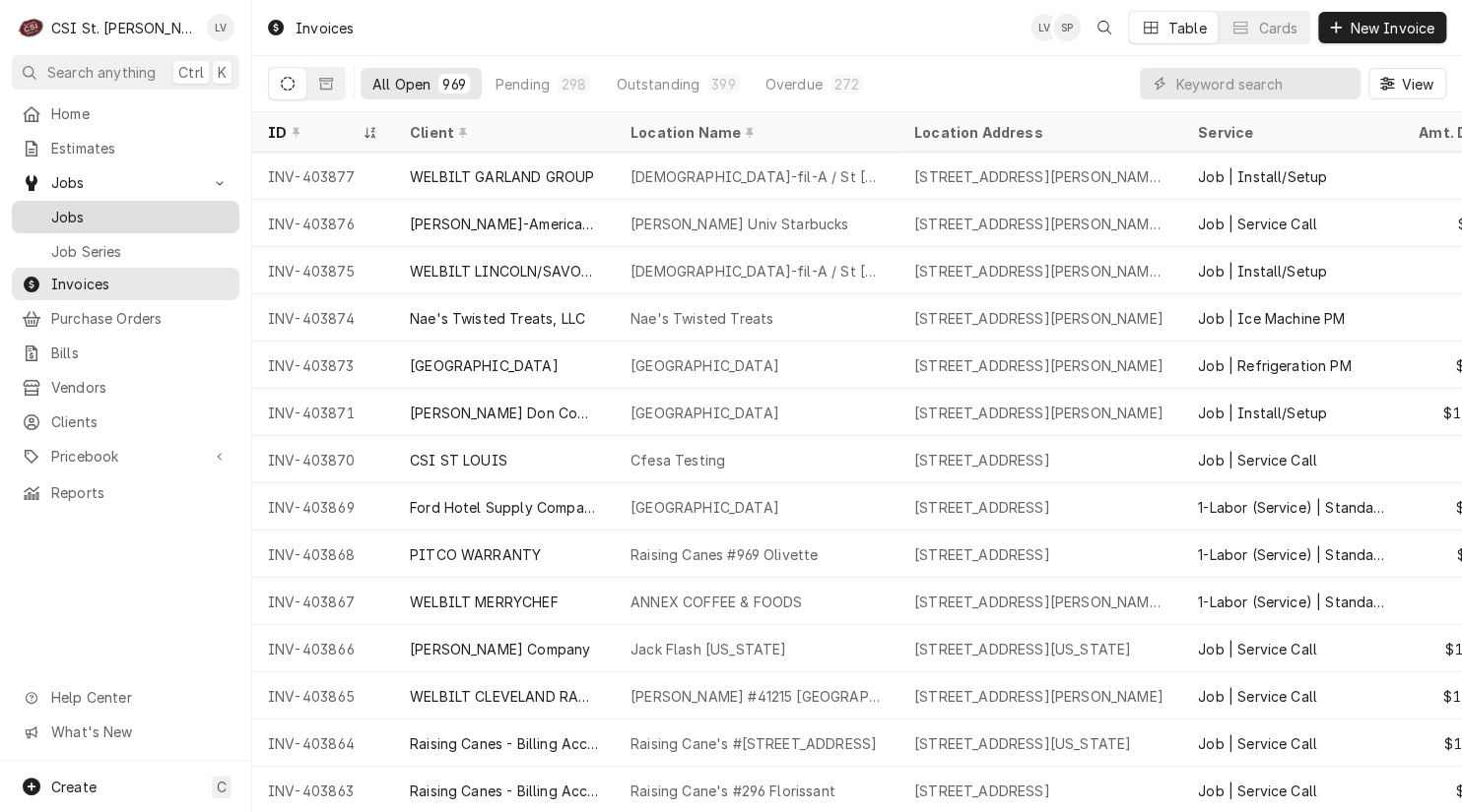
click at [79, 207] on span "Jobs" at bounding box center [140, 217] width 178 height 21
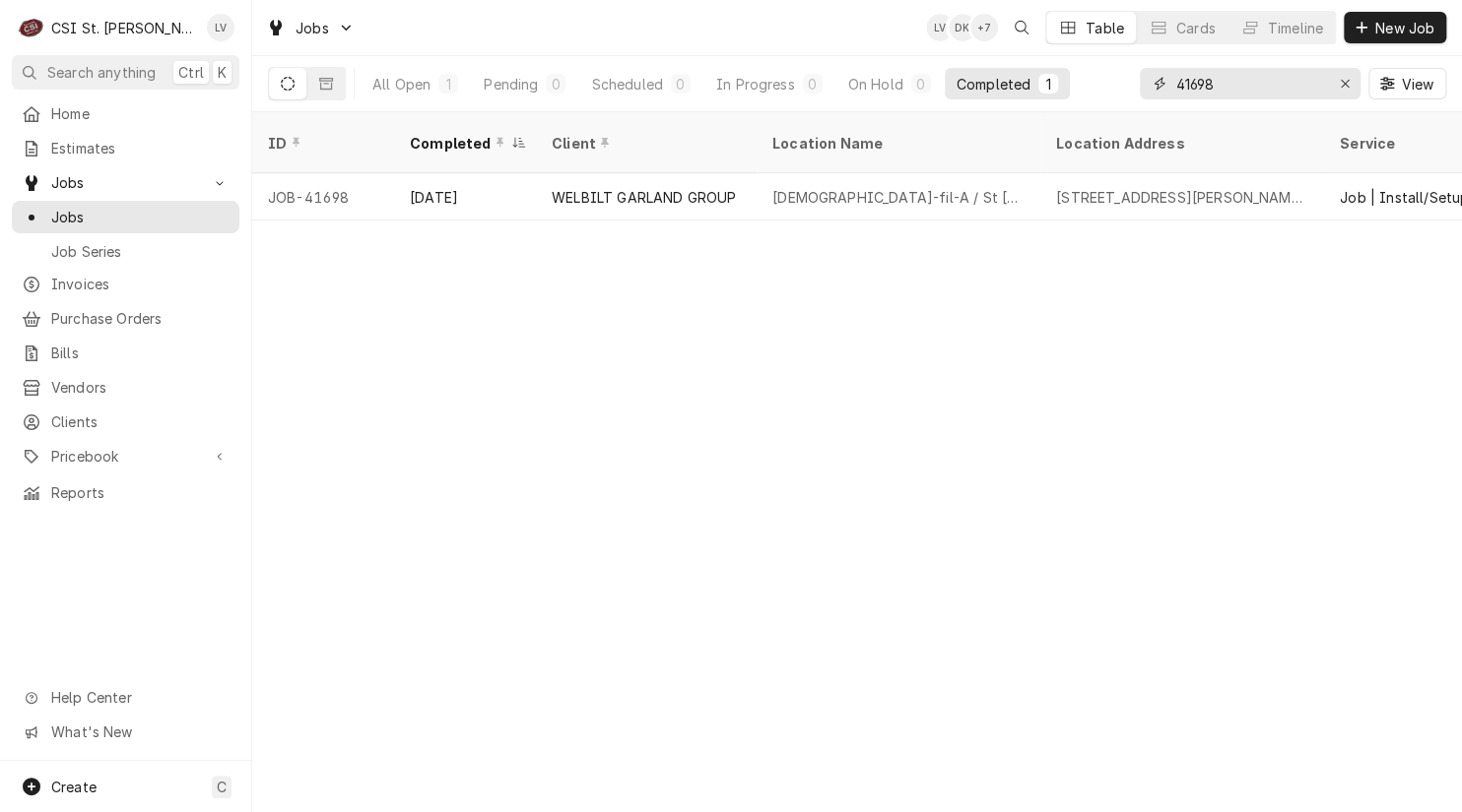
drag, startPoint x: 1248, startPoint y: 76, endPoint x: 1156, endPoint y: 79, distance: 92.0
click at [1156, 79] on div "41698" at bounding box center [1249, 84] width 221 height 32
type input "42594"
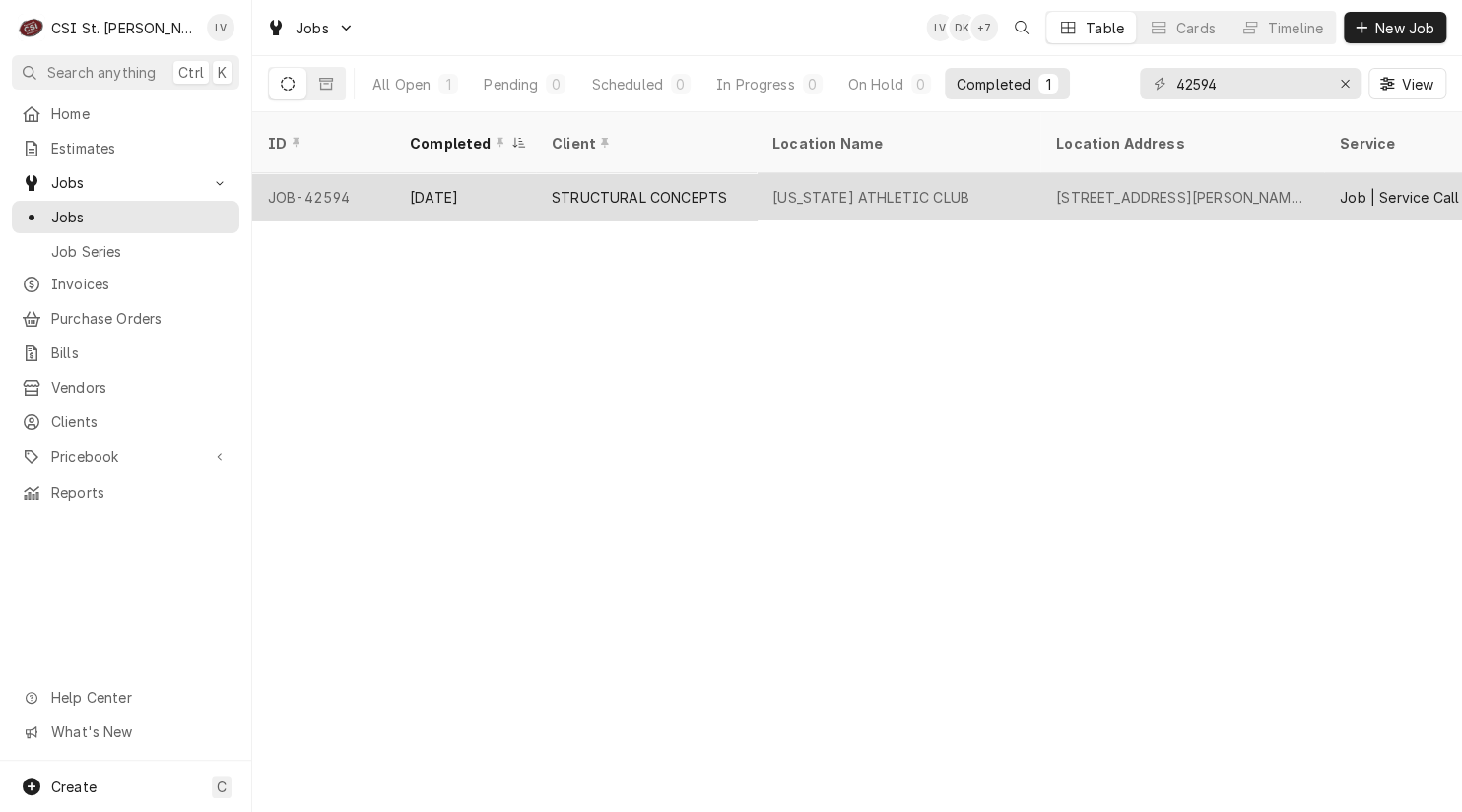
click at [412, 173] on div "[DATE]" at bounding box center [465, 196] width 142 height 47
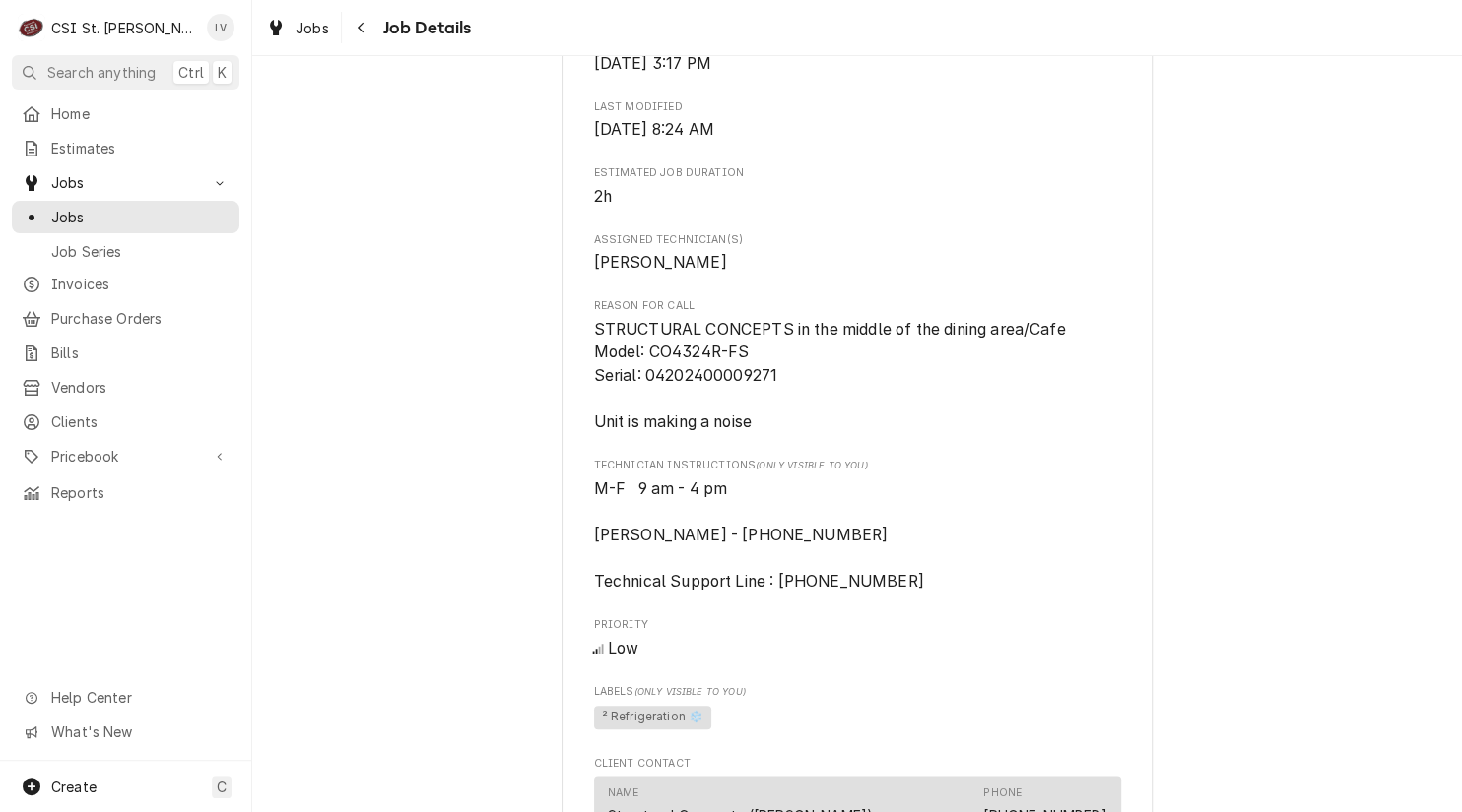
scroll to position [1378, 0]
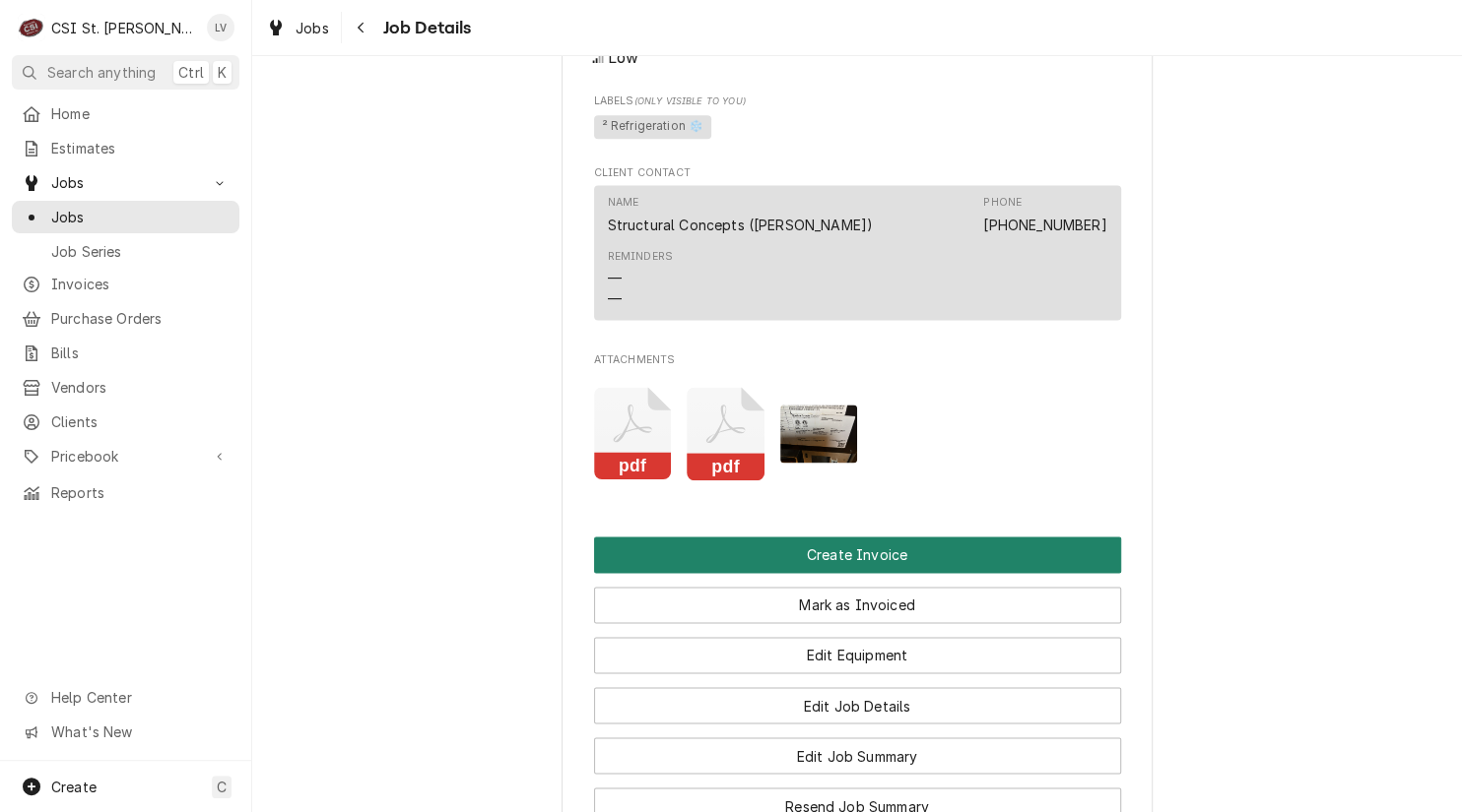
click at [865, 573] on button "Create Invoice" at bounding box center [856, 554] width 527 height 36
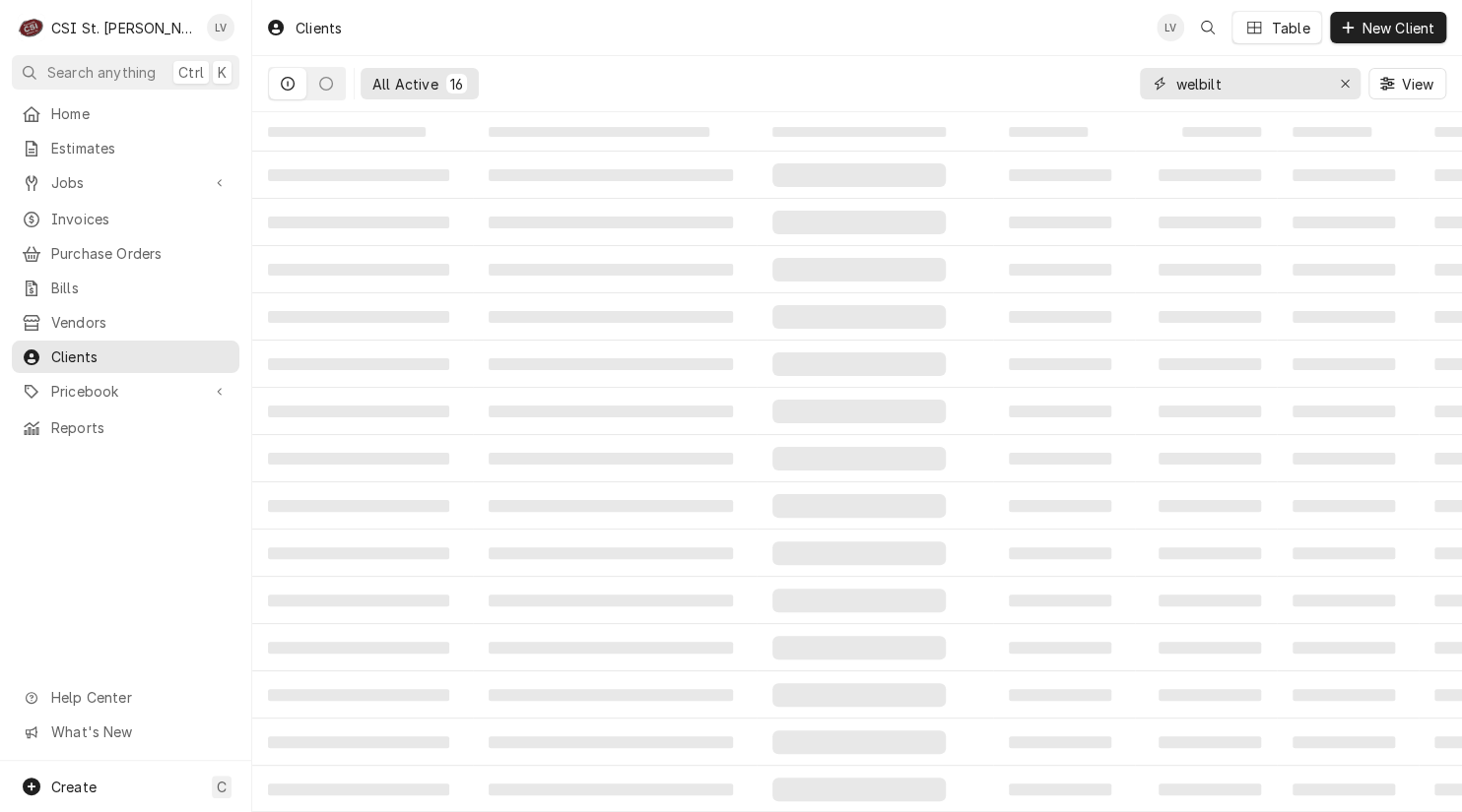
drag, startPoint x: 1250, startPoint y: 76, endPoint x: 1075, endPoint y: 102, distance: 176.9
click at [1075, 102] on div "All Active 16 welbilt View" at bounding box center [856, 83] width 1178 height 55
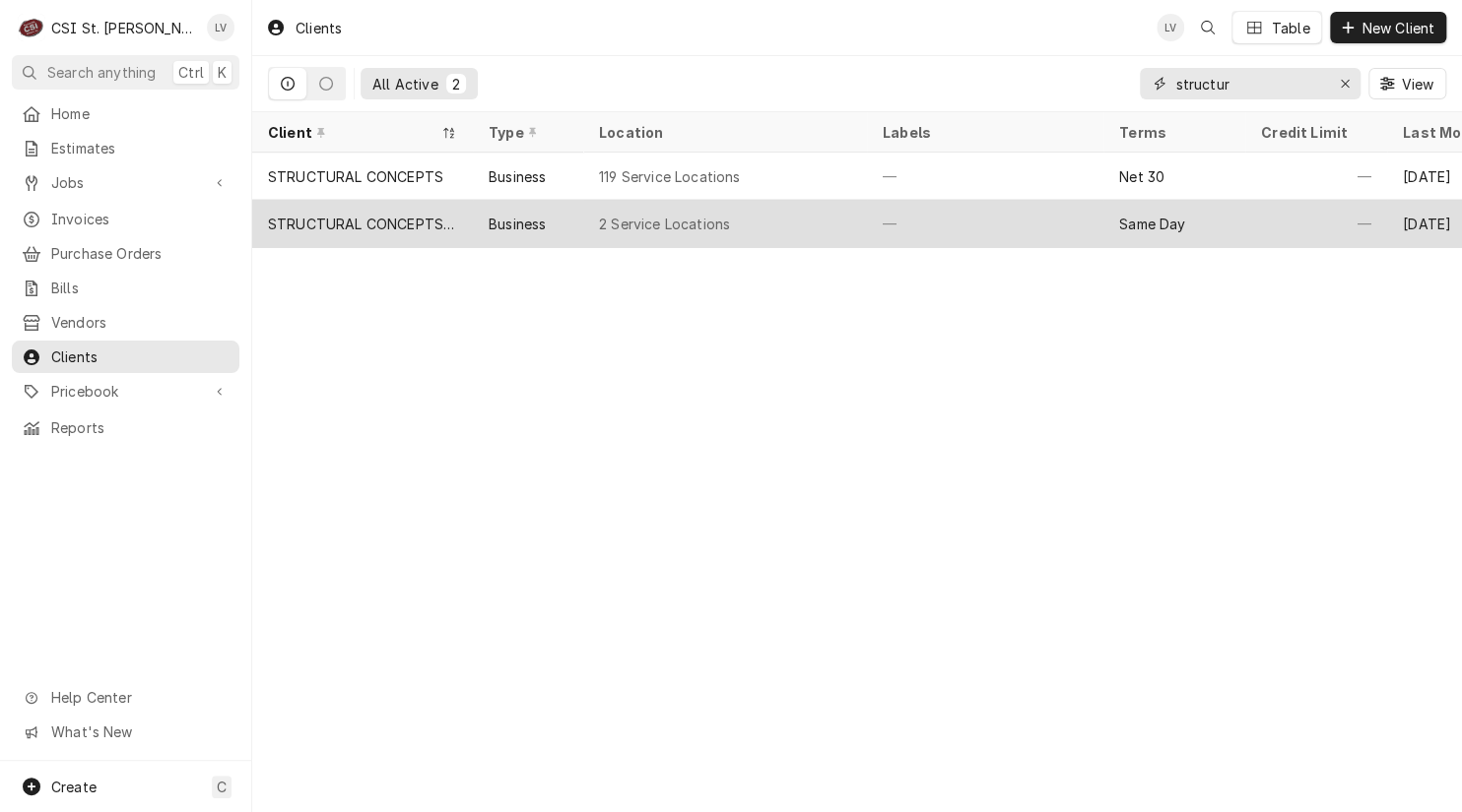
type input "structur"
click at [423, 214] on div "STRUCTURAL CONCEPTS KC" at bounding box center [362, 224] width 189 height 21
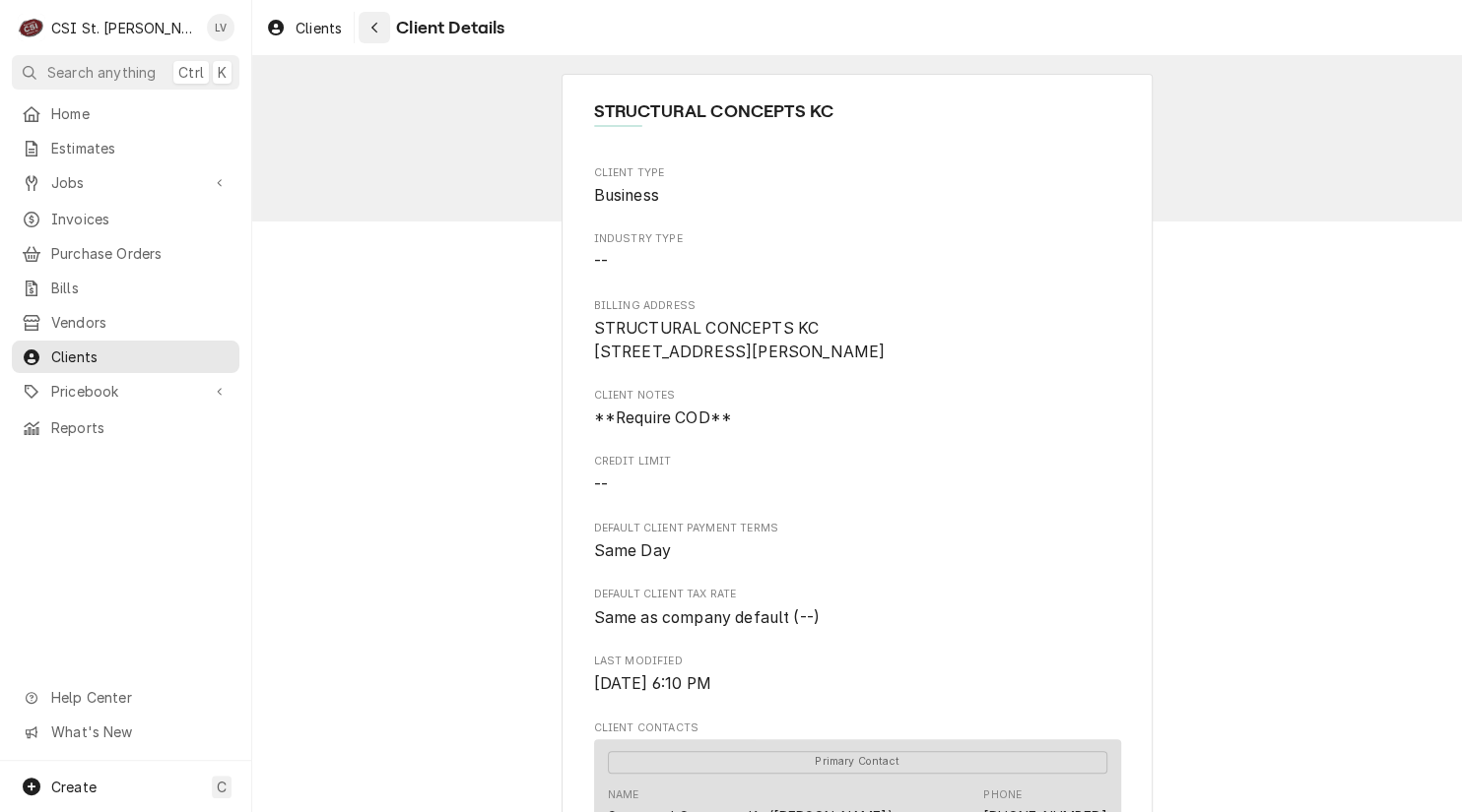
click at [375, 29] on icon "Navigate back" at bounding box center [375, 28] width 9 height 14
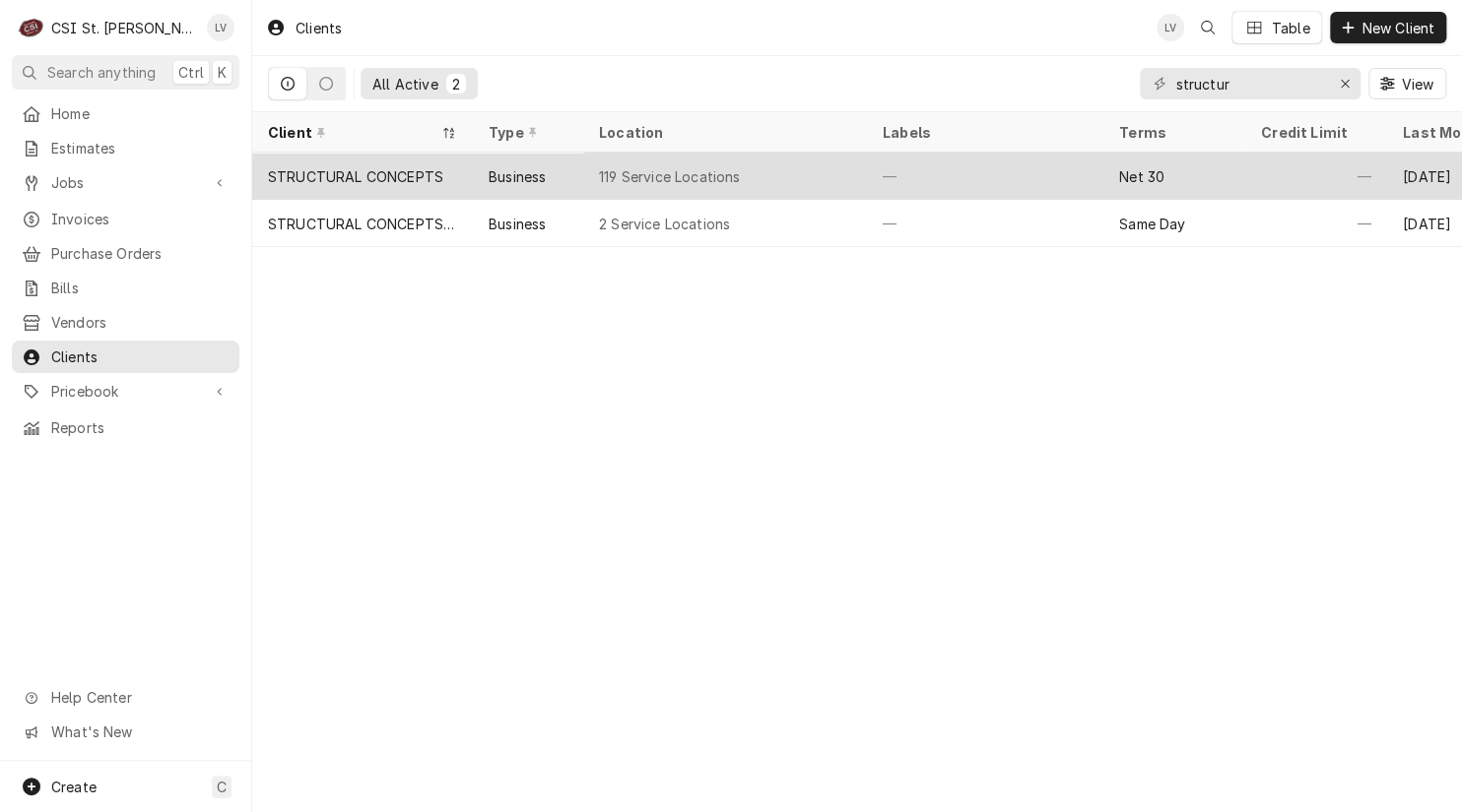
click at [372, 182] on div "STRUCTURAL CONCEPTS" at bounding box center [355, 177] width 175 height 21
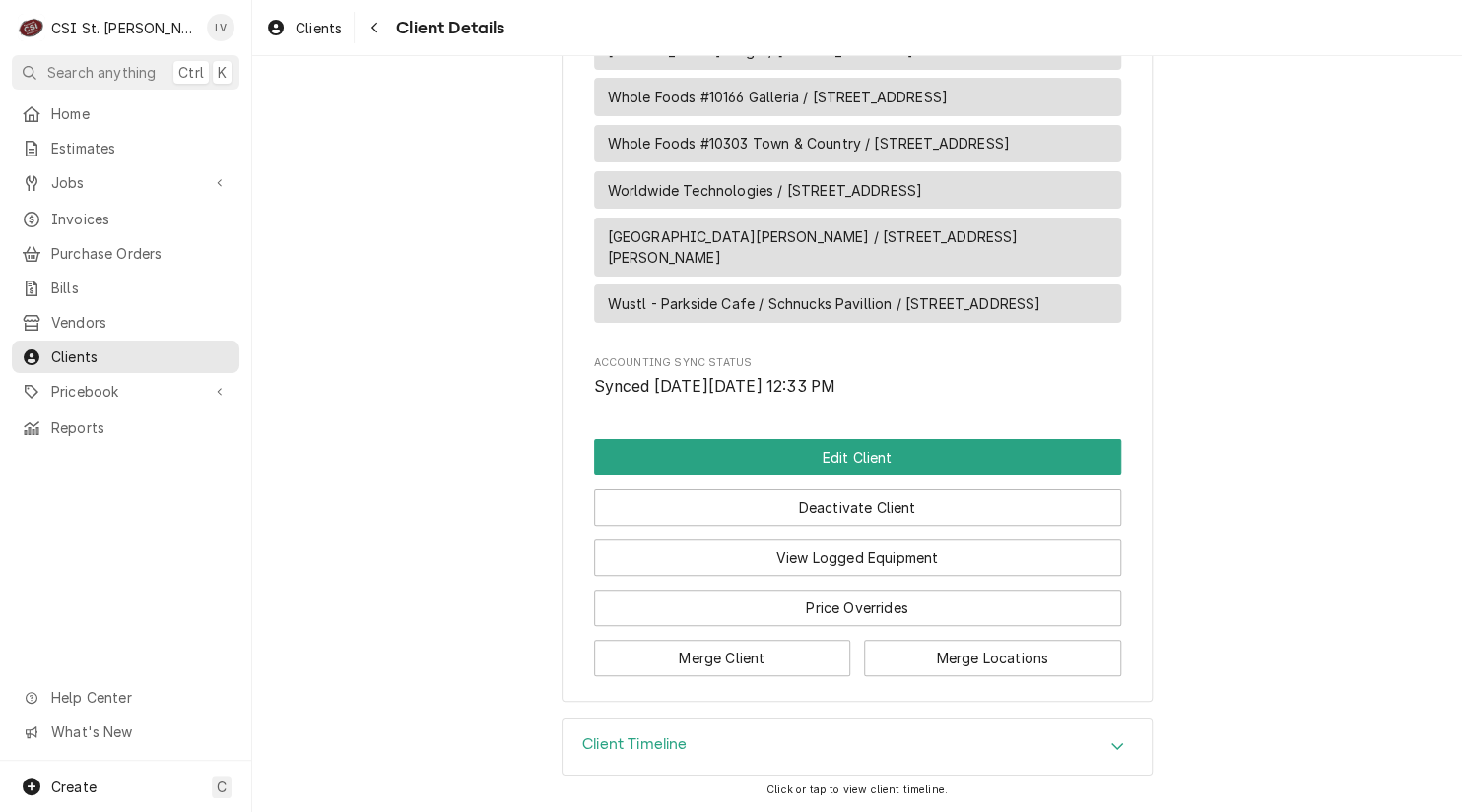
scroll to position [7442, 0]
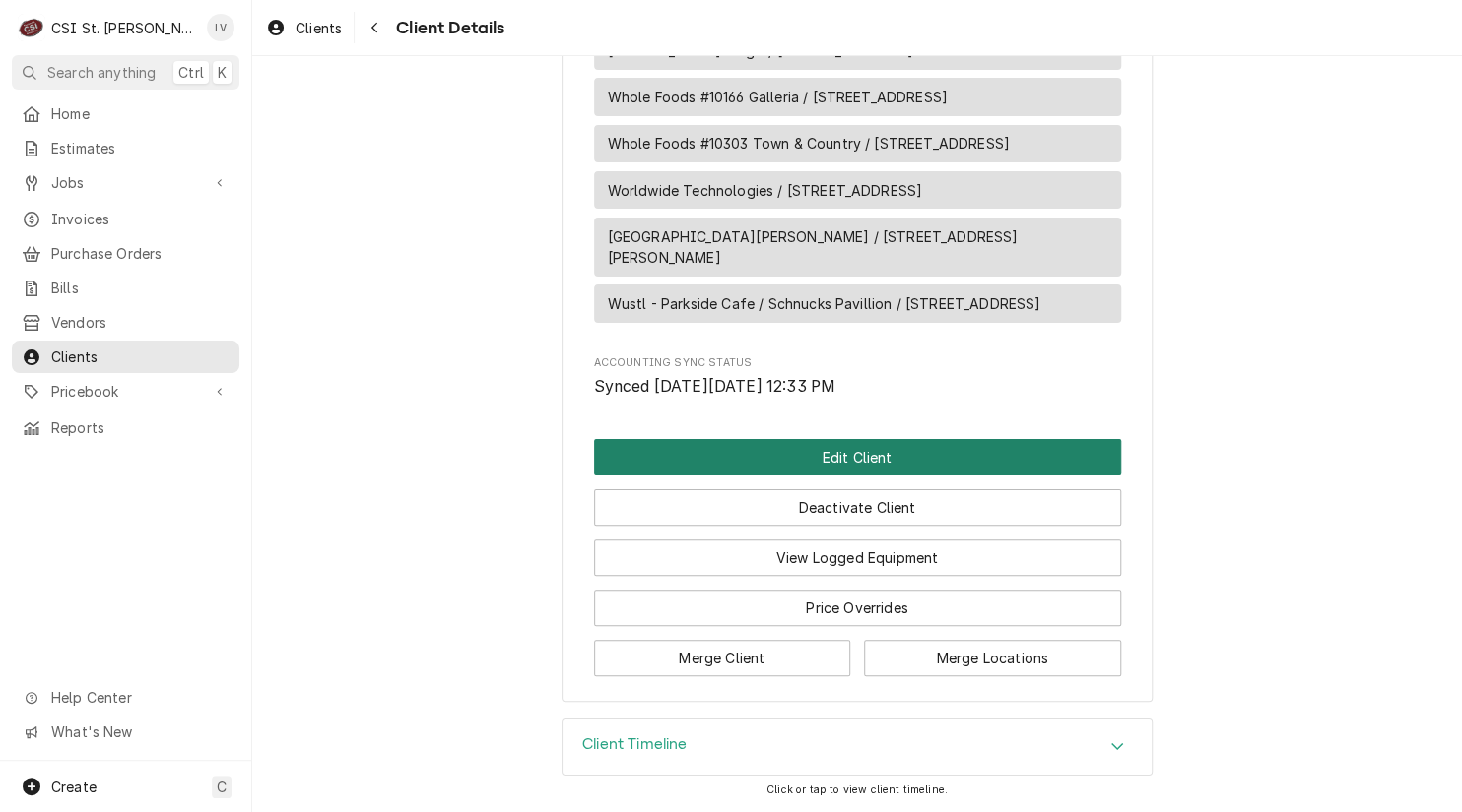
click at [817, 454] on button "Edit Client" at bounding box center [856, 457] width 527 height 36
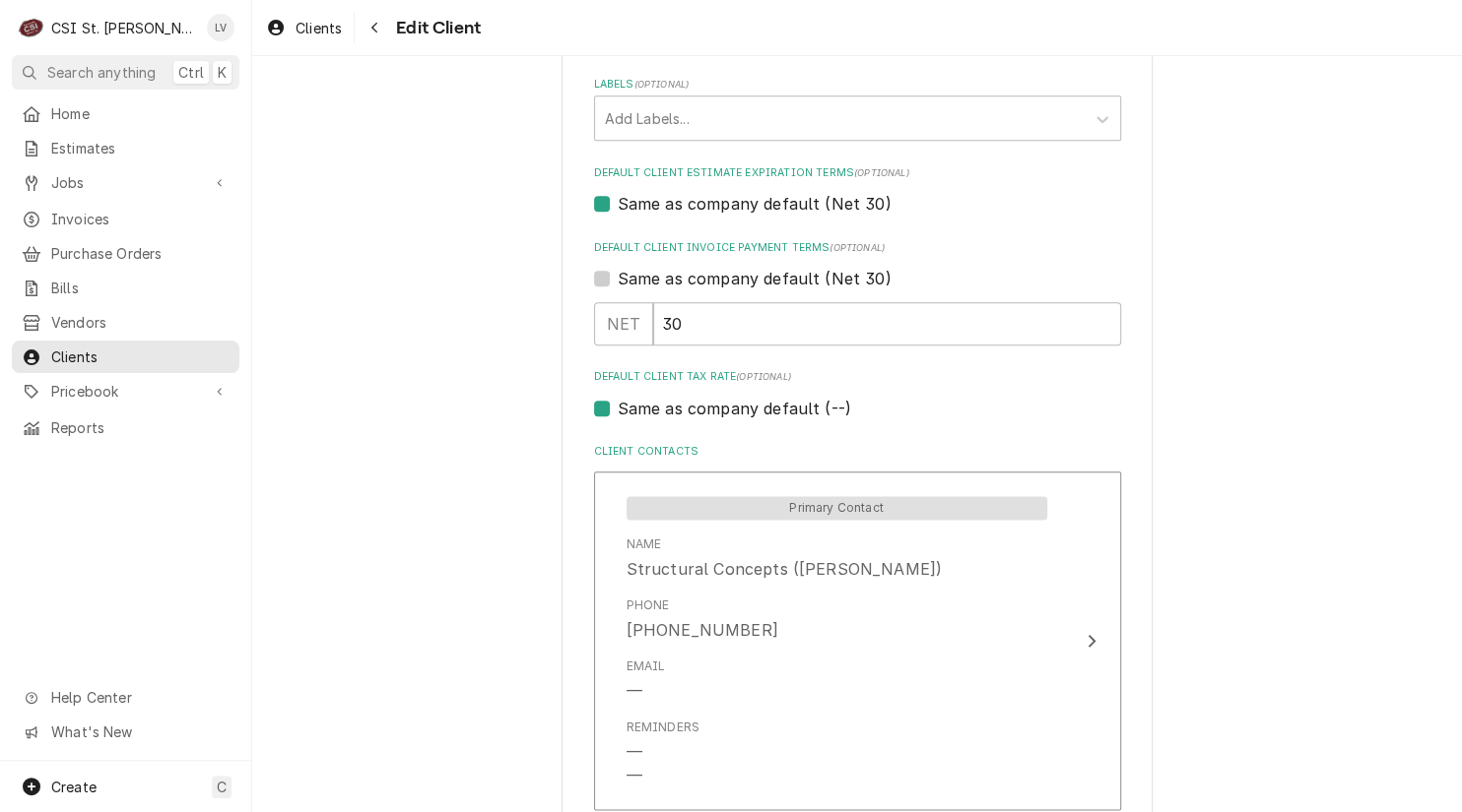
scroll to position [1083, 0]
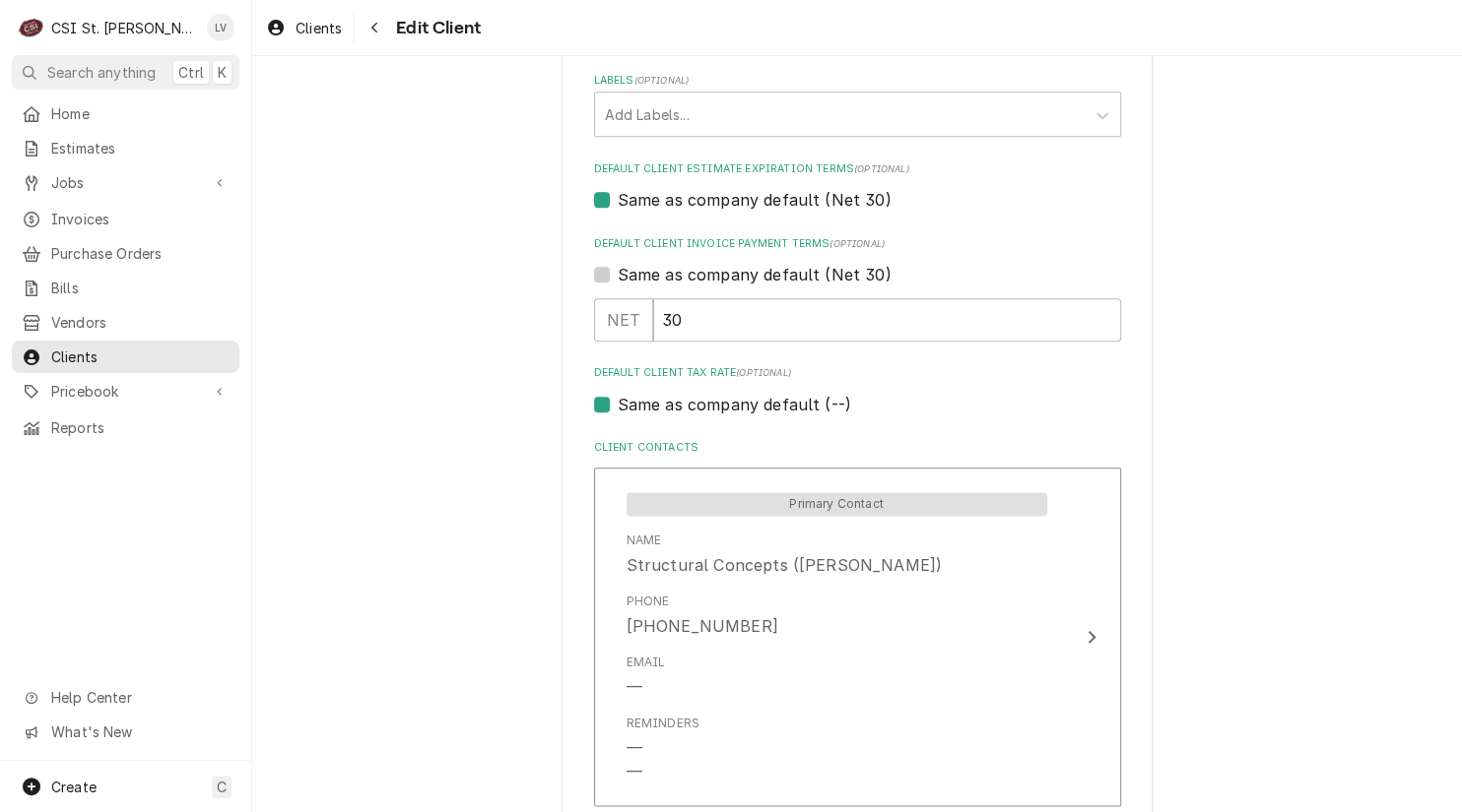
click at [389, 431] on div "Please provide the following information about your client: Client Type Industr…" at bounding box center [856, 799] width 1209 height 3610
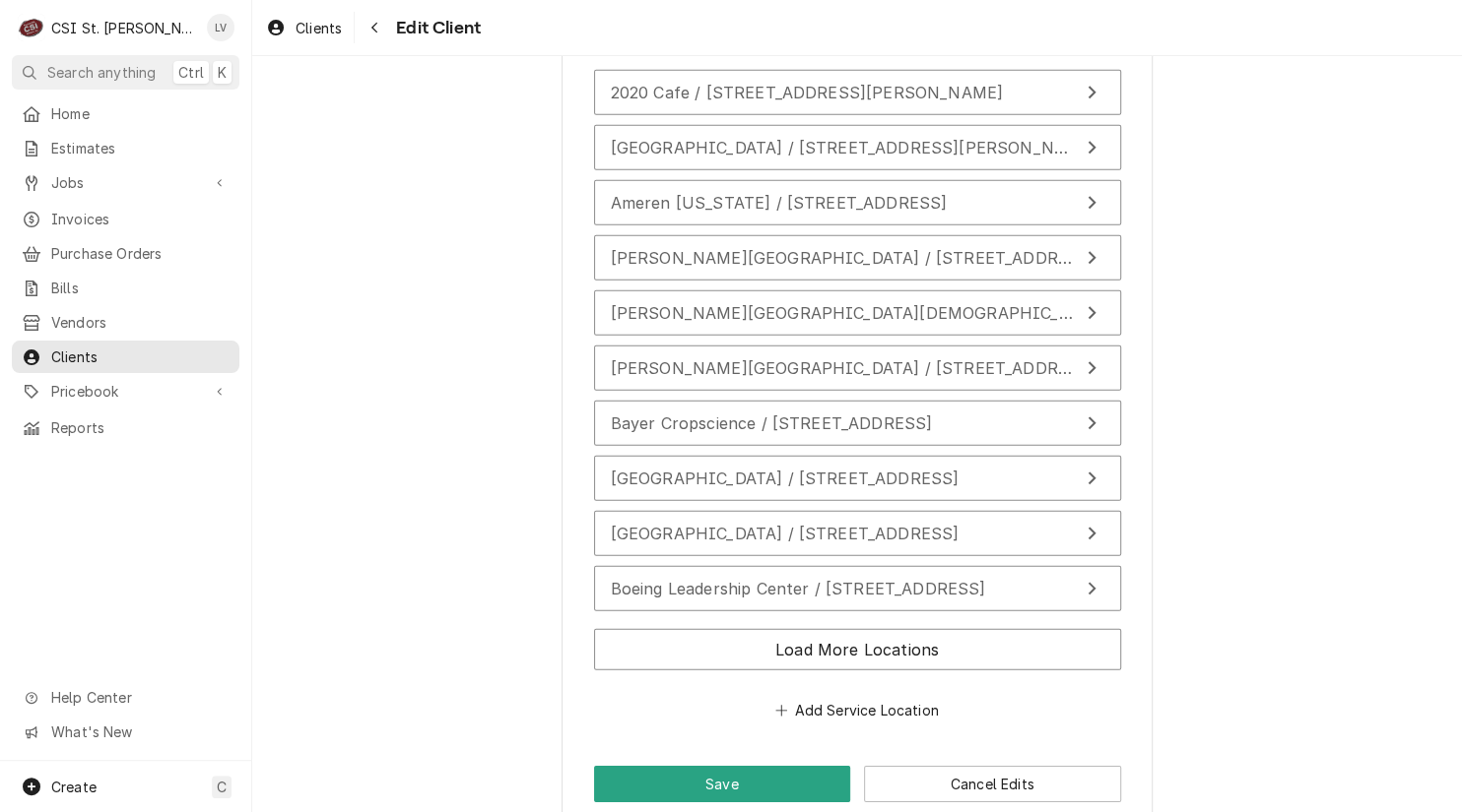
scroll to position [2866, 0]
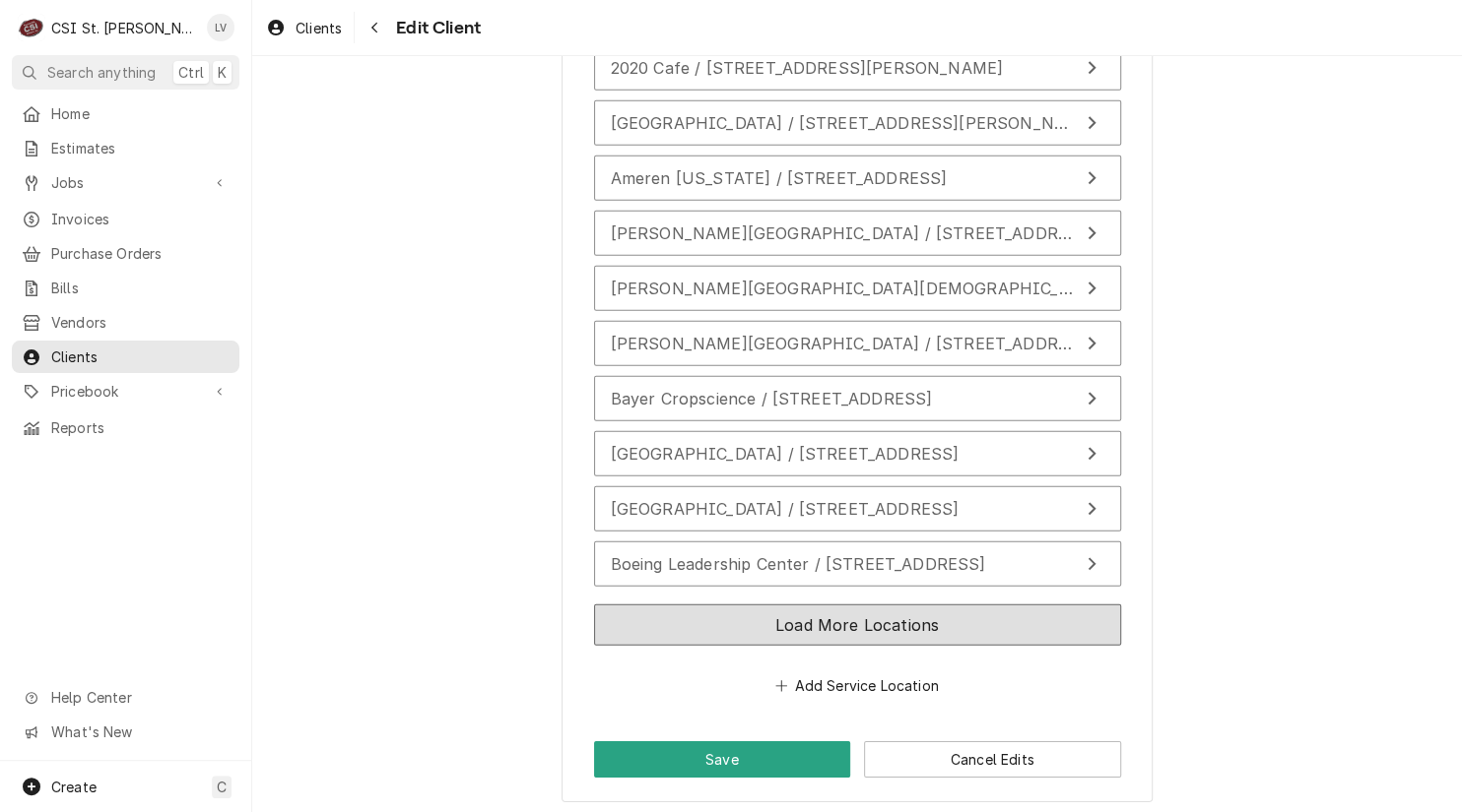
click at [863, 619] on button "Load More Locations" at bounding box center [856, 624] width 527 height 41
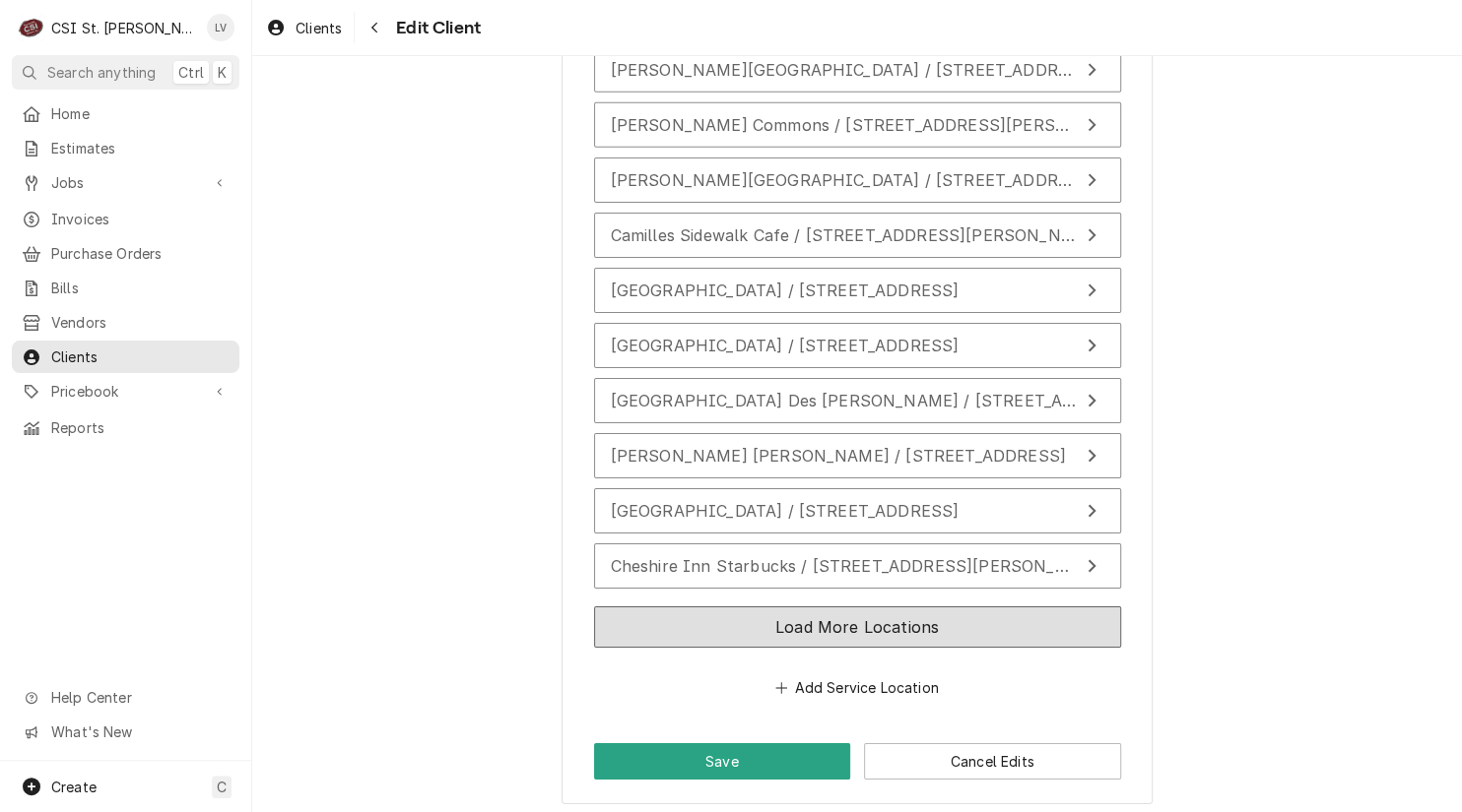
click at [878, 628] on button "Load More Locations" at bounding box center [856, 626] width 527 height 41
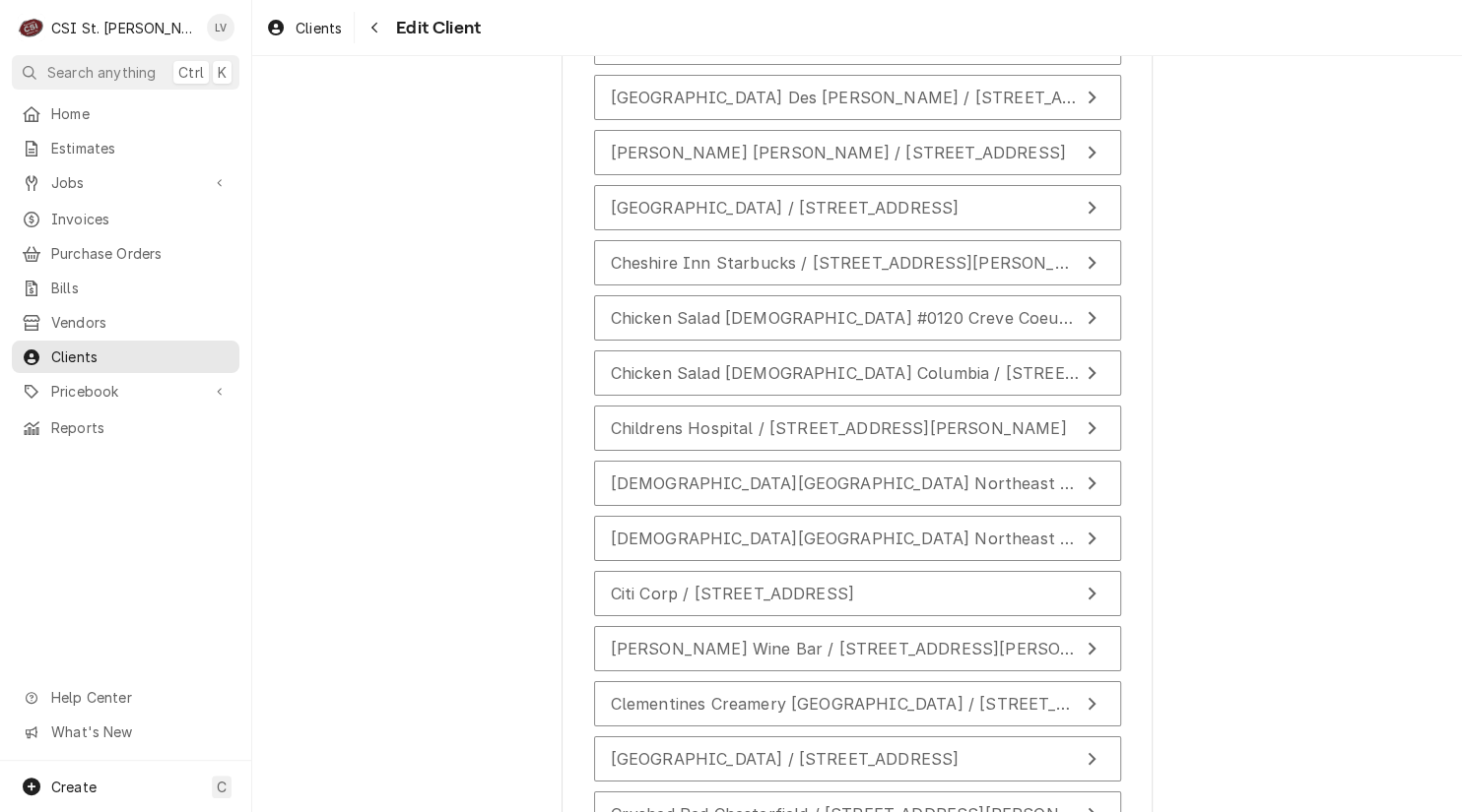
scroll to position [3966, 0]
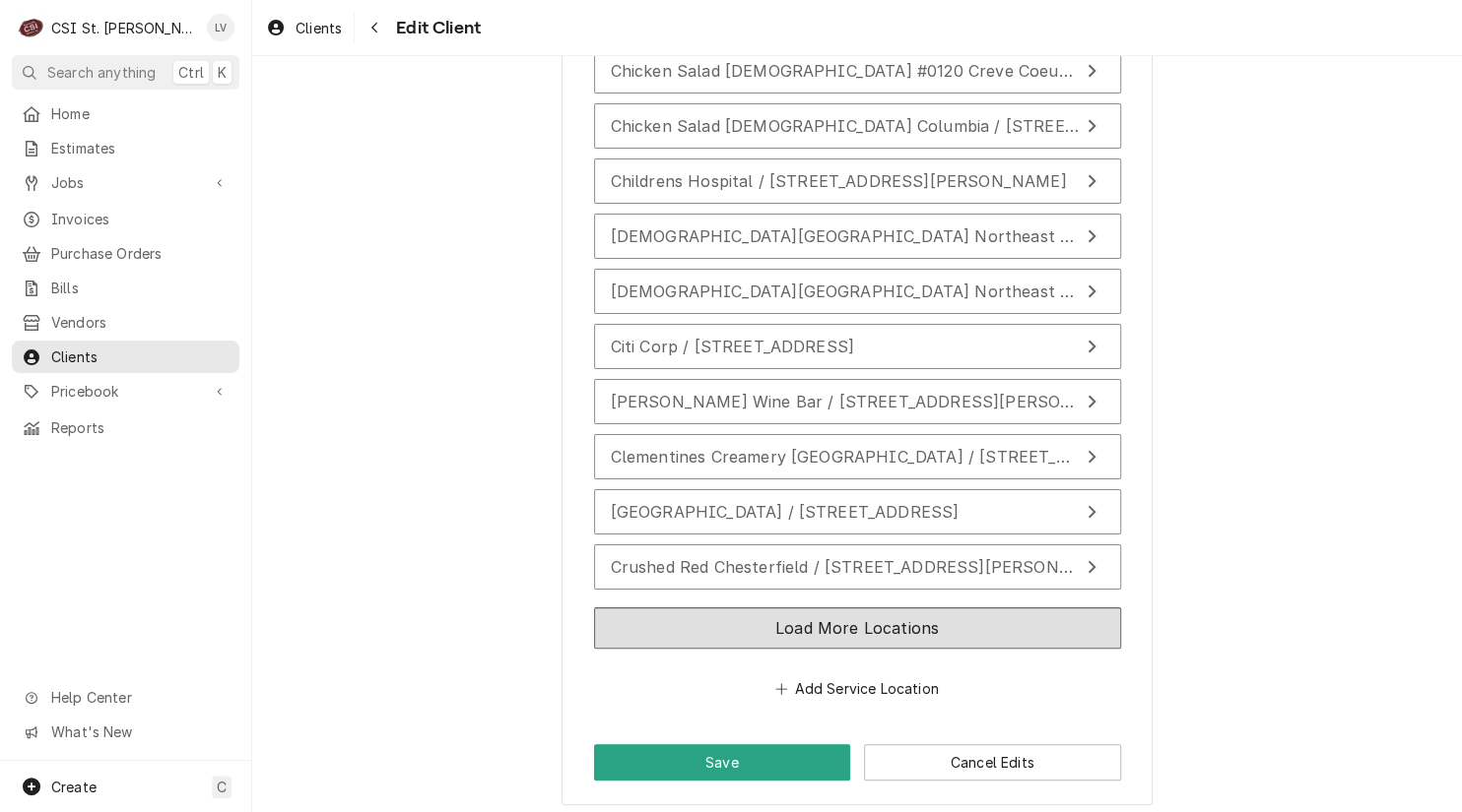
click at [884, 639] on div "Load More Locations" at bounding box center [856, 631] width 527 height 65
click at [960, 615] on button "Load More Locations" at bounding box center [856, 627] width 527 height 41
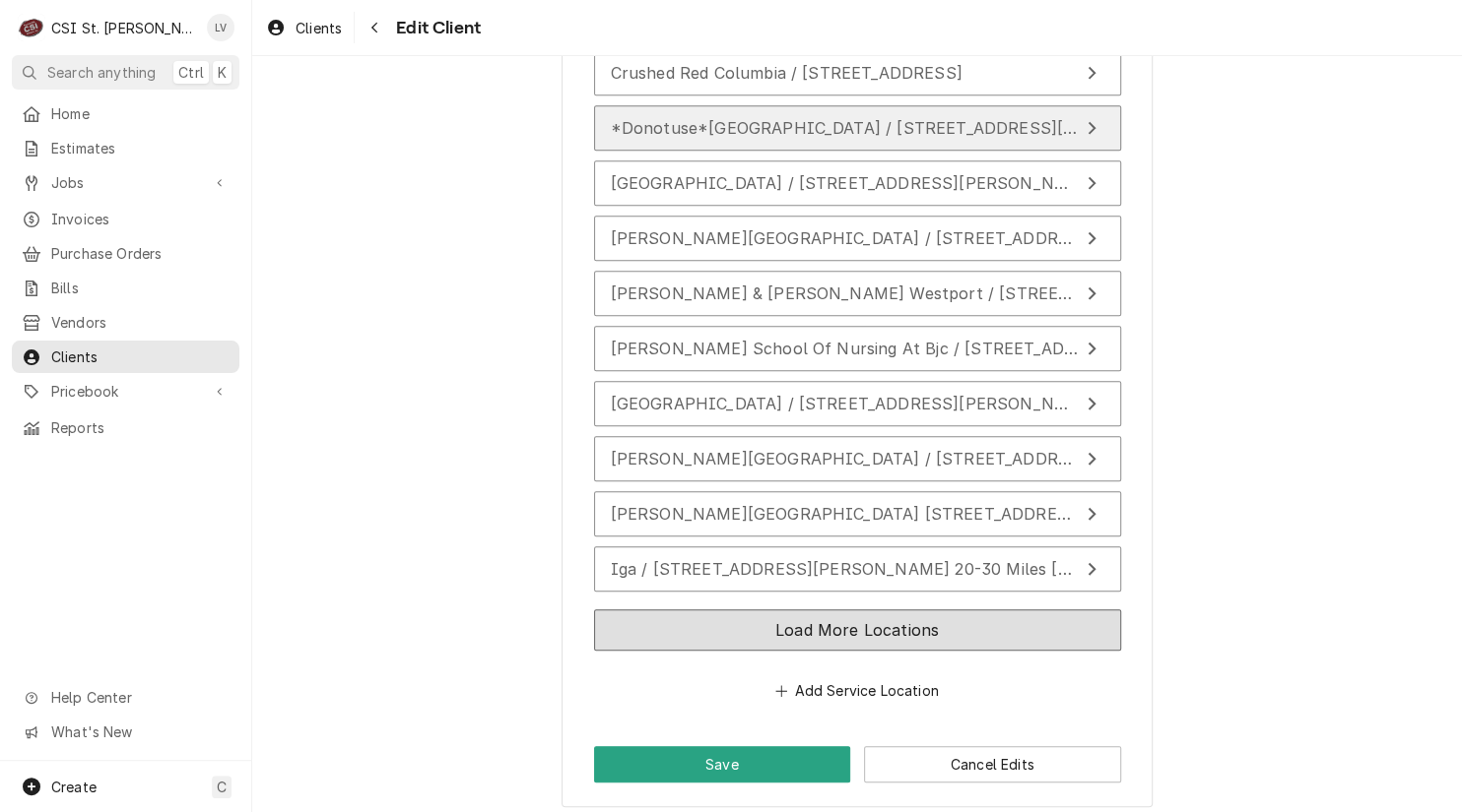
click at [903, 620] on button "Load More Locations" at bounding box center [856, 629] width 527 height 41
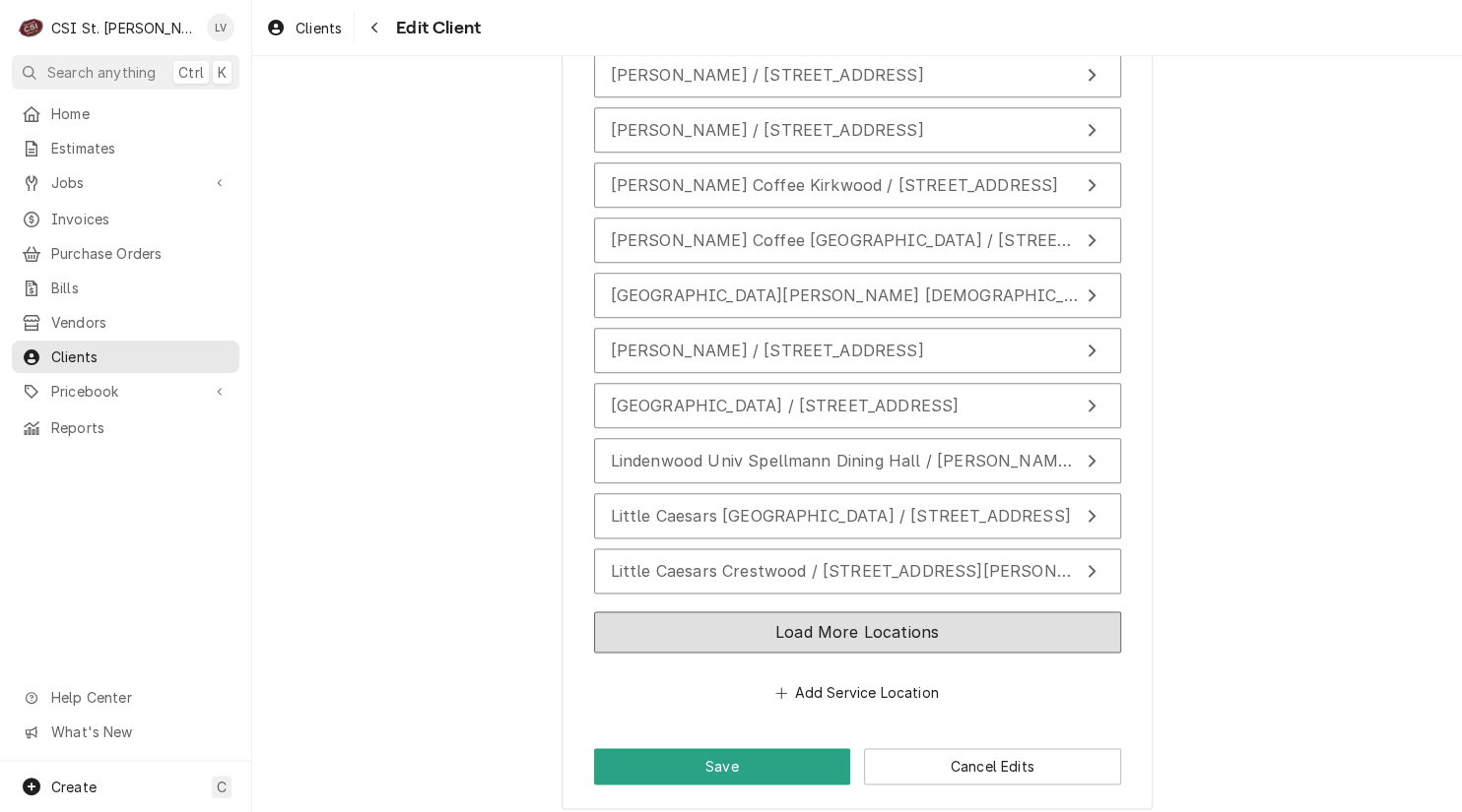
click at [907, 626] on button "Load More Locations" at bounding box center [856, 631] width 527 height 41
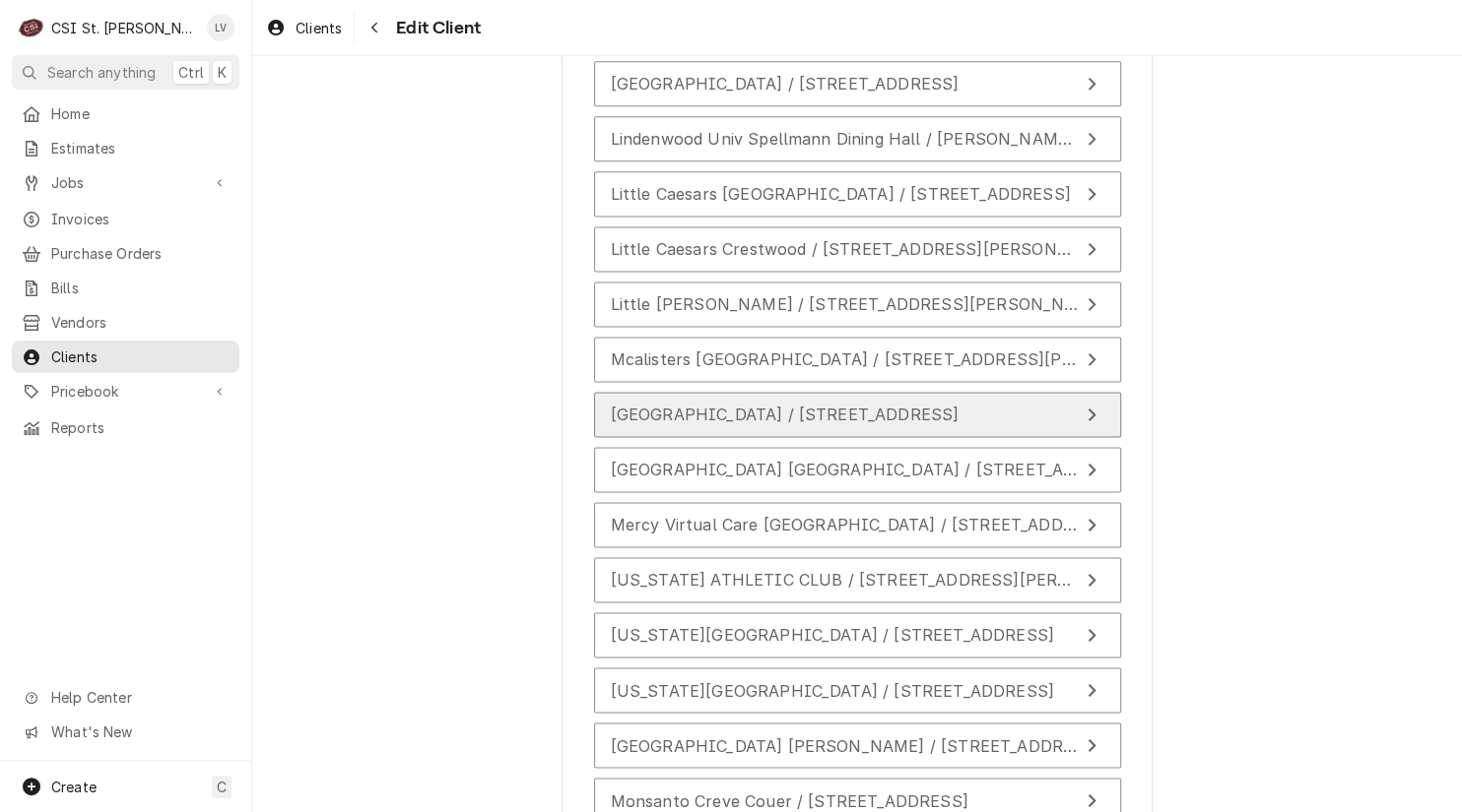
scroll to position [5614, 0]
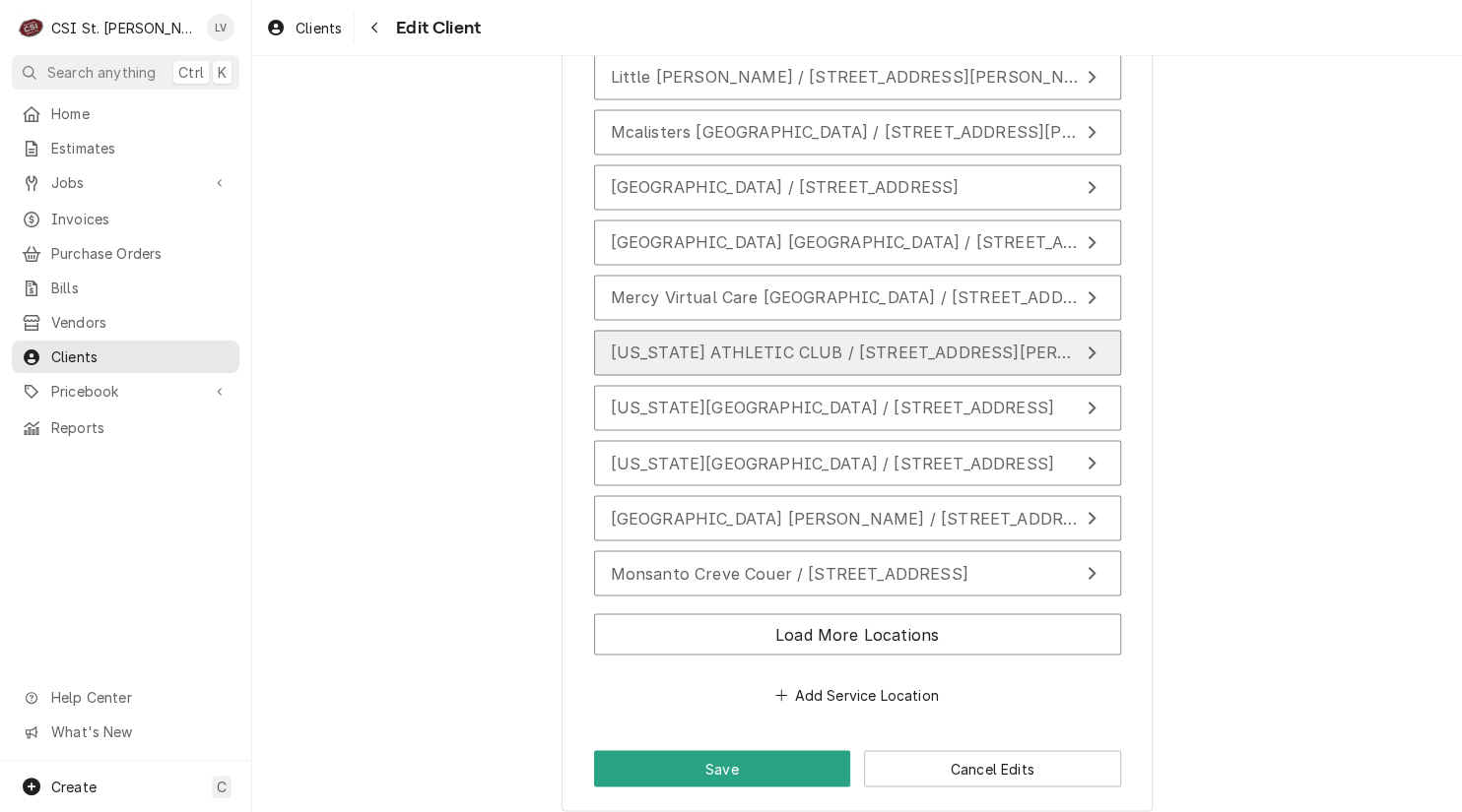
click at [681, 343] on span "[US_STATE] ATHLETIC CLUB / [STREET_ADDRESS][PERSON_NAME][PERSON_NAME]" at bounding box center [951, 353] width 683 height 20
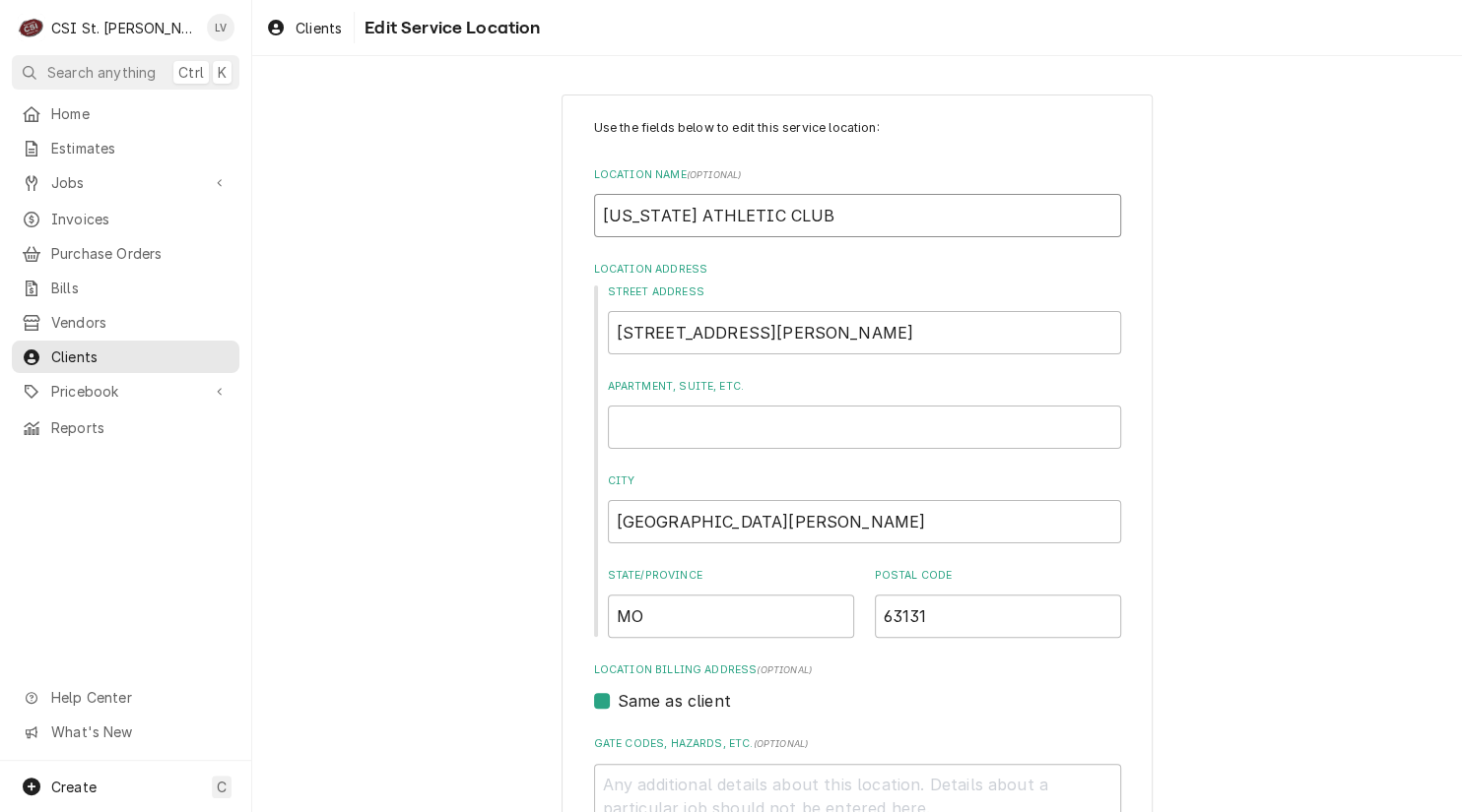
click at [688, 210] on input "[US_STATE] ATHLETIC CLUB" at bounding box center [856, 215] width 527 height 43
click at [680, 213] on input "[US_STATE] ATHLETIC CLUB" at bounding box center [856, 215] width 527 height 43
drag, startPoint x: 680, startPoint y: 216, endPoint x: 546, endPoint y: 230, distance: 134.7
click at [546, 230] on div "Use the fields below to edit this service location: Location Name ( optional ) …" at bounding box center [856, 681] width 1209 height 1209
type textarea "x"
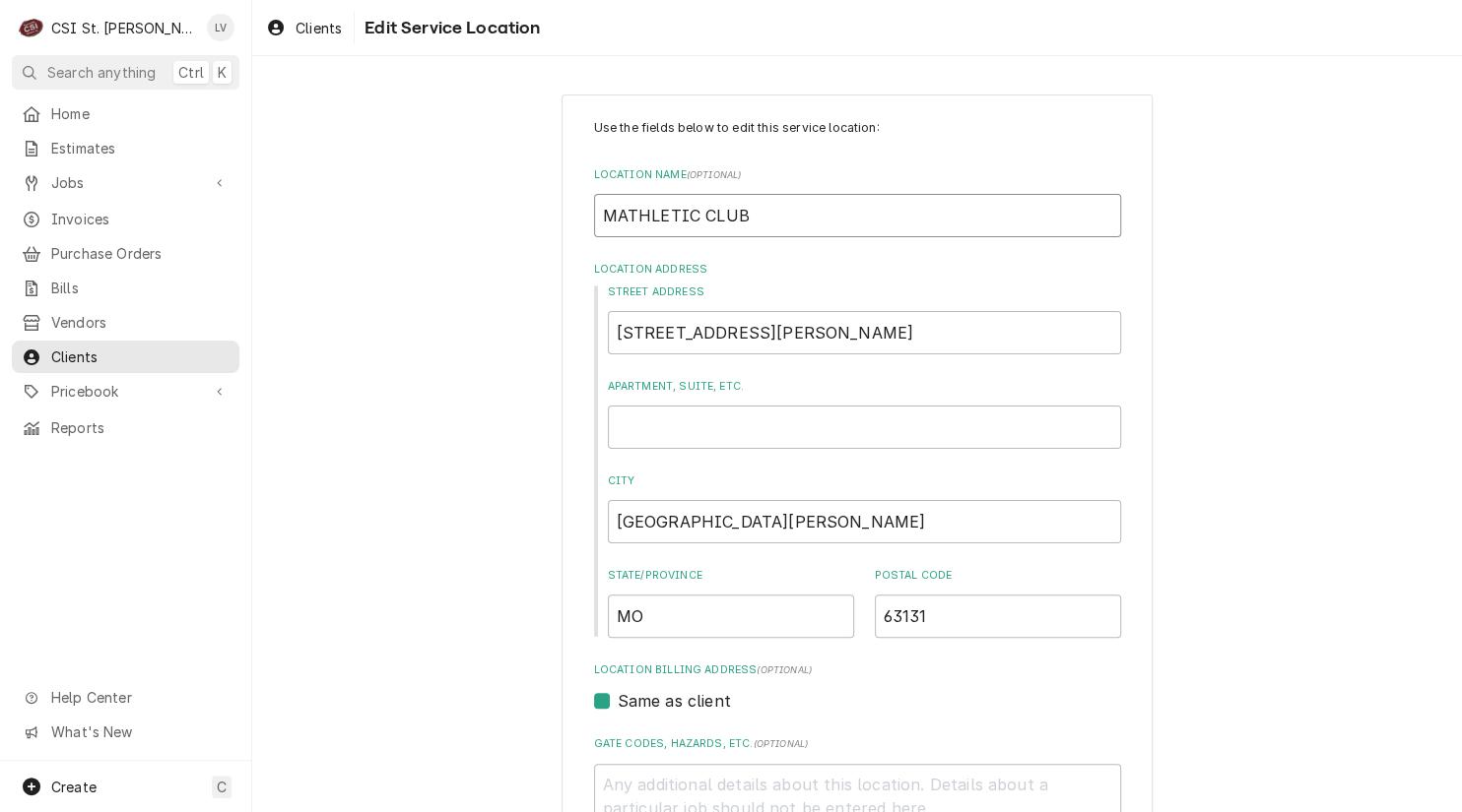
type input "MATHLETIC CLUB"
type textarea "x"
type input "MiATHLETIC CLUB"
type textarea "x"
type input "MisATHLETIC CLUB"
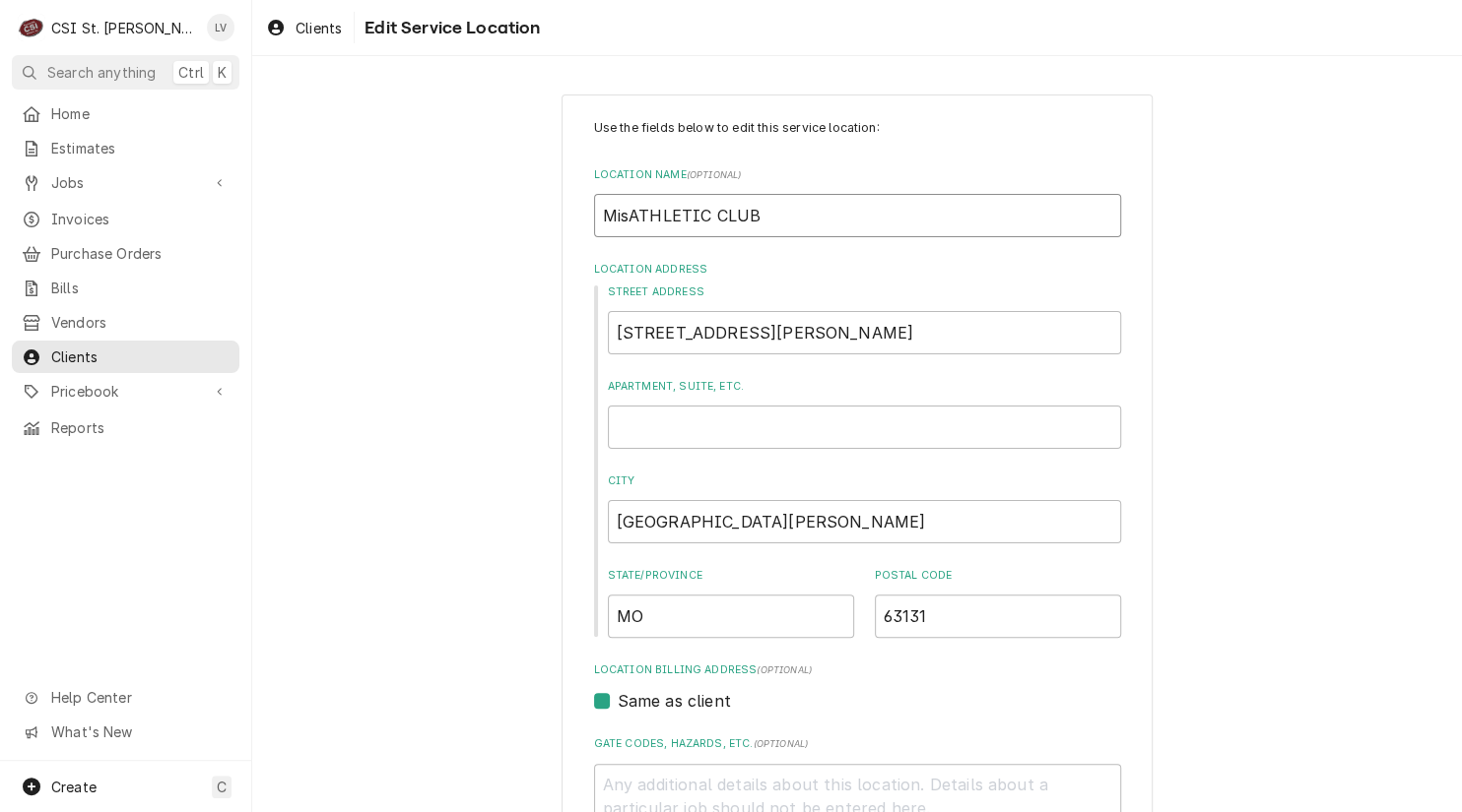
type textarea "x"
type input "MissATHLETIC CLUB"
type textarea "x"
type input "MissoATHLETIC CLUB"
type textarea "x"
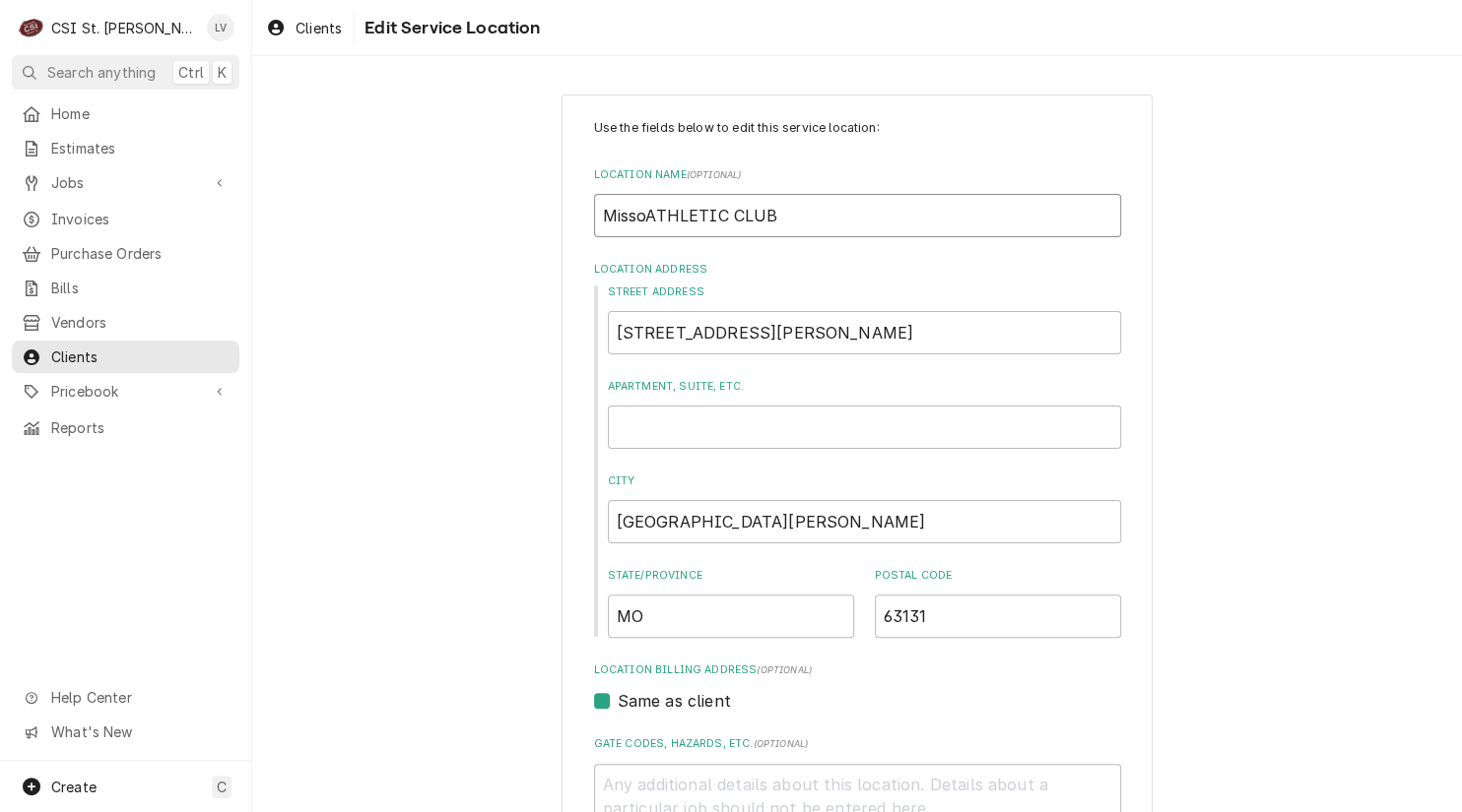
type input "MissouATHLETIC CLUB"
type textarea "x"
type input "MissourATHLETIC CLUB"
type textarea "x"
type input "MissouriATHLETIC CLUB"
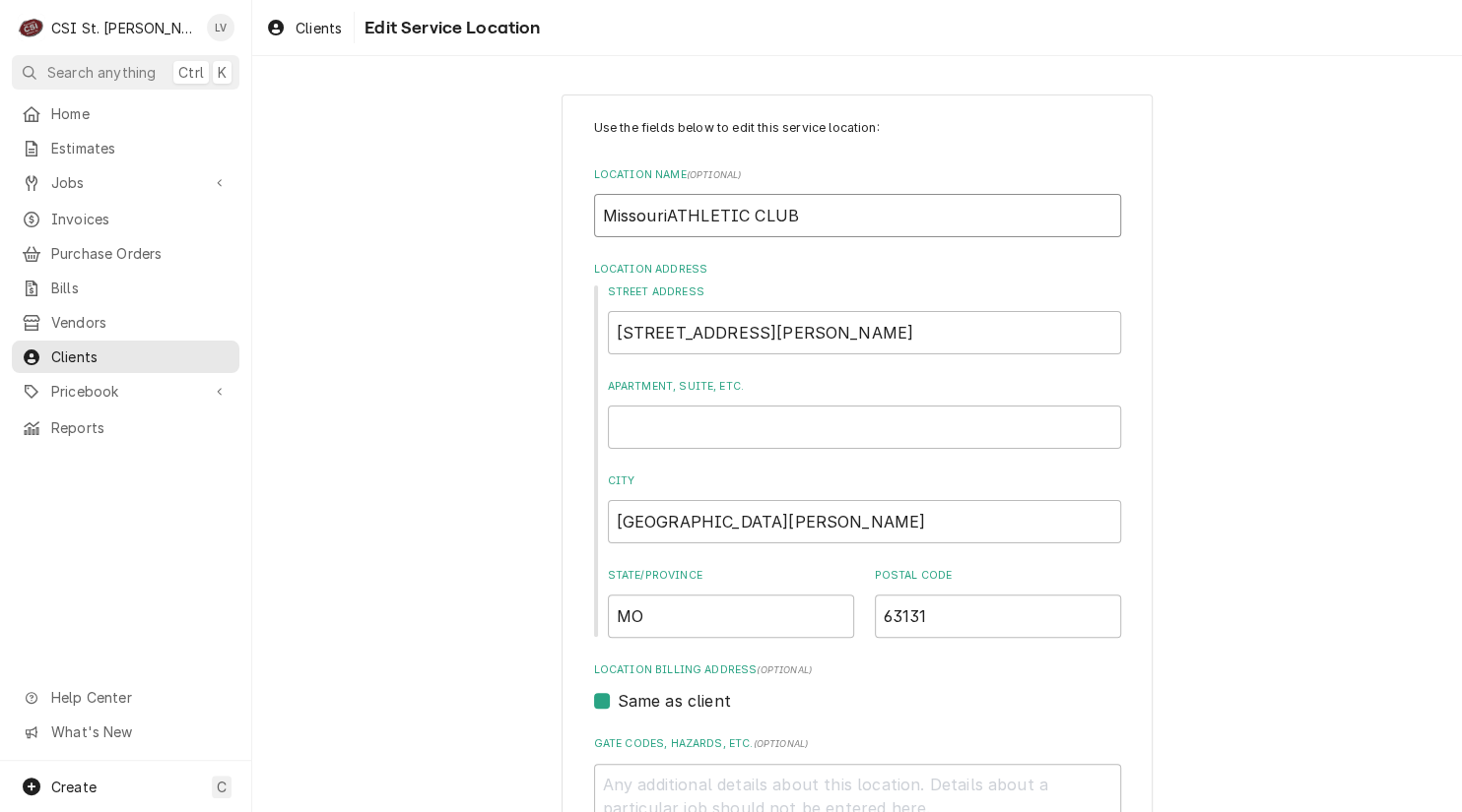
type textarea "x"
type input "Missouri ATHLETIC CLUB"
type textarea "x"
type input "Missouri AATHLETIC CLUB"
type textarea "x"
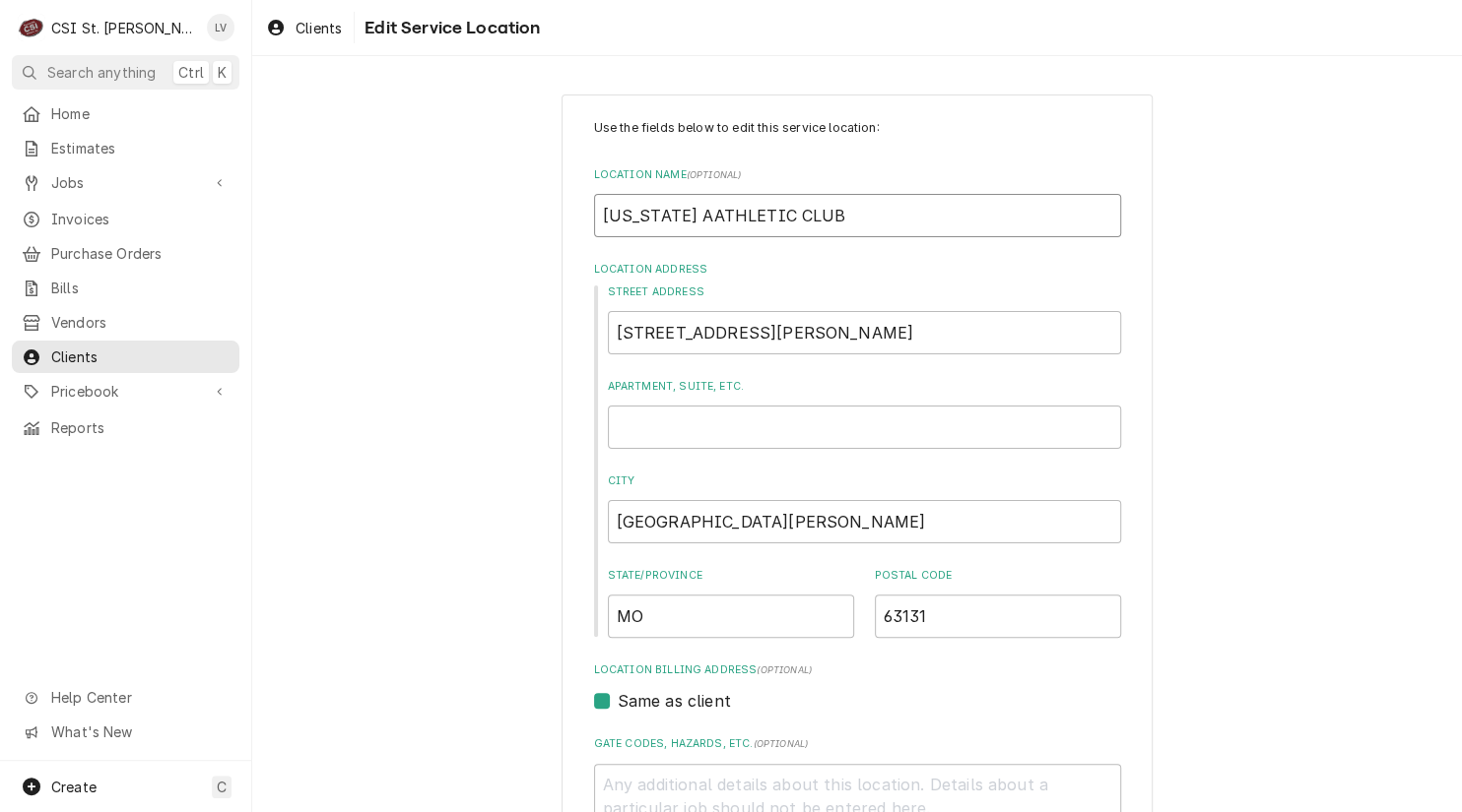
type input "Missouri AtATHLETIC CLUB"
type textarea "x"
type input "Missouri AthATHLETIC CLUB"
type textarea "x"
type input "Missouri AthlATHLETIC CLUB"
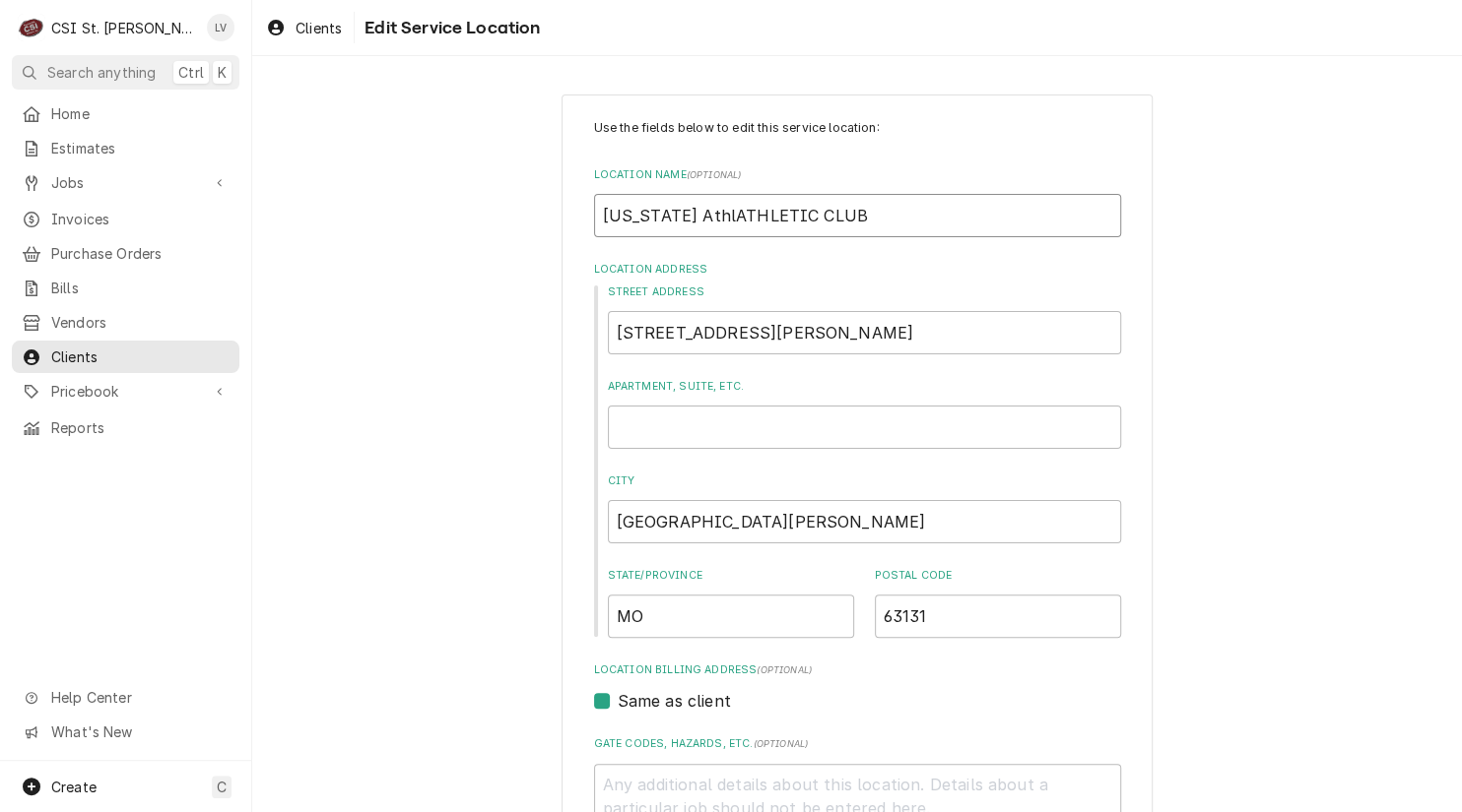
type textarea "x"
type input "Missouri AthleATHLETIC CLUB"
type textarea "x"
type input "Missouri AthletATHLETIC CLUB"
type textarea "x"
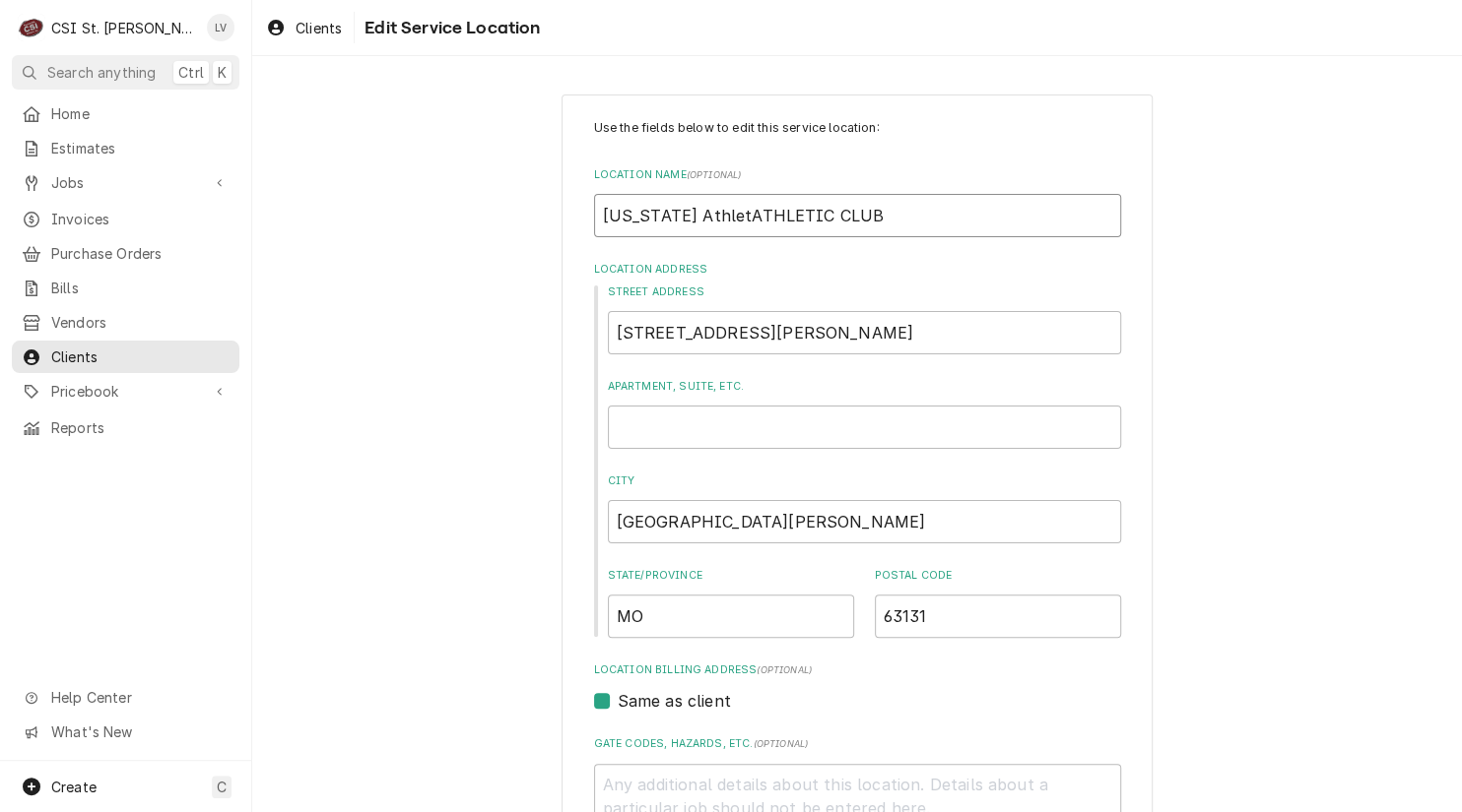
type input "Missouri AthletiATHLETIC CLUB"
type textarea "x"
type input "Missouri AthleticATHLETIC CLUB"
type textarea "x"
type input "Missouri Athletic ATHLETIC CLUB"
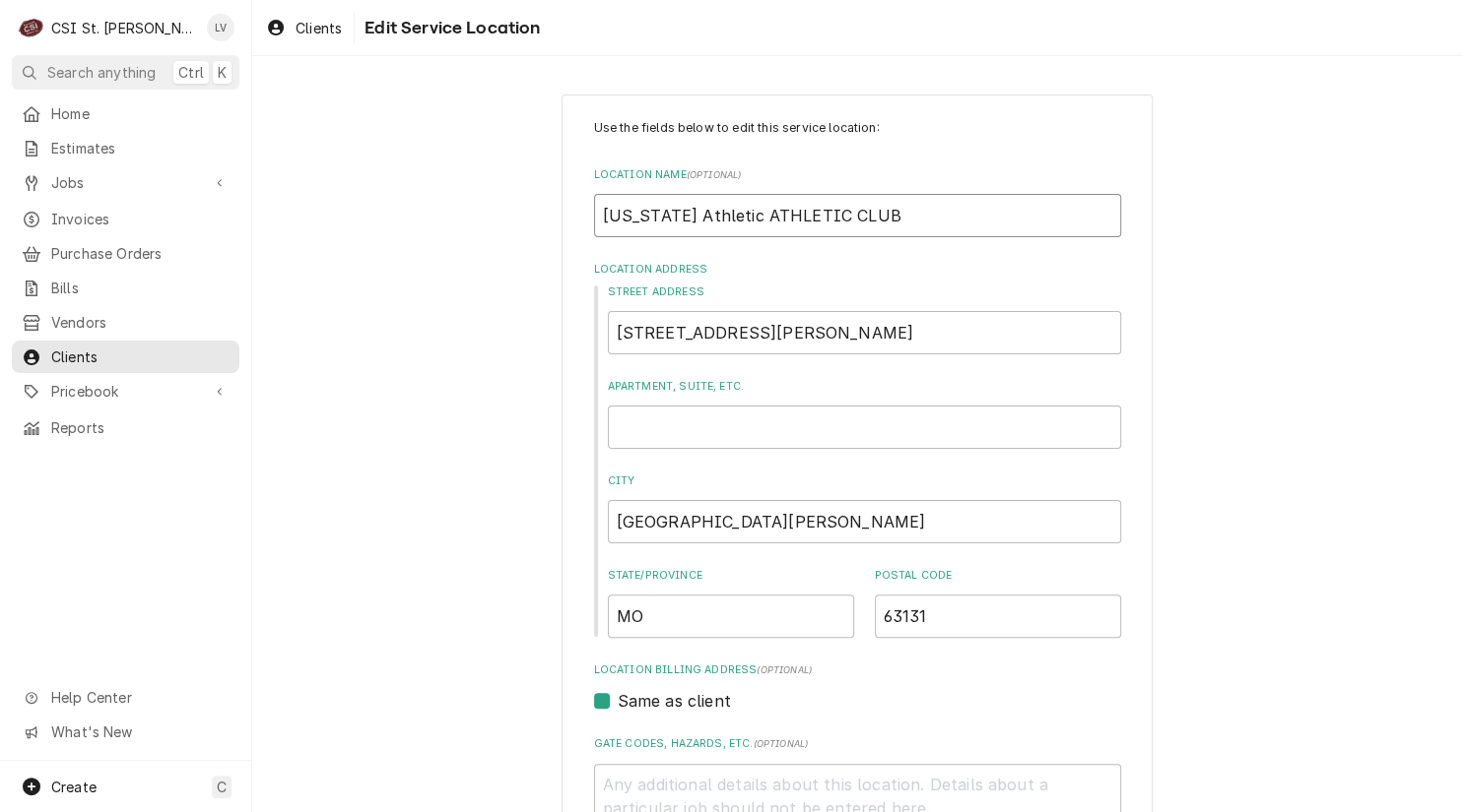
type textarea "x"
type input "Missouri Athletic CATHLETIC CLUB"
type textarea "x"
type input "Missouri Athletic ClATHLETIC CLUB"
type textarea "x"
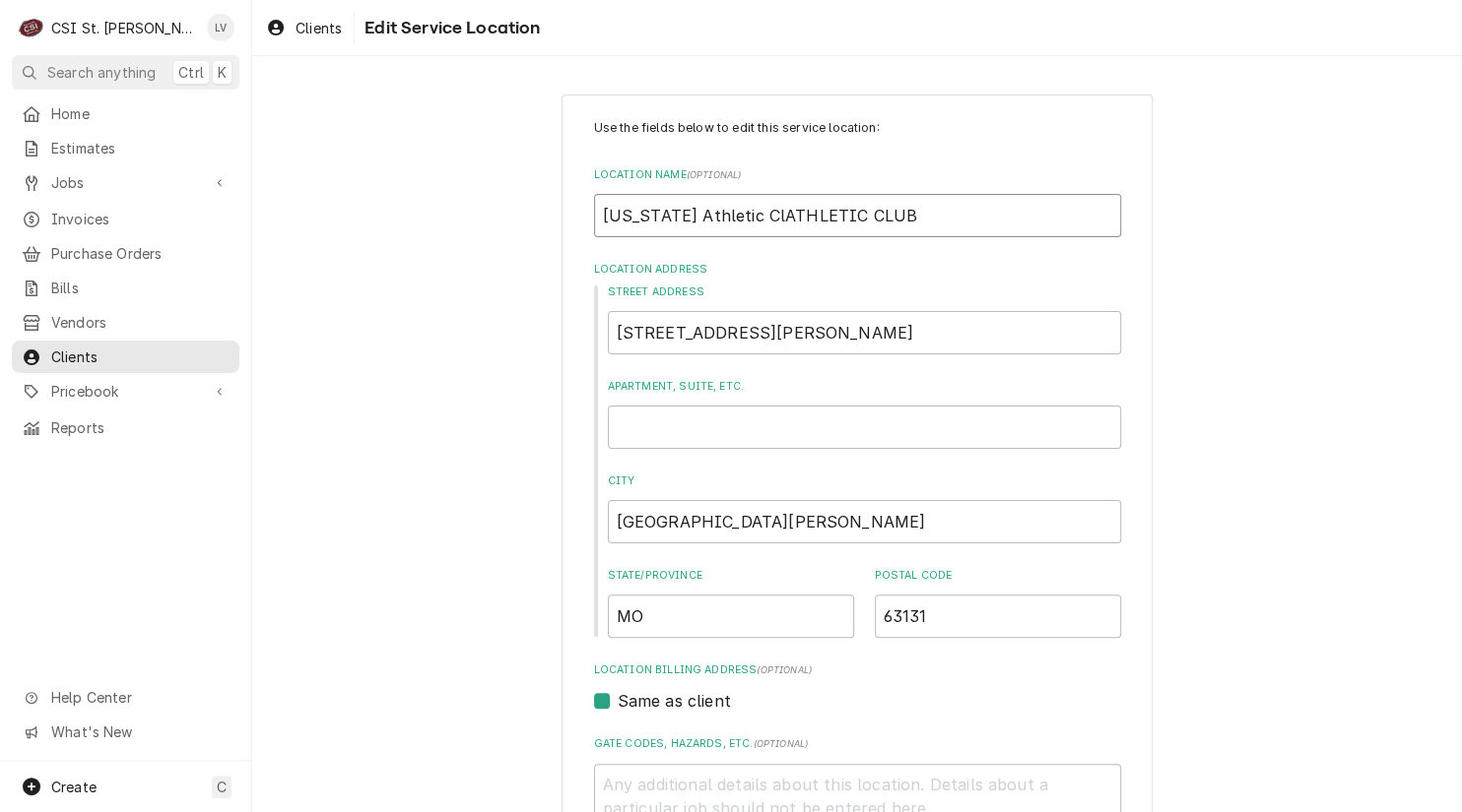
type input "Missouri Athletic CluATHLETIC CLUB"
type textarea "x"
type input "Missouri Athletic ClubATHLETIC CLUB"
type textarea "x"
type input "Missouri Athletic ClubTHLETIC CLUB"
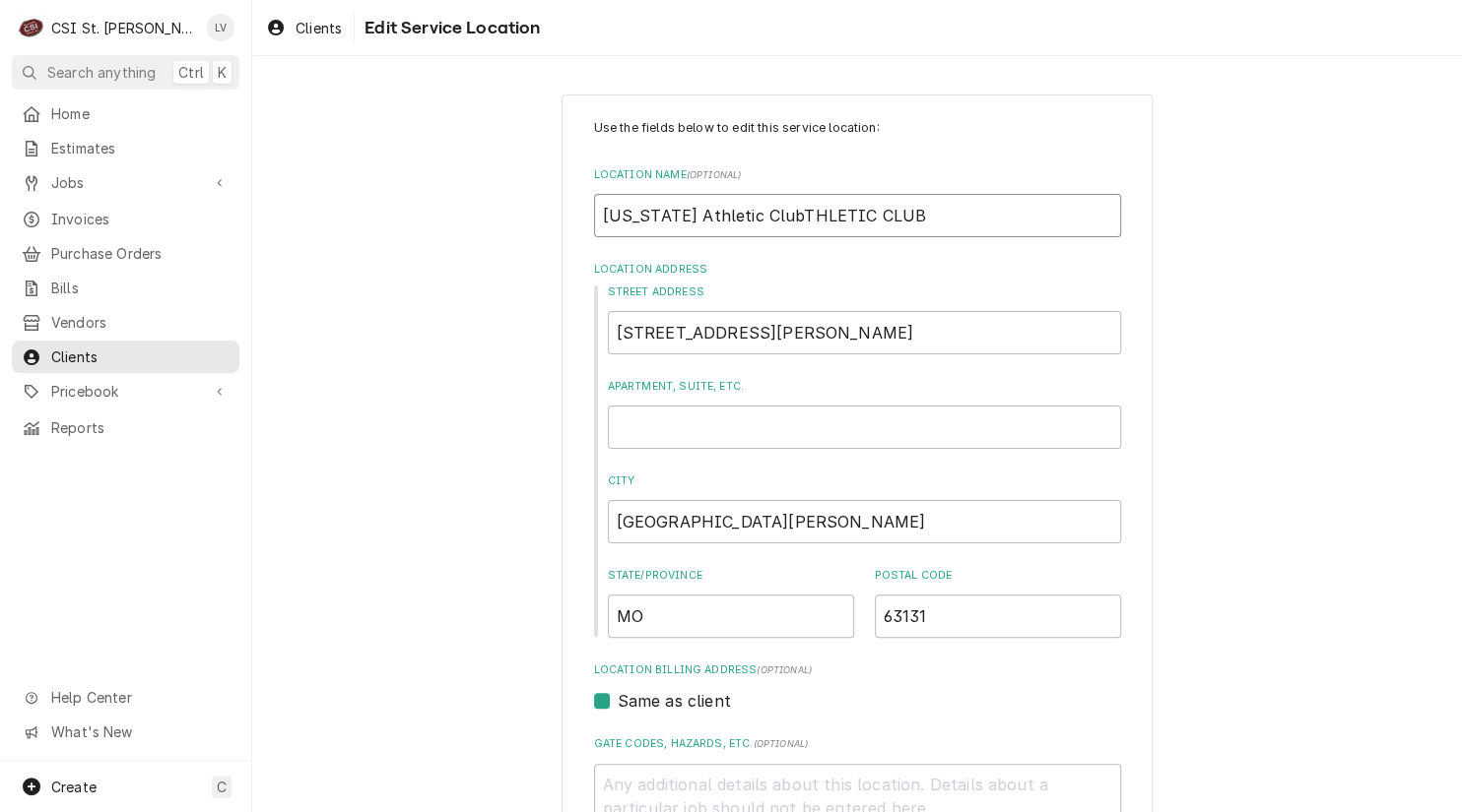
type textarea "x"
type input "Missouri Athletic ClubHLETIC CLUB"
type textarea "x"
type input "Missouri Athletic ClubLETIC CLUB"
type textarea "x"
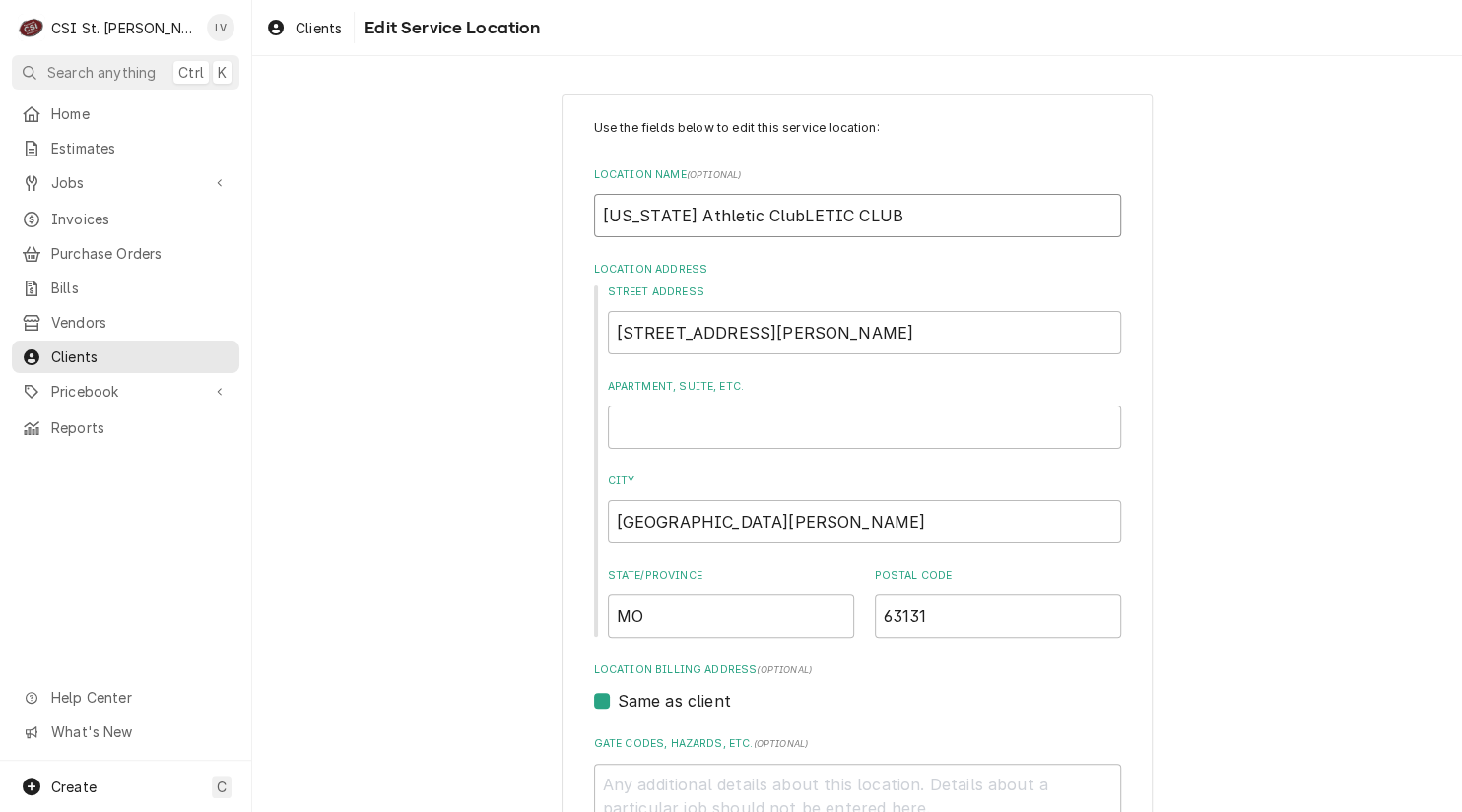
type input "Missouri Athletic ClubETIC CLUB"
type textarea "x"
type input "Missouri Athletic ClubTIC CLUB"
type textarea "x"
type input "Missouri Athletic ClubIC CLUB"
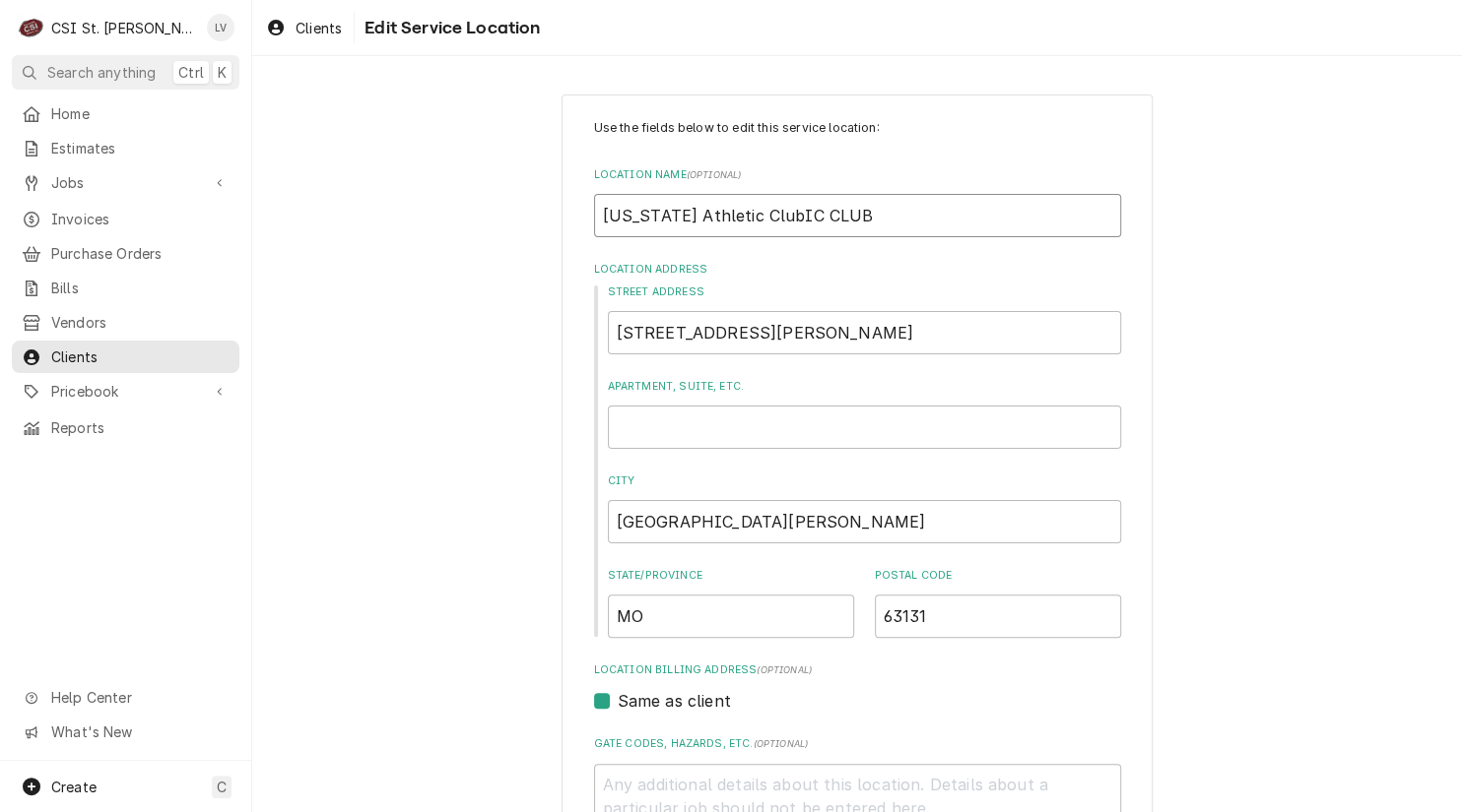
type textarea "x"
type input "Missouri Athletic ClubC CLUB"
type textarea "x"
type input "Missouri Athletic Club CLUB"
type textarea "x"
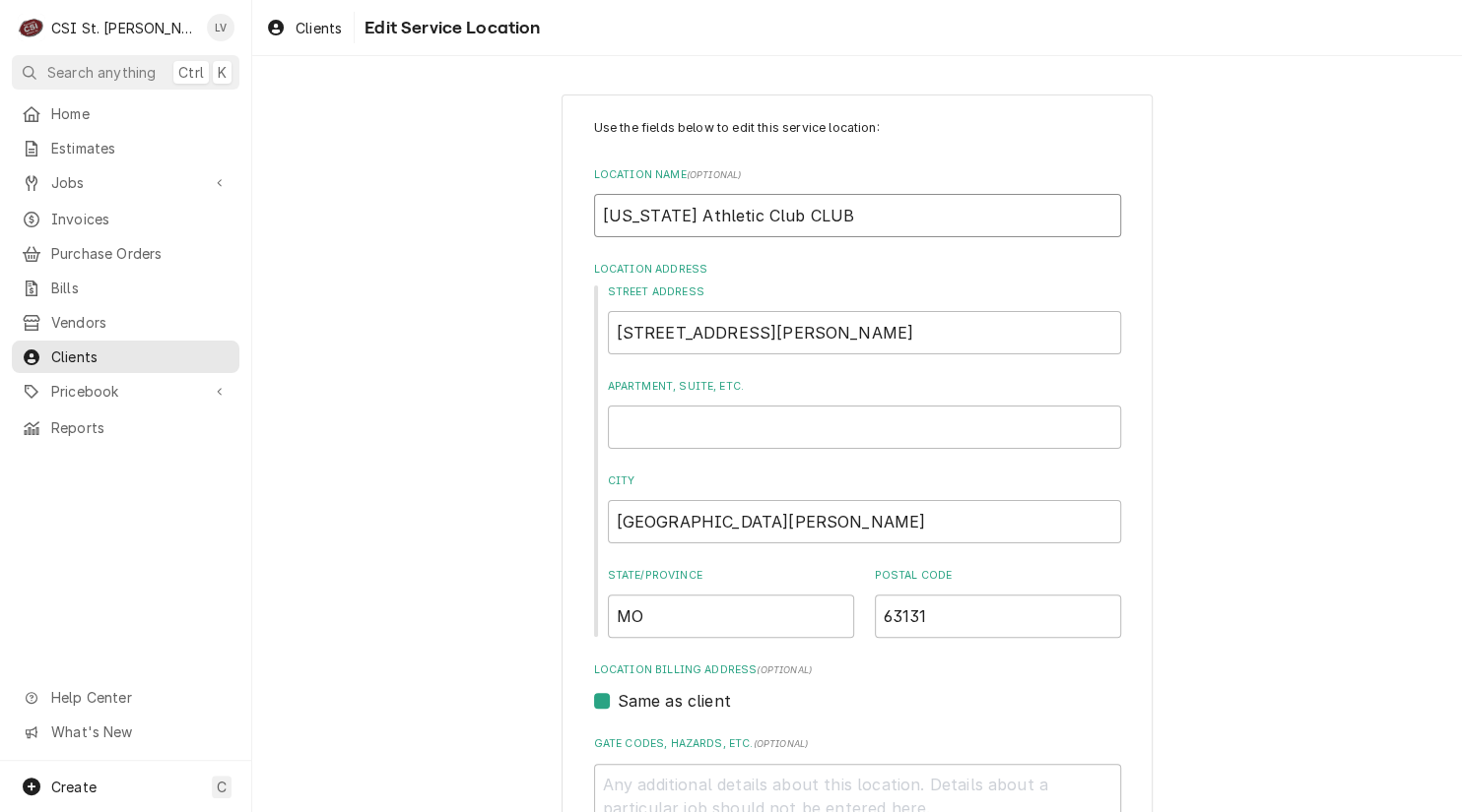
type input "Missouri Athletic ClubCLUB"
type textarea "x"
type input "Missouri Athletic ClubLUB"
type textarea "x"
type input "Missouri Athletic ClubUB"
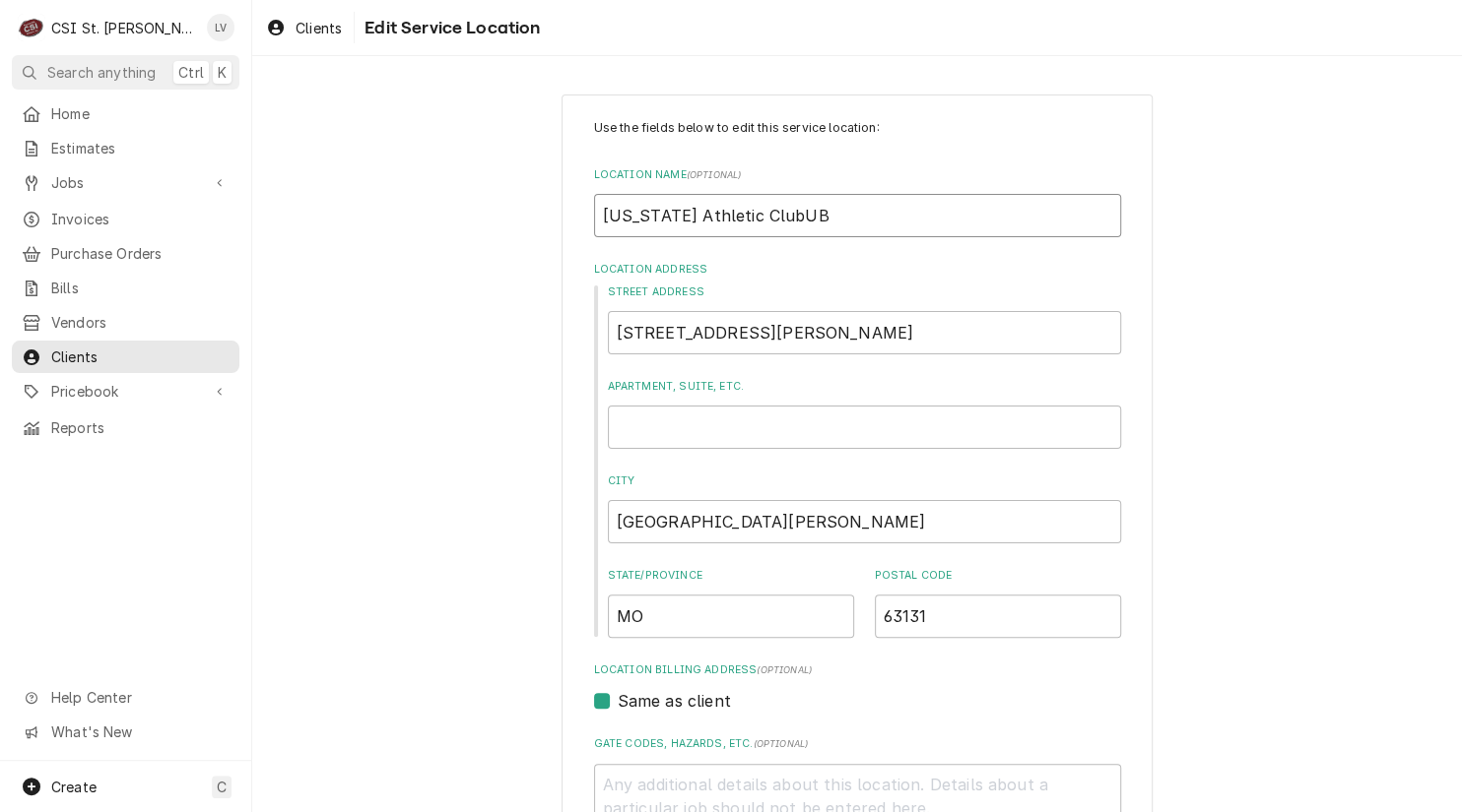
type textarea "x"
type input "Missouri Athletic ClubB"
type textarea "x"
type input "Missouri Athletic Club"
click at [458, 442] on div "Use the fields below to edit this service location: Location Name ( optional ) …" at bounding box center [856, 681] width 1209 height 1209
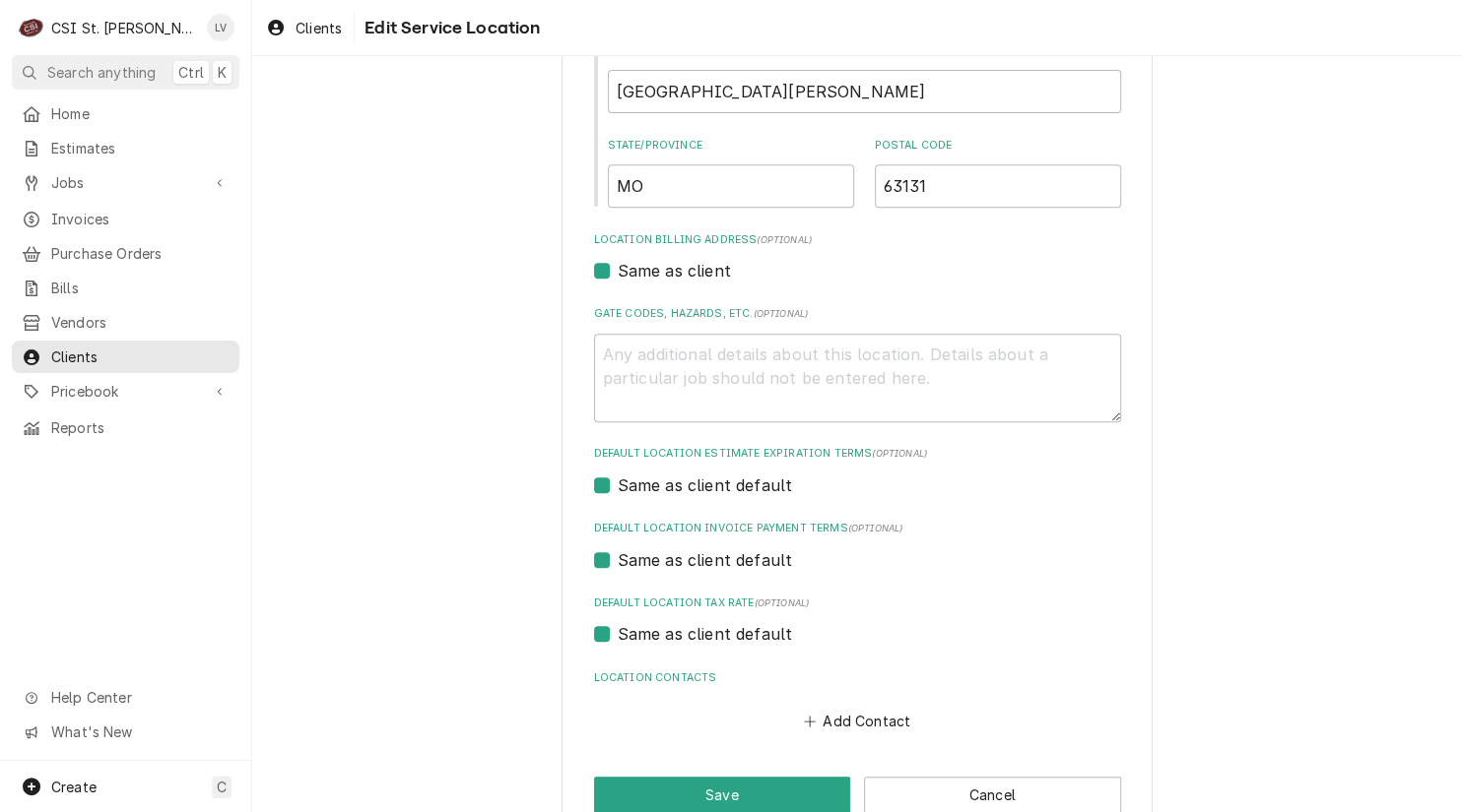
scroll to position [471, 0]
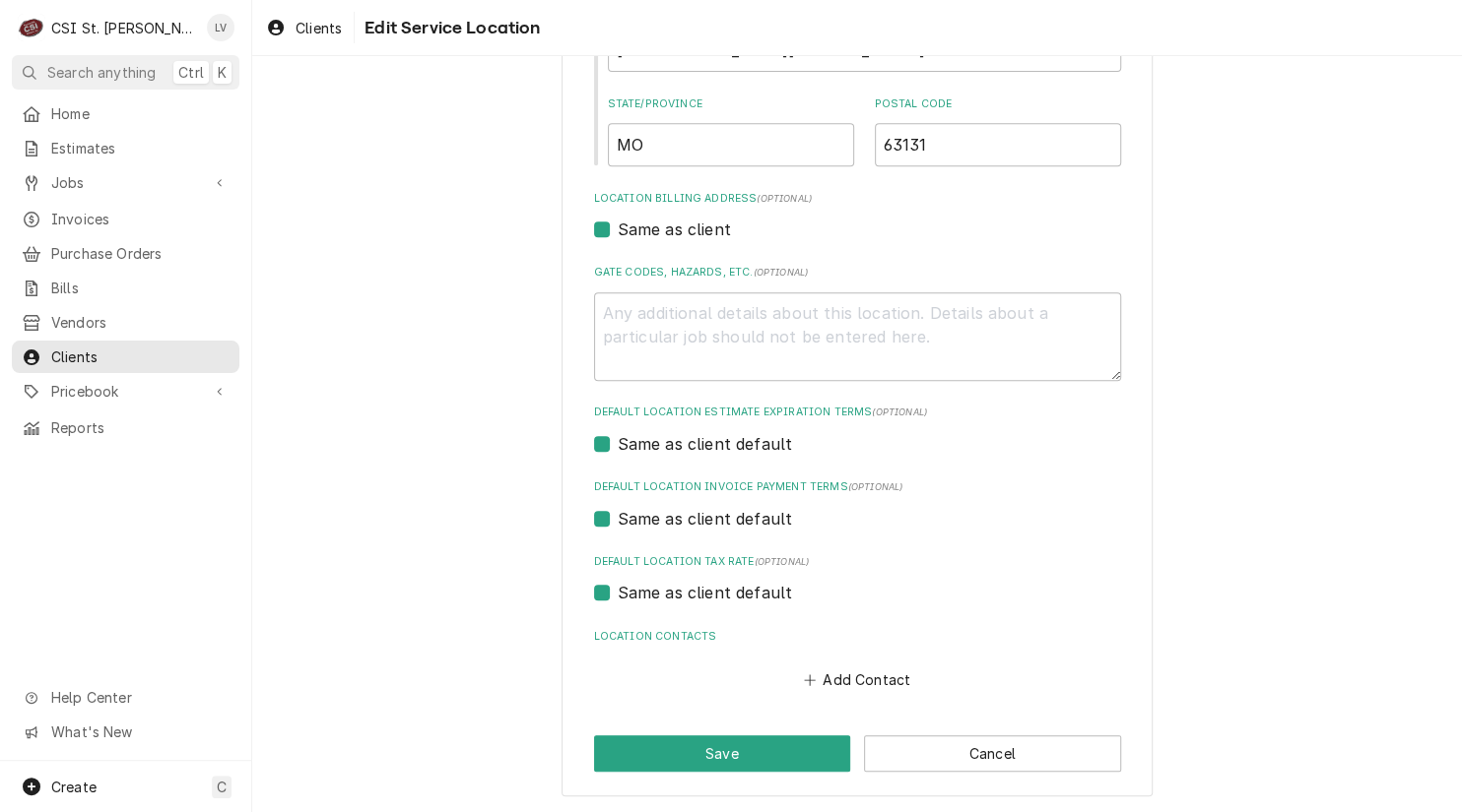
click at [675, 587] on label "Same as client default" at bounding box center [705, 592] width 175 height 24
click at [675, 587] on input "Same as client default" at bounding box center [880, 601] width 527 height 43
checkbox input "false"
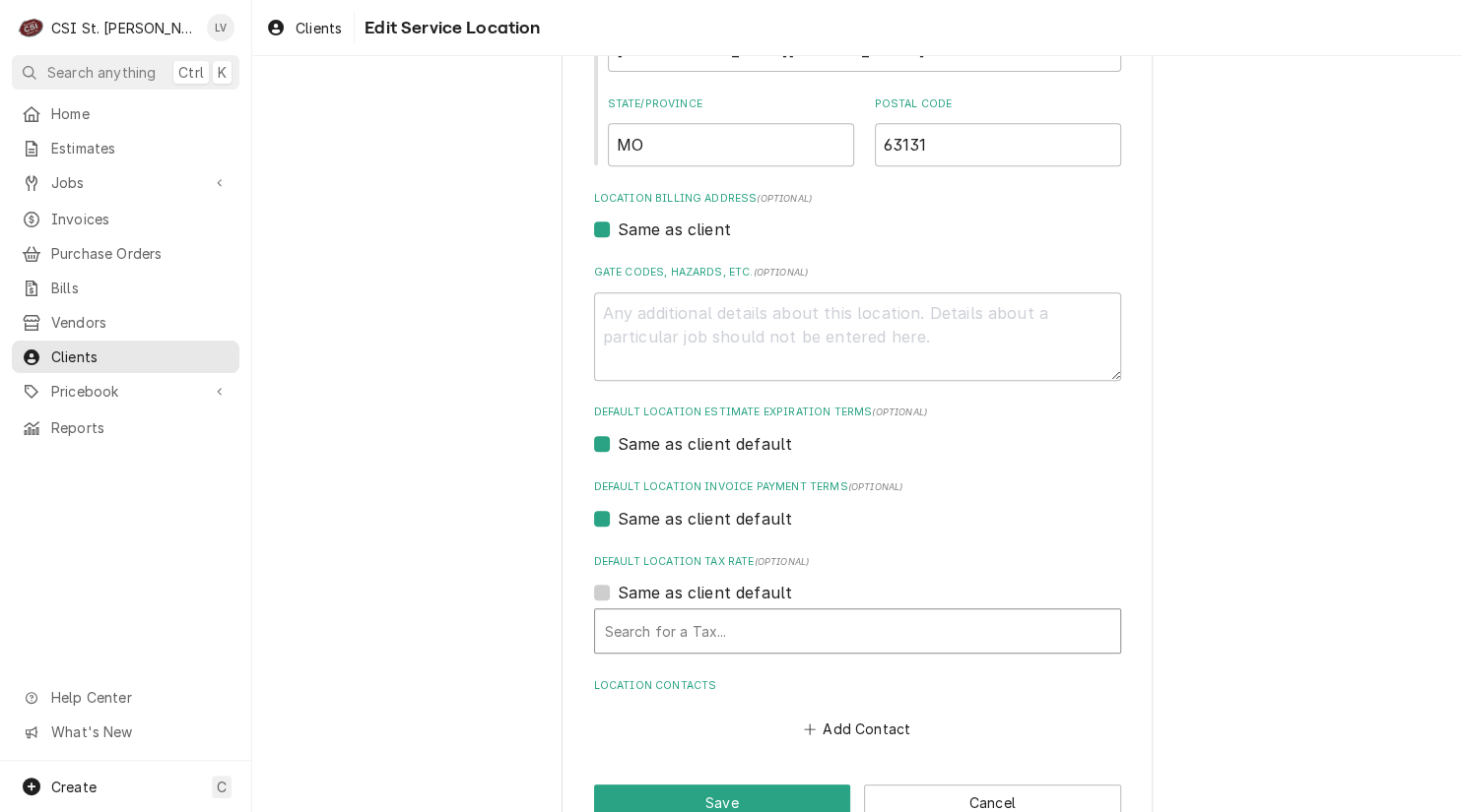
click at [666, 629] on div "Default Location Tax Rate" at bounding box center [857, 630] width 506 height 35
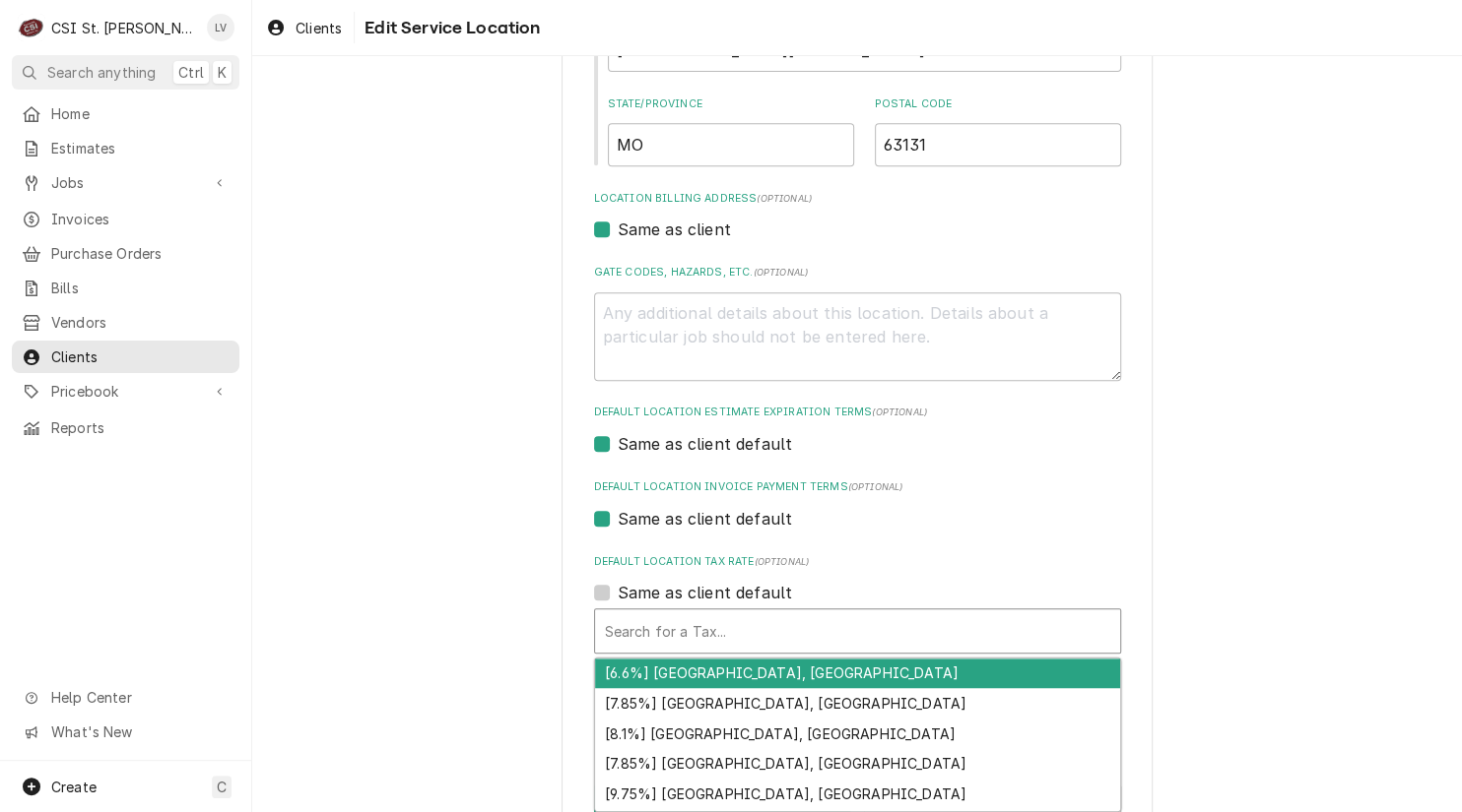
type textarea "x"
type input "m"
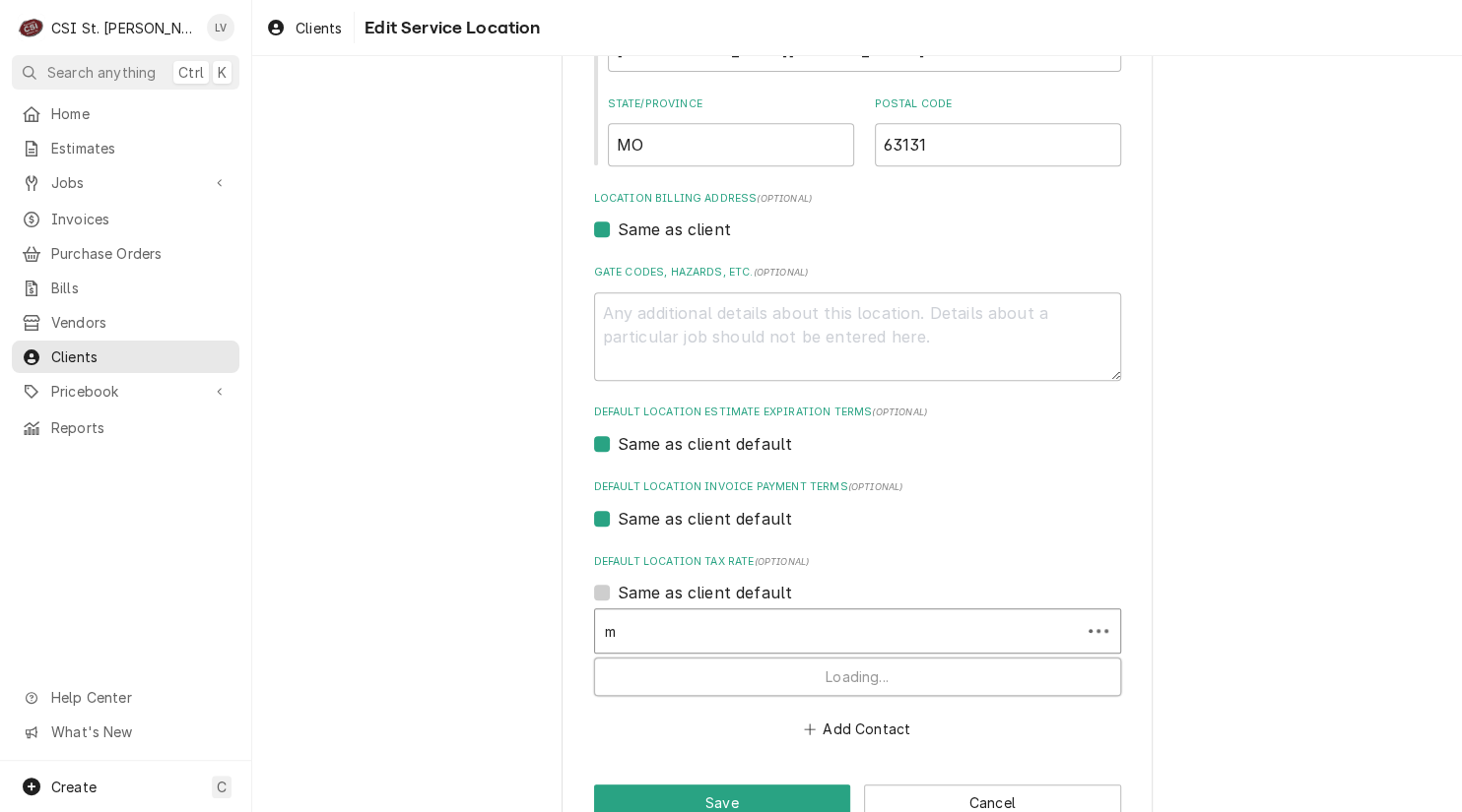
type textarea "x"
type input "mo"
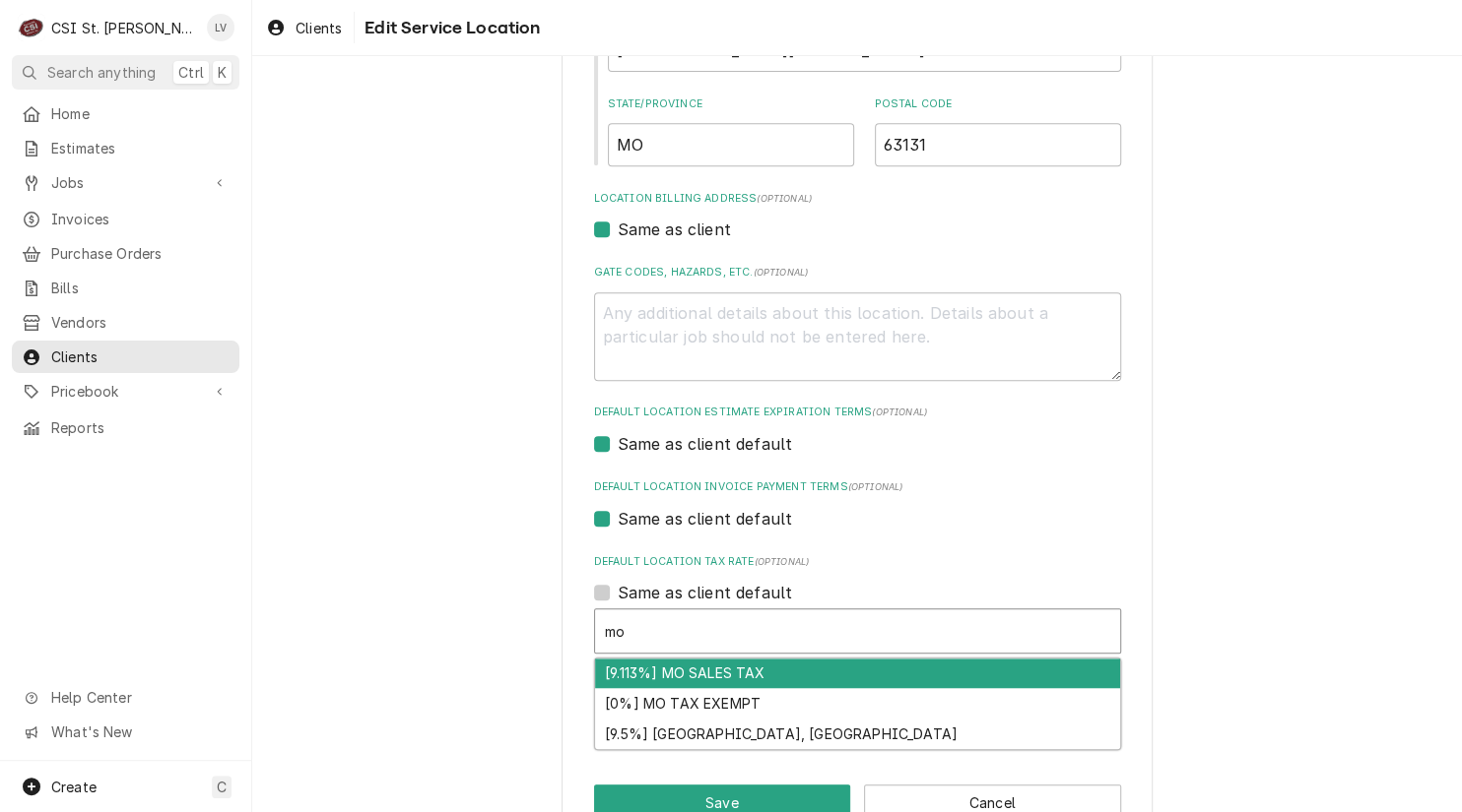
click at [670, 668] on div "[9.113%] MO SALES TAX" at bounding box center [856, 673] width 525 height 31
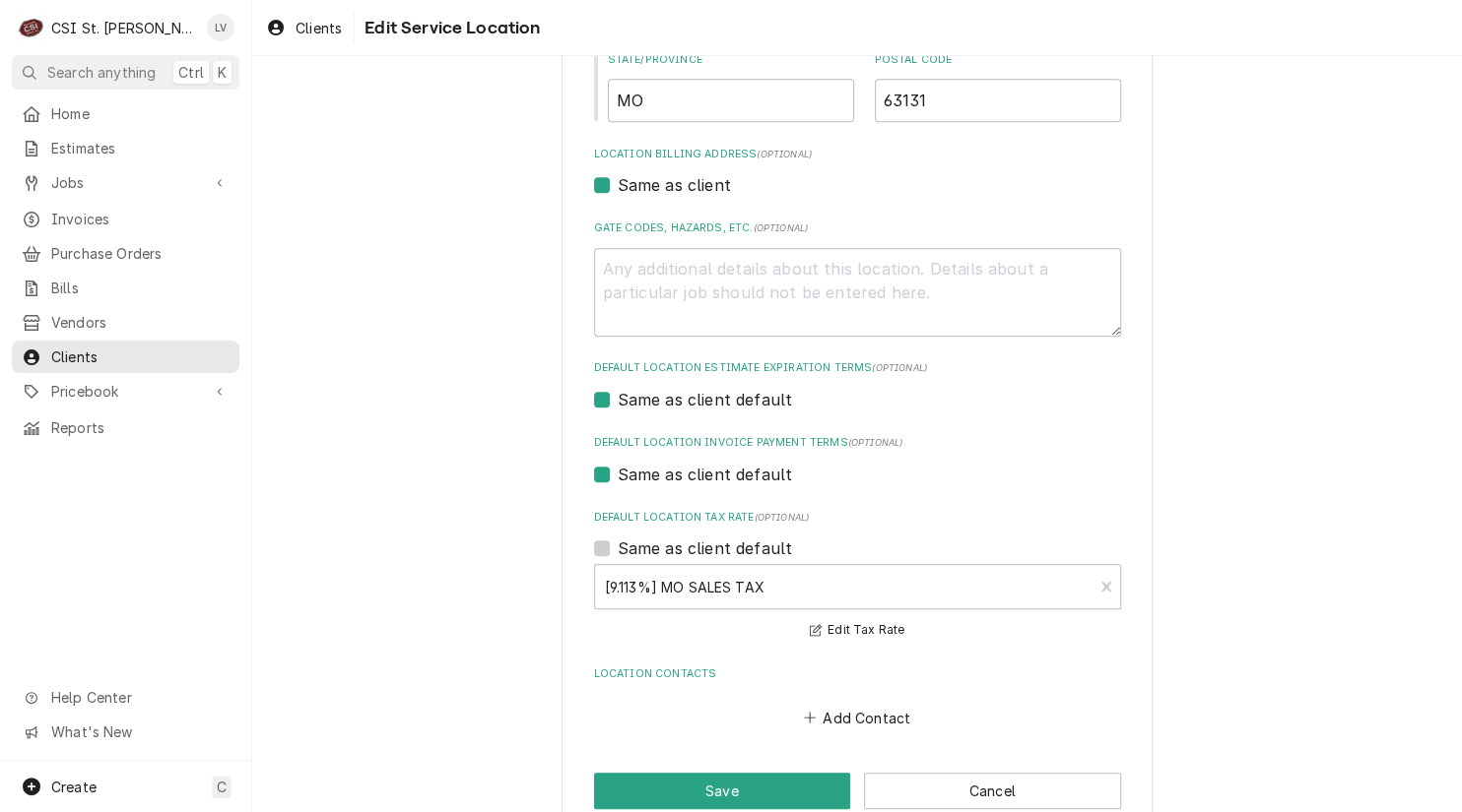
scroll to position [553, 0]
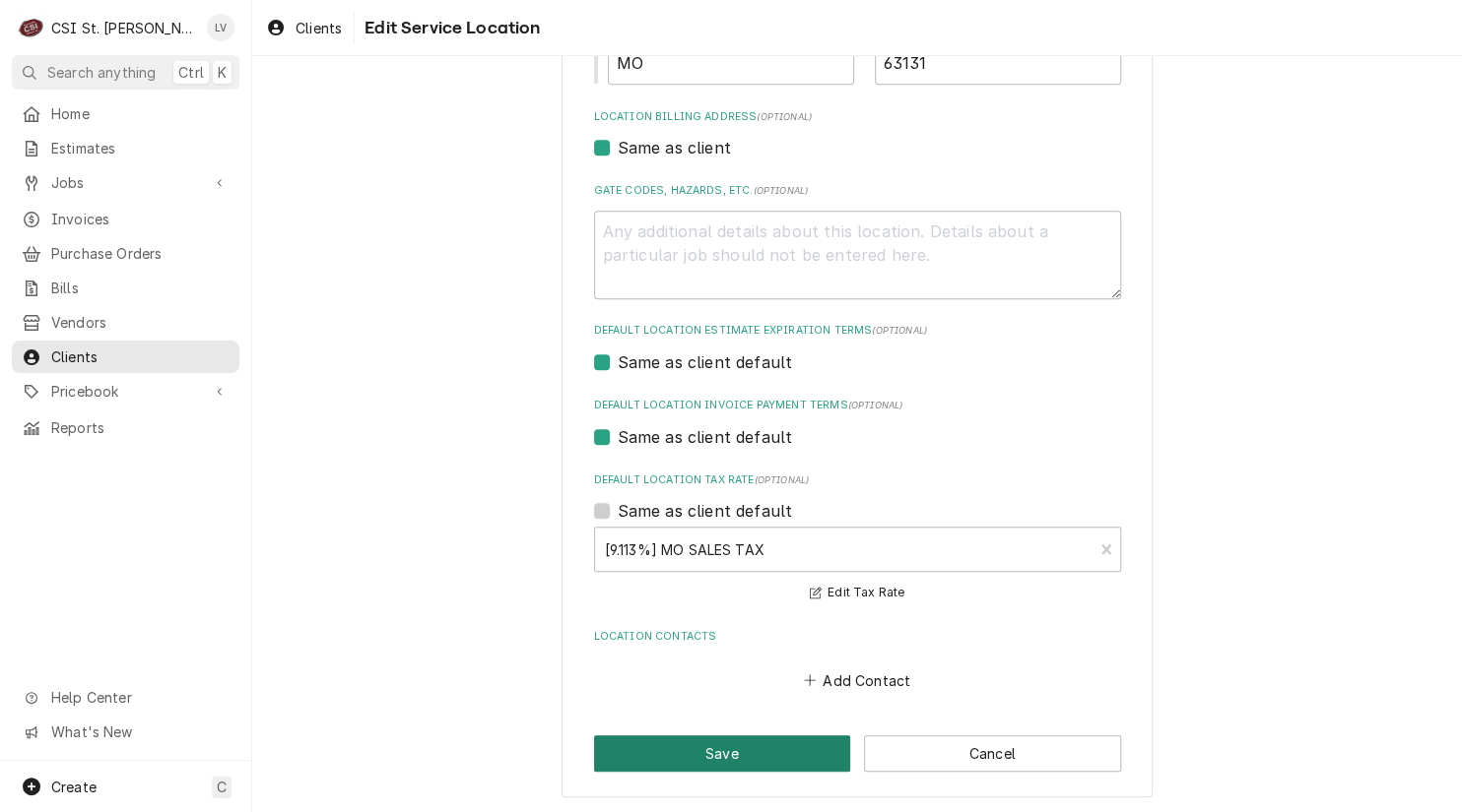
click at [721, 760] on button "Save" at bounding box center [722, 753] width 257 height 36
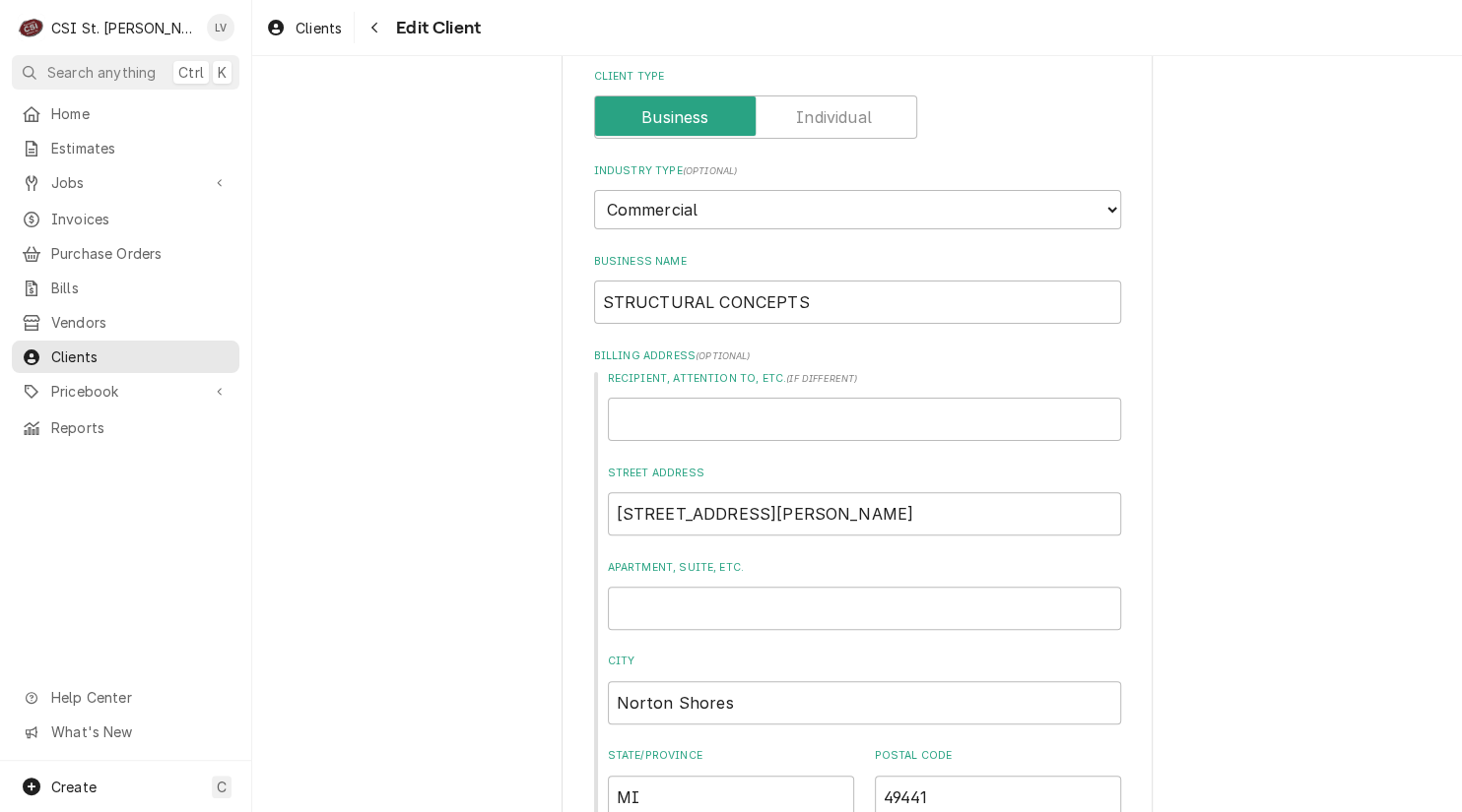
scroll to position [492, 0]
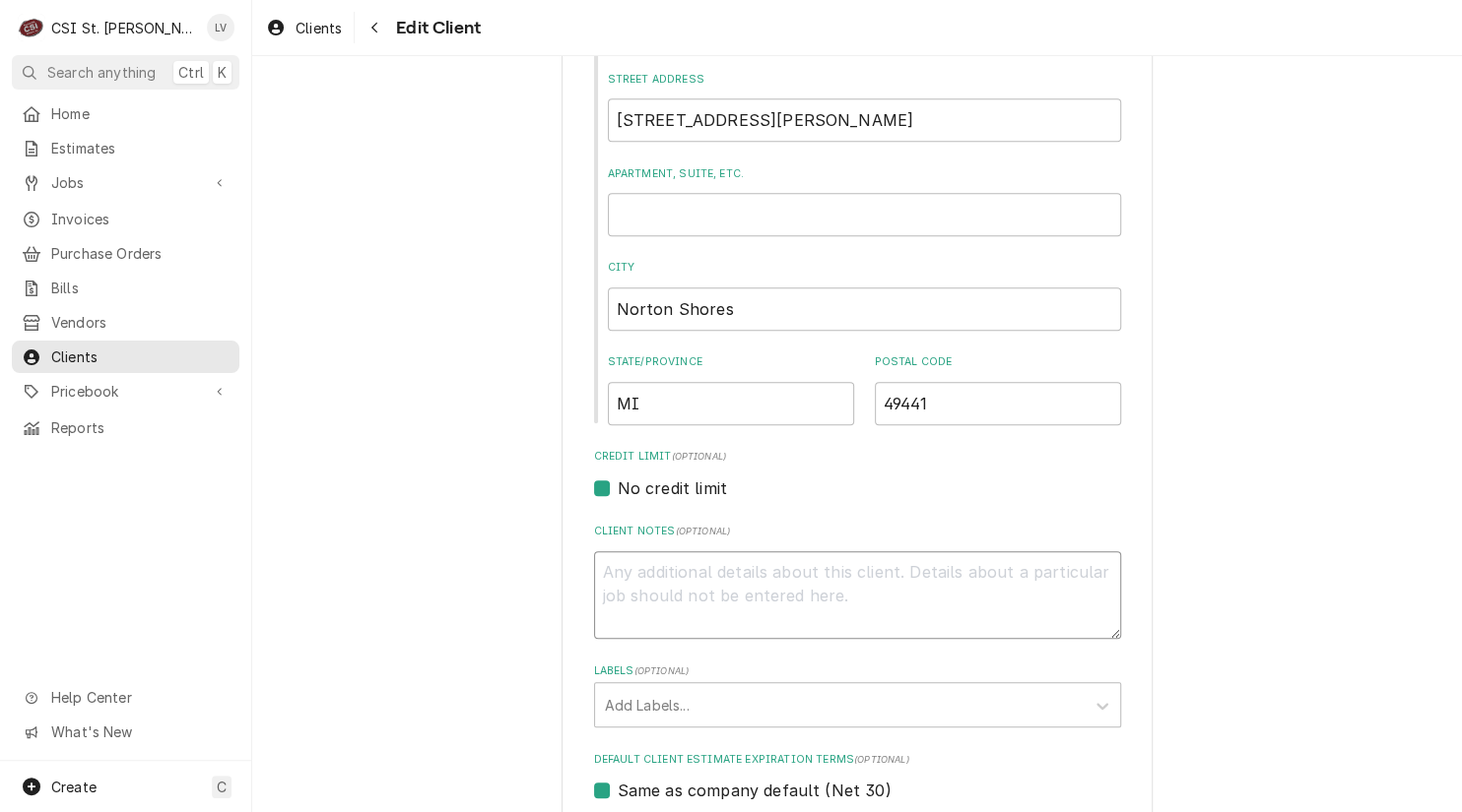
click at [658, 591] on textarea "Client Notes ( optional )" at bounding box center [856, 595] width 527 height 89
type textarea "x"
type textarea "n"
type textarea "x"
type textarea "no"
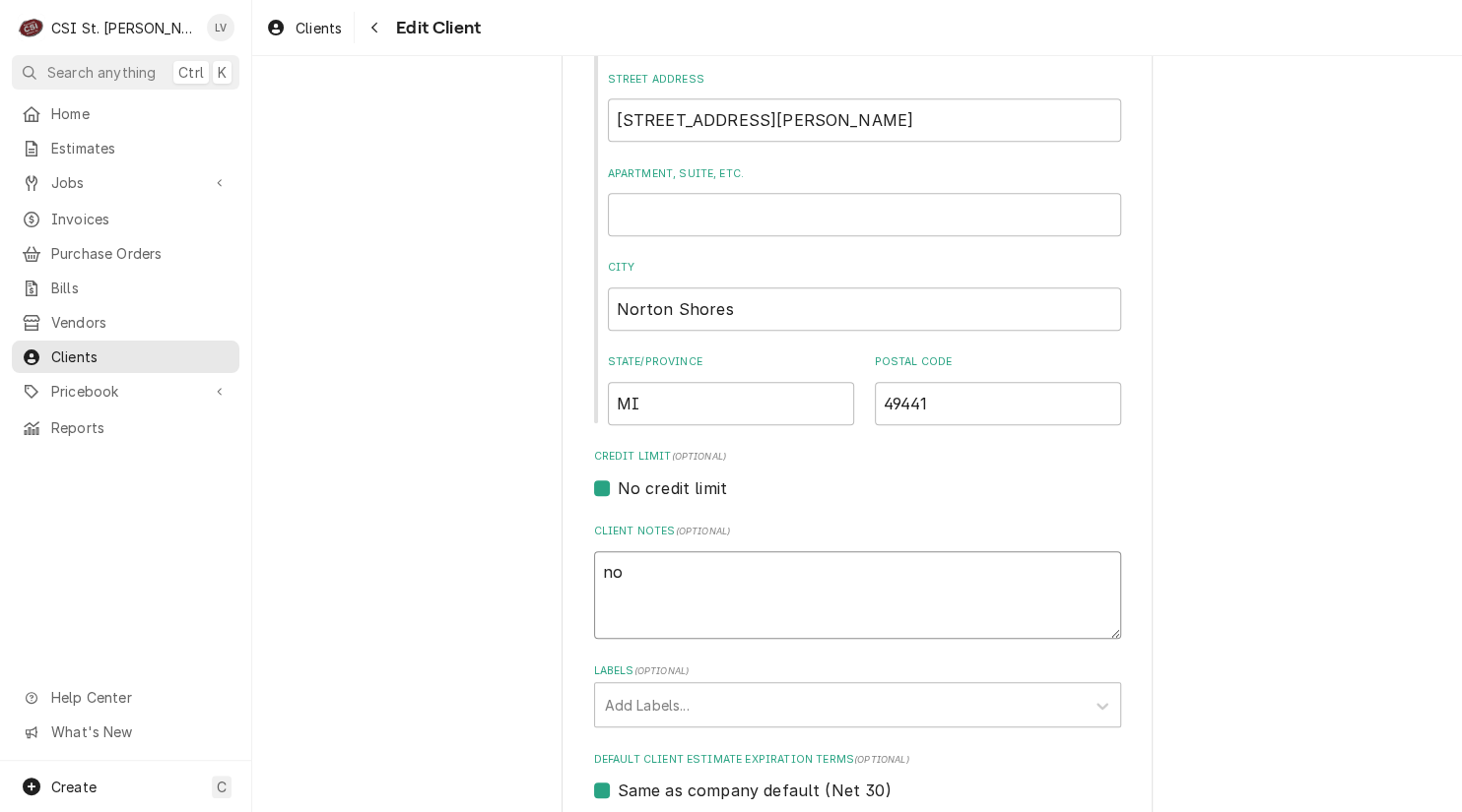
type textarea "x"
type textarea "no"
type textarea "x"
type textarea "no T"
type textarea "x"
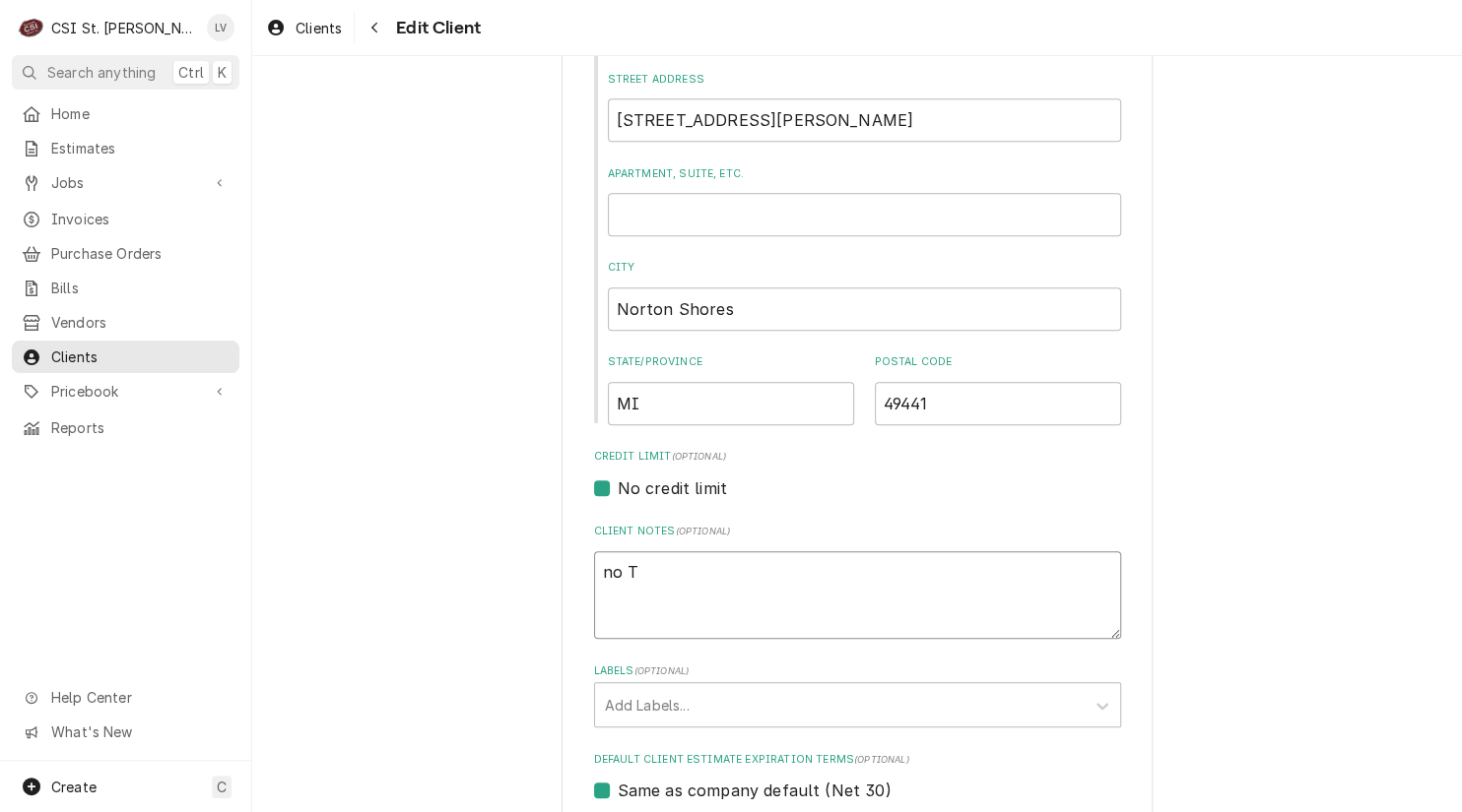
type textarea "no TA"
type textarea "x"
type textarea "no TAX"
type textarea "x"
type textarea "no TAX"
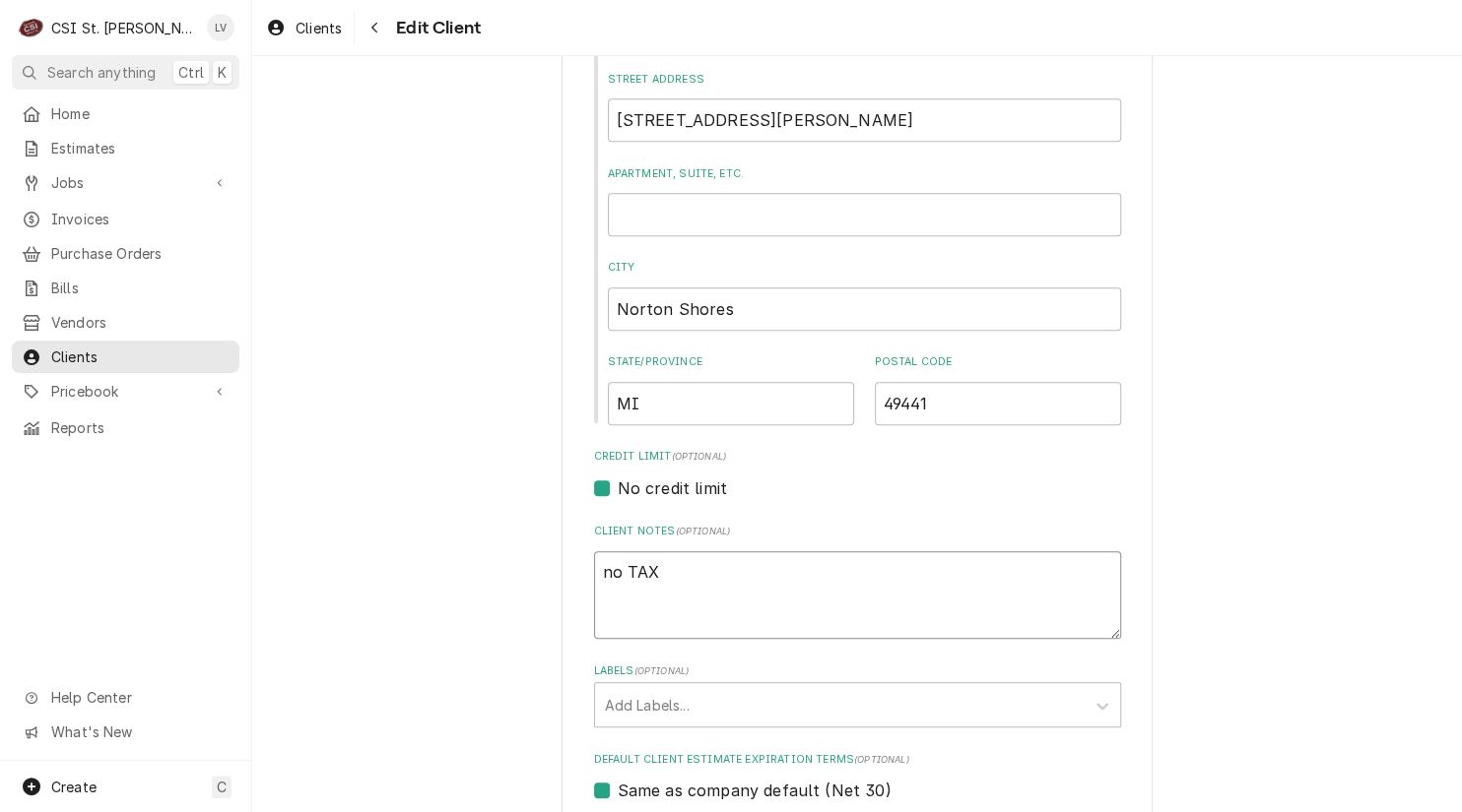
type textarea "x"
type textarea "no TAX E"
type textarea "x"
type textarea "no TAX EX"
type textarea "x"
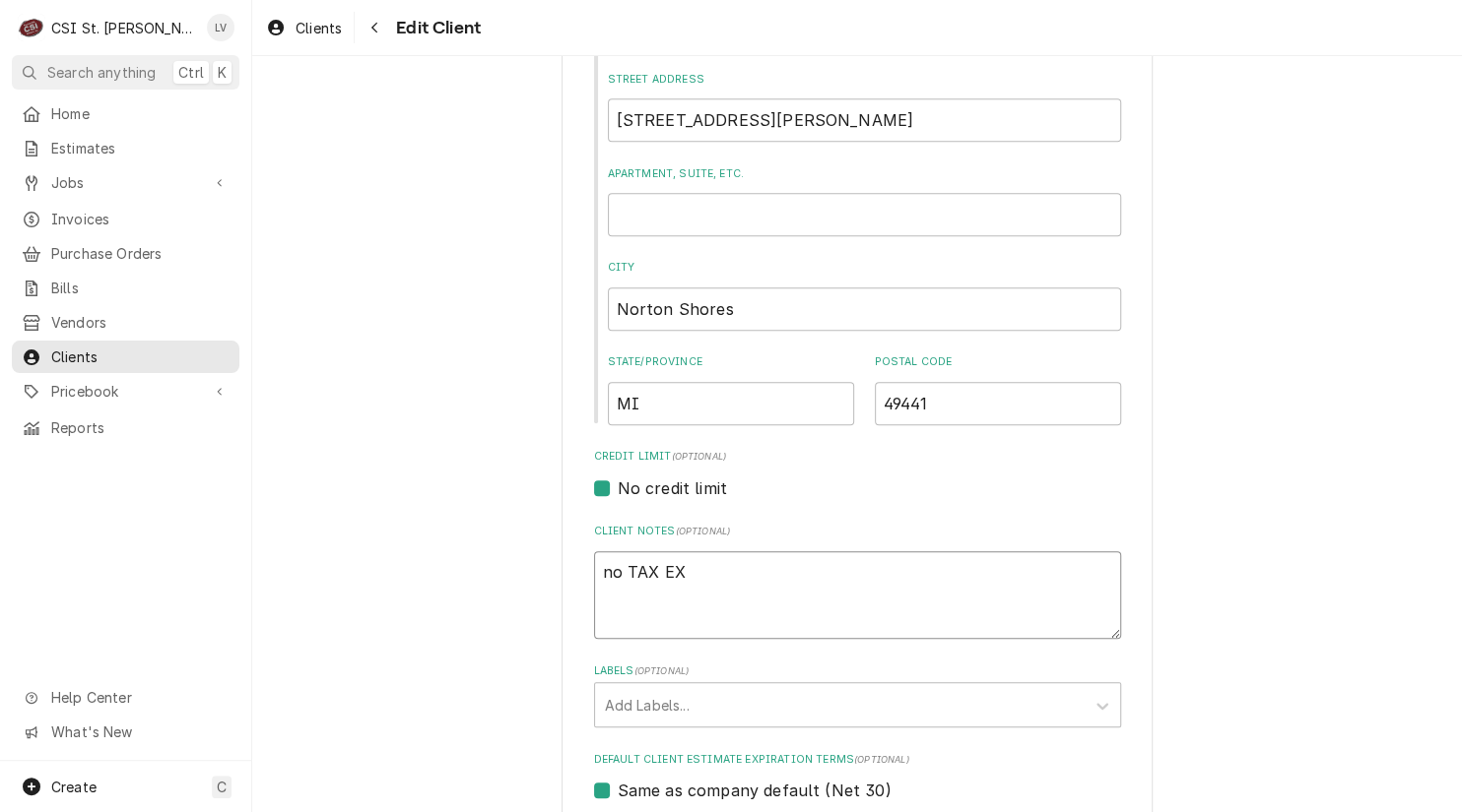
type textarea "no TAX EXE"
type textarea "x"
type textarea "no TAX EXEM"
type textarea "x"
type textarea "no TAX EXEMP"
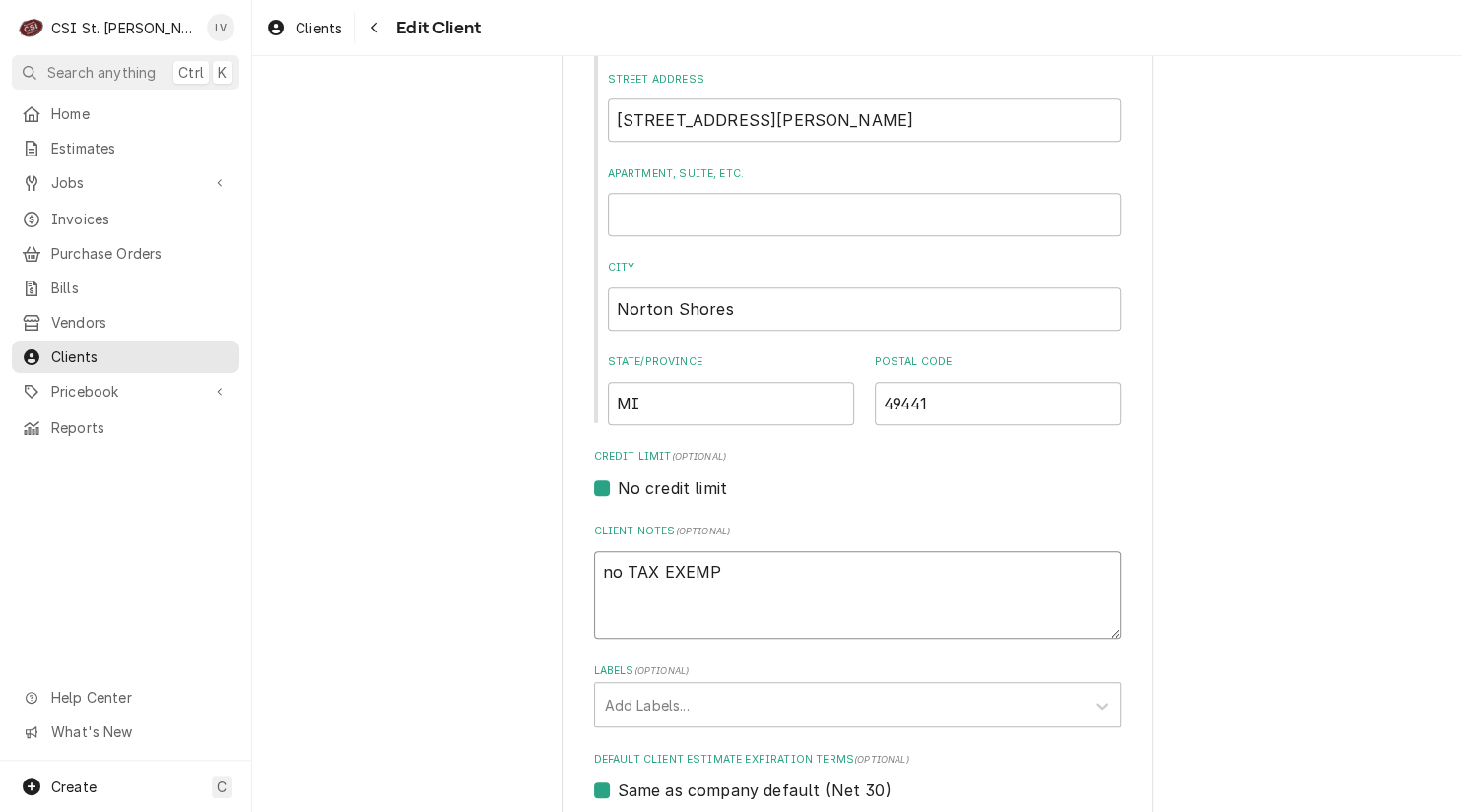
type textarea "x"
type textarea "no TAX EXEMPT"
type textarea "x"
type textarea "no TAX EXEMPT"
type textarea "x"
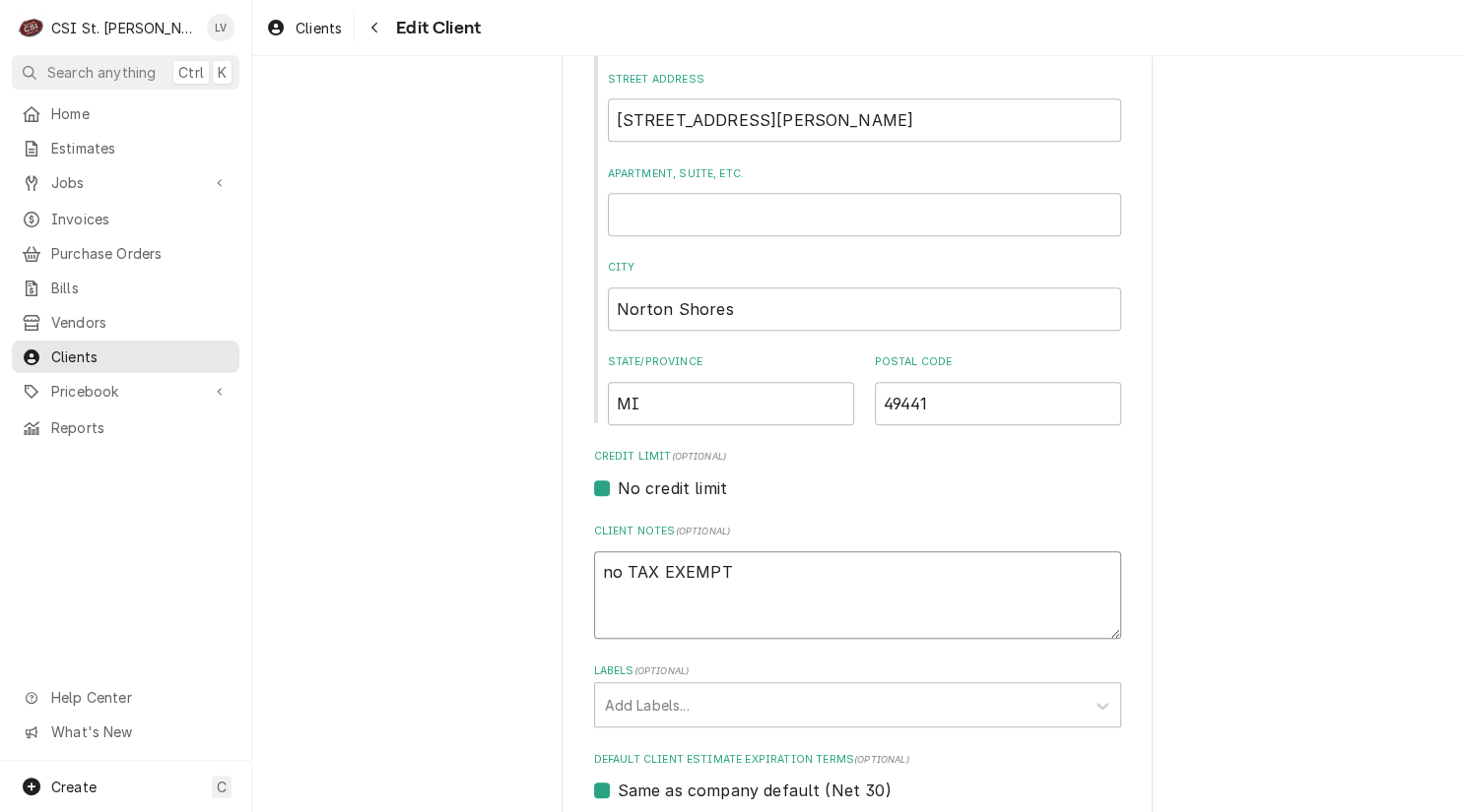
type textarea "no TAX EXEMPT L"
type textarea "x"
type textarea "no TAX EXEMPT"
type textarea "x"
type textarea "no TAX EXEMPT l"
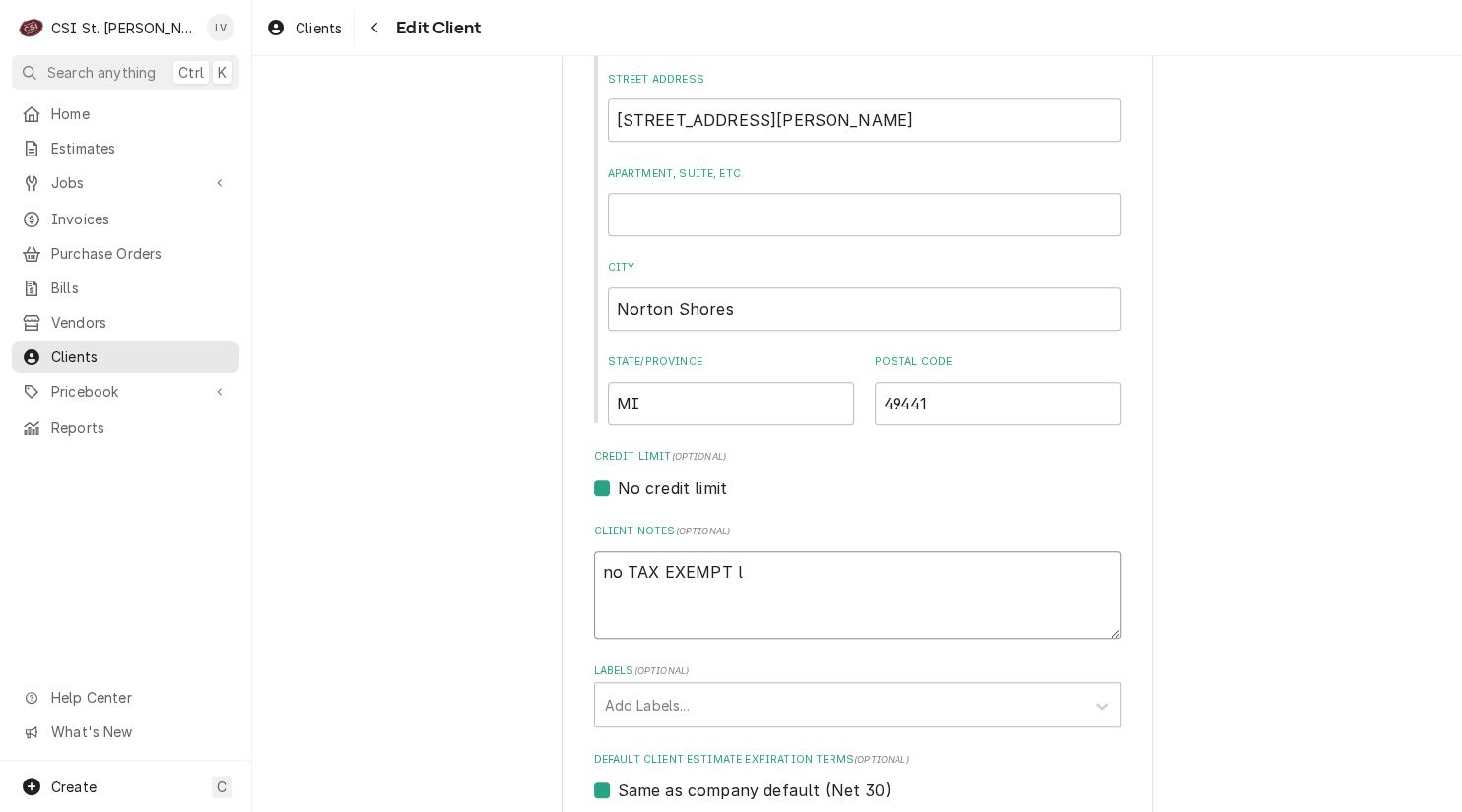
type textarea "x"
type textarea "no TAX EXEMPT le"
type textarea "x"
type textarea "no TAX EXEMPT let"
type textarea "x"
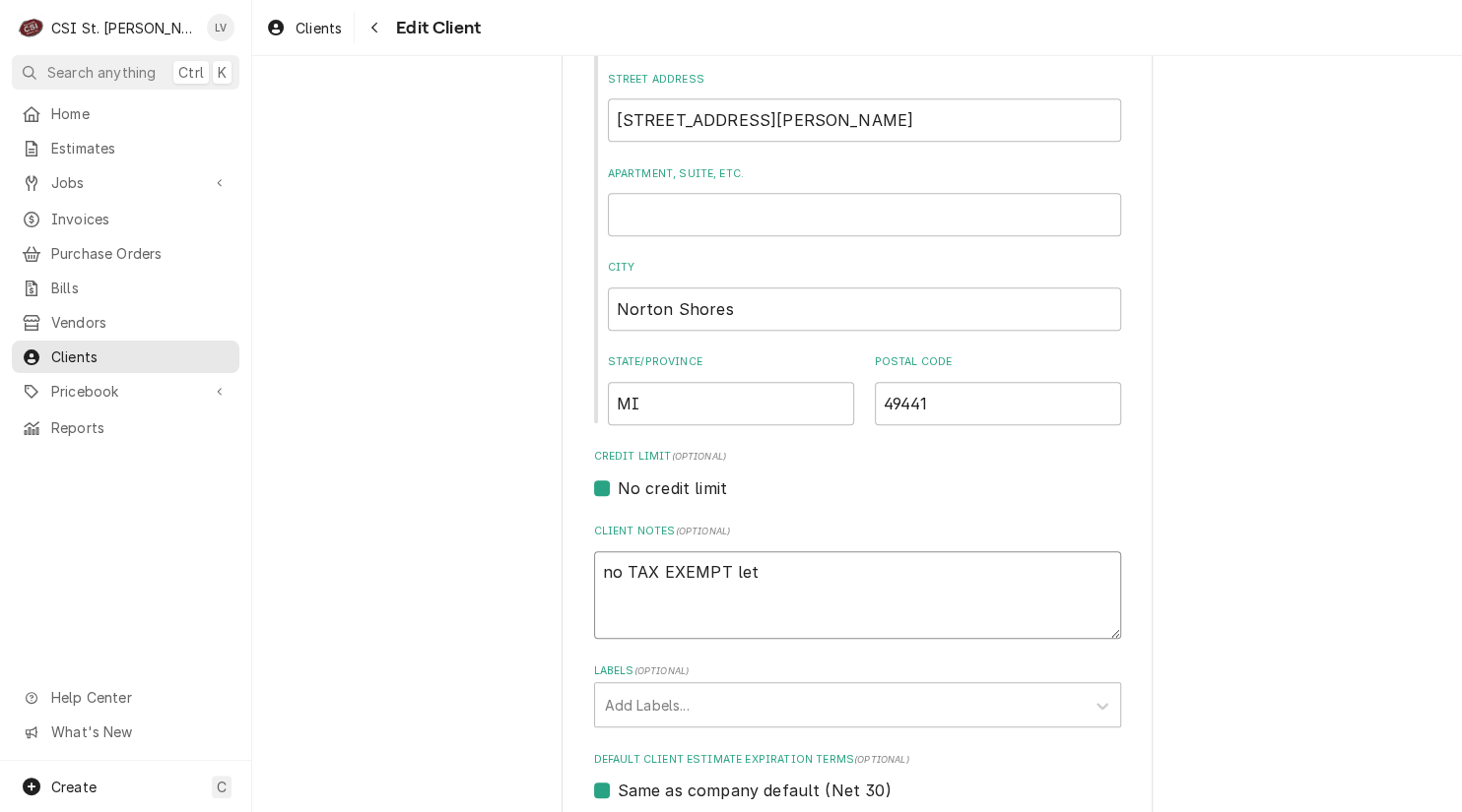
type textarea "no TAX EXEMPT lett"
type textarea "x"
type textarea "no TAX EXEMPT lette"
type textarea "x"
type textarea "no TAX EXEMPT letter"
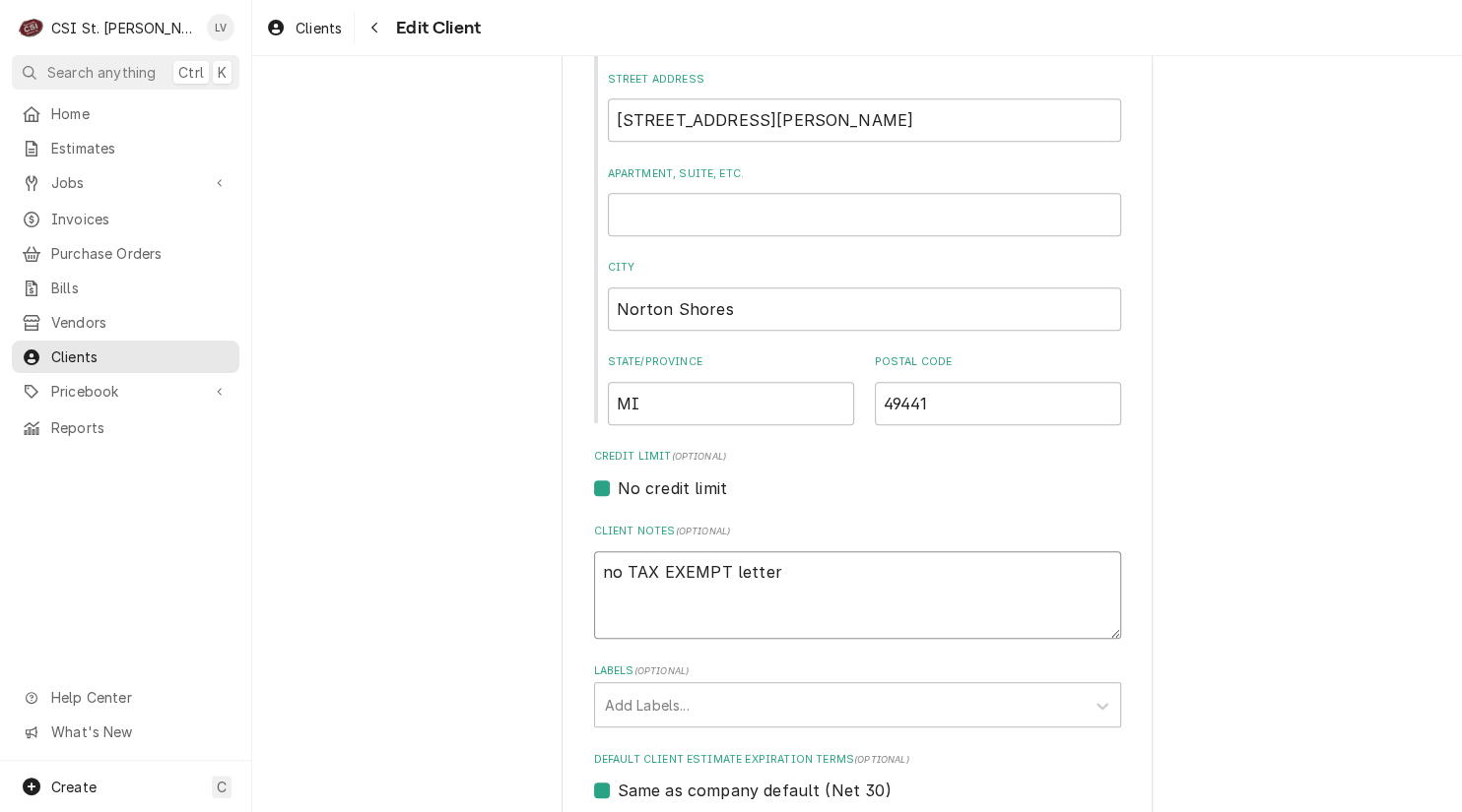
type textarea "x"
type textarea "no TAX EXEMPT letter"
type textarea "x"
type textarea "no TAX EXEMPT letter o"
type textarea "x"
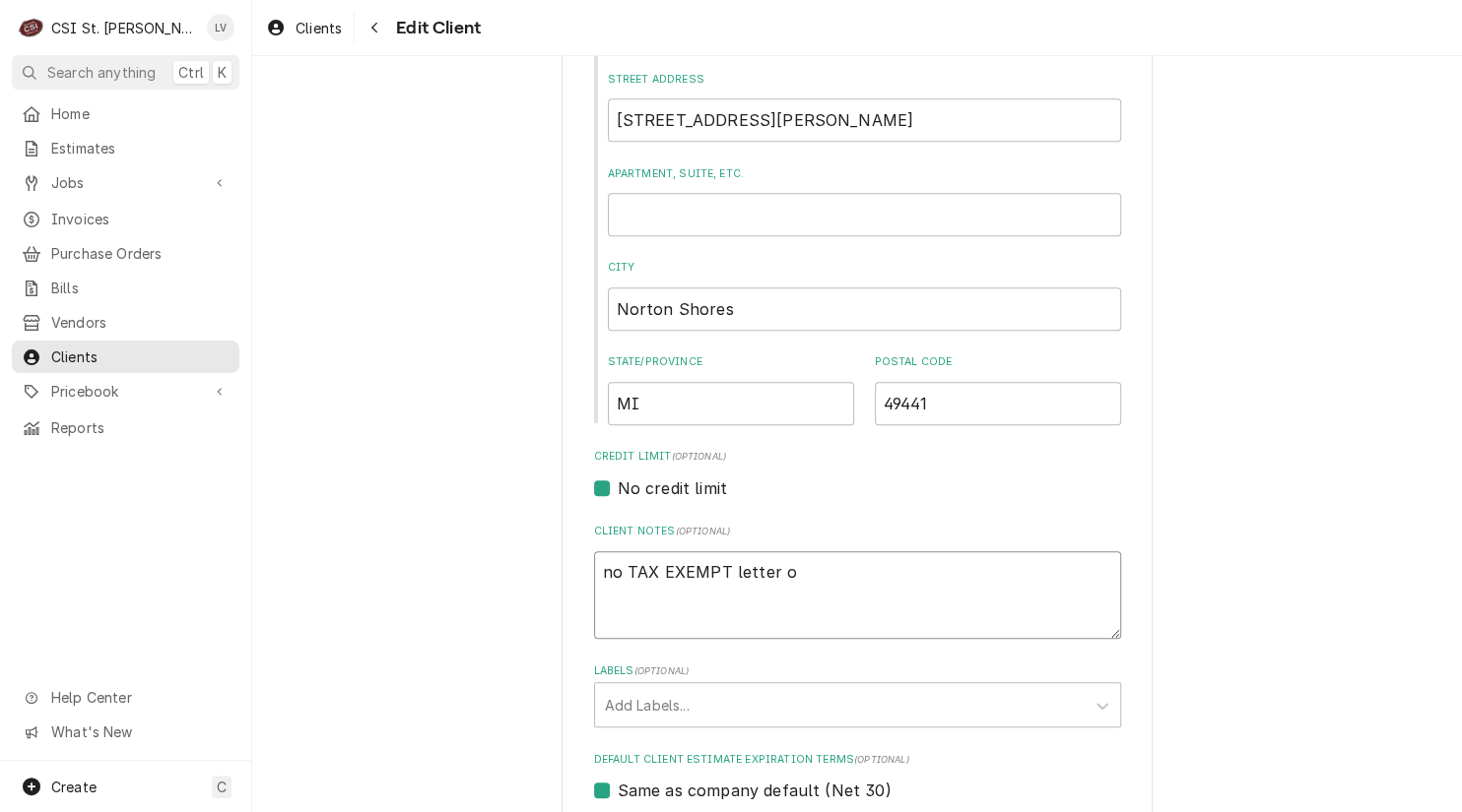
type textarea "no TAX EXEMPT letter on"
type textarea "x"
type textarea "no TAX EXEMPT letter on"
type textarea "x"
type textarea "no TAX EXEMPT letter on f"
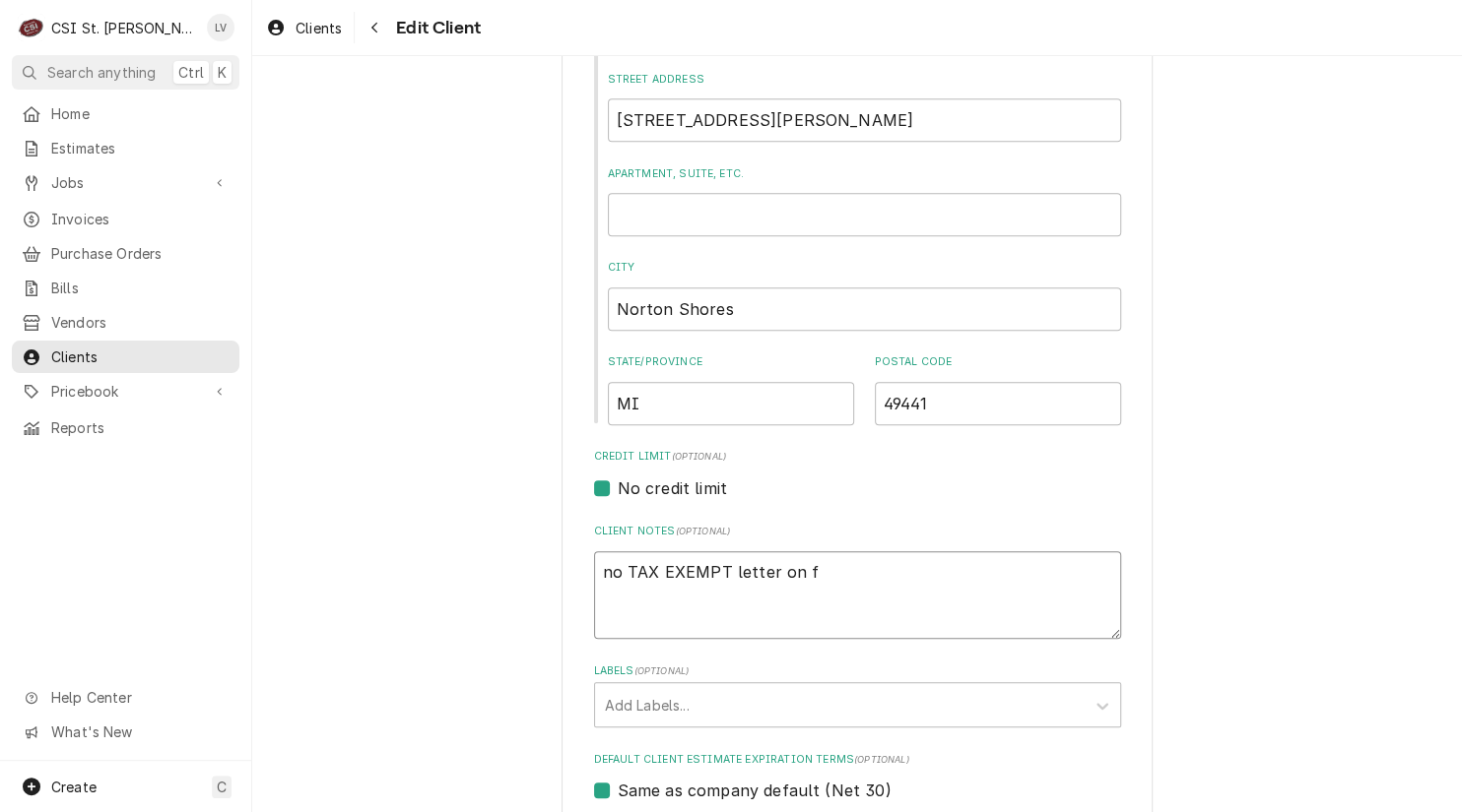
type textarea "x"
type textarea "no TAX EXEMPT letter on fi"
type textarea "x"
type textarea "no TAX EXEMPT letter on fil"
type textarea "x"
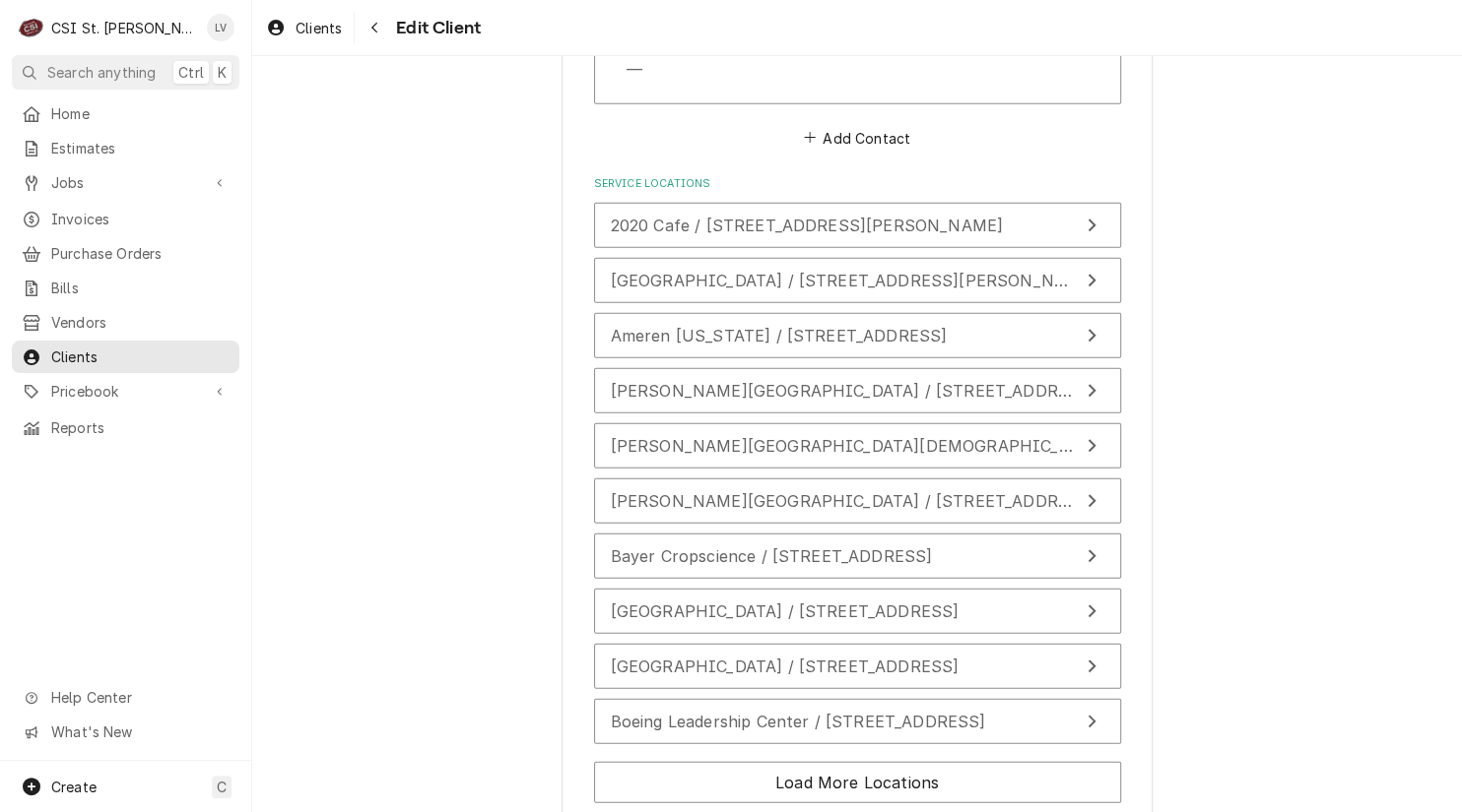
scroll to position [2866, 0]
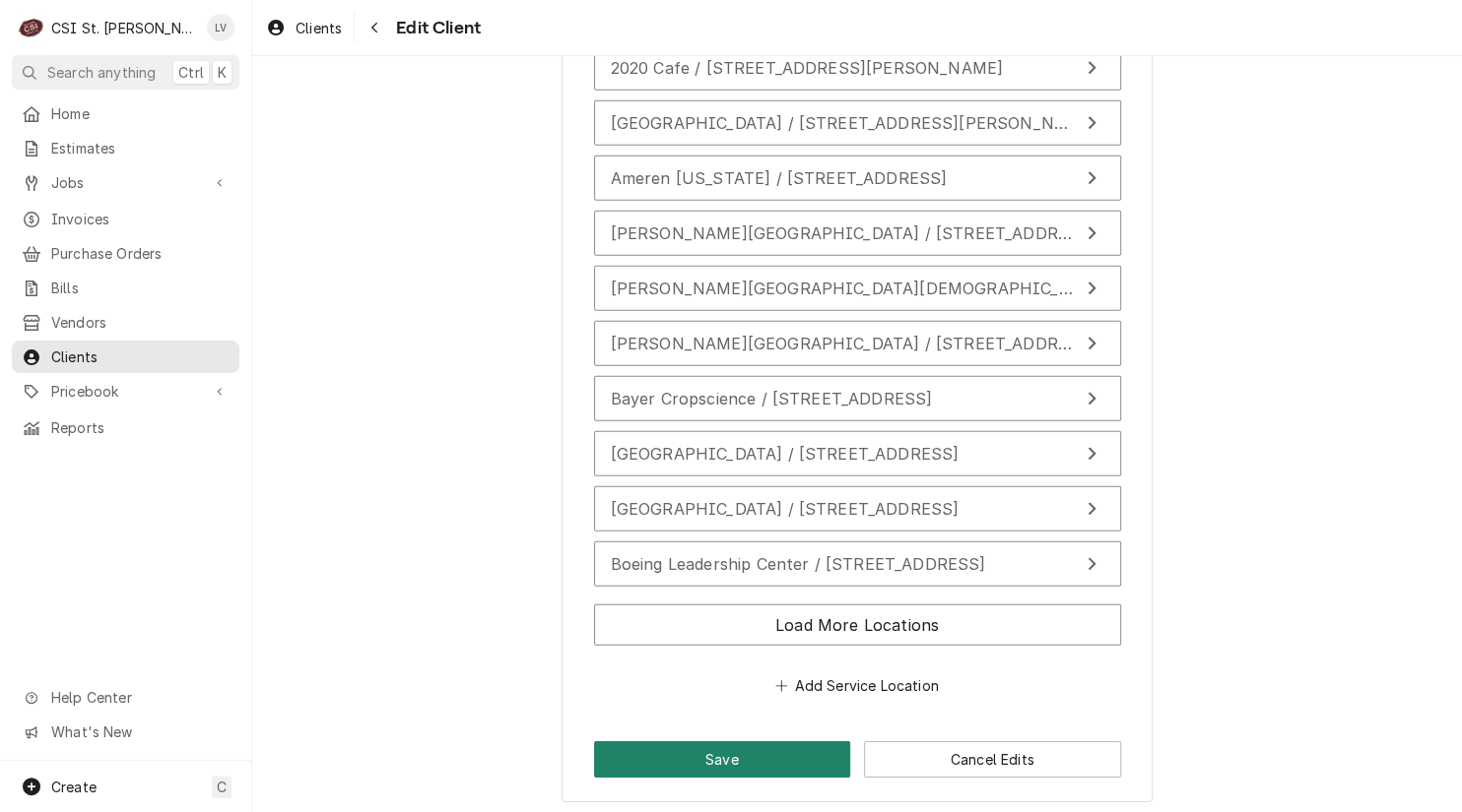
type textarea "no TAX EXEMPT letter on file"
click at [693, 753] on button "Save" at bounding box center [722, 759] width 257 height 36
type textarea "x"
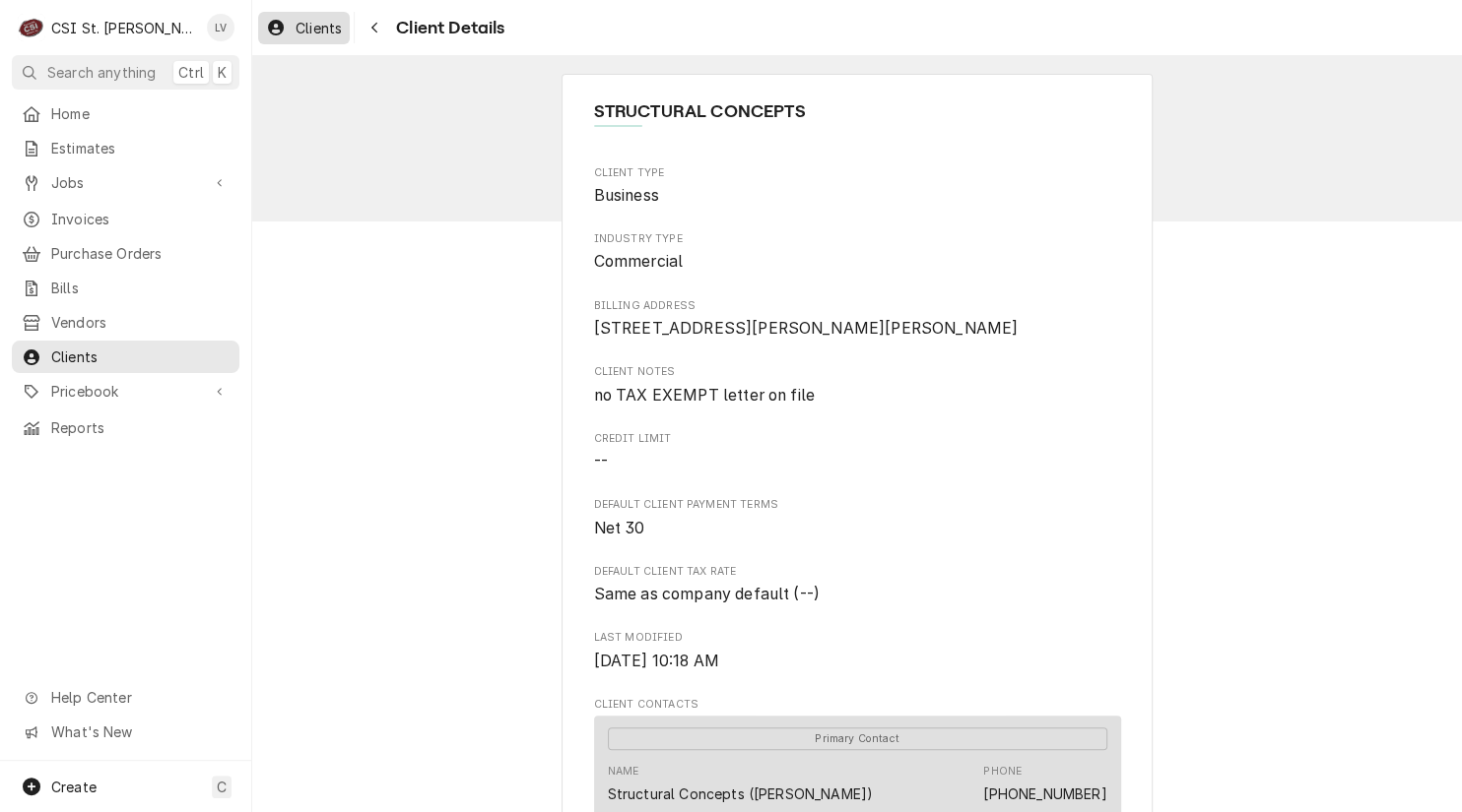
click at [316, 28] on span "Clients" at bounding box center [319, 28] width 46 height 21
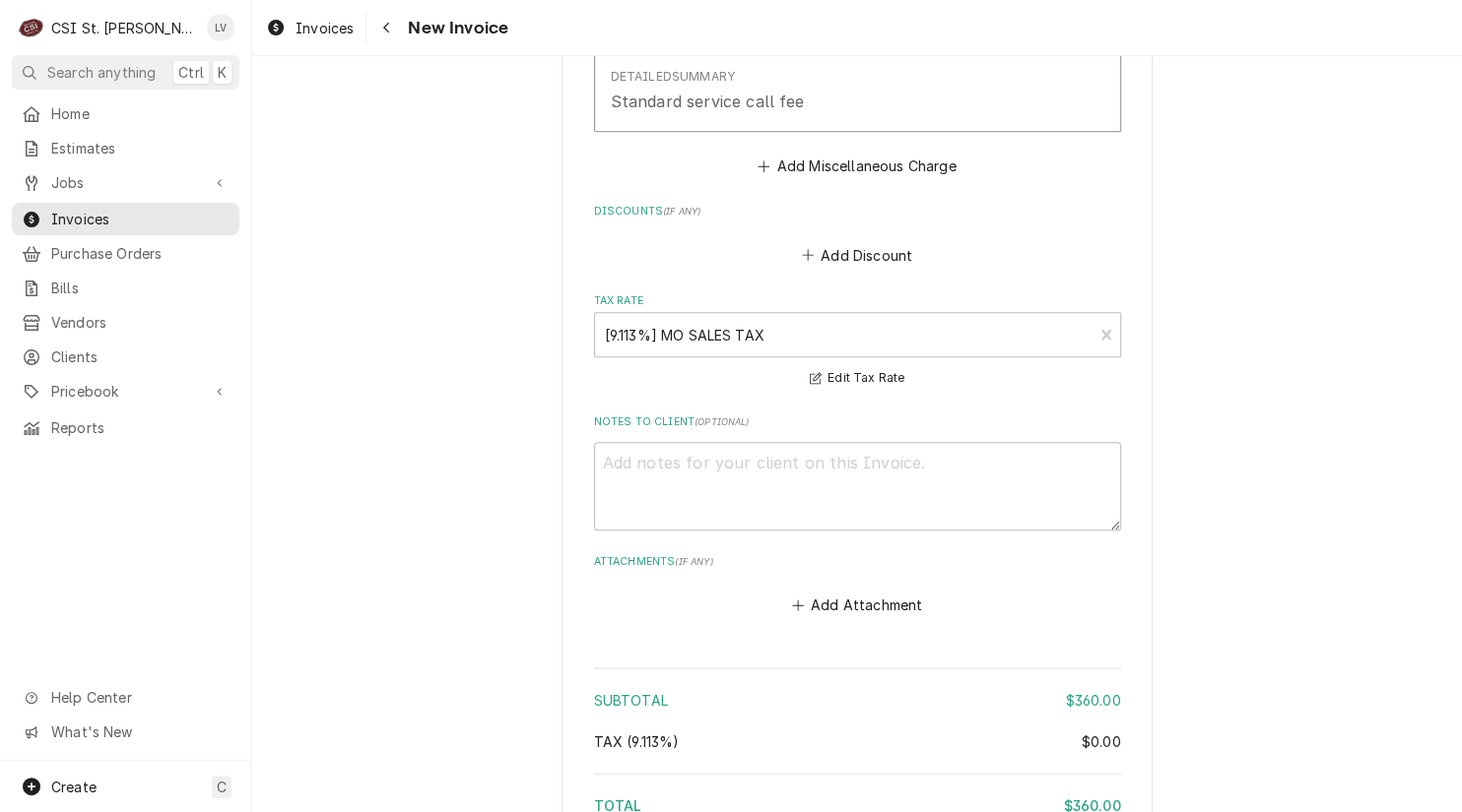
scroll to position [5088, 0]
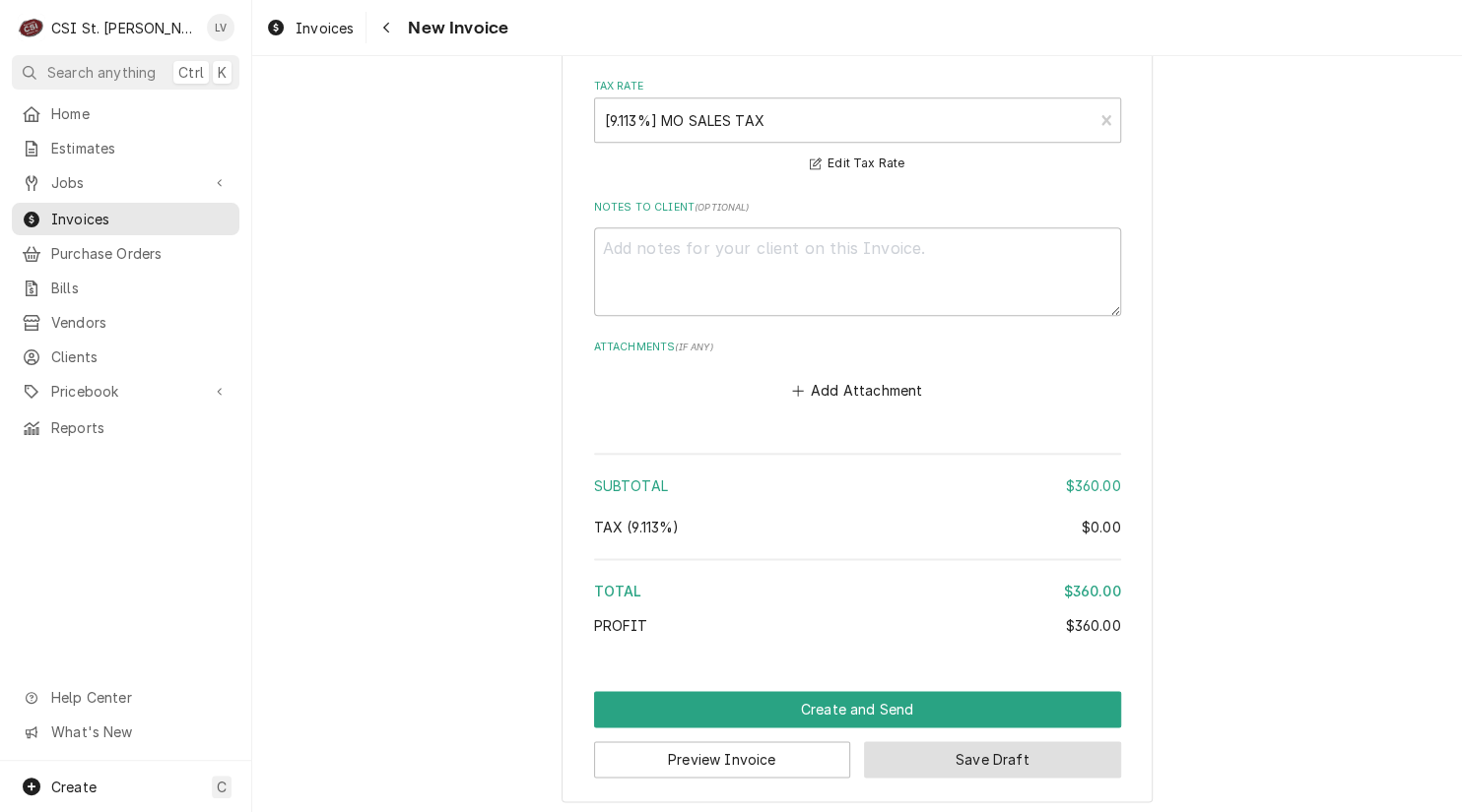
click at [1016, 756] on button "Save Draft" at bounding box center [991, 759] width 257 height 36
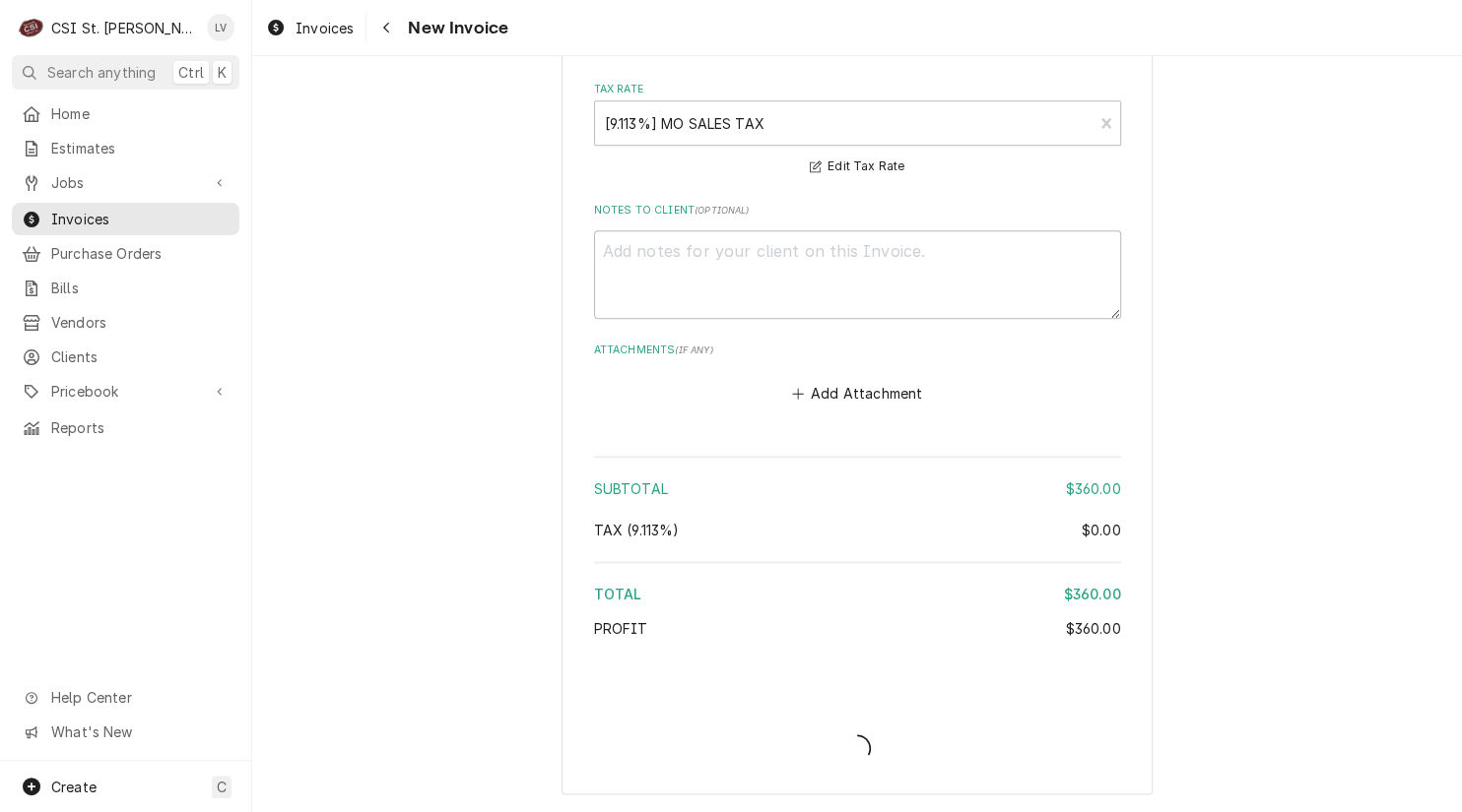
scroll to position [5079, 0]
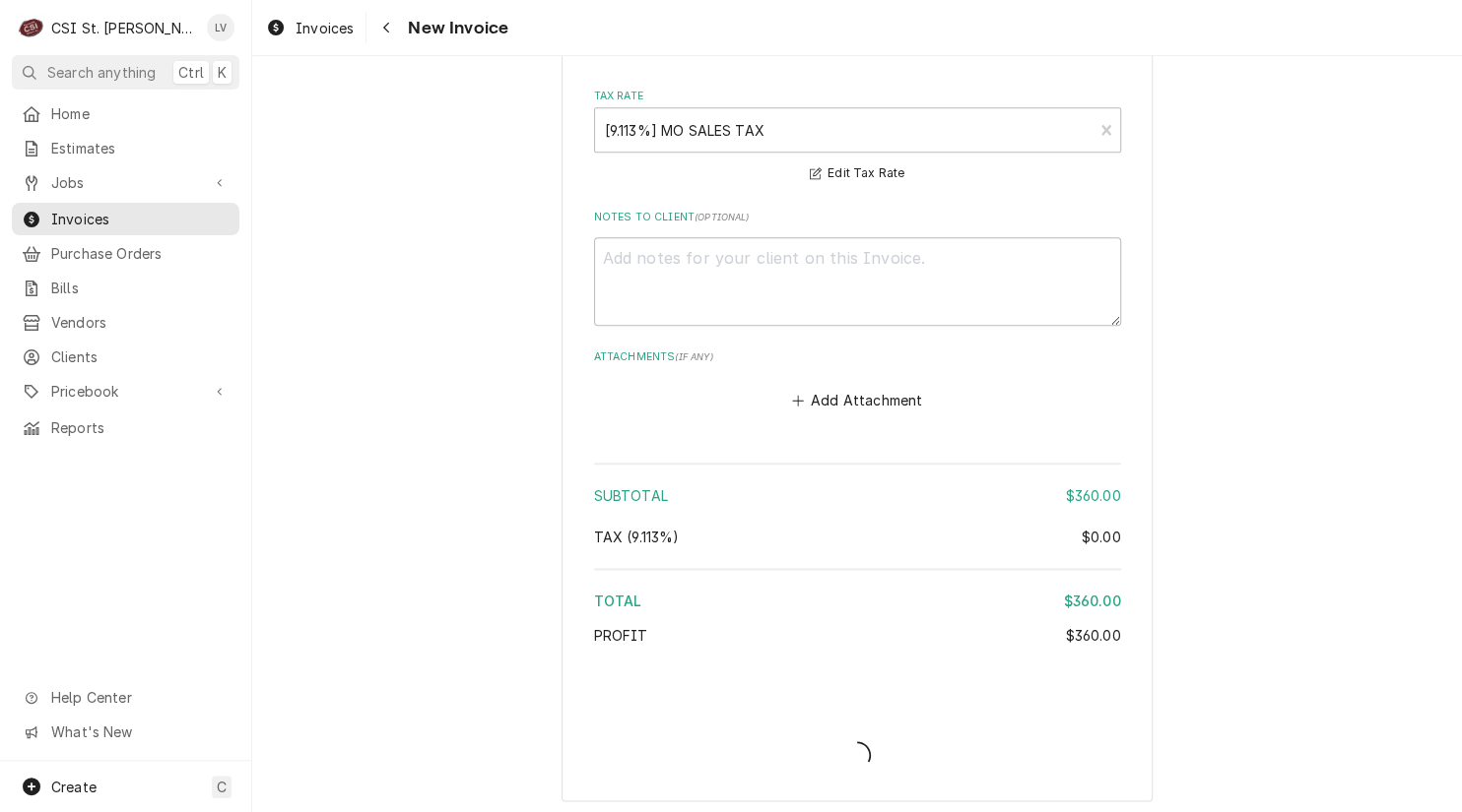
type textarea "x"
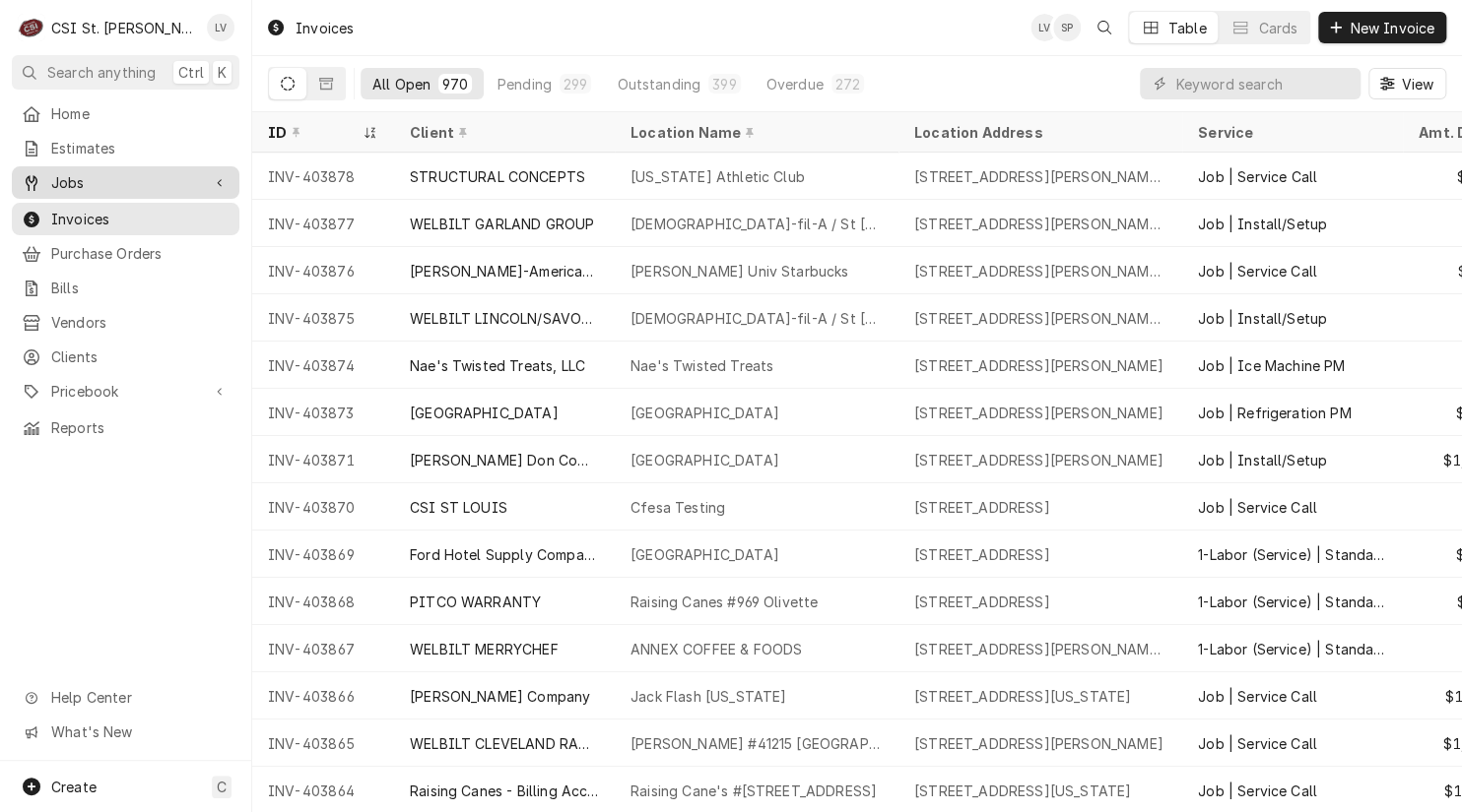
click at [72, 172] on span "Jobs" at bounding box center [125, 182] width 149 height 21
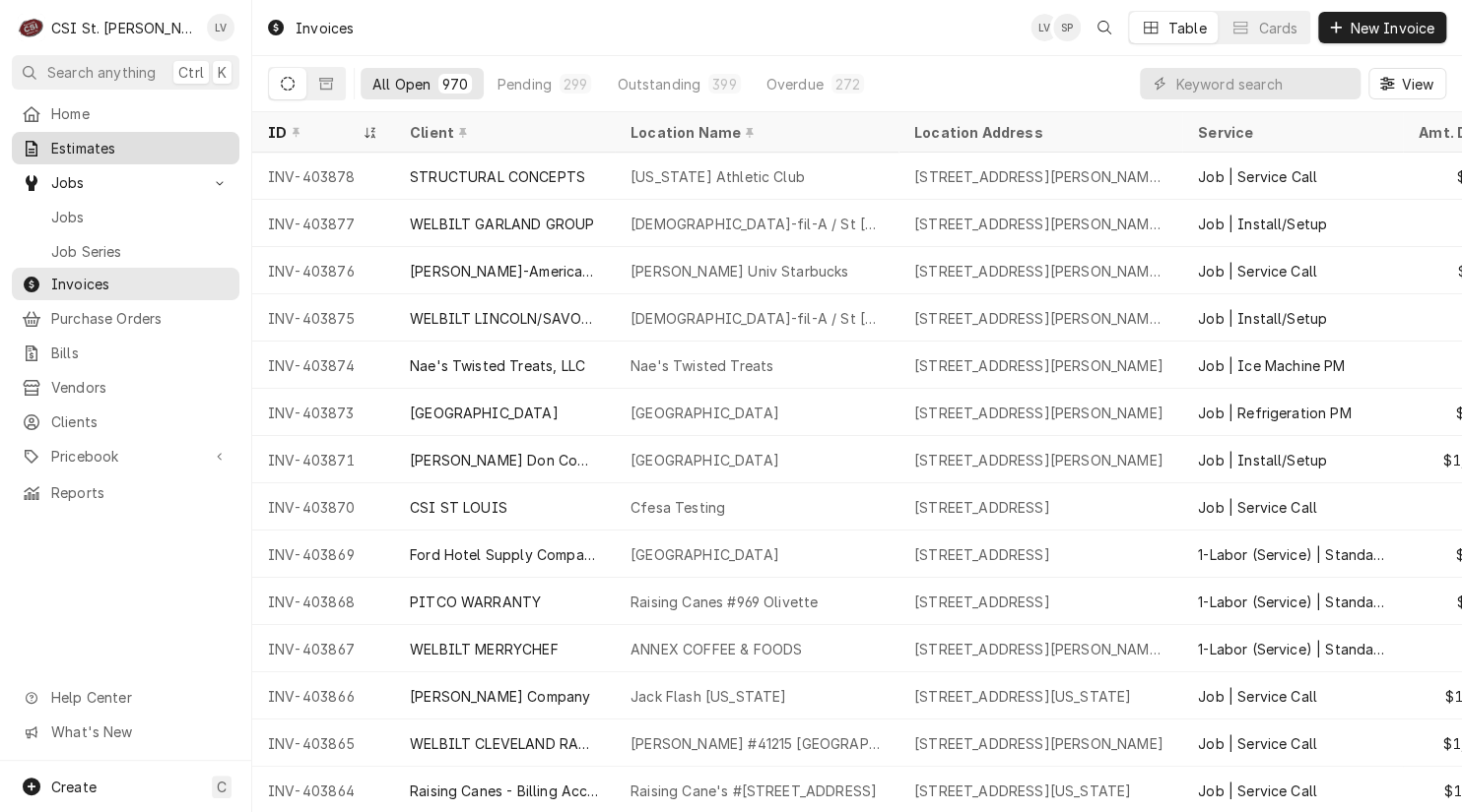
drag, startPoint x: 75, startPoint y: 207, endPoint x: 204, endPoint y: 143, distance: 144.0
click at [76, 207] on span "Jobs" at bounding box center [140, 217] width 178 height 21
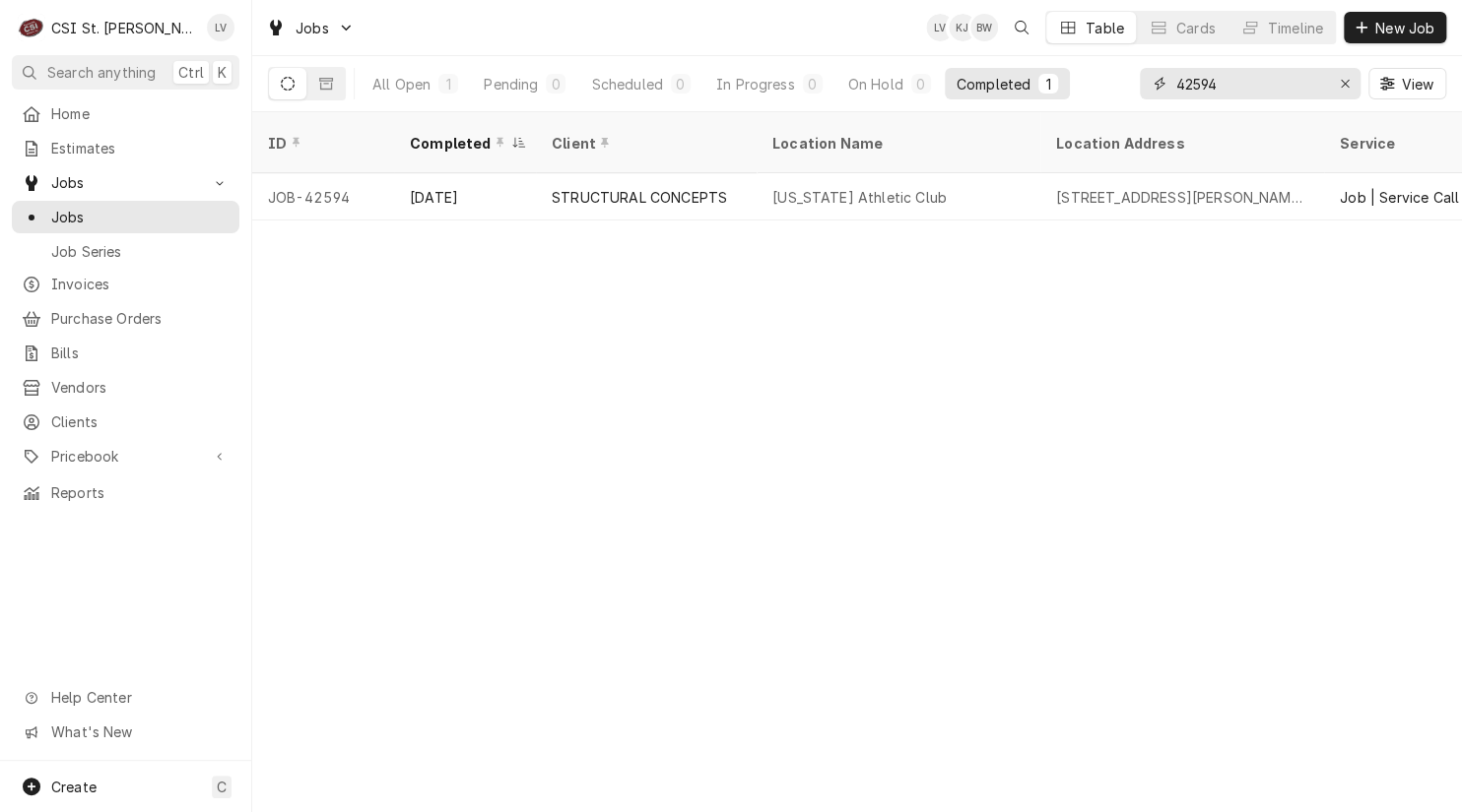
drag, startPoint x: 1177, startPoint y: 93, endPoint x: 1125, endPoint y: 105, distance: 53.4
click at [1125, 105] on div "All Open 1 Pending 0 Scheduled 0 In Progress 0 On Hold 0 Completed 1 42594 View" at bounding box center [856, 83] width 1178 height 55
type input "42361"
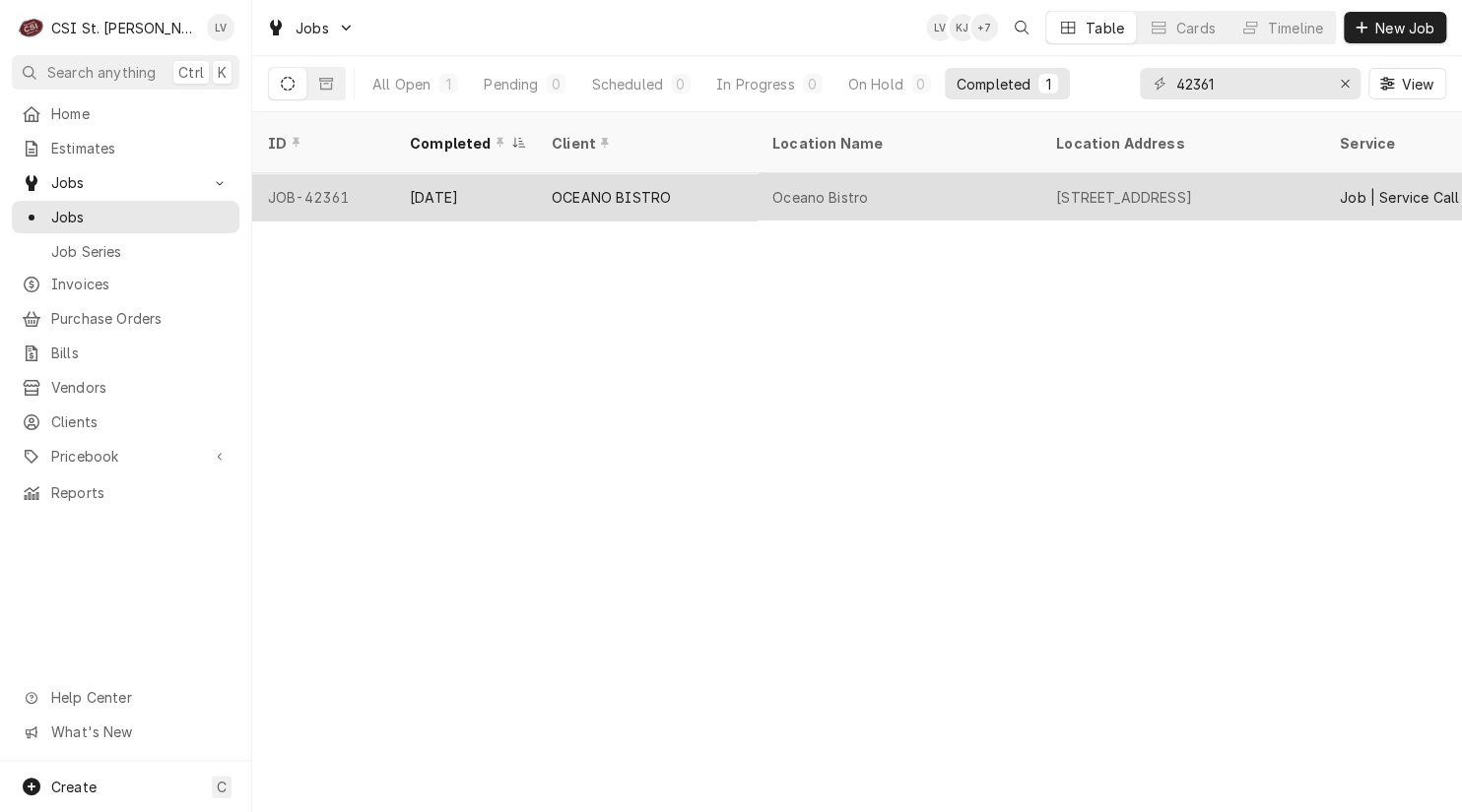
click at [392, 179] on div "JOB-42361" at bounding box center [323, 196] width 142 height 47
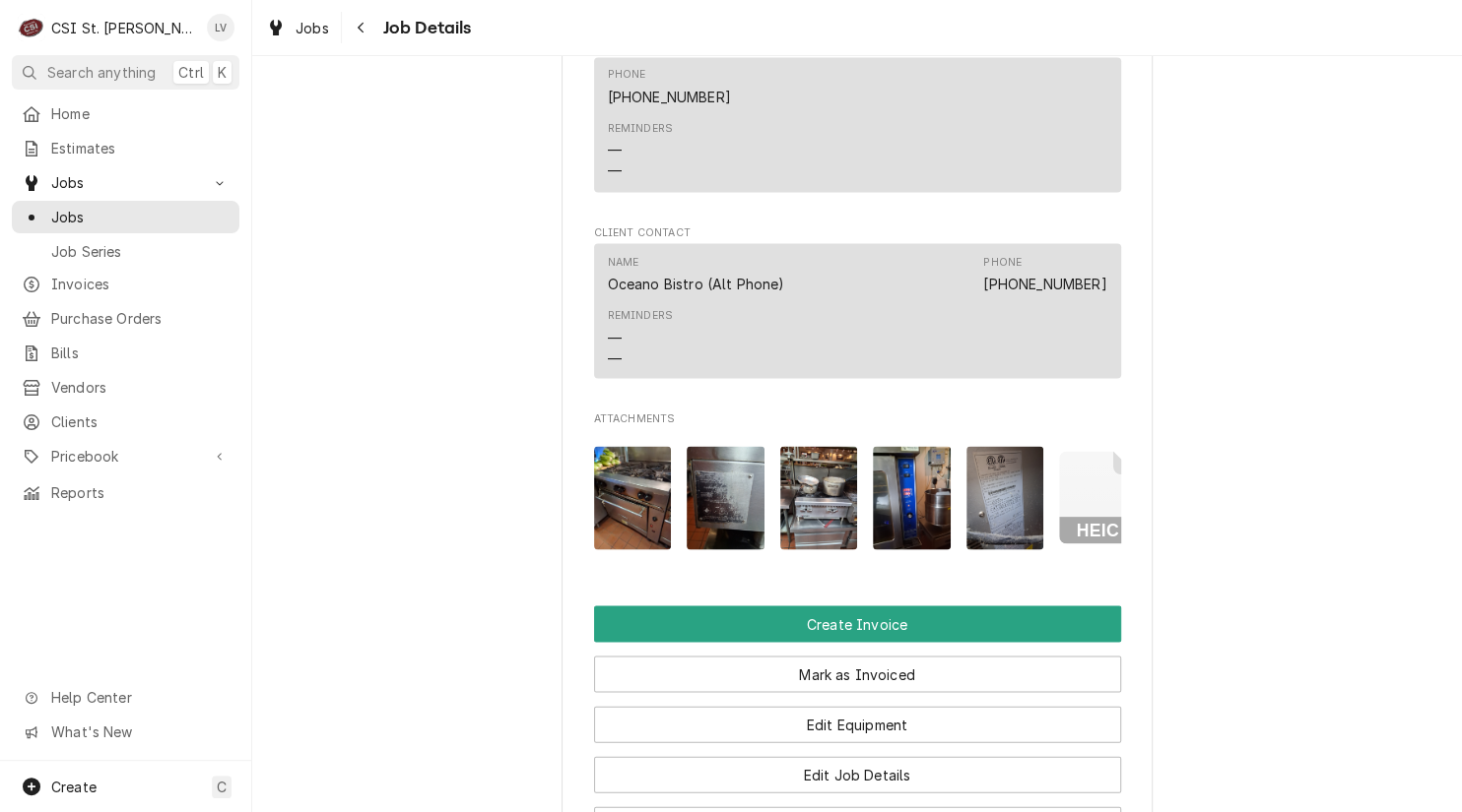
scroll to position [1871, 0]
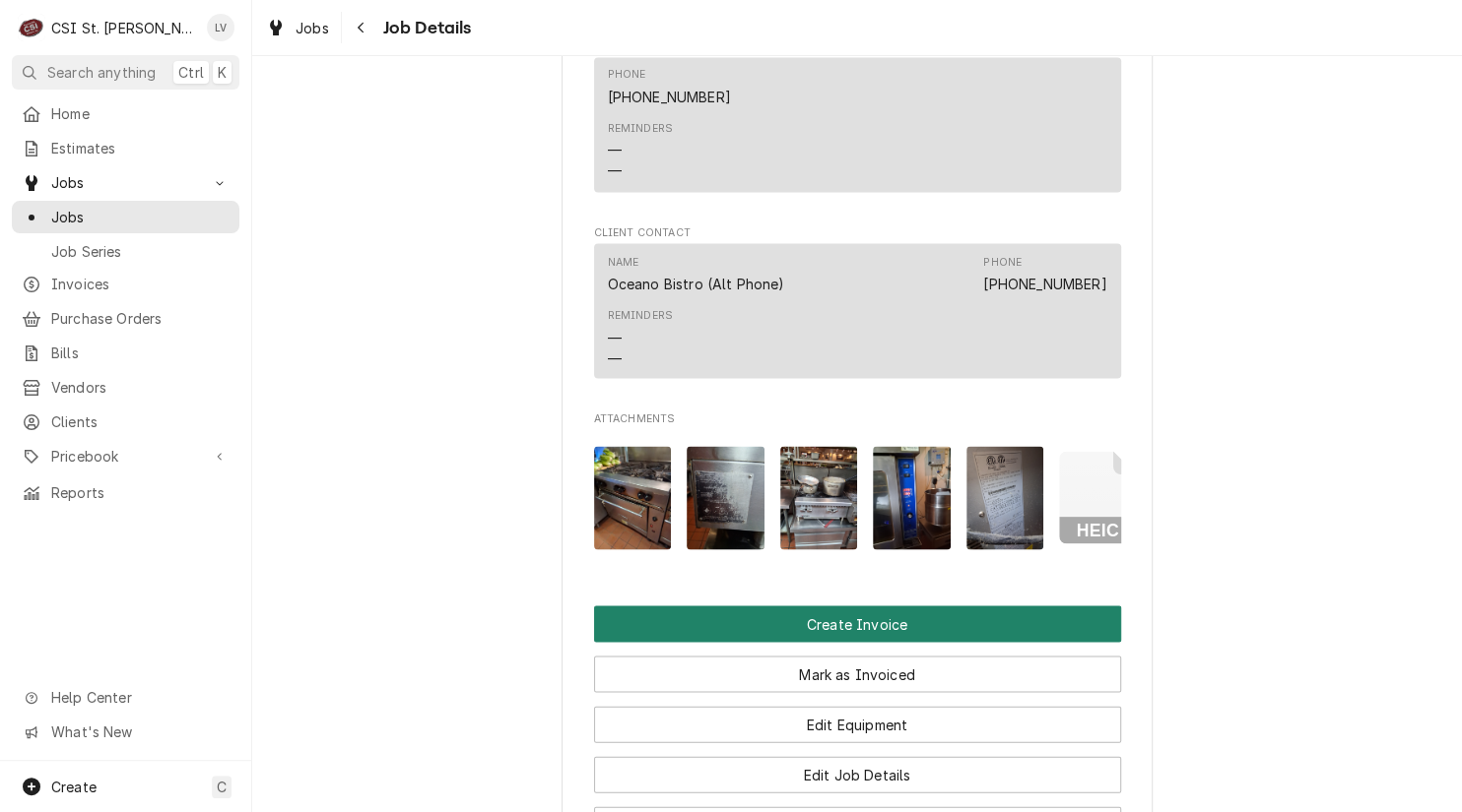
click at [877, 642] on button "Create Invoice" at bounding box center [856, 623] width 527 height 36
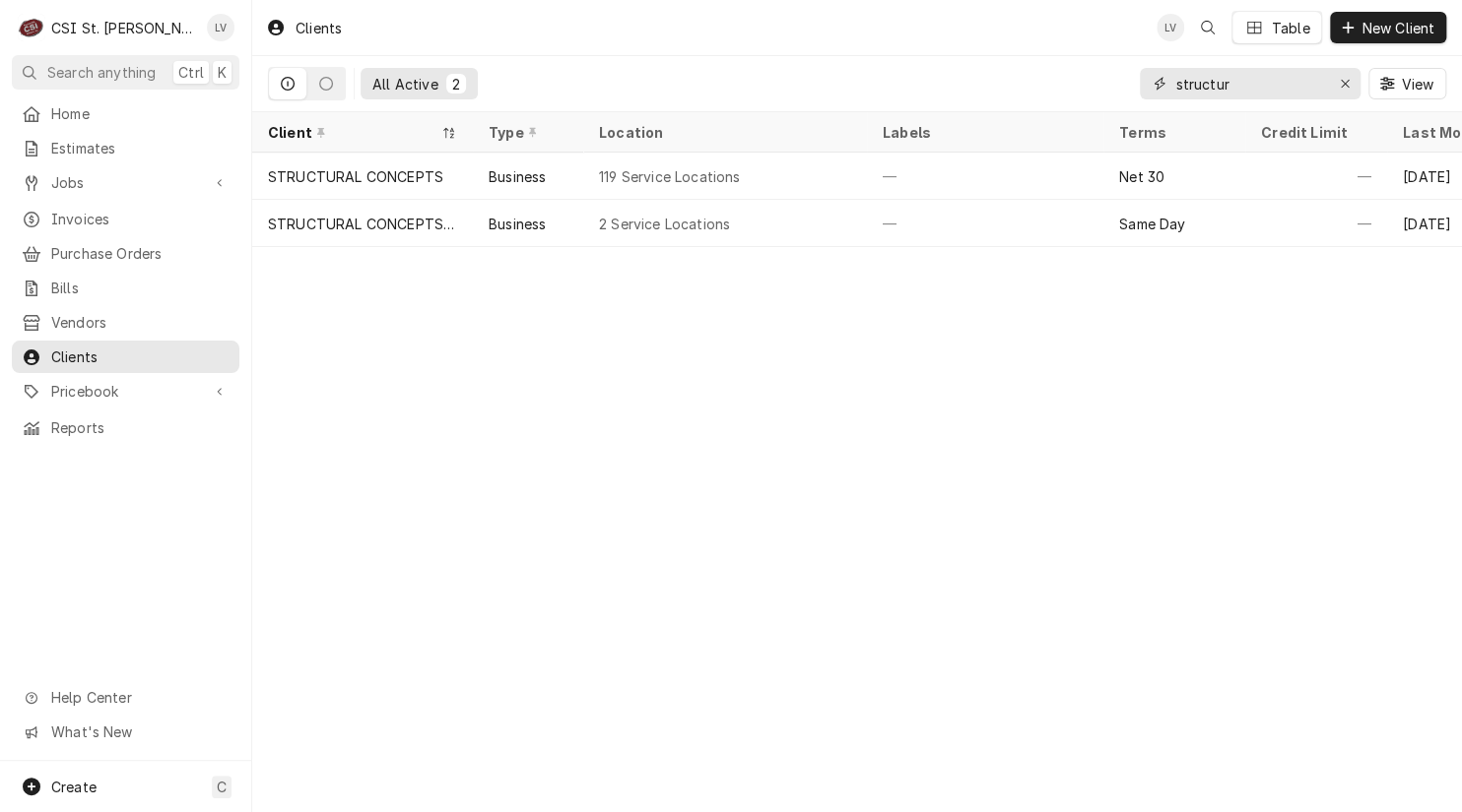
drag, startPoint x: 1178, startPoint y: 97, endPoint x: 1127, endPoint y: 111, distance: 52.9
click at [1125, 110] on div "All Active 2 structur View" at bounding box center [856, 83] width 1178 height 55
type input "o"
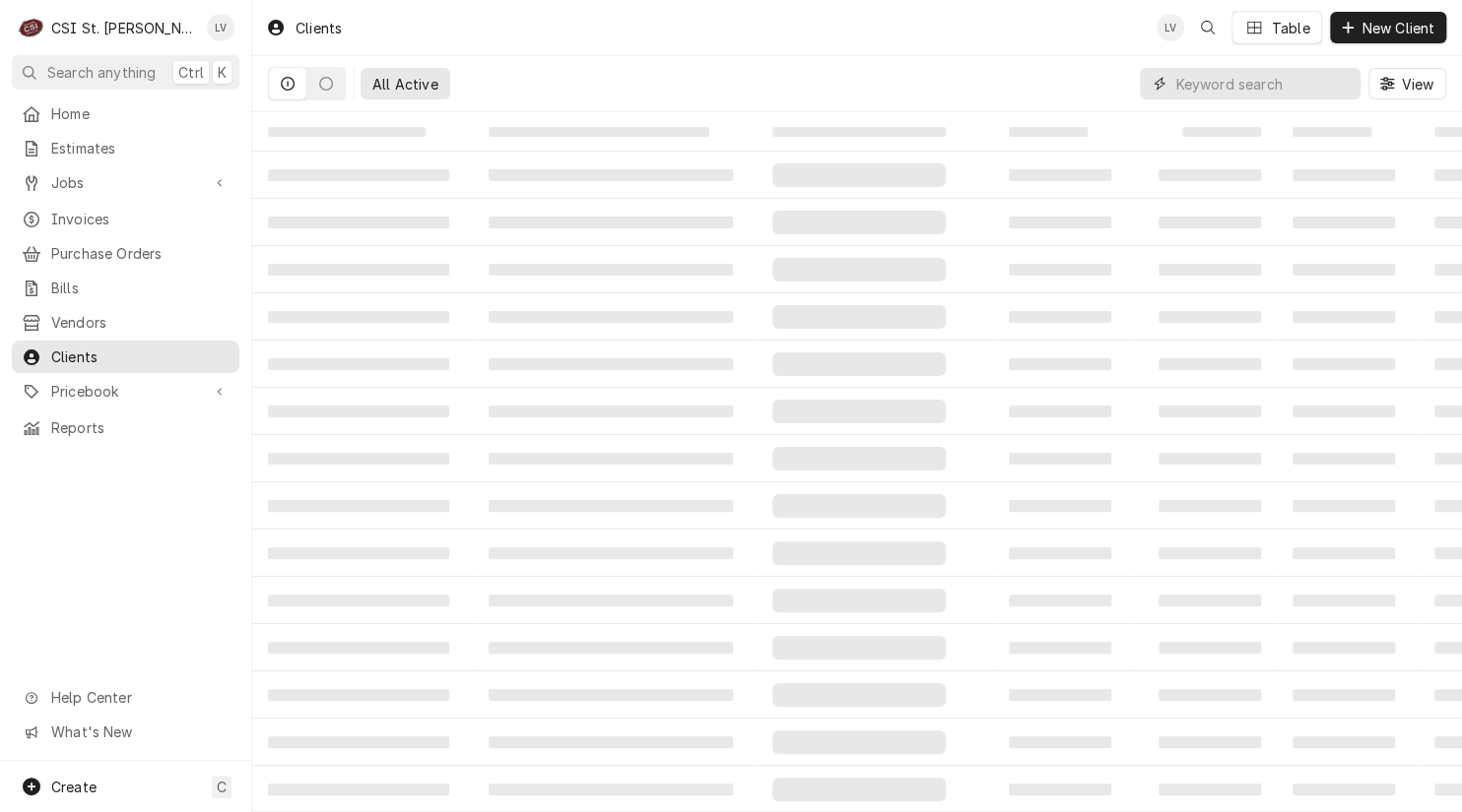
type input "c"
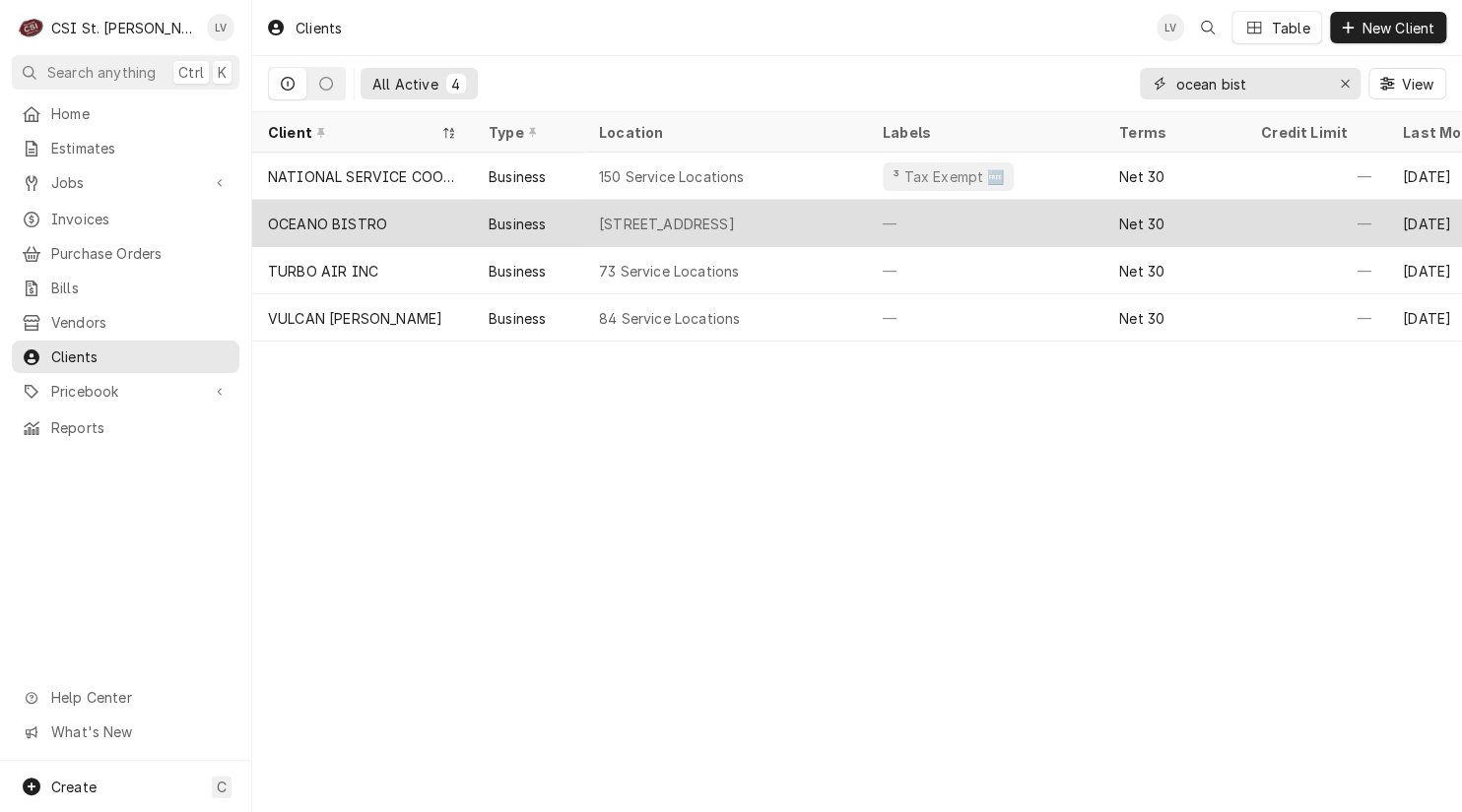
type input "ocean bist"
click at [315, 221] on div "OCEANO BISTRO" at bounding box center [327, 224] width 119 height 21
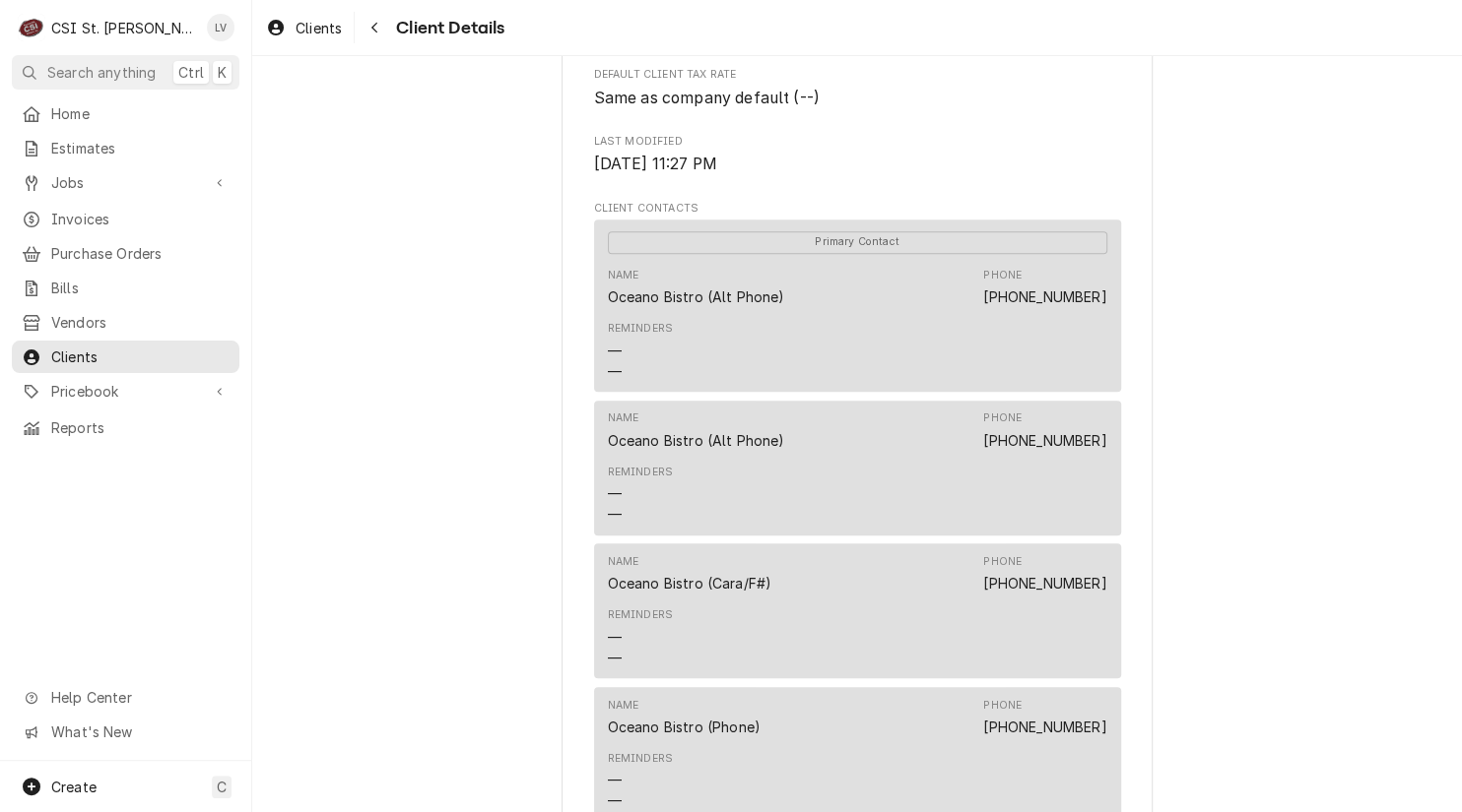
scroll to position [985, 0]
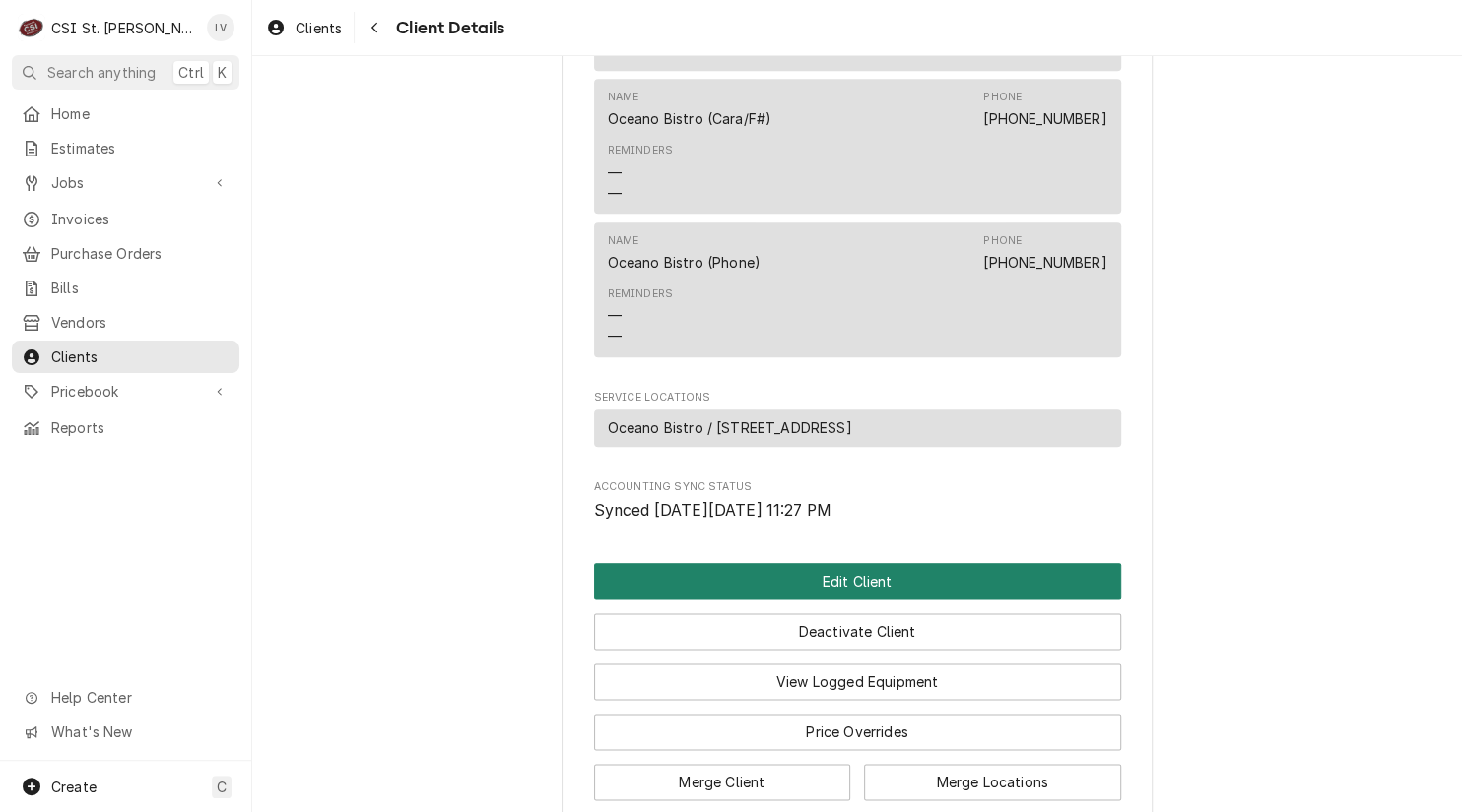
click at [828, 599] on button "Edit Client" at bounding box center [856, 581] width 527 height 36
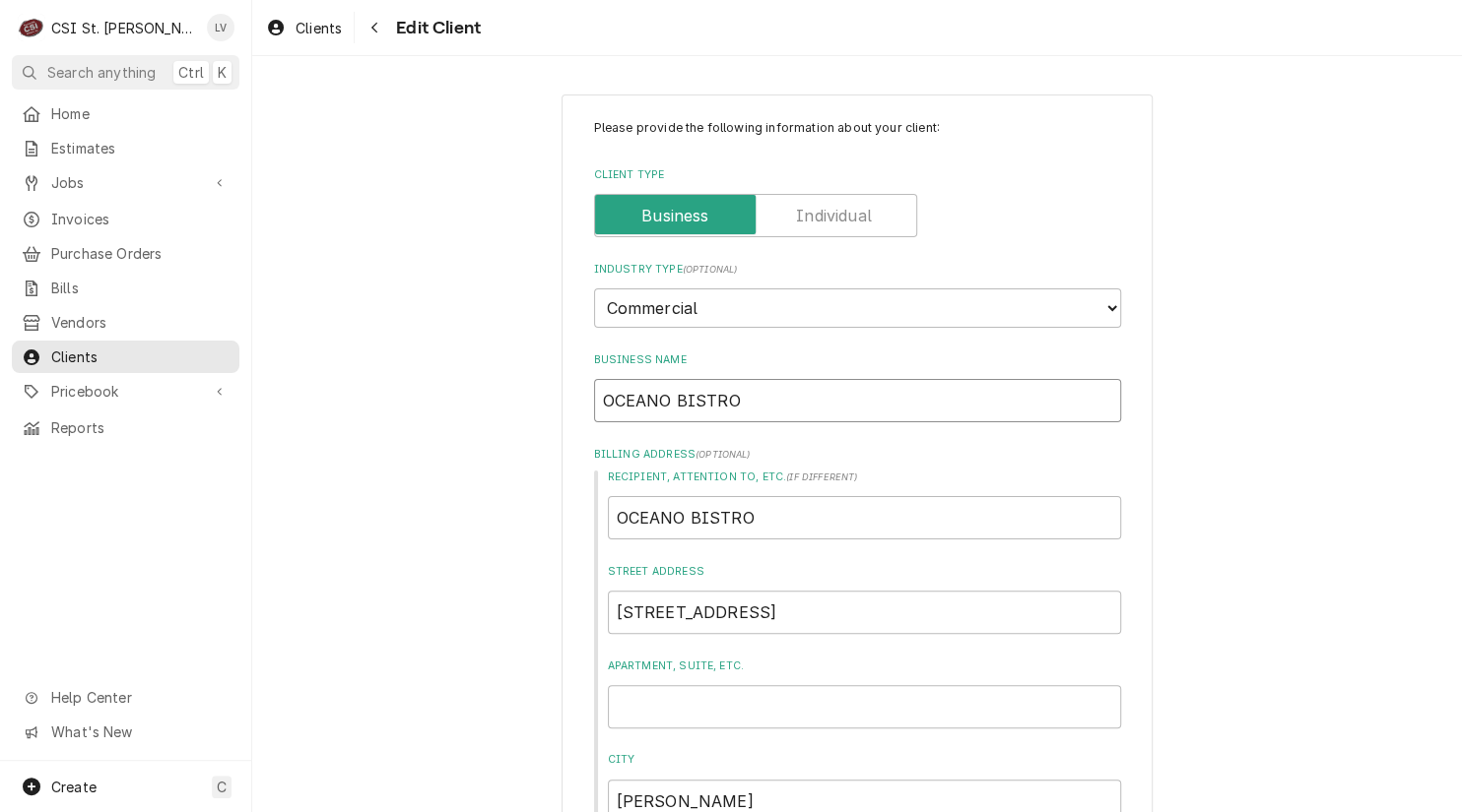
drag, startPoint x: 798, startPoint y: 384, endPoint x: 491, endPoint y: 375, distance: 307.1
type textarea "x"
type input "O"
type textarea "x"
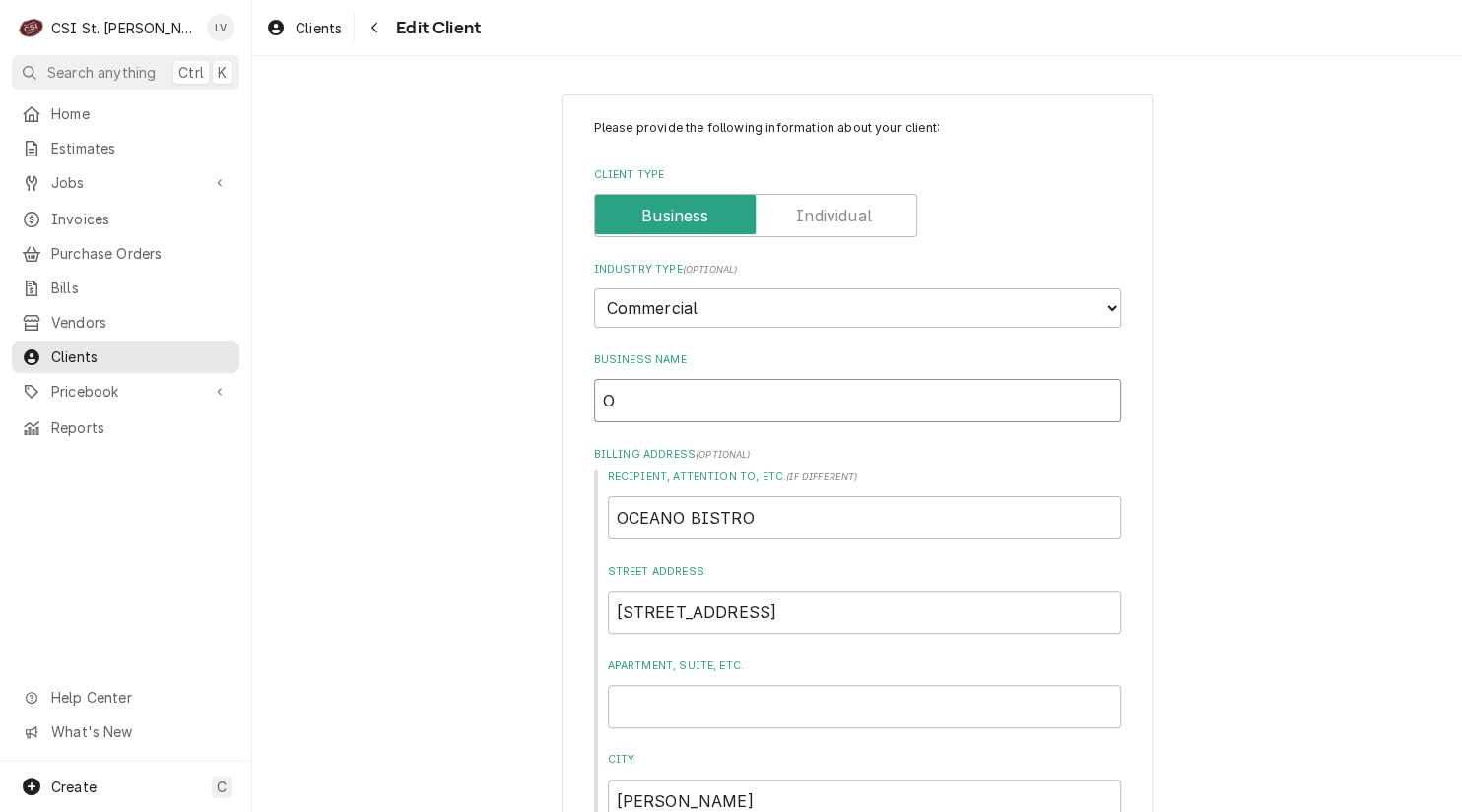
type input "Oc"
type textarea "x"
type input "Oce"
type textarea "x"
type input "Ocea"
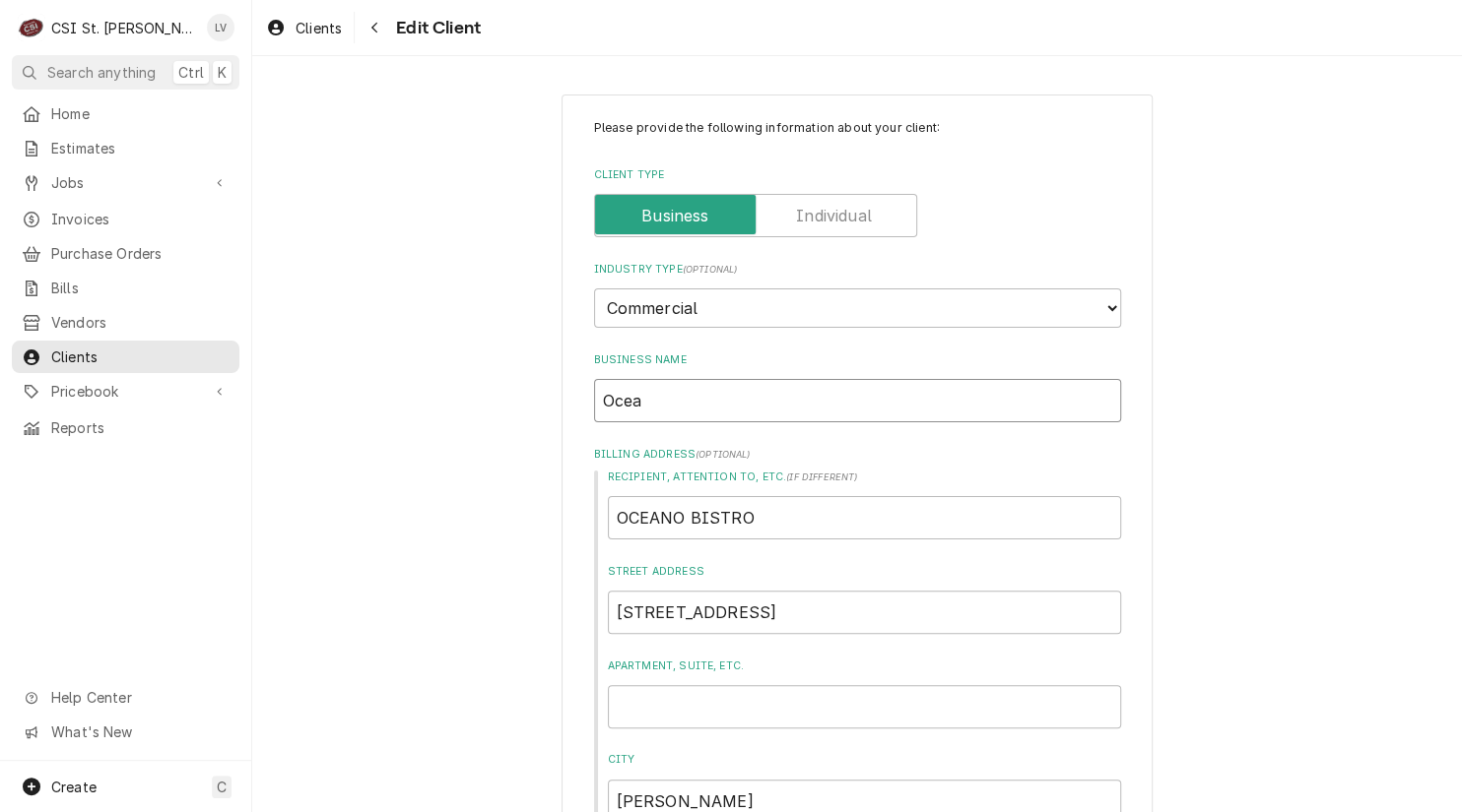
type textarea "x"
type input "Ocean"
type textarea "x"
type input "Oceano"
type textarea "x"
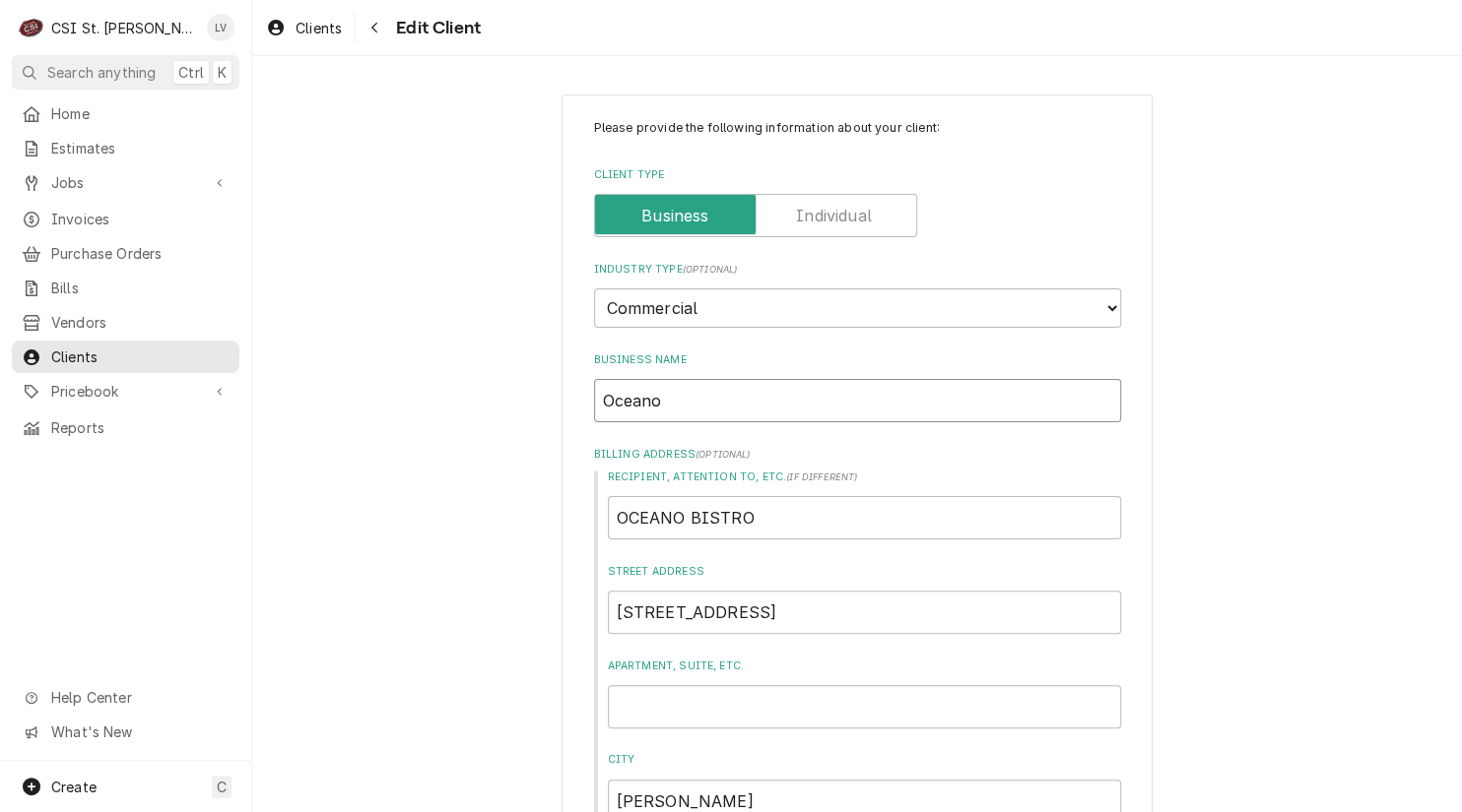
type input "Oceano"
type textarea "x"
type input "Oceano B"
type textarea "x"
type input "Oceano Bi"
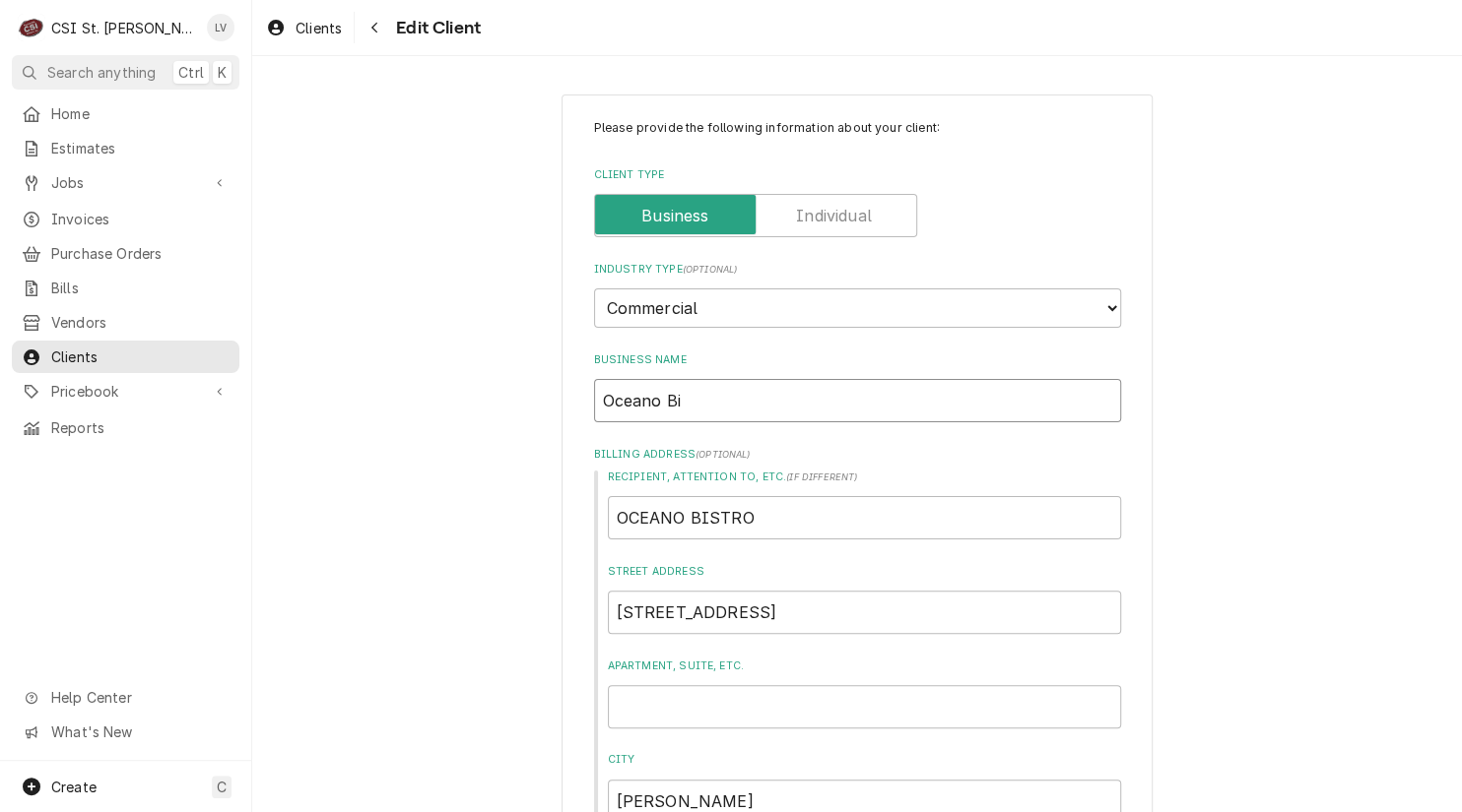
type textarea "x"
type input "Oceano Bis"
type textarea "x"
type input "Oceano Bist"
type textarea "x"
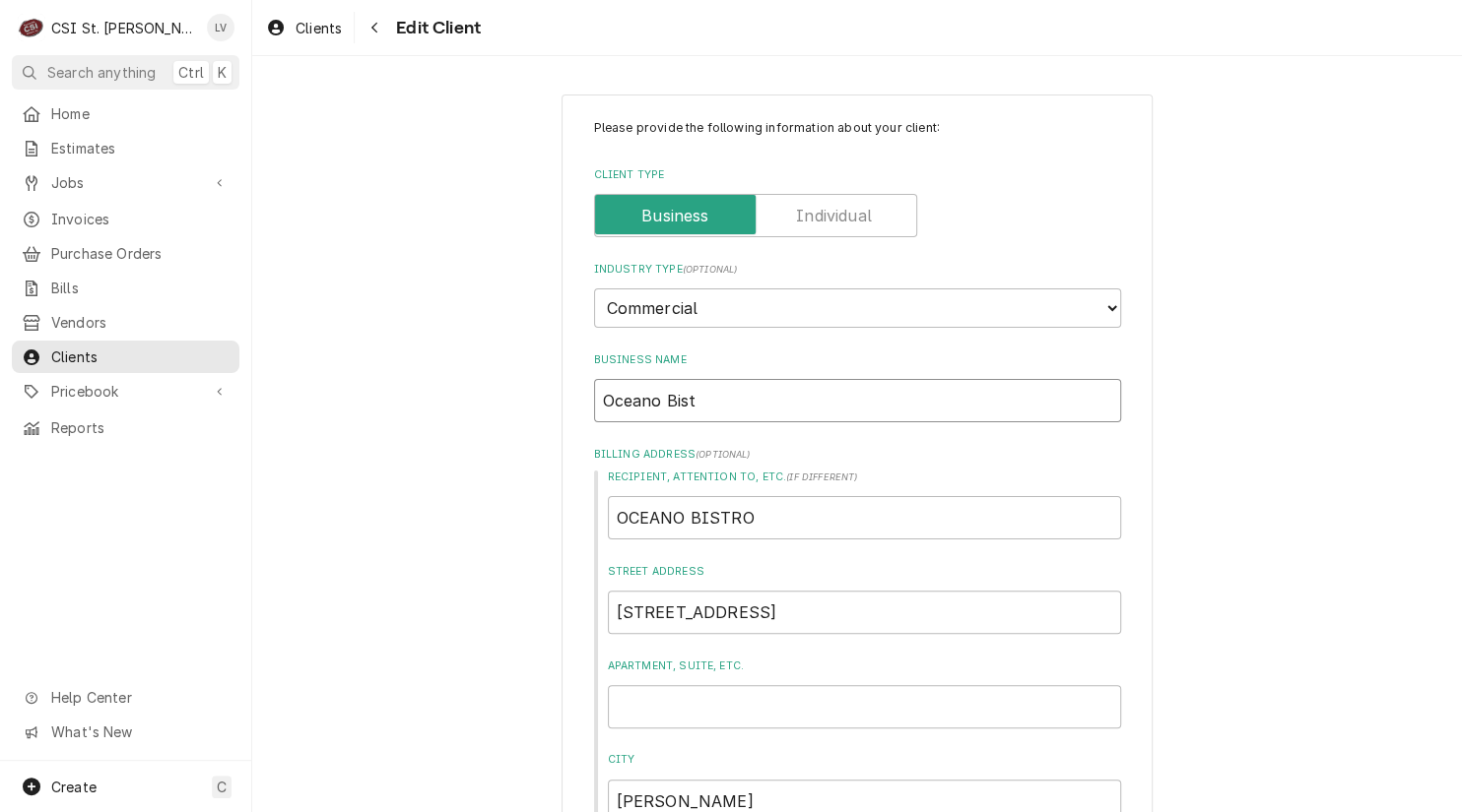
type input "Oceano Bistr"
type textarea "x"
type input "Oceano Bistro"
type textarea "x"
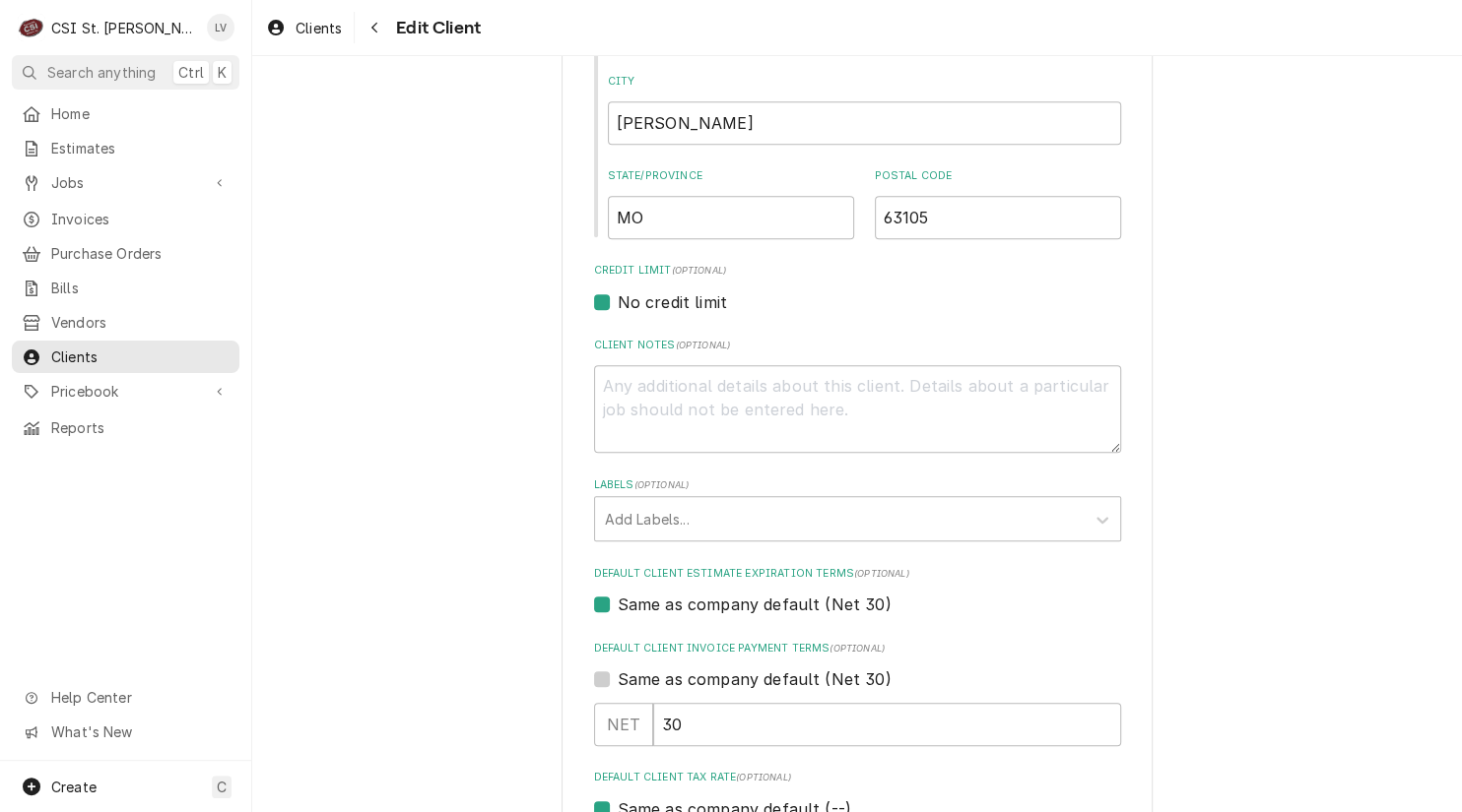
scroll to position [985, 0]
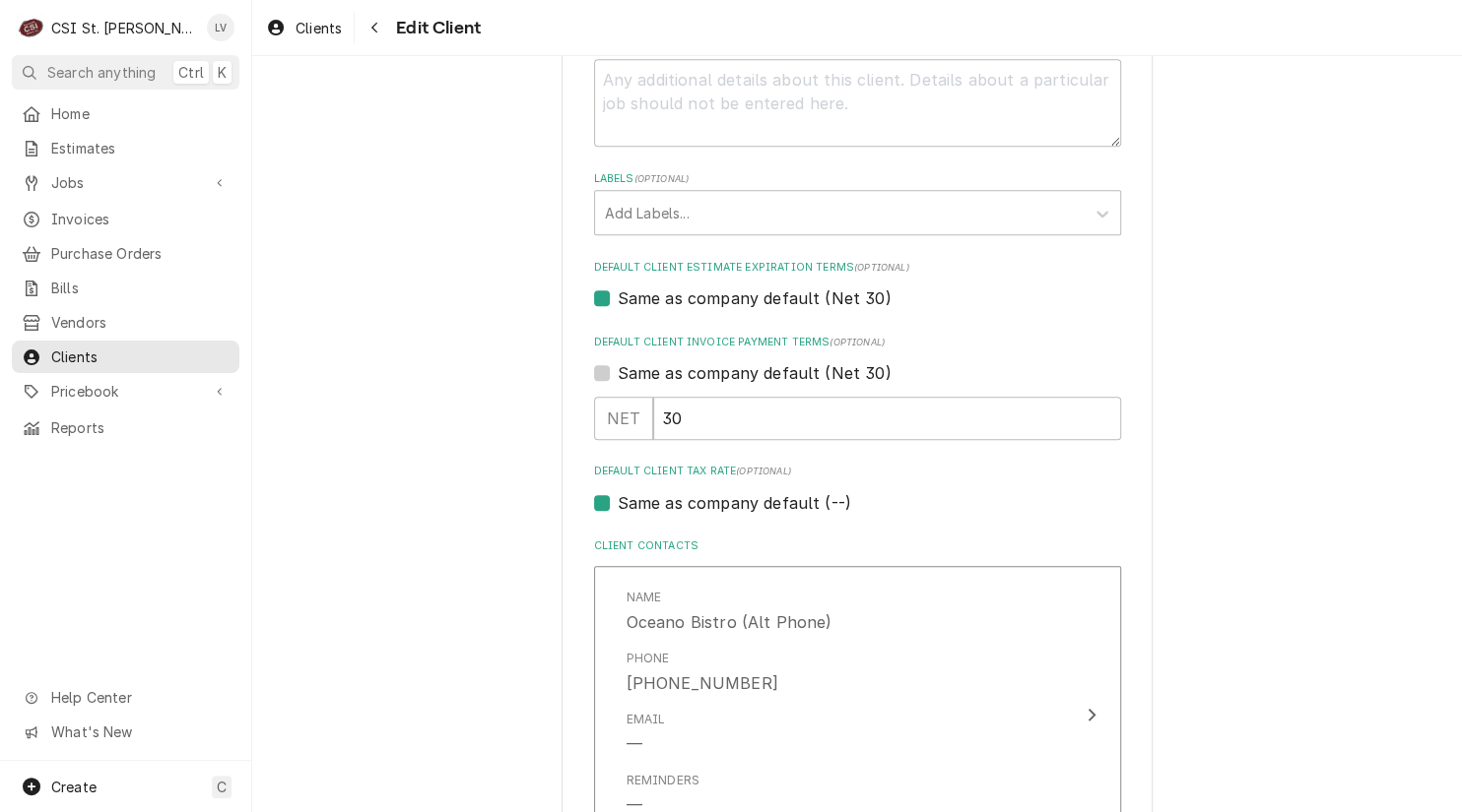
click at [678, 504] on label "Same as company default (--)" at bounding box center [734, 503] width 234 height 24
click at [678, 504] on input "Same as company default (--)" at bounding box center [880, 512] width 527 height 43
checkbox input "false"
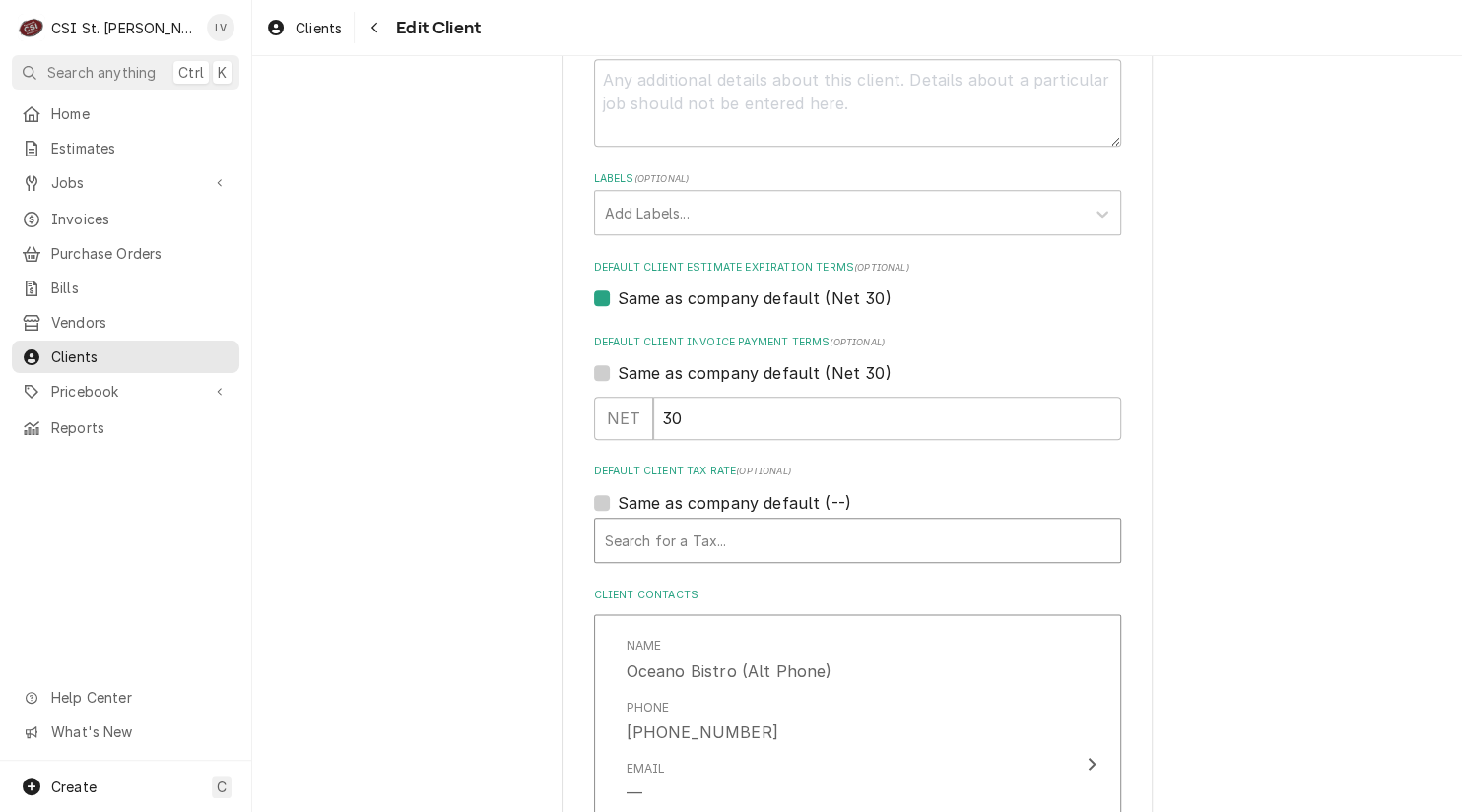
click at [655, 531] on div "Default Client Tax Rate" at bounding box center [857, 539] width 506 height 35
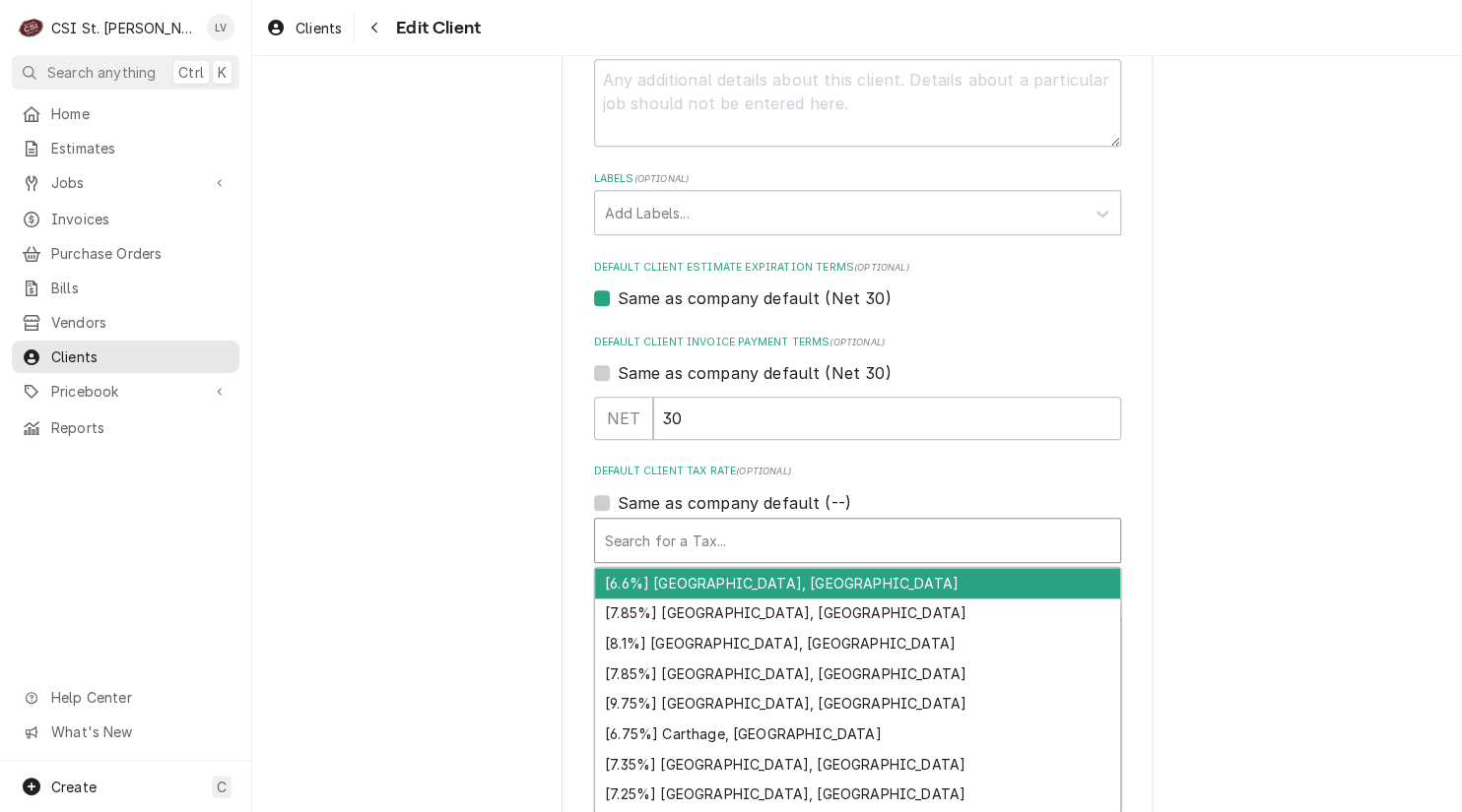
type textarea "x"
type input "m"
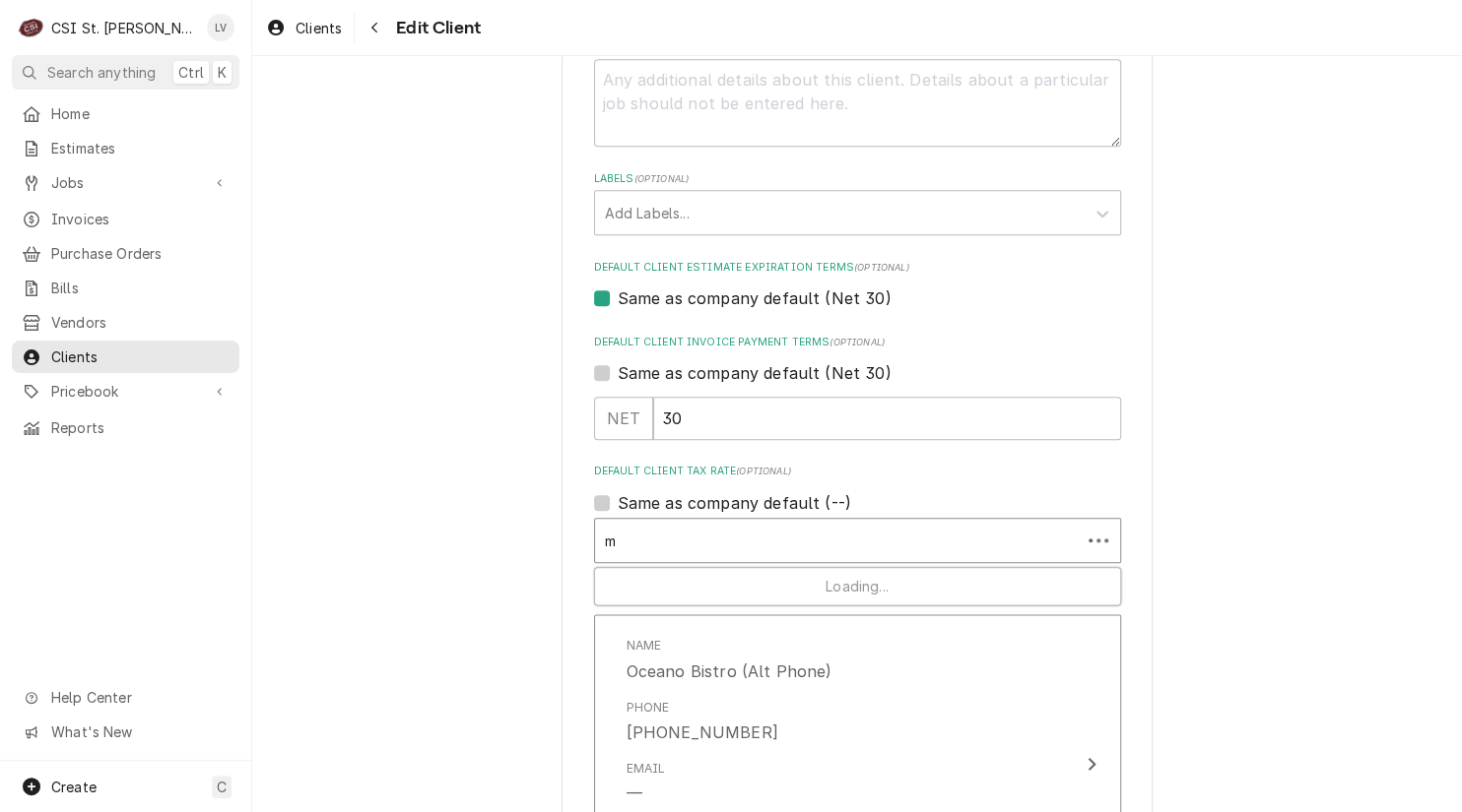
type textarea "x"
type input "mo"
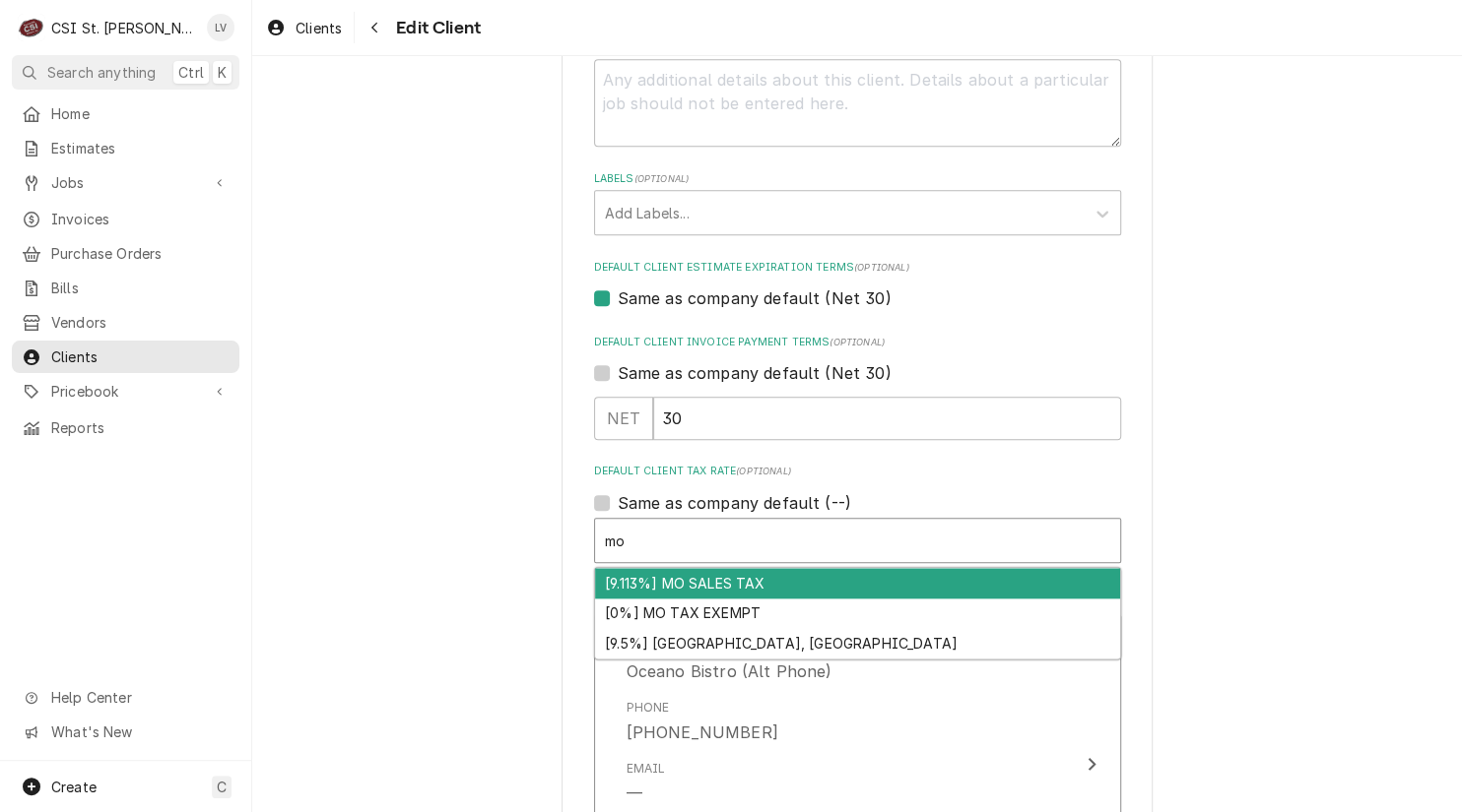
click at [647, 574] on div "[9.113%] MO SALES TAX" at bounding box center [856, 583] width 525 height 31
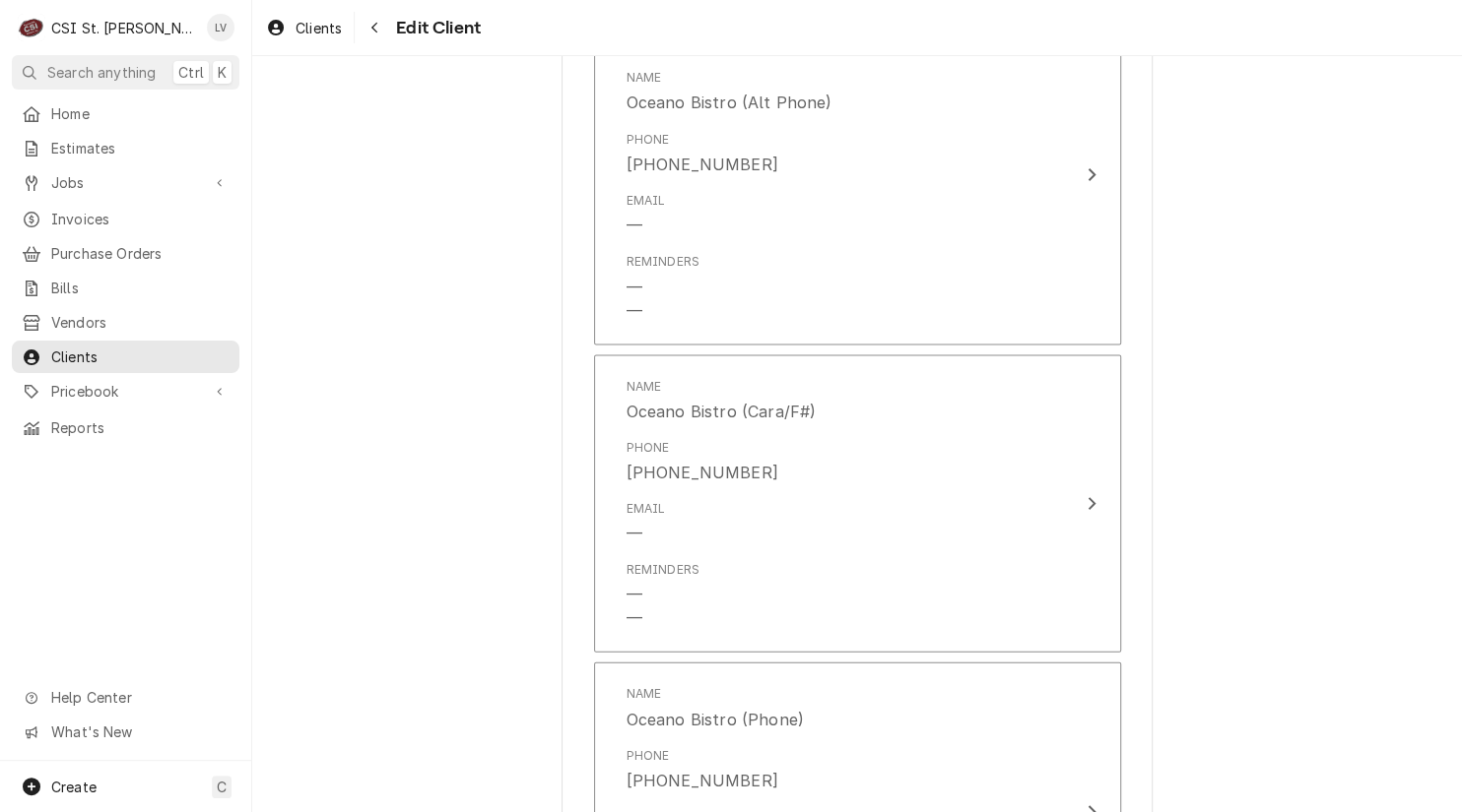
scroll to position [2390, 0]
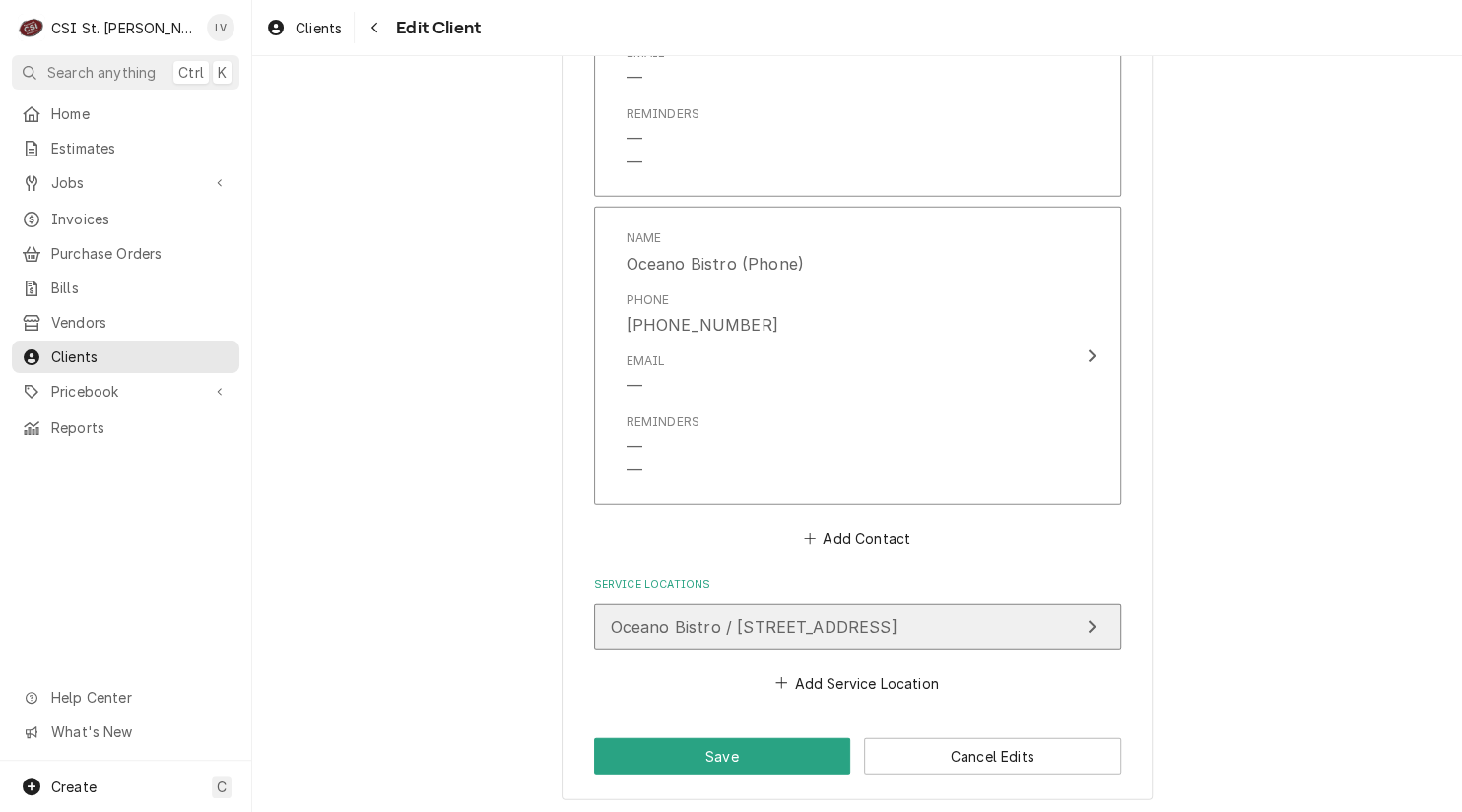
click at [689, 622] on span "Oceano Bistro / 44 N Brentwood Blvd, Clayton, MO 63105" at bounding box center [753, 627] width 287 height 20
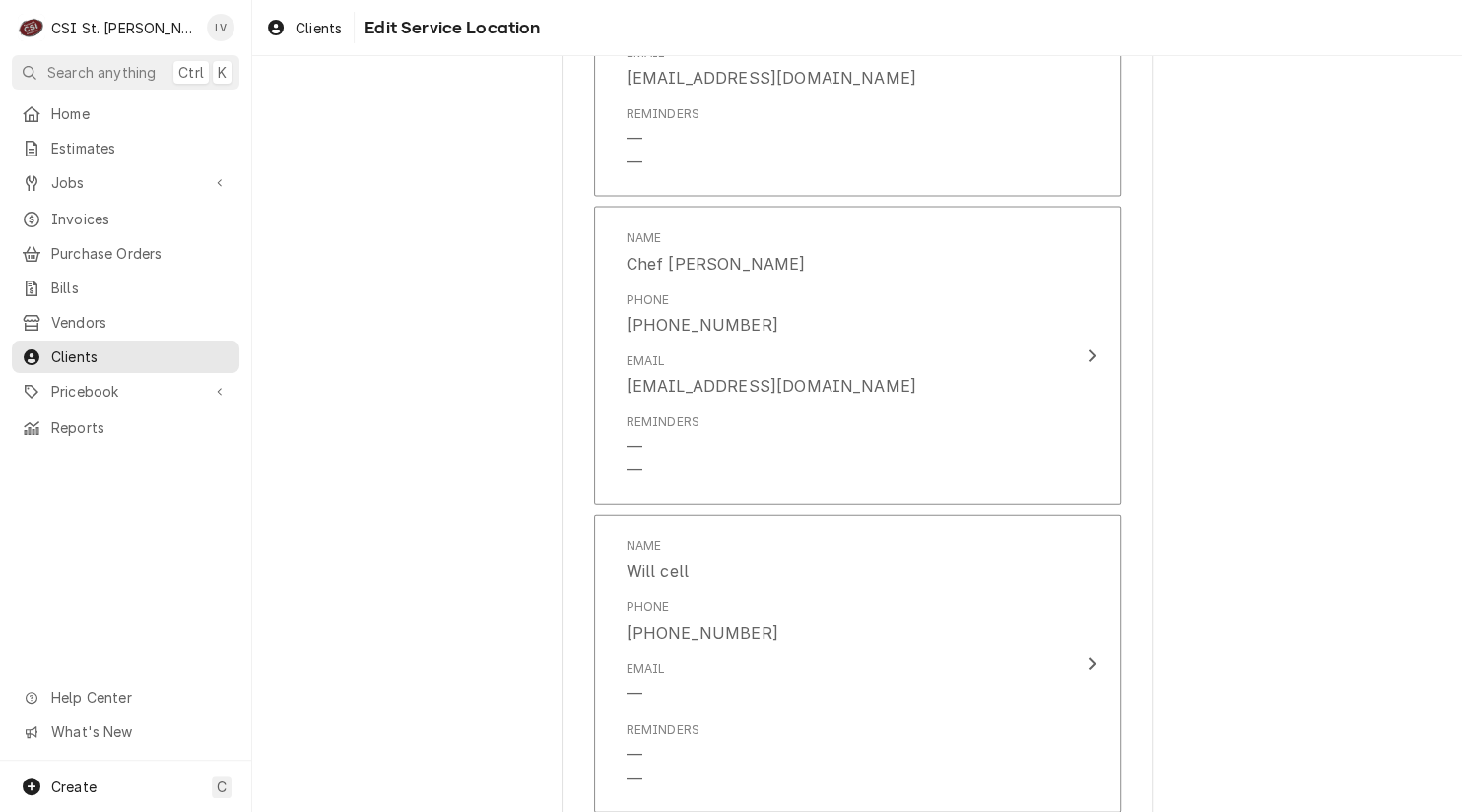
scroll to position [2357, 0]
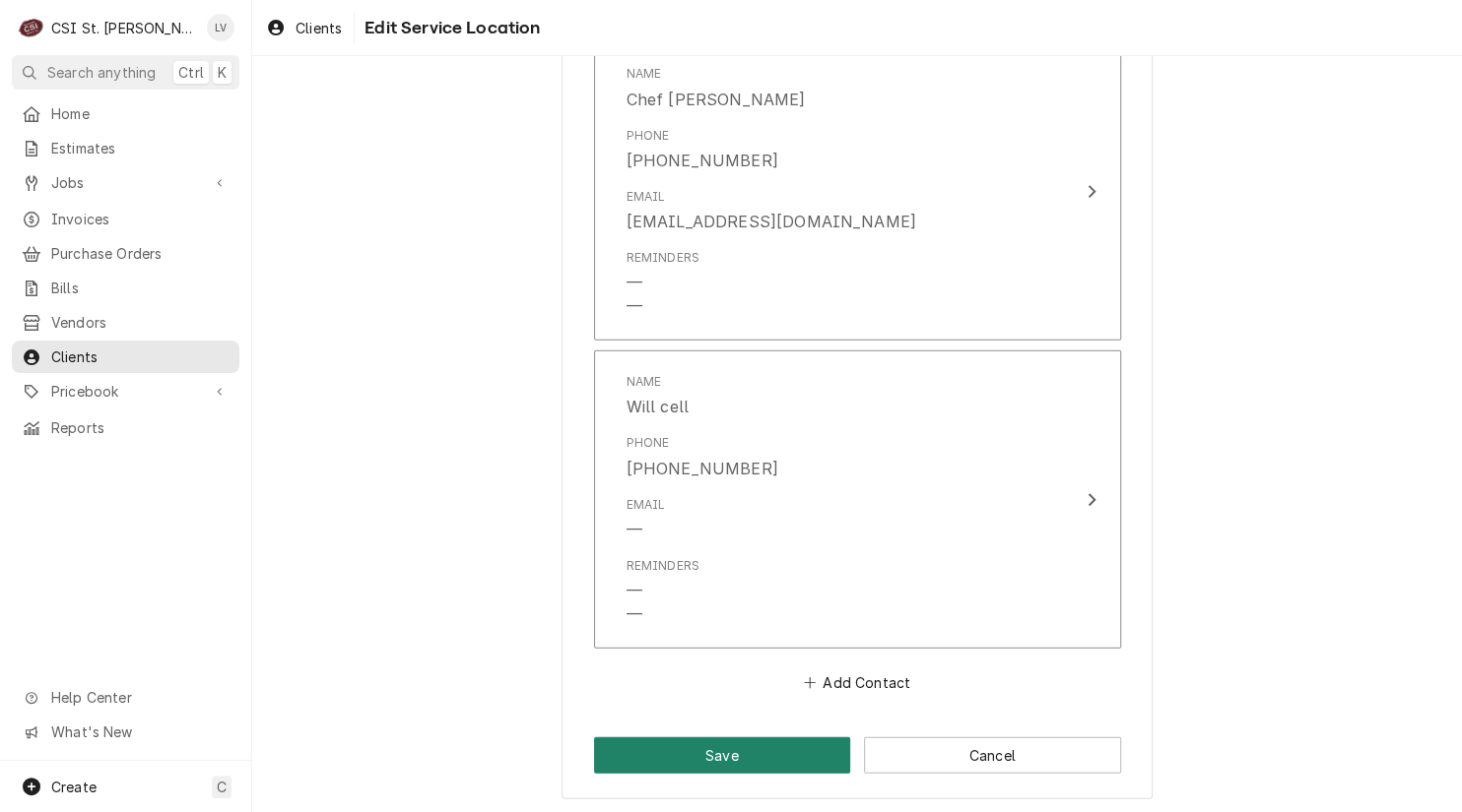
click at [702, 757] on button "Save" at bounding box center [722, 755] width 257 height 36
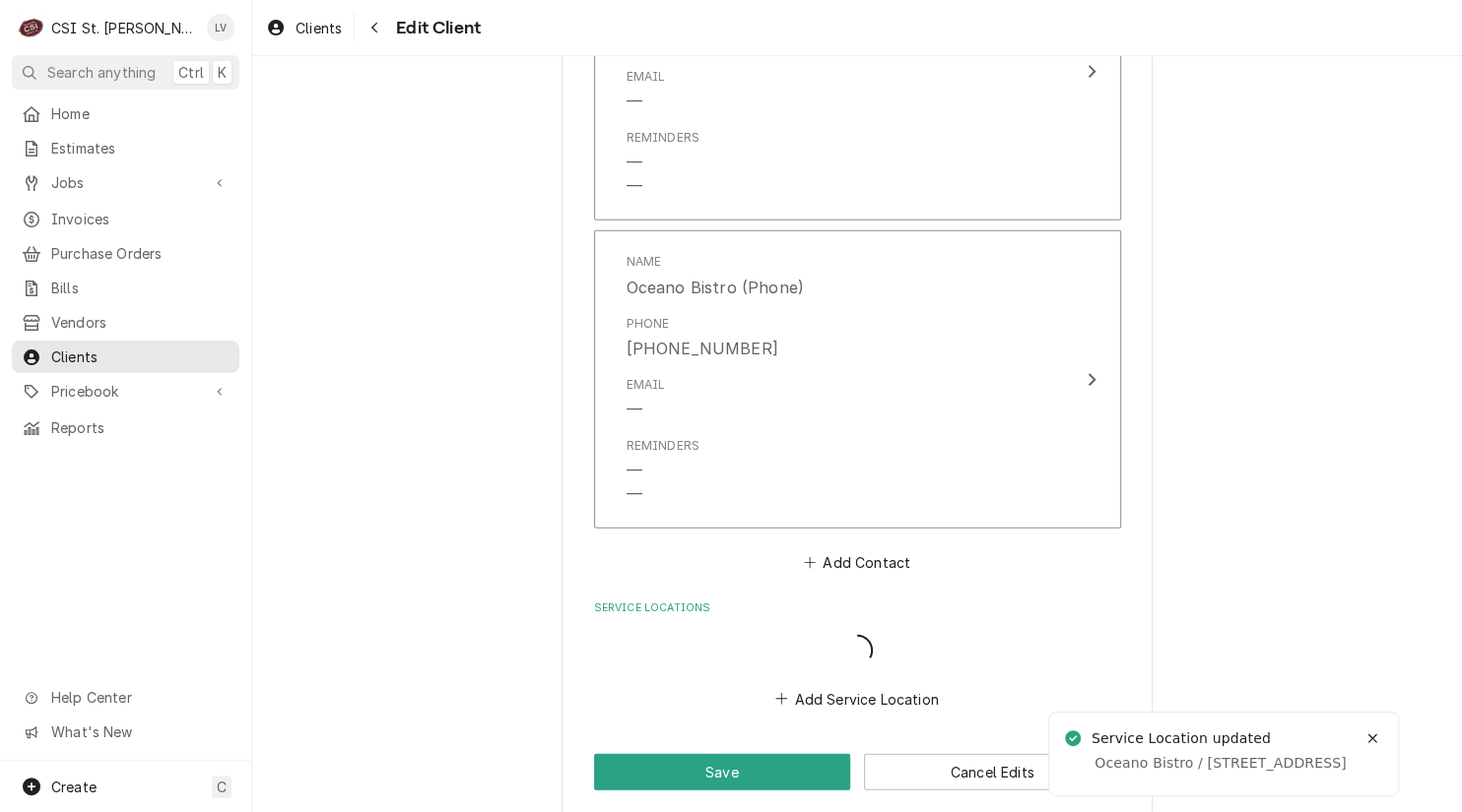
scroll to position [2365, 0]
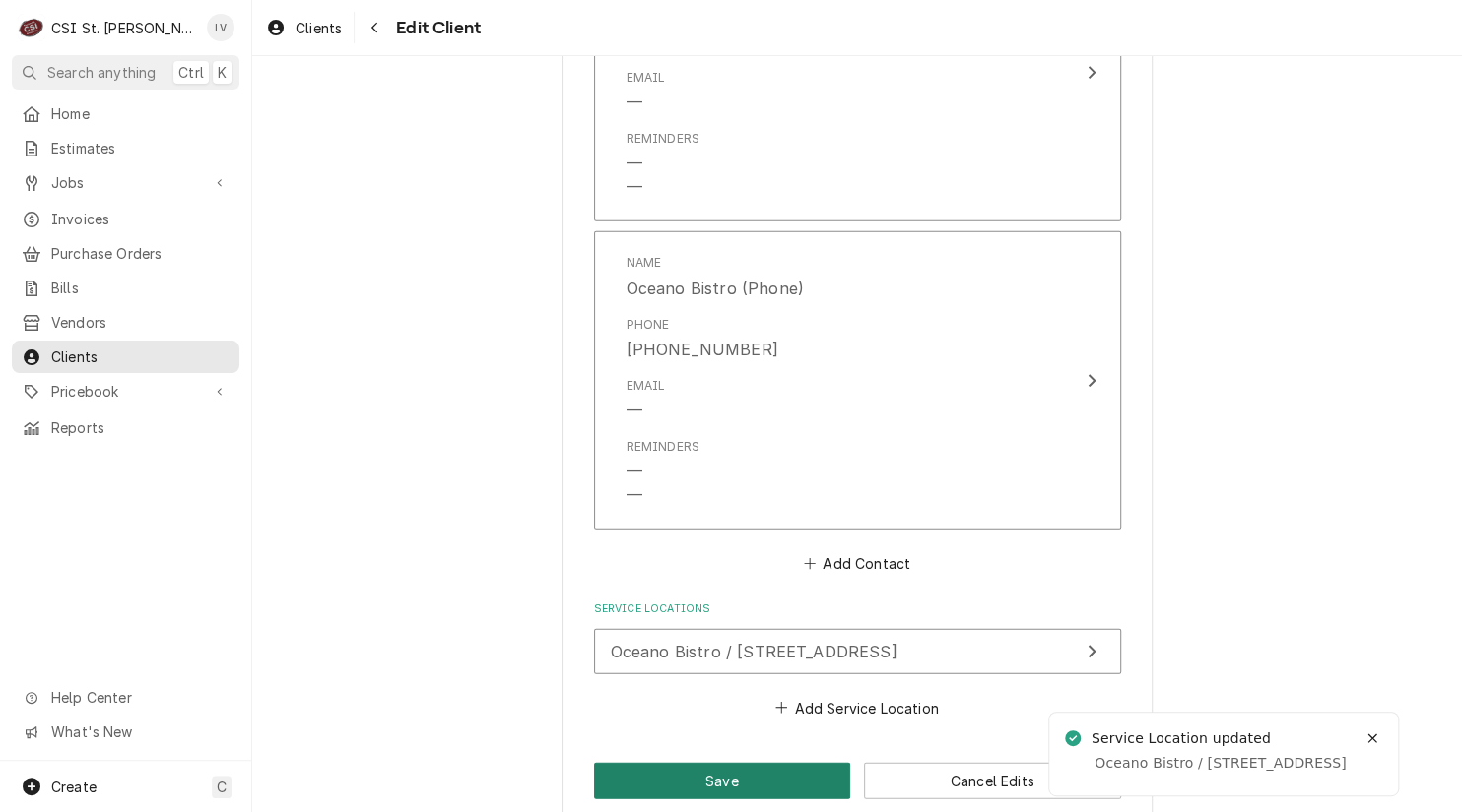
drag, startPoint x: 725, startPoint y: 783, endPoint x: 529, endPoint y: 713, distance: 208.1
click at [725, 781] on button "Save" at bounding box center [722, 781] width 257 height 36
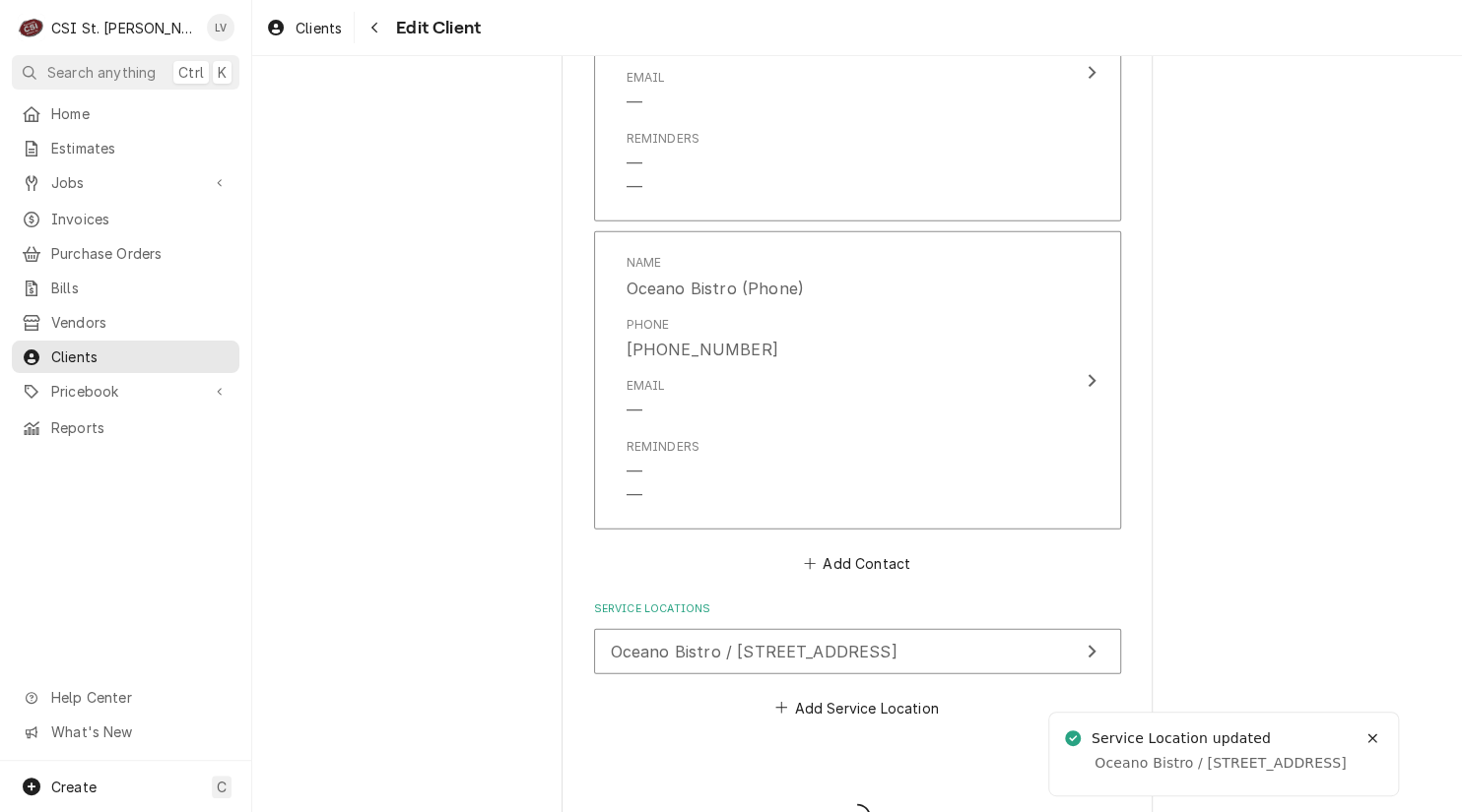
type textarea "x"
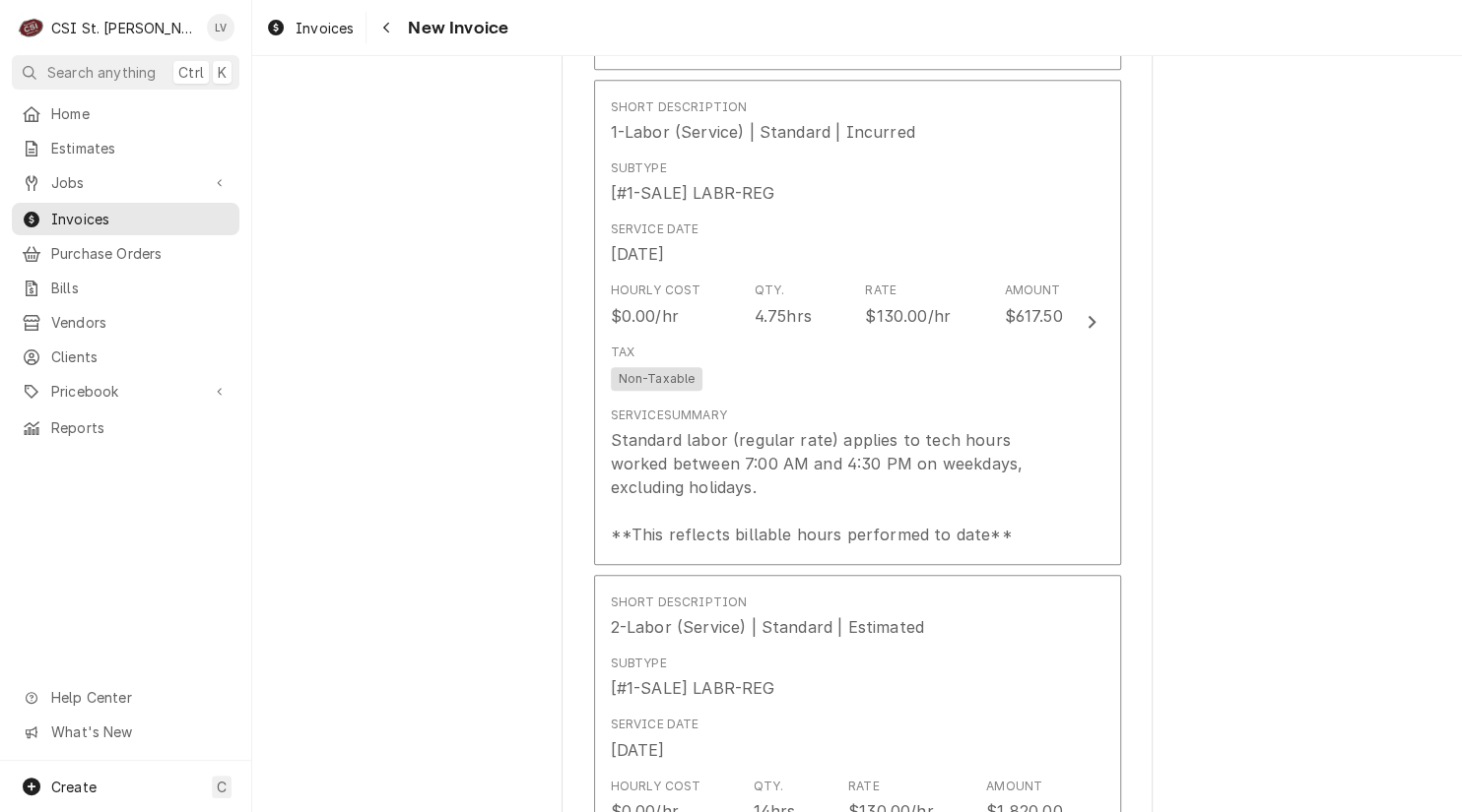
scroll to position [4528, 0]
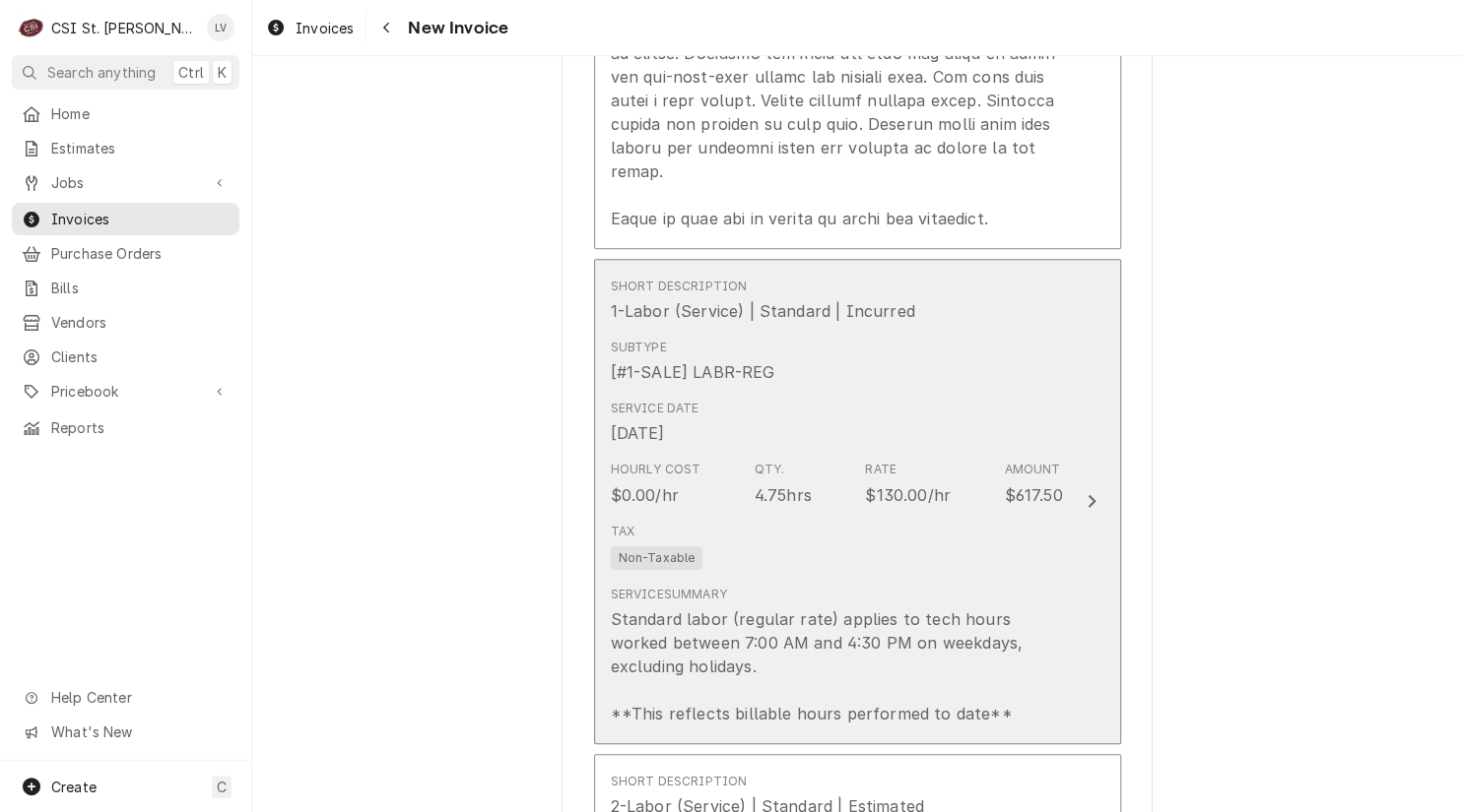
click at [838, 532] on div "Tax Non-Taxable" at bounding box center [836, 545] width 452 height 63
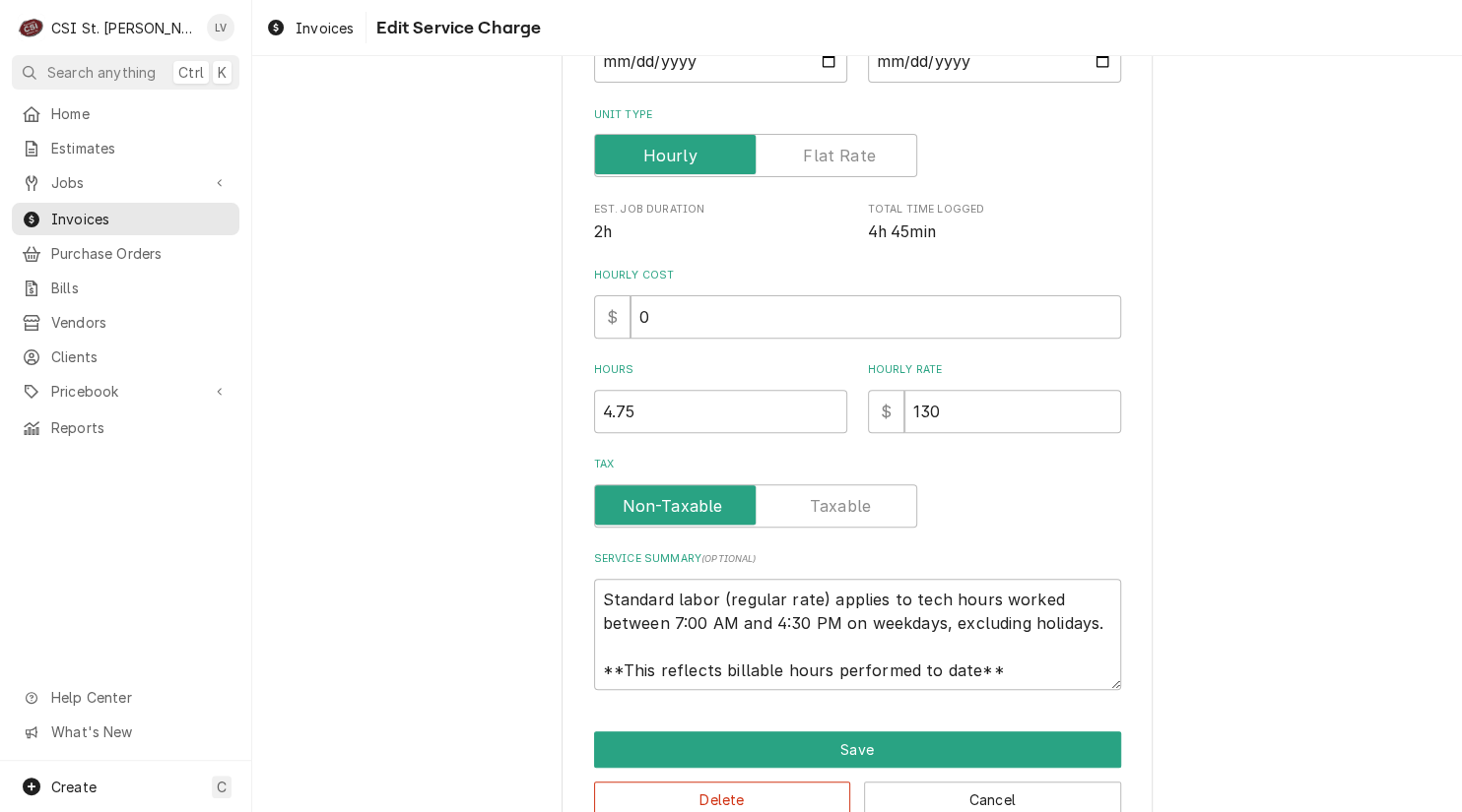
scroll to position [328, 0]
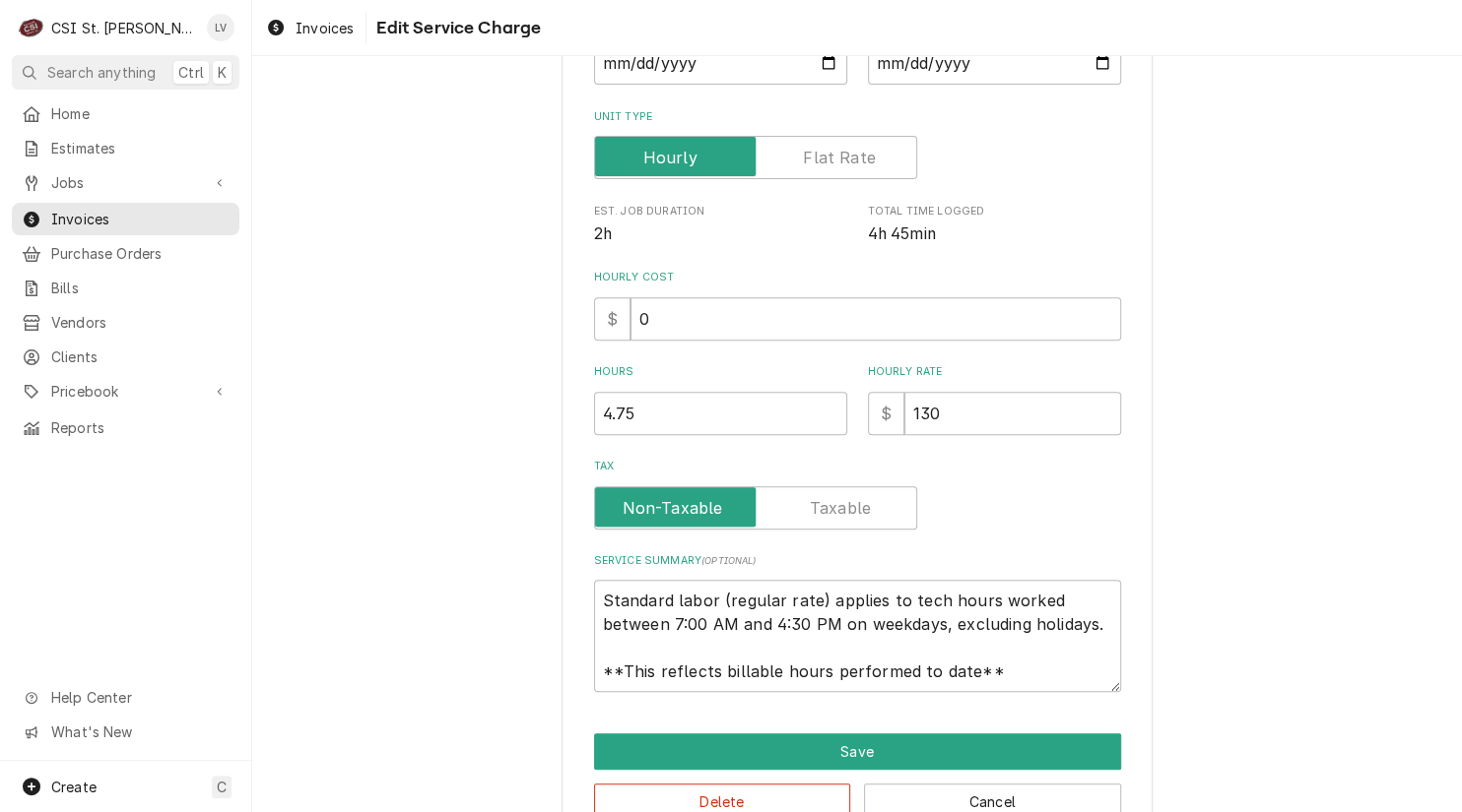
type textarea "x"
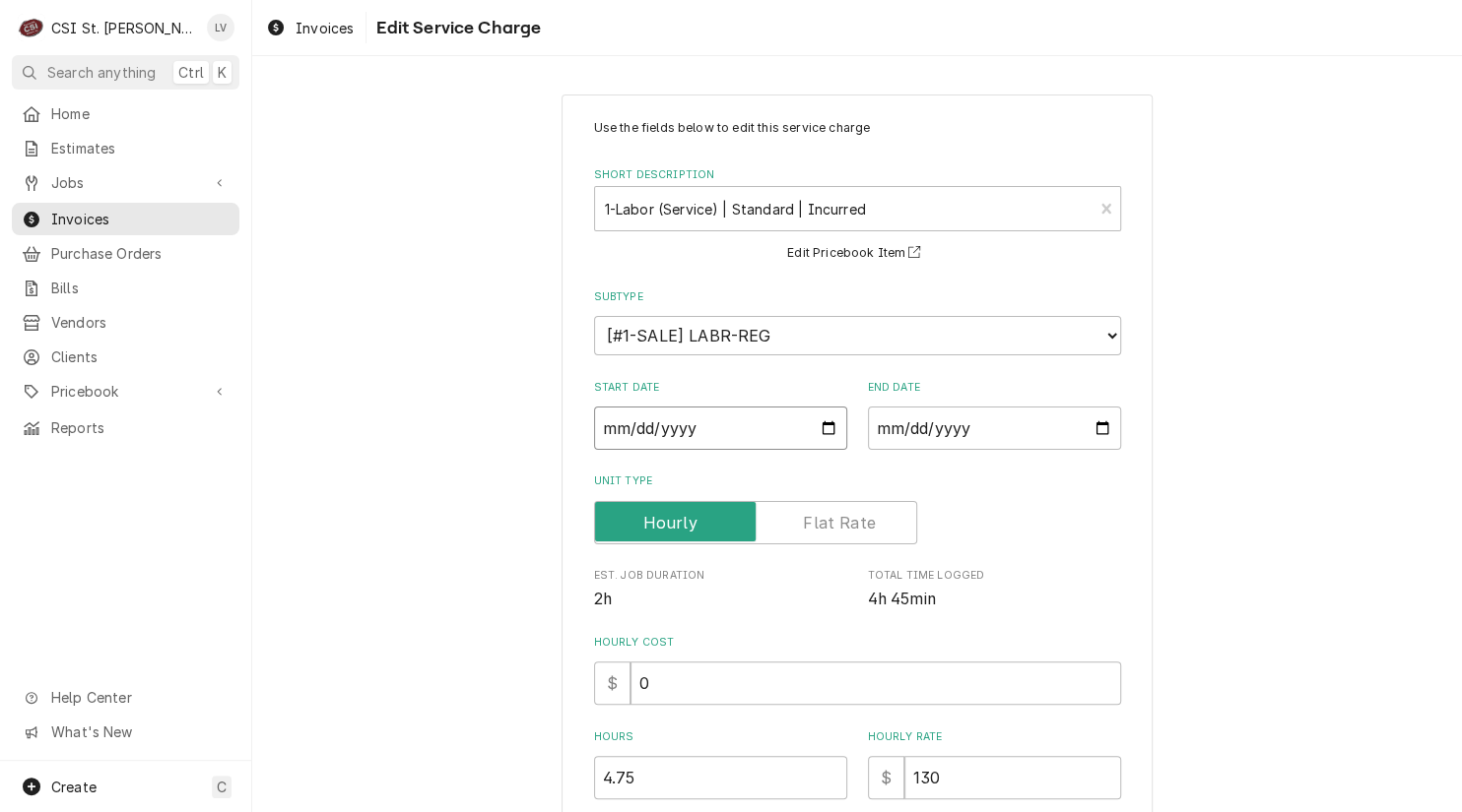
click at [626, 420] on input "2025-09-11" at bounding box center [720, 427] width 253 height 43
type textarea "x"
type input "2025-09-08"
click at [373, 419] on div "Use the fields below to edit this service charge Short Description 1-Labor (Ser…" at bounding box center [856, 652] width 1209 height 1151
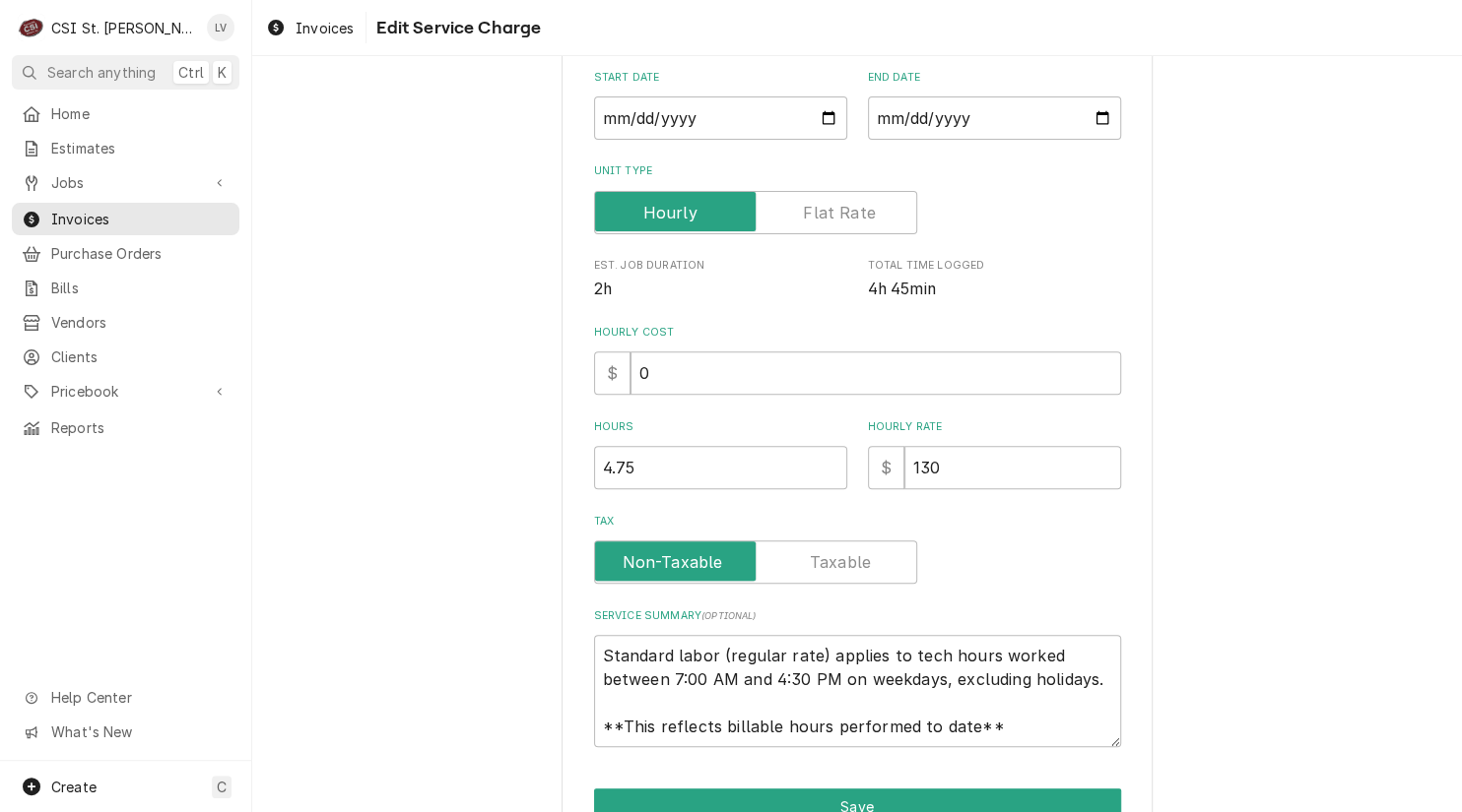
scroll to position [412, 0]
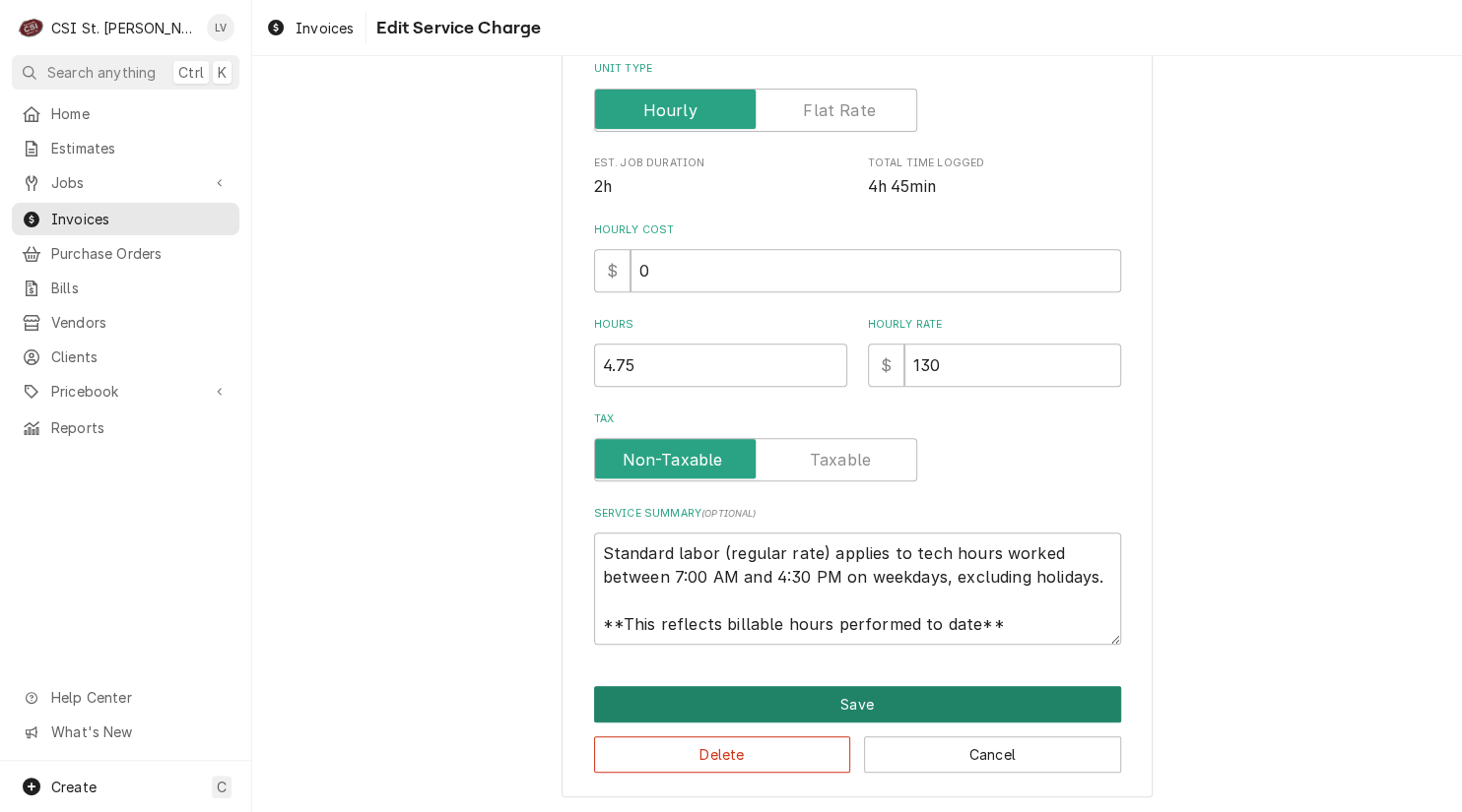
click at [753, 698] on button "Save" at bounding box center [856, 704] width 527 height 36
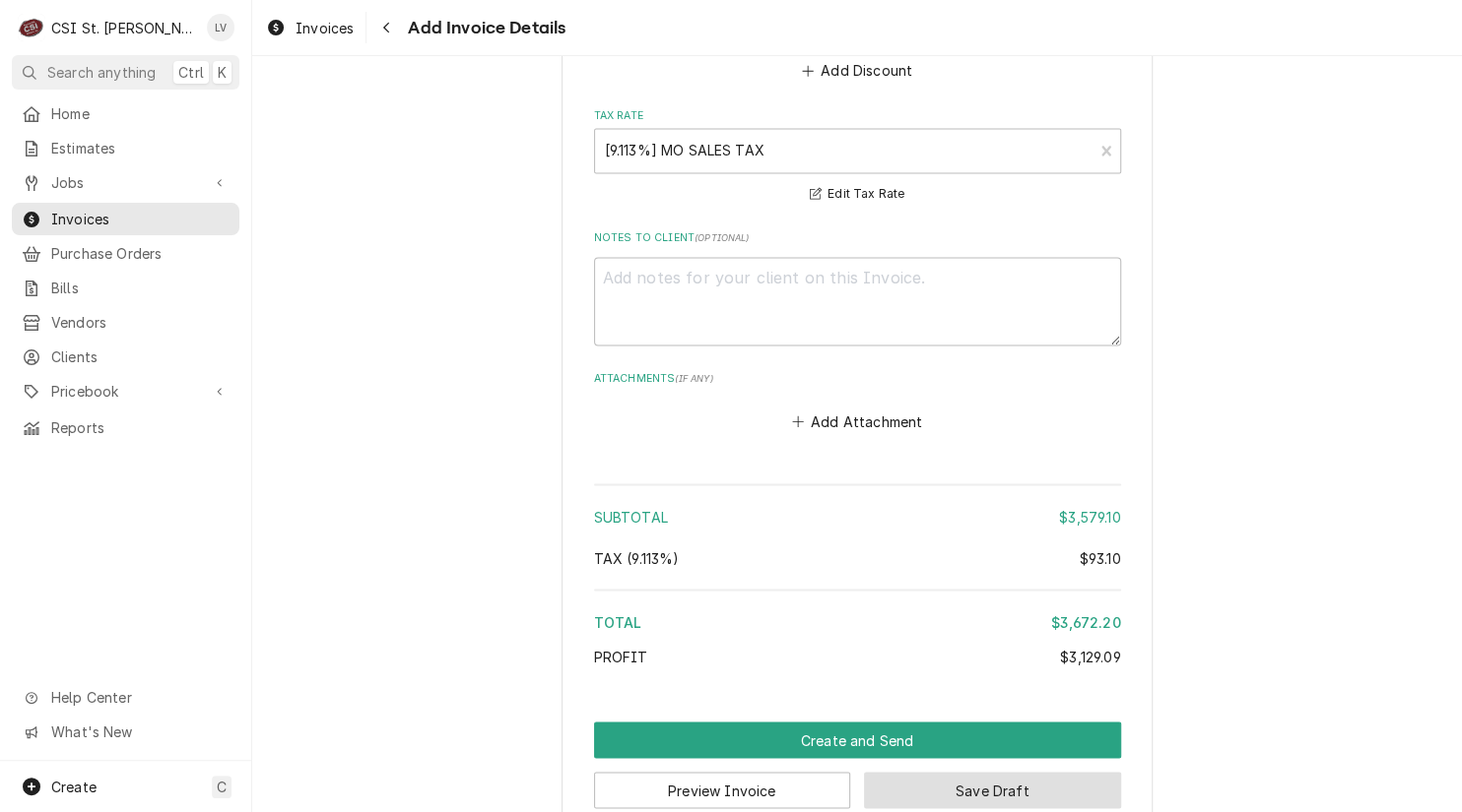
click at [978, 772] on button "Save Draft" at bounding box center [991, 790] width 257 height 36
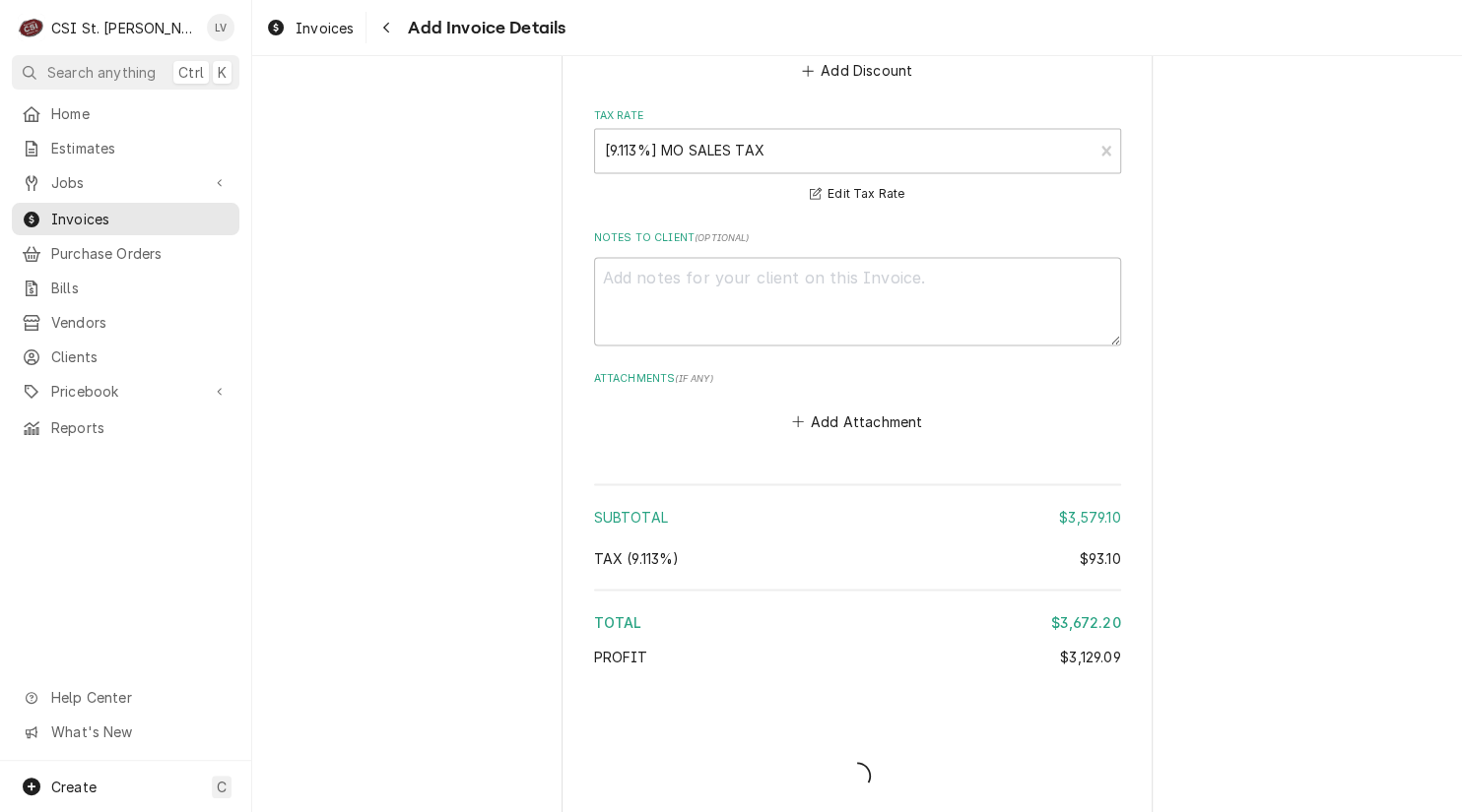
scroll to position [9713, 0]
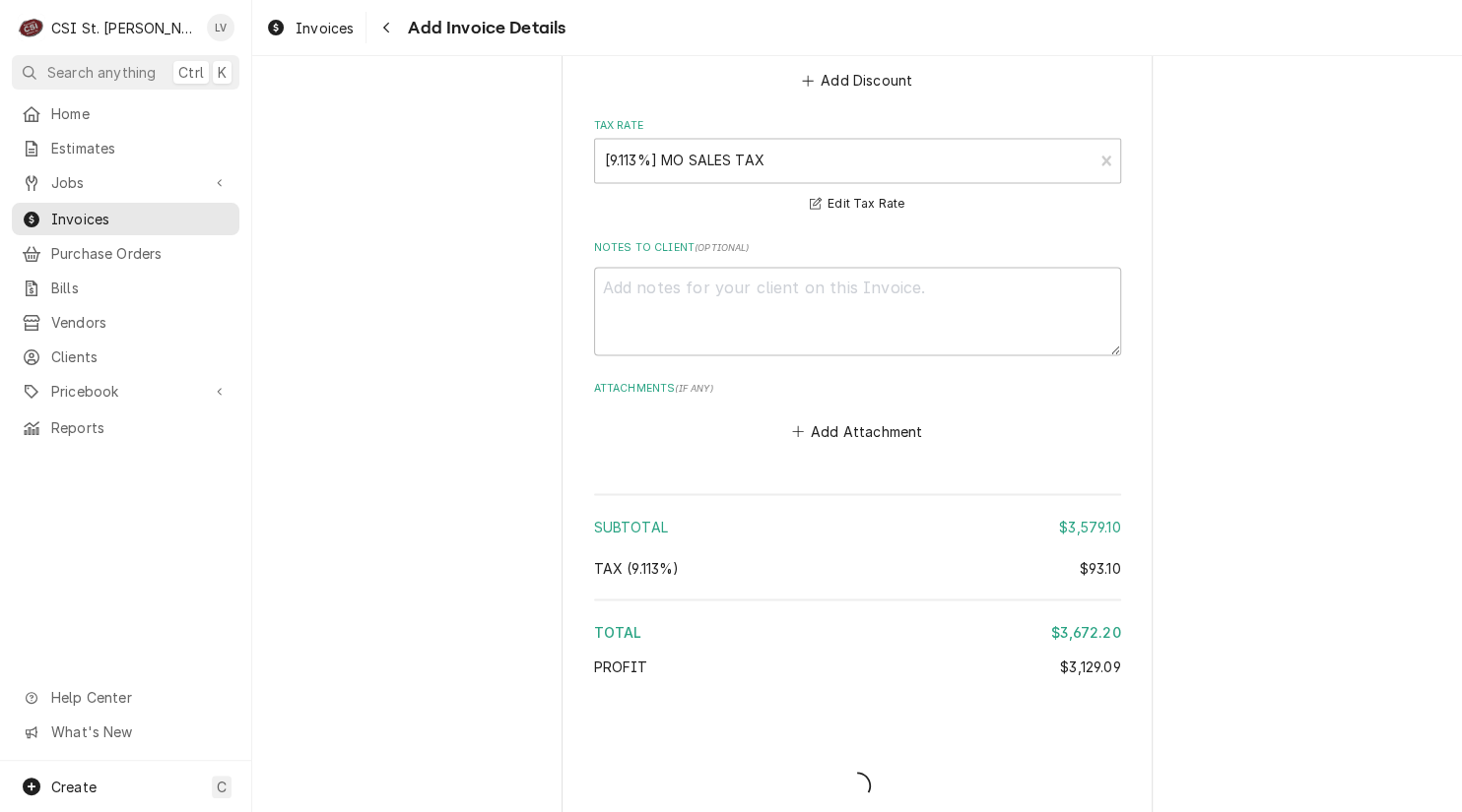
type textarea "x"
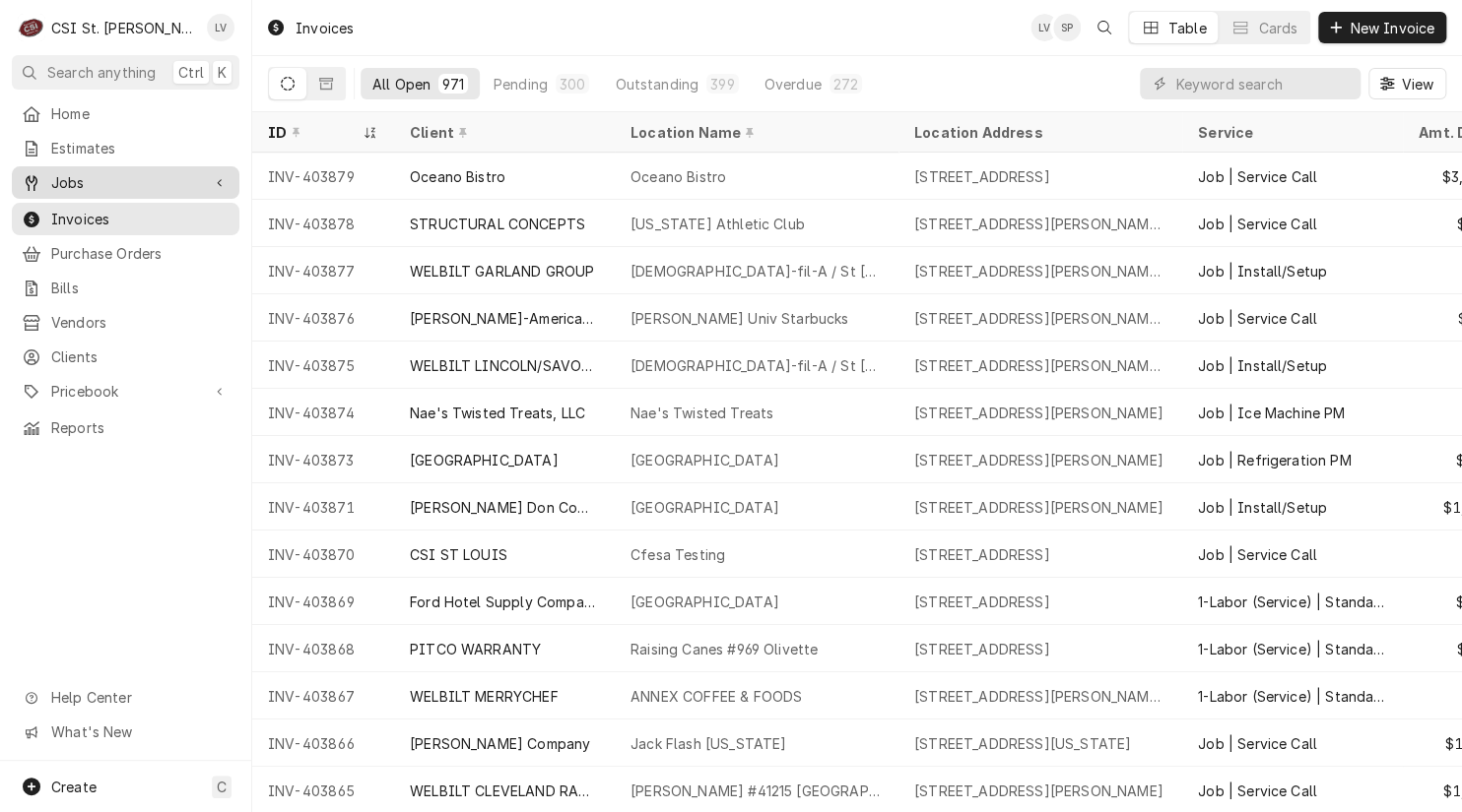
click at [74, 180] on span "Jobs" at bounding box center [125, 182] width 149 height 21
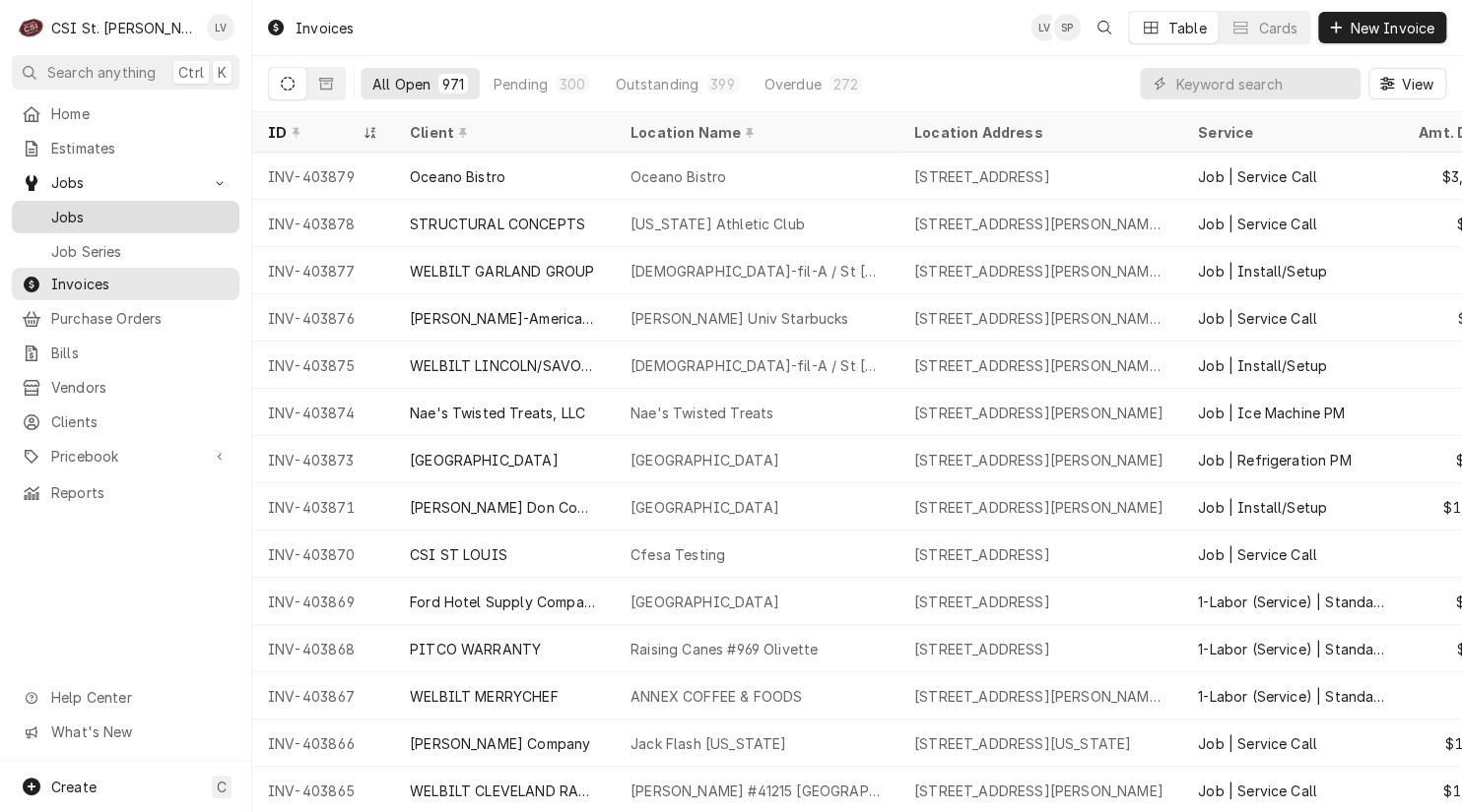
click at [75, 213] on span "Jobs" at bounding box center [140, 217] width 178 height 21
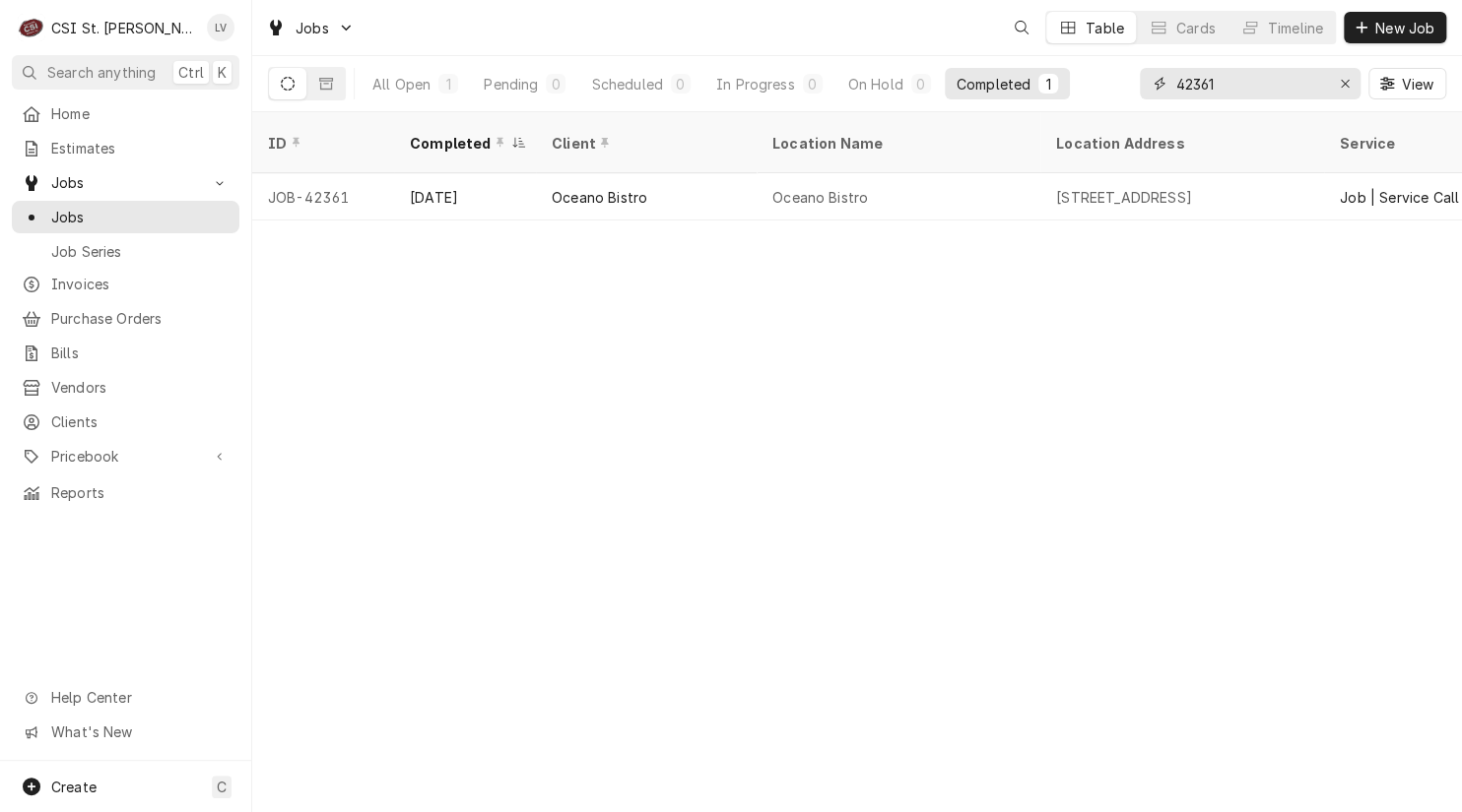
drag, startPoint x: 1231, startPoint y: 80, endPoint x: 1136, endPoint y: 96, distance: 96.3
click at [1136, 96] on div "All Open 1 Pending 0 Scheduled 0 In Progress 0 On Hold 0 Completed 1 42361 View" at bounding box center [856, 83] width 1178 height 55
type input "41729"
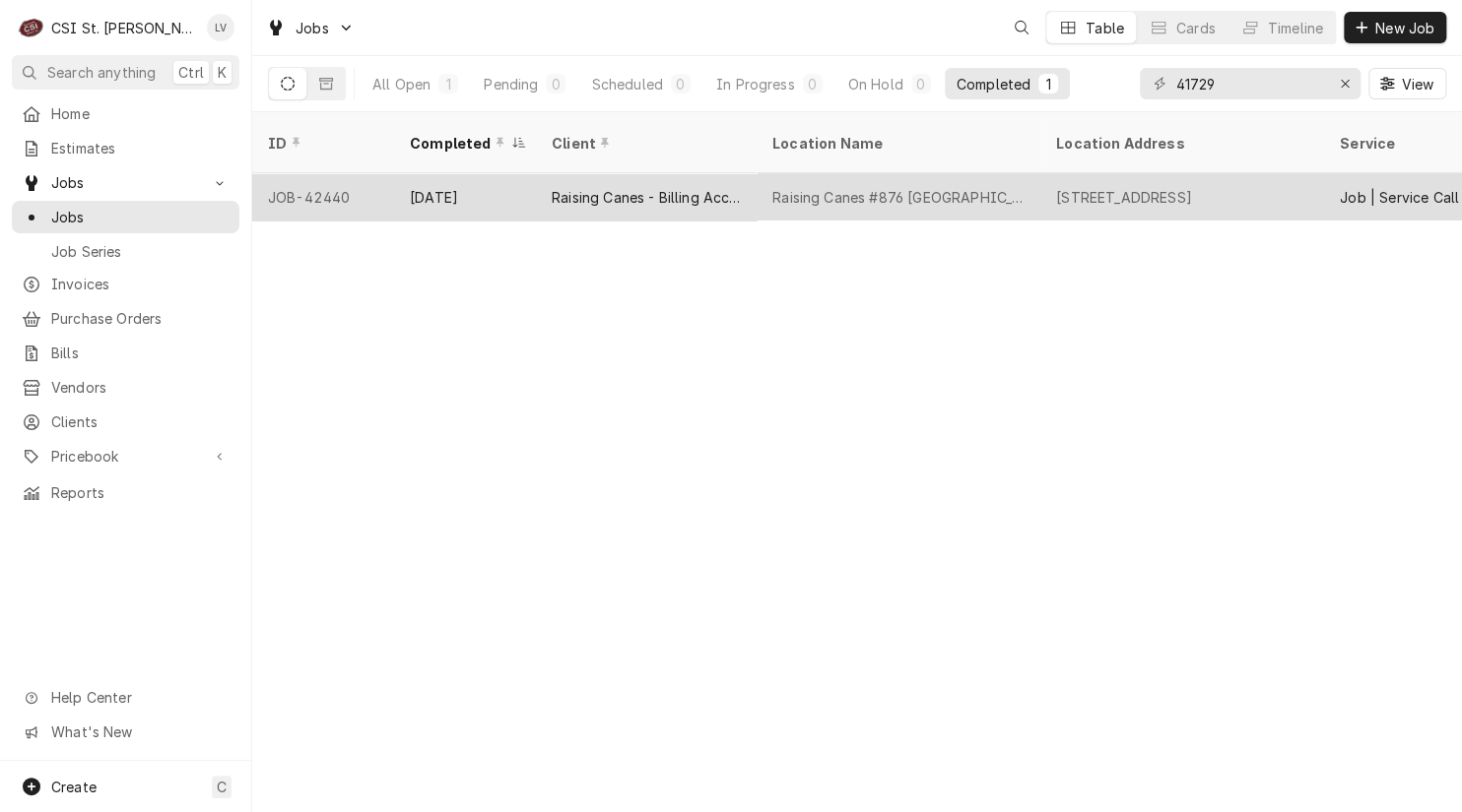
click at [381, 184] on div "JOB-42440" at bounding box center [323, 196] width 142 height 47
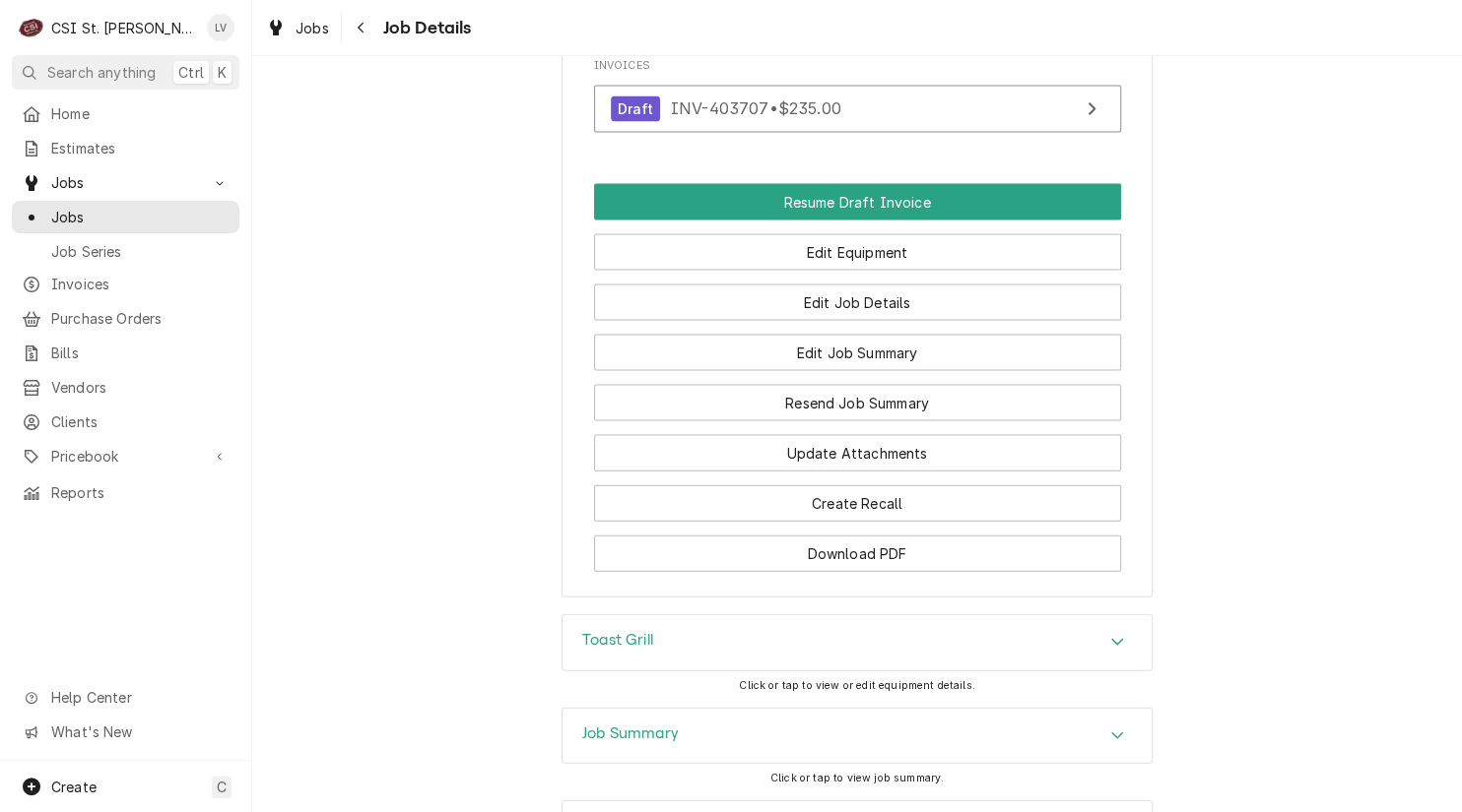
scroll to position [2165, 0]
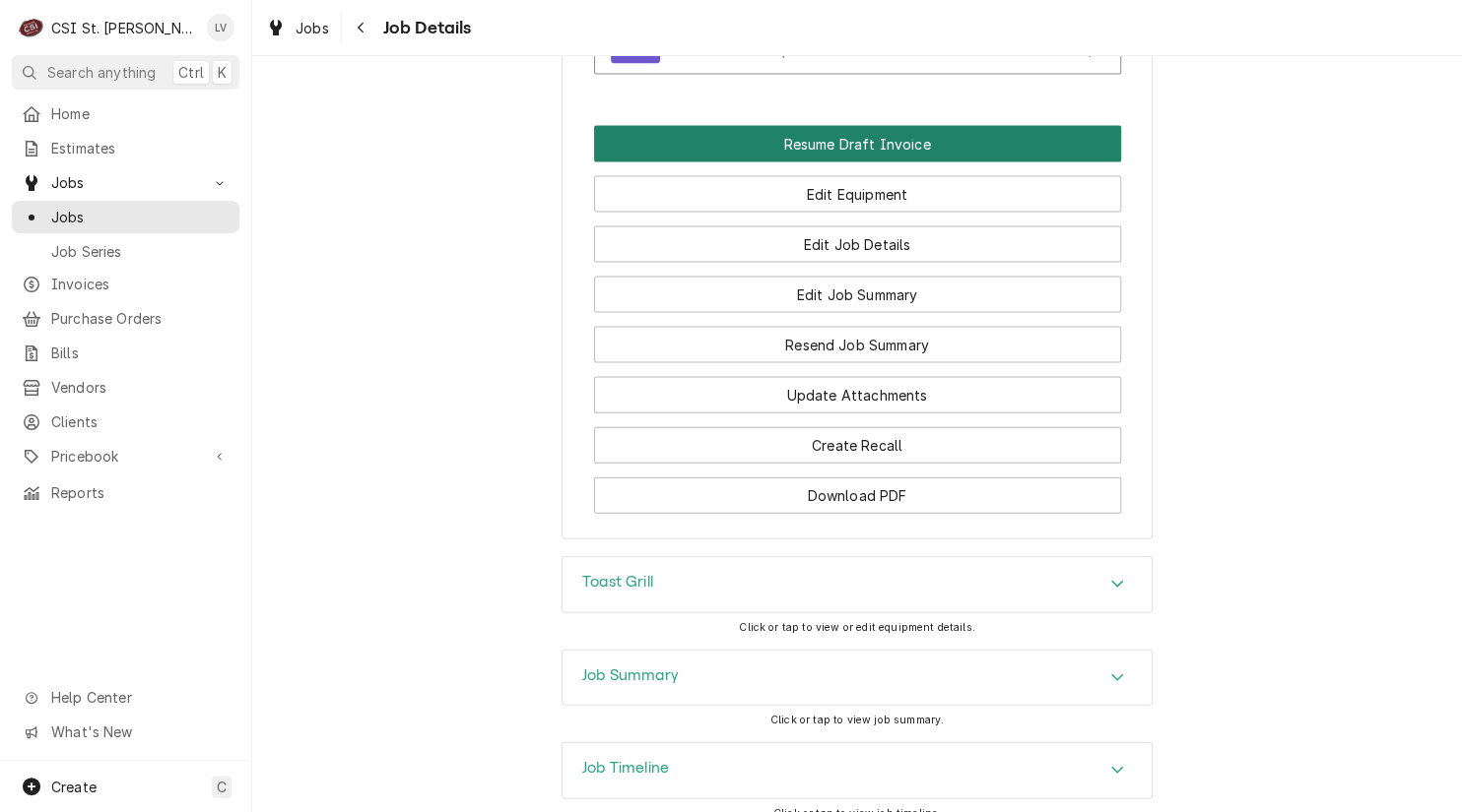
click at [769, 163] on button "Resume Draft Invoice" at bounding box center [856, 144] width 527 height 36
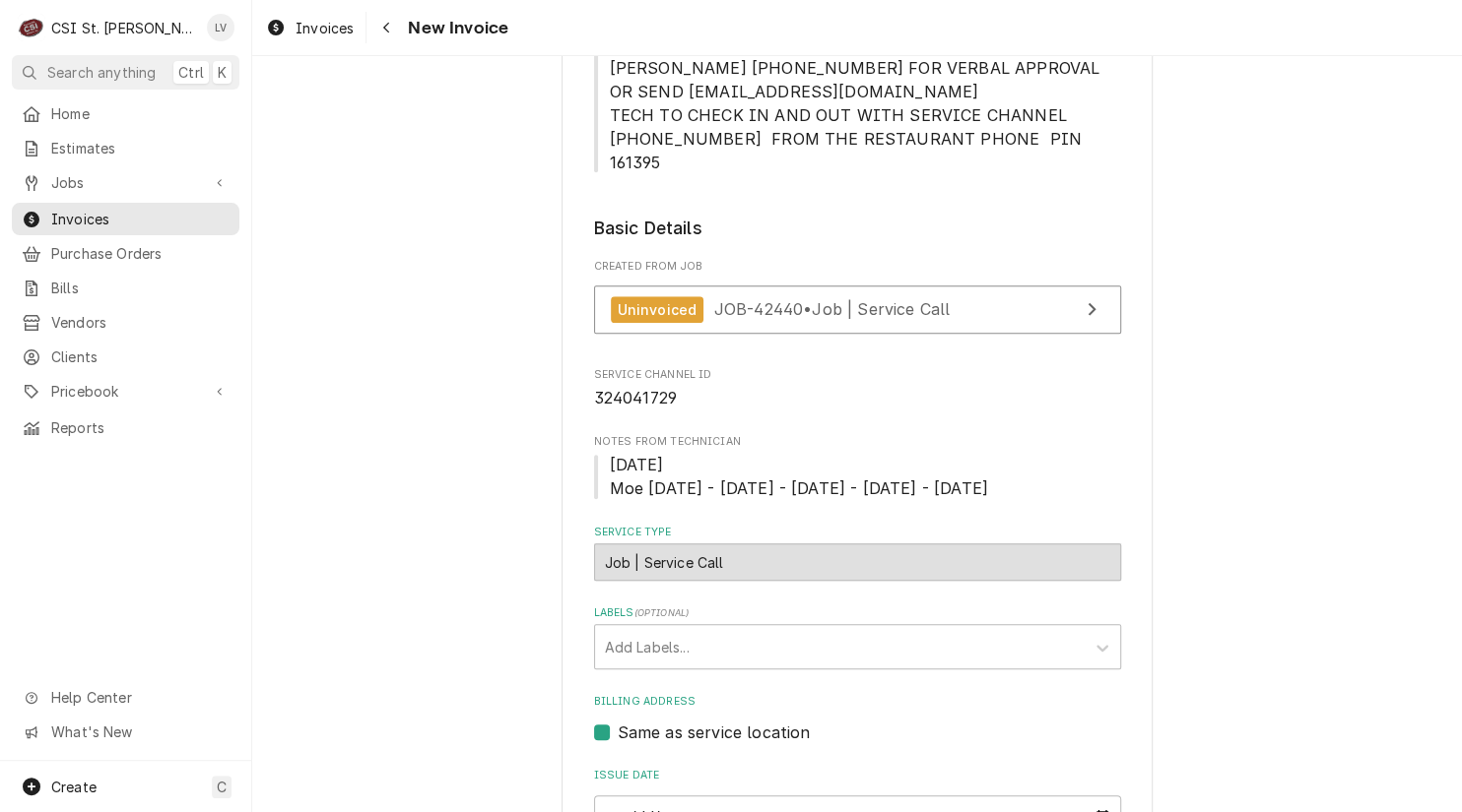
scroll to position [203, 0]
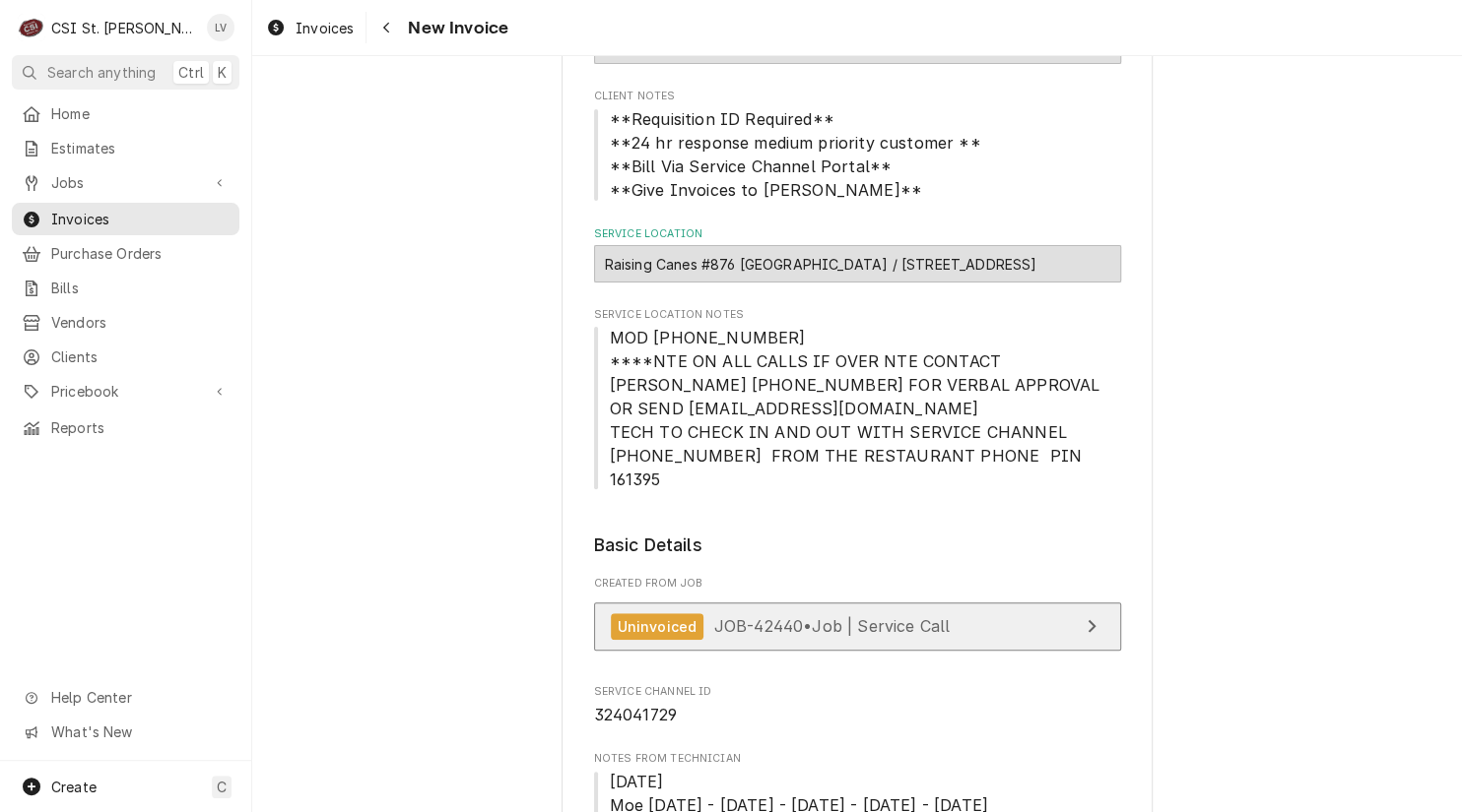
click at [803, 616] on span "JOB-42440 • Job | Service Call" at bounding box center [832, 626] width 237 height 20
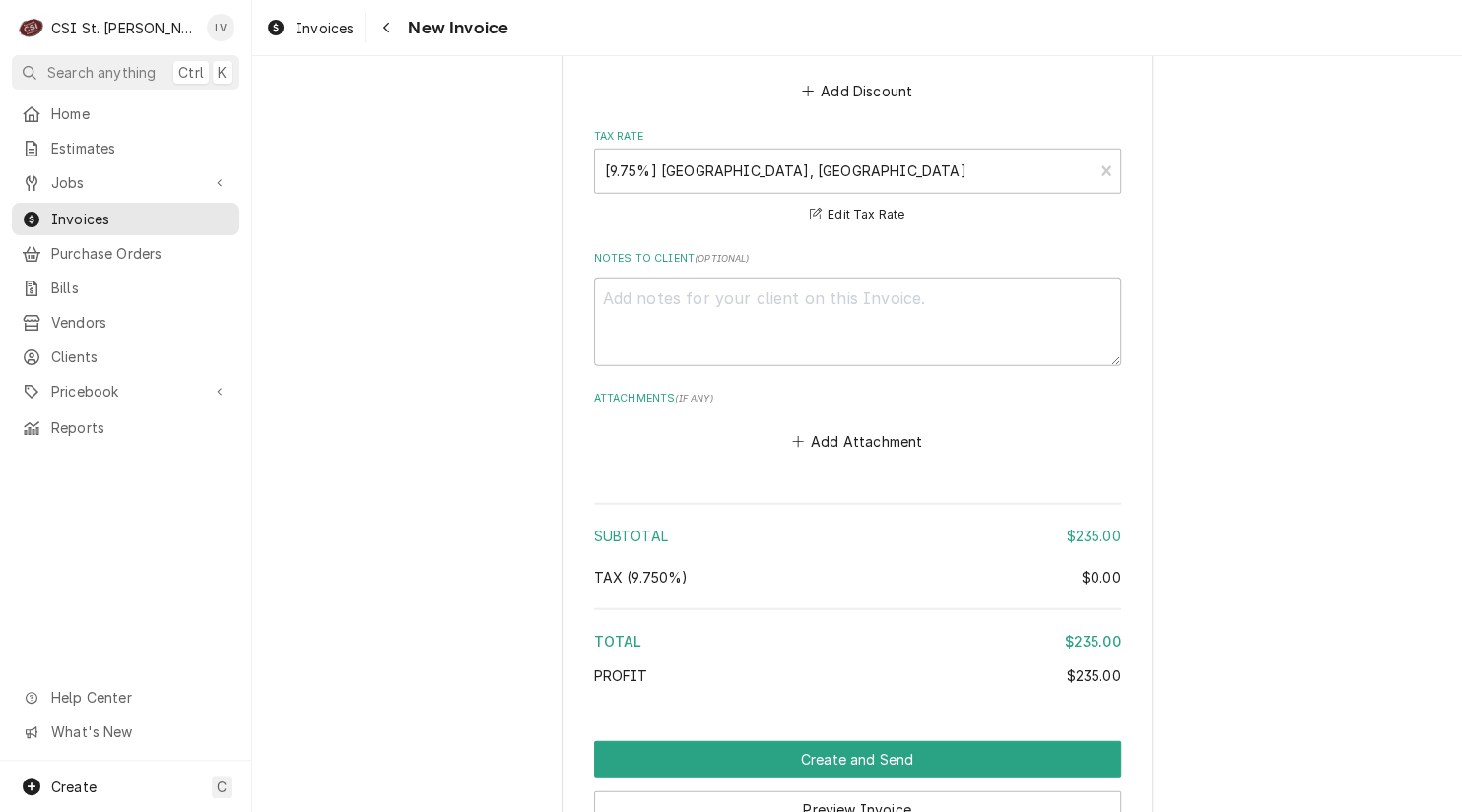
scroll to position [2860, 0]
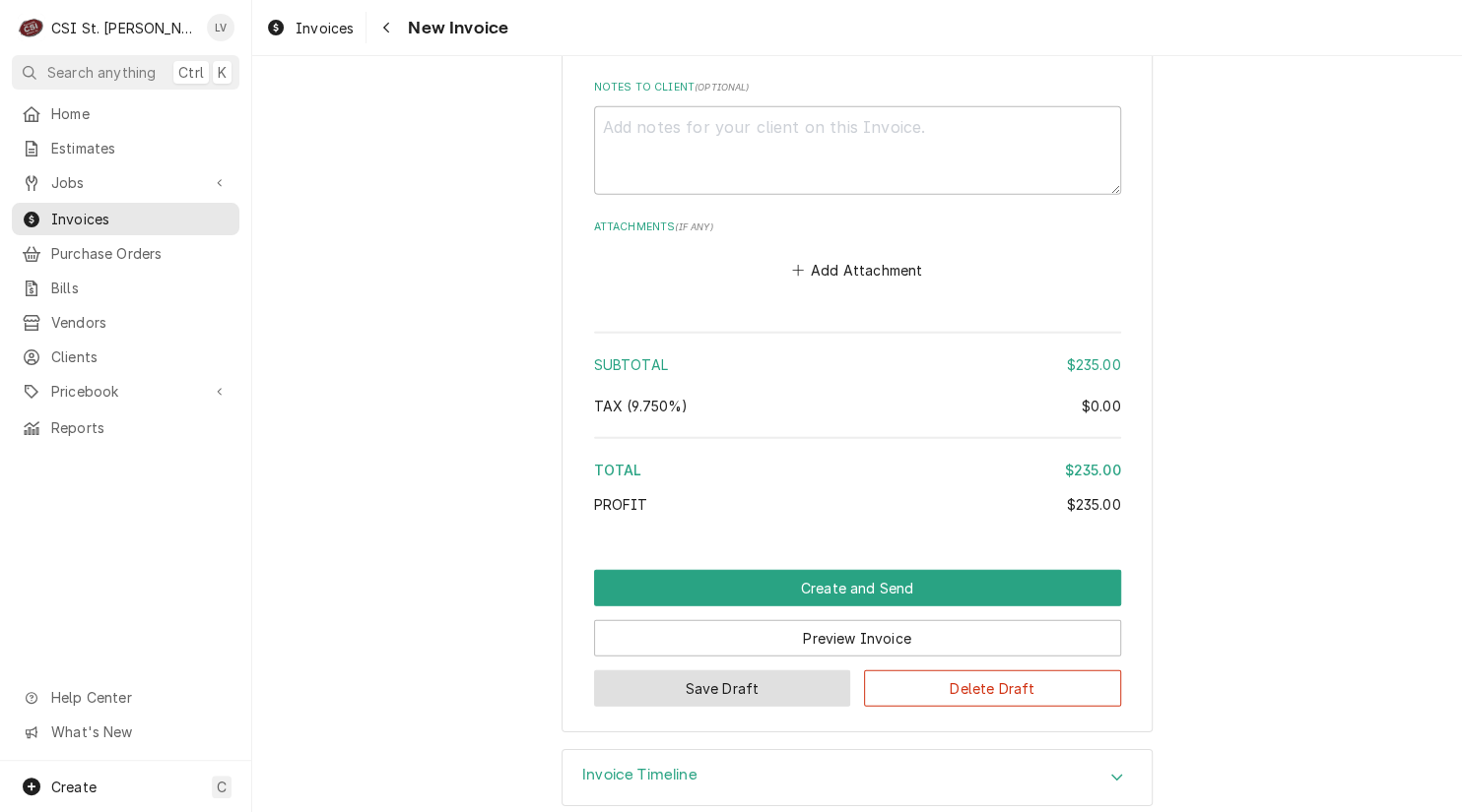
click at [729, 670] on button "Save Draft" at bounding box center [722, 688] width 257 height 36
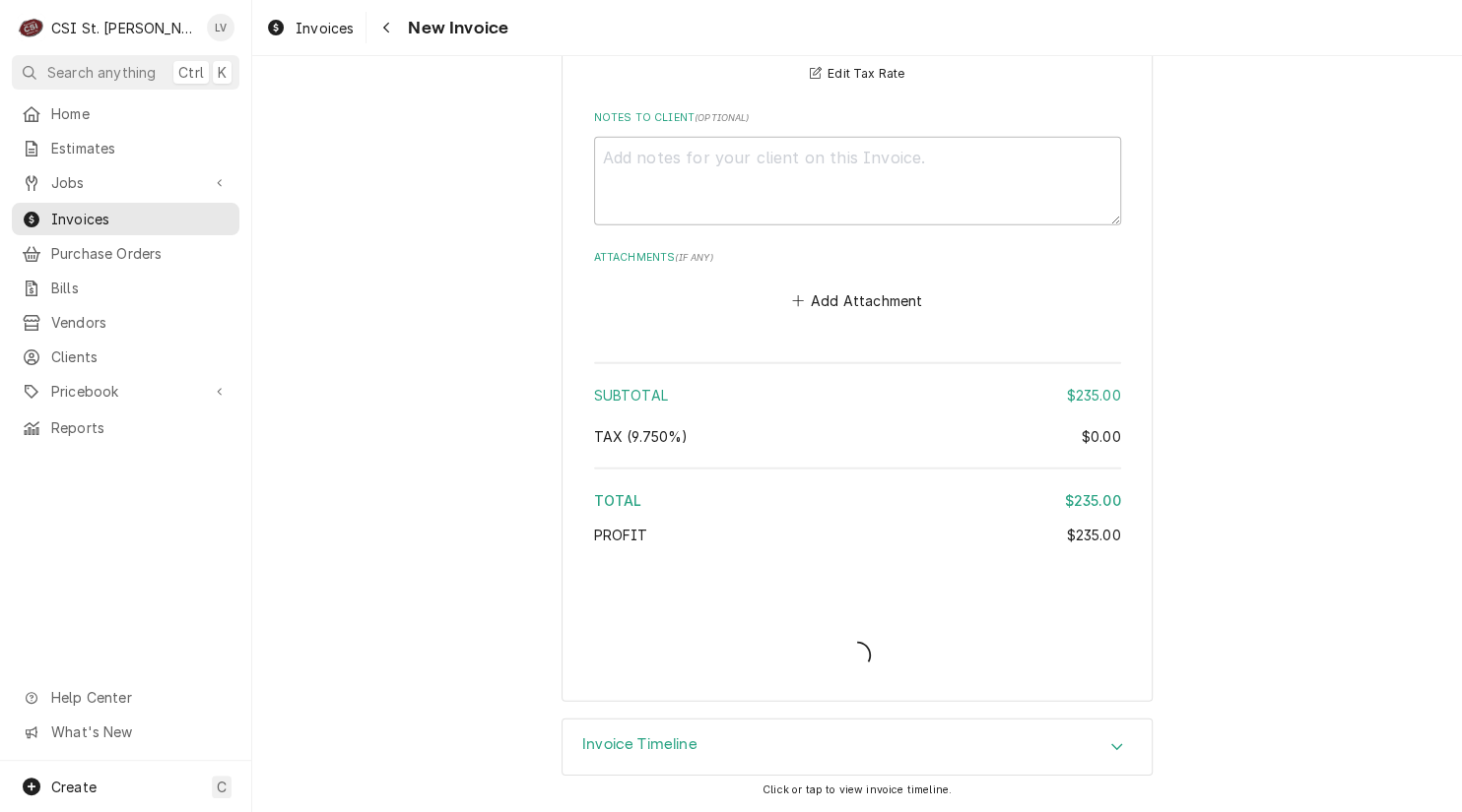
scroll to position [2801, 0]
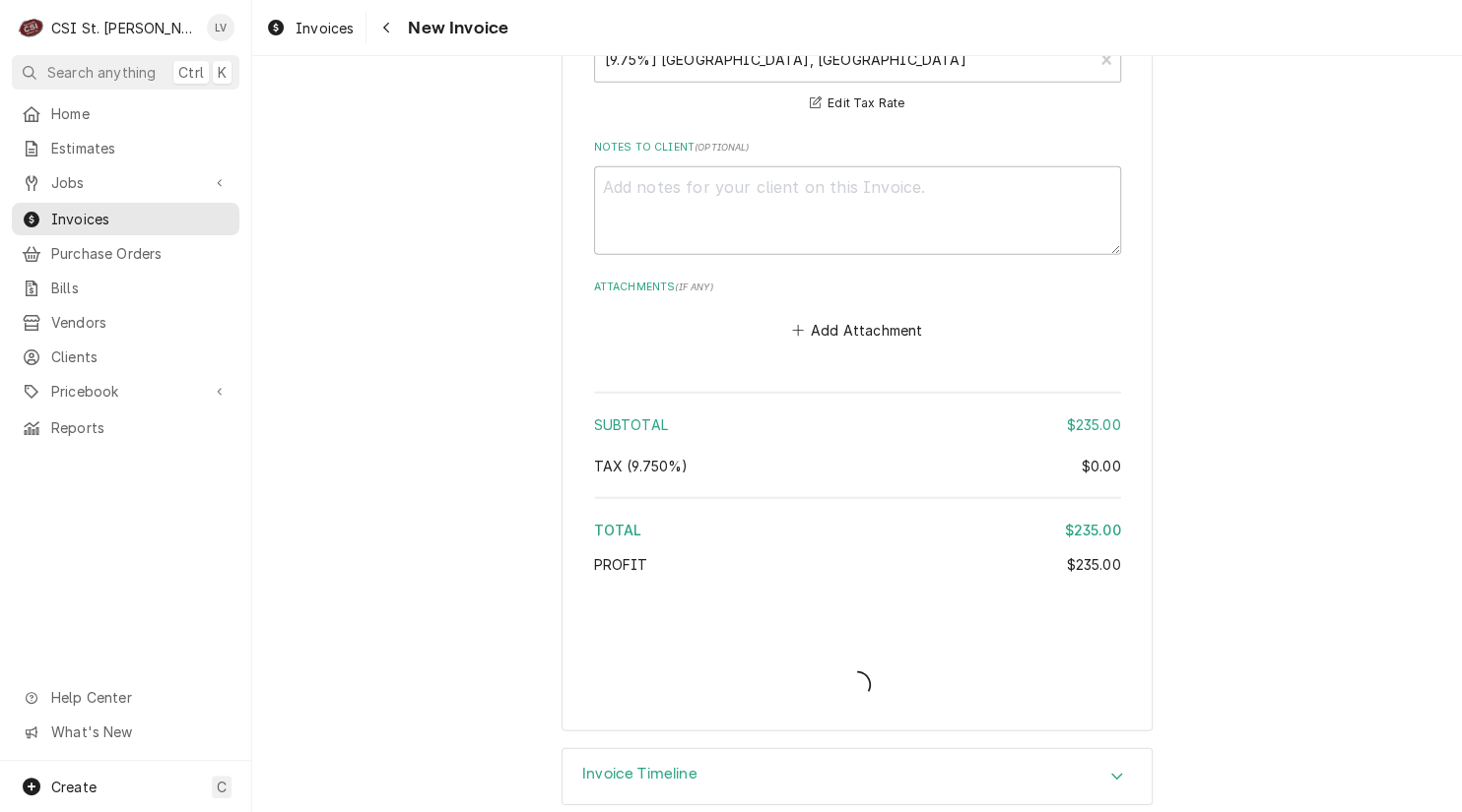
type textarea "x"
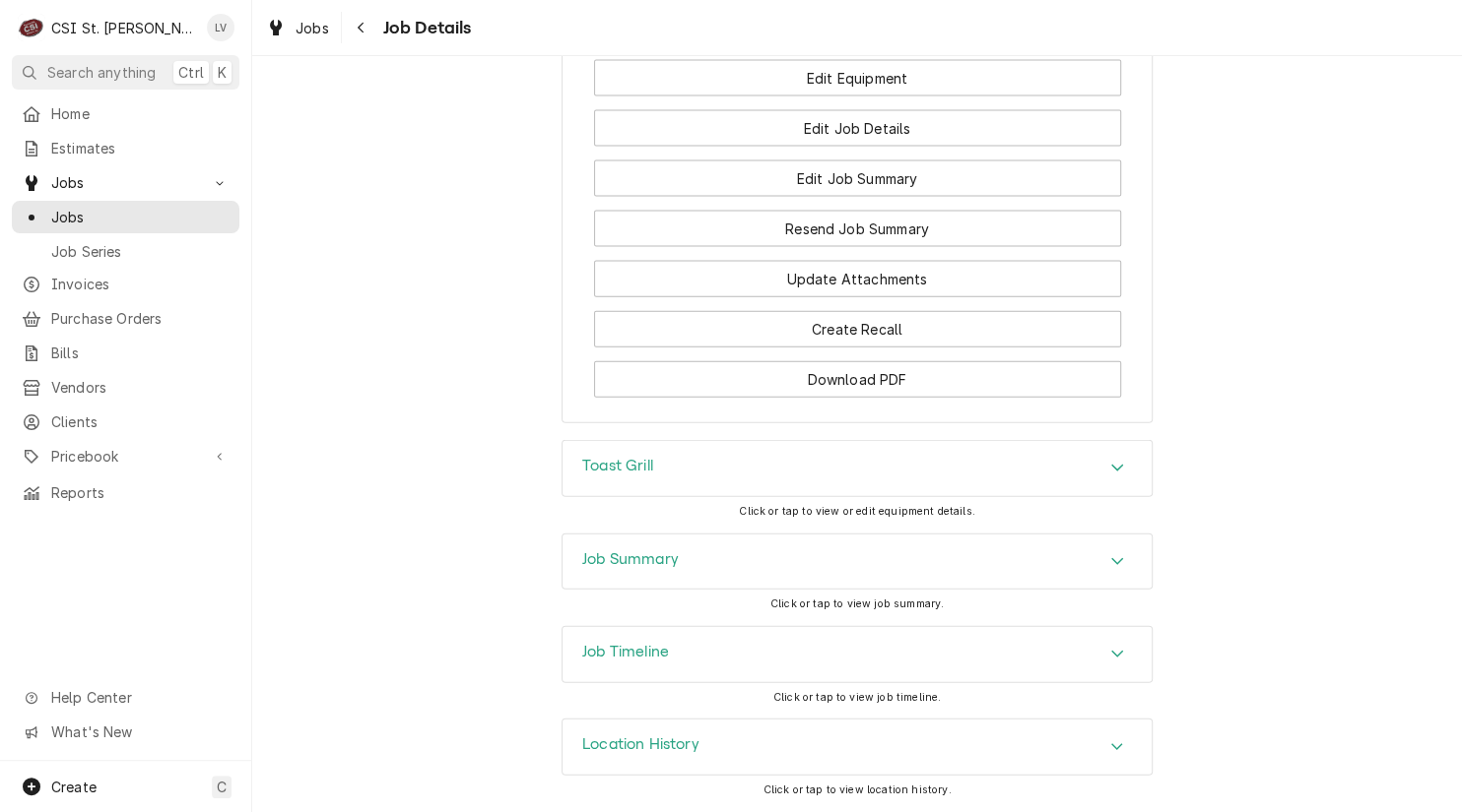
scroll to position [2299, 0]
click at [710, 660] on div "Job Timeline" at bounding box center [856, 654] width 589 height 55
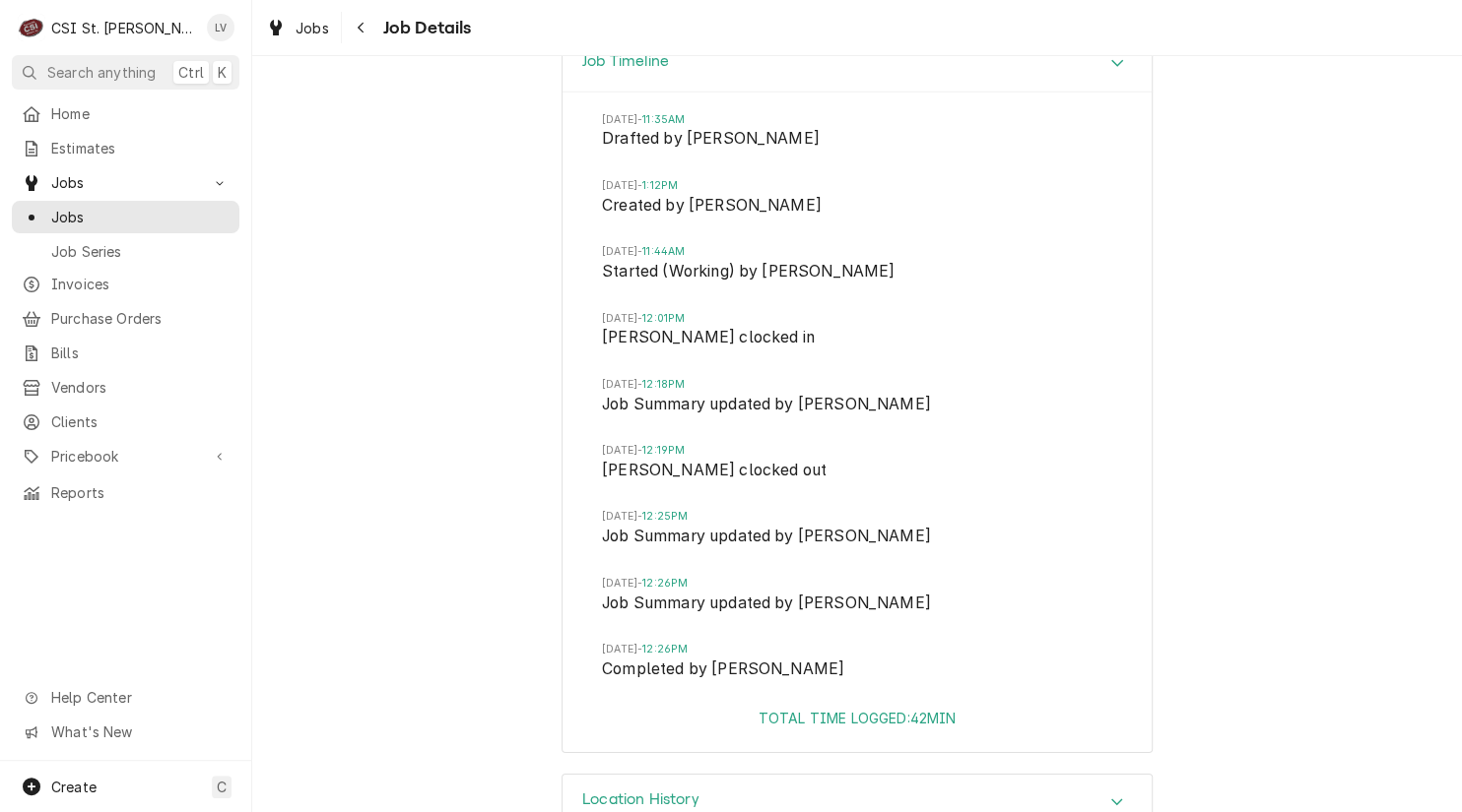
scroll to position [2890, 0]
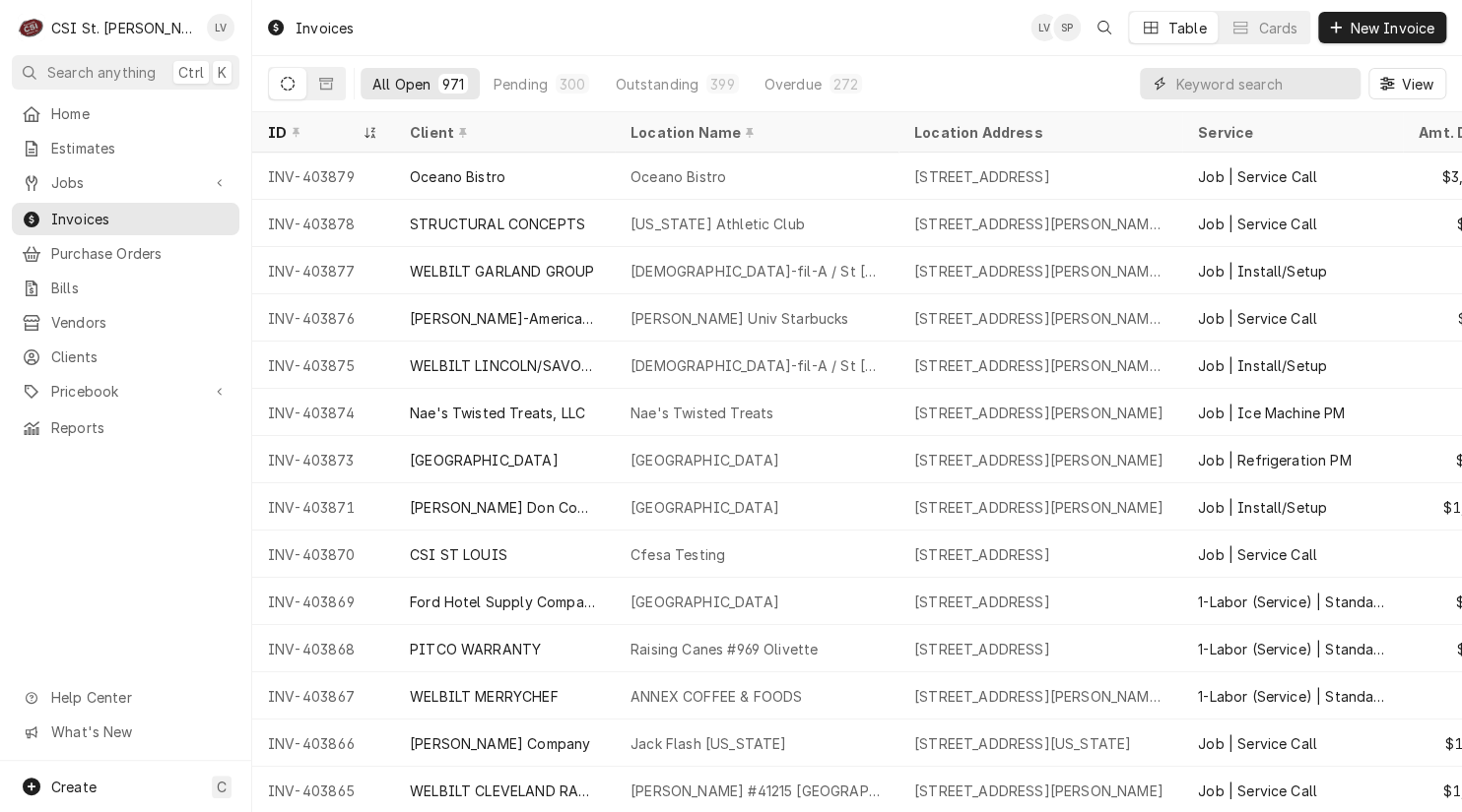
click at [1212, 85] on input "Dynamic Content Wrapper" at bounding box center [1262, 84] width 175 height 32
type input "403707"
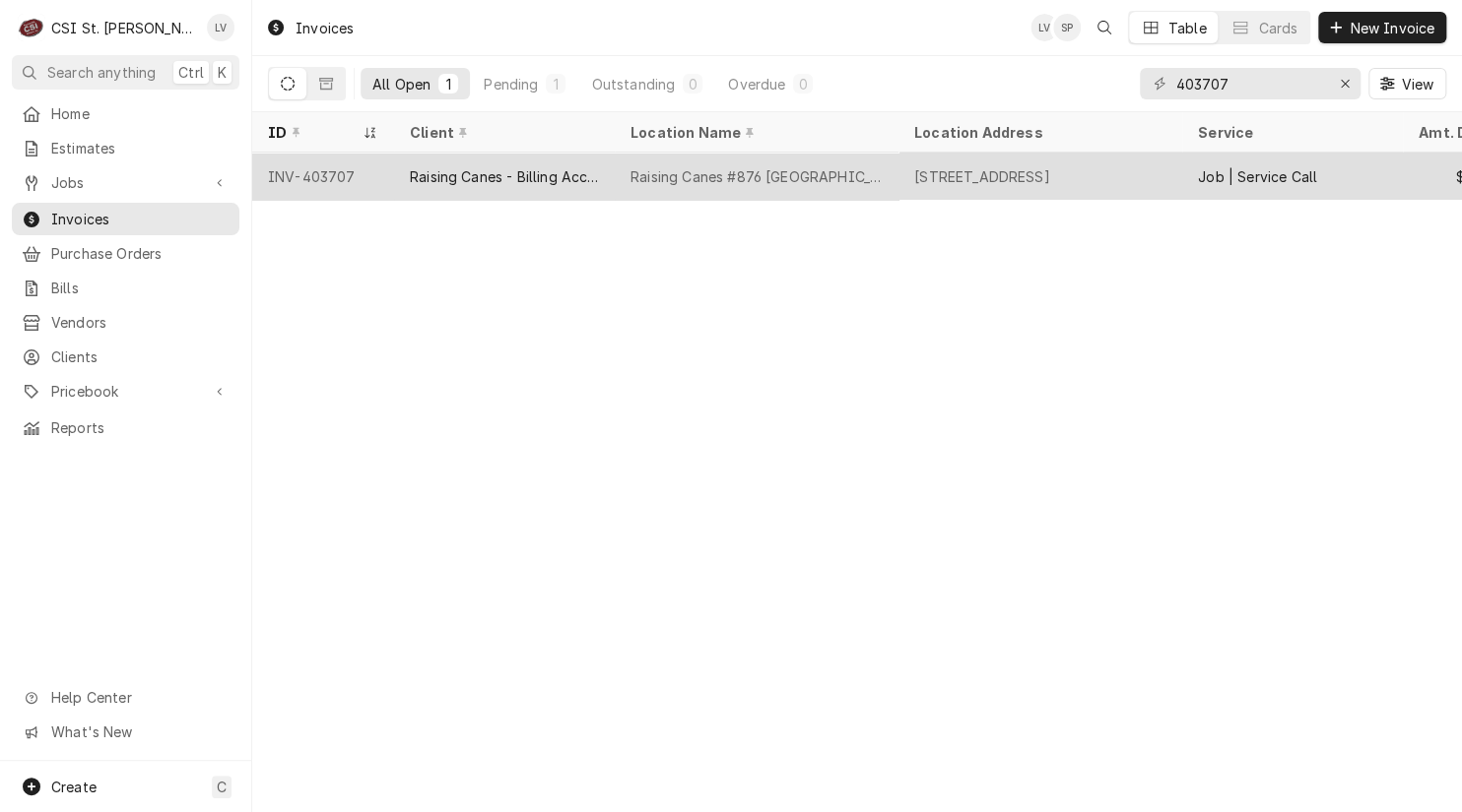
click at [865, 176] on div "Raising Canes #876 [GEOGRAPHIC_DATA]" at bounding box center [756, 176] width 284 height 47
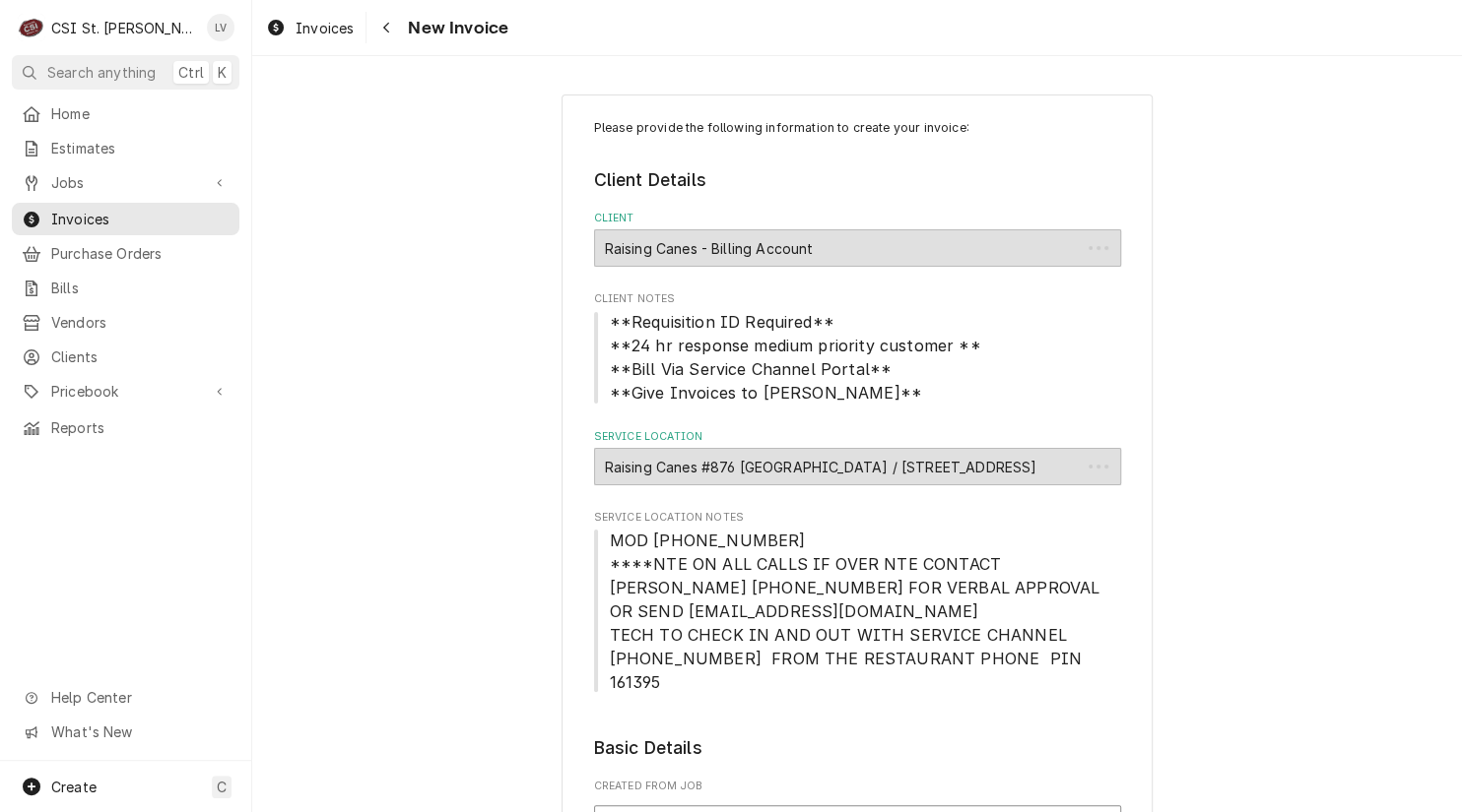
type textarea "x"
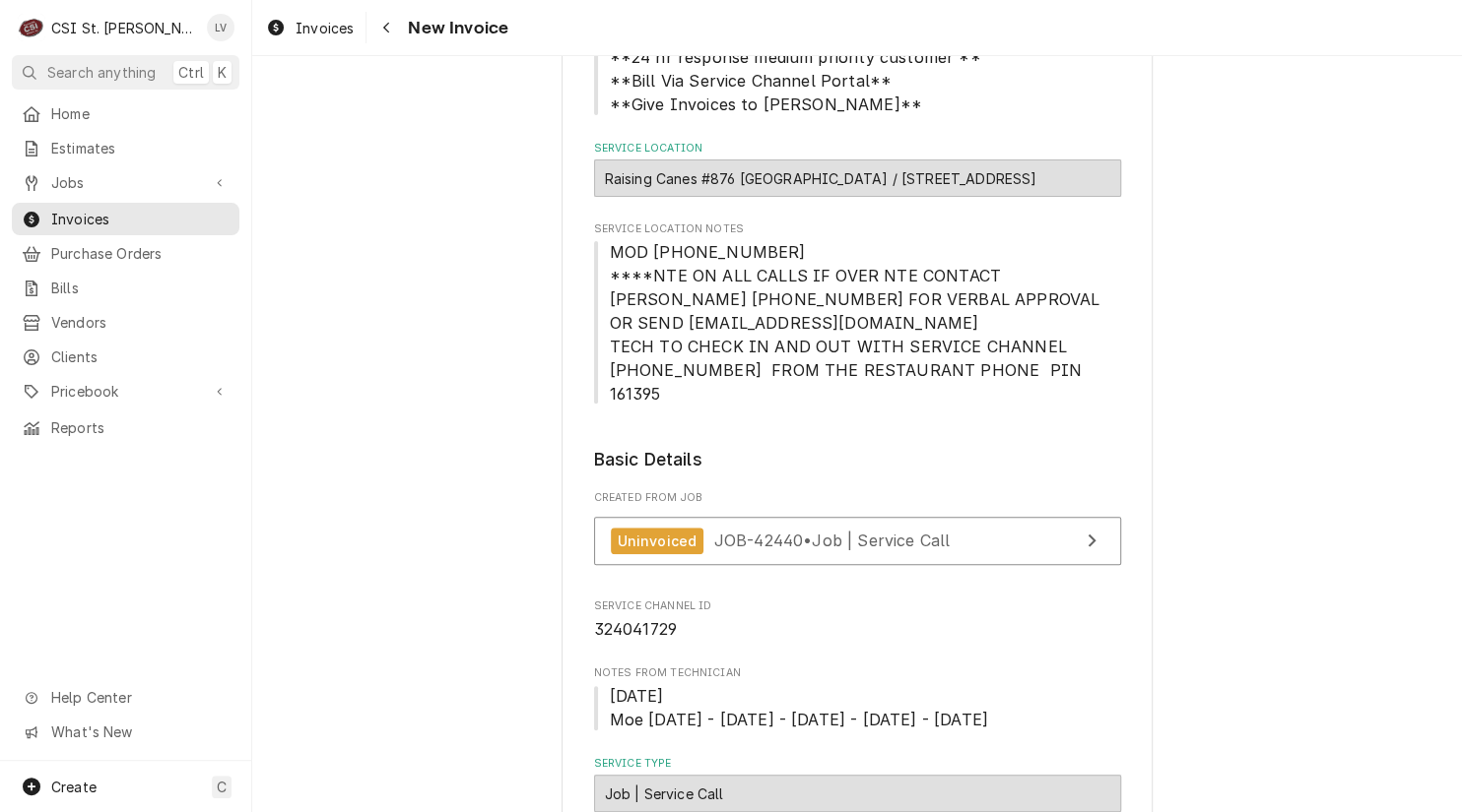
scroll to position [296, 0]
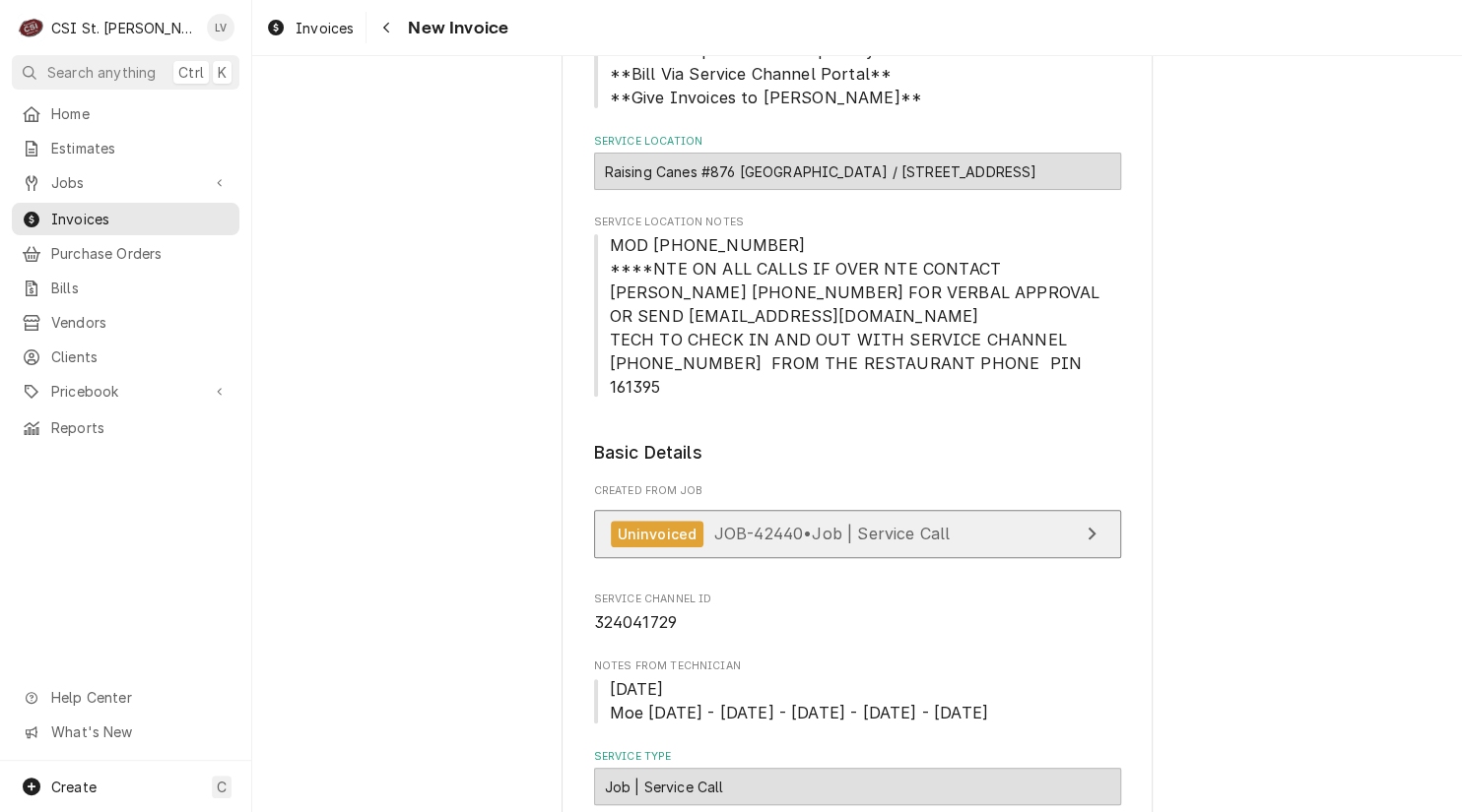
click at [762, 523] on span "JOB-42440 • Job | Service Call" at bounding box center [832, 533] width 237 height 20
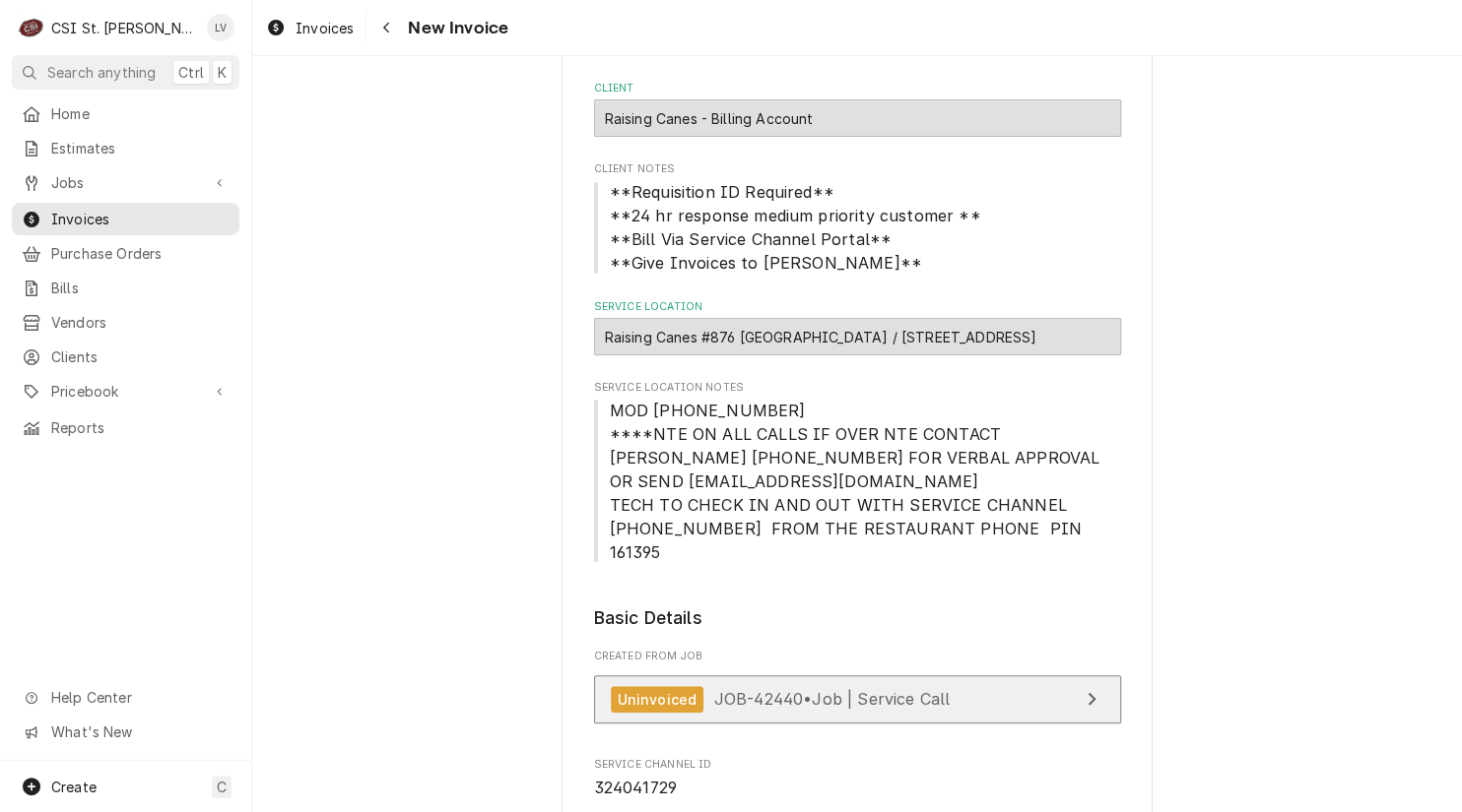
scroll to position [0, 0]
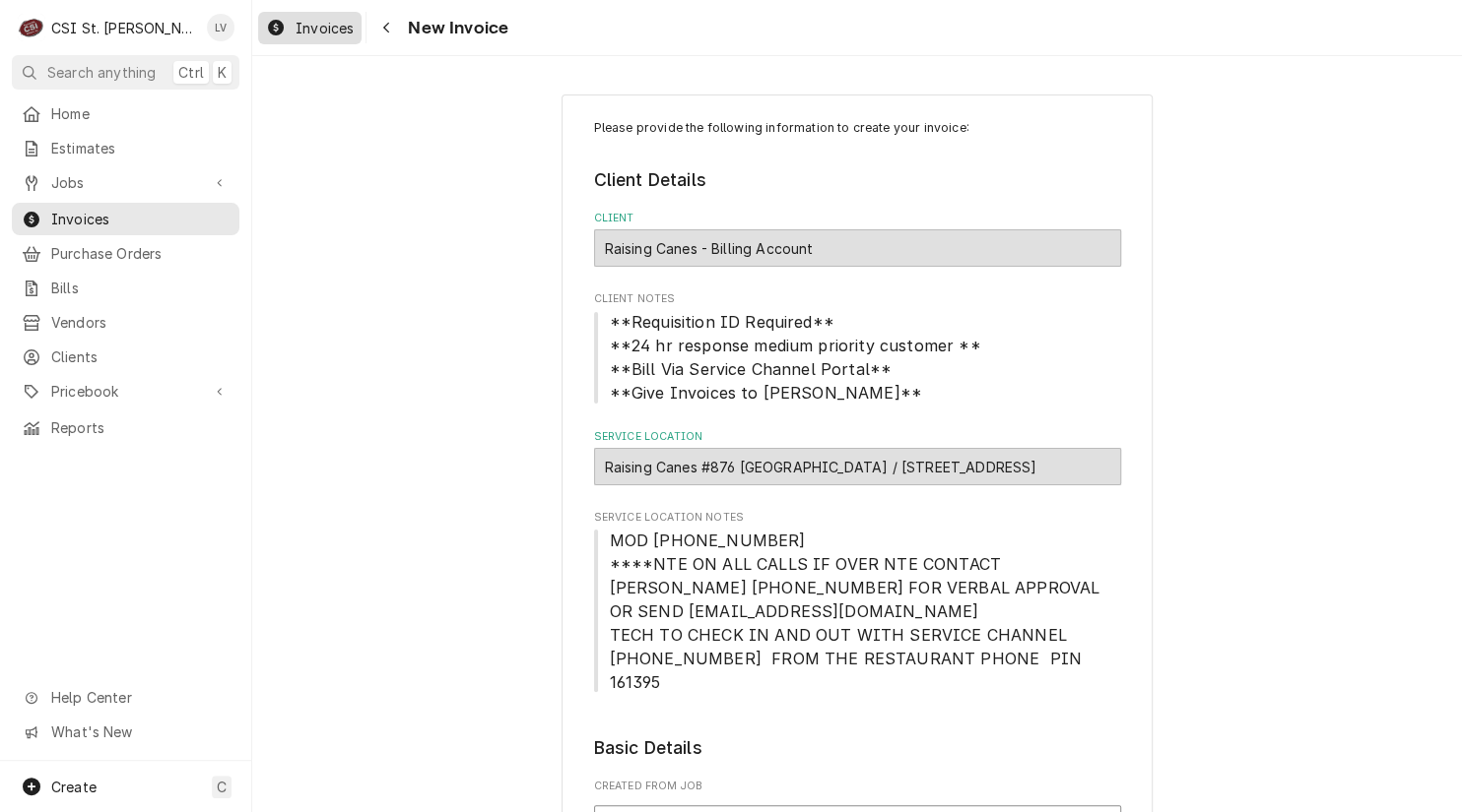
click at [306, 26] on span "Invoices" at bounding box center [325, 28] width 58 height 21
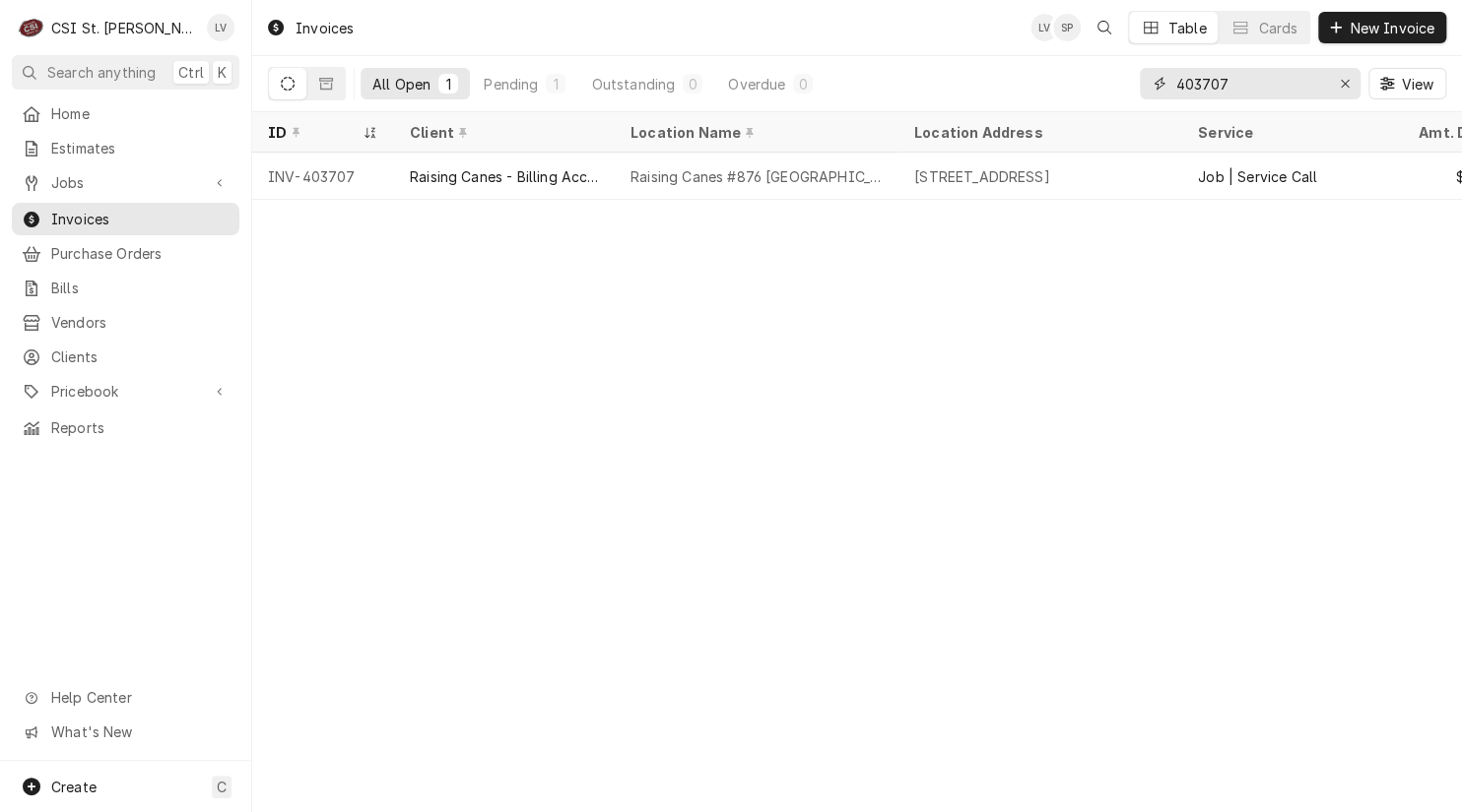
drag, startPoint x: 1250, startPoint y: 86, endPoint x: 1164, endPoint y: 90, distance: 86.1
click at [1164, 90] on div "403707" at bounding box center [1249, 84] width 221 height 32
click at [148, 176] on span "Jobs" at bounding box center [125, 182] width 149 height 21
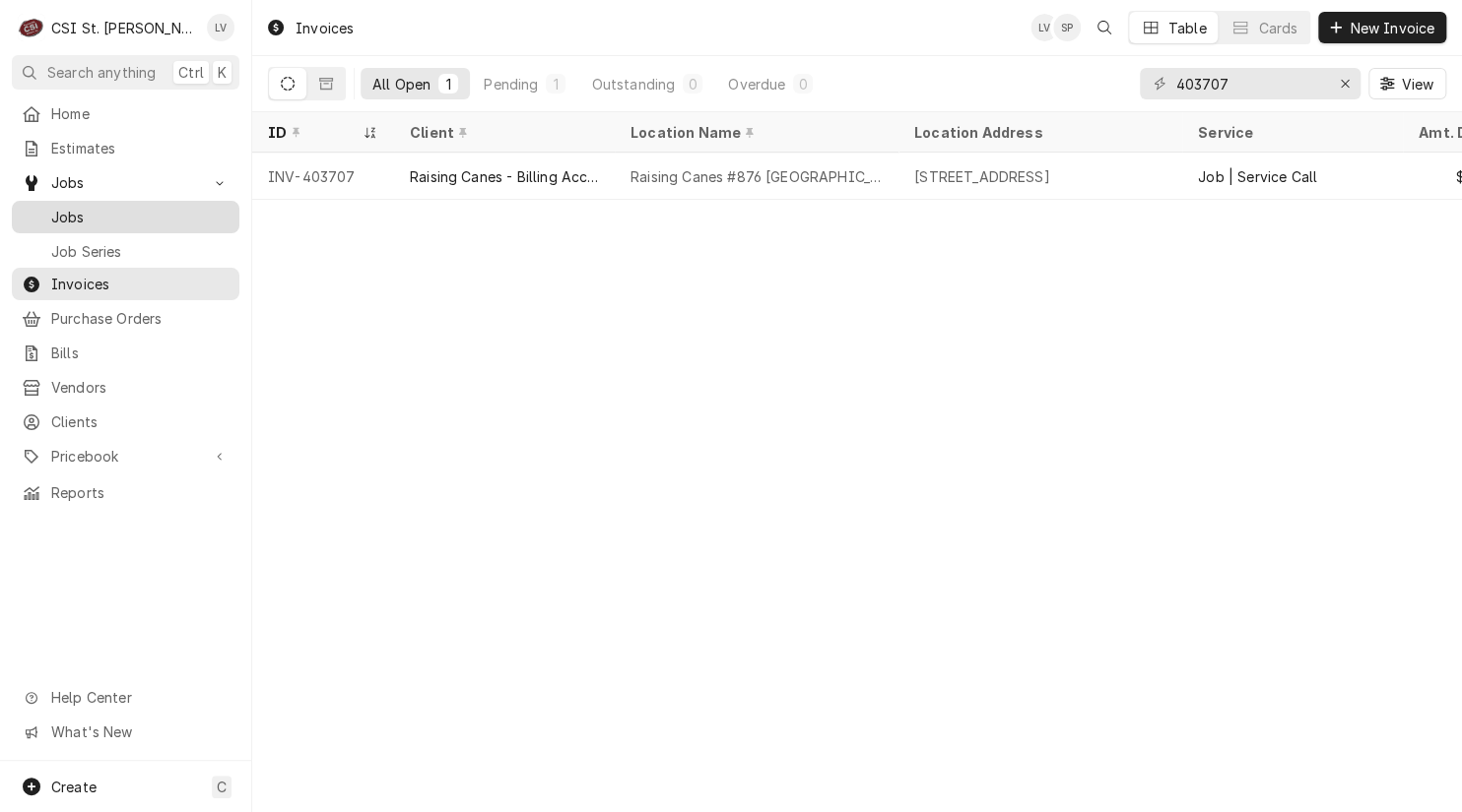
click at [144, 208] on span "Jobs" at bounding box center [140, 217] width 178 height 21
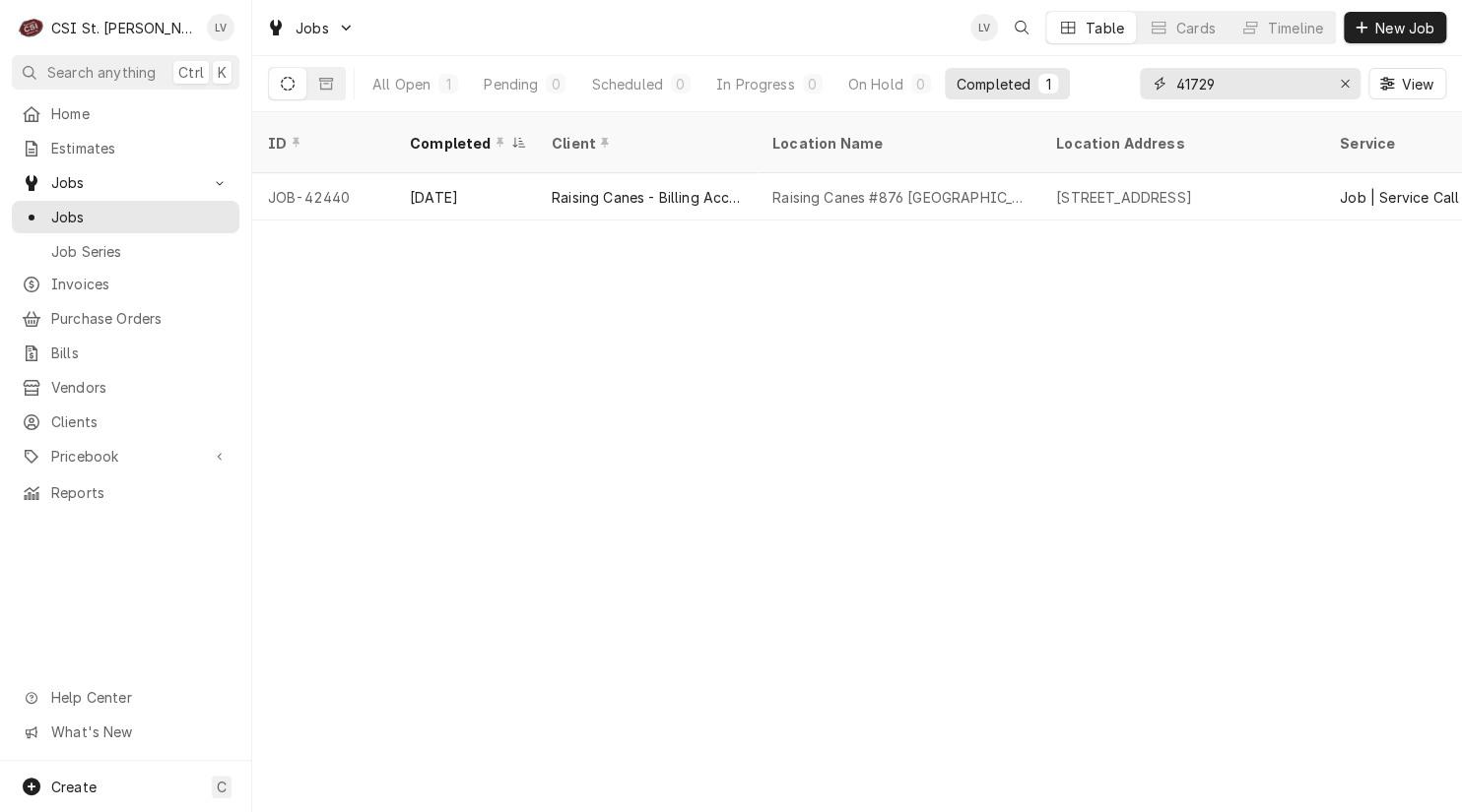
drag, startPoint x: 1234, startPoint y: 80, endPoint x: 1113, endPoint y: 102, distance: 123.0
click at [1113, 102] on div "All Open 1 Pending 0 Scheduled 0 In Progress 0 On Hold 0 Completed 1 41729 View" at bounding box center [856, 83] width 1178 height 55
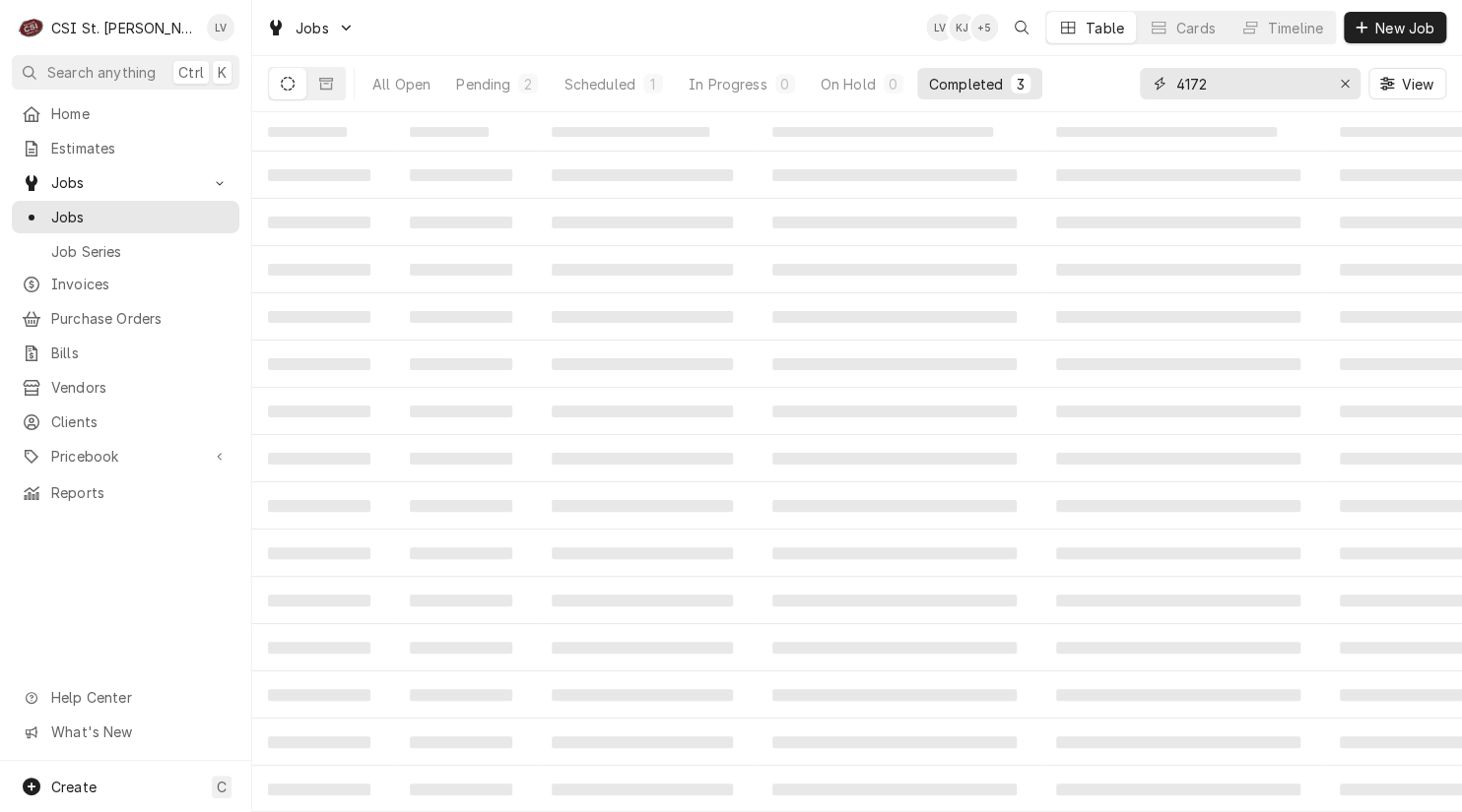
type input "41729"
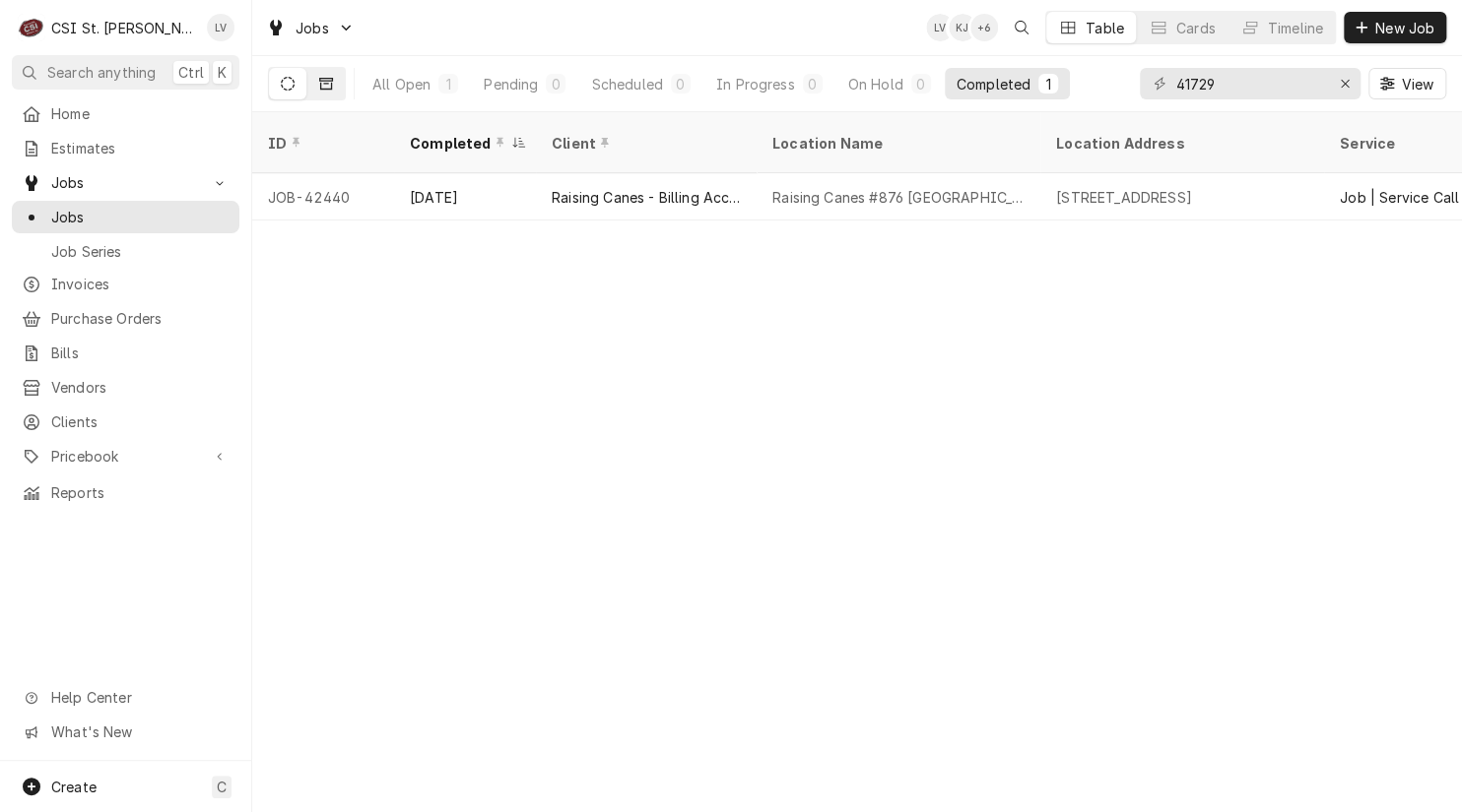
click at [328, 79] on icon "Dynamic Content Wrapper" at bounding box center [326, 84] width 14 height 14
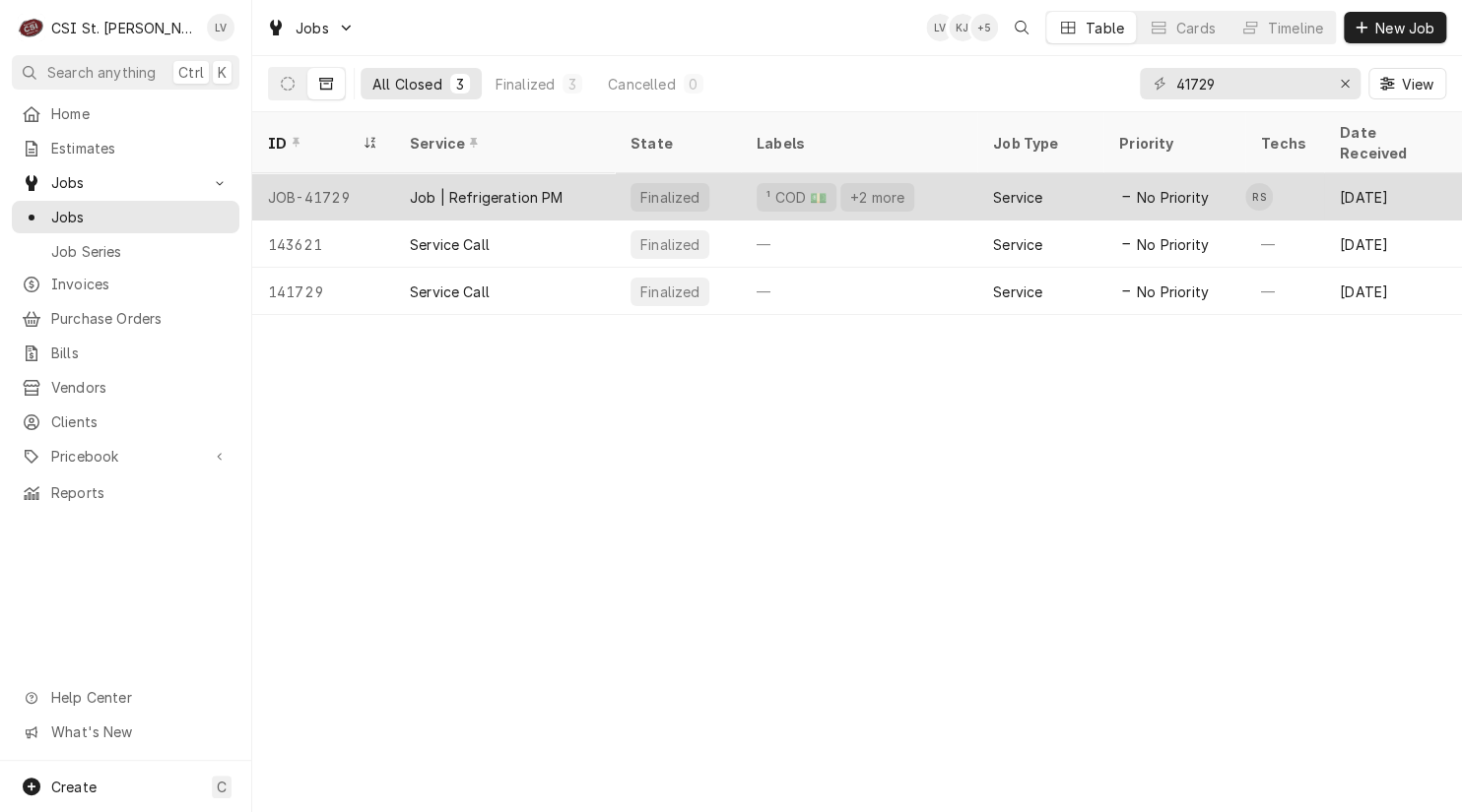
click at [339, 177] on div "JOB-41729" at bounding box center [323, 196] width 142 height 47
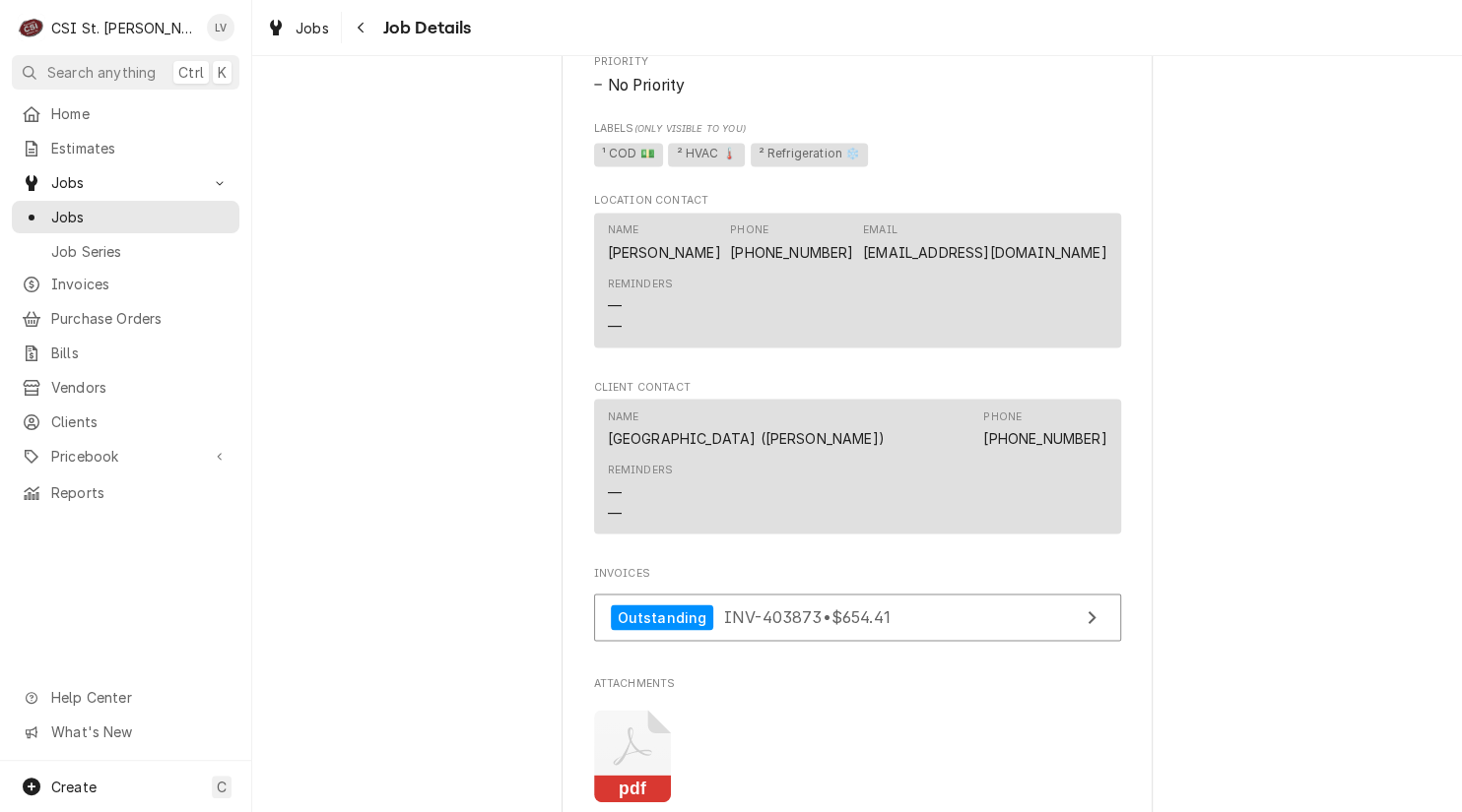
scroll to position [1772, 0]
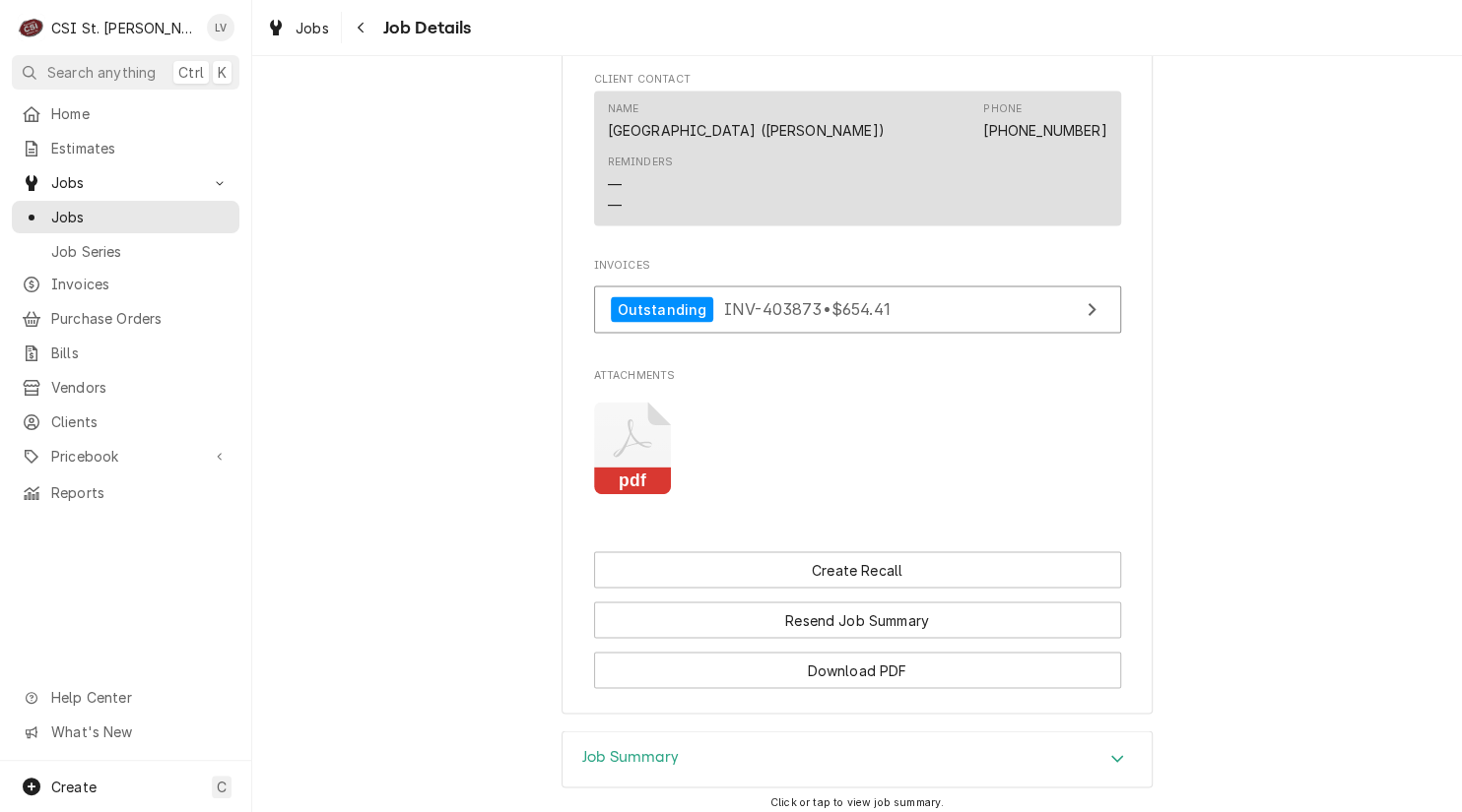
click at [617, 480] on icon "Attachments" at bounding box center [633, 448] width 78 height 94
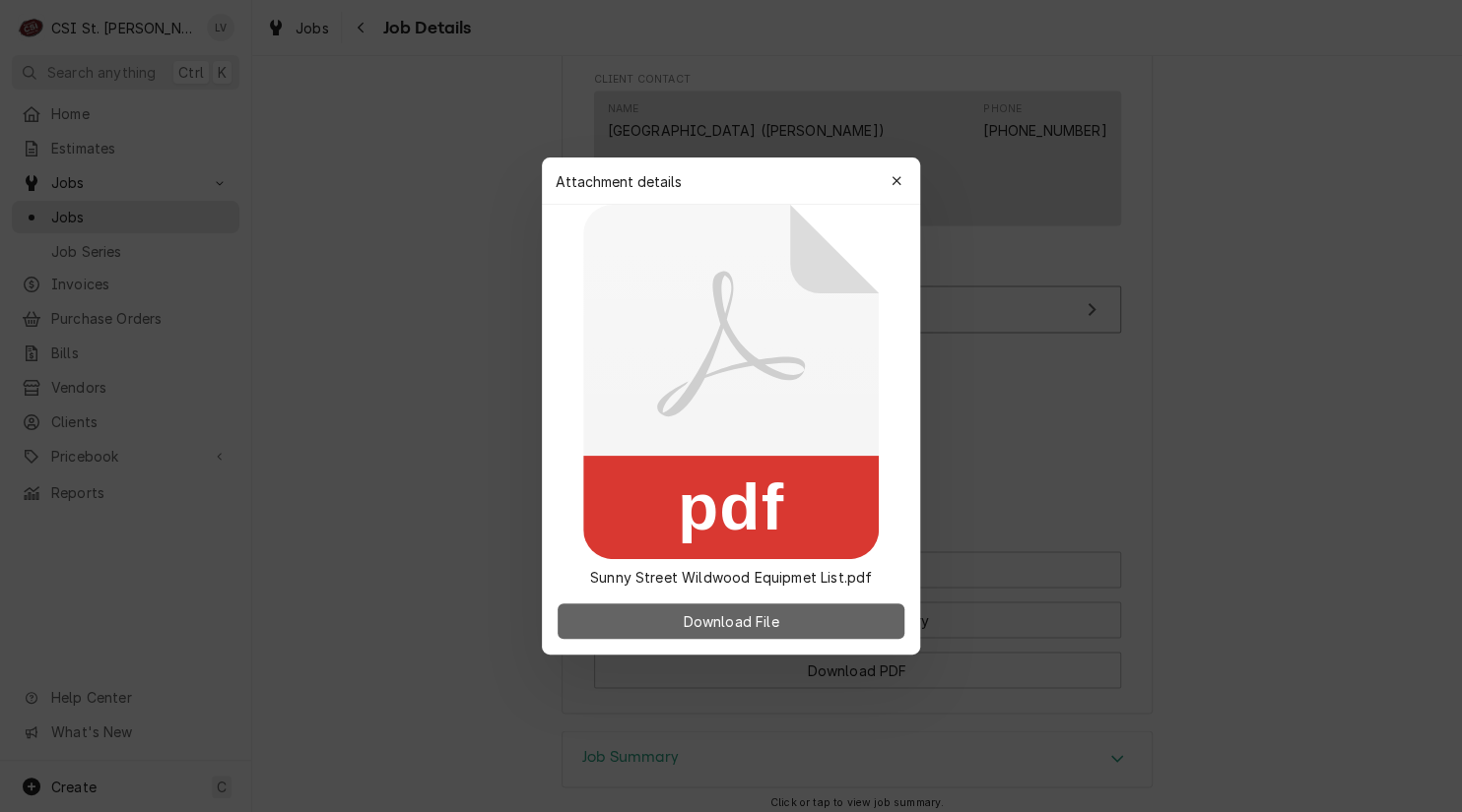
click at [804, 621] on button "Download File" at bounding box center [731, 620] width 347 height 35
click at [1261, 392] on div at bounding box center [731, 406] width 1462 height 812
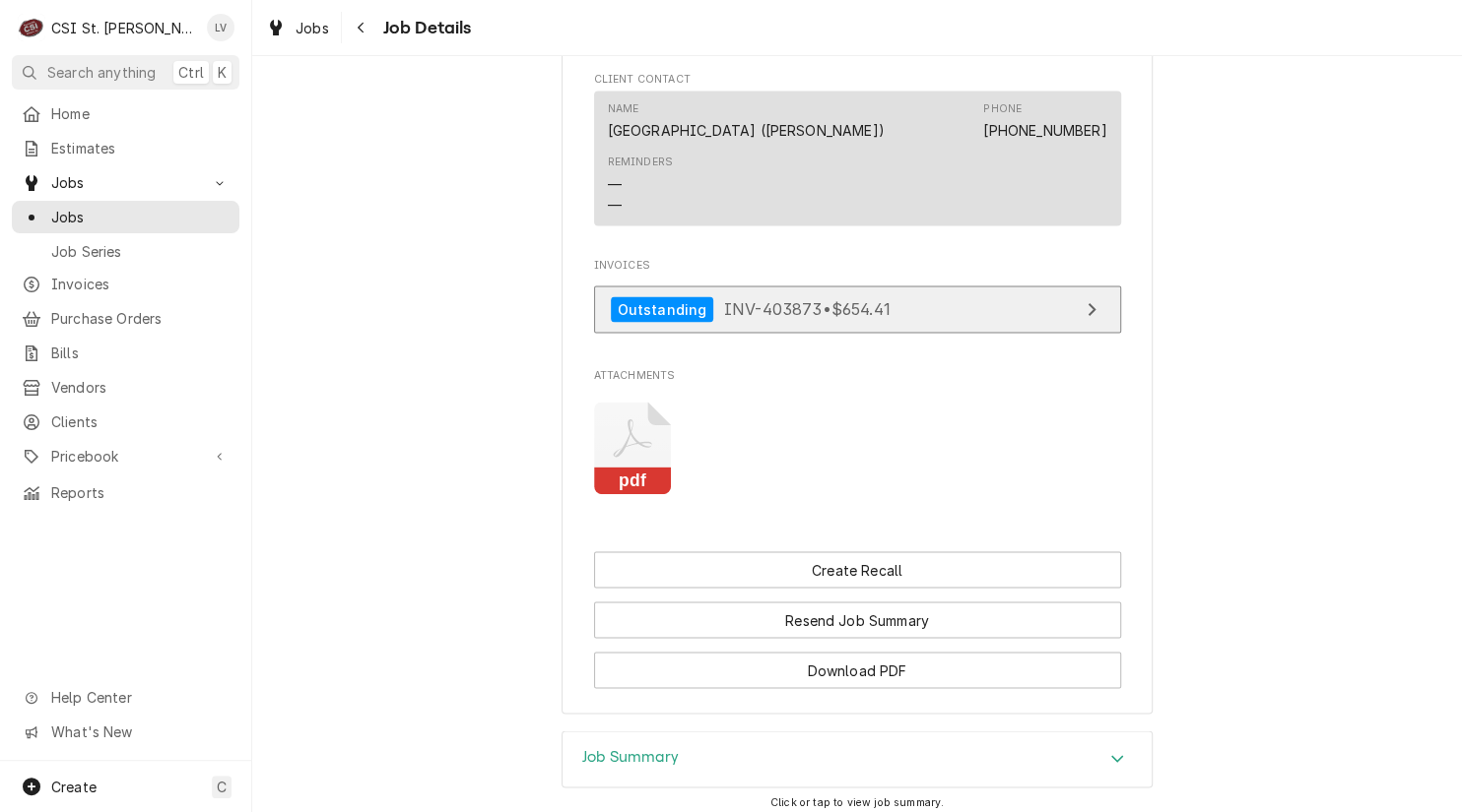
click at [777, 323] on div "Outstanding INV-403873 • $654.41" at bounding box center [750, 310] width 280 height 27
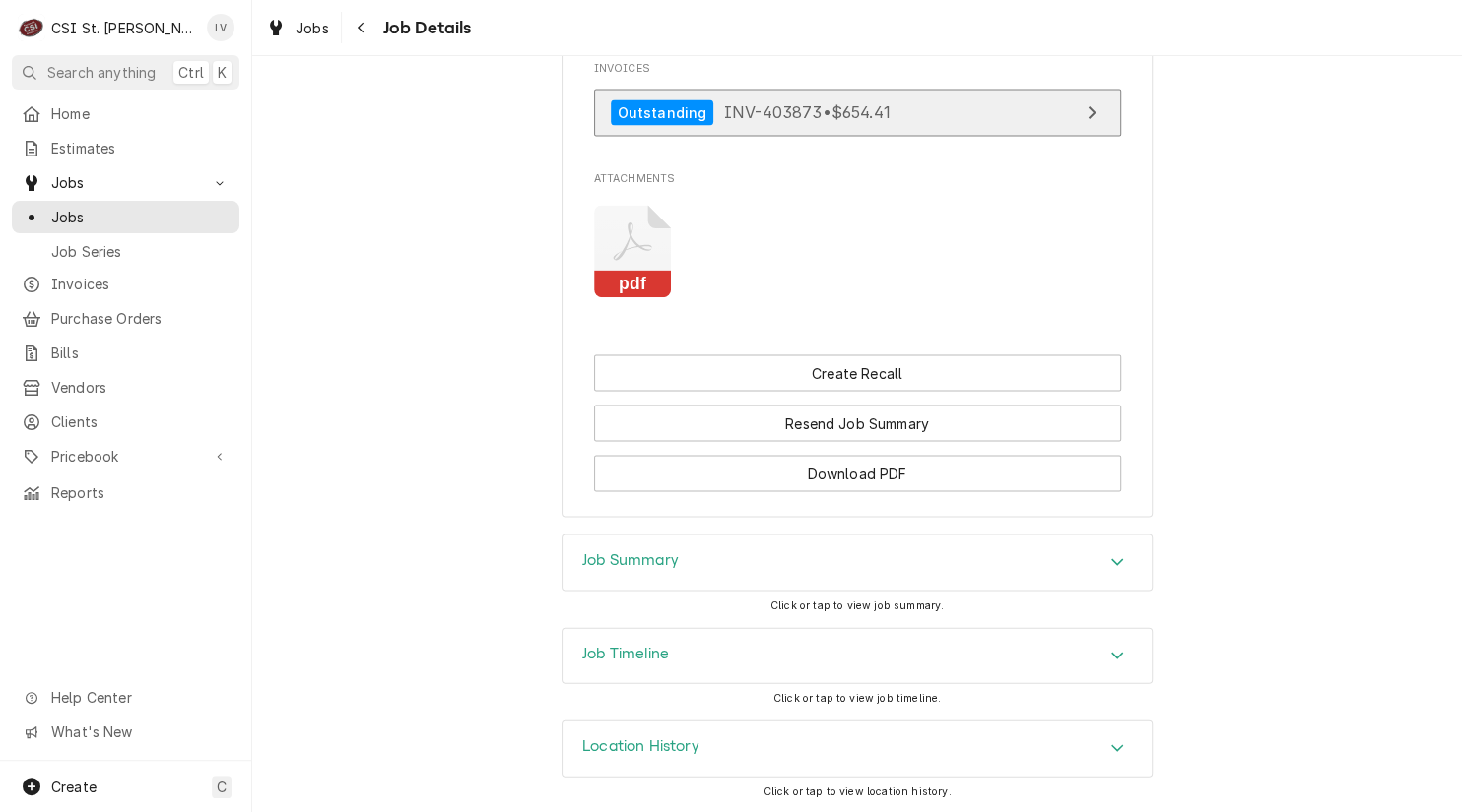
scroll to position [1989, 0]
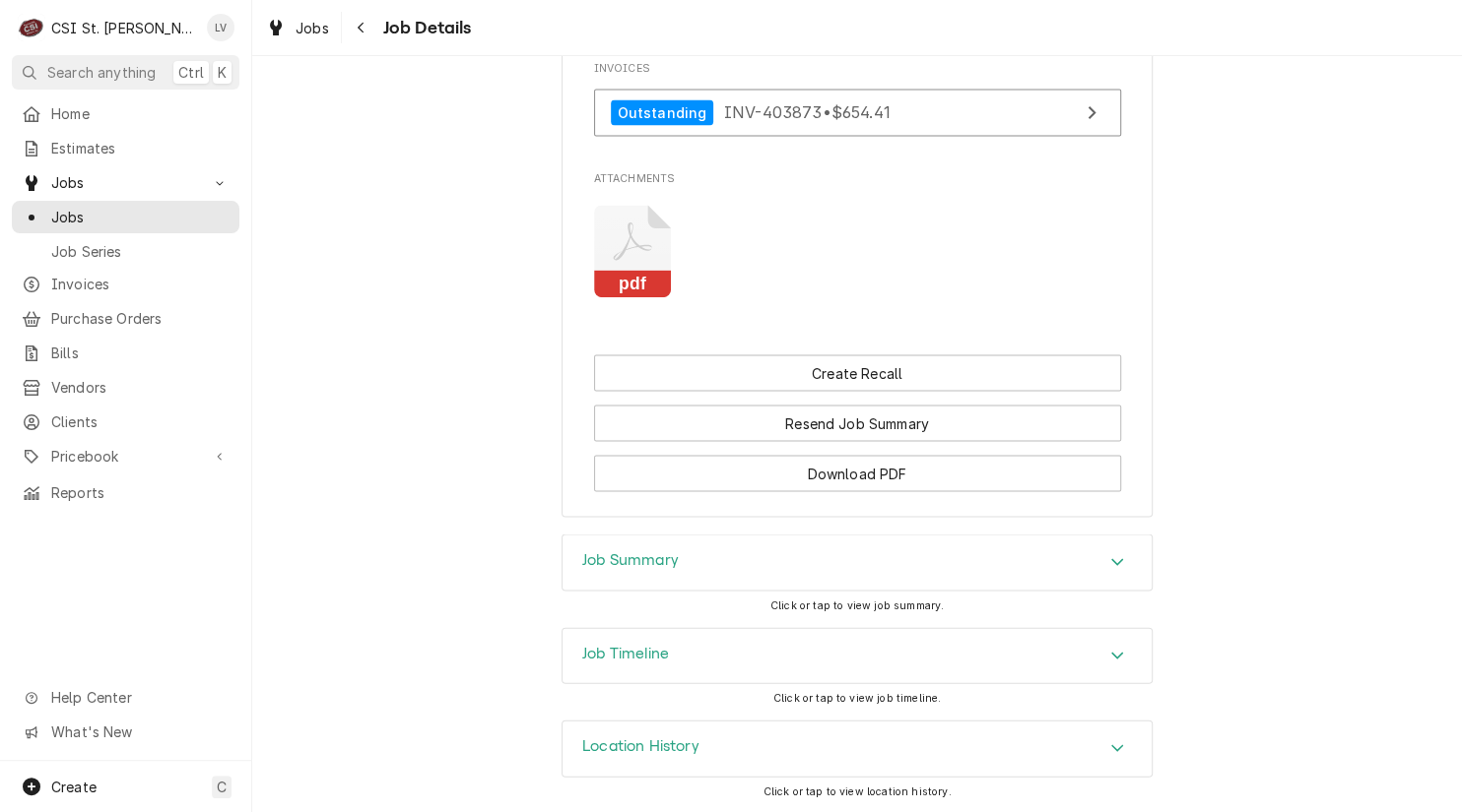
click at [693, 666] on div "Job Timeline" at bounding box center [856, 655] width 589 height 55
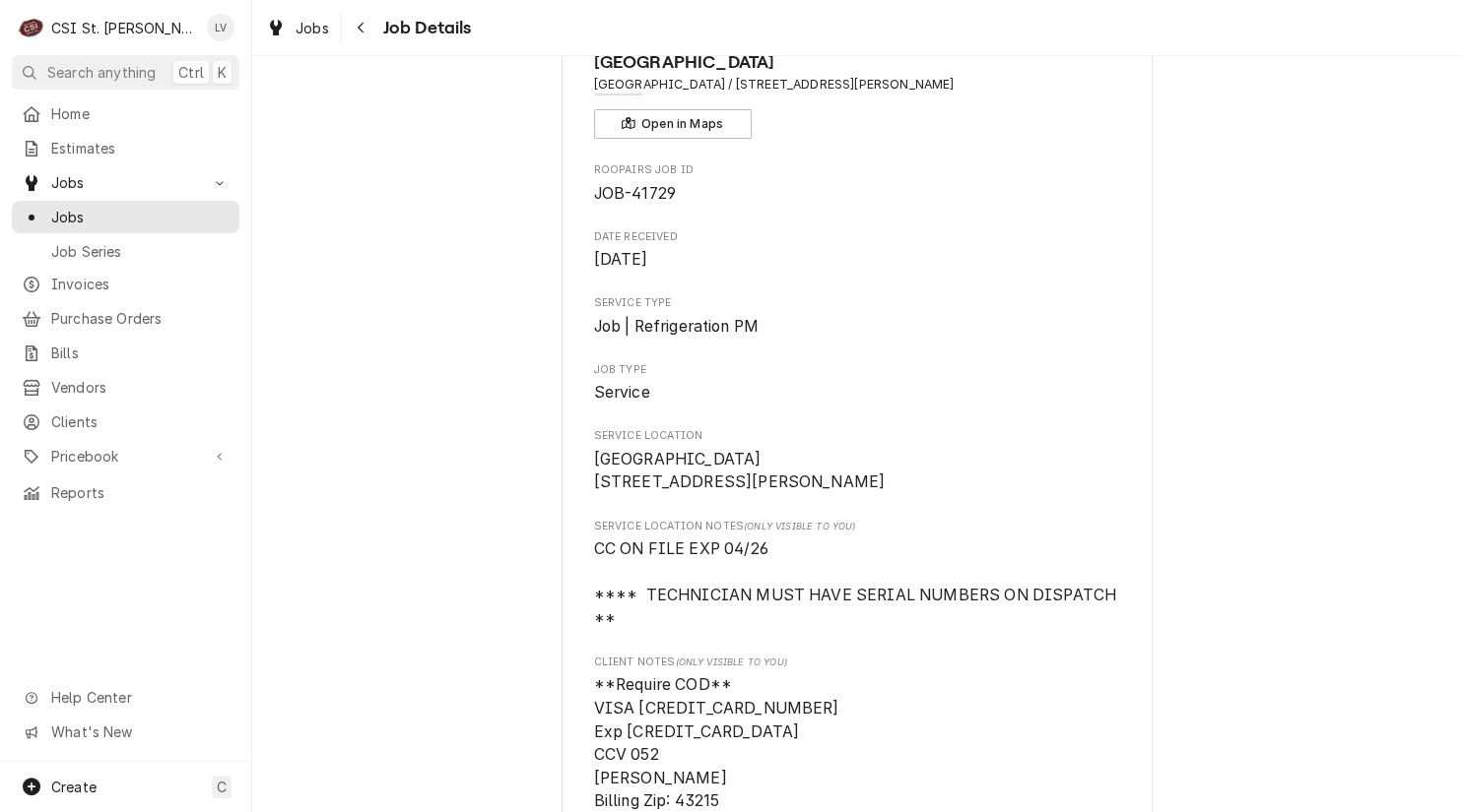
scroll to position [0, 0]
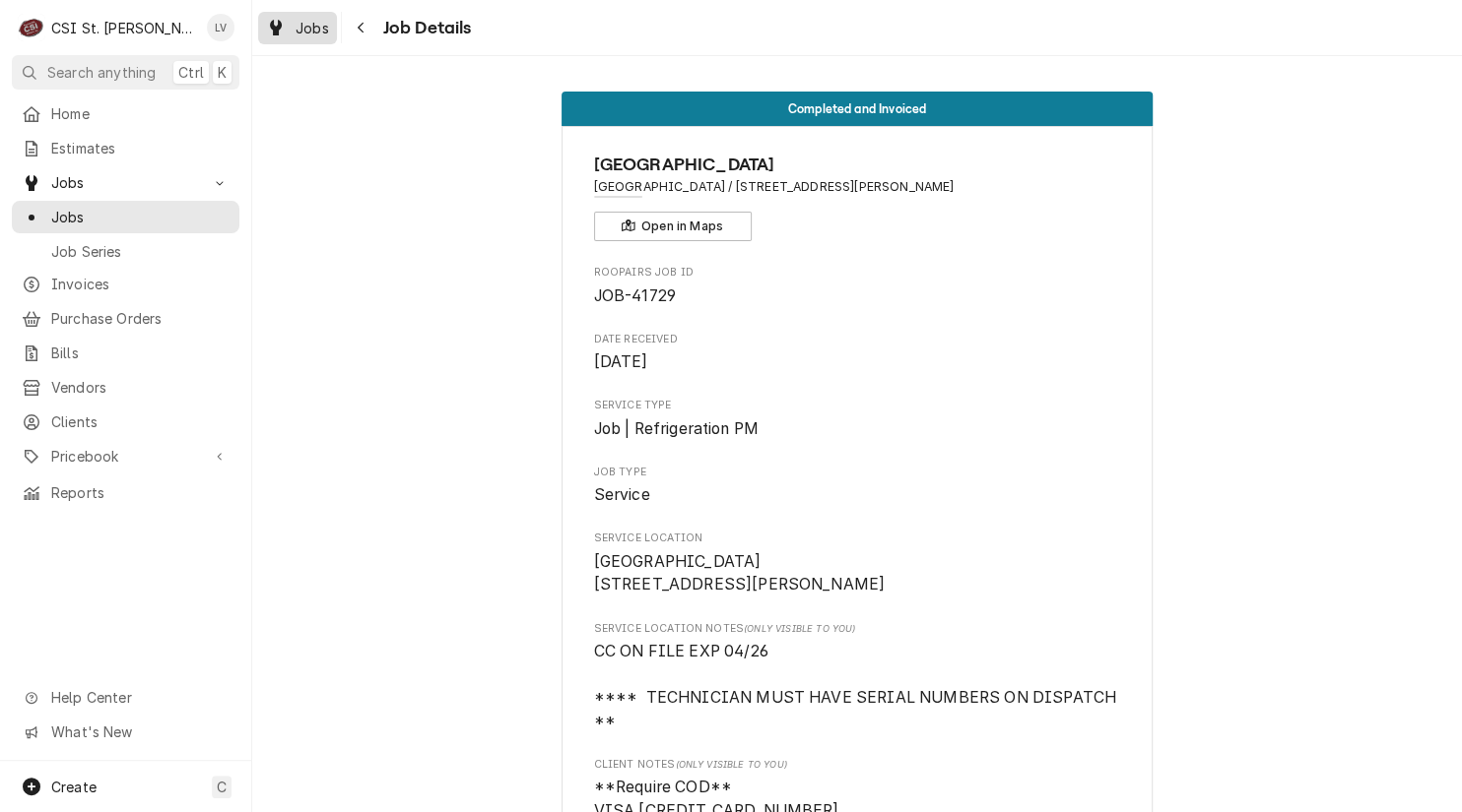
click at [307, 22] on span "Jobs" at bounding box center [313, 28] width 34 height 21
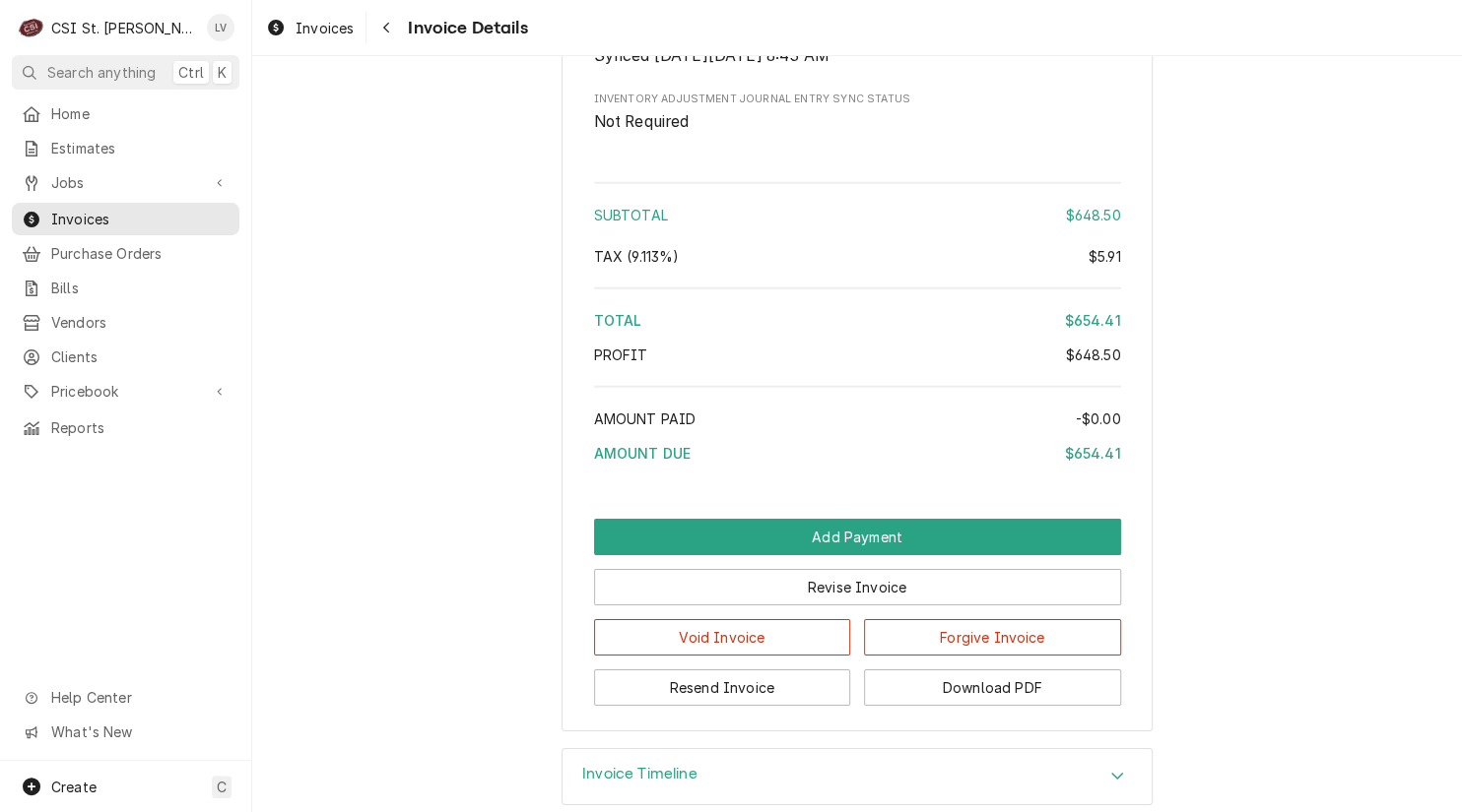
scroll to position [3199, 0]
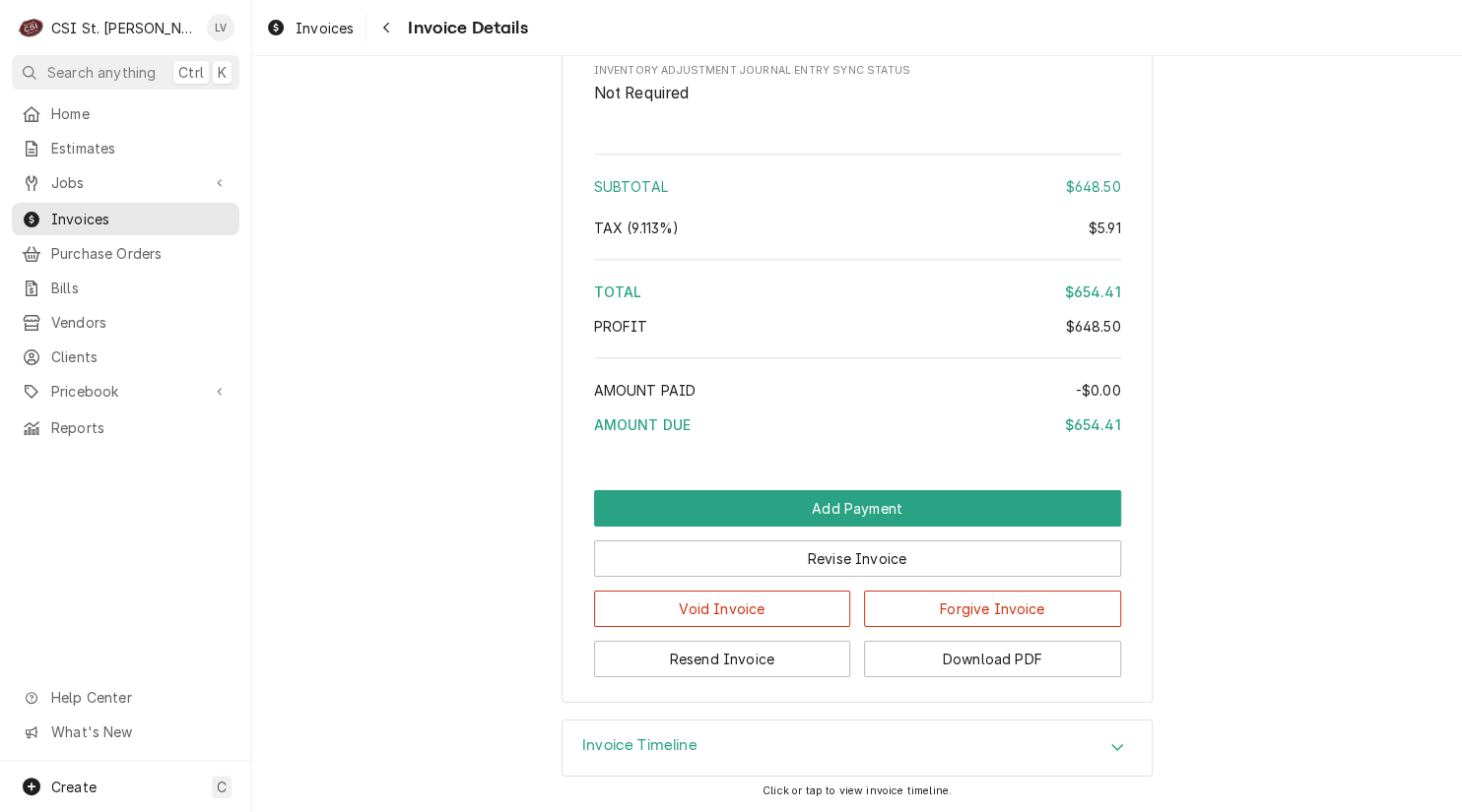
click at [640, 741] on h3 "Invoice Timeline" at bounding box center [639, 745] width 115 height 19
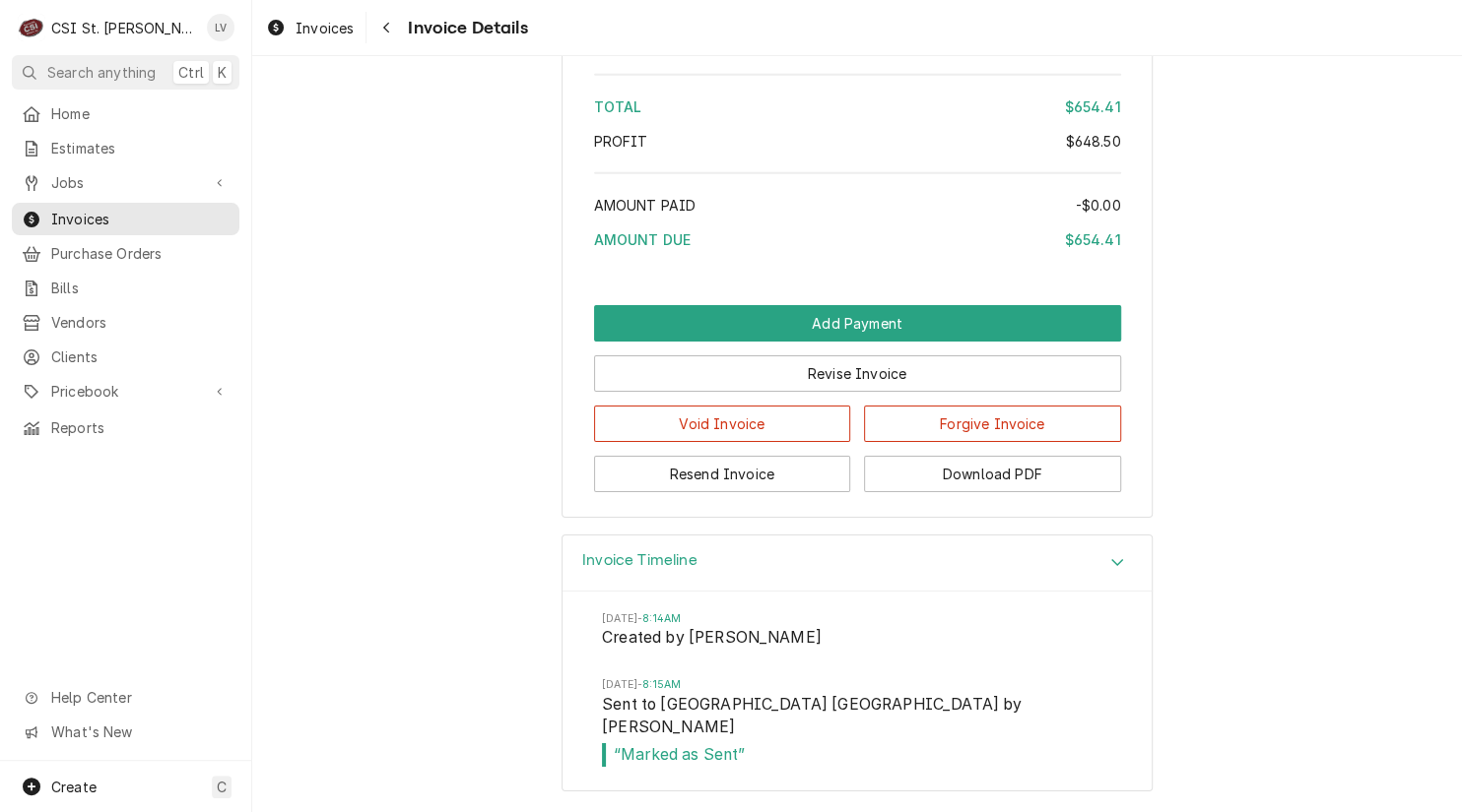
scroll to position [3380, 0]
click at [986, 486] on button "Download PDF" at bounding box center [991, 473] width 257 height 36
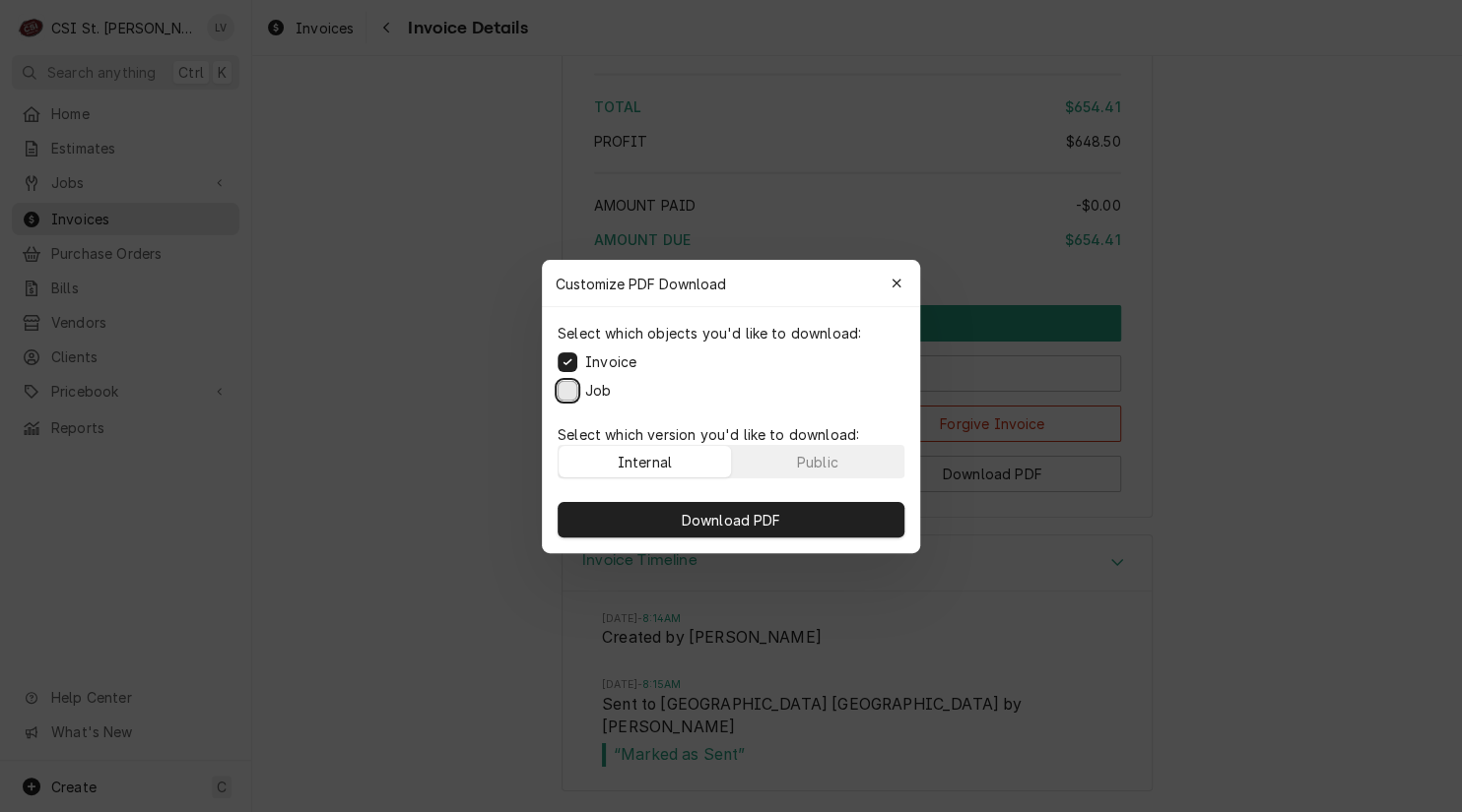
click at [561, 392] on button "Job" at bounding box center [568, 390] width 20 height 20
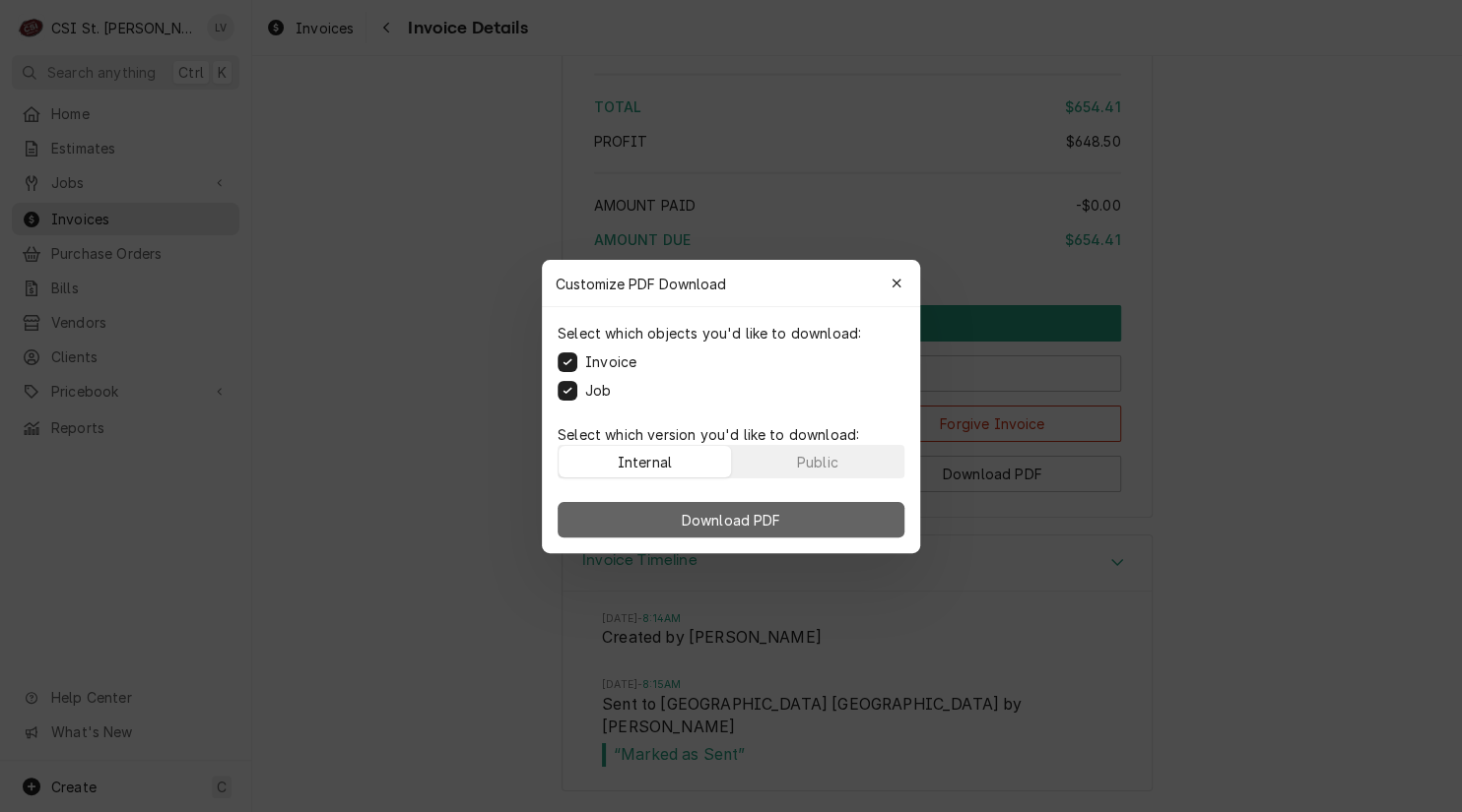
click at [690, 517] on span "Download PDF" at bounding box center [731, 519] width 107 height 21
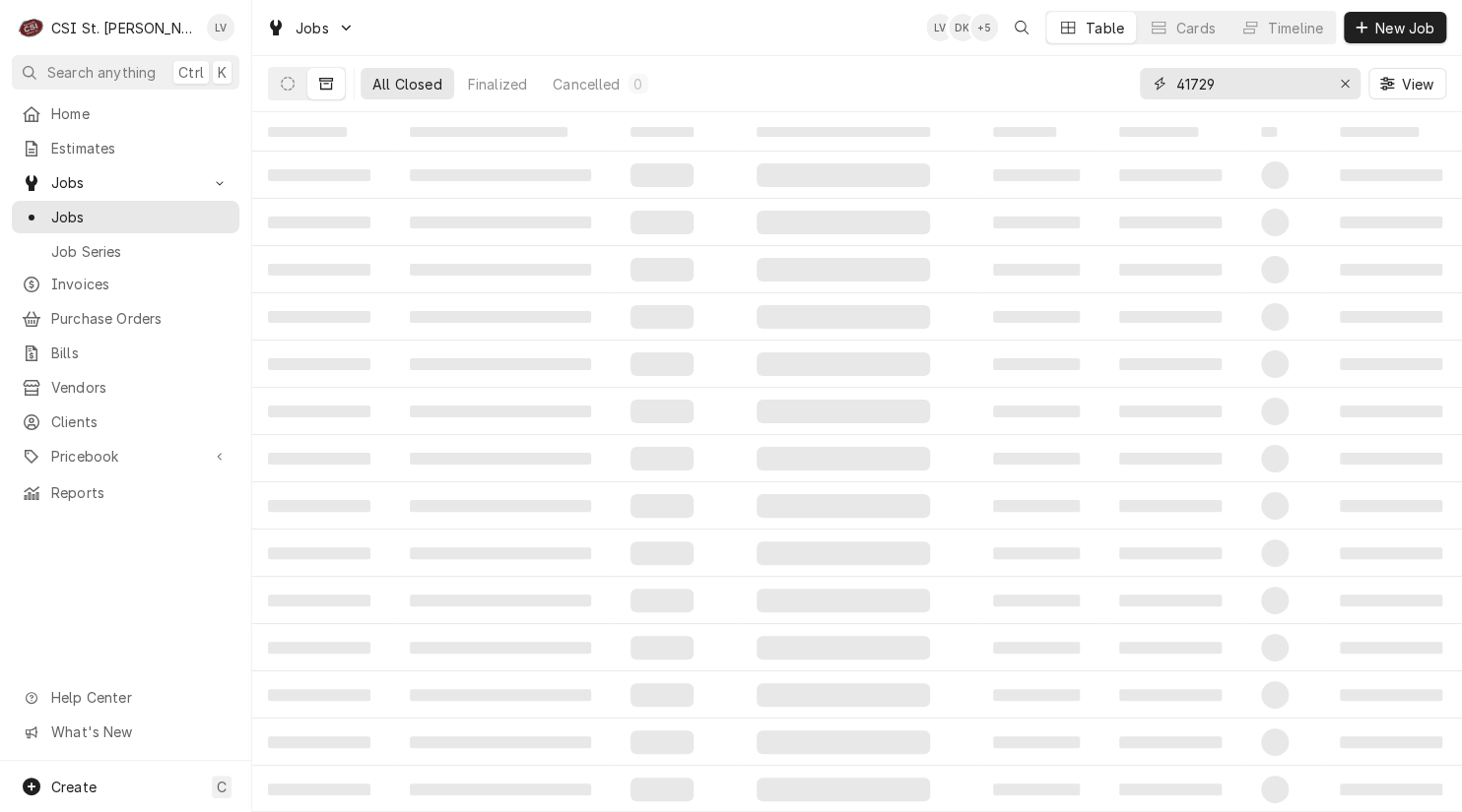
click at [1231, 87] on input "41729" at bounding box center [1249, 84] width 148 height 32
type input "4"
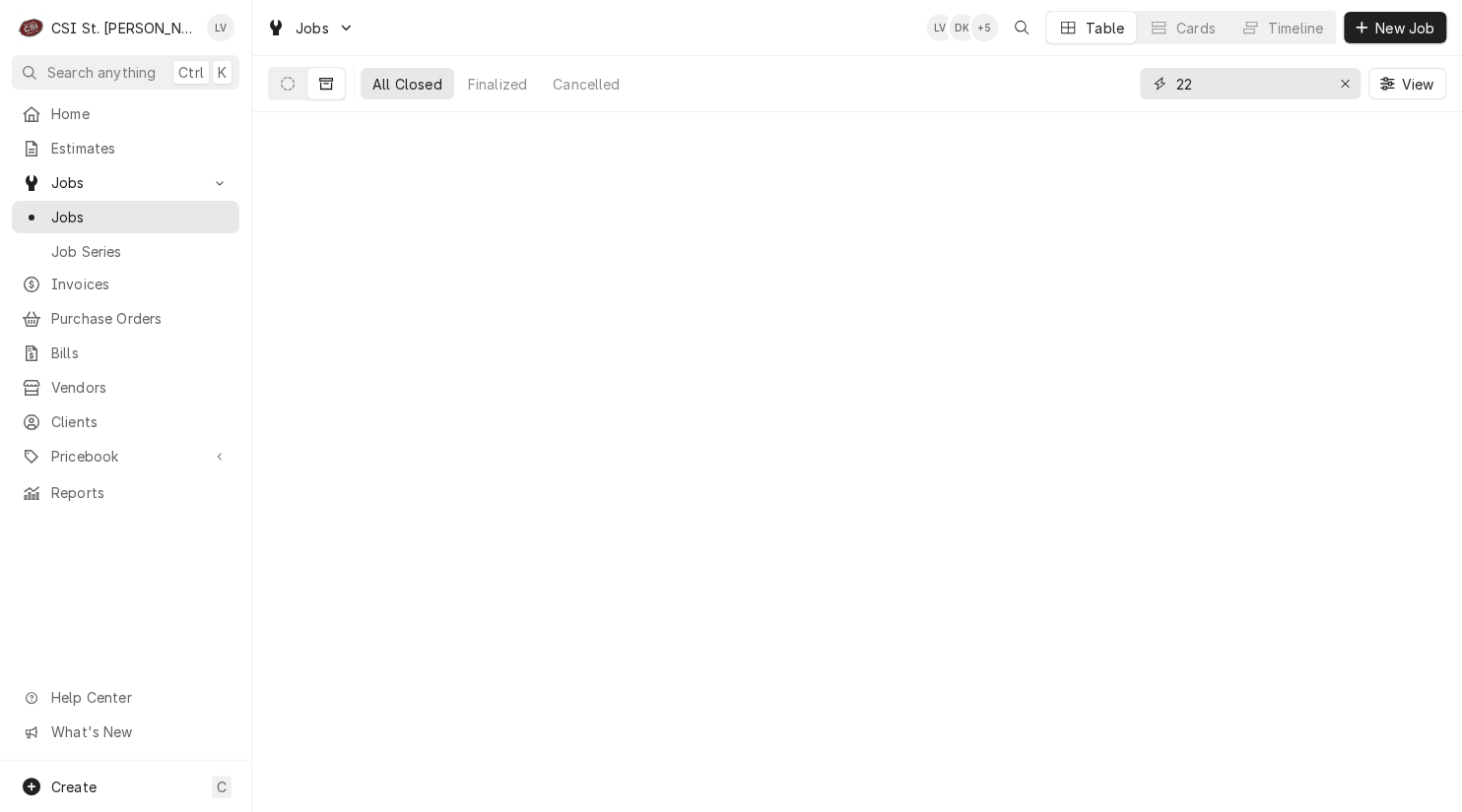
type input "2"
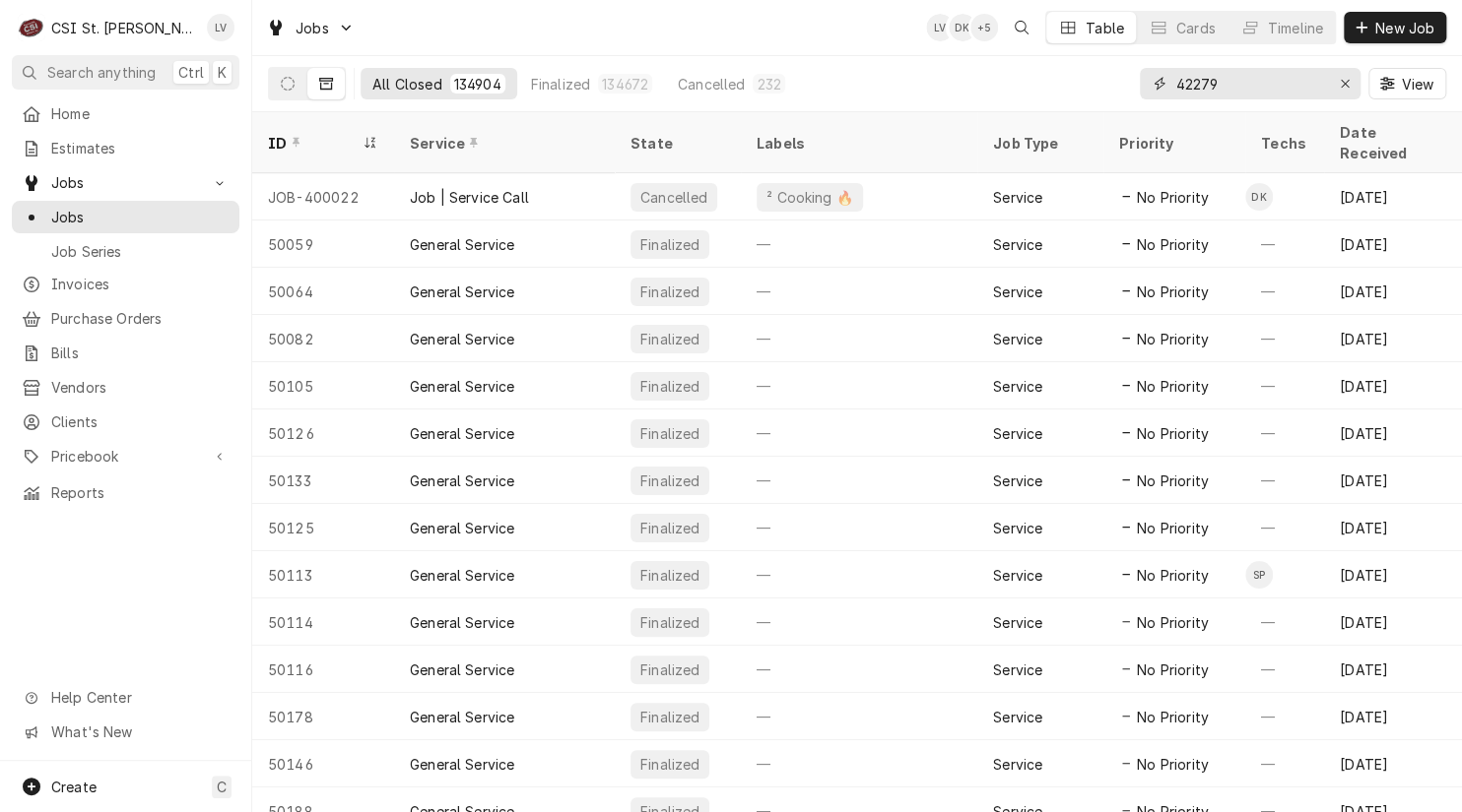
type input "42279"
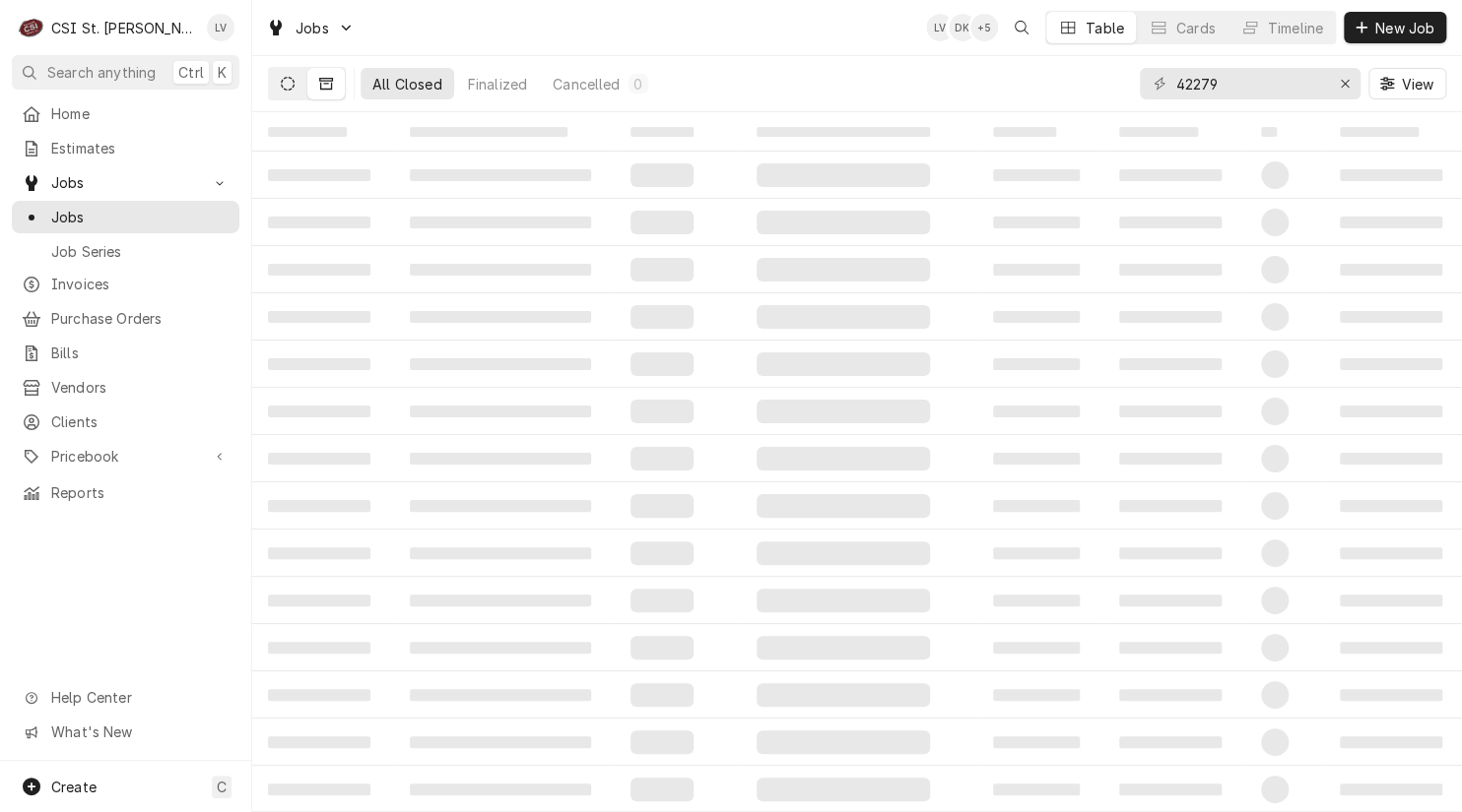
click at [280, 86] on button "Dynamic Content Wrapper" at bounding box center [287, 84] width 37 height 32
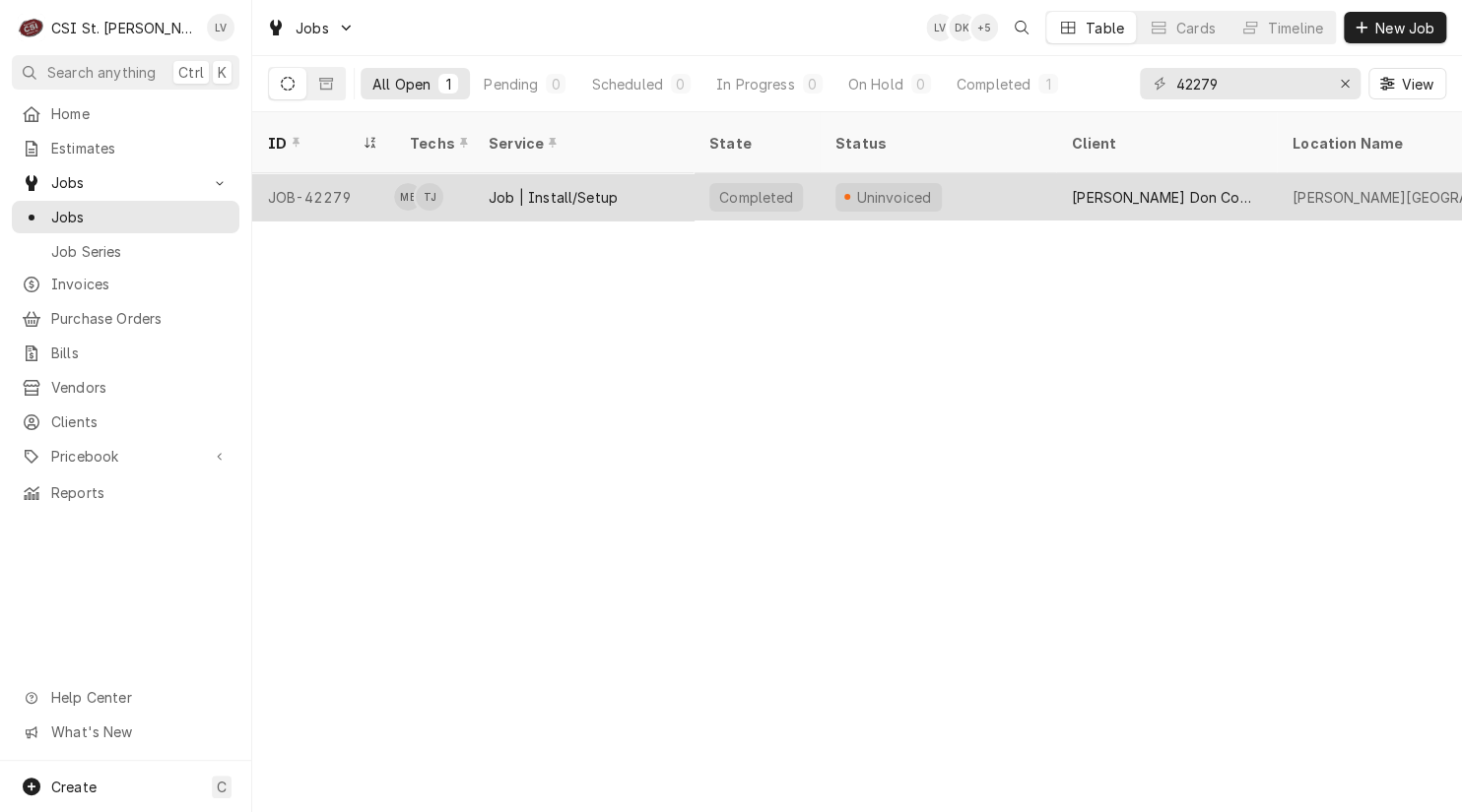
click at [530, 186] on div "Job | Install/Setup" at bounding box center [583, 196] width 221 height 47
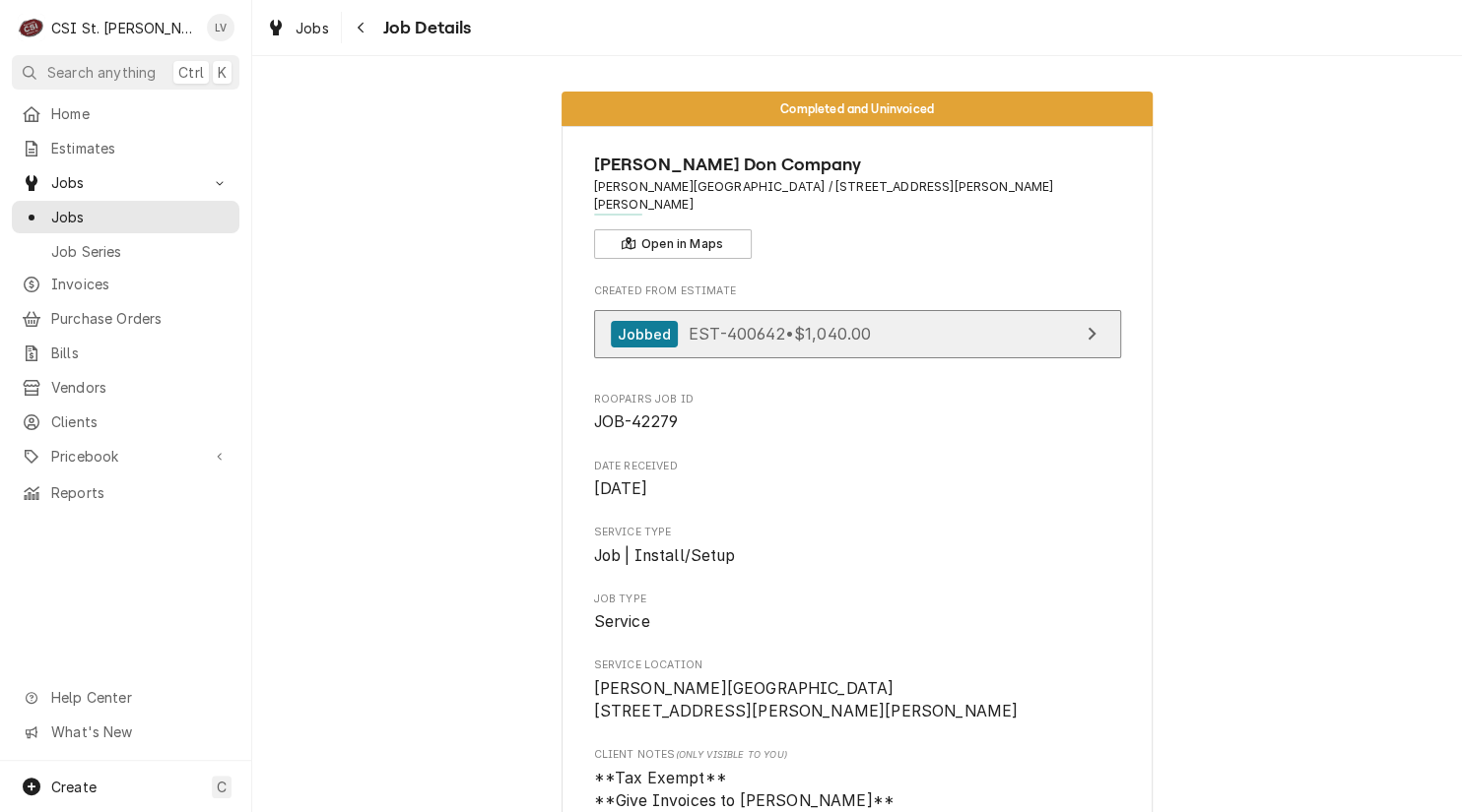
click at [690, 321] on div "Jobbed EST-400642 • $1,040.00" at bounding box center [740, 334] width 261 height 27
